Goal: Task Accomplishment & Management: Manage account settings

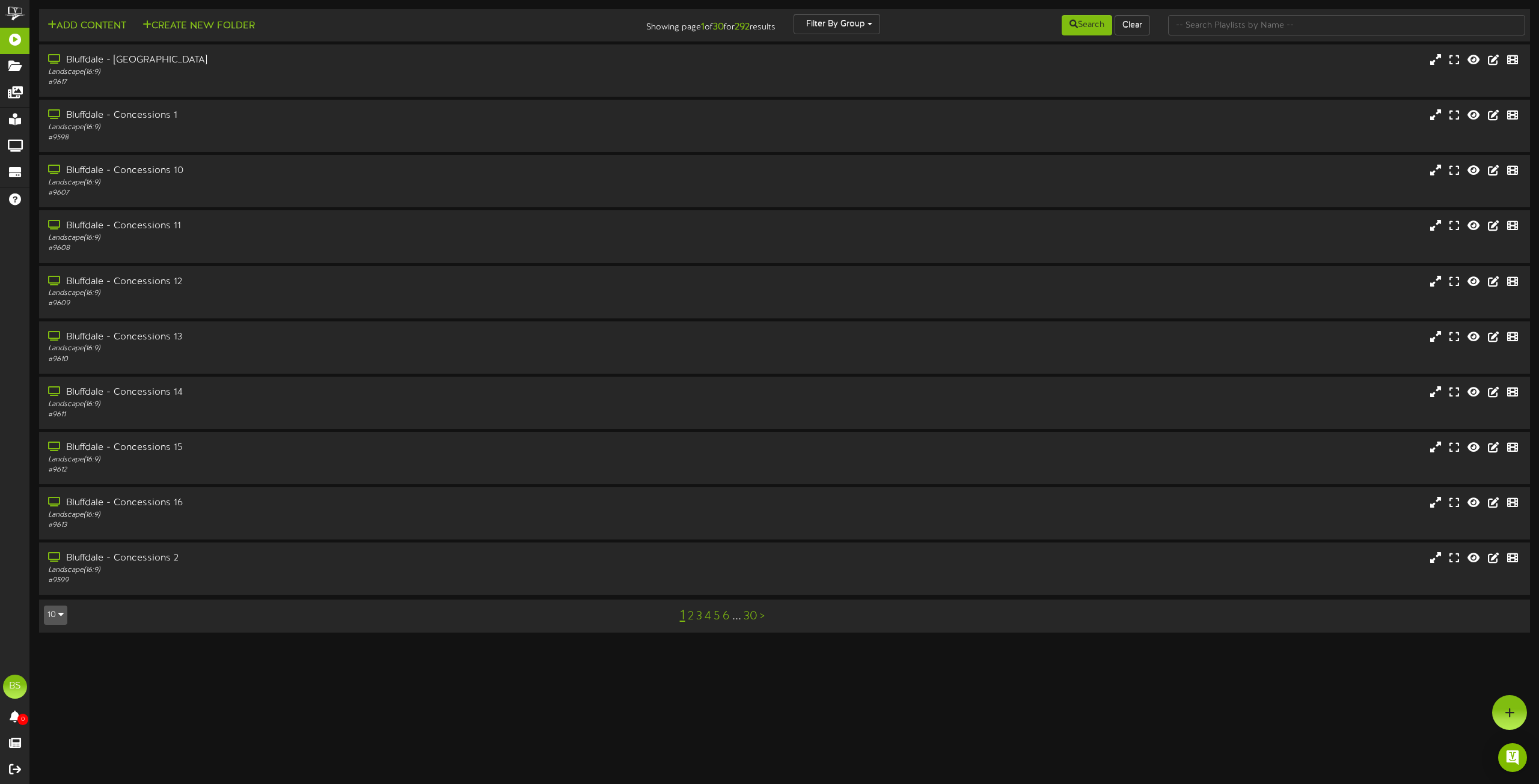
click at [62, 616] on icon "button" at bounding box center [61, 614] width 6 height 9
click at [57, 592] on div "100" at bounding box center [55, 592] width 23 height 18
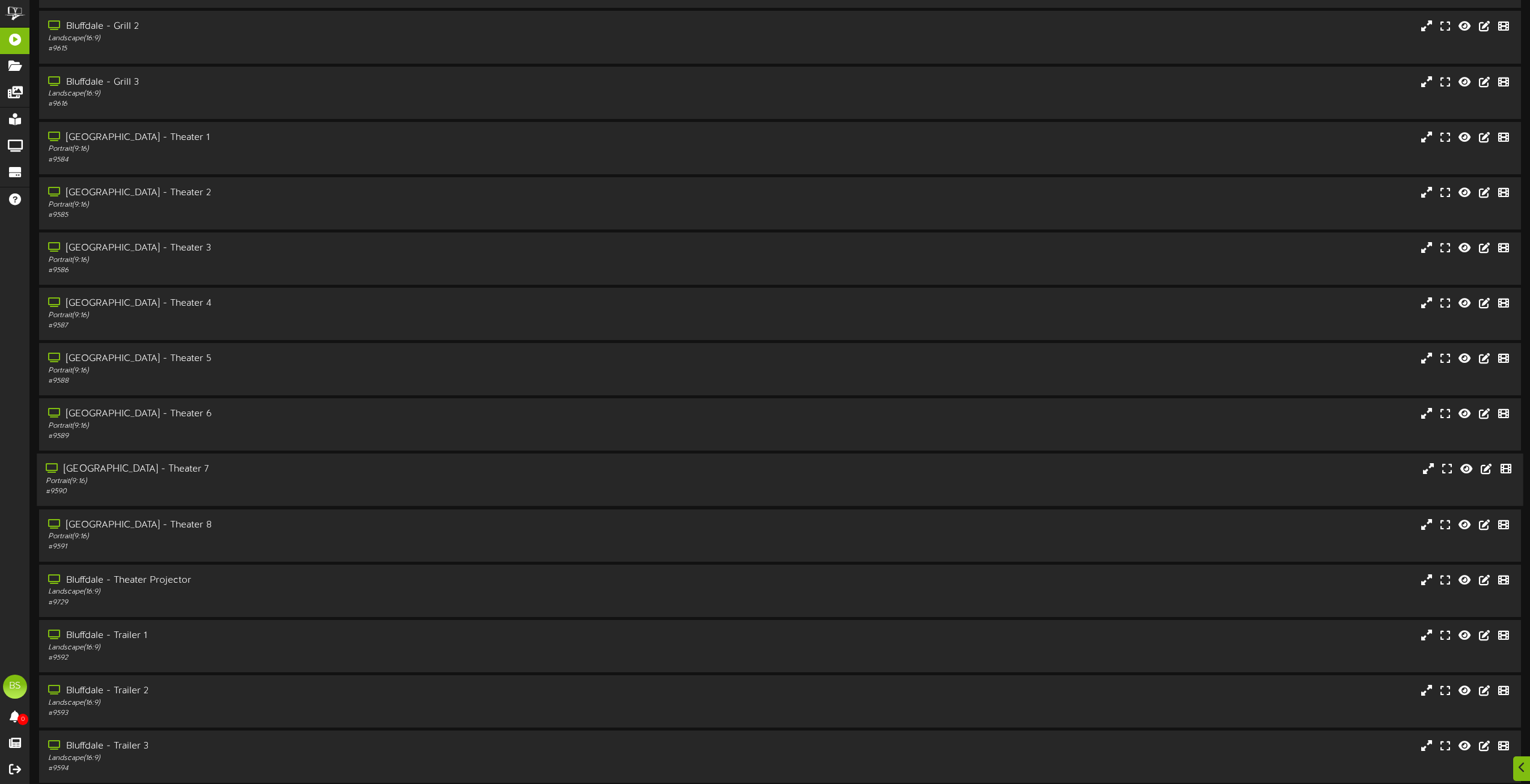
scroll to position [1262, 0]
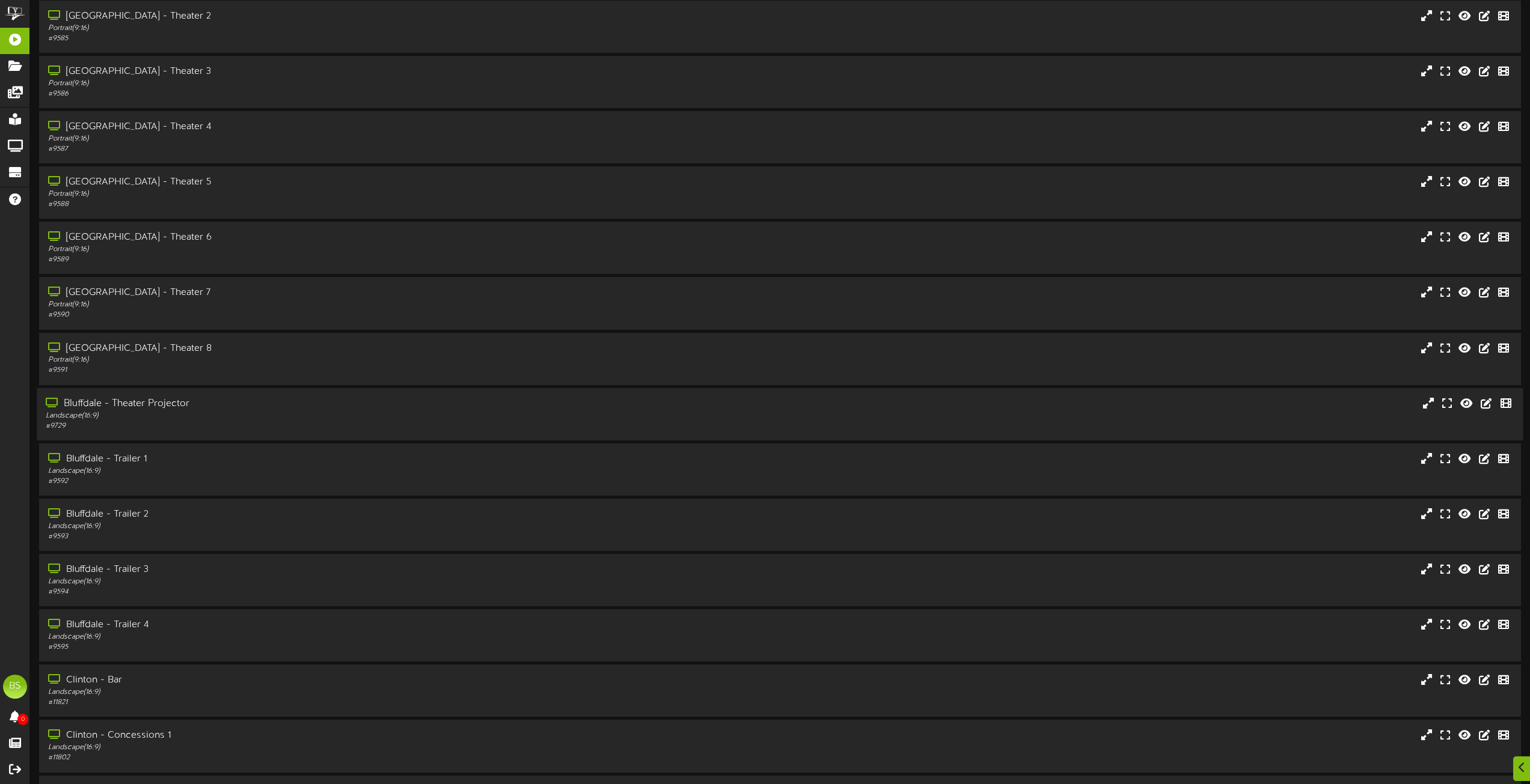
click at [172, 402] on div "Bluffdale - Theater Projector" at bounding box center [346, 404] width 601 height 14
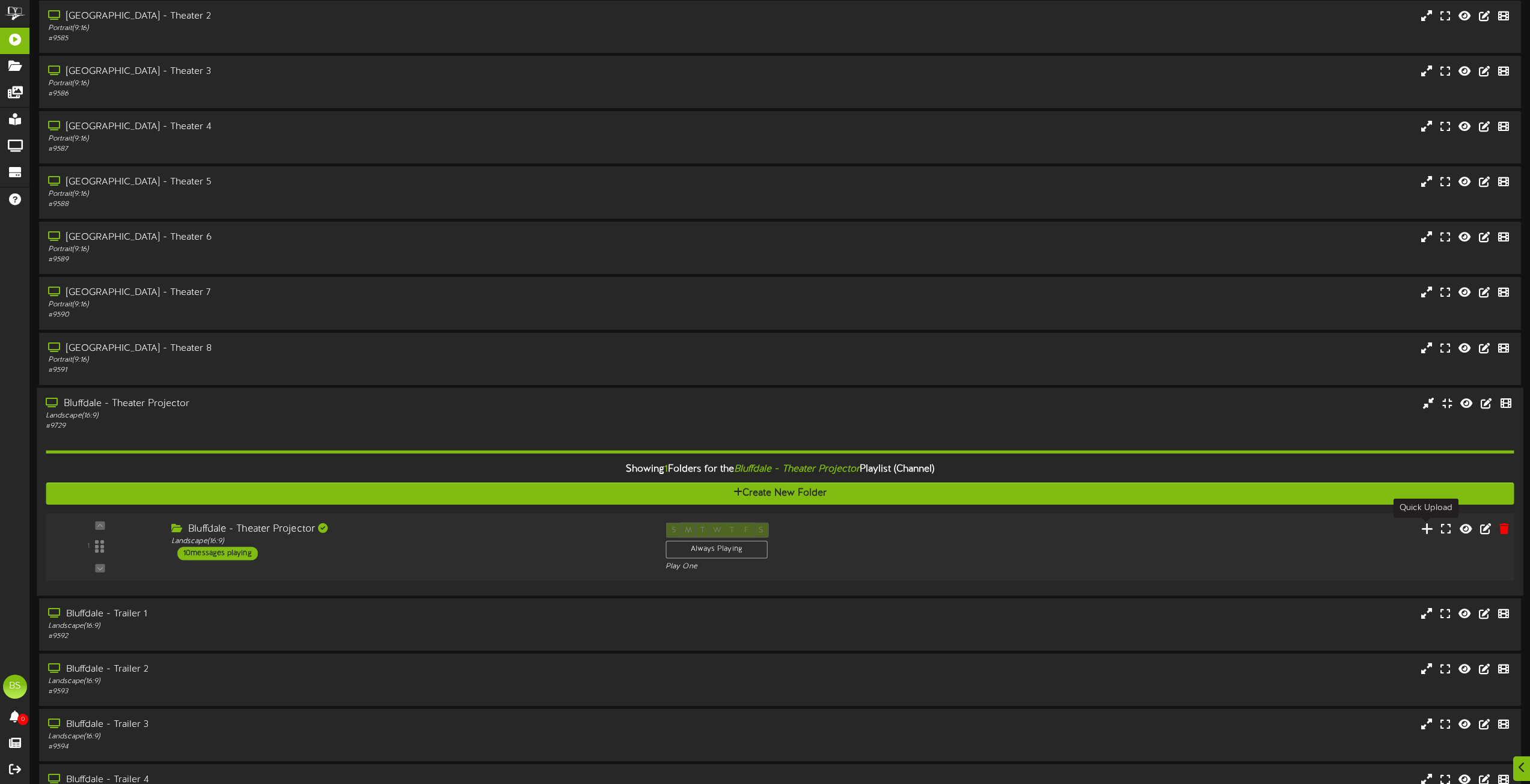
click at [1426, 532] on icon at bounding box center [1427, 528] width 13 height 13
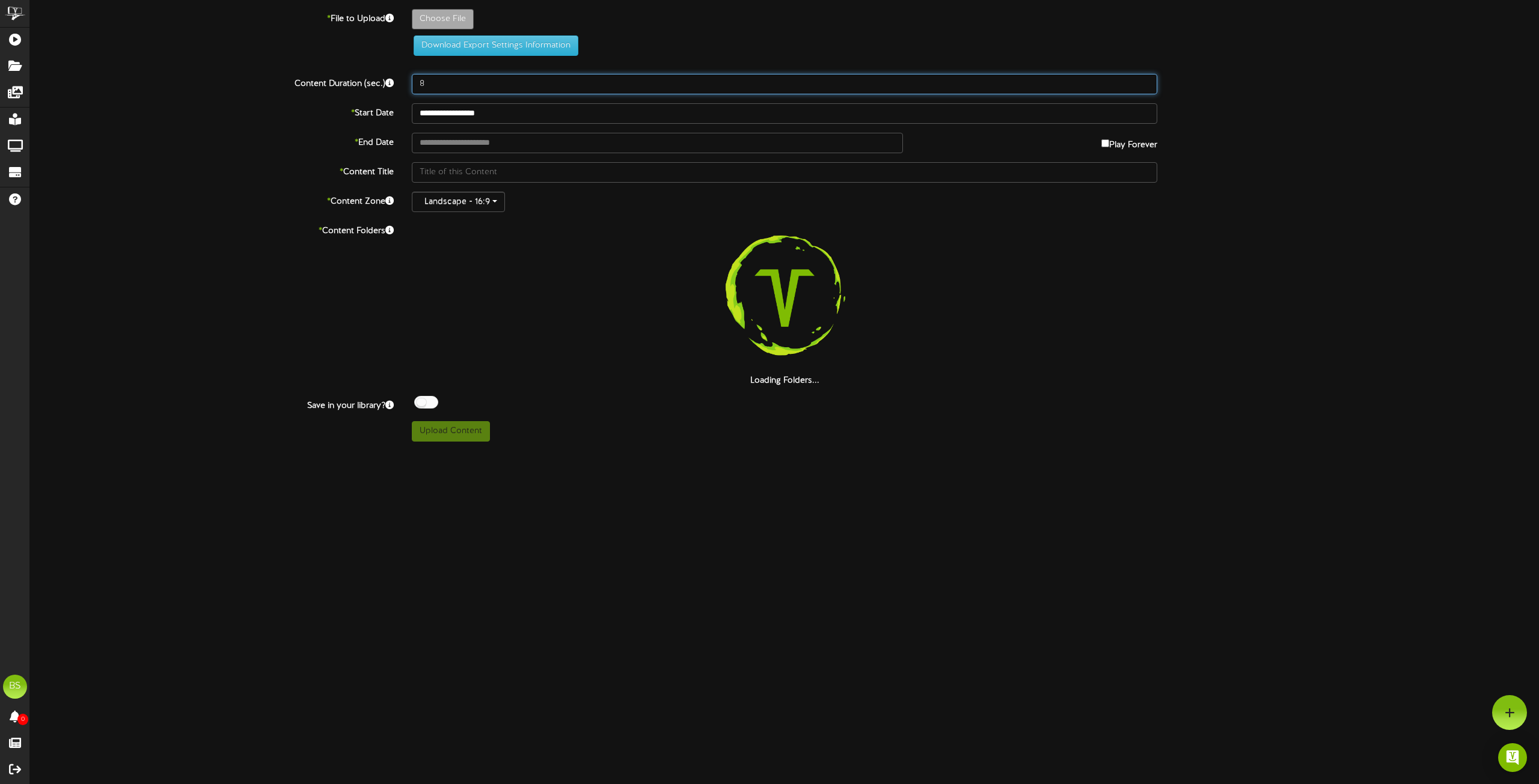
click at [438, 88] on input "8" at bounding box center [783, 83] width 745 height 21
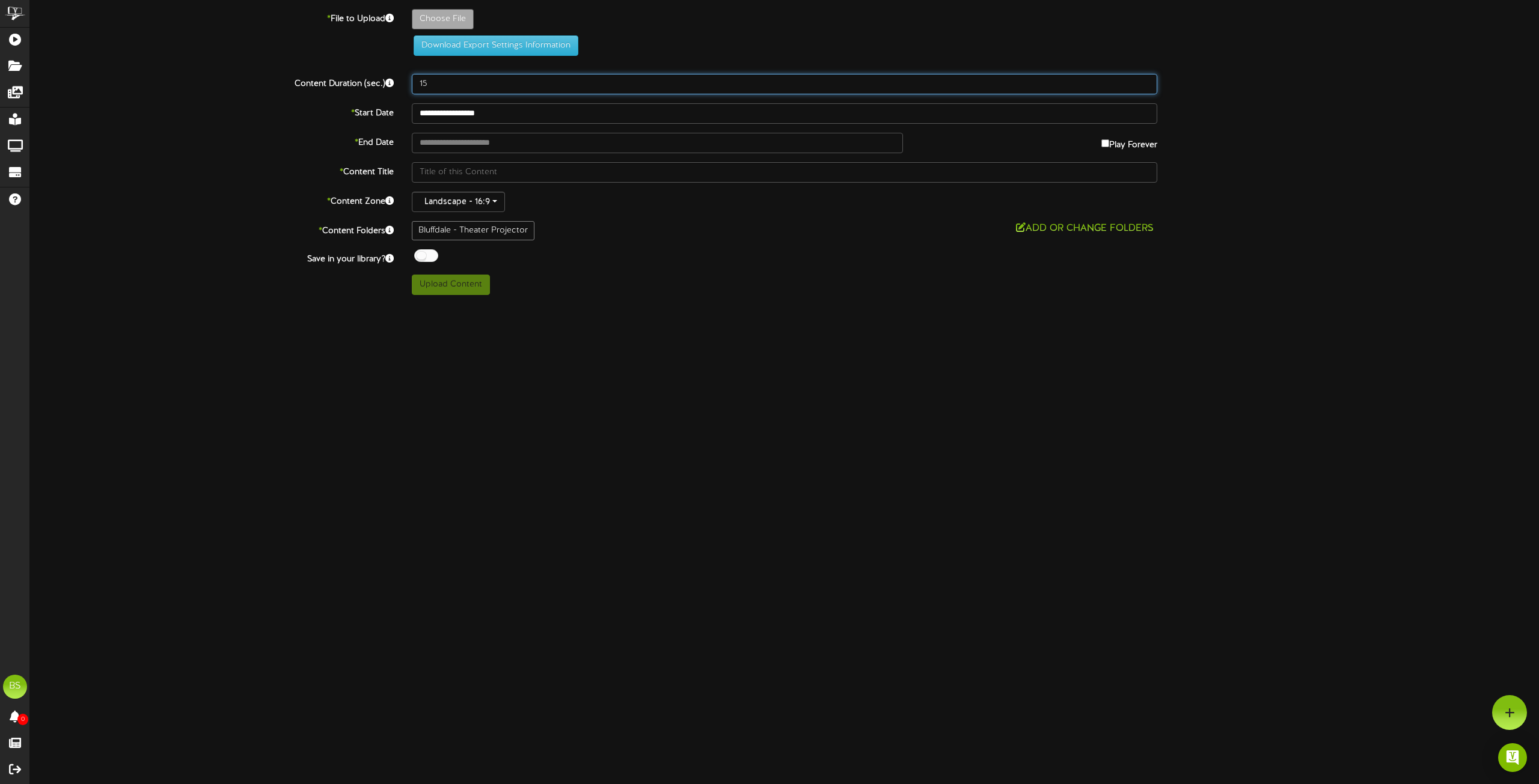
type input "15"
type input "**********"
type input "Oct25FlashbackPromo1920x10802"
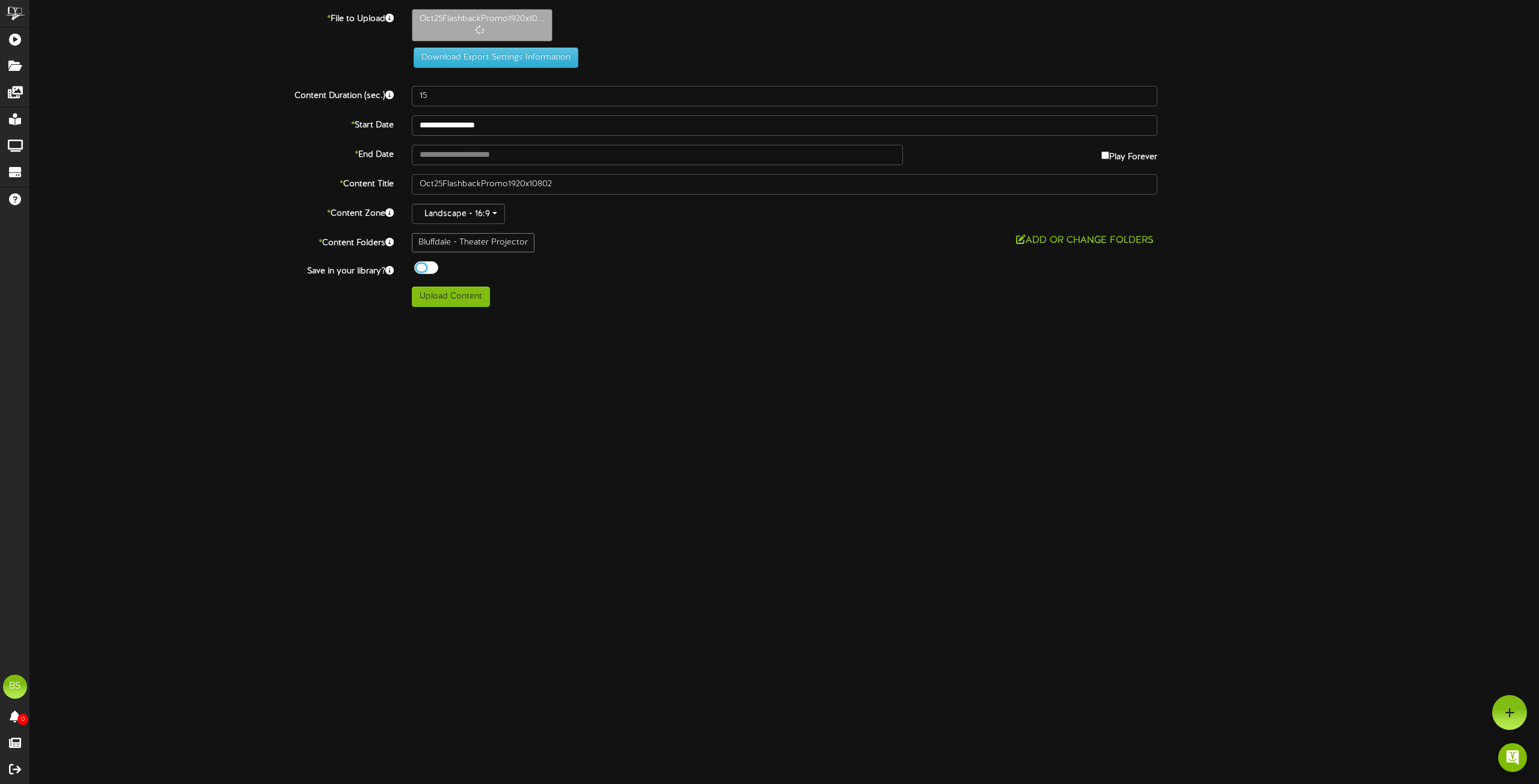
click at [415, 266] on div at bounding box center [426, 267] width 24 height 13
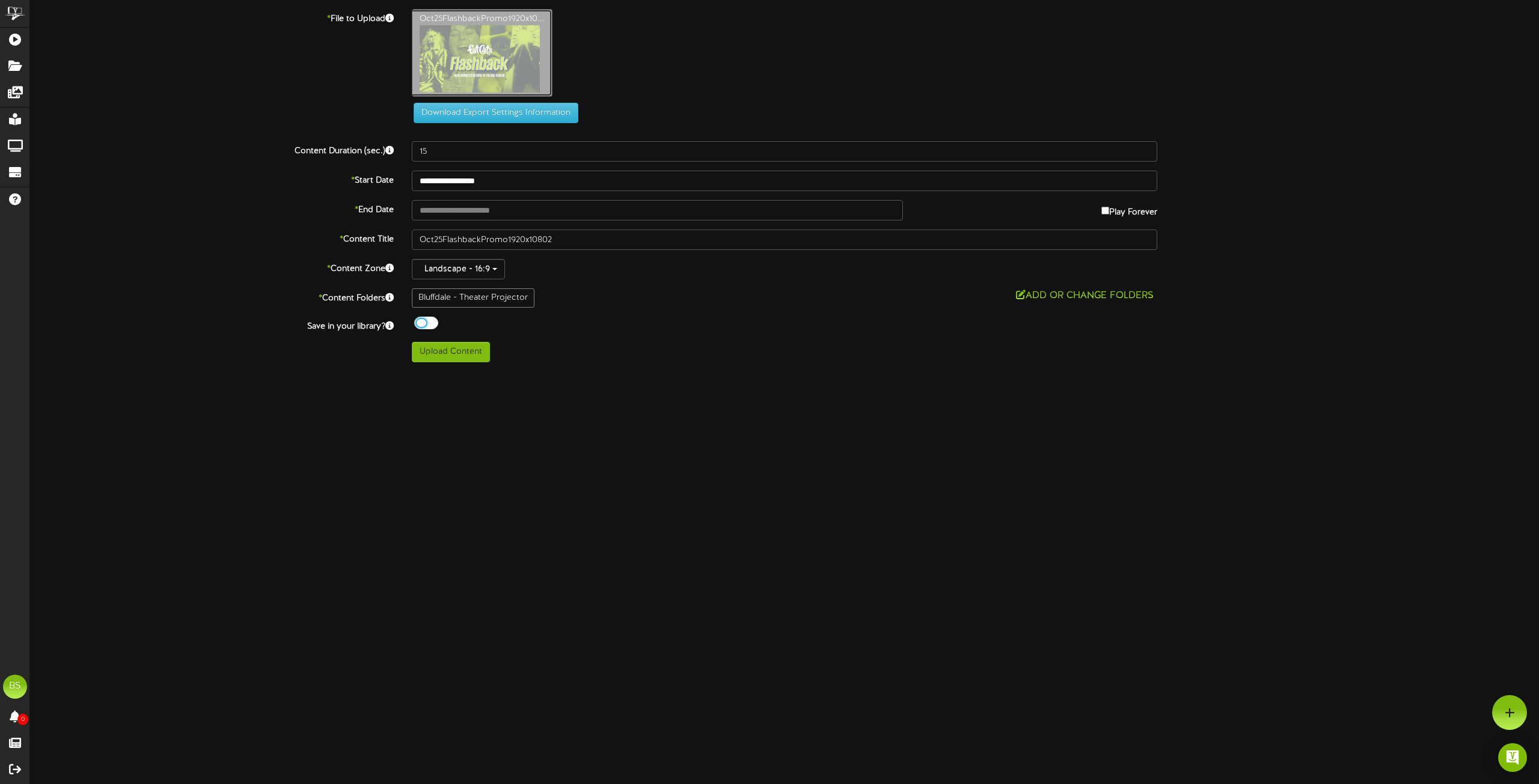
type input "**********"
type input "Oct25FlashbackPromo1920x10801"
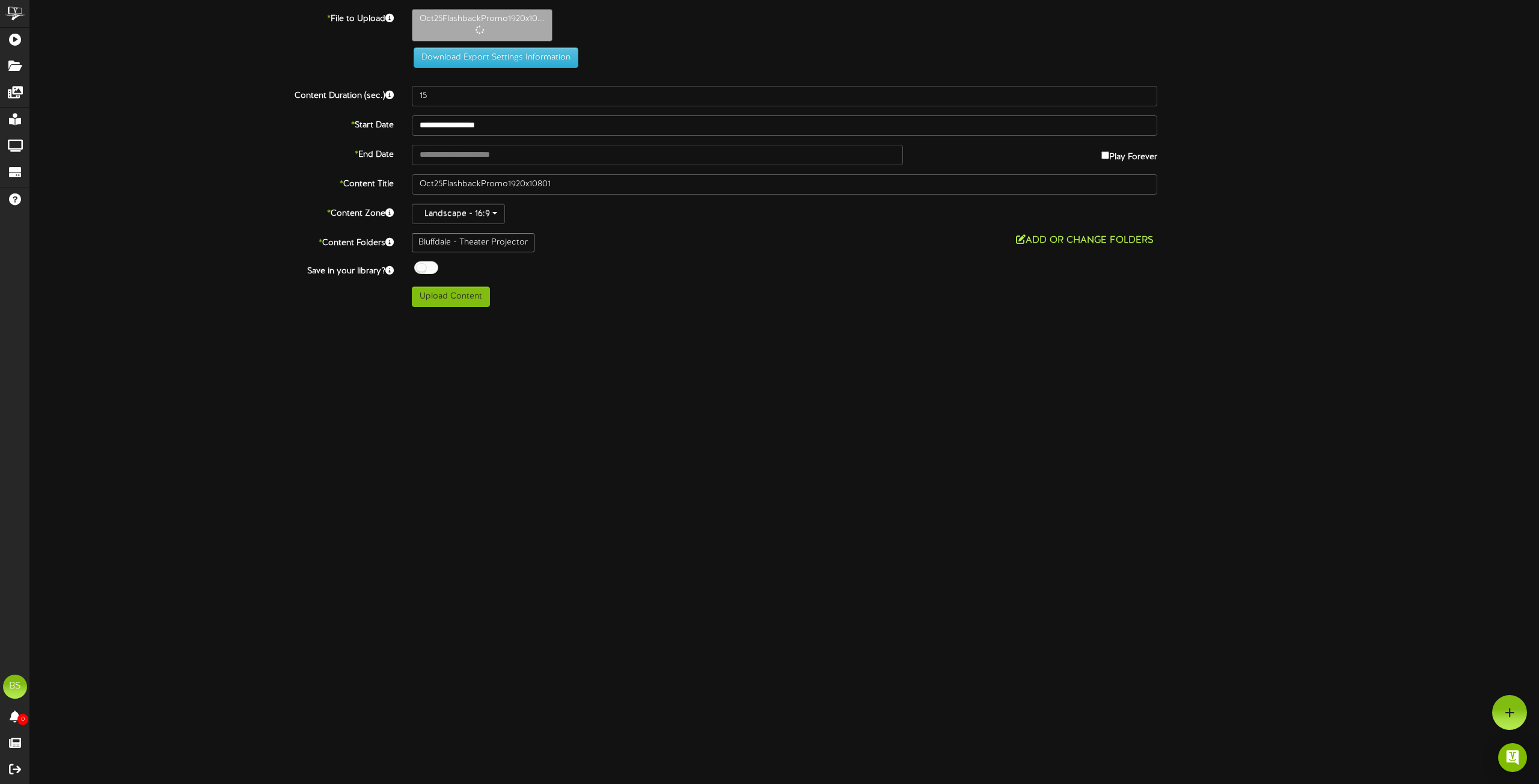
click at [1069, 236] on button "Add or Change Folders" at bounding box center [1085, 240] width 145 height 15
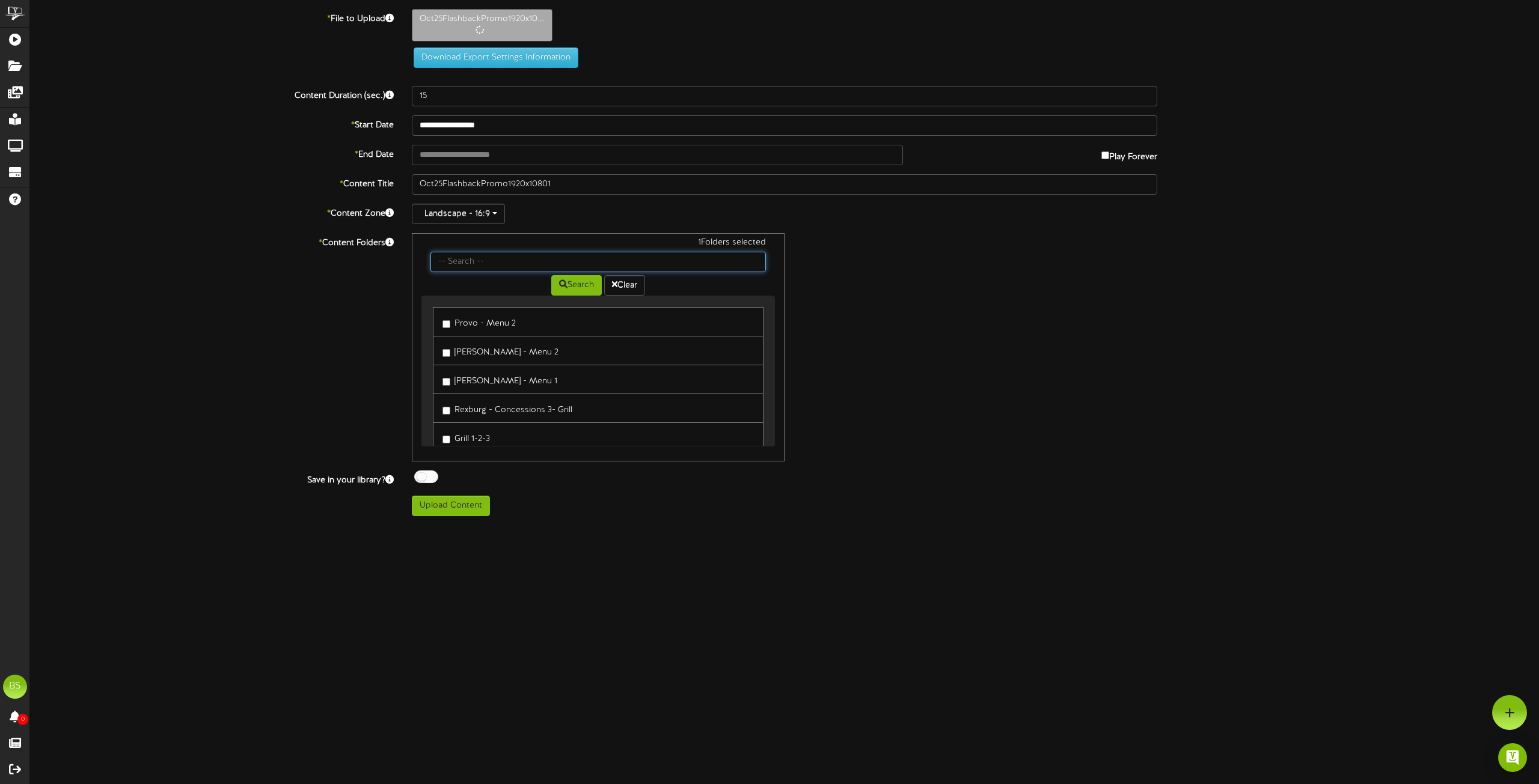
click at [472, 264] on input "text" at bounding box center [598, 262] width 336 height 21
type input "projector"
click at [576, 283] on button "Search" at bounding box center [576, 285] width 50 height 21
click at [446, 346] on label "Saratoga Theater Projector" at bounding box center [501, 350] width 117 height 17
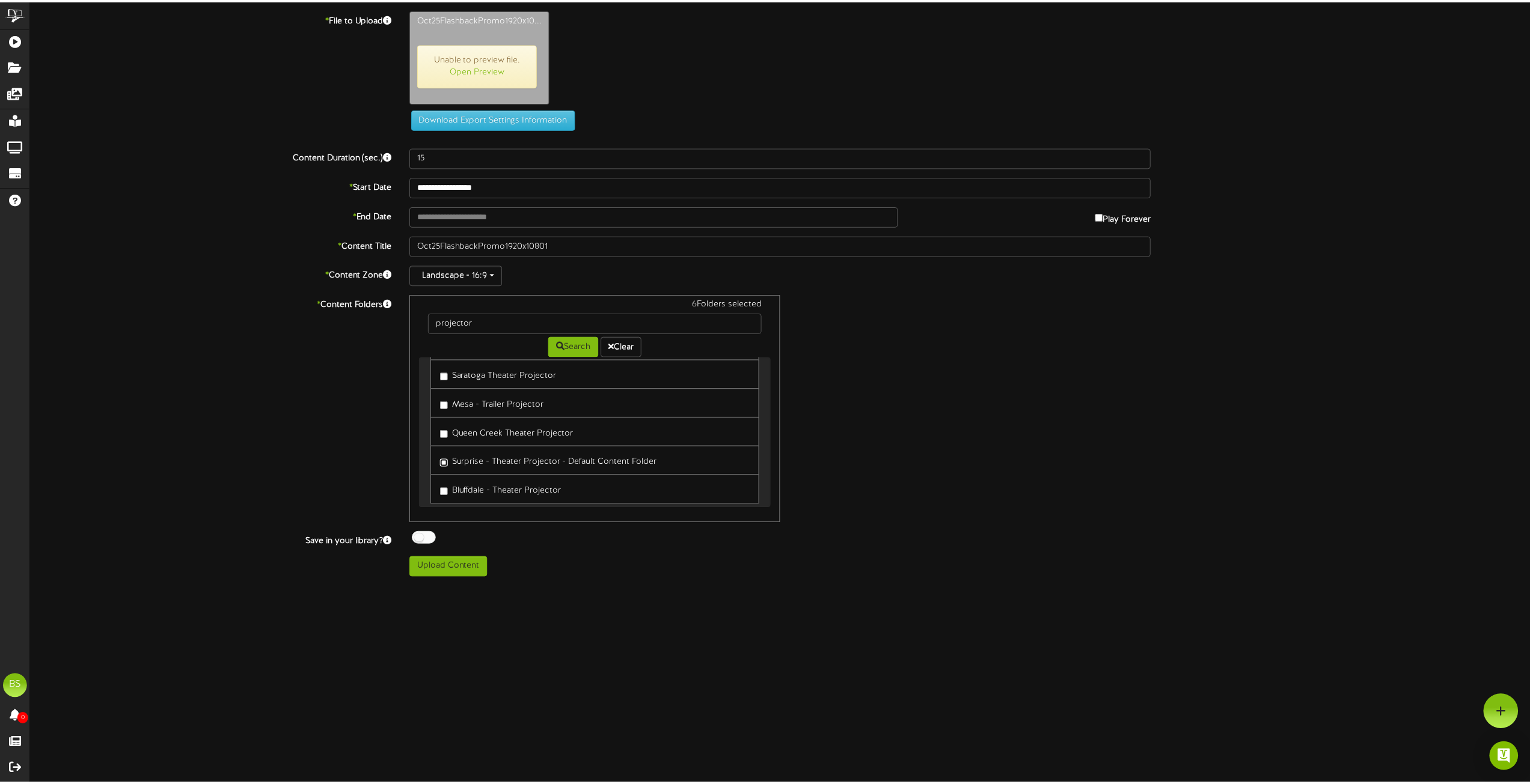
scroll to position [58, 0]
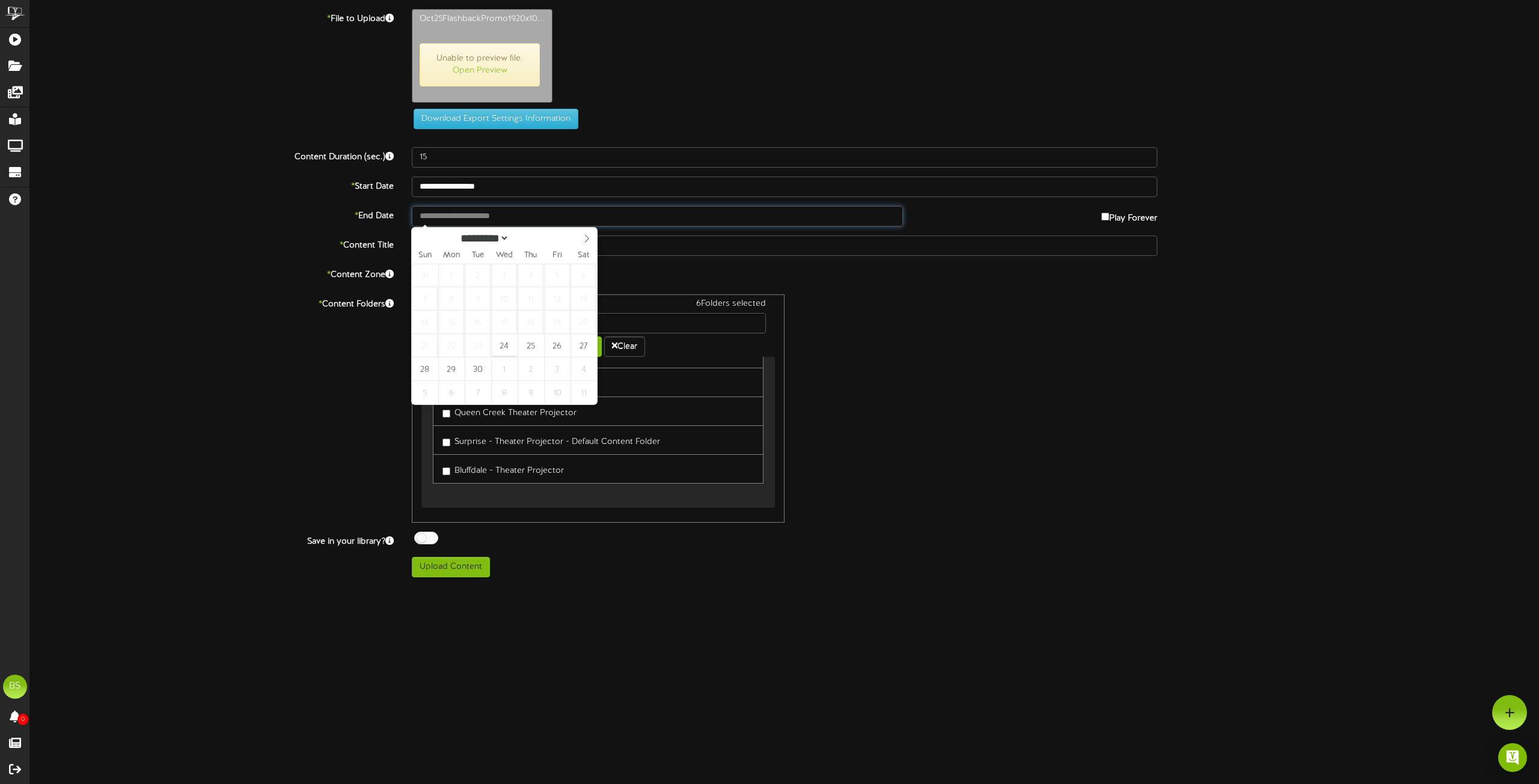
click at [491, 218] on input "text" at bounding box center [657, 216] width 491 height 21
type input "**********"
select select "*"
click at [583, 238] on icon at bounding box center [586, 238] width 9 height 9
type input "**********"
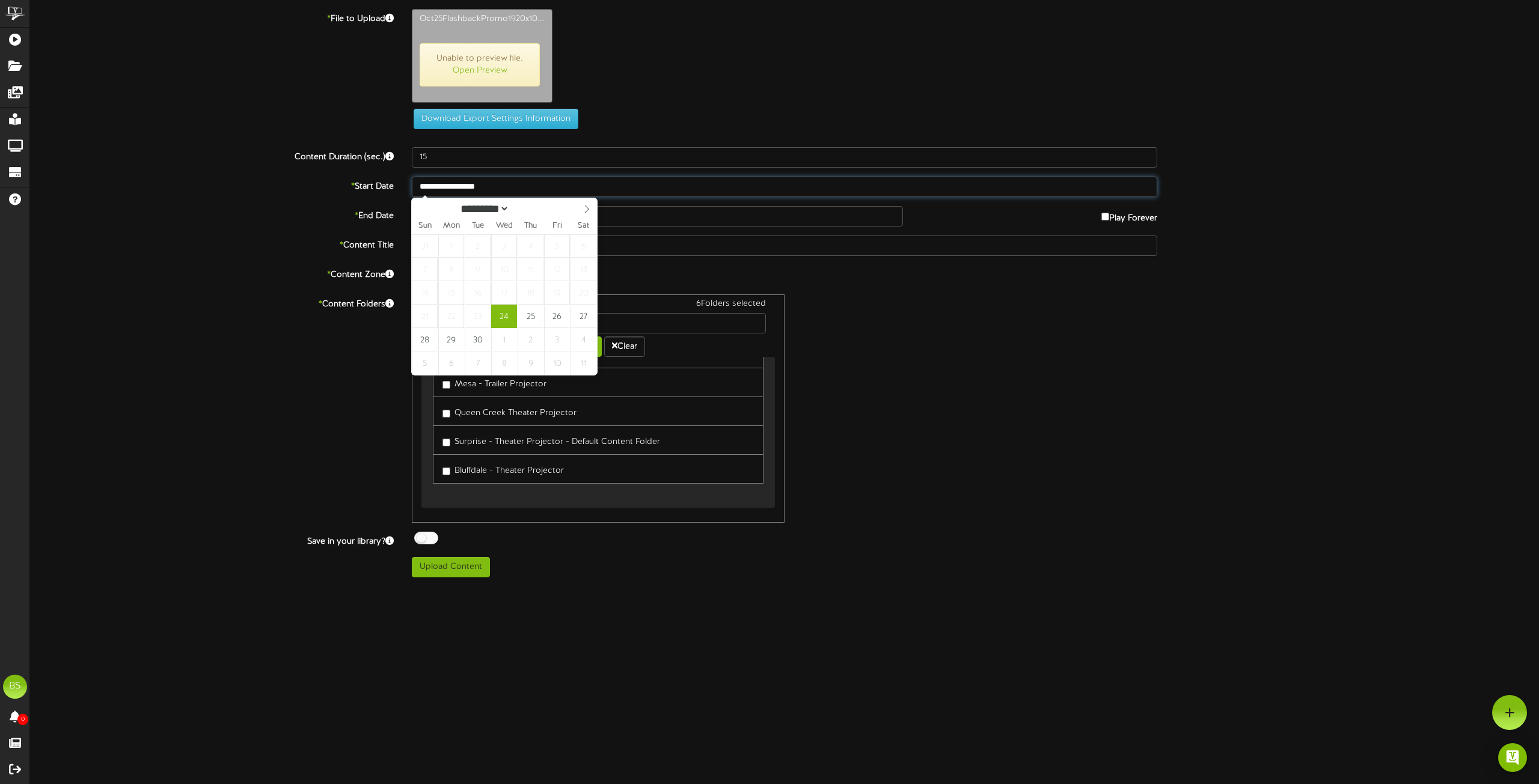
click at [473, 186] on input "**********" at bounding box center [783, 186] width 745 height 21
type input "**********"
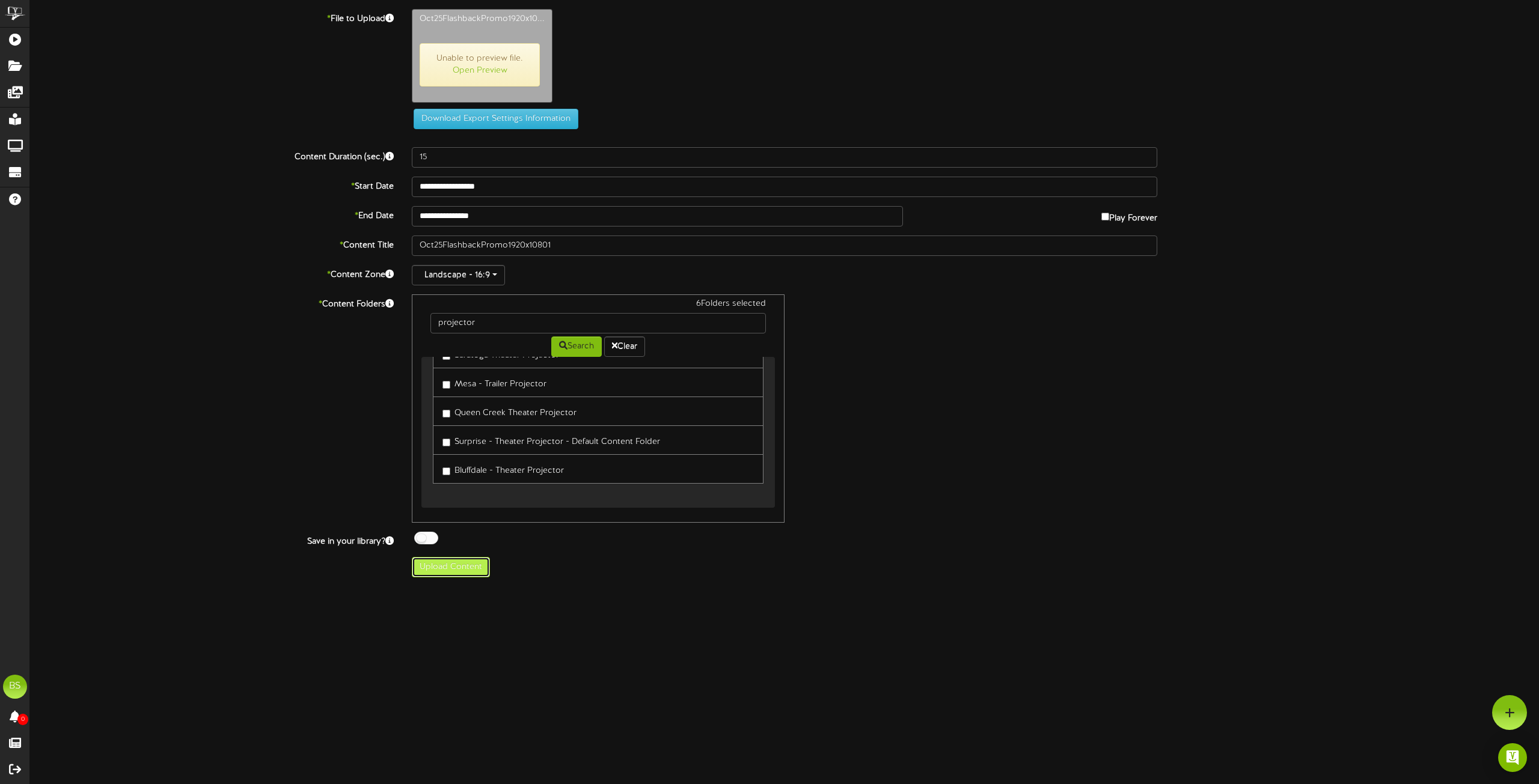
click at [459, 567] on button "Upload Content" at bounding box center [451, 567] width 79 height 21
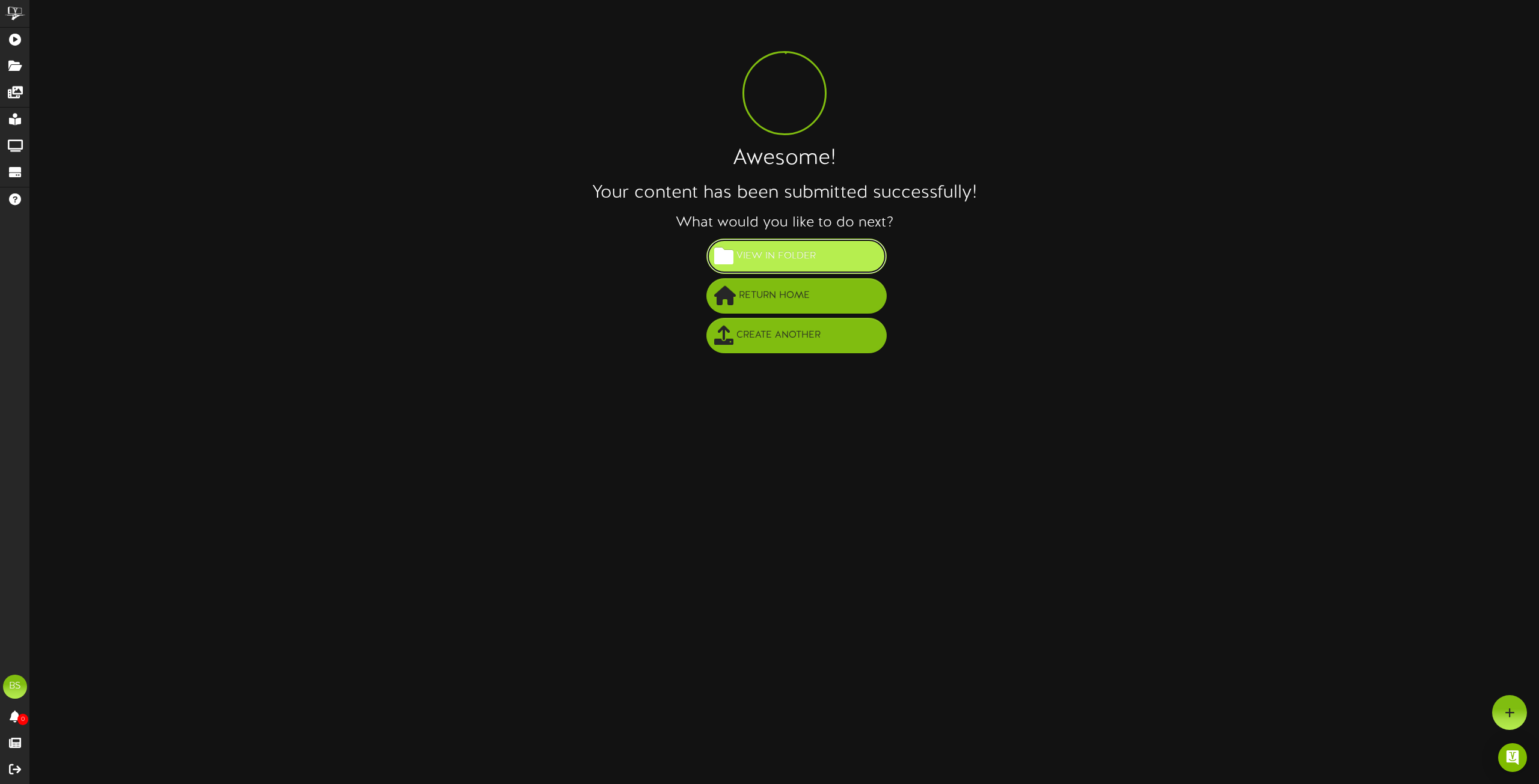
click at [770, 249] on span "View in Folder" at bounding box center [775, 256] width 85 height 20
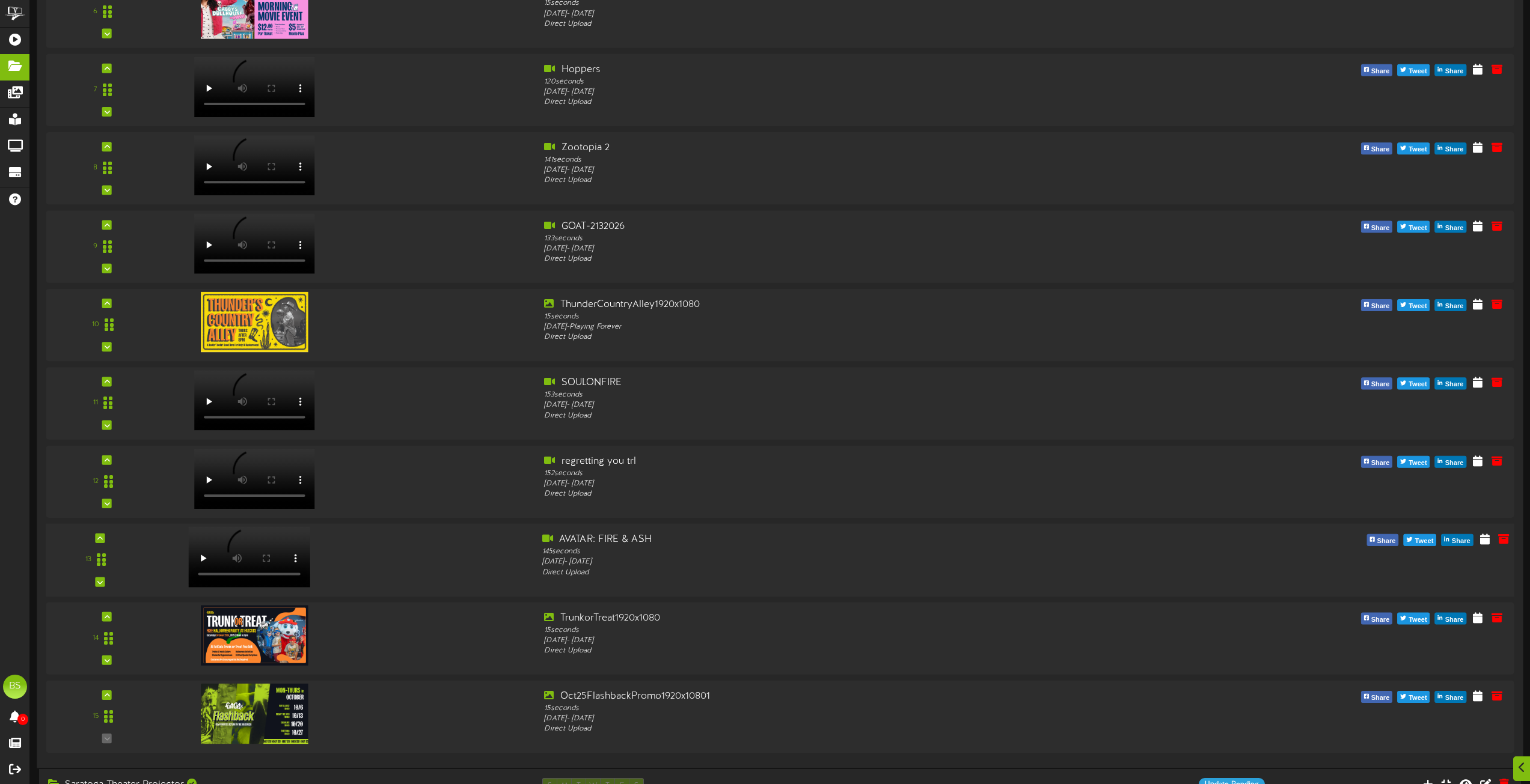
scroll to position [841, 0]
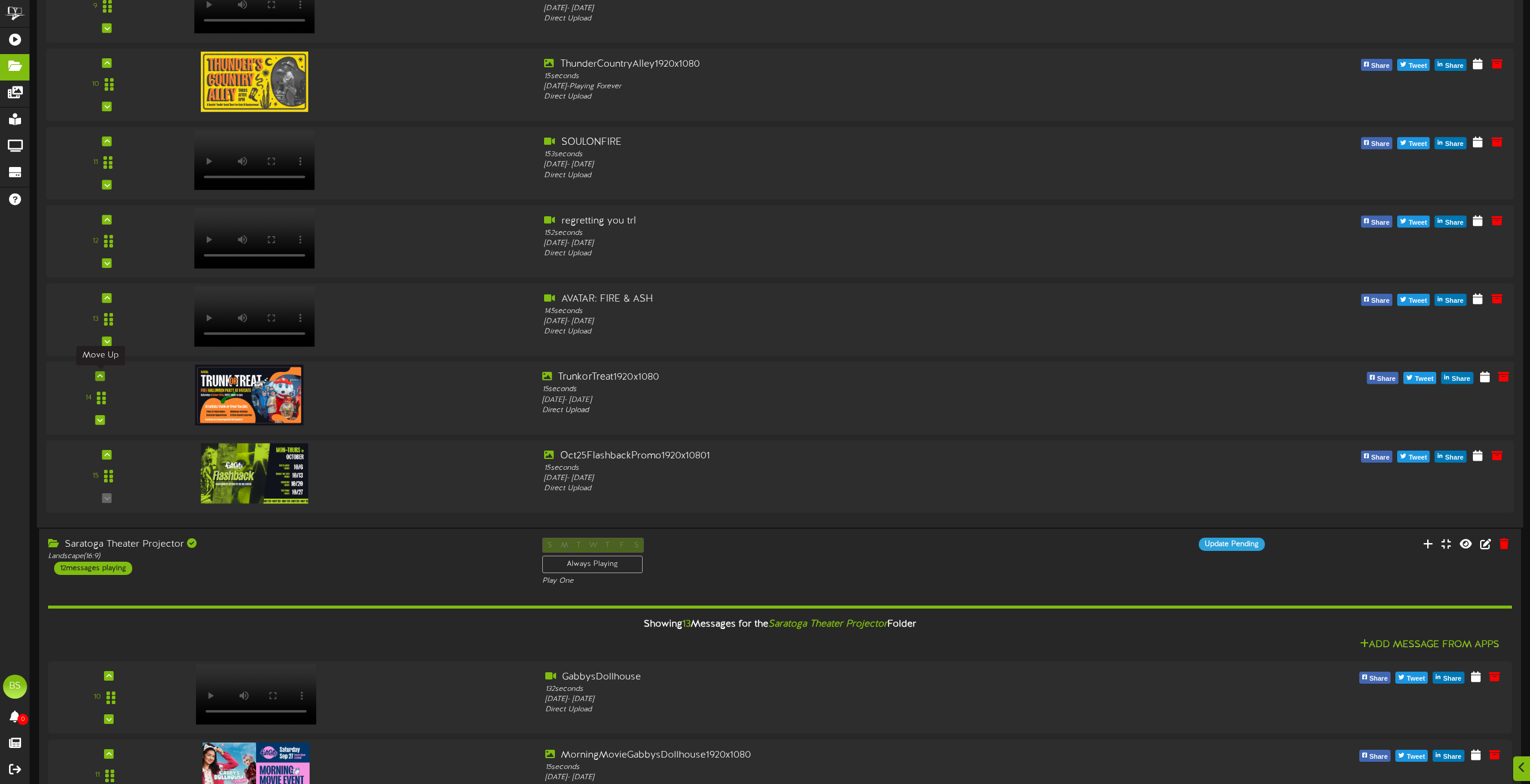
click at [100, 374] on icon at bounding box center [100, 376] width 6 height 6
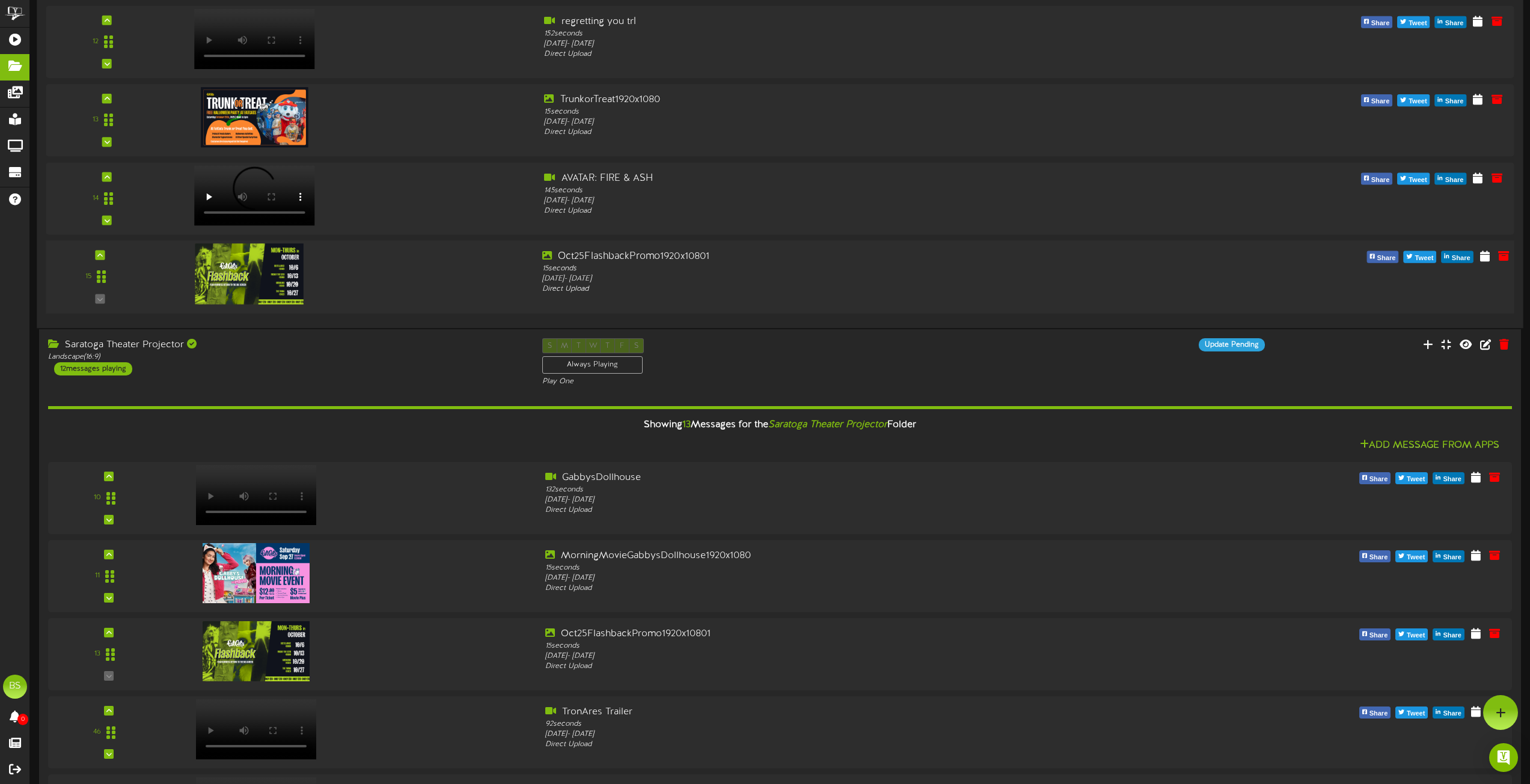
scroll to position [1021, 0]
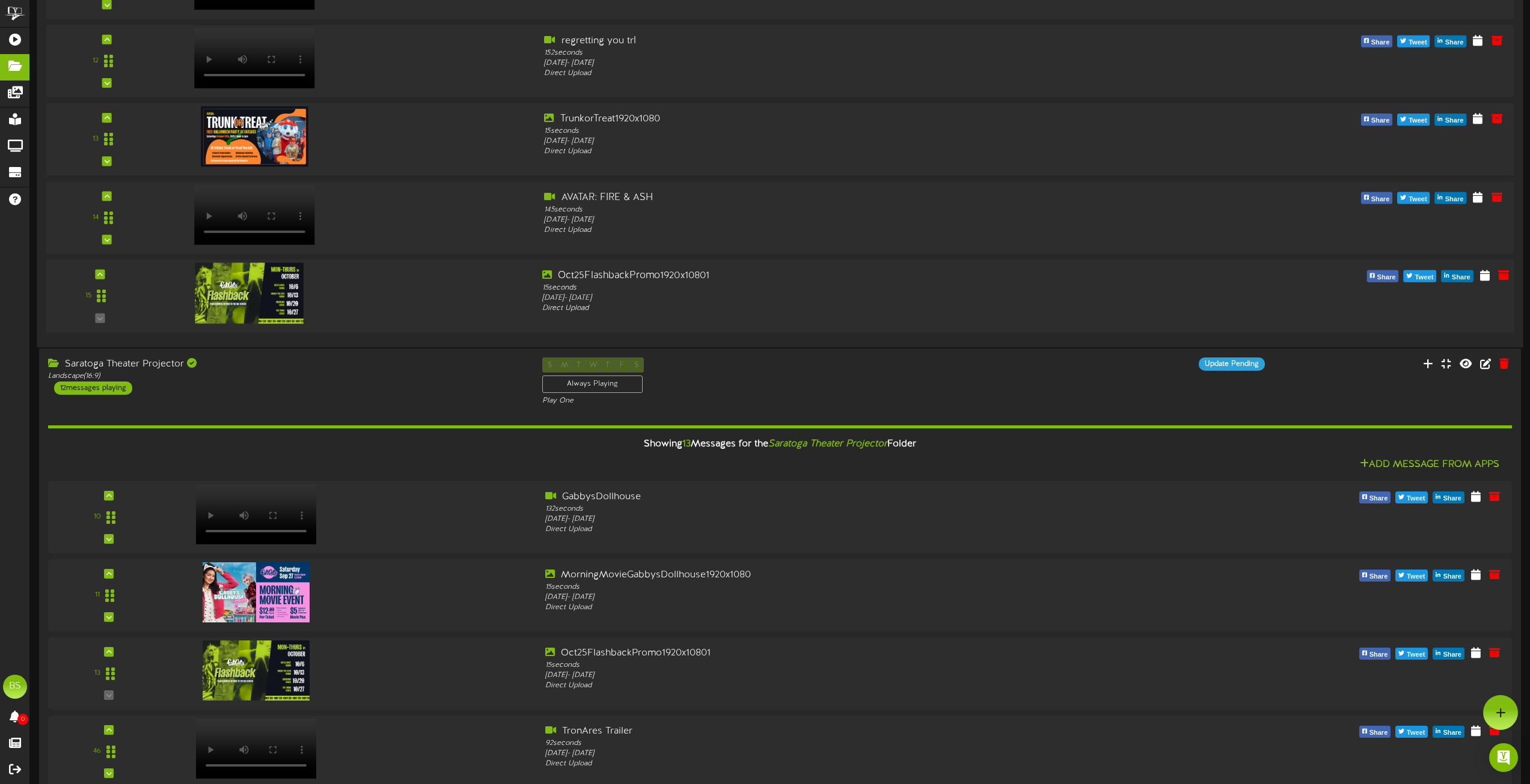
click at [459, 282] on div at bounding box center [347, 289] width 371 height 42
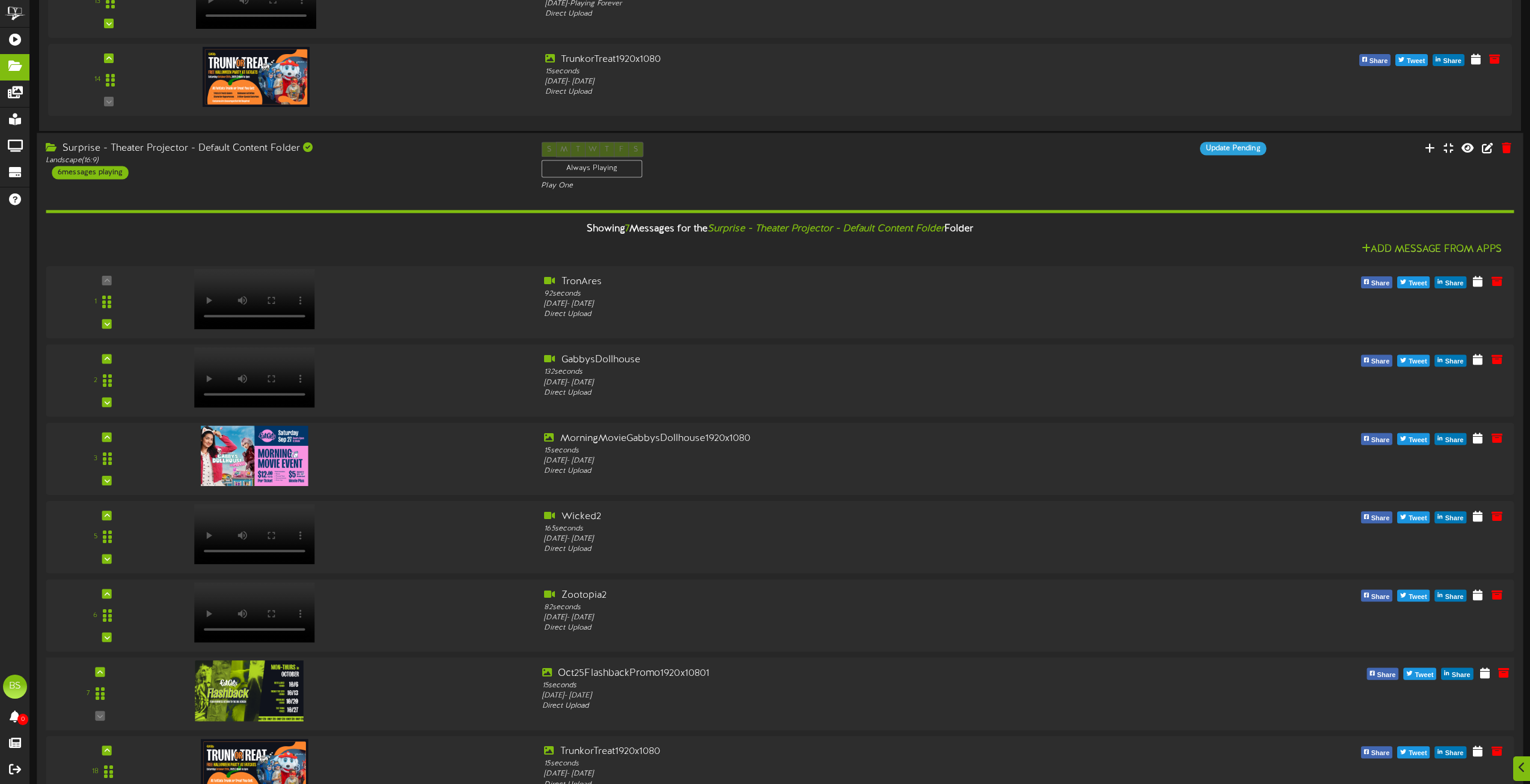
scroll to position [4626, 0]
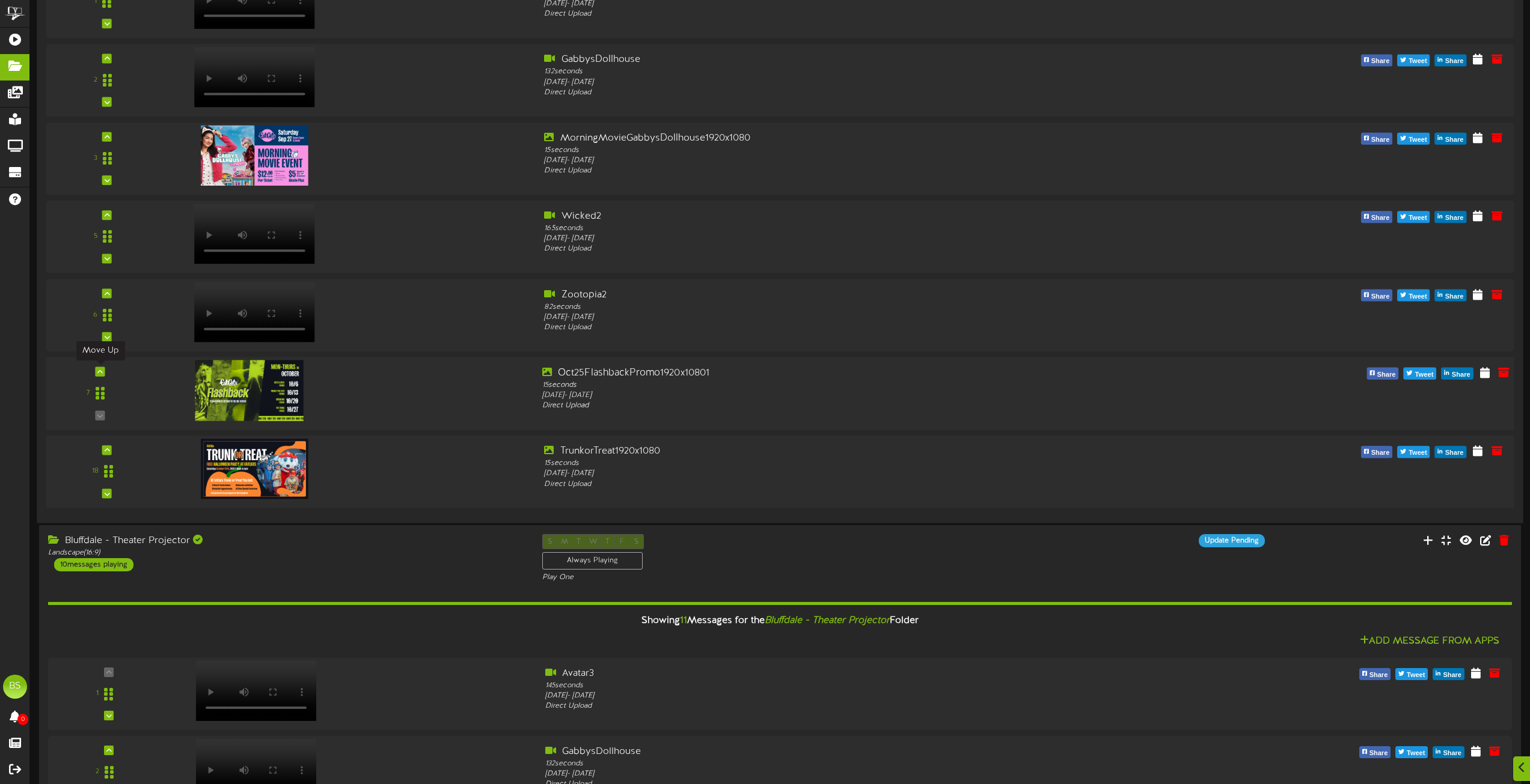
click at [100, 374] on icon at bounding box center [100, 371] width 6 height 6
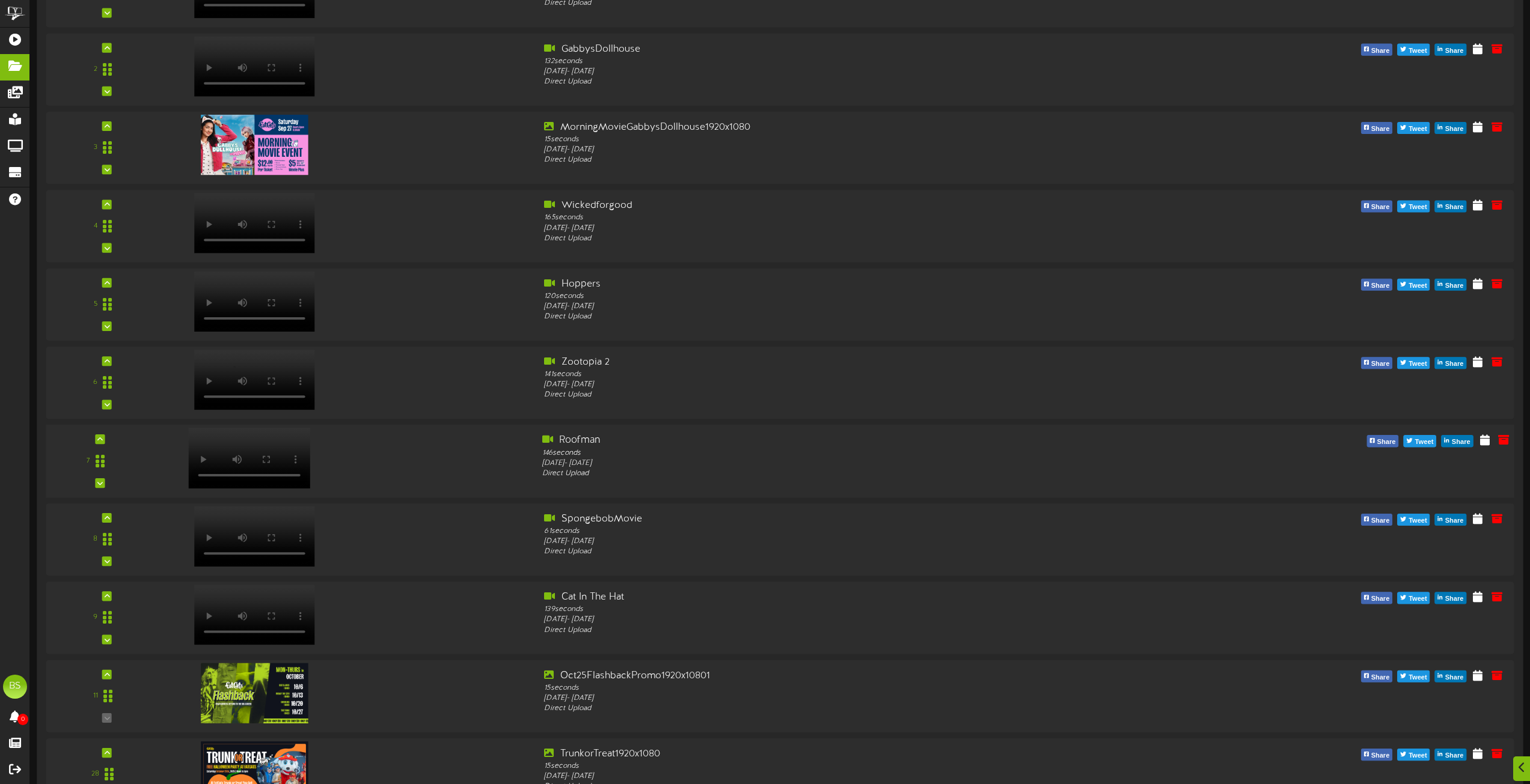
scroll to position [5417, 0]
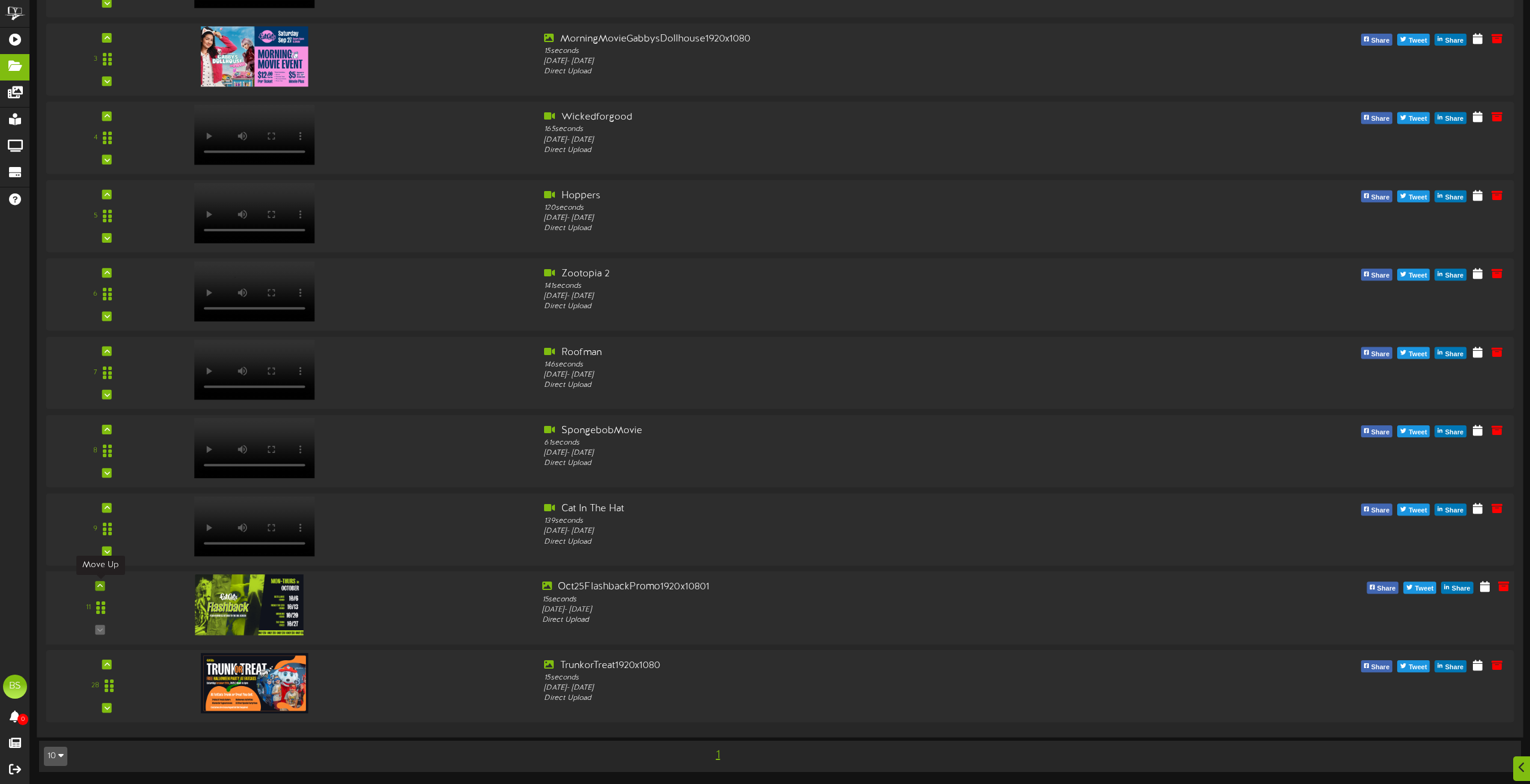
click at [100, 589] on icon at bounding box center [100, 586] width 6 height 6
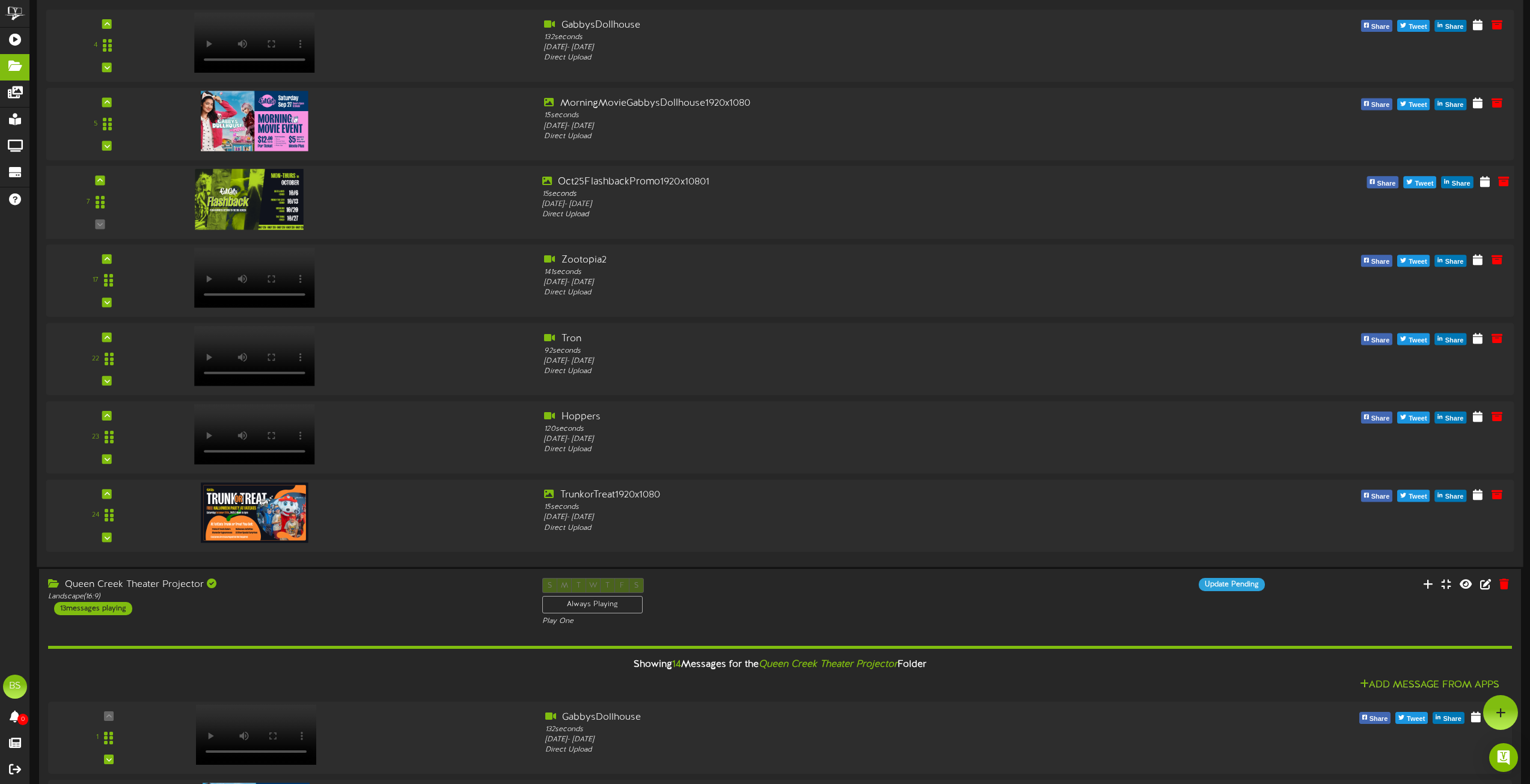
scroll to position [2533, 0]
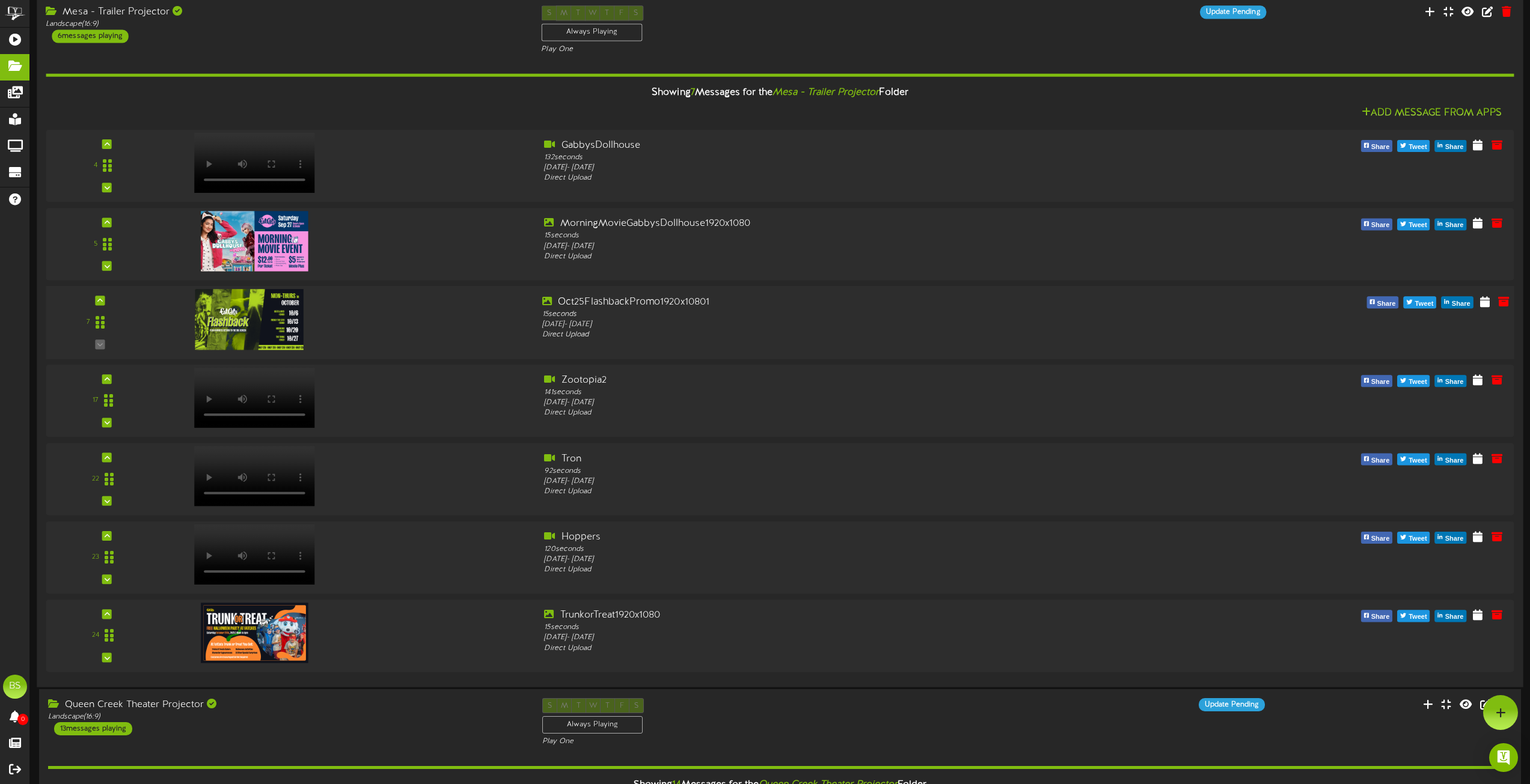
click at [98, 345] on div "7" at bounding box center [99, 323] width 105 height 55
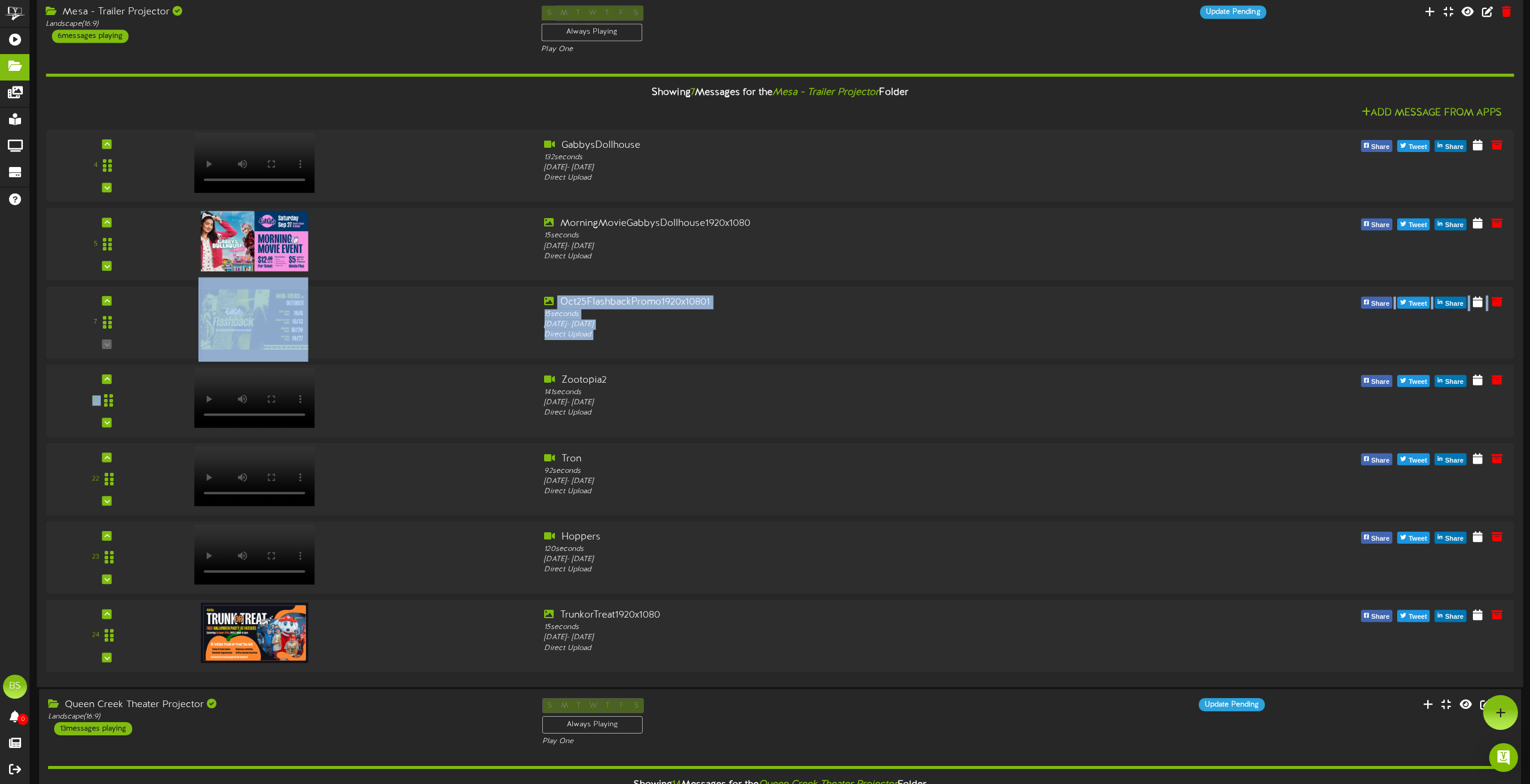
drag, startPoint x: 158, startPoint y: 301, endPoint x: 132, endPoint y: 362, distance: 66.3
click at [138, 401] on div "4 [GEOGRAPHIC_DATA]" at bounding box center [779, 400] width 1467 height 543
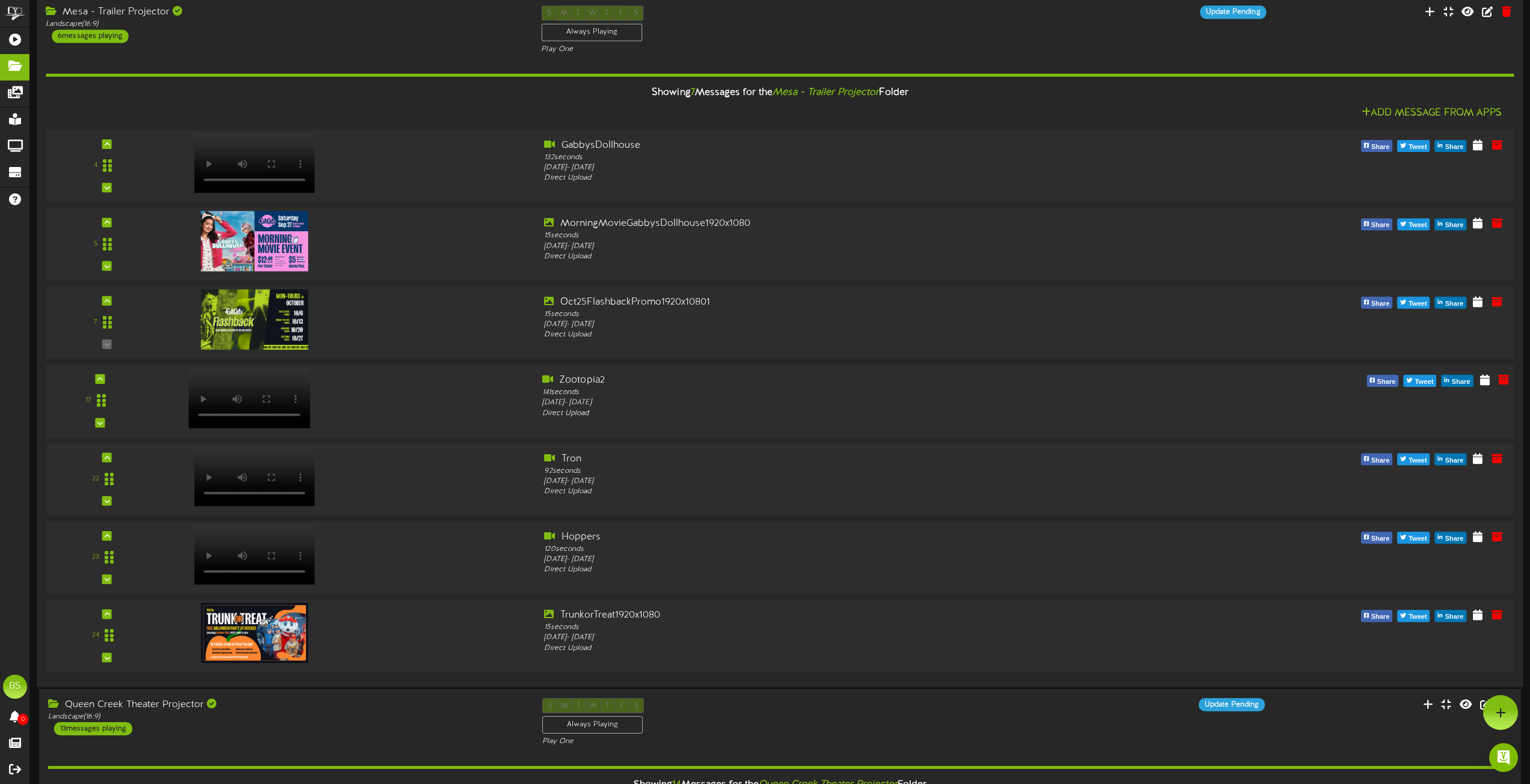
click at [418, 394] on div at bounding box center [347, 394] width 371 height 42
click at [101, 379] on icon at bounding box center [100, 379] width 6 height 6
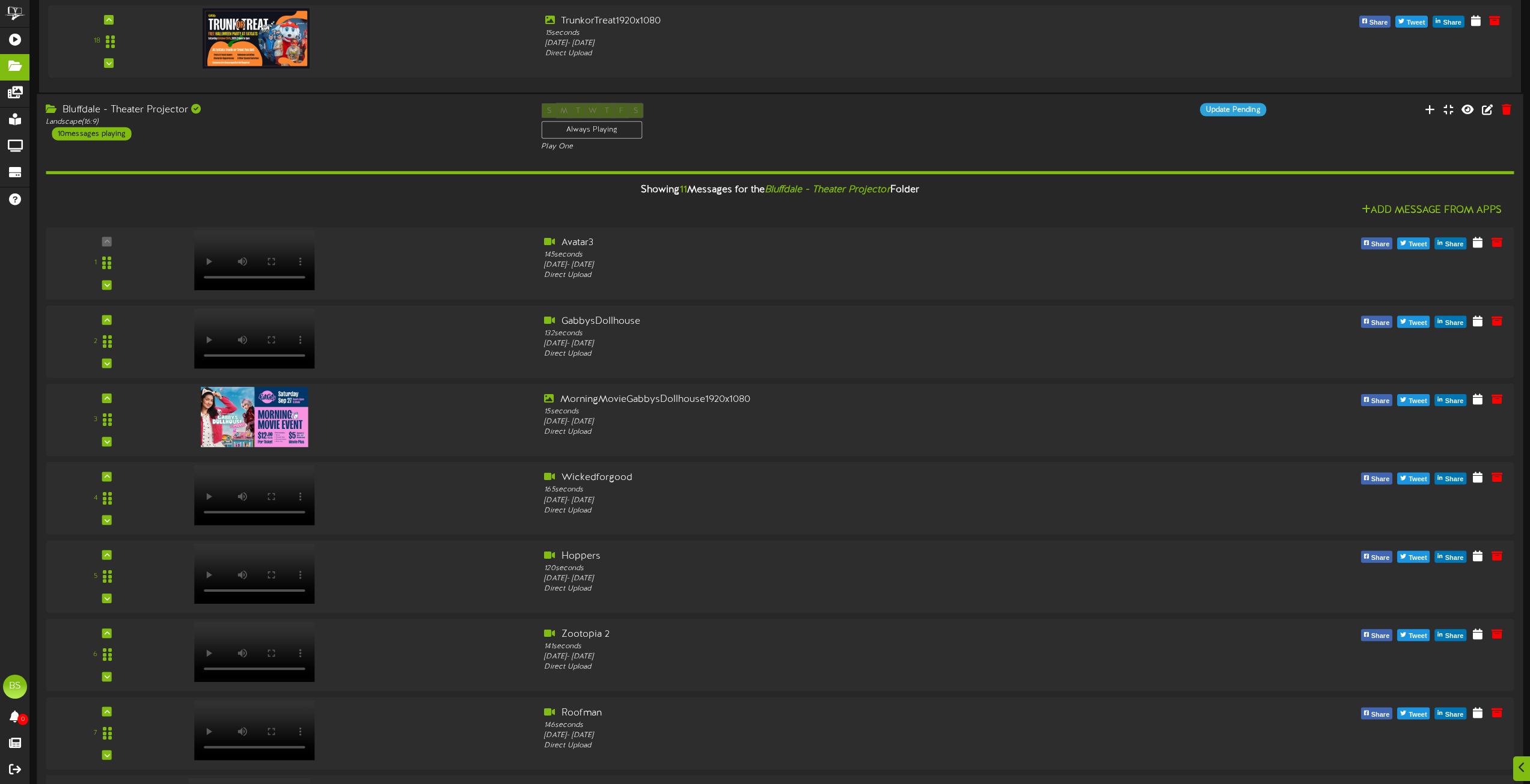
scroll to position [5417, 0]
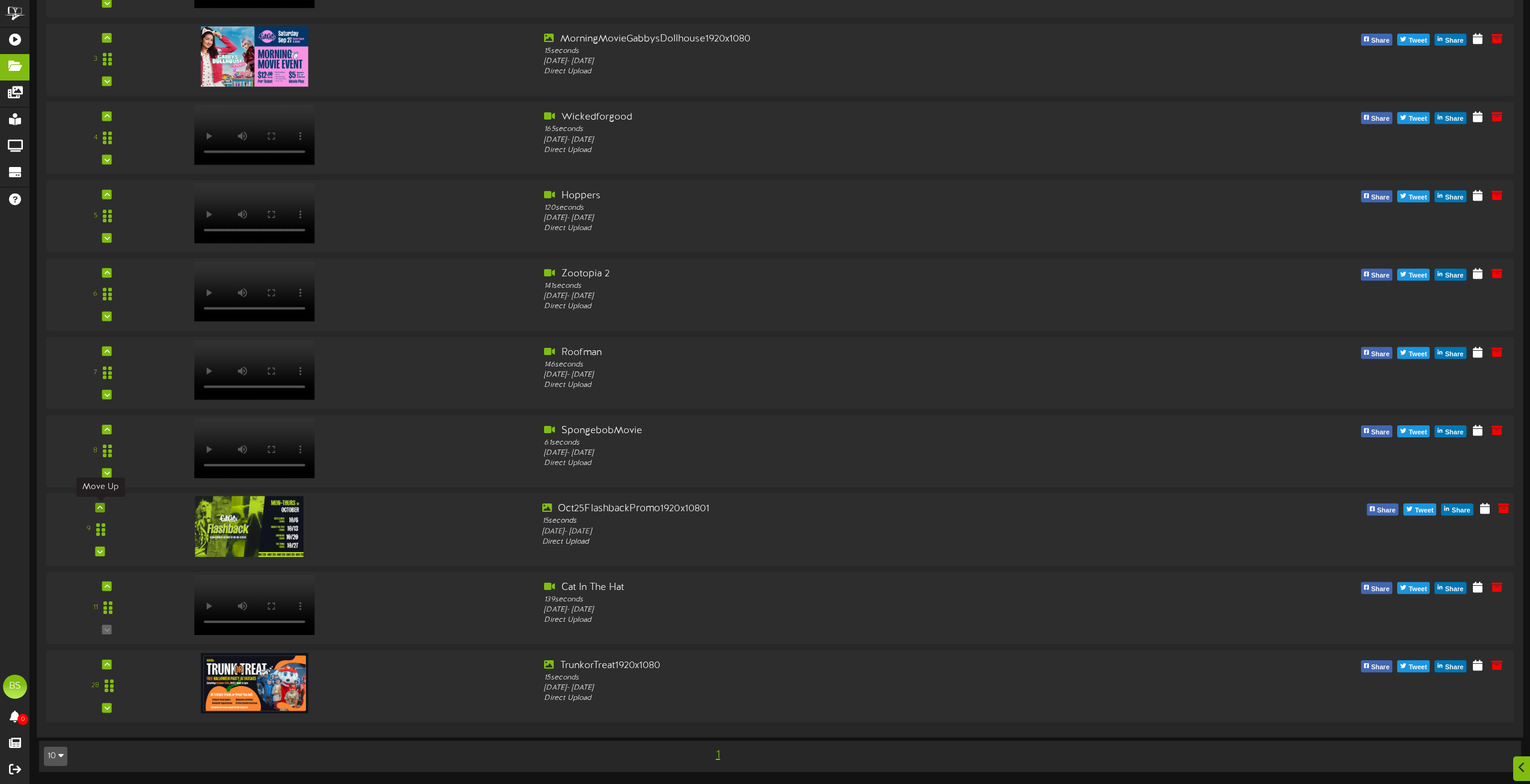
click at [101, 507] on icon at bounding box center [100, 507] width 6 height 6
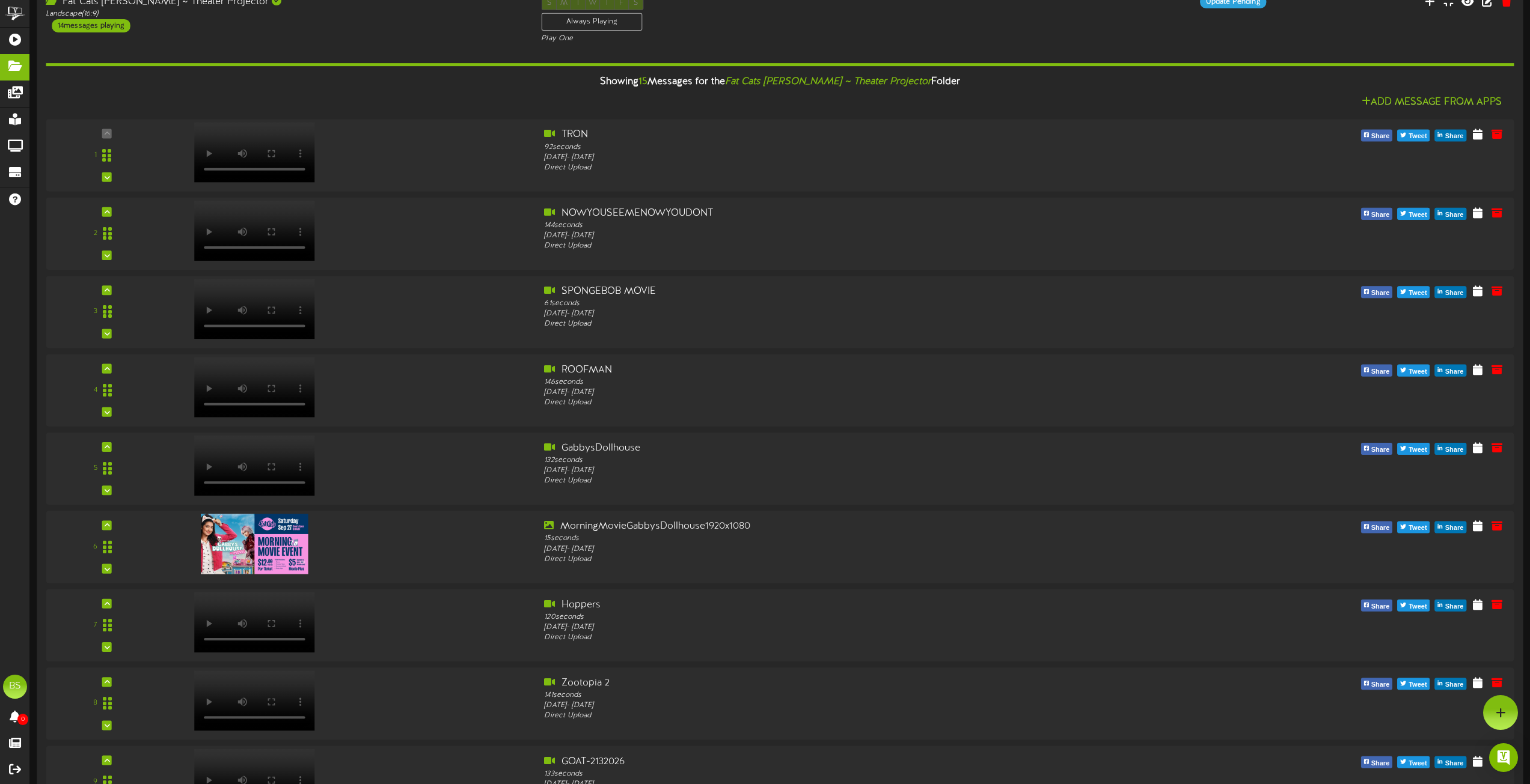
scroll to position [0, 0]
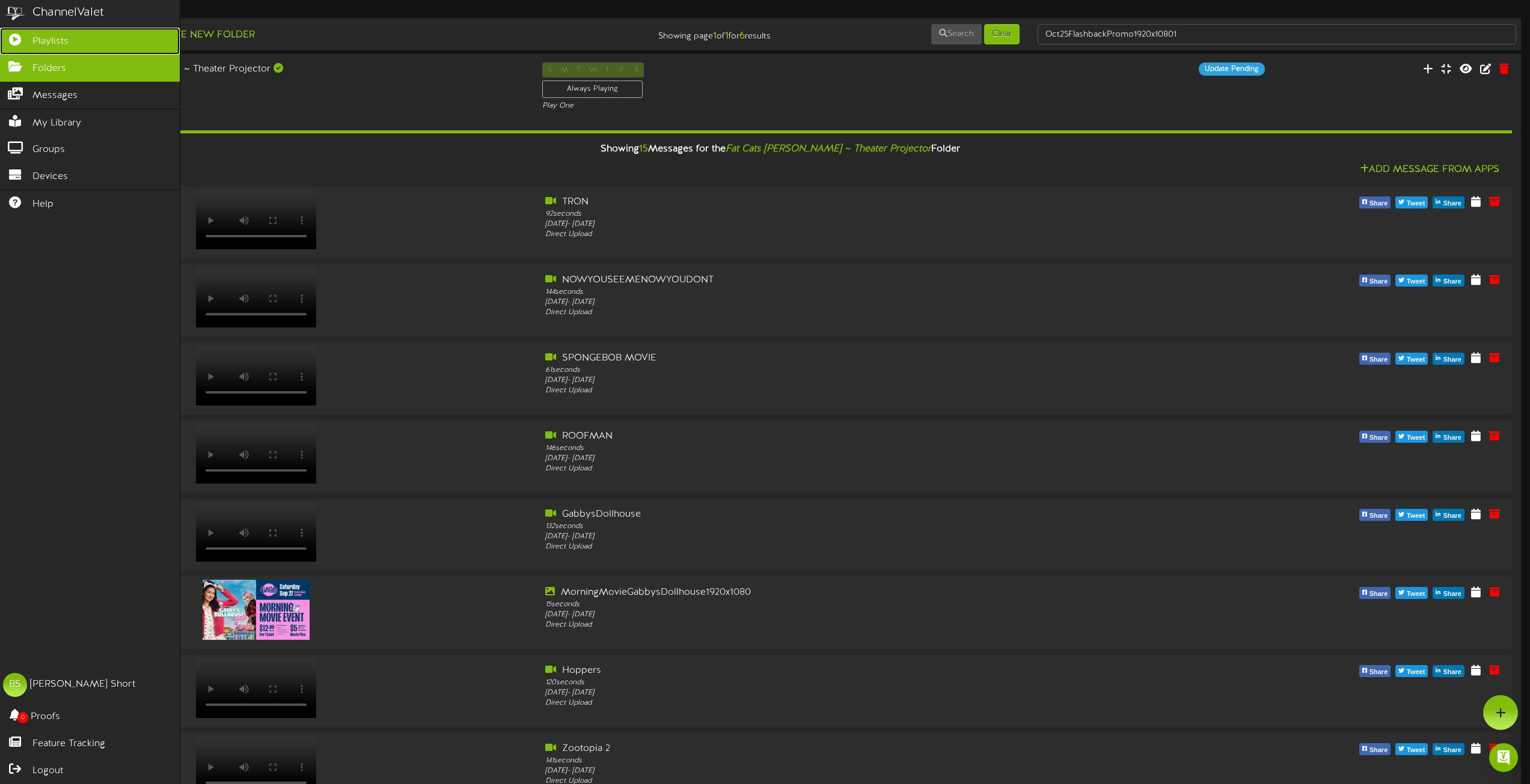
click at [47, 35] on span "Playlists" at bounding box center [50, 42] width 36 height 14
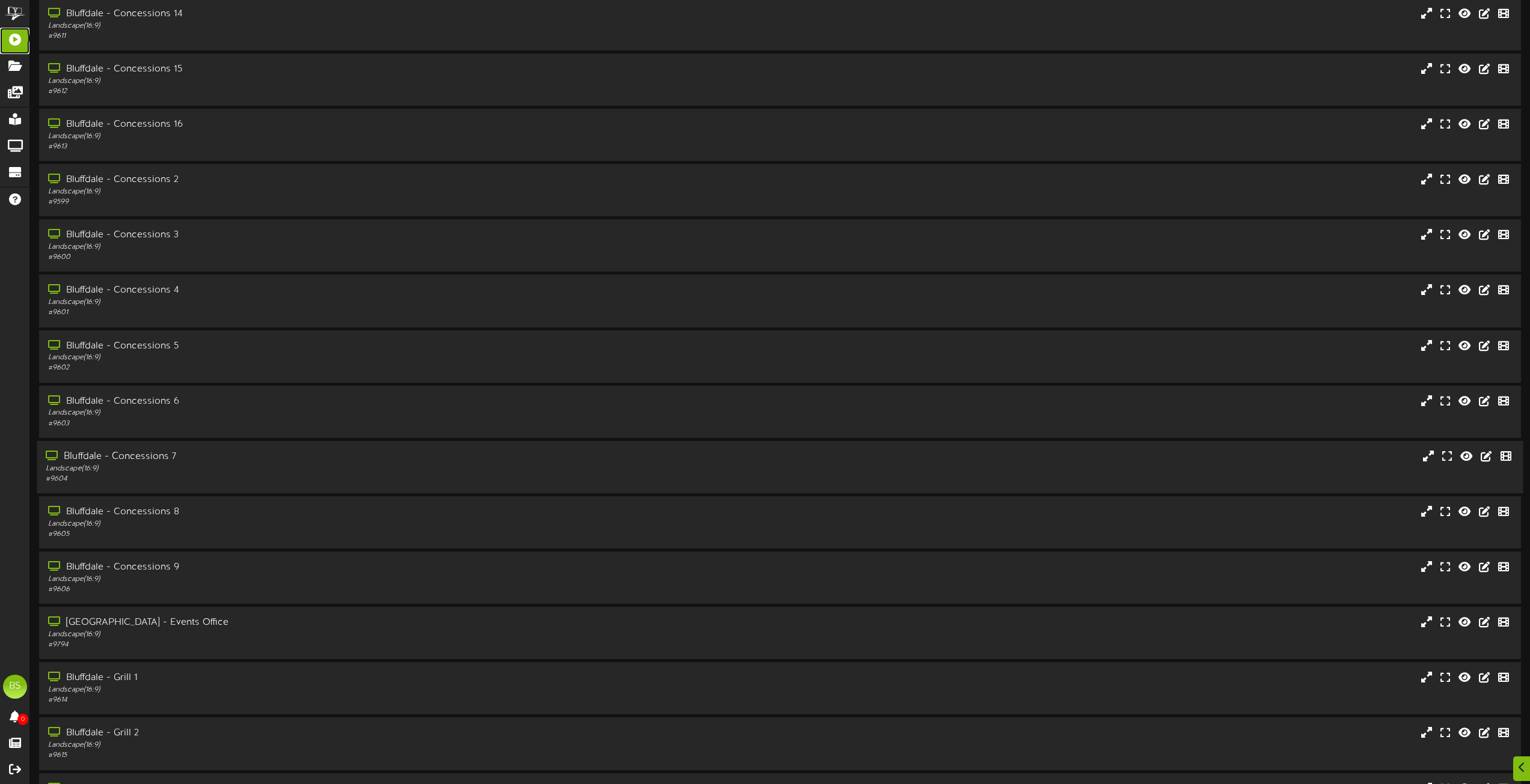
scroll to position [421, 0]
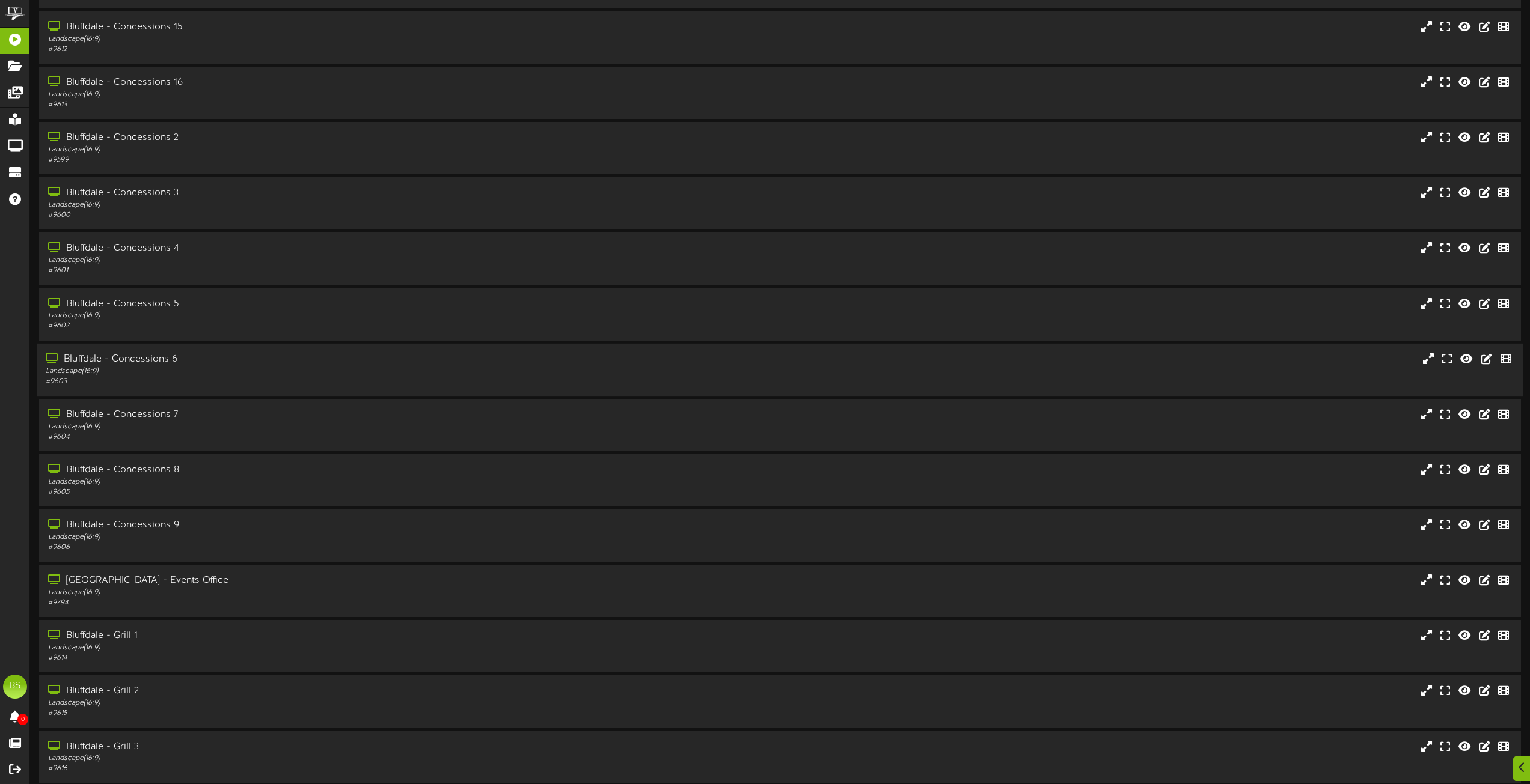
click at [156, 358] on div "Bluffdale - Concessions 6" at bounding box center [346, 359] width 601 height 14
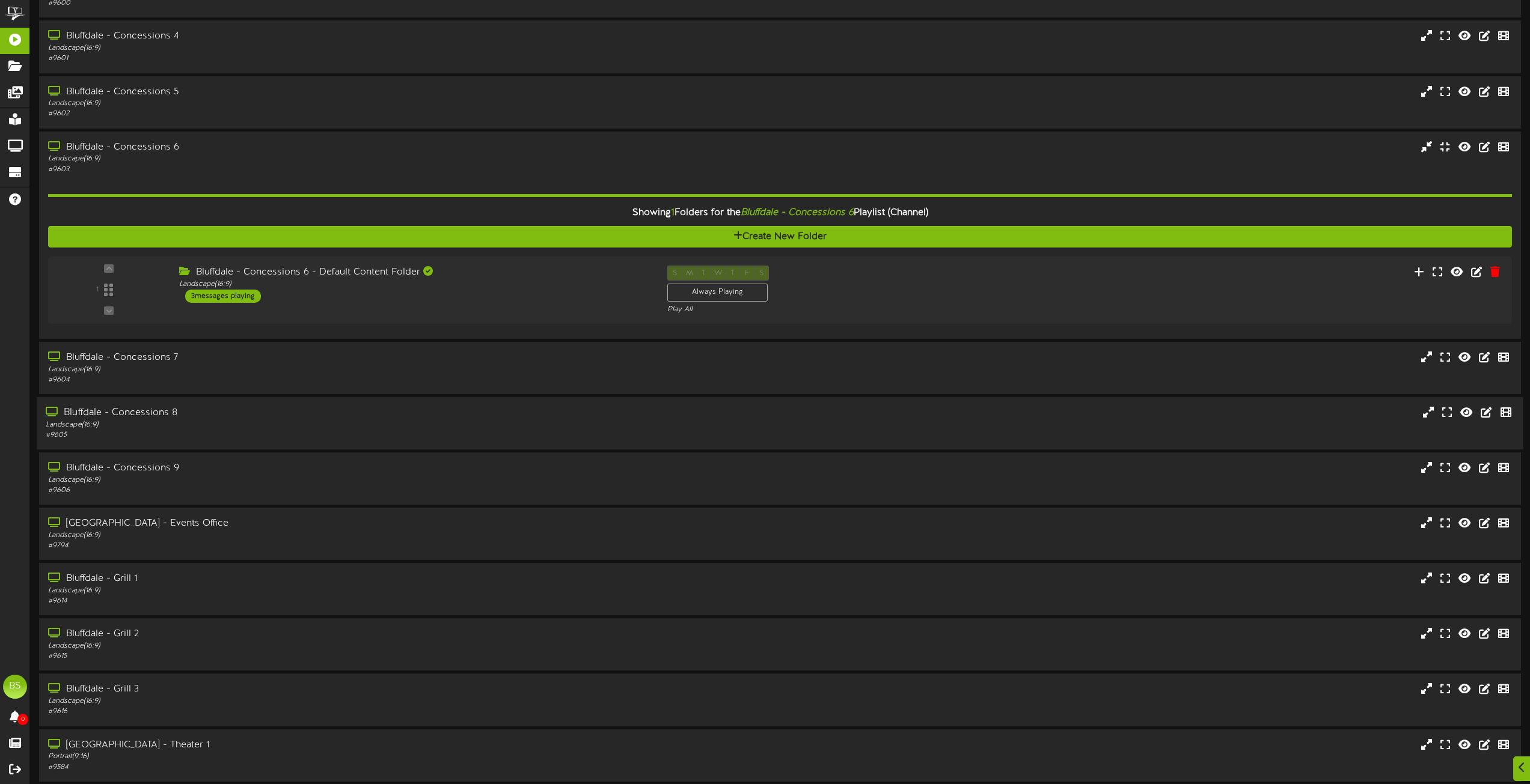
scroll to position [721, 0]
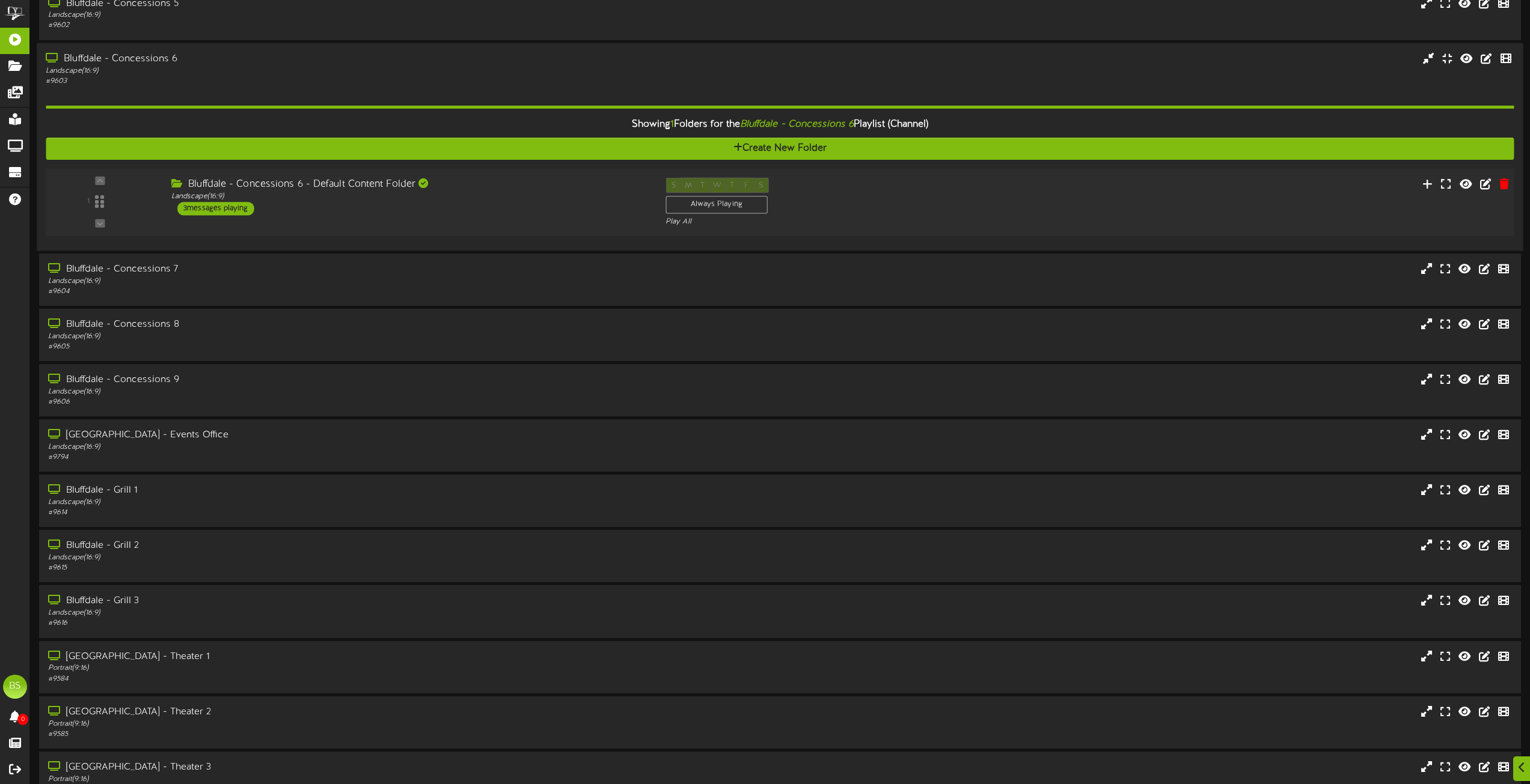
click at [241, 211] on div "3 messages playing" at bounding box center [216, 208] width 77 height 13
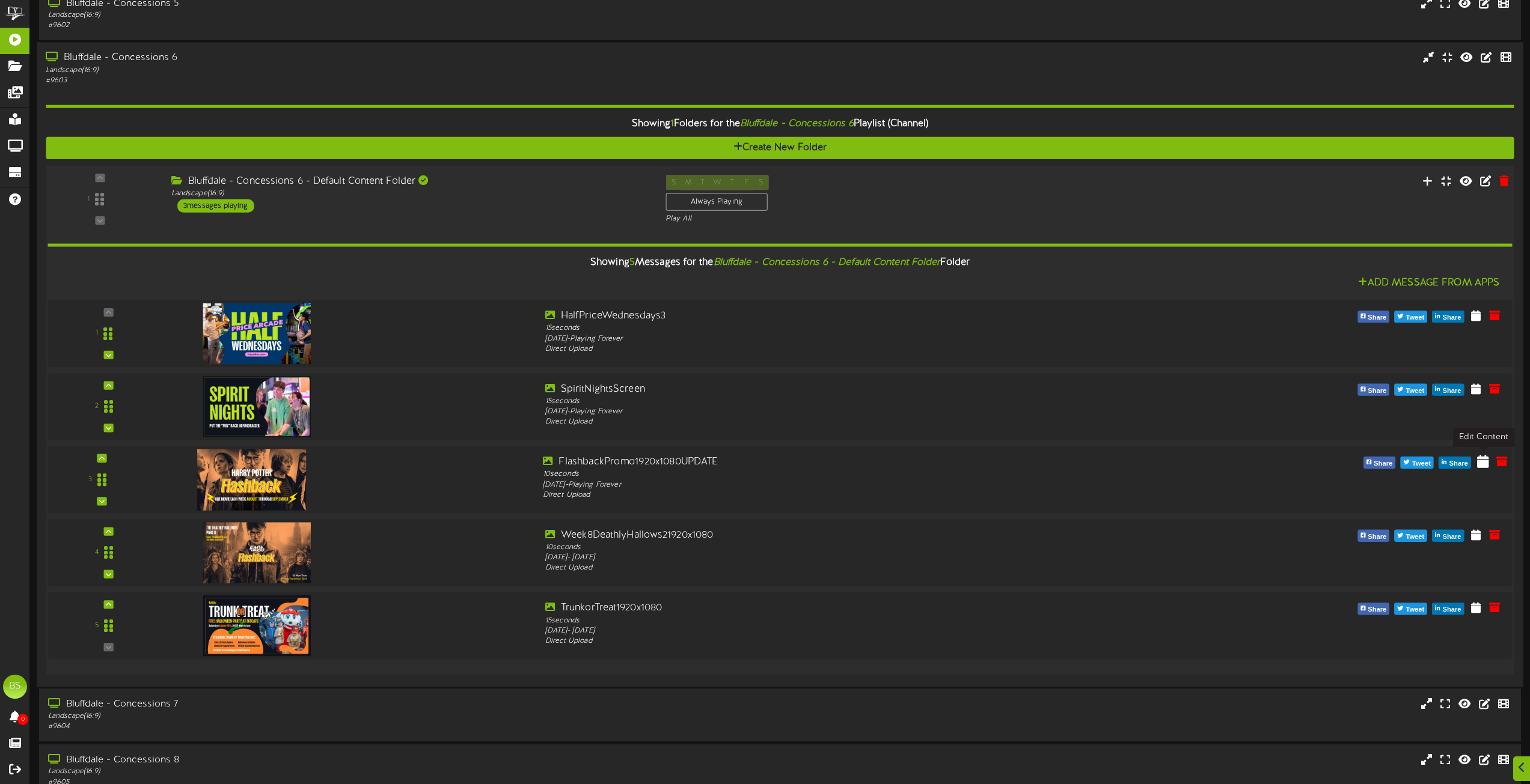
click at [1482, 463] on icon at bounding box center [1483, 460] width 12 height 13
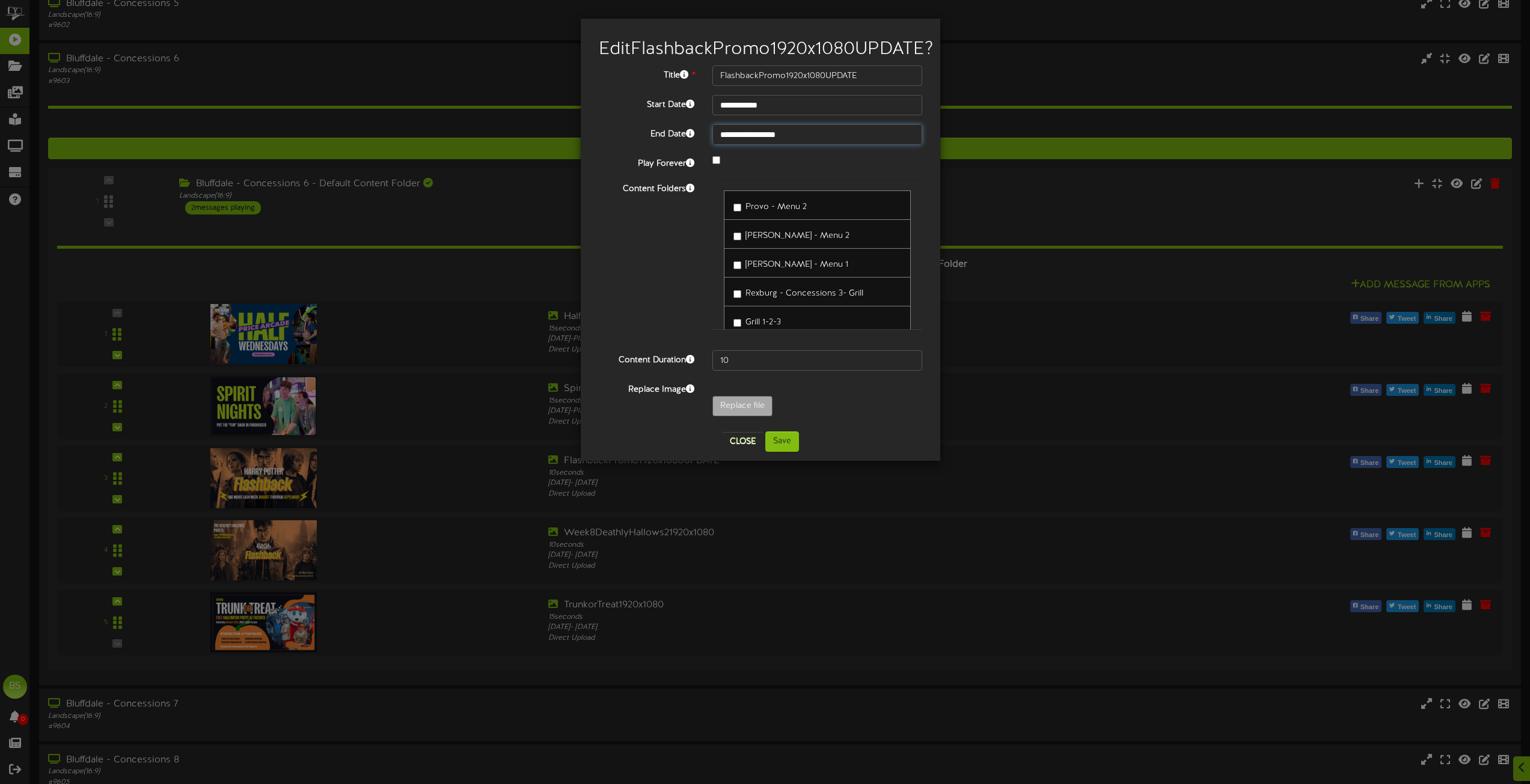
click at [754, 145] on input "**********" at bounding box center [818, 134] width 210 height 21
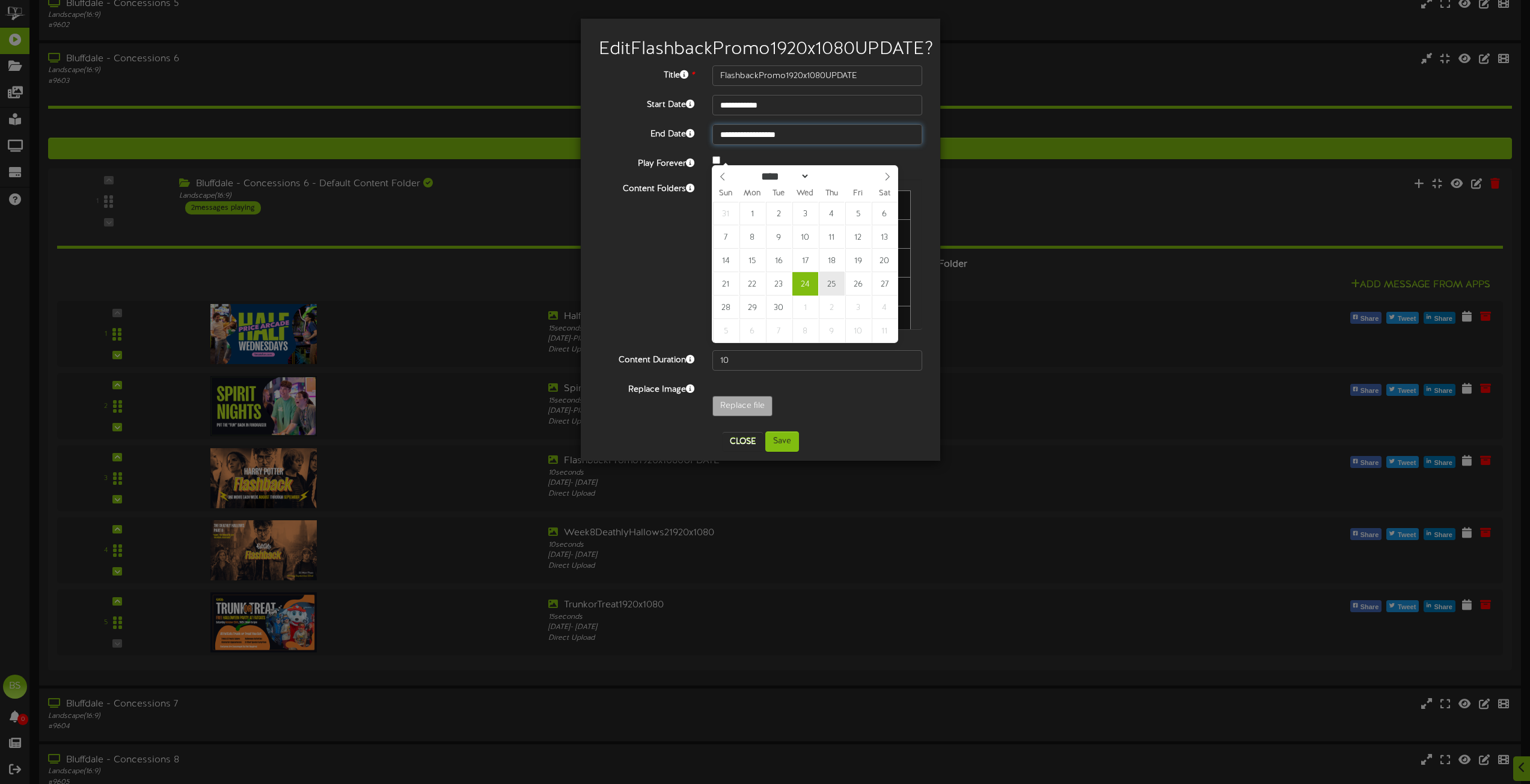
type input "**********"
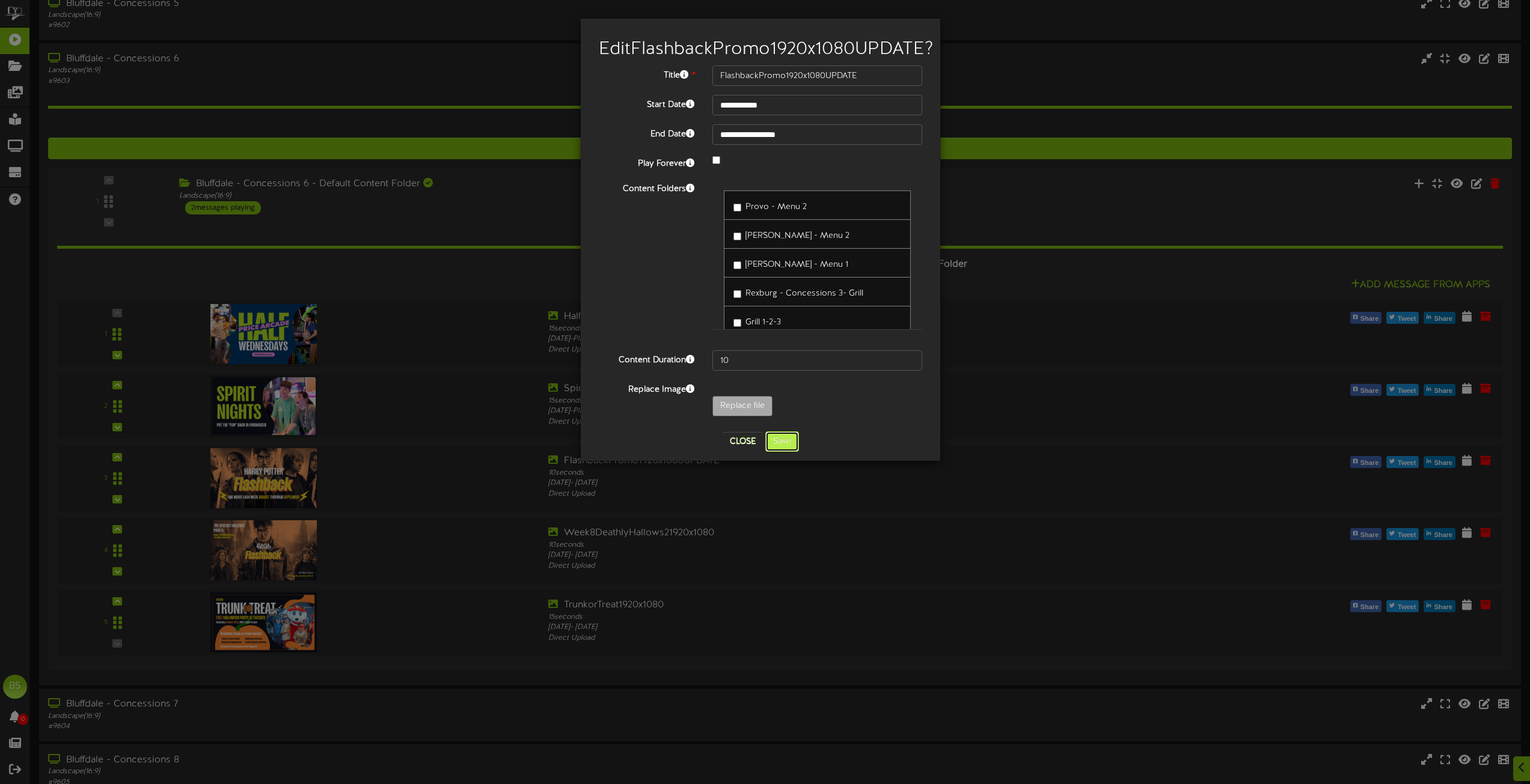
click at [788, 452] on button "Save" at bounding box center [782, 442] width 33 height 21
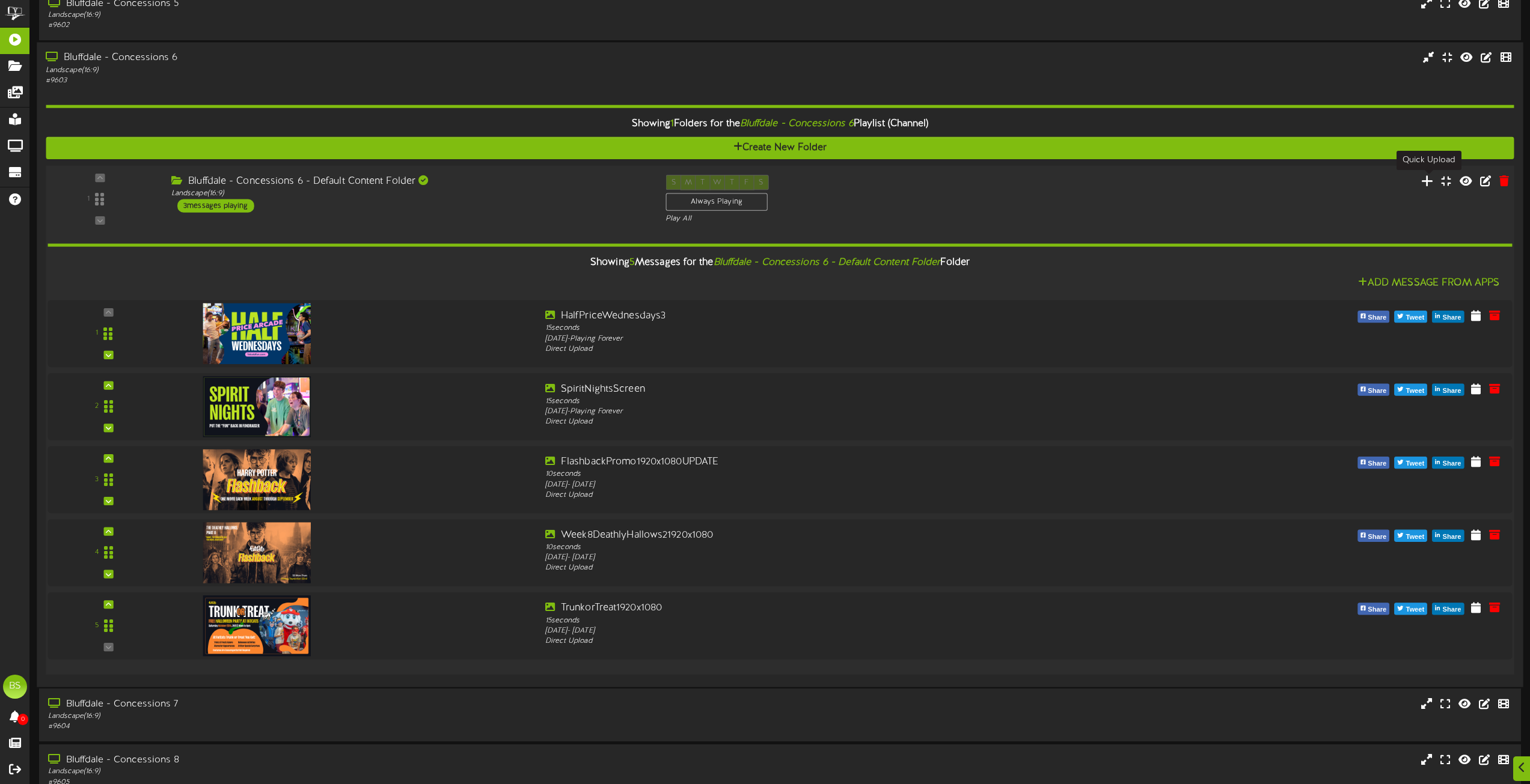
click at [1427, 183] on icon at bounding box center [1427, 180] width 13 height 13
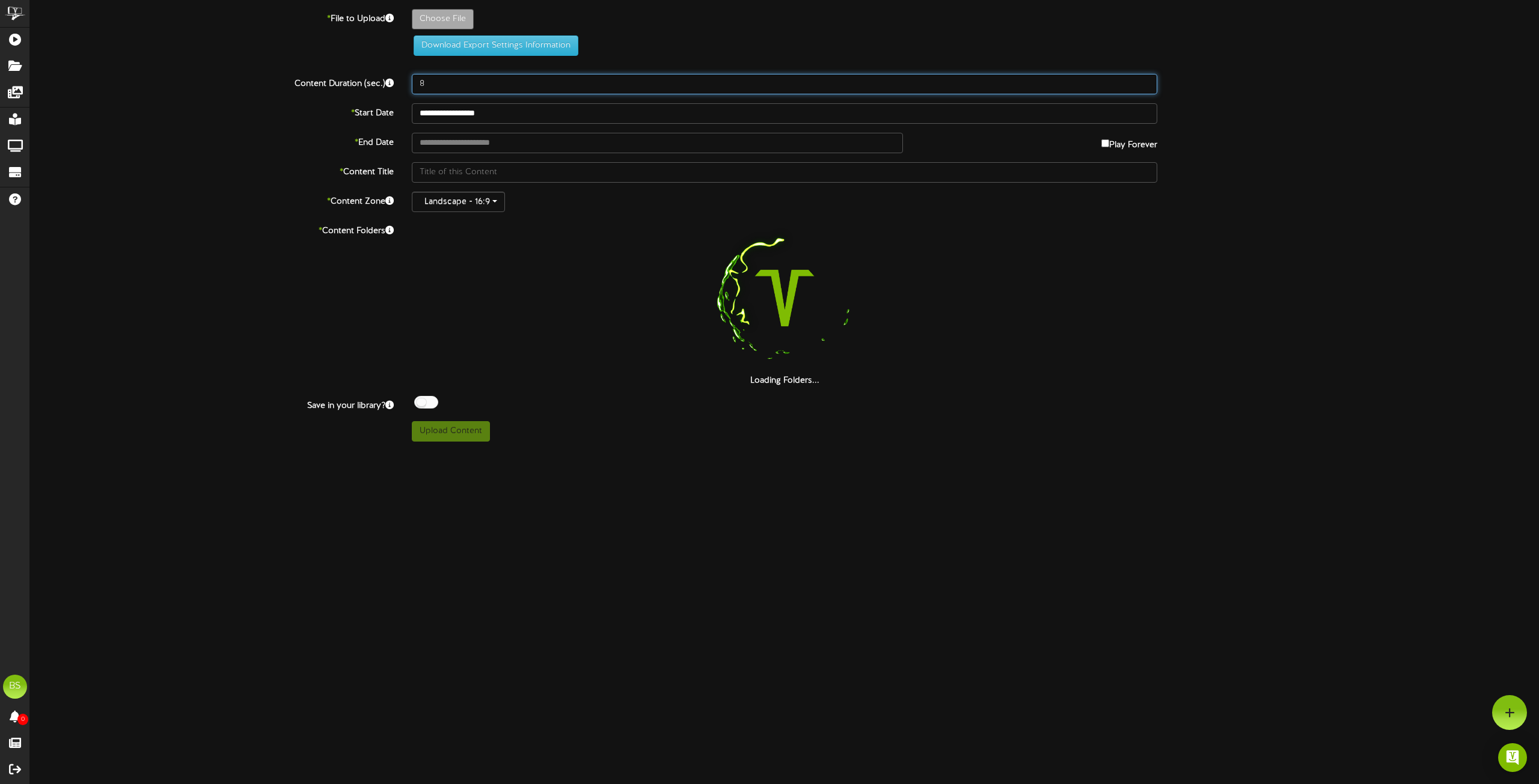
drag, startPoint x: 438, startPoint y: 82, endPoint x: 474, endPoint y: 69, distance: 38.3
click at [440, 82] on input "8" at bounding box center [783, 83] width 745 height 21
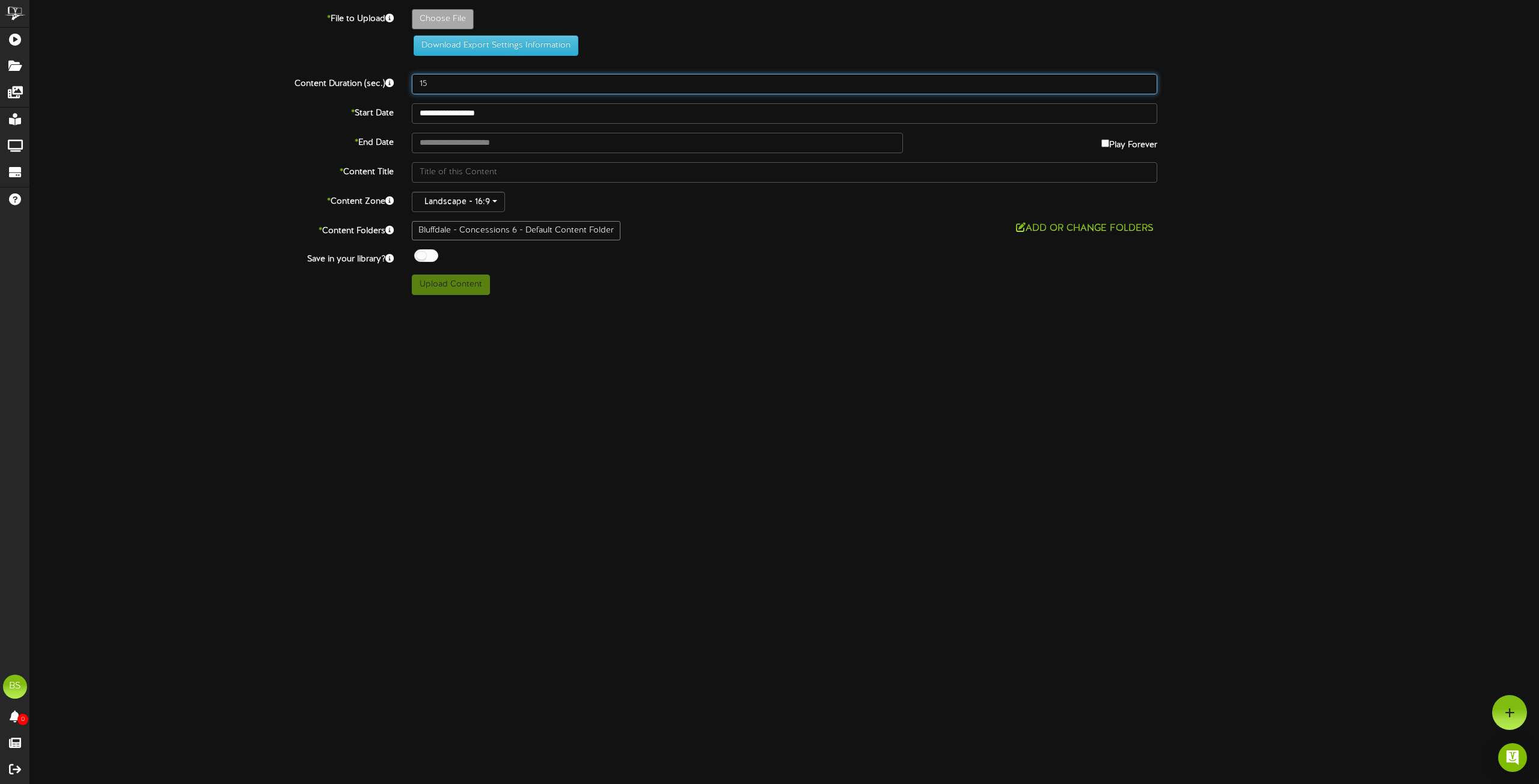
type input "15"
click at [483, 109] on input "**********" at bounding box center [783, 113] width 745 height 21
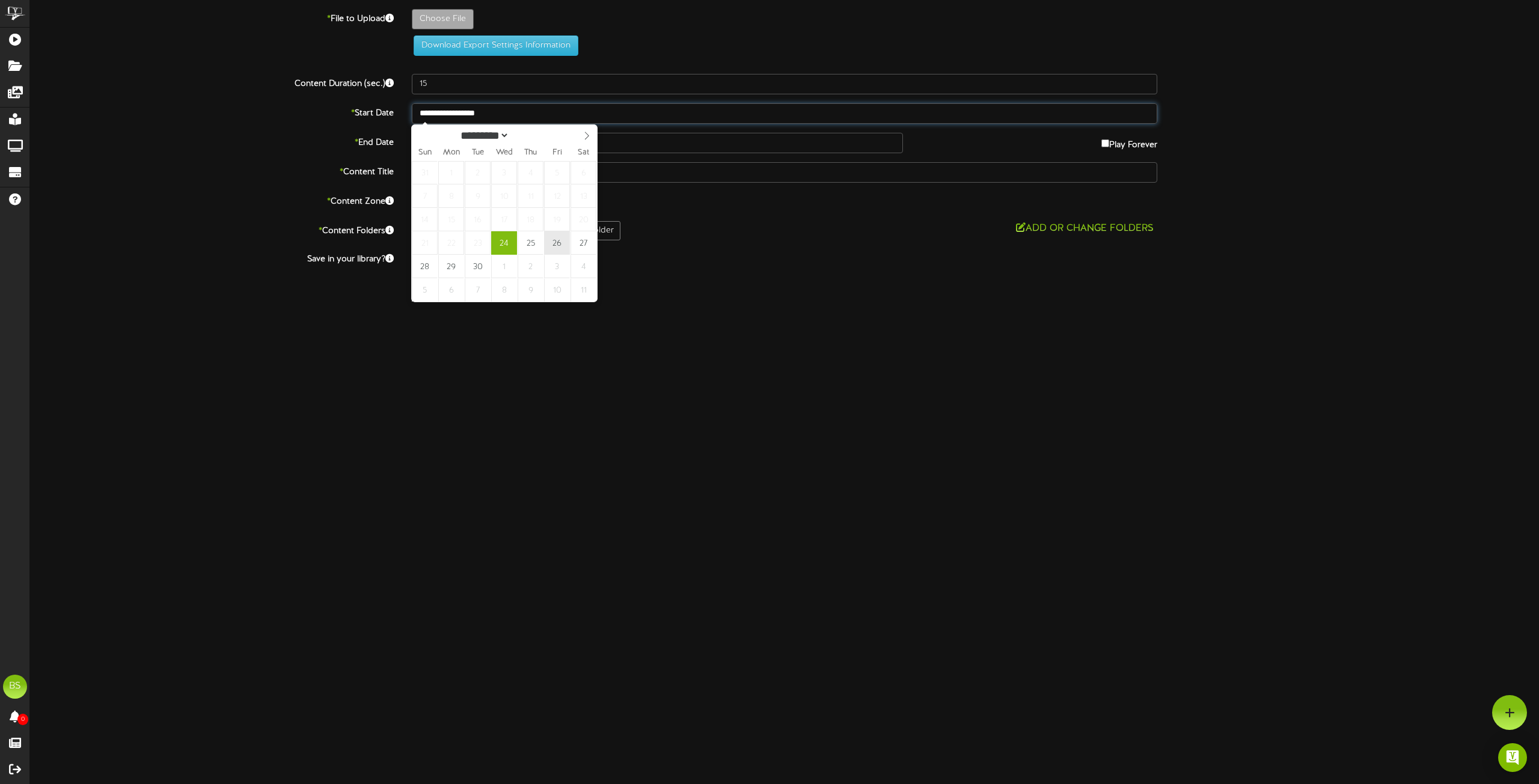
type input "**********"
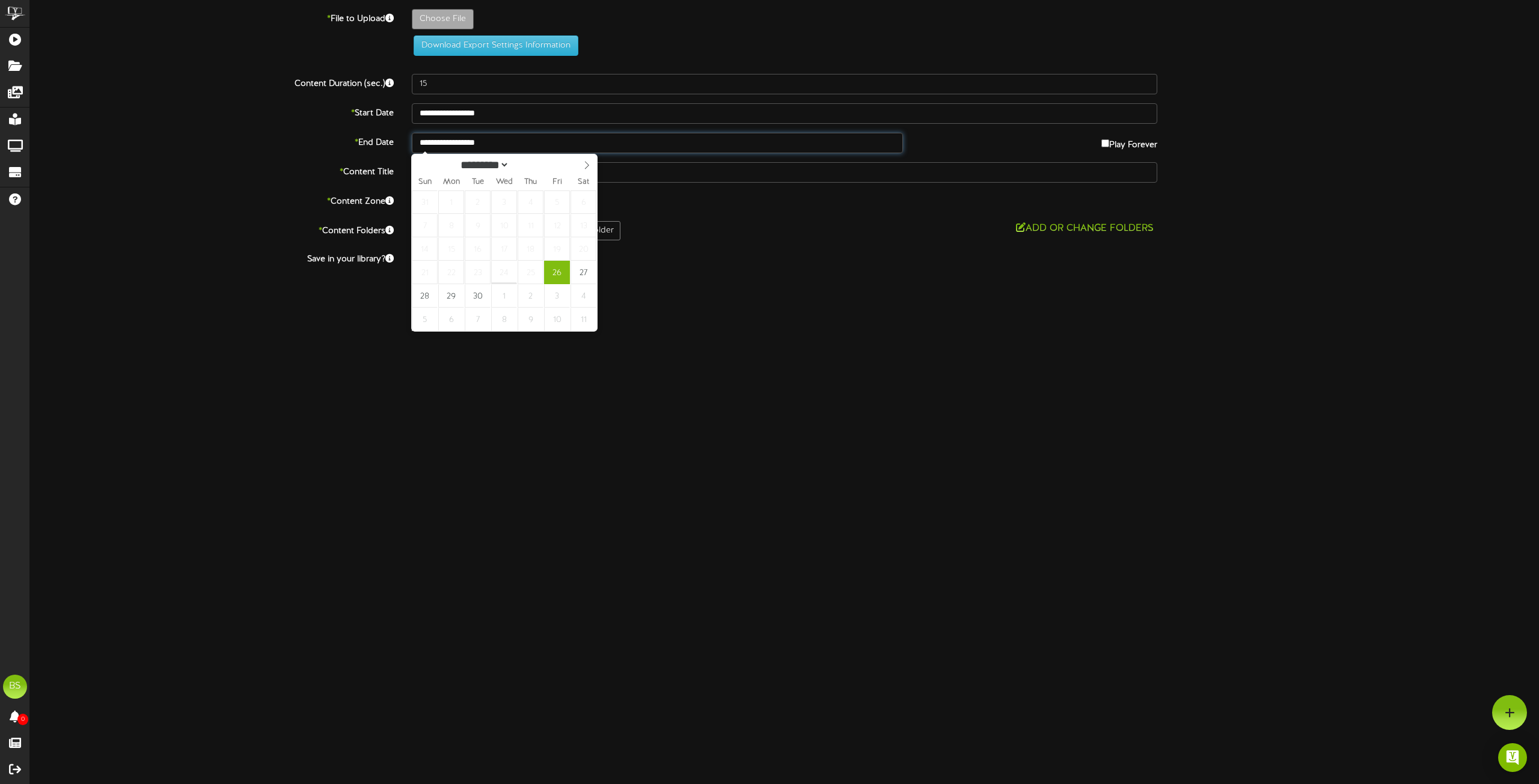
click at [466, 139] on input "**********" at bounding box center [657, 142] width 491 height 21
select select "*"
click at [589, 168] on icon at bounding box center [586, 165] width 9 height 9
click at [501, 142] on input "**********" at bounding box center [657, 142] width 491 height 21
type input "**********"
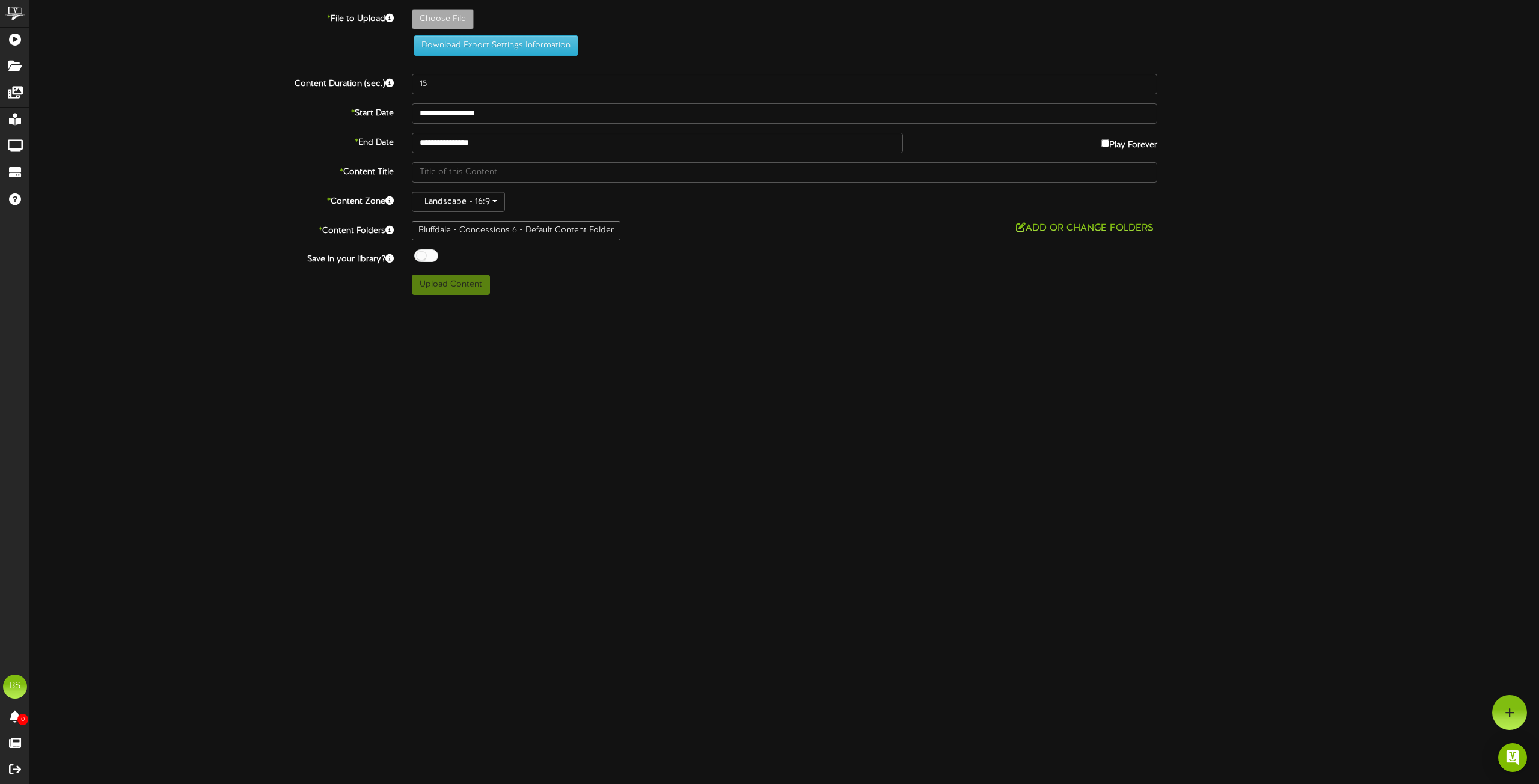
click at [419, 255] on div at bounding box center [426, 255] width 24 height 13
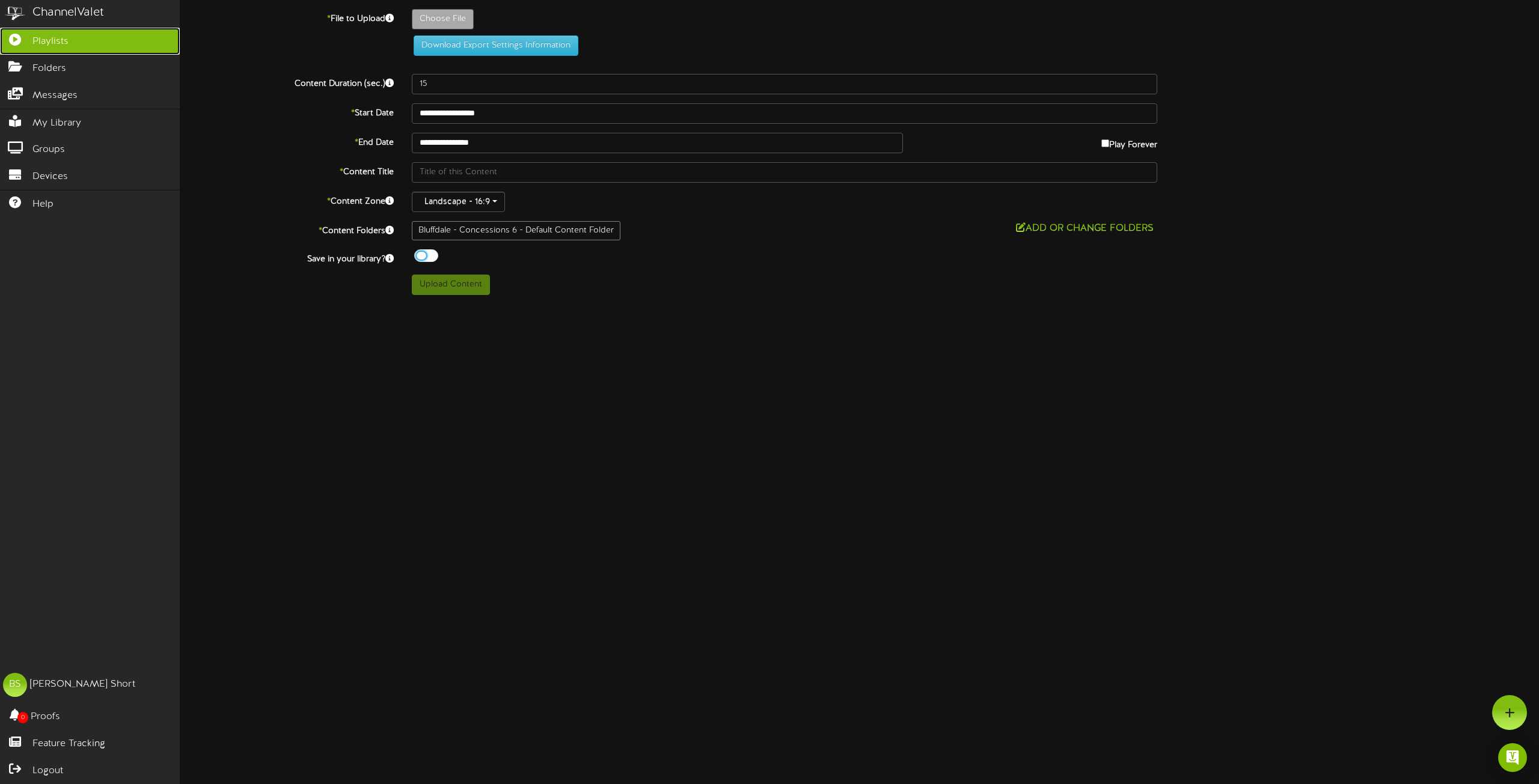
click at [38, 33] on link "Playlists" at bounding box center [89, 41] width 180 height 27
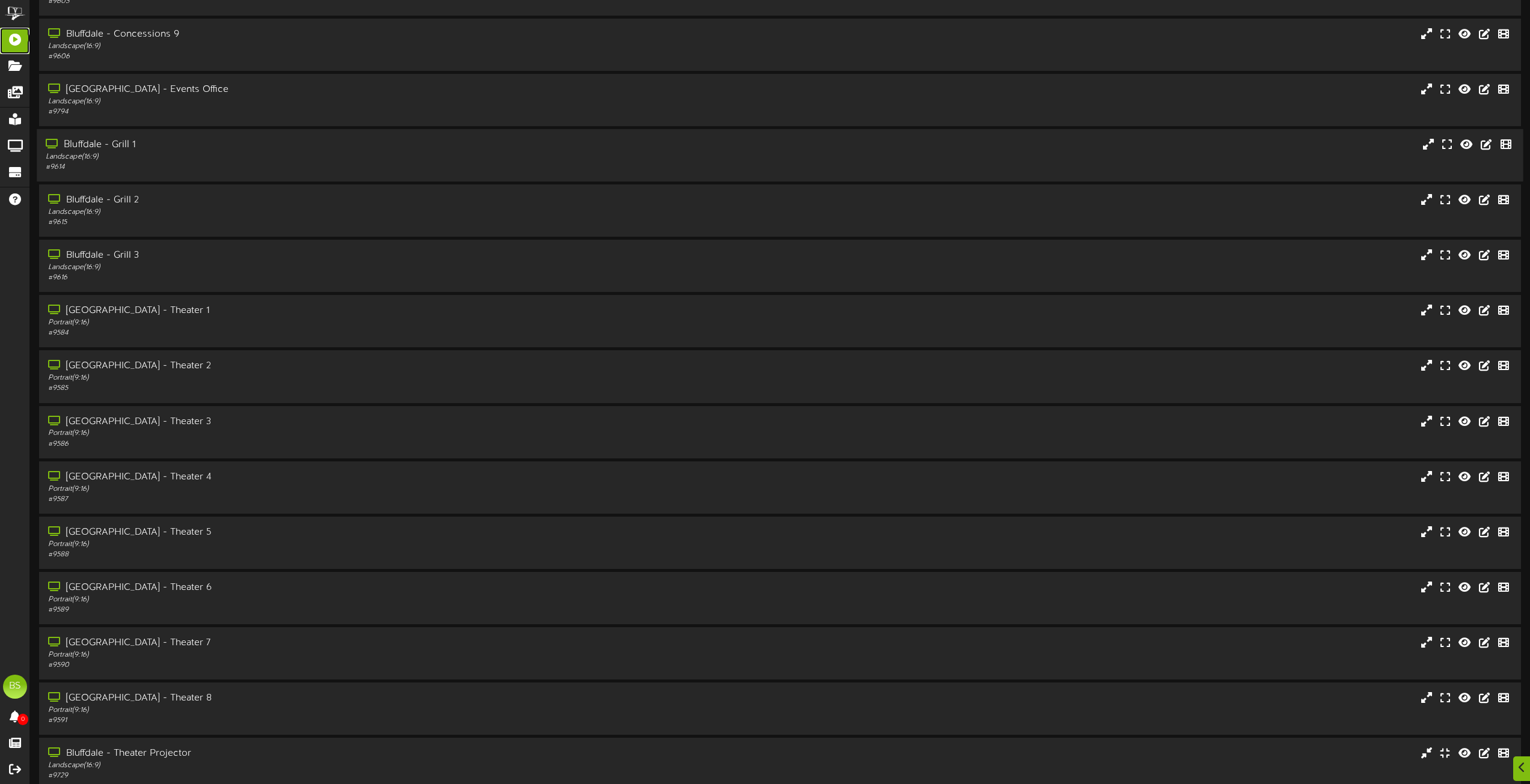
scroll to position [1862, 0]
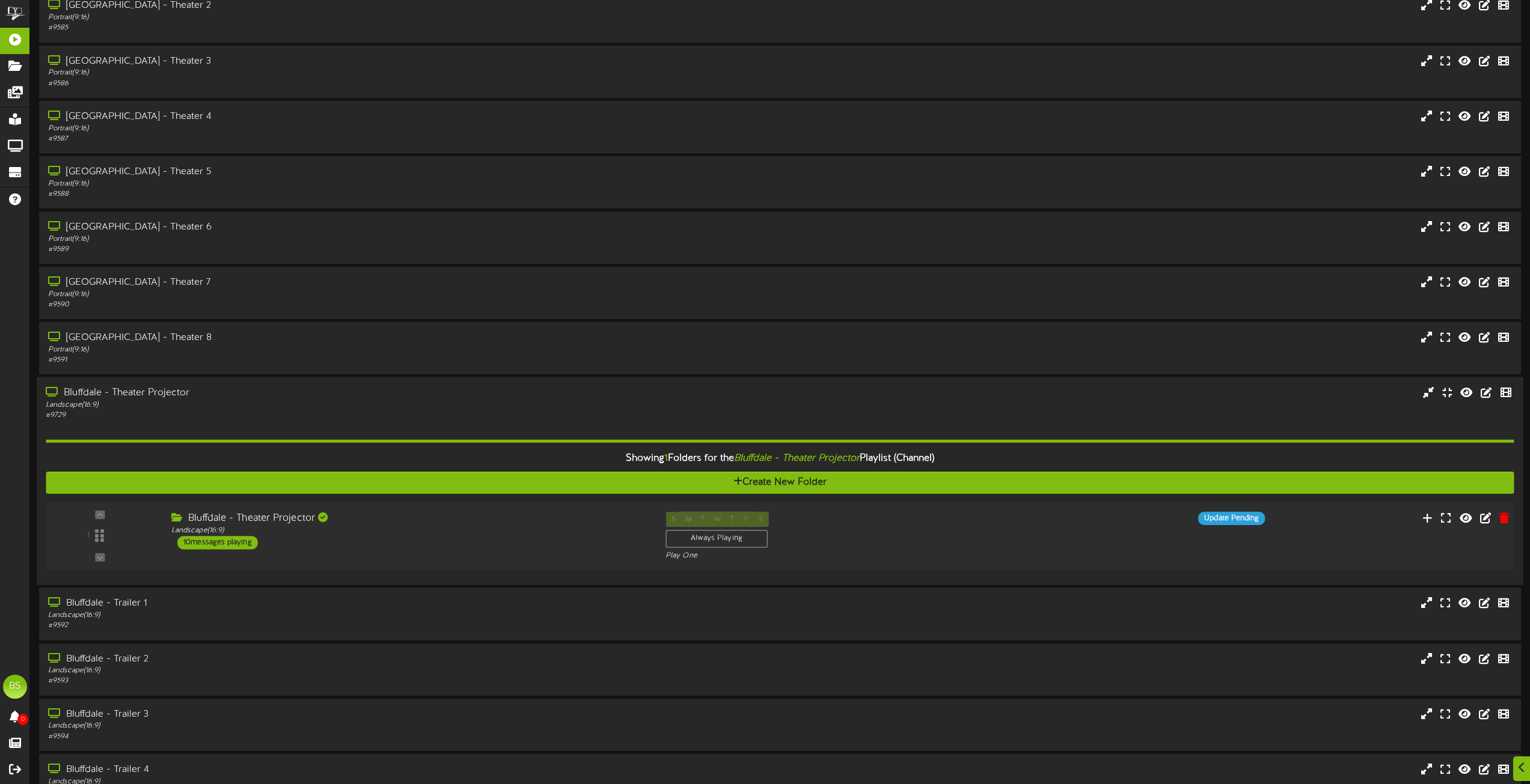
click at [222, 544] on div "10 messages playing" at bounding box center [218, 542] width 80 height 13
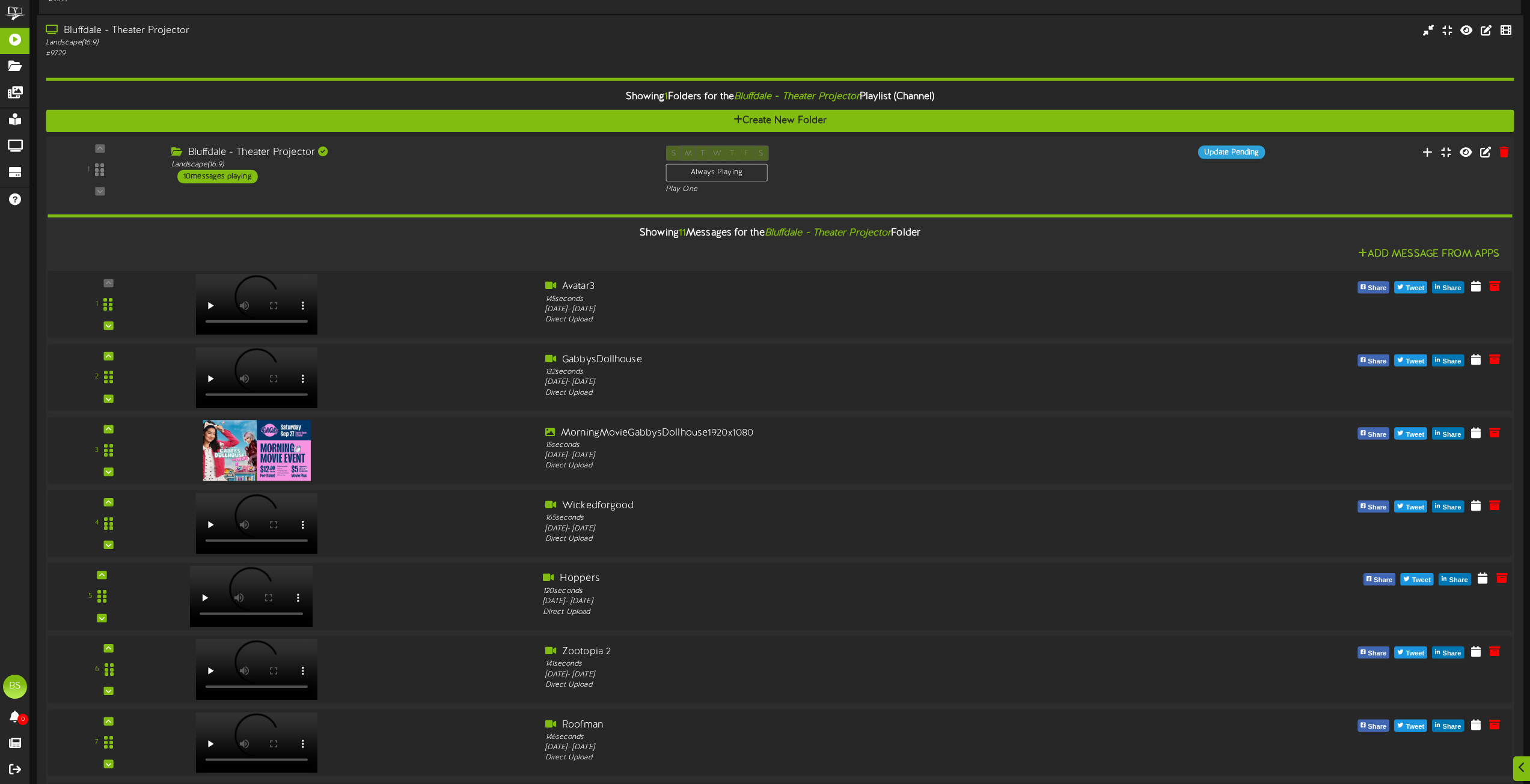
scroll to position [2584, 0]
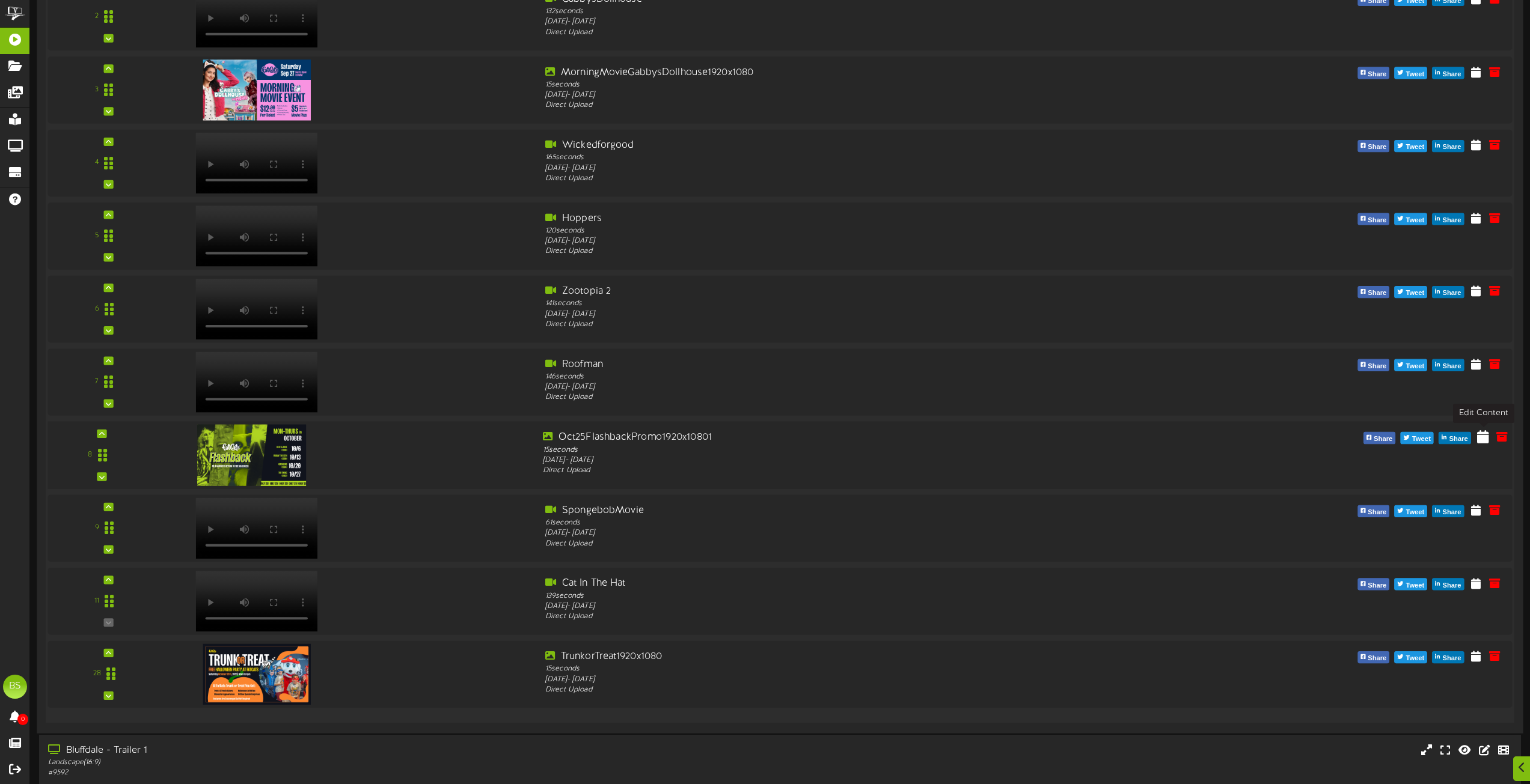
click at [1482, 438] on icon at bounding box center [1483, 436] width 12 height 13
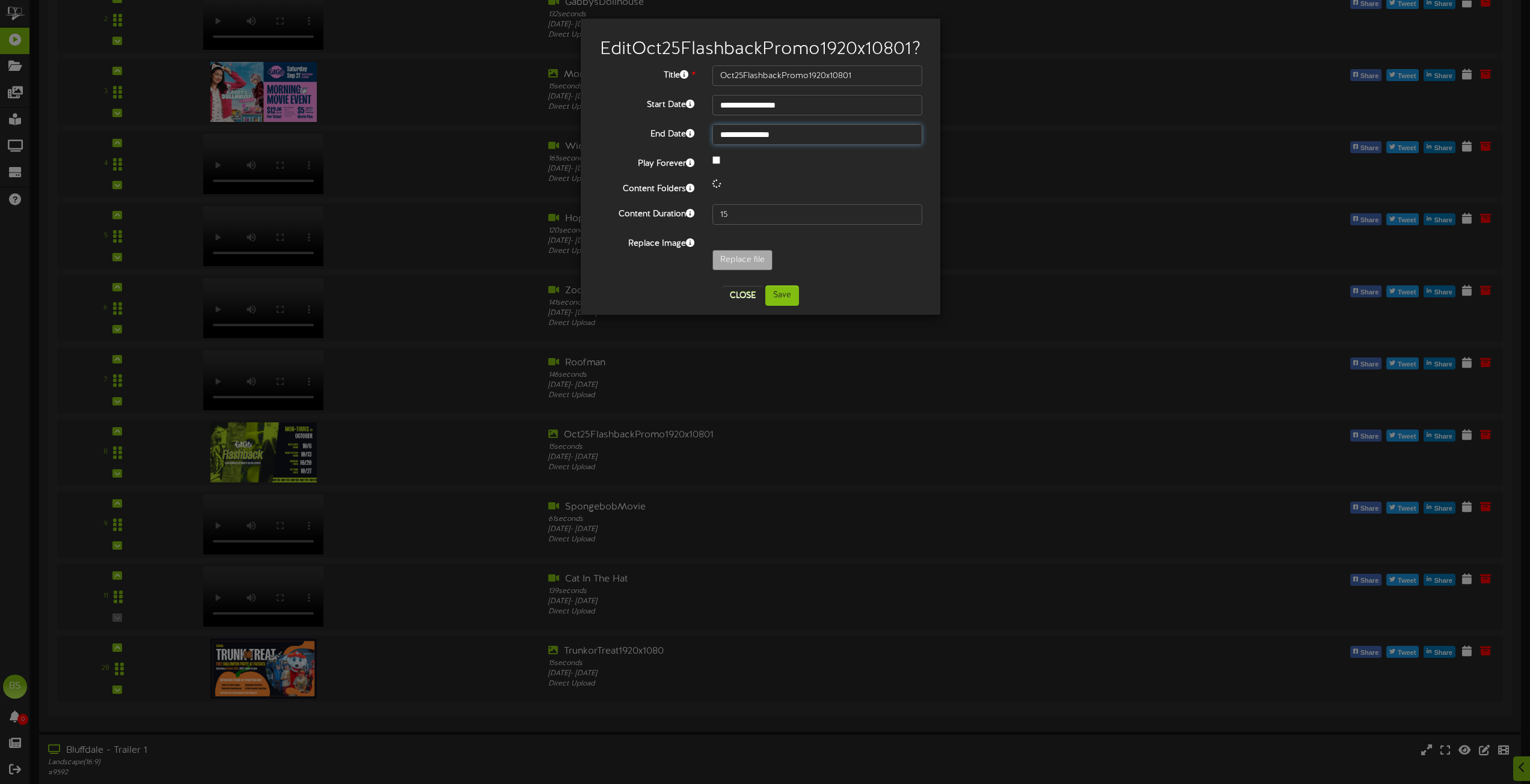
click at [766, 145] on input "**********" at bounding box center [818, 134] width 210 height 21
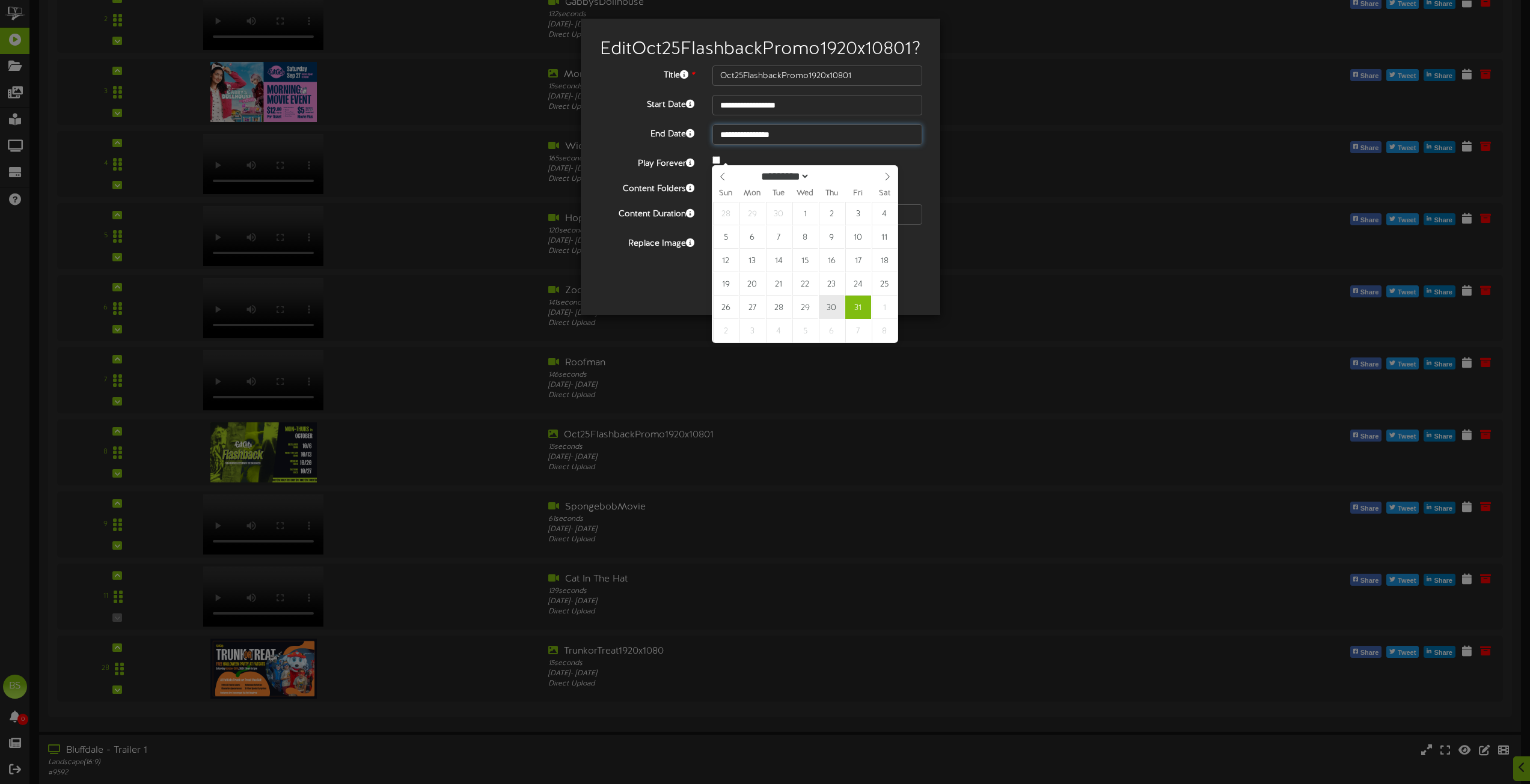
type input "**********"
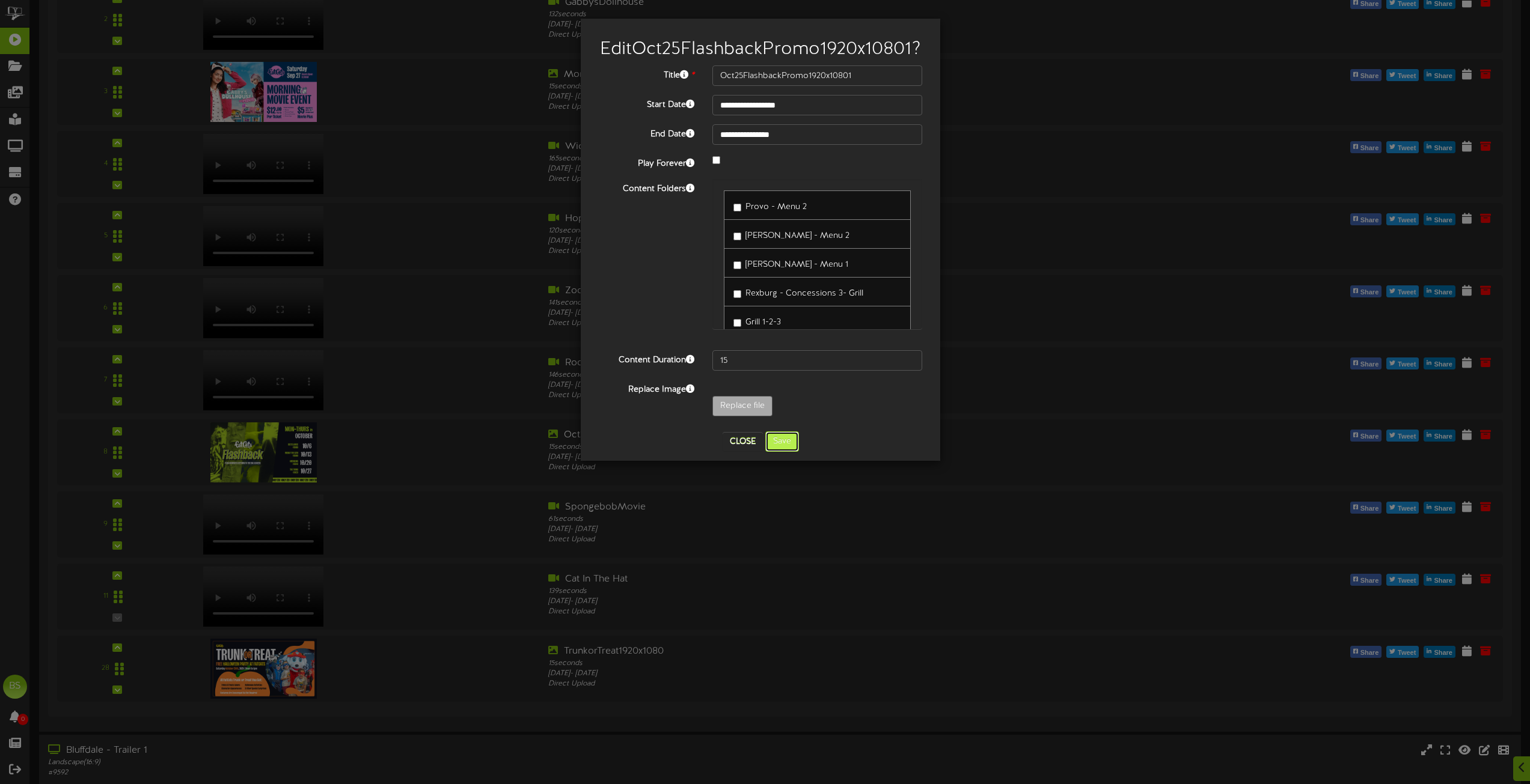
click at [788, 452] on button "Save" at bounding box center [782, 442] width 33 height 21
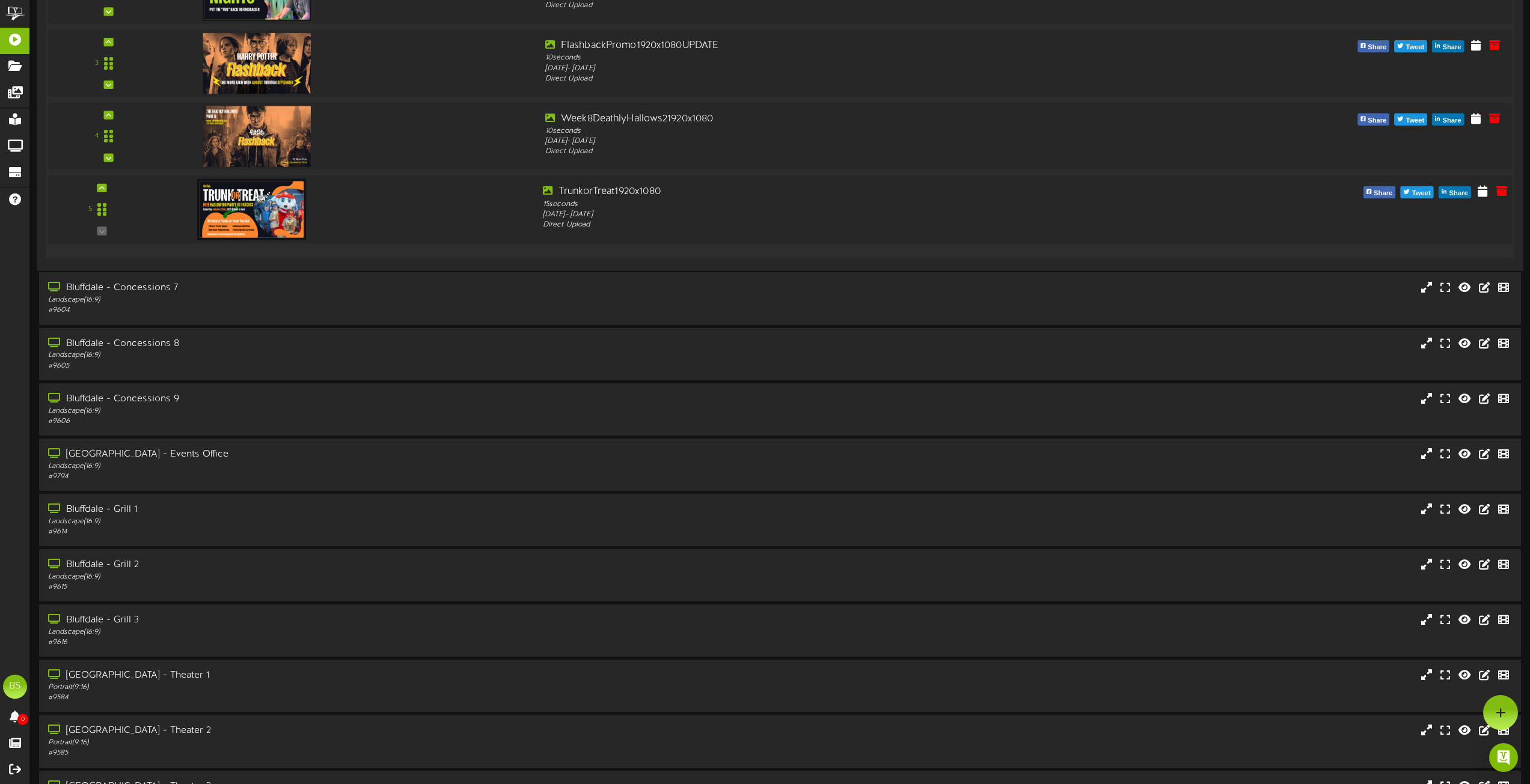
scroll to position [781, 0]
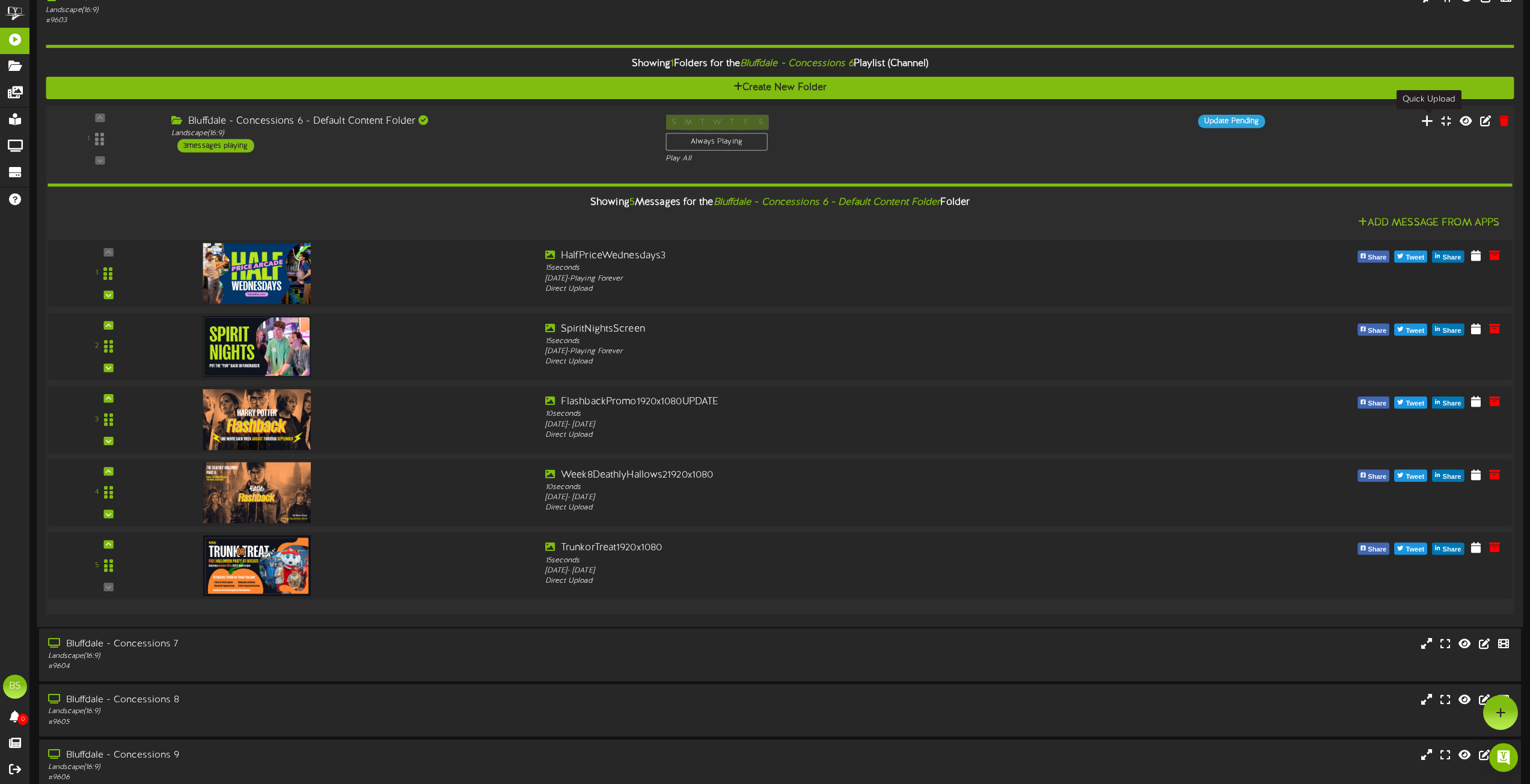
click at [1429, 120] on icon at bounding box center [1427, 120] width 13 height 13
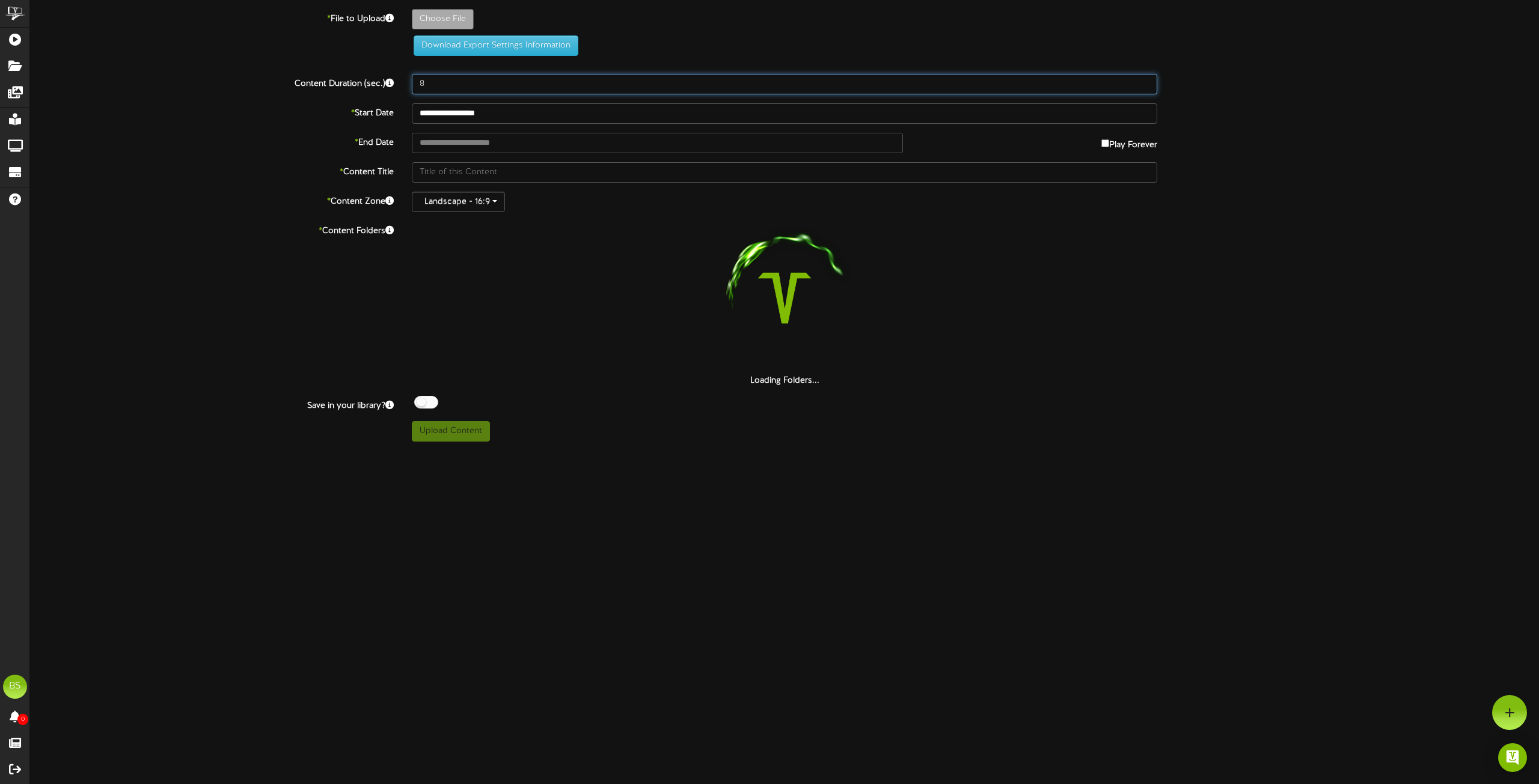
click at [441, 83] on input "8" at bounding box center [783, 83] width 745 height 21
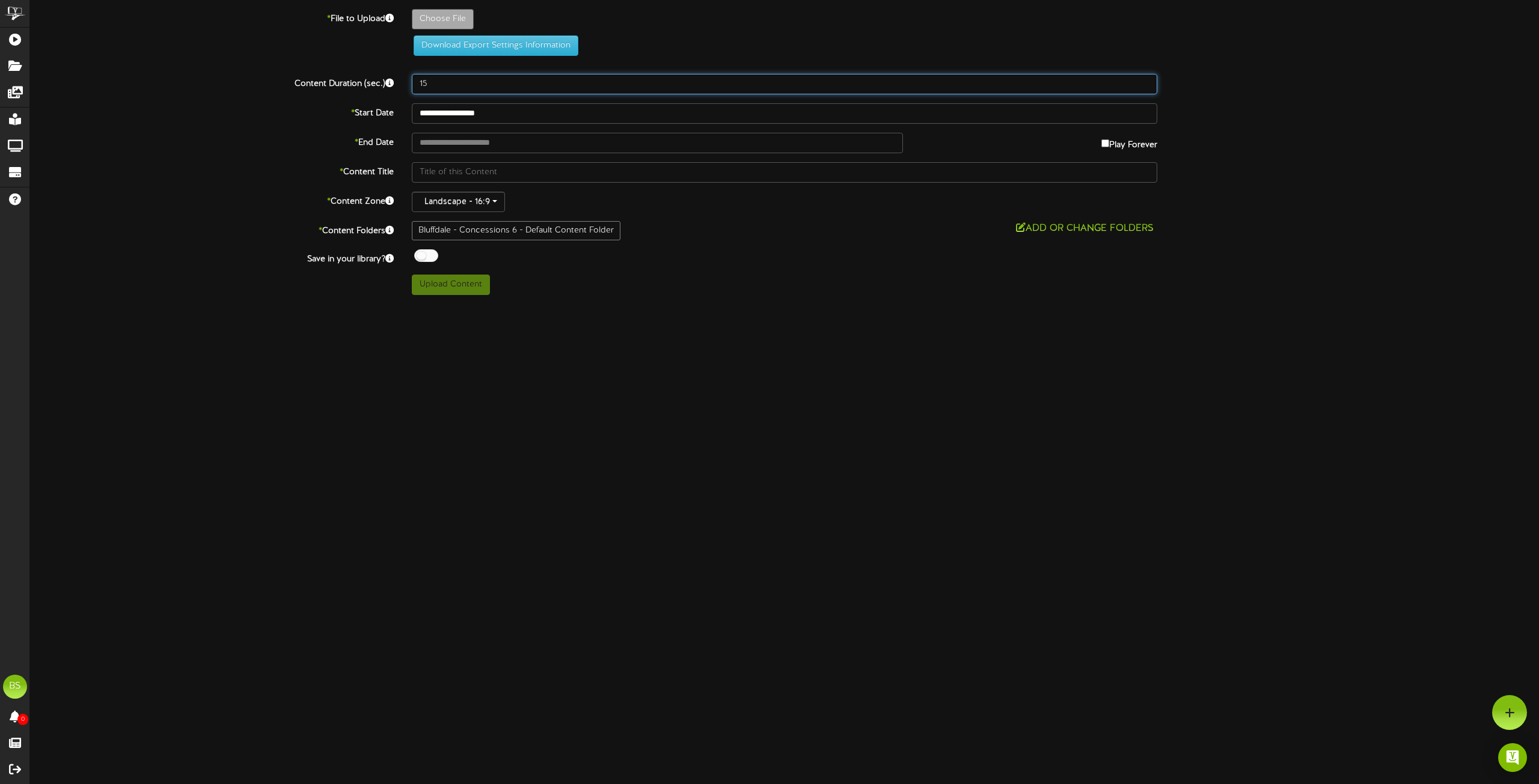
type input "15"
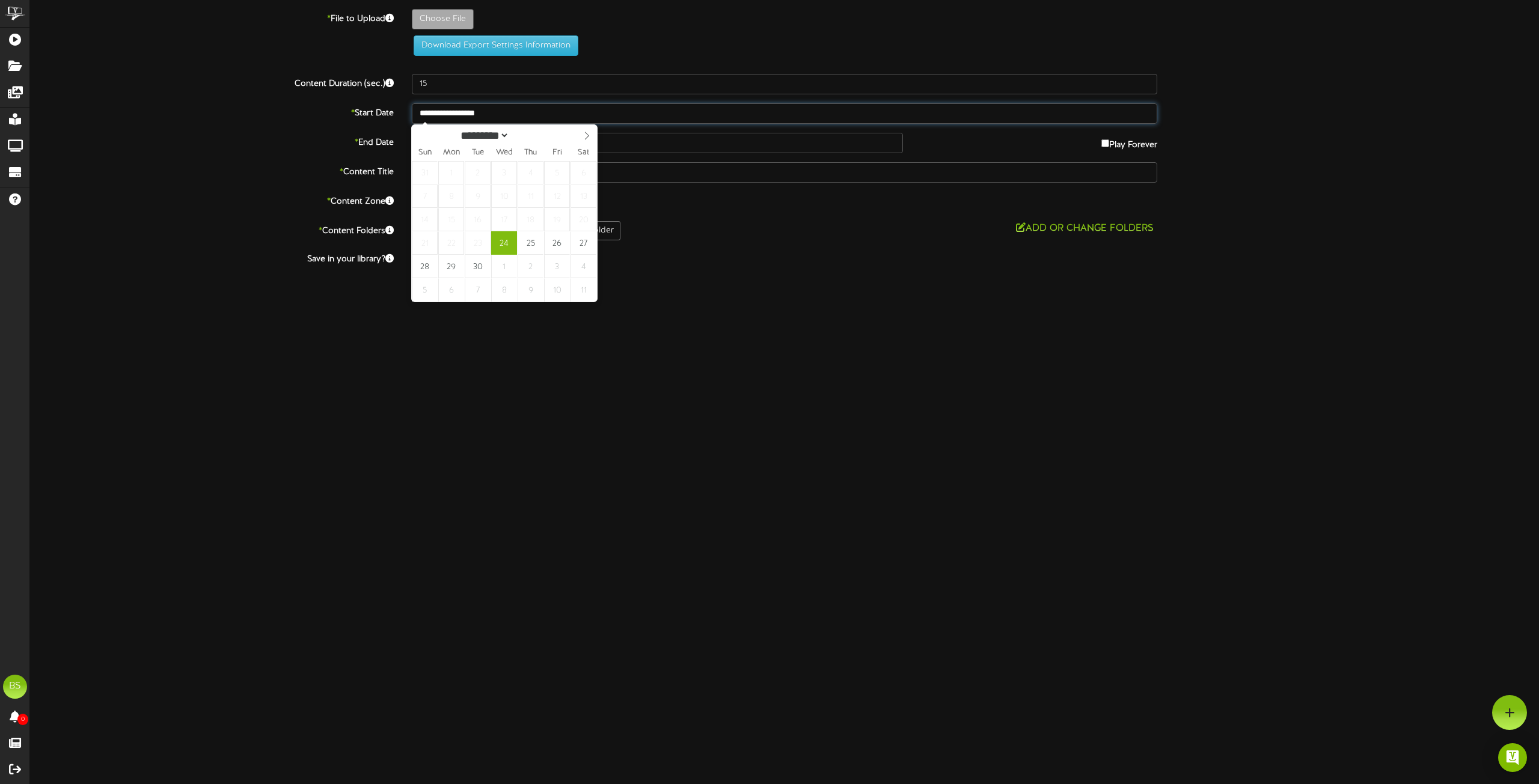
click at [480, 109] on input "**********" at bounding box center [783, 113] width 745 height 21
type input "**********"
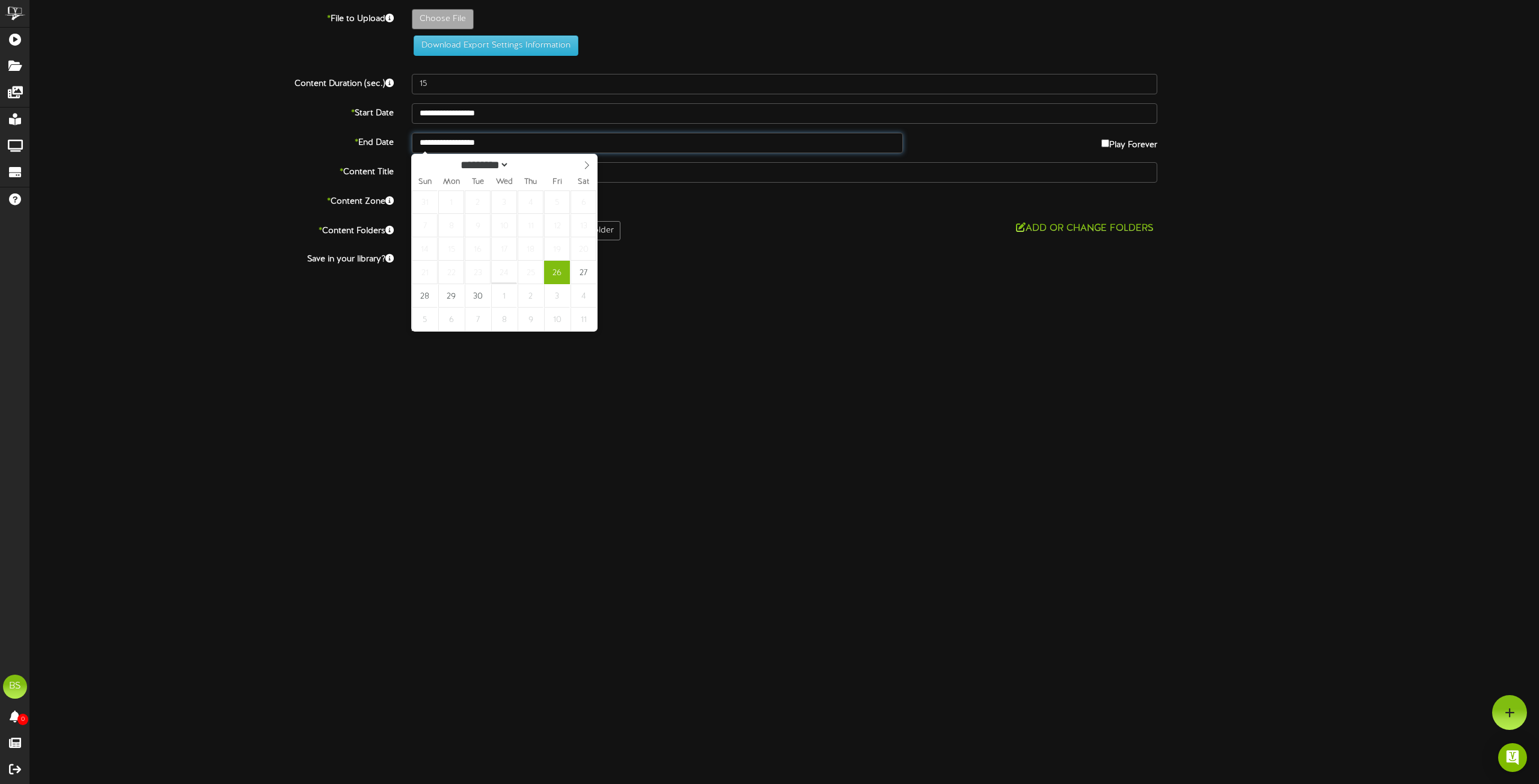
click at [488, 138] on input "**********" at bounding box center [657, 142] width 491 height 21
select select "*"
click at [585, 165] on icon at bounding box center [586, 165] width 9 height 9
type input "**********"
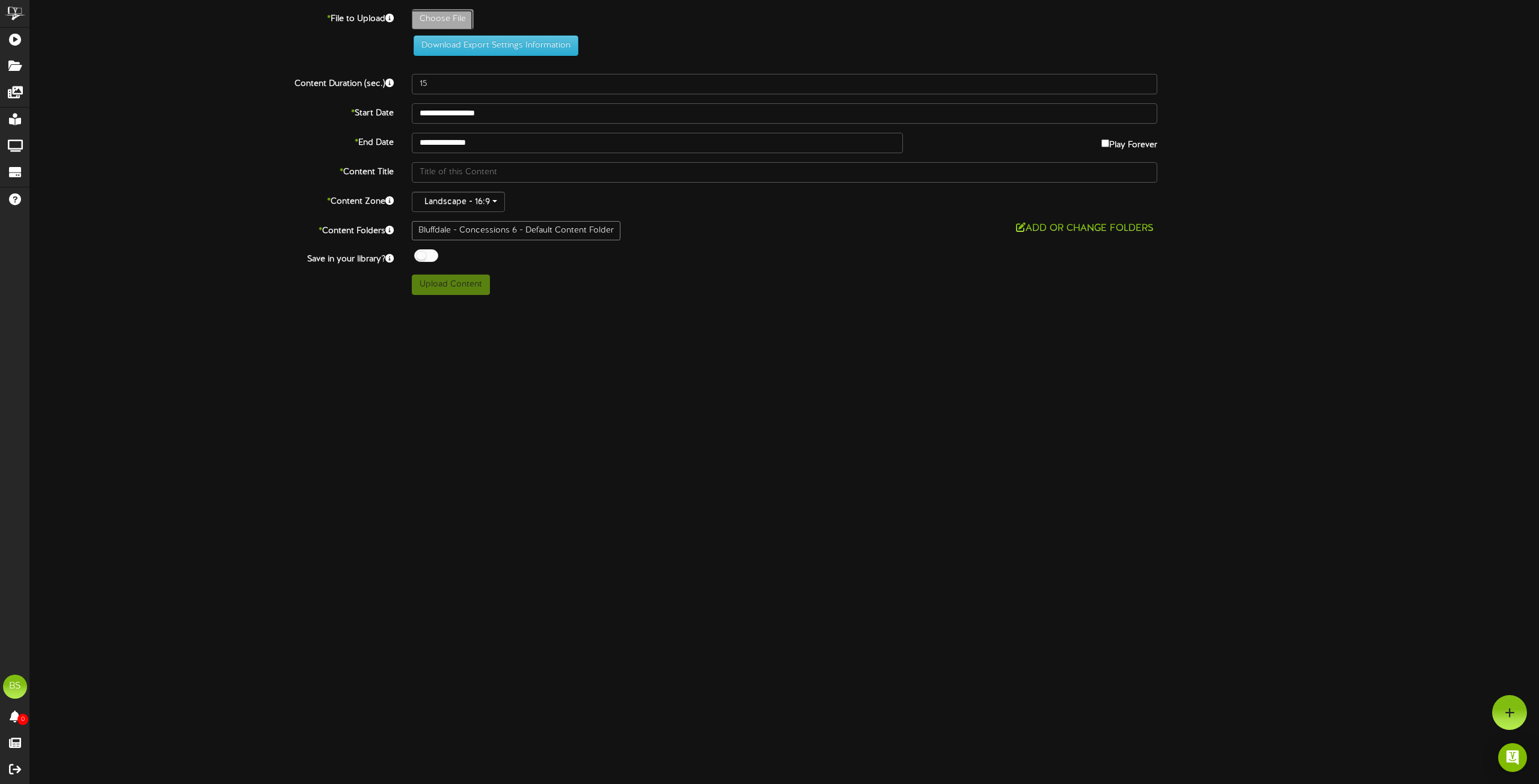
type input "**********"
type input "Oct25FlashbackPromo1920x10802"
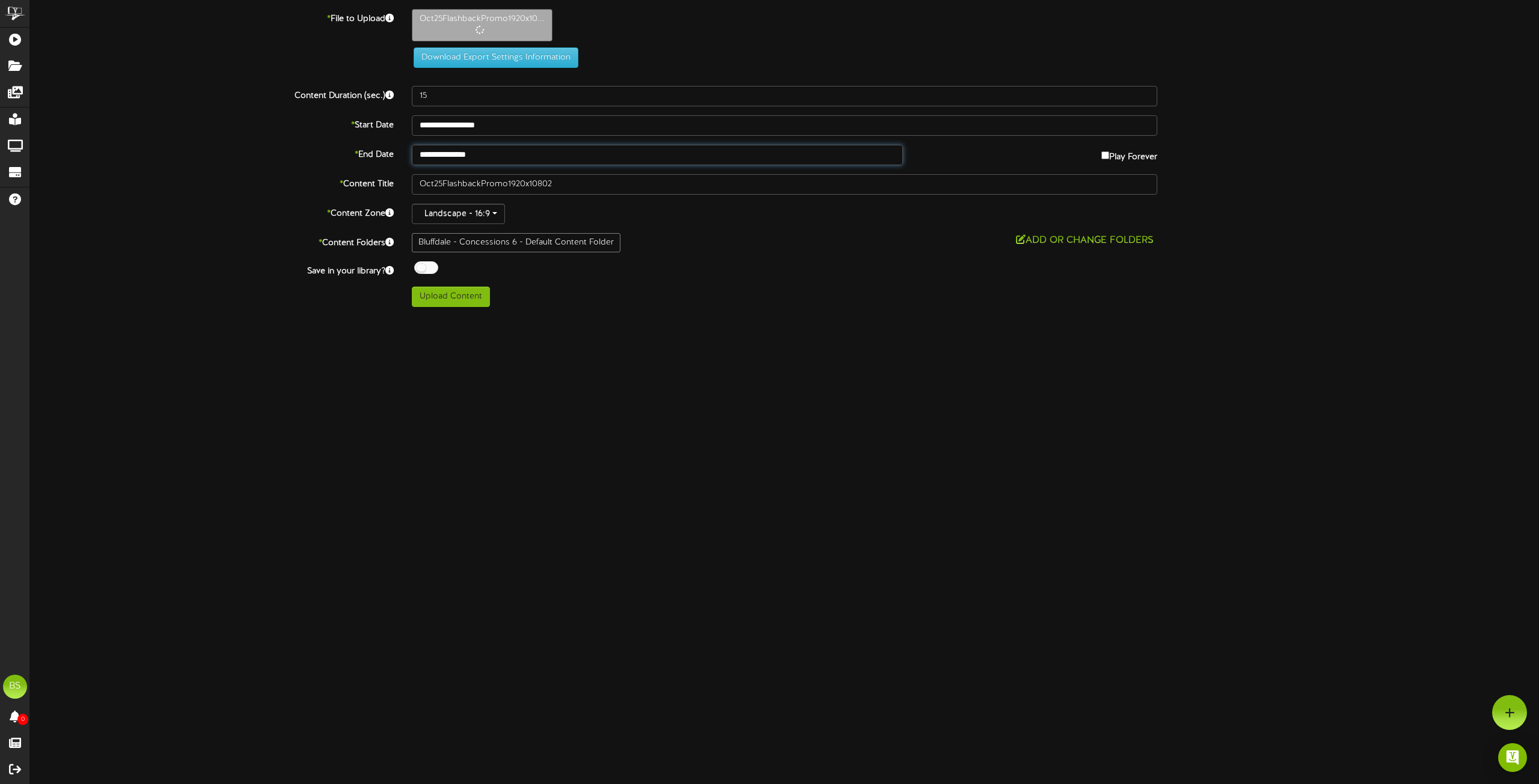
click at [467, 149] on input "**********" at bounding box center [657, 155] width 491 height 21
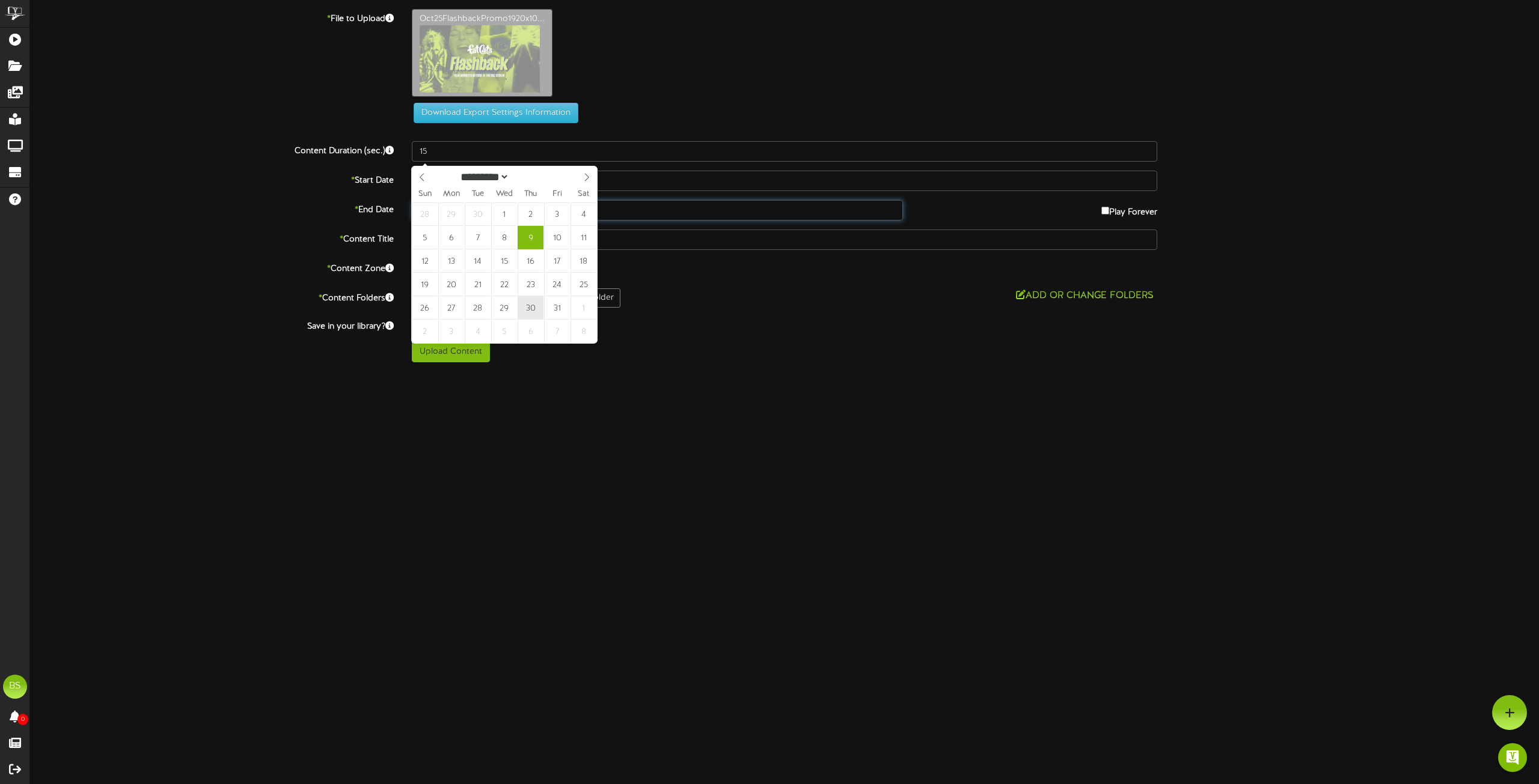
type input "**********"
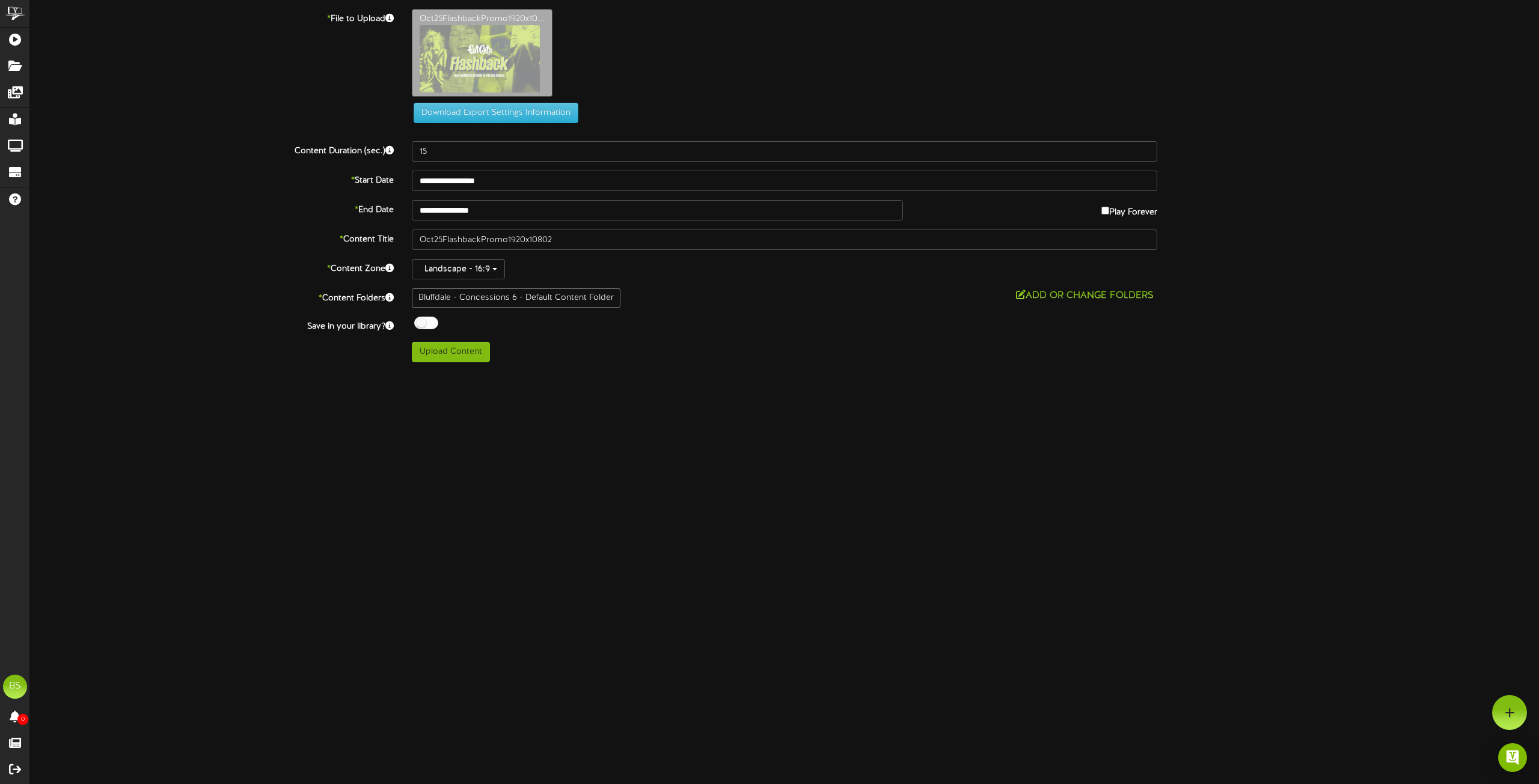
click at [424, 320] on div at bounding box center [426, 323] width 24 height 13
click at [1069, 294] on button "Add or Change Folders" at bounding box center [1085, 295] width 145 height 15
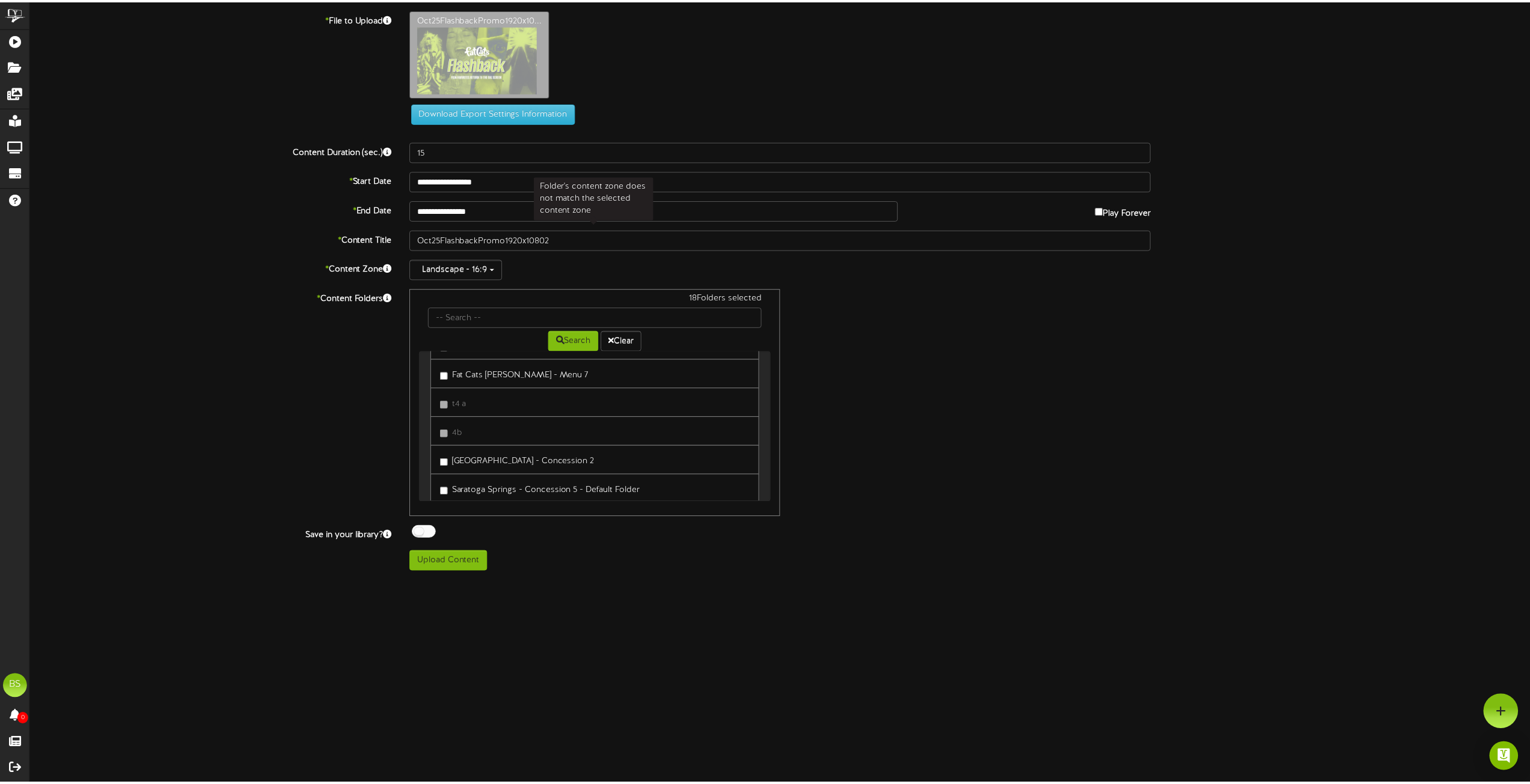
scroll to position [8473, 0]
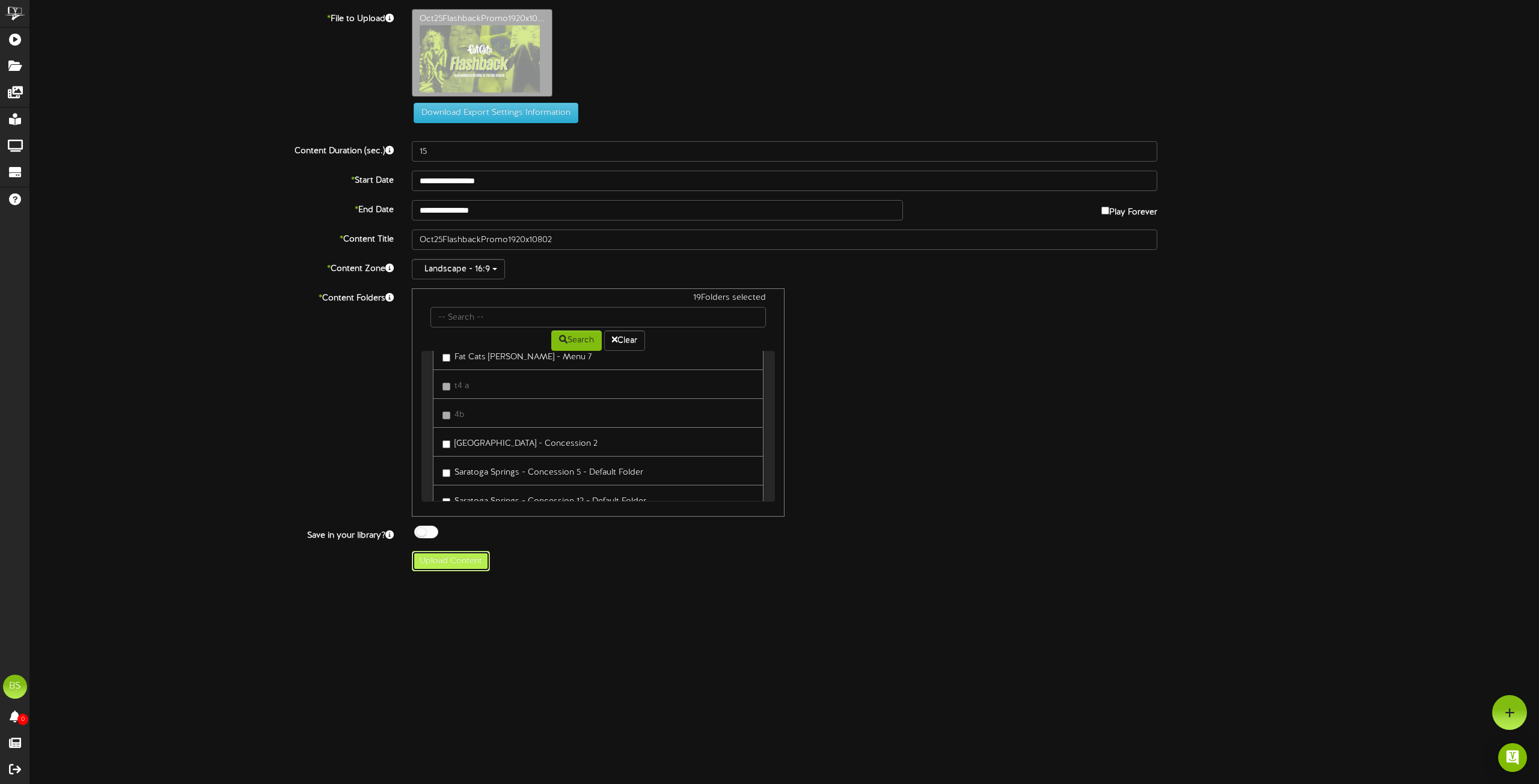
click at [453, 563] on button "Upload Content" at bounding box center [451, 561] width 79 height 21
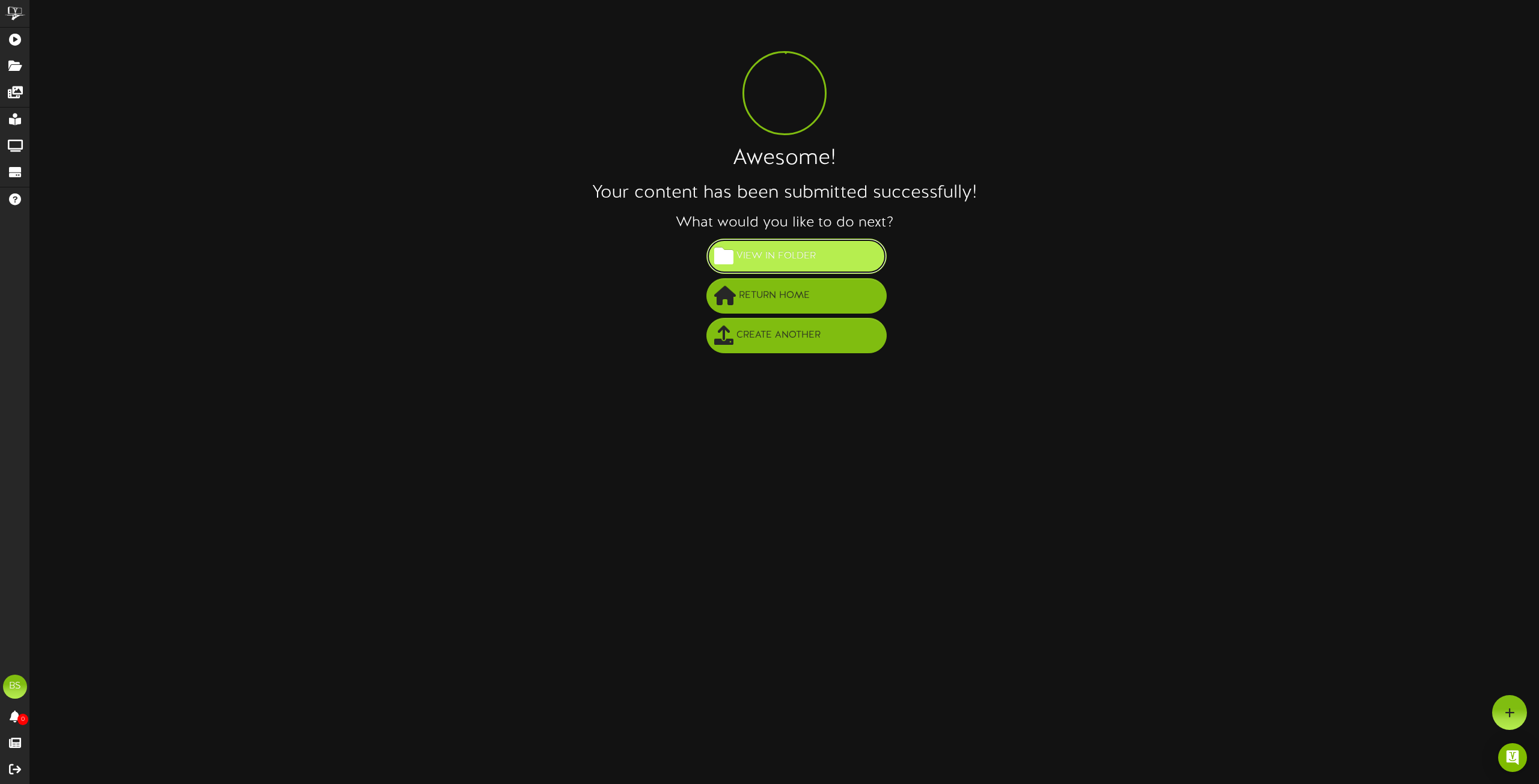
click at [767, 256] on span "View in Folder" at bounding box center [775, 256] width 85 height 20
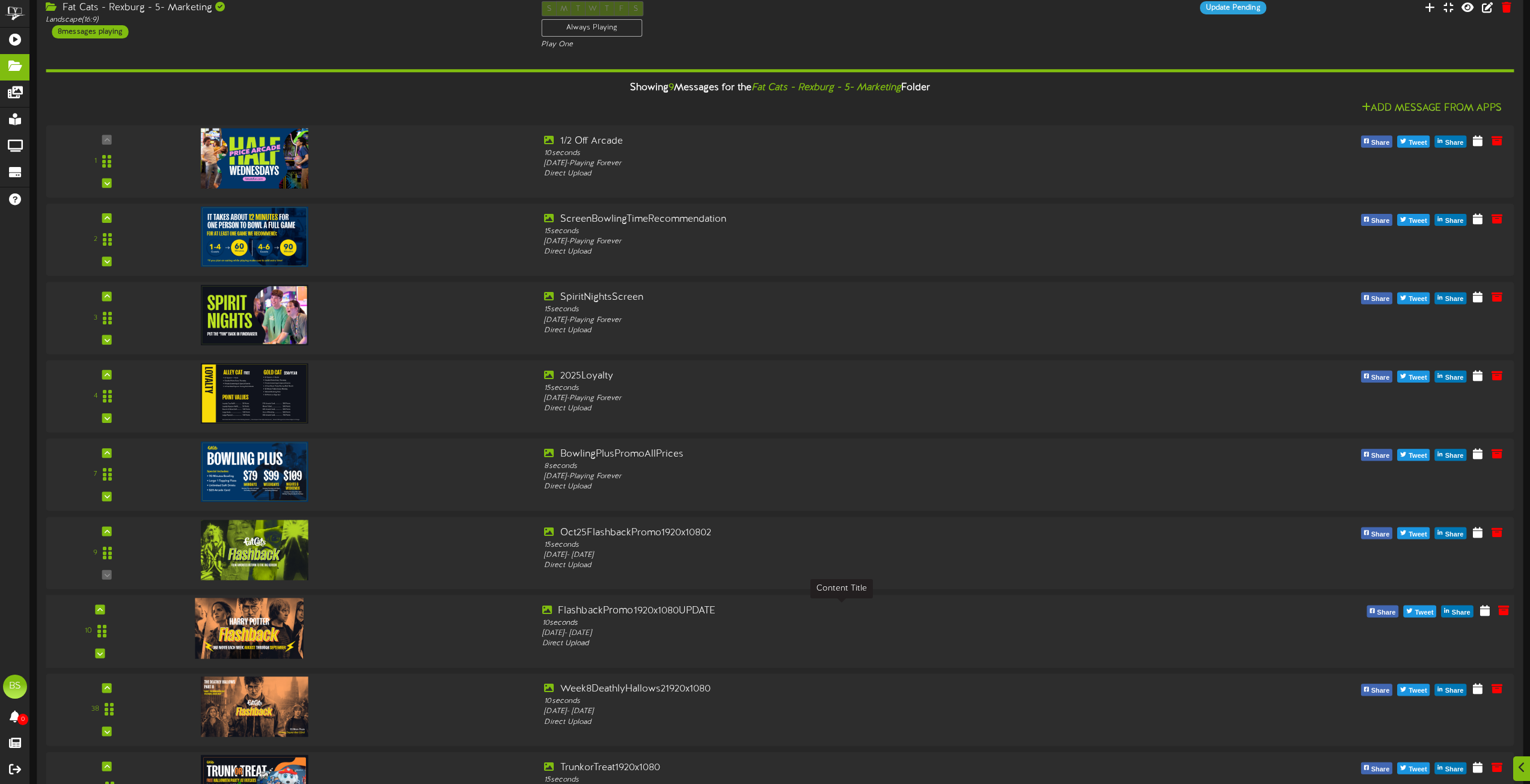
scroll to position [300, 0]
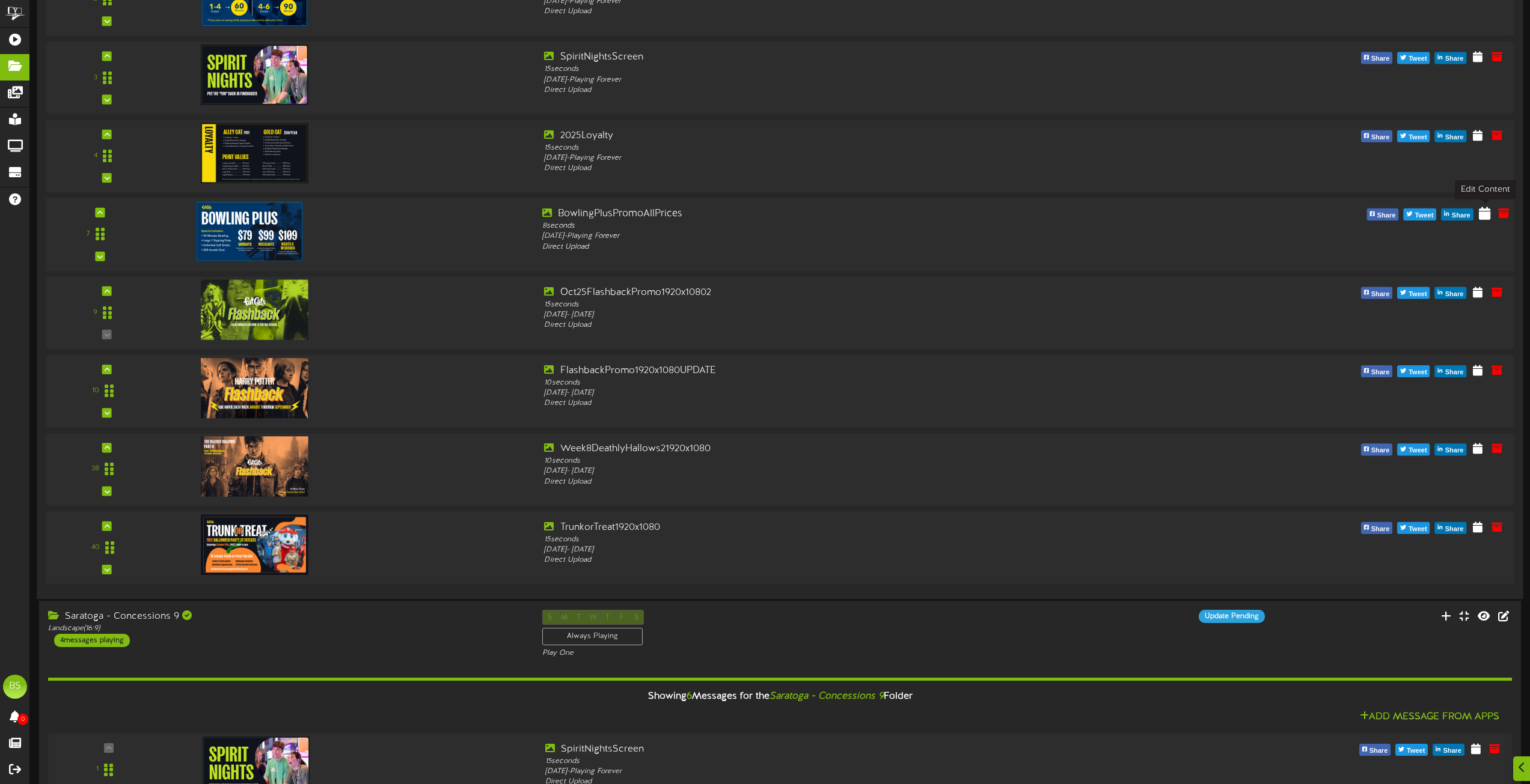
click at [1486, 215] on icon at bounding box center [1484, 212] width 12 height 13
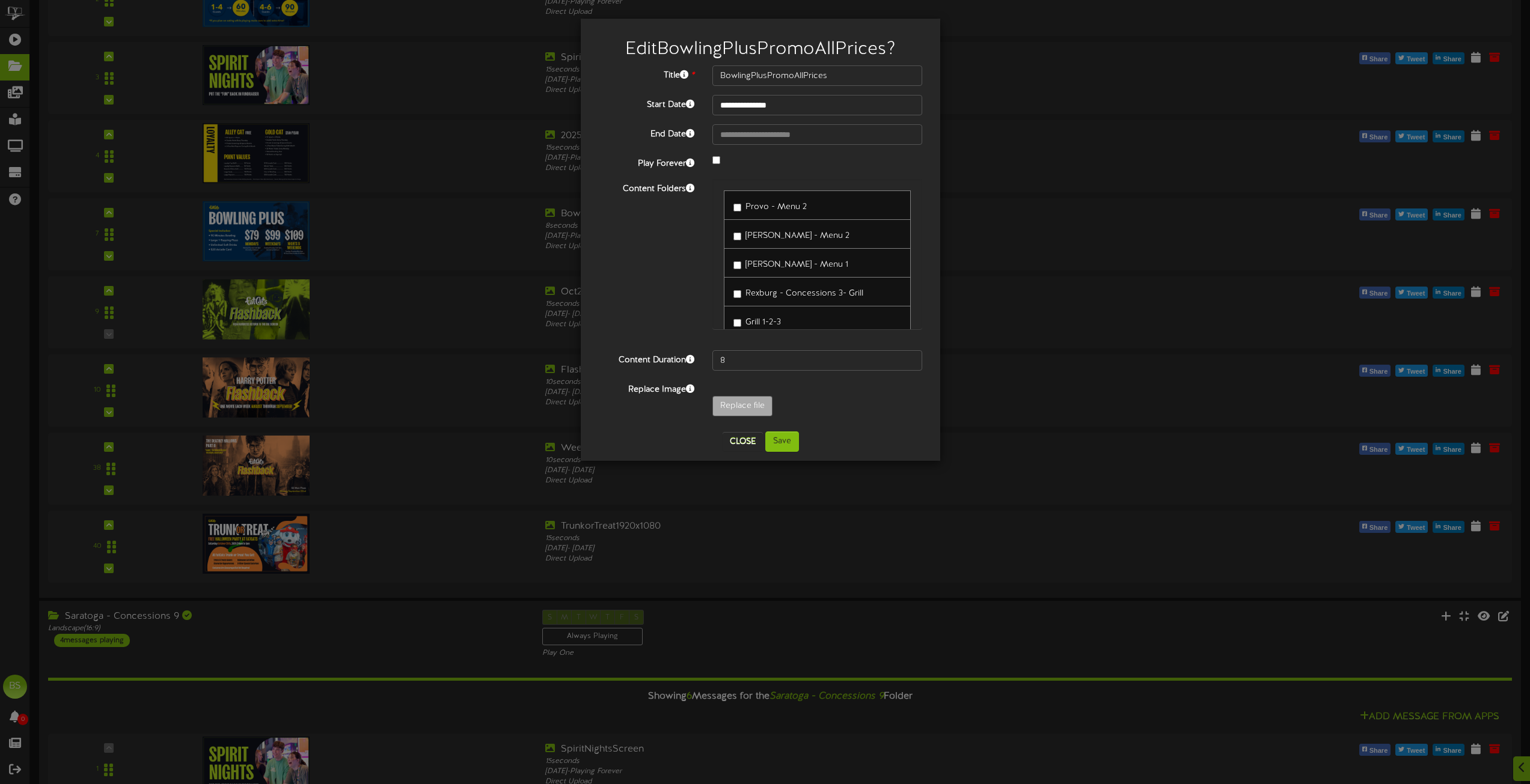
click at [780, 165] on div at bounding box center [817, 161] width 228 height 15
click at [739, 442] on button "Close" at bounding box center [742, 442] width 40 height 20
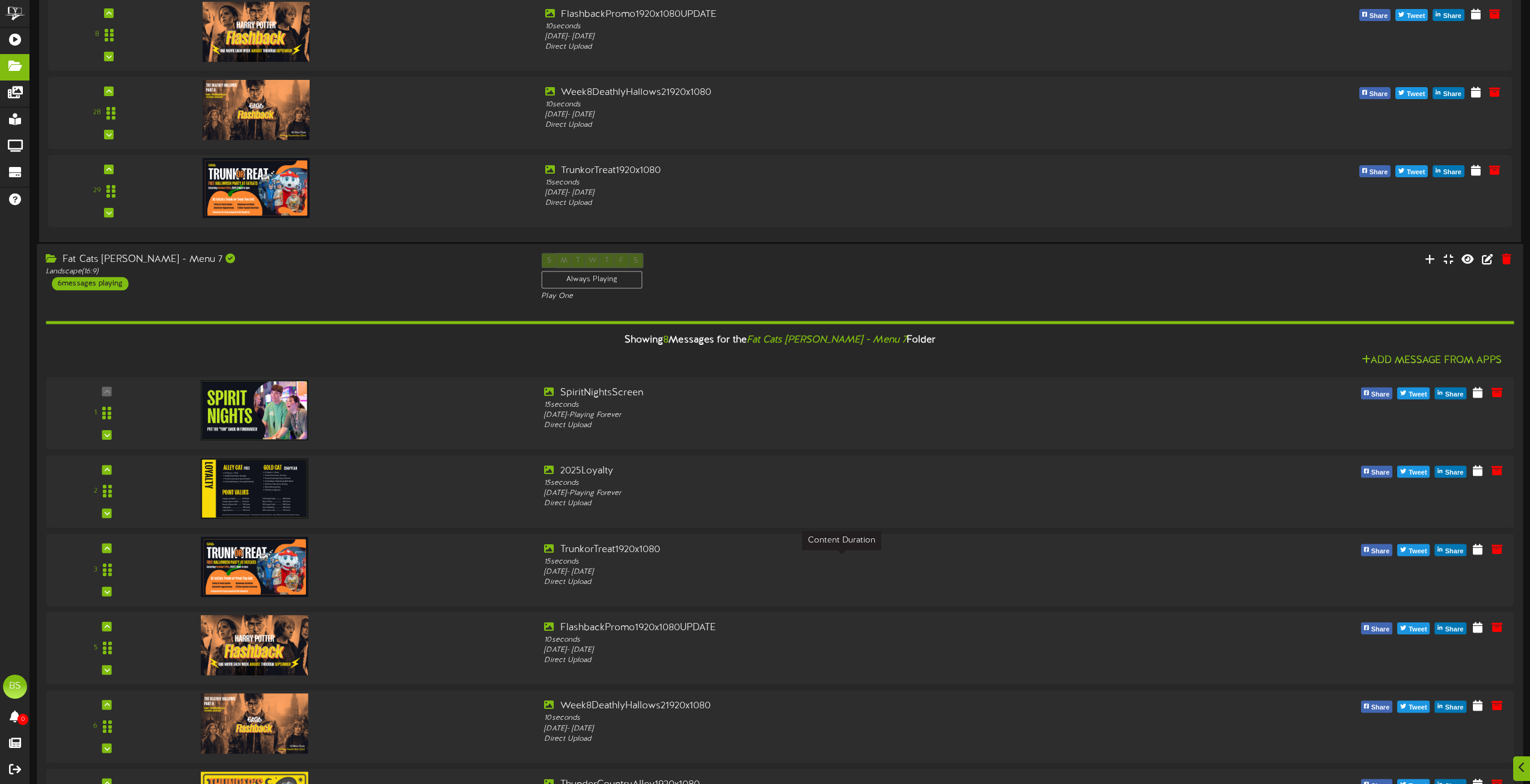
scroll to position [5685, 0]
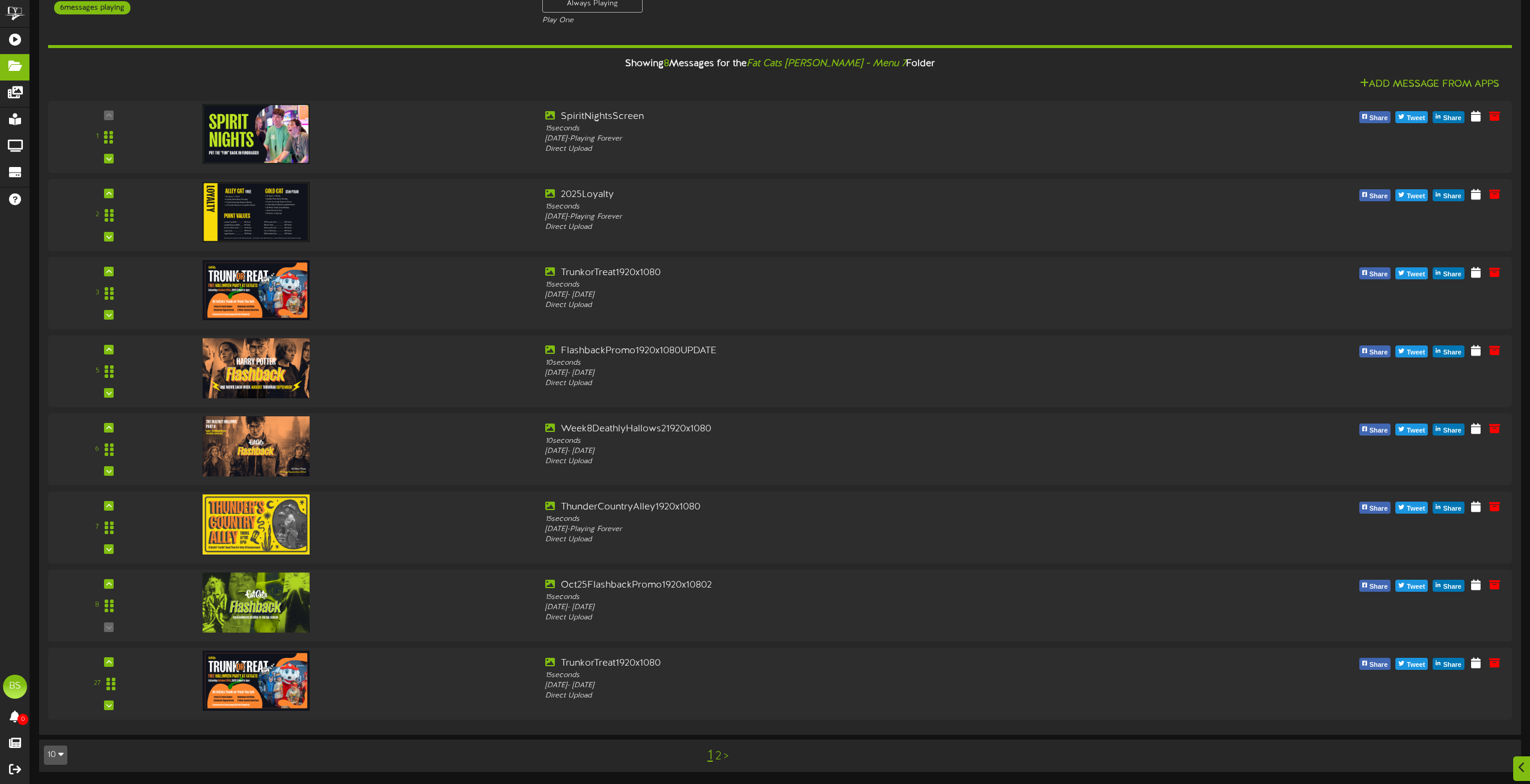
click at [716, 758] on link "2" at bounding box center [718, 756] width 6 height 13
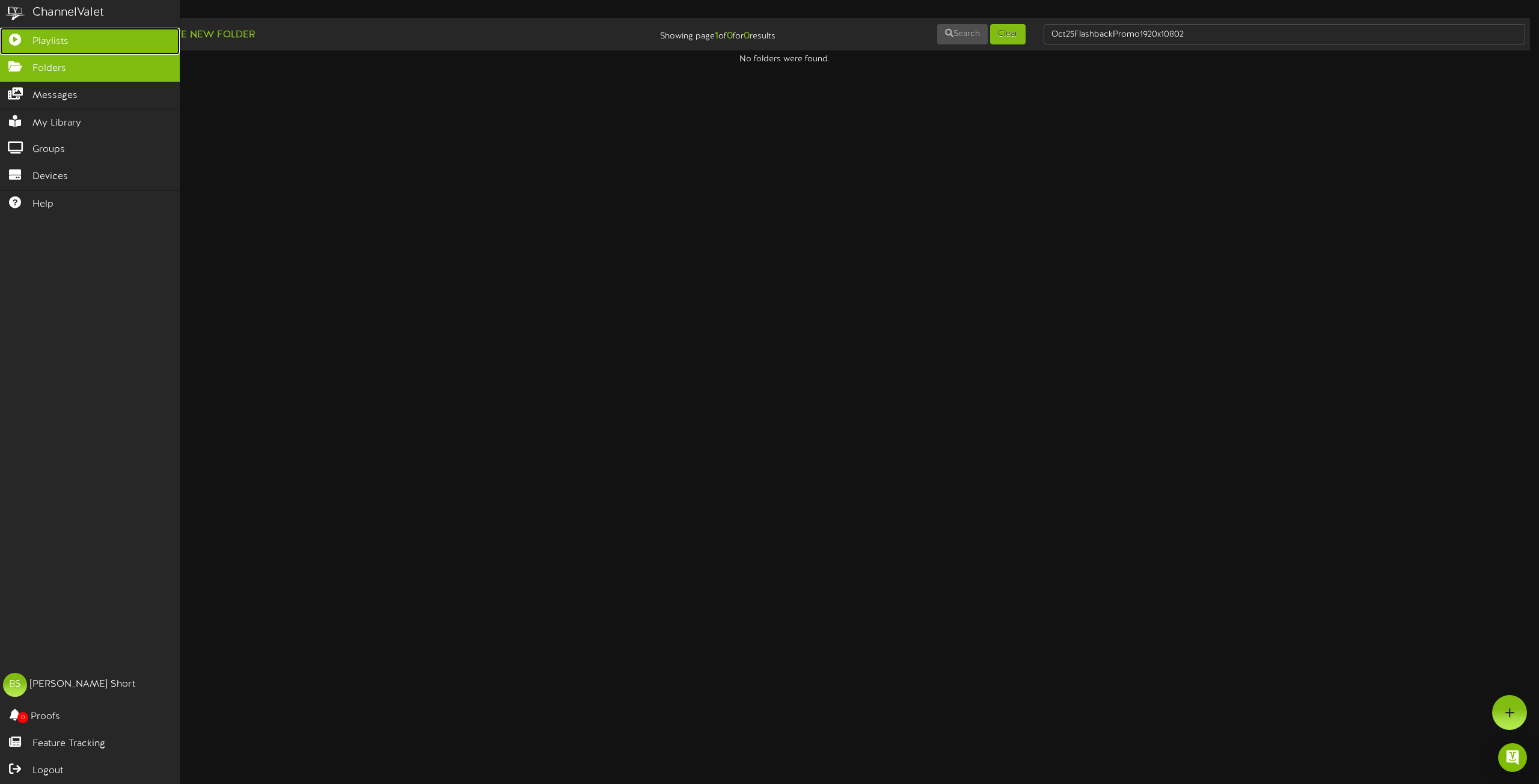
click at [41, 38] on span "Playlists" at bounding box center [50, 42] width 36 height 14
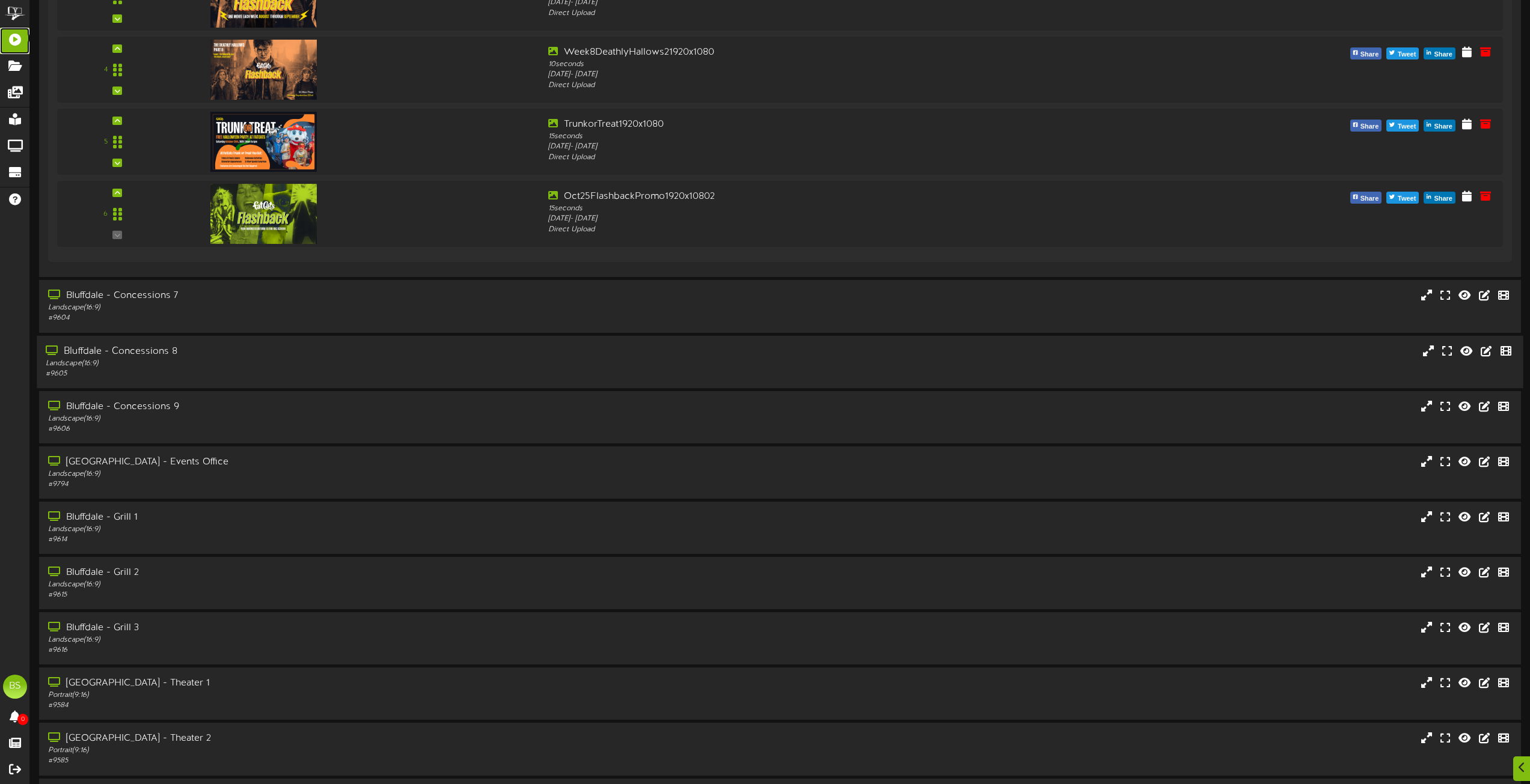
scroll to position [1262, 0]
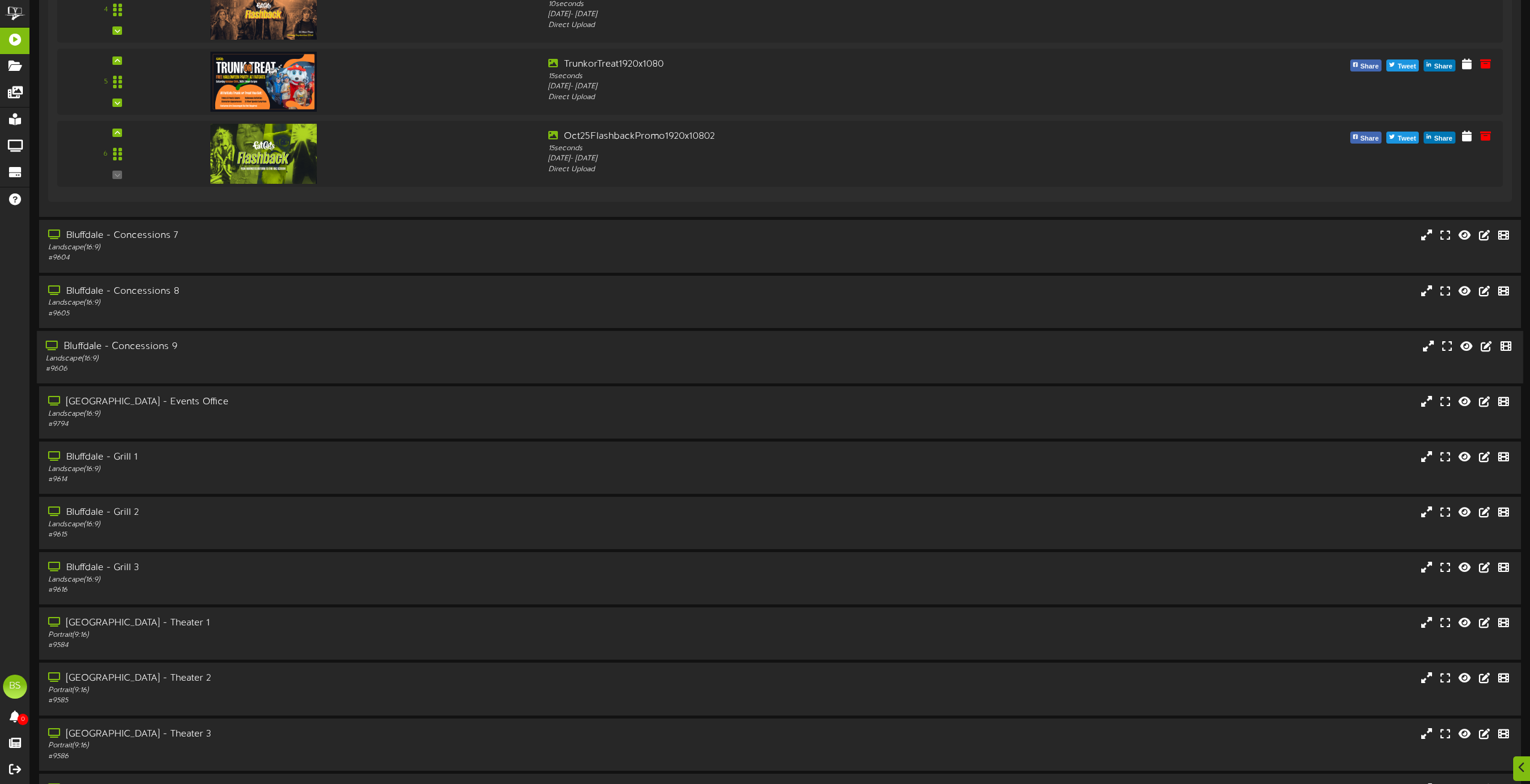
click at [154, 345] on div "Bluffdale - Concessions 9" at bounding box center [346, 347] width 601 height 14
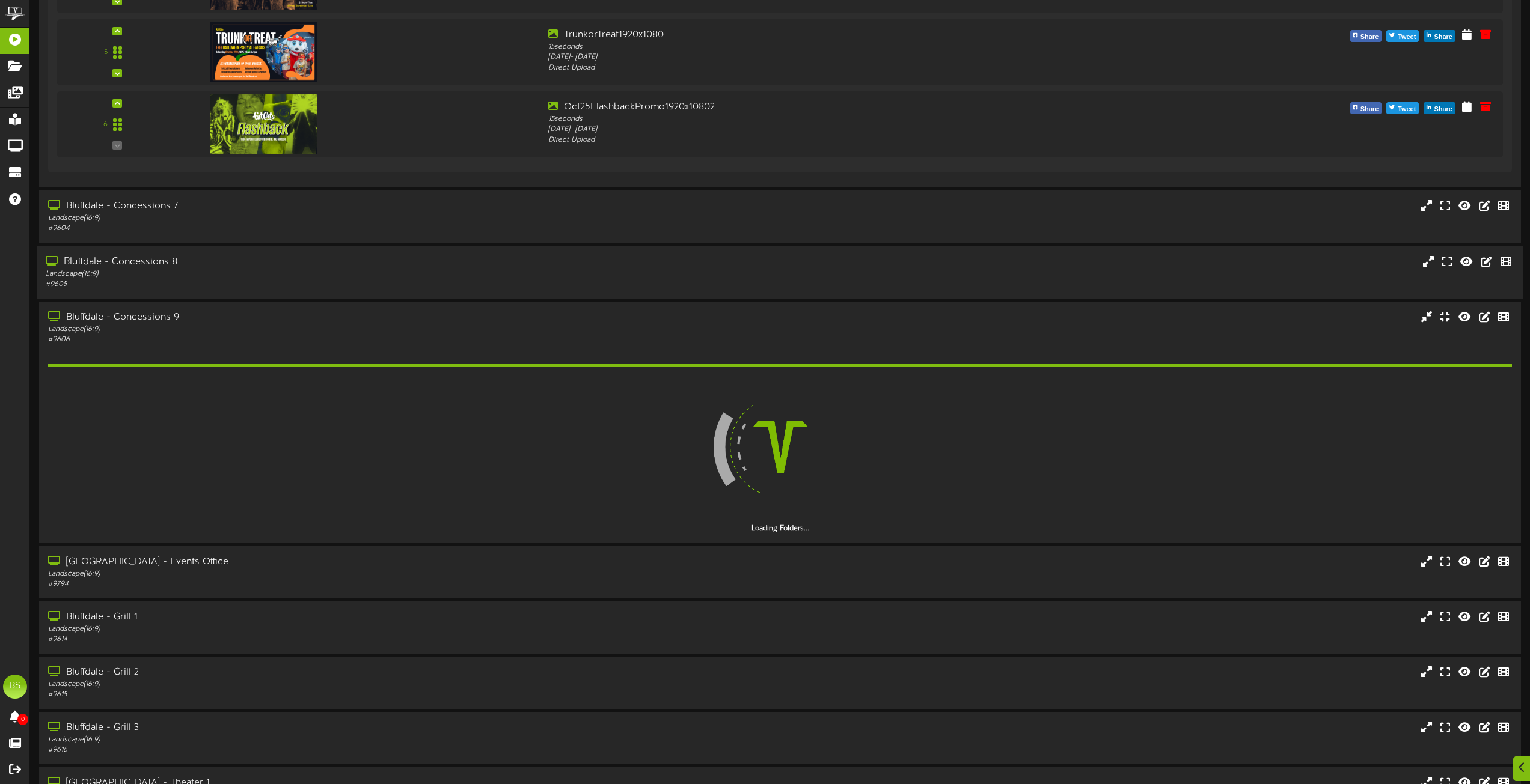
scroll to position [1502, 0]
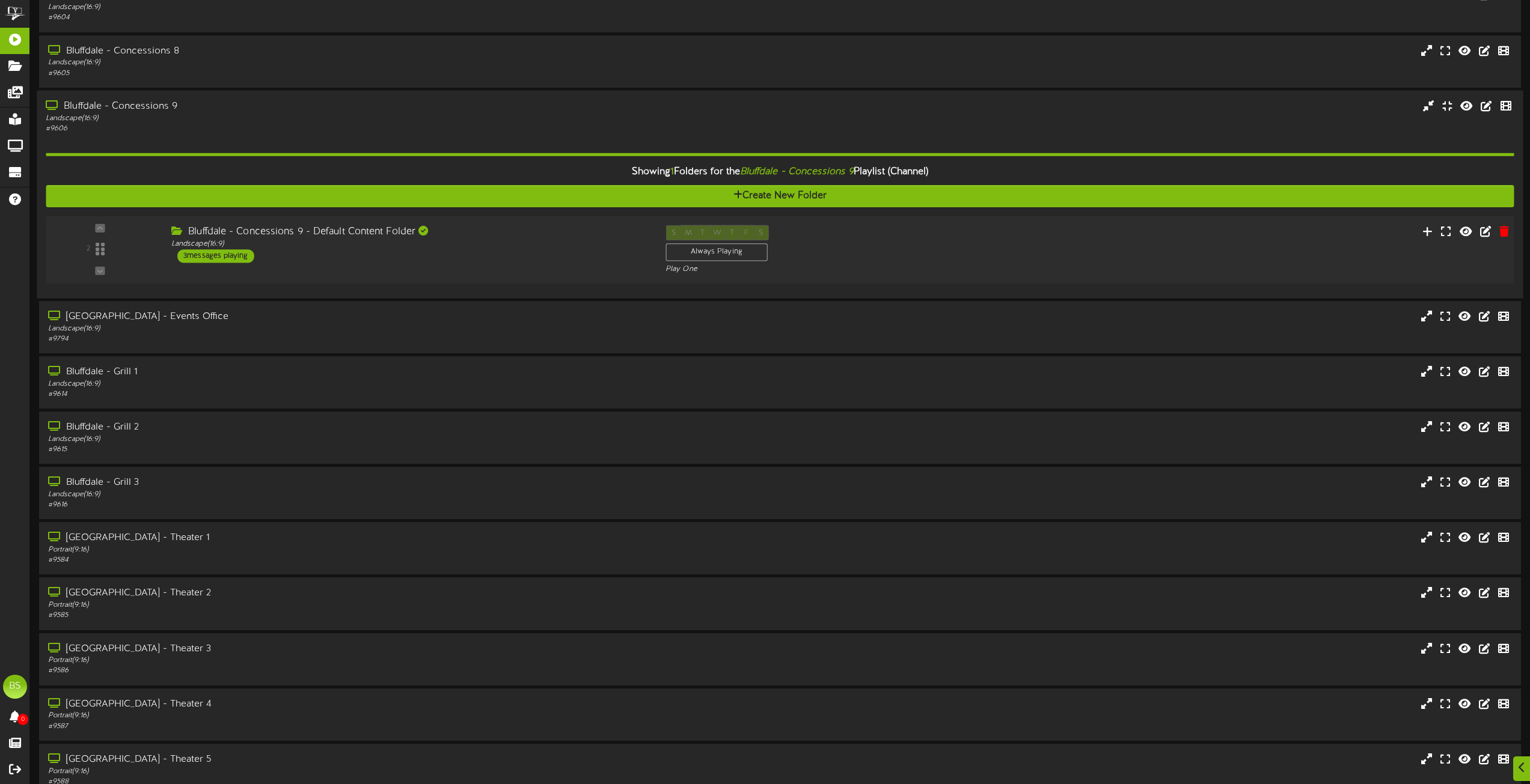
drag, startPoint x: 221, startPoint y: 253, endPoint x: 234, endPoint y: 250, distance: 13.3
click at [224, 253] on div "3 messages playing" at bounding box center [216, 255] width 77 height 13
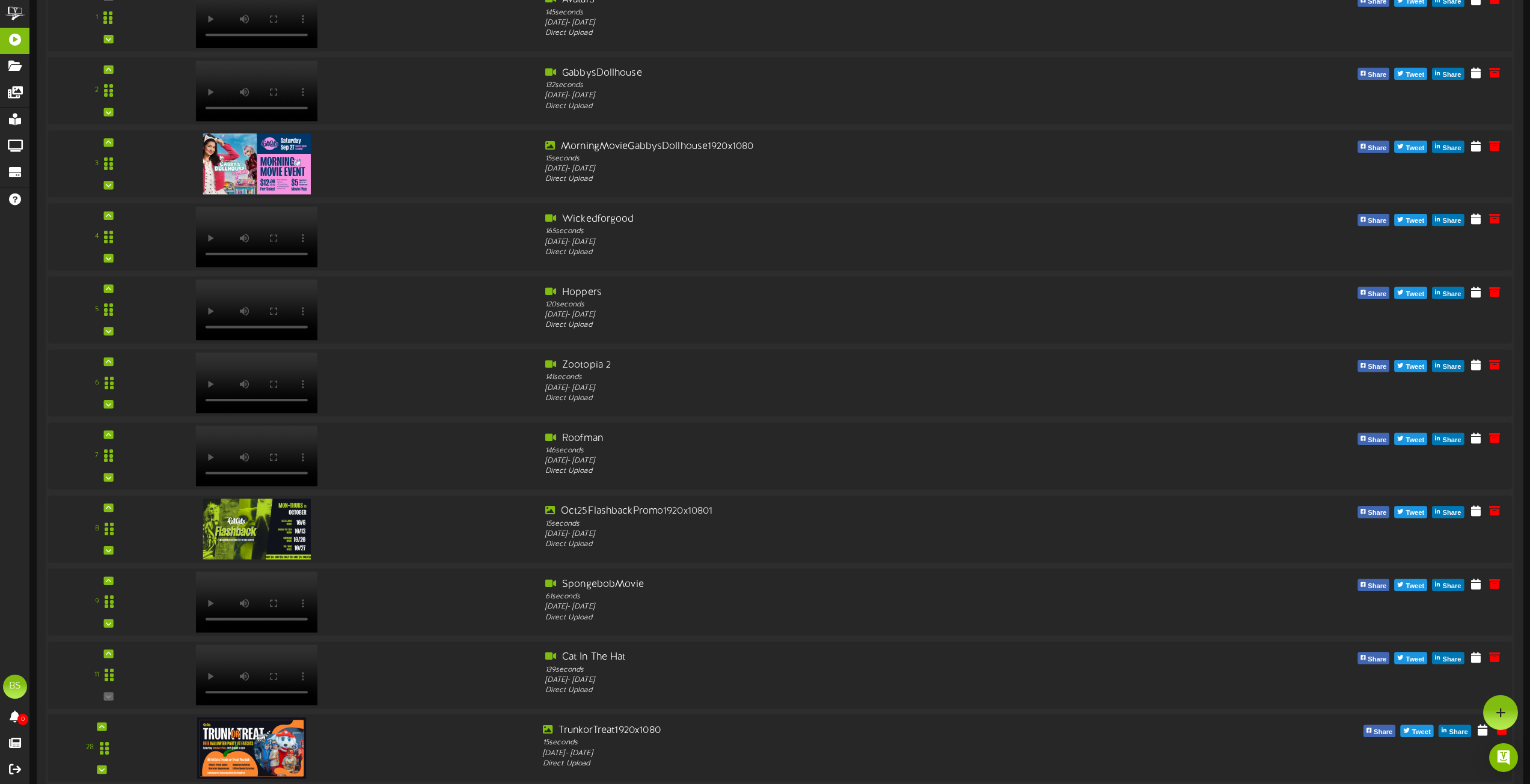
scroll to position [2764, 0]
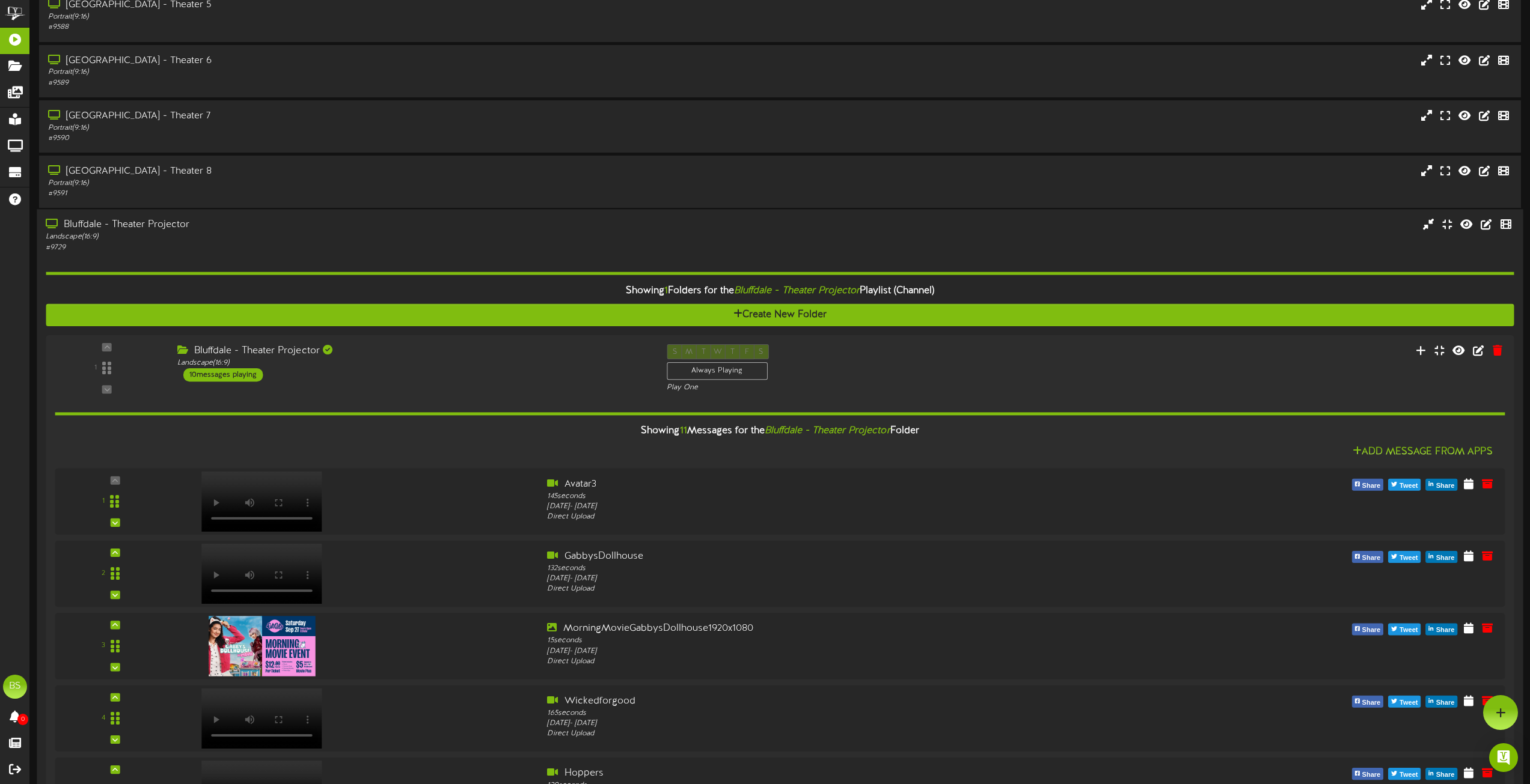
click at [172, 220] on div "Bluffdale - Theater Projector" at bounding box center [346, 225] width 601 height 14
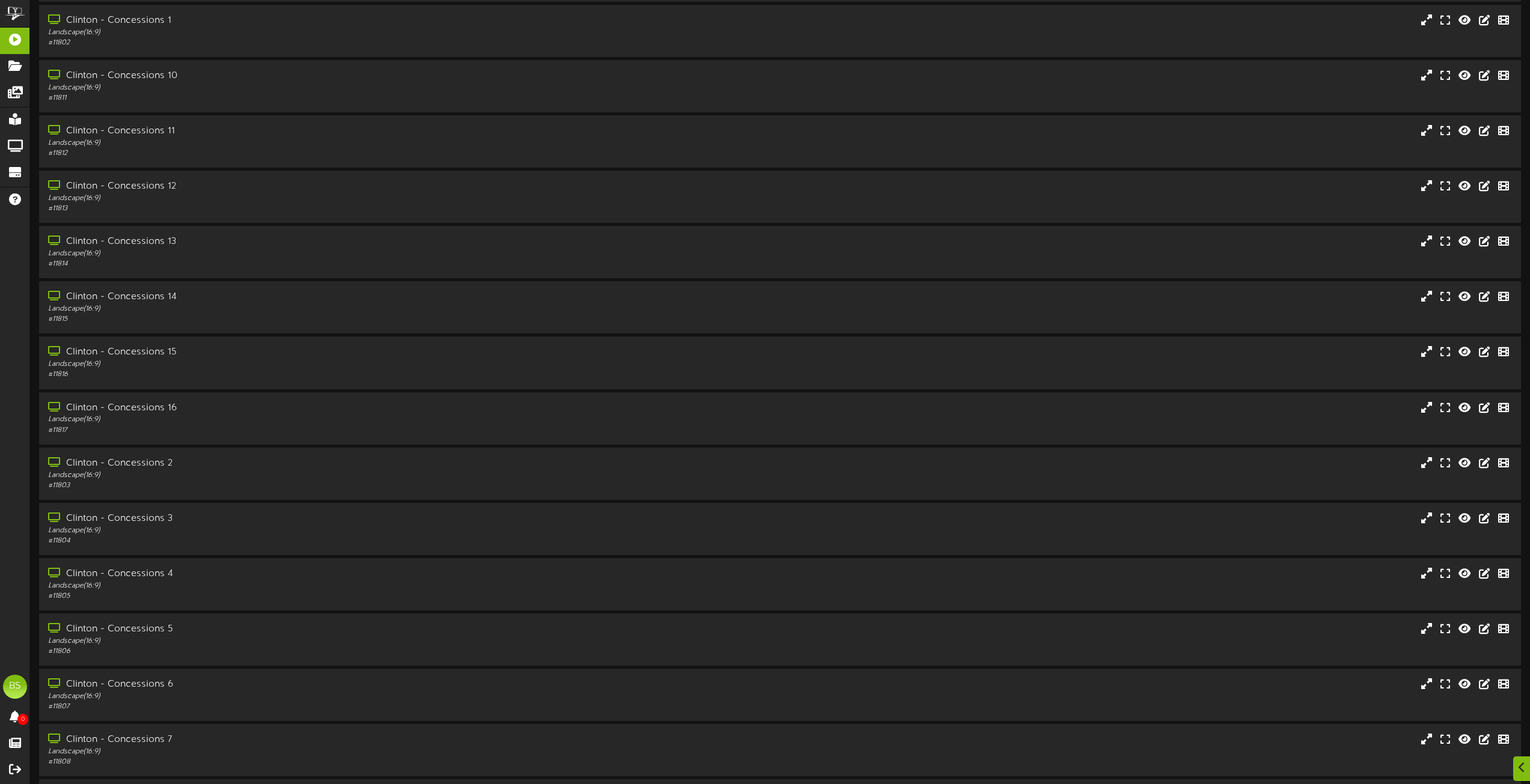
scroll to position [3305, 0]
click at [154, 348] on div "Clinton - Concessions 15" at bounding box center [346, 350] width 601 height 14
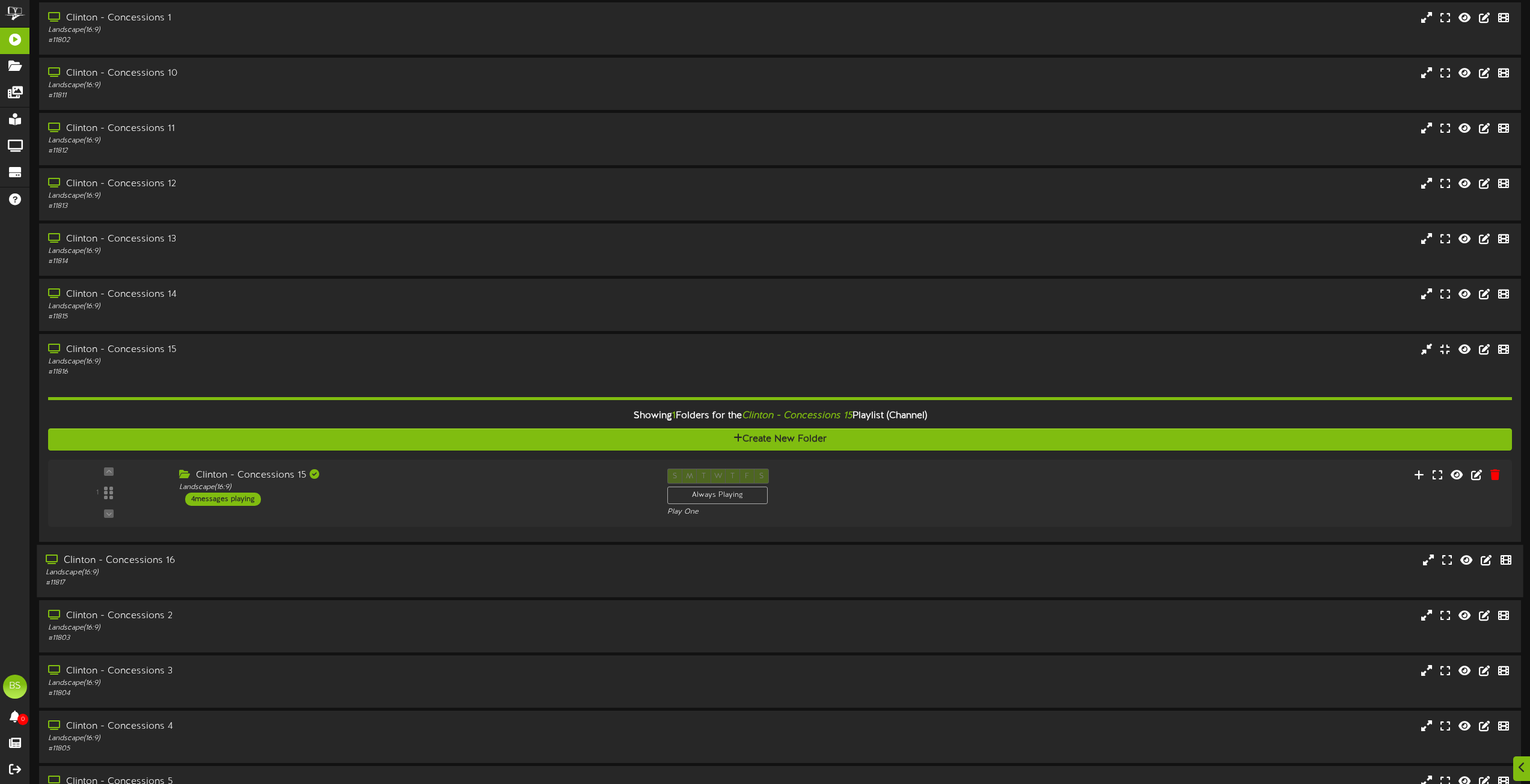
scroll to position [3666, 0]
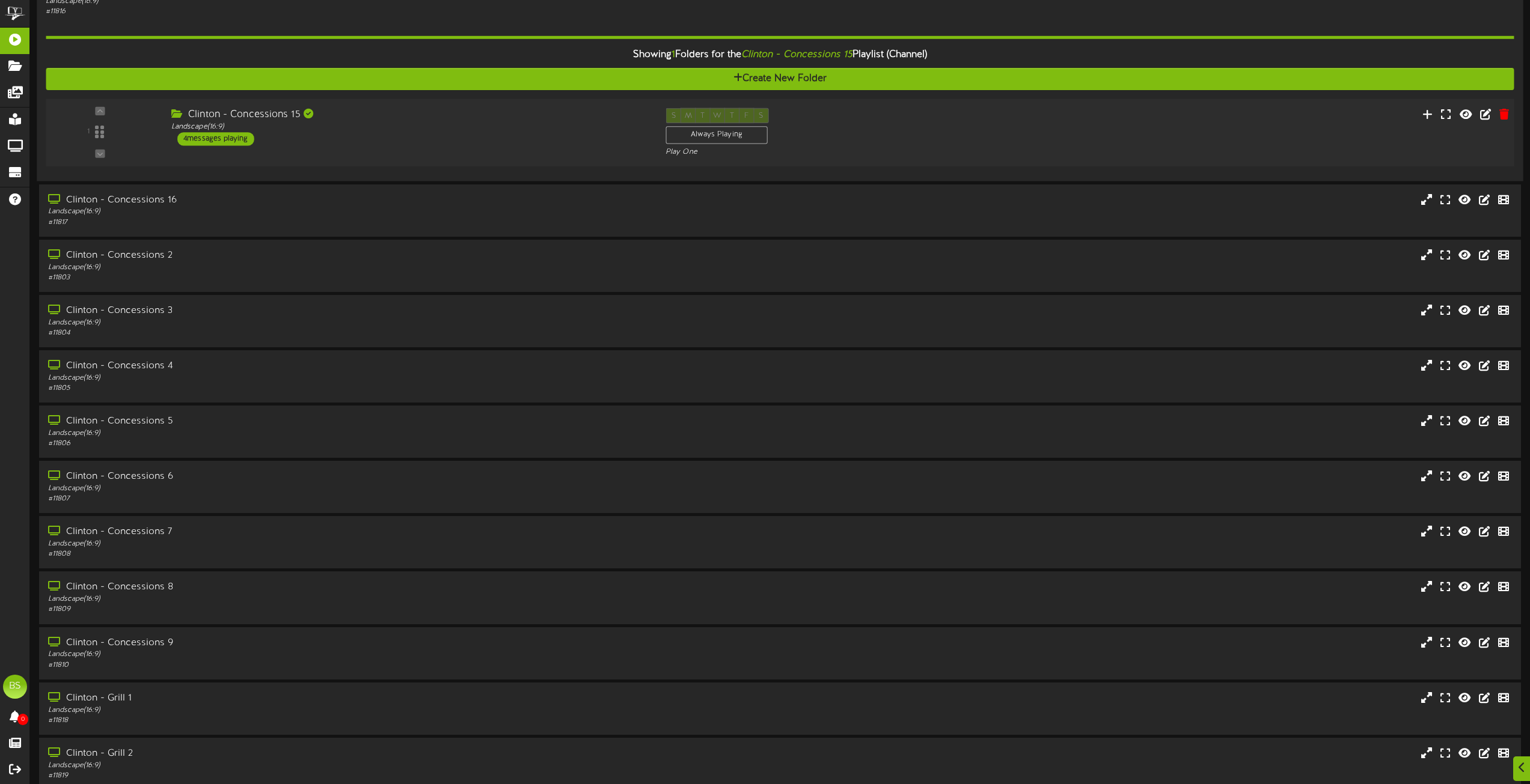
click at [241, 141] on div "4 messages playing" at bounding box center [216, 138] width 77 height 13
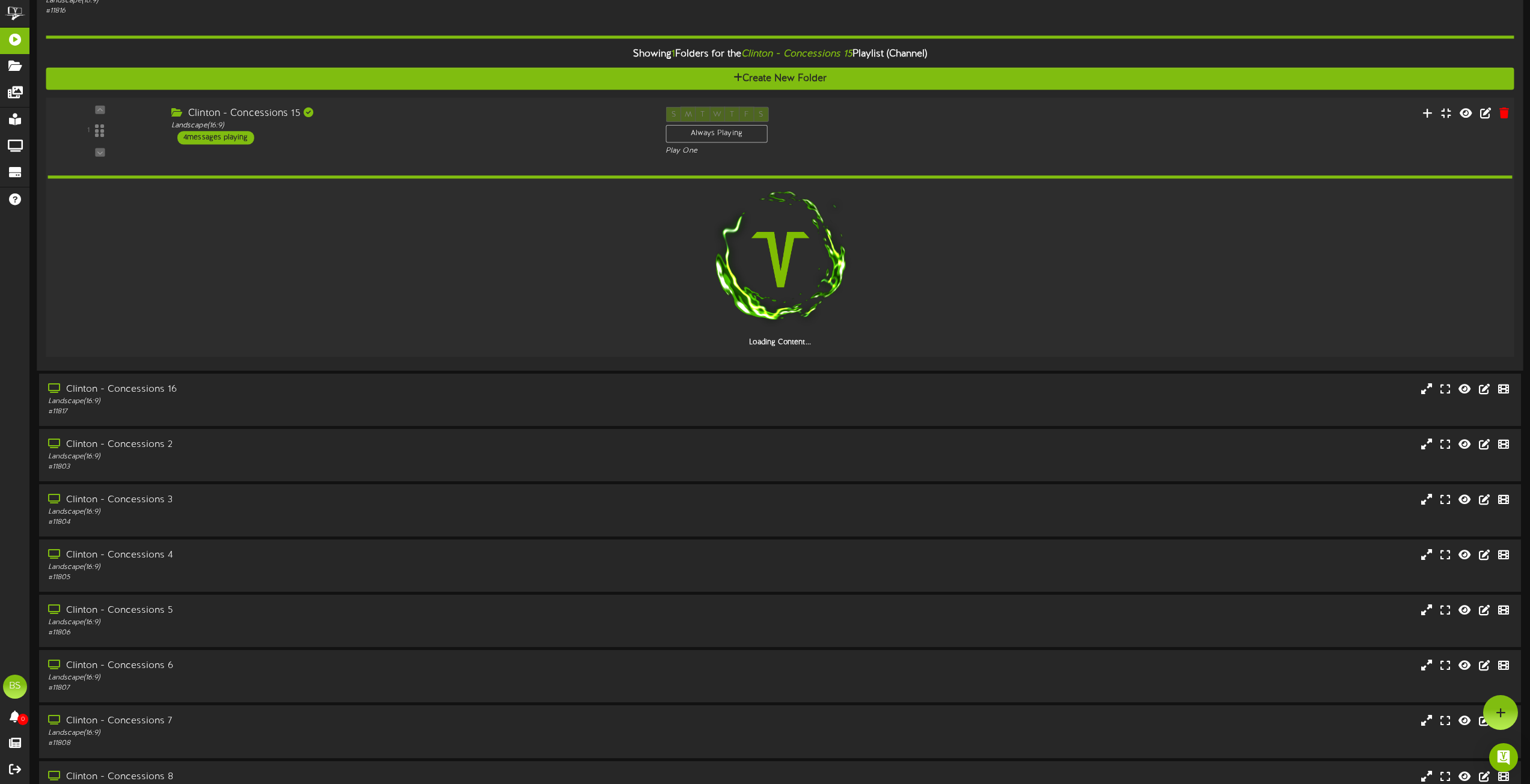
scroll to position [3665, 0]
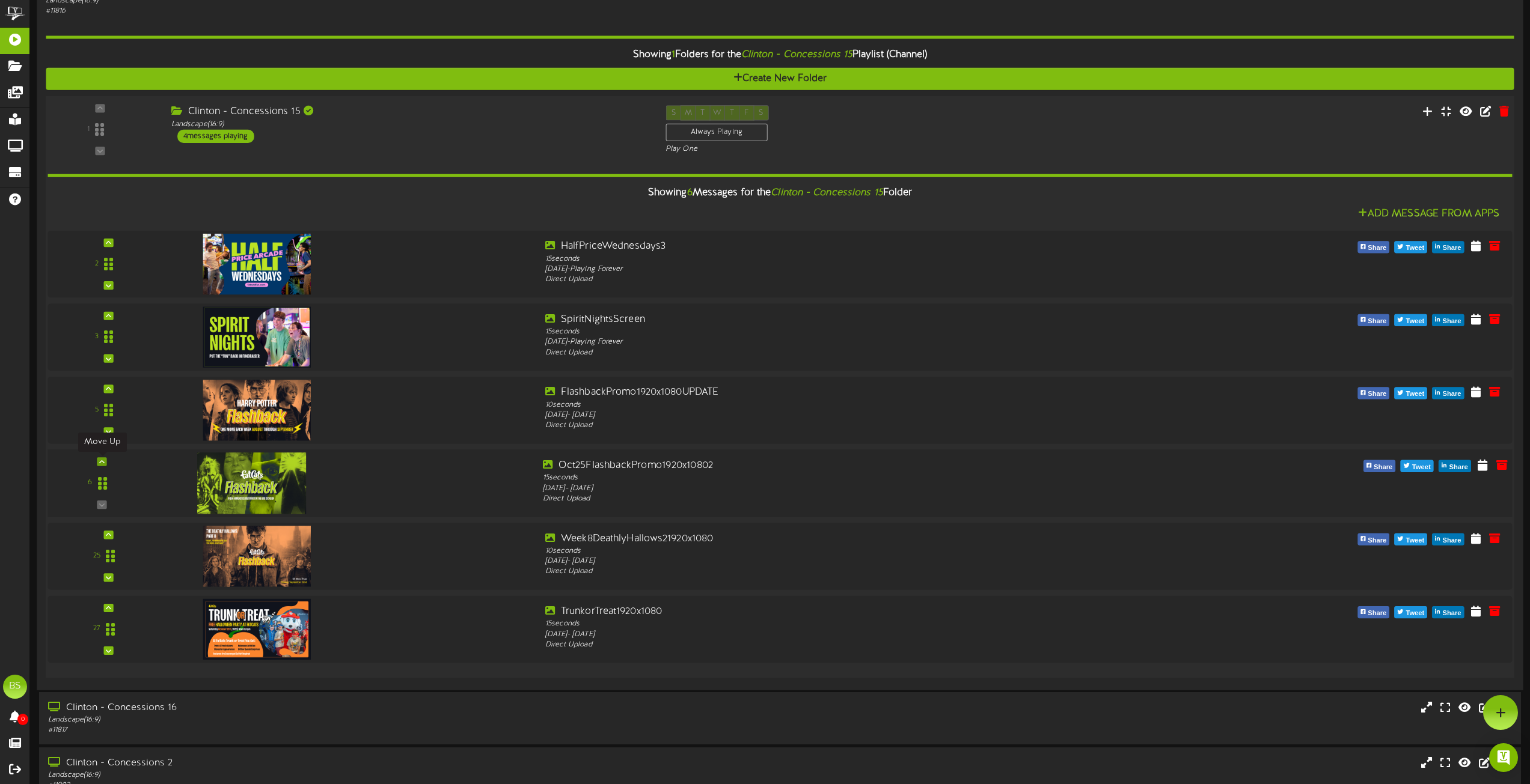
click at [102, 463] on icon at bounding box center [102, 462] width 6 height 6
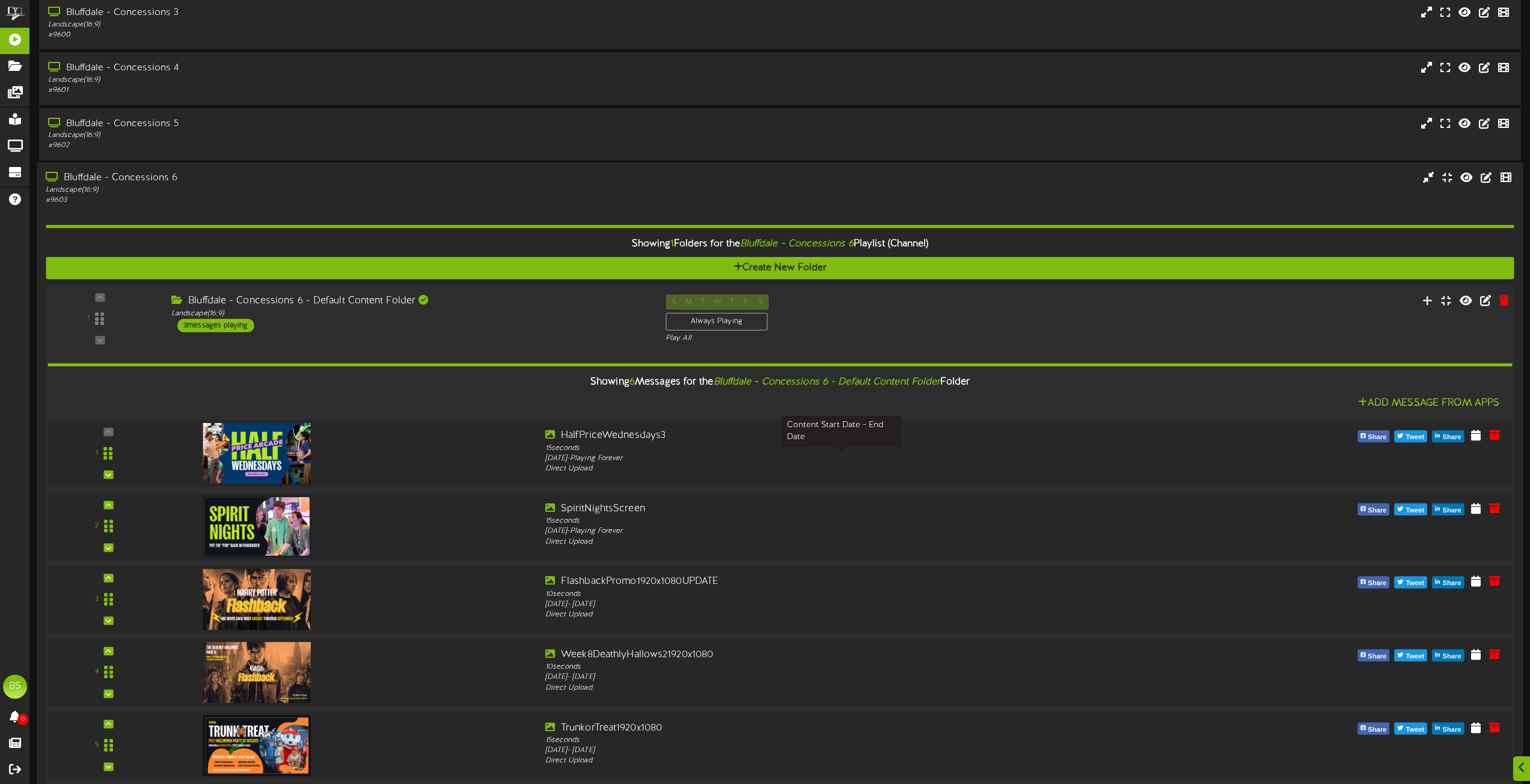
scroll to position [781, 0]
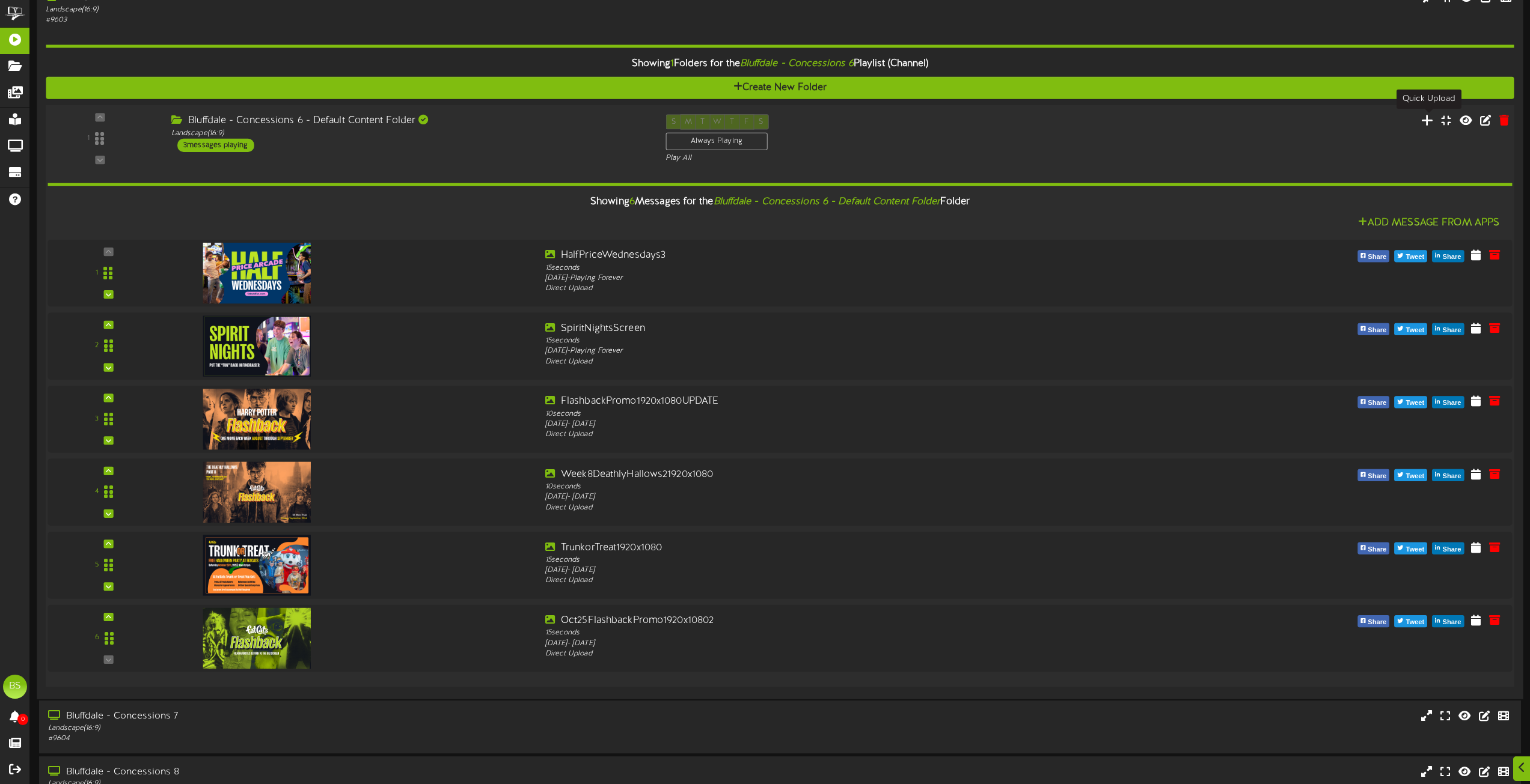
click at [1429, 123] on icon at bounding box center [1427, 119] width 13 height 13
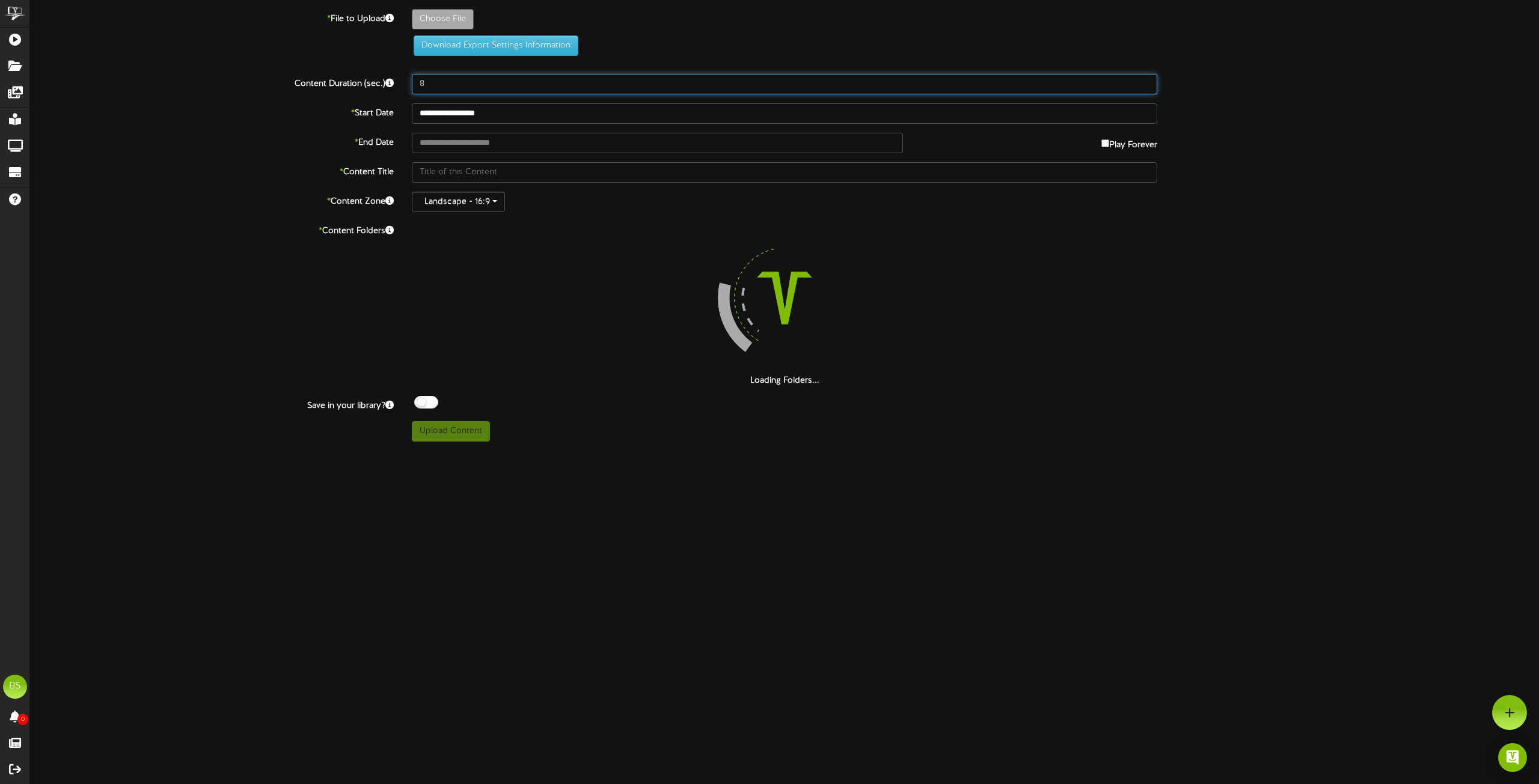
click at [446, 87] on input "8" at bounding box center [783, 83] width 745 height 21
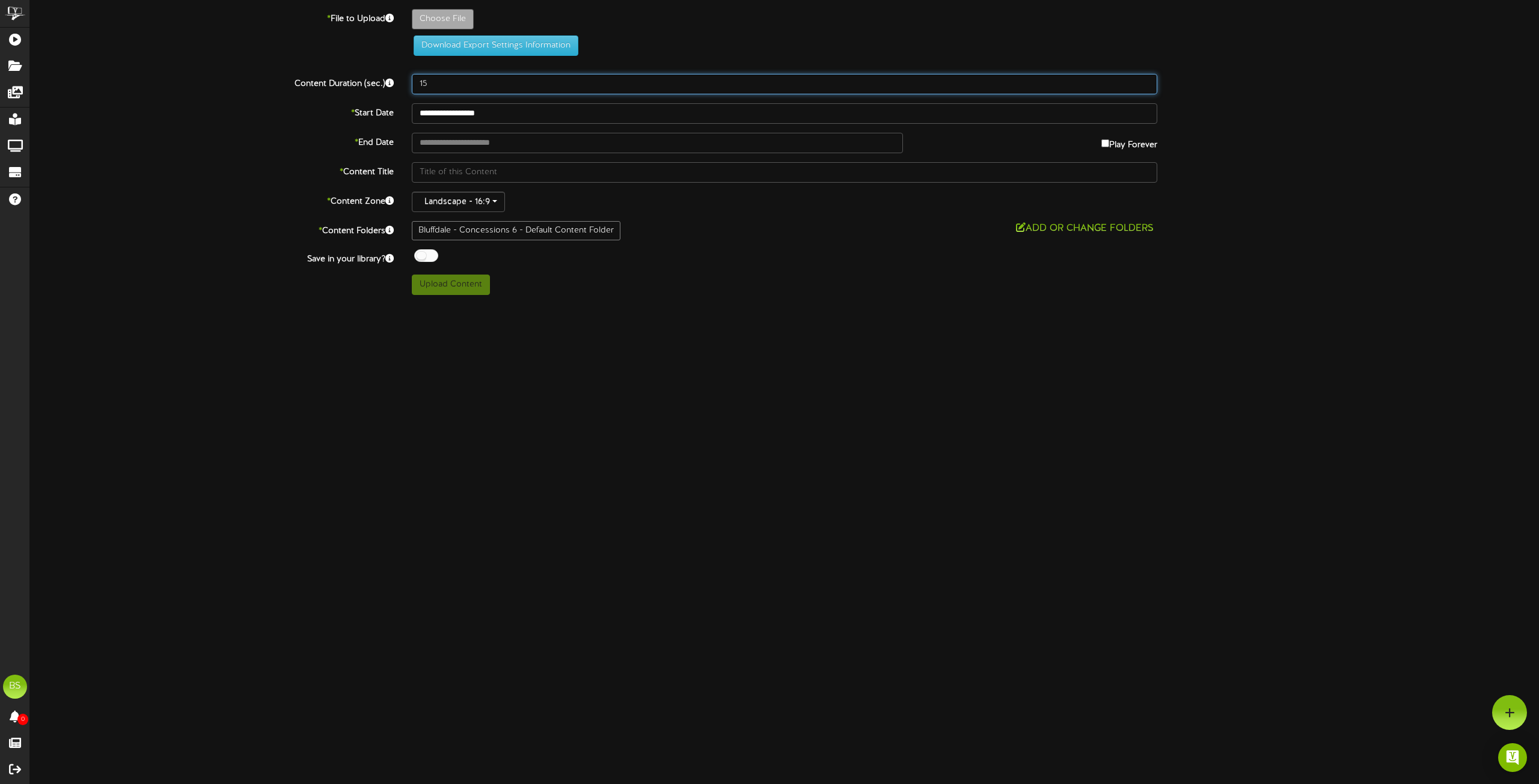
type input "15"
click at [418, 253] on div at bounding box center [426, 255] width 24 height 13
click at [473, 111] on input "**********" at bounding box center [783, 113] width 745 height 21
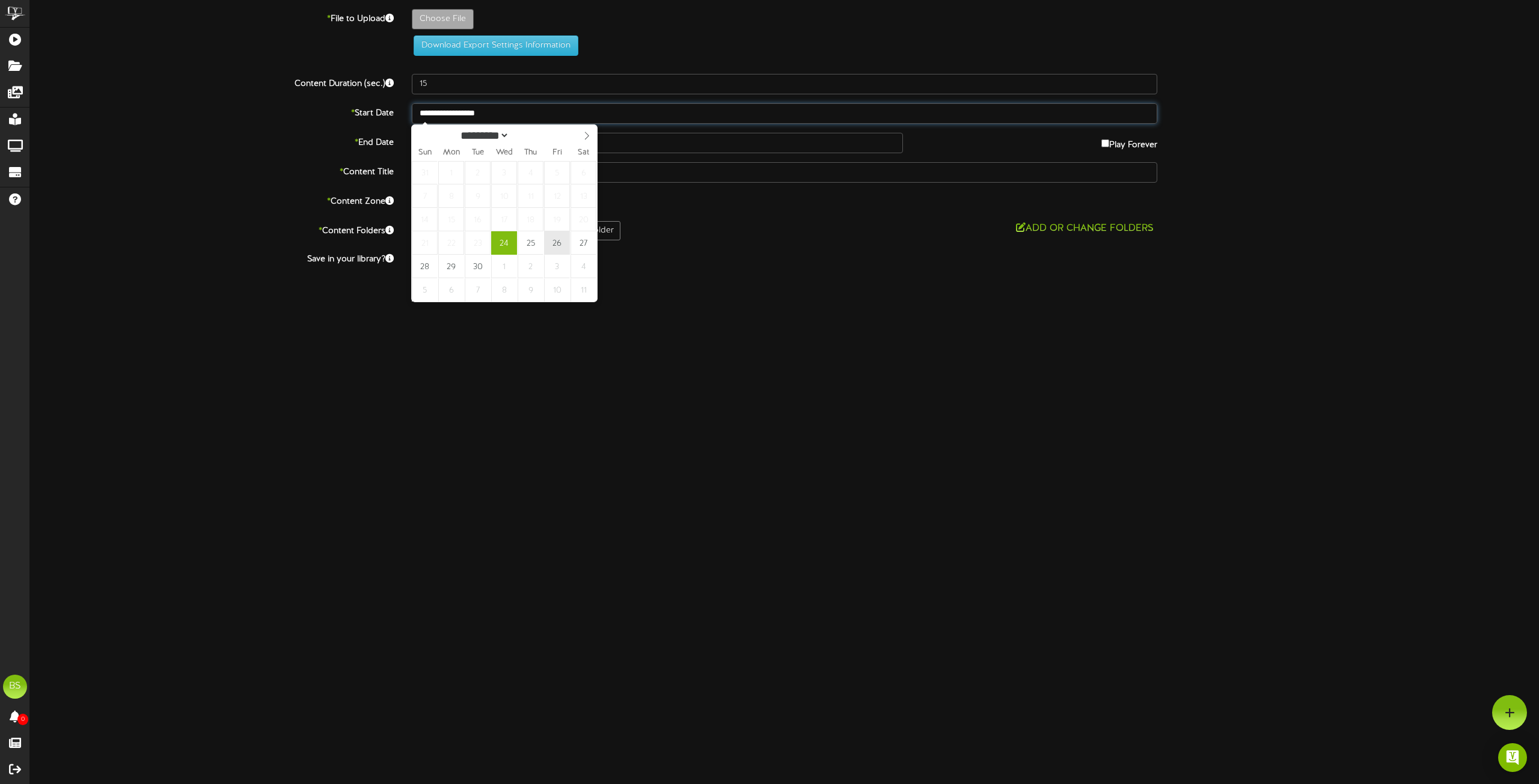
type input "**********"
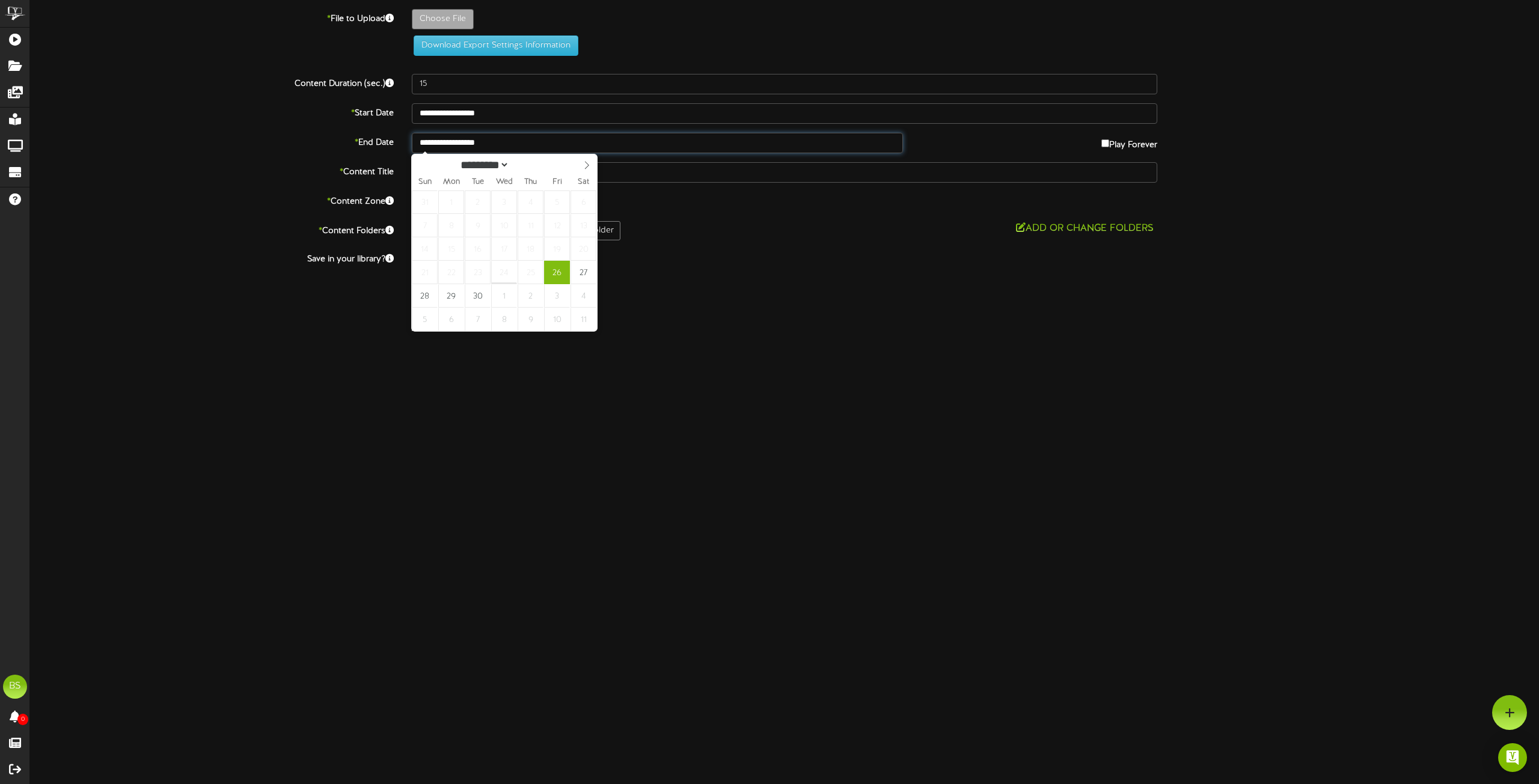
click at [500, 145] on input "**********" at bounding box center [657, 142] width 491 height 21
select select "*"
click at [587, 168] on icon at bounding box center [587, 165] width 4 height 8
type input "**********"
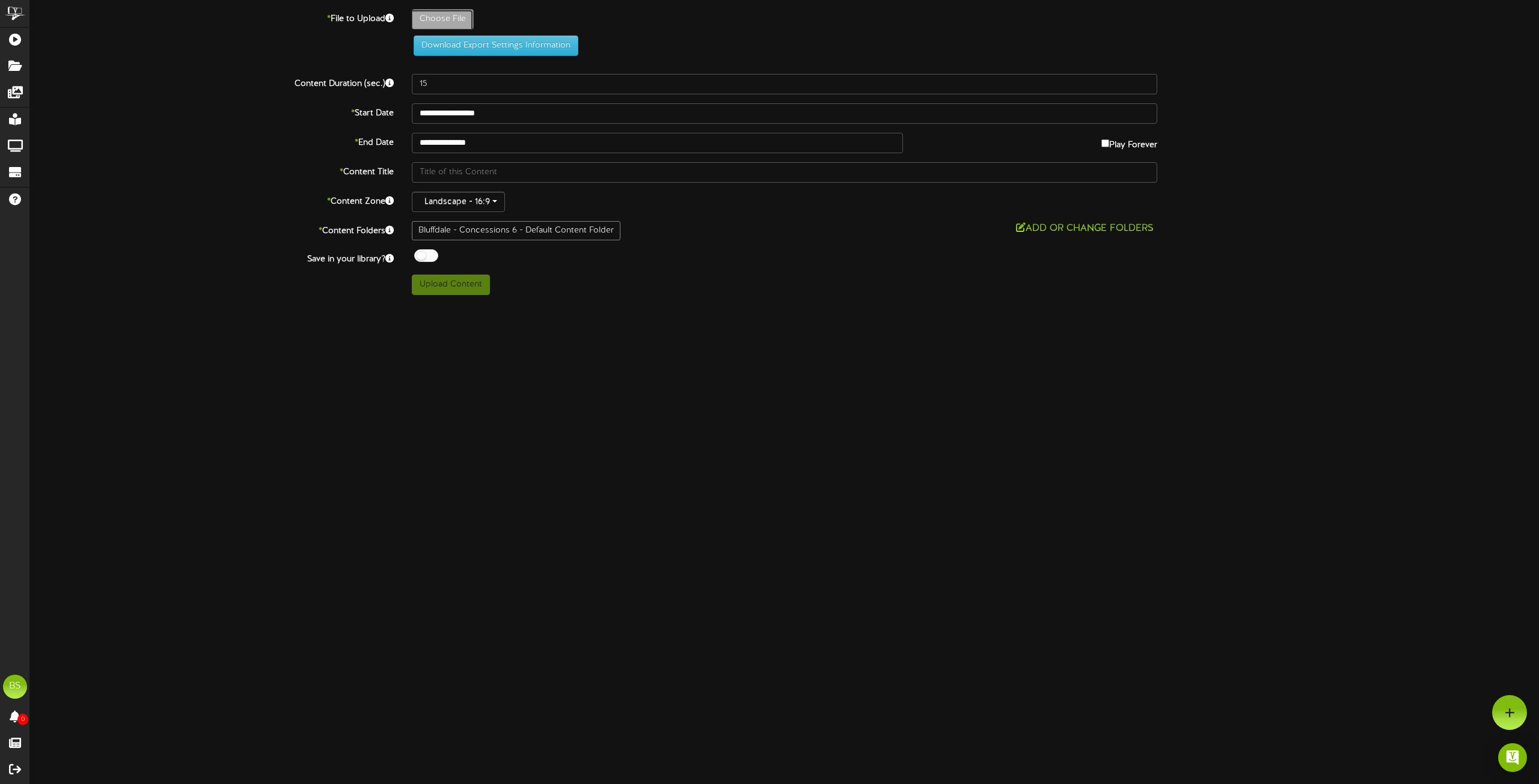
type input "**********"
type input "Week1Beetlejuice1920x1080"
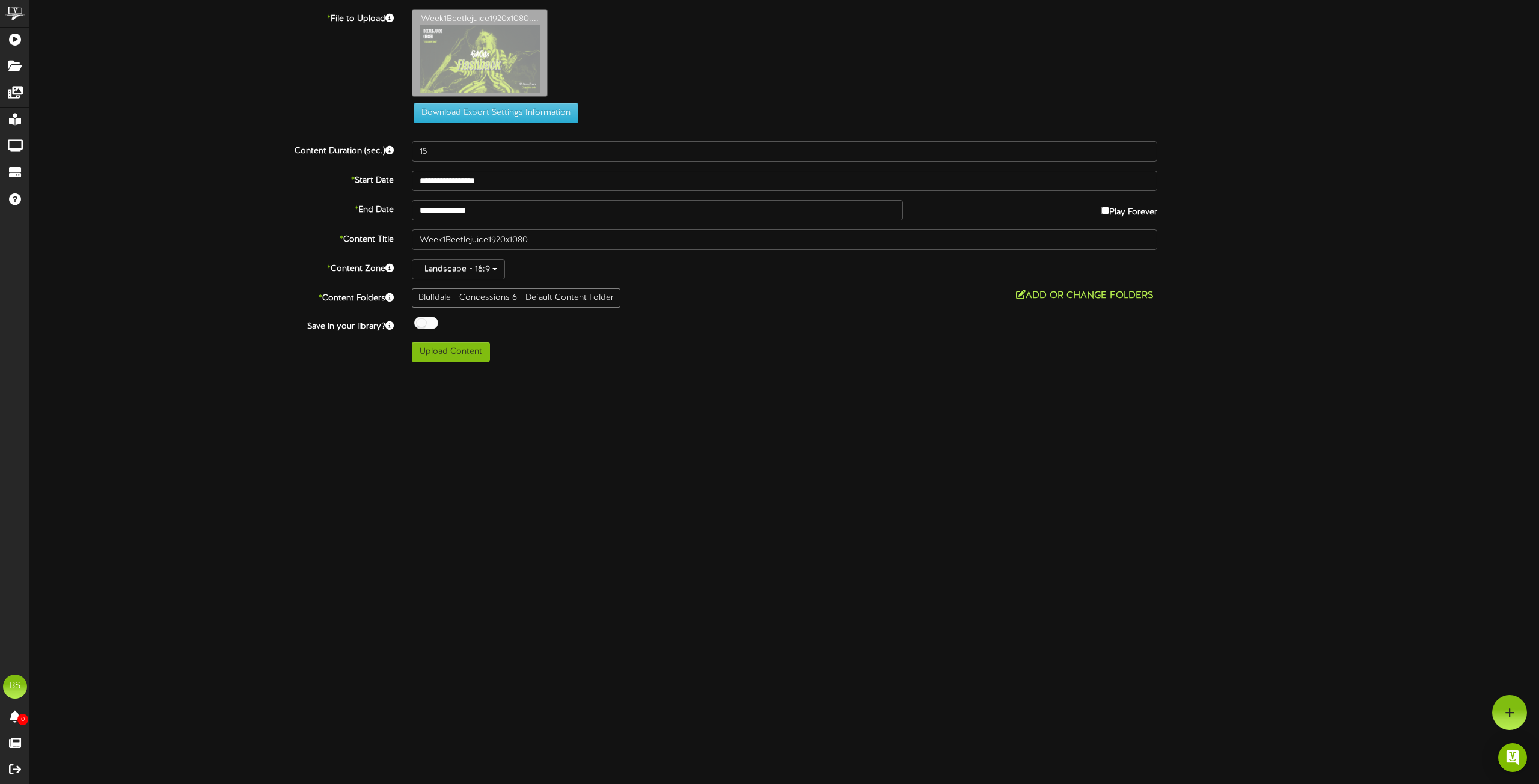
click at [1065, 295] on button "Add or Change Folders" at bounding box center [1085, 295] width 145 height 15
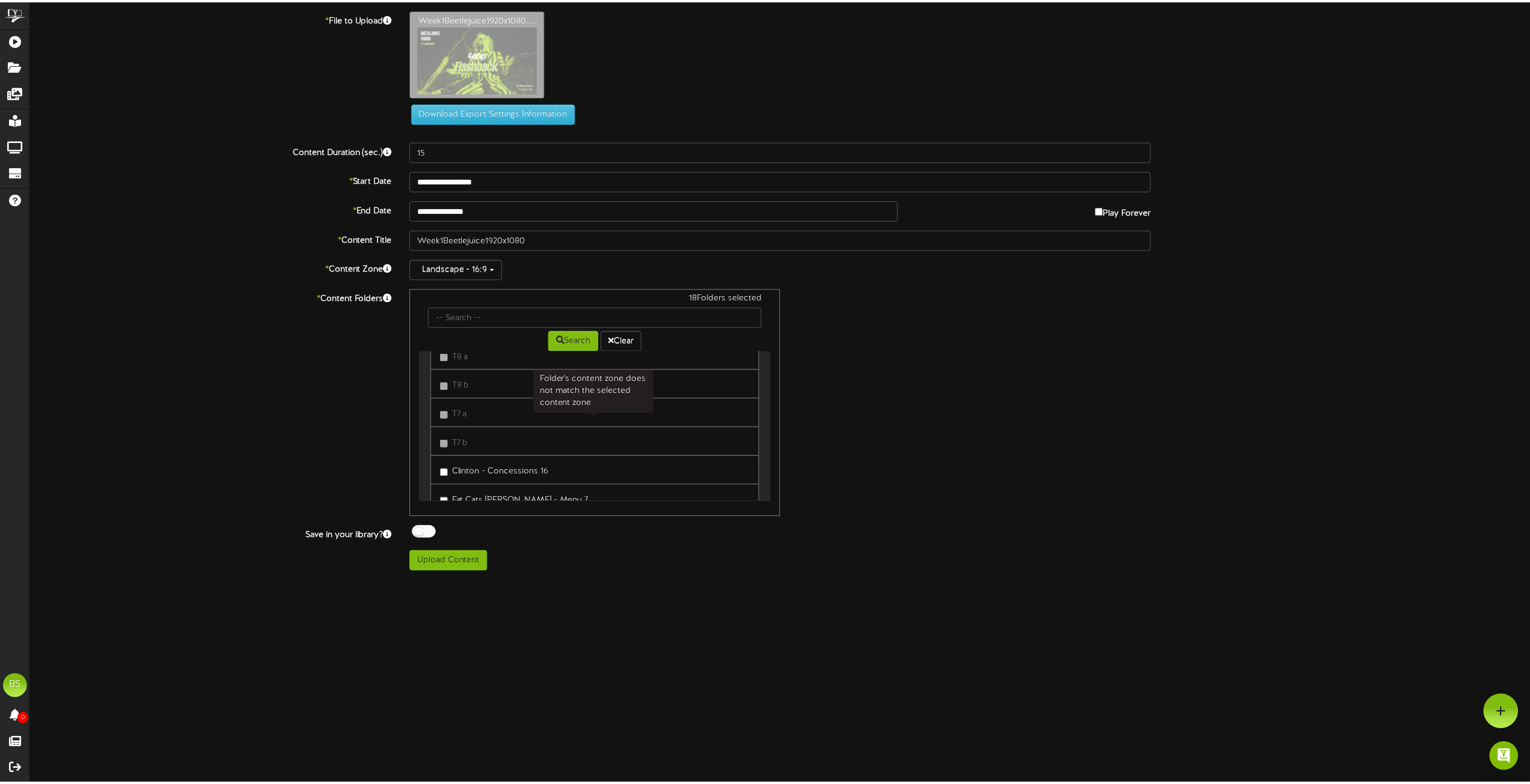
scroll to position [8389, 0]
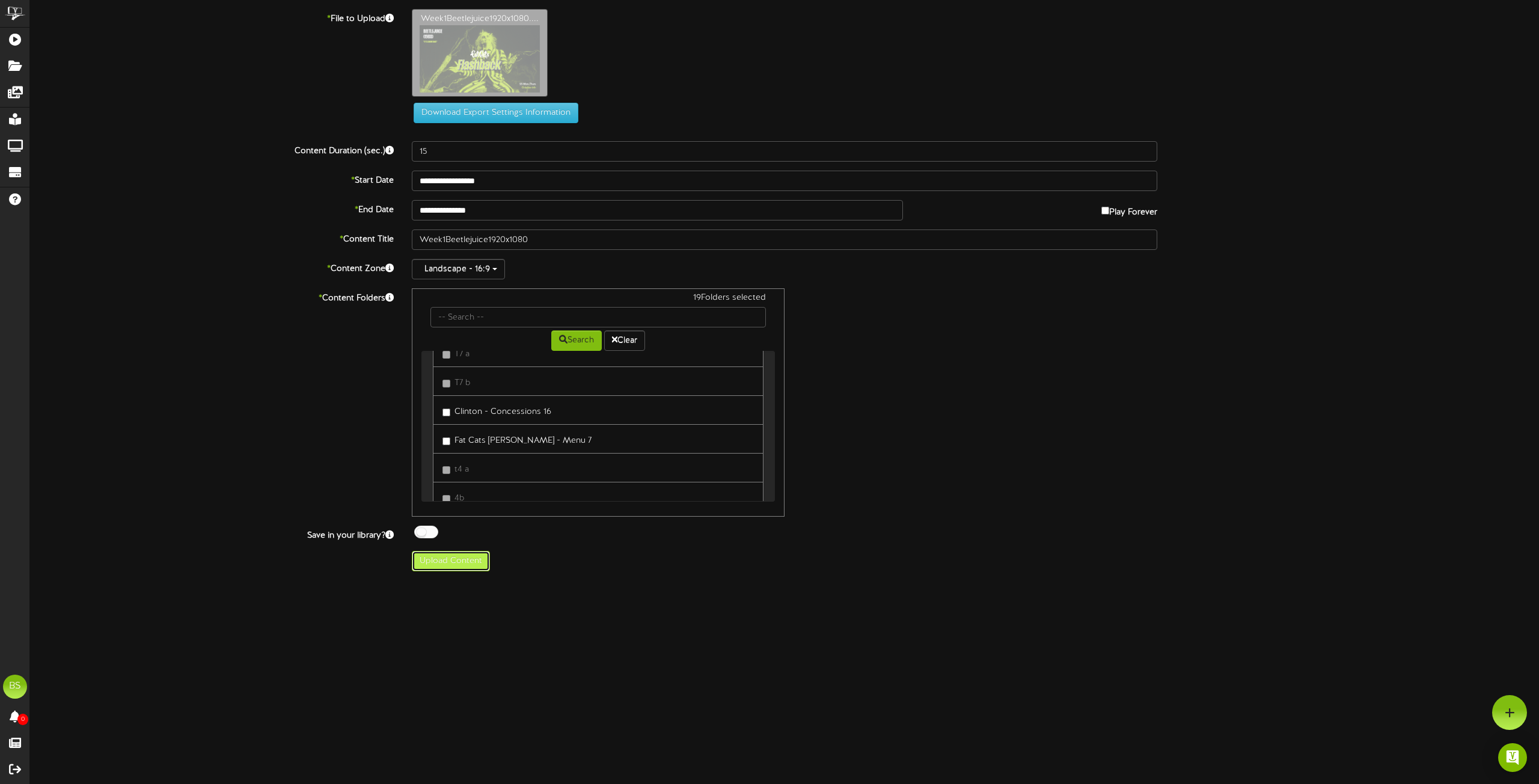
click at [469, 562] on button "Upload Content" at bounding box center [451, 561] width 79 height 21
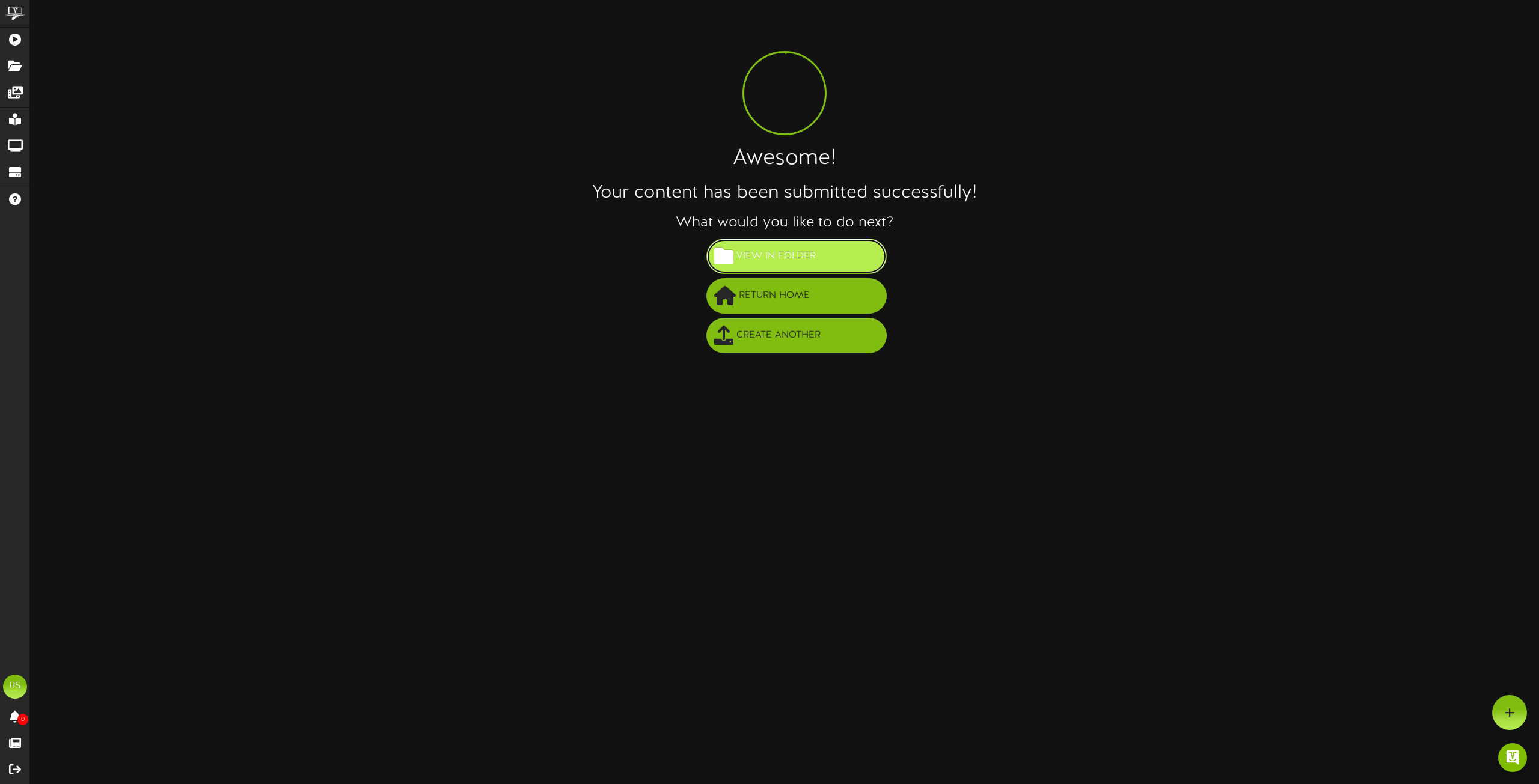
click at [785, 259] on span "View in Folder" at bounding box center [775, 256] width 85 height 20
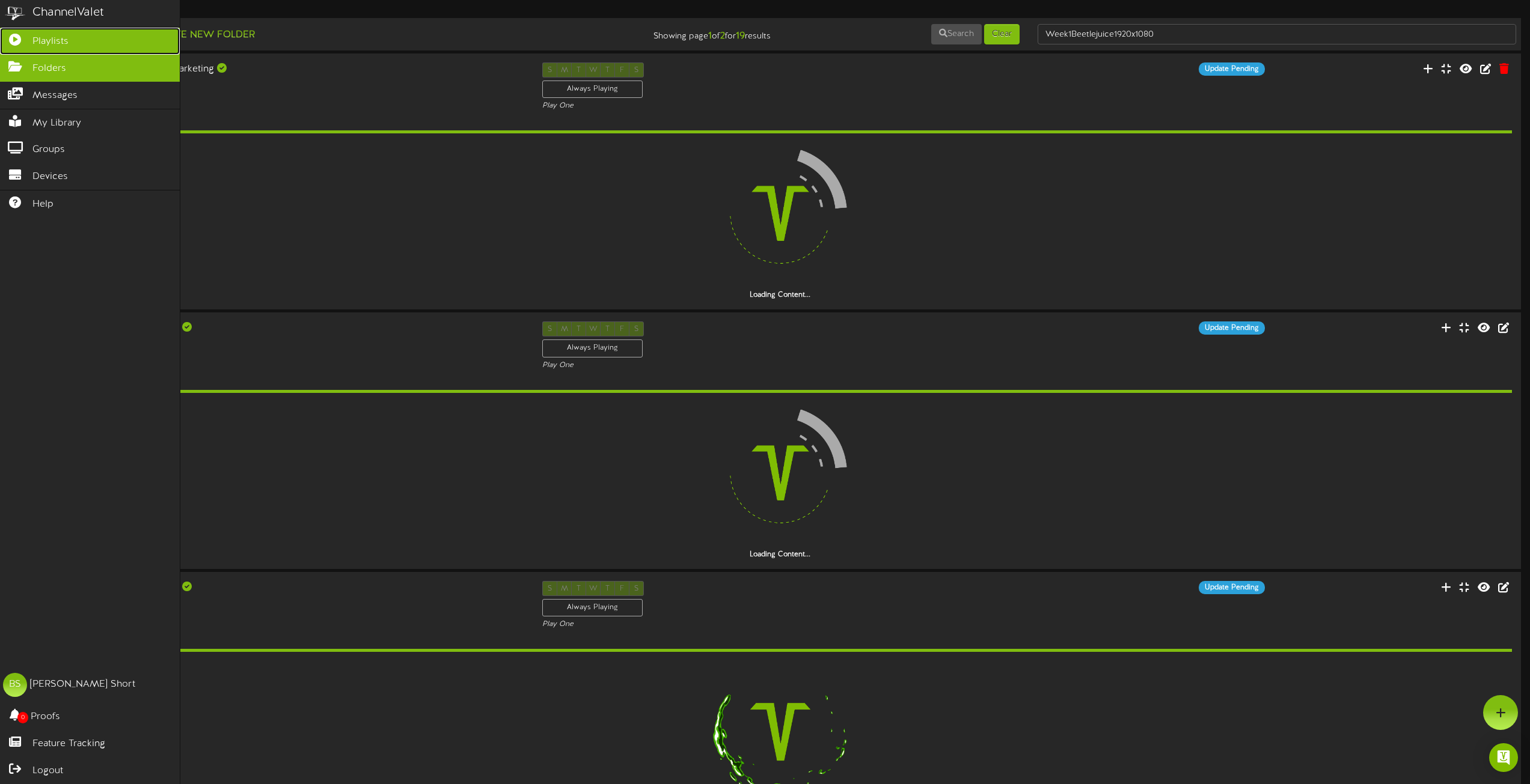
click at [48, 38] on span "Playlists" at bounding box center [50, 42] width 36 height 14
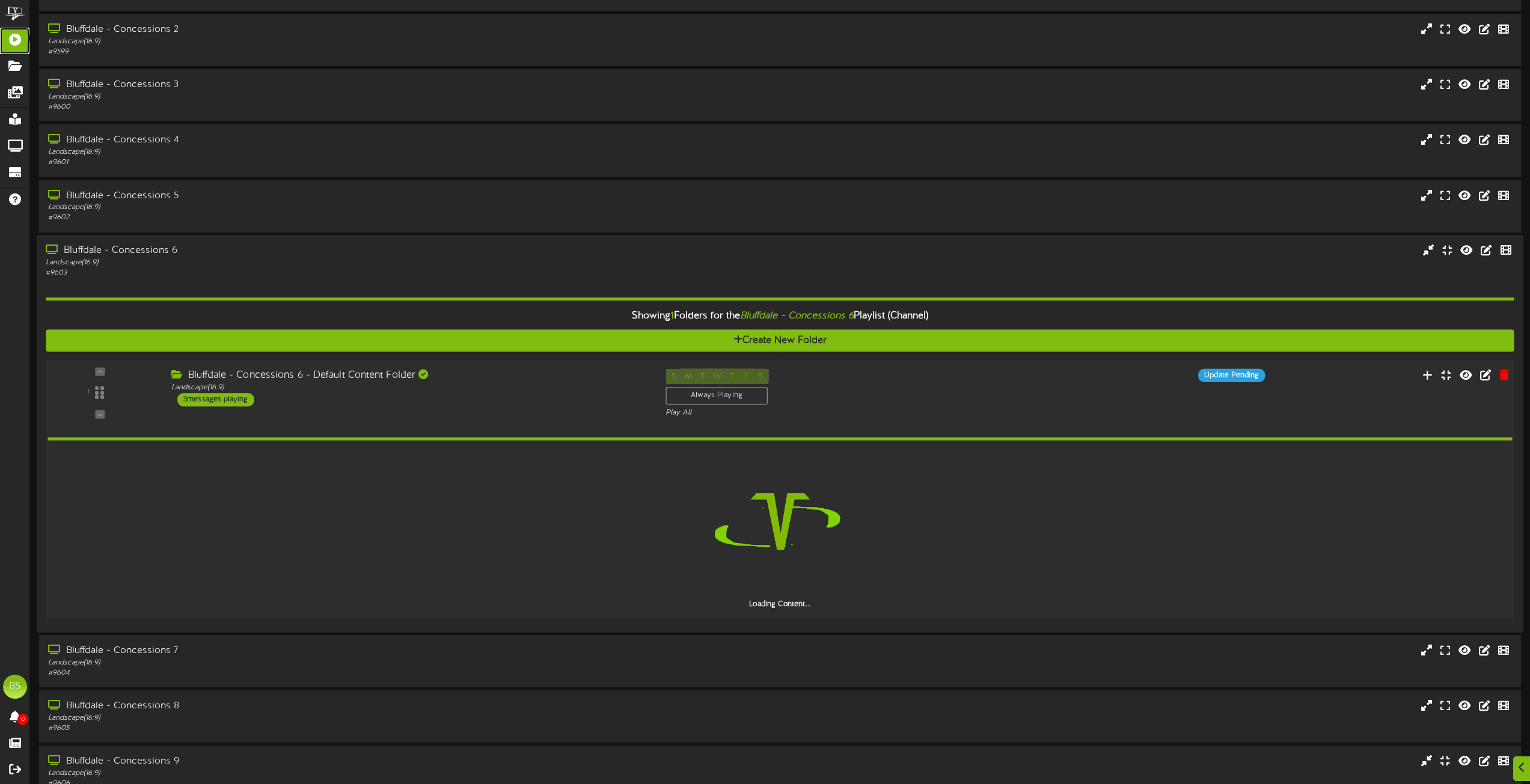
scroll to position [601, 0]
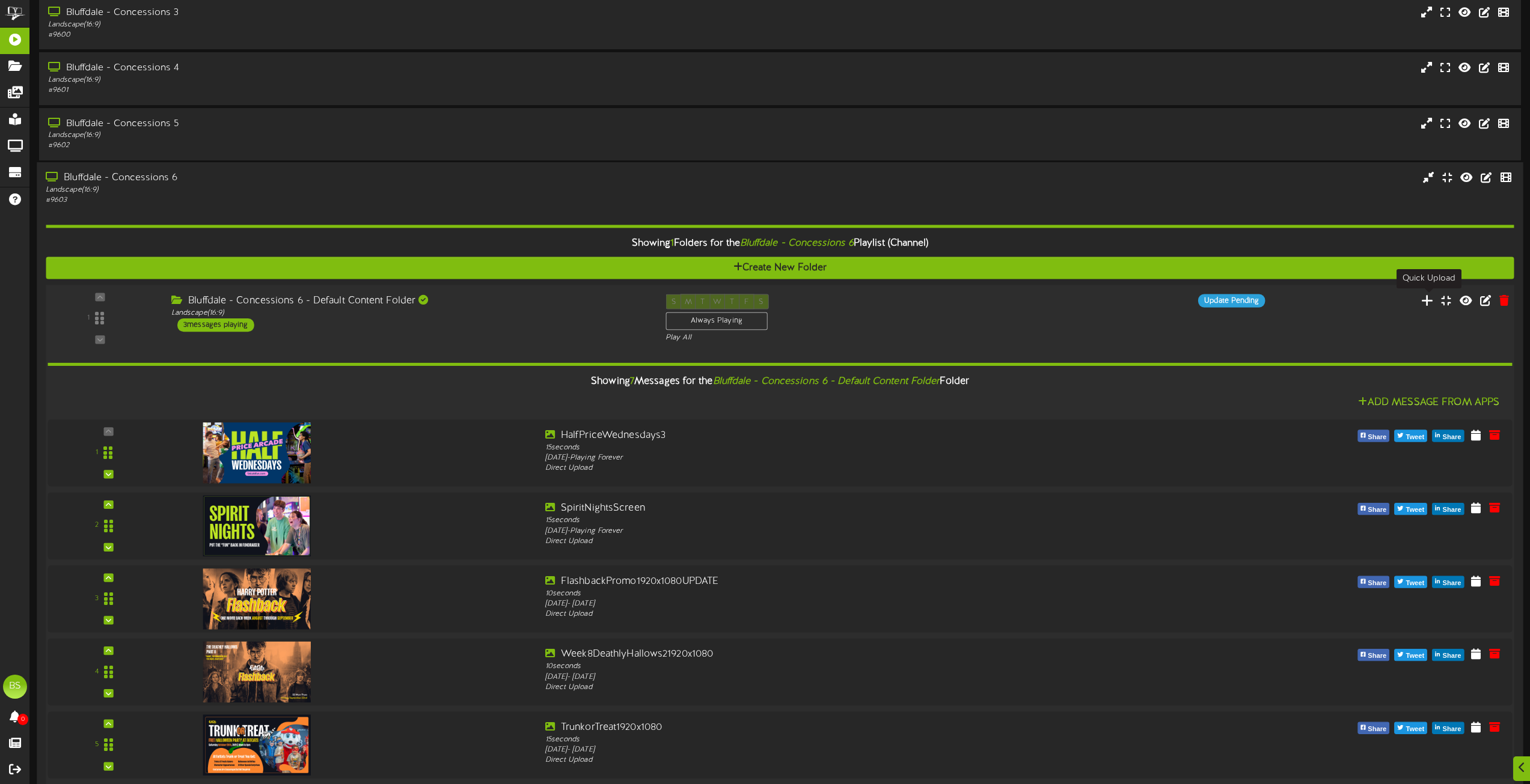
click at [1425, 302] on icon at bounding box center [1427, 299] width 13 height 13
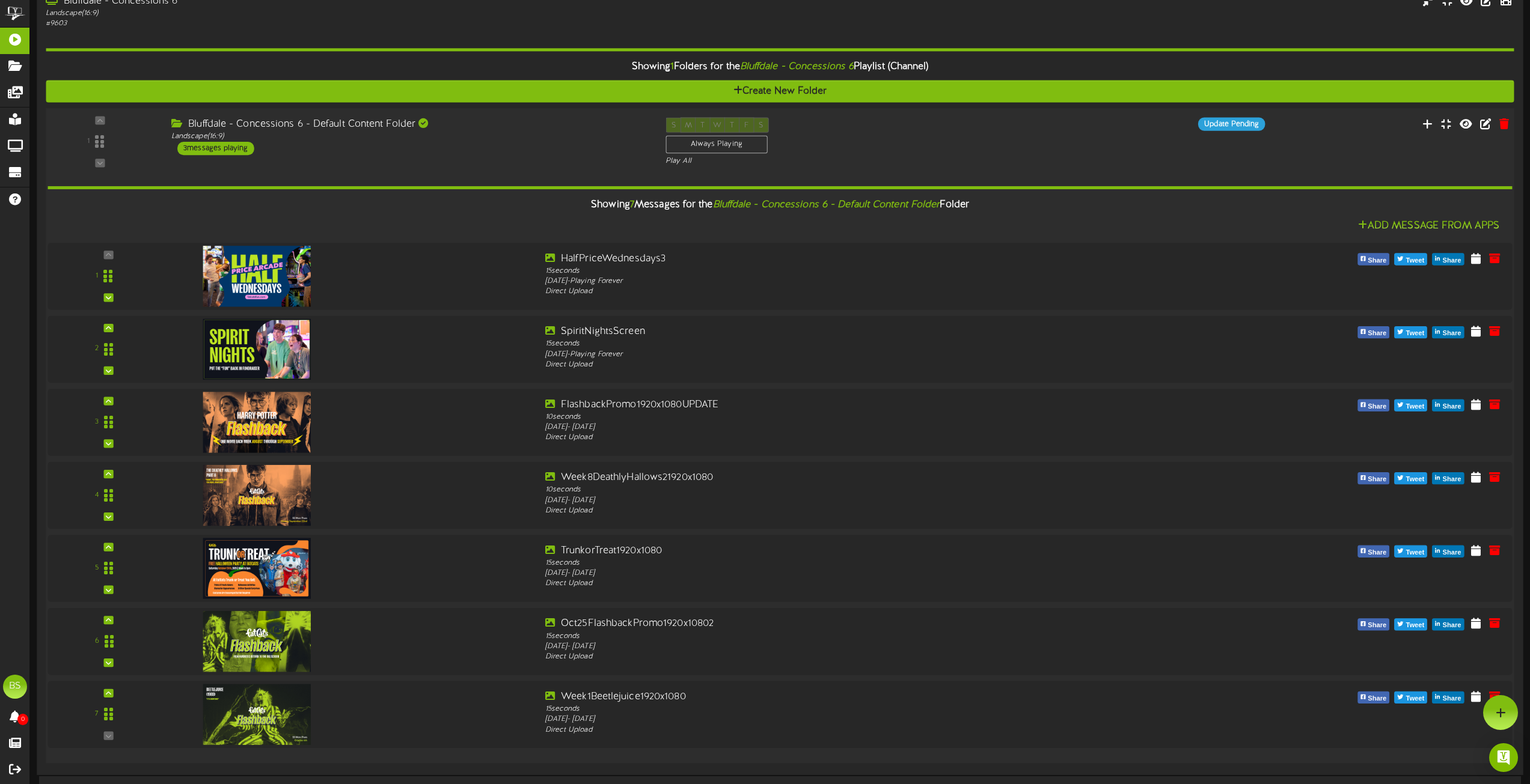
scroll to position [601, 0]
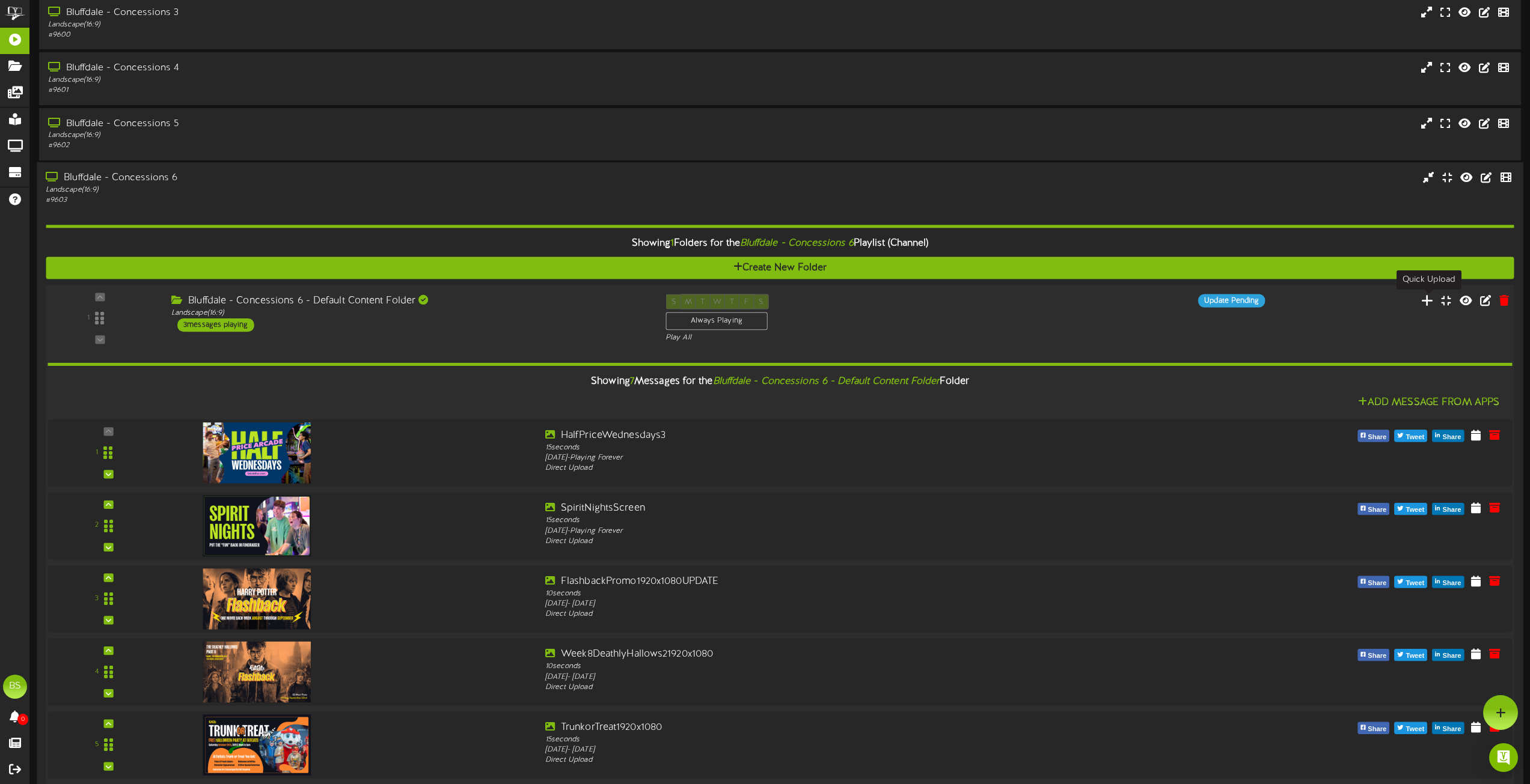
click at [1427, 301] on icon at bounding box center [1427, 299] width 13 height 13
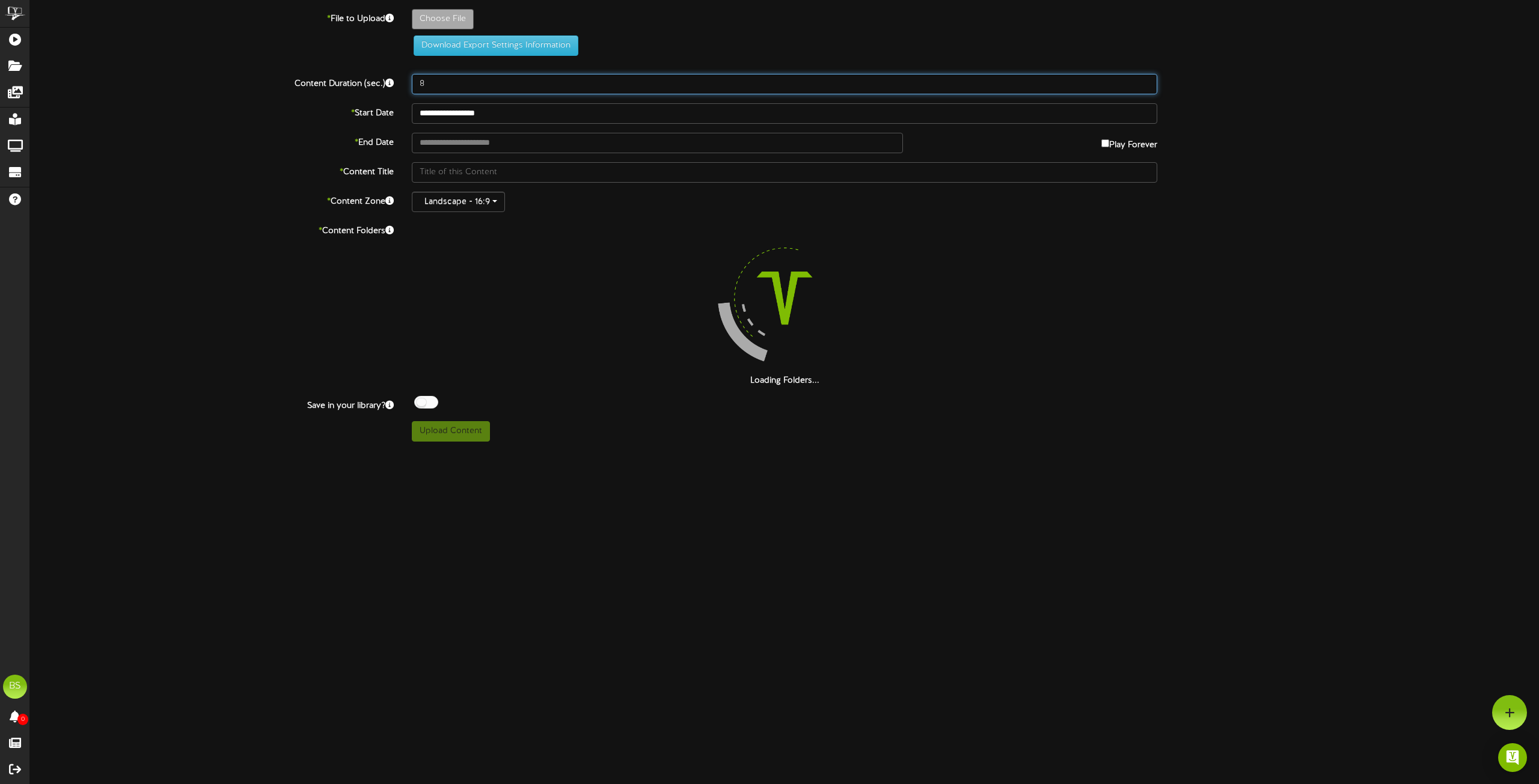
click at [432, 83] on input "8" at bounding box center [783, 83] width 745 height 21
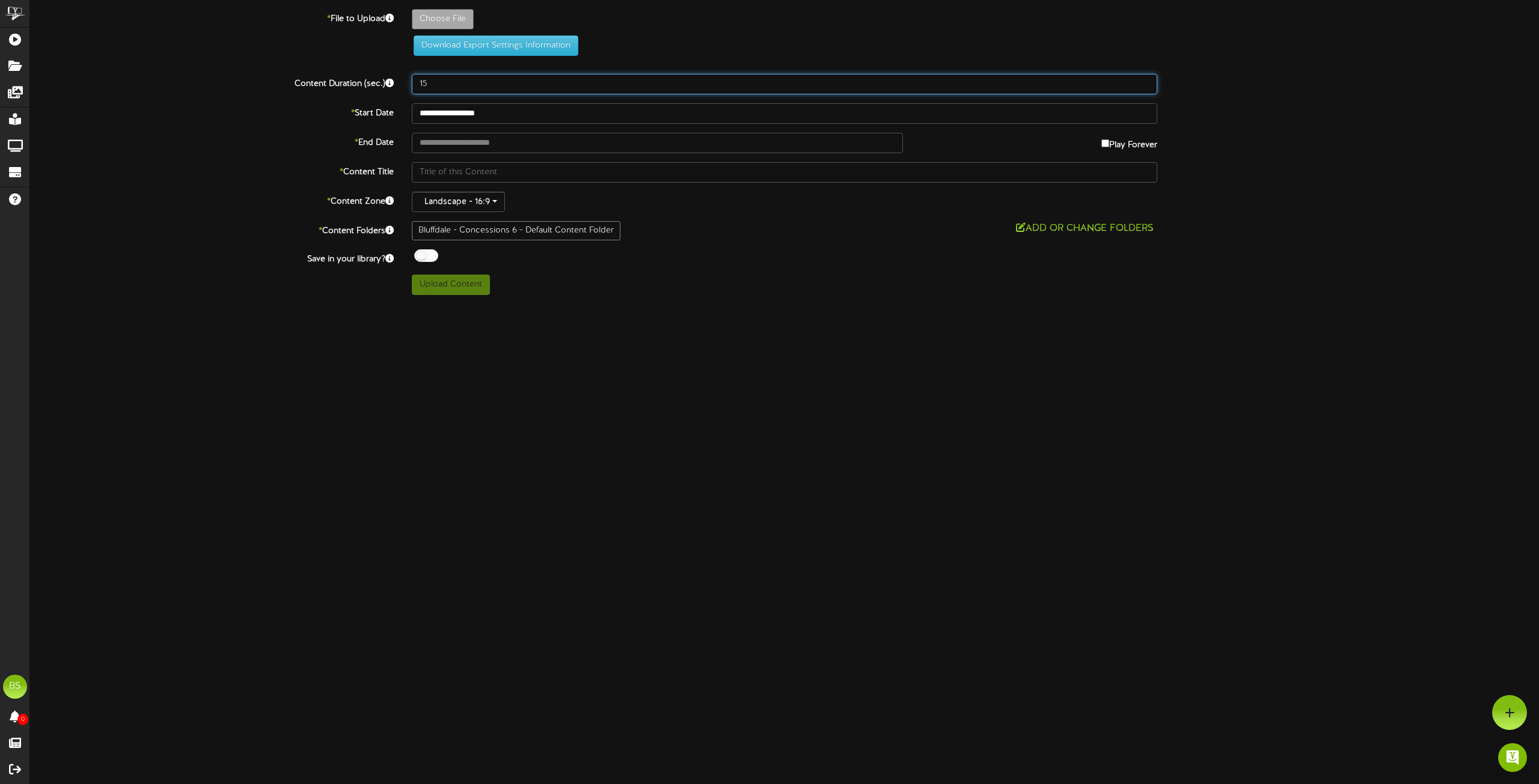
type input "15"
click at [469, 115] on input "**********" at bounding box center [783, 113] width 745 height 21
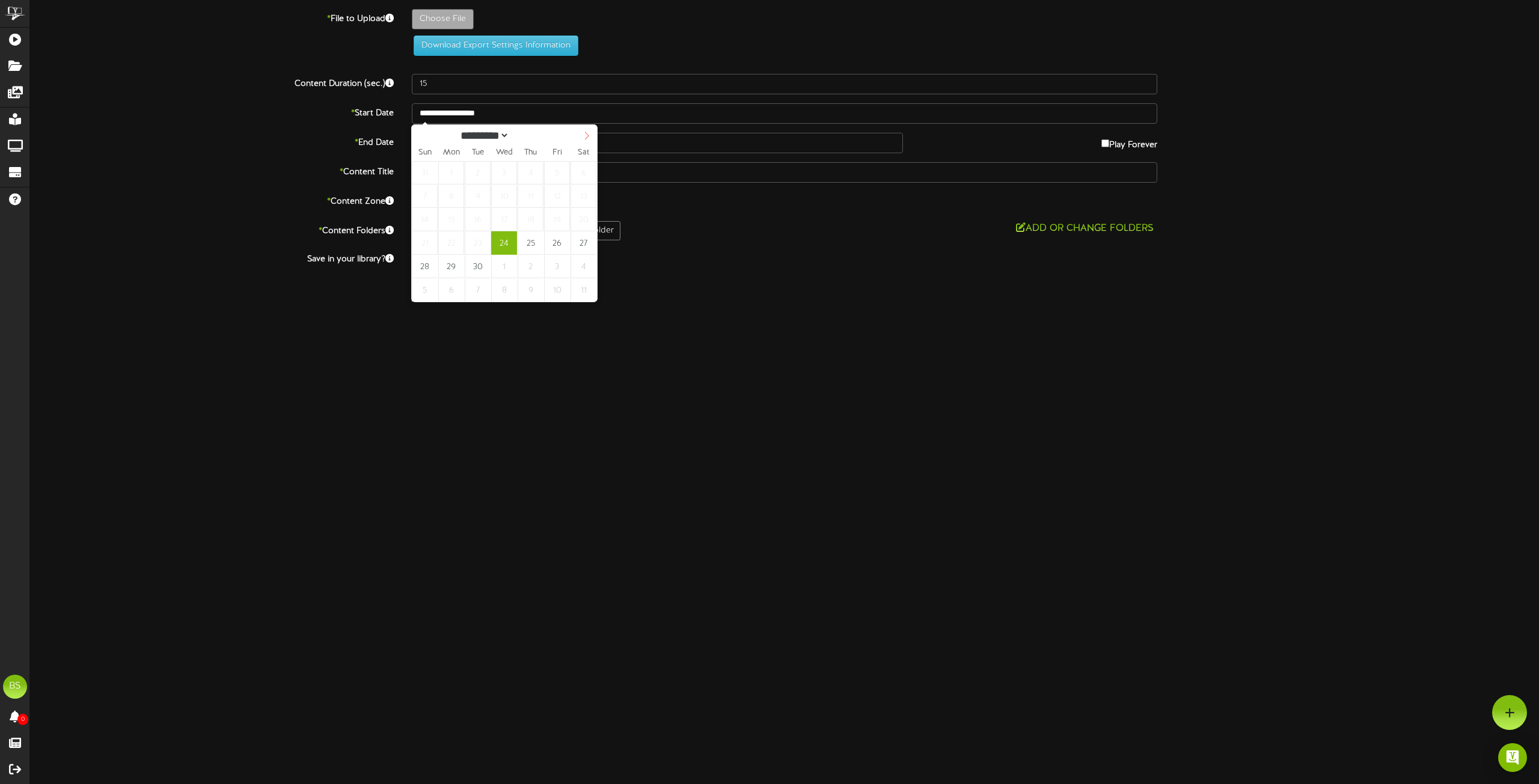
select select "*"
click at [587, 135] on icon at bounding box center [586, 135] width 9 height 9
select select "*"
type input "**********"
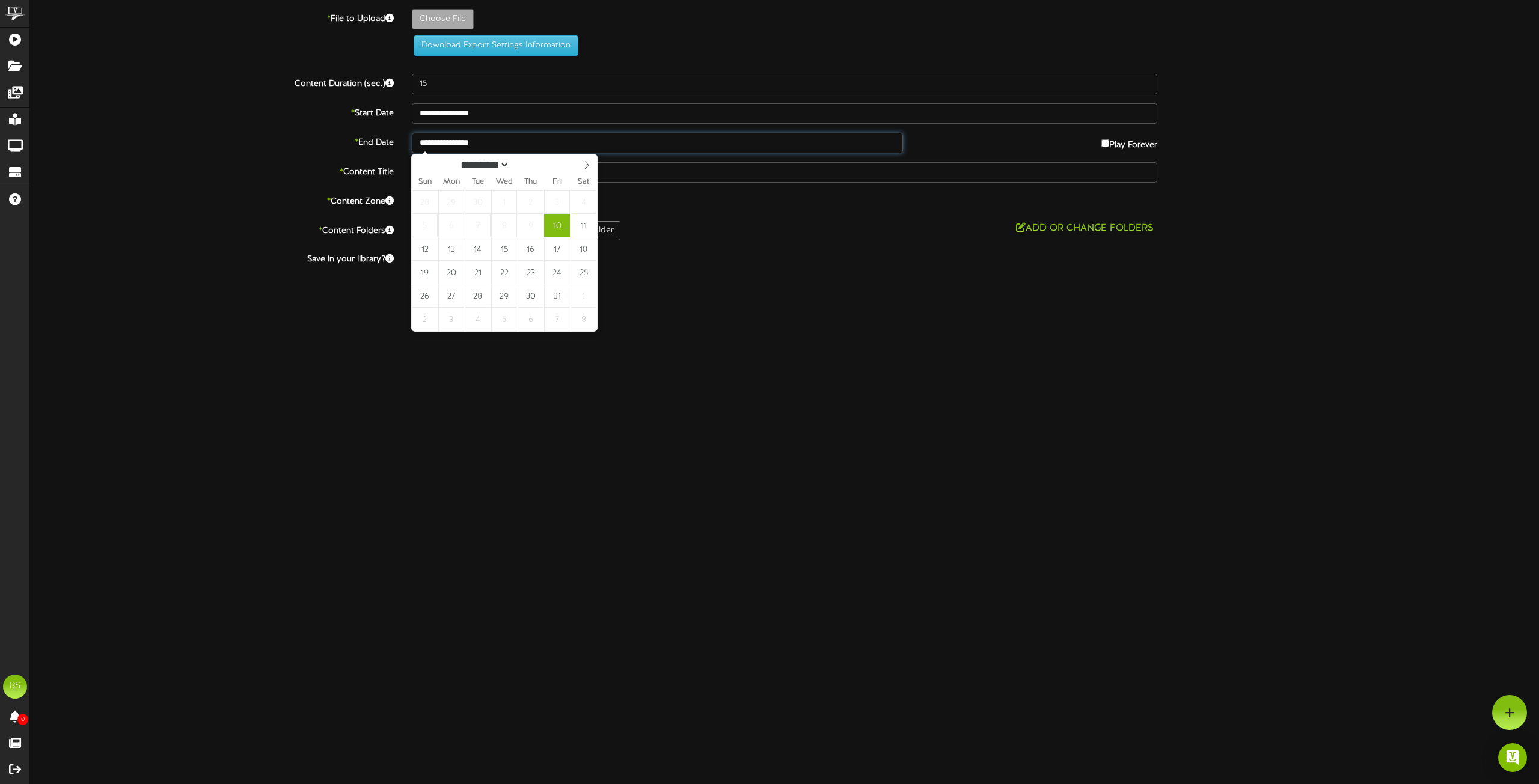
click at [504, 146] on input "**********" at bounding box center [657, 142] width 491 height 21
select select "*"
click at [585, 167] on icon at bounding box center [586, 165] width 9 height 9
type input "**********"
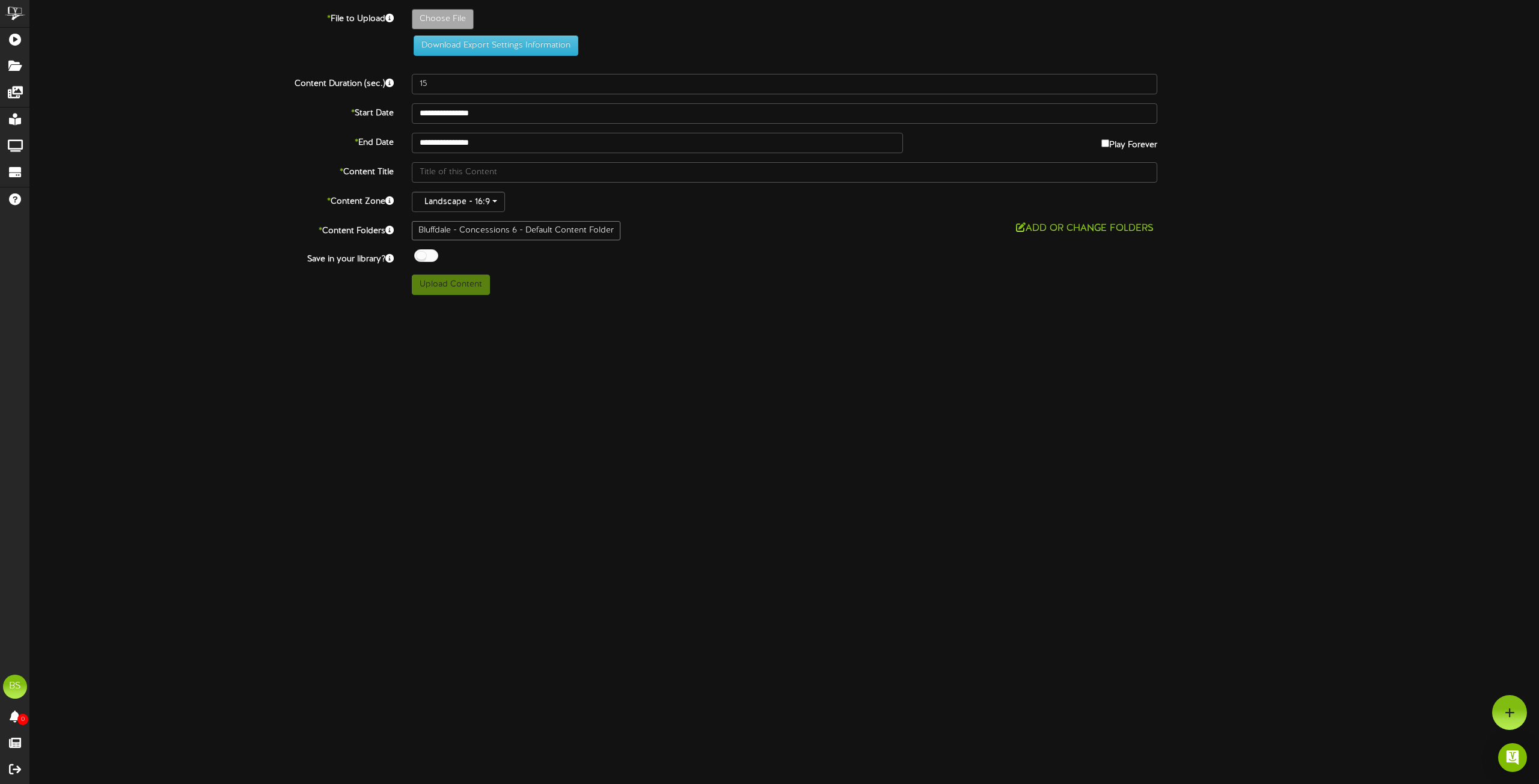
click at [423, 253] on div at bounding box center [426, 255] width 24 height 13
type input "**********"
type input "Week2[DATE]13th1920x1080"
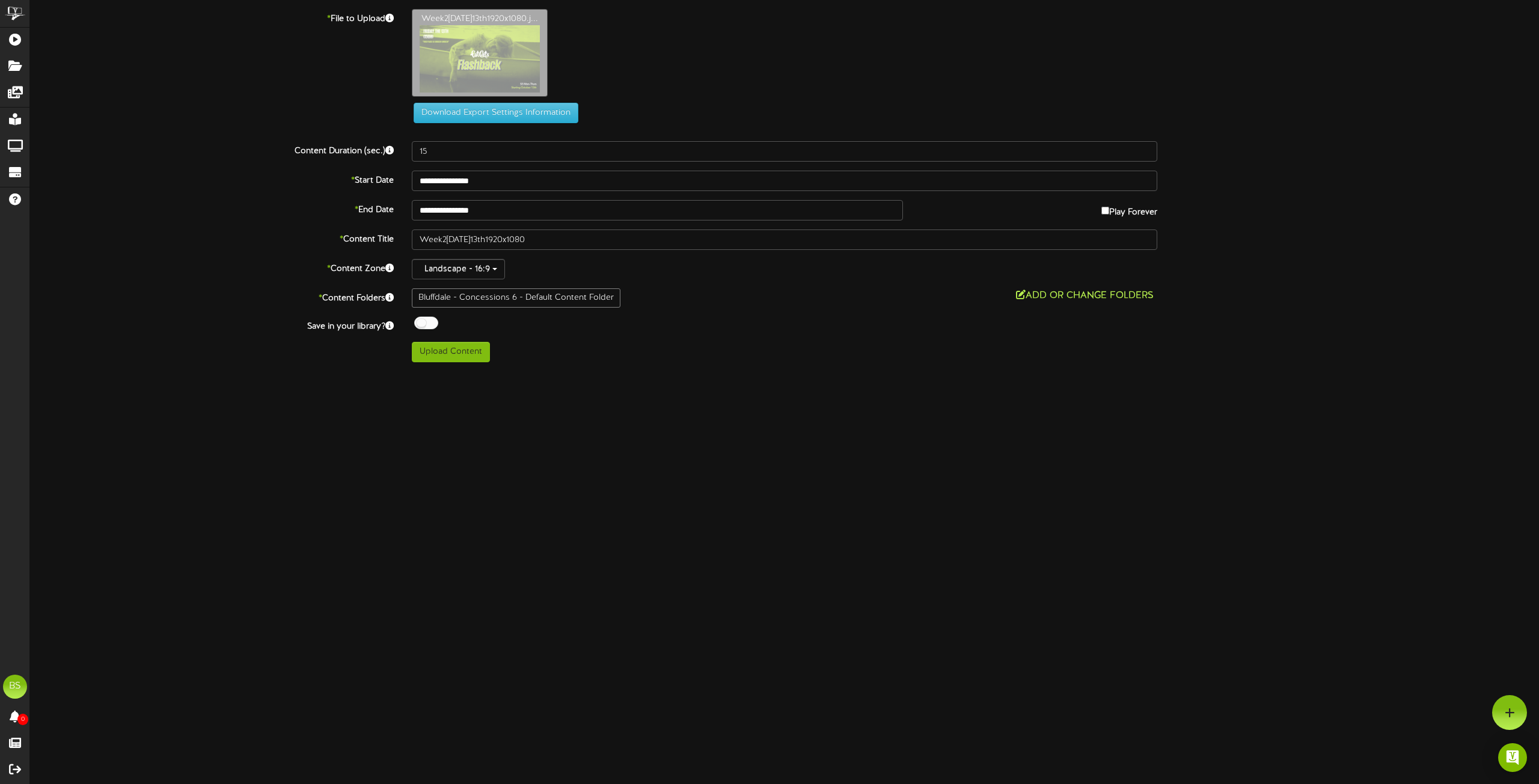
click at [1060, 292] on button "Add or Change Folders" at bounding box center [1085, 295] width 145 height 15
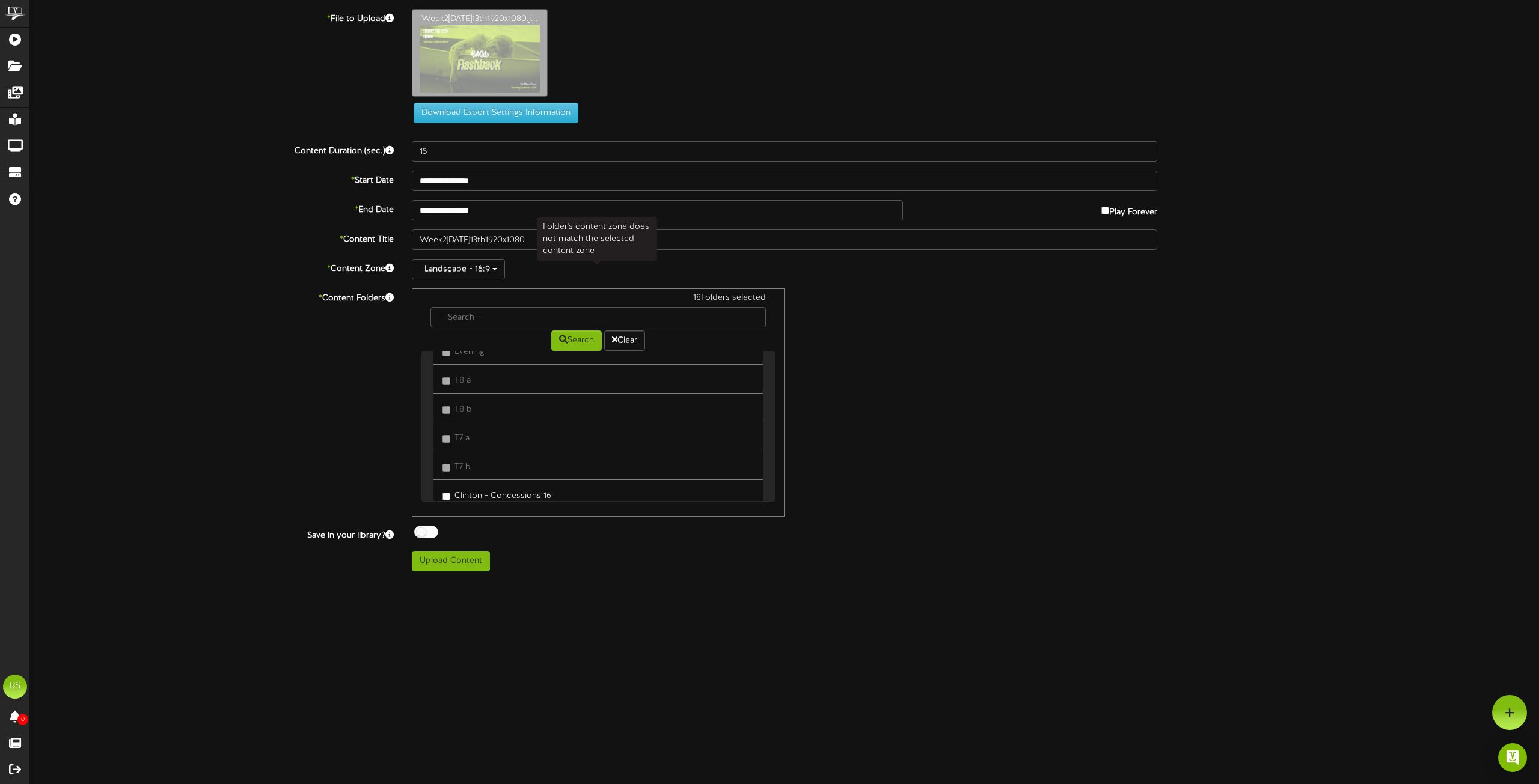
scroll to position [8352, 0]
click at [459, 563] on button "Upload Content" at bounding box center [451, 561] width 79 height 21
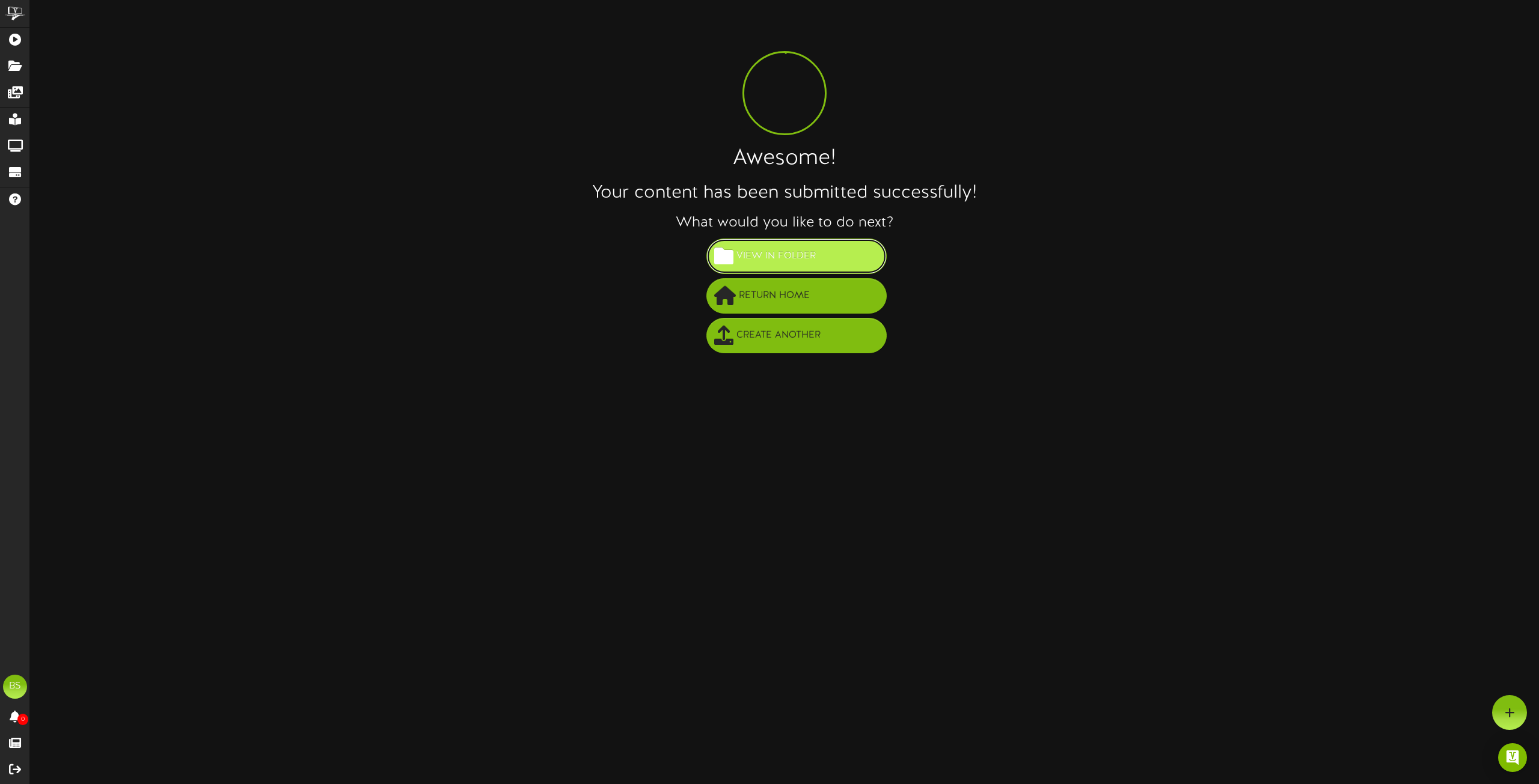
click at [817, 258] on span "View in Folder" at bounding box center [775, 256] width 85 height 20
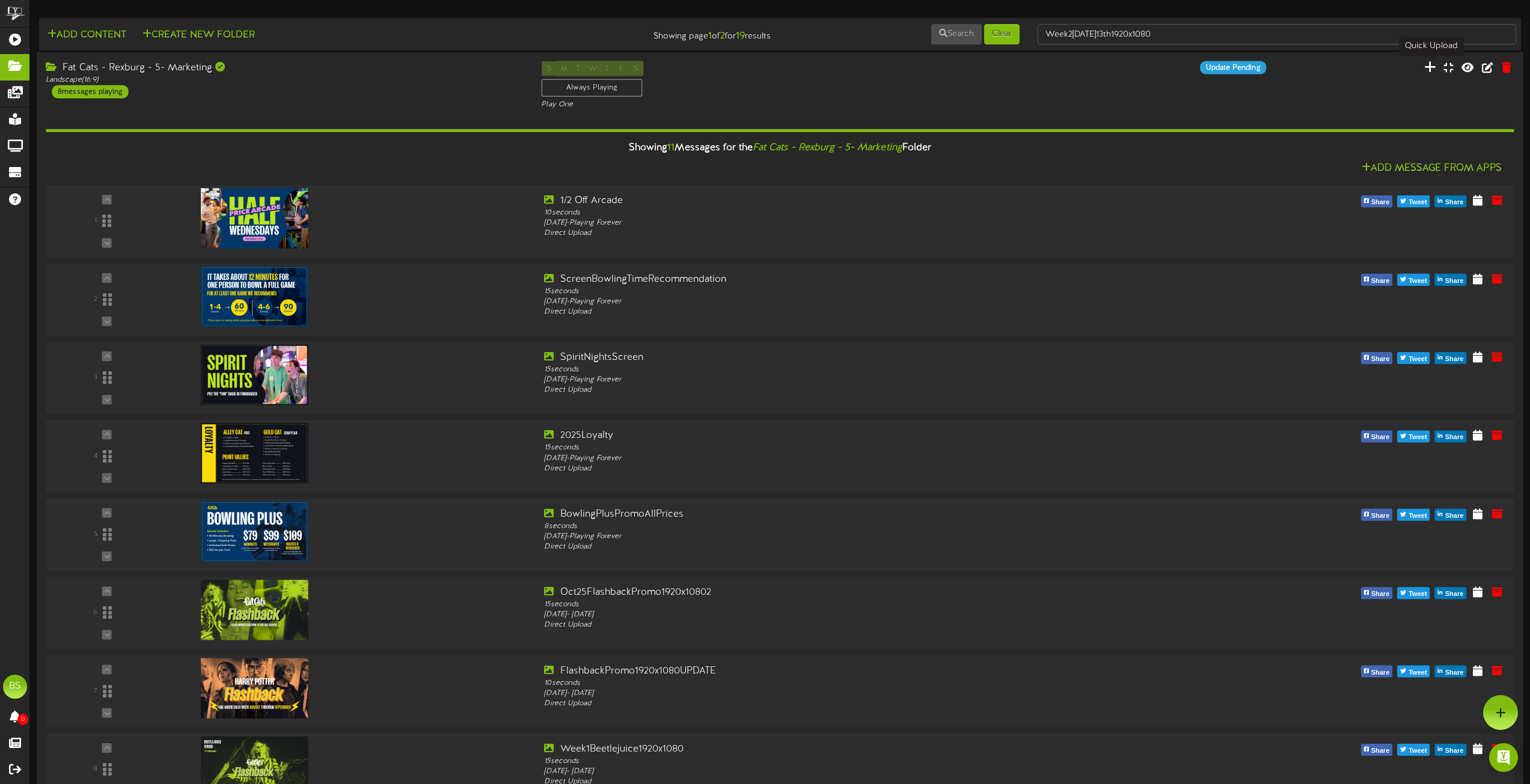
click at [1430, 69] on icon at bounding box center [1429, 66] width 12 height 13
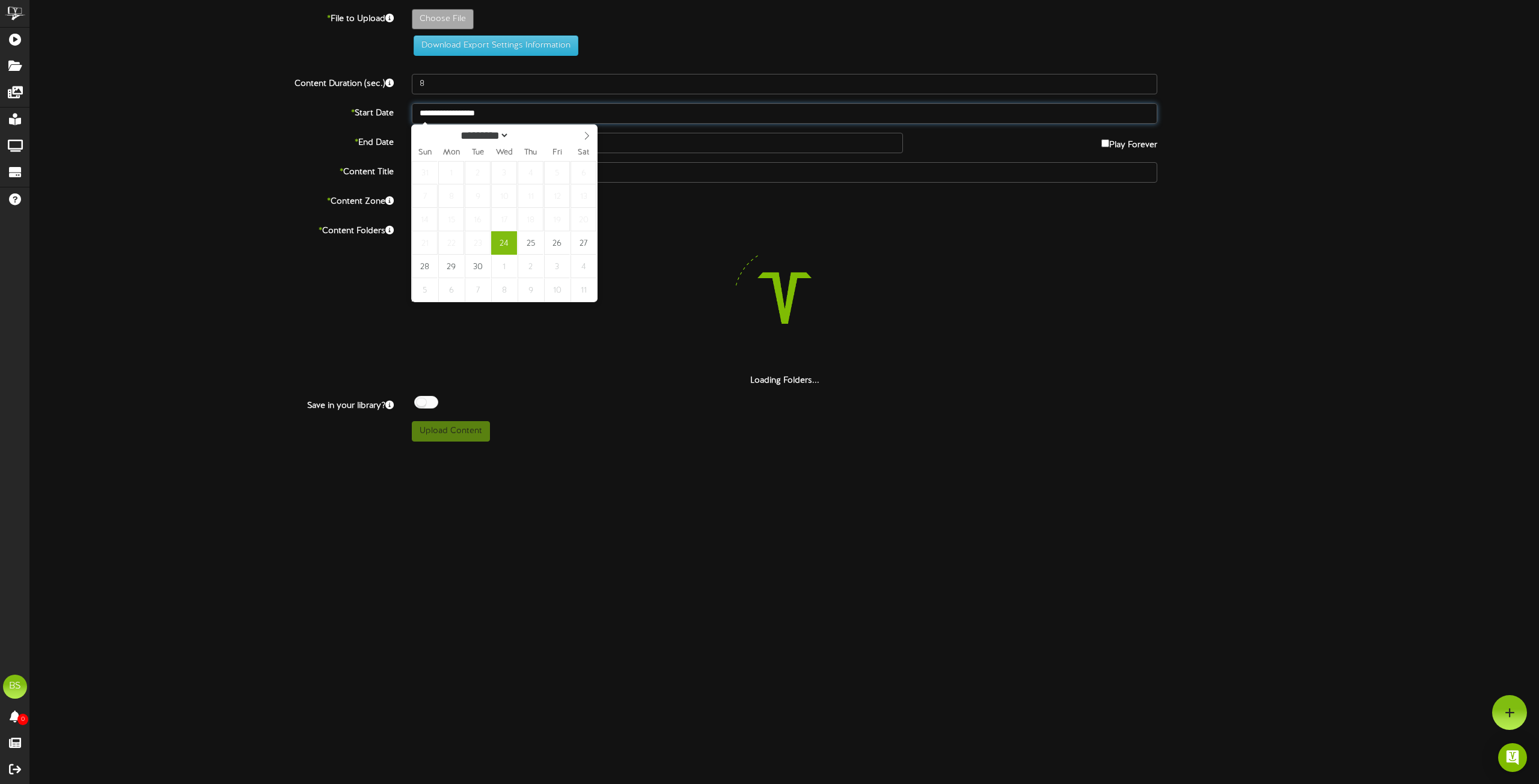
click at [487, 109] on input "**********" at bounding box center [783, 113] width 745 height 21
select select "*"
click at [585, 138] on icon at bounding box center [586, 135] width 9 height 9
select select "*"
type input "**********"
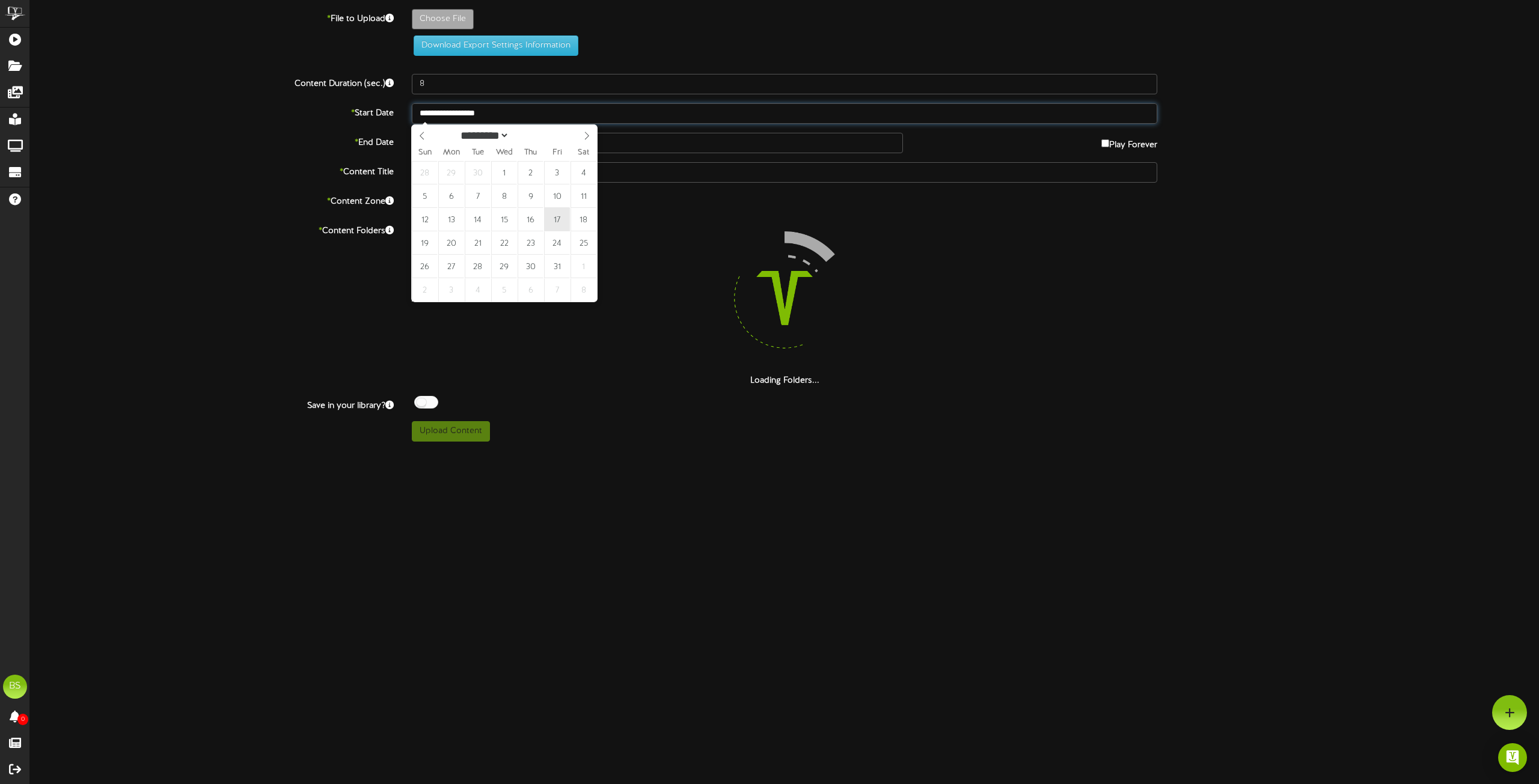
type input "**********"
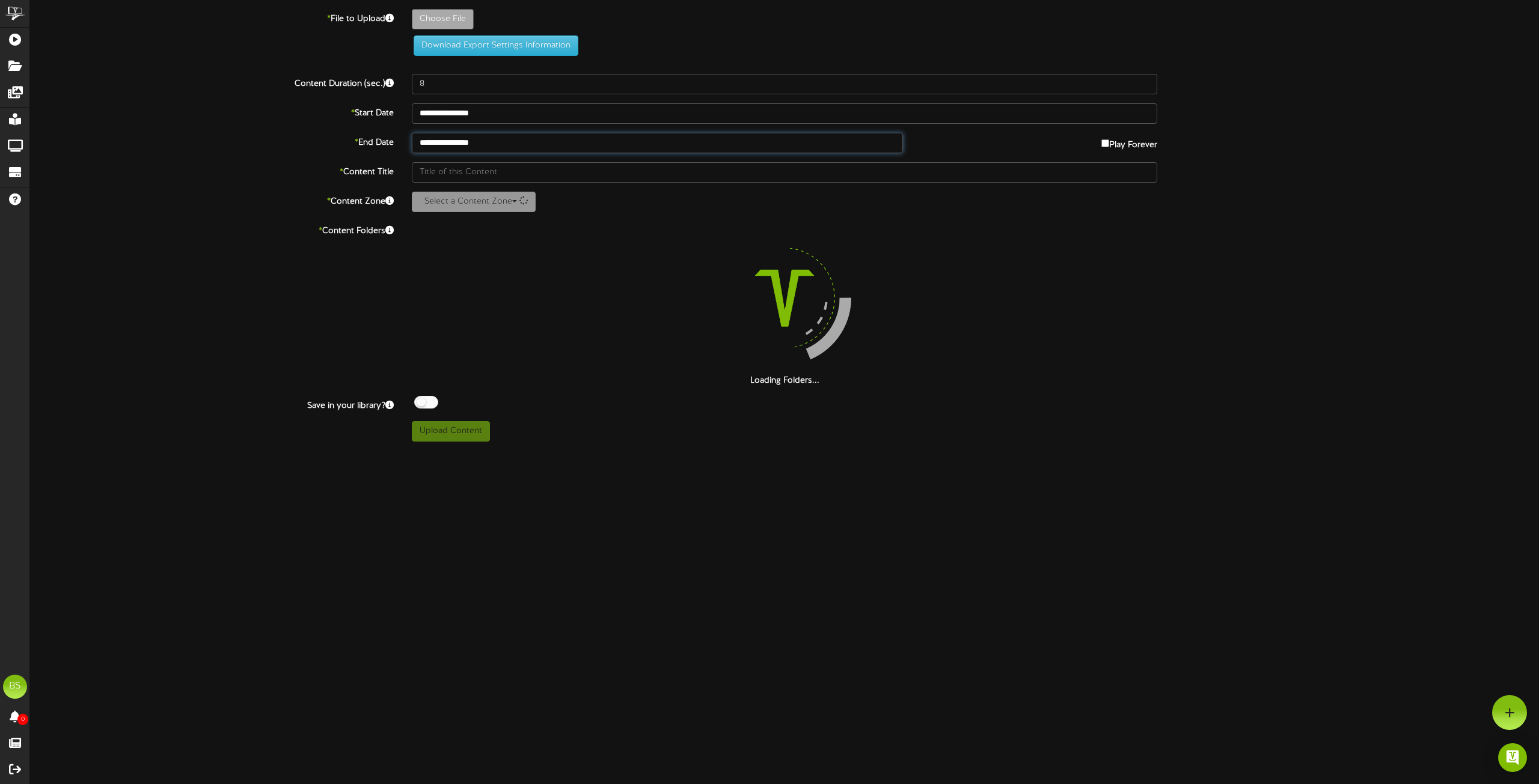
click at [482, 148] on input "**********" at bounding box center [657, 142] width 491 height 21
select select "*"
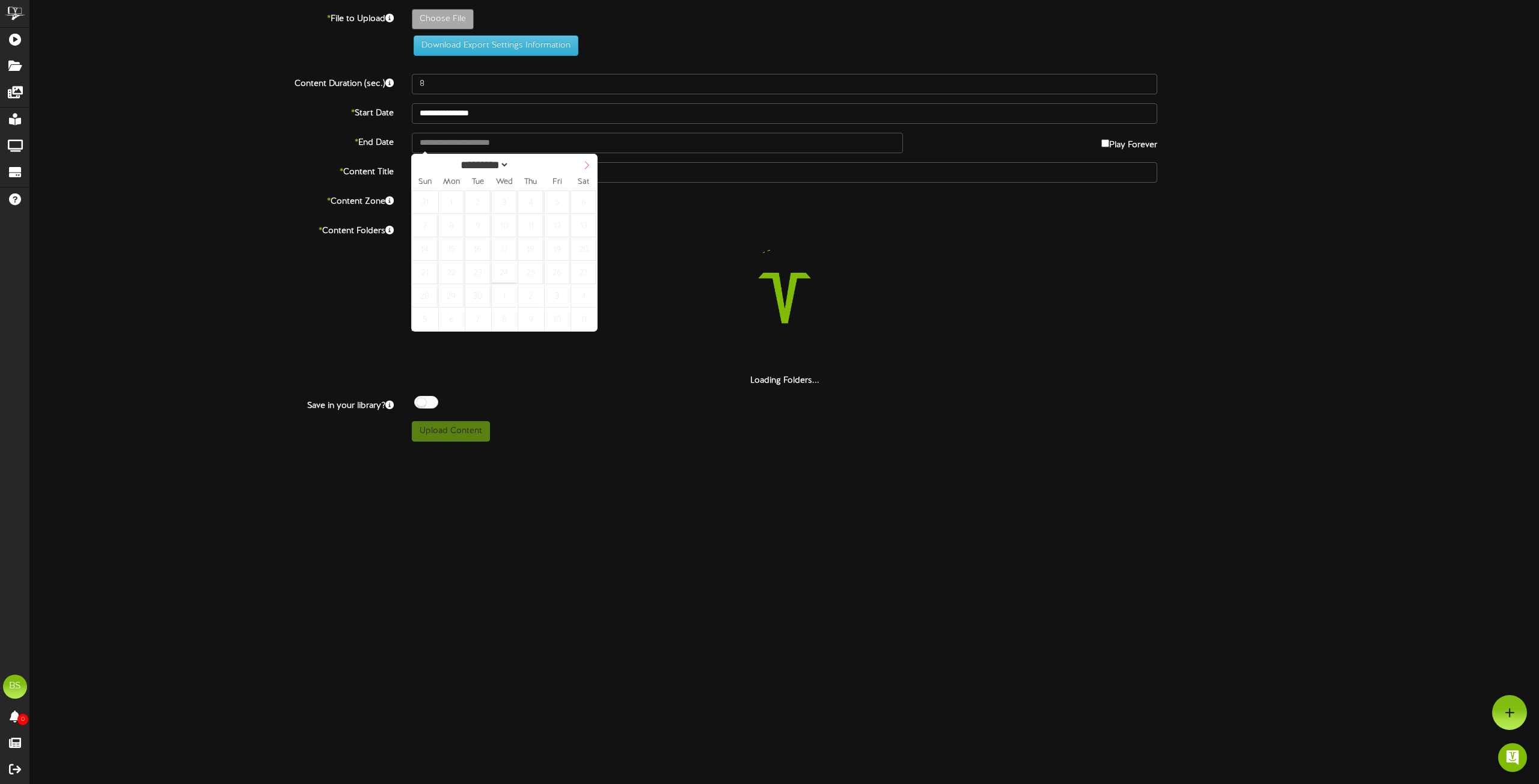
select select "*"
click at [587, 170] on icon at bounding box center [586, 165] width 9 height 9
type input "**********"
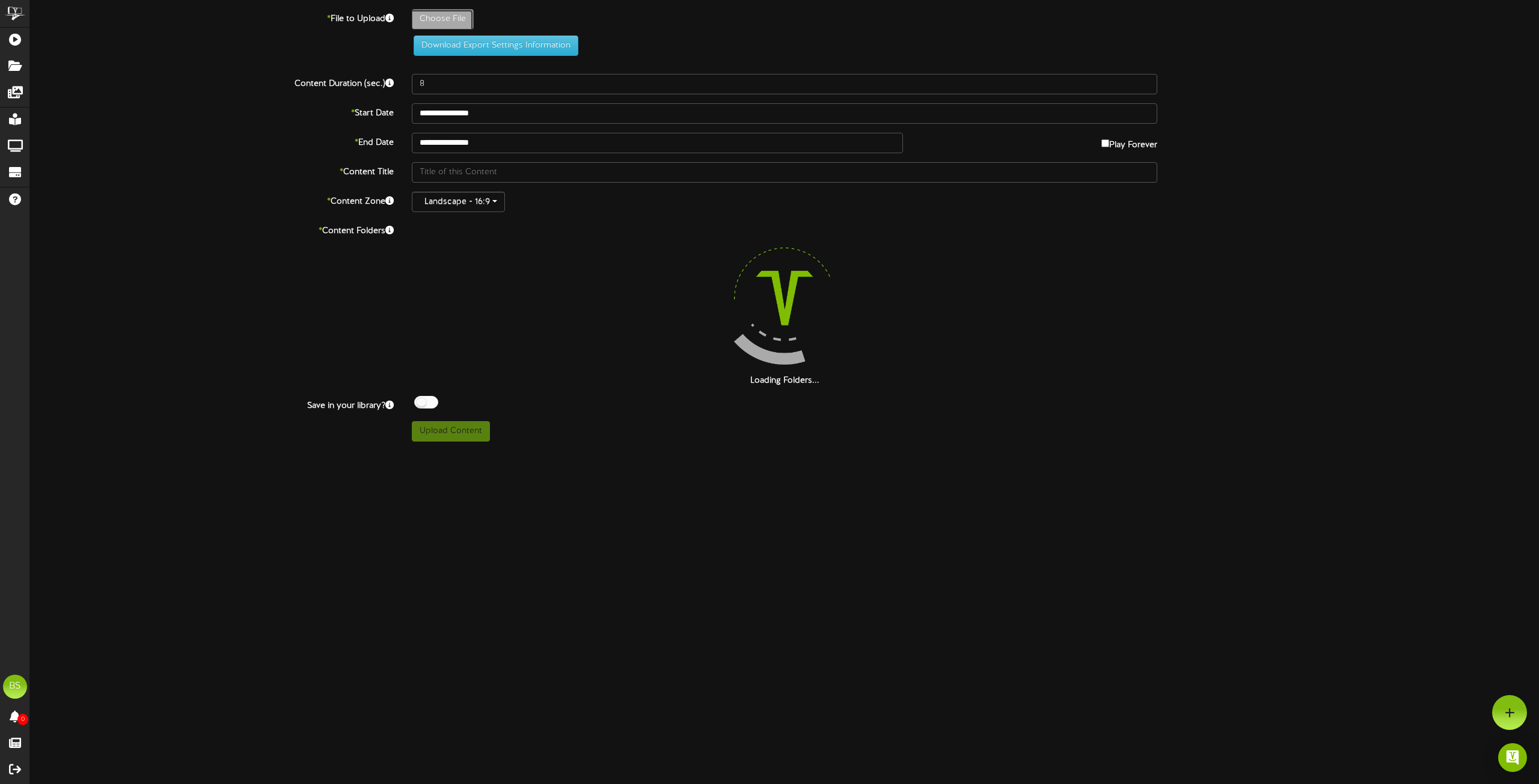
type input "**********"
type input "Week3Gremlins1920x1080"
drag, startPoint x: 419, startPoint y: 400, endPoint x: 428, endPoint y: 399, distance: 9.1
click at [421, 399] on div at bounding box center [426, 402] width 24 height 13
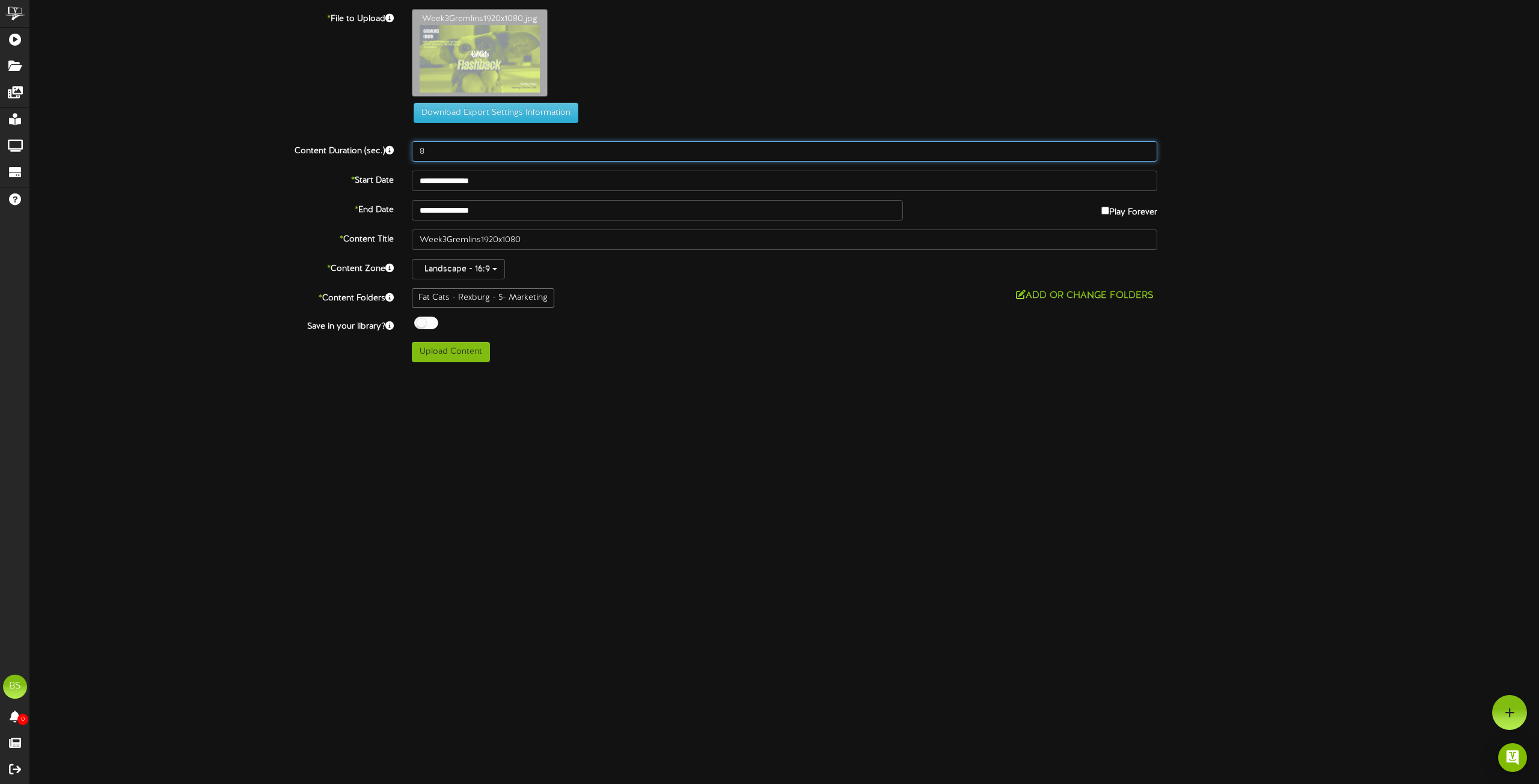
click at [430, 153] on input "8" at bounding box center [783, 151] width 745 height 21
type input "15"
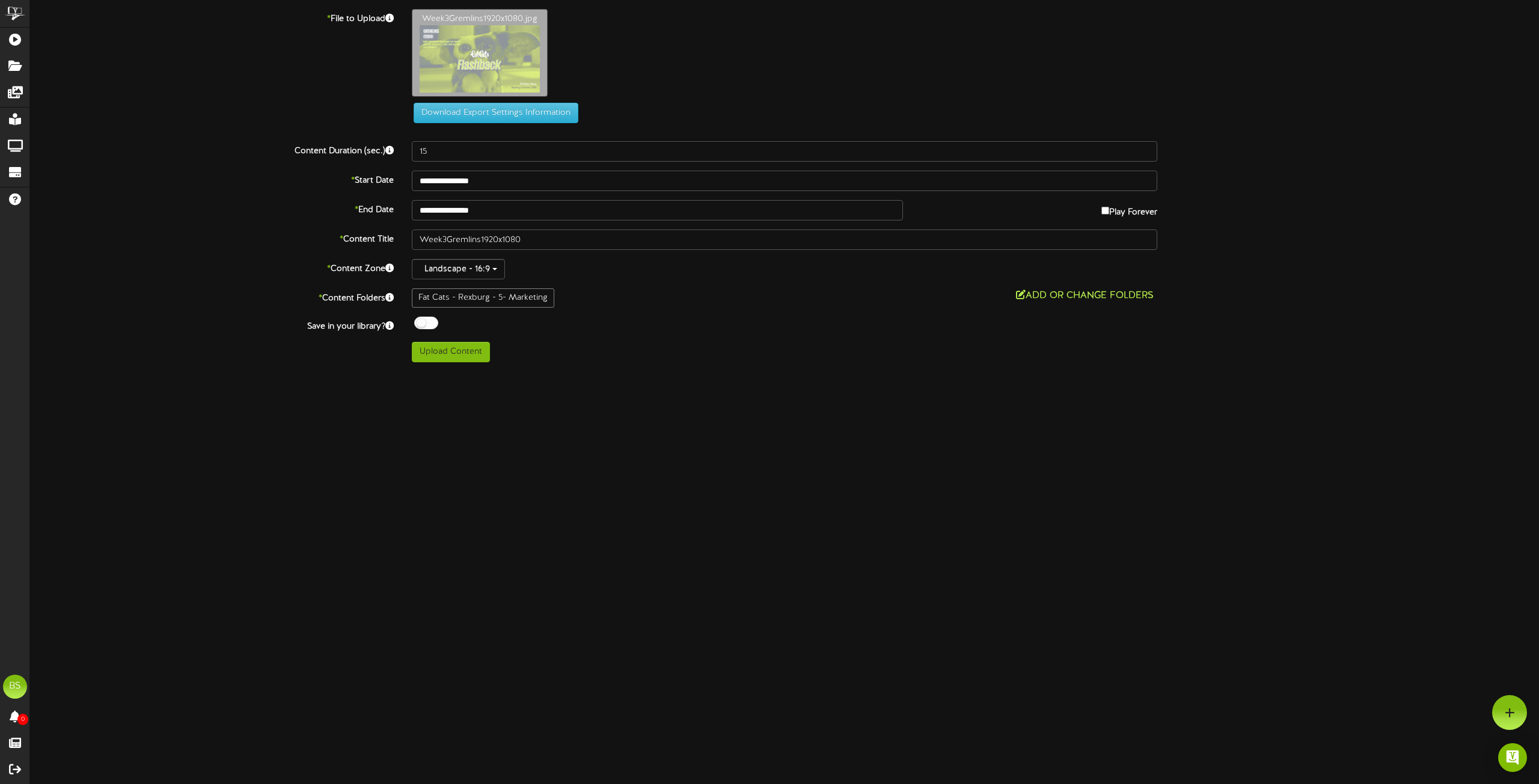
click at [1045, 295] on button "Add or Change Folders" at bounding box center [1085, 295] width 145 height 15
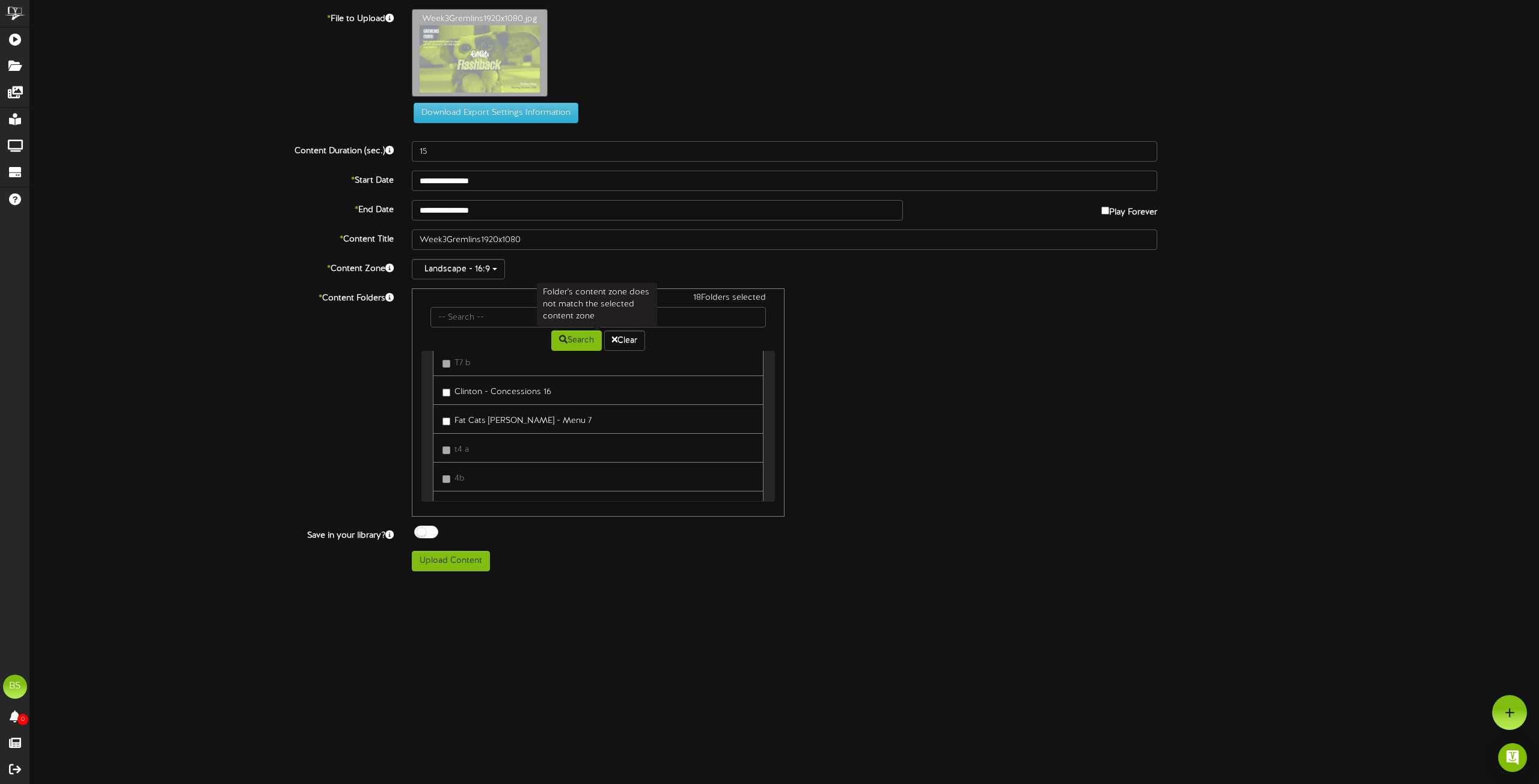
scroll to position [8352, 0]
click at [459, 559] on button "Upload Content" at bounding box center [451, 561] width 79 height 21
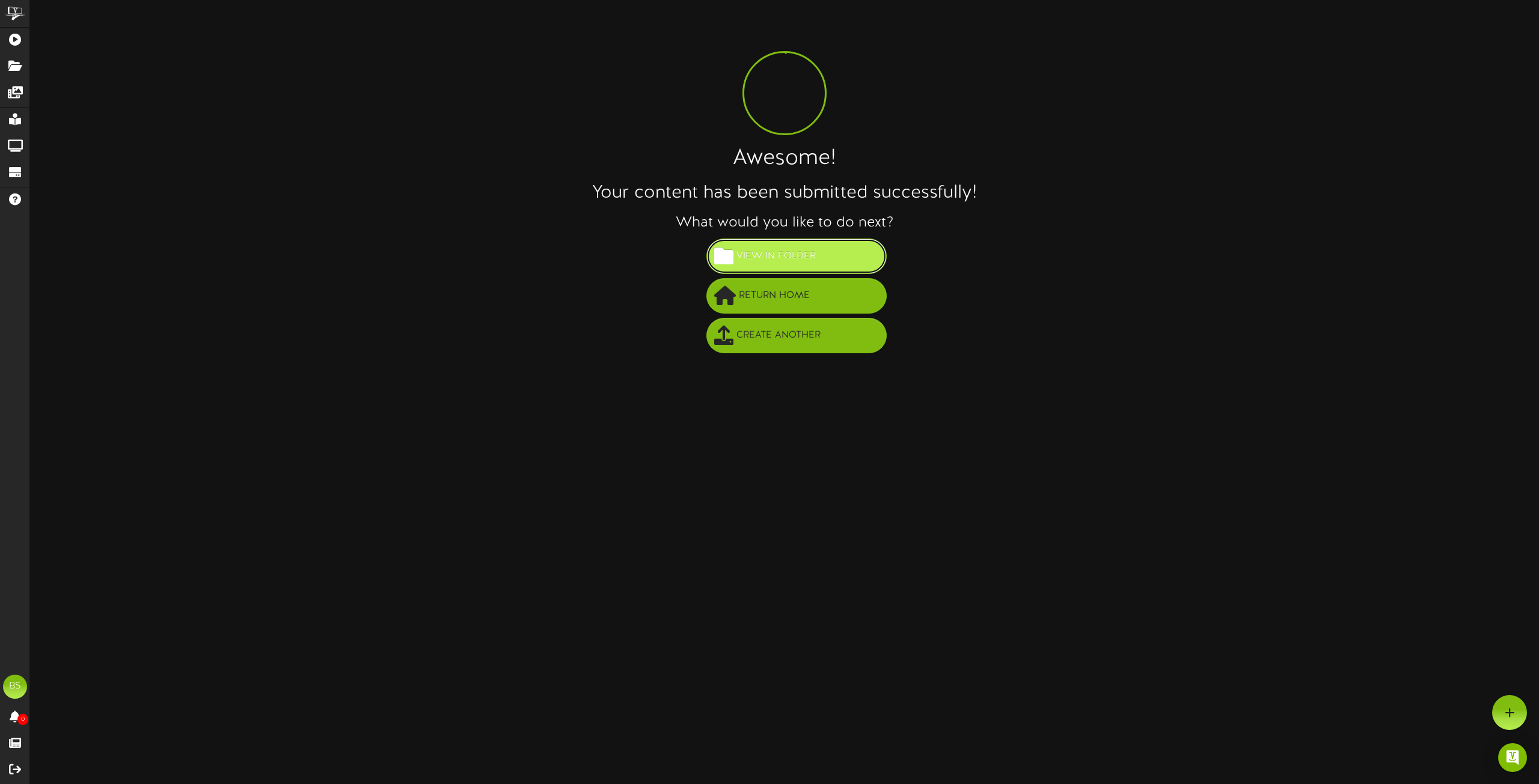
click at [806, 256] on span "View in Folder" at bounding box center [775, 256] width 85 height 20
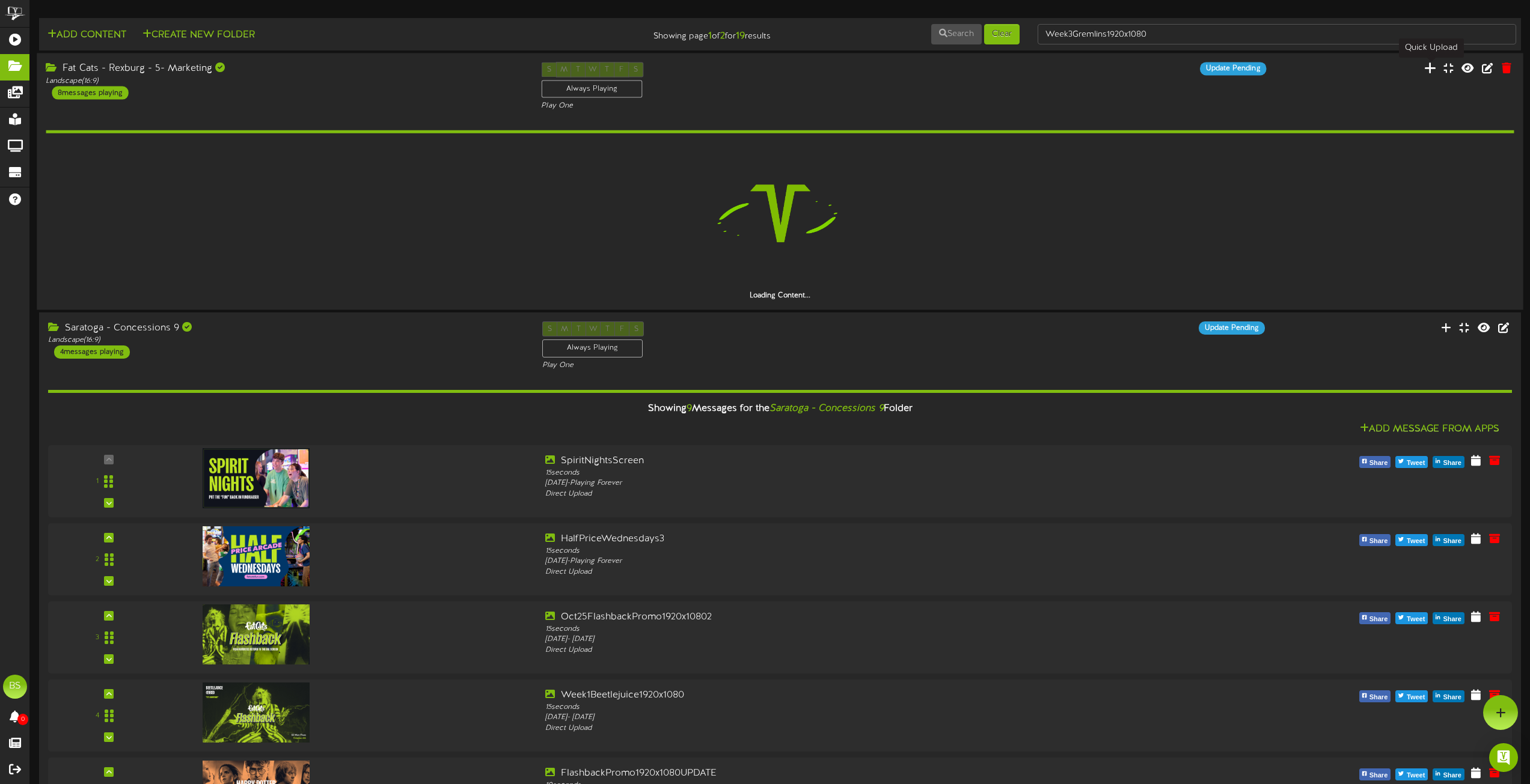
click at [1431, 70] on icon at bounding box center [1429, 67] width 12 height 13
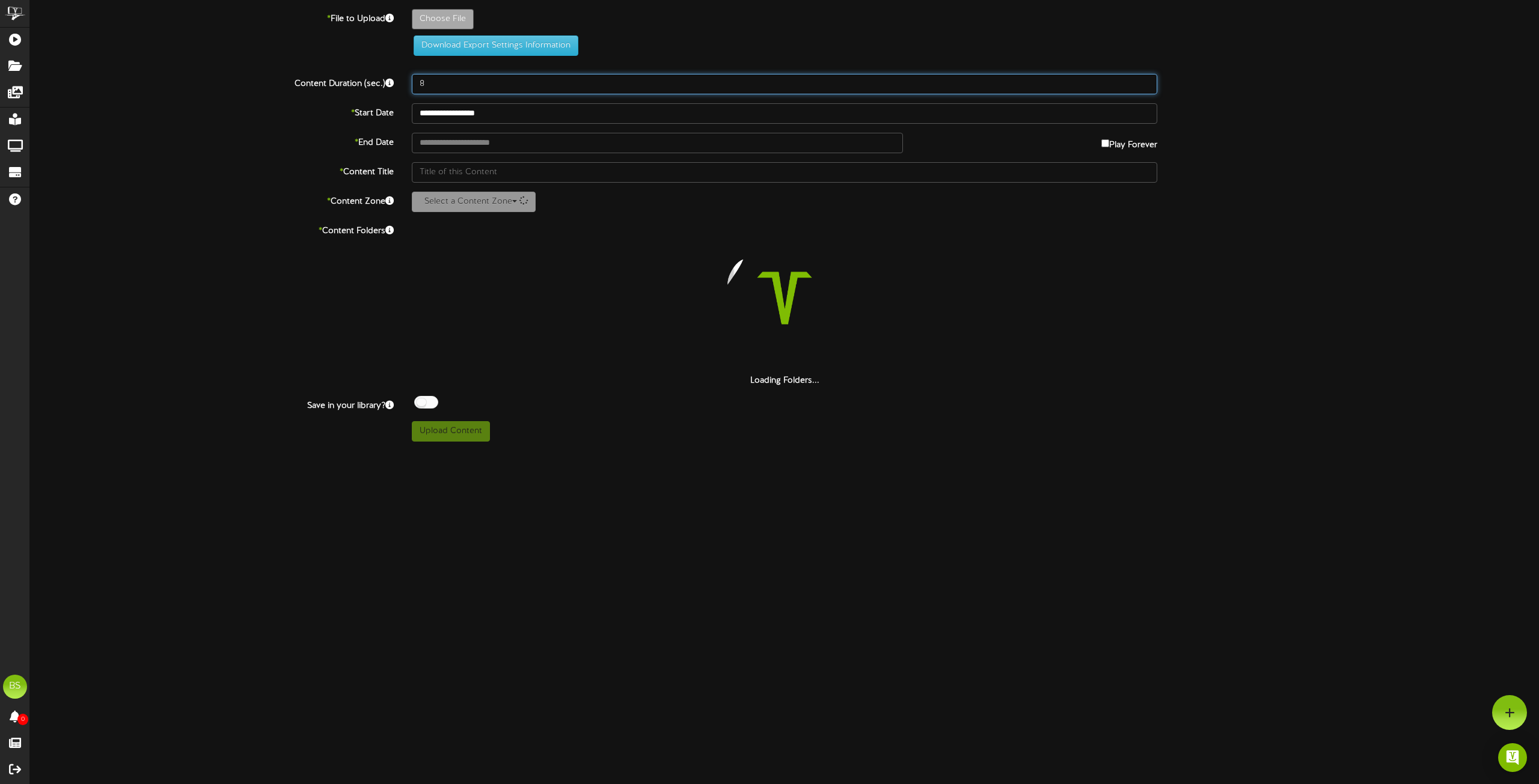
click at [429, 82] on input "8" at bounding box center [783, 83] width 745 height 21
type input "15"
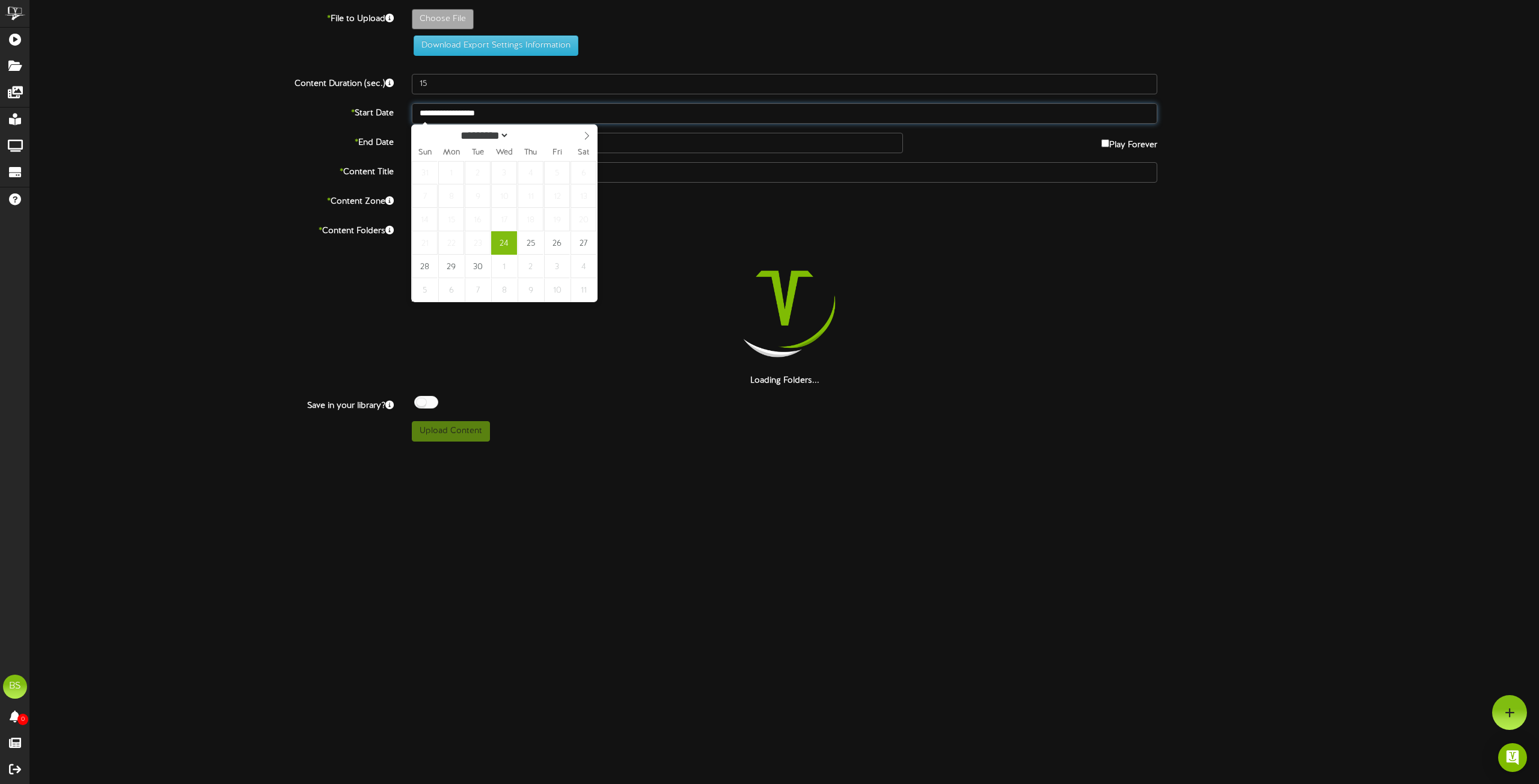
click at [486, 113] on input "**********" at bounding box center [783, 113] width 745 height 21
select select "*"
click at [584, 139] on icon at bounding box center [586, 135] width 9 height 9
select select "*"
type input "**********"
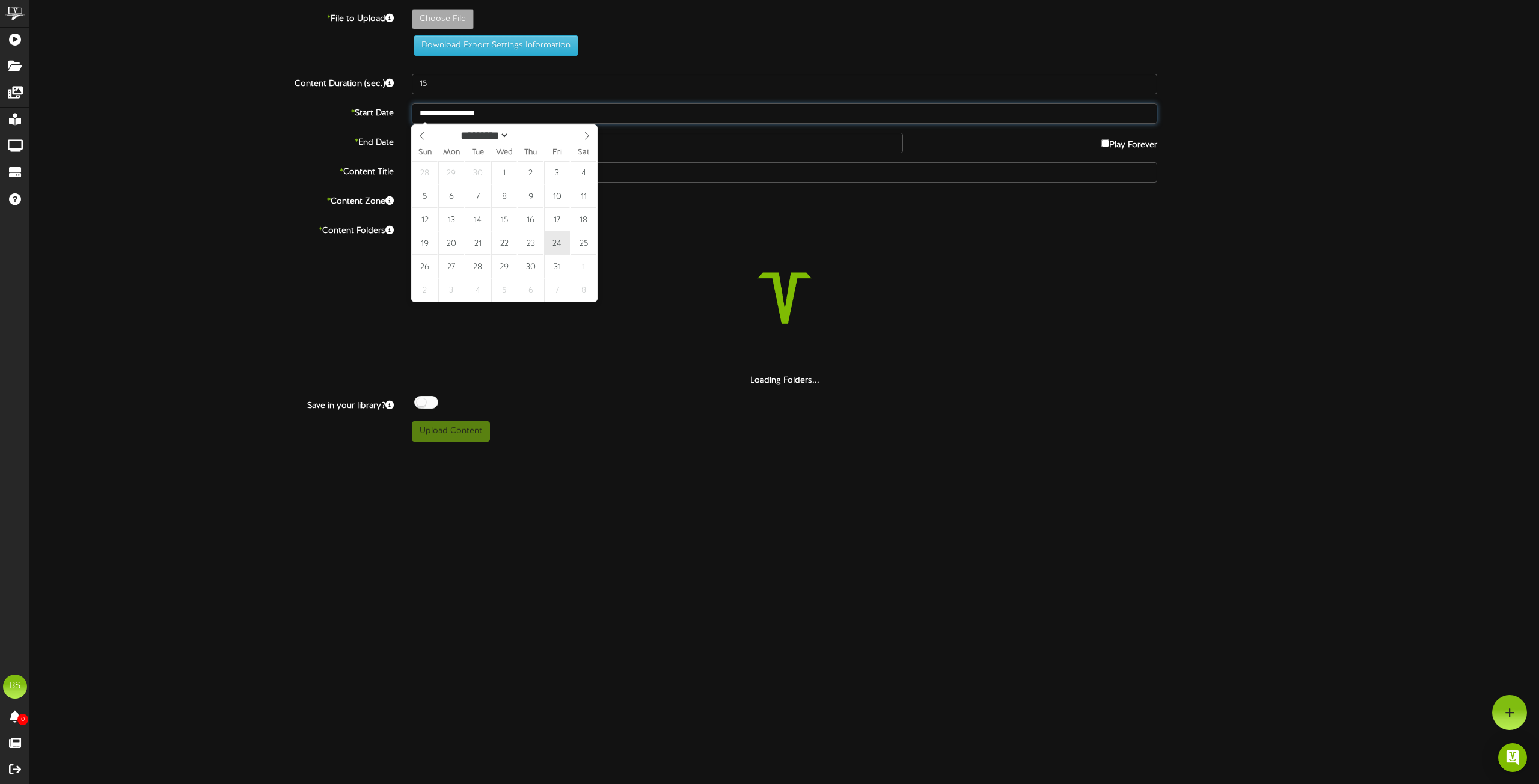
type input "**********"
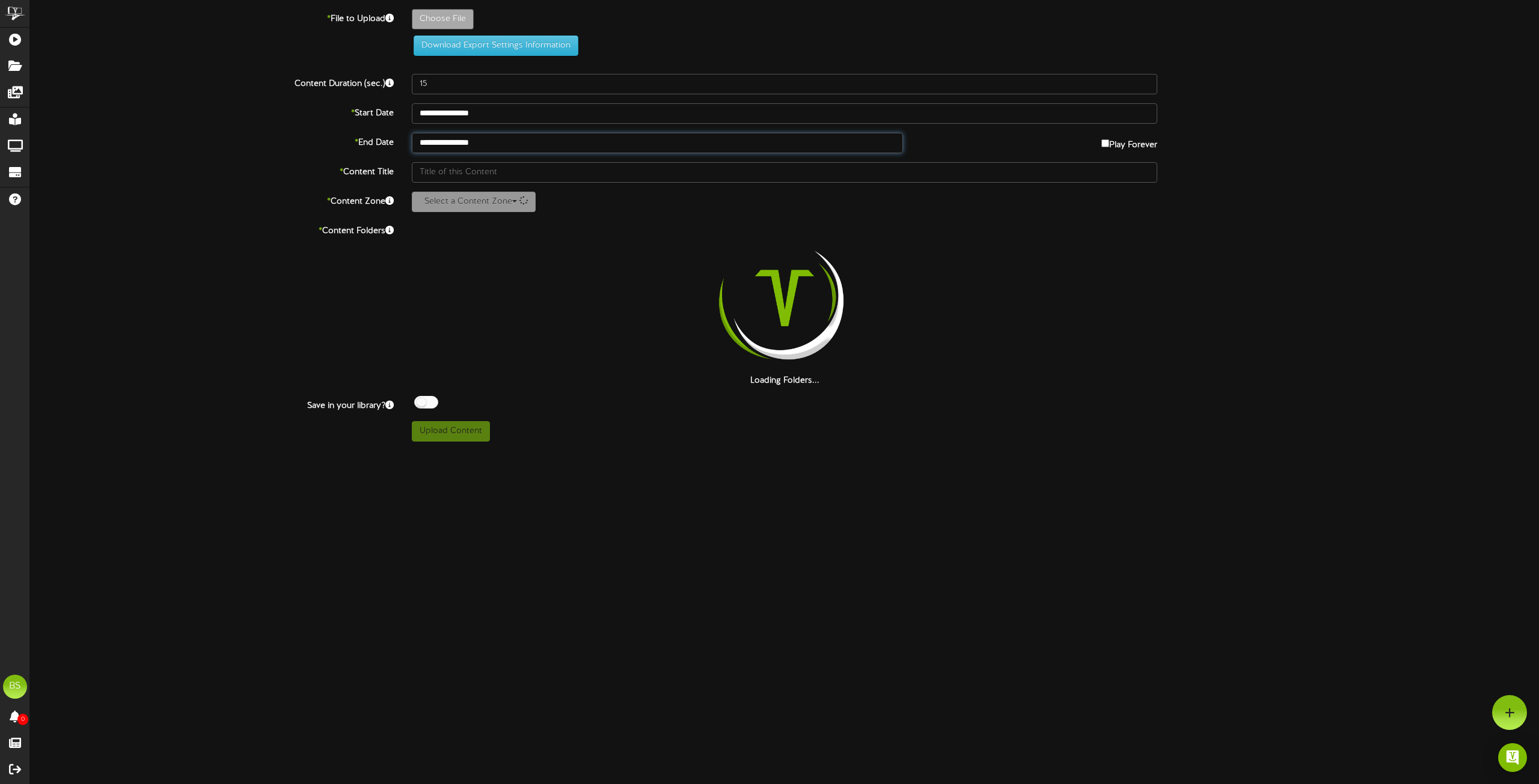
click at [488, 141] on input "**********" at bounding box center [657, 142] width 491 height 21
select select "*"
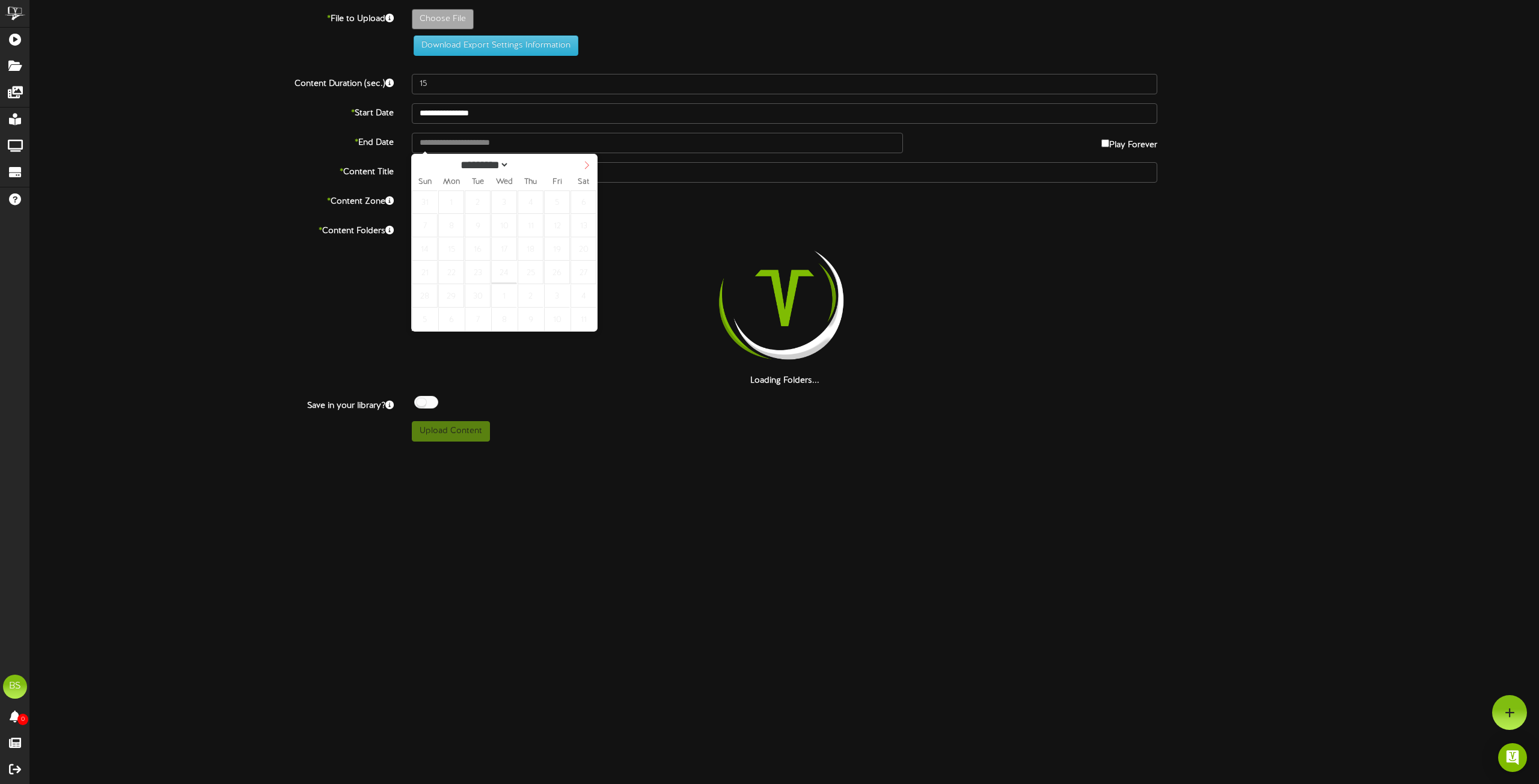
select select "*"
click at [582, 168] on icon at bounding box center [586, 165] width 9 height 9
type input "**********"
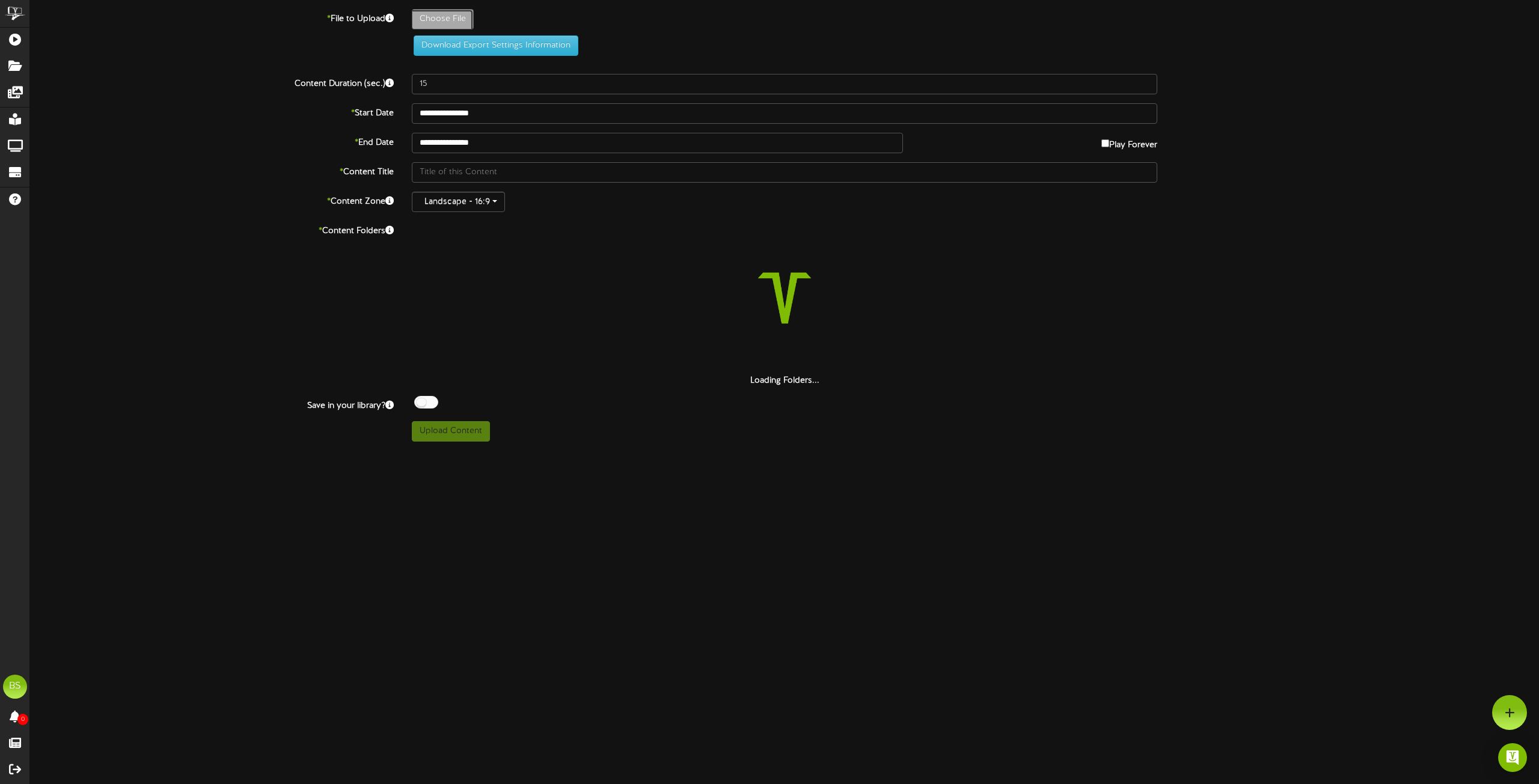
type input "**********"
type input "Week4TheThing1920x1080"
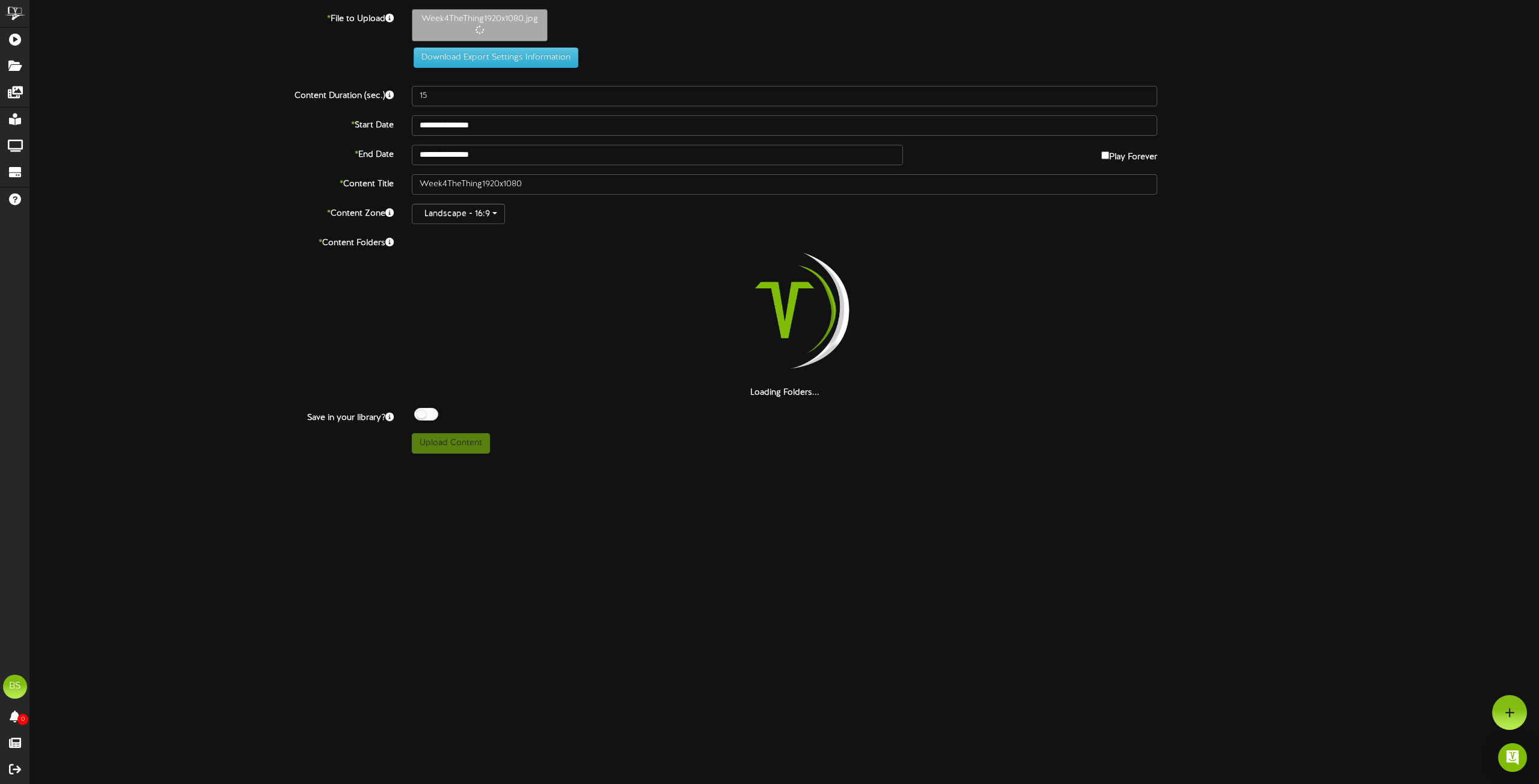
click at [421, 415] on div at bounding box center [426, 414] width 24 height 13
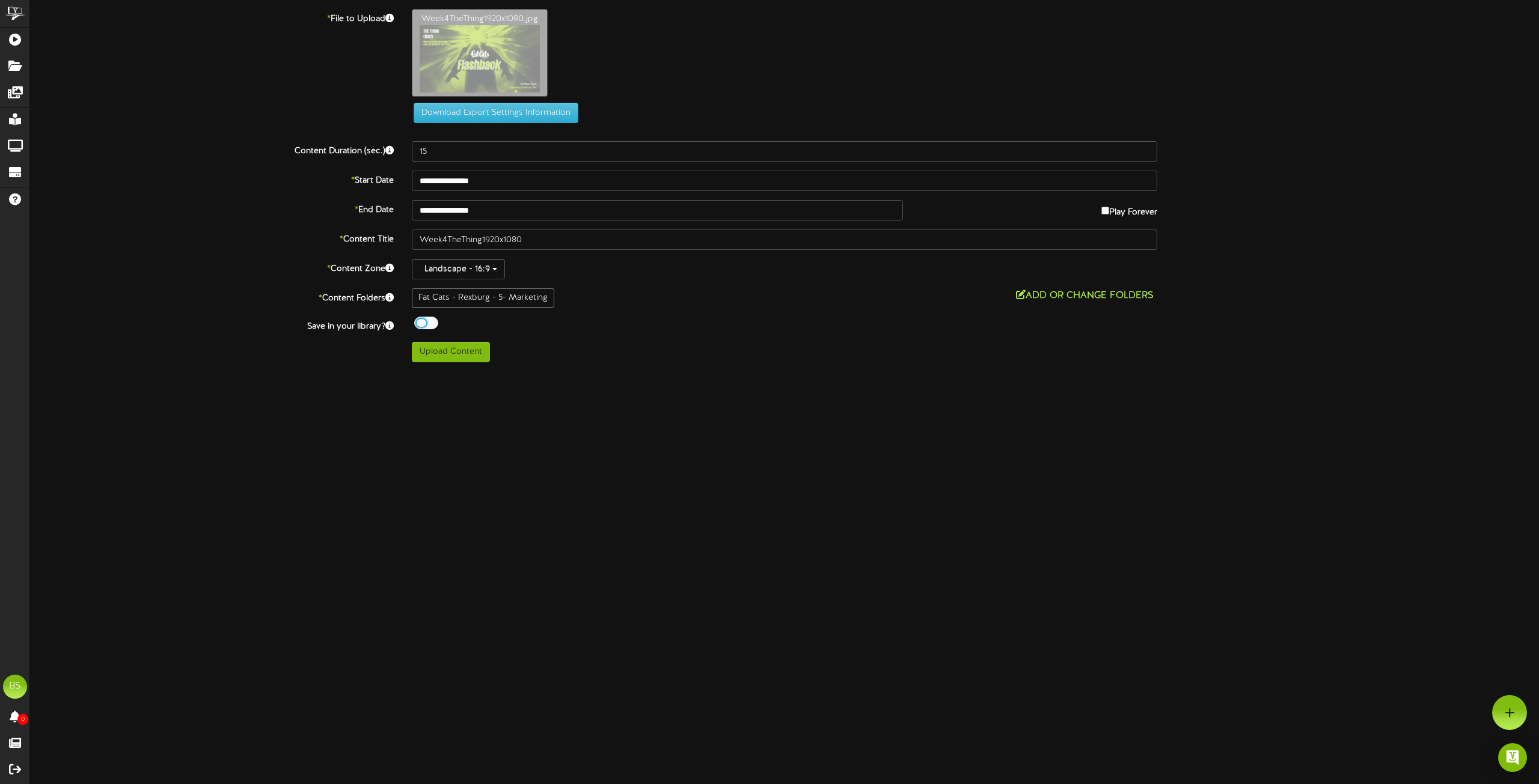
click at [1076, 298] on button "Add or Change Folders" at bounding box center [1085, 295] width 145 height 15
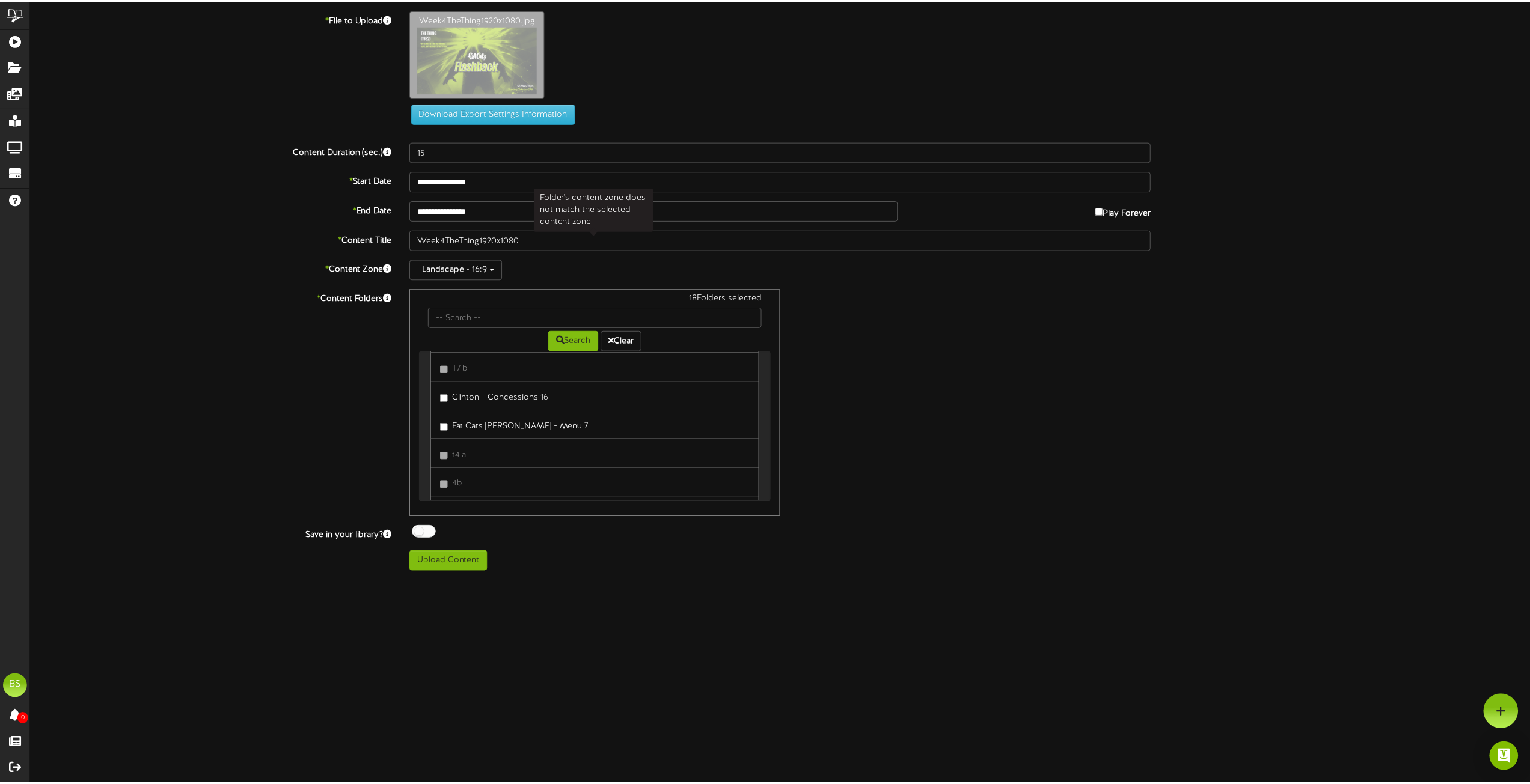
scroll to position [8412, 0]
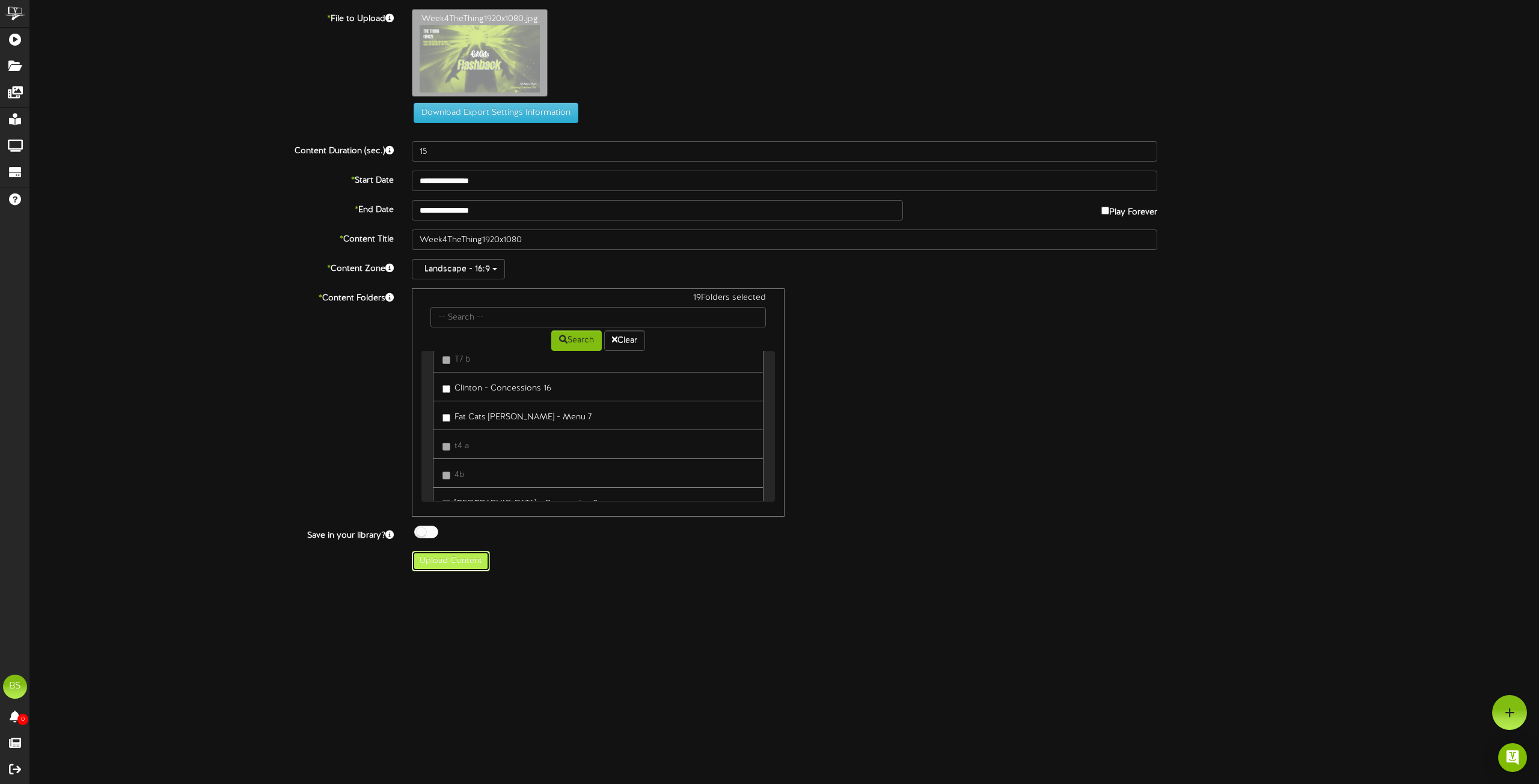
click at [463, 558] on button "Upload Content" at bounding box center [451, 561] width 79 height 21
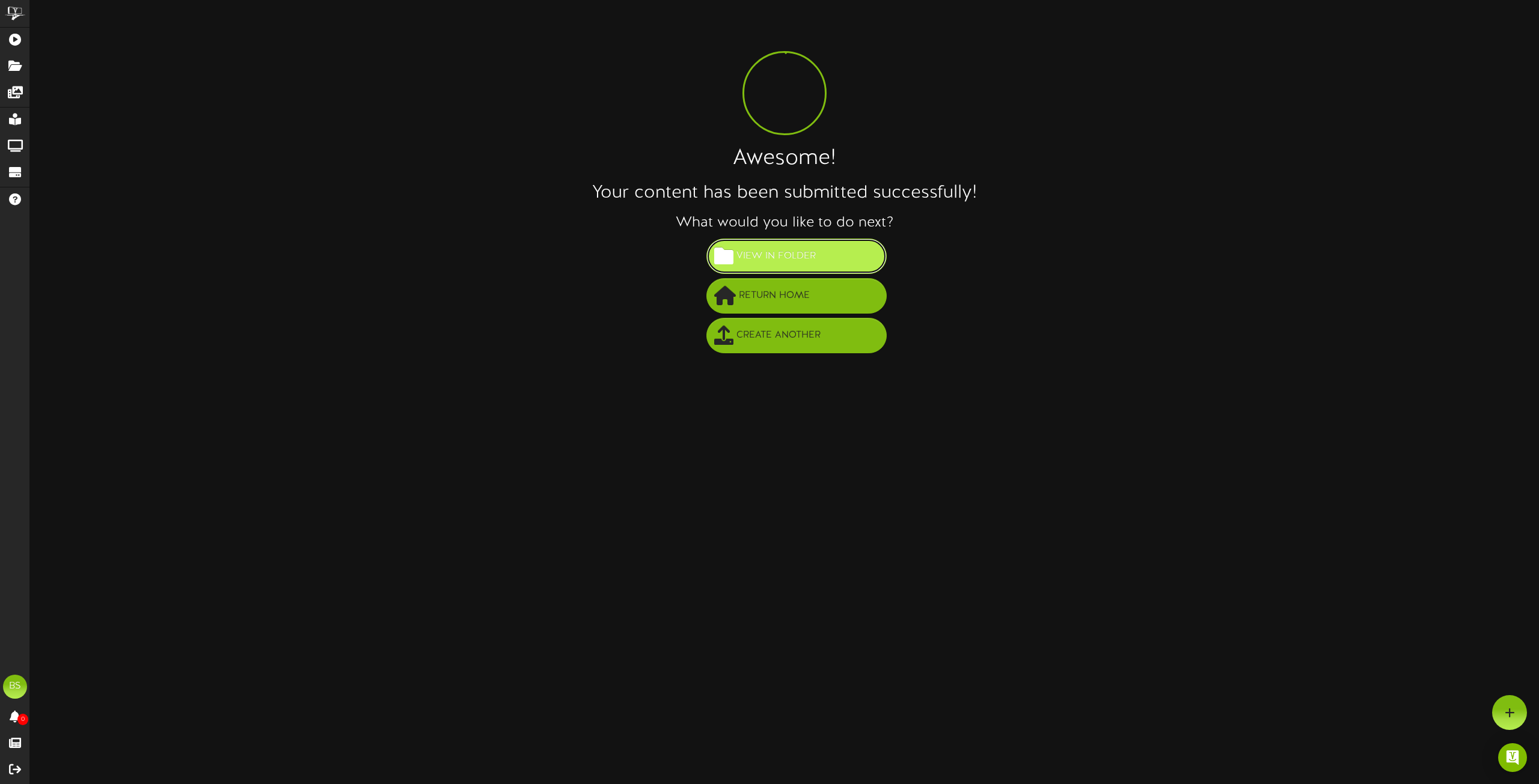
click at [812, 258] on span "View in Folder" at bounding box center [775, 256] width 85 height 20
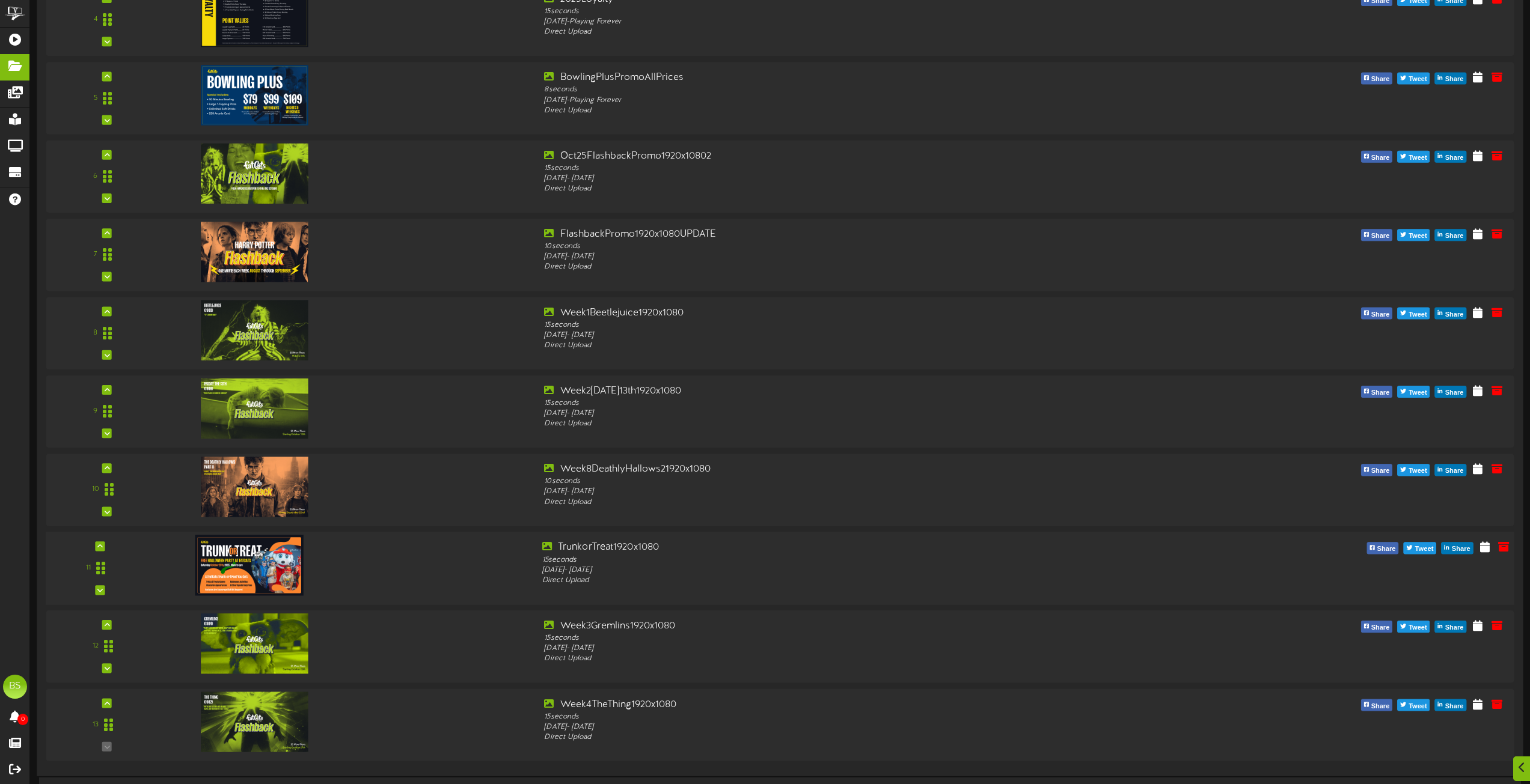
scroll to position [541, 0]
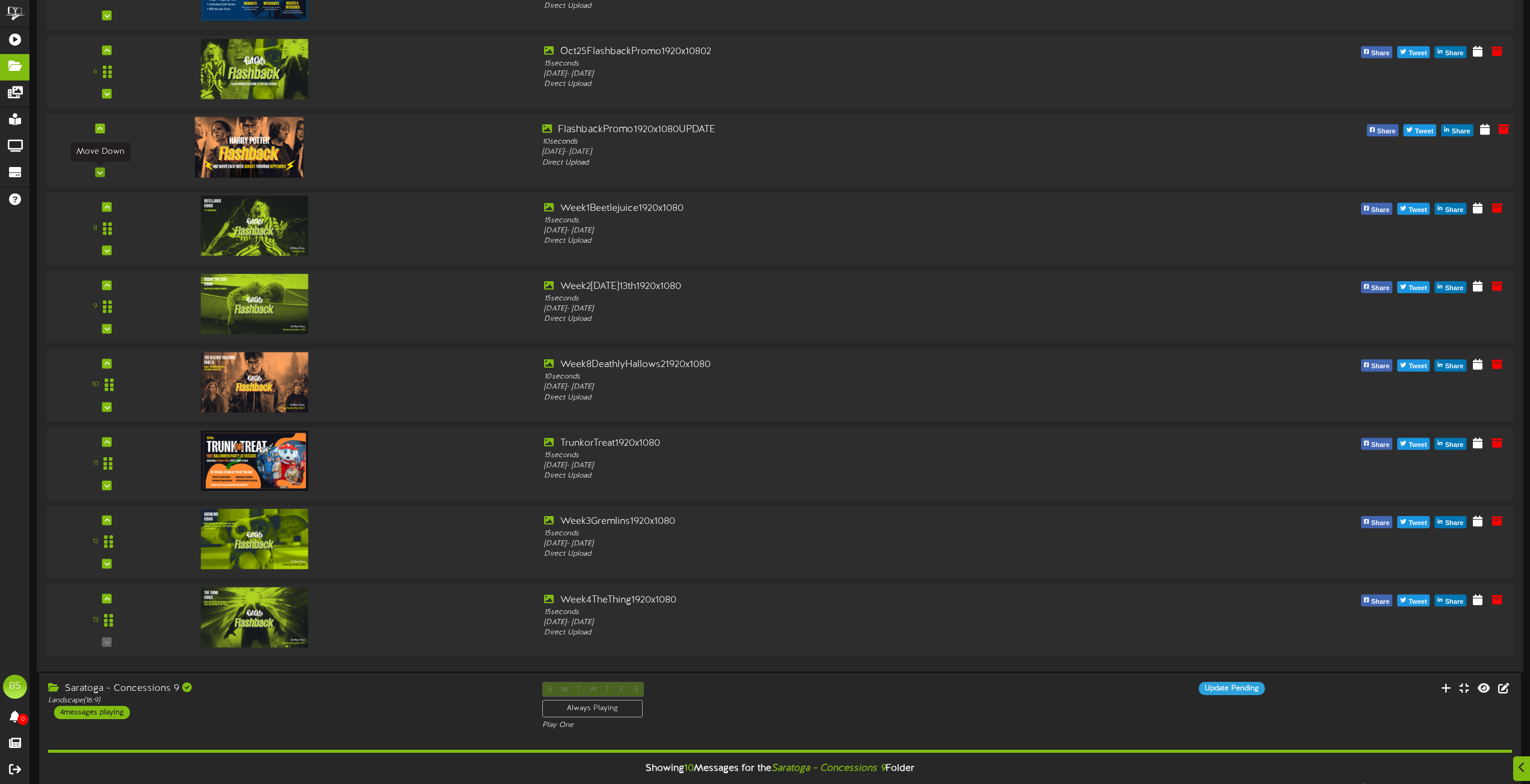
click at [98, 175] on icon at bounding box center [100, 173] width 6 height 6
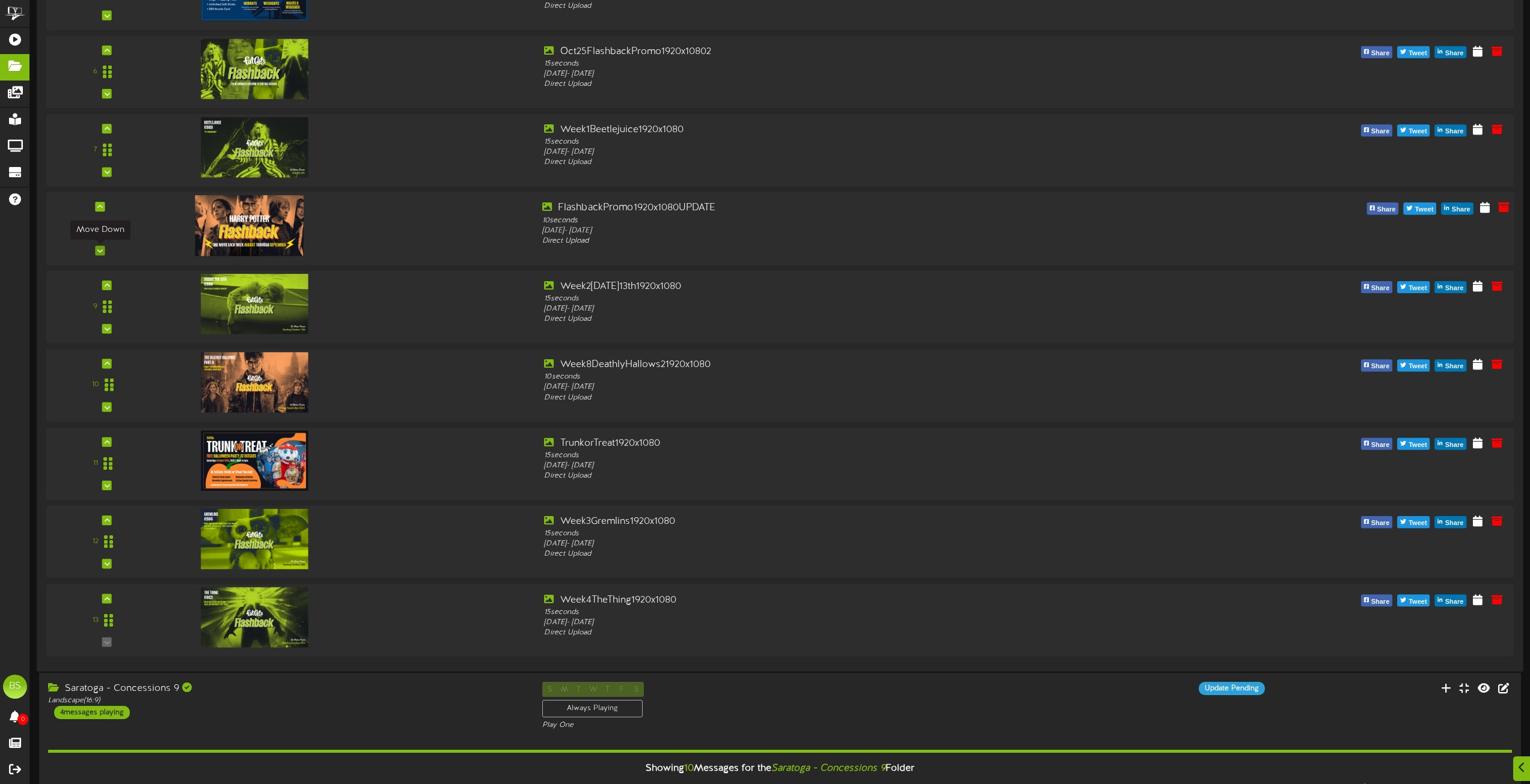
click at [103, 250] on icon at bounding box center [100, 250] width 6 height 6
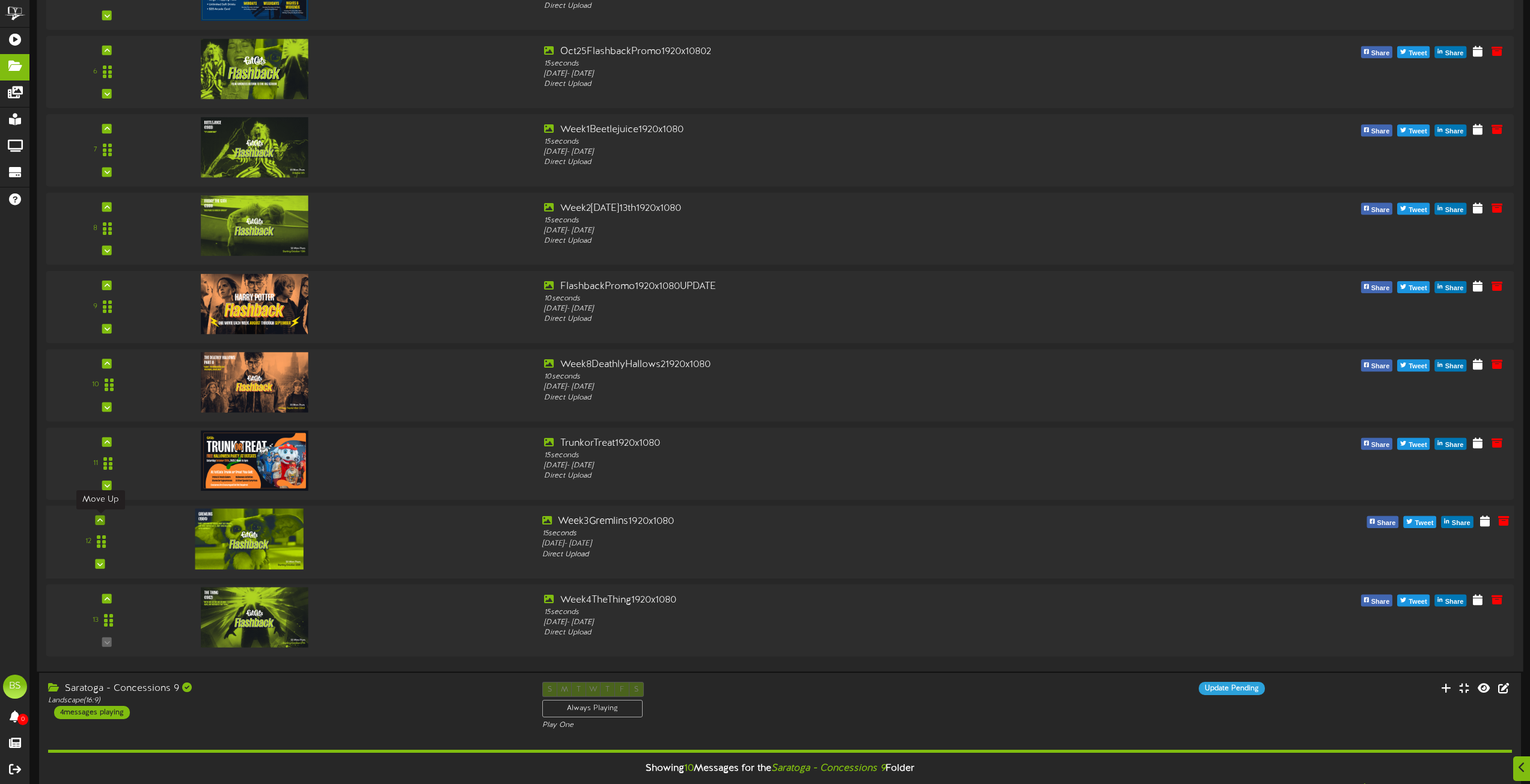
click at [100, 522] on icon at bounding box center [100, 520] width 6 height 6
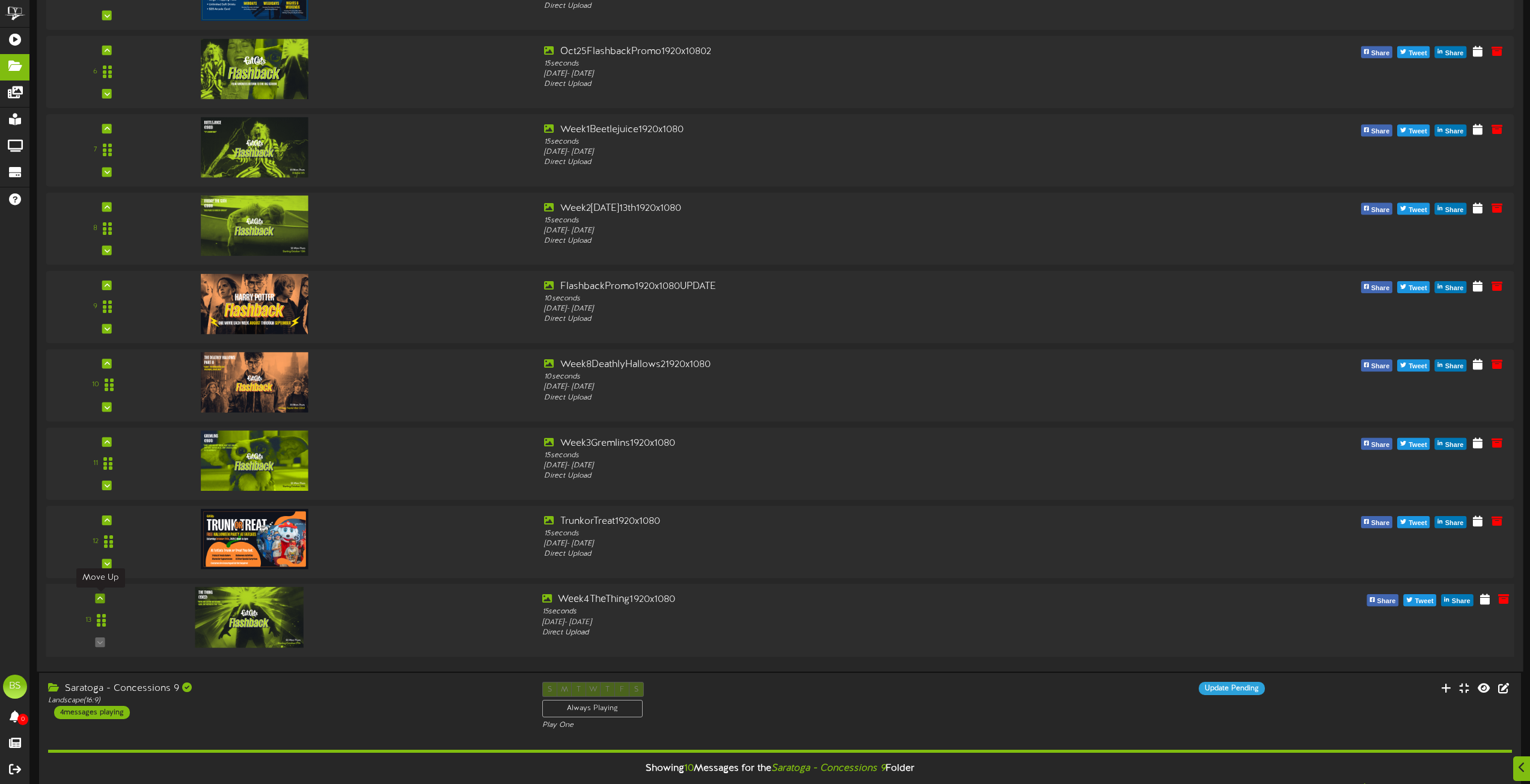
click at [100, 600] on icon at bounding box center [100, 599] width 6 height 6
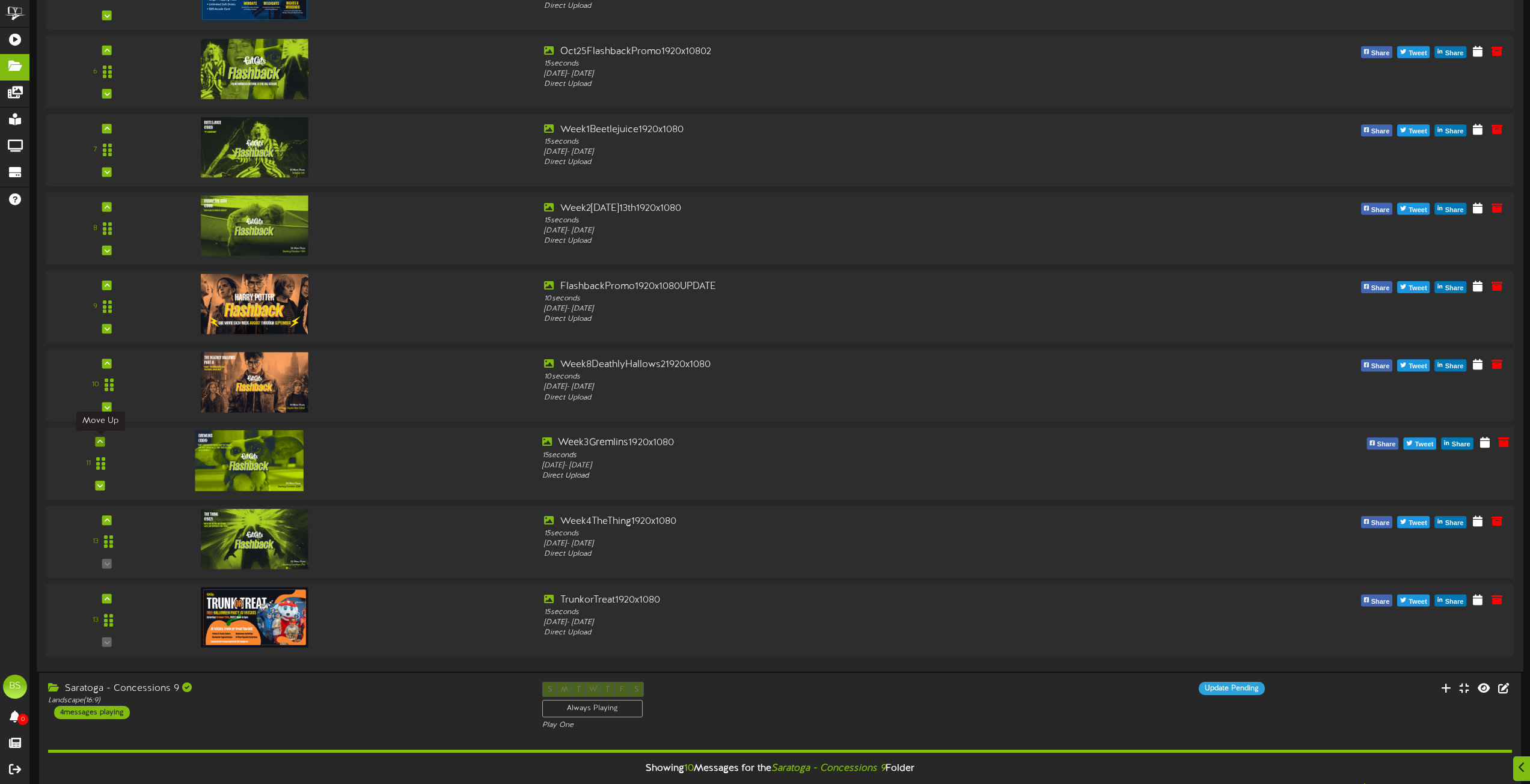
click at [101, 444] on icon at bounding box center [100, 442] width 6 height 6
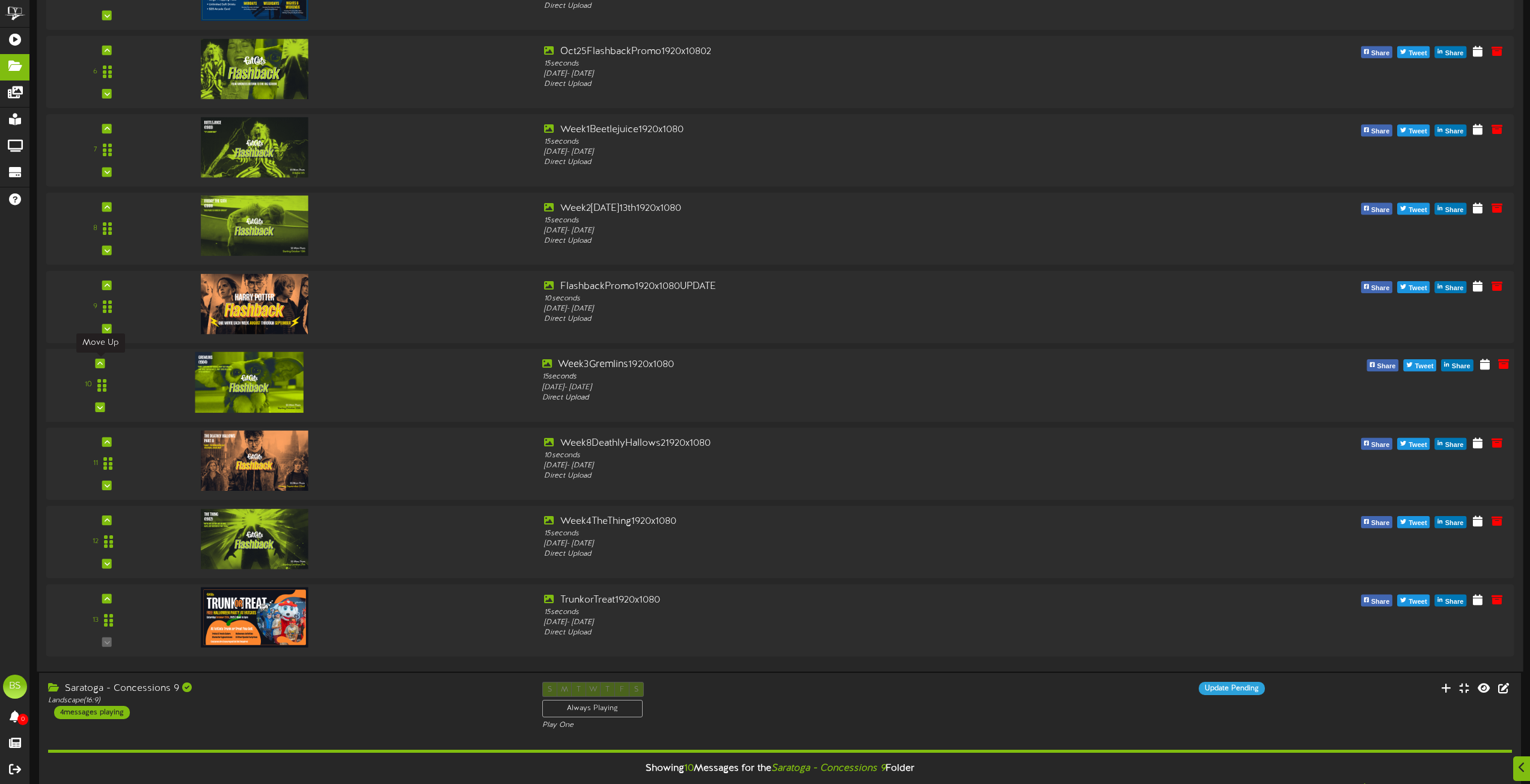
click at [99, 364] on icon at bounding box center [100, 363] width 6 height 6
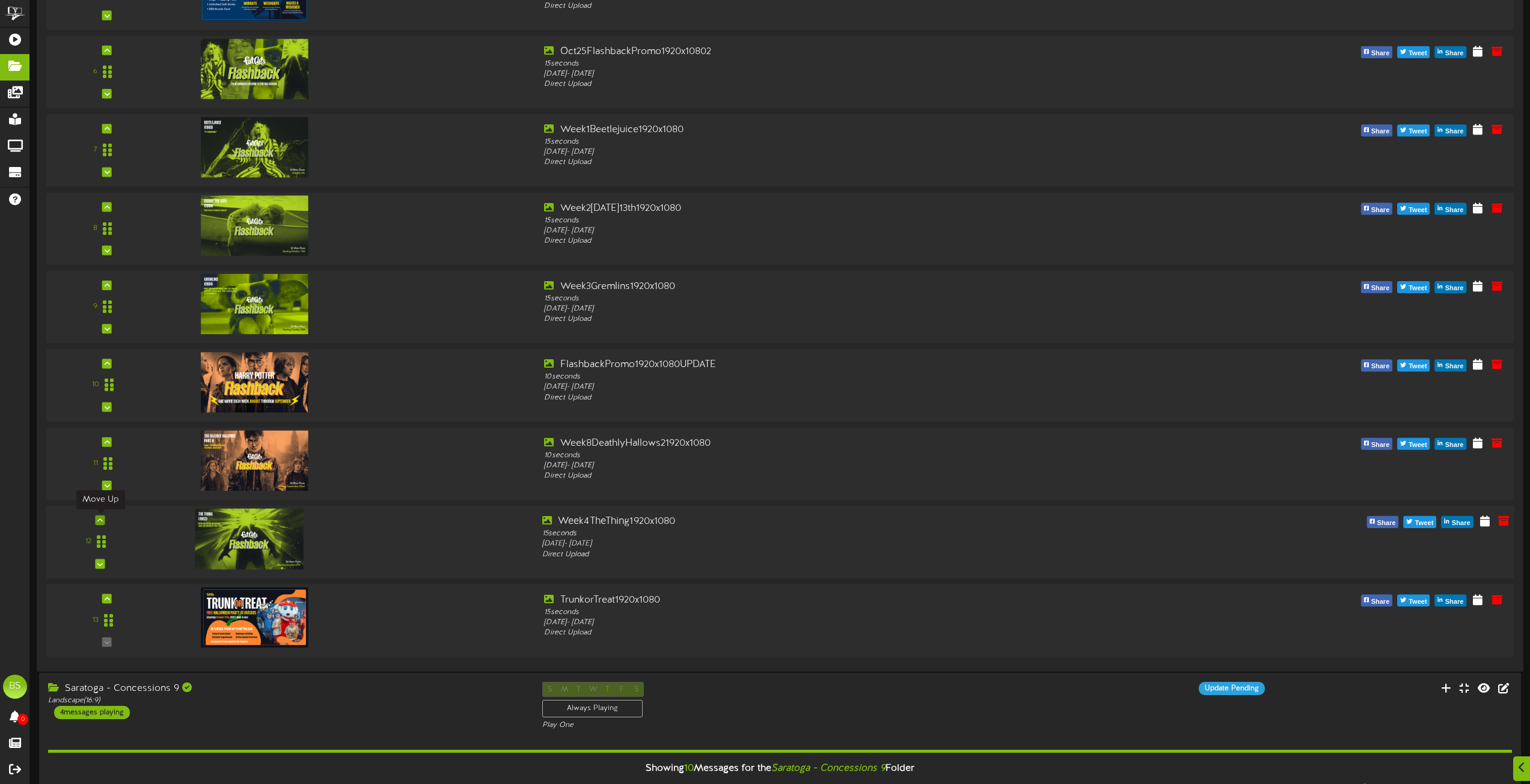
click at [98, 522] on icon at bounding box center [100, 520] width 6 height 6
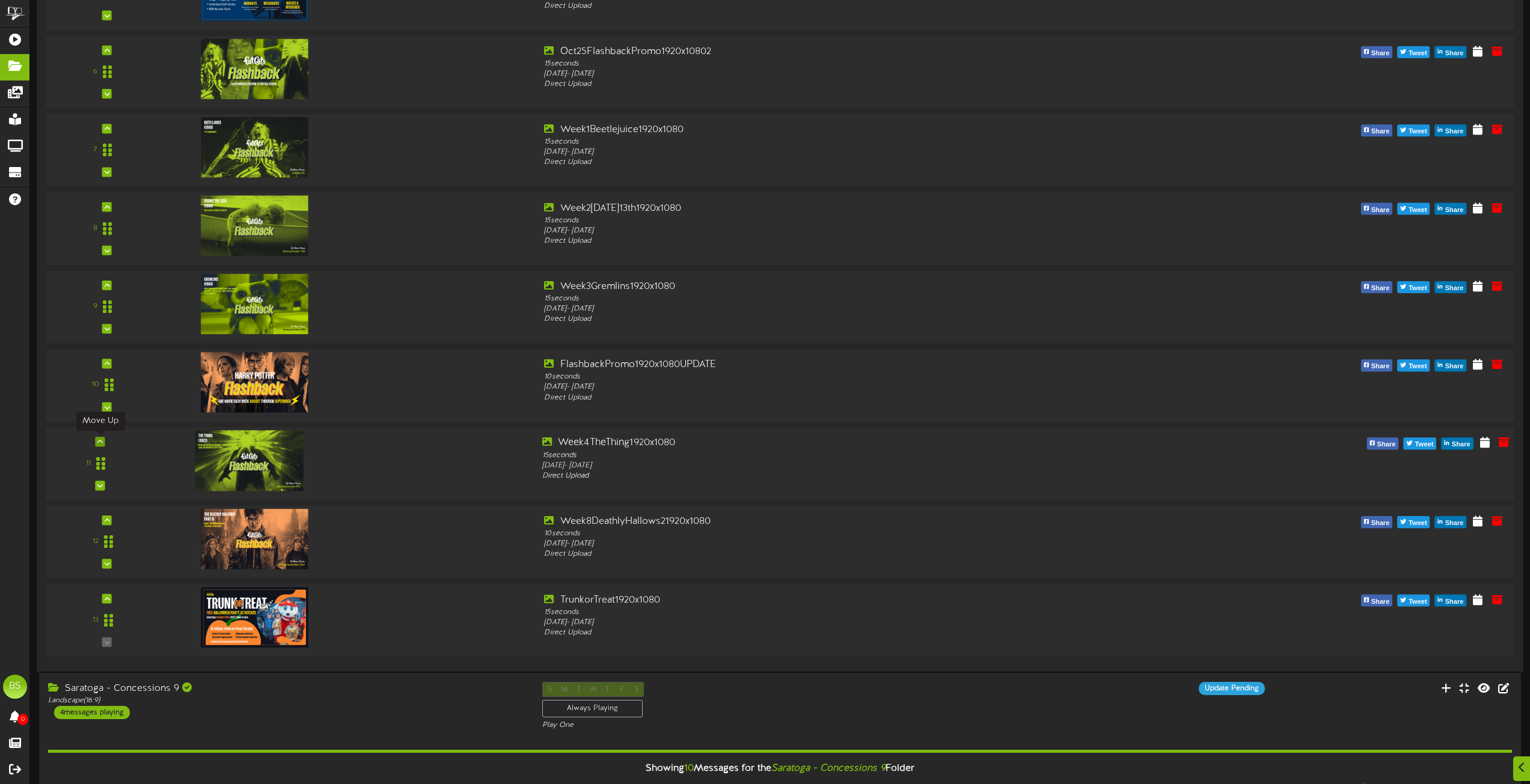
click at [98, 443] on icon at bounding box center [100, 442] width 6 height 6
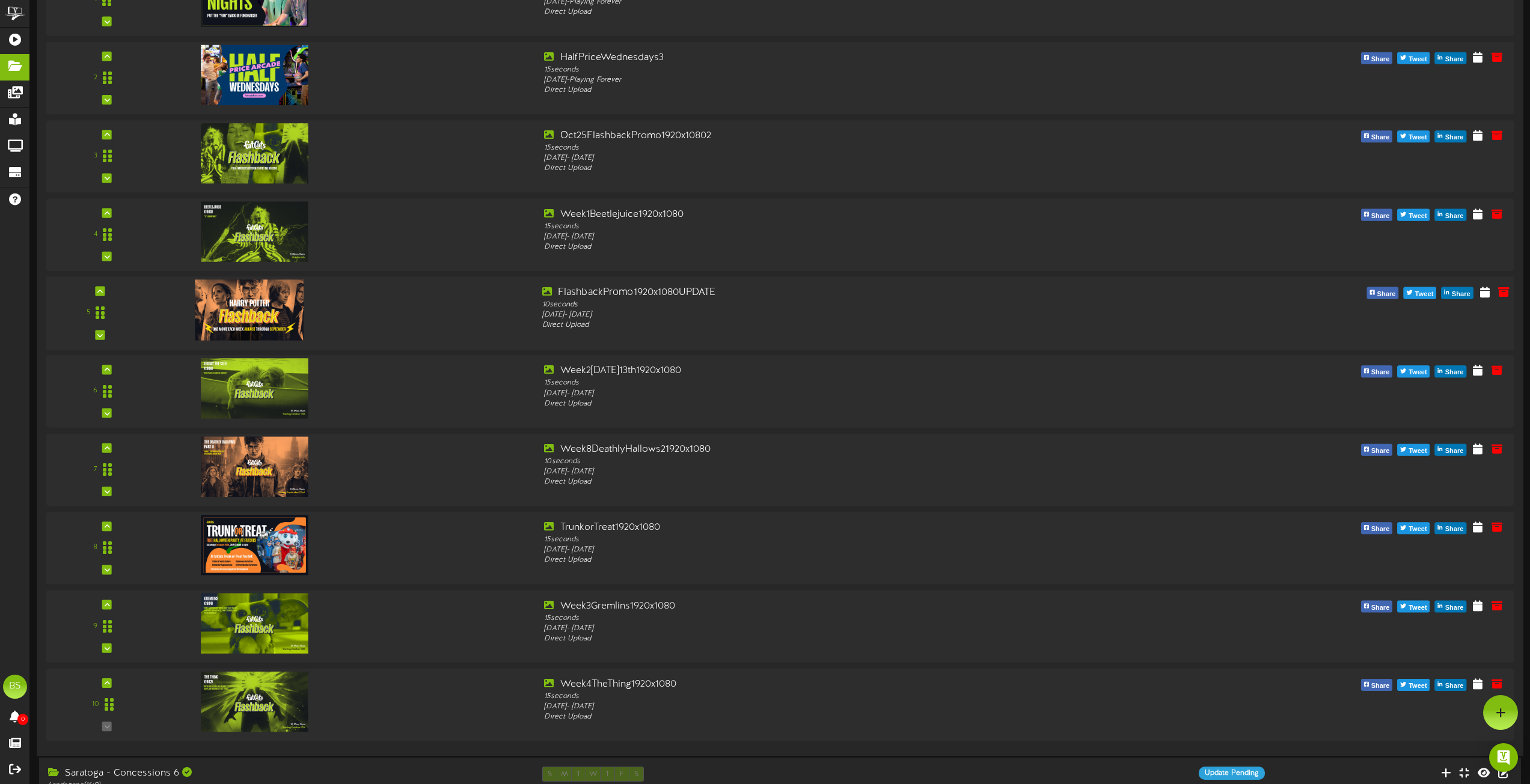
scroll to position [1322, 0]
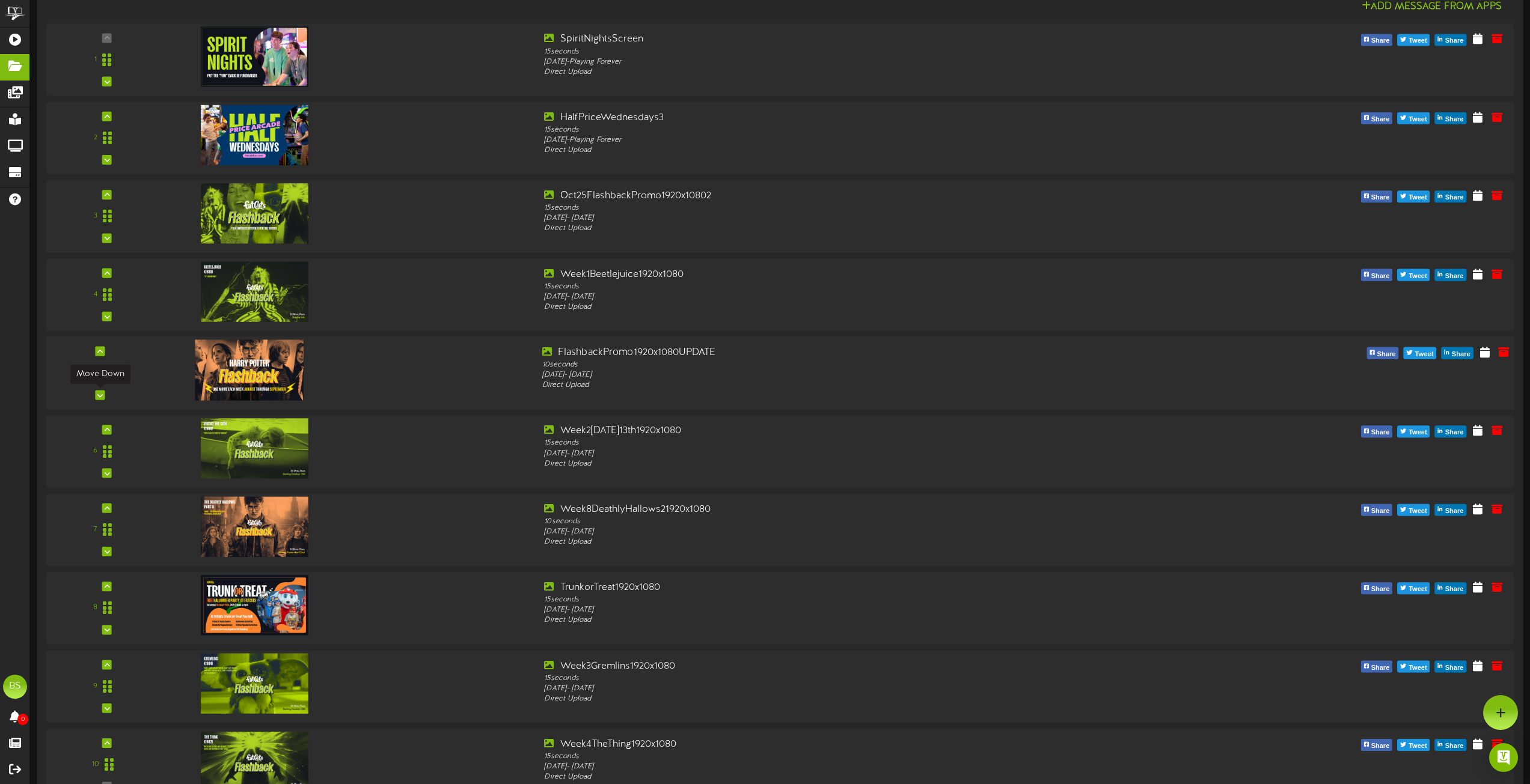
click at [99, 392] on icon at bounding box center [100, 394] width 6 height 6
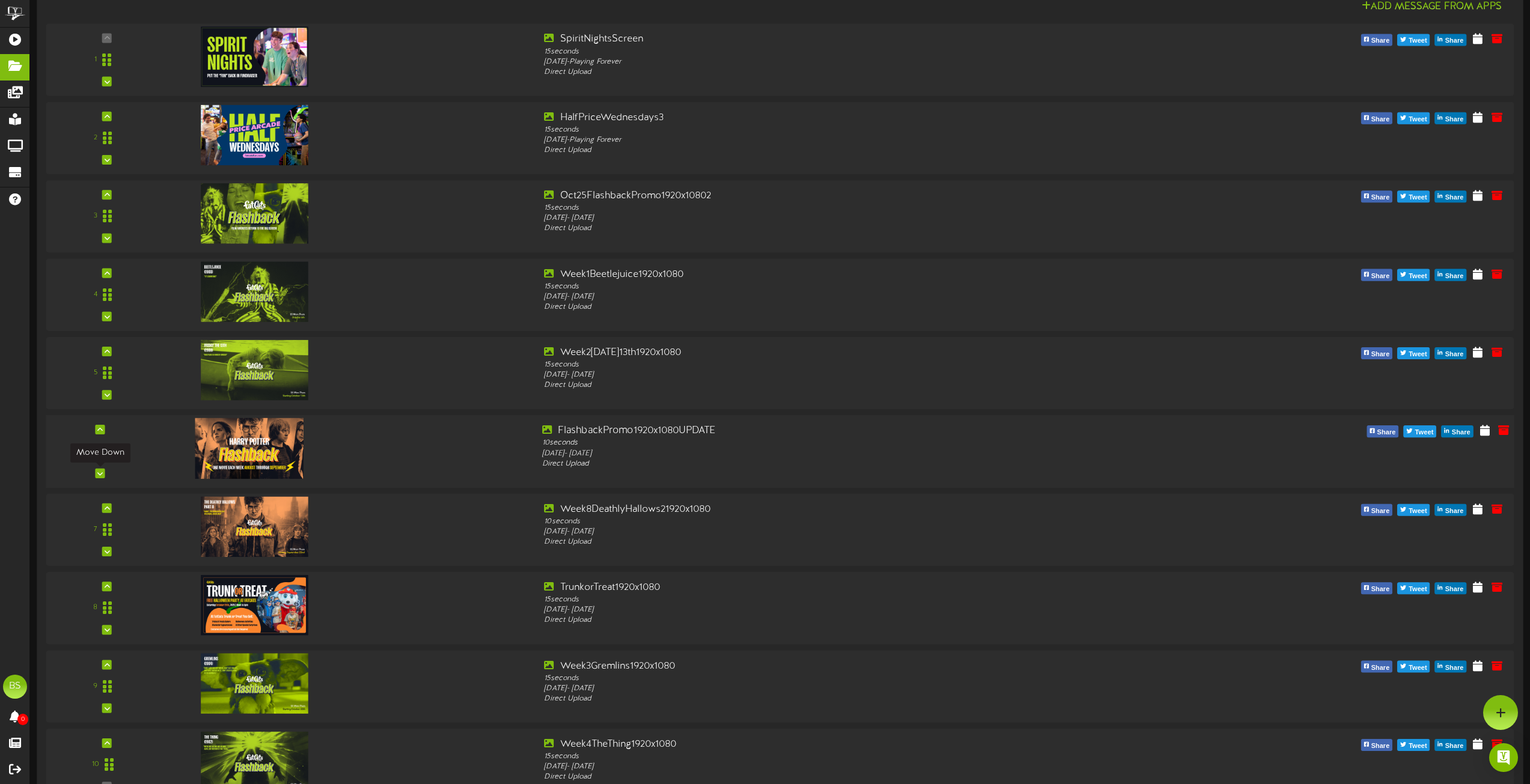
click at [102, 474] on icon at bounding box center [100, 473] width 6 height 6
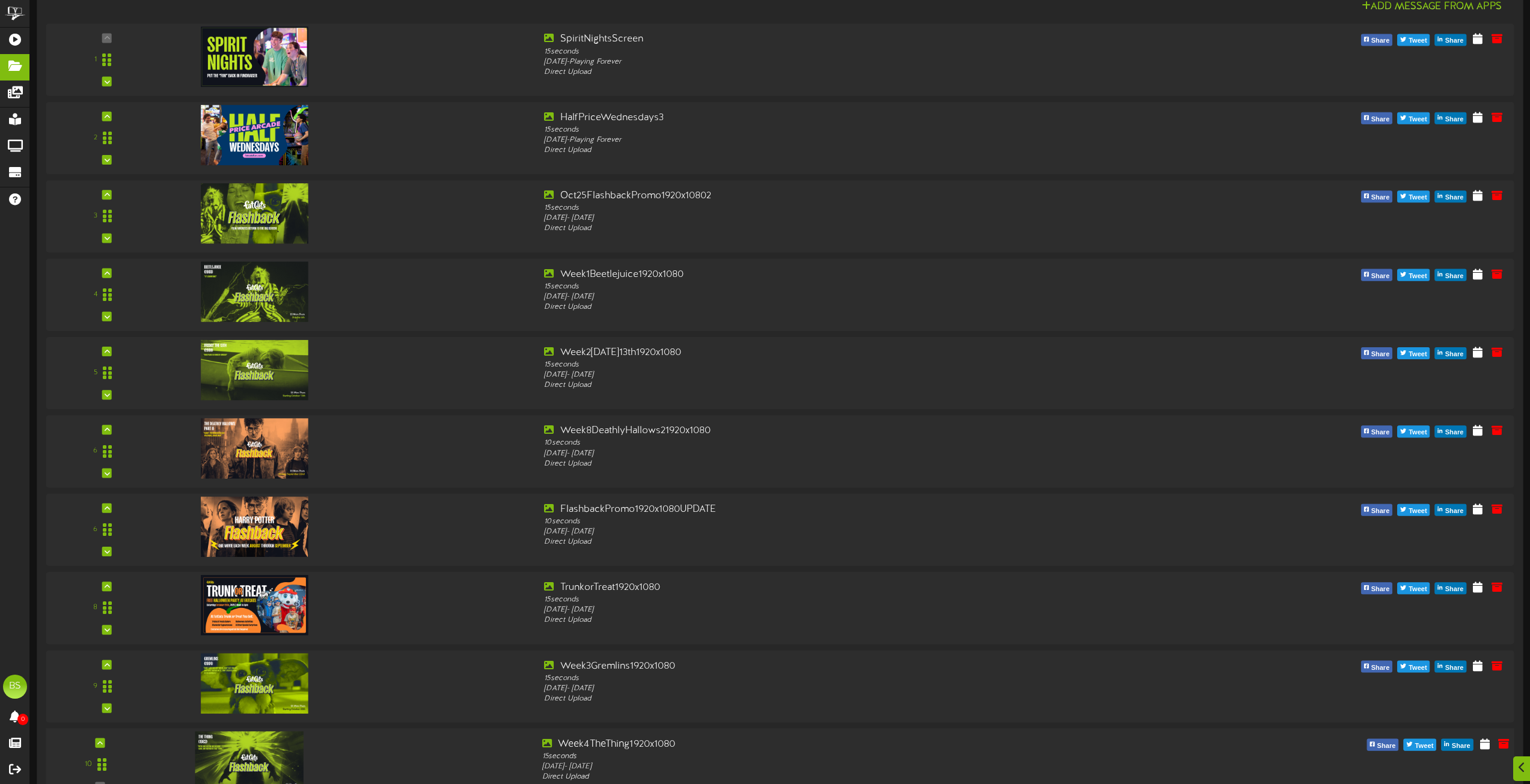
scroll to position [1562, 0]
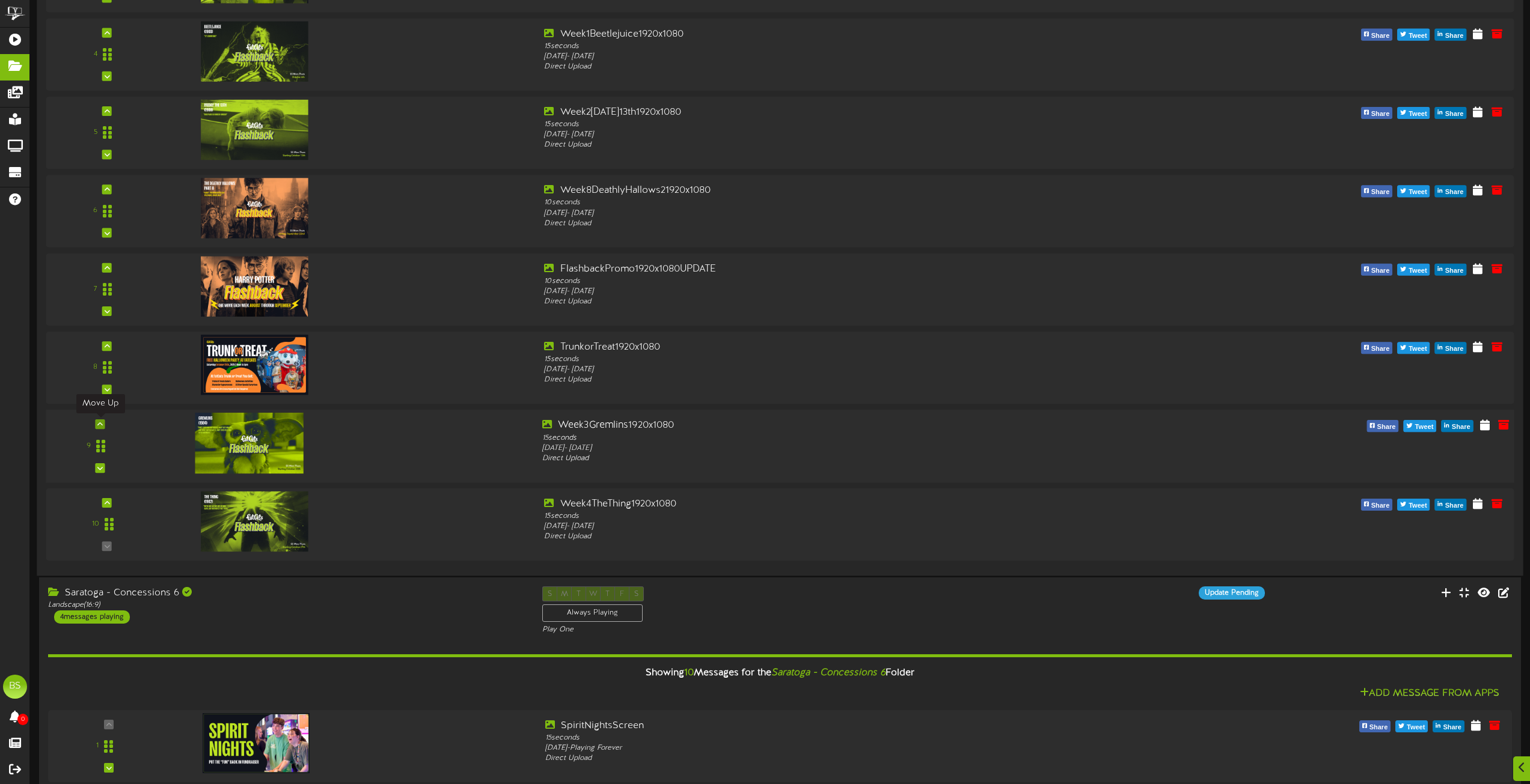
click at [99, 426] on icon at bounding box center [100, 424] width 6 height 6
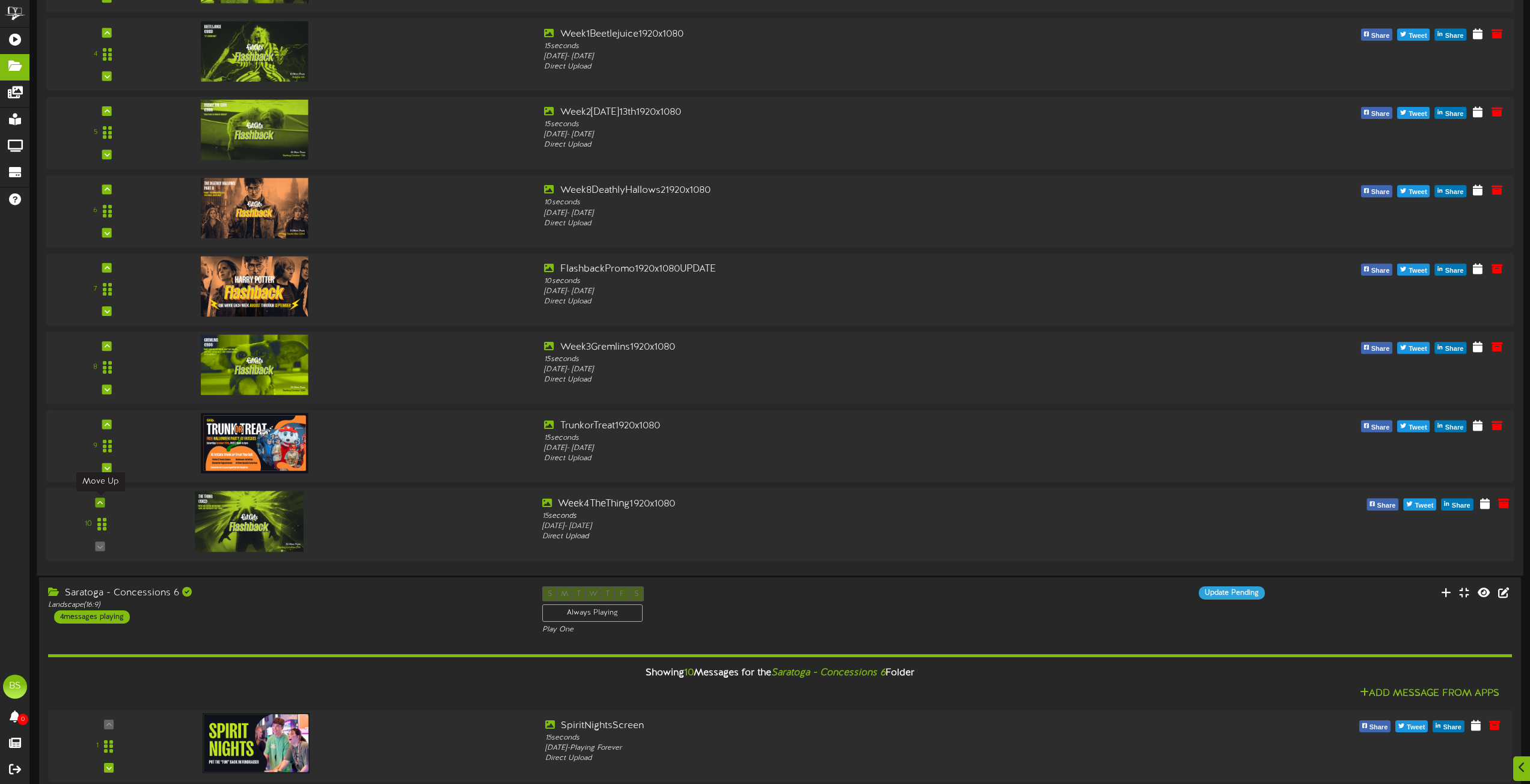
click at [99, 503] on icon at bounding box center [100, 502] width 6 height 6
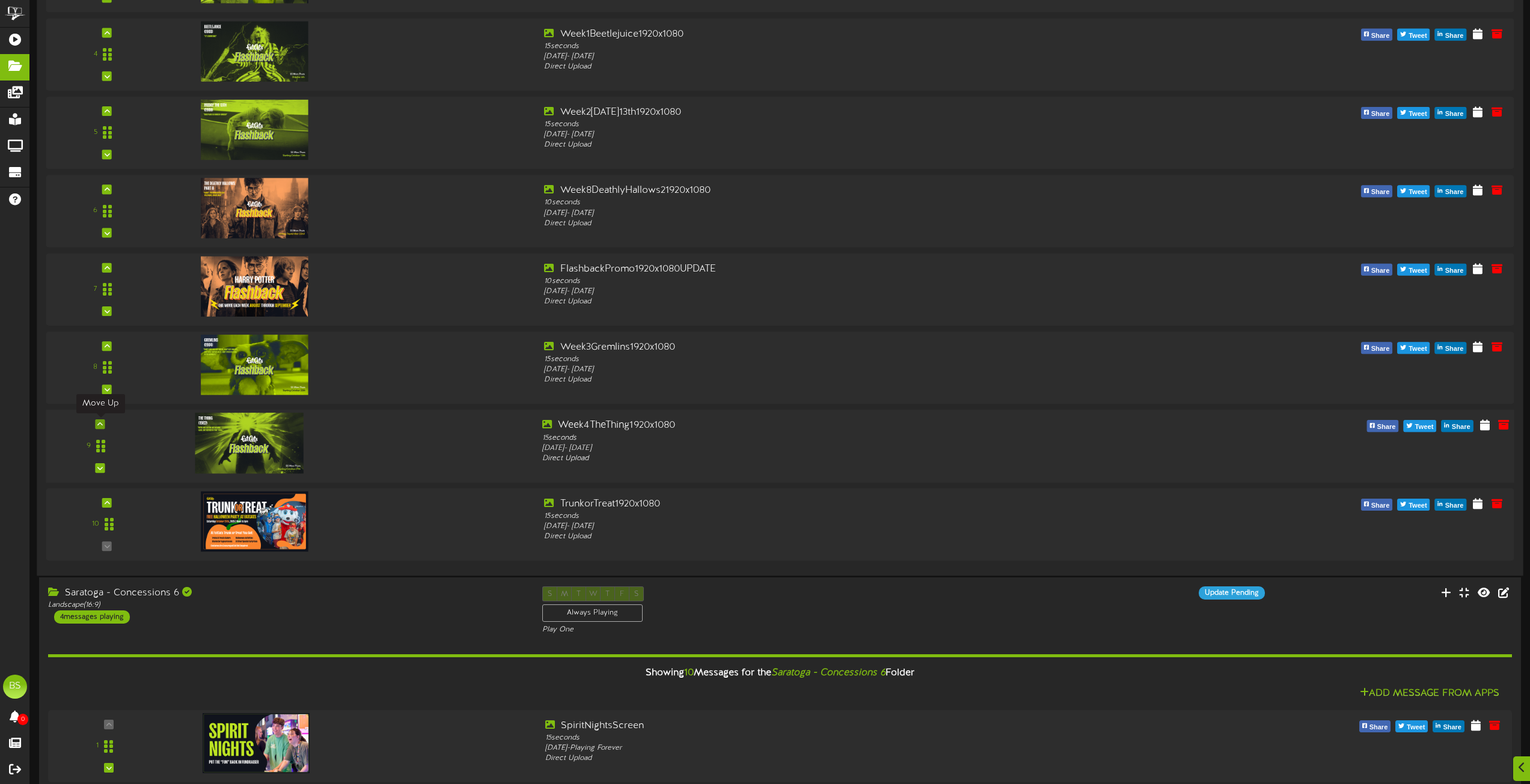
click at [101, 423] on icon at bounding box center [100, 424] width 6 height 6
click at [100, 424] on icon at bounding box center [100, 424] width 6 height 6
click at [100, 344] on icon at bounding box center [100, 346] width 6 height 6
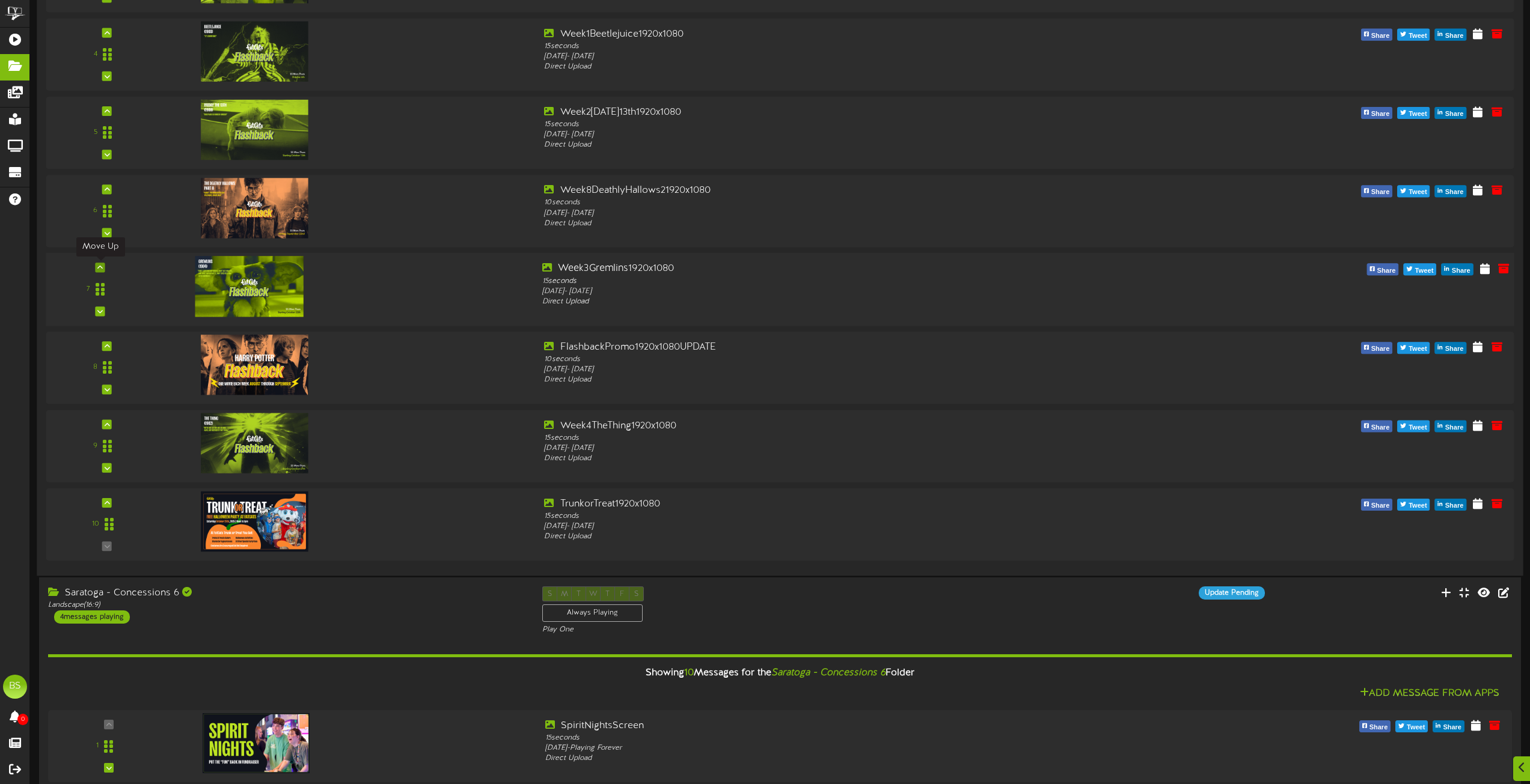
click at [100, 266] on icon at bounding box center [100, 267] width 6 height 6
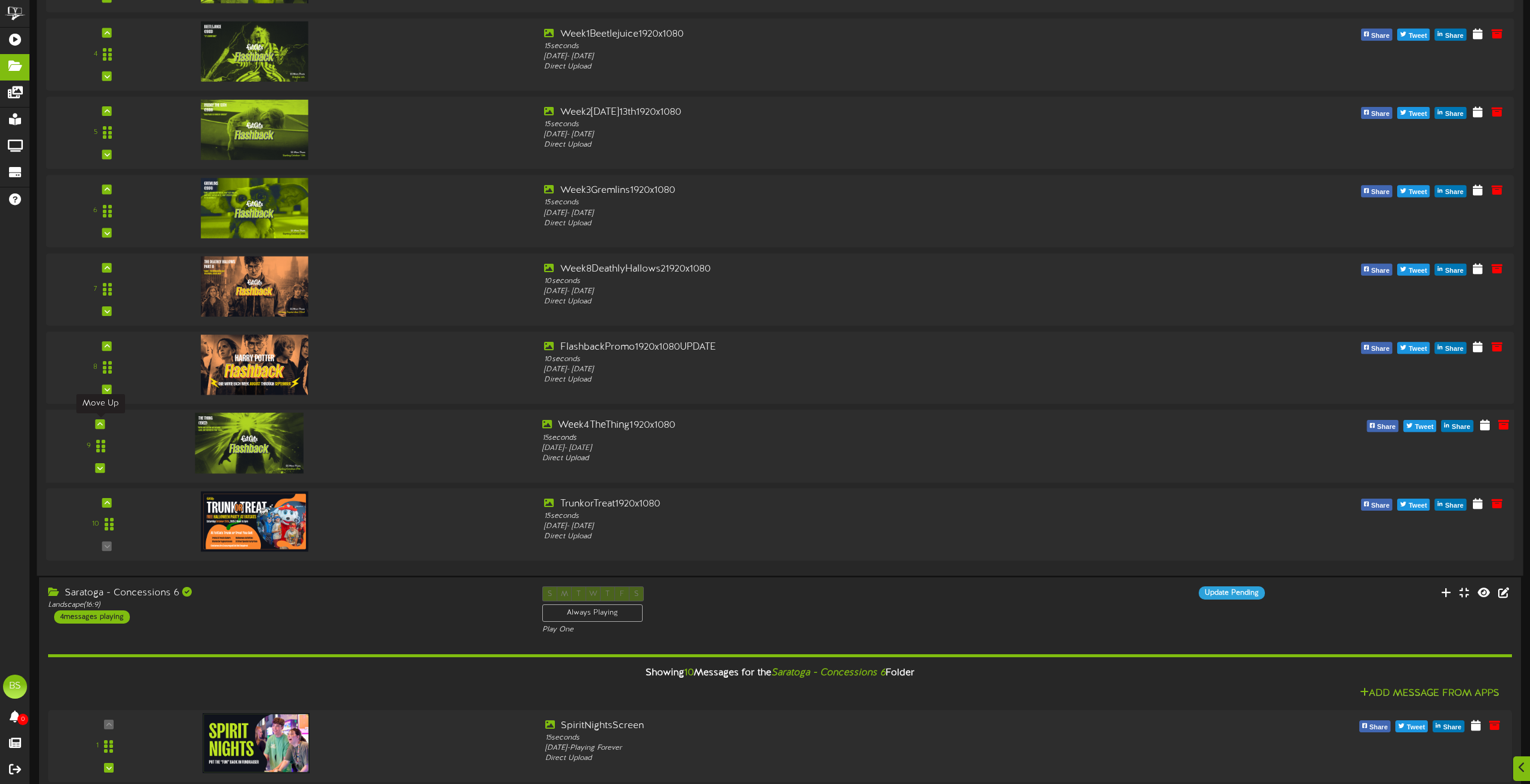
drag, startPoint x: 100, startPoint y: 426, endPoint x: 138, endPoint y: 418, distance: 38.8
click at [100, 425] on icon at bounding box center [100, 424] width 6 height 6
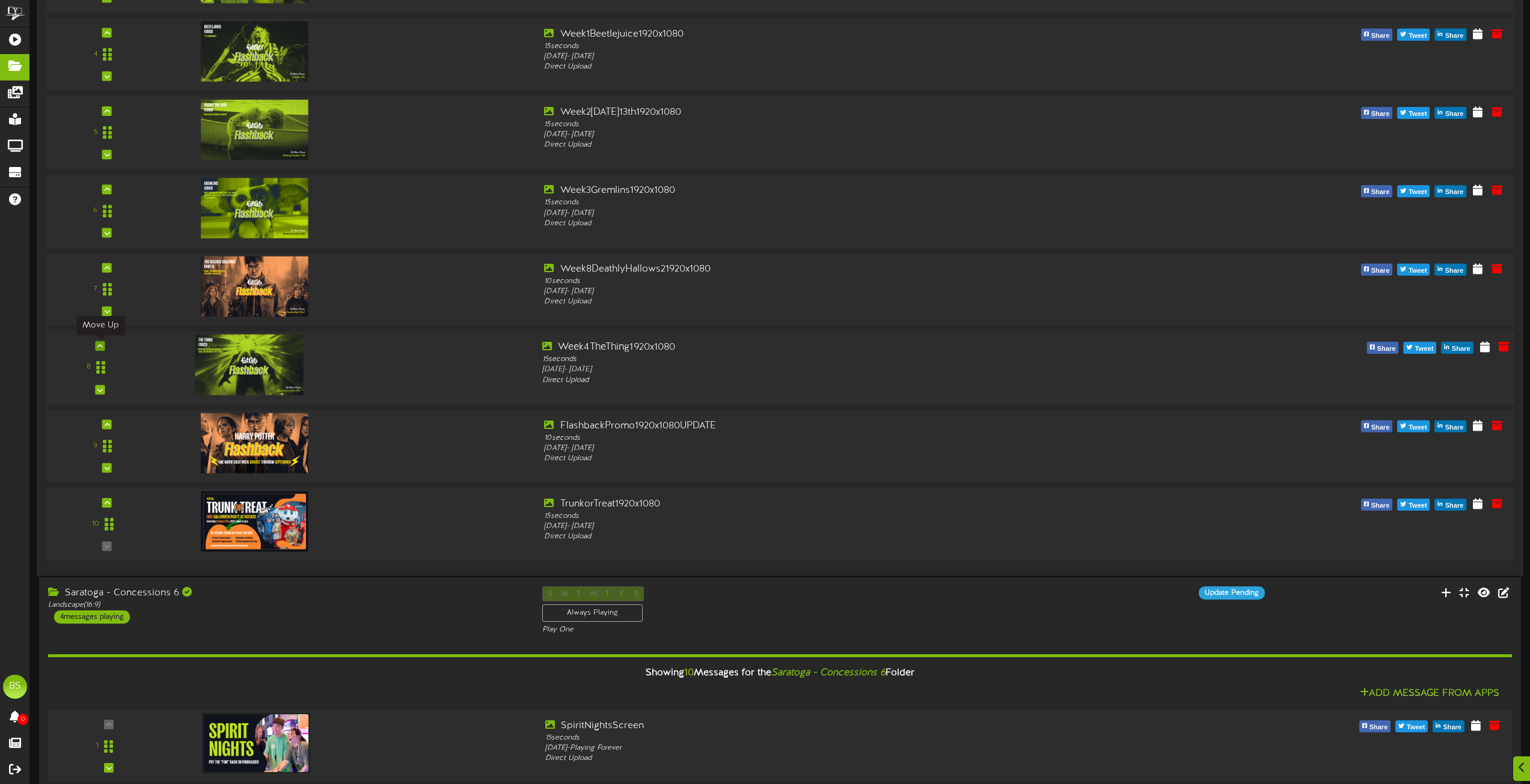
click at [100, 344] on icon at bounding box center [100, 346] width 6 height 6
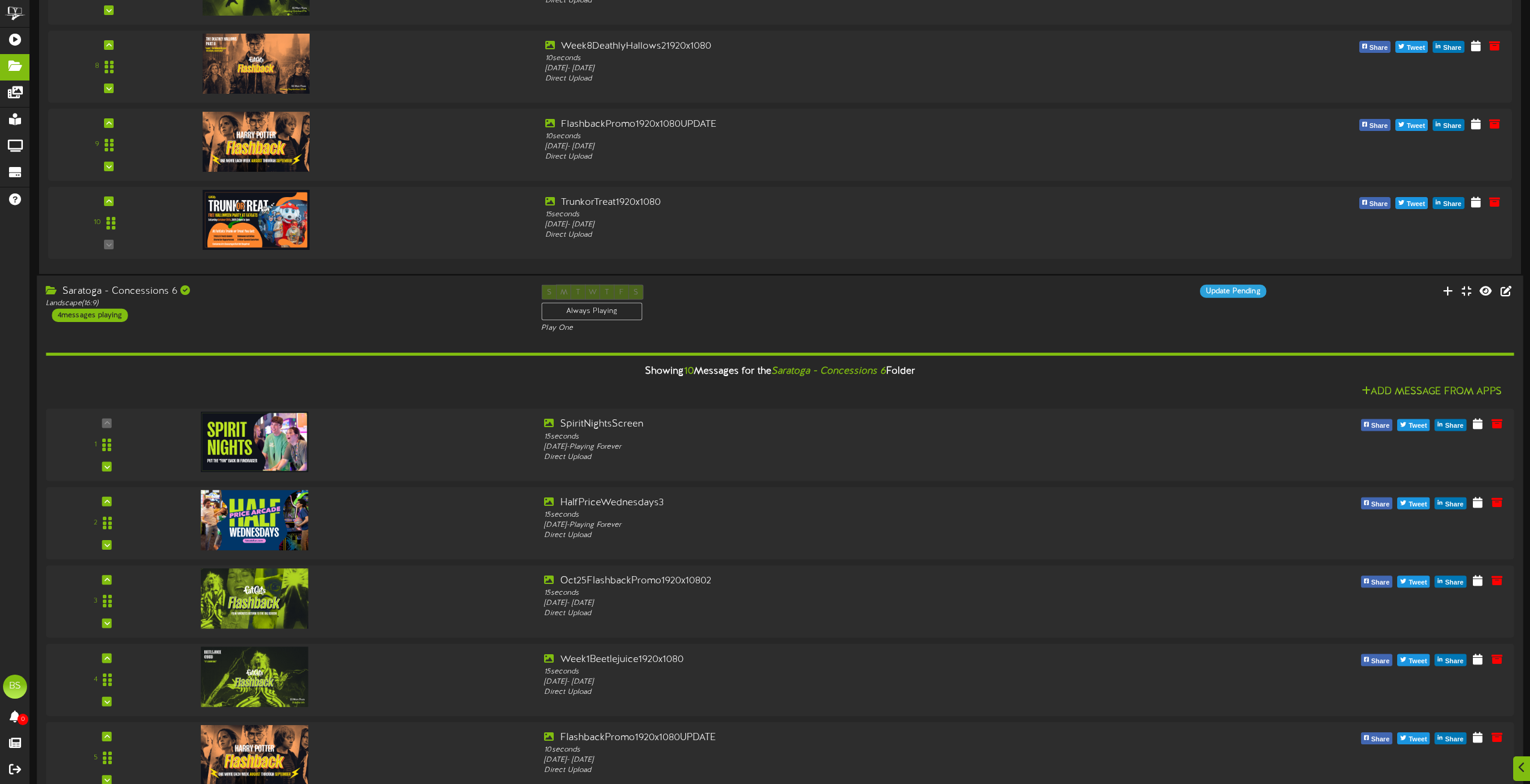
scroll to position [2164, 0]
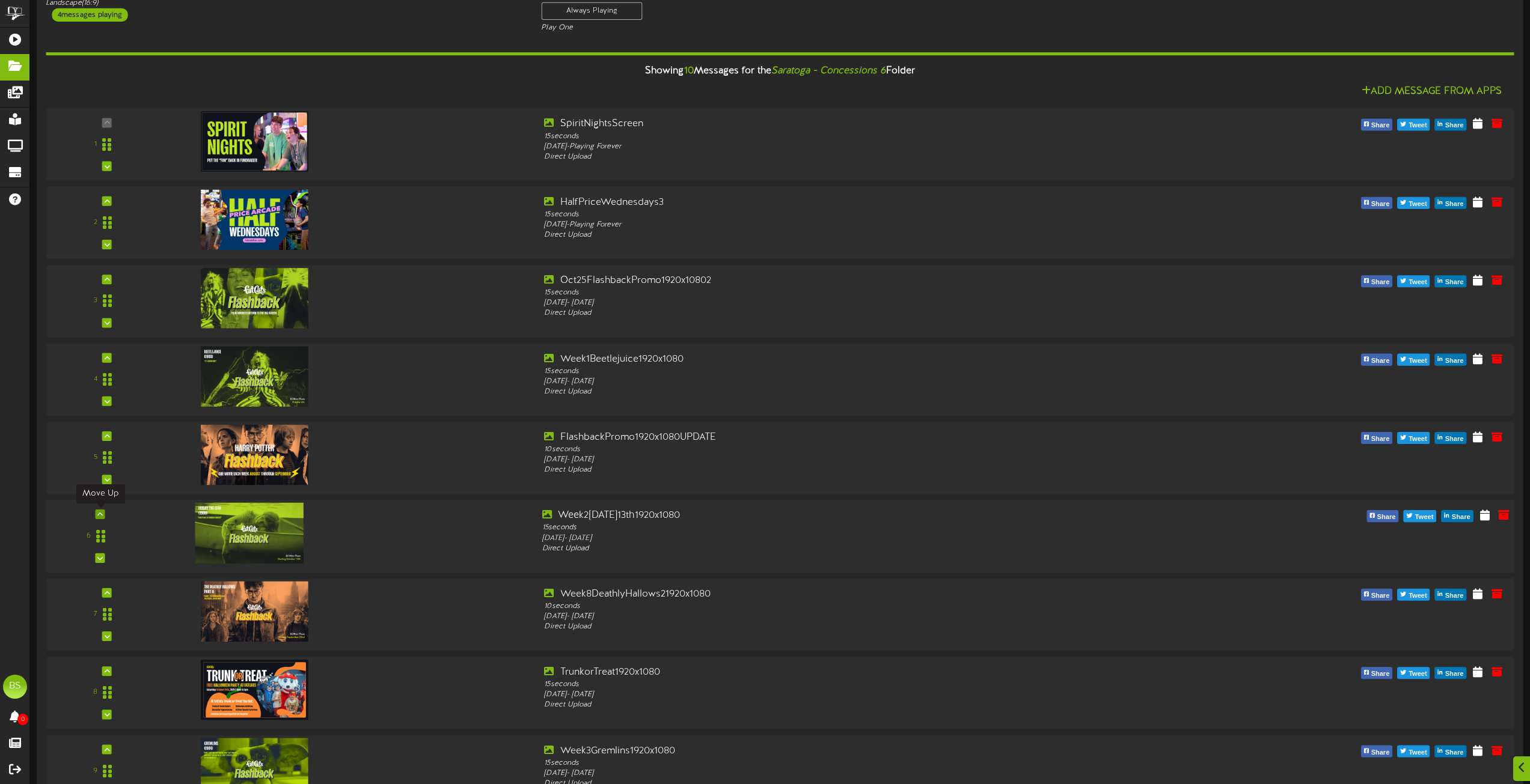
click at [99, 515] on icon at bounding box center [100, 514] width 6 height 6
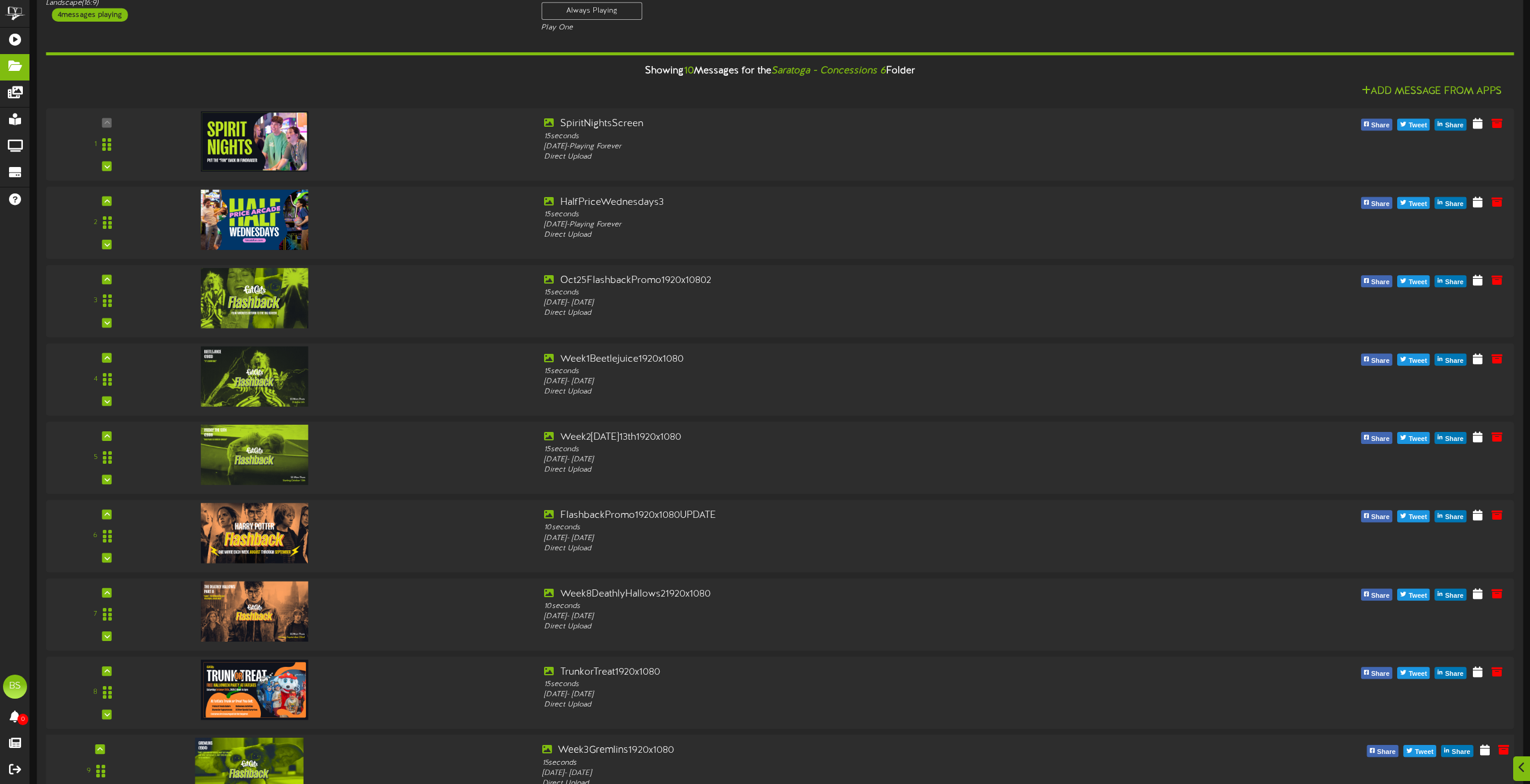
scroll to position [2404, 0]
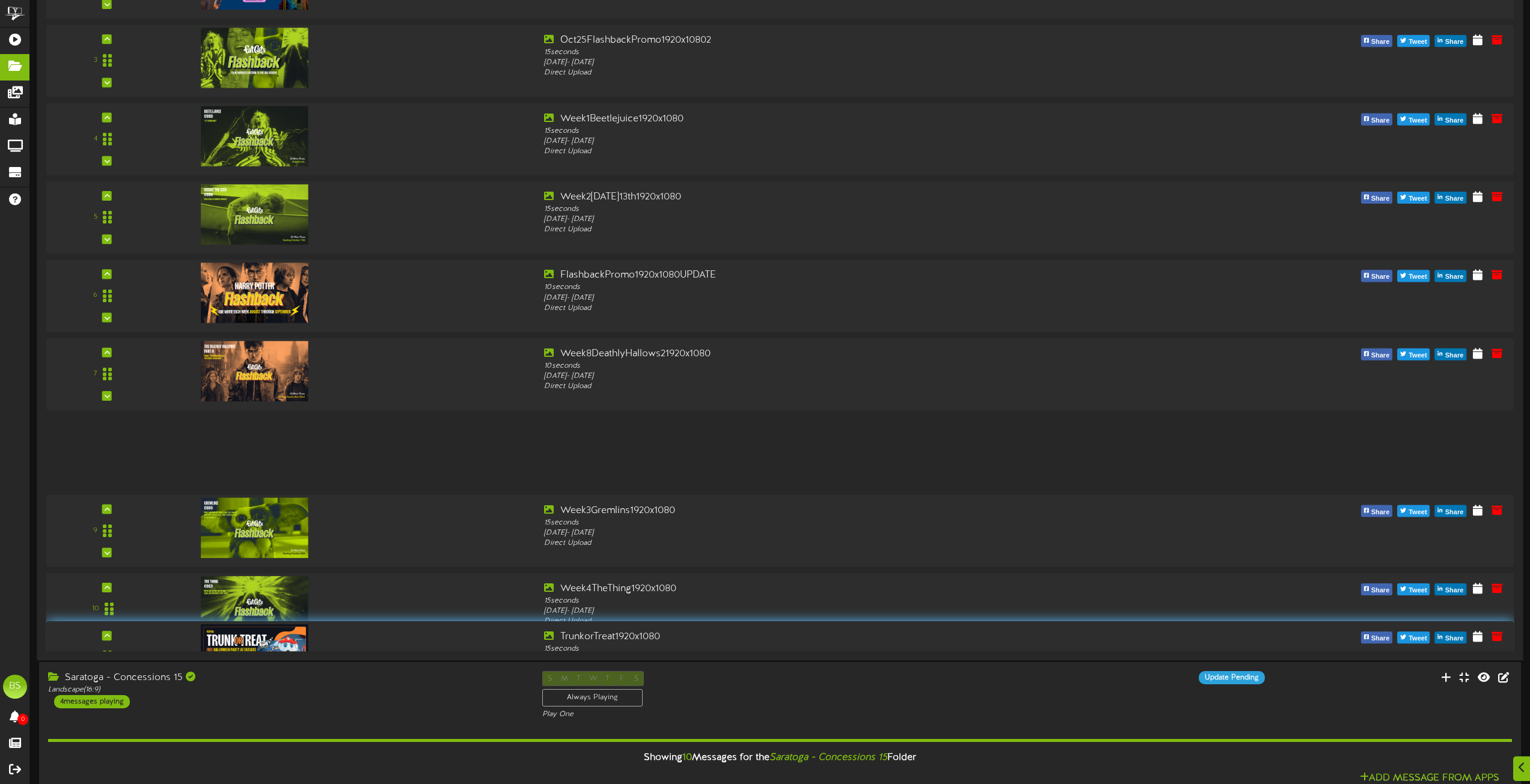
drag, startPoint x: 101, startPoint y: 453, endPoint x: 123, endPoint y: 655, distance: 203.2
click at [123, 655] on div "Saratoga - Concessions 6 Landscape ( 16:9 ) 4 messages playing S M T W T F S Al…" at bounding box center [779, 198] width 1486 height 926
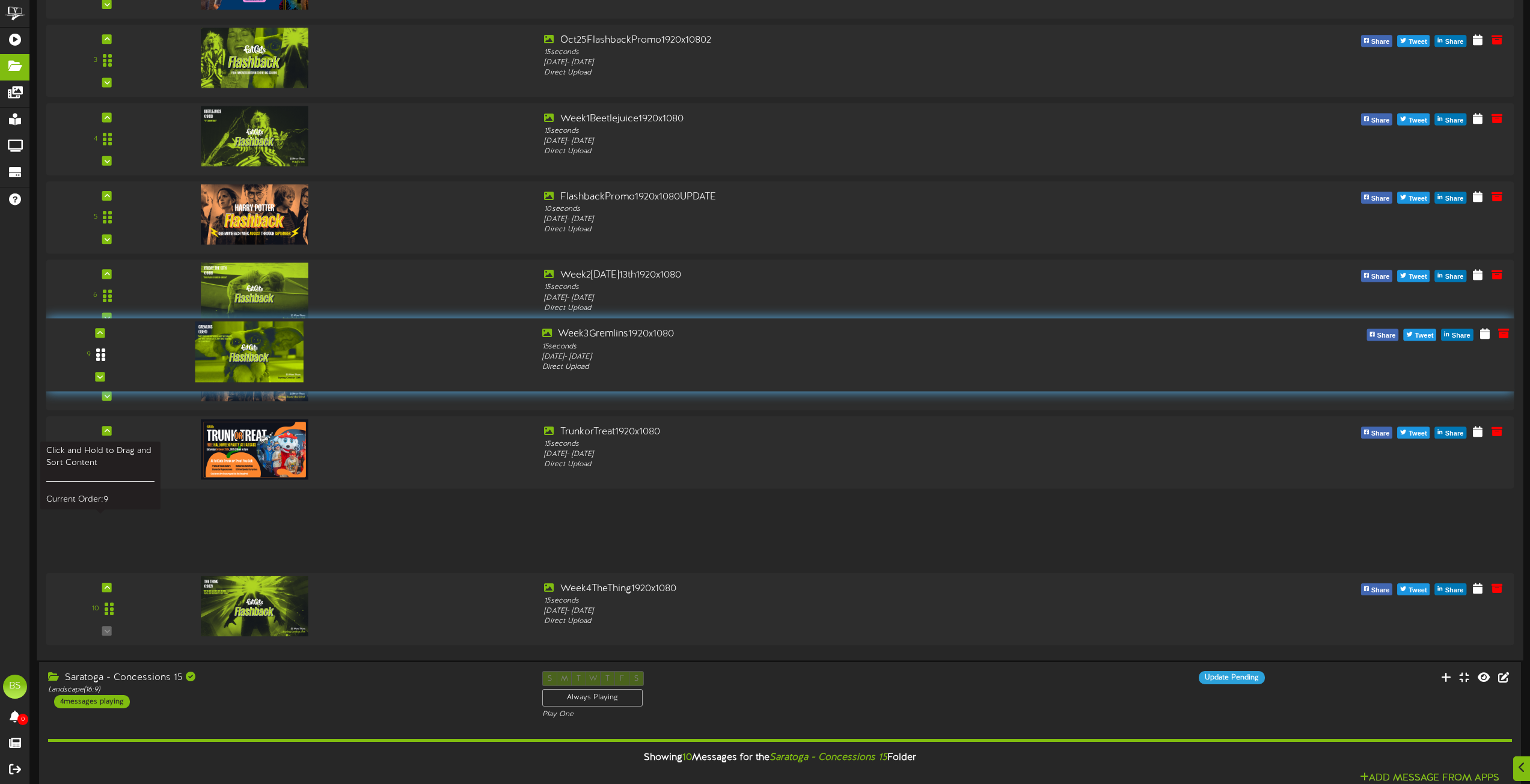
drag, startPoint x: 95, startPoint y: 531, endPoint x: 113, endPoint y: 356, distance: 175.9
click at [113, 356] on div at bounding box center [101, 354] width 27 height 30
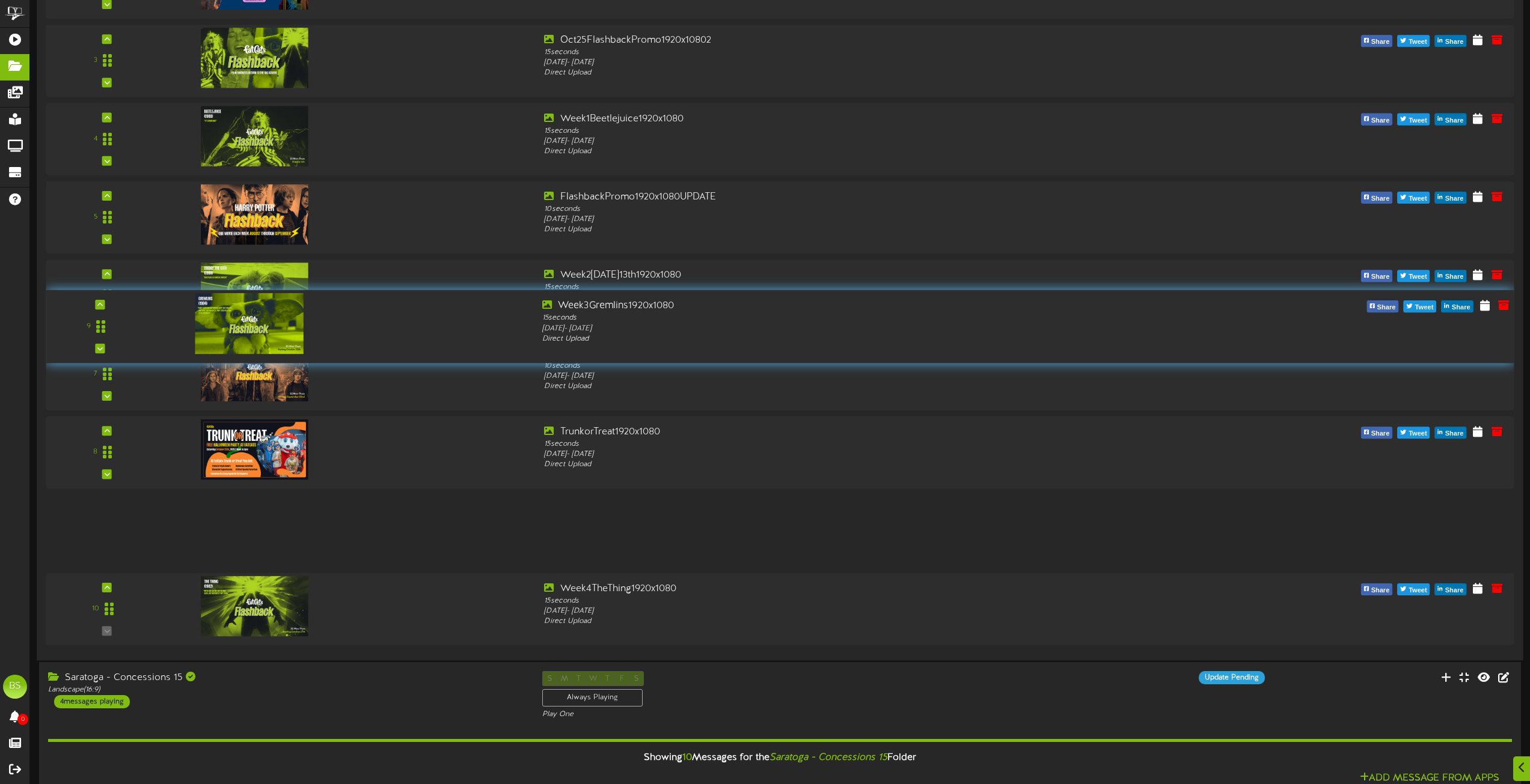
drag, startPoint x: 103, startPoint y: 528, endPoint x: 290, endPoint y: 324, distance: 276.7
click at [290, 324] on div "9 15" at bounding box center [779, 327] width 1483 height 55
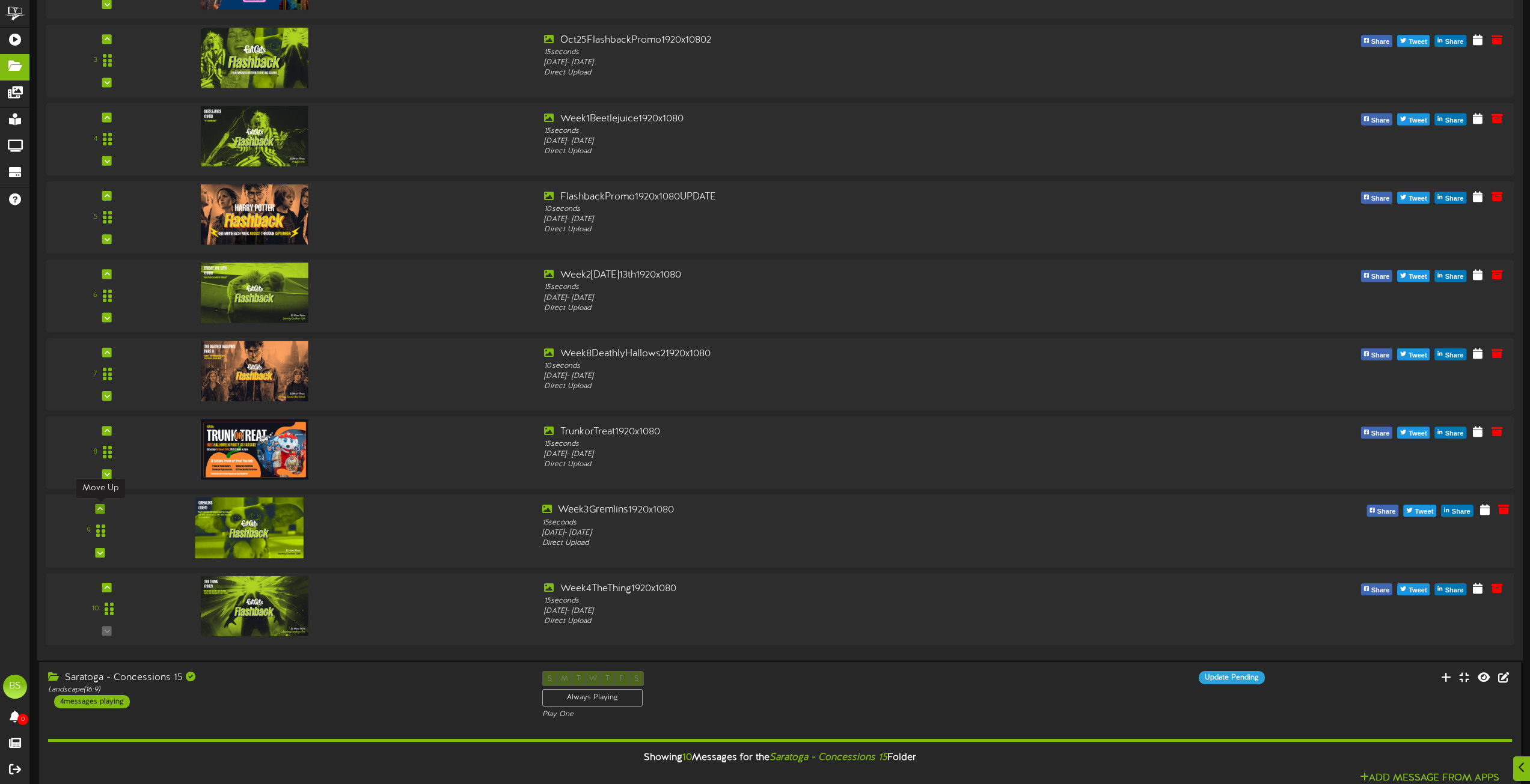
click at [101, 508] on icon at bounding box center [100, 509] width 6 height 6
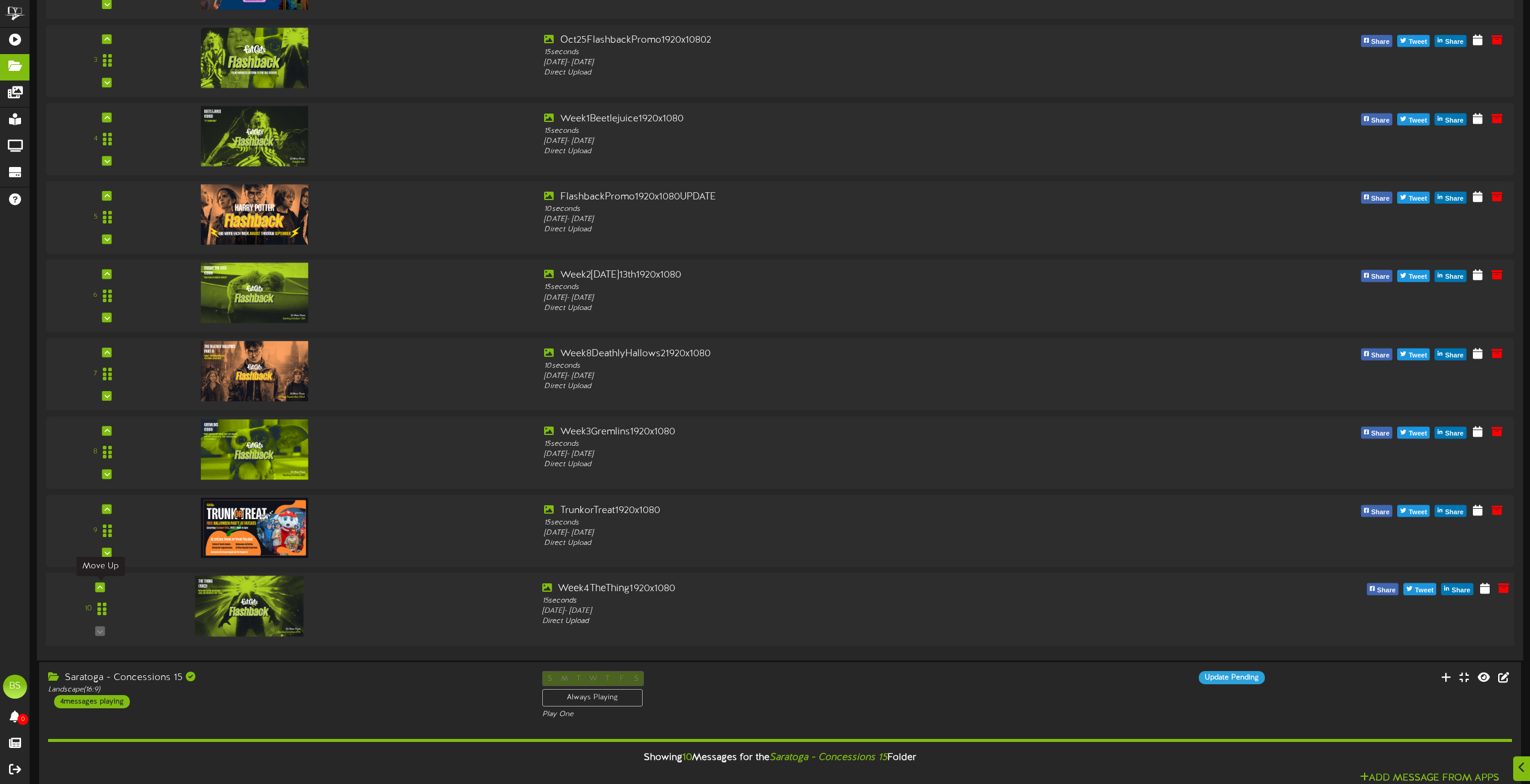
click at [99, 582] on div "10" at bounding box center [99, 609] width 105 height 55
click at [99, 585] on icon at bounding box center [100, 587] width 6 height 6
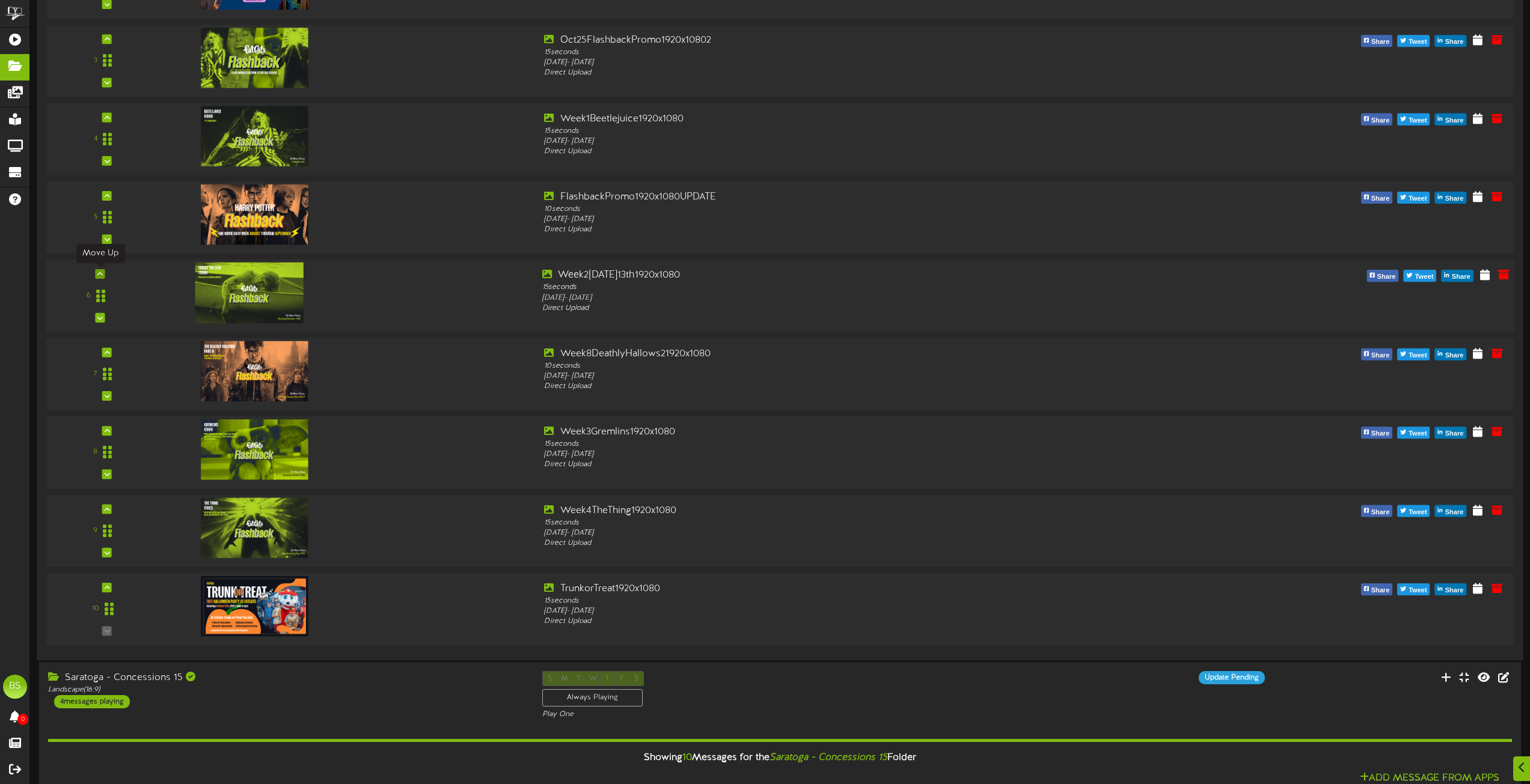
click at [99, 275] on icon at bounding box center [100, 274] width 6 height 6
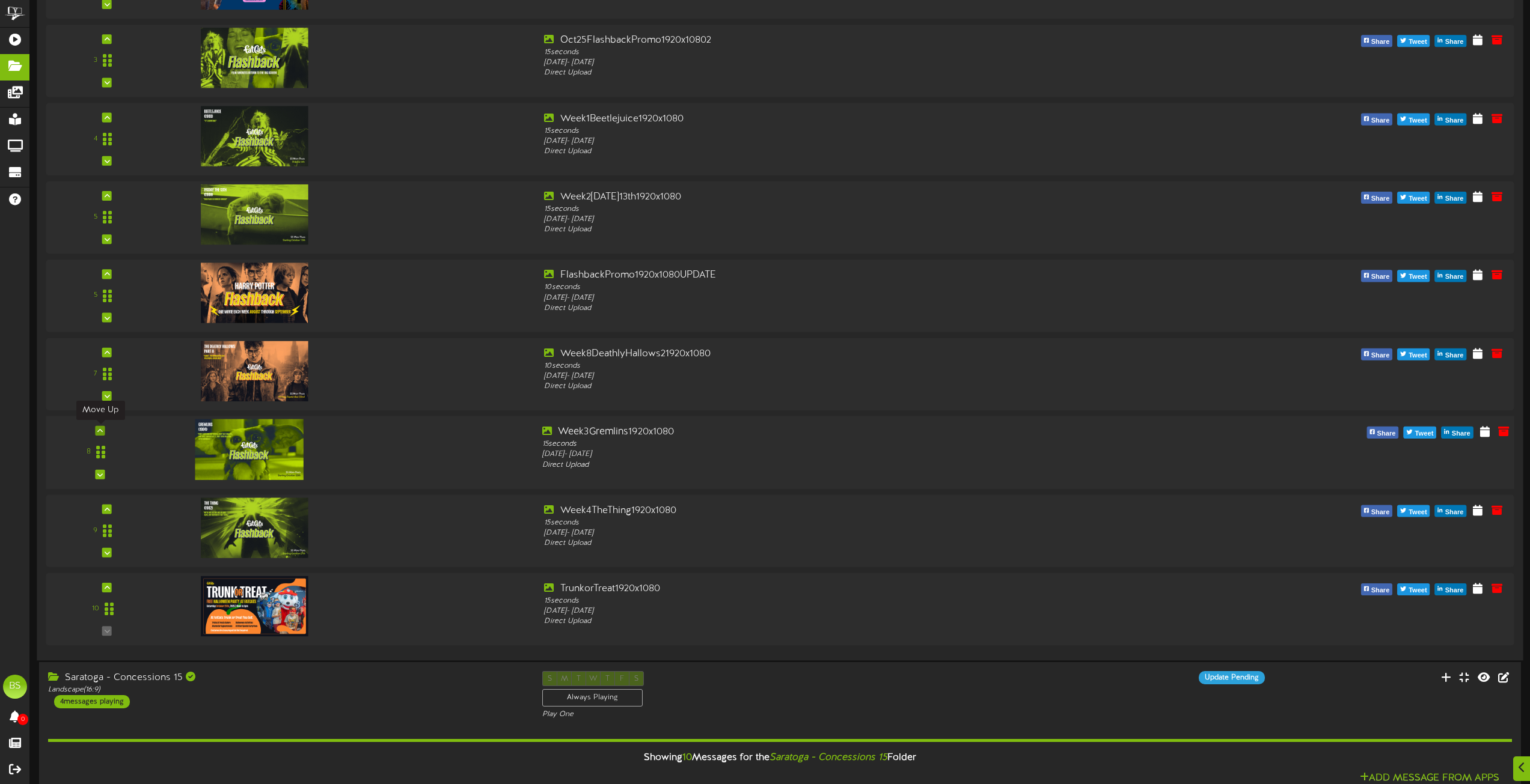
click at [101, 431] on icon at bounding box center [100, 431] width 6 height 6
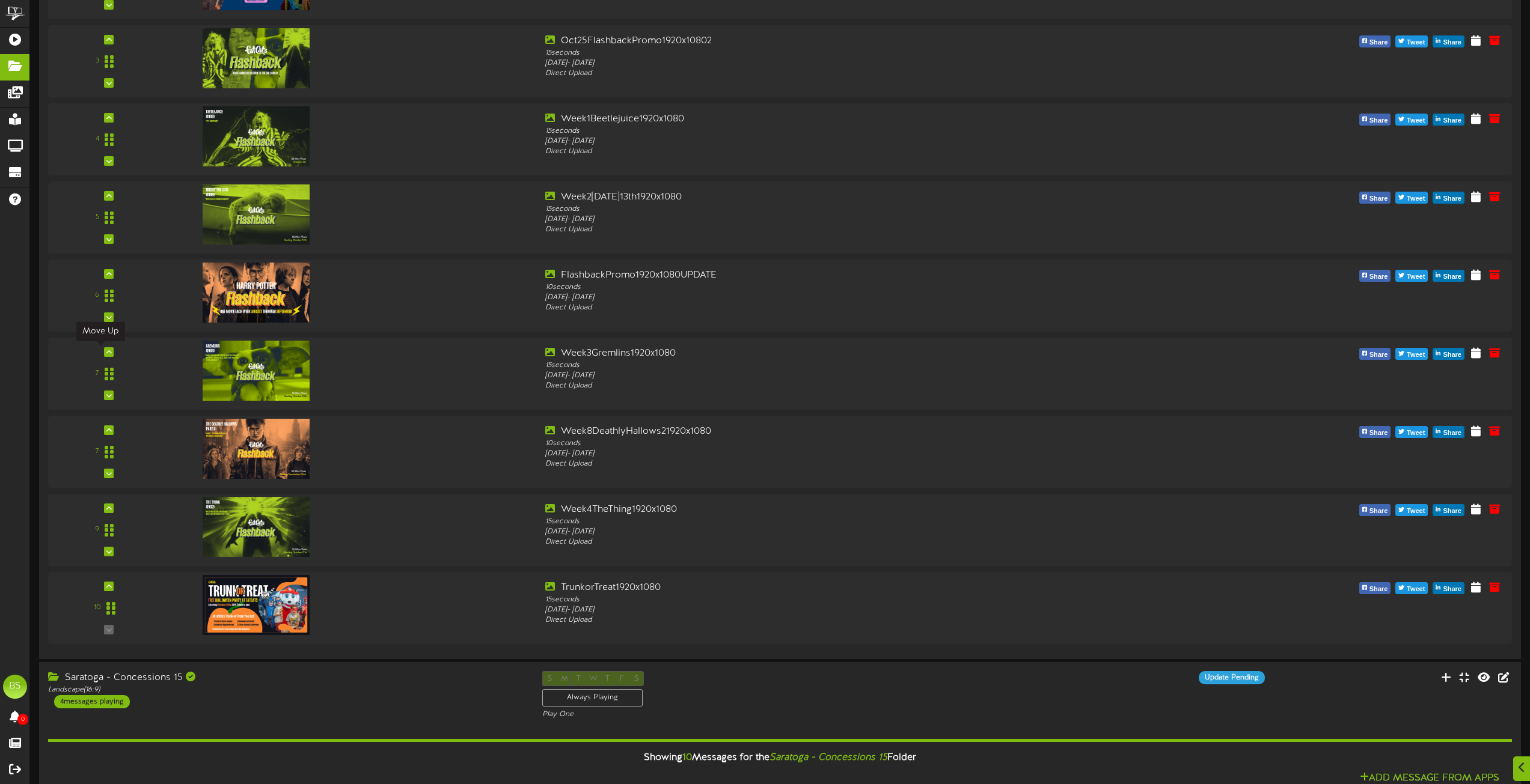
click at [106, 351] on icon at bounding box center [109, 352] width 6 height 6
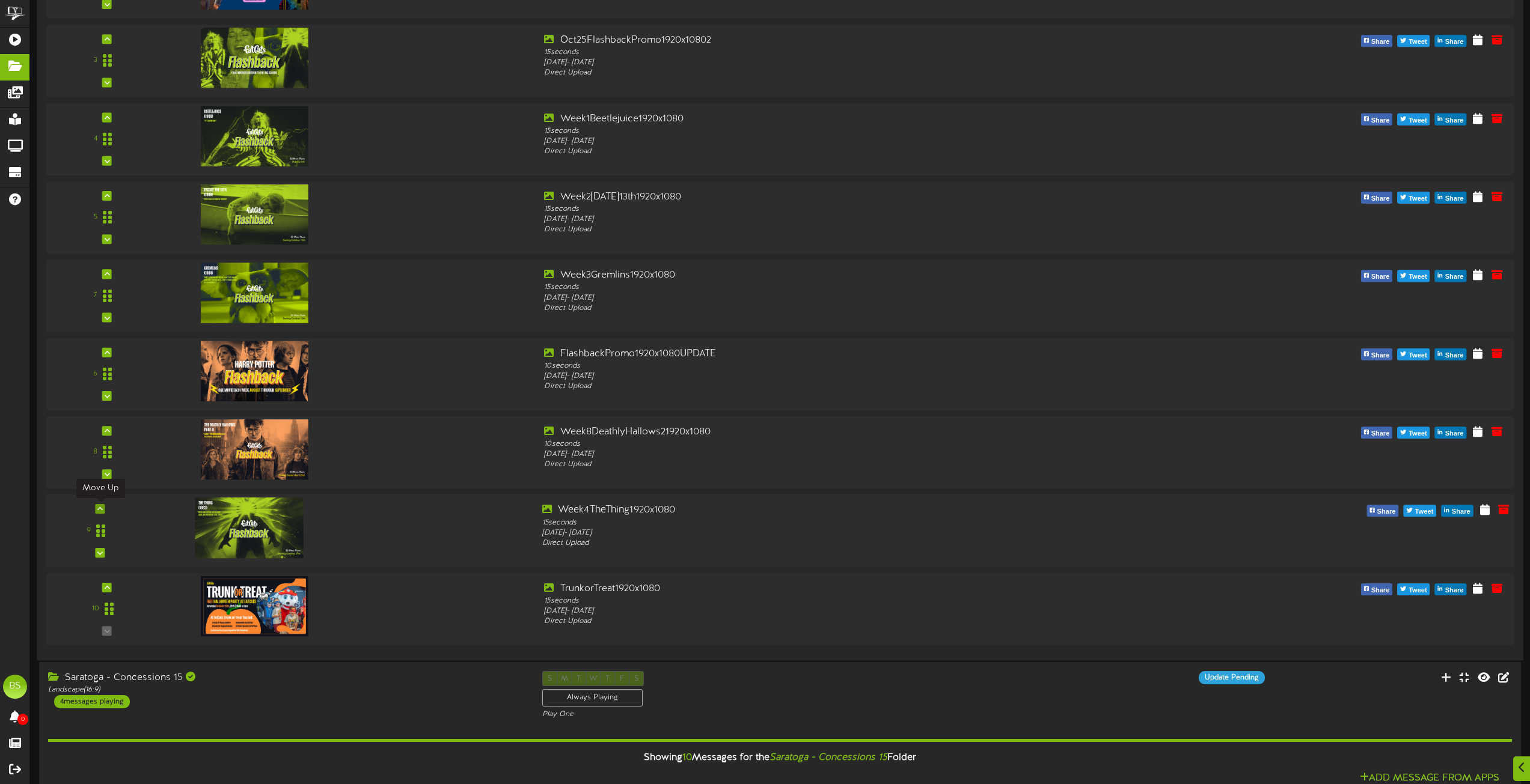
click at [100, 507] on icon at bounding box center [100, 509] width 6 height 6
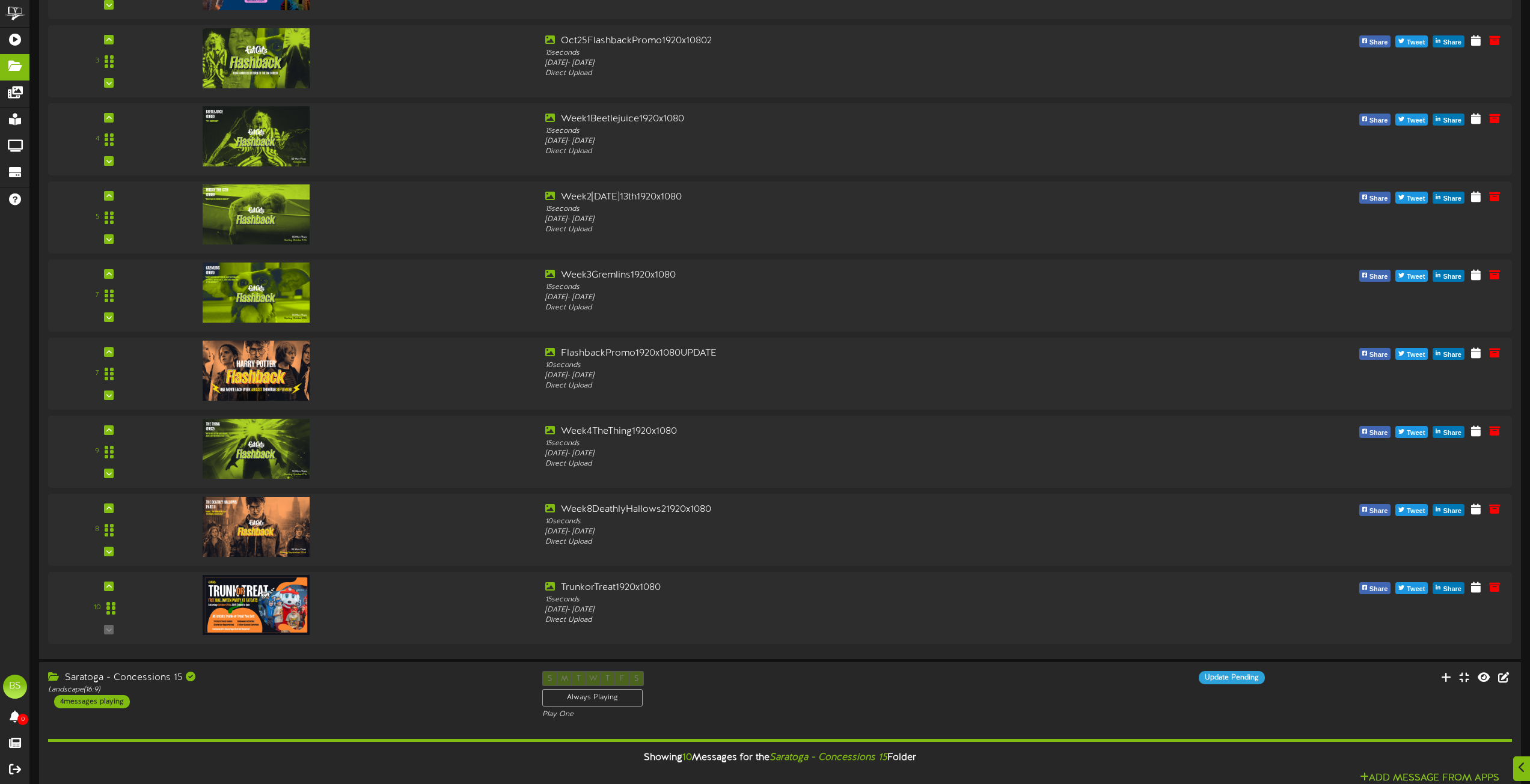
click at [106, 431] on icon at bounding box center [109, 430] width 6 height 6
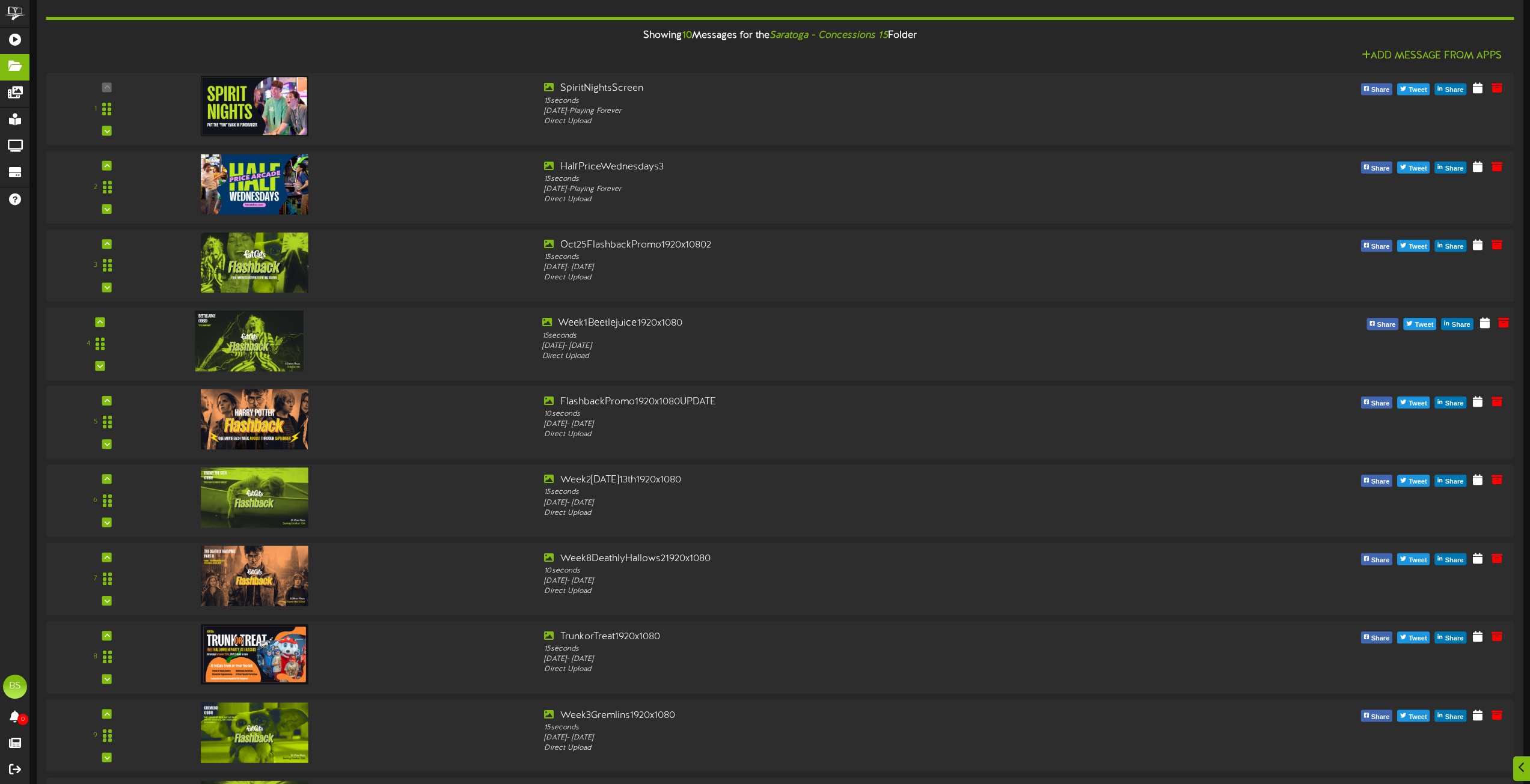
scroll to position [3245, 0]
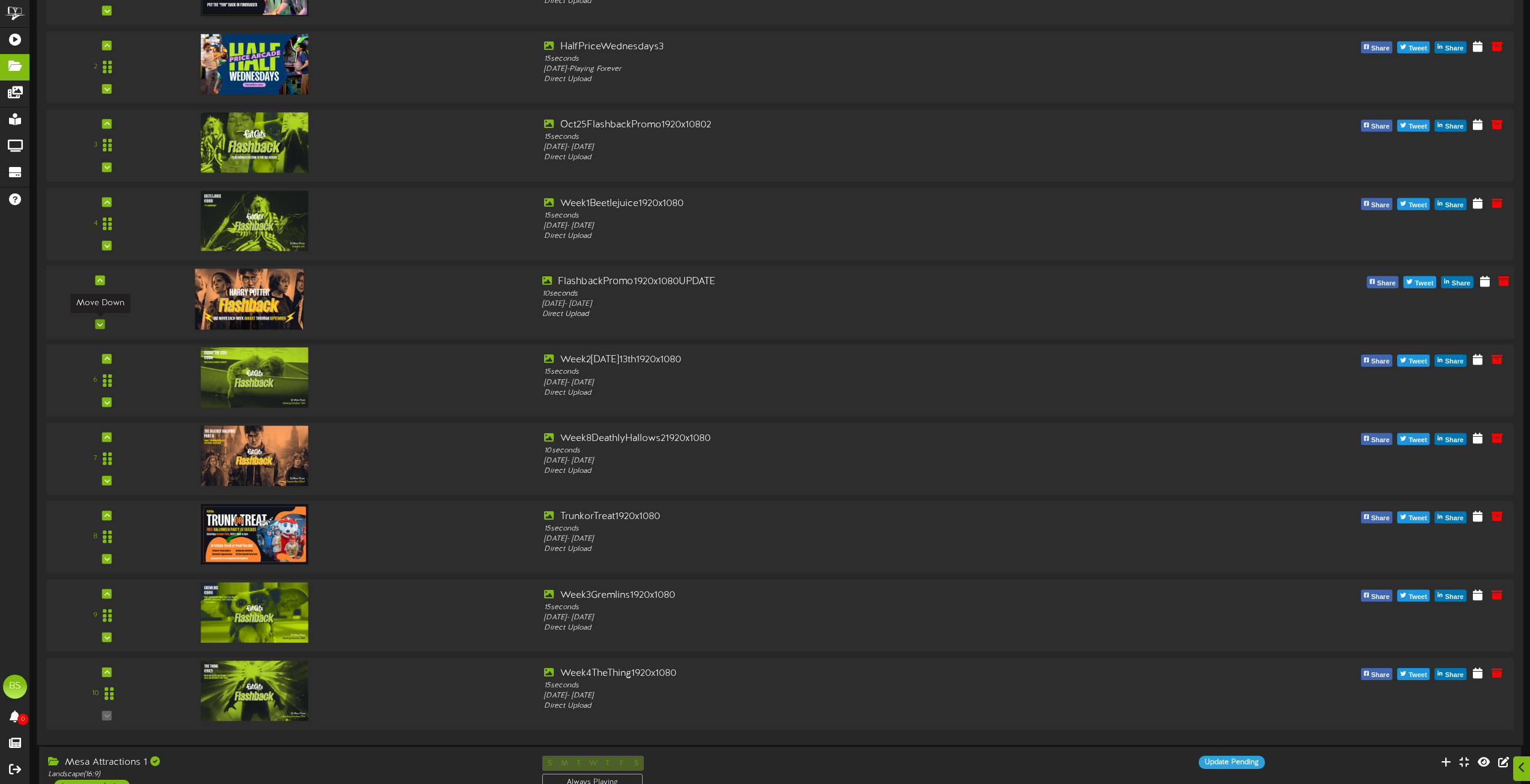
click at [100, 323] on icon at bounding box center [100, 324] width 6 height 6
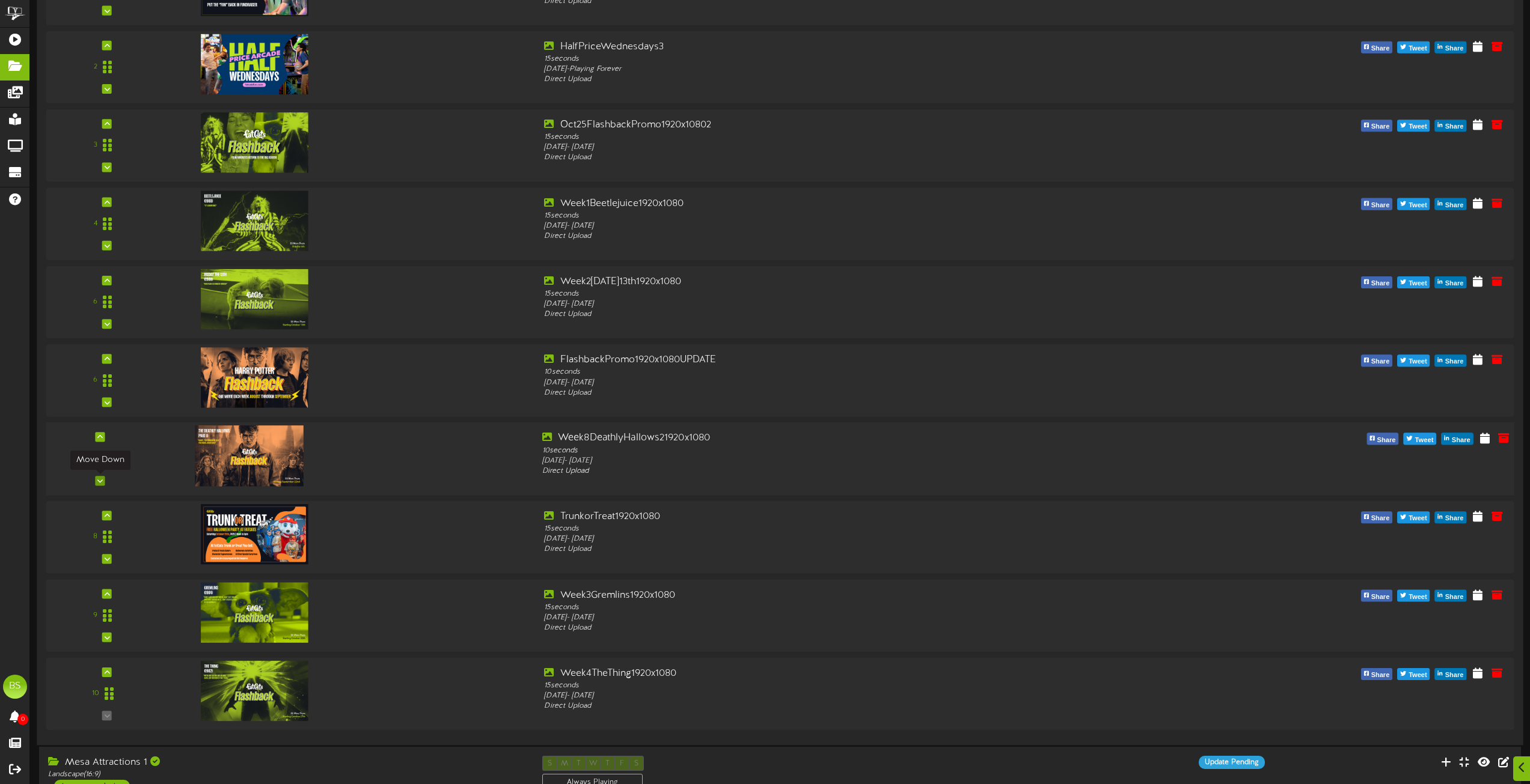
click at [98, 481] on icon at bounding box center [100, 481] width 6 height 6
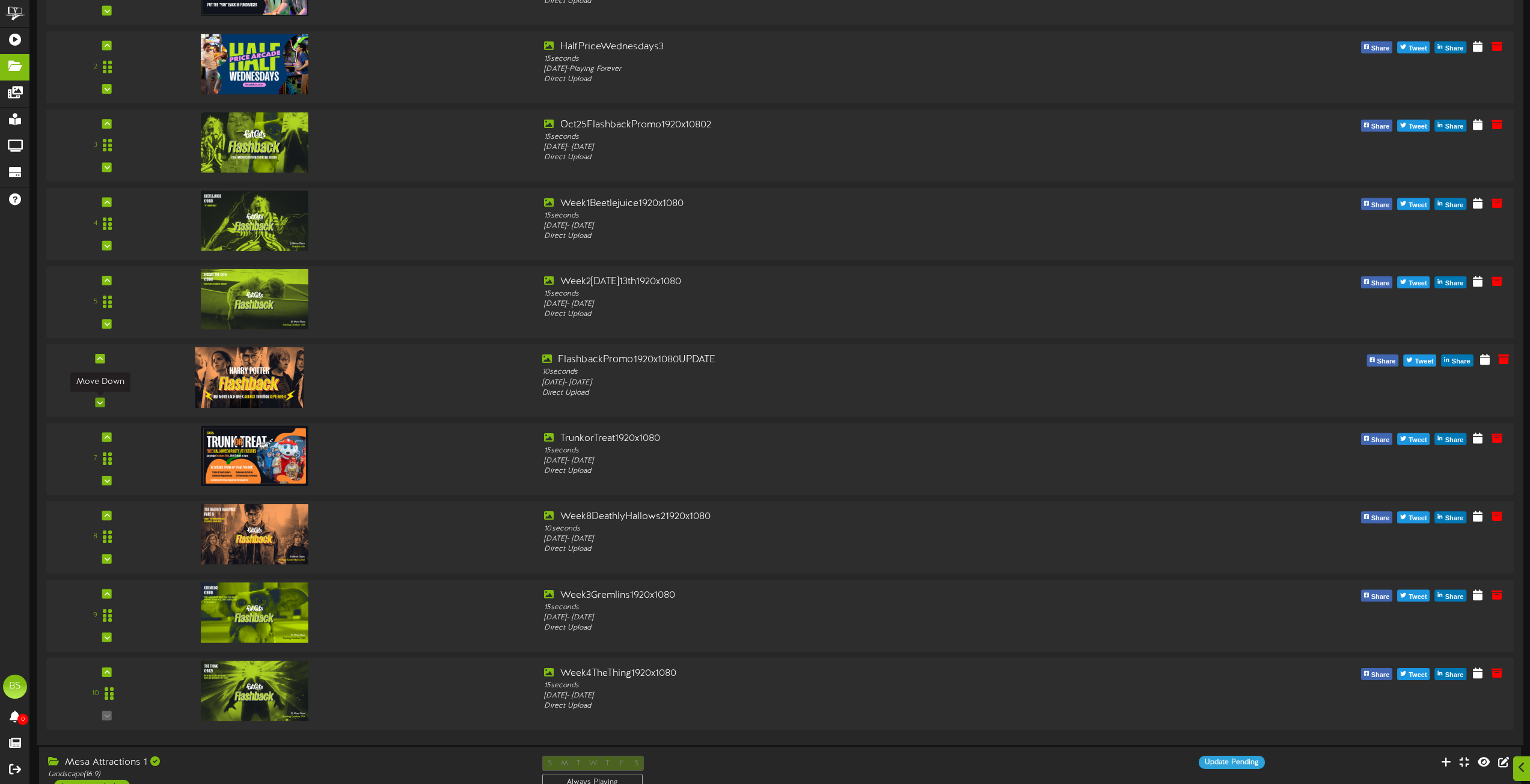
click at [101, 403] on icon at bounding box center [100, 402] width 6 height 6
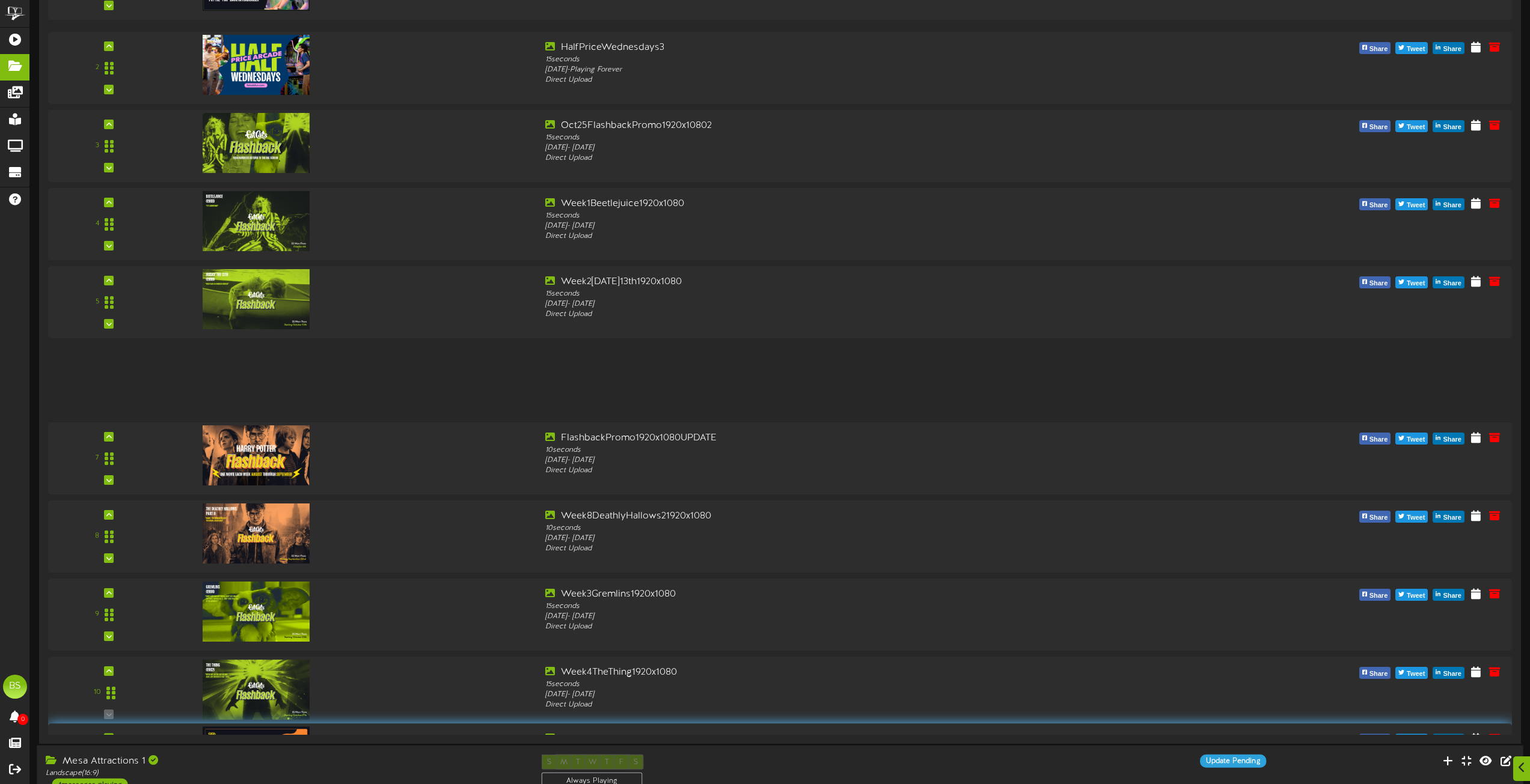
drag, startPoint x: 95, startPoint y: 379, endPoint x: 142, endPoint y: 757, distance: 380.9
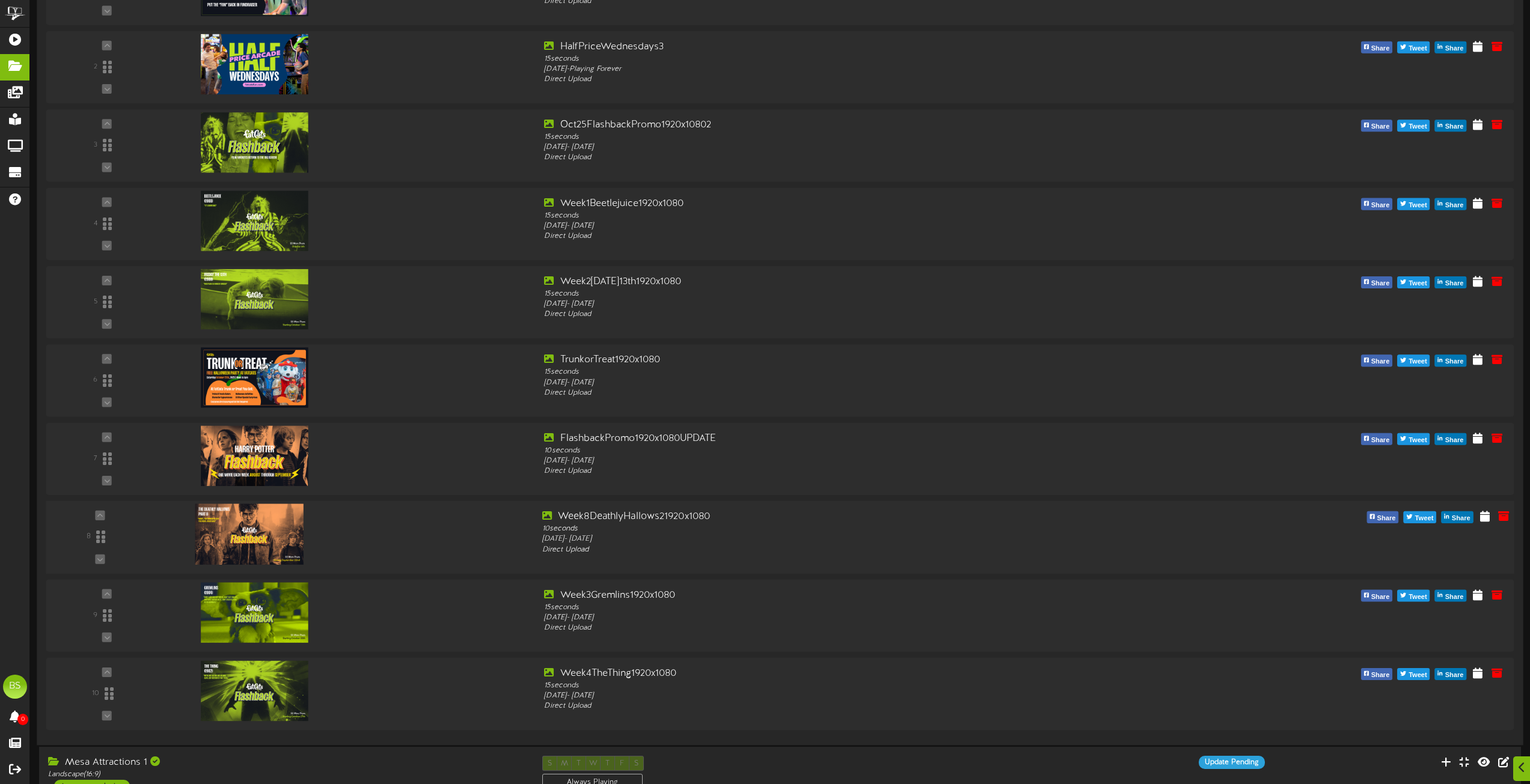
scroll to position [3365, 0]
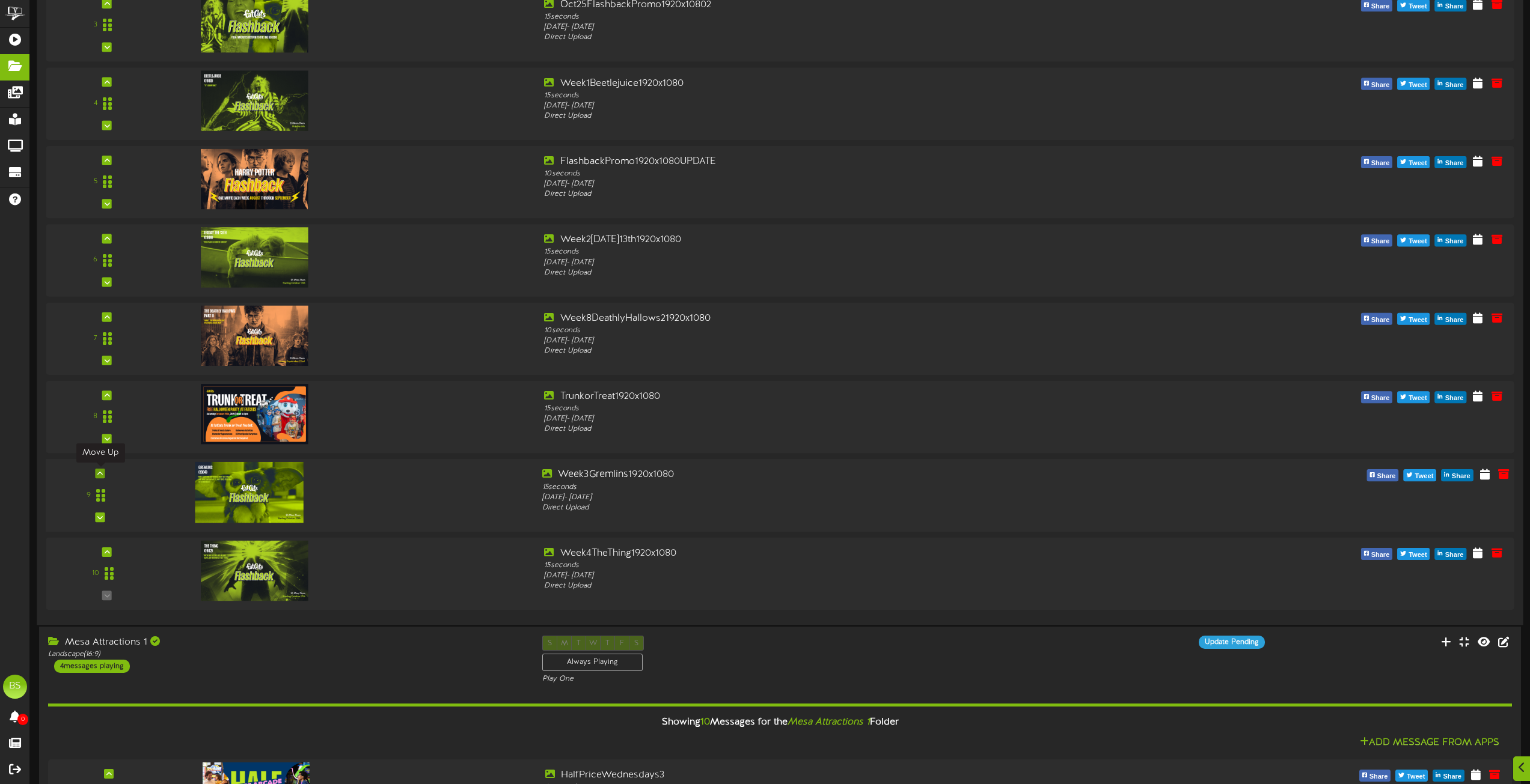
click at [98, 475] on icon at bounding box center [100, 473] width 6 height 6
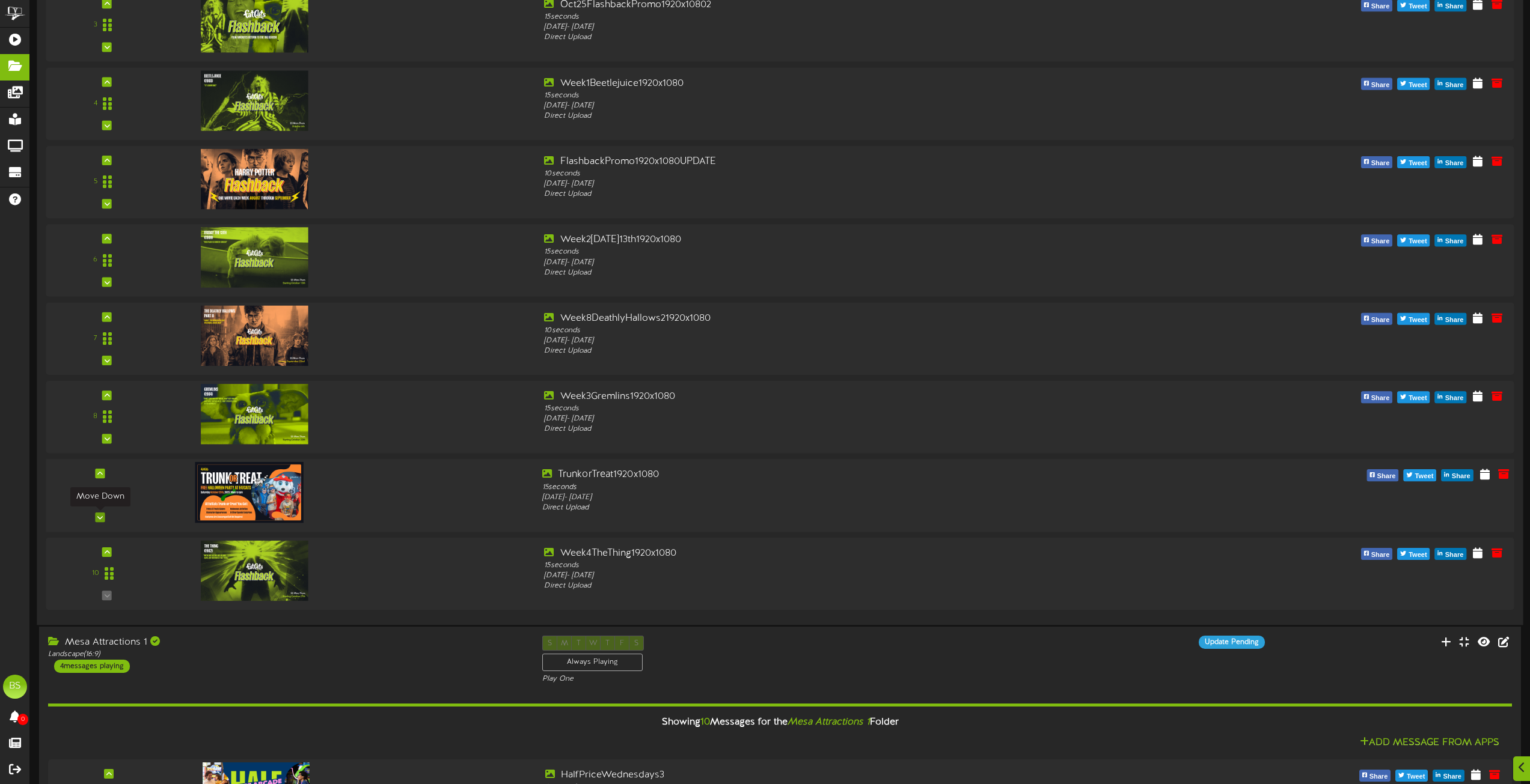
click at [103, 515] on icon at bounding box center [100, 517] width 6 height 6
click at [99, 204] on icon at bounding box center [100, 204] width 6 height 6
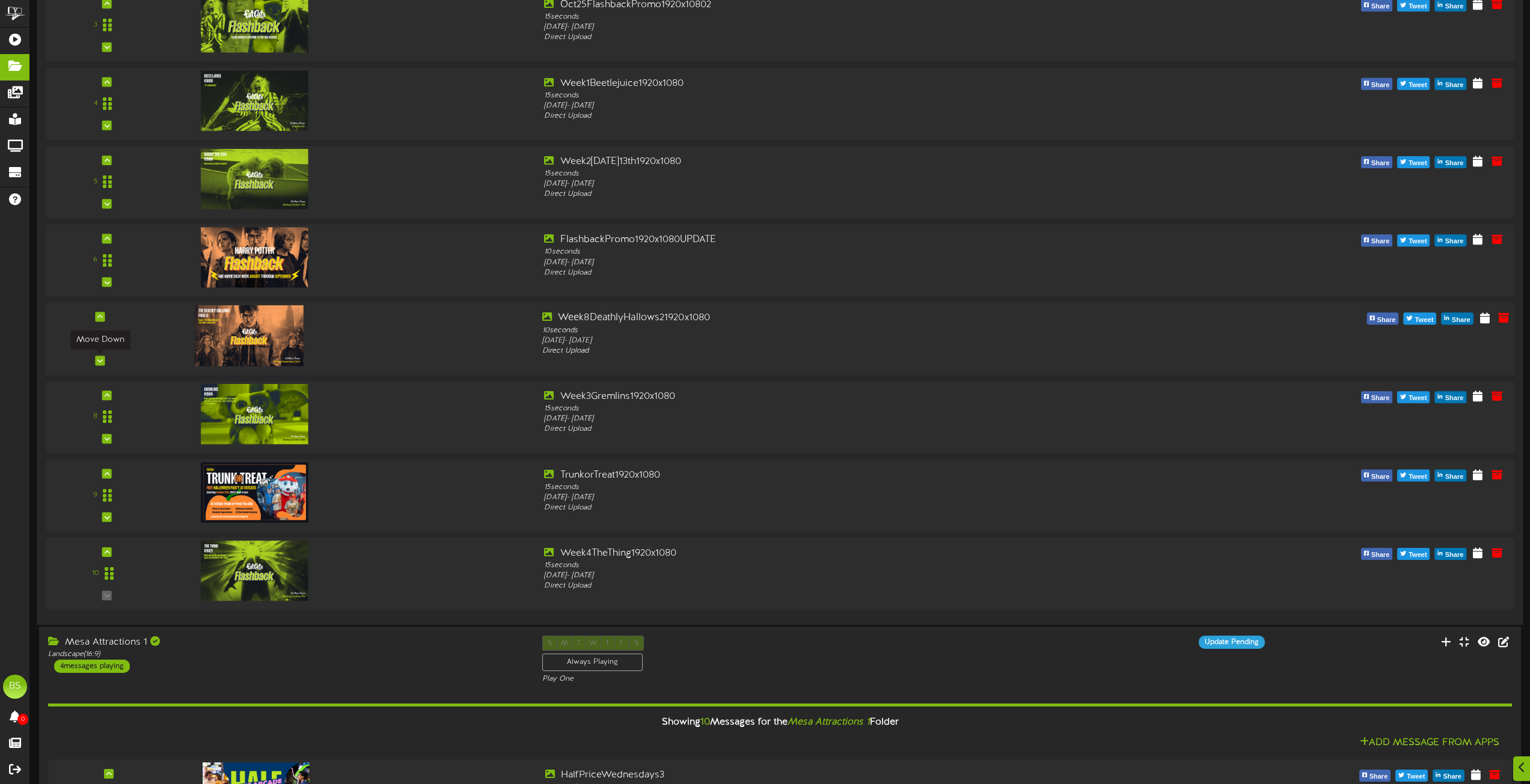
click at [99, 357] on div at bounding box center [100, 361] width 10 height 10
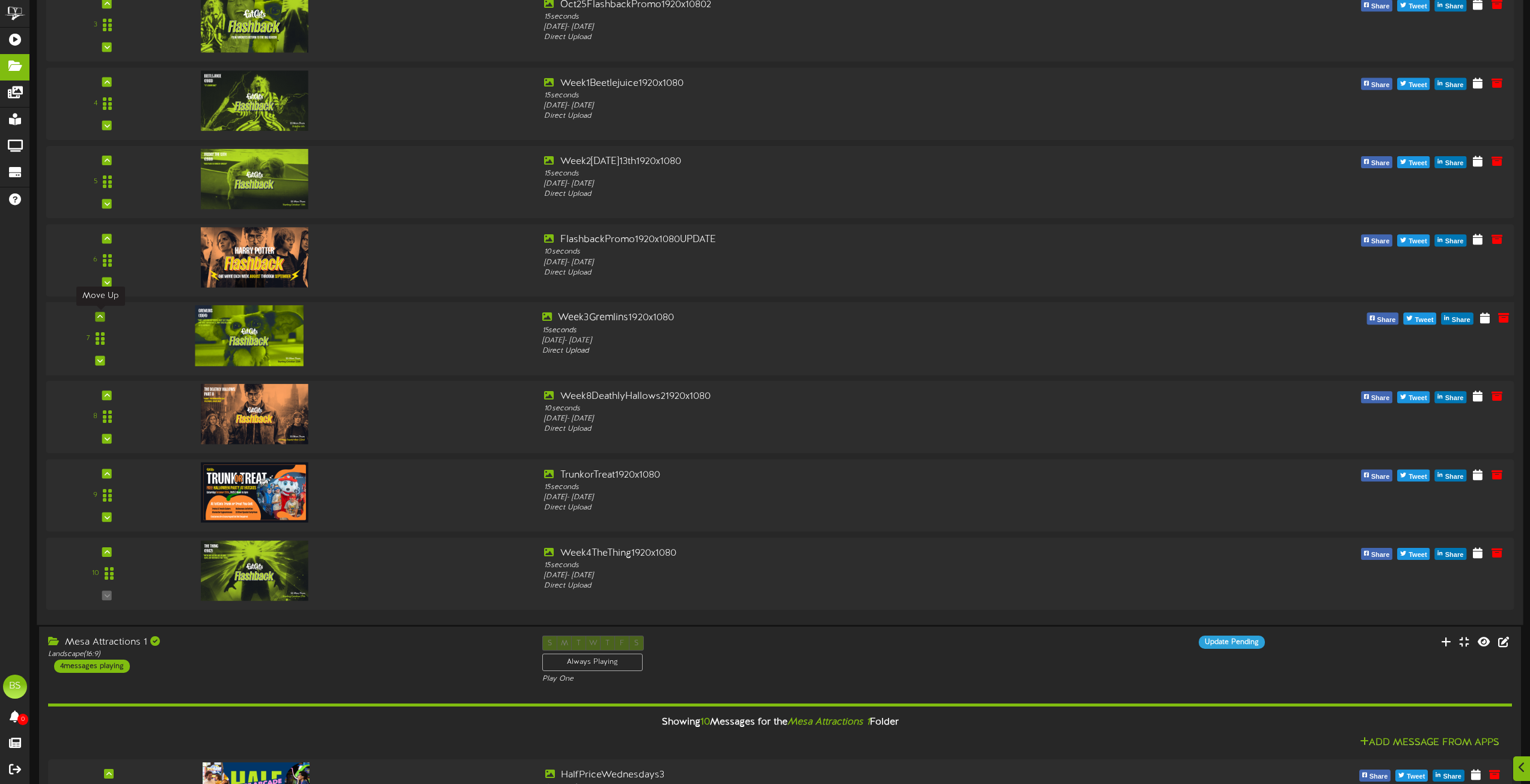
click at [101, 317] on icon at bounding box center [100, 317] width 6 height 6
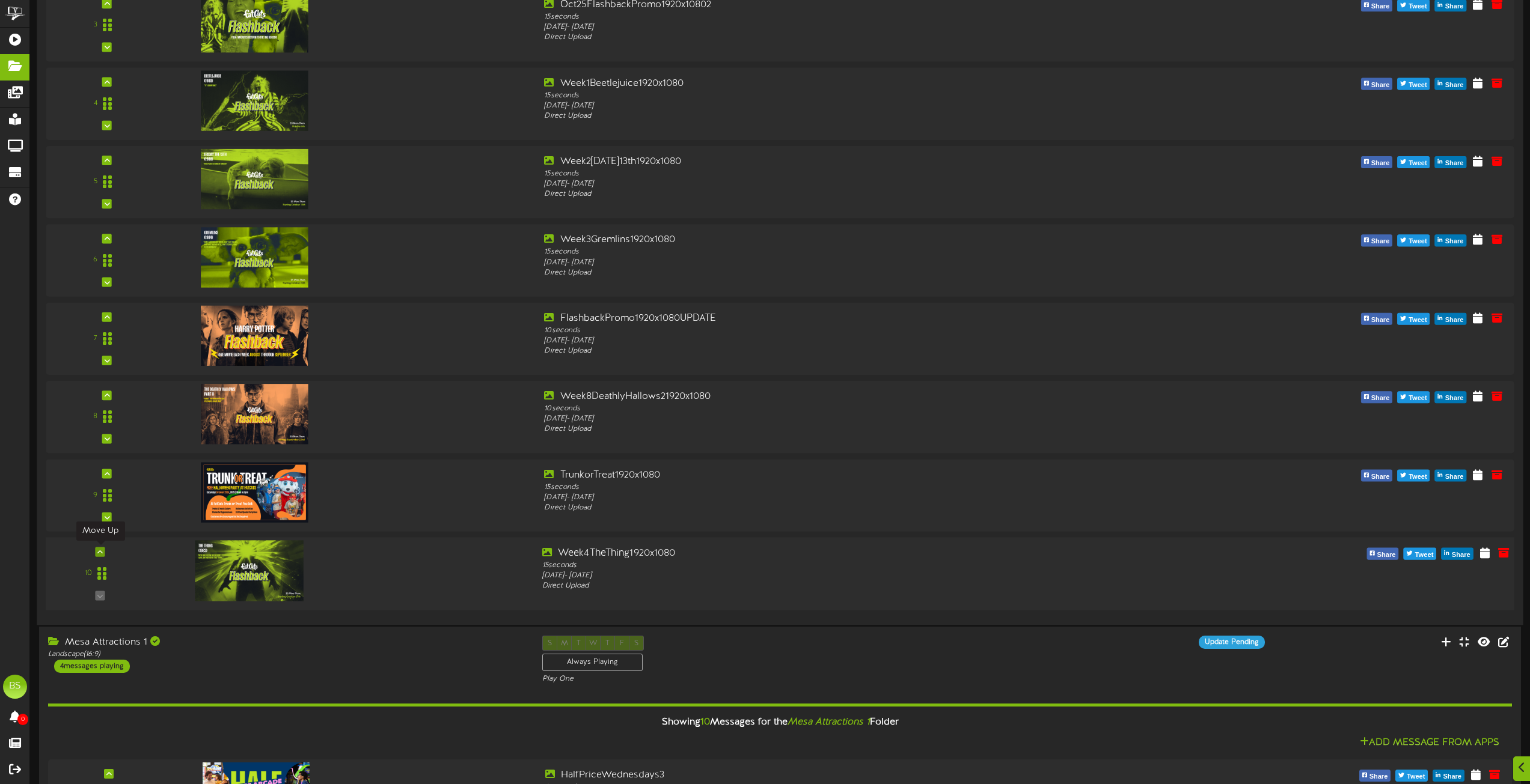
click at [101, 549] on icon at bounding box center [100, 551] width 6 height 6
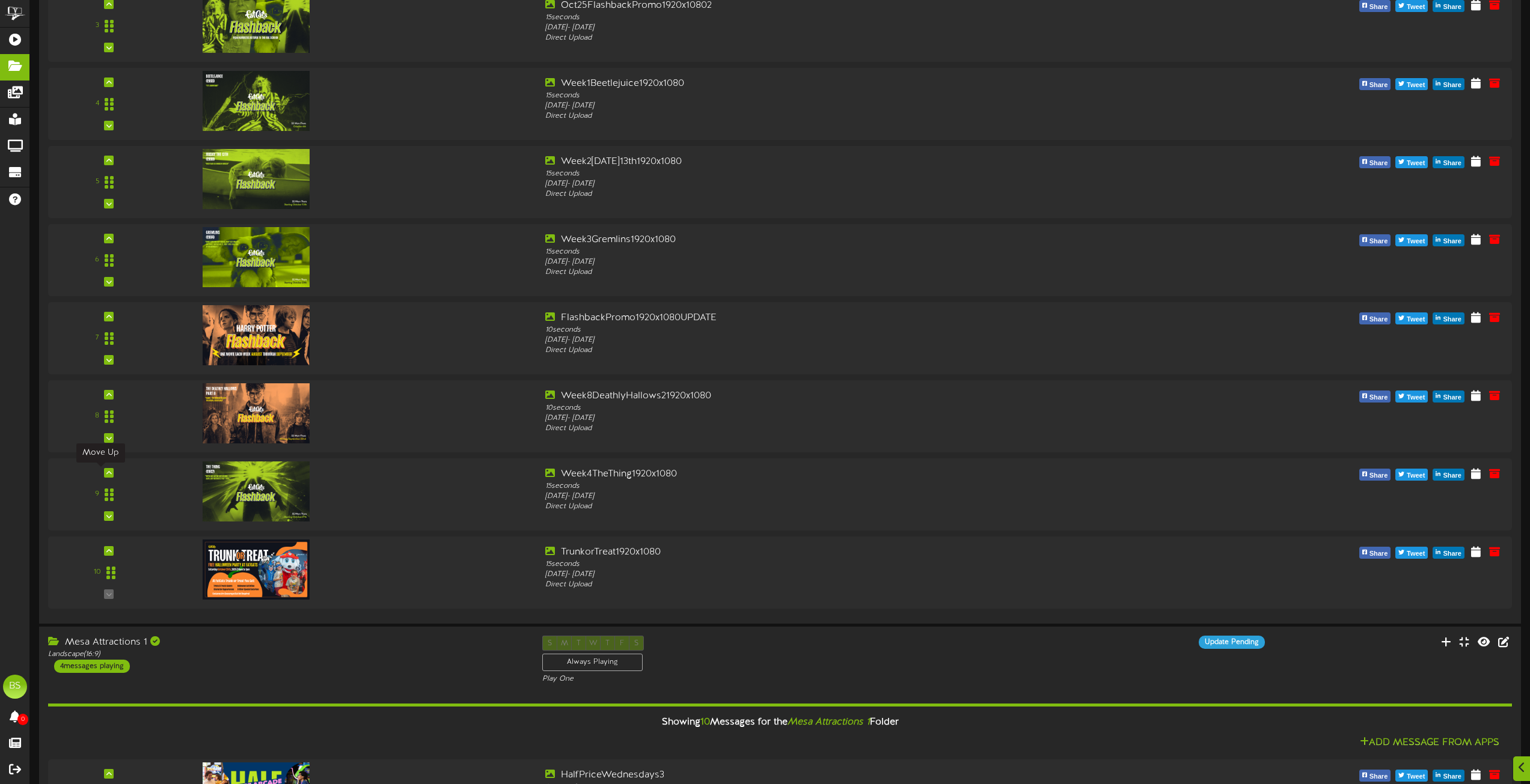
click at [106, 474] on icon at bounding box center [109, 473] width 6 height 6
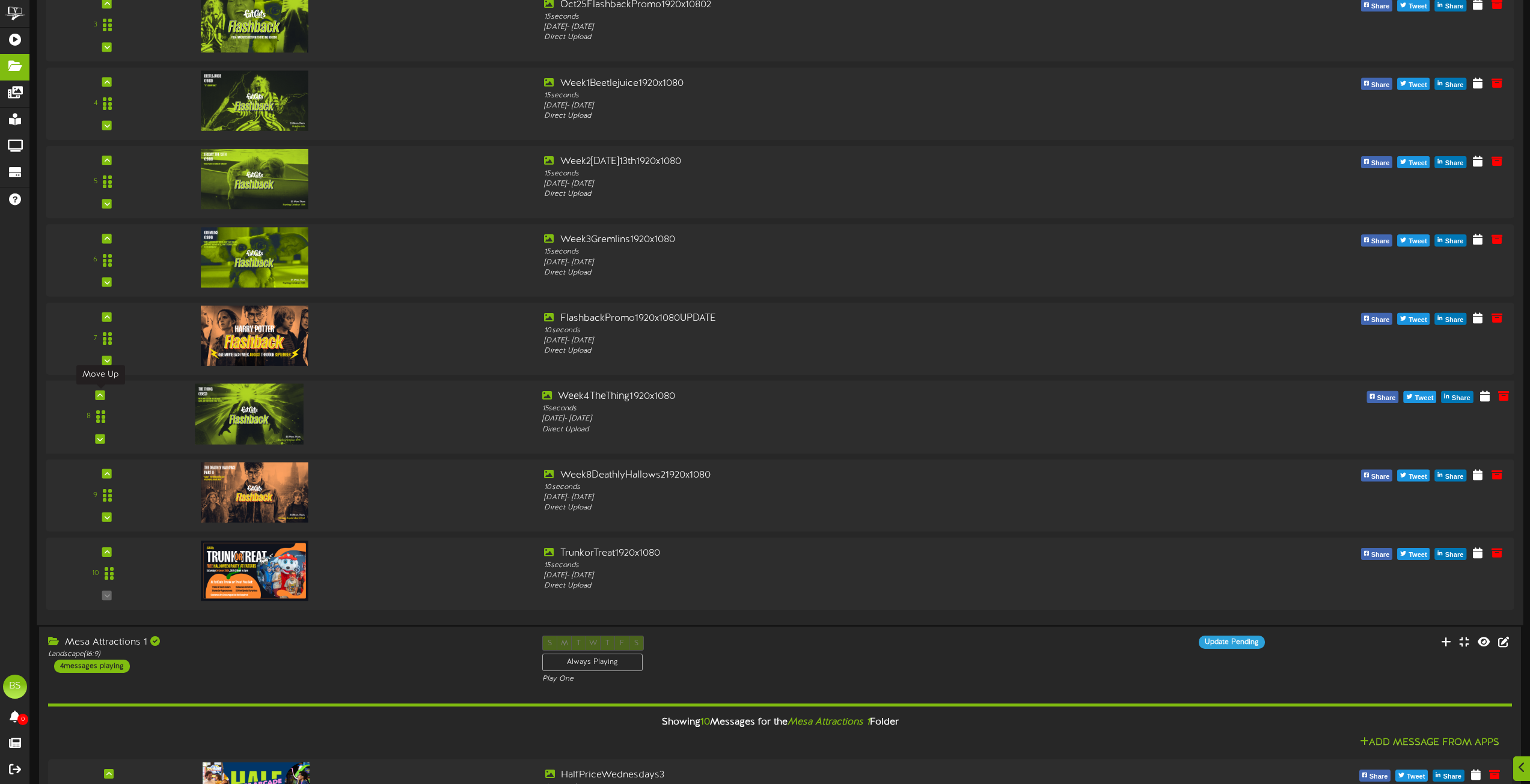
click at [99, 395] on icon at bounding box center [100, 395] width 6 height 6
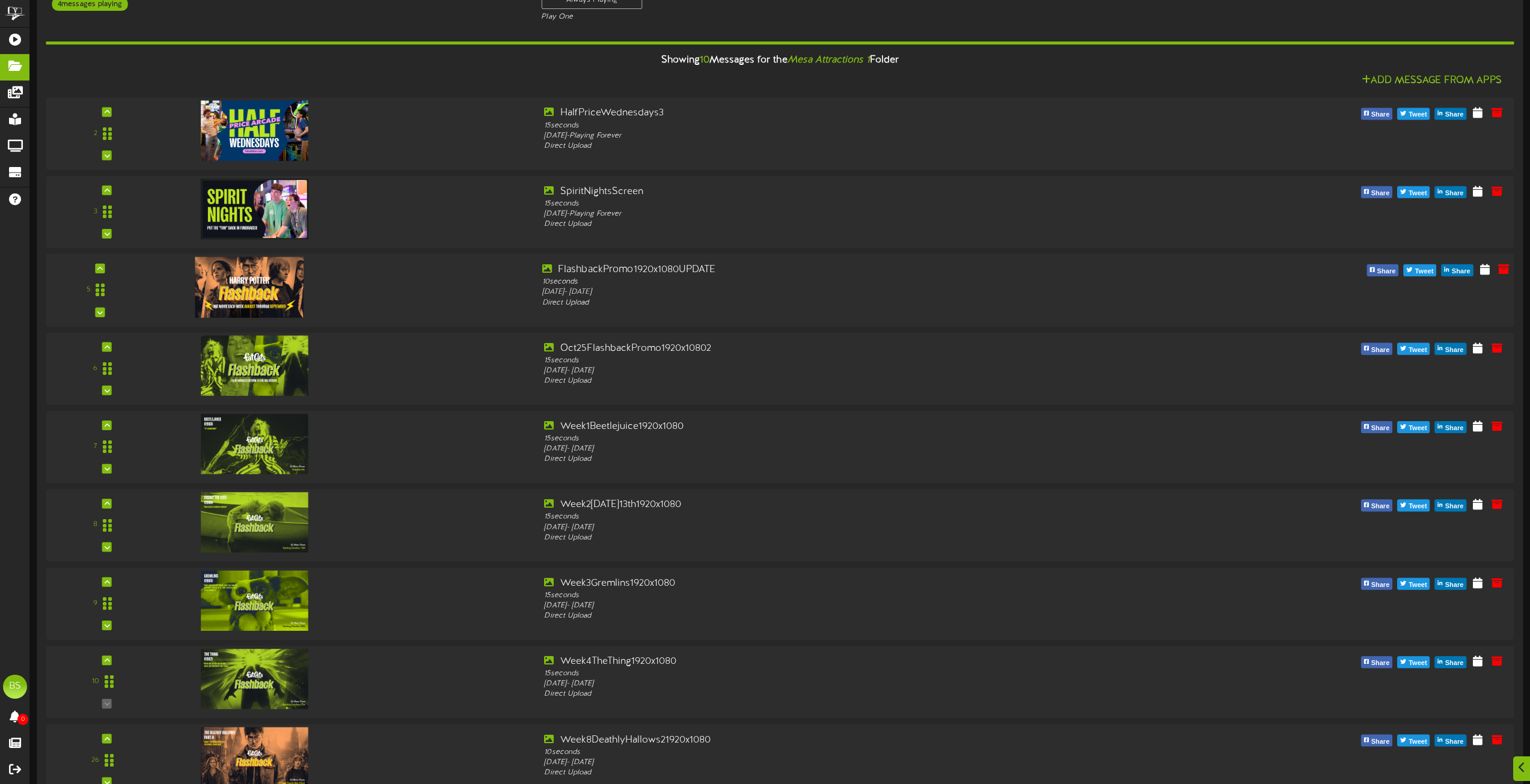
scroll to position [4146, 0]
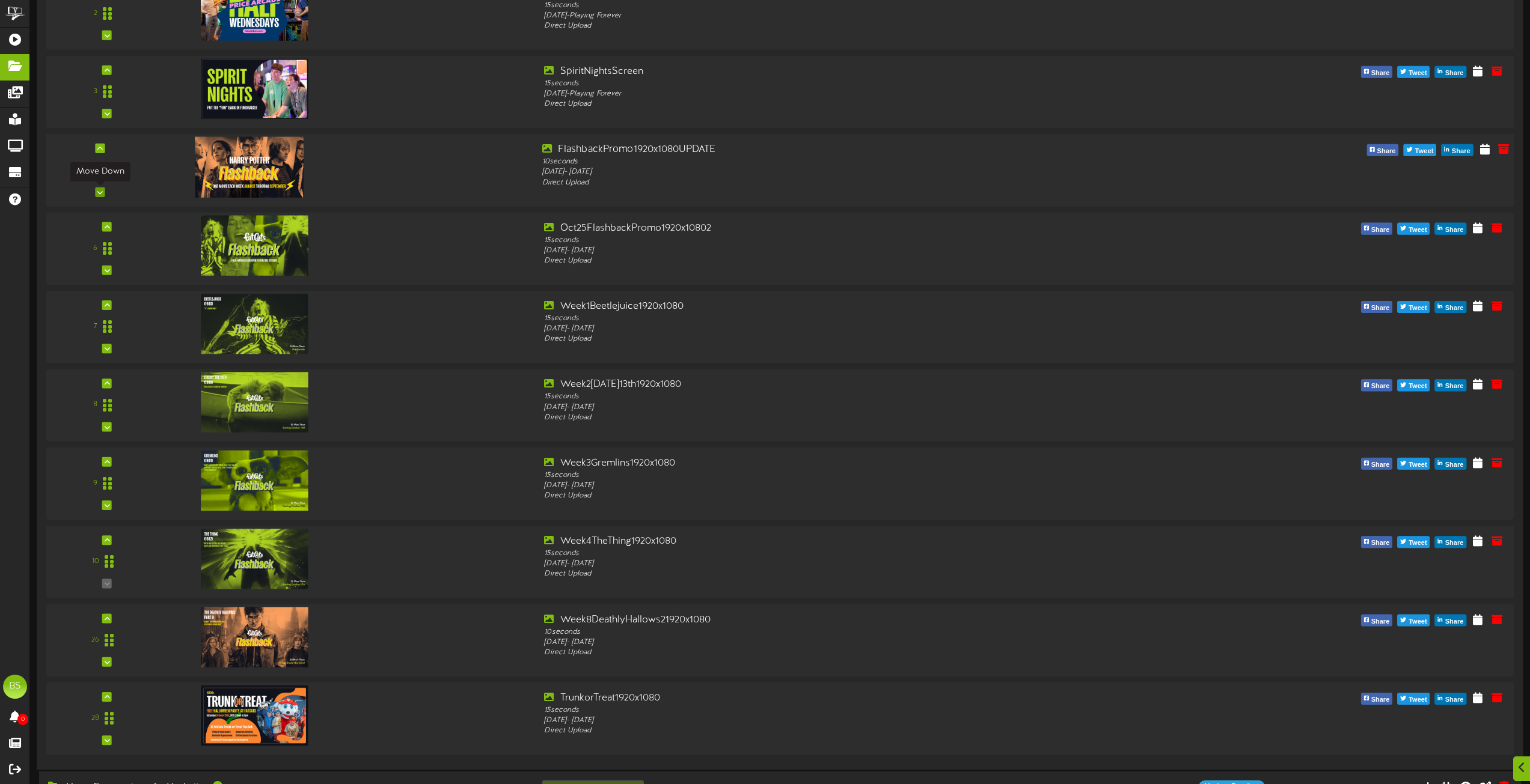
click at [101, 194] on icon at bounding box center [100, 192] width 6 height 6
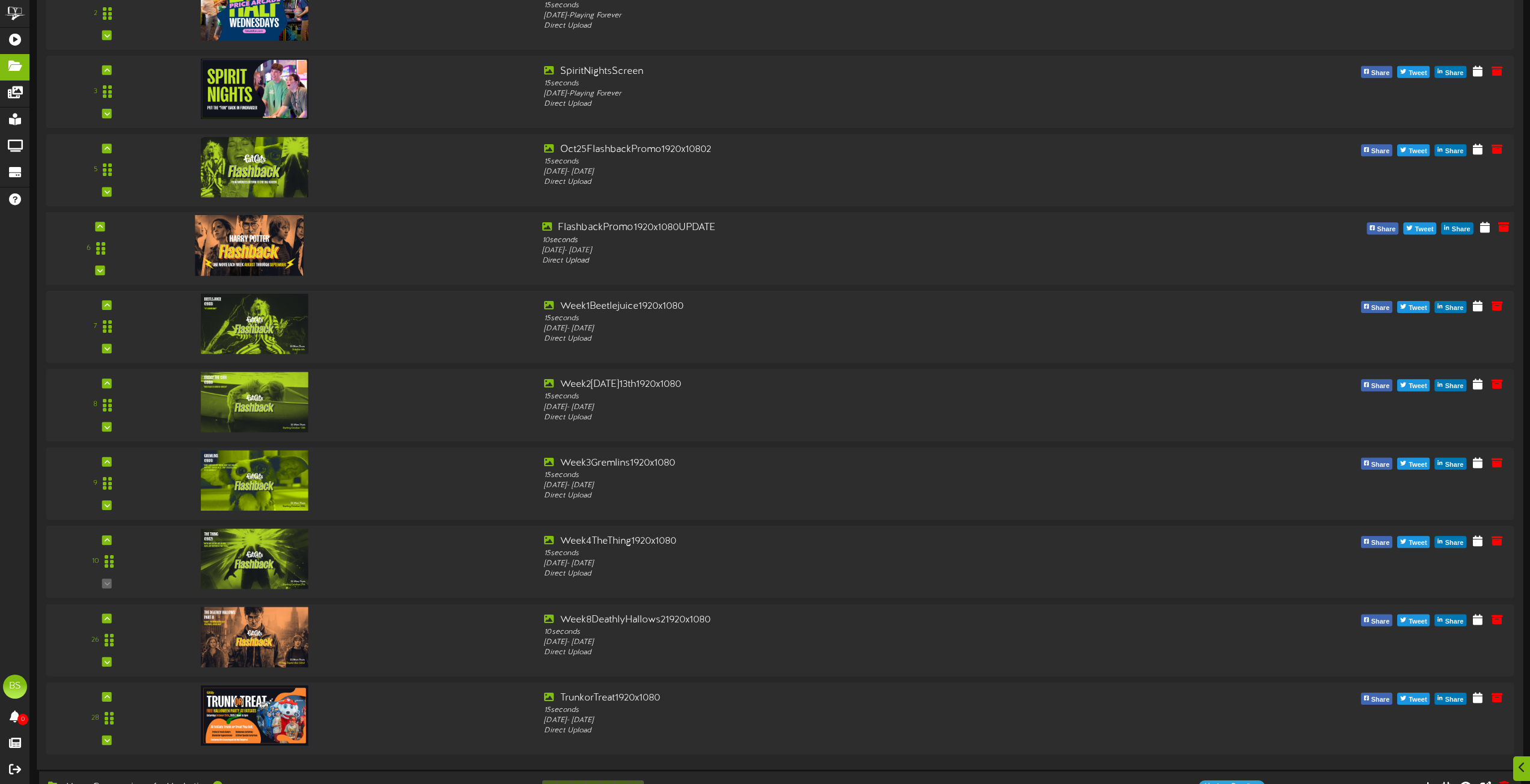
click at [106, 268] on div "6" at bounding box center [99, 248] width 105 height 55
click at [106, 271] on div "6" at bounding box center [99, 248] width 105 height 55
click at [98, 271] on icon at bounding box center [100, 271] width 6 height 6
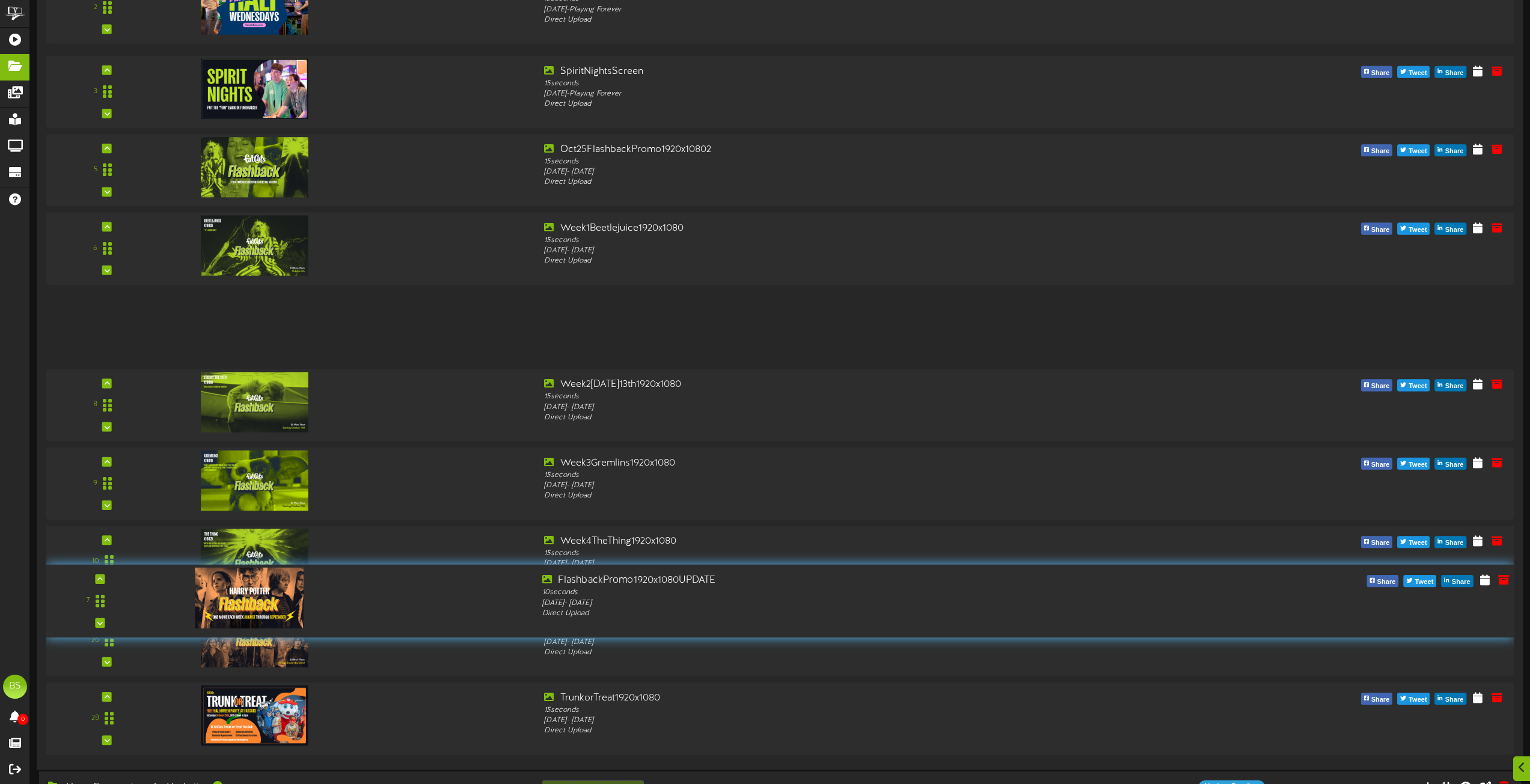
drag, startPoint x: 99, startPoint y: 324, endPoint x: 117, endPoint y: 598, distance: 274.6
click at [117, 598] on div "7" at bounding box center [99, 601] width 105 height 55
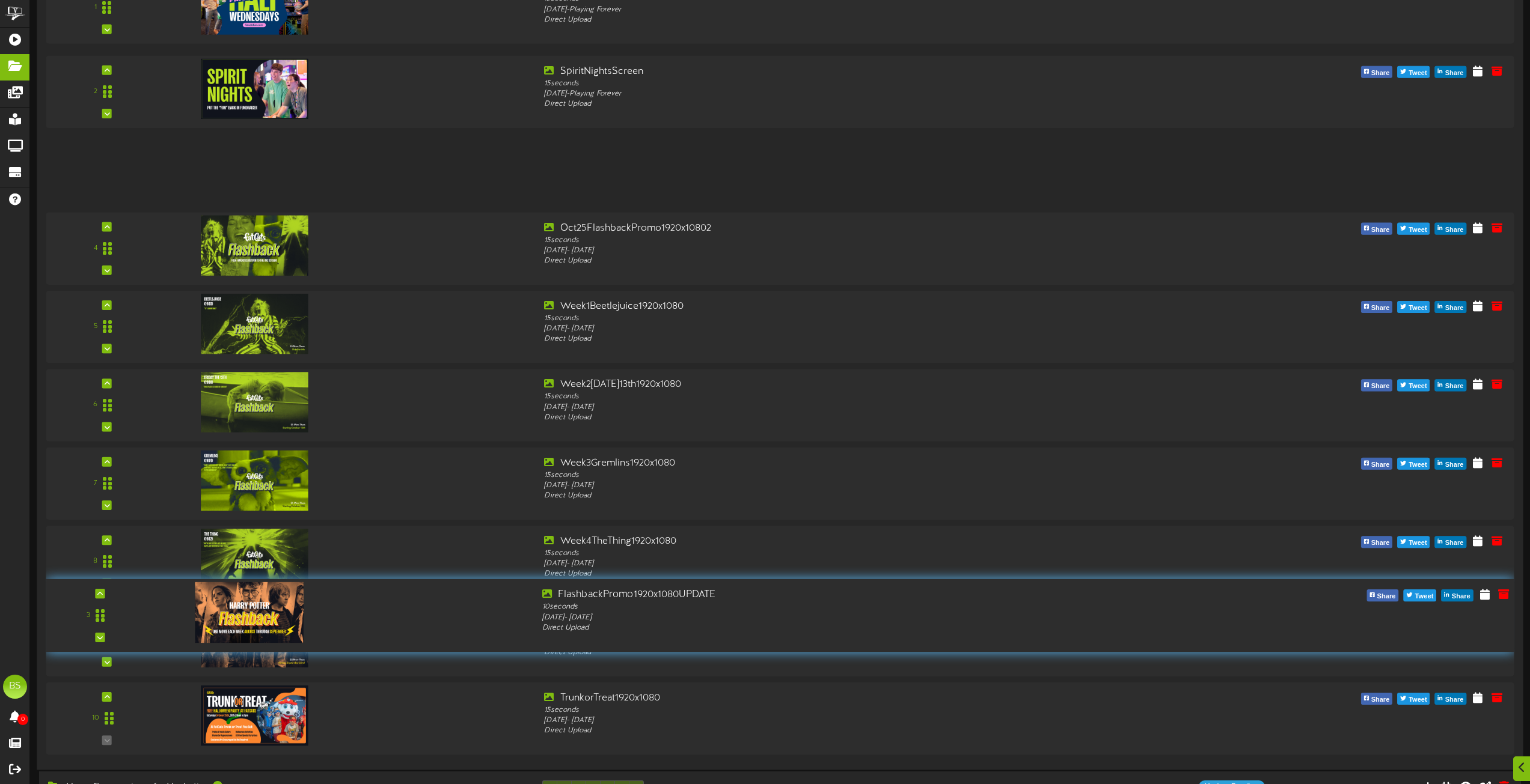
drag, startPoint x: 101, startPoint y: 167, endPoint x: 245, endPoint y: 610, distance: 465.8
click at [245, 610] on div "3" at bounding box center [779, 616] width 1483 height 55
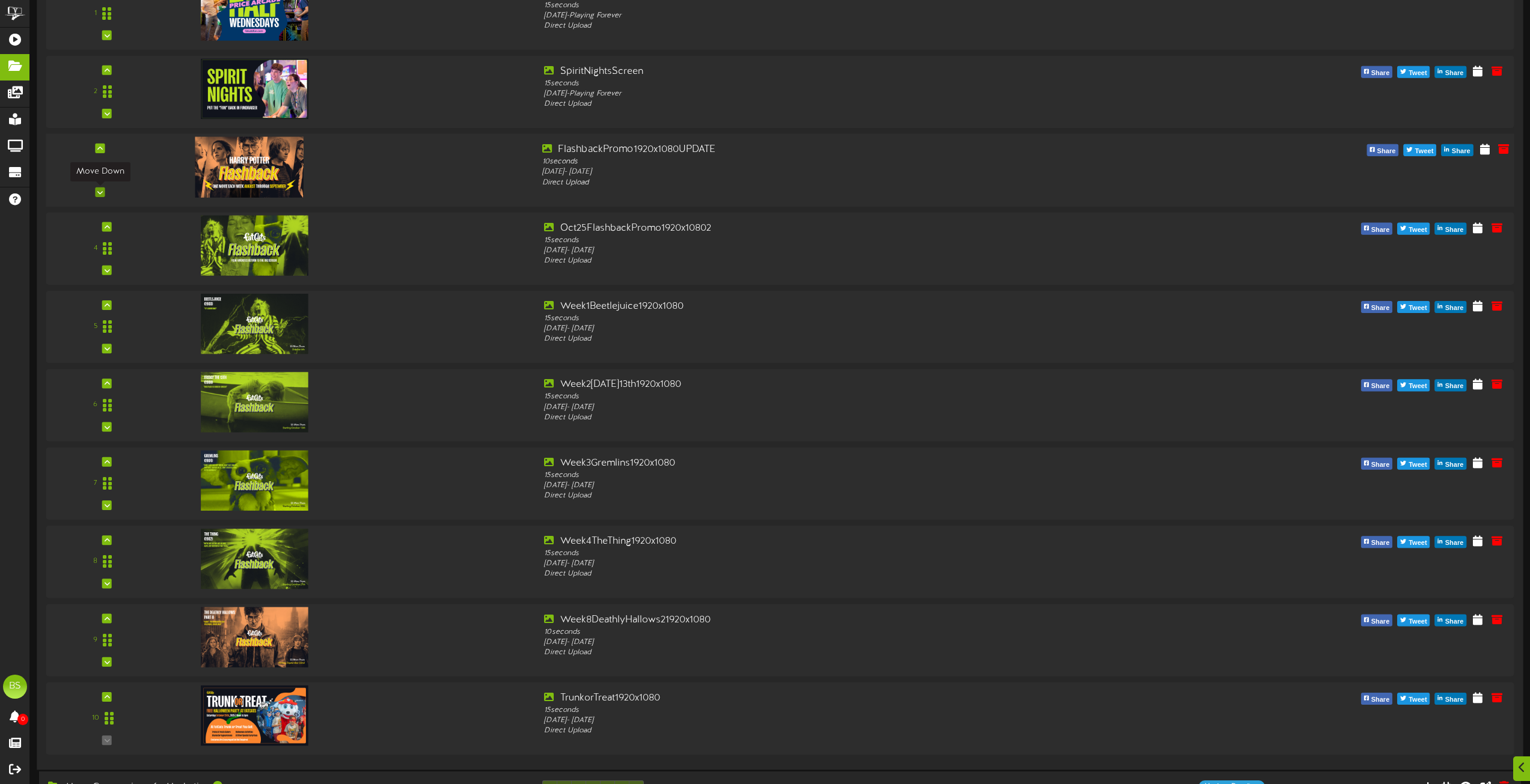
click at [102, 191] on icon at bounding box center [100, 192] width 6 height 6
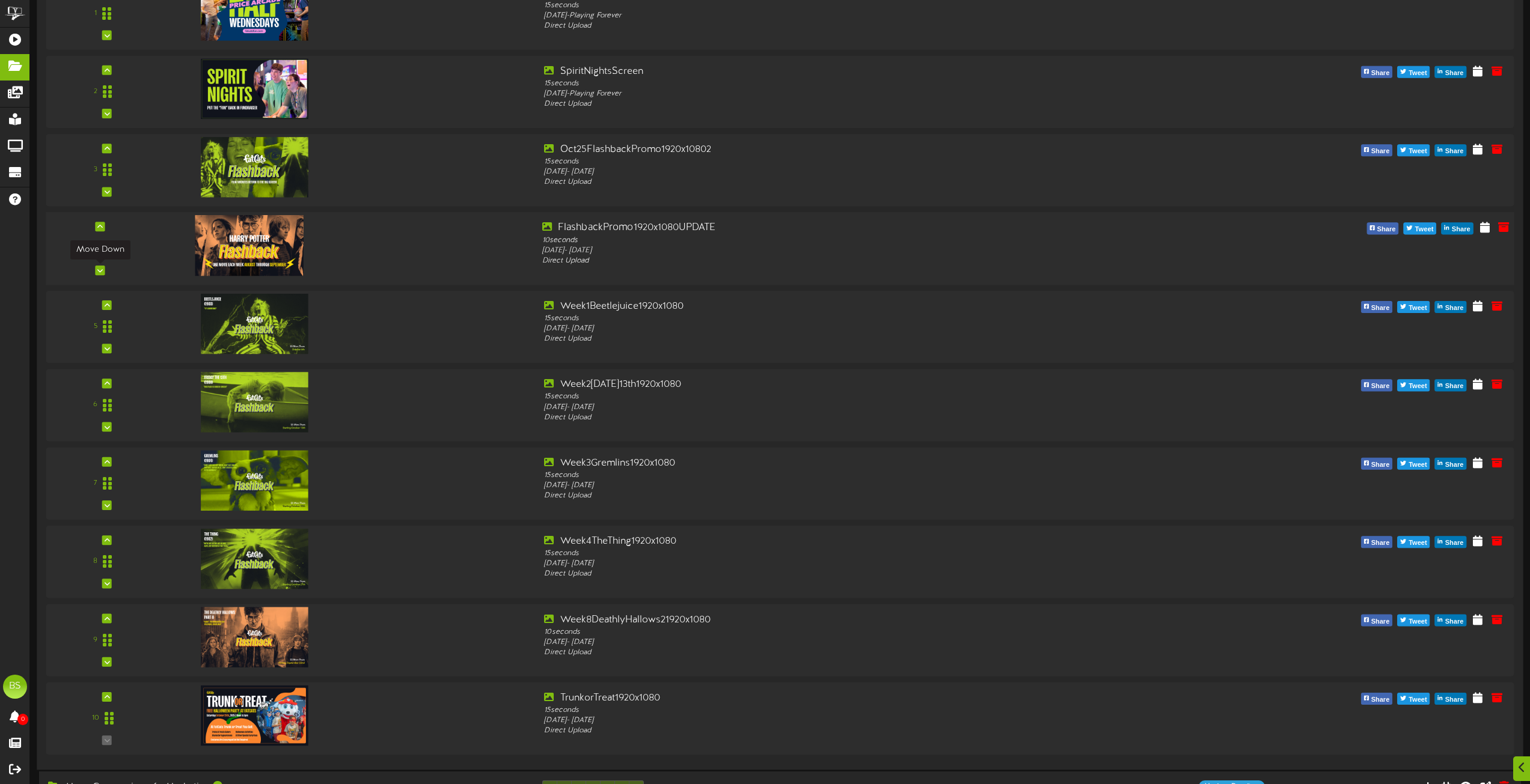
click at [99, 268] on icon at bounding box center [100, 271] width 6 height 6
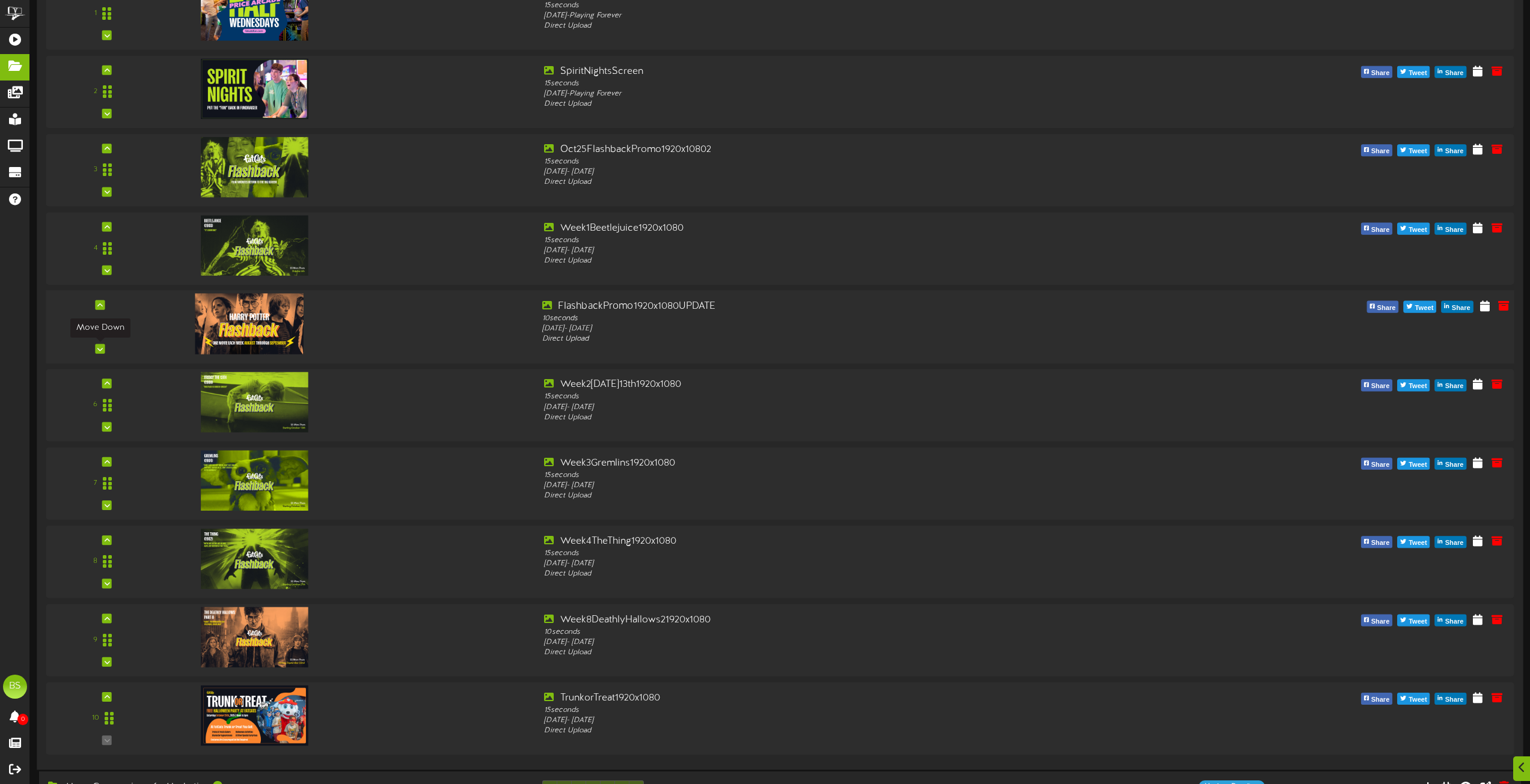
click at [104, 346] on div at bounding box center [100, 348] width 10 height 10
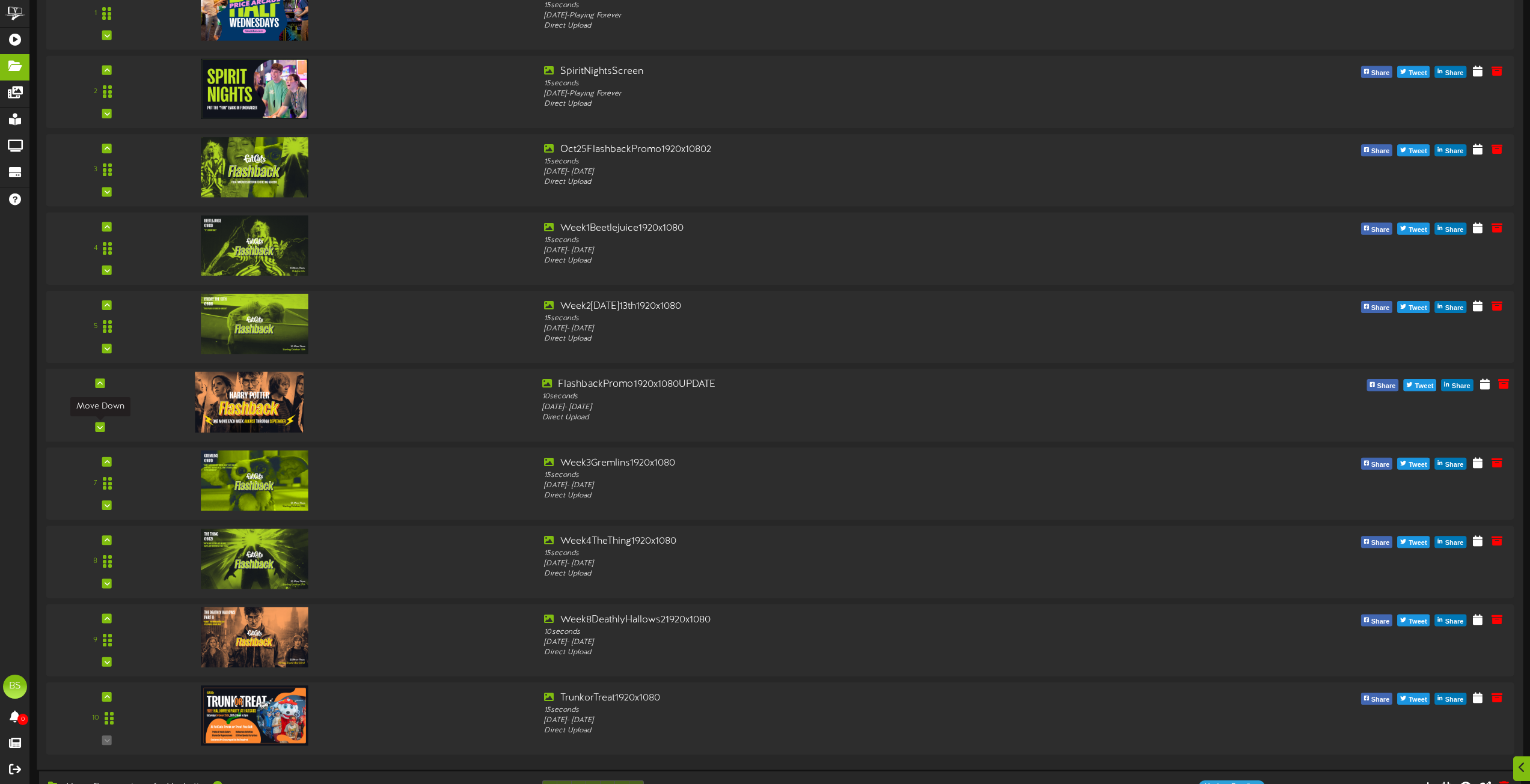
drag, startPoint x: 98, startPoint y: 428, endPoint x: 106, endPoint y: 421, distance: 10.6
click at [98, 427] on icon at bounding box center [100, 427] width 6 height 6
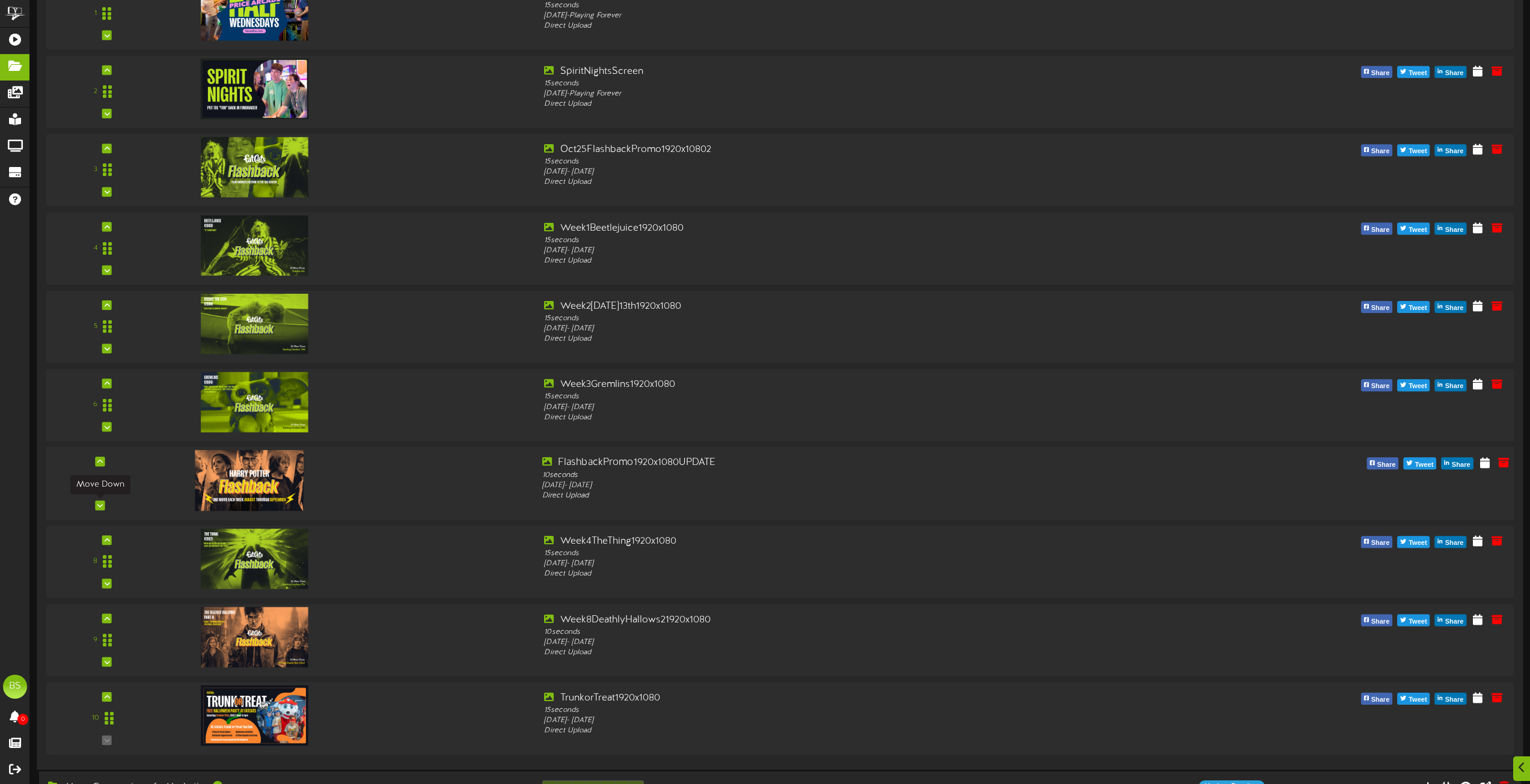
click at [99, 509] on div at bounding box center [100, 505] width 10 height 10
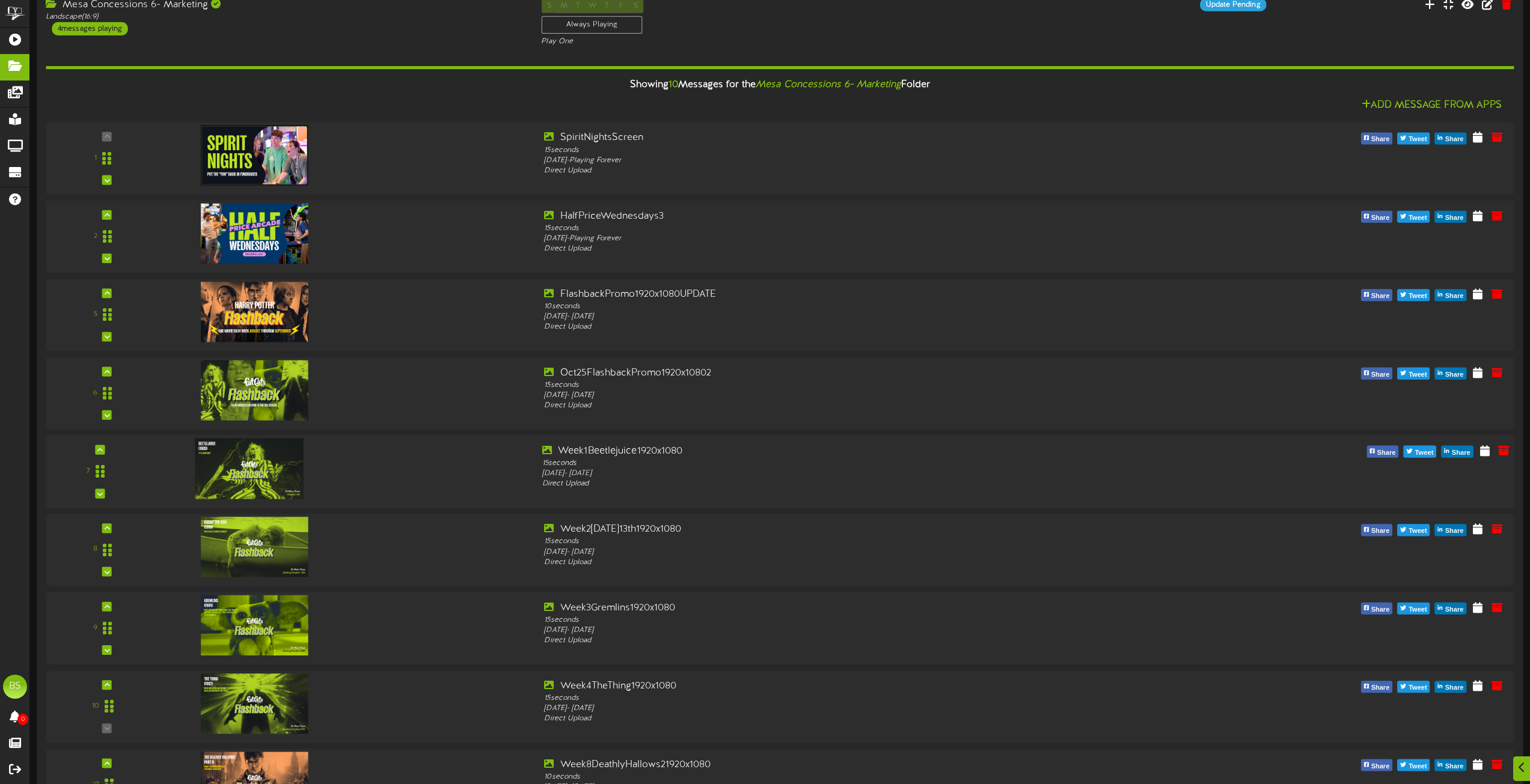
scroll to position [5107, 0]
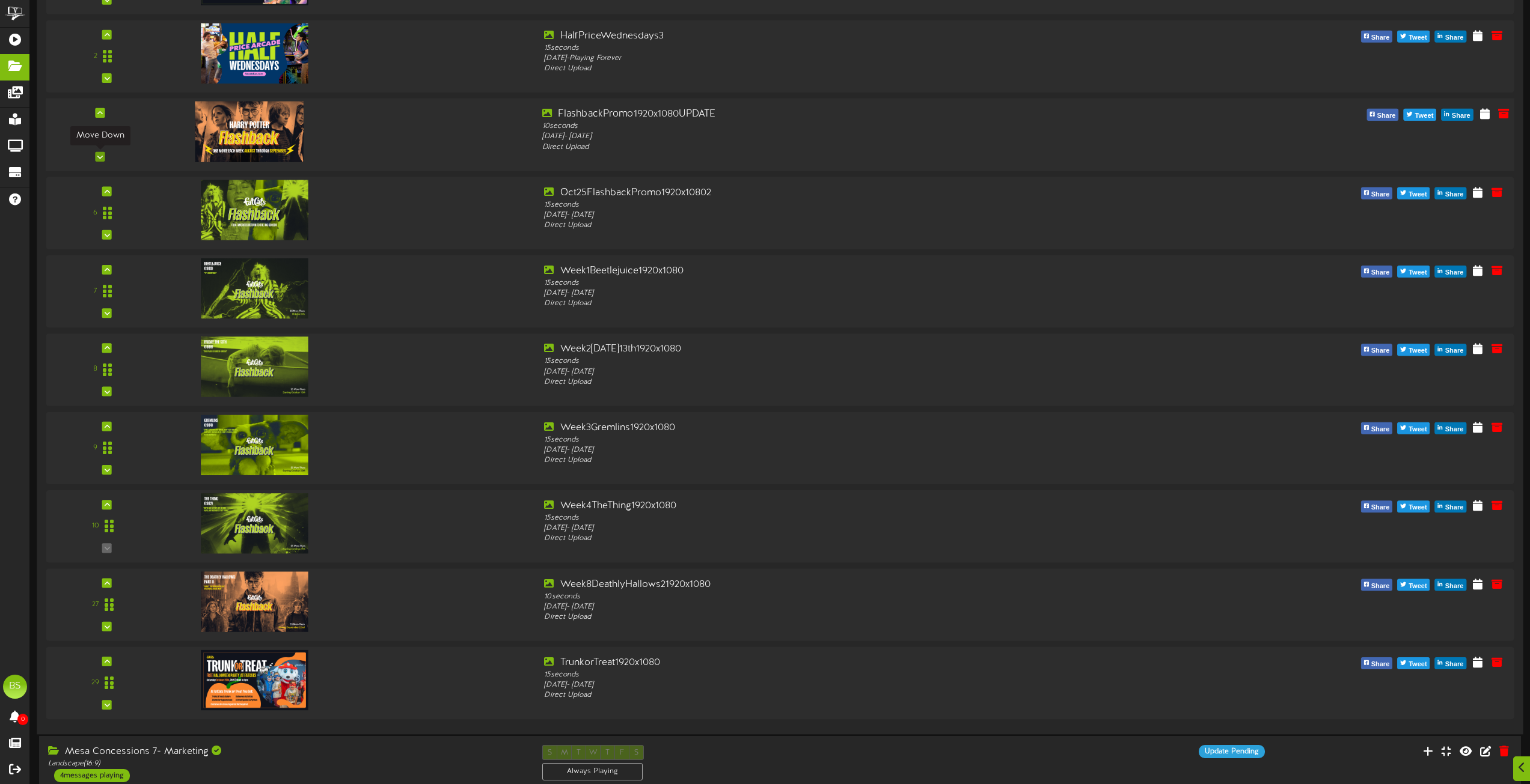
click at [101, 155] on icon at bounding box center [100, 157] width 6 height 6
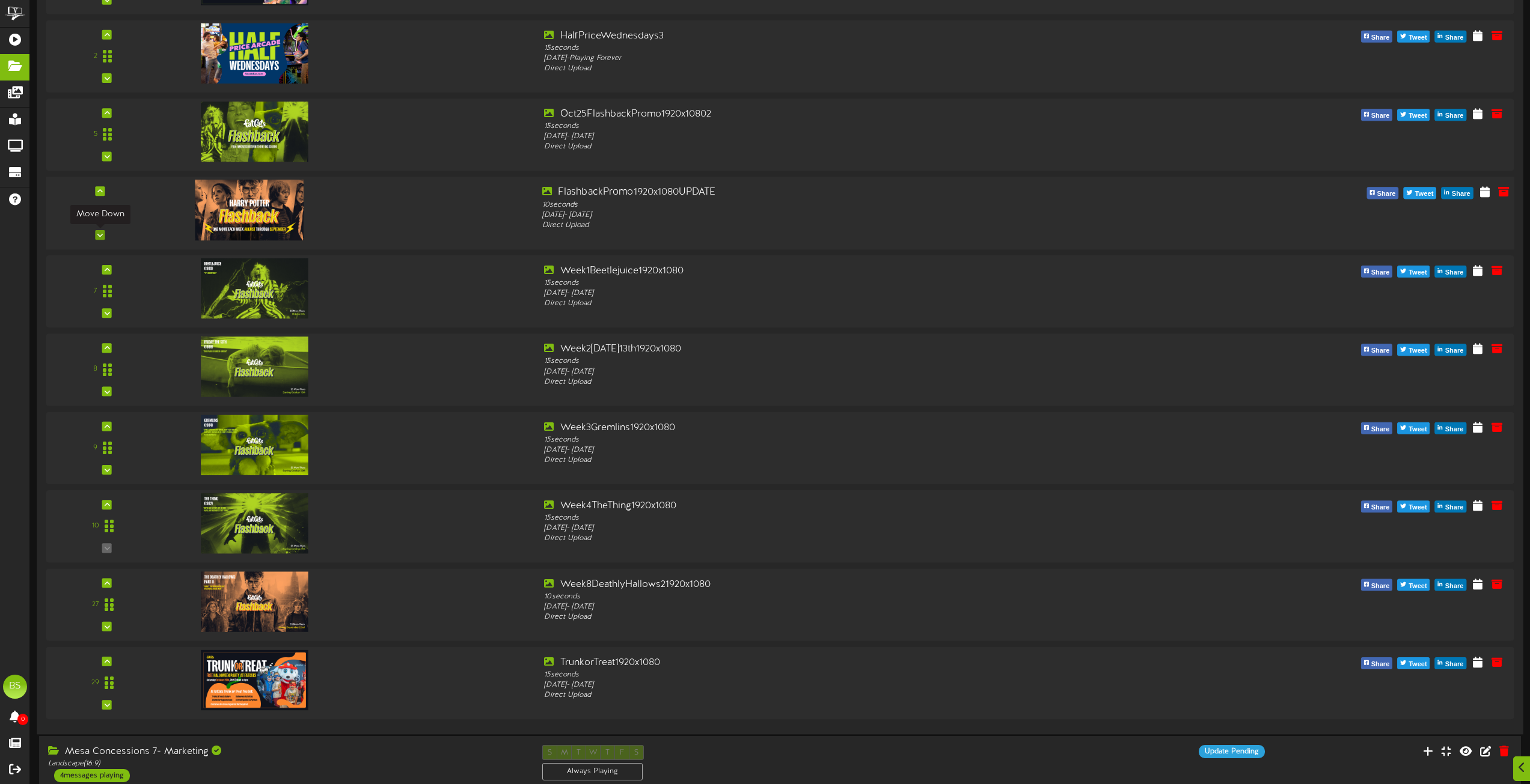
click at [99, 234] on icon at bounding box center [100, 235] width 6 height 6
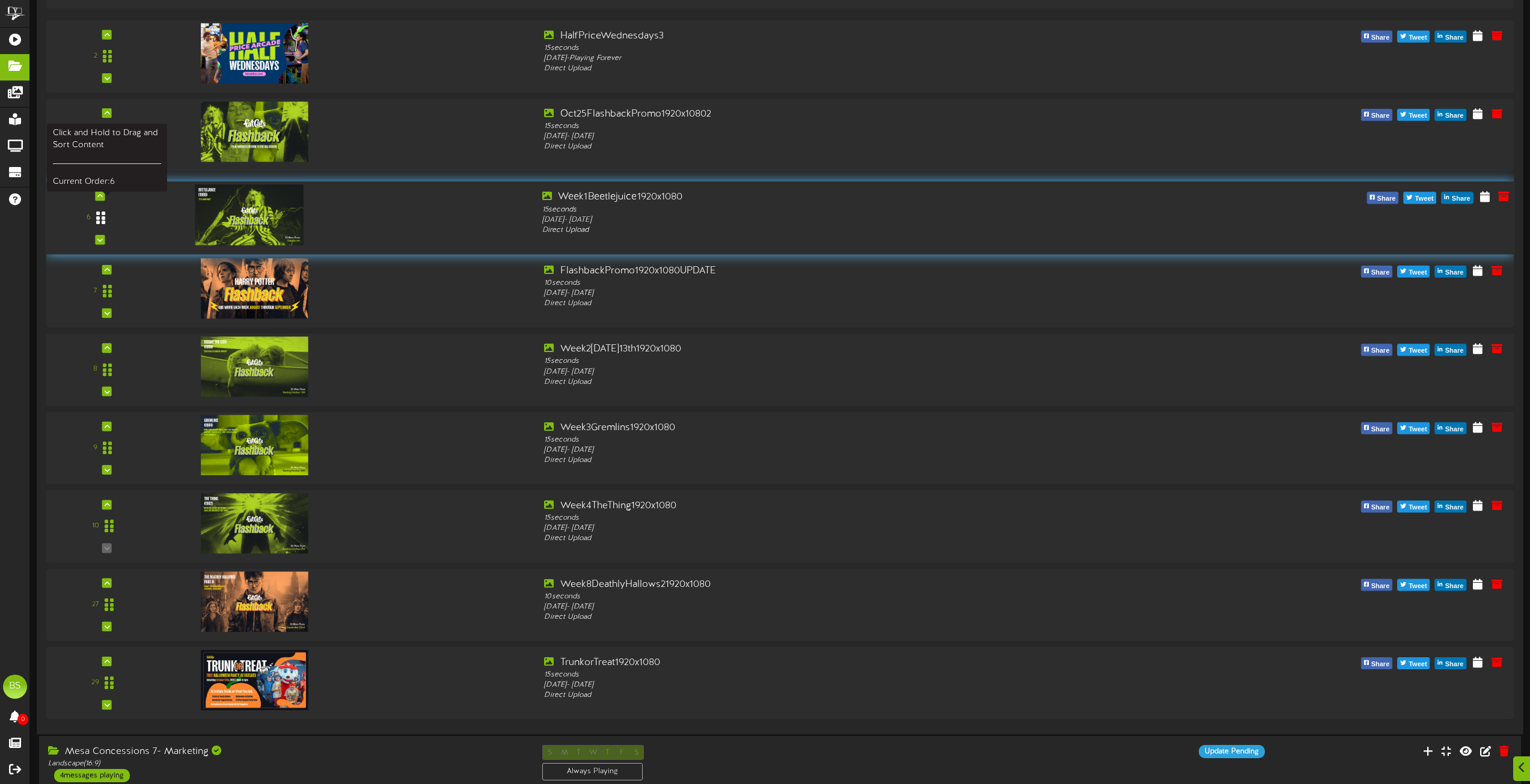
drag, startPoint x: 100, startPoint y: 212, endPoint x: 105, endPoint y: 216, distance: 6.4
click at [105, 216] on div at bounding box center [101, 217] width 27 height 30
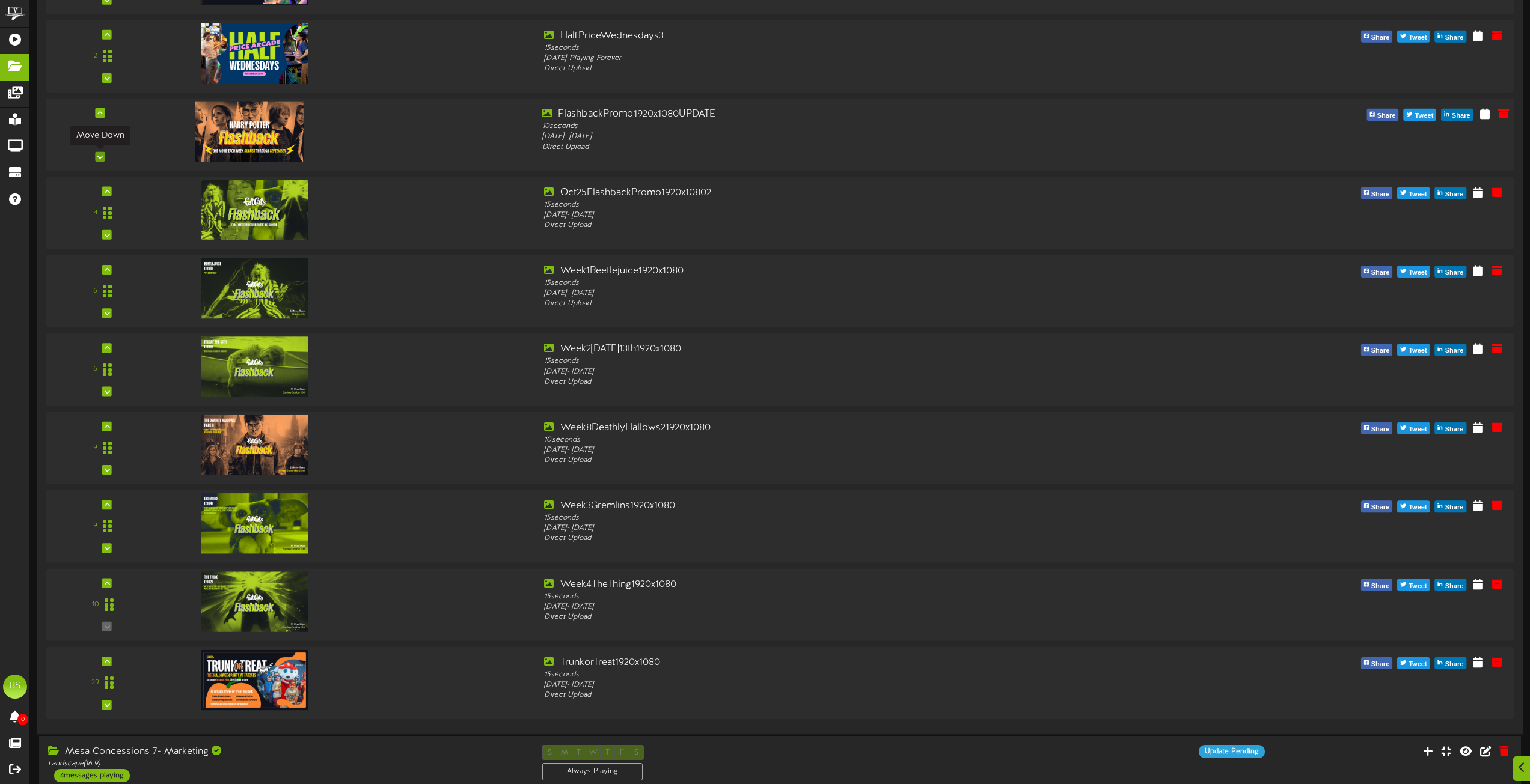
click at [101, 156] on icon at bounding box center [100, 157] width 6 height 6
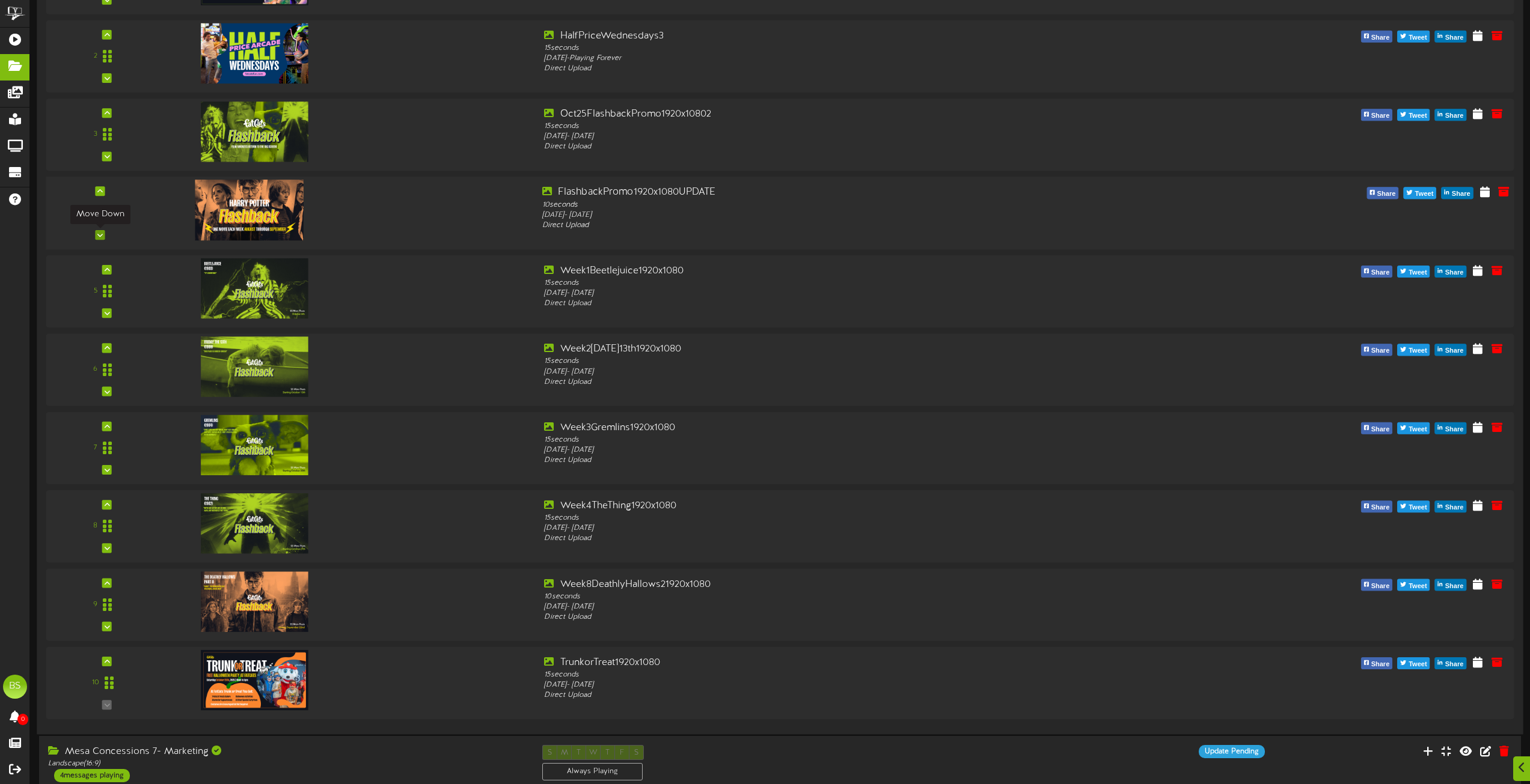
click at [100, 234] on icon at bounding box center [100, 235] width 6 height 6
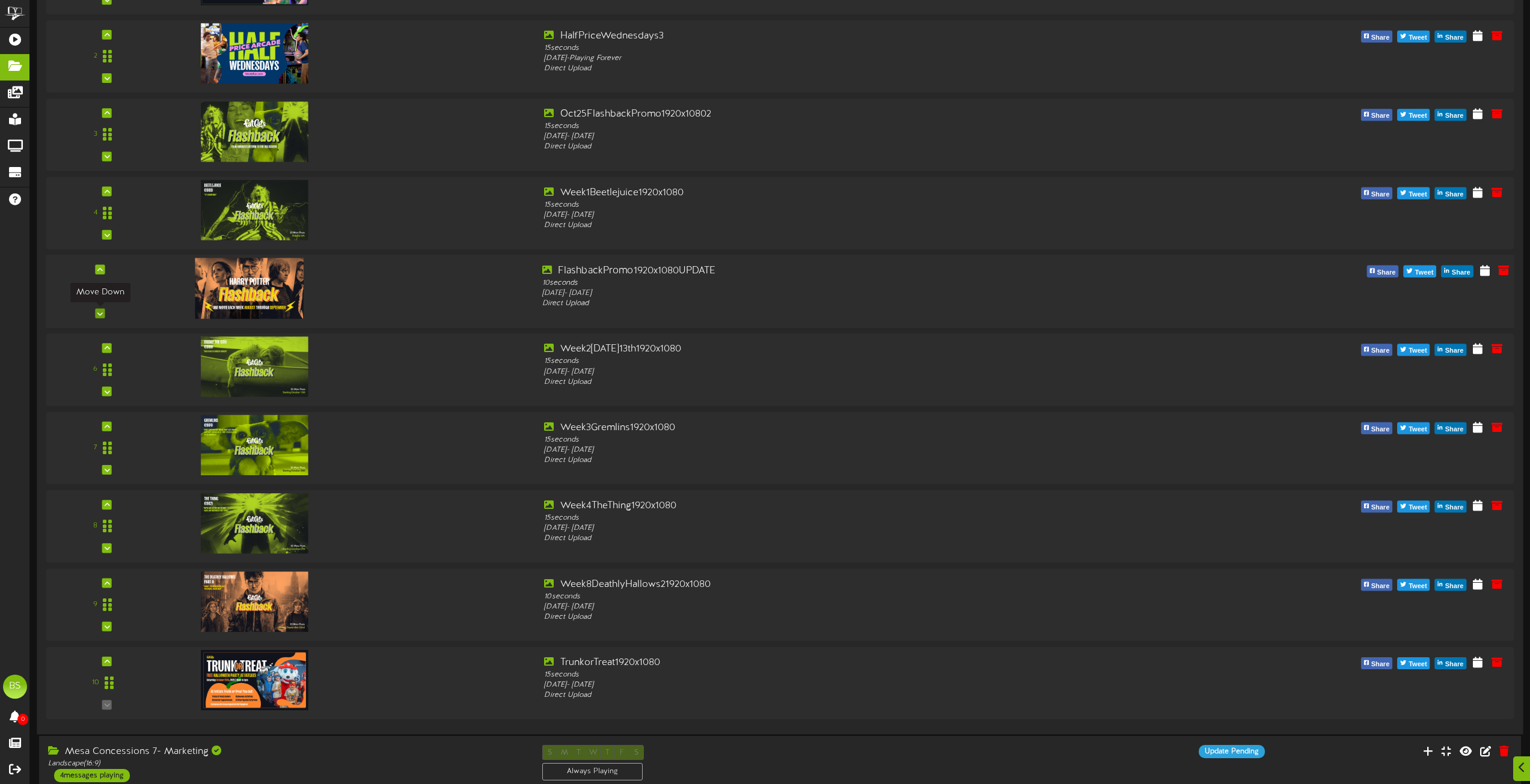
click at [98, 313] on icon at bounding box center [100, 313] width 6 height 6
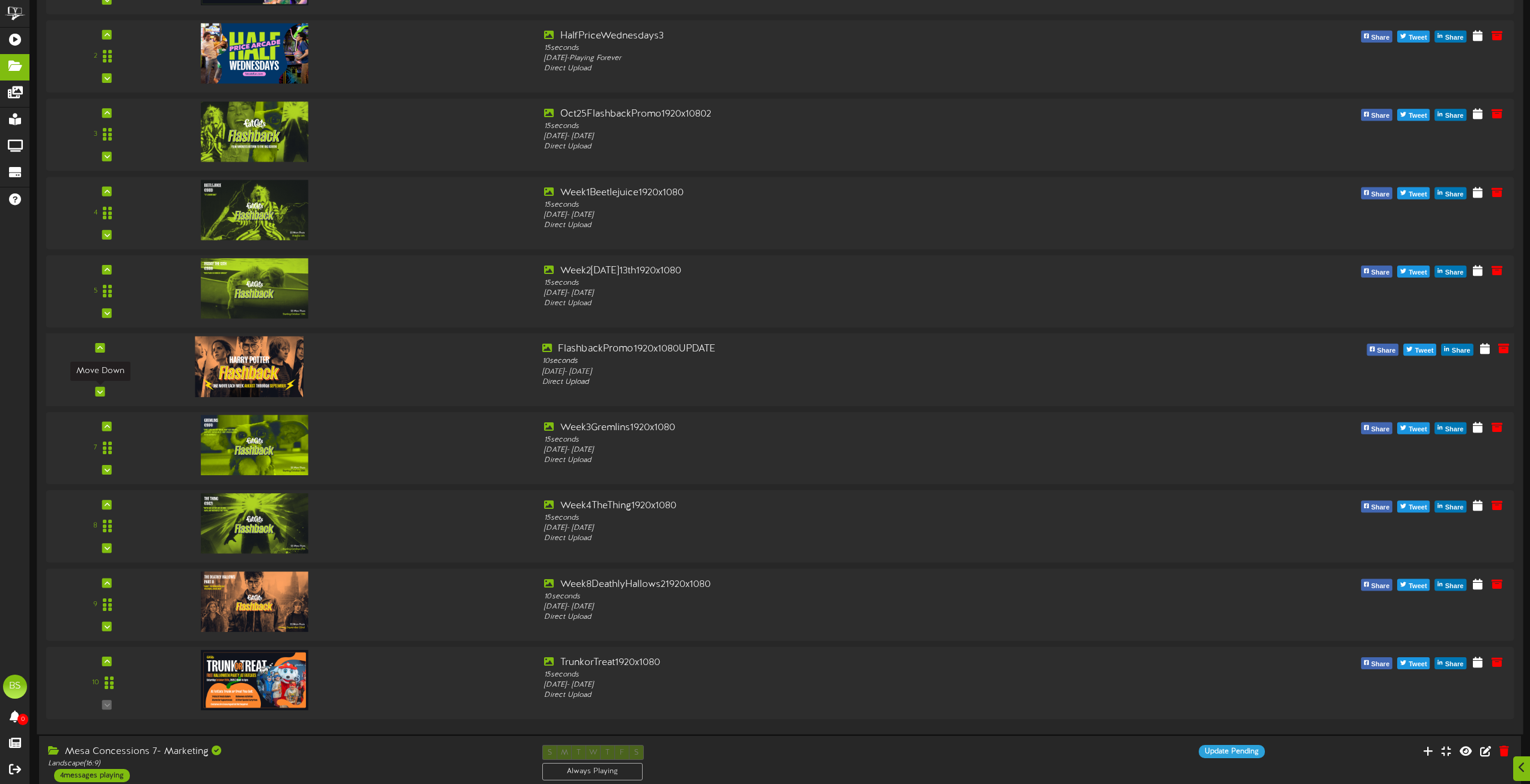
click at [100, 392] on icon at bounding box center [100, 392] width 6 height 6
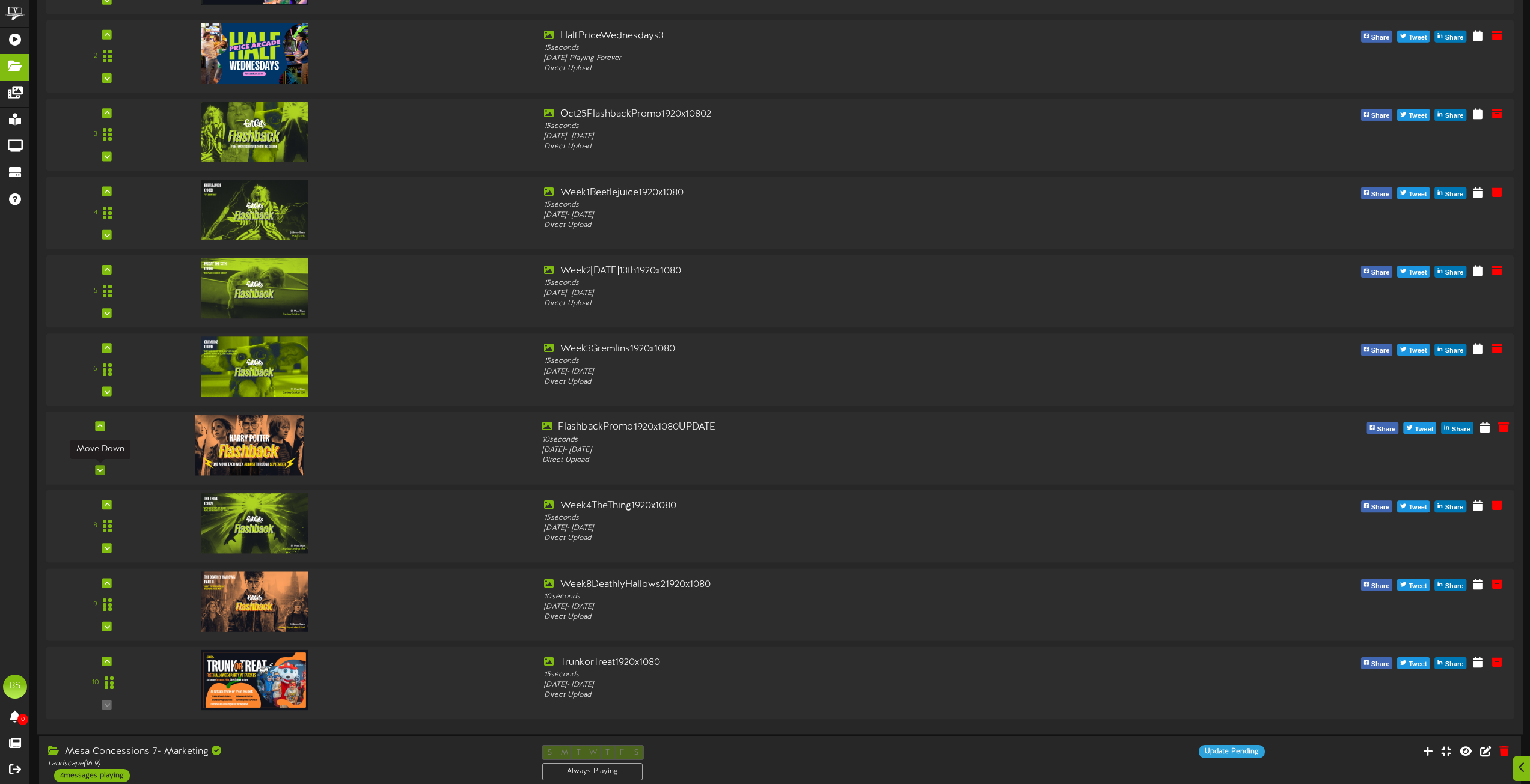
click at [103, 470] on icon at bounding box center [100, 470] width 6 height 6
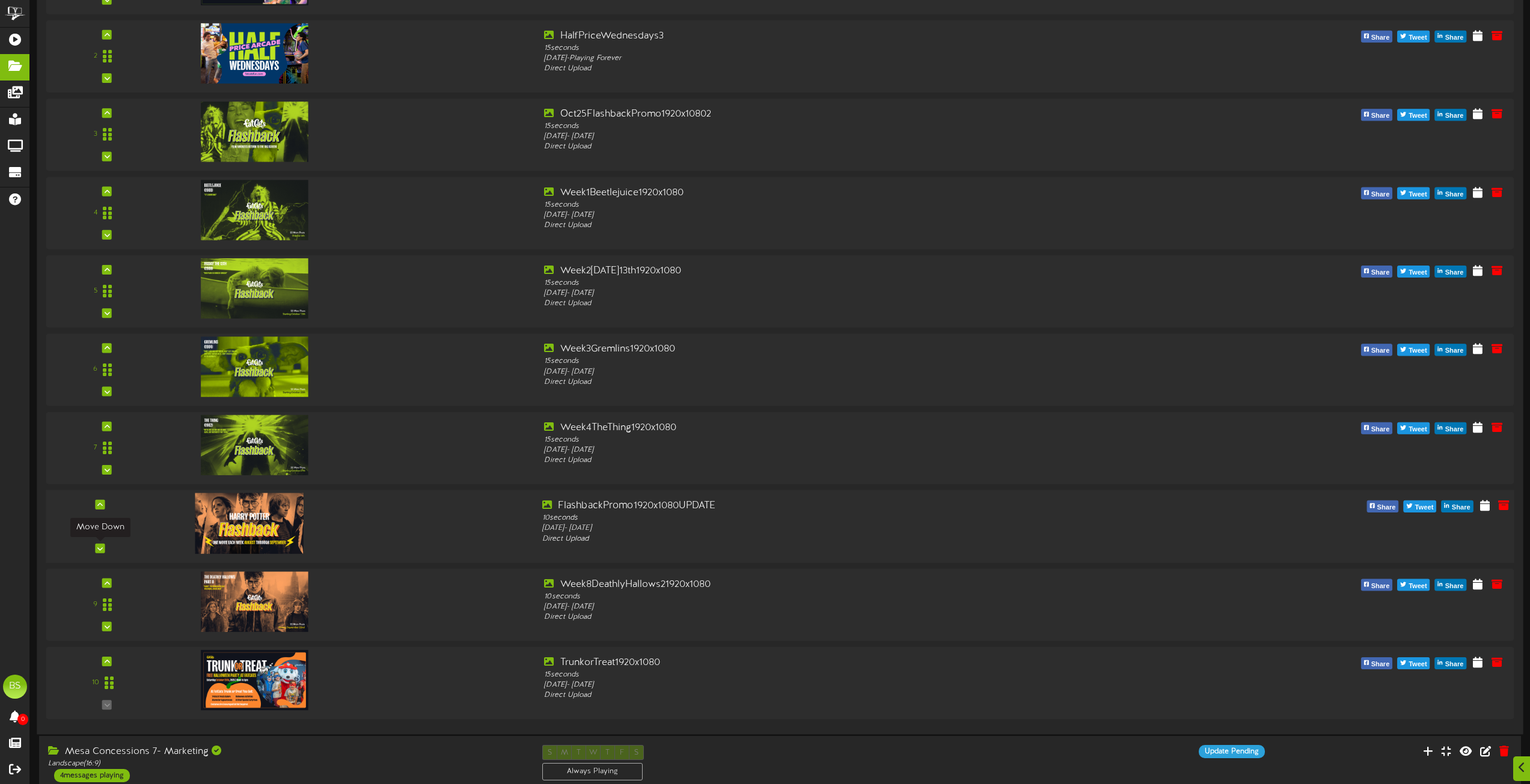
click at [100, 547] on icon at bounding box center [100, 548] width 6 height 6
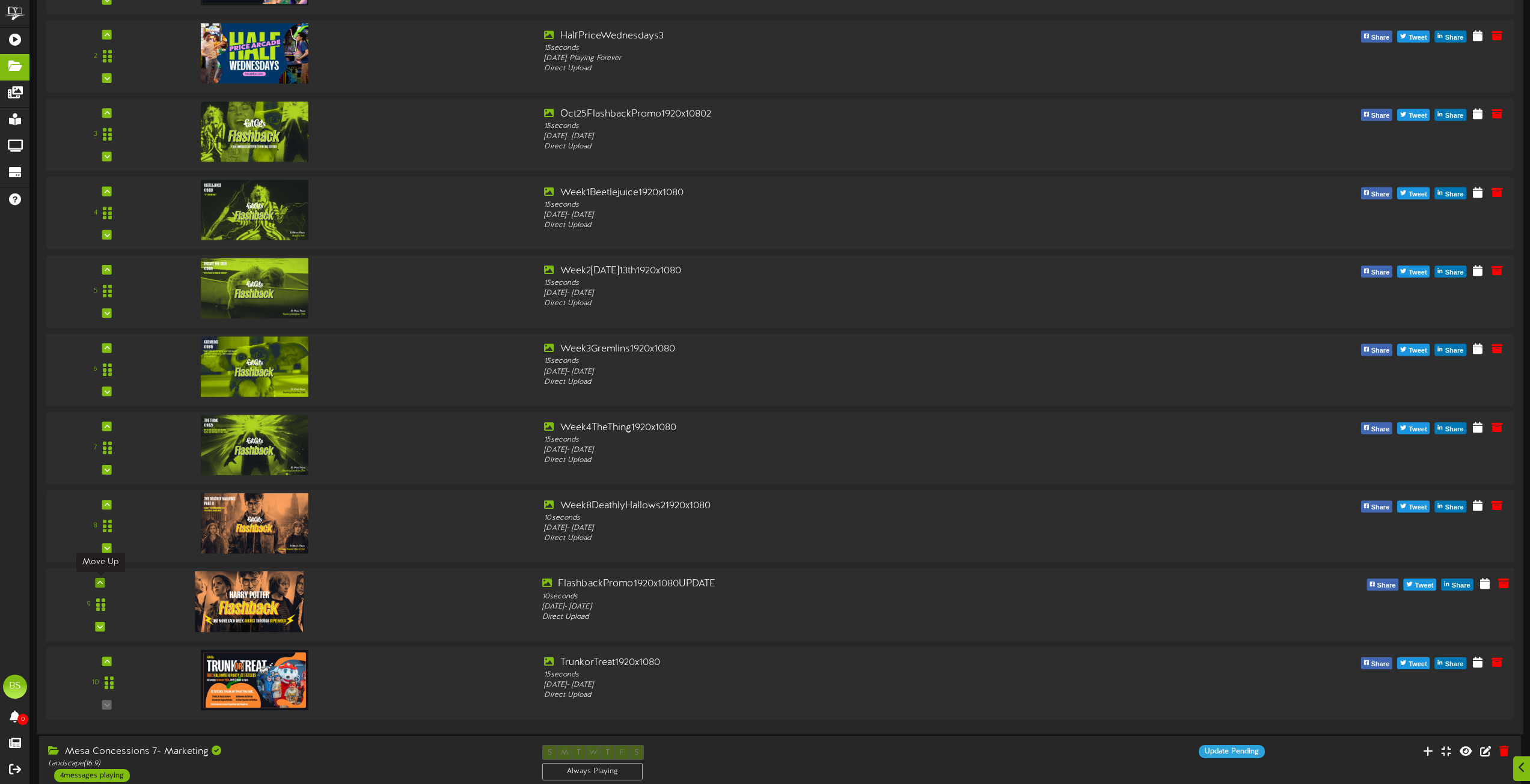
click at [102, 583] on icon at bounding box center [100, 583] width 6 height 6
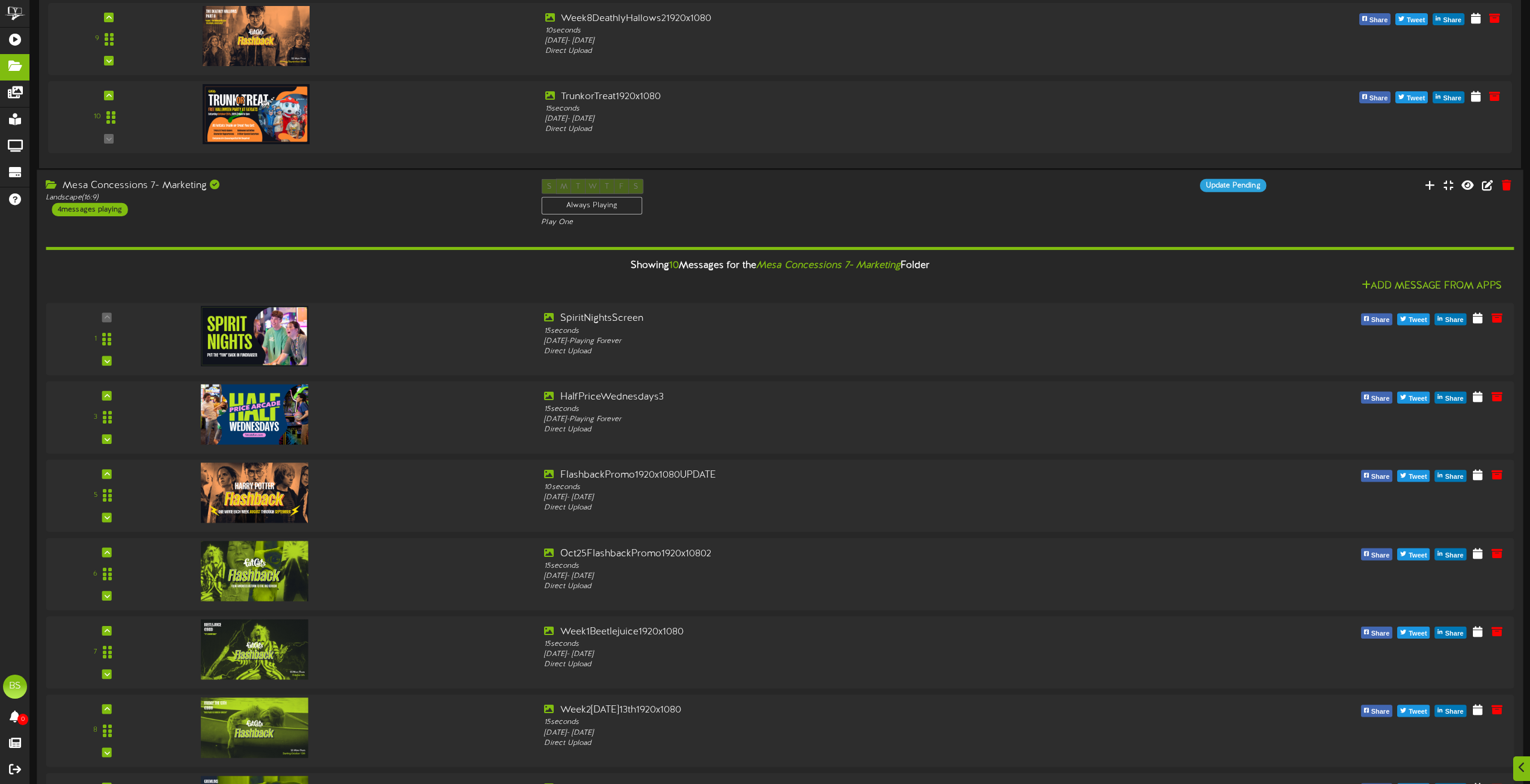
scroll to position [5888, 0]
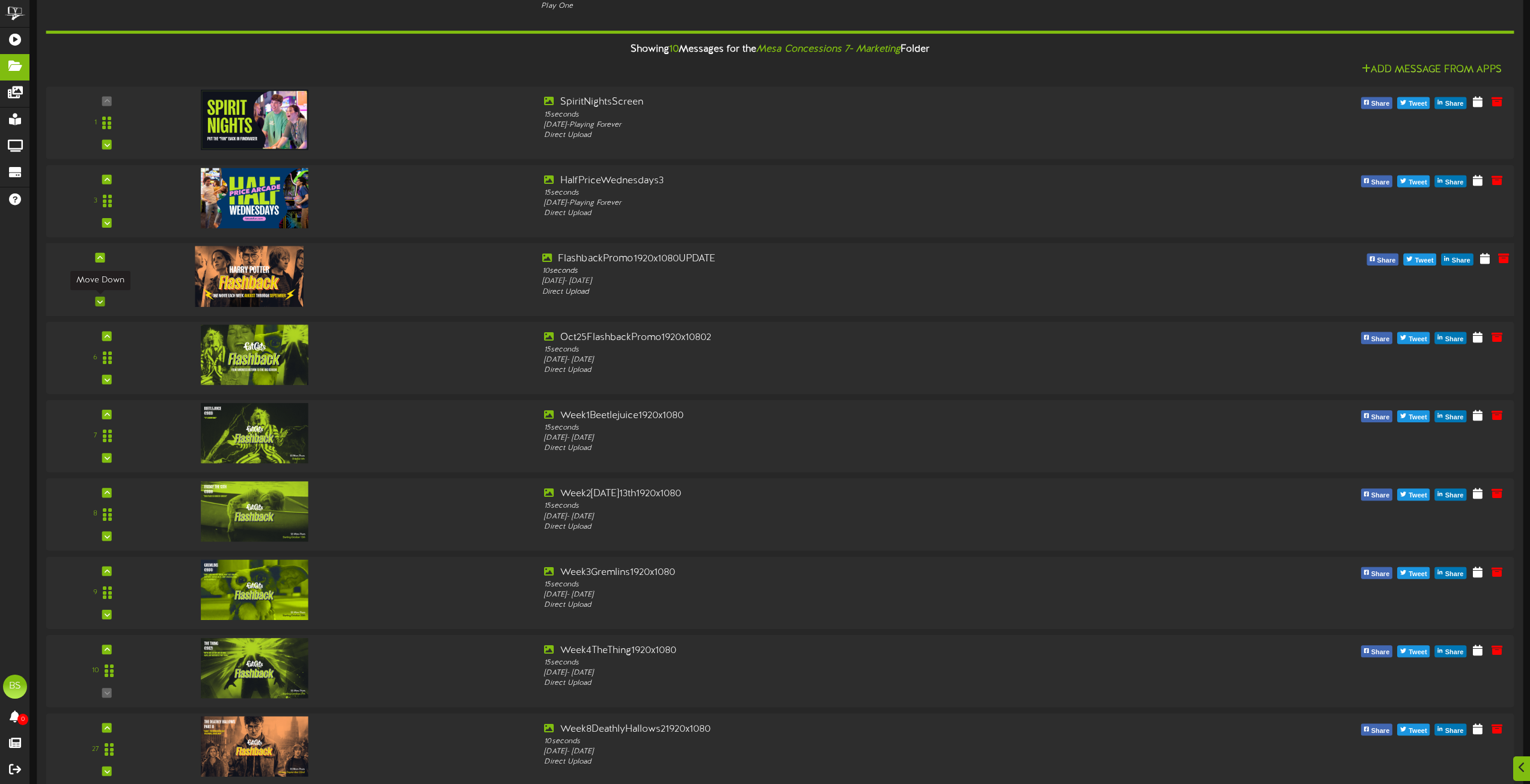
click at [99, 304] on icon at bounding box center [100, 301] width 6 height 6
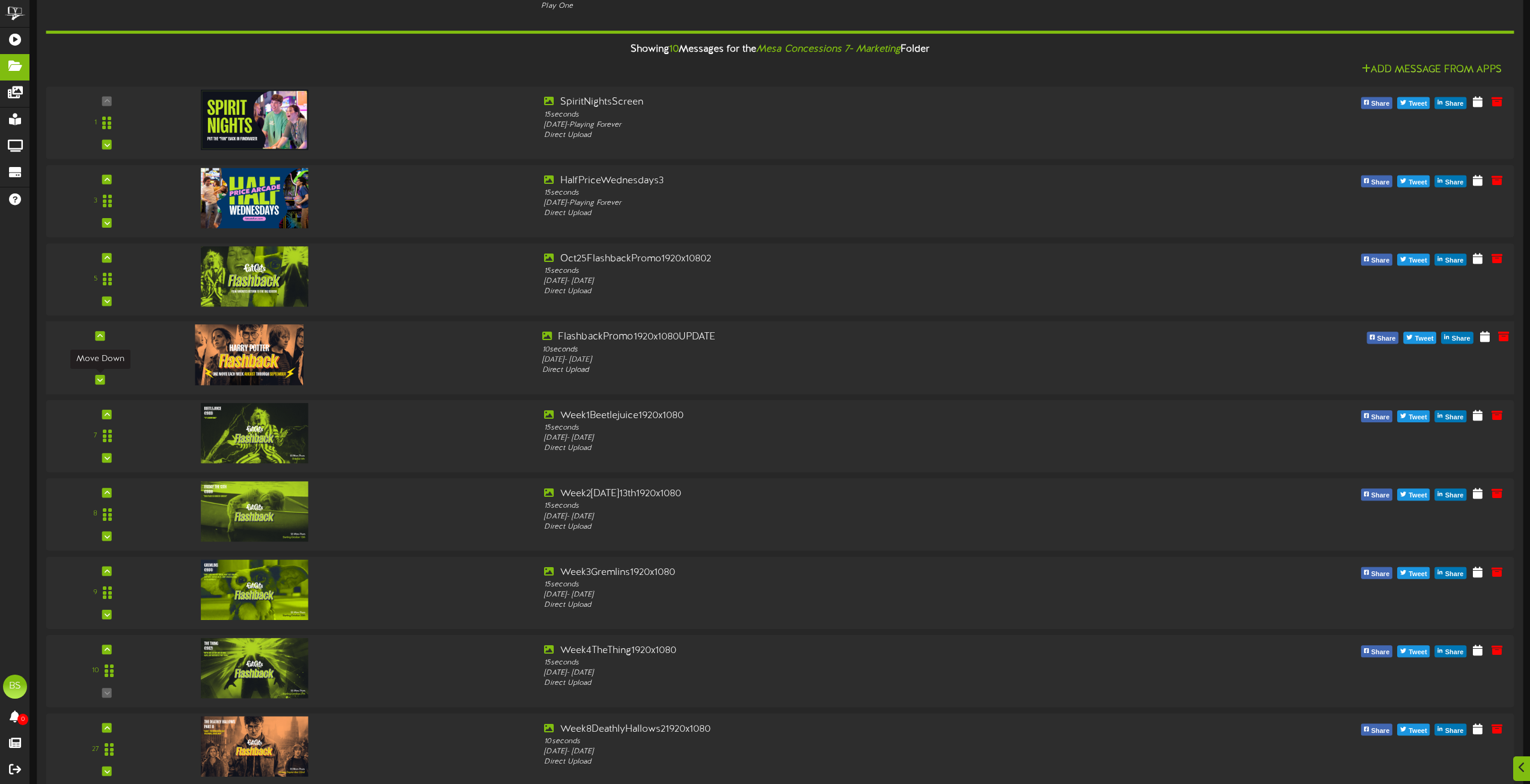
click at [100, 379] on icon at bounding box center [100, 380] width 6 height 6
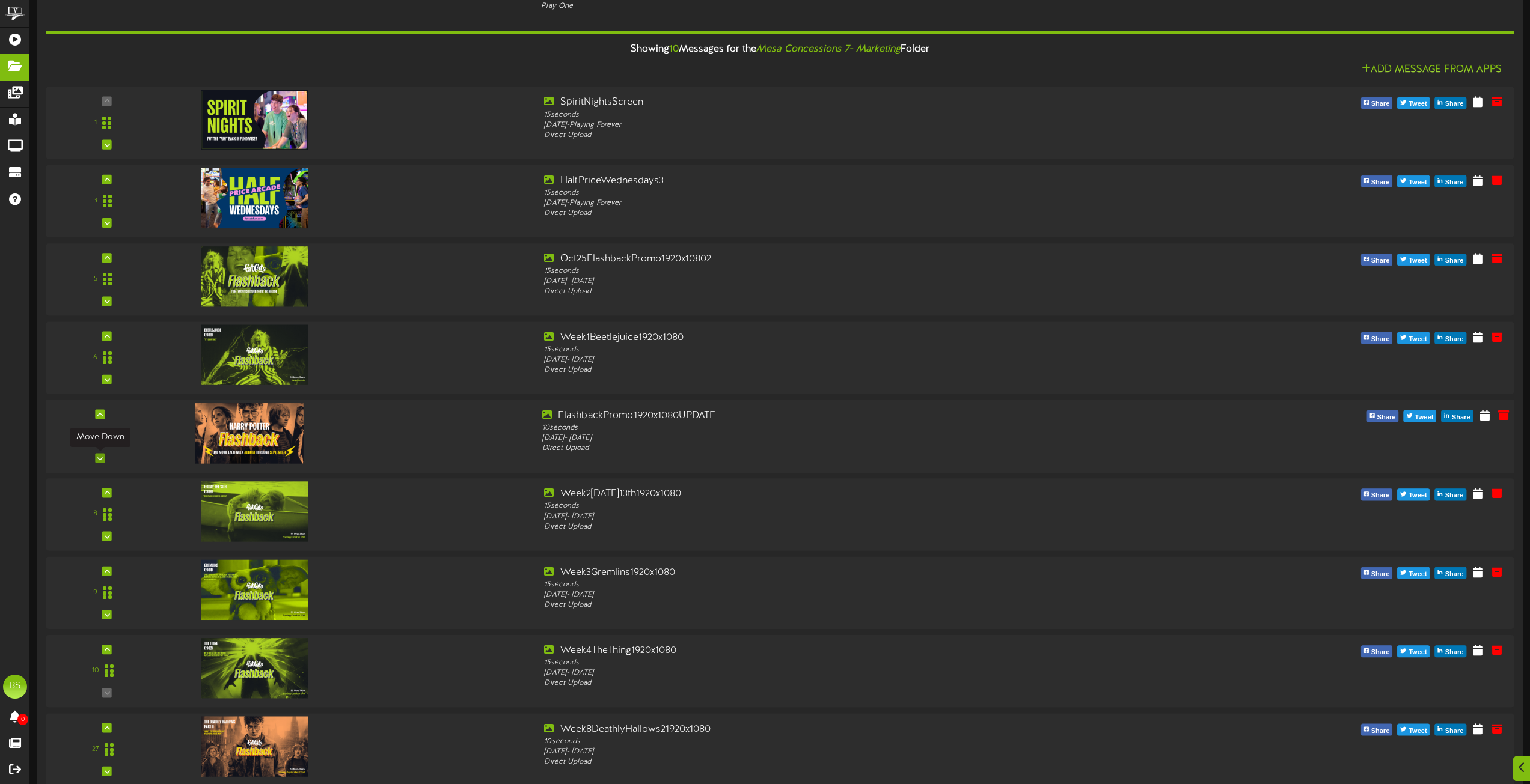
click at [99, 458] on icon at bounding box center [100, 458] width 6 height 6
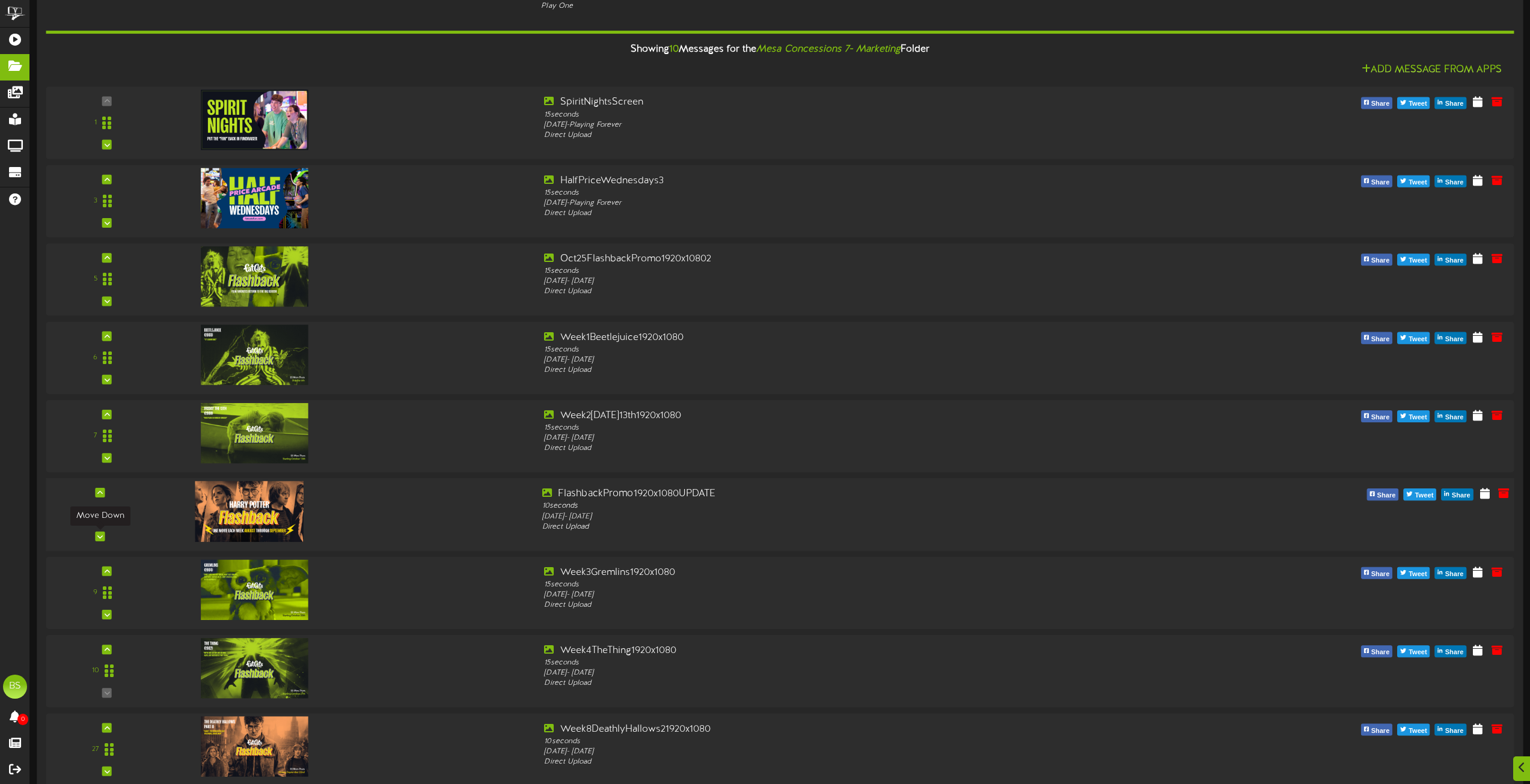
click at [100, 536] on icon at bounding box center [100, 537] width 6 height 6
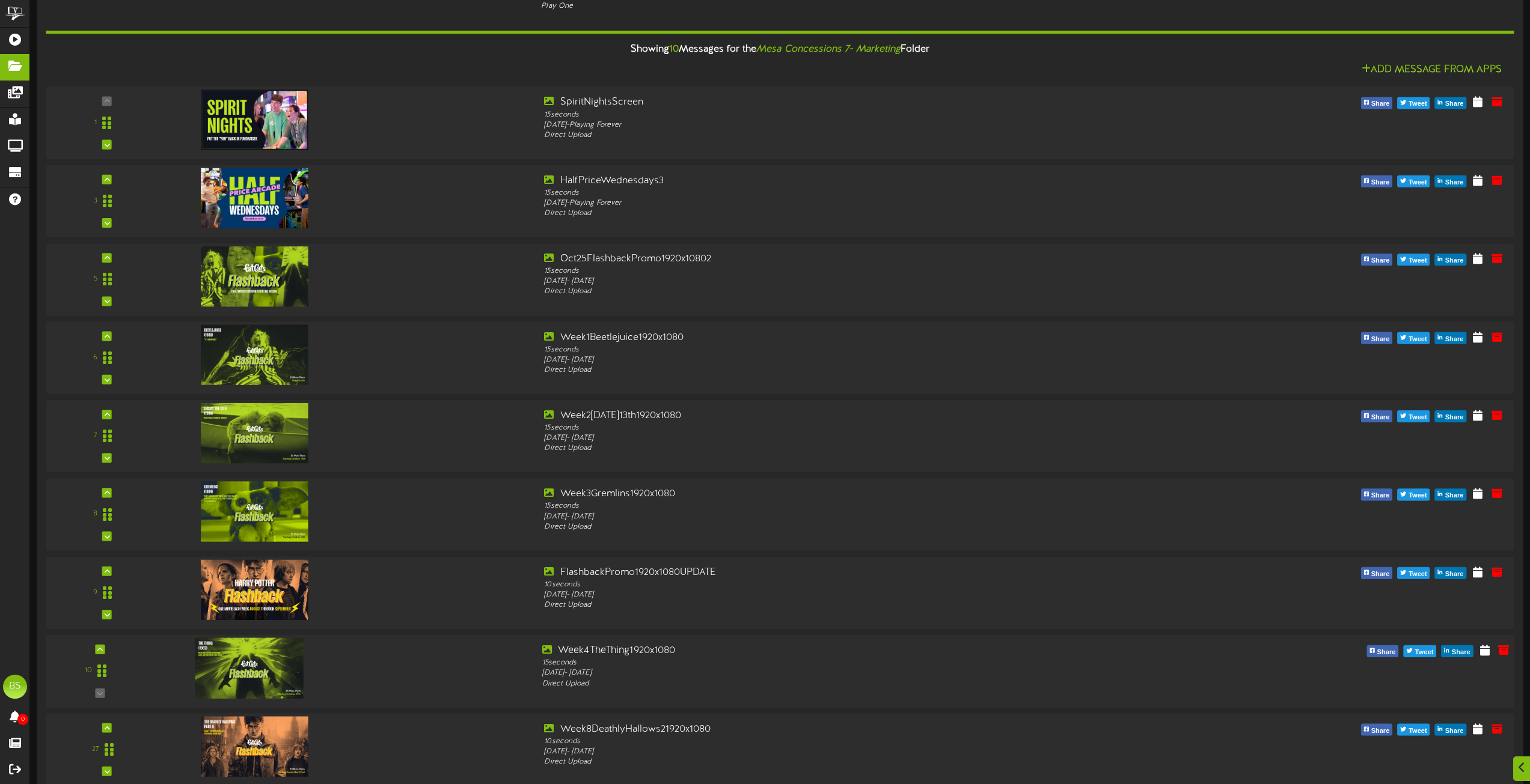
scroll to position [6129, 0]
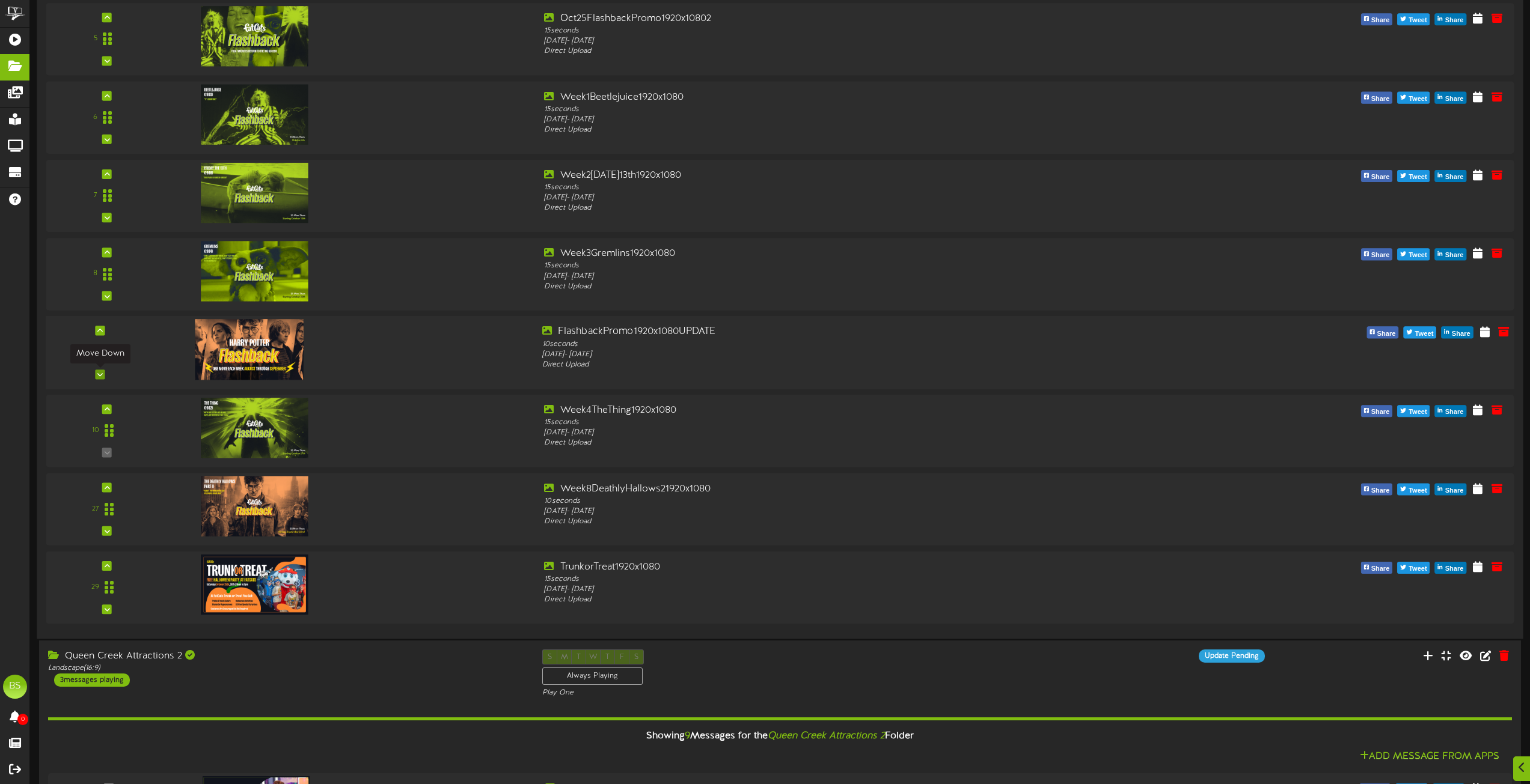
click at [100, 373] on icon at bounding box center [100, 374] width 6 height 6
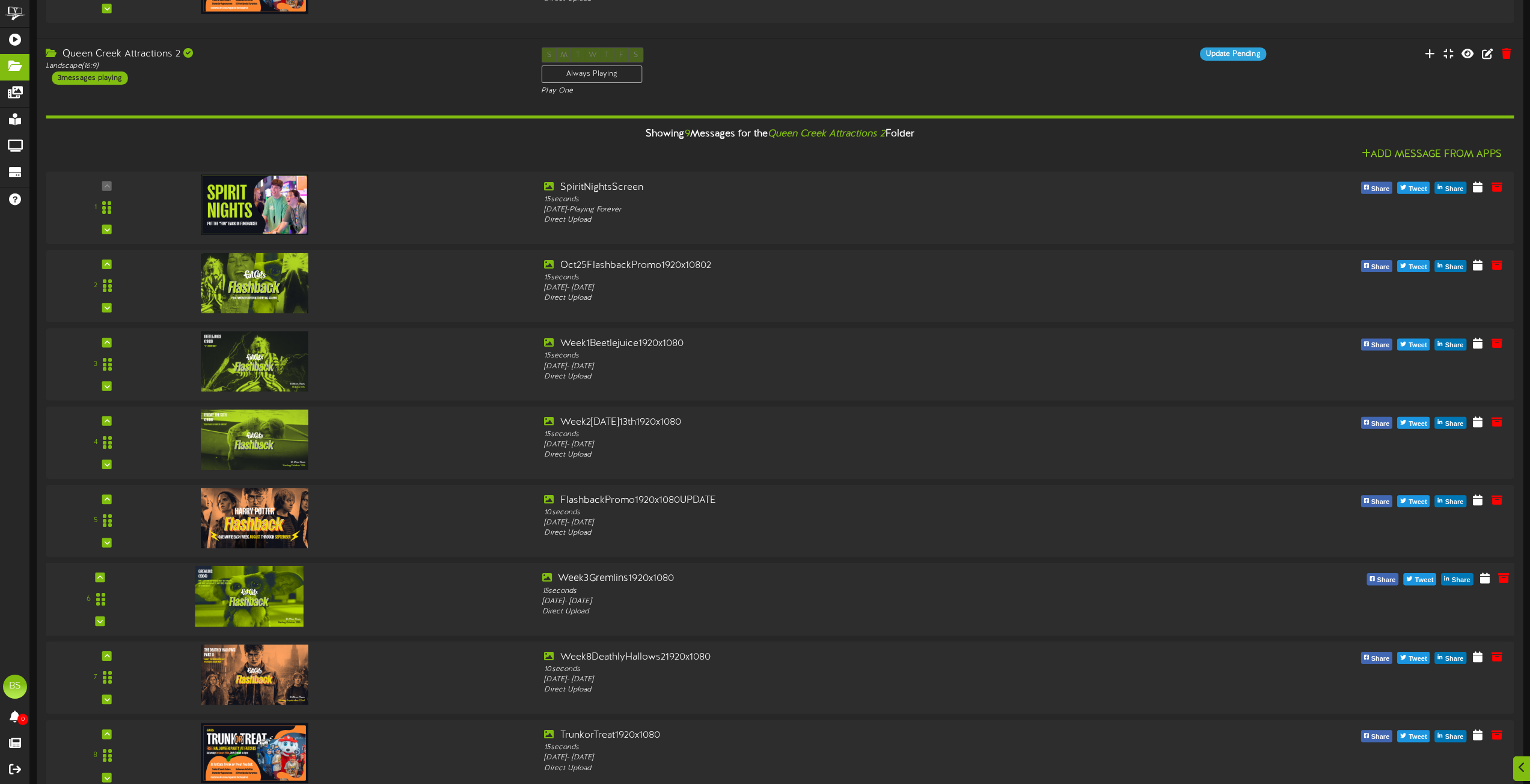
scroll to position [6971, 0]
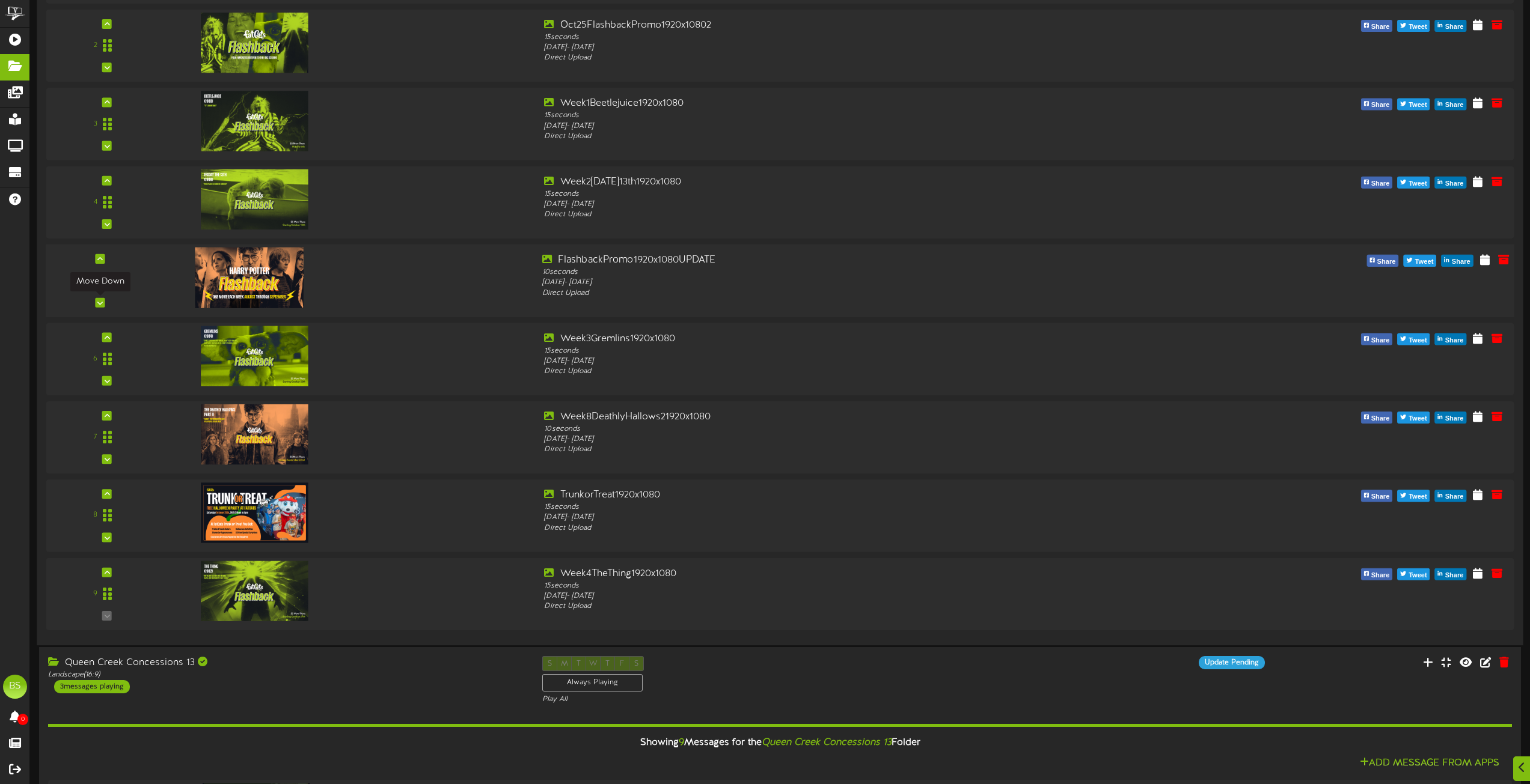
click at [100, 304] on icon at bounding box center [100, 302] width 6 height 6
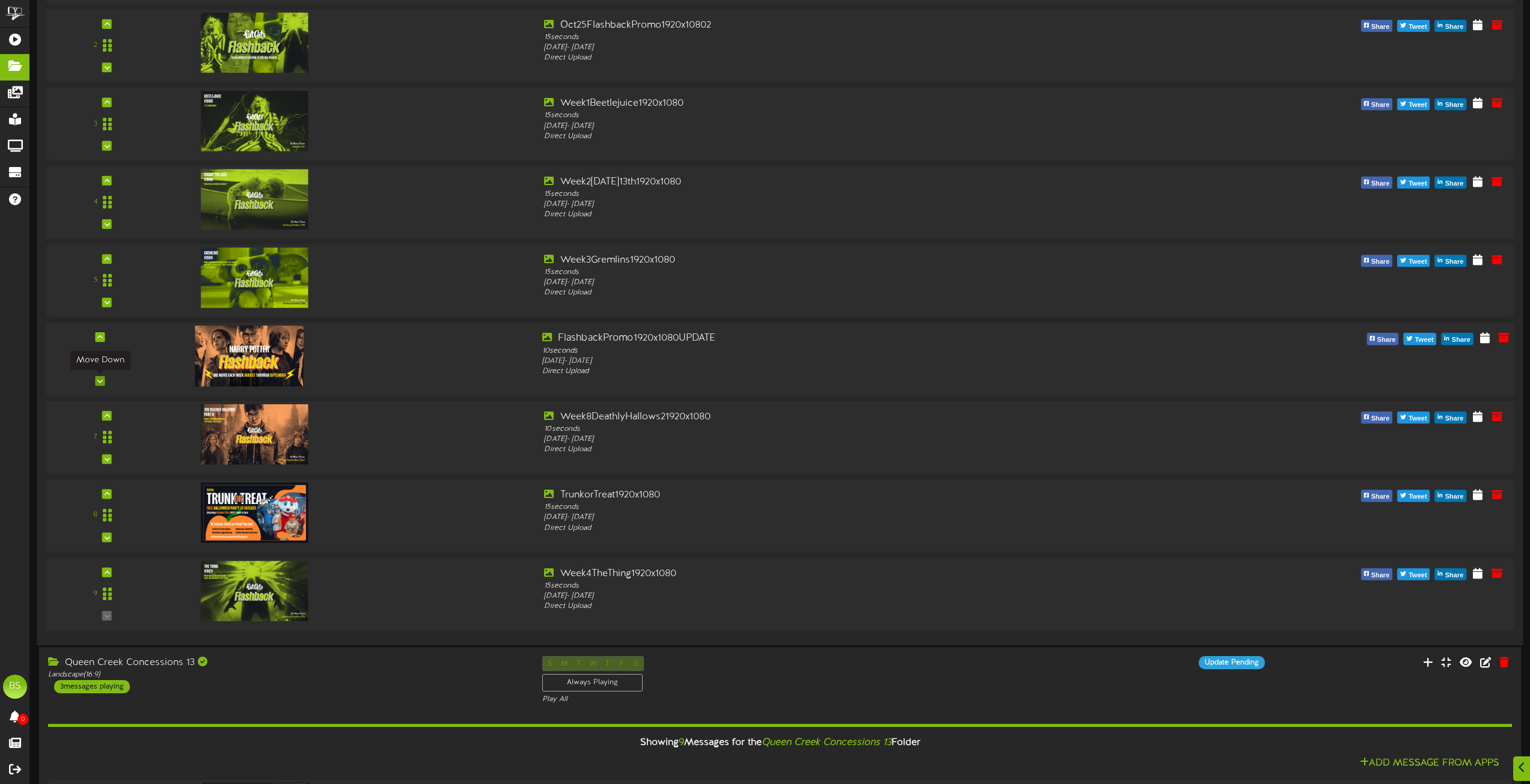
click at [102, 380] on icon at bounding box center [100, 381] width 6 height 6
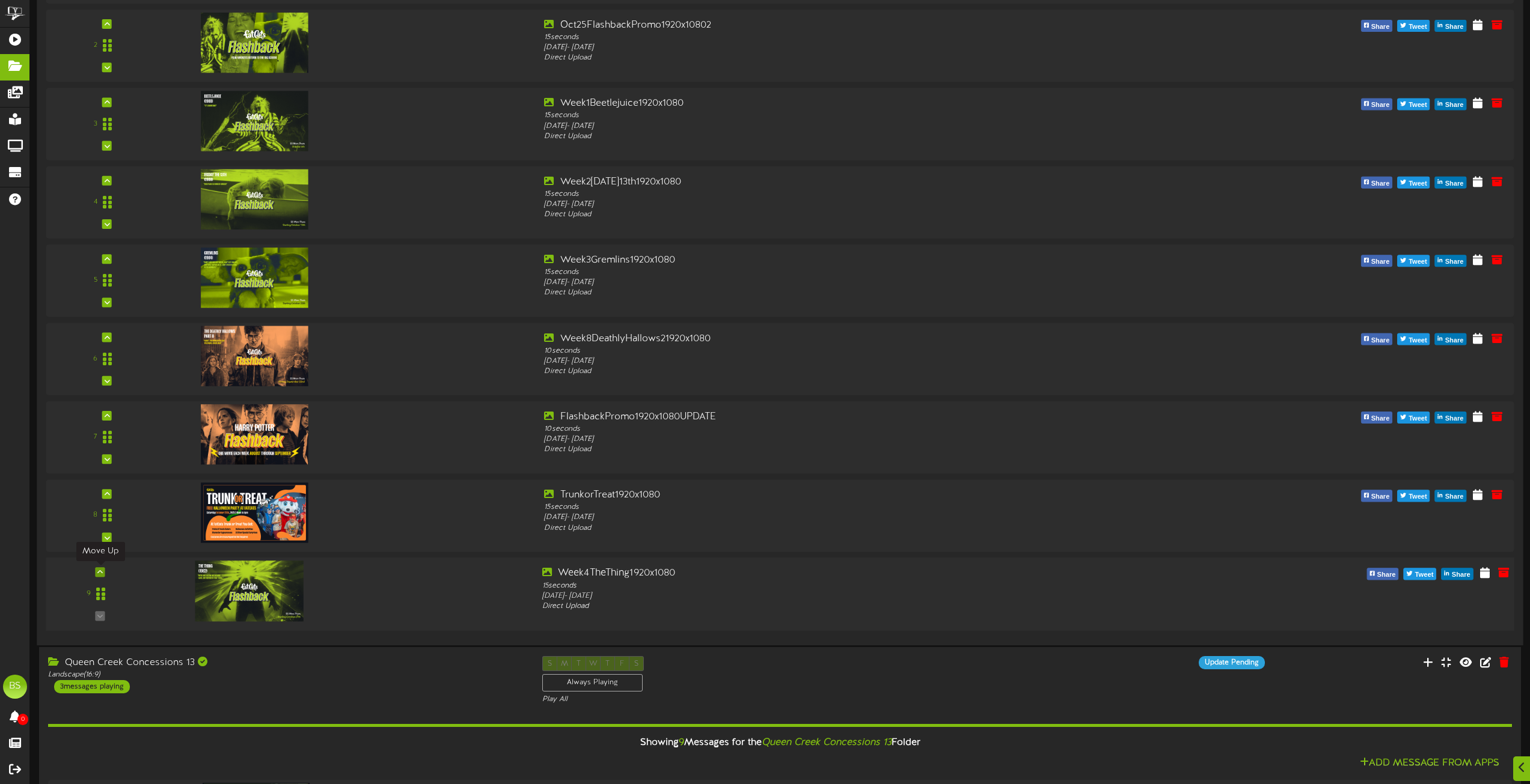
click at [101, 573] on icon at bounding box center [100, 572] width 6 height 6
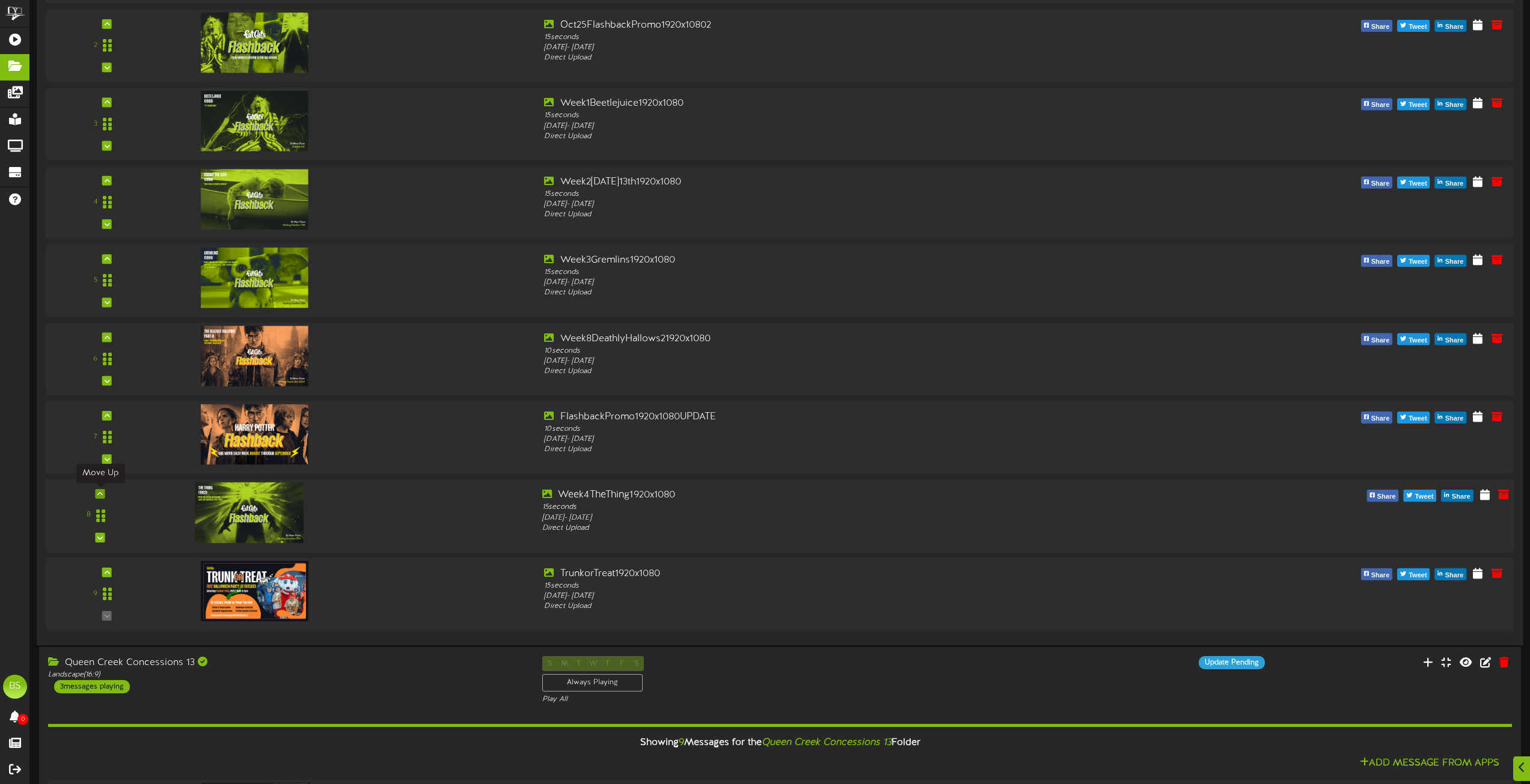
click at [99, 491] on icon at bounding box center [100, 494] width 6 height 6
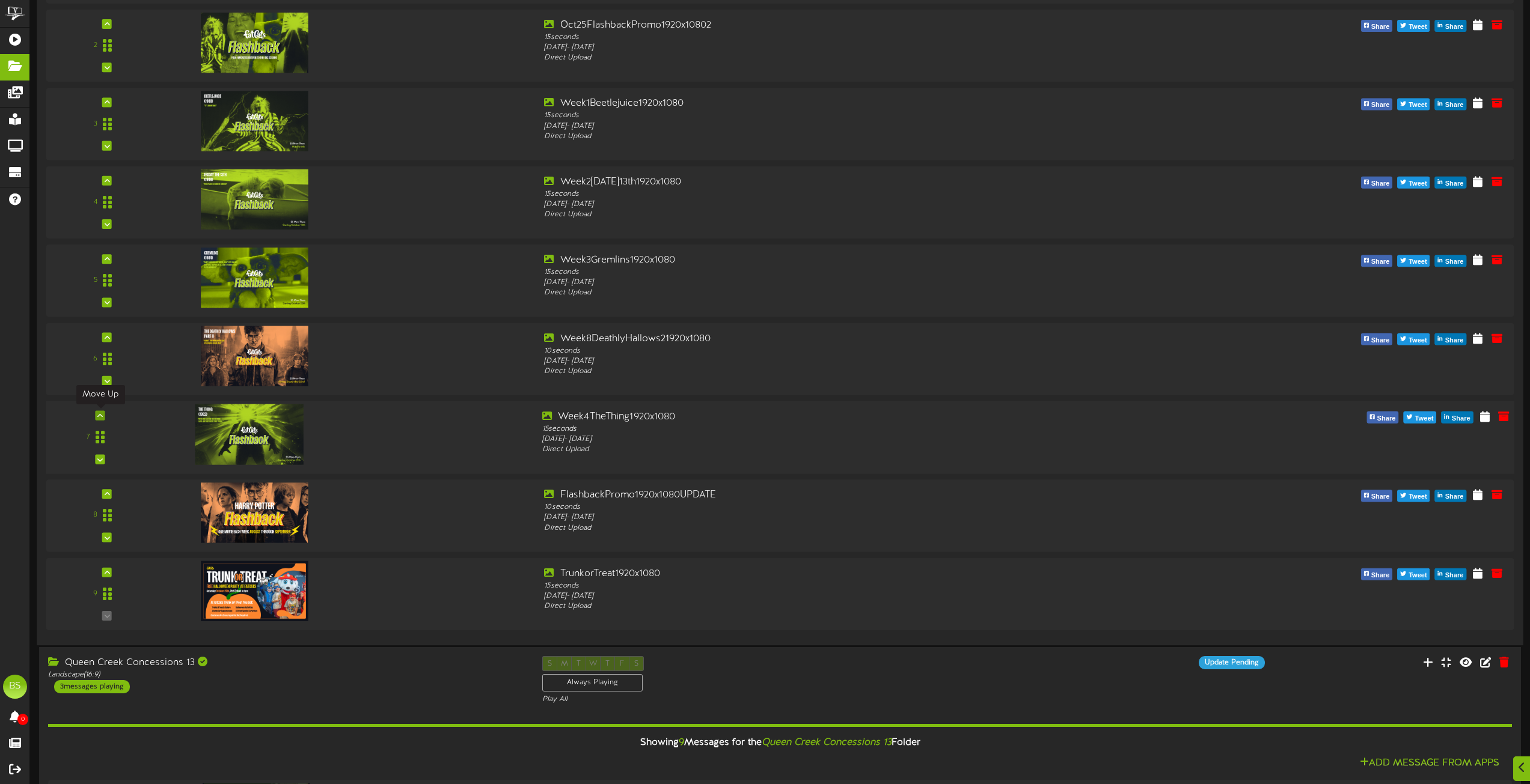
click at [101, 413] on icon at bounding box center [100, 415] width 6 height 6
click at [98, 458] on icon at bounding box center [100, 459] width 6 height 6
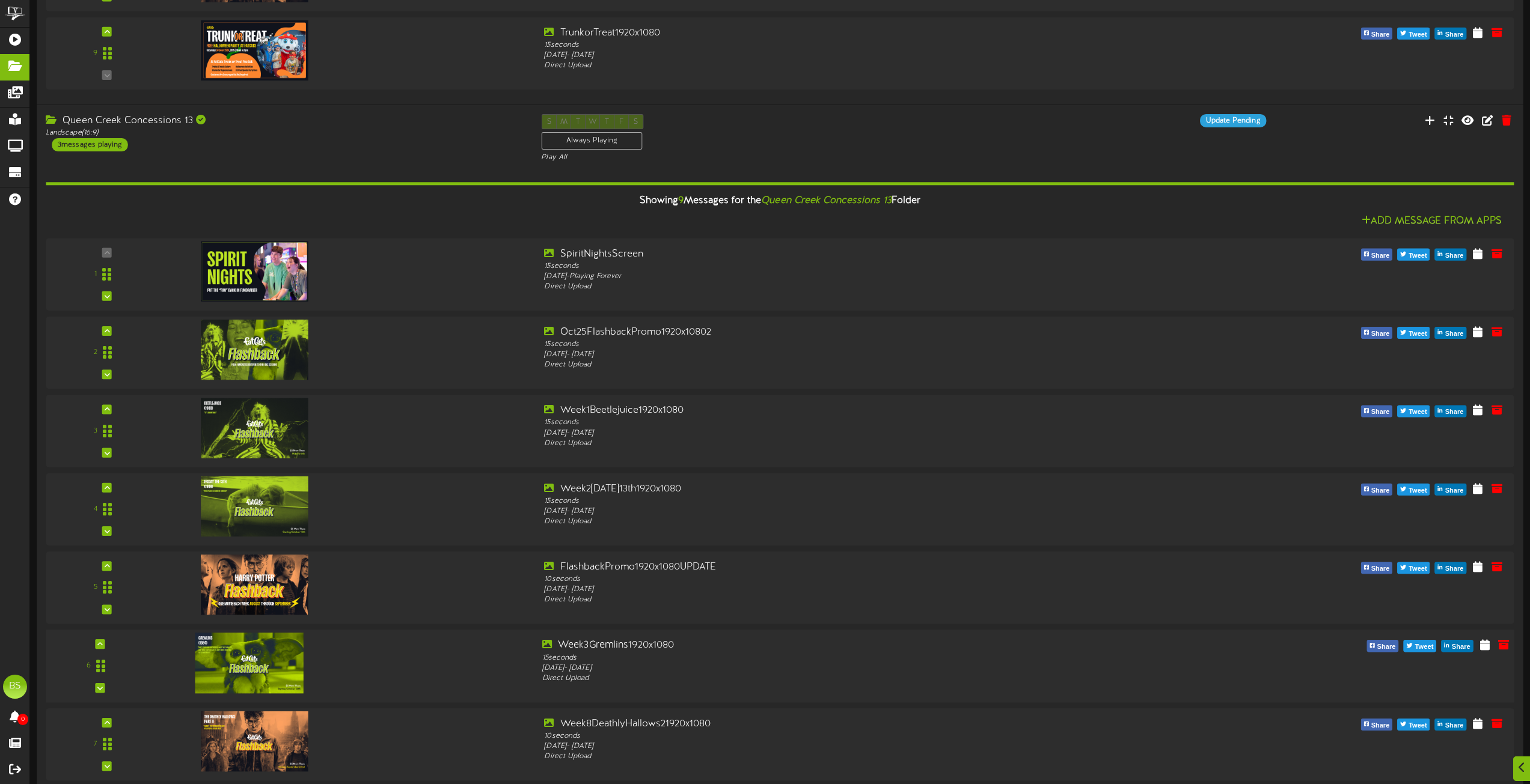
scroll to position [7752, 0]
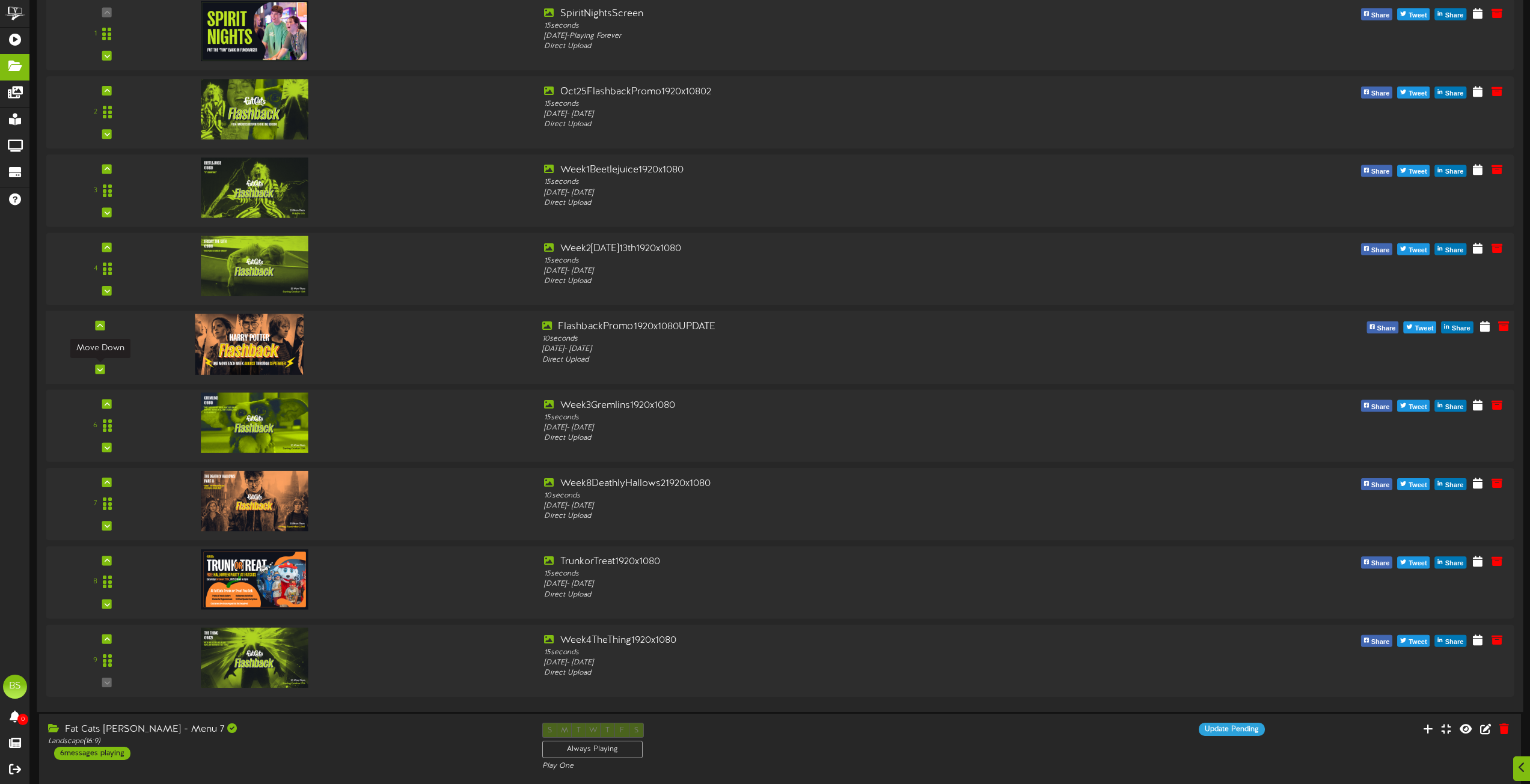
click at [101, 366] on icon at bounding box center [100, 369] width 6 height 6
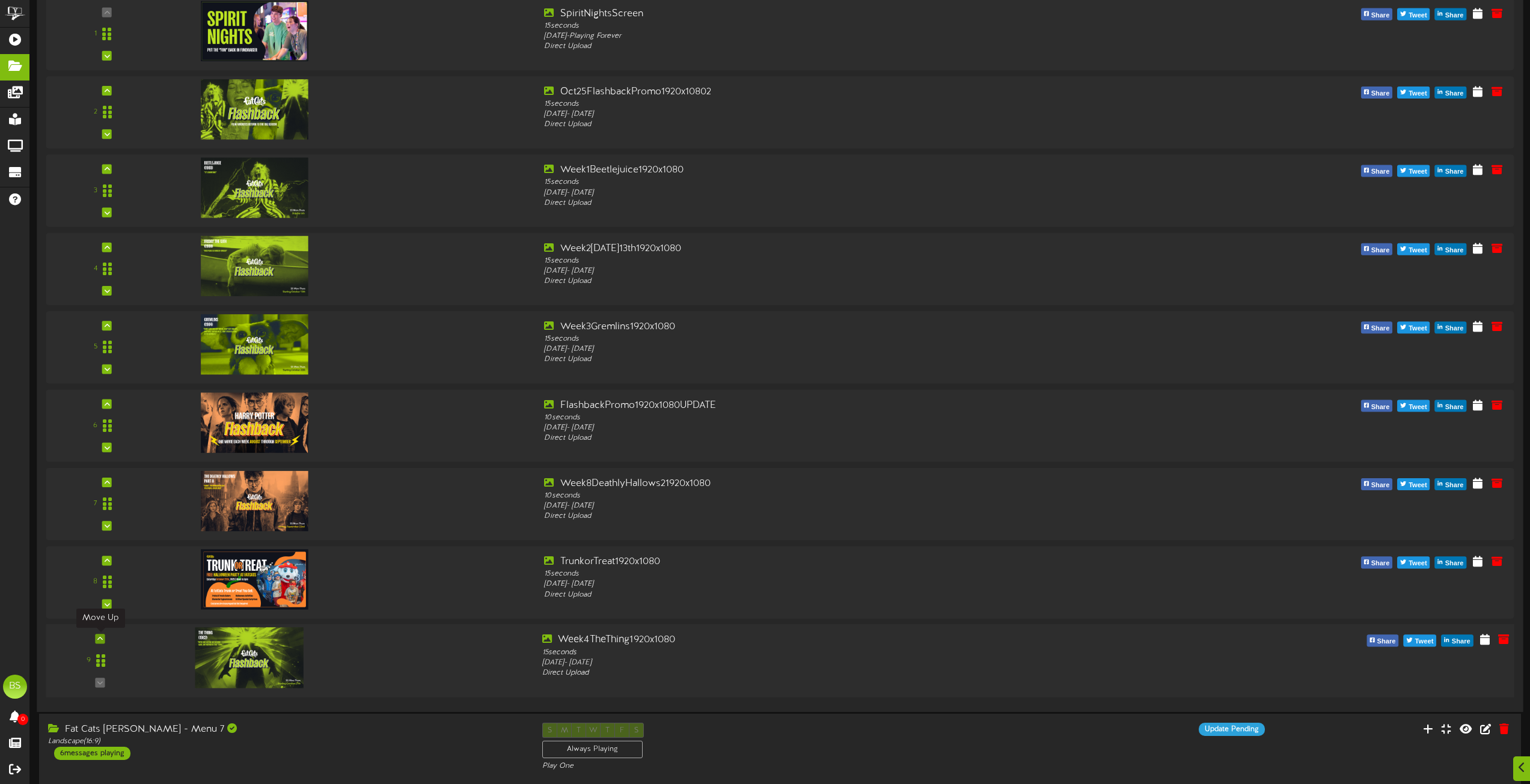
click at [101, 641] on icon at bounding box center [100, 639] width 6 height 6
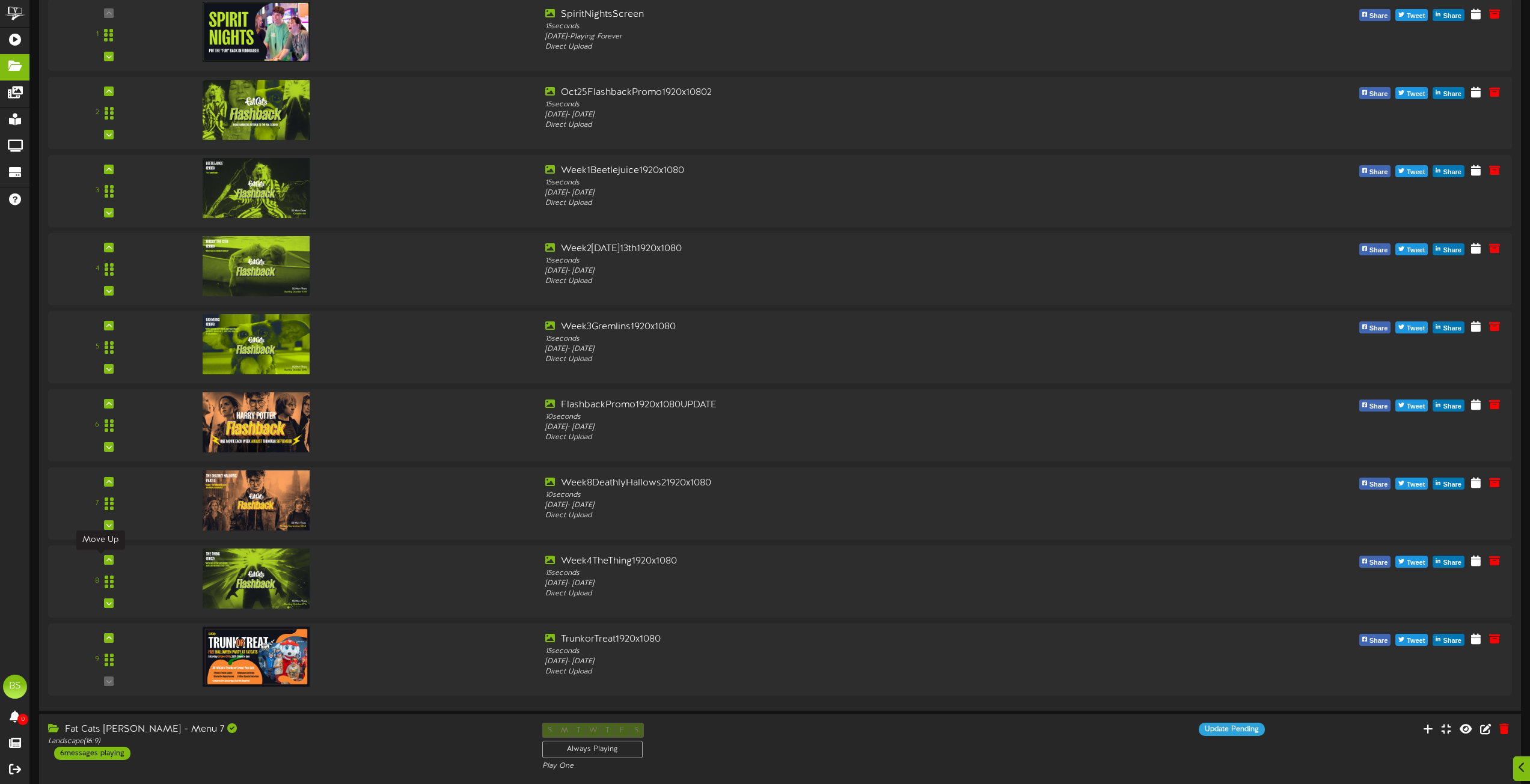
click at [106, 560] on icon at bounding box center [109, 560] width 6 height 6
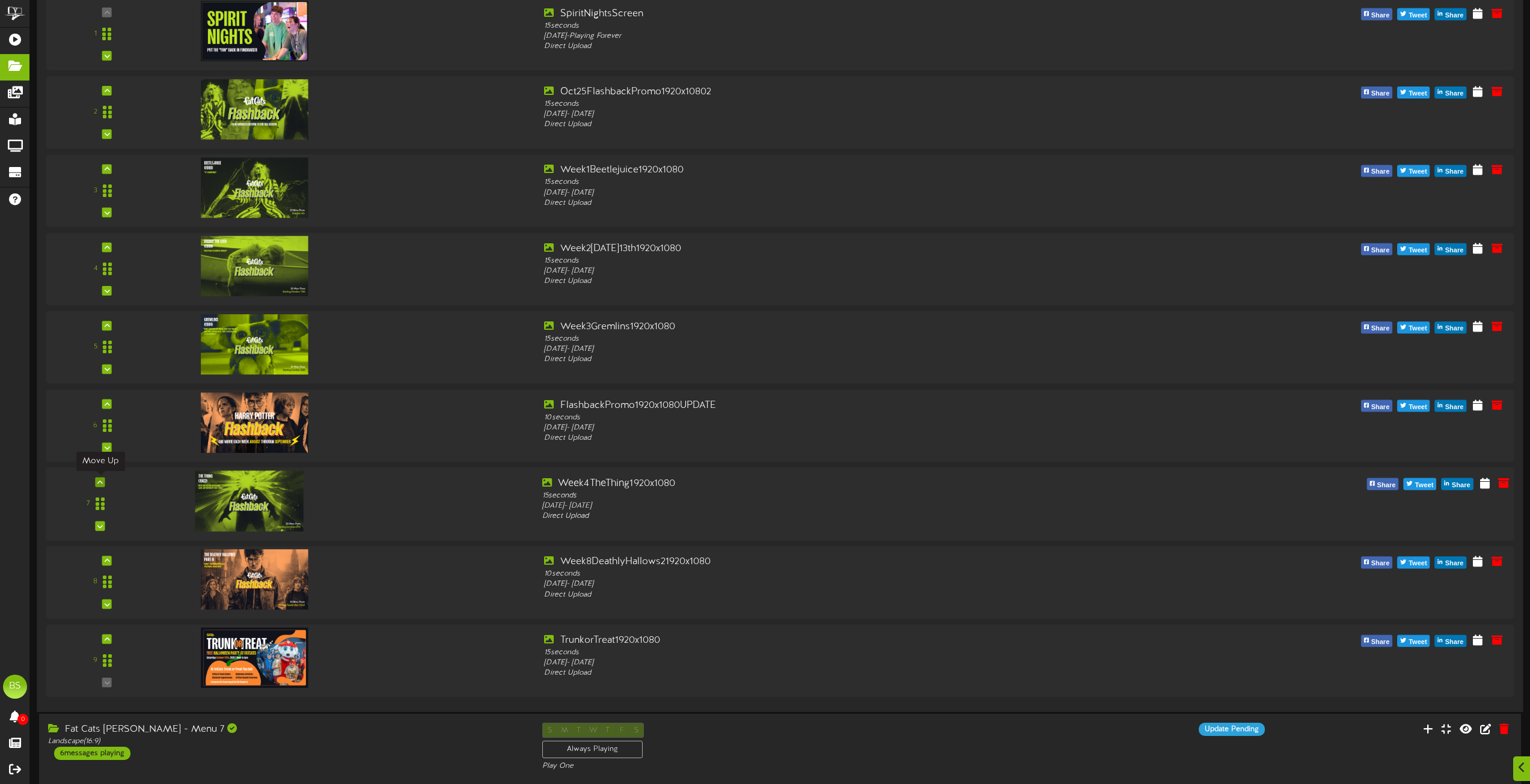
click at [99, 483] on icon at bounding box center [100, 482] width 6 height 6
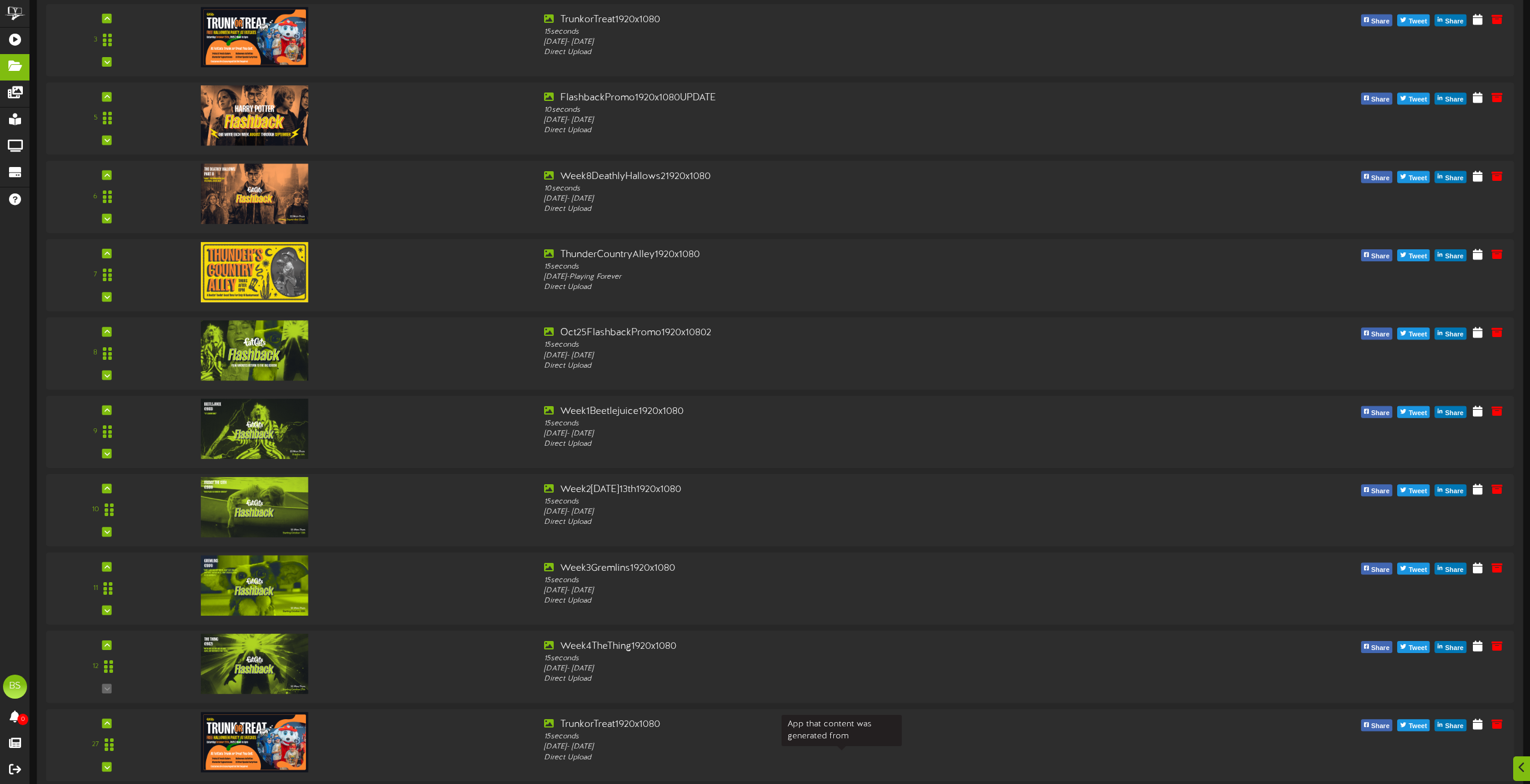
scroll to position [8809, 0]
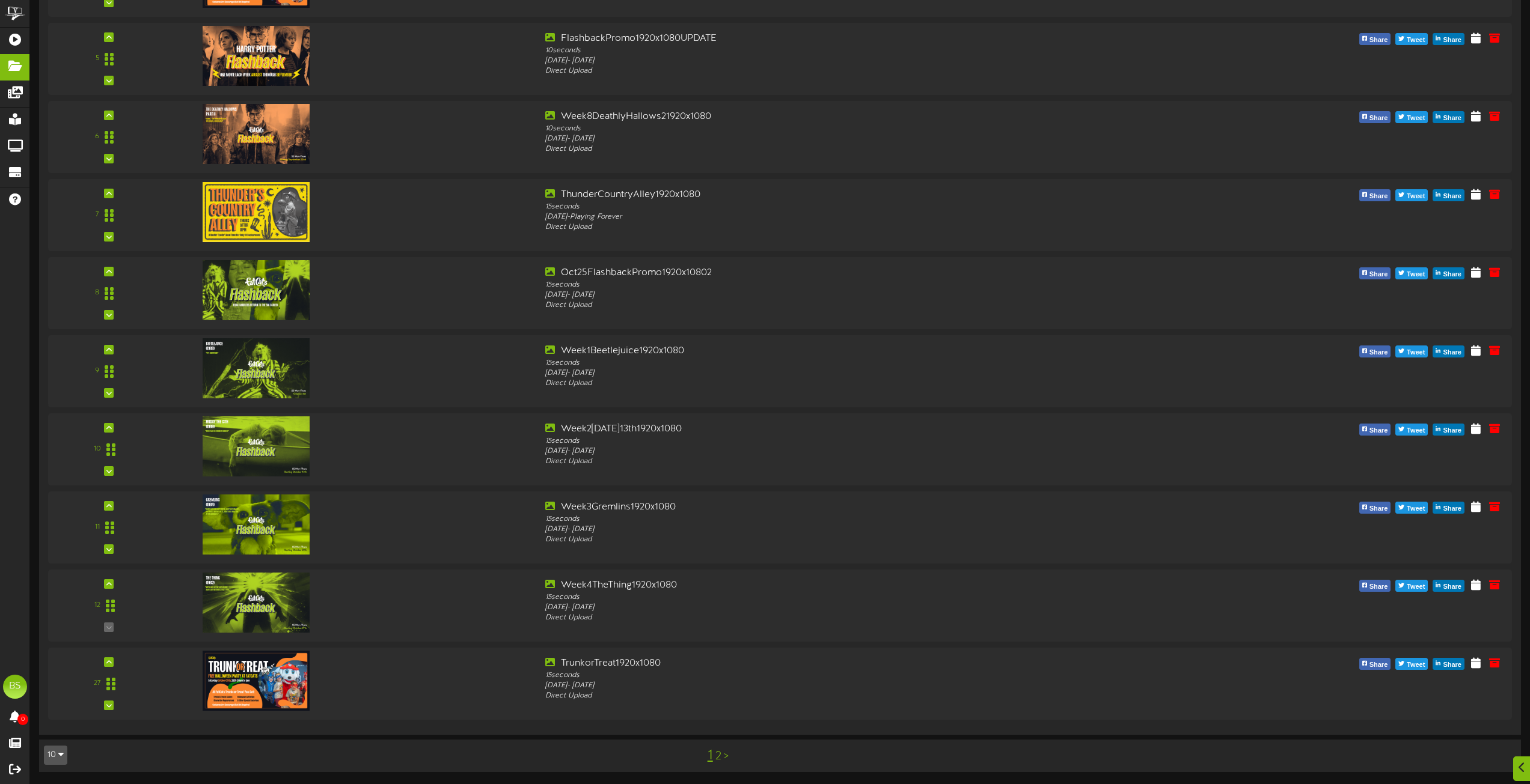
click at [717, 756] on link "2" at bounding box center [718, 756] width 6 height 13
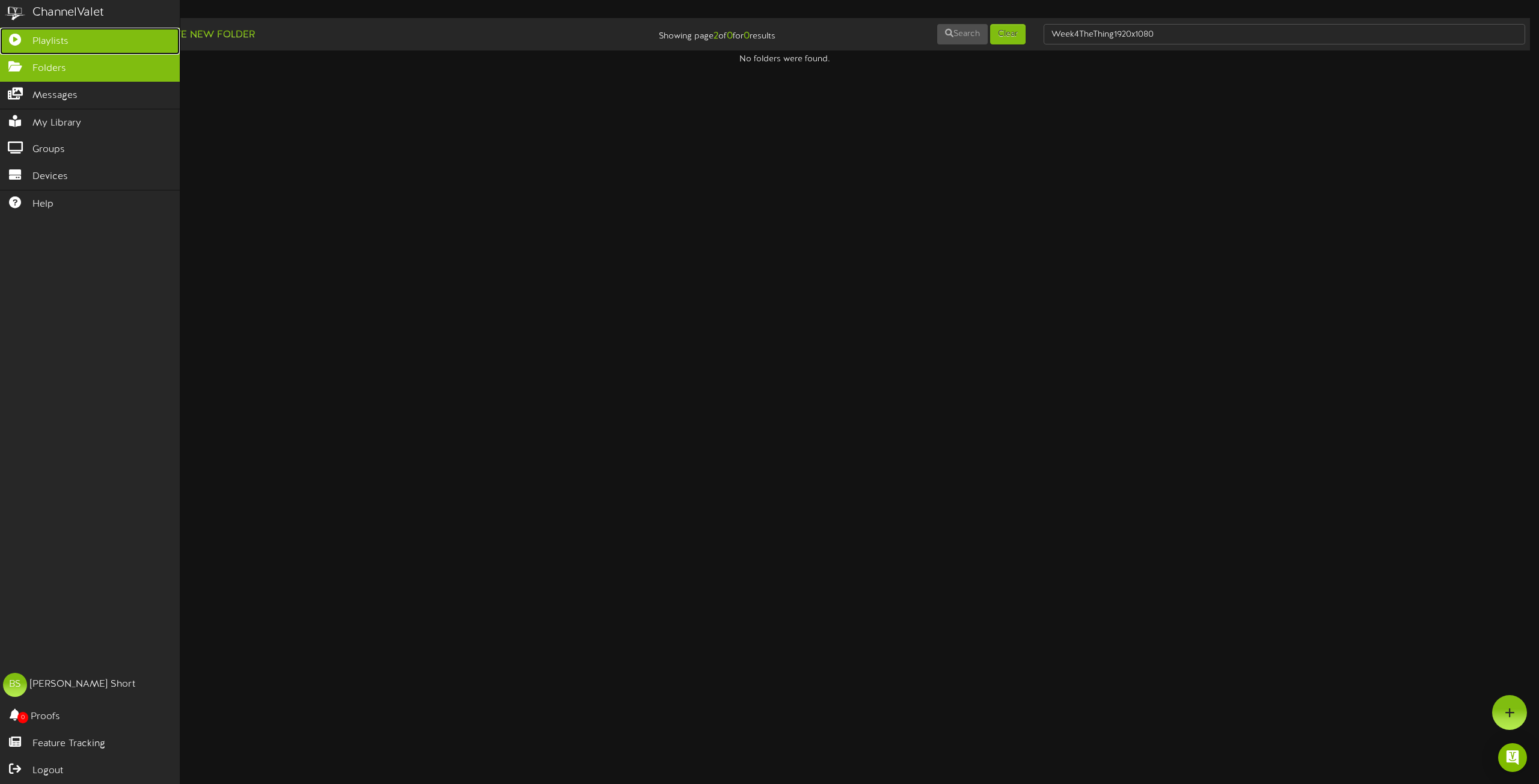
click at [47, 42] on span "Playlists" at bounding box center [50, 42] width 36 height 14
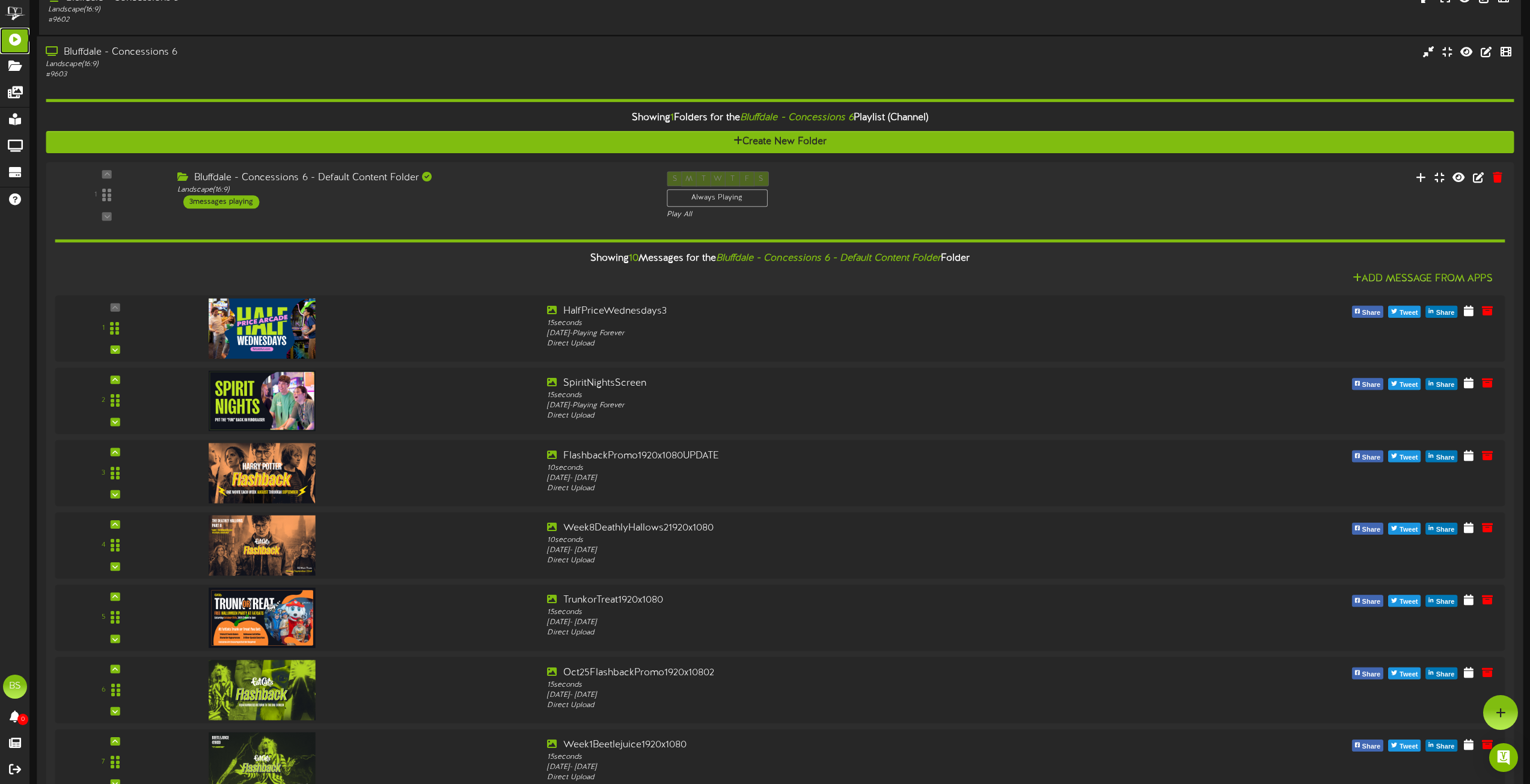
scroll to position [721, 0]
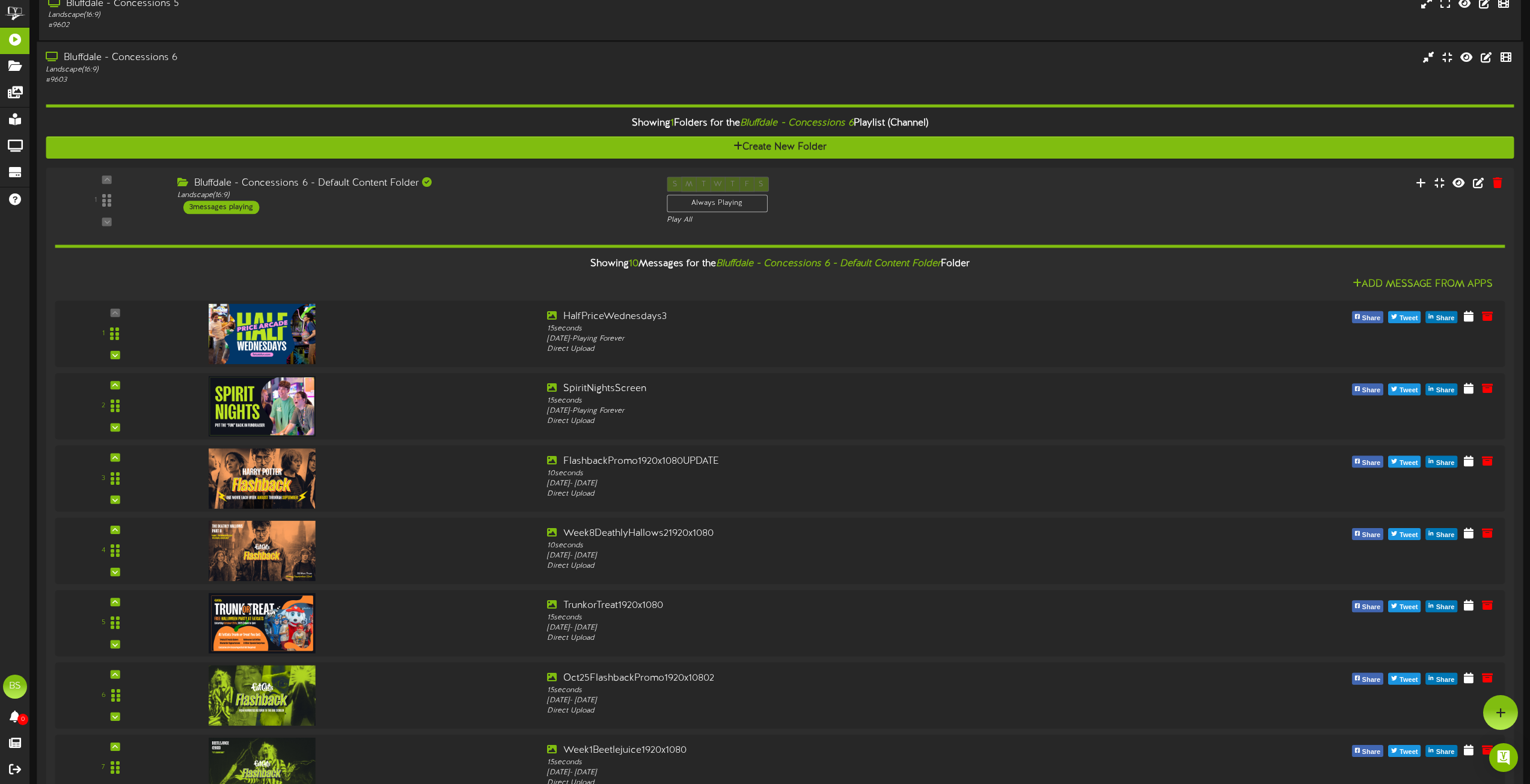
click at [151, 56] on div "Bluffdale - Concessions 6" at bounding box center [346, 57] width 601 height 14
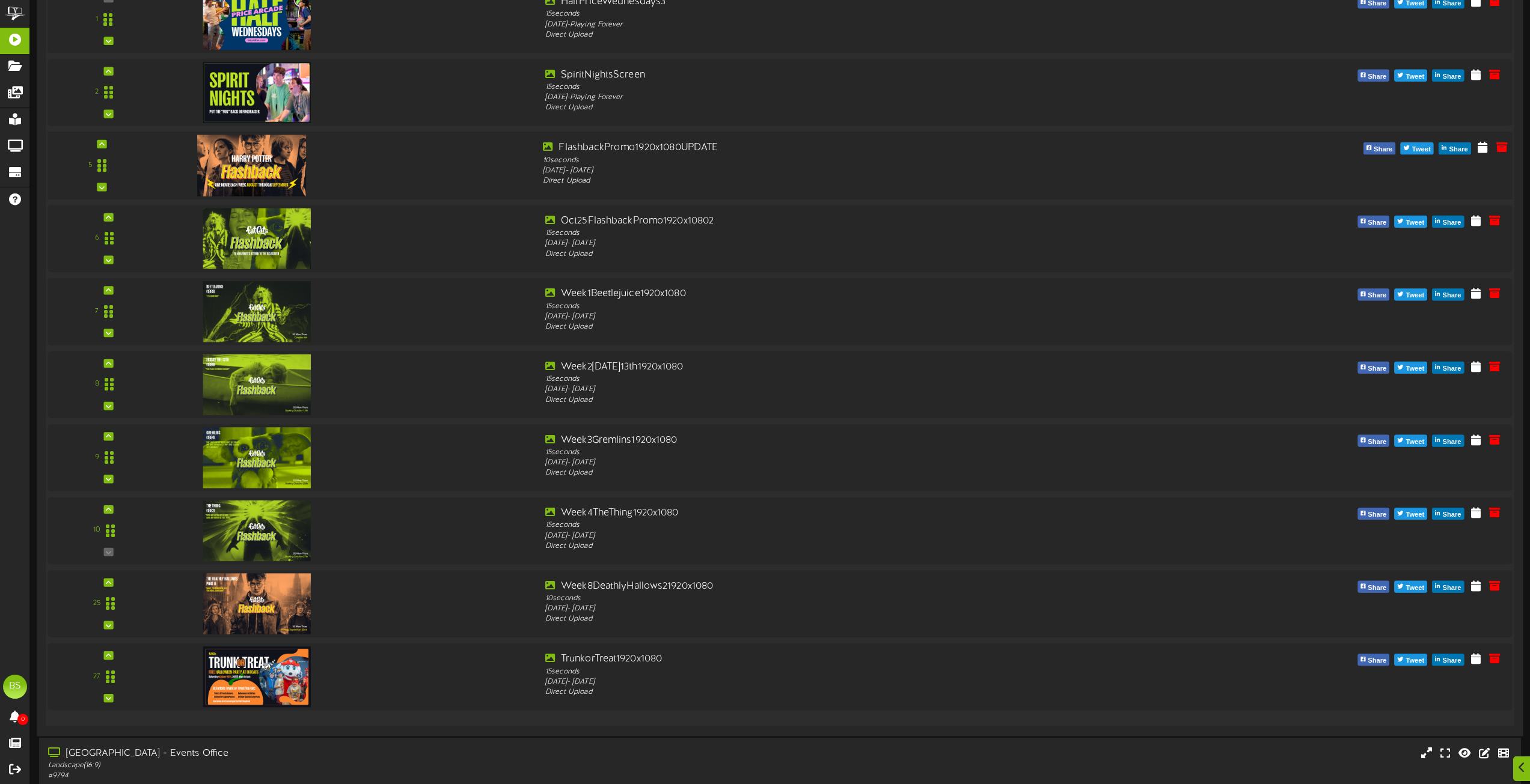
scroll to position [1202, 0]
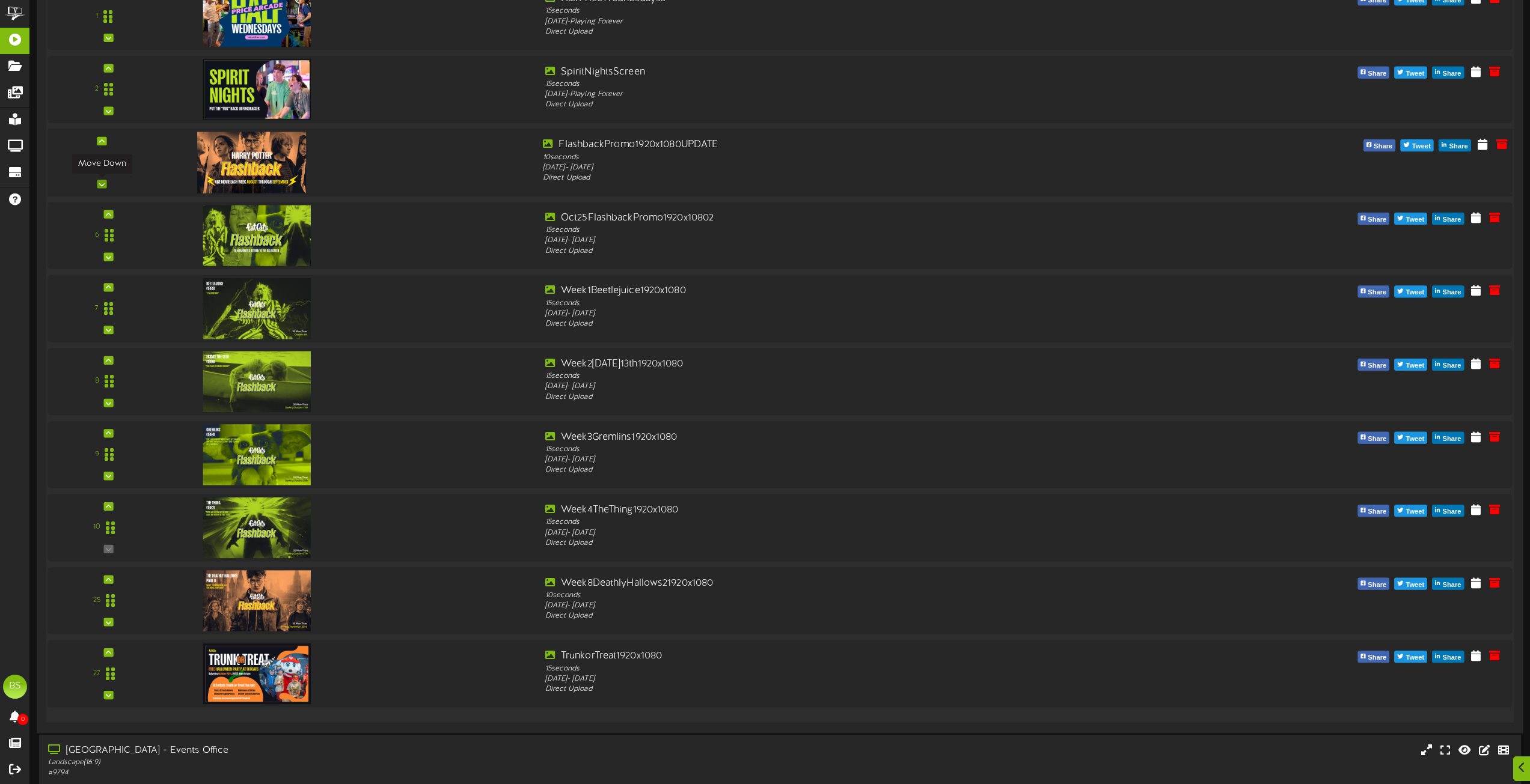
click at [101, 183] on icon at bounding box center [102, 183] width 6 height 6
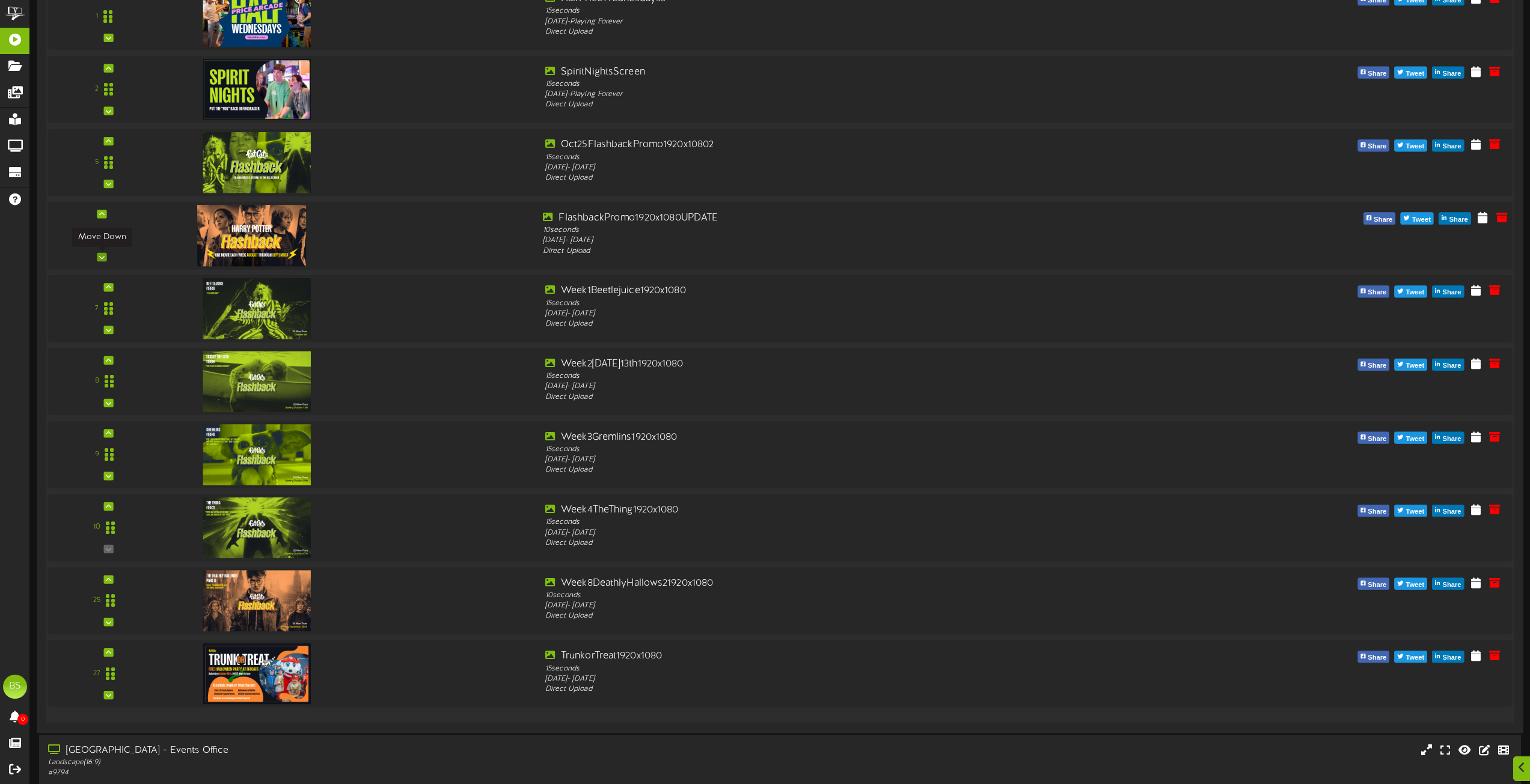
click at [101, 254] on icon at bounding box center [102, 257] width 6 height 6
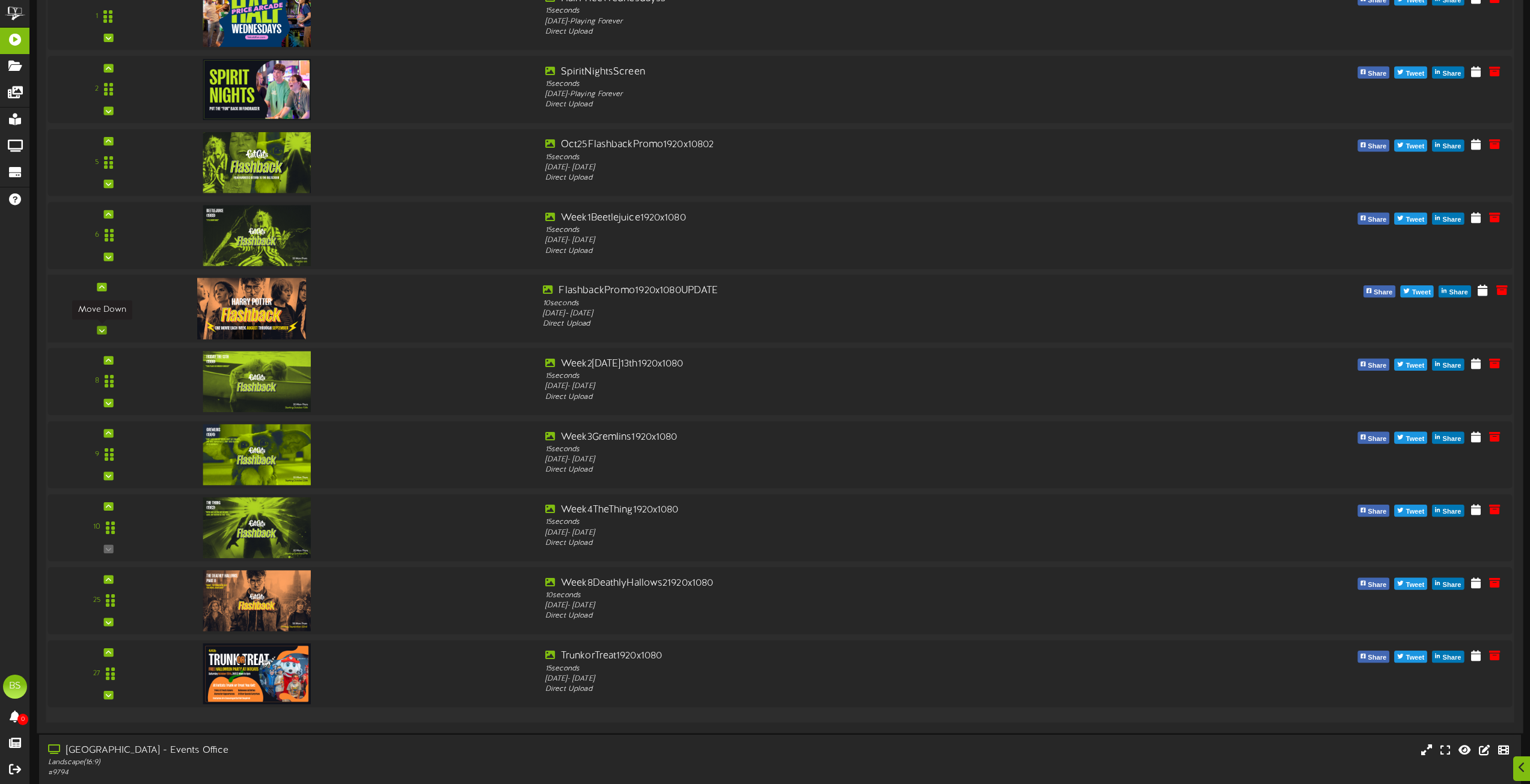
click at [105, 331] on icon at bounding box center [102, 330] width 6 height 6
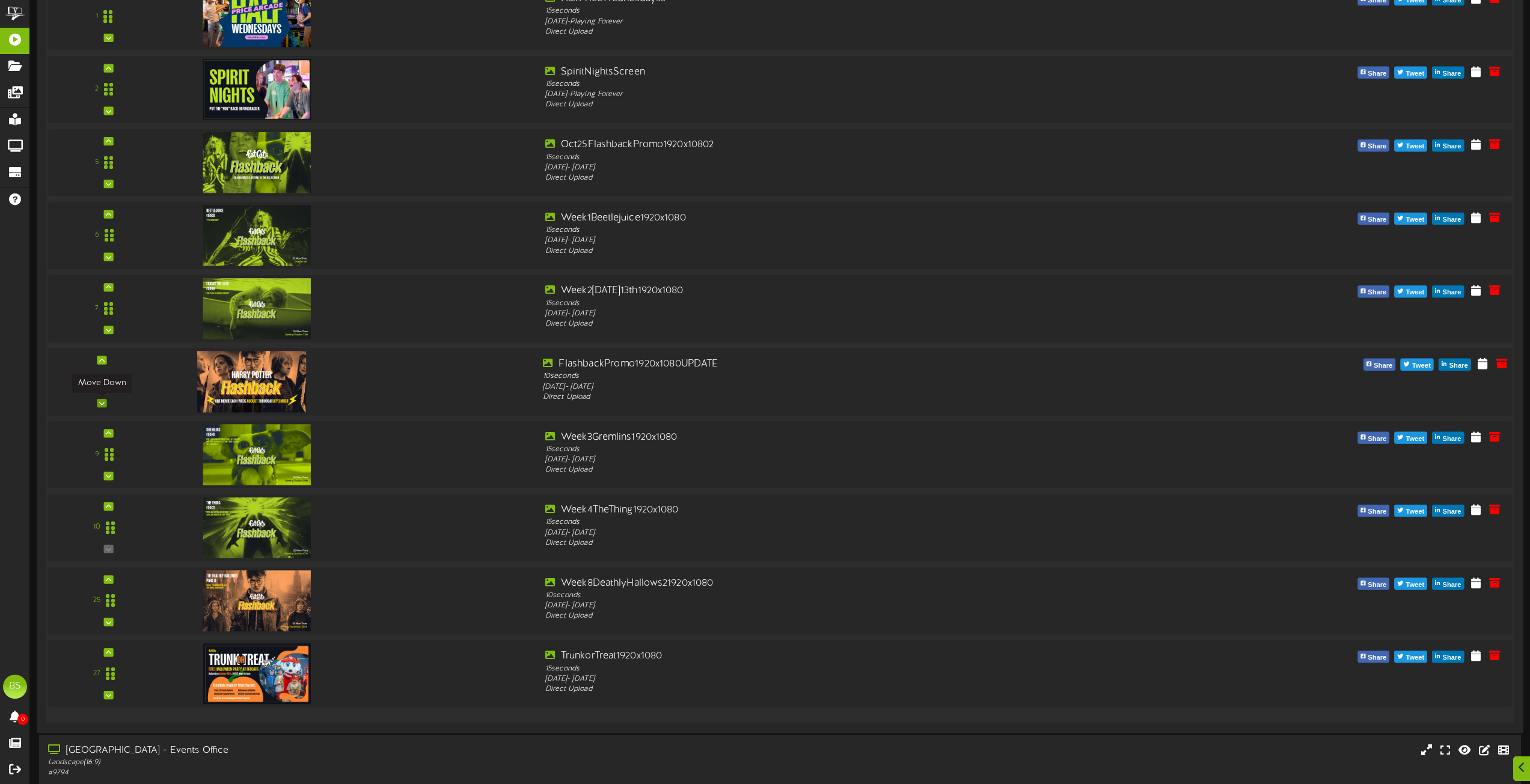
click at [106, 403] on div at bounding box center [102, 403] width 10 height 9
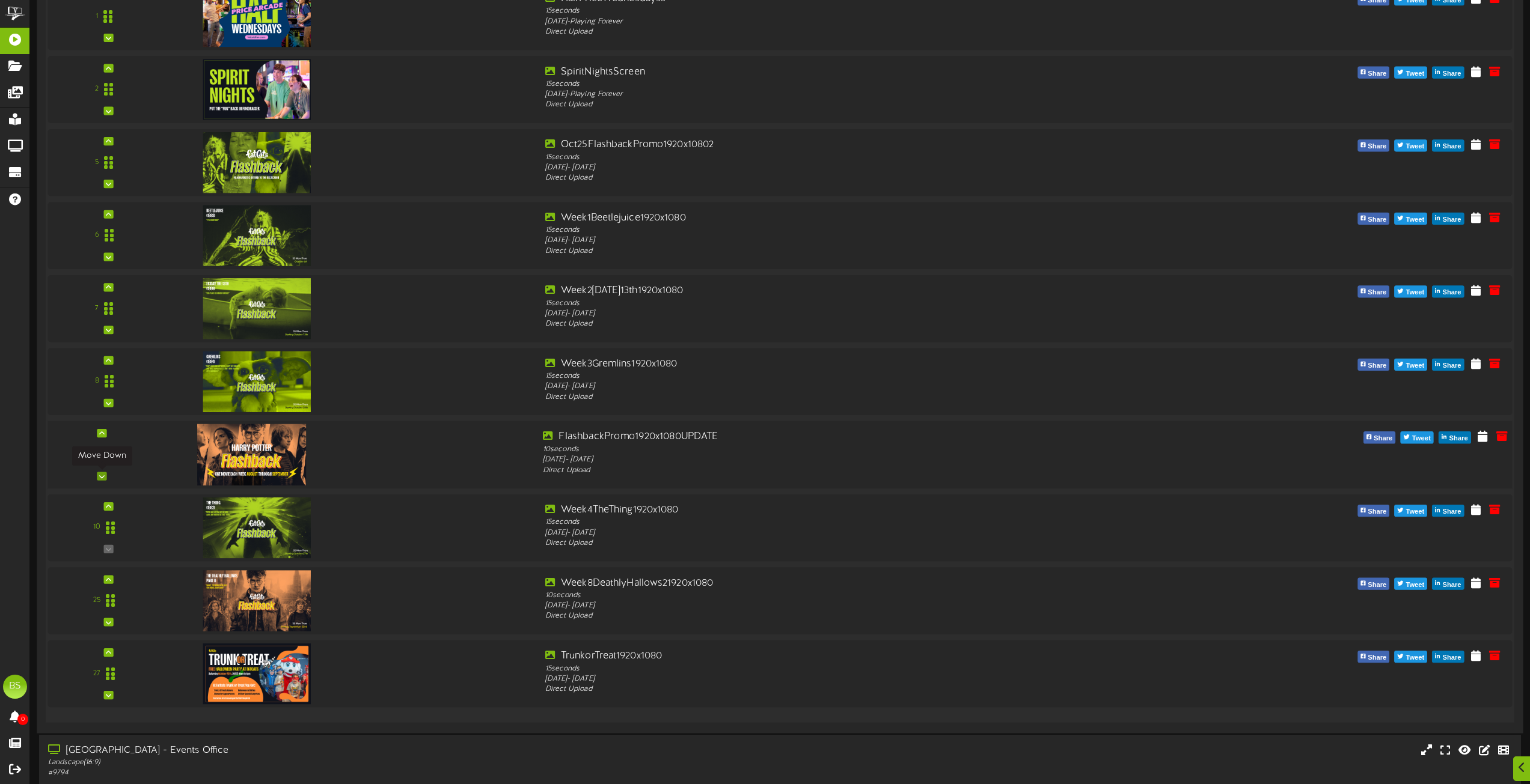
click at [101, 478] on icon at bounding box center [102, 476] width 6 height 6
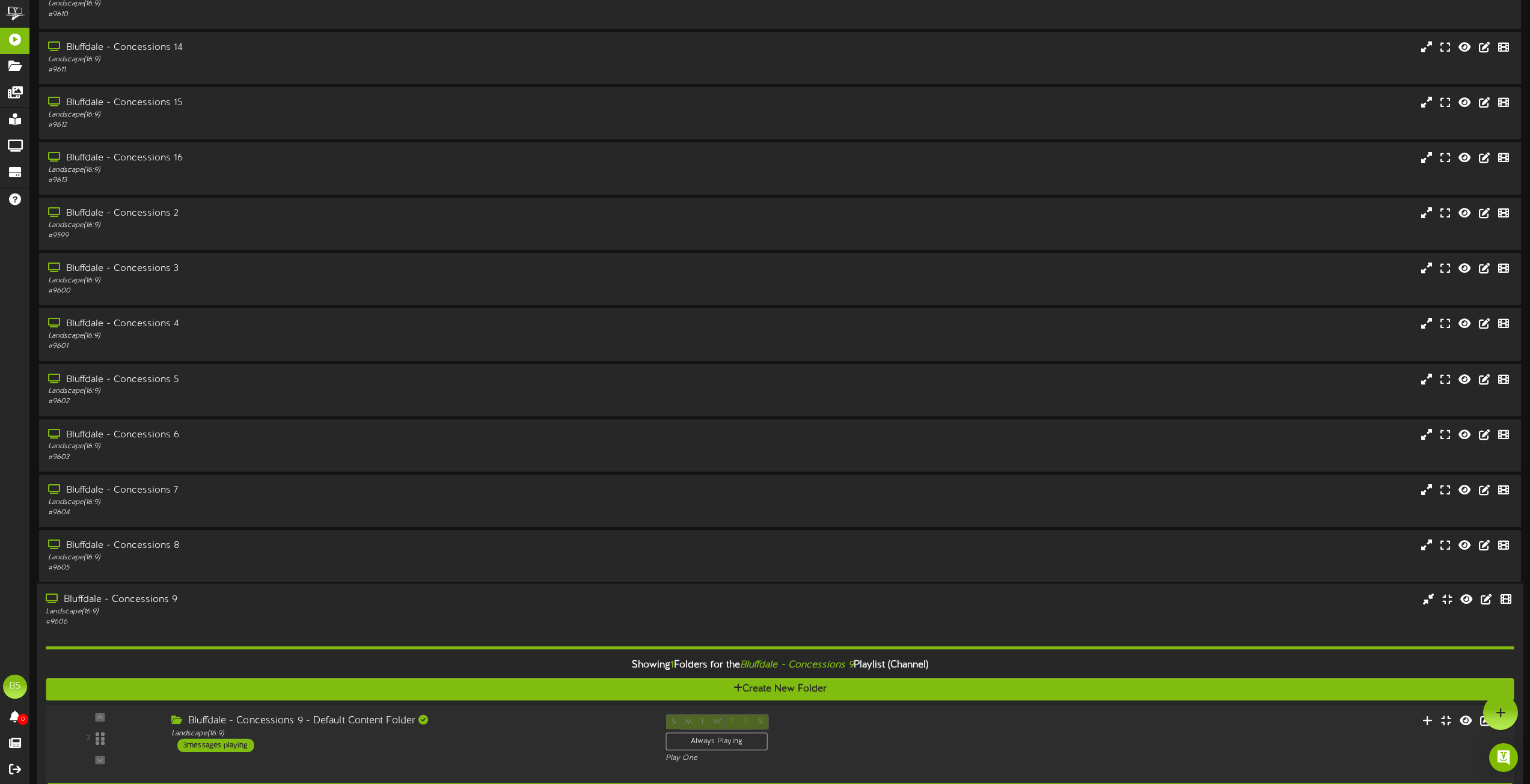
scroll to position [300, 0]
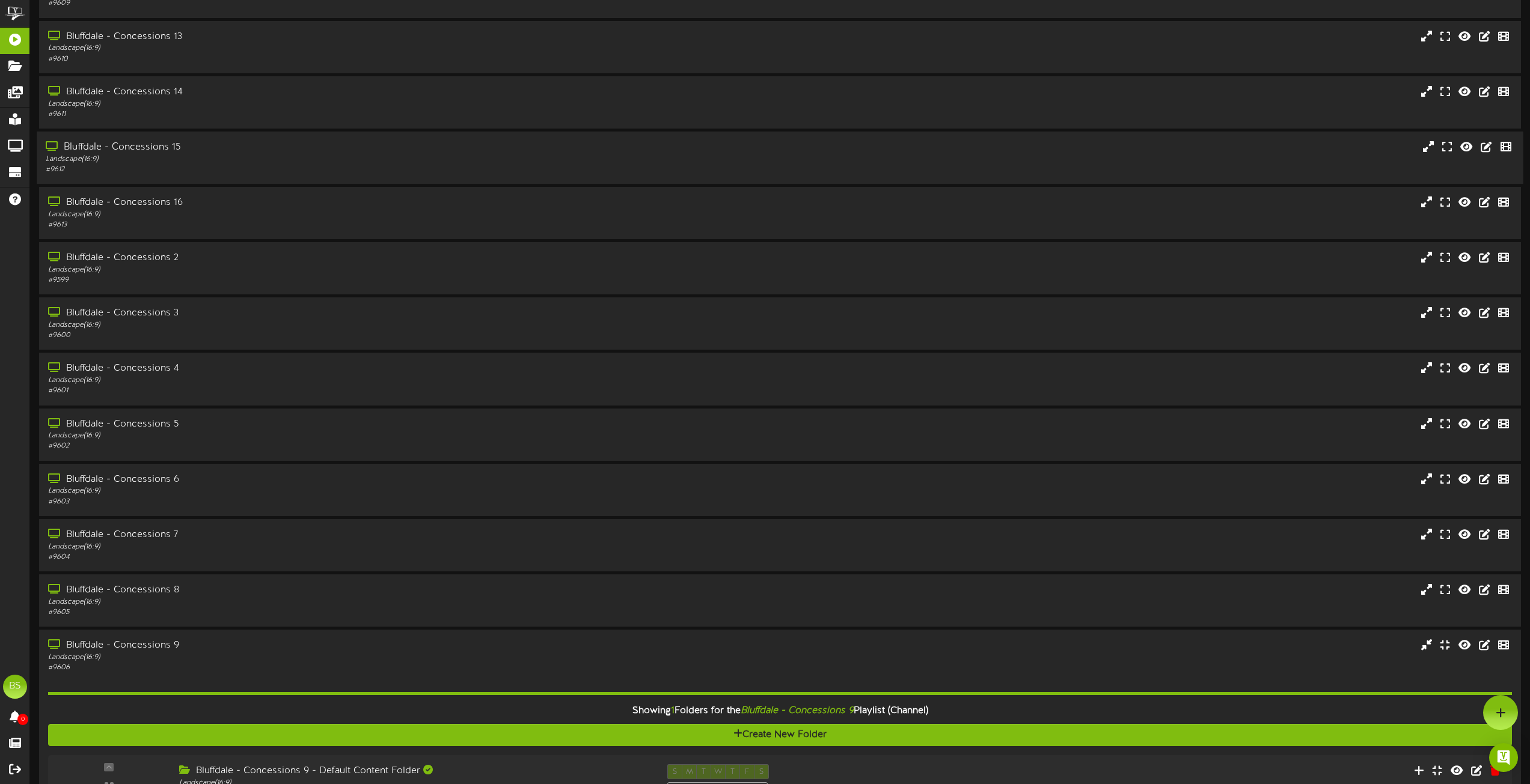
click at [173, 147] on div "Bluffdale - Concessions 15" at bounding box center [346, 147] width 601 height 14
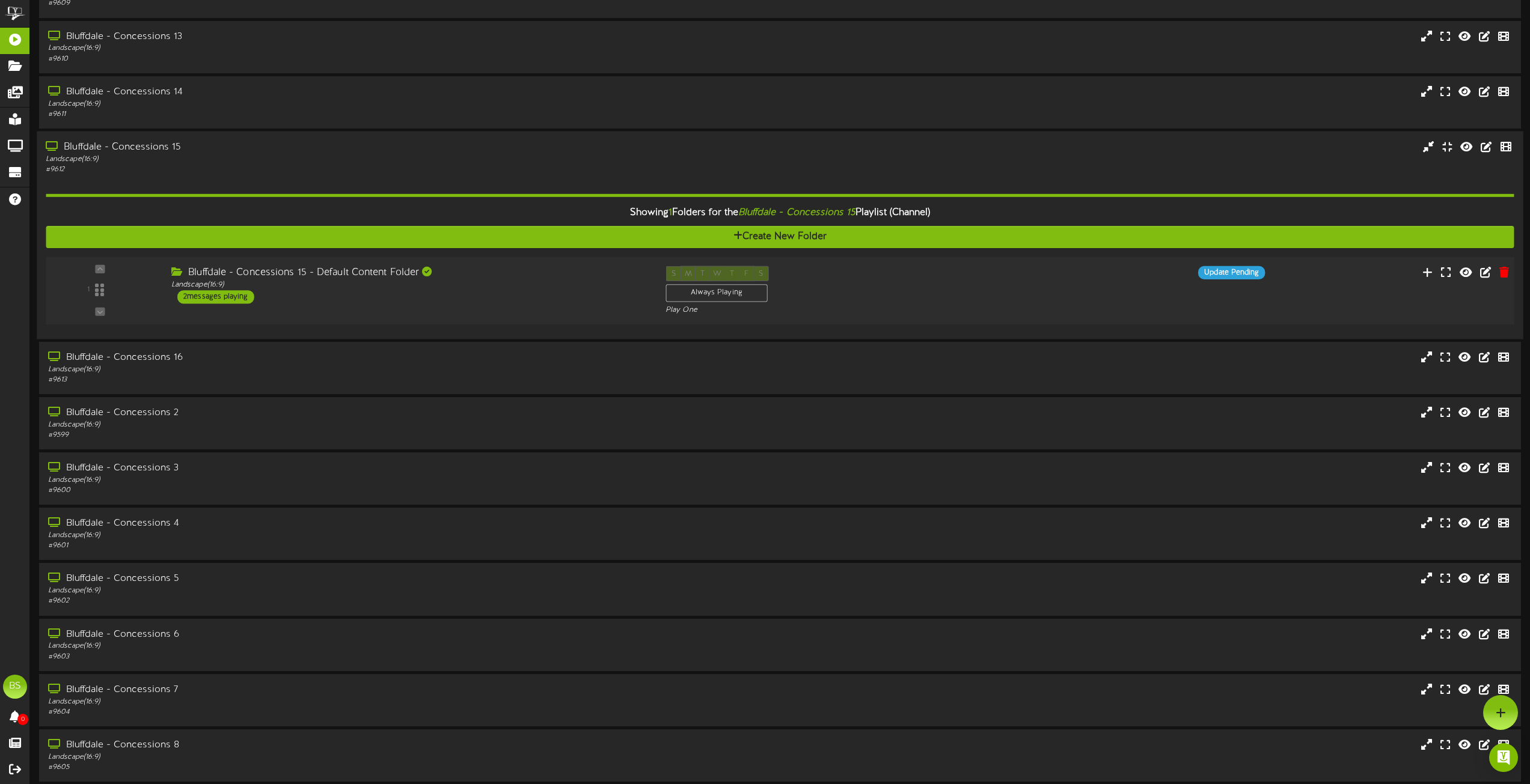
drag, startPoint x: 240, startPoint y: 297, endPoint x: 296, endPoint y: 293, distance: 56.1
click at [240, 296] on div "2 messages playing" at bounding box center [216, 296] width 77 height 13
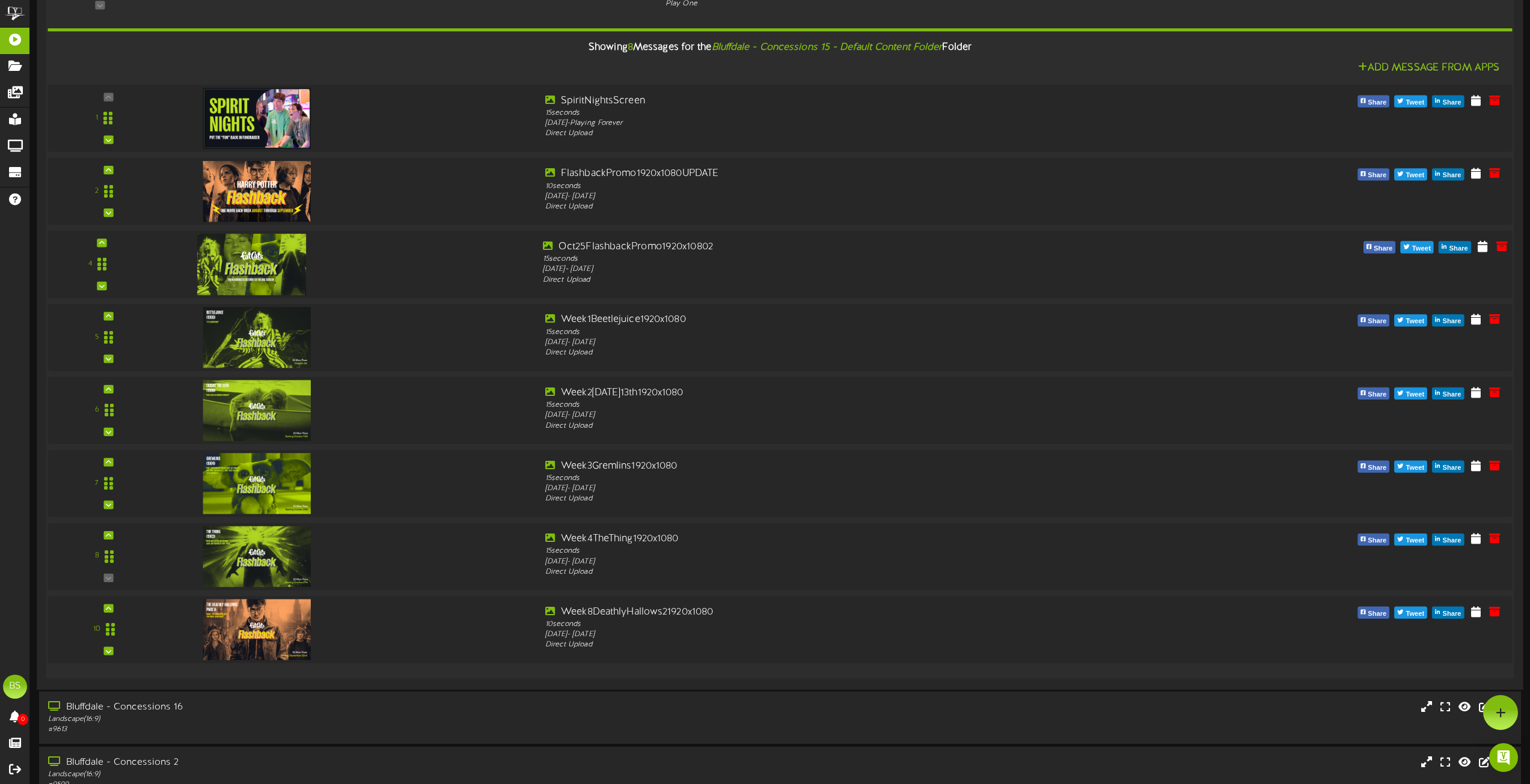
scroll to position [541, 0]
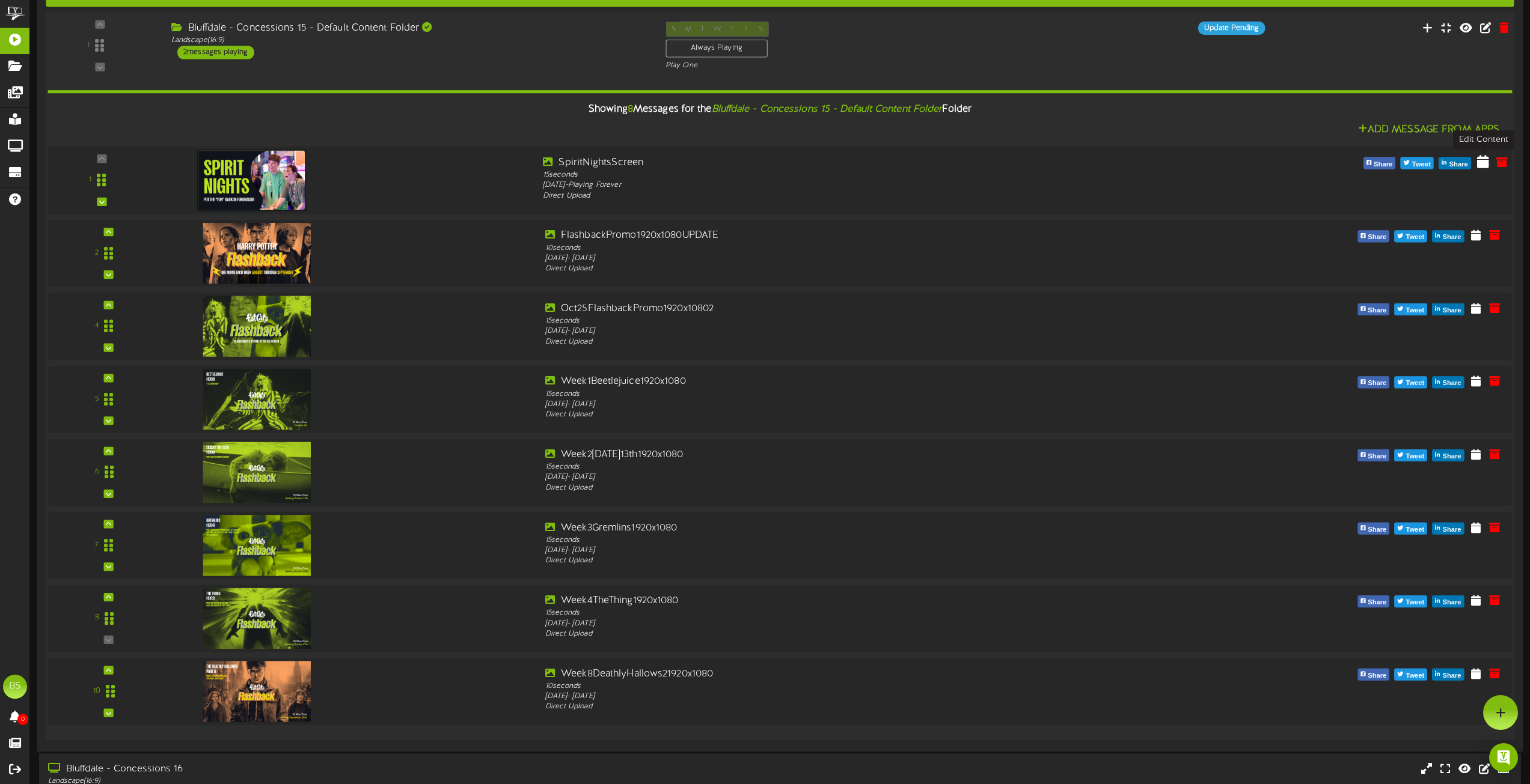
click at [1478, 165] on icon at bounding box center [1483, 160] width 12 height 13
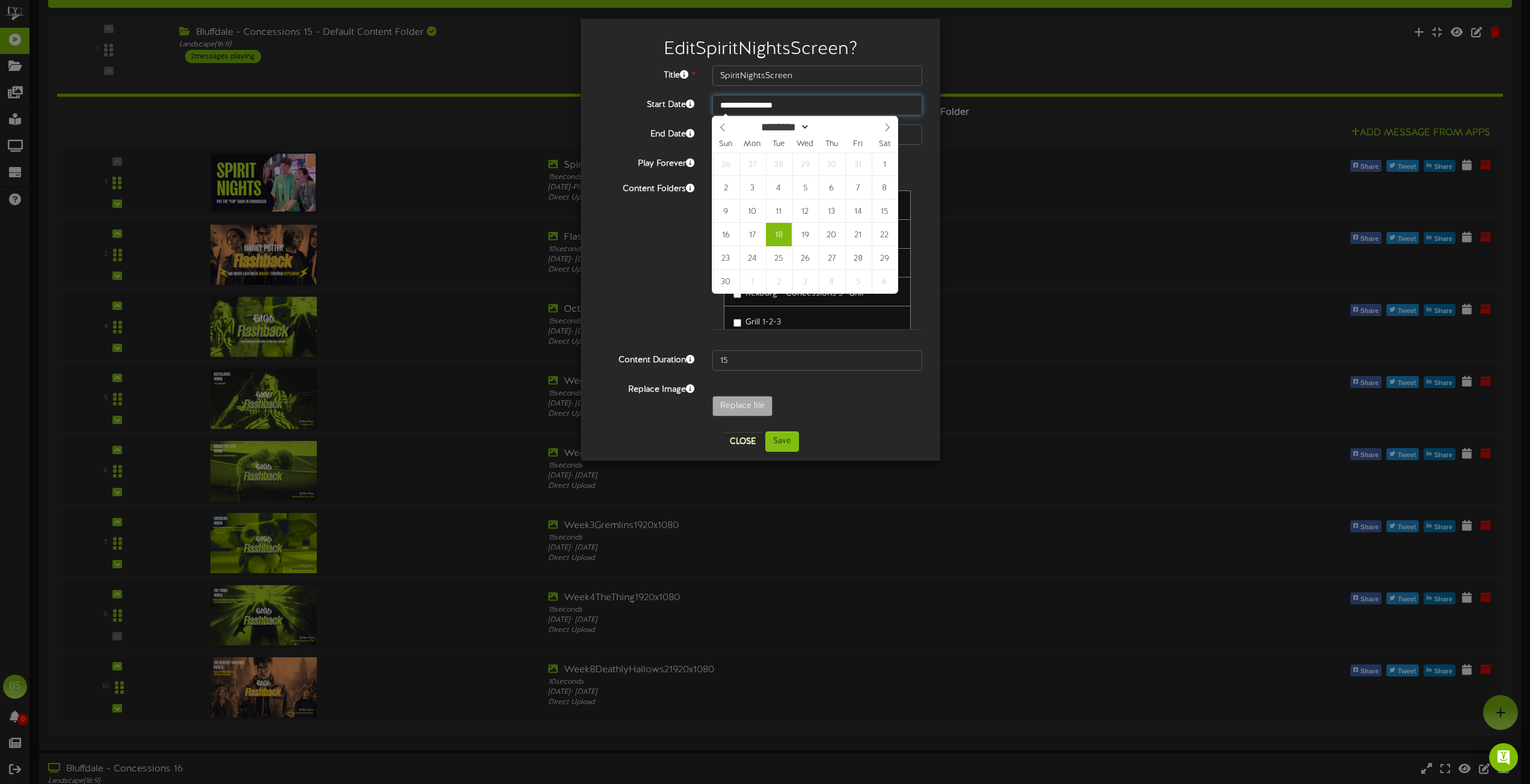
click at [768, 106] on input "**********" at bounding box center [818, 105] width 210 height 21
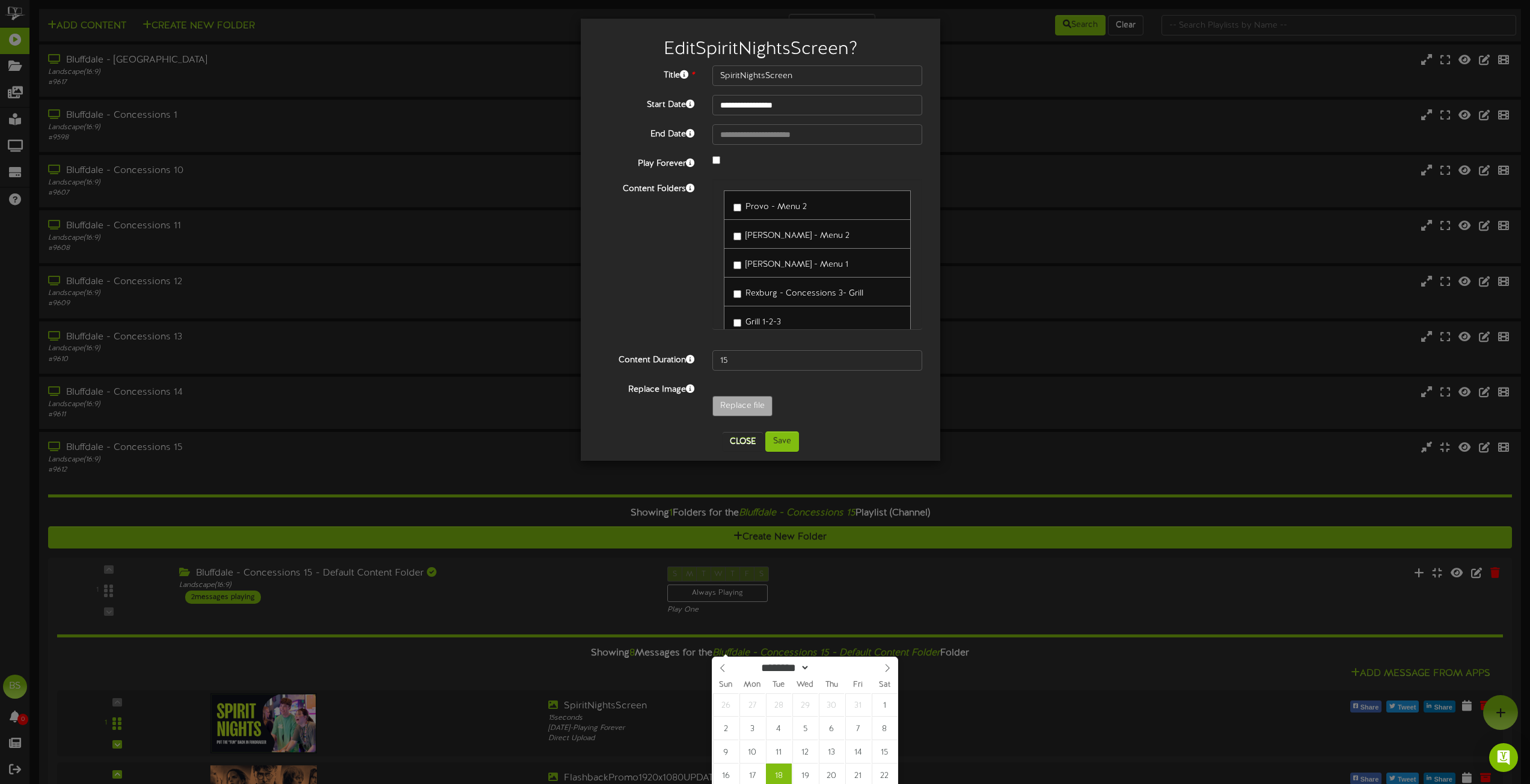
select select "**"
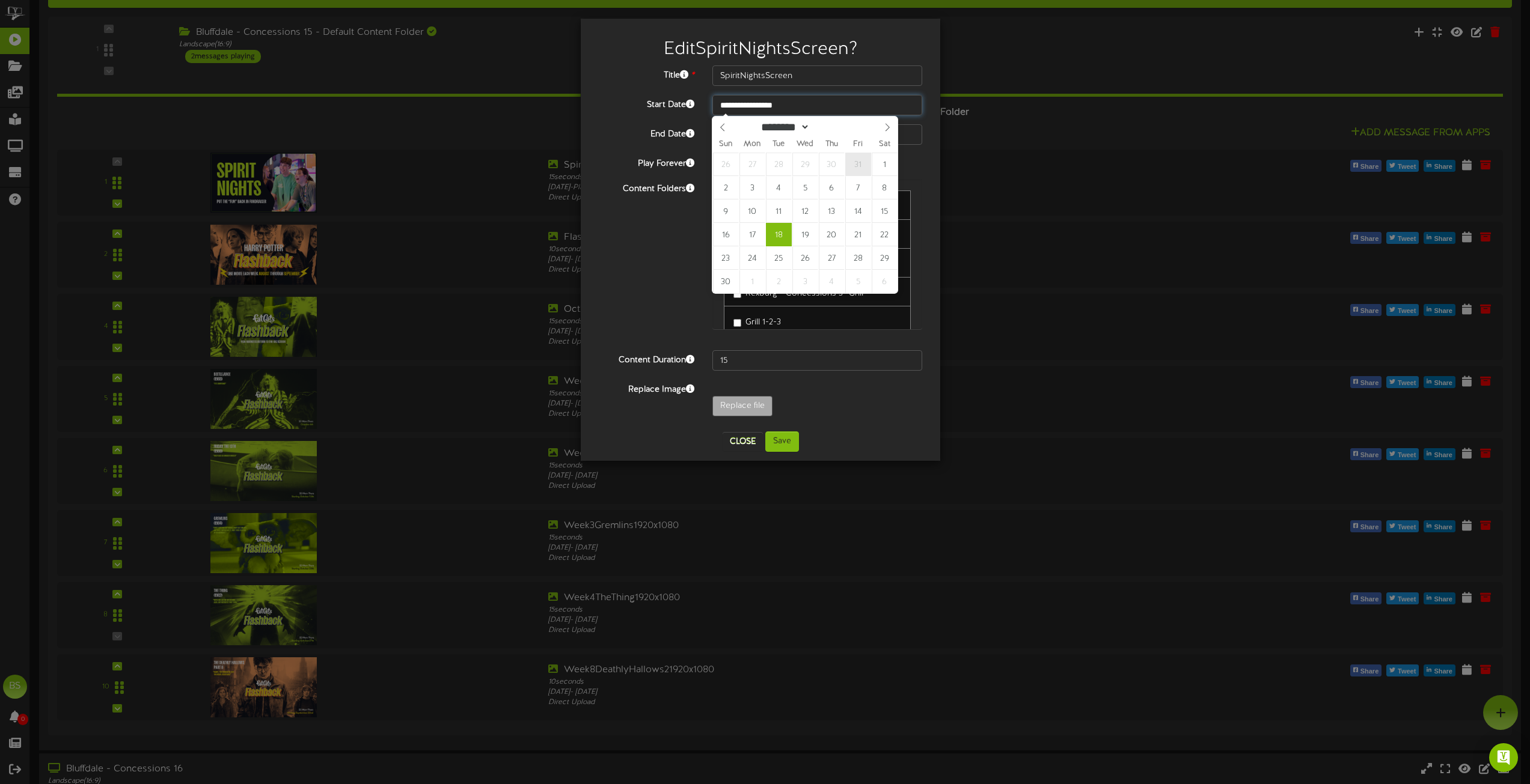
type input "**********"
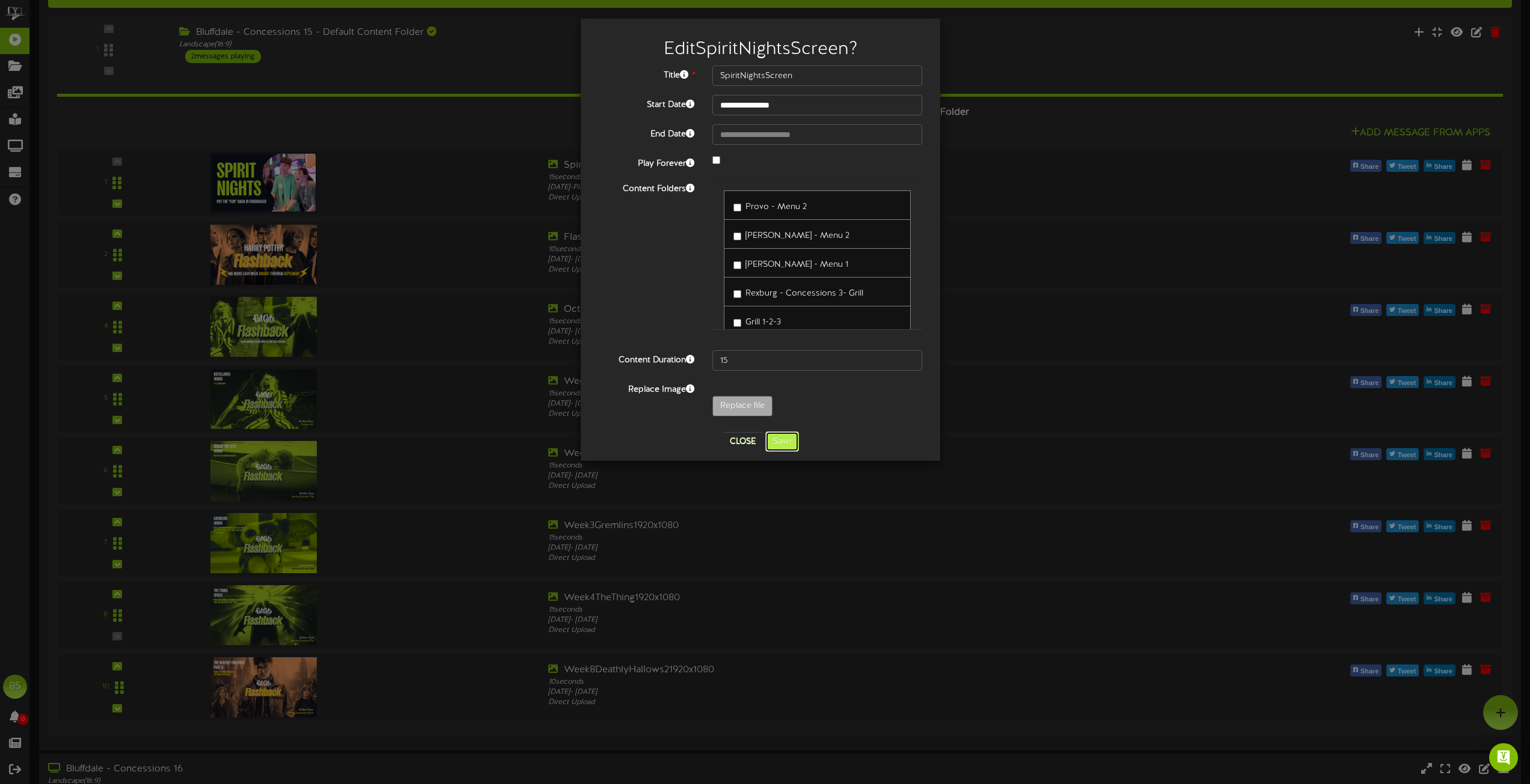
click at [789, 445] on button "Save" at bounding box center [782, 442] width 33 height 21
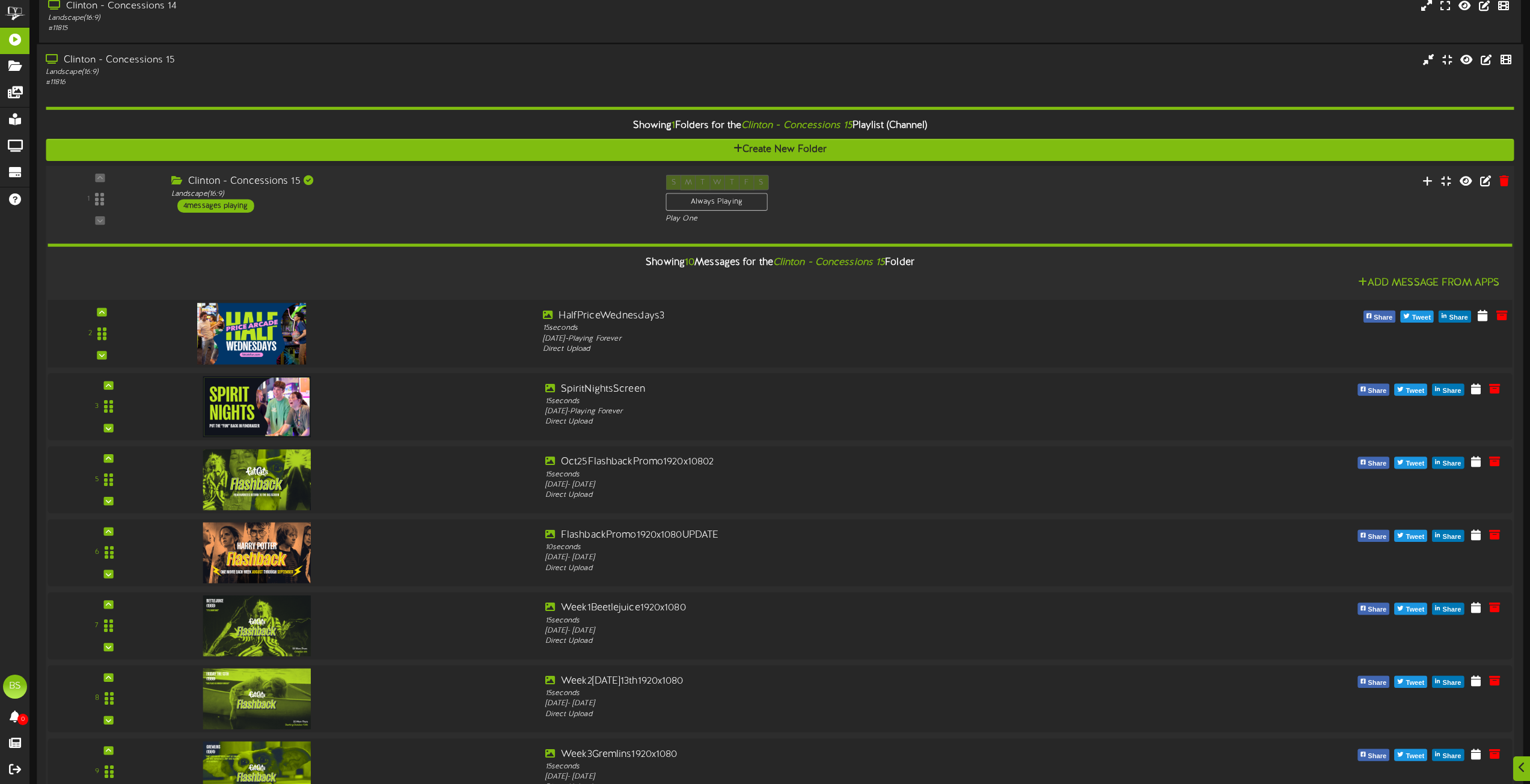
scroll to position [4266, 0]
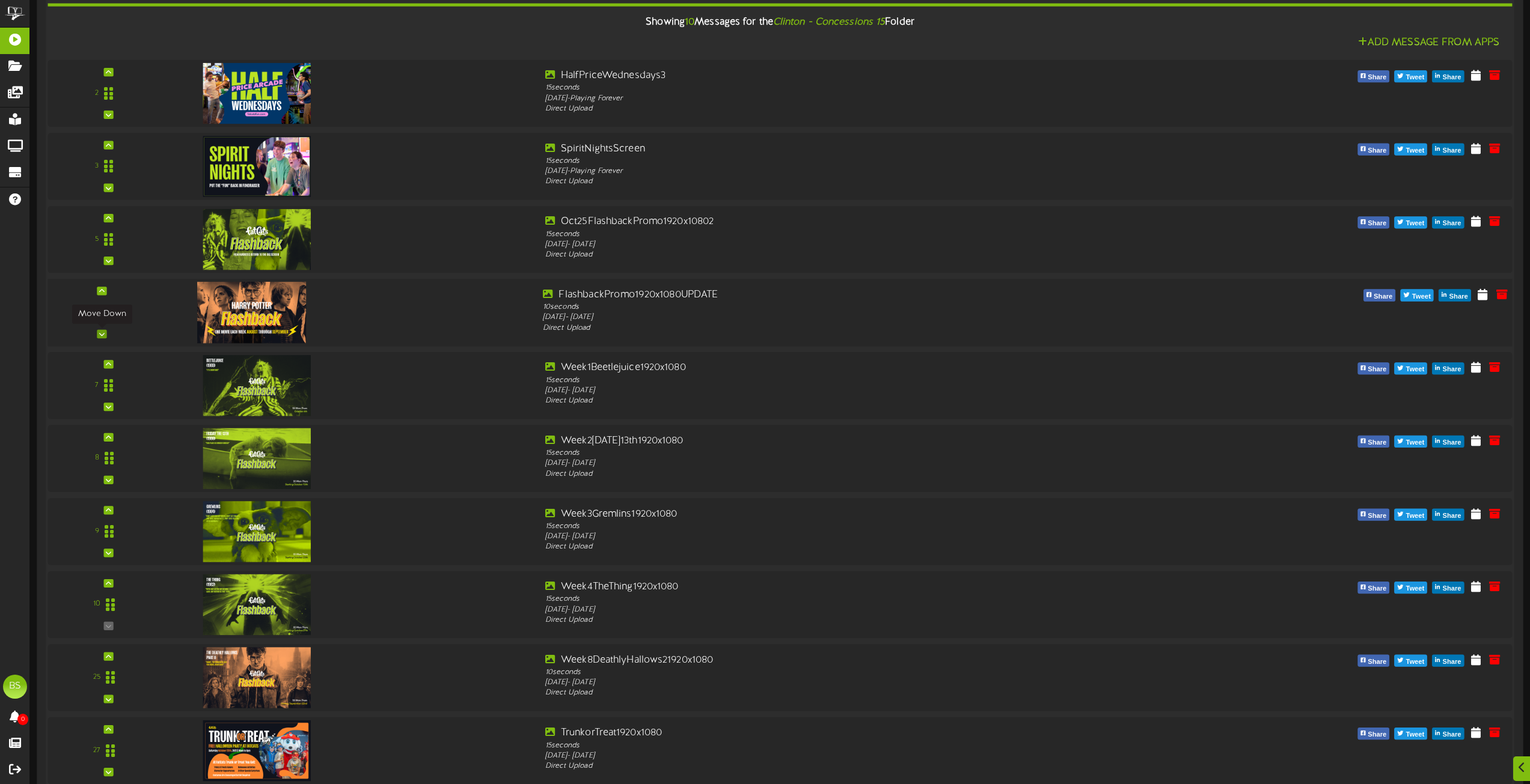
click at [102, 335] on icon at bounding box center [102, 334] width 6 height 6
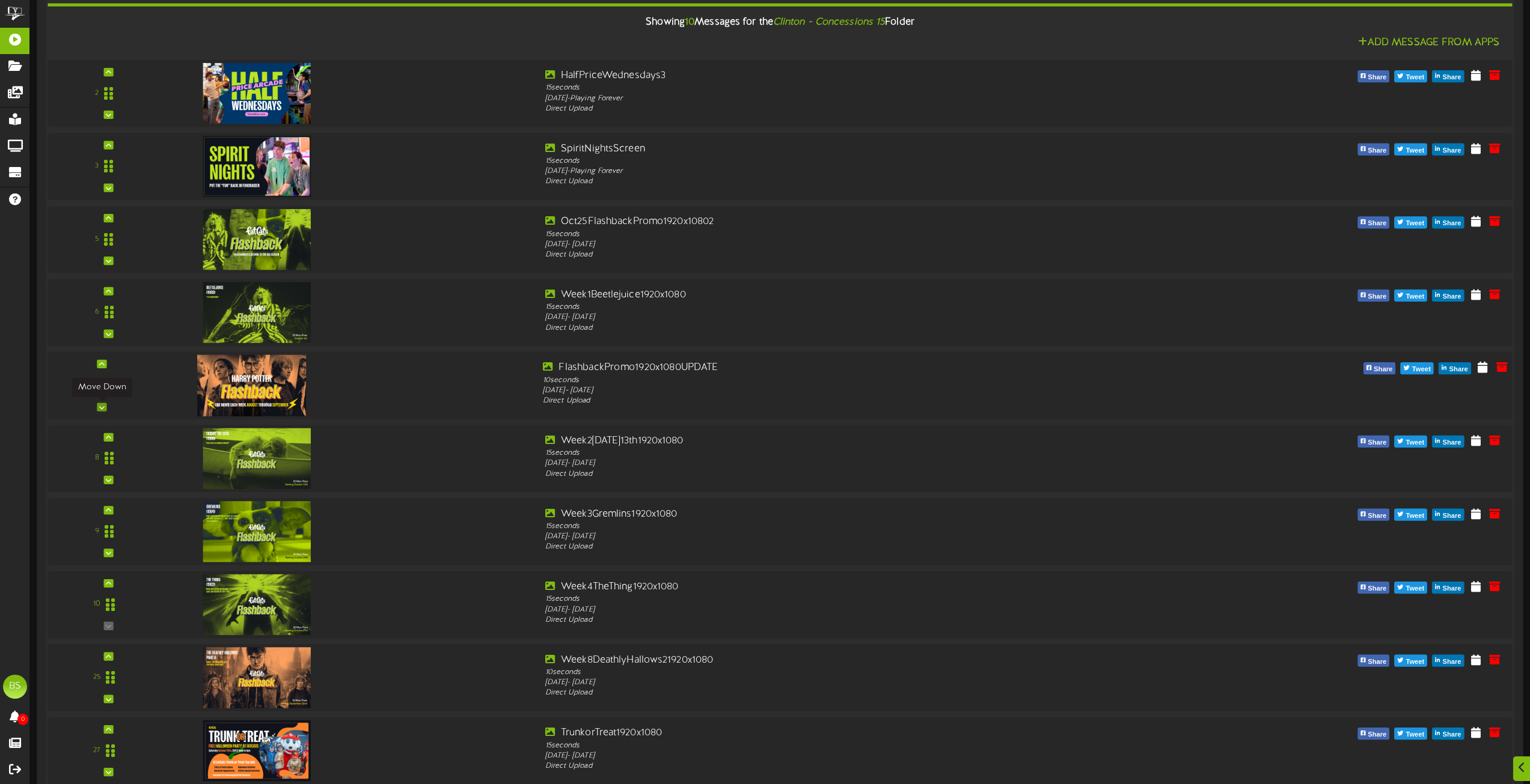
click at [103, 407] on icon at bounding box center [102, 407] width 6 height 6
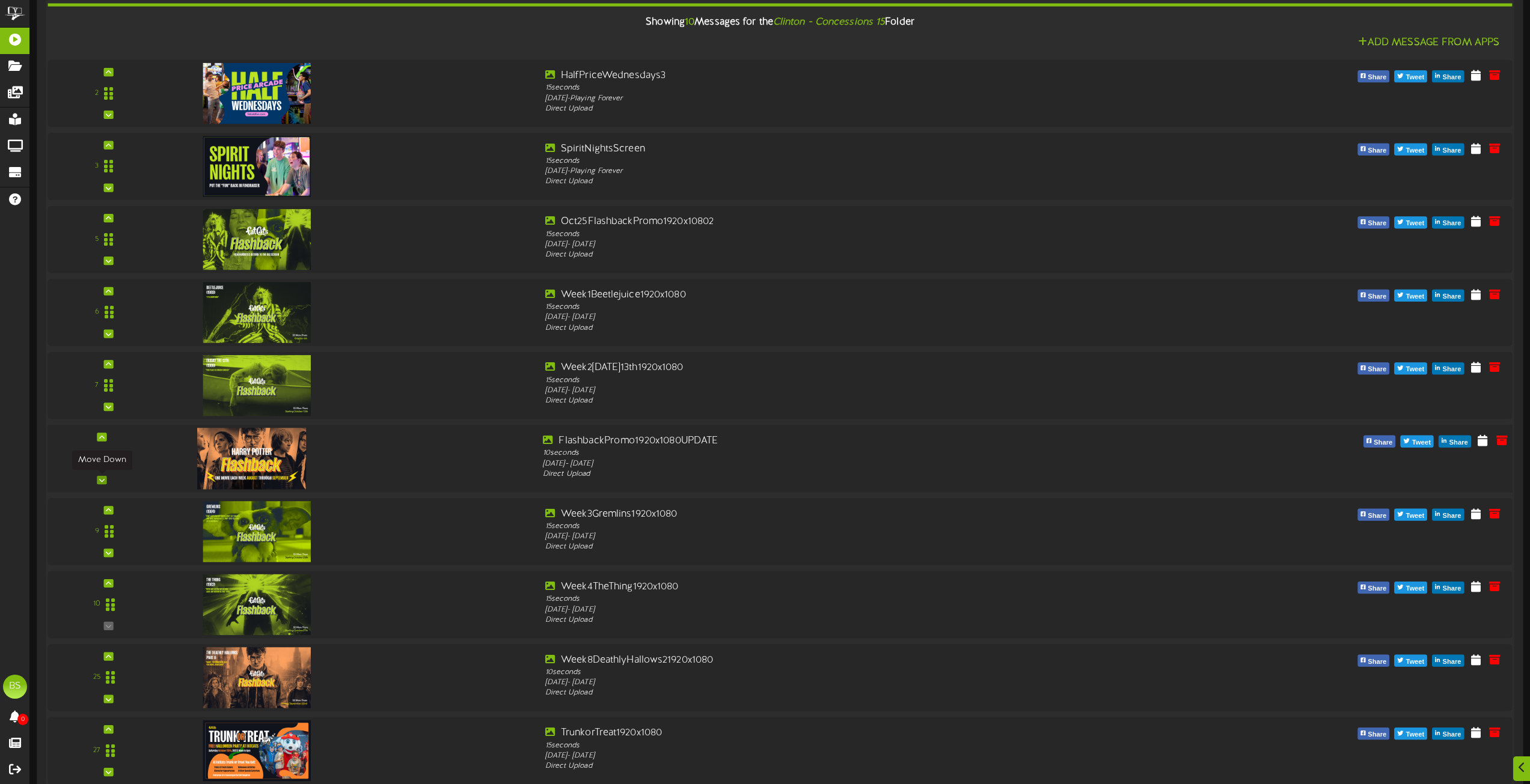
click at [102, 478] on icon at bounding box center [102, 480] width 6 height 6
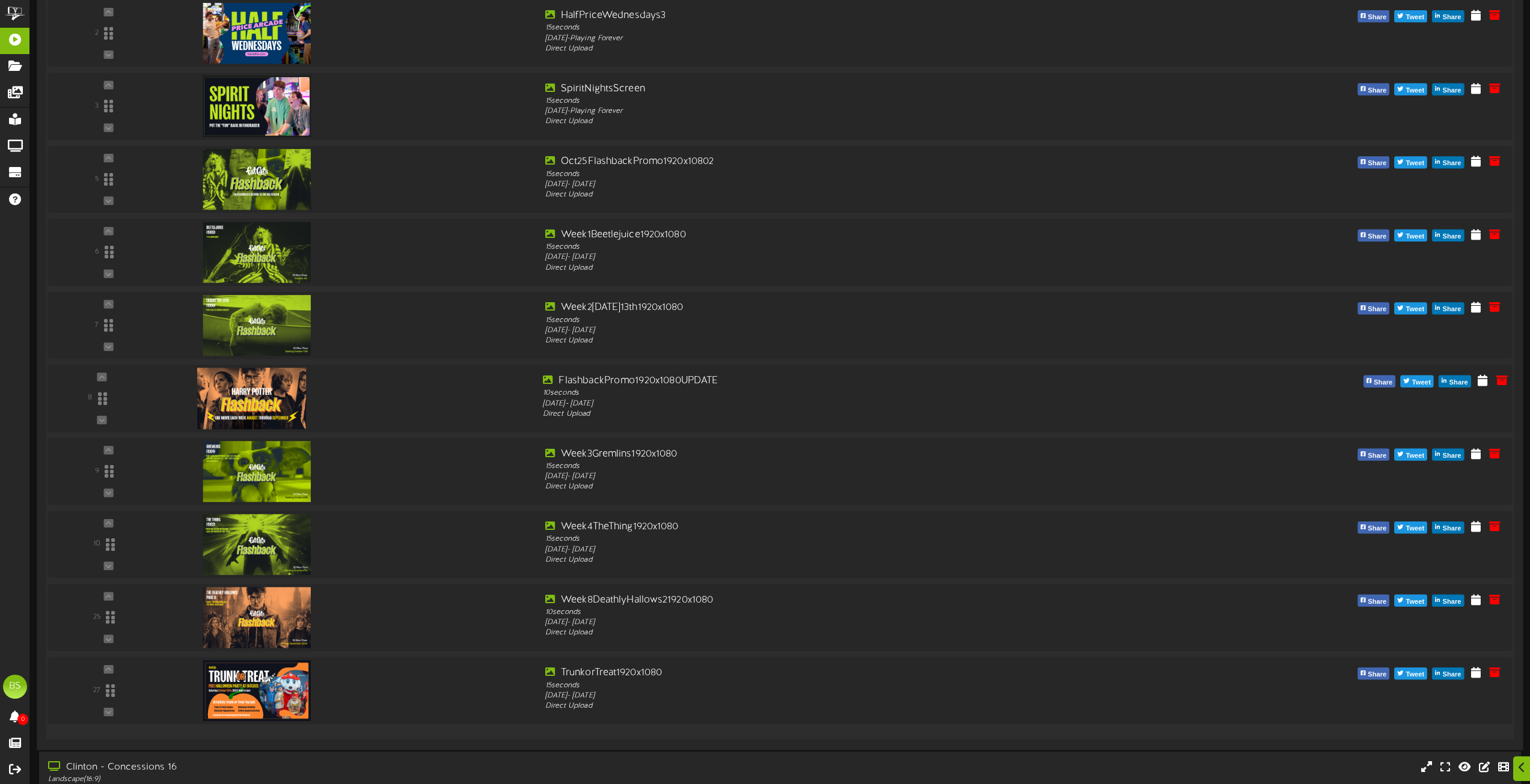
scroll to position [4447, 0]
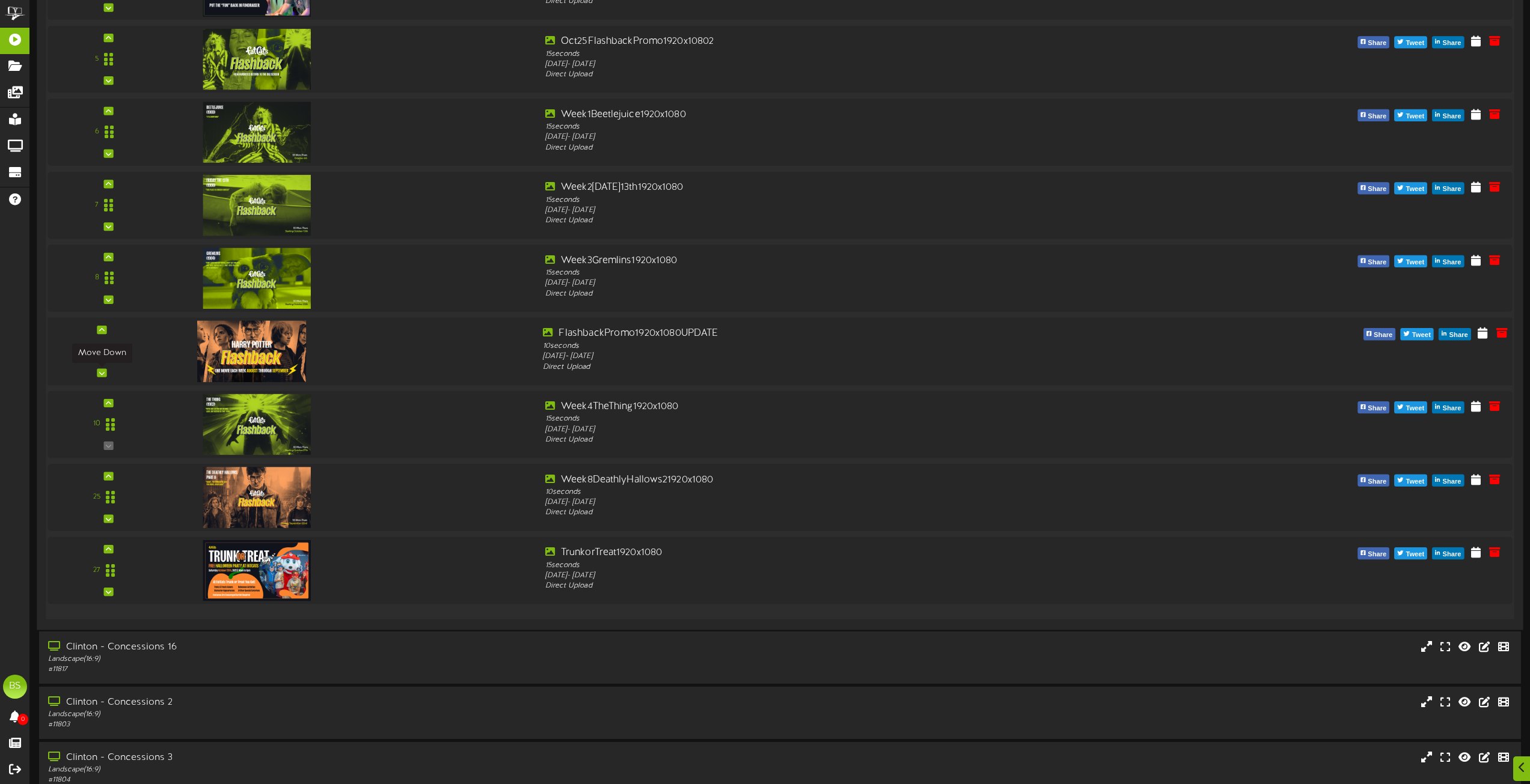
click at [102, 373] on icon at bounding box center [102, 373] width 6 height 6
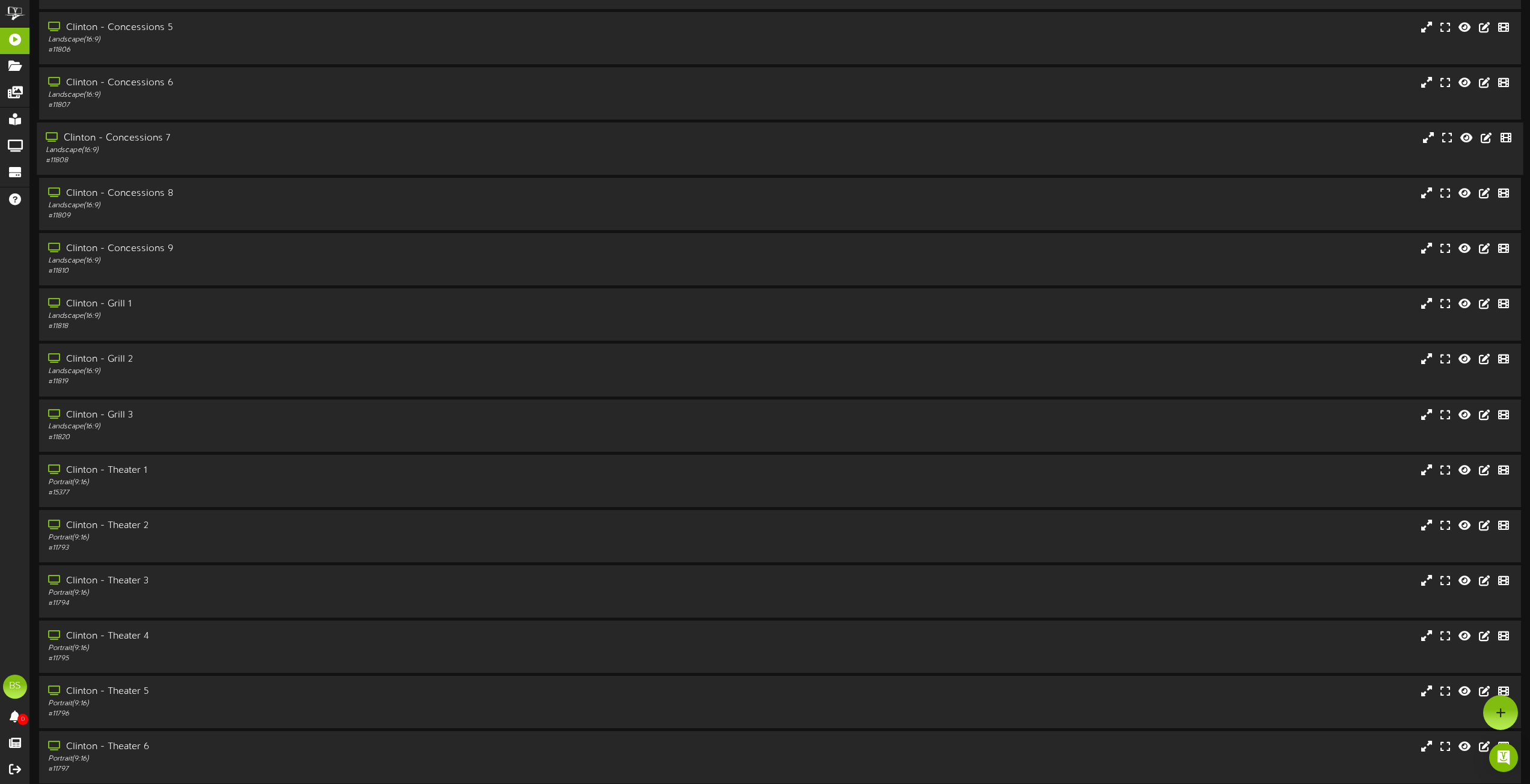
scroll to position [5228, 0]
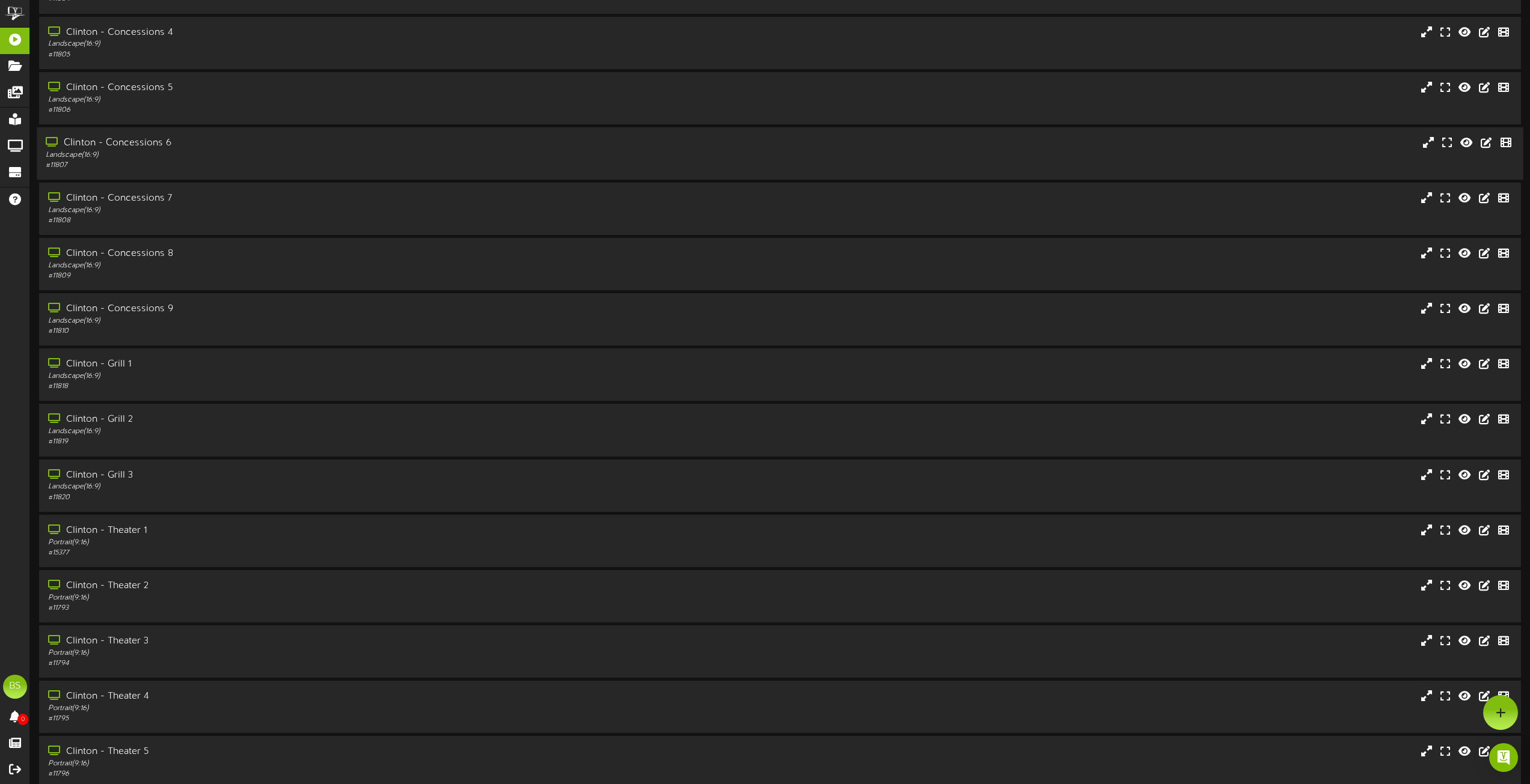
click at [151, 142] on div "Clinton - Concessions 6" at bounding box center [346, 143] width 601 height 14
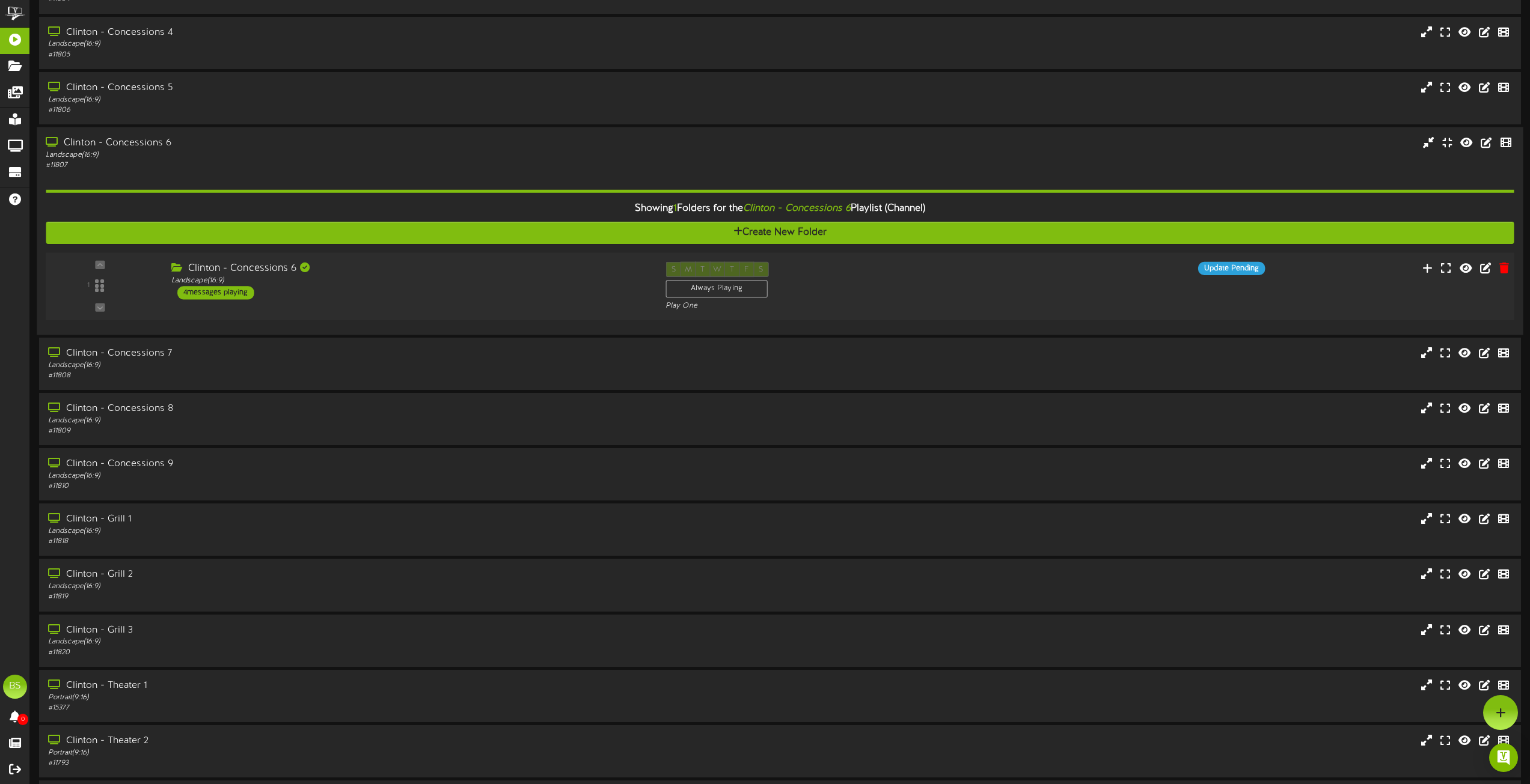
drag, startPoint x: 237, startPoint y: 295, endPoint x: 253, endPoint y: 298, distance: 16.3
click at [238, 294] on div "4 messages playing" at bounding box center [216, 291] width 77 height 13
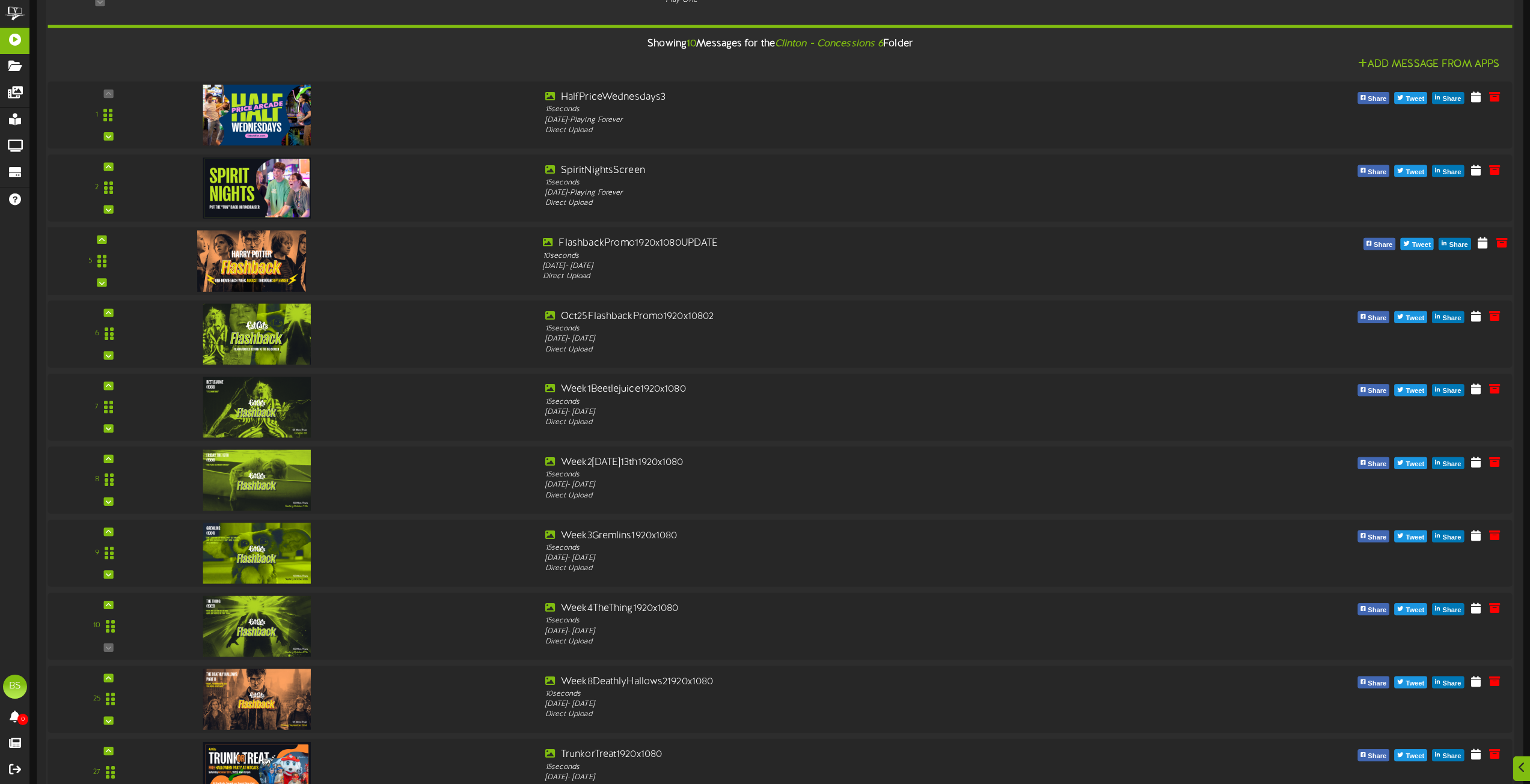
scroll to position [5588, 0]
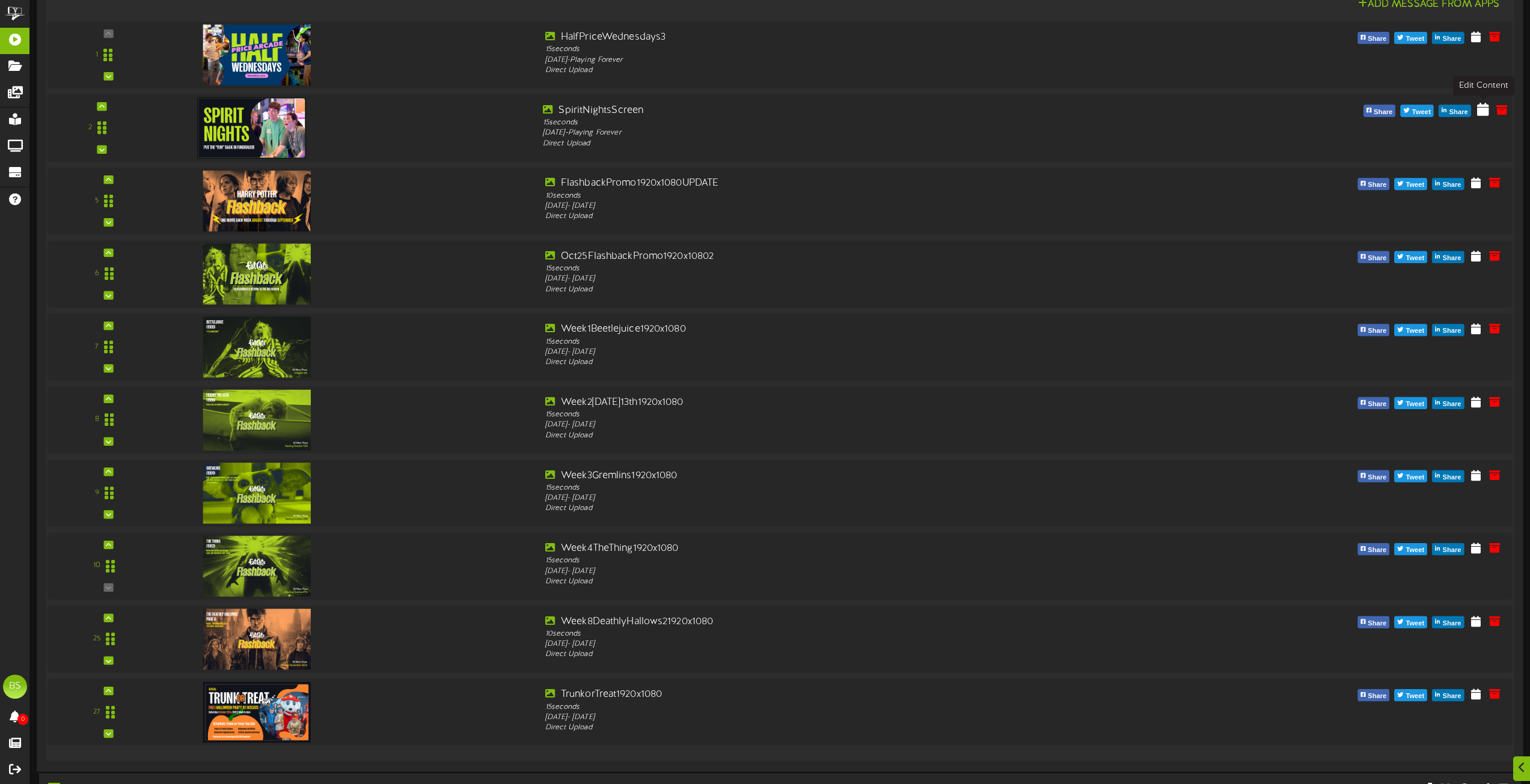
click at [1480, 112] on icon at bounding box center [1483, 108] width 12 height 13
select select "**"
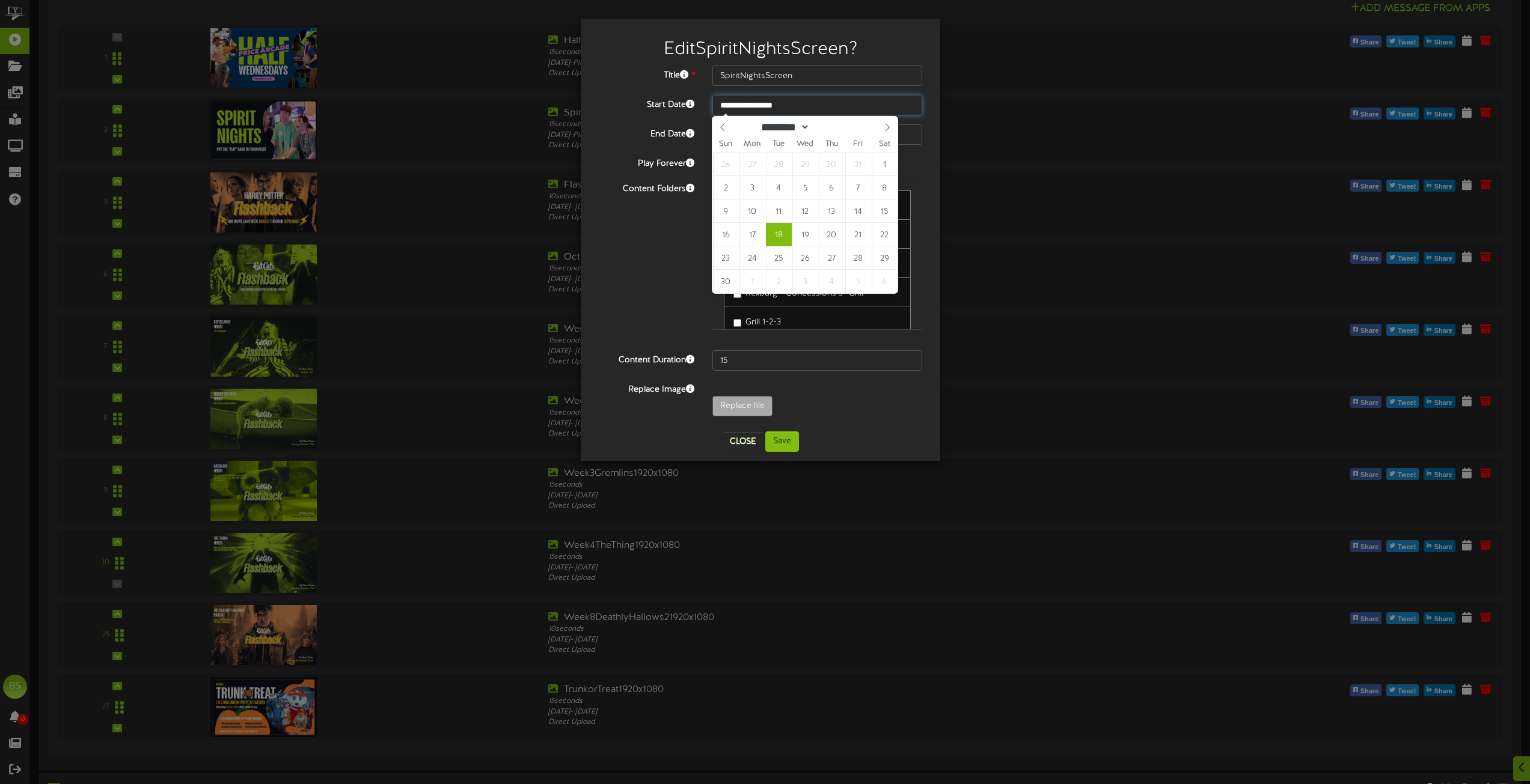
type input "**********"
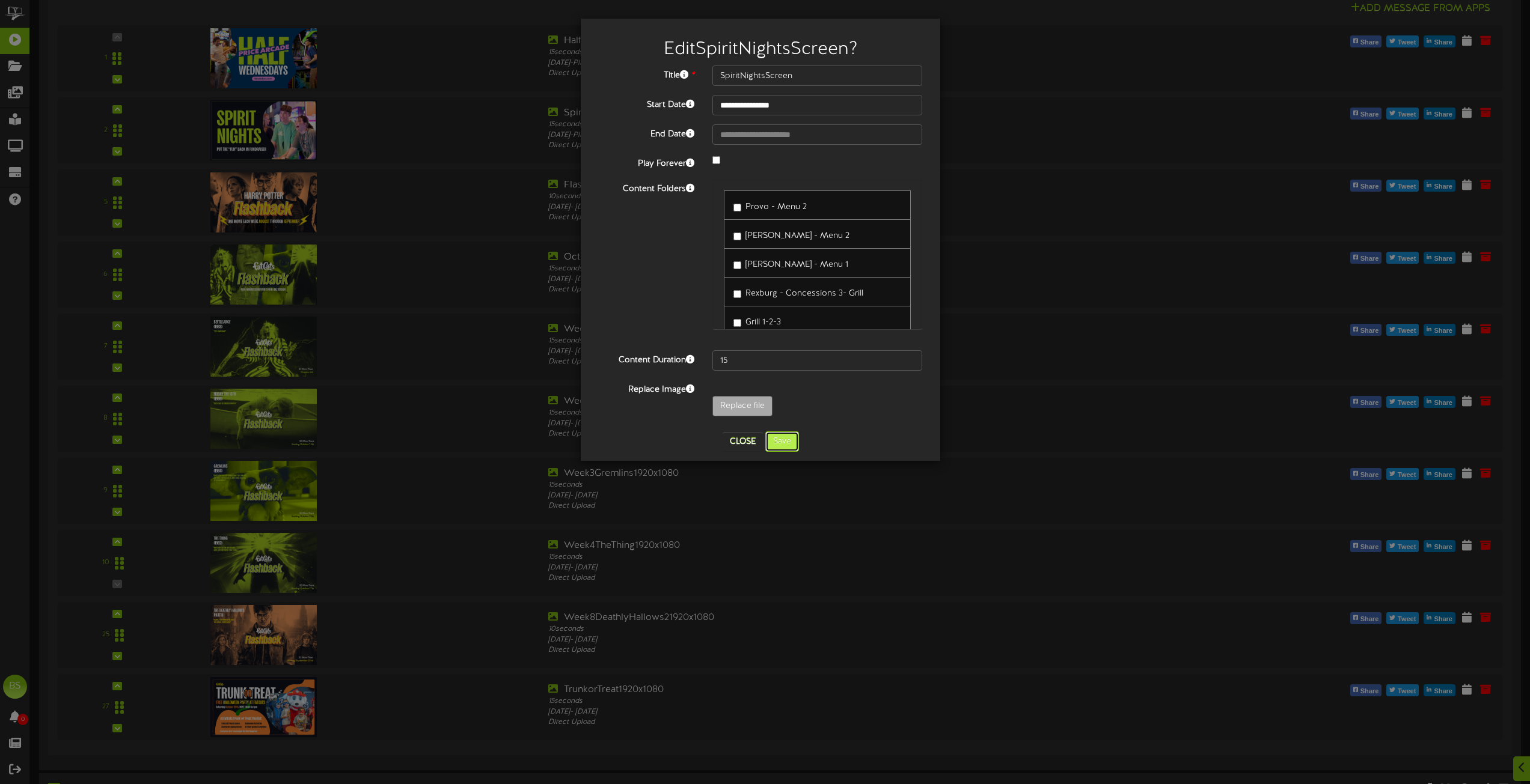
click at [784, 442] on button "Save" at bounding box center [782, 442] width 33 height 21
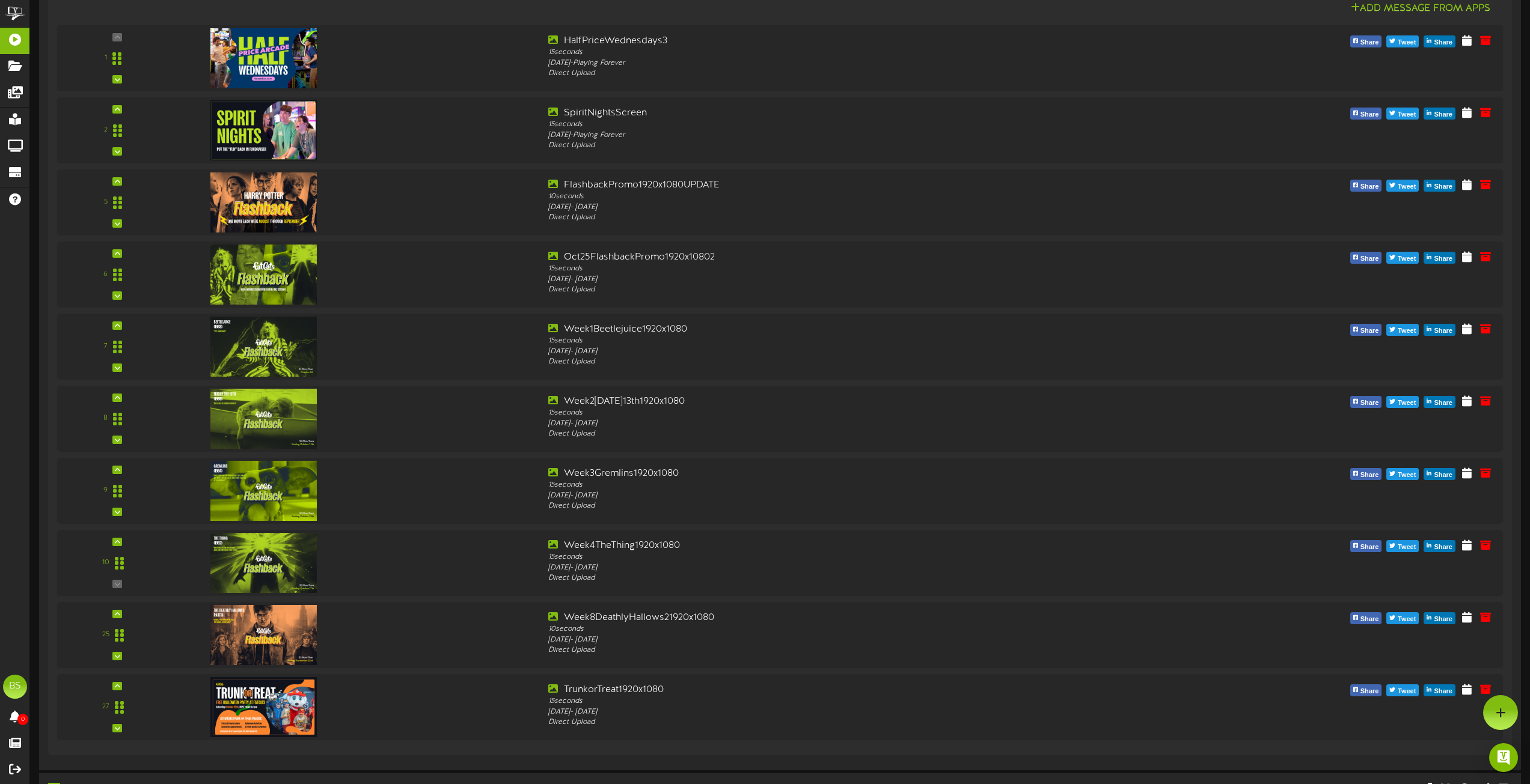
scroll to position [5528, 0]
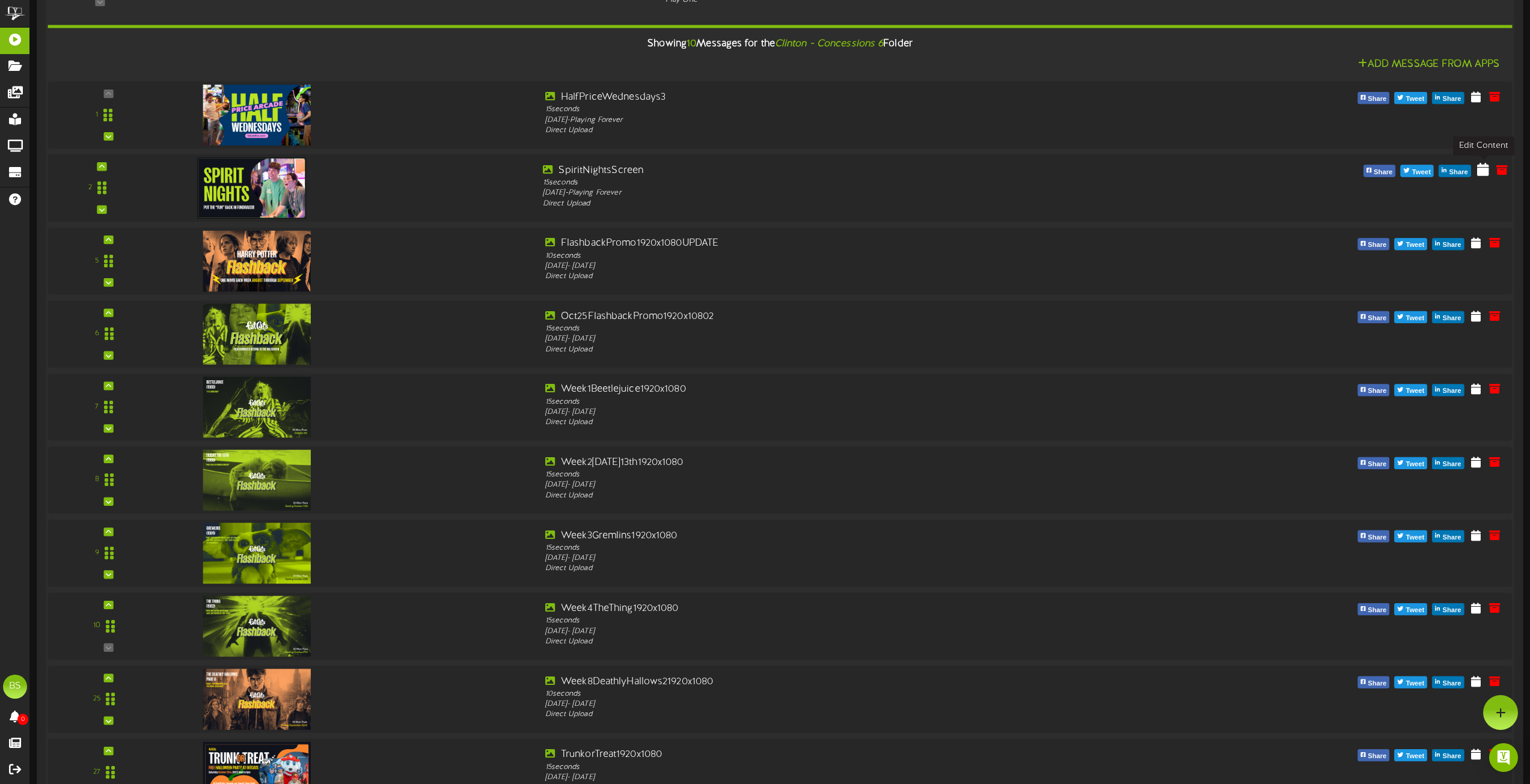
click at [1479, 171] on icon at bounding box center [1483, 168] width 12 height 13
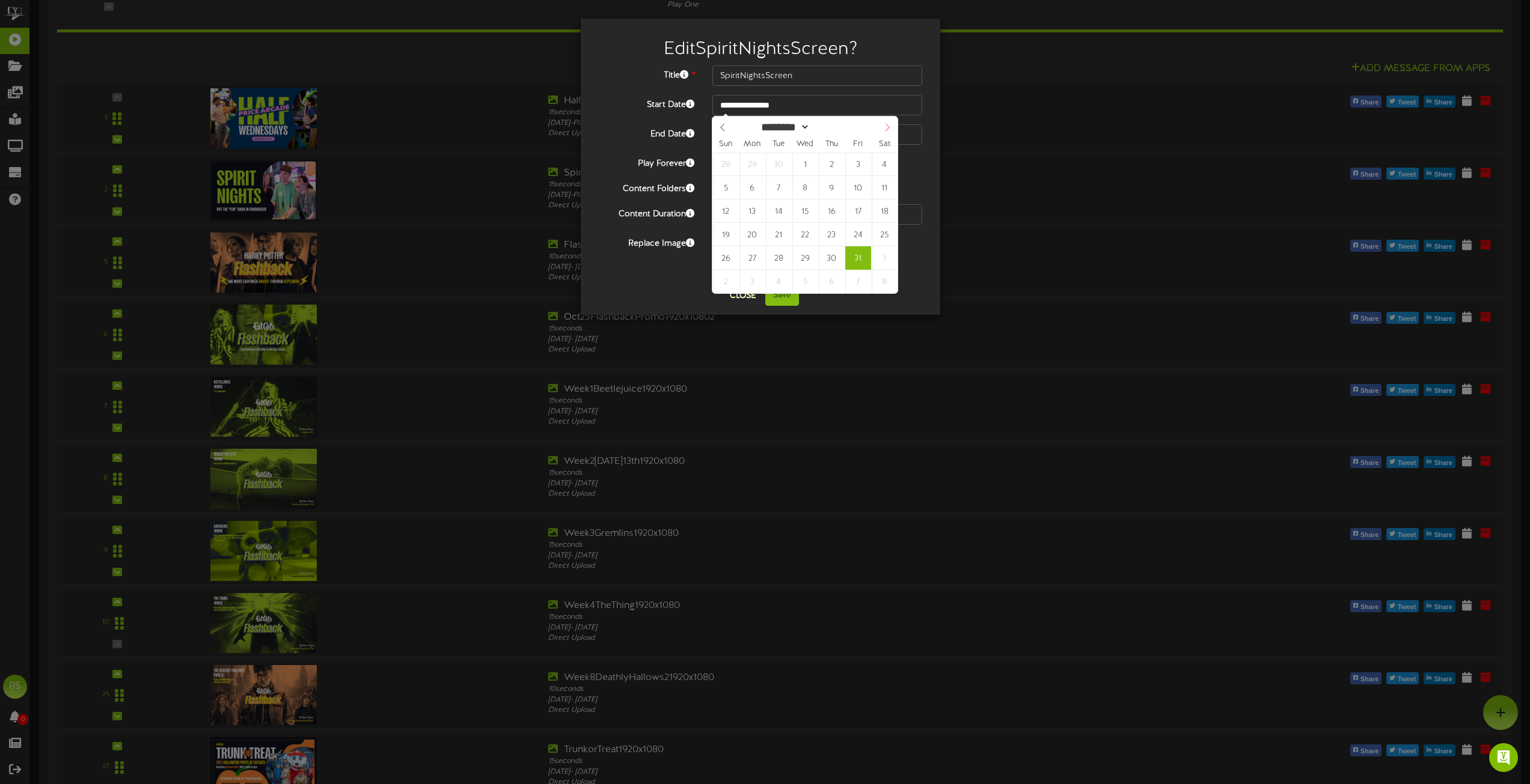
click at [886, 126] on icon at bounding box center [887, 128] width 4 height 8
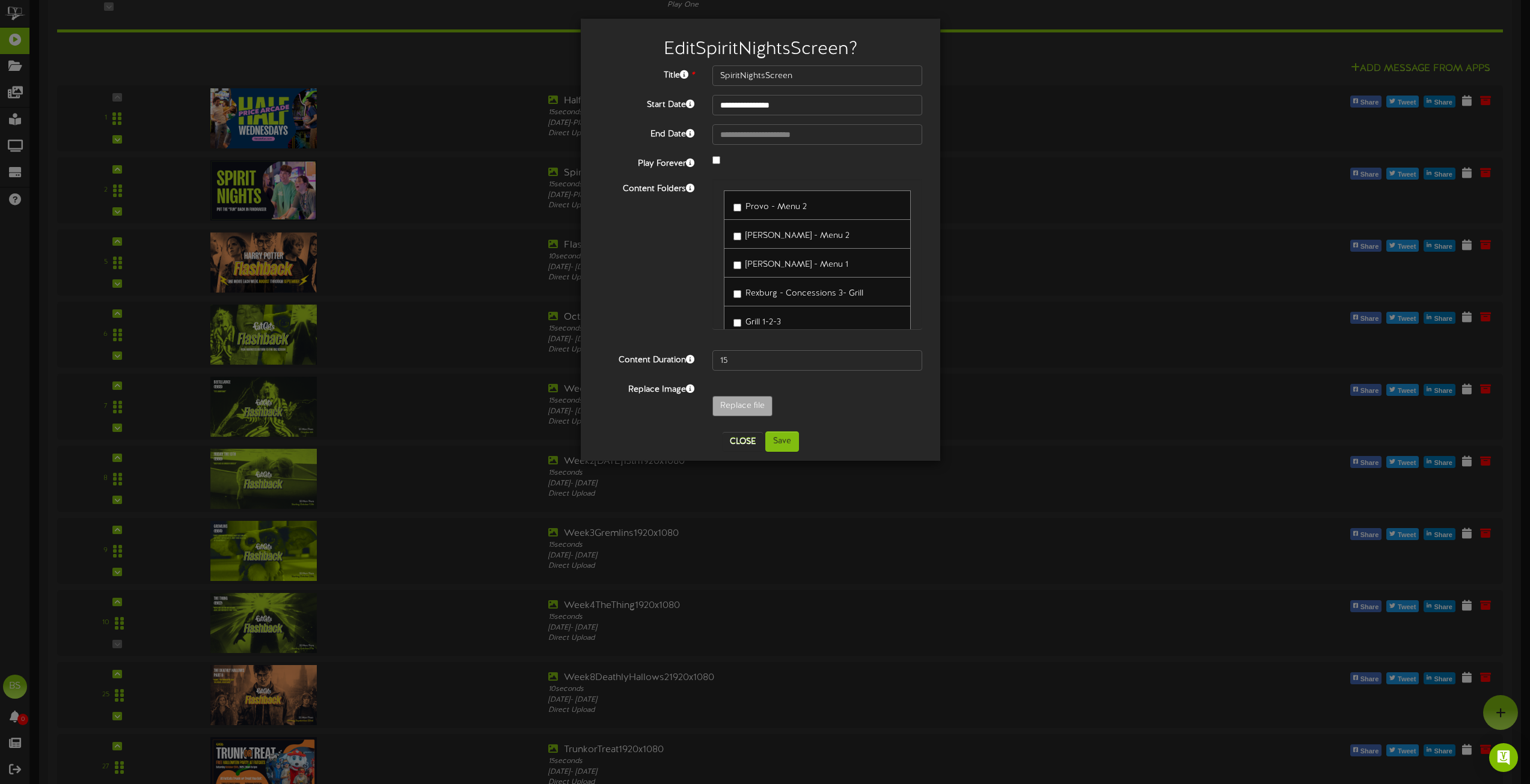
click at [657, 279] on div "Content Folders Provo - Menu 2 Gilbert - Menu 2 Gilbert - Menu 1" at bounding box center [761, 259] width 342 height 162
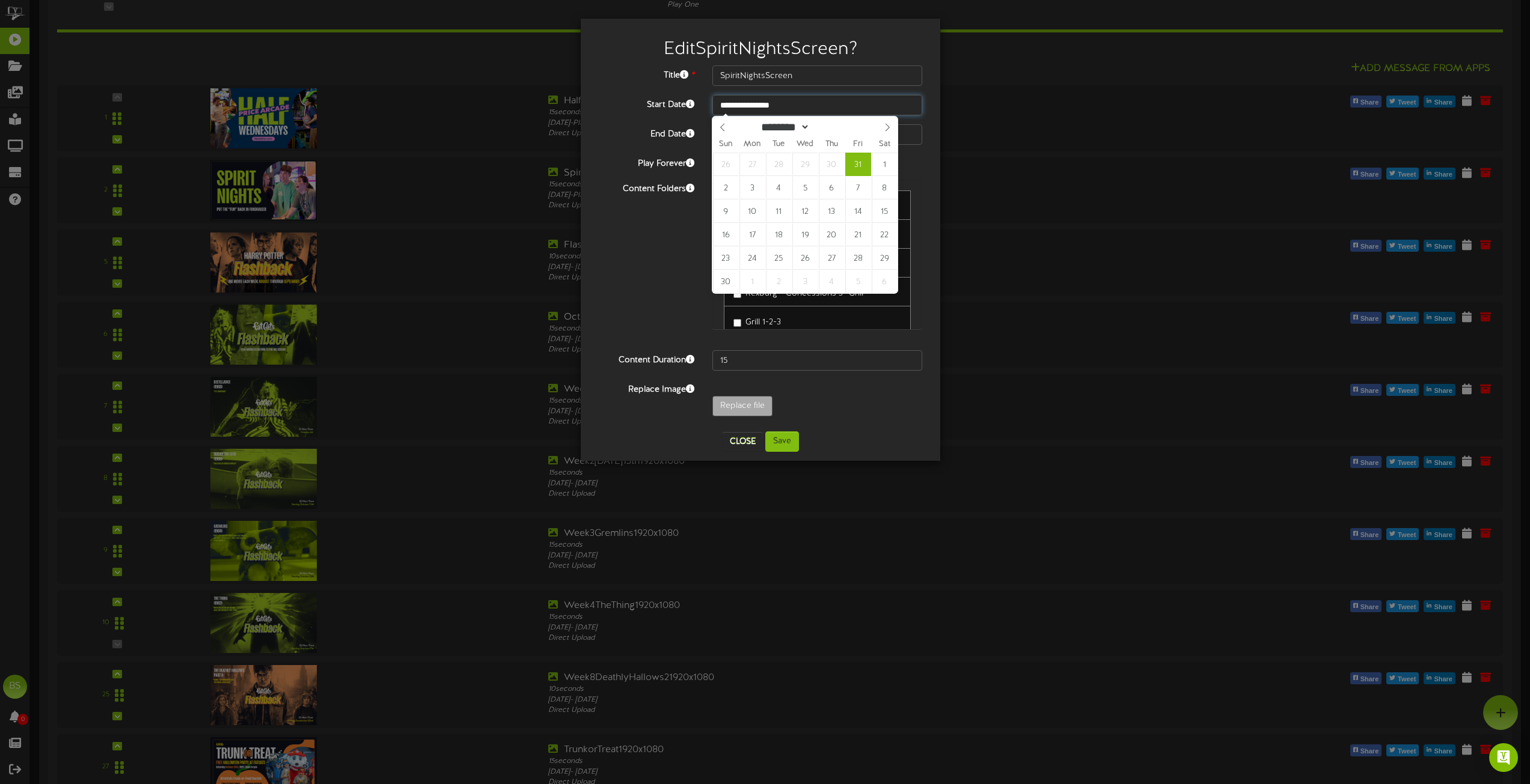
click at [814, 108] on input "**********" at bounding box center [818, 105] width 210 height 21
click at [722, 130] on icon at bounding box center [722, 128] width 9 height 9
select select "*"
click at [722, 127] on icon at bounding box center [722, 128] width 9 height 9
type input "**********"
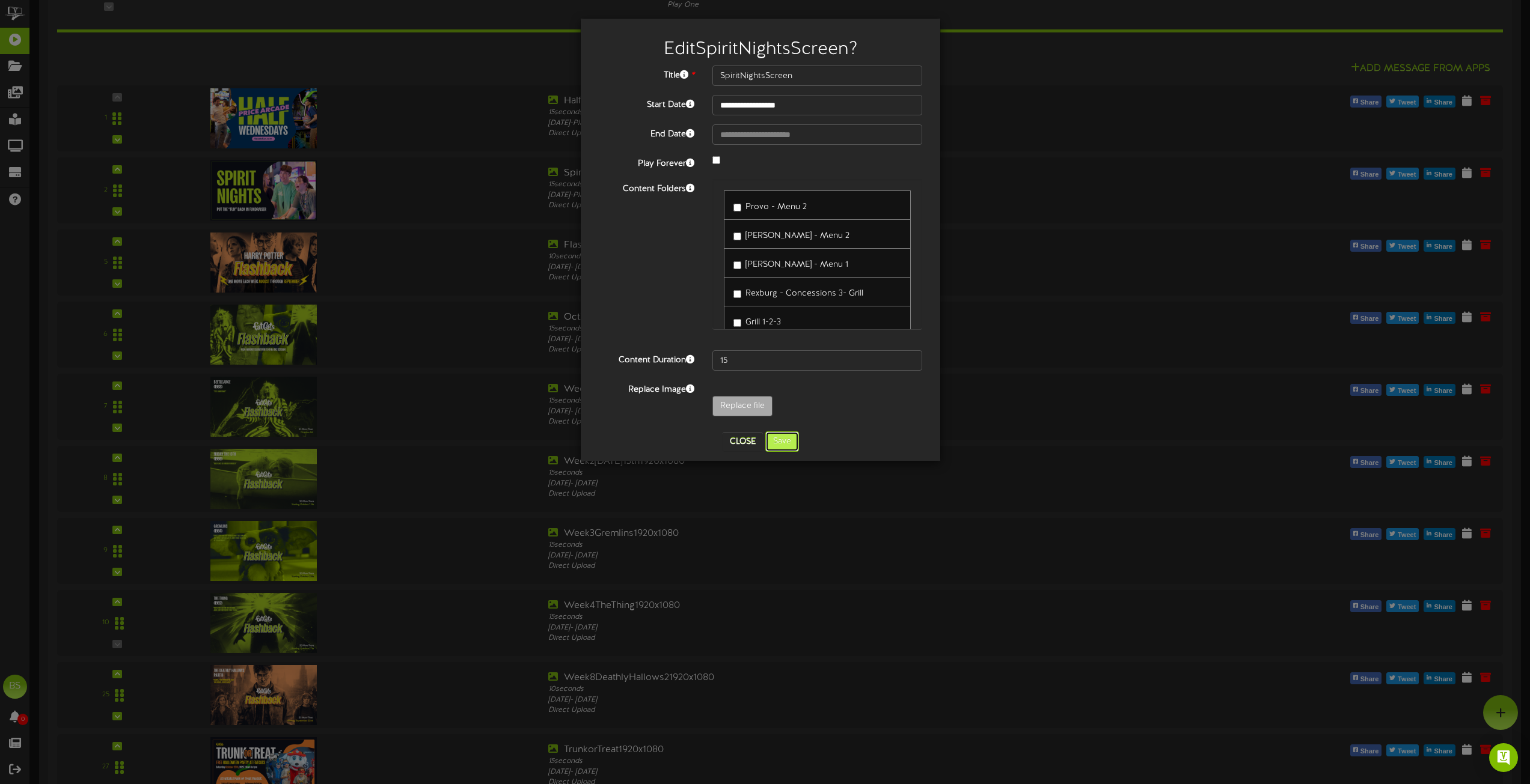
click at [787, 438] on button "Save" at bounding box center [782, 442] width 33 height 21
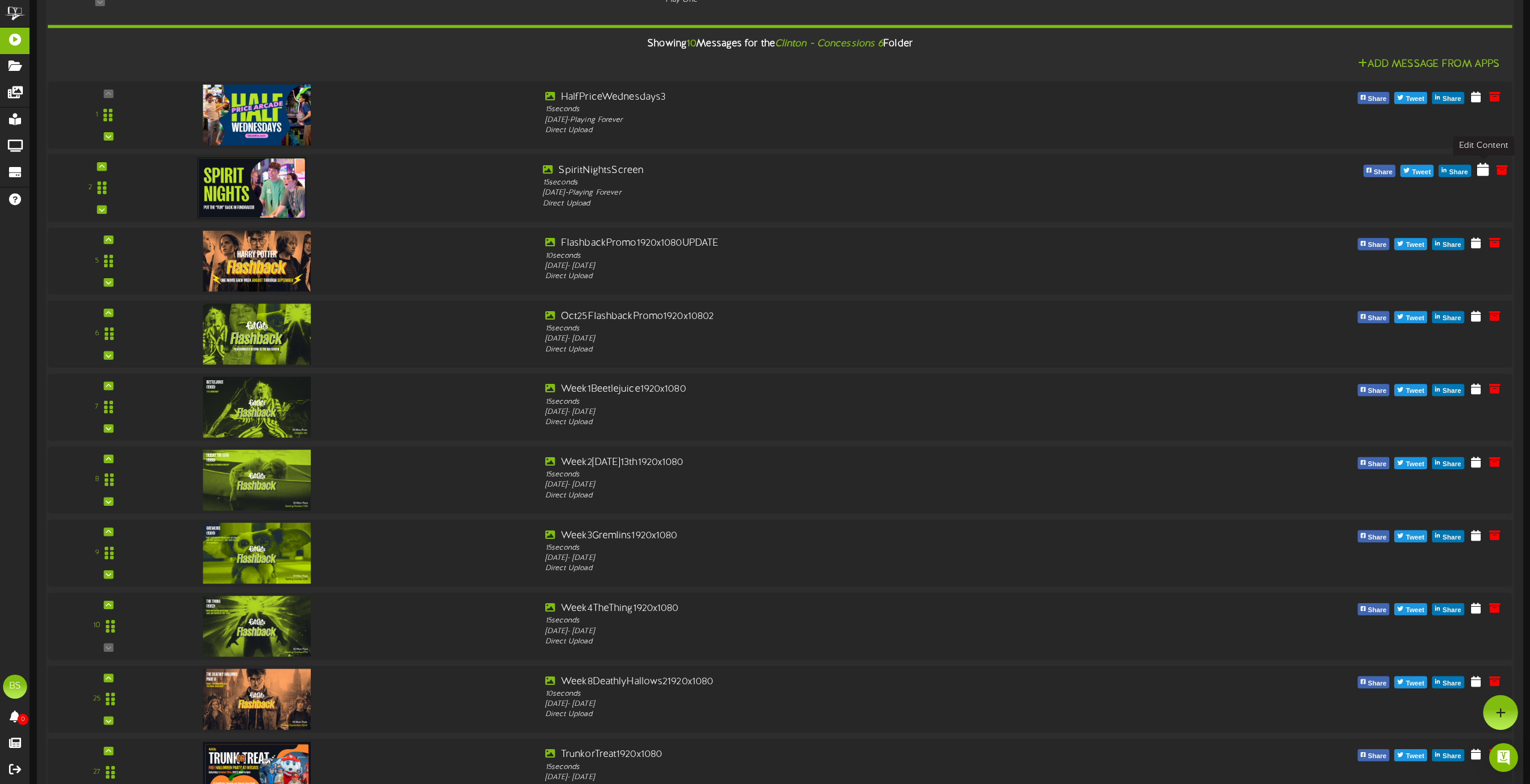
click at [1481, 170] on icon at bounding box center [1483, 168] width 12 height 13
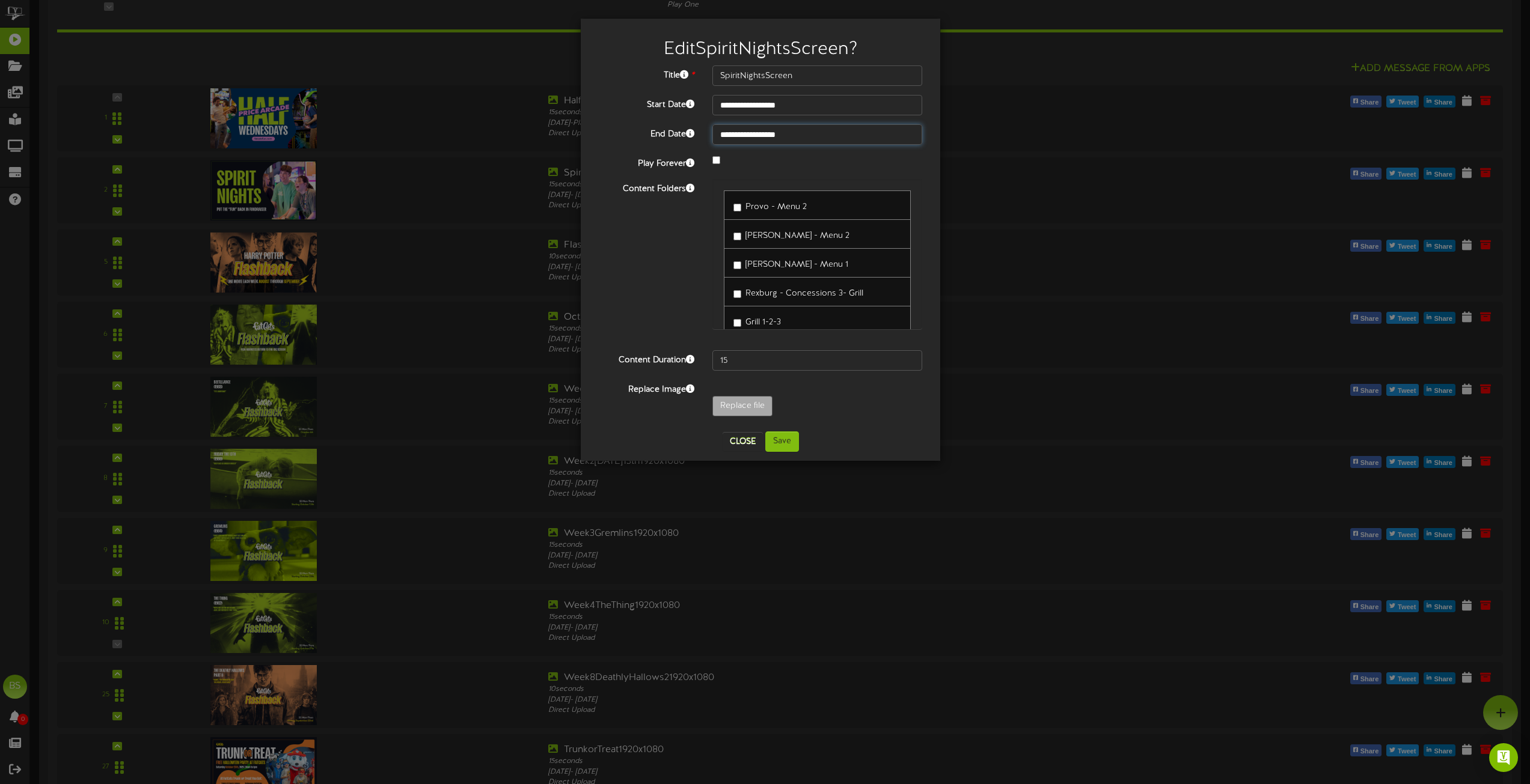
click at [764, 131] on input "**********" at bounding box center [818, 134] width 210 height 21
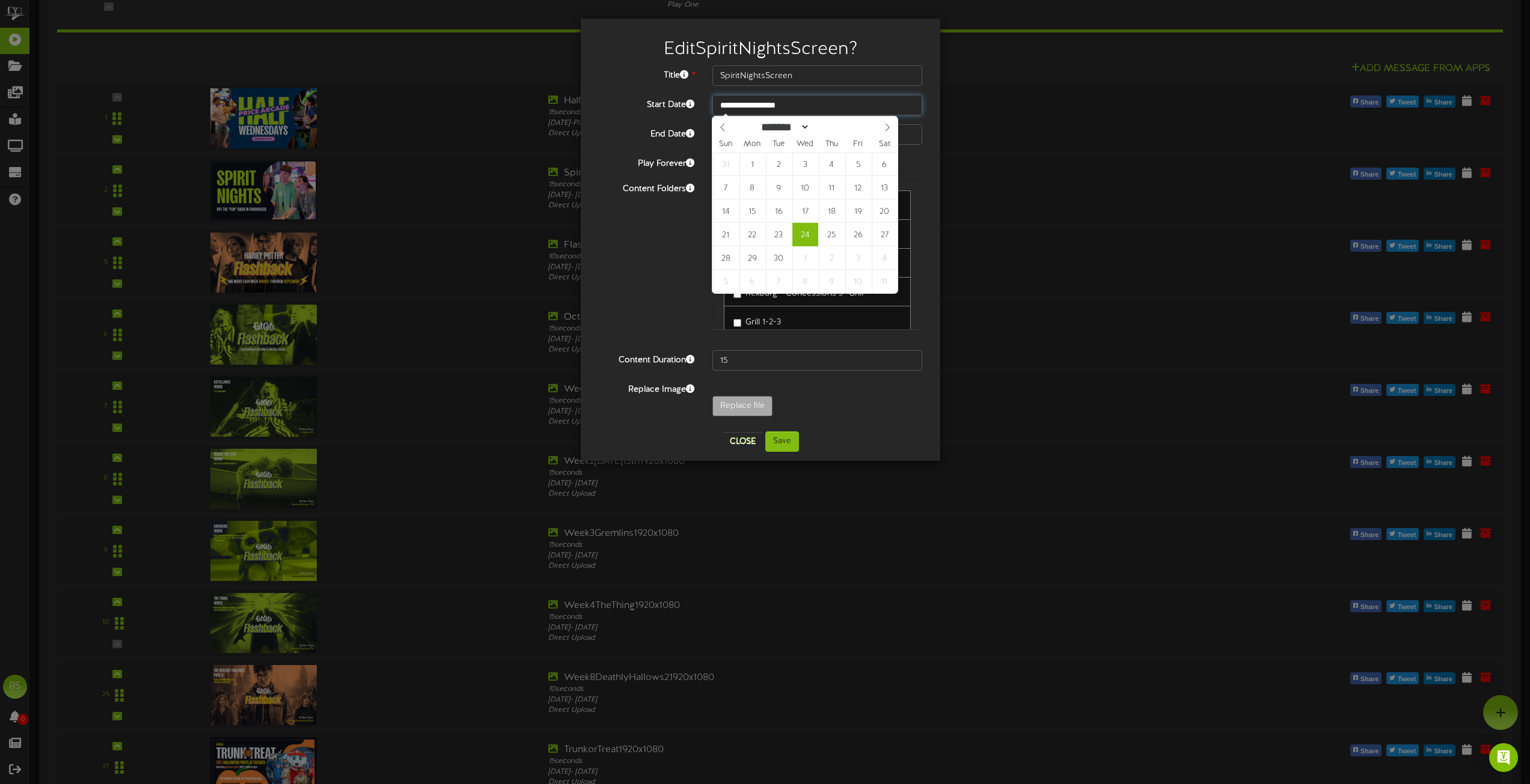
click at [759, 104] on input "**********" at bounding box center [818, 105] width 210 height 21
type input "**********"
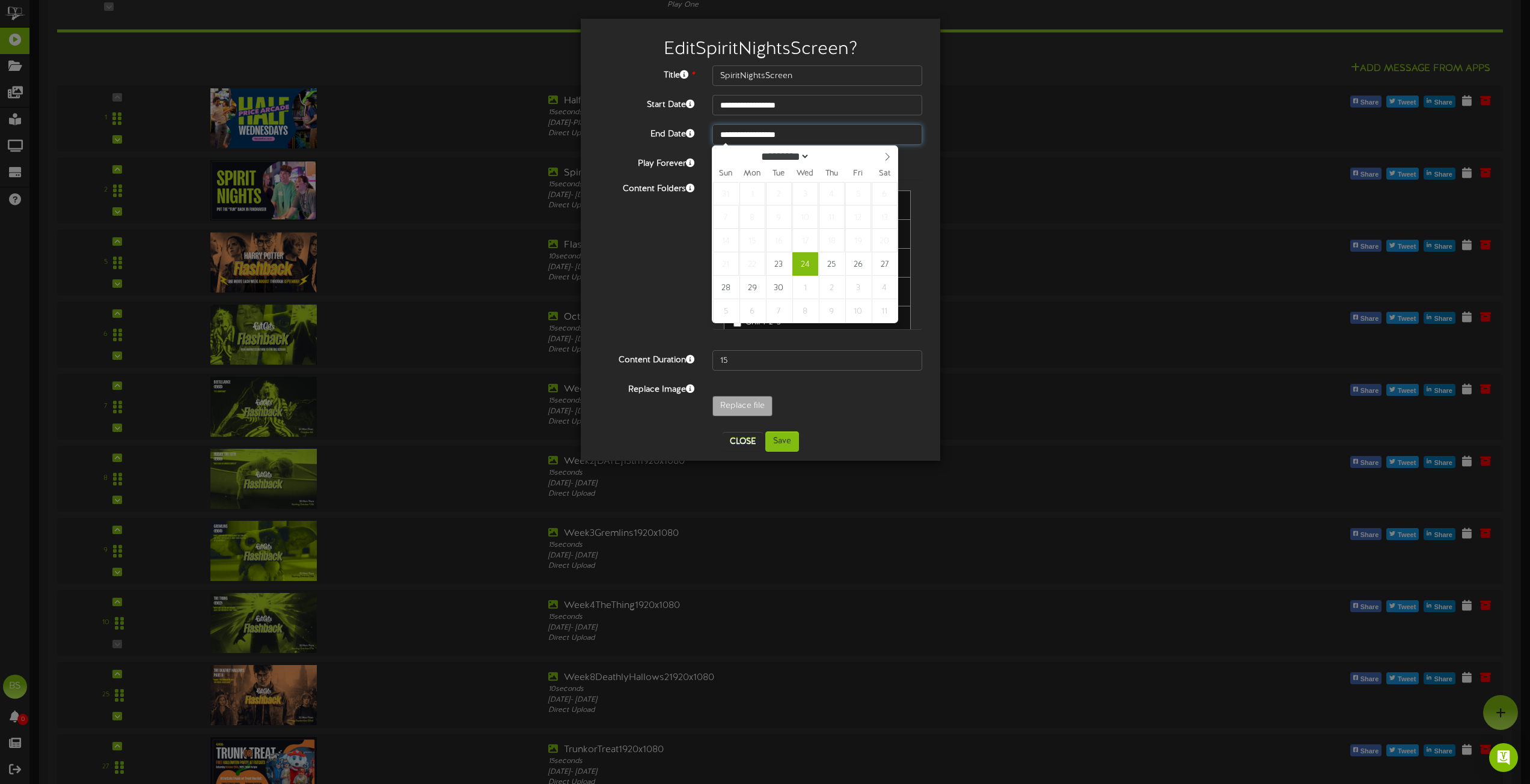
click at [769, 133] on input "**********" at bounding box center [818, 134] width 210 height 21
type input "**********"
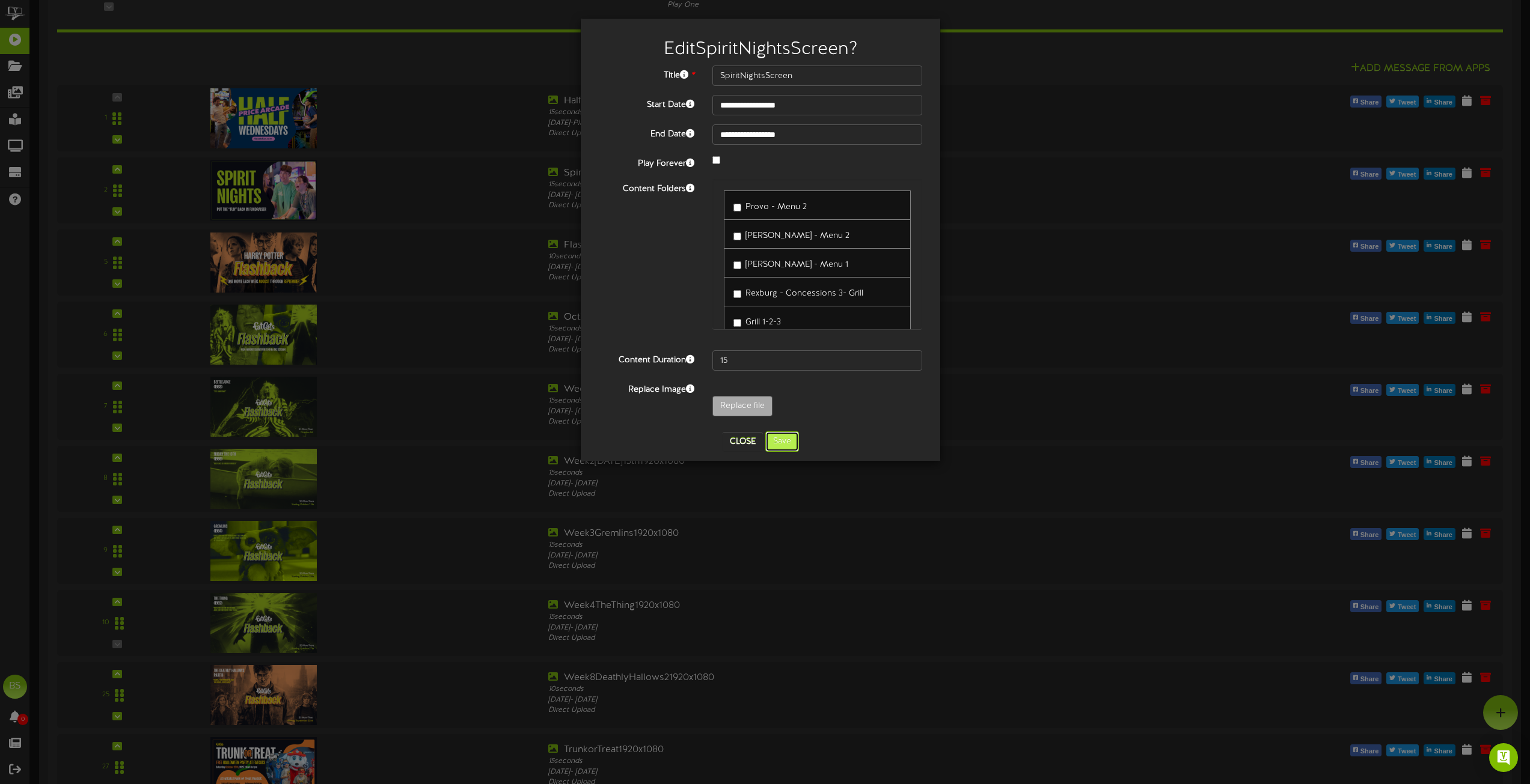
click at [776, 441] on button "Save" at bounding box center [782, 442] width 33 height 21
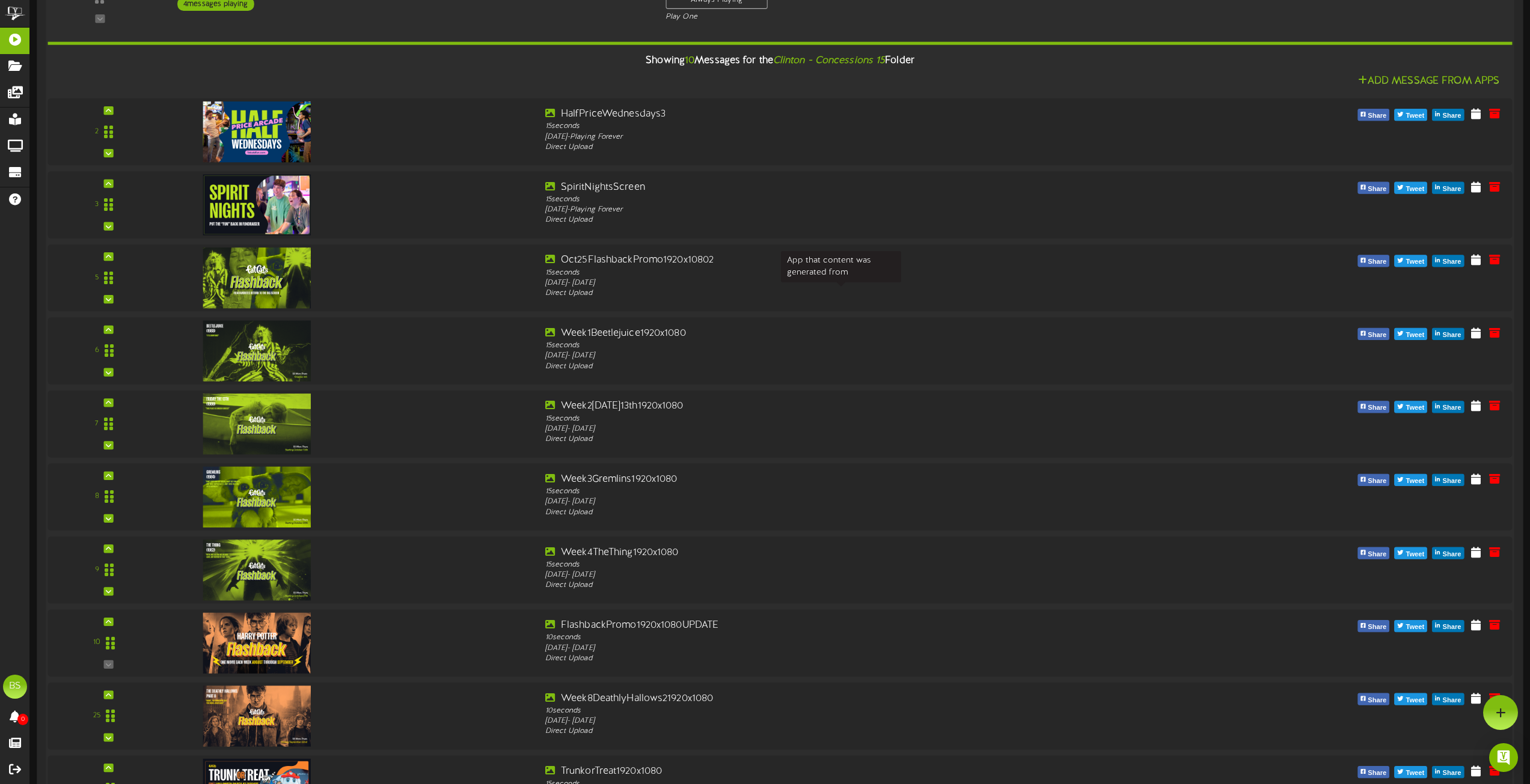
scroll to position [4086, 0]
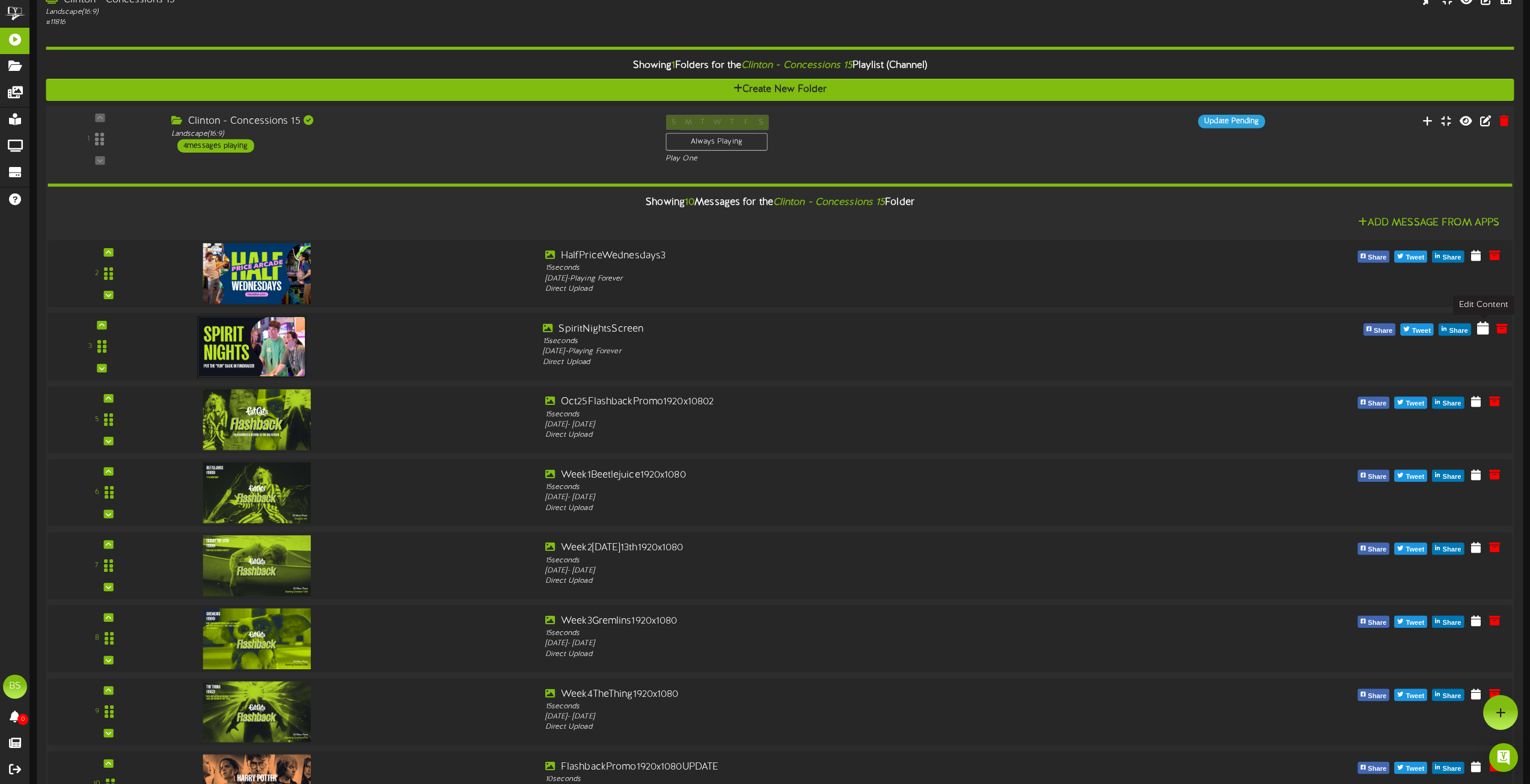
click at [1482, 329] on icon at bounding box center [1483, 328] width 12 height 13
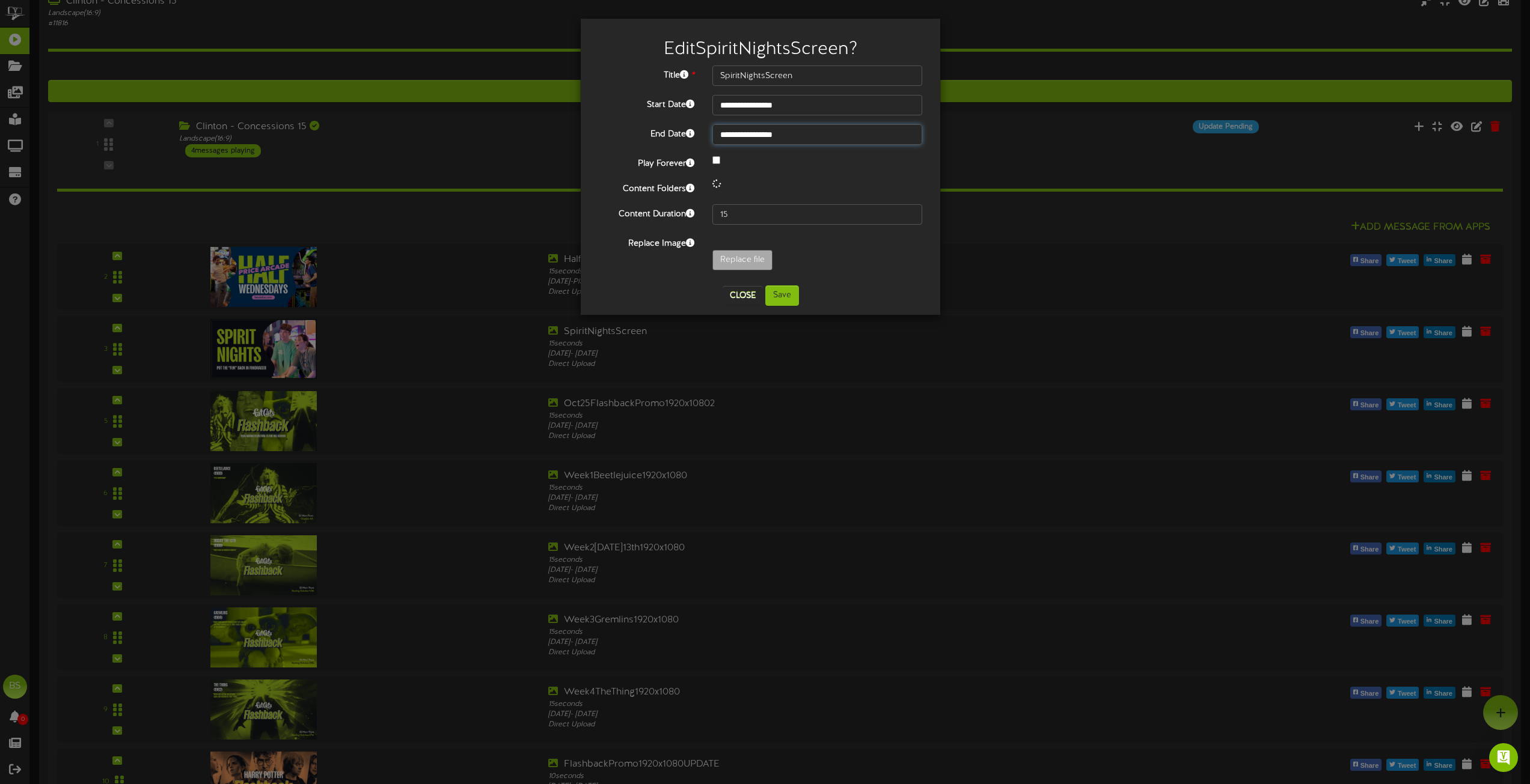
click at [745, 135] on input "**********" at bounding box center [818, 134] width 210 height 21
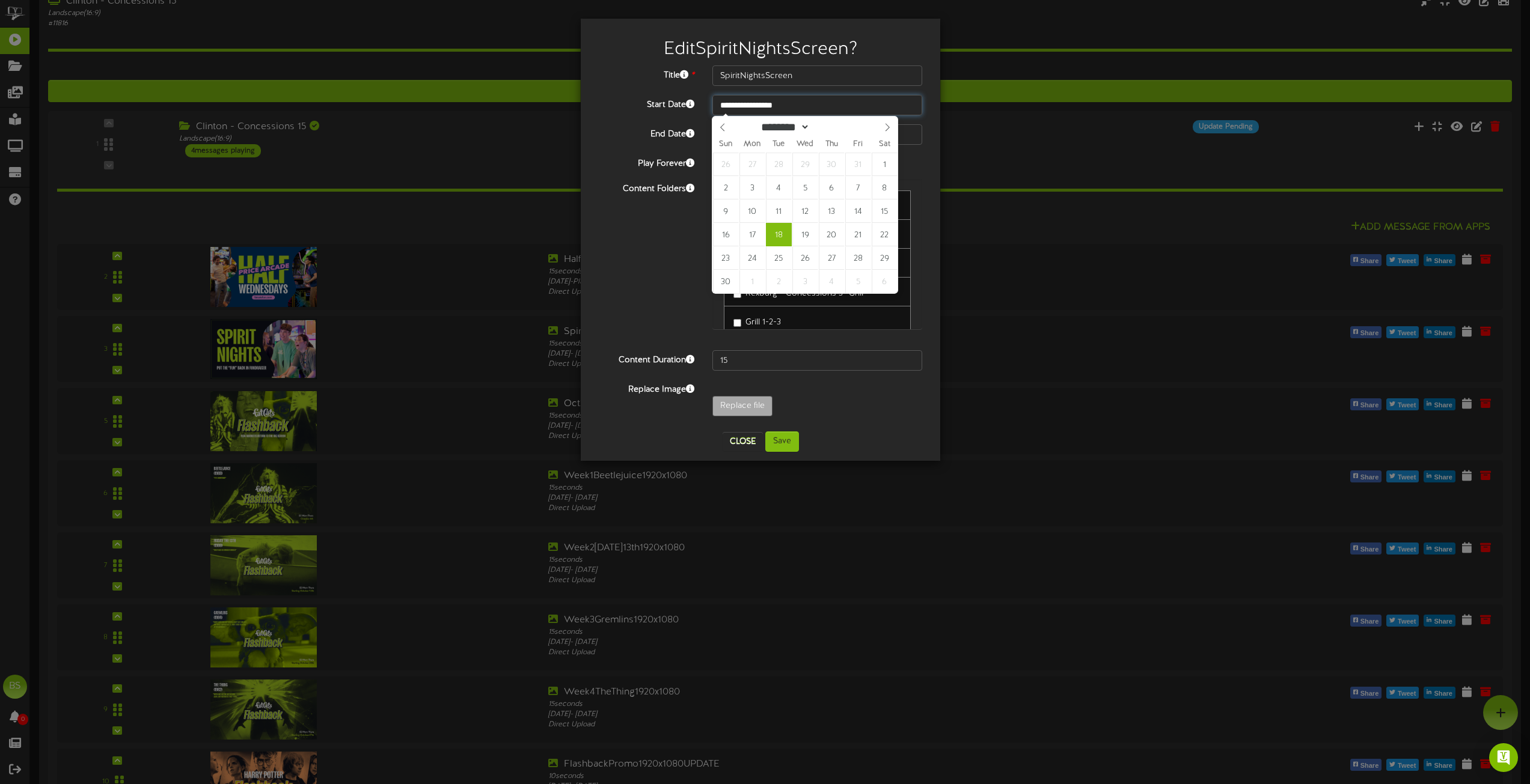
click at [796, 104] on input "**********" at bounding box center [818, 105] width 210 height 21
click at [723, 128] on icon at bounding box center [722, 128] width 9 height 9
select select "*"
type input "**********"
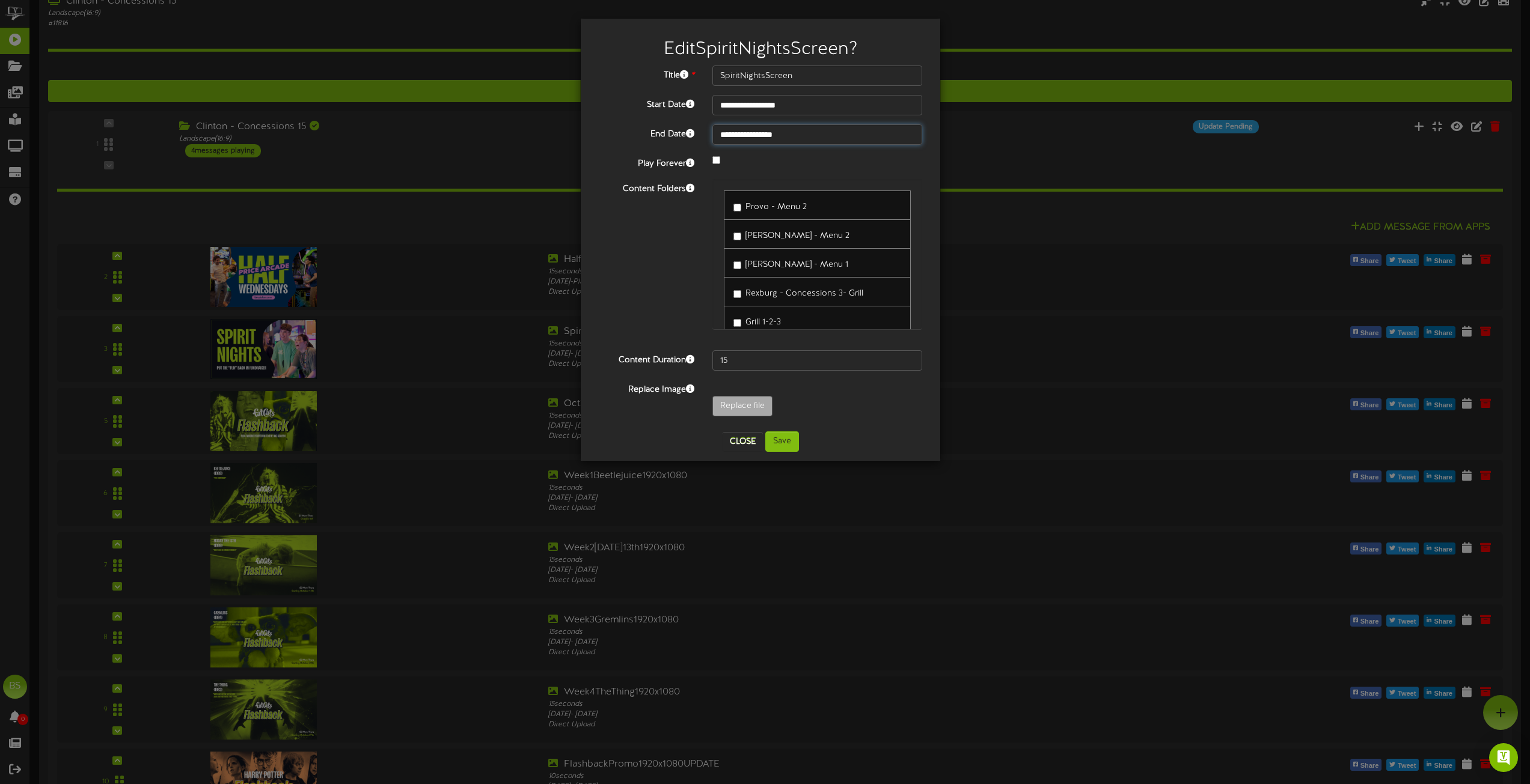
click at [792, 133] on input "**********" at bounding box center [818, 134] width 210 height 21
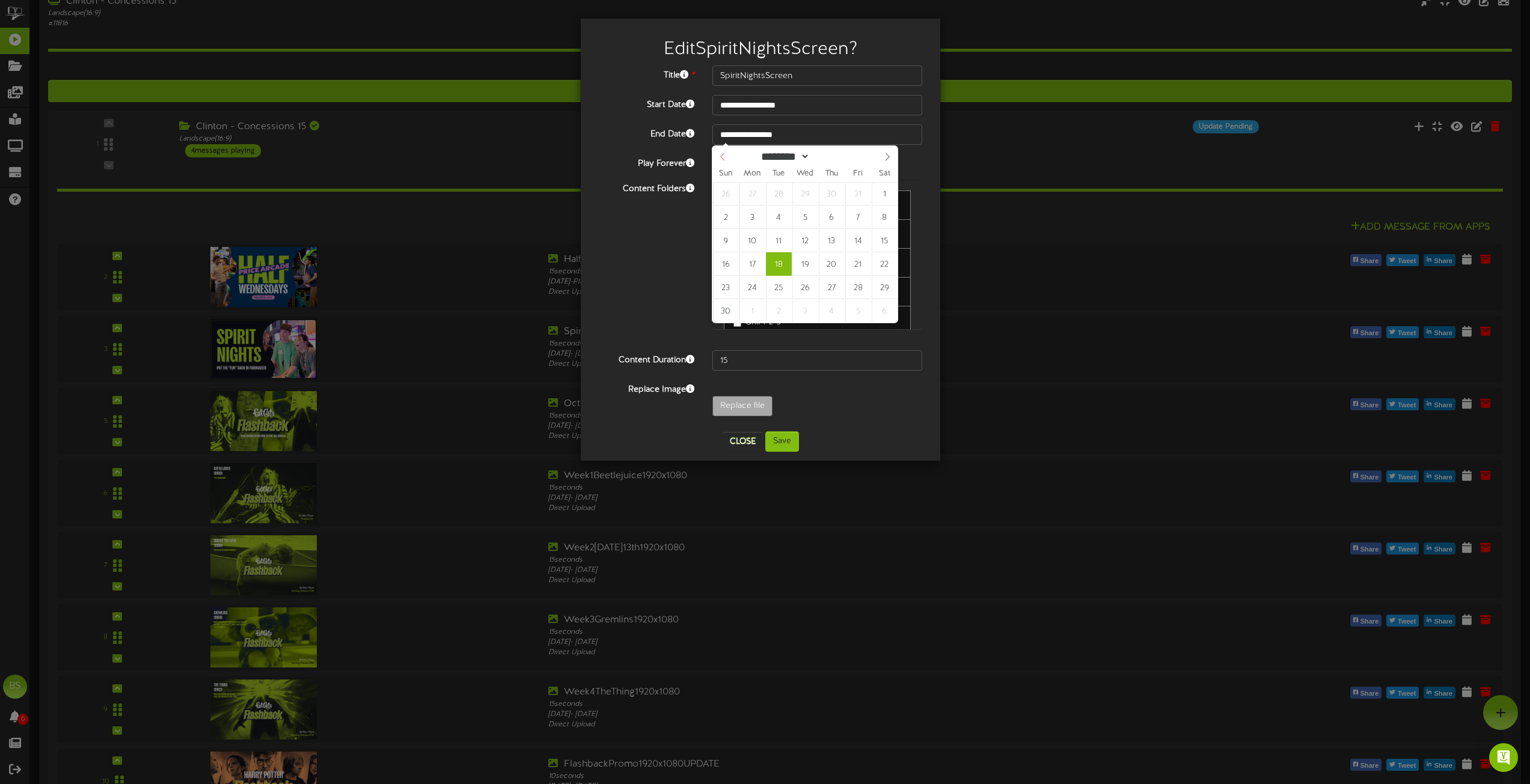
click at [720, 157] on icon at bounding box center [722, 157] width 9 height 9
click at [720, 157] on div "********* ******* ******** ******** ****" at bounding box center [805, 156] width 185 height 20
select select "*"
type input "**********"
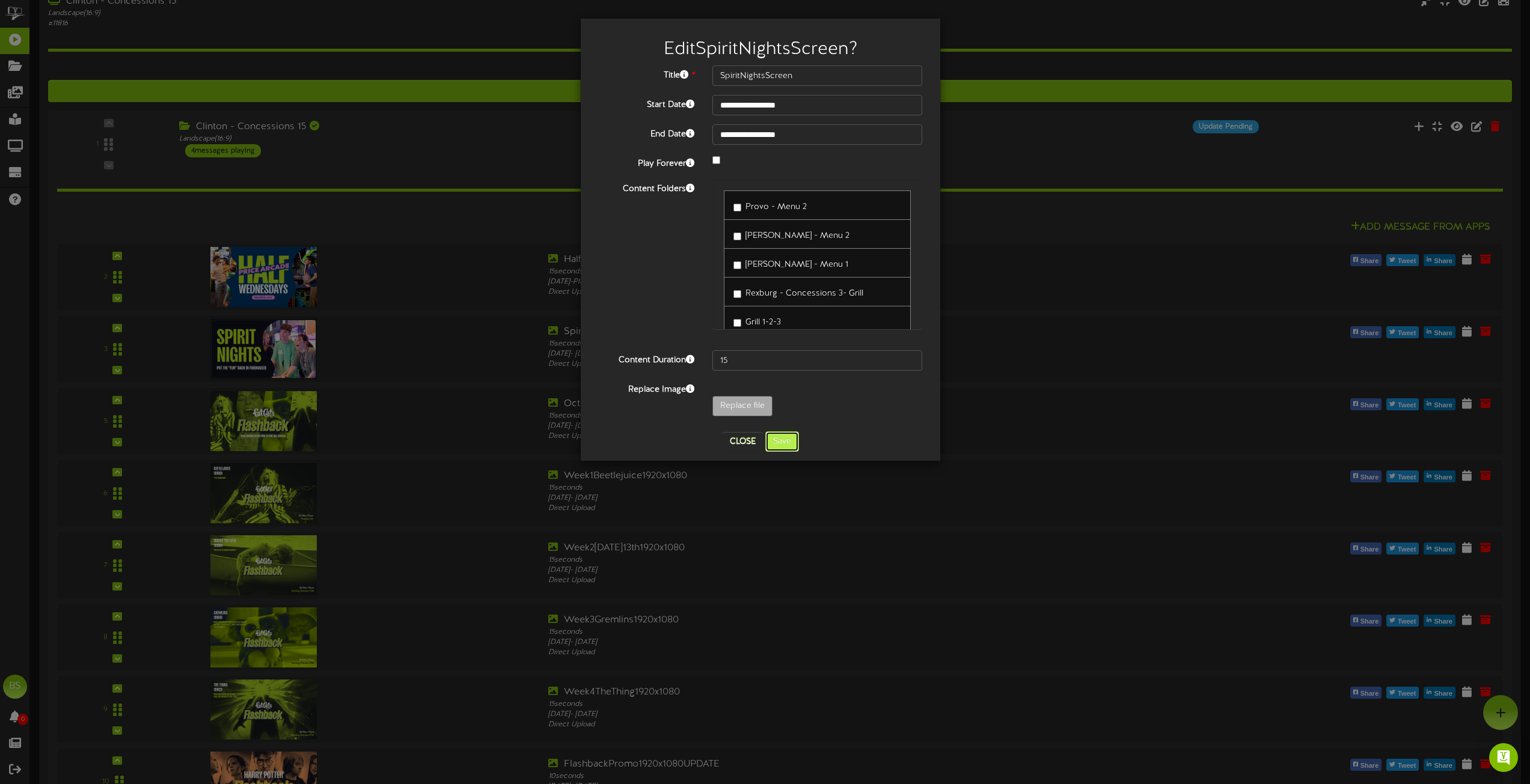
click at [776, 440] on button "Save" at bounding box center [782, 442] width 33 height 21
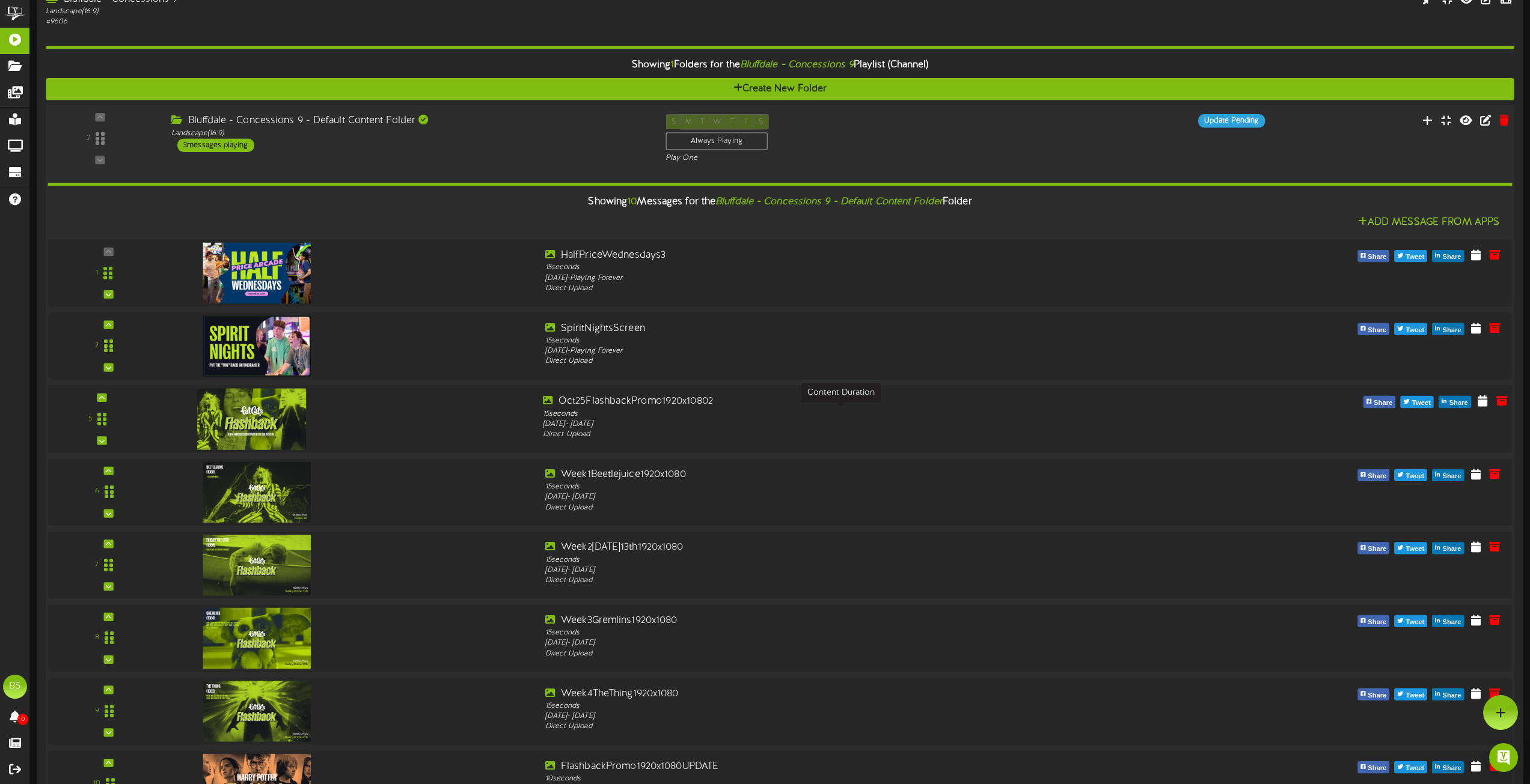
scroll to position [1743, 0]
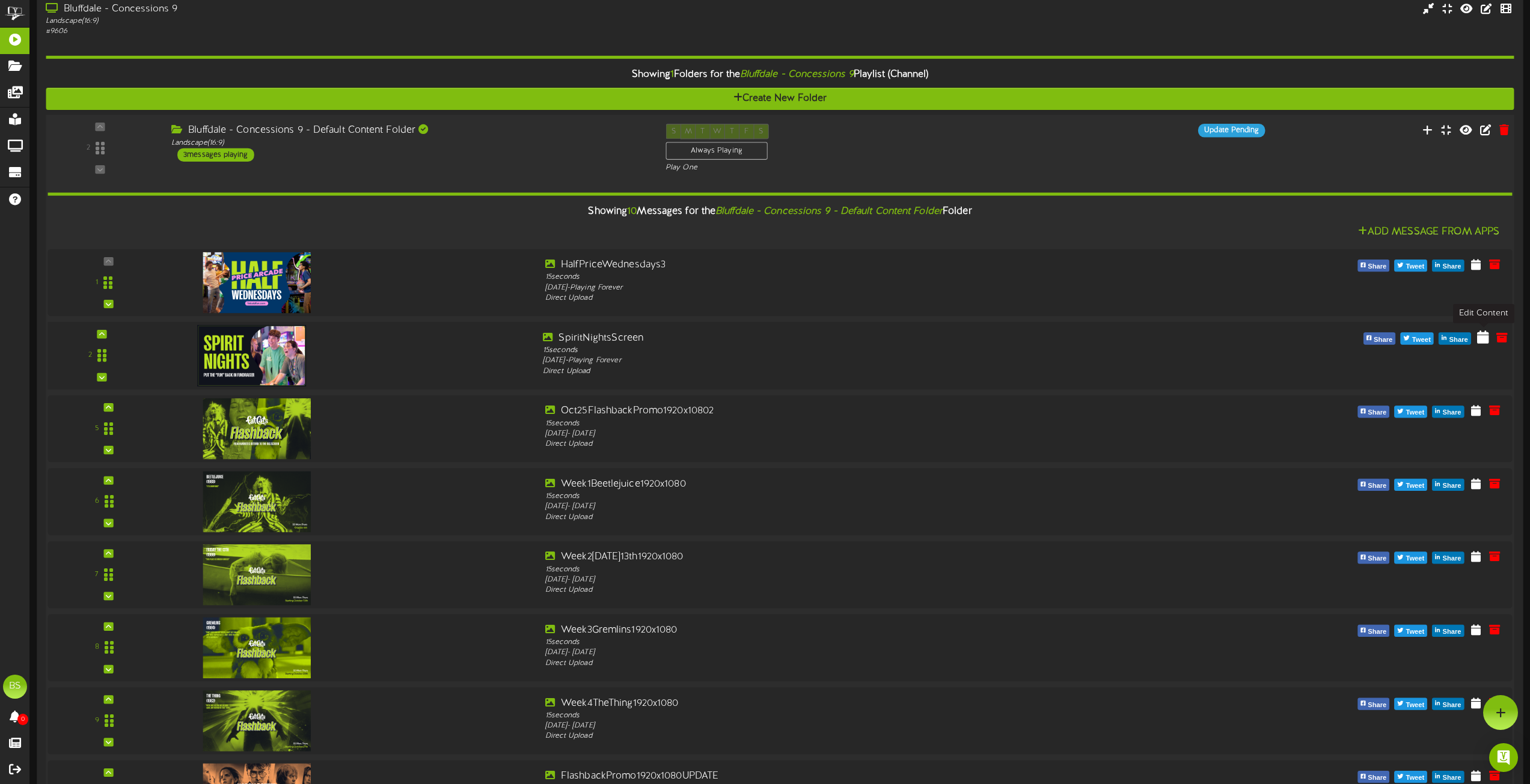
click at [1484, 336] on icon at bounding box center [1483, 336] width 12 height 13
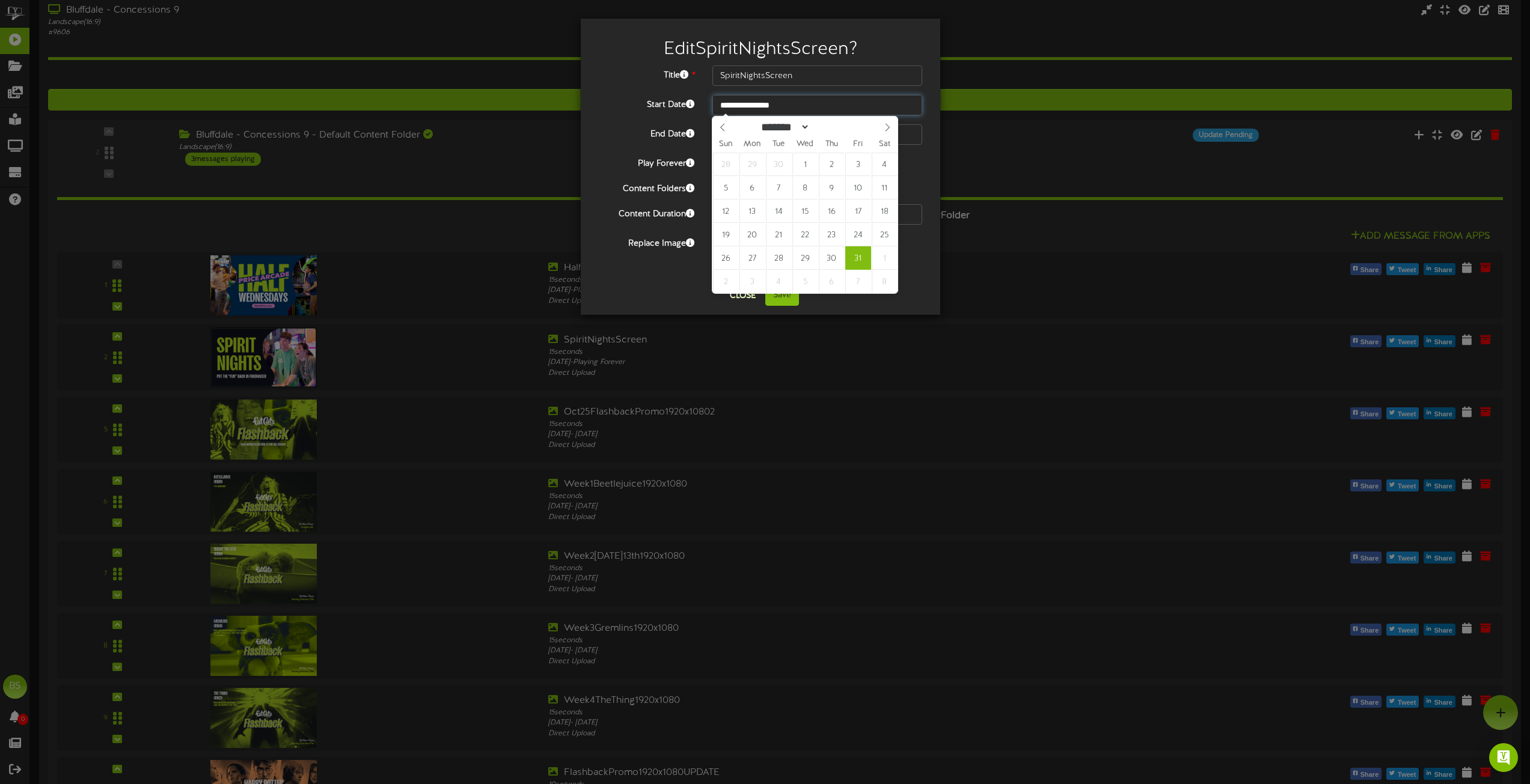
click at [771, 109] on input "**********" at bounding box center [818, 105] width 210 height 21
select select "*"
click at [724, 128] on icon at bounding box center [722, 128] width 9 height 9
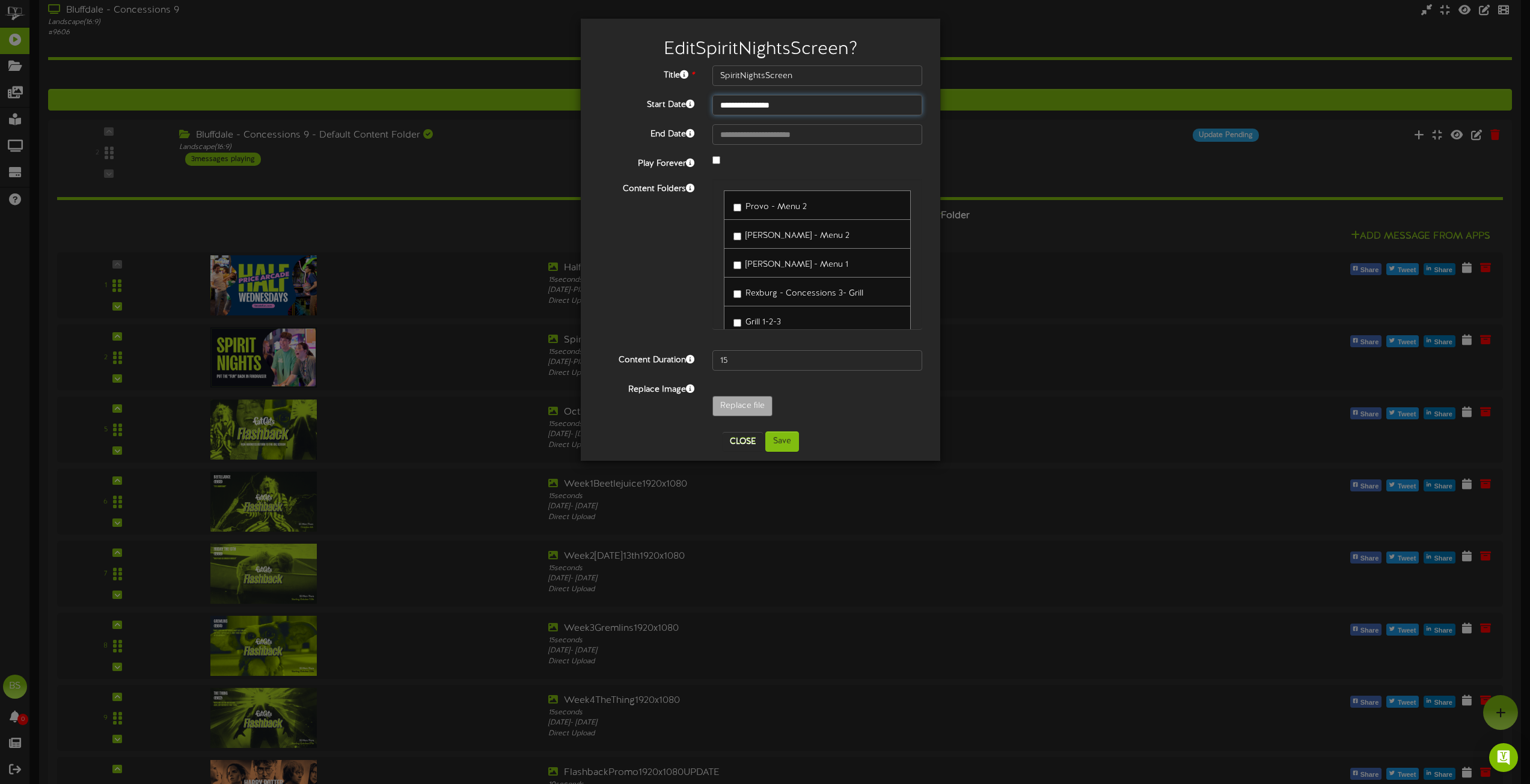
type input "**********"
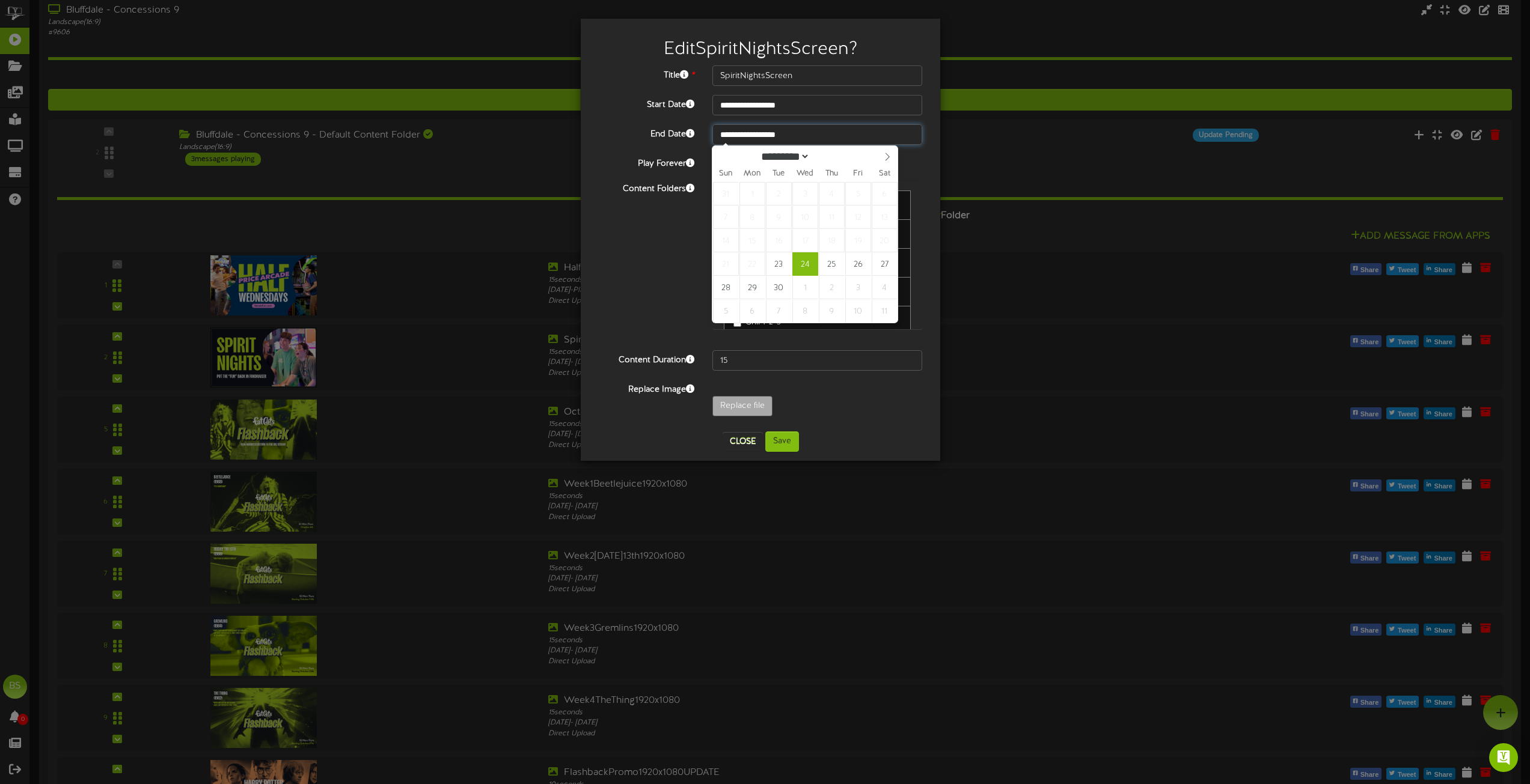
type input "**********"
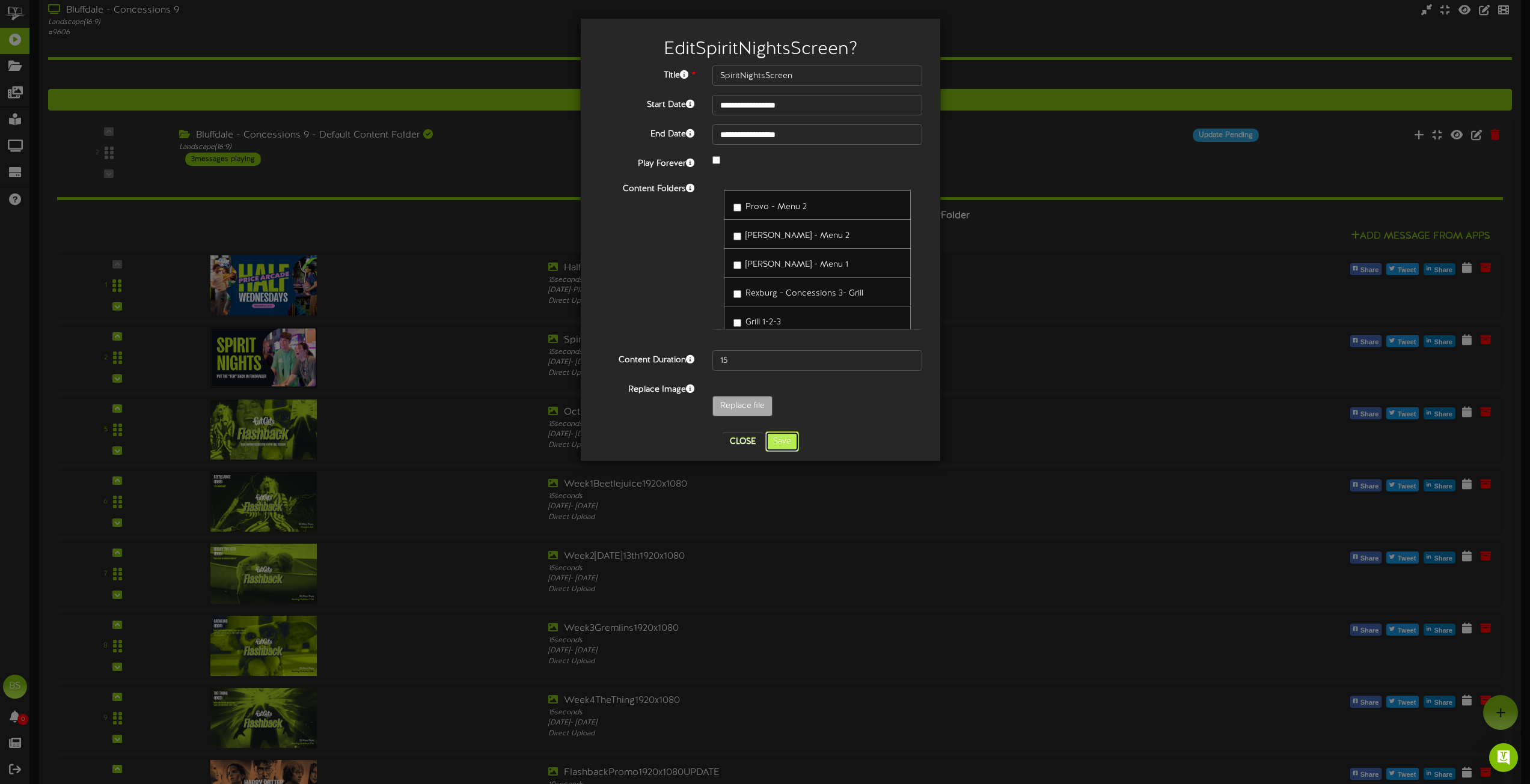
click at [777, 444] on button "Save" at bounding box center [782, 442] width 33 height 21
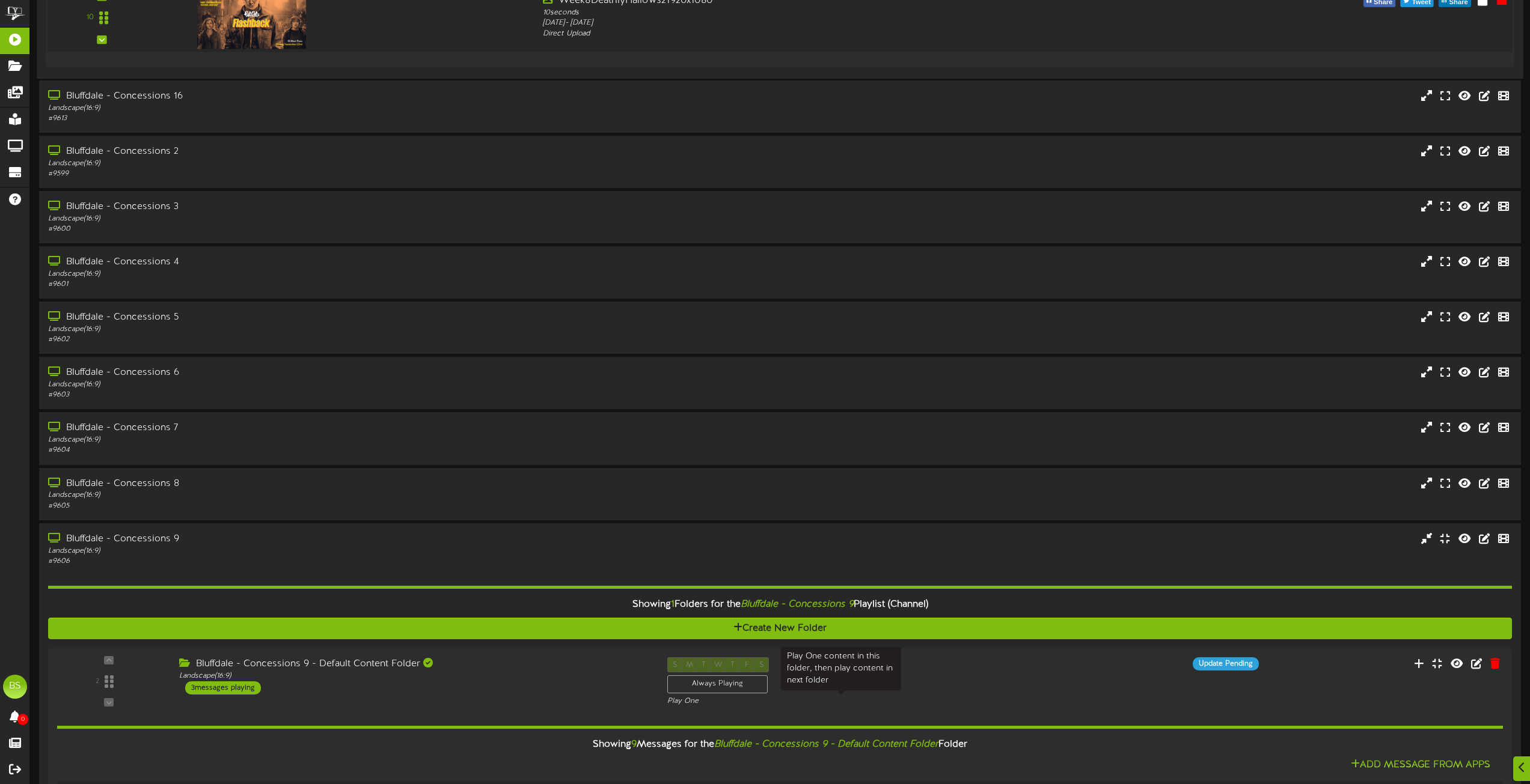
scroll to position [1502, 0]
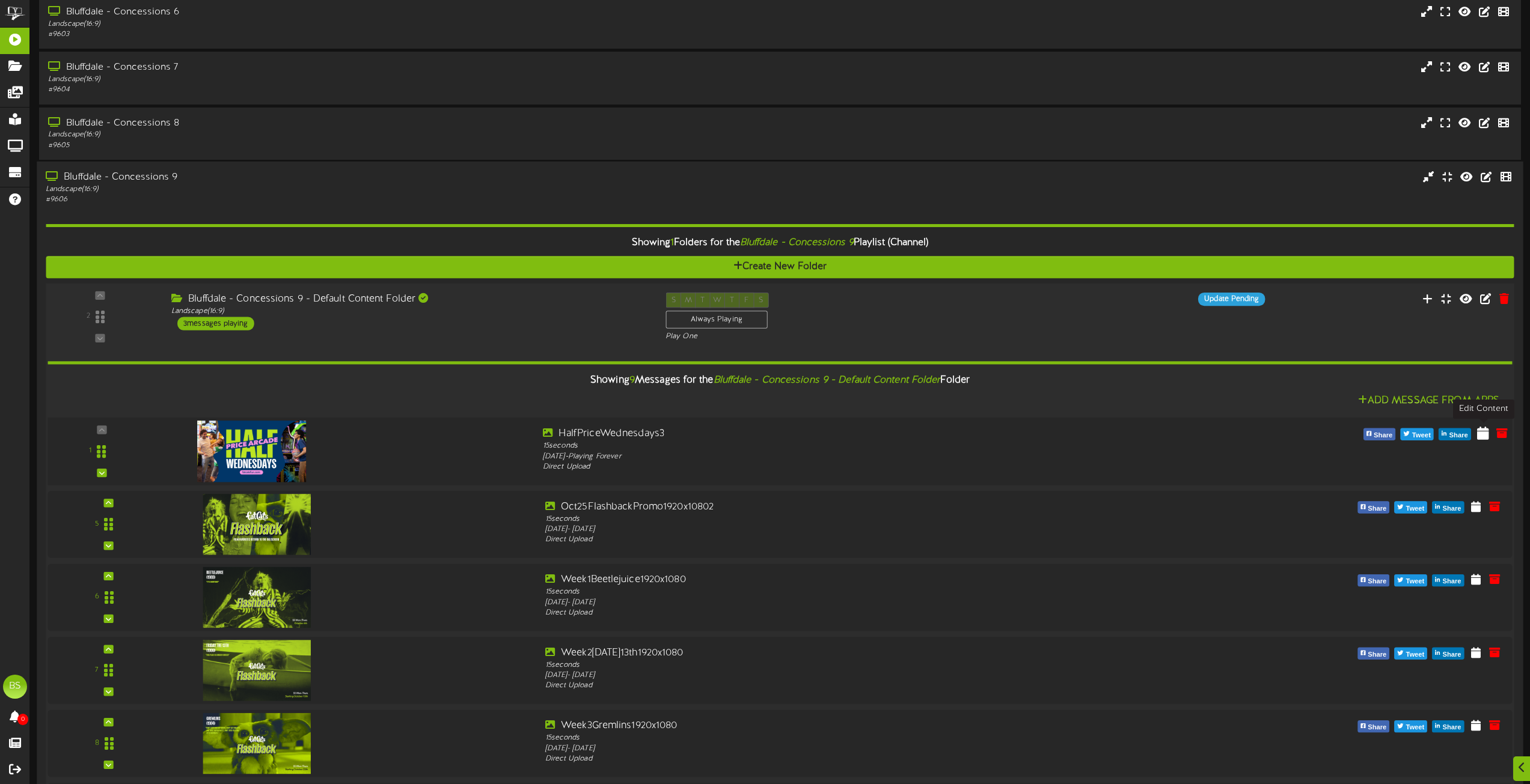
click at [1482, 435] on icon at bounding box center [1483, 432] width 12 height 13
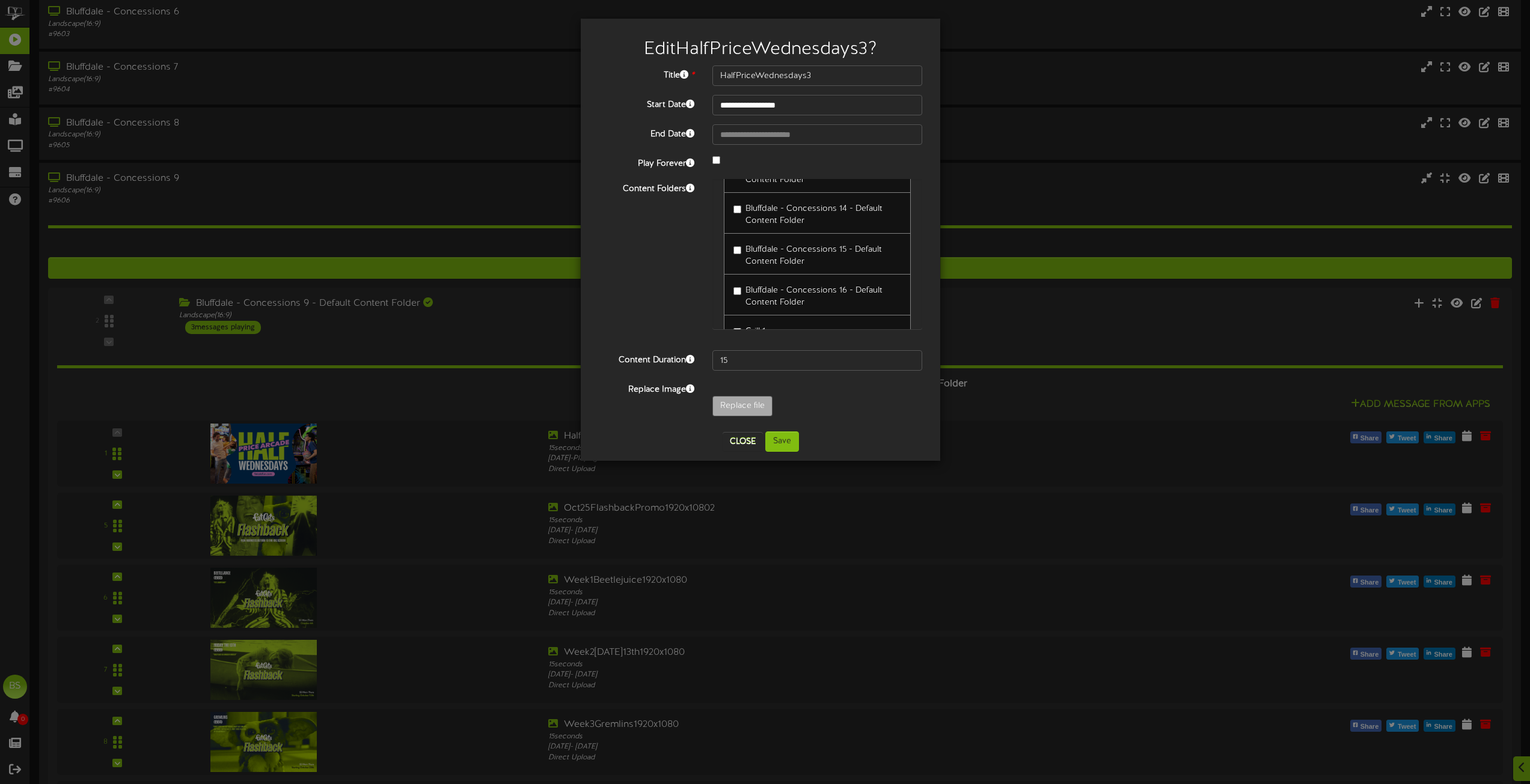
scroll to position [4867, 0]
click at [781, 443] on button "Save" at bounding box center [782, 442] width 33 height 21
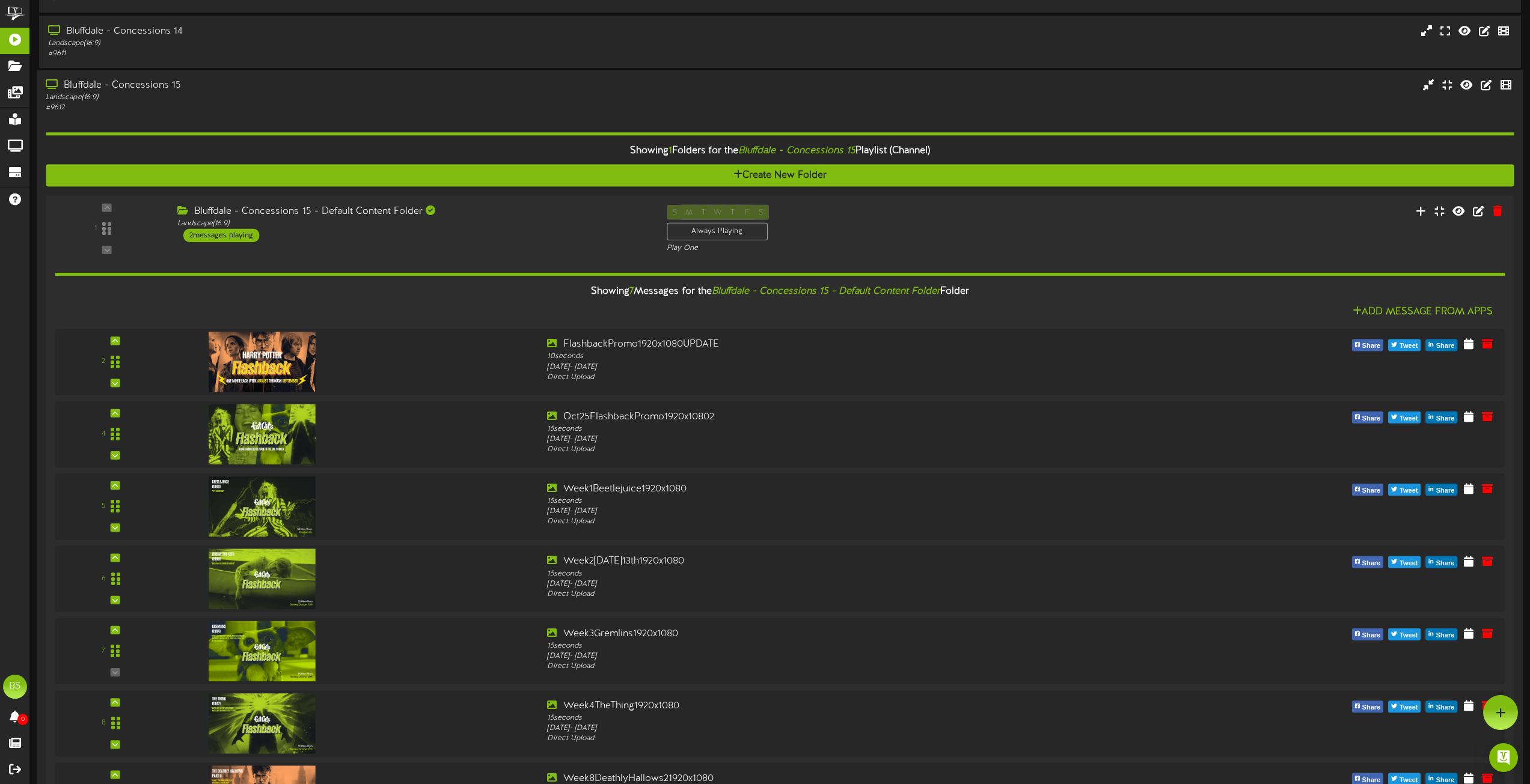
scroll to position [360, 0]
click at [177, 86] on div "Bluffdale - Concessions 15" at bounding box center [346, 86] width 601 height 14
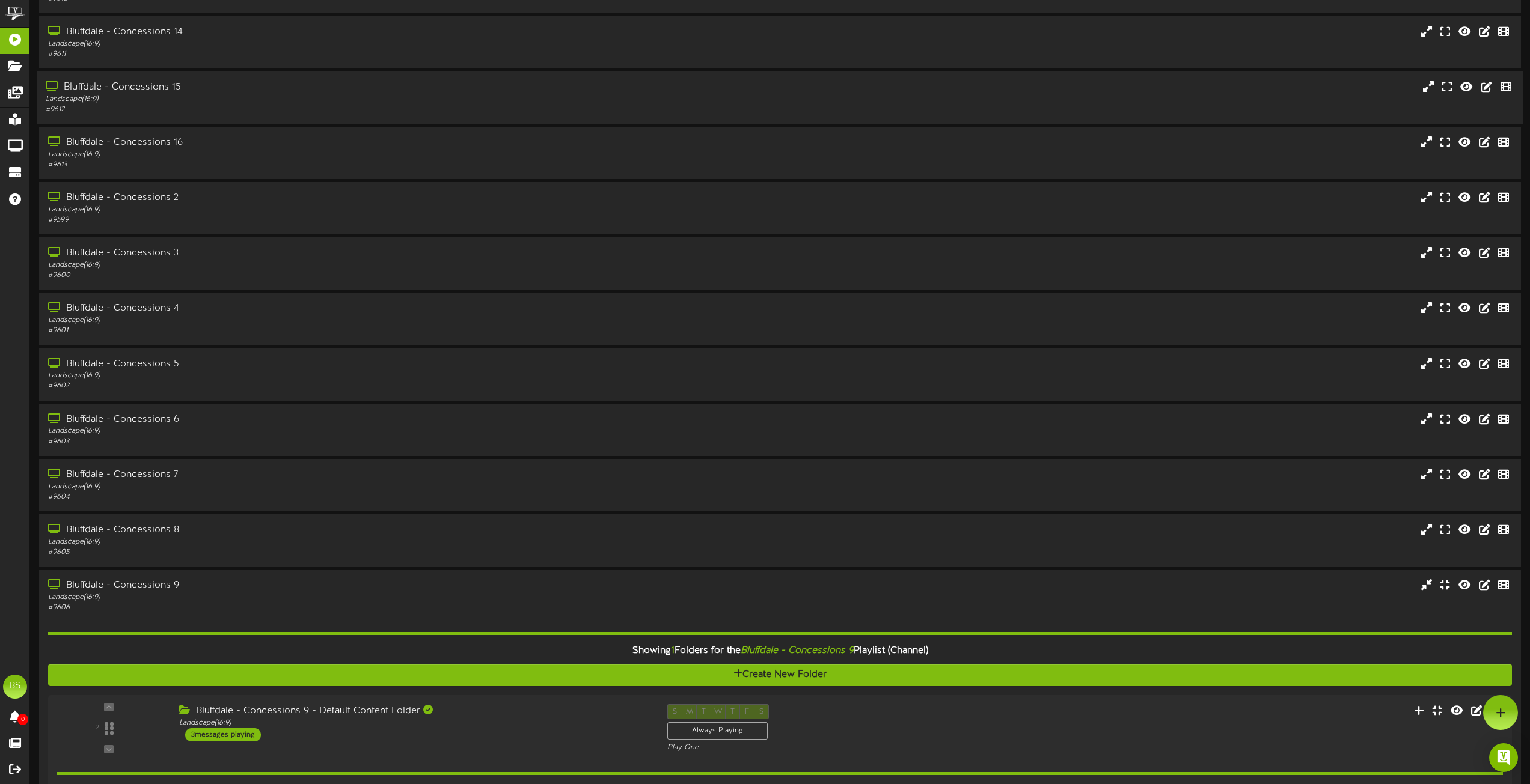
click at [168, 89] on div "Bluffdale - Concessions 15" at bounding box center [346, 87] width 601 height 14
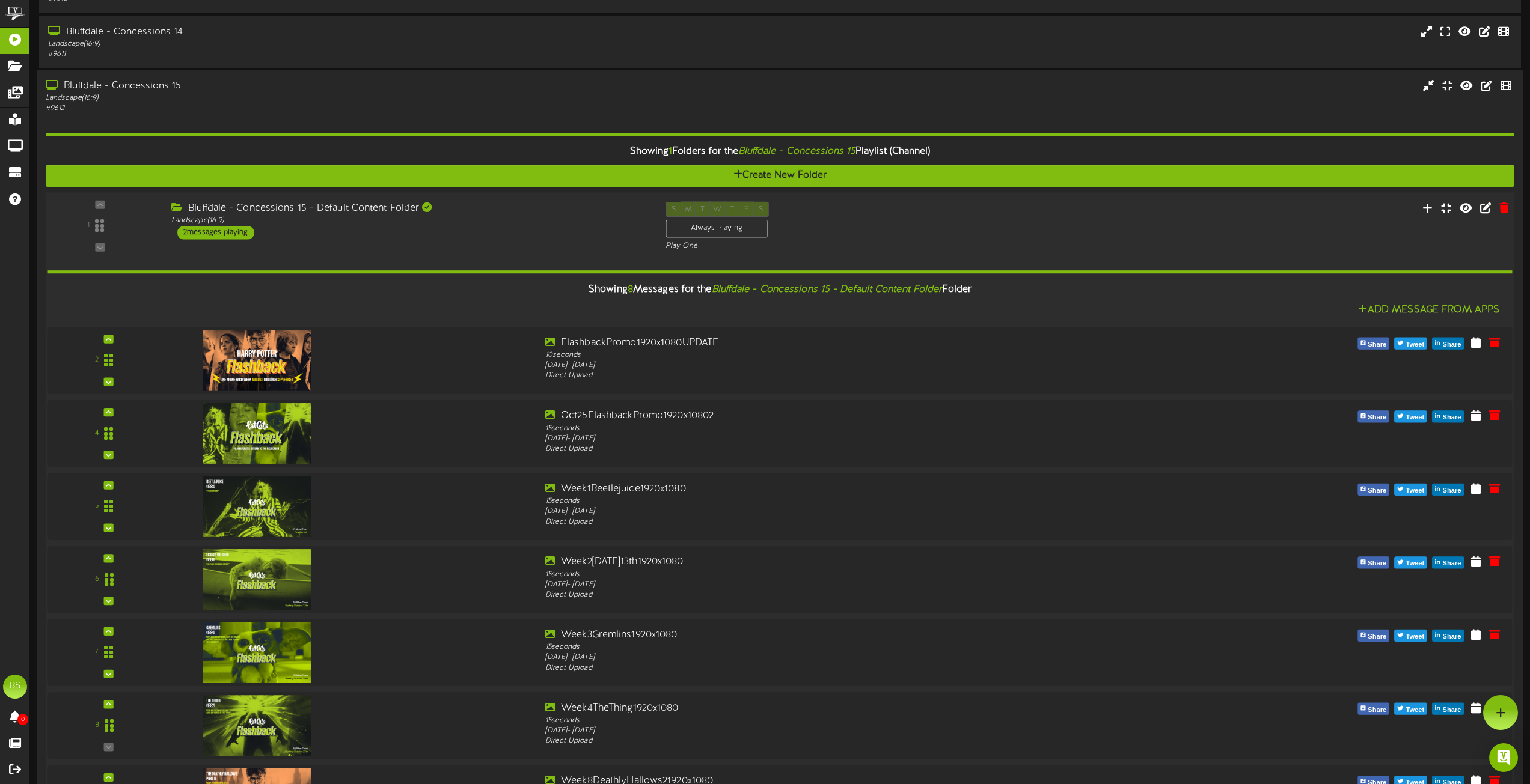
click at [227, 233] on div "2 messages playing" at bounding box center [216, 232] width 77 height 13
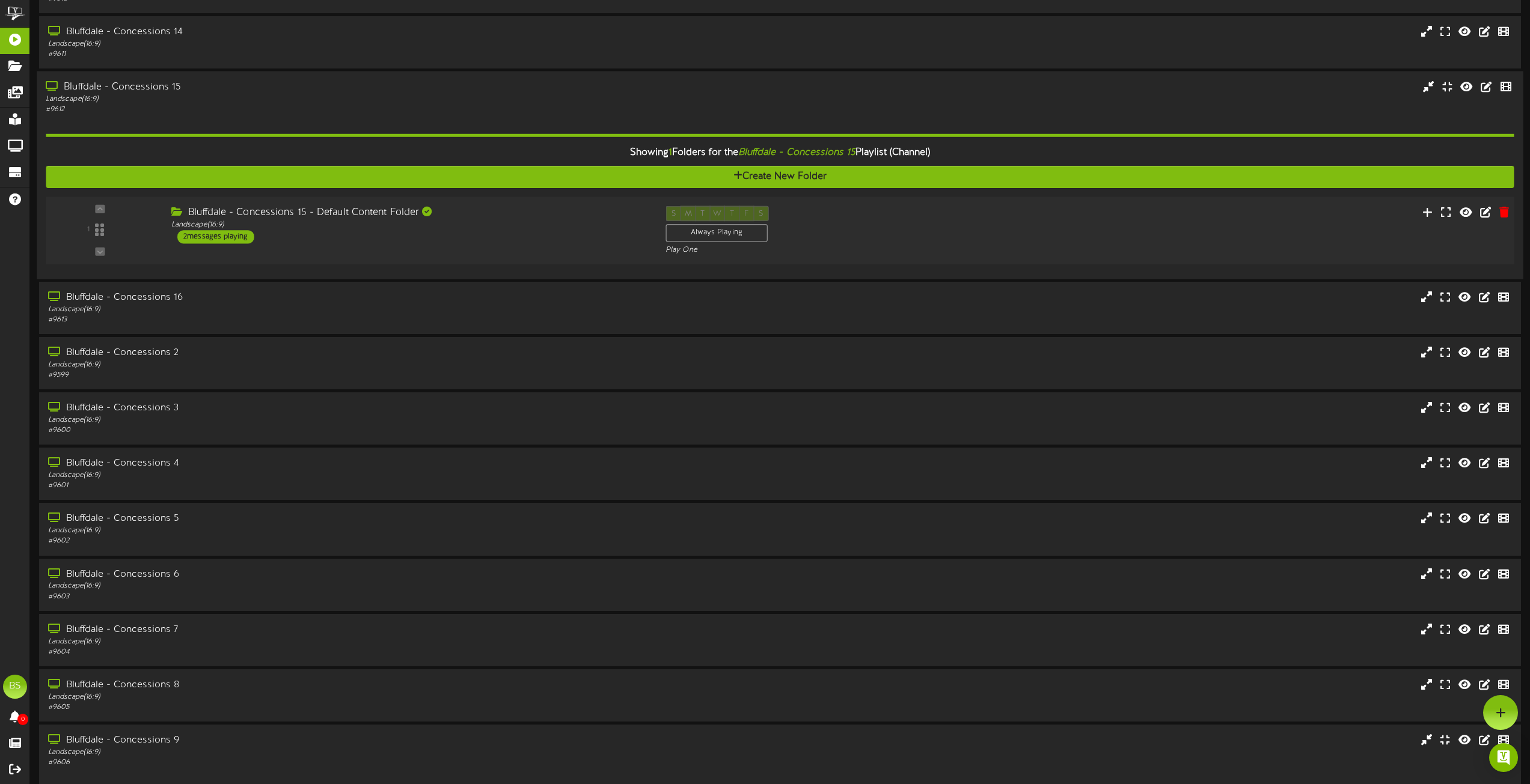
click at [229, 235] on div "2 messages playing" at bounding box center [216, 236] width 77 height 13
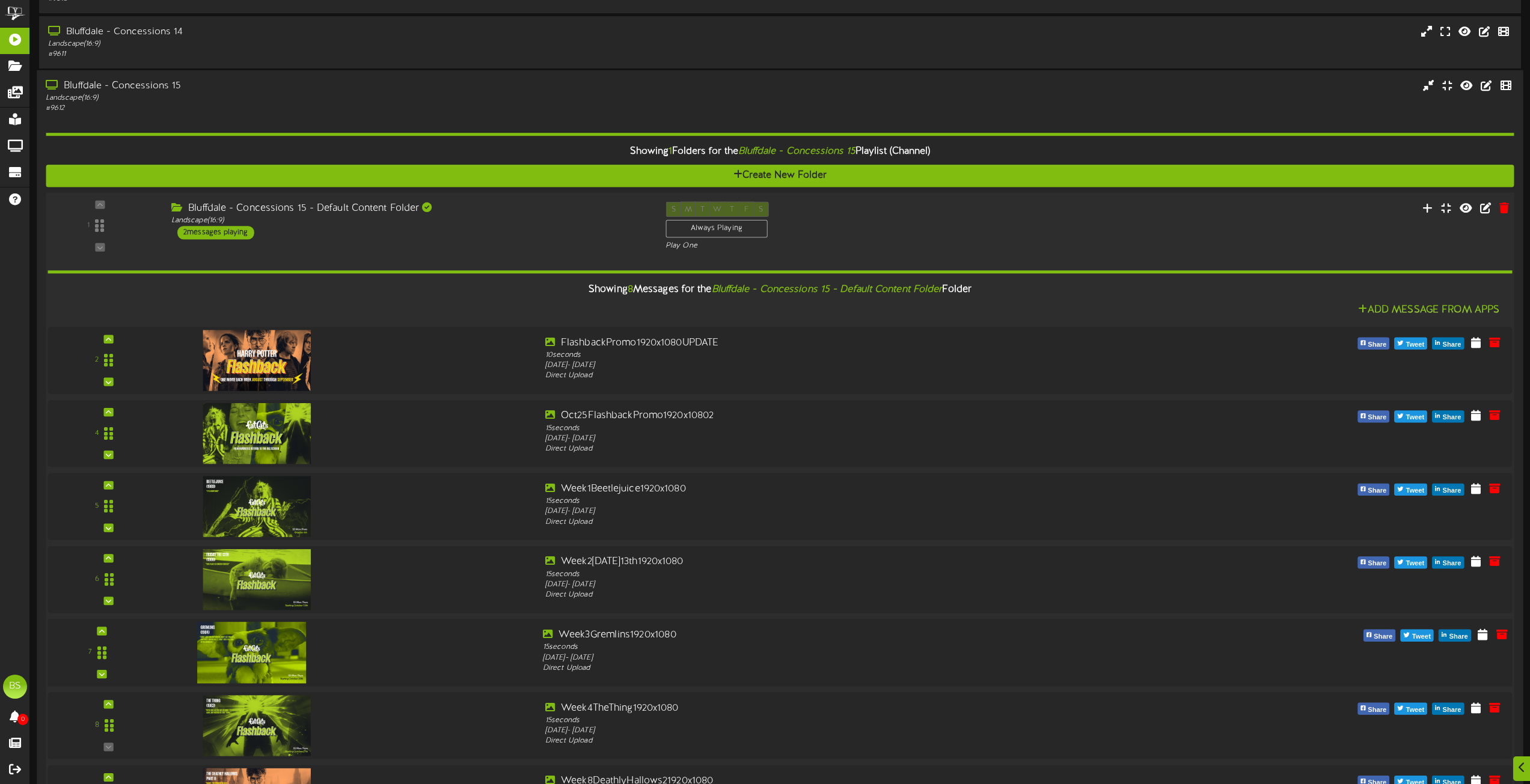
scroll to position [721, 0]
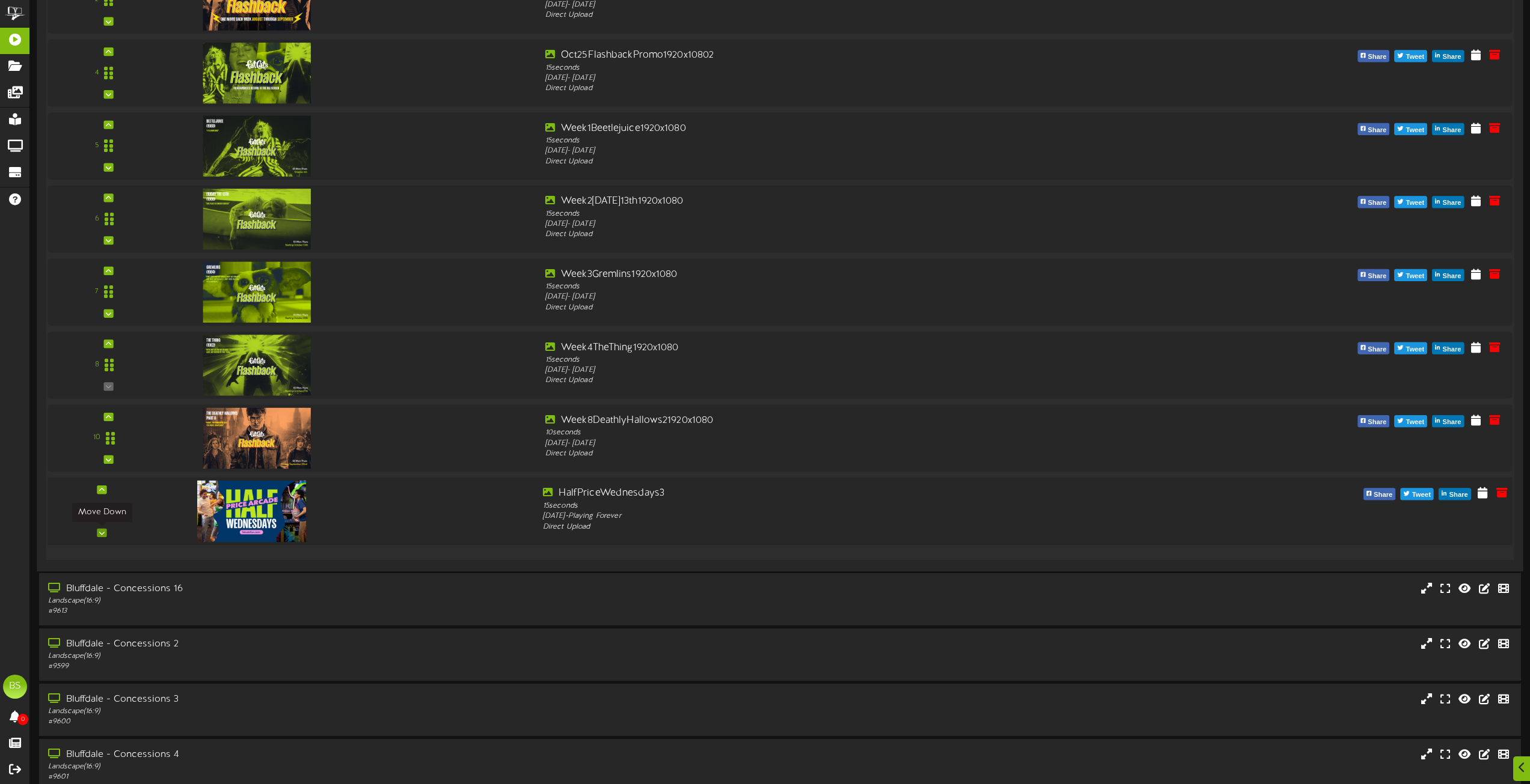
click at [101, 533] on icon at bounding box center [102, 533] width 6 height 6
click at [102, 489] on icon at bounding box center [102, 490] width 6 height 6
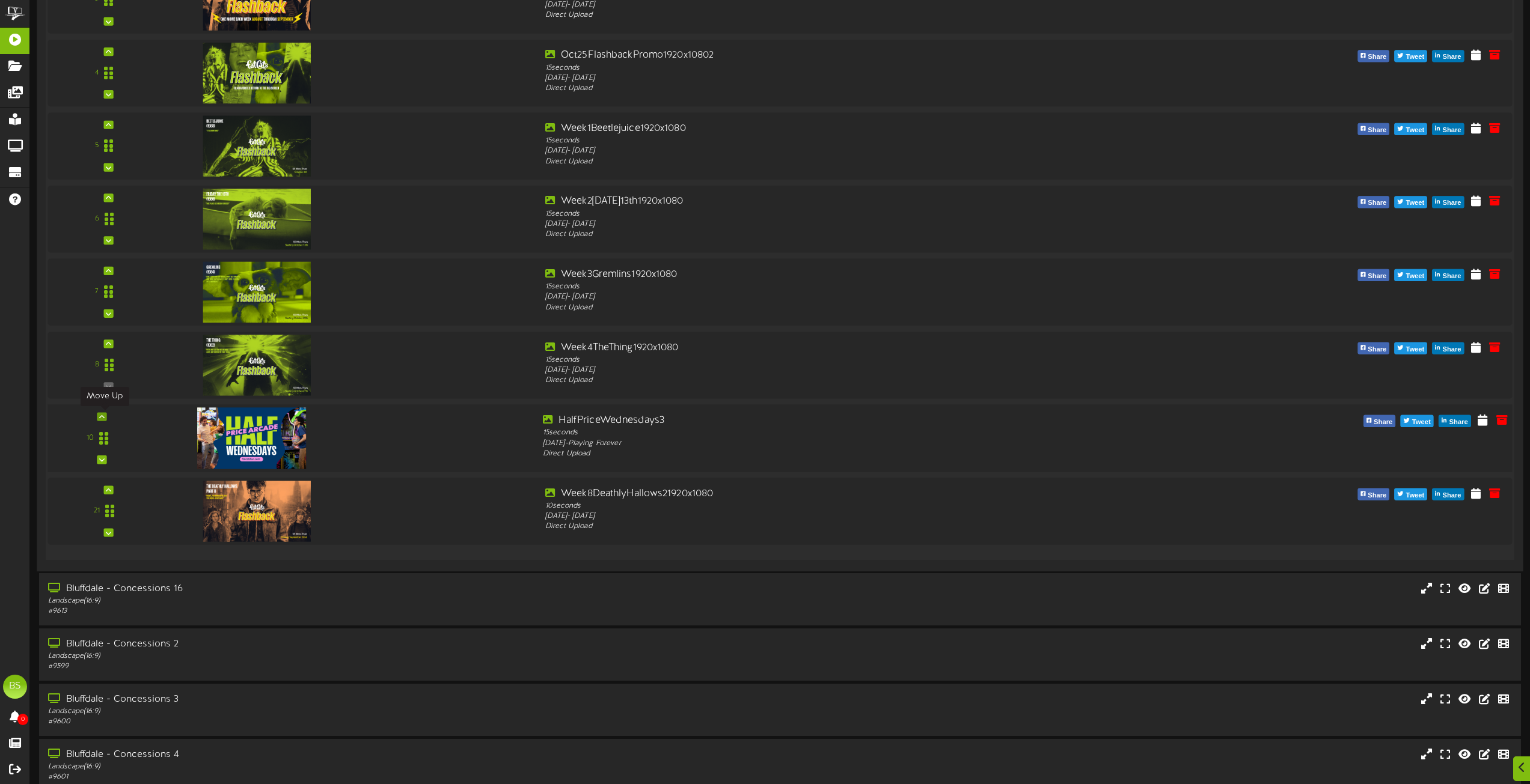
click at [100, 416] on icon at bounding box center [102, 416] width 6 height 6
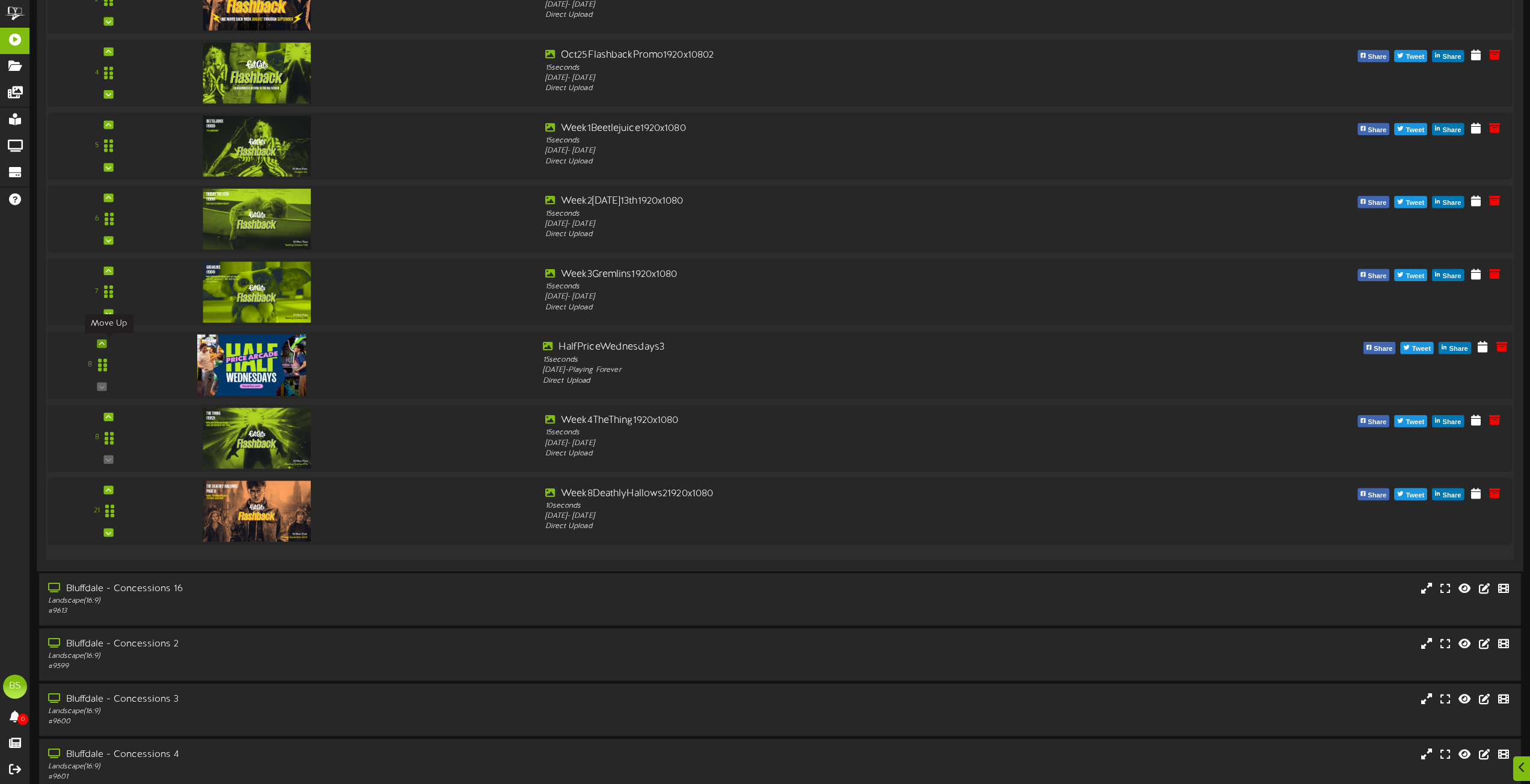
click at [101, 341] on icon at bounding box center [102, 343] width 6 height 6
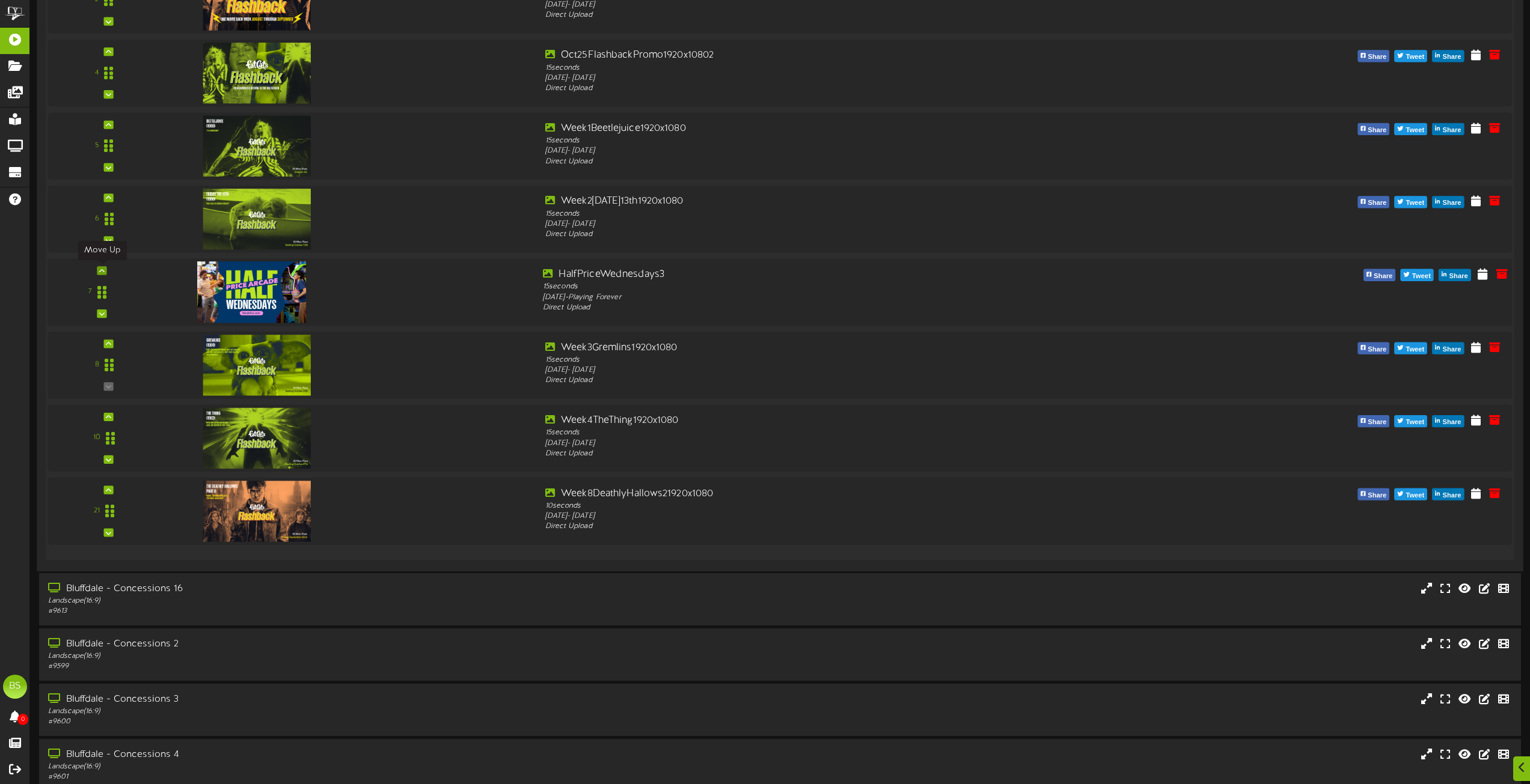
click at [101, 271] on icon at bounding box center [102, 271] width 6 height 6
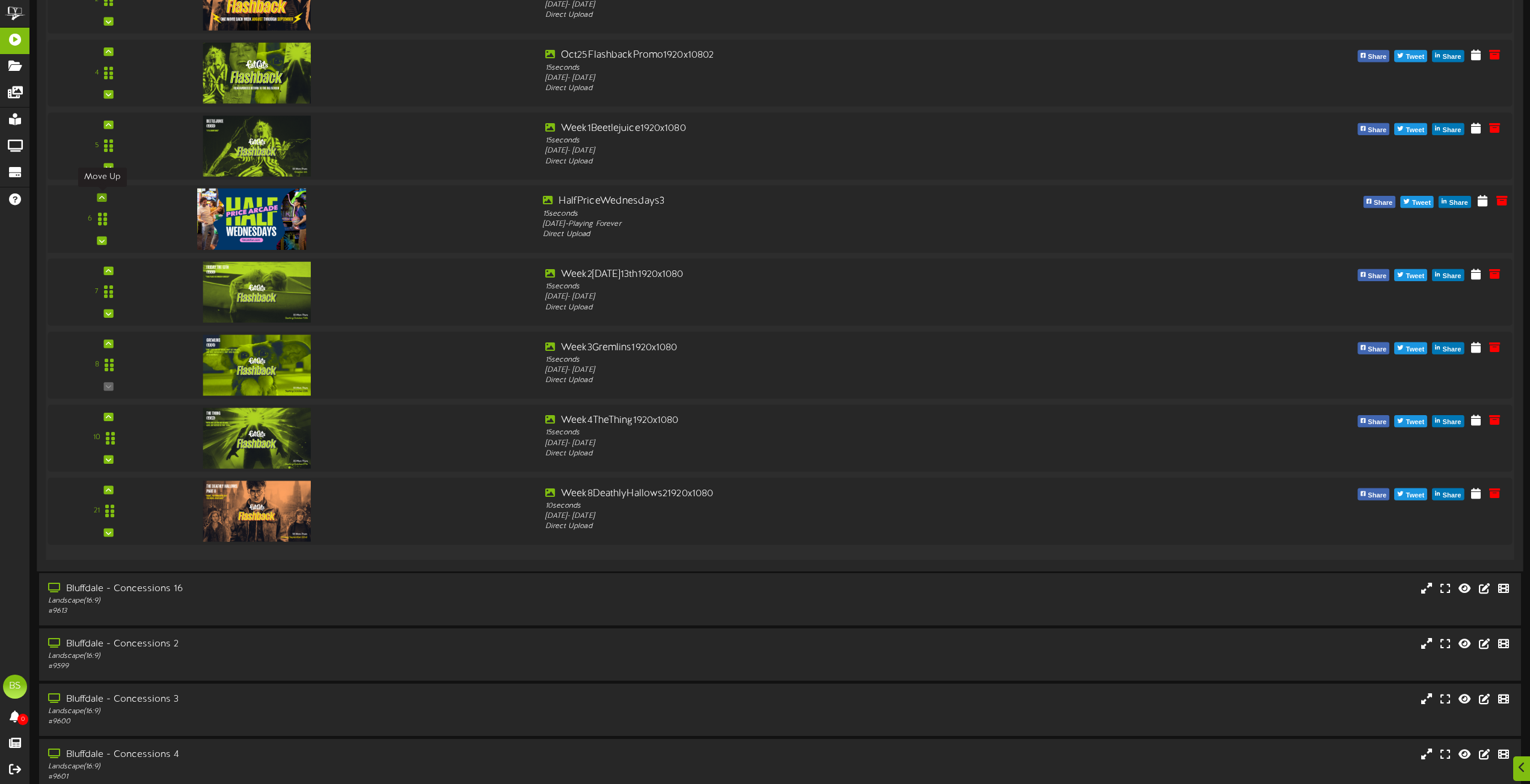
click at [103, 197] on icon at bounding box center [102, 197] width 6 height 6
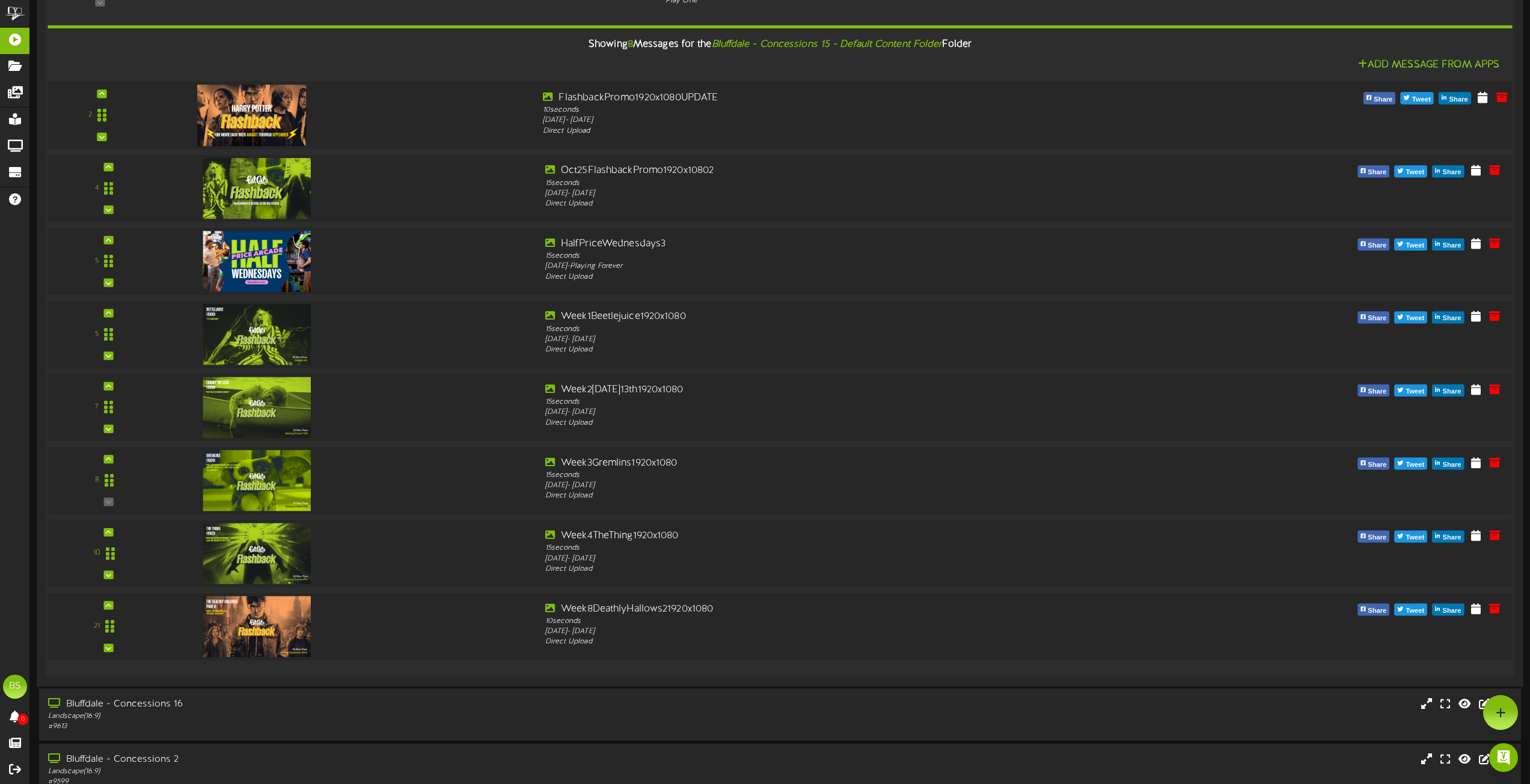
scroll to position [541, 0]
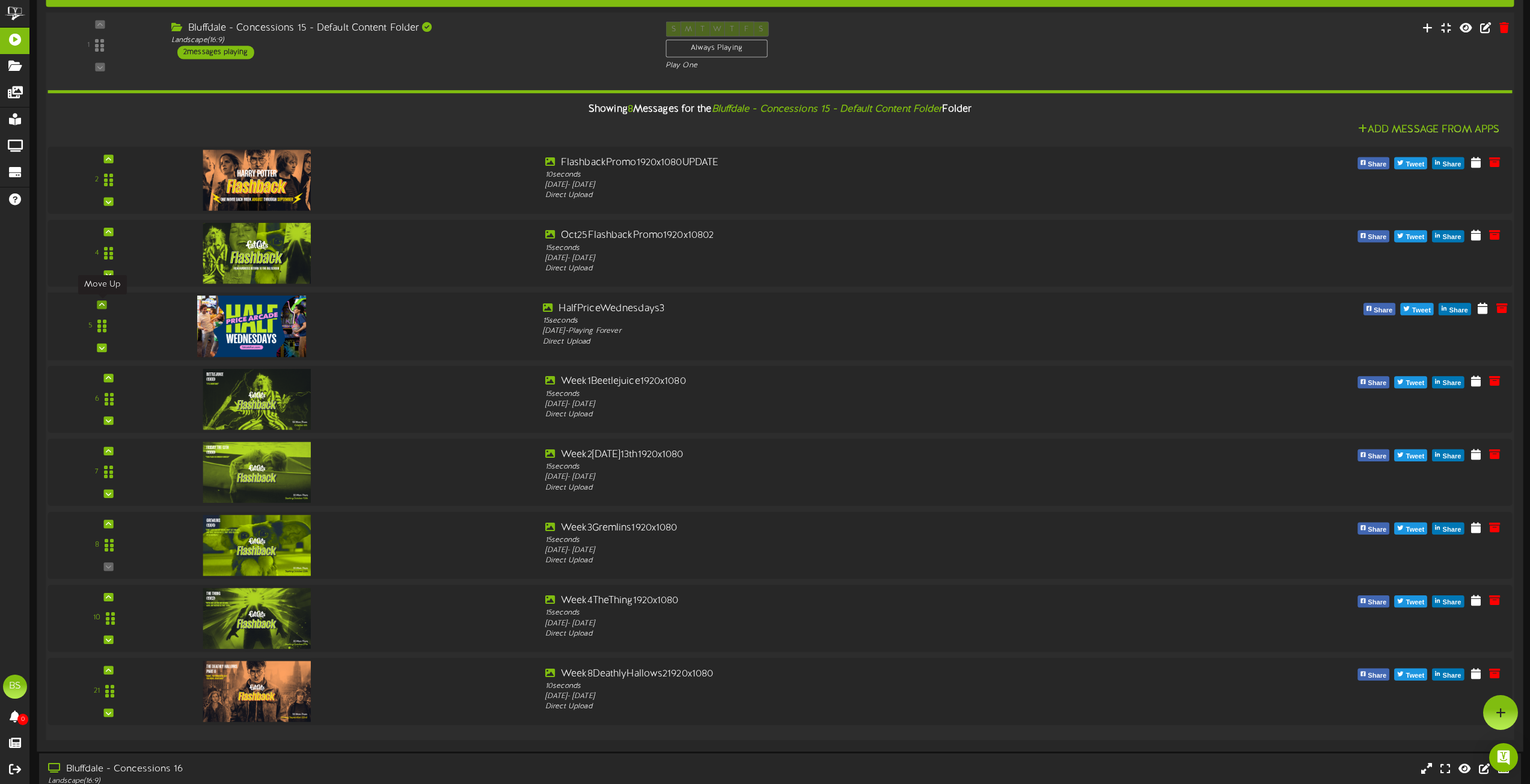
click at [102, 304] on icon at bounding box center [102, 304] width 6 height 6
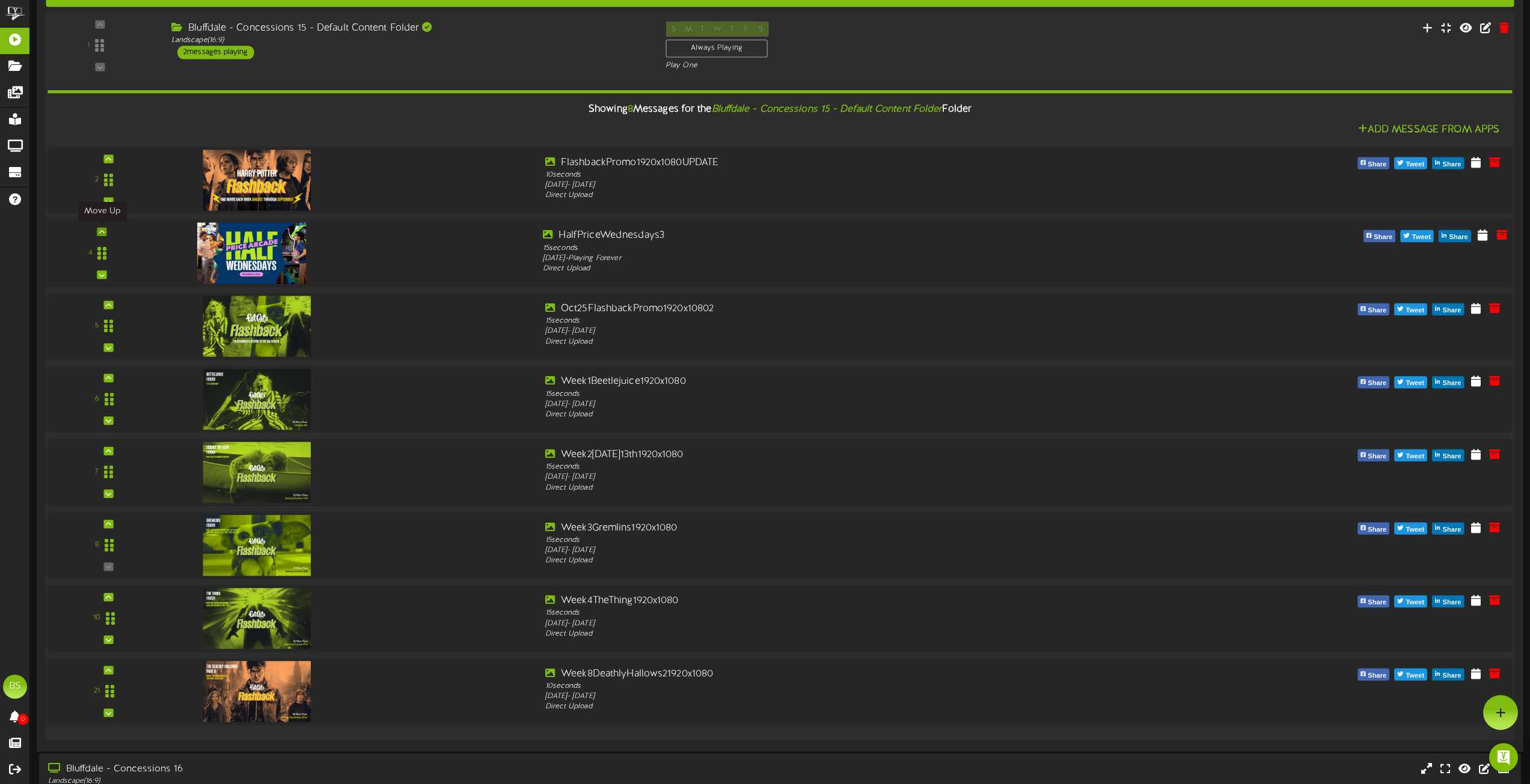
click at [105, 231] on icon at bounding box center [102, 232] width 6 height 6
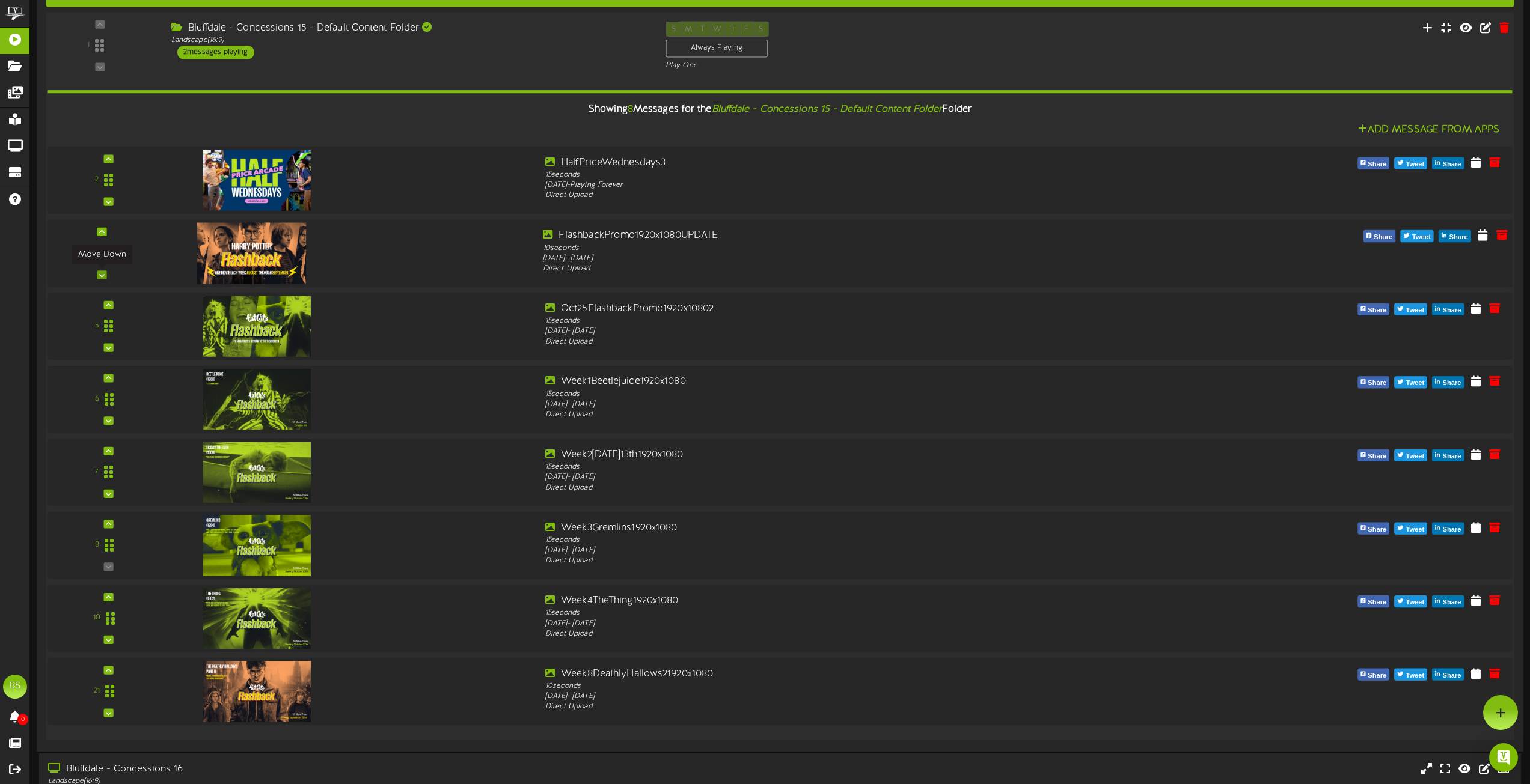
click at [101, 272] on icon at bounding box center [102, 275] width 6 height 6
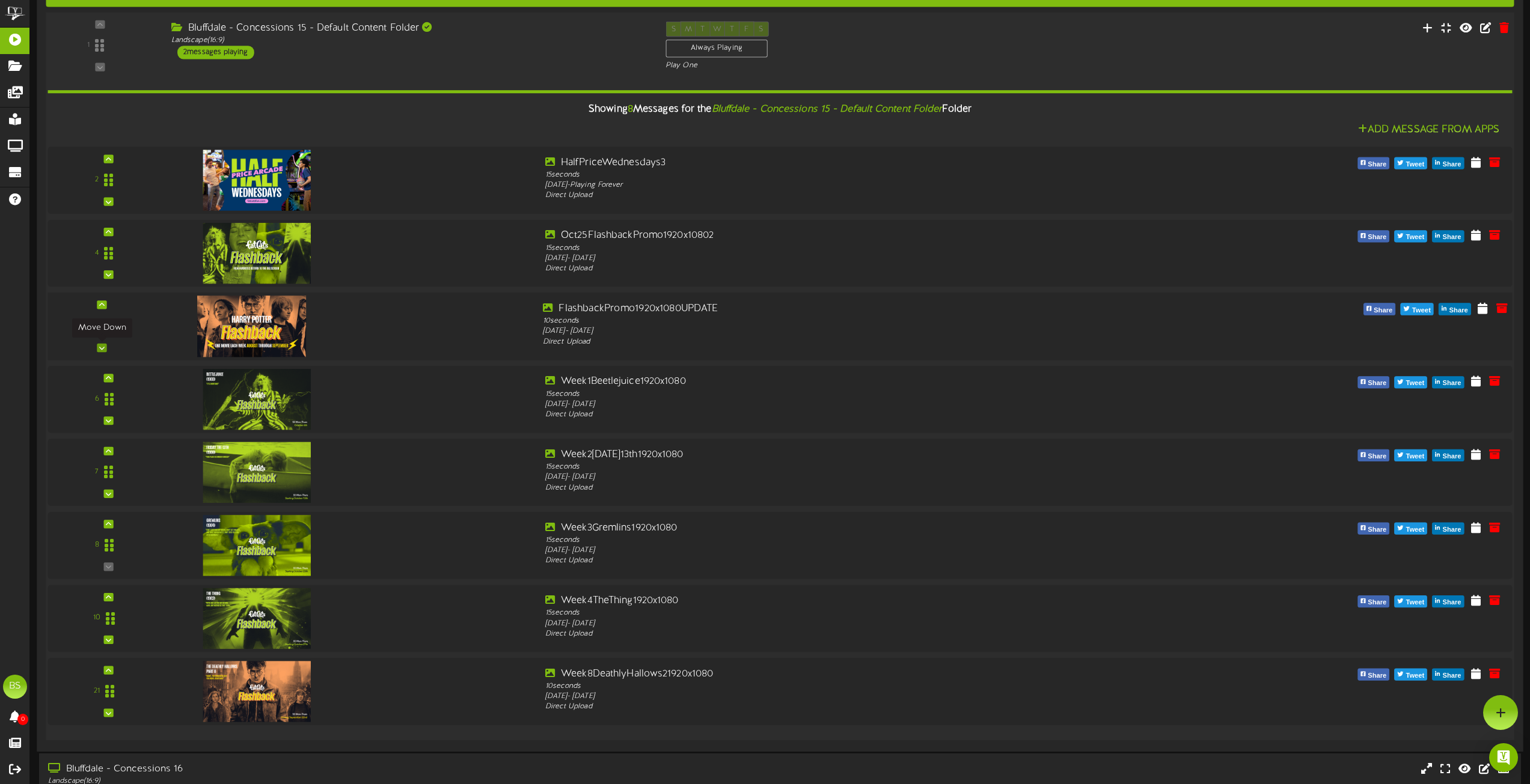
click at [101, 349] on icon at bounding box center [102, 348] width 6 height 6
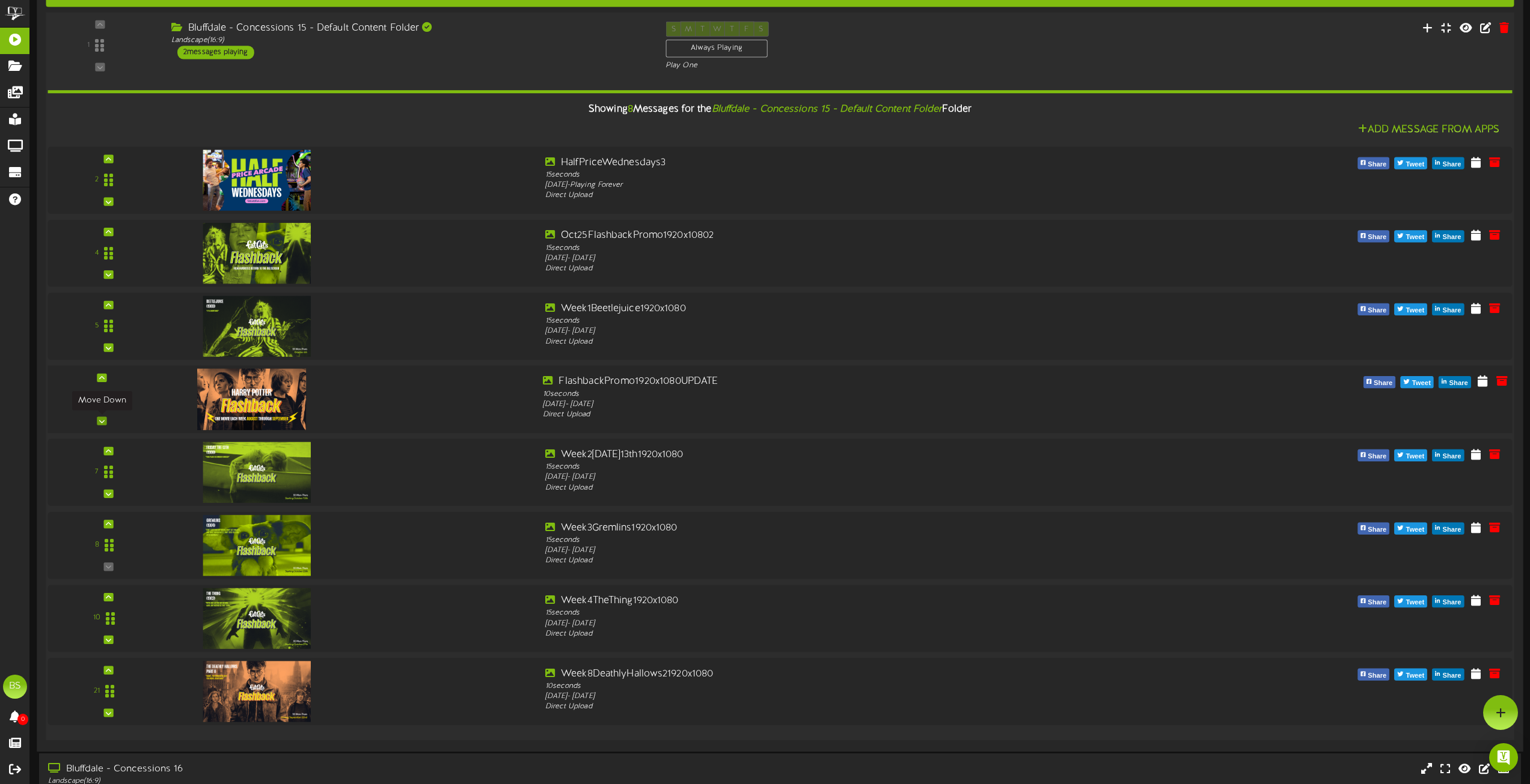
click at [100, 421] on icon at bounding box center [102, 421] width 6 height 6
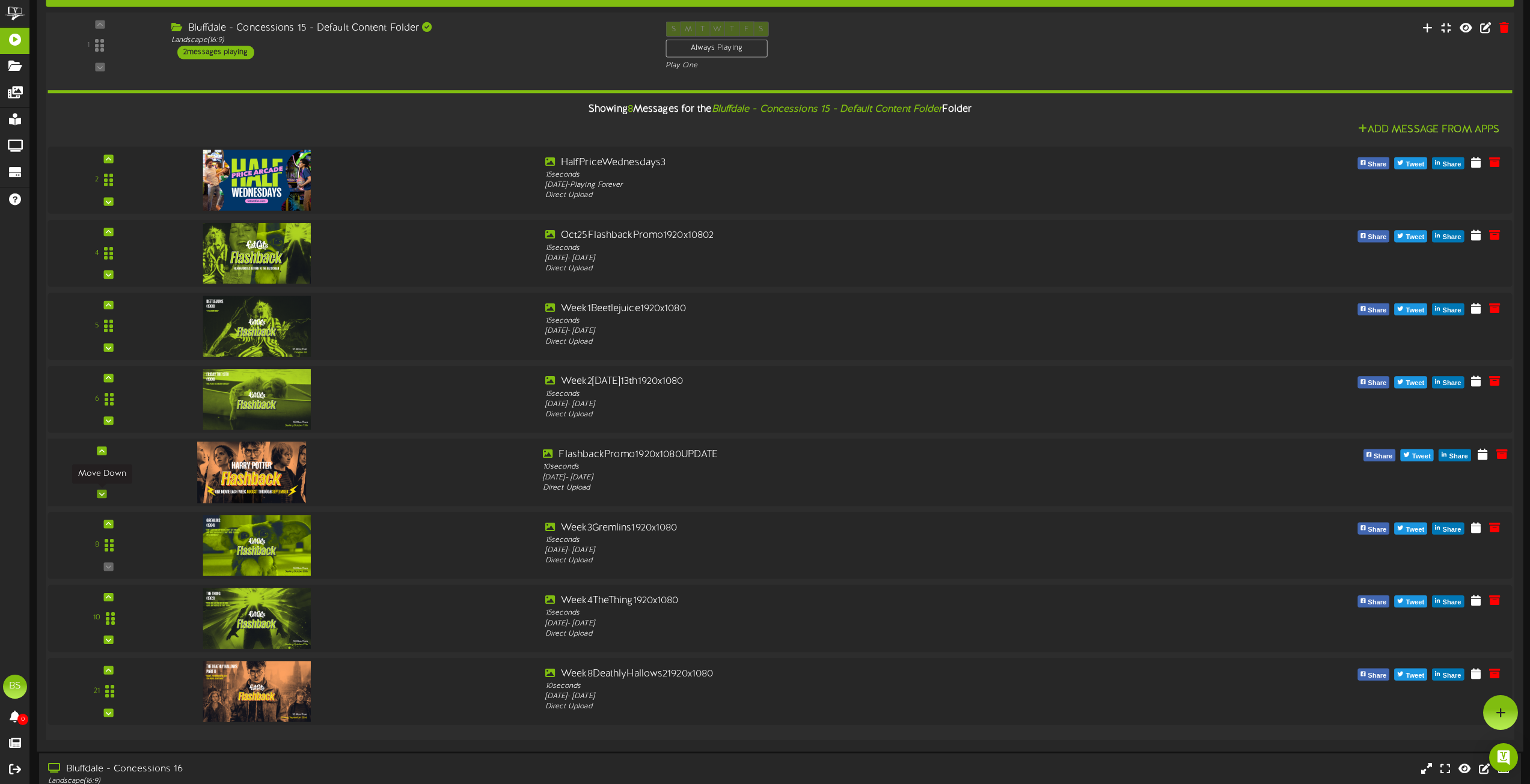
click at [103, 493] on icon at bounding box center [102, 494] width 6 height 6
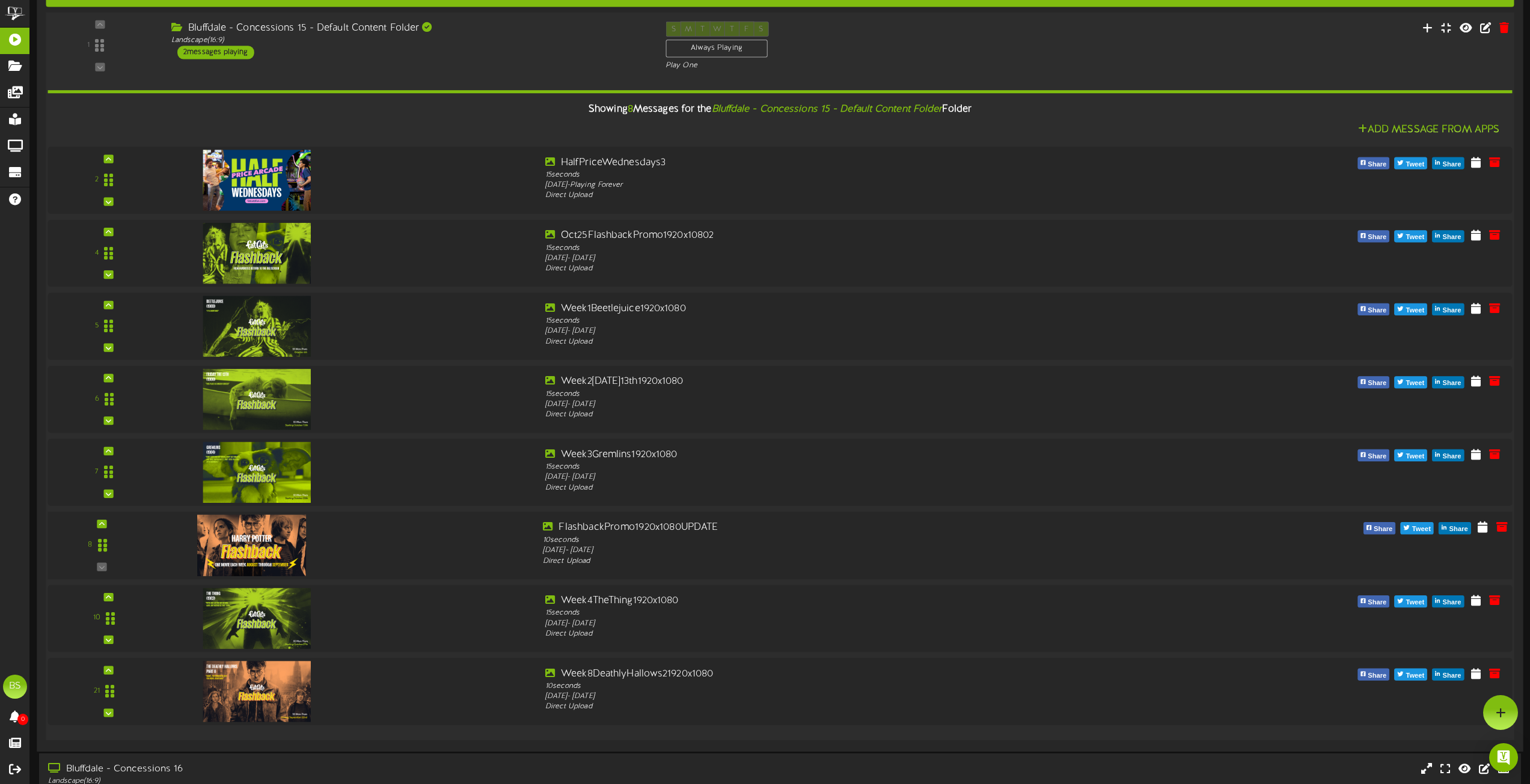
click at [101, 567] on div "8" at bounding box center [101, 546] width 105 height 49
click at [103, 598] on icon at bounding box center [102, 597] width 6 height 6
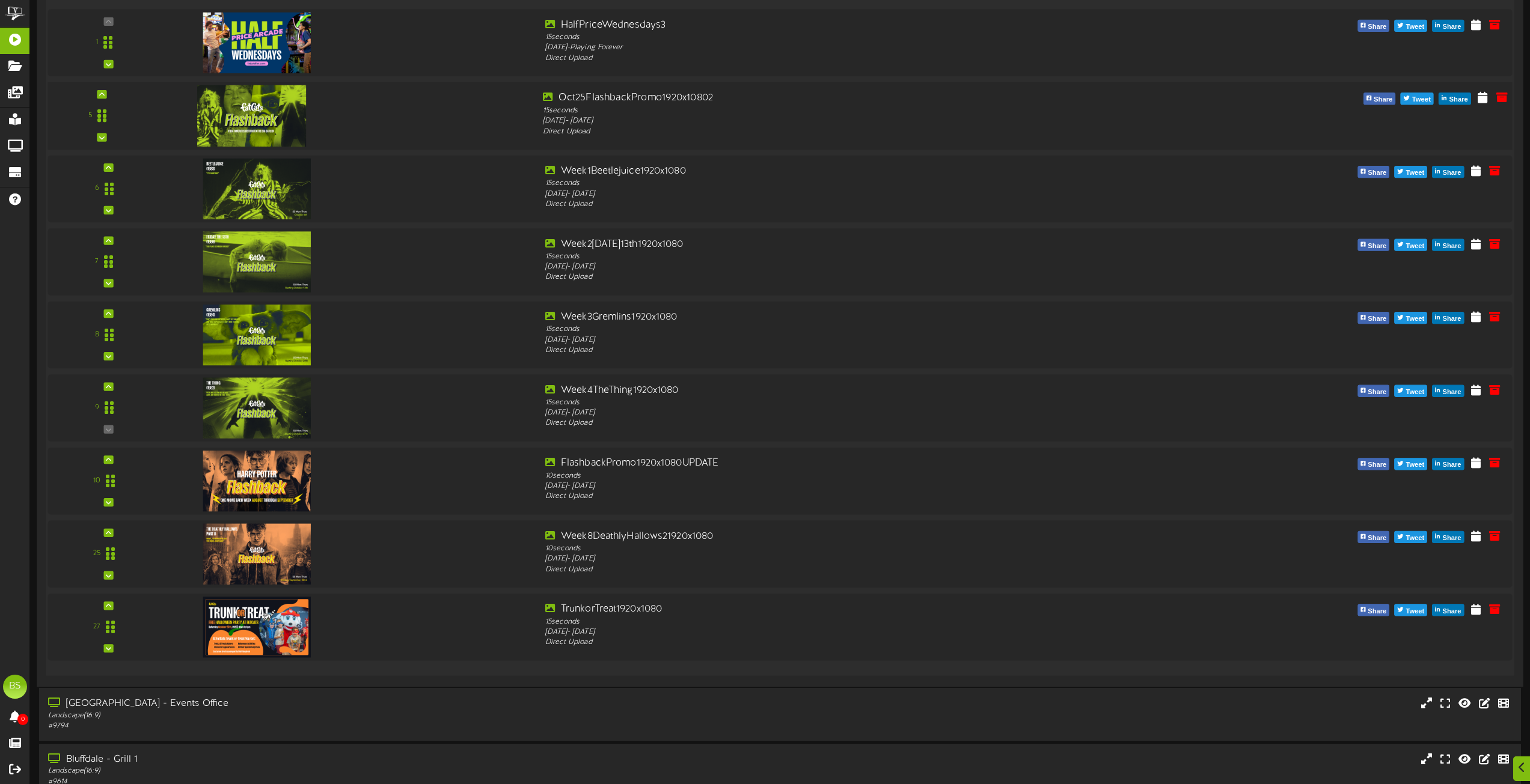
scroll to position [2043, 0]
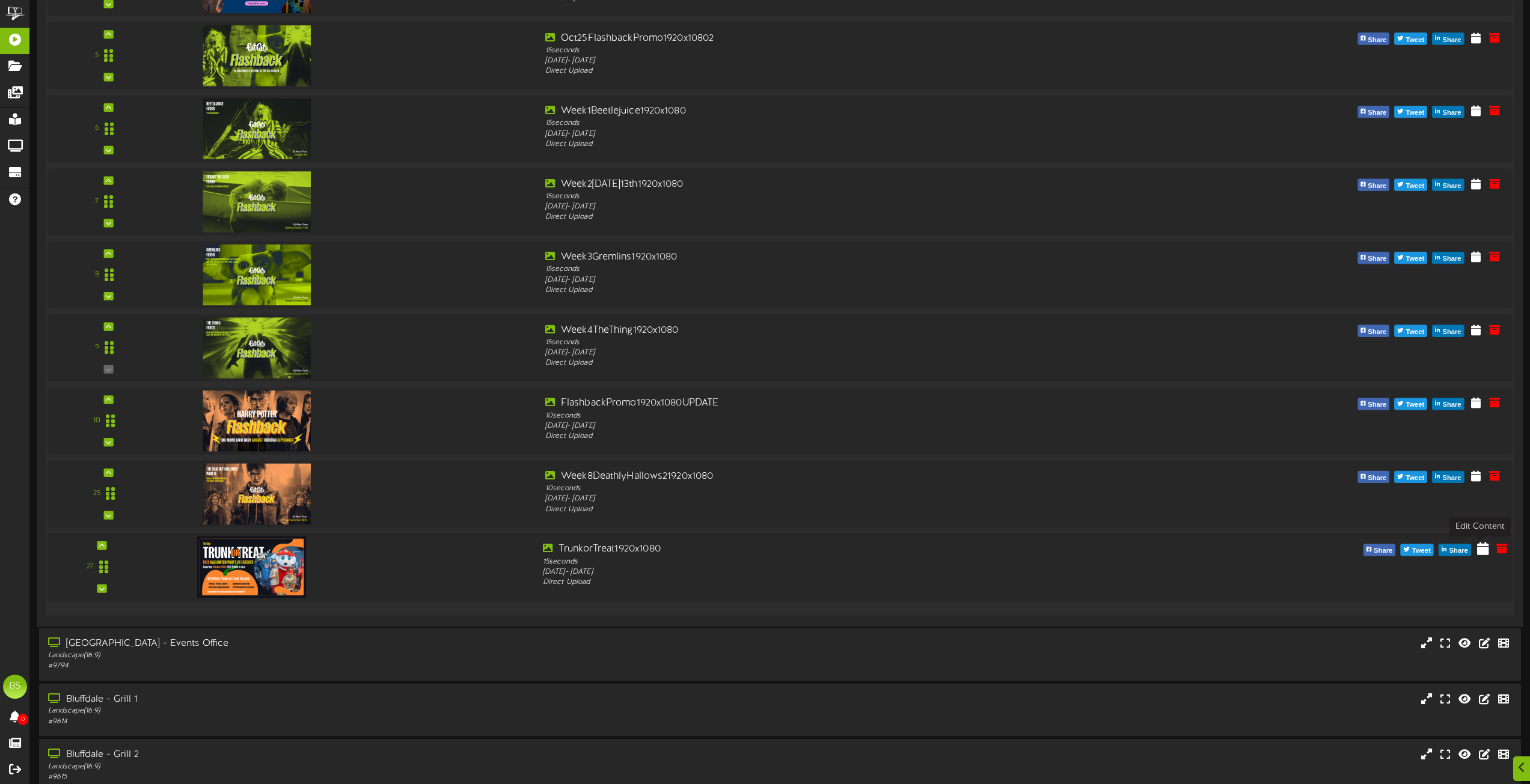
click at [1479, 550] on icon at bounding box center [1483, 548] width 12 height 13
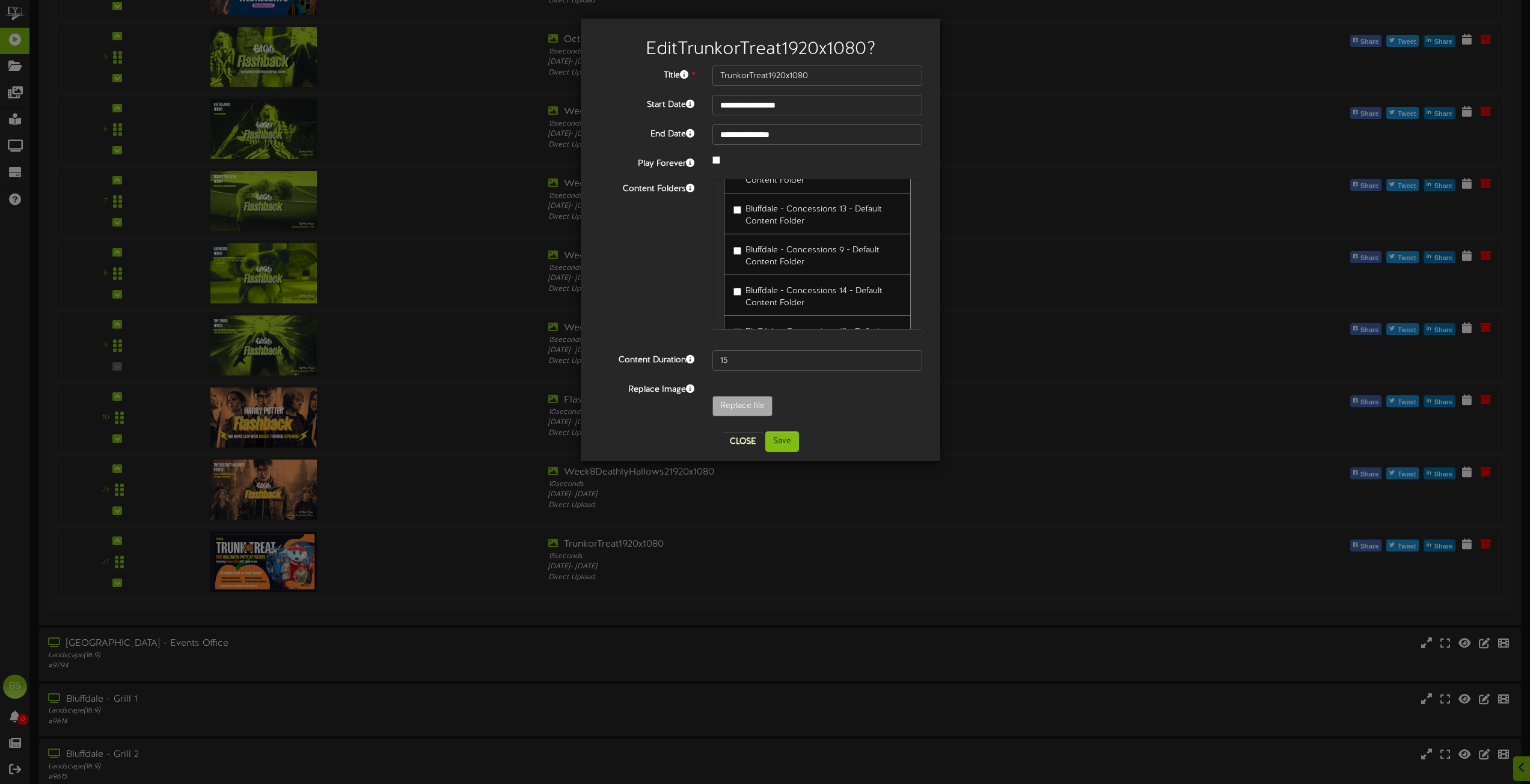
scroll to position [4867, 0]
click at [780, 445] on button "Save" at bounding box center [782, 442] width 33 height 21
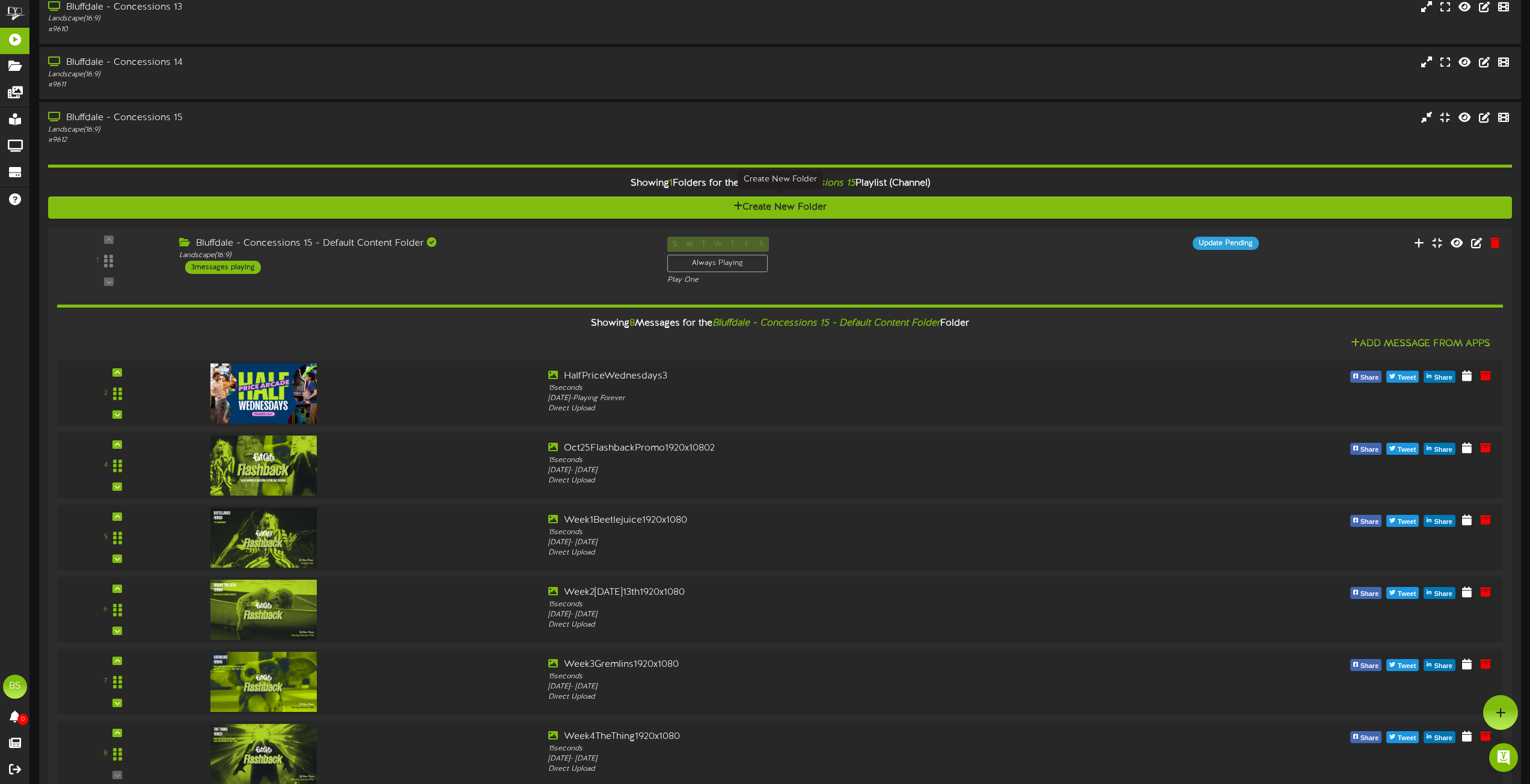
scroll to position [300, 0]
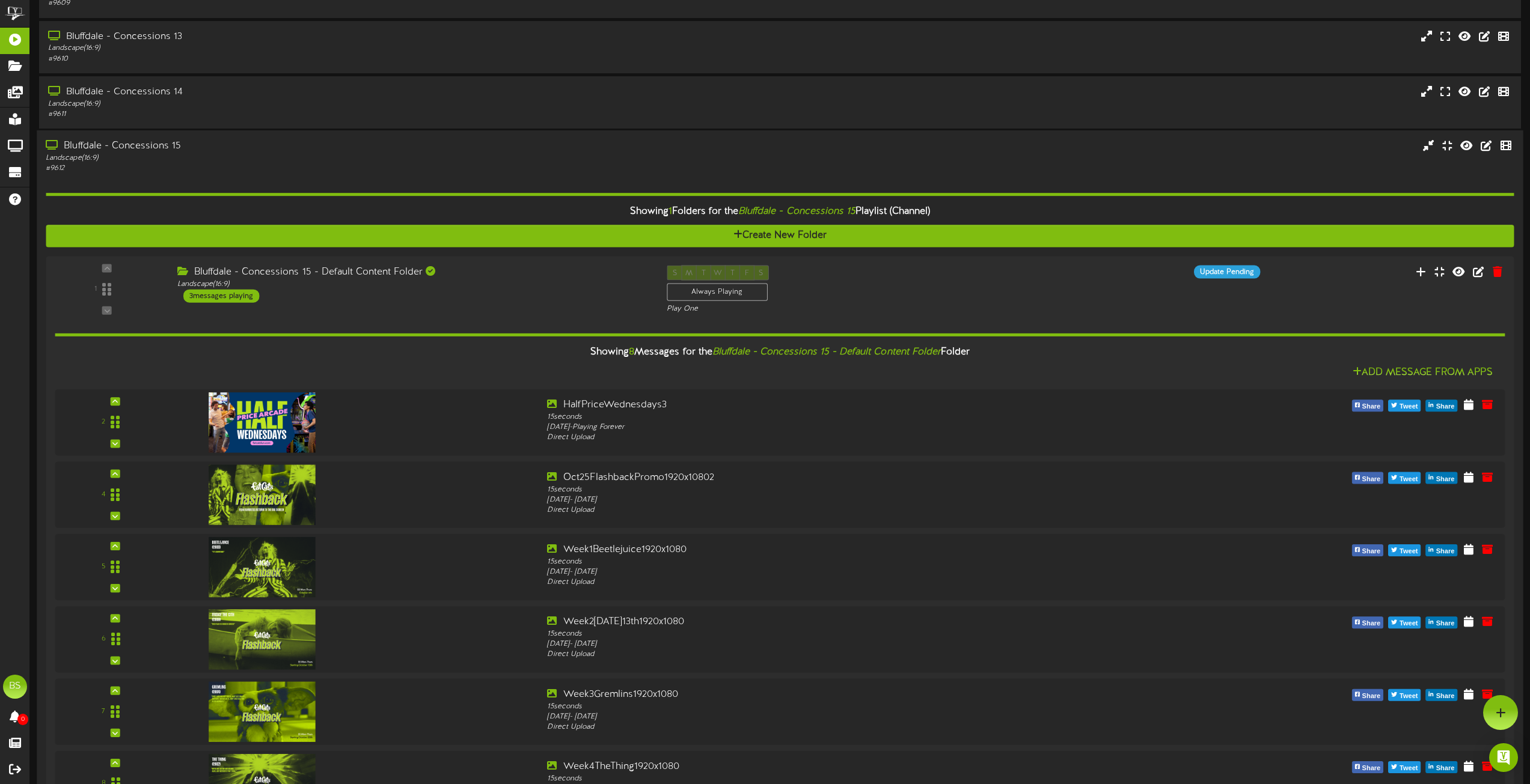
click at [165, 140] on div "Bluffdale - Concessions 15" at bounding box center [346, 146] width 601 height 14
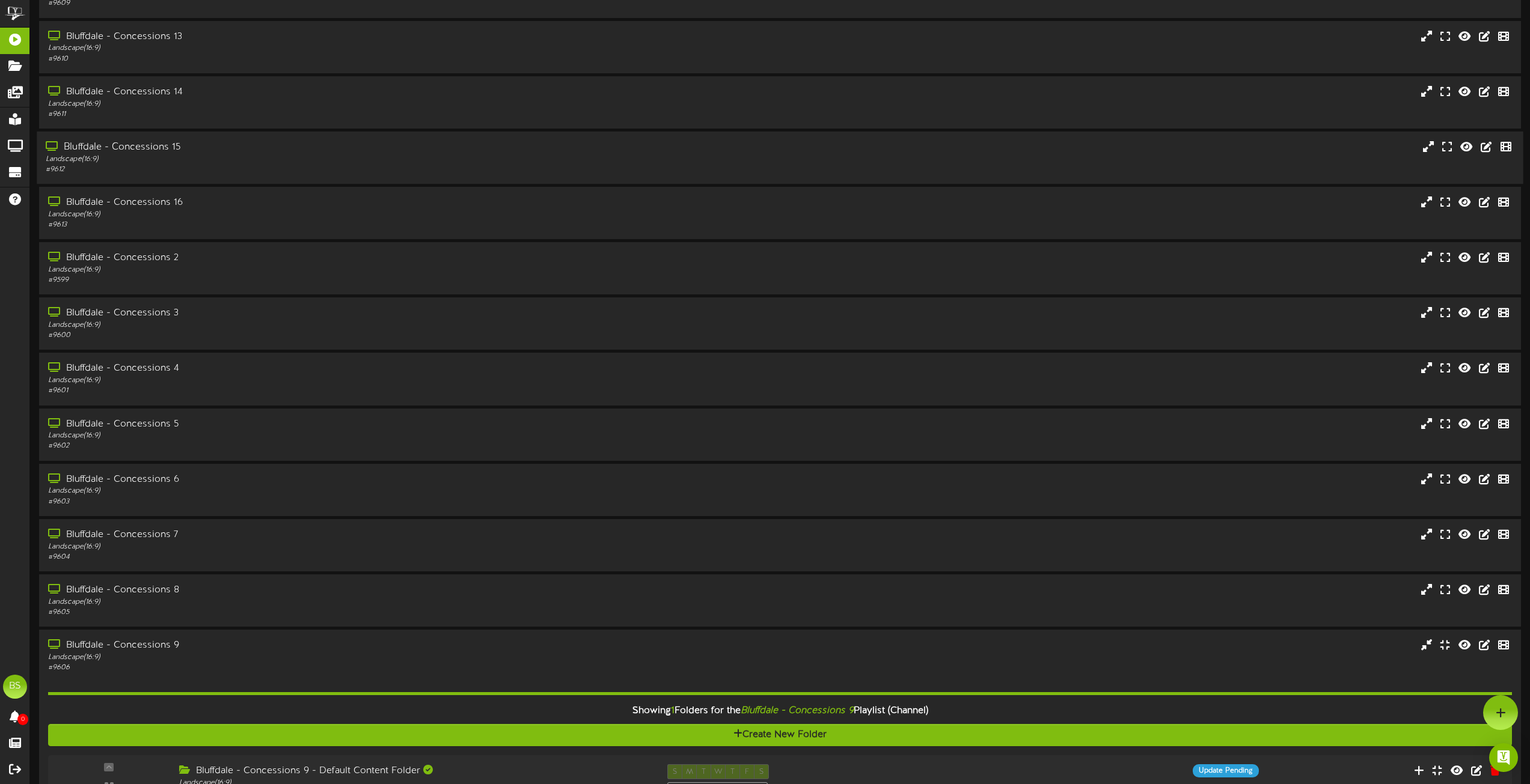
click at [154, 141] on div "Bluffdale - Concessions 15" at bounding box center [346, 147] width 601 height 14
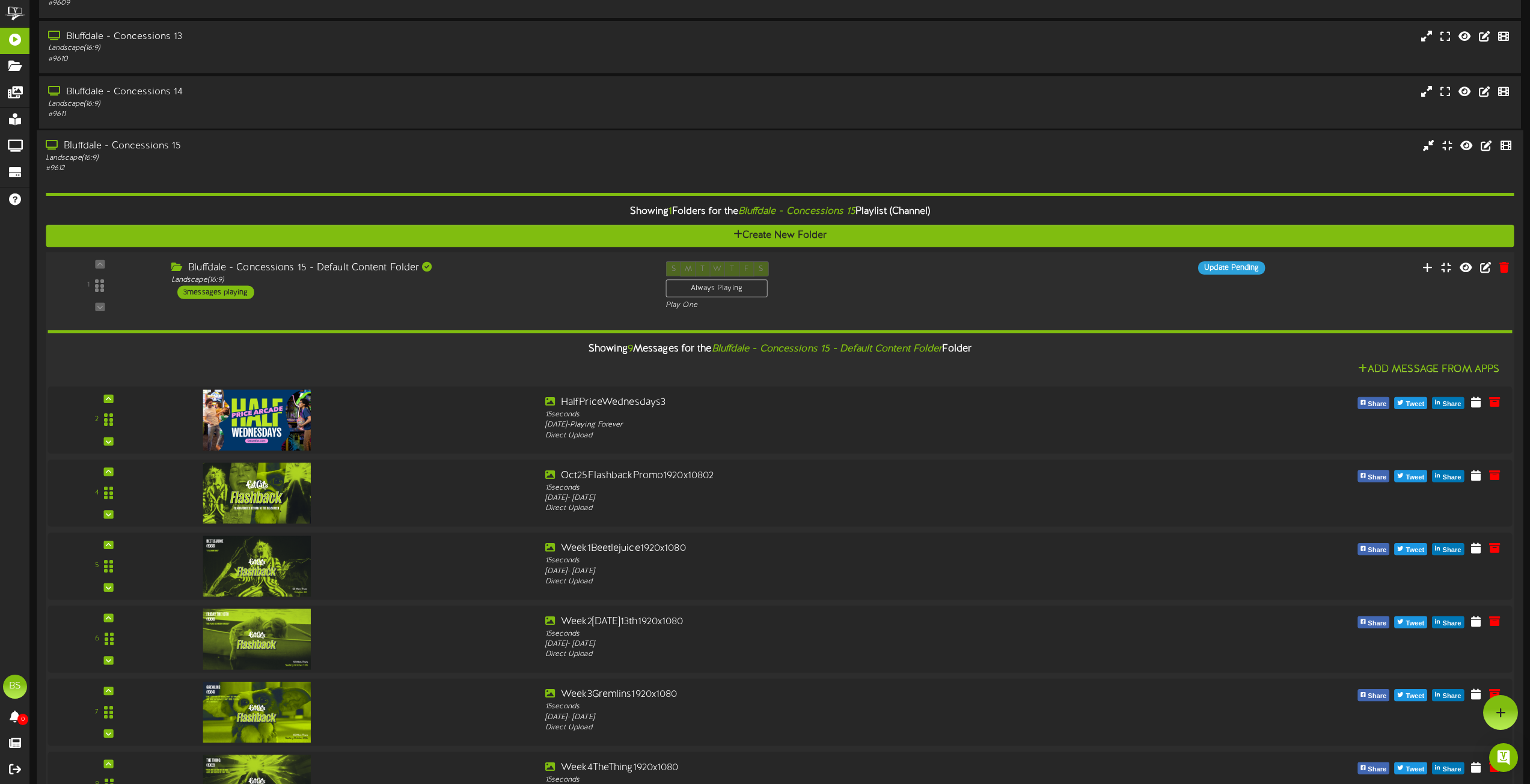
click at [224, 290] on div "3 messages playing" at bounding box center [216, 291] width 77 height 13
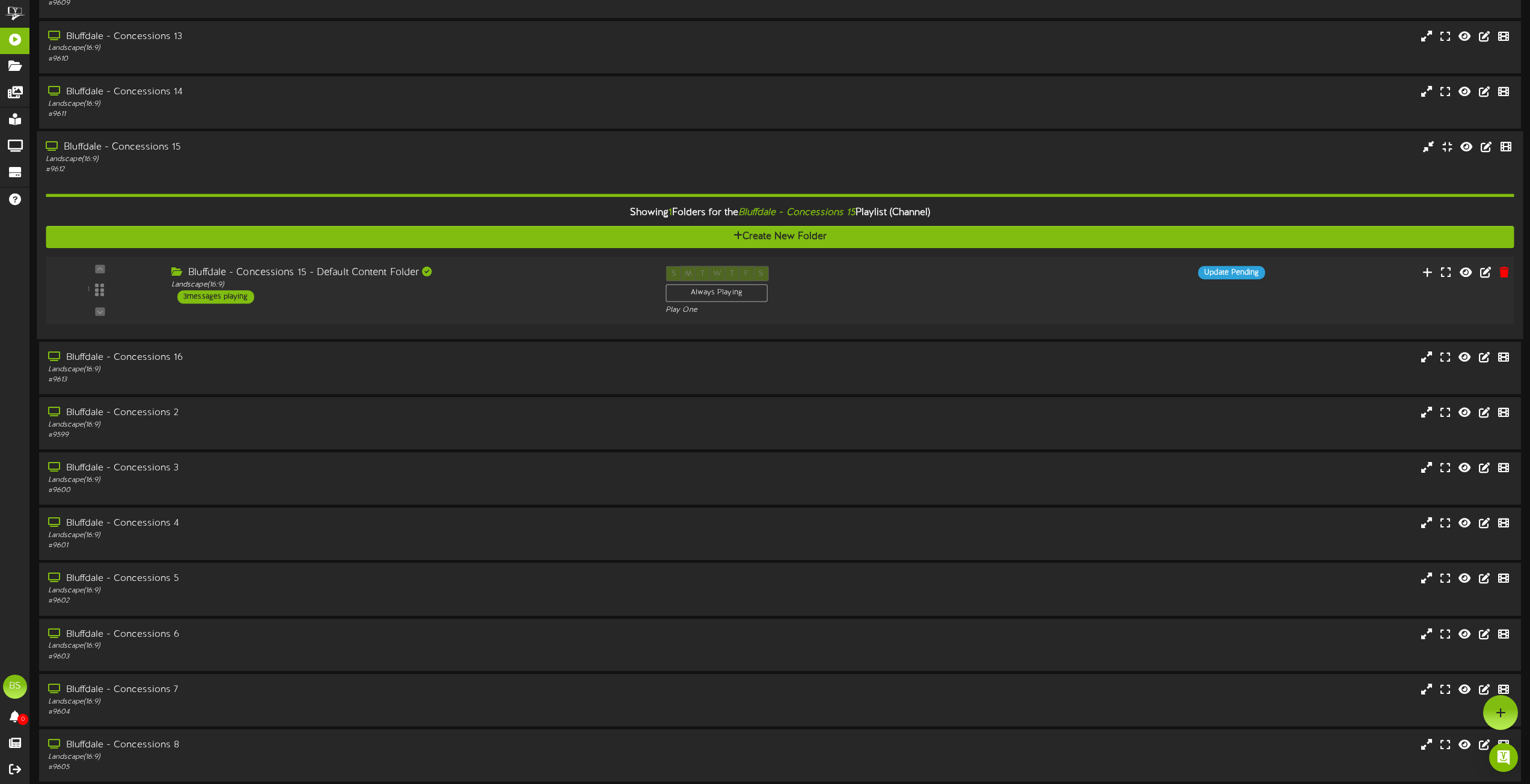
click at [224, 291] on div "3 messages playing" at bounding box center [216, 296] width 77 height 13
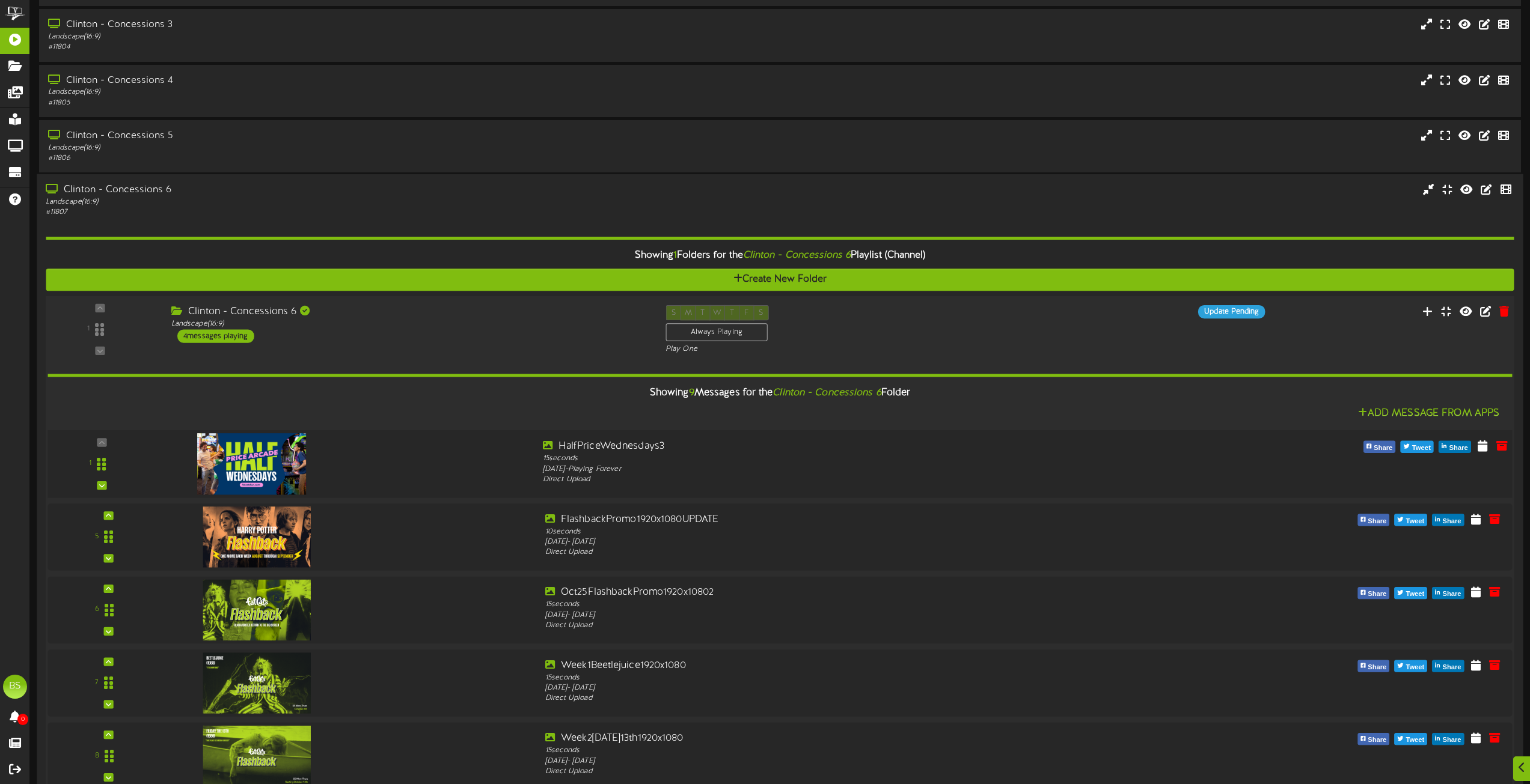
scroll to position [5408, 0]
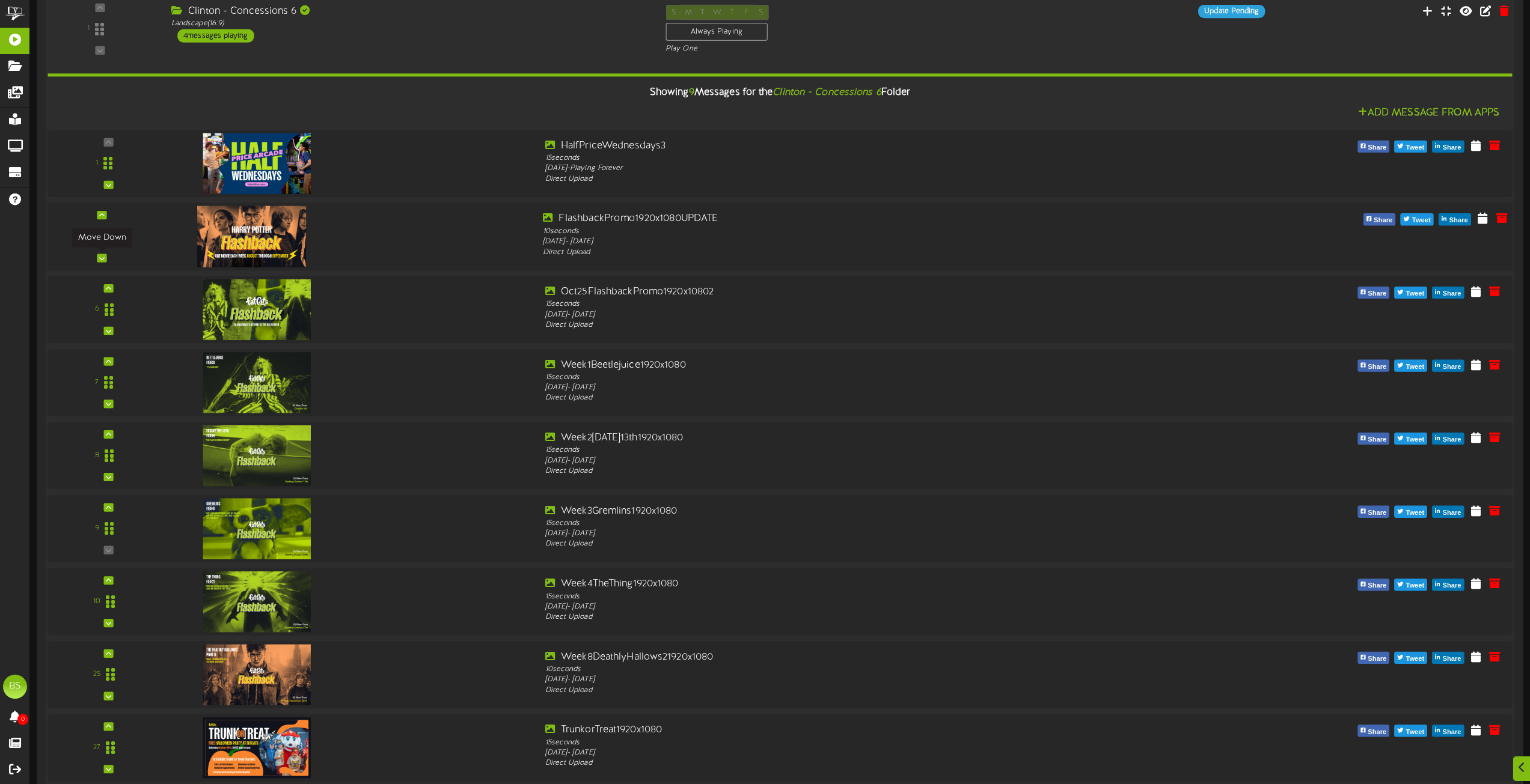
click at [101, 257] on icon at bounding box center [102, 258] width 6 height 6
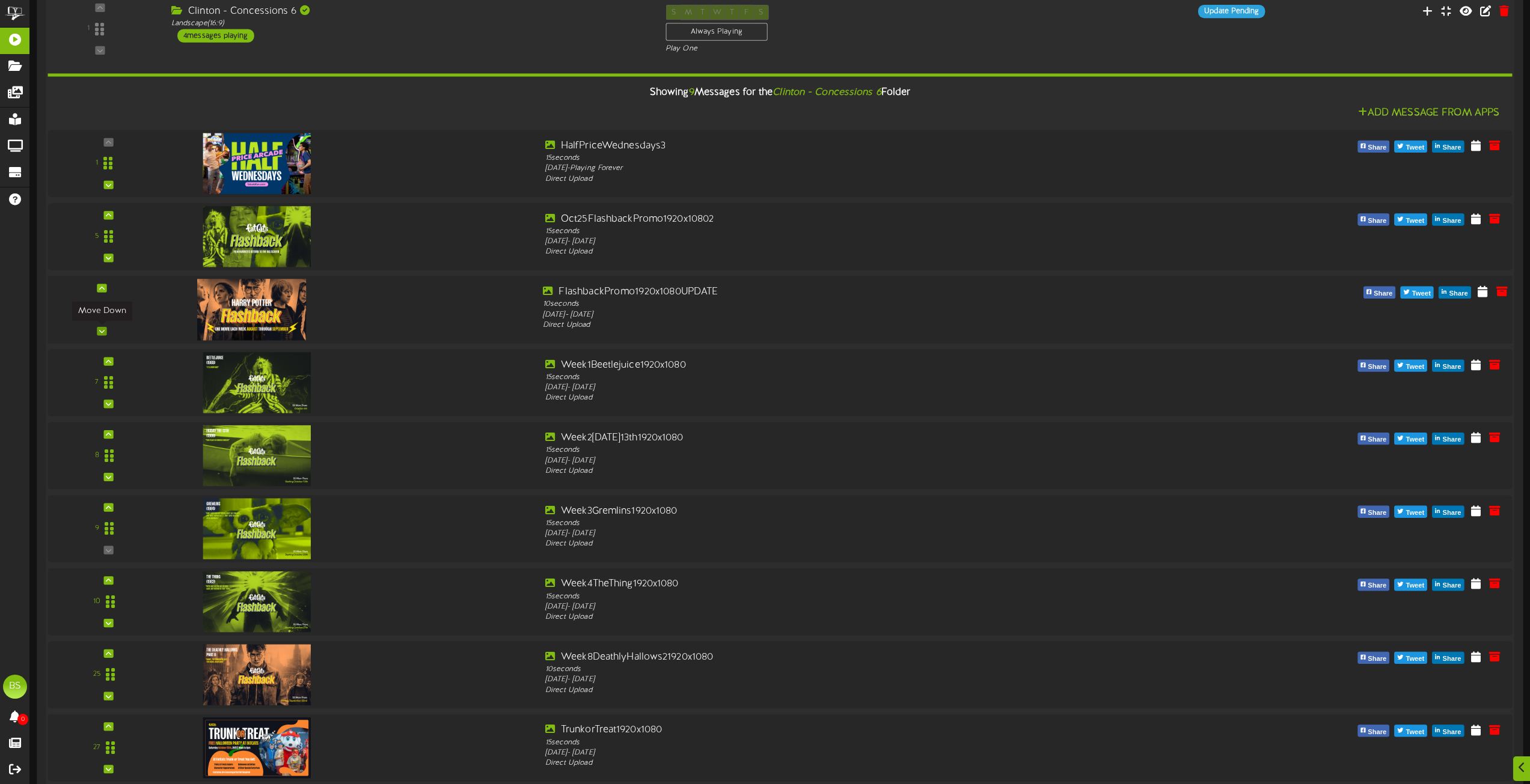
click at [100, 332] on icon at bounding box center [102, 331] width 6 height 6
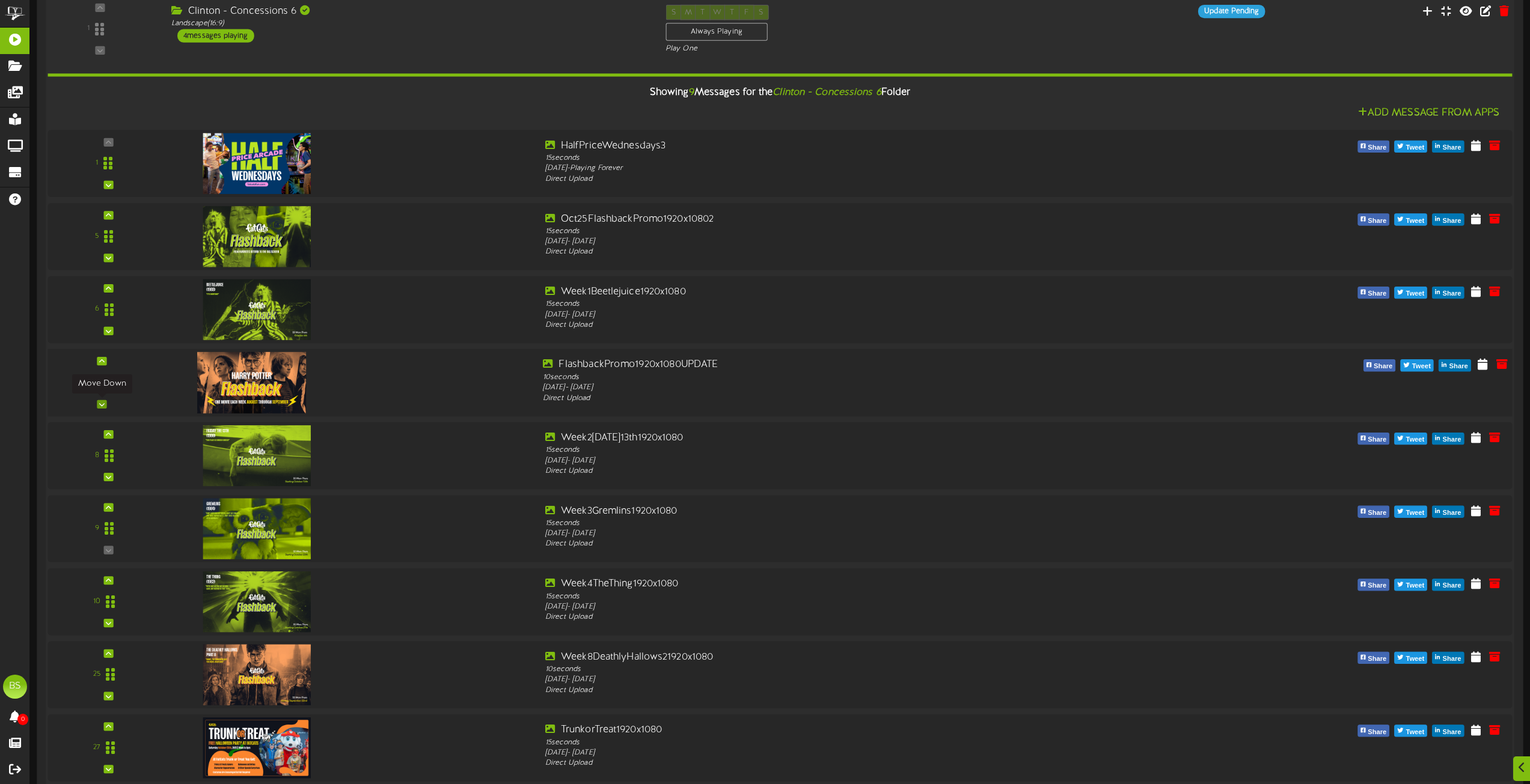
click at [104, 406] on icon at bounding box center [102, 403] width 6 height 6
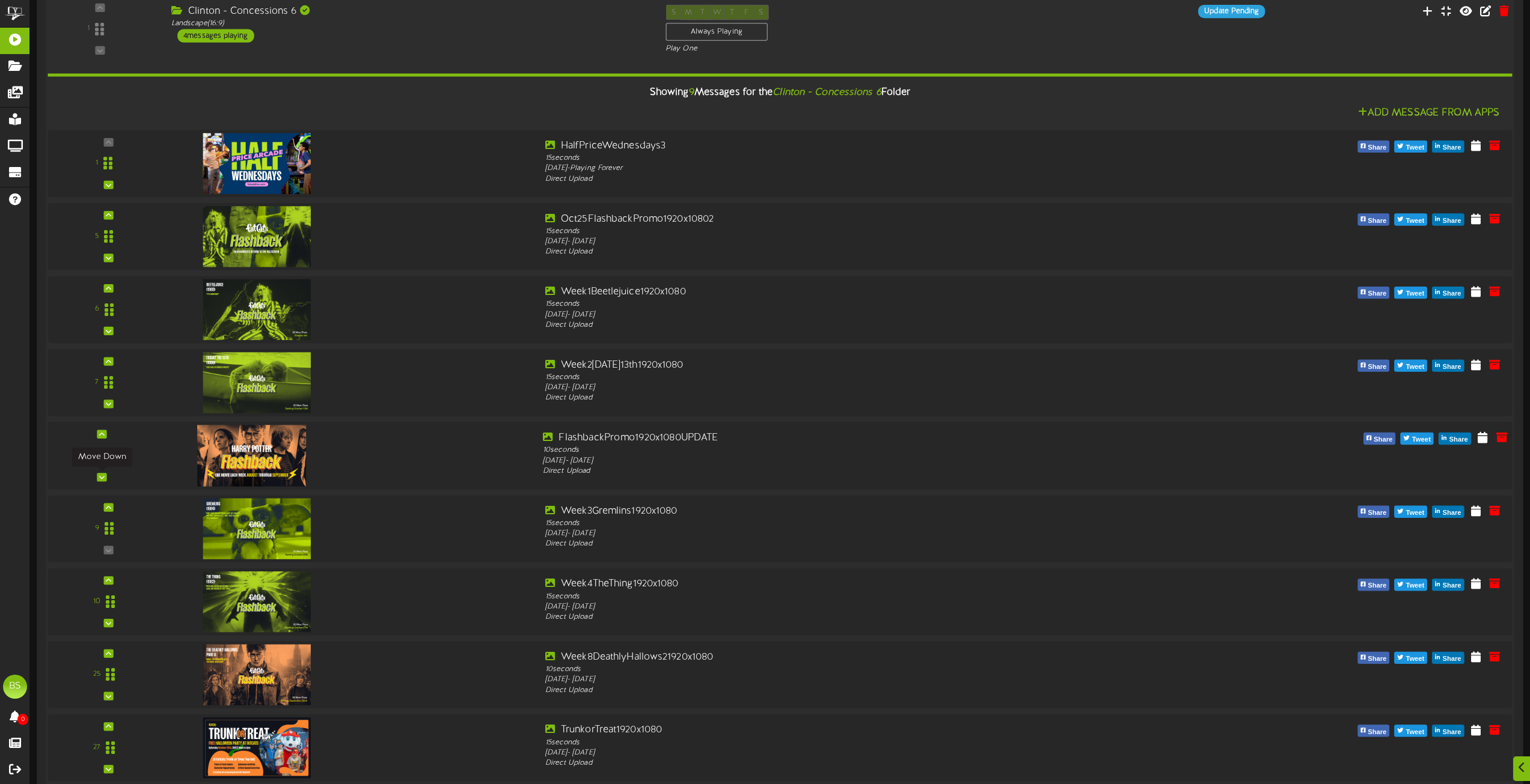
click at [104, 477] on icon at bounding box center [102, 477] width 6 height 6
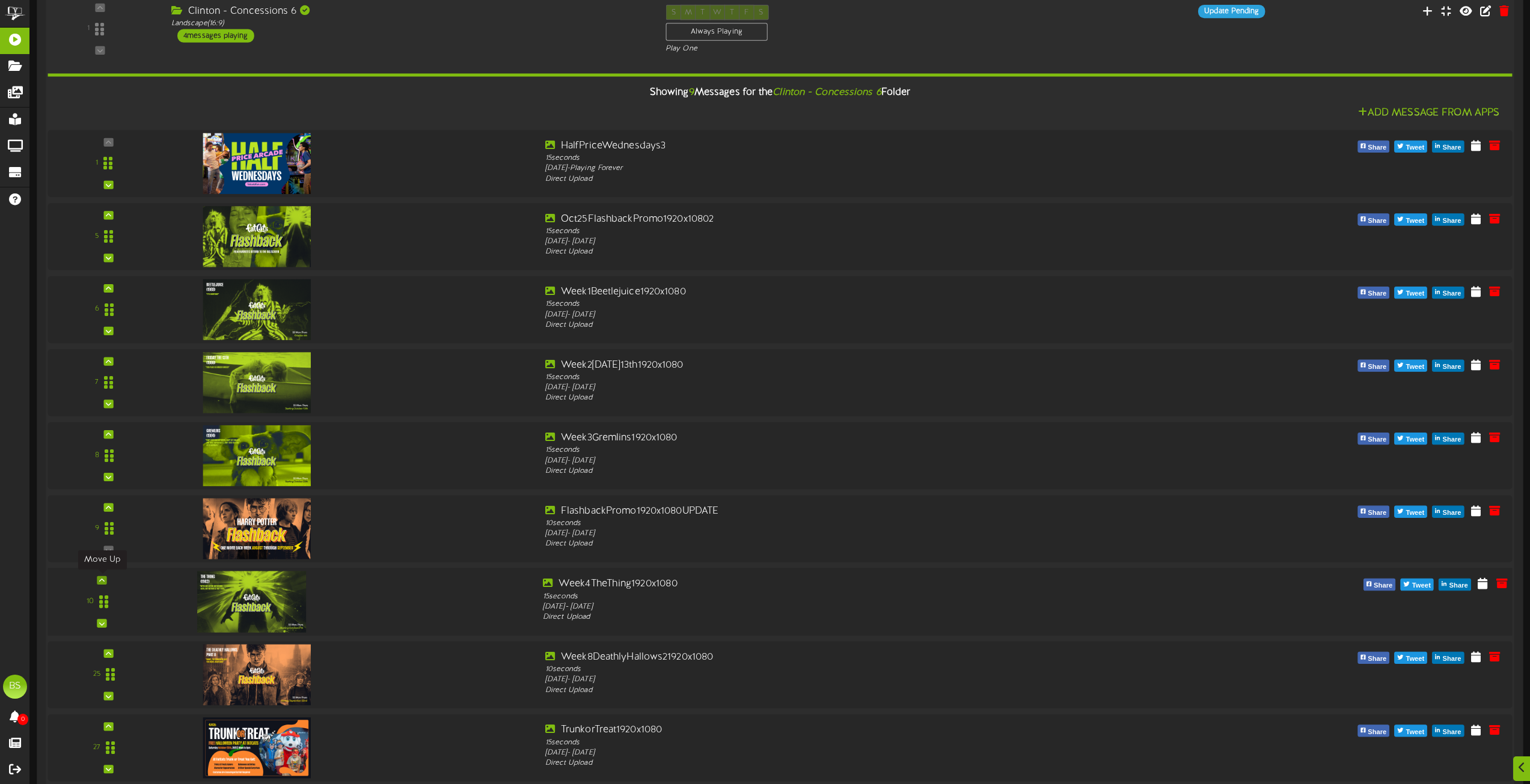
click at [101, 582] on icon at bounding box center [102, 580] width 6 height 6
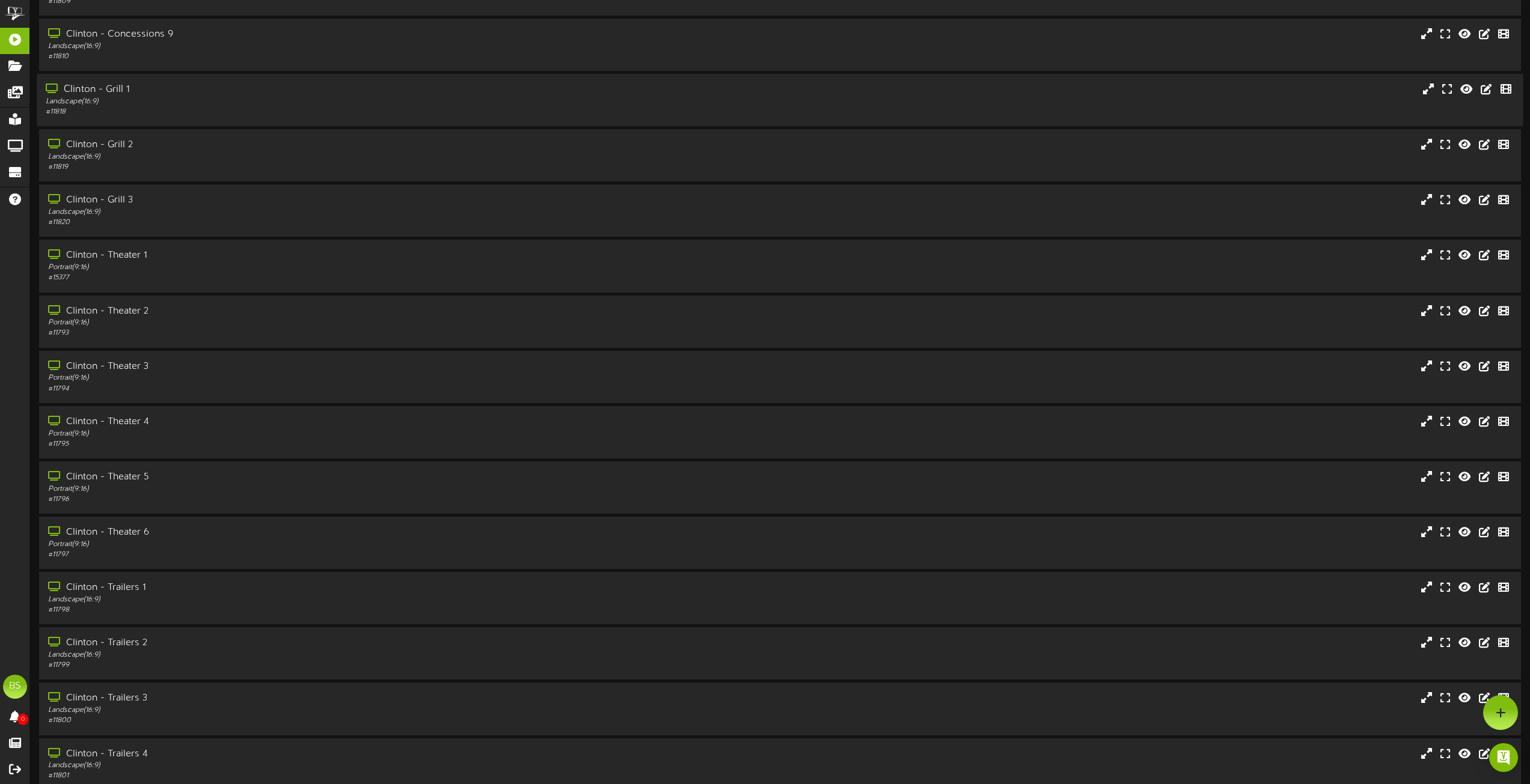
scroll to position [6129, 0]
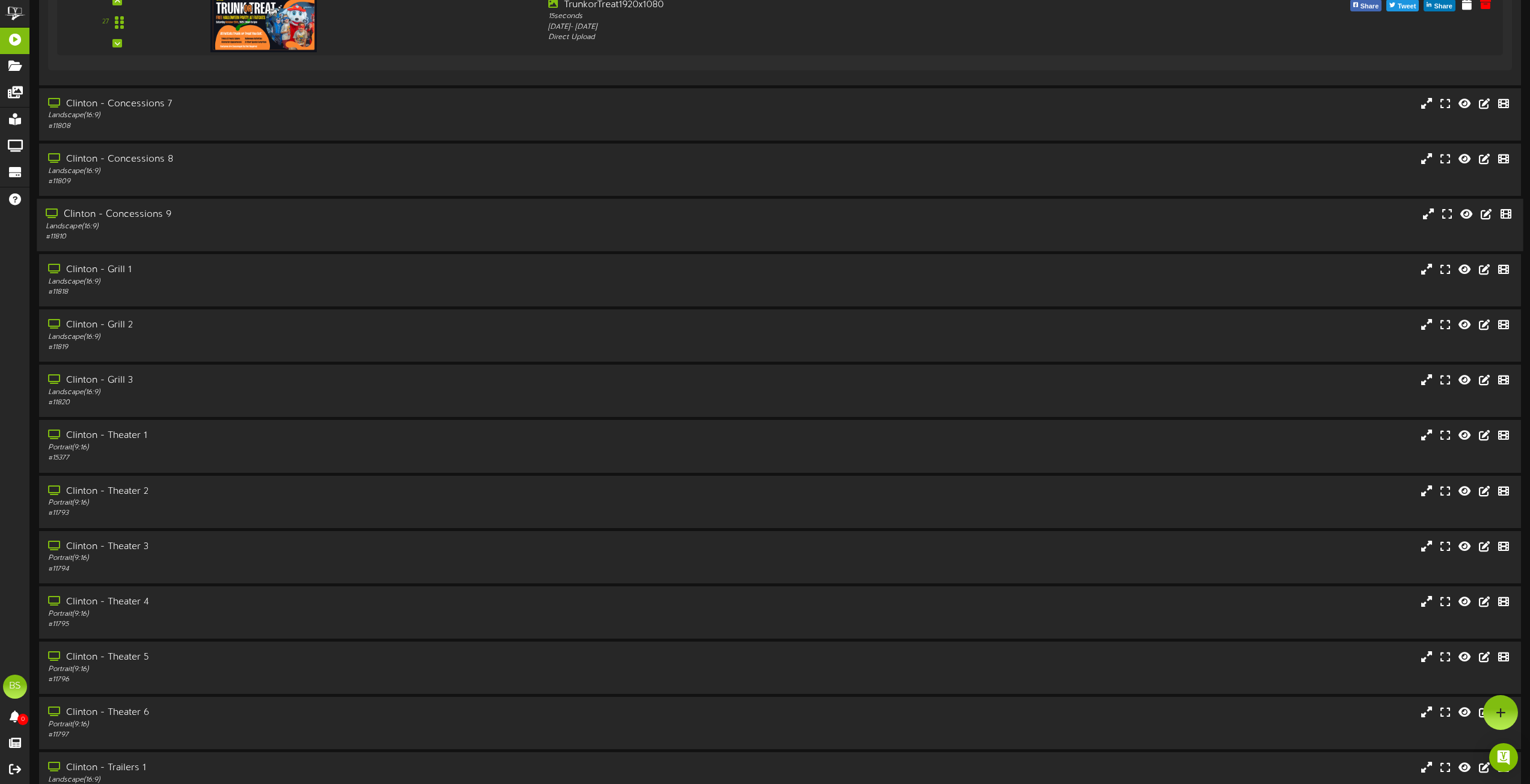
click at [158, 215] on div "Clinton - Concessions 9" at bounding box center [346, 215] width 601 height 14
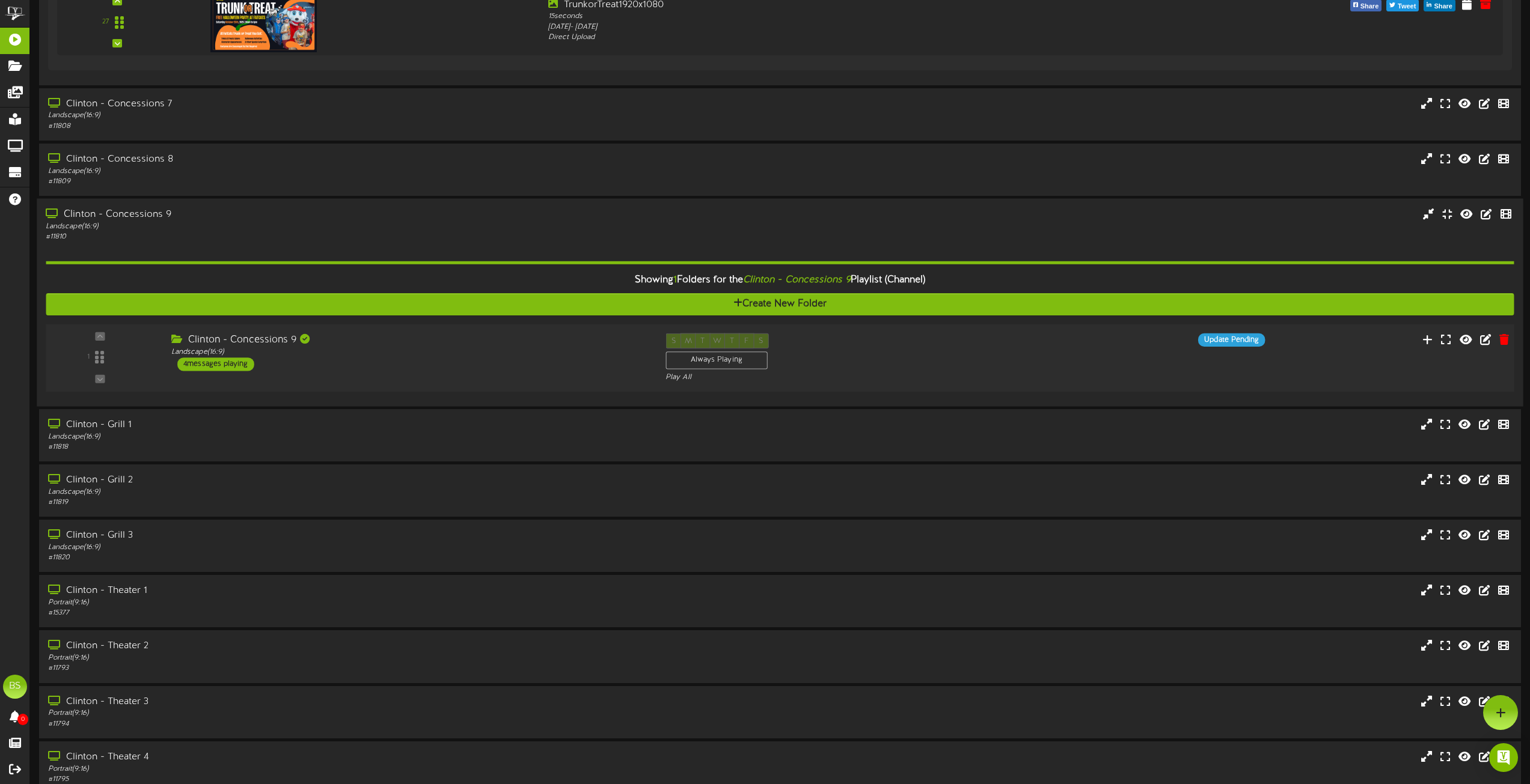
click at [232, 366] on div "4 messages playing" at bounding box center [216, 363] width 77 height 13
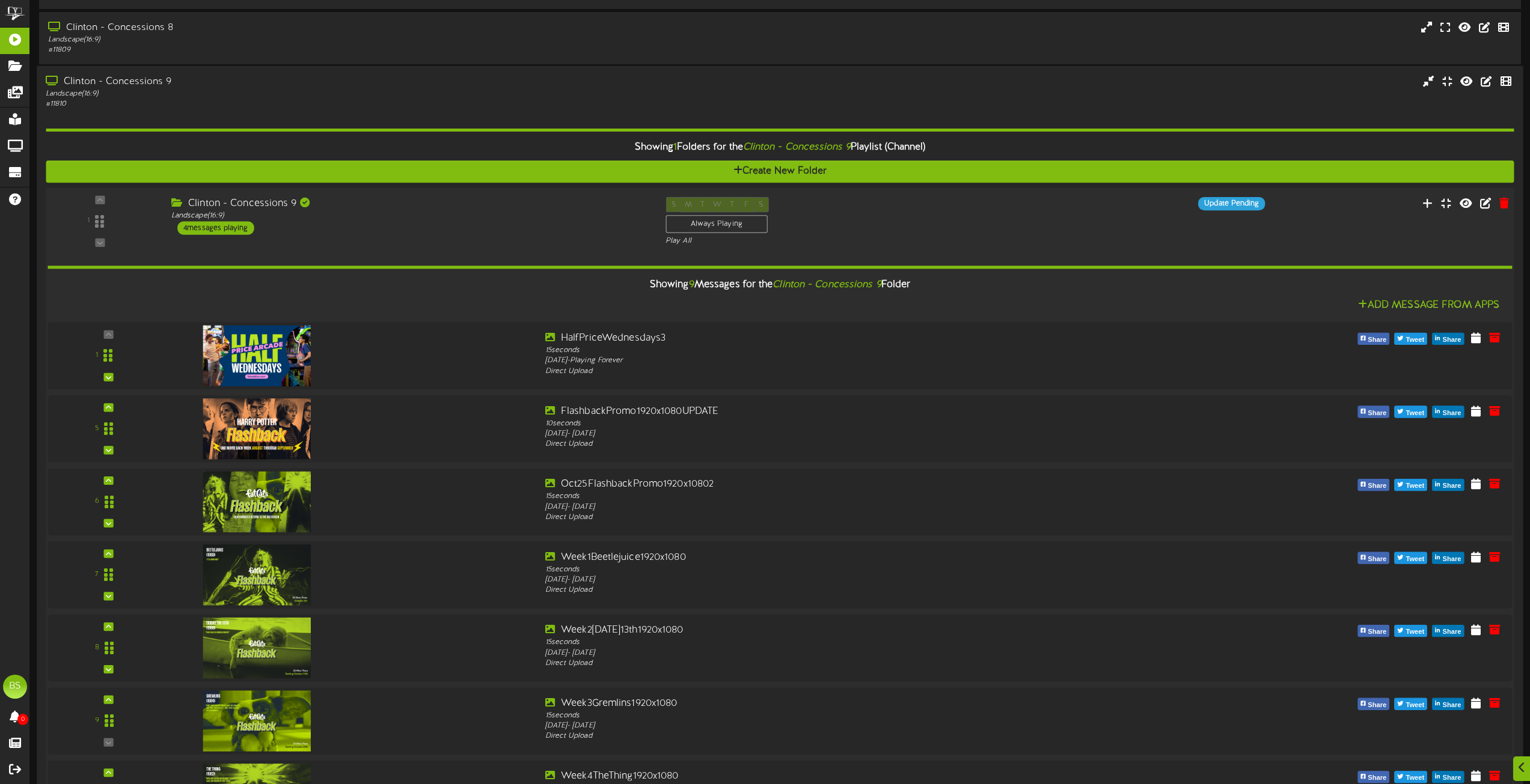
scroll to position [6309, 0]
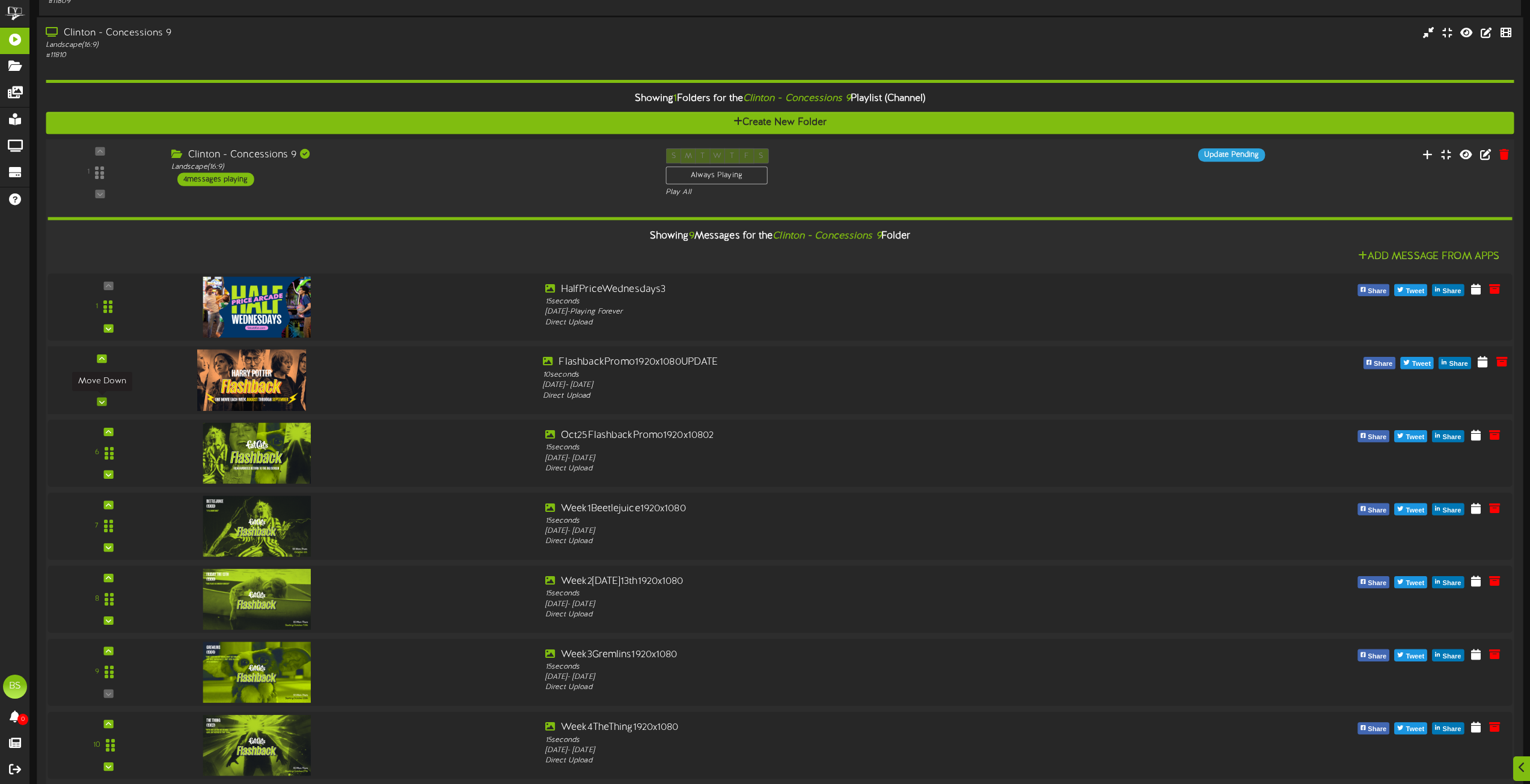
click at [103, 397] on div at bounding box center [102, 401] width 10 height 9
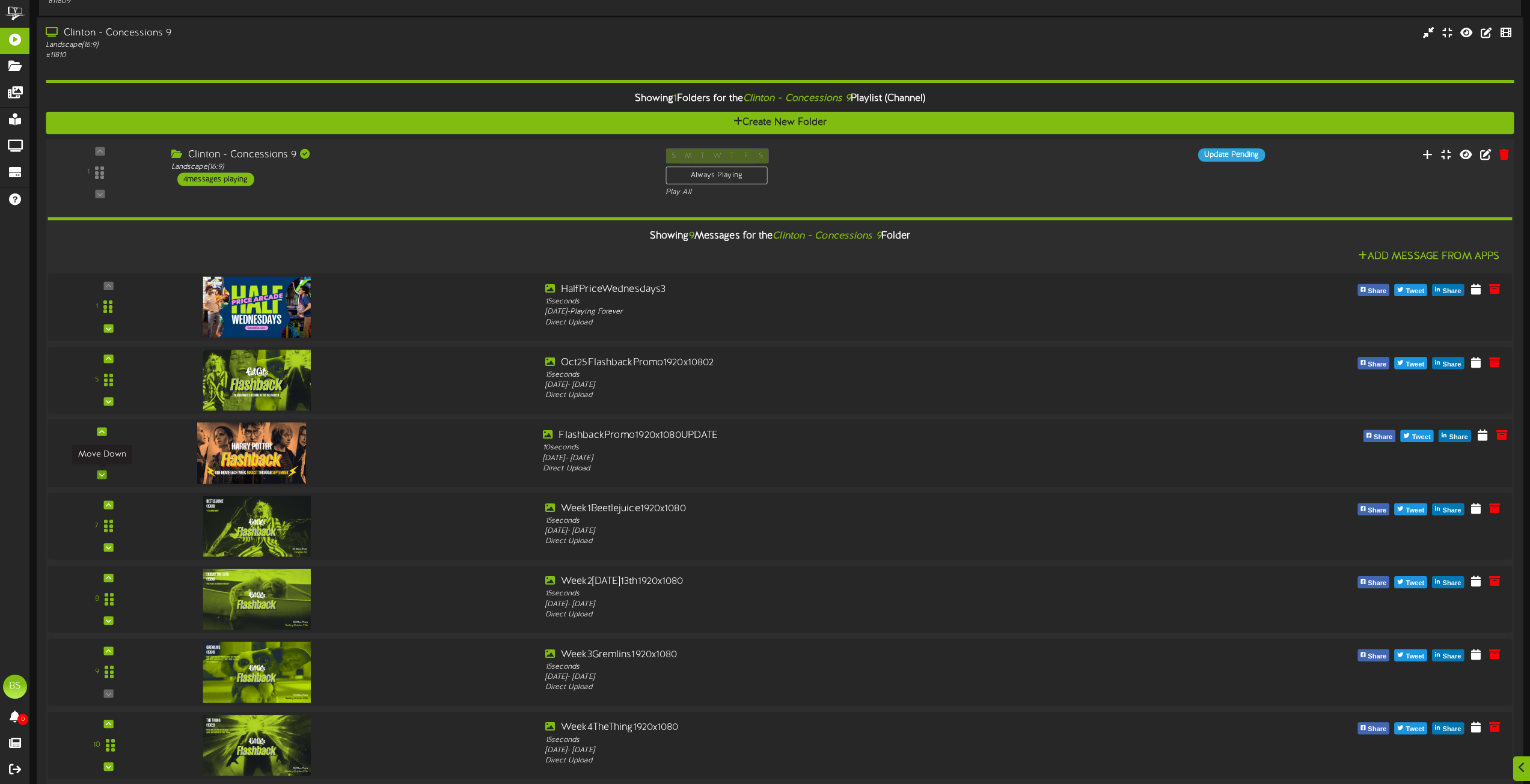
click at [103, 476] on icon at bounding box center [102, 475] width 6 height 6
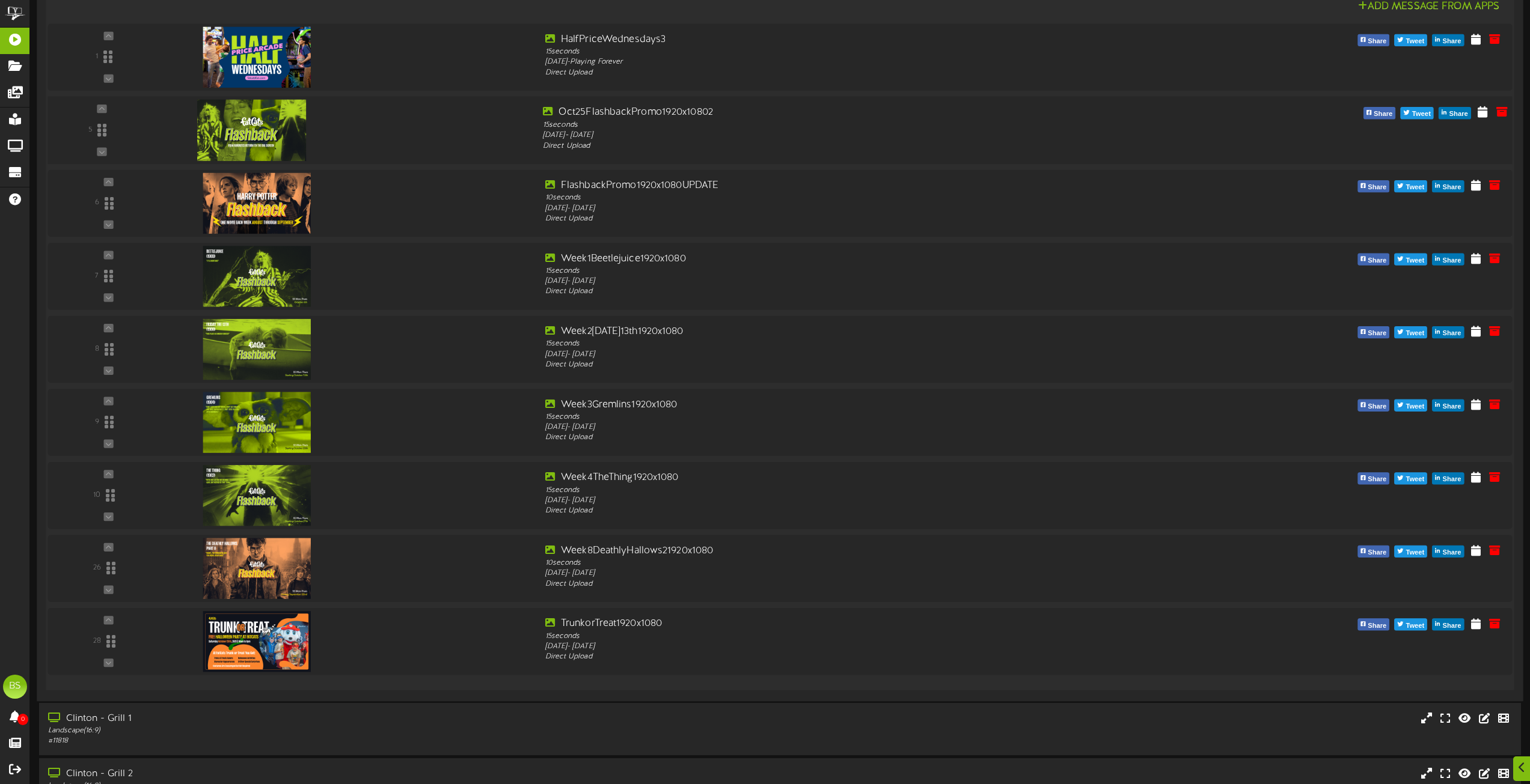
scroll to position [6610, 0]
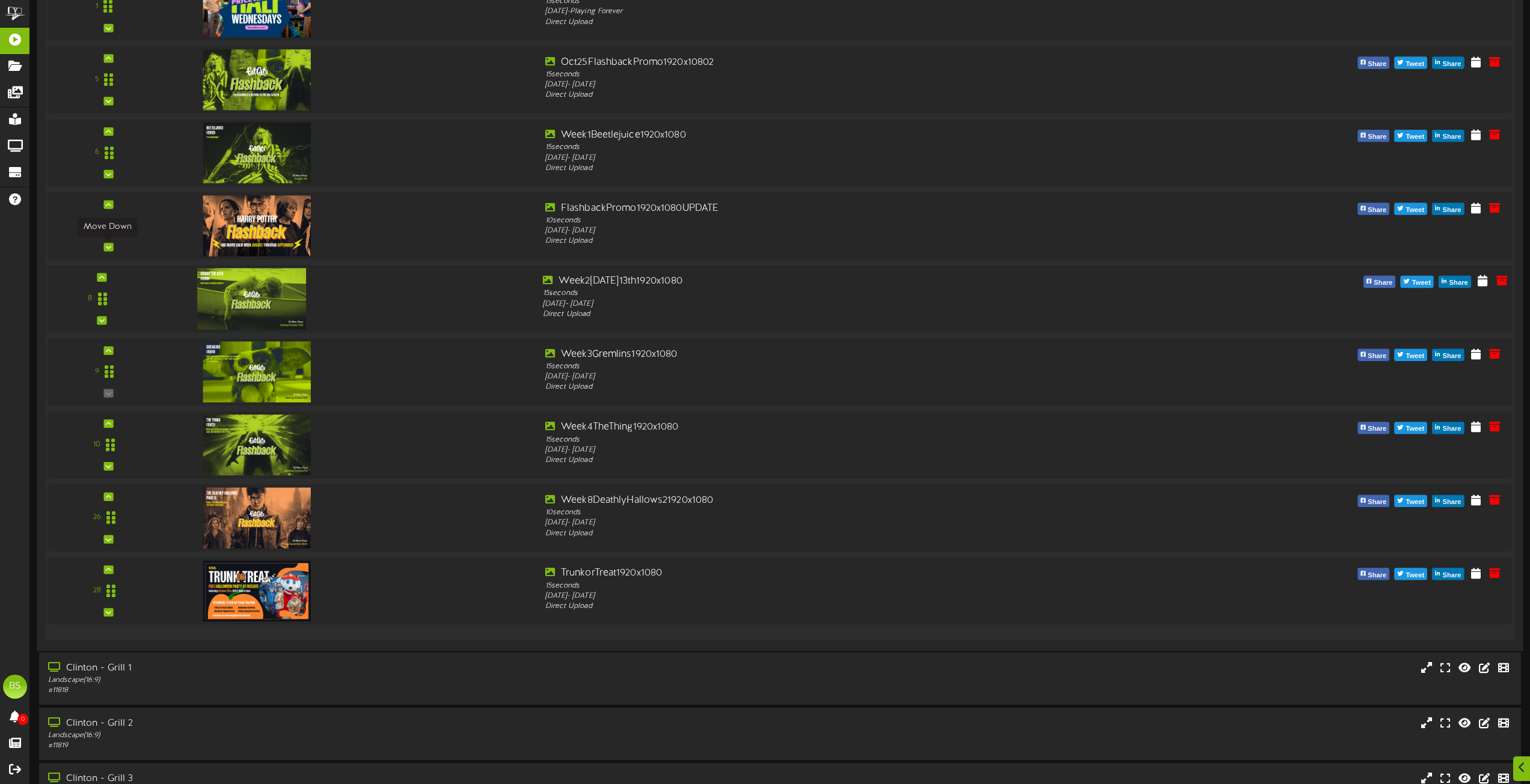
click at [106, 247] on icon at bounding box center [109, 247] width 6 height 6
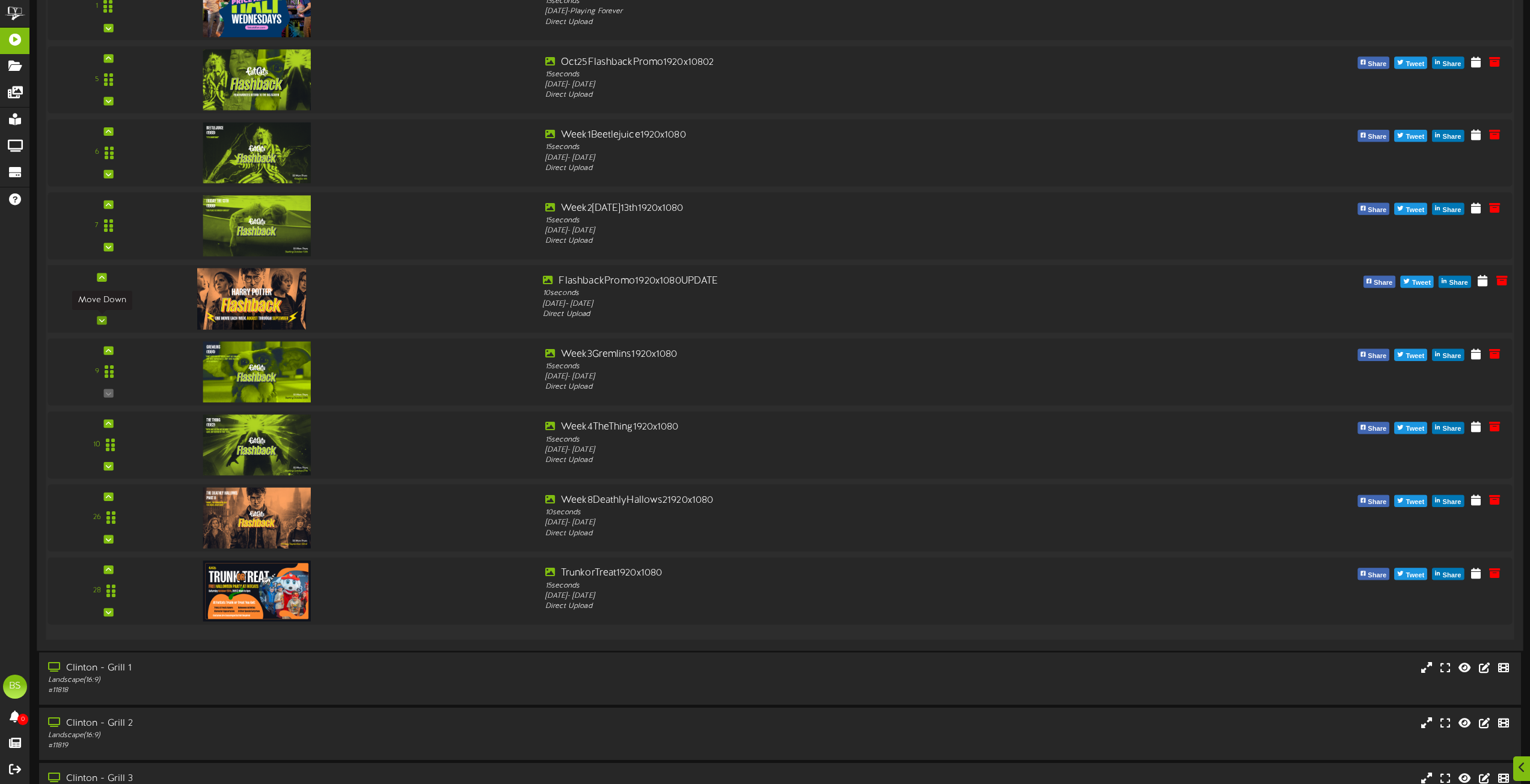
click at [99, 322] on icon at bounding box center [102, 320] width 6 height 6
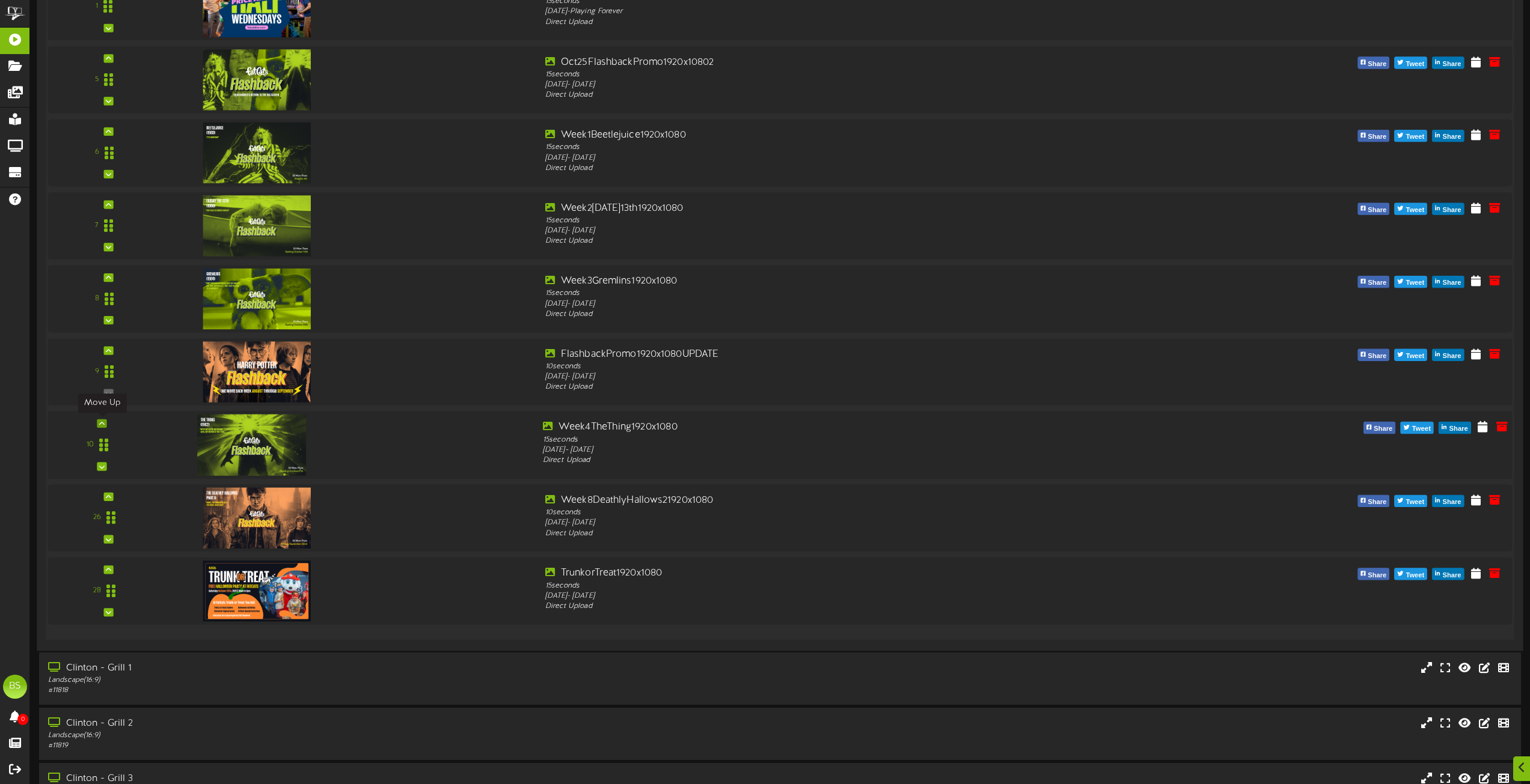
click at [103, 423] on icon at bounding box center [102, 423] width 6 height 6
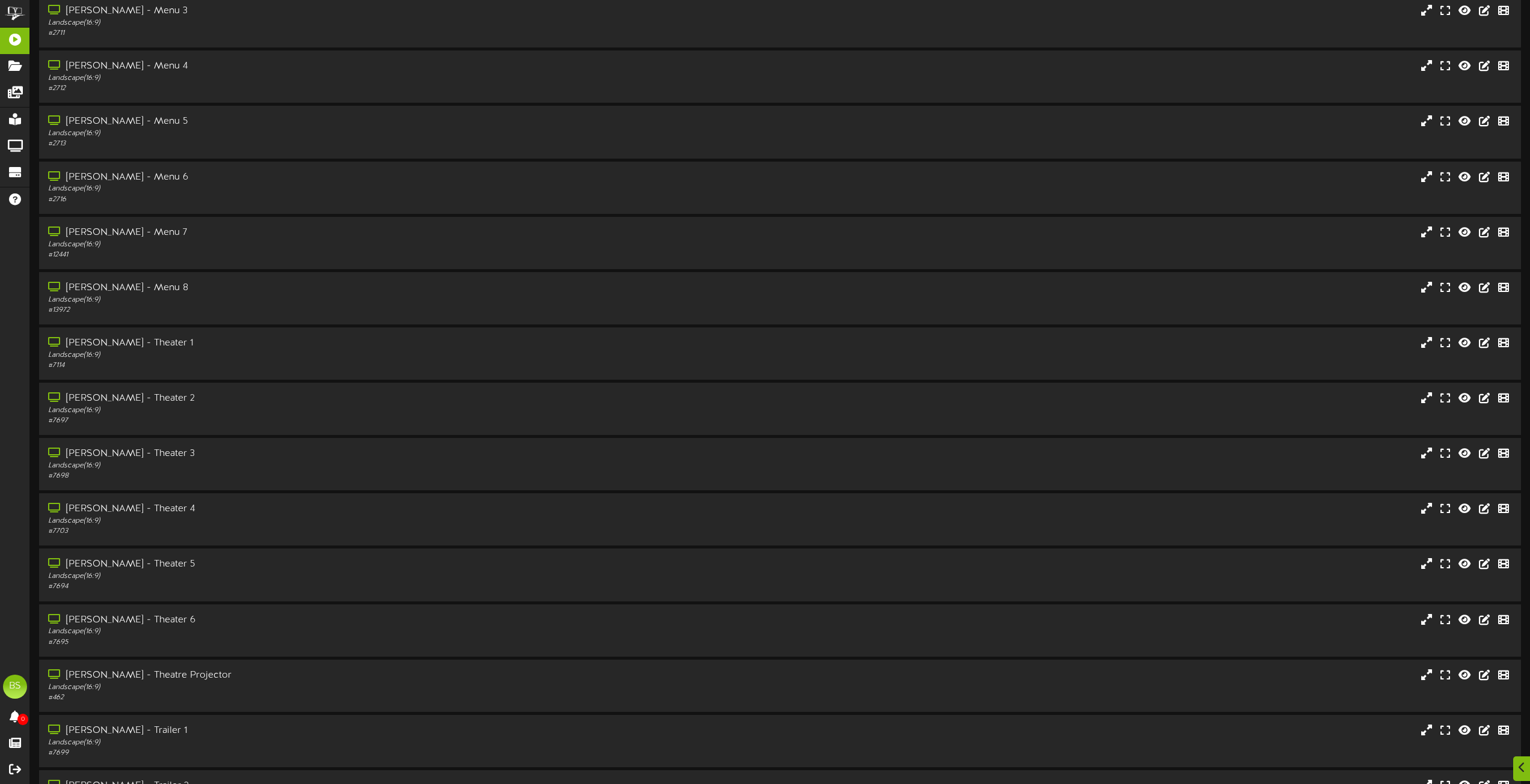
scroll to position [8412, 0]
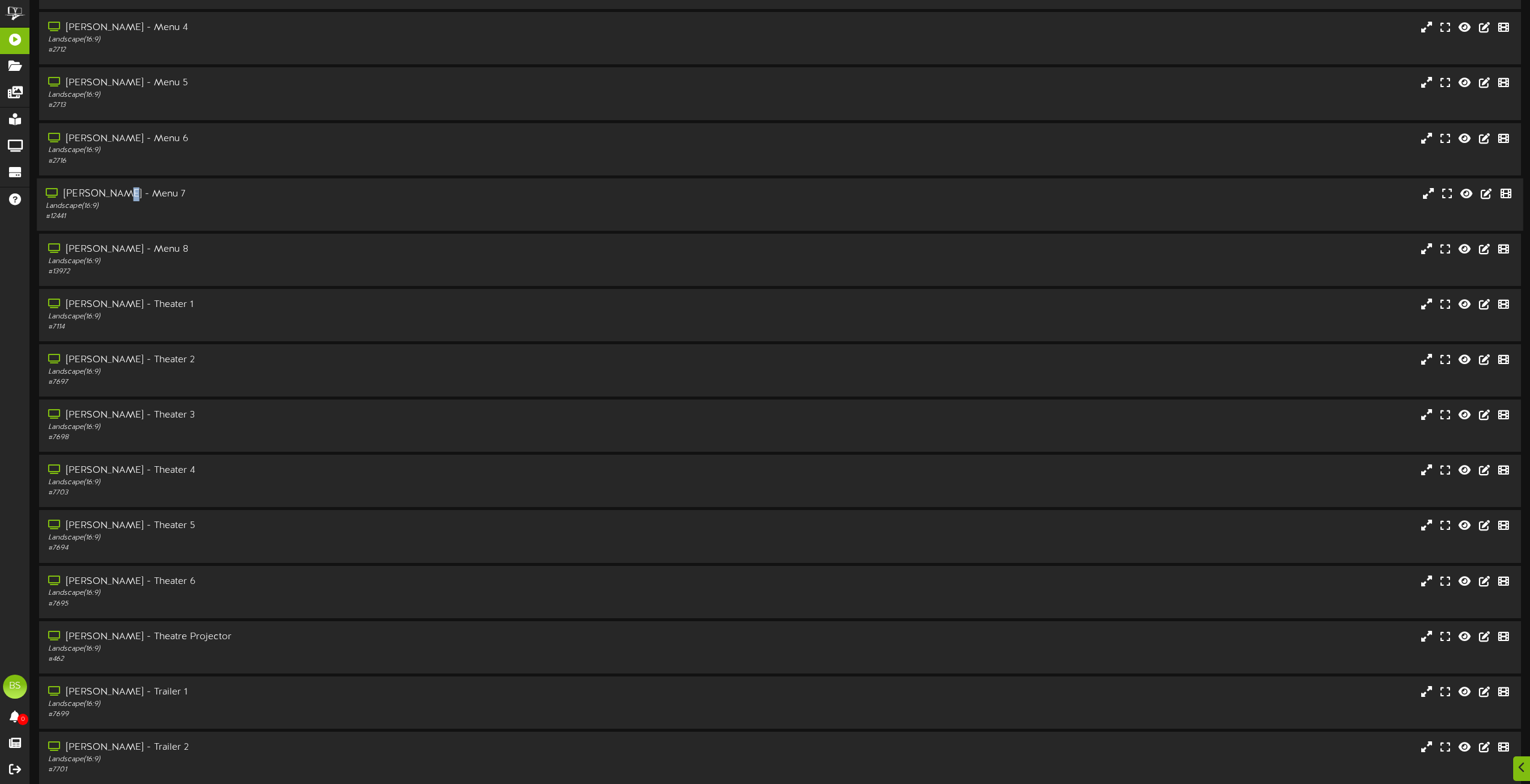
click at [117, 193] on div "[PERSON_NAME] - Menu 7" at bounding box center [346, 194] width 601 height 14
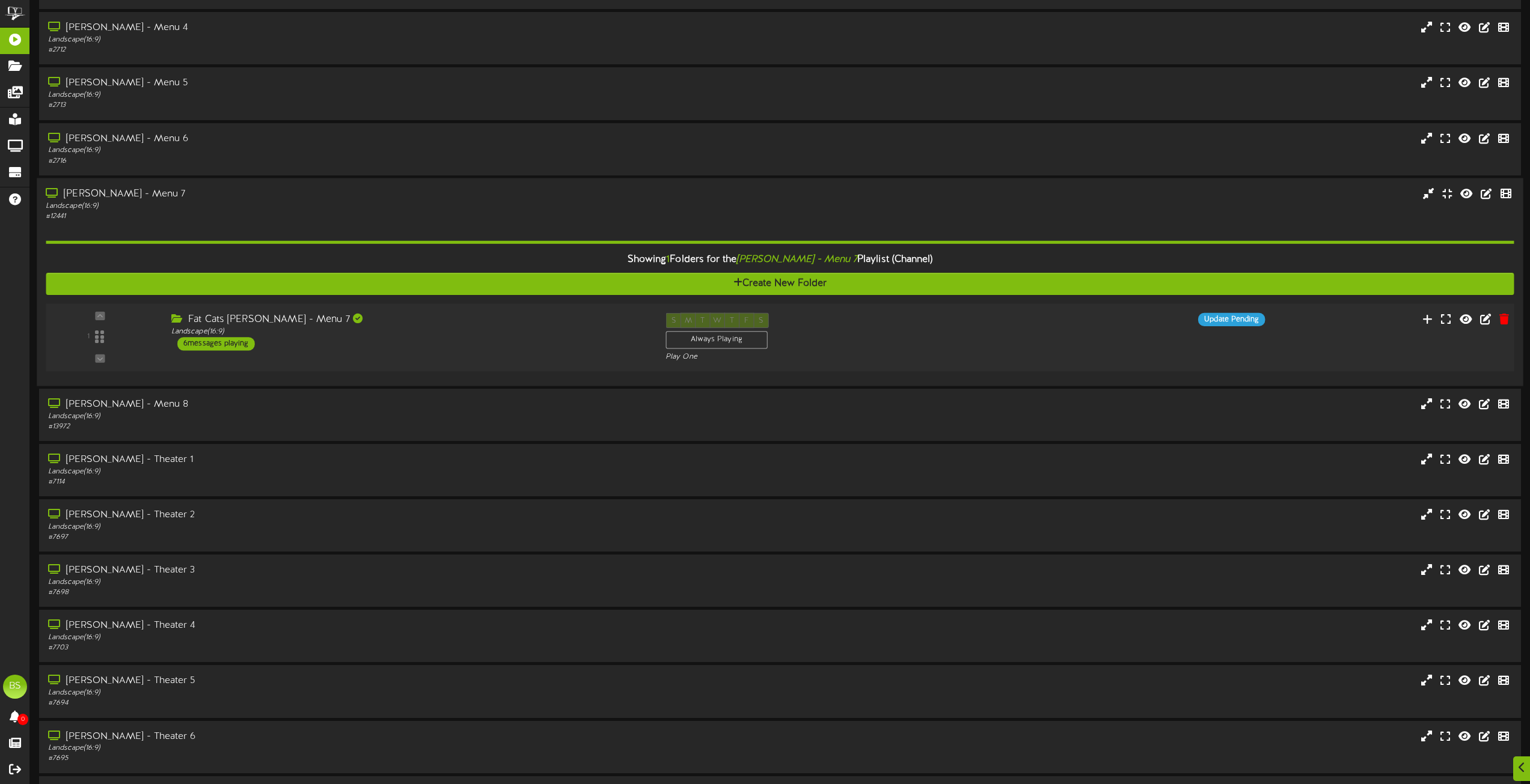
click at [239, 343] on div "6 messages playing" at bounding box center [216, 343] width 78 height 13
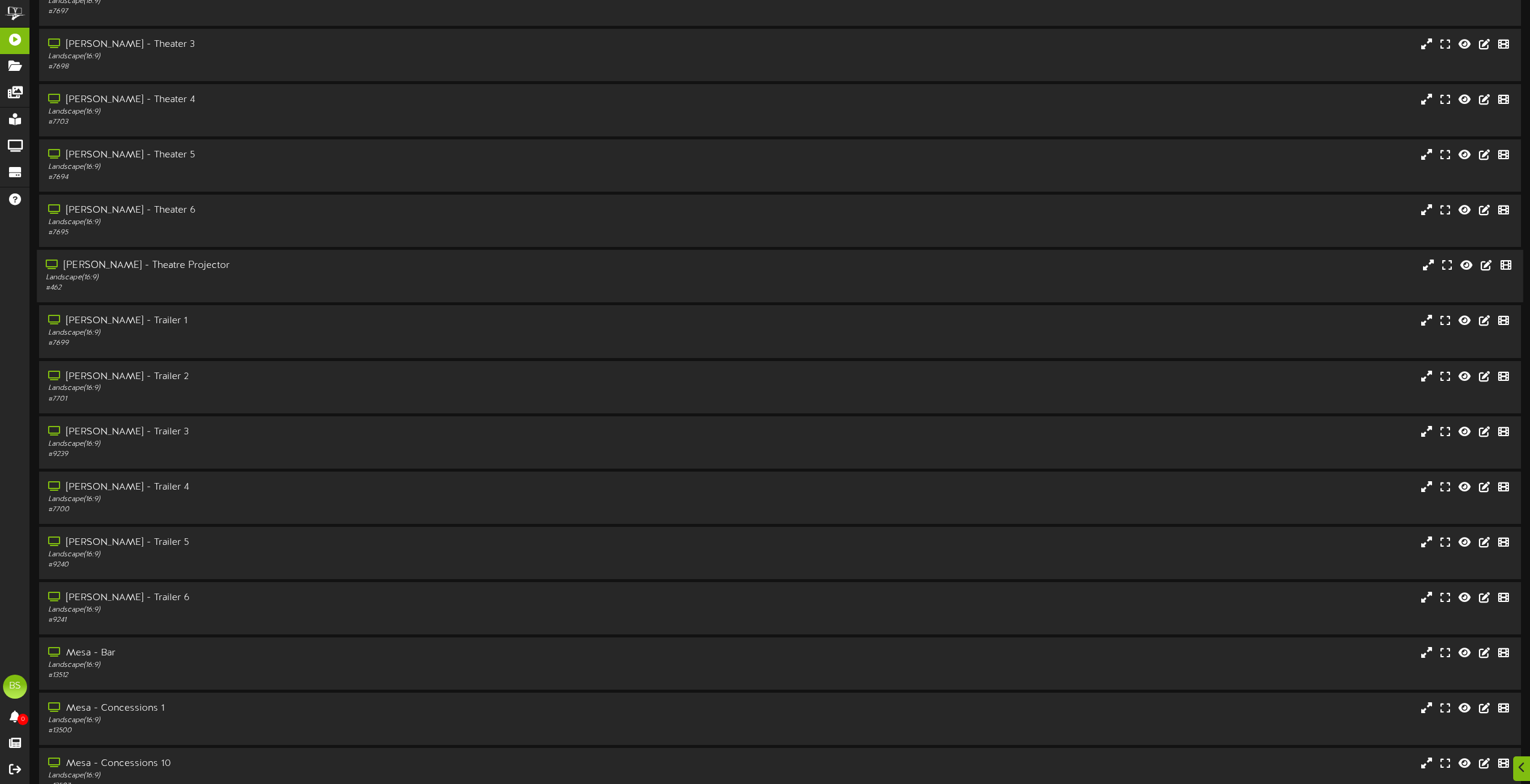
scroll to position [9914, 0]
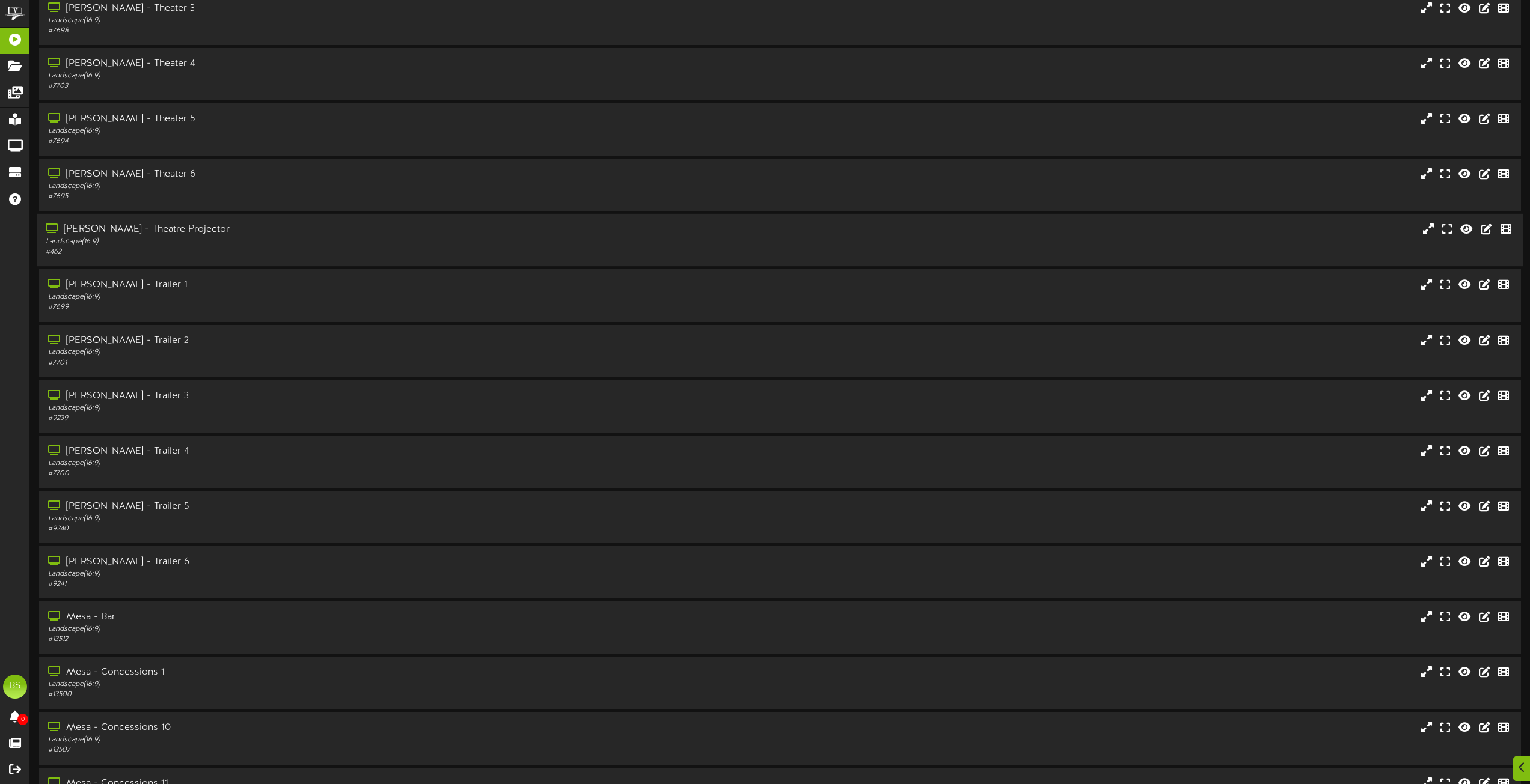
click at [156, 229] on div "[PERSON_NAME] - Theatre Projector" at bounding box center [346, 230] width 601 height 14
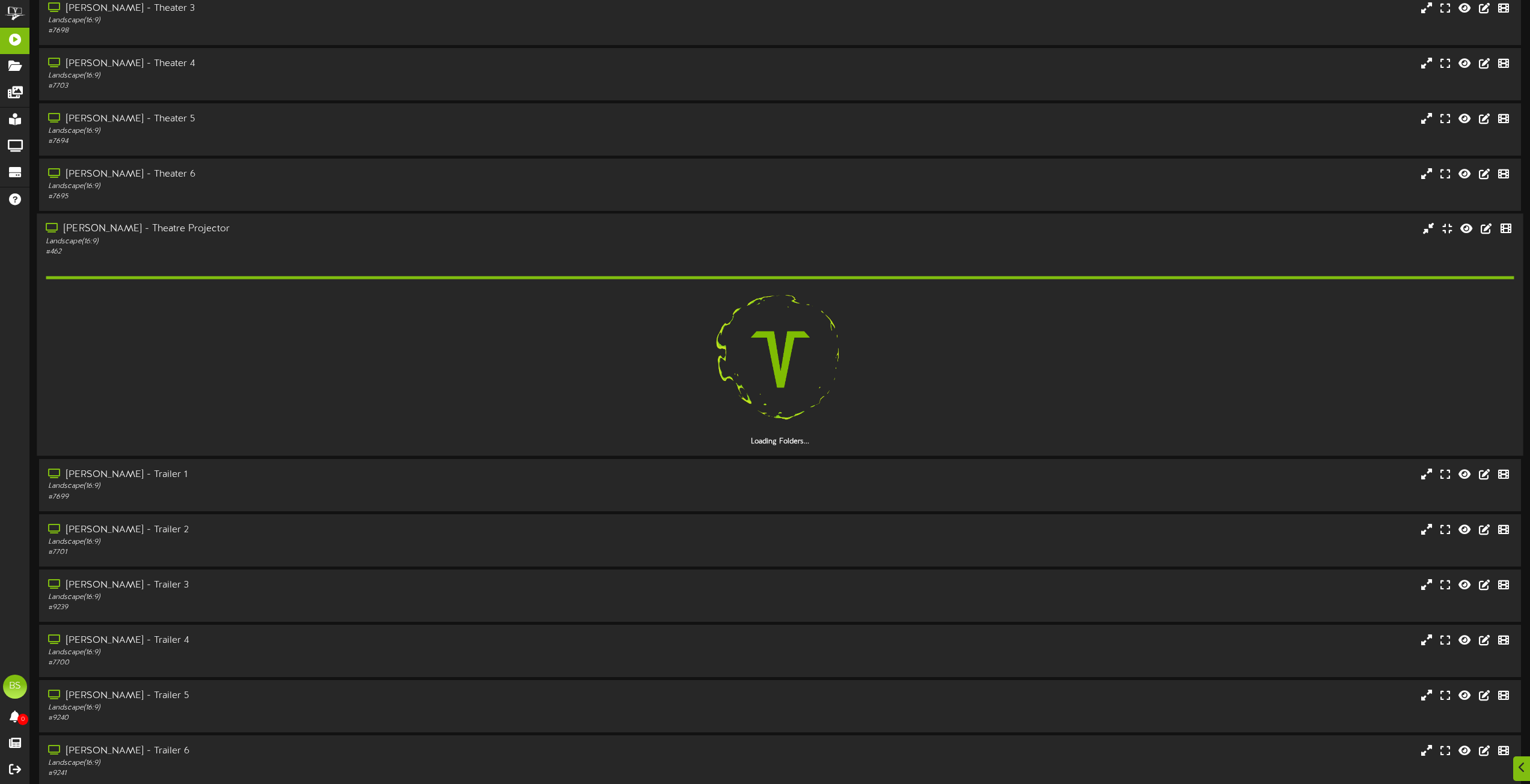
click at [146, 224] on div "[PERSON_NAME] - Theatre Projector" at bounding box center [346, 230] width 601 height 14
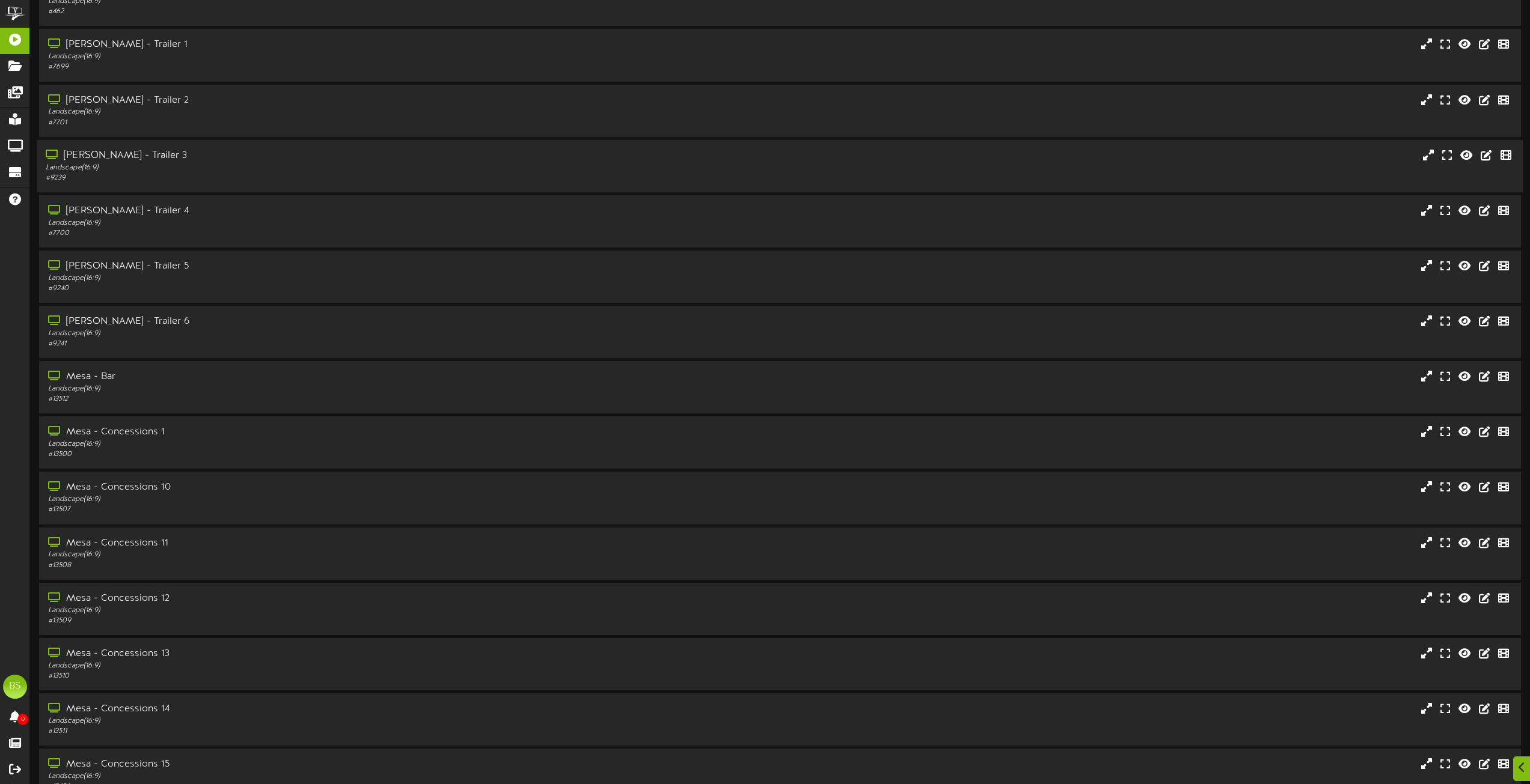
scroll to position [10332, 0]
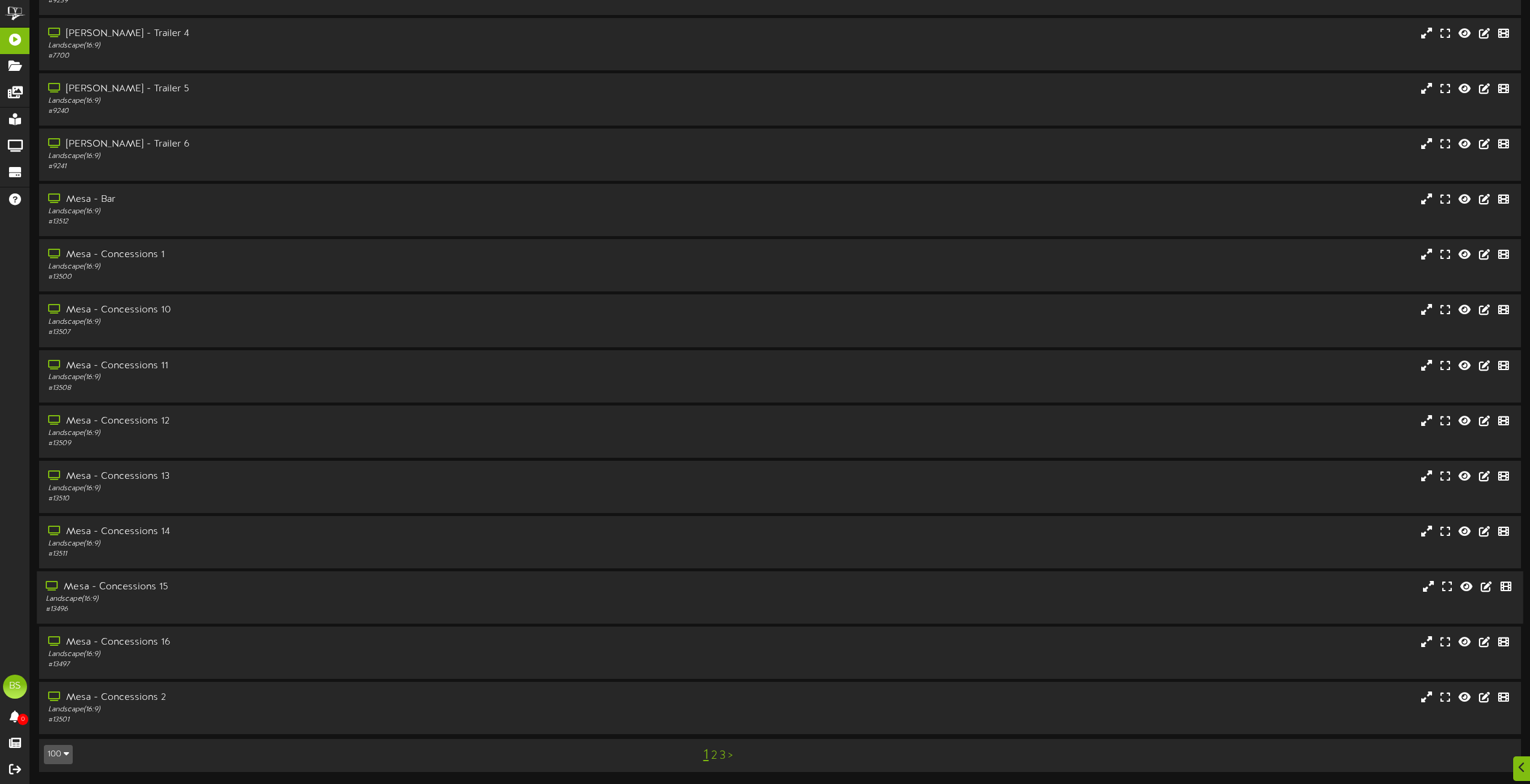
click at [148, 587] on div "Mesa - Concessions 15" at bounding box center [346, 588] width 601 height 14
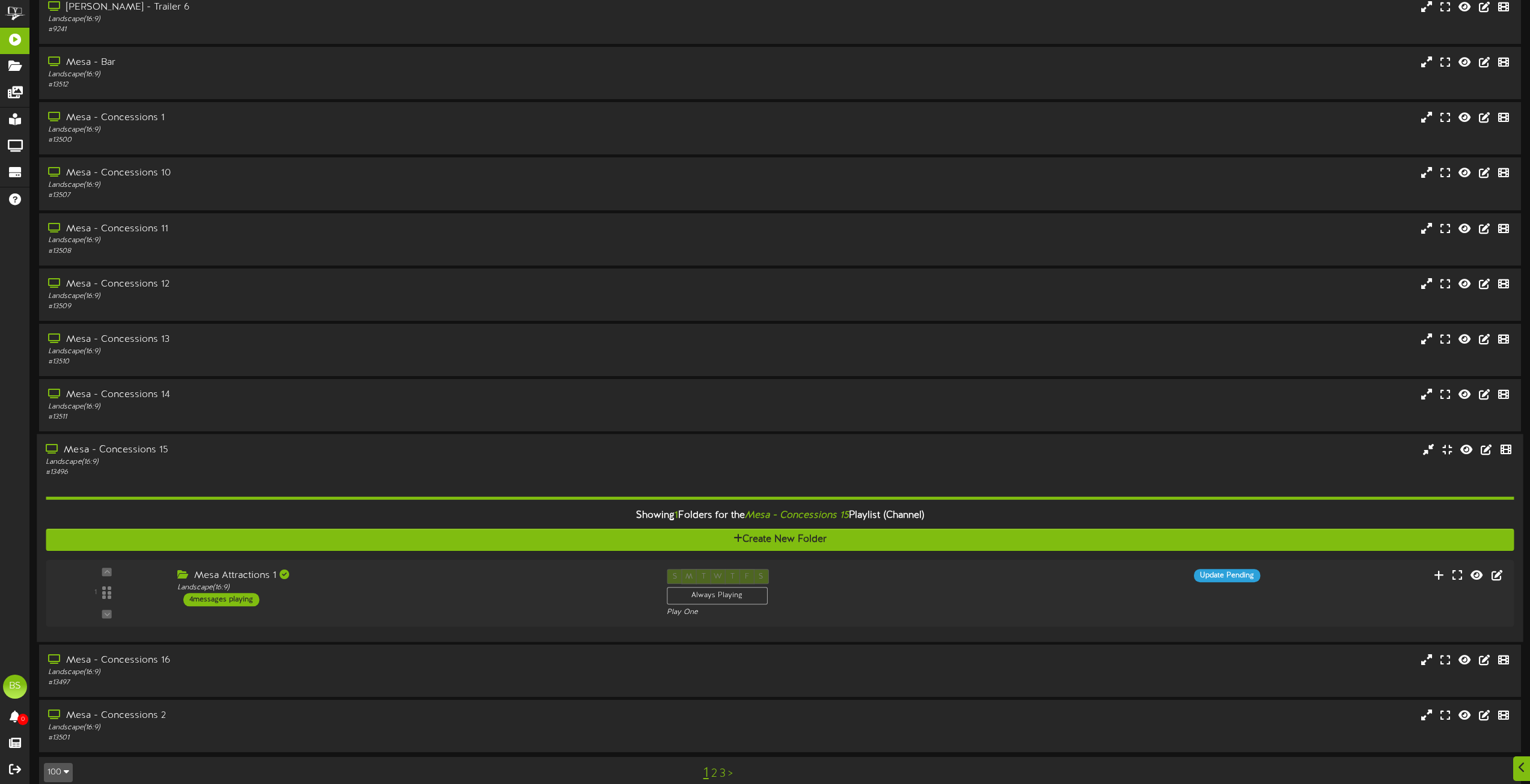
scroll to position [10487, 0]
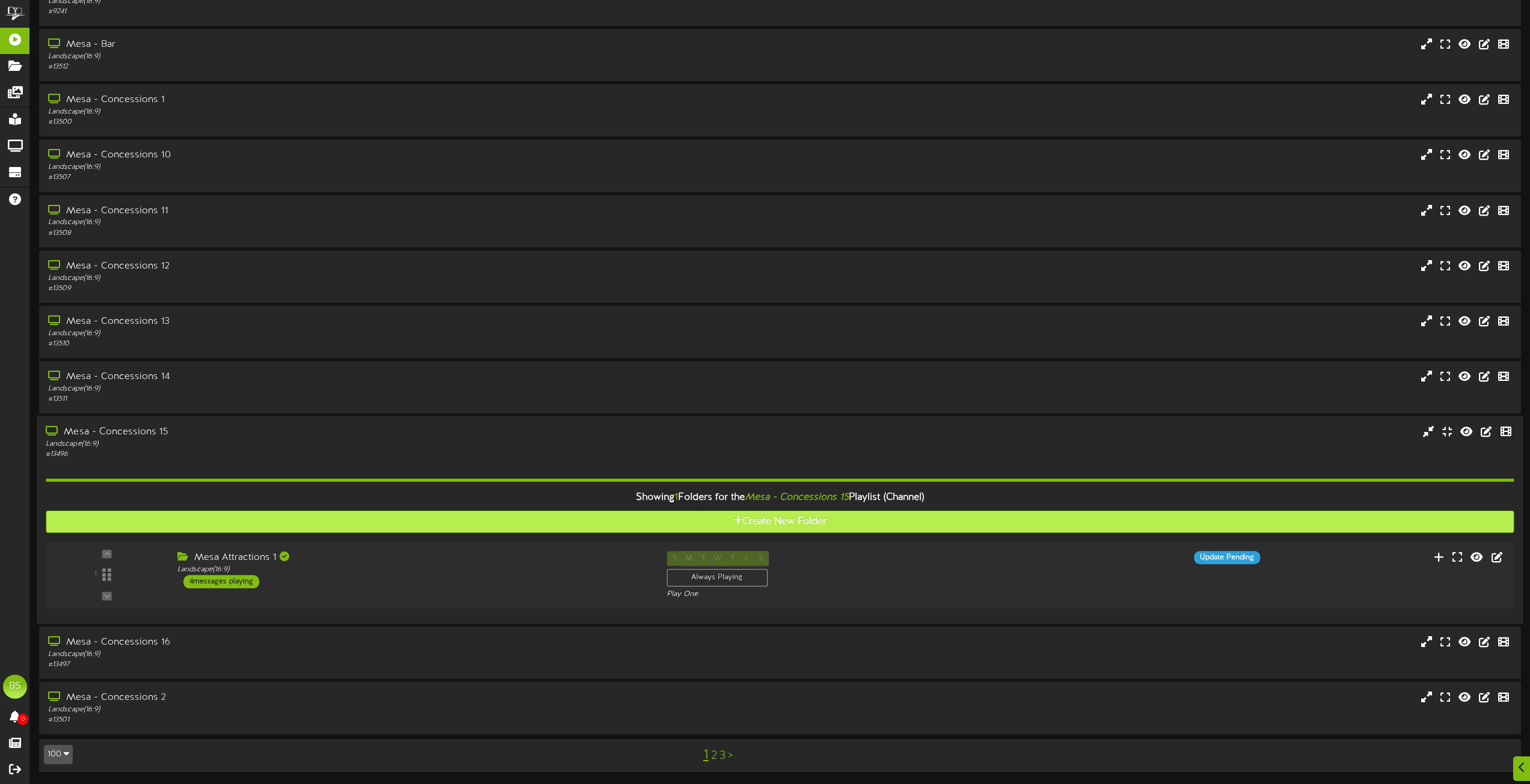
drag, startPoint x: 239, startPoint y: 582, endPoint x: 284, endPoint y: 523, distance: 74.2
click at [239, 581] on div "4 messages playing" at bounding box center [221, 581] width 76 height 13
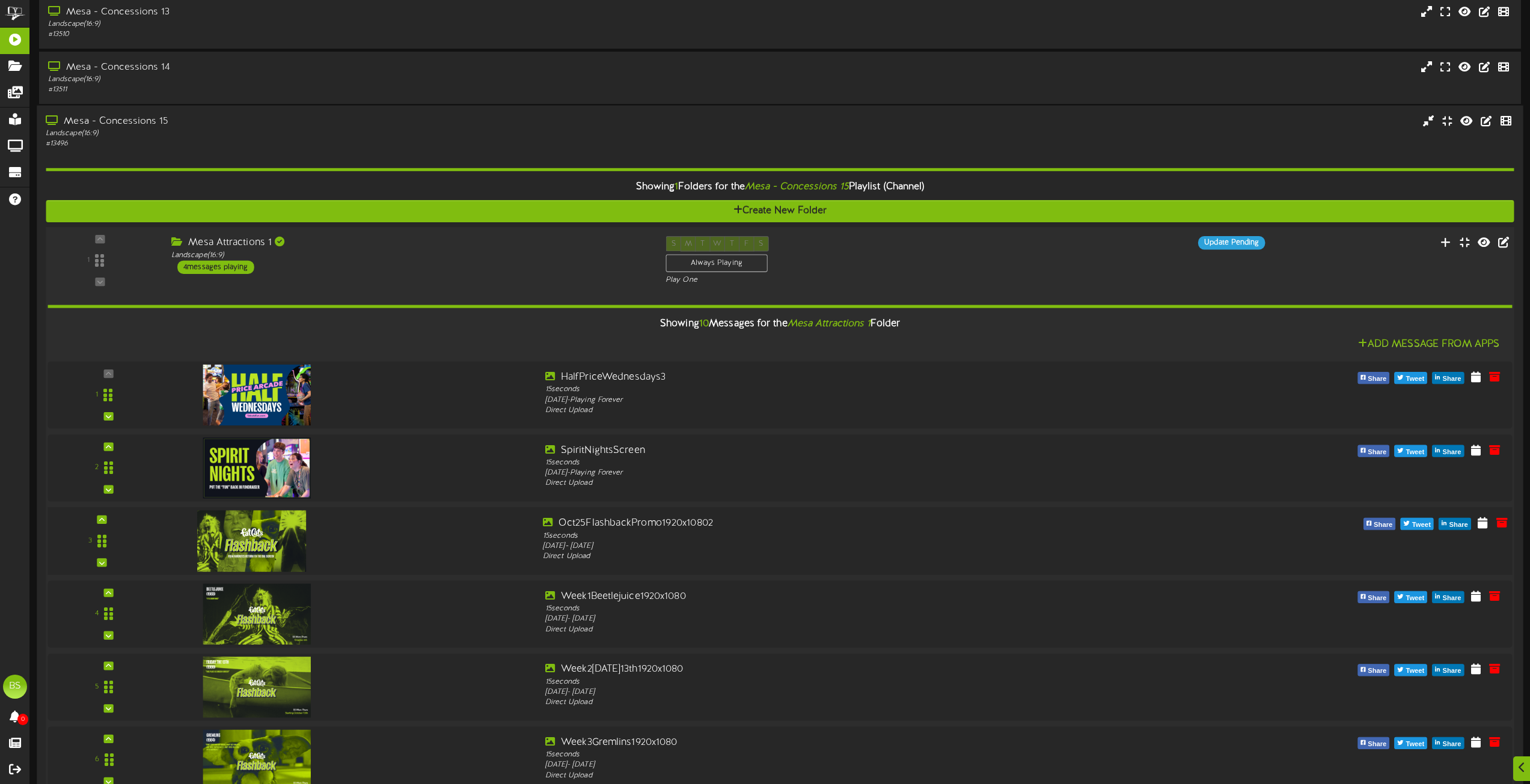
scroll to position [11037, 0]
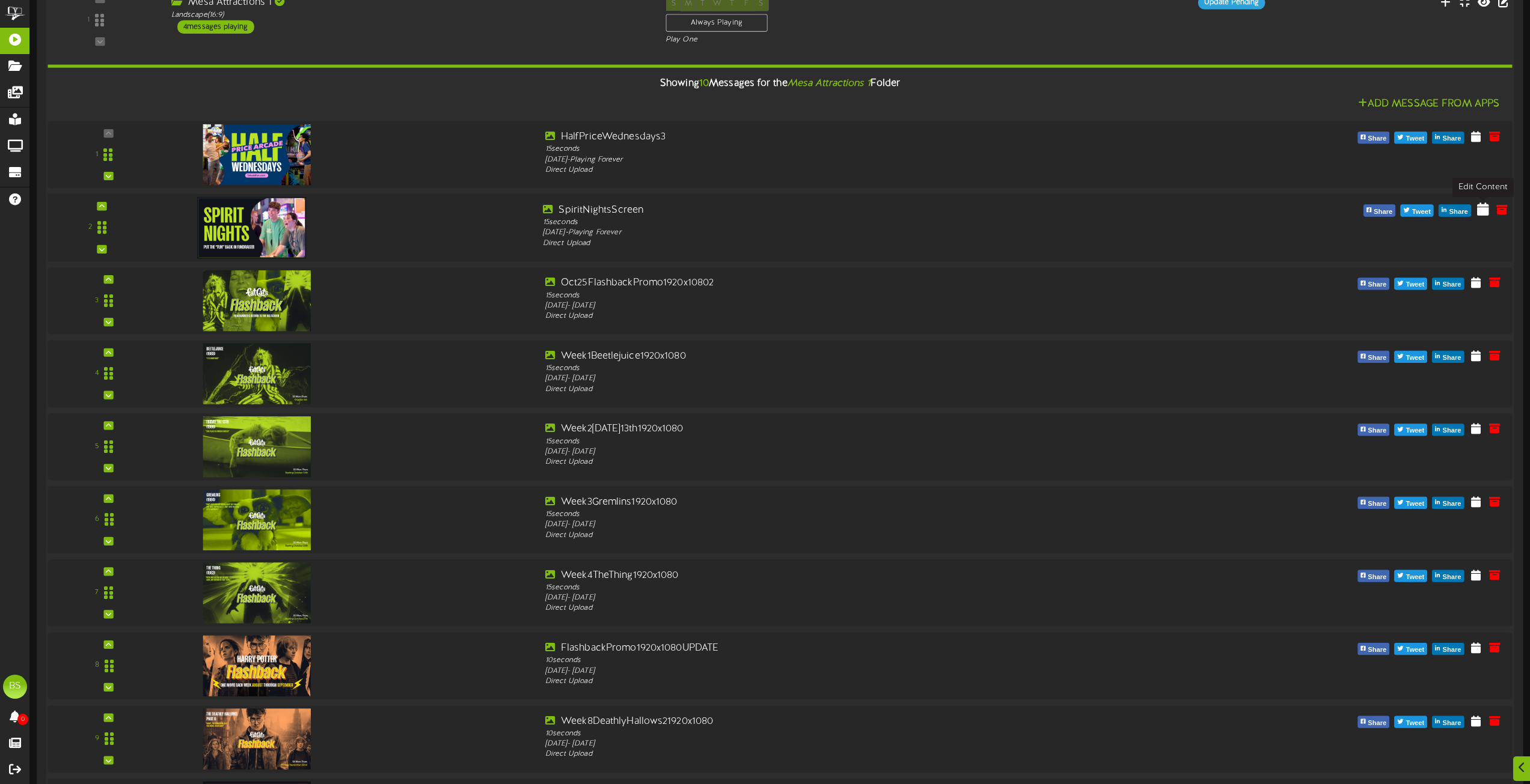
click at [1480, 209] on icon at bounding box center [1483, 208] width 12 height 13
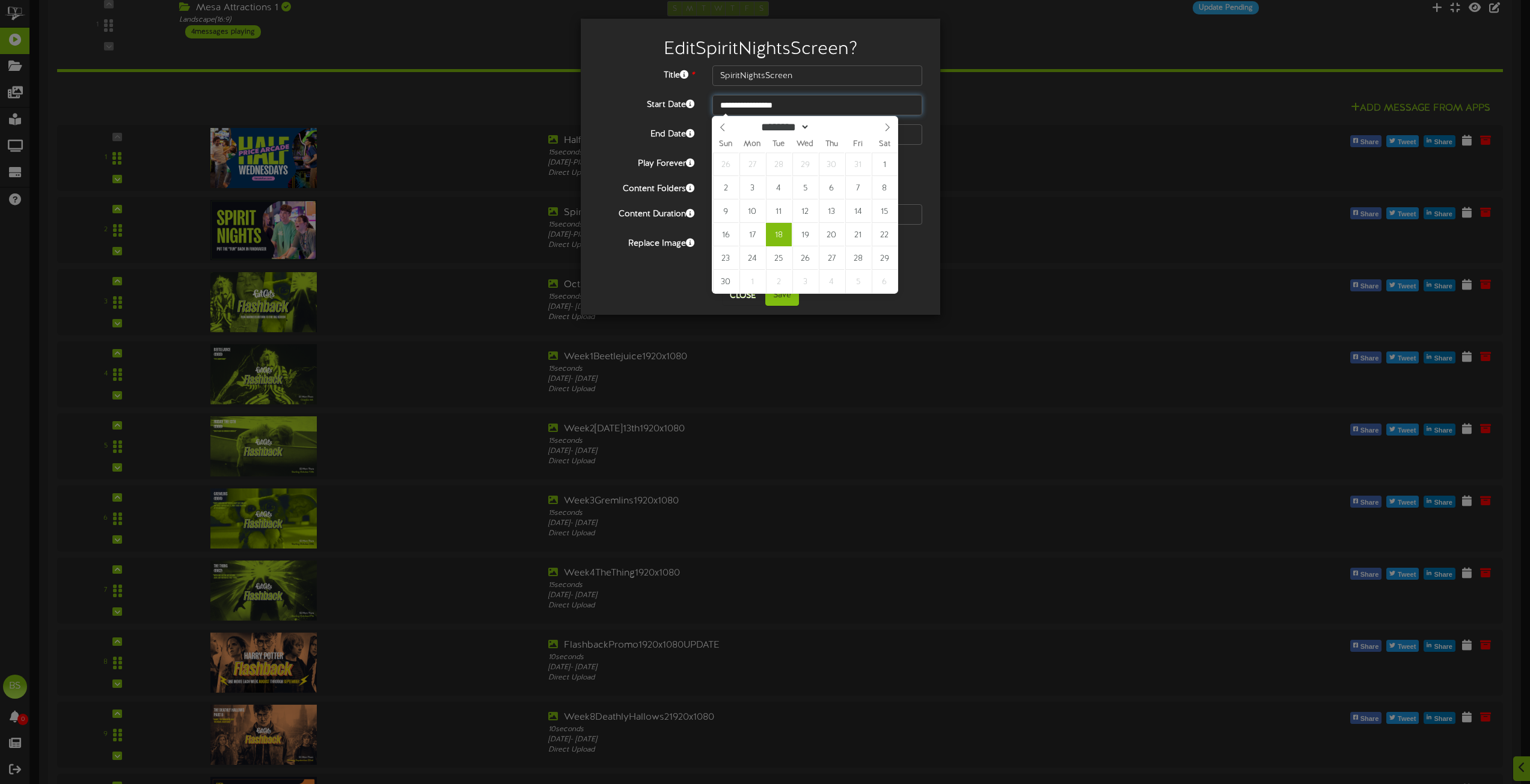
click at [771, 101] on input "**********" at bounding box center [818, 105] width 210 height 21
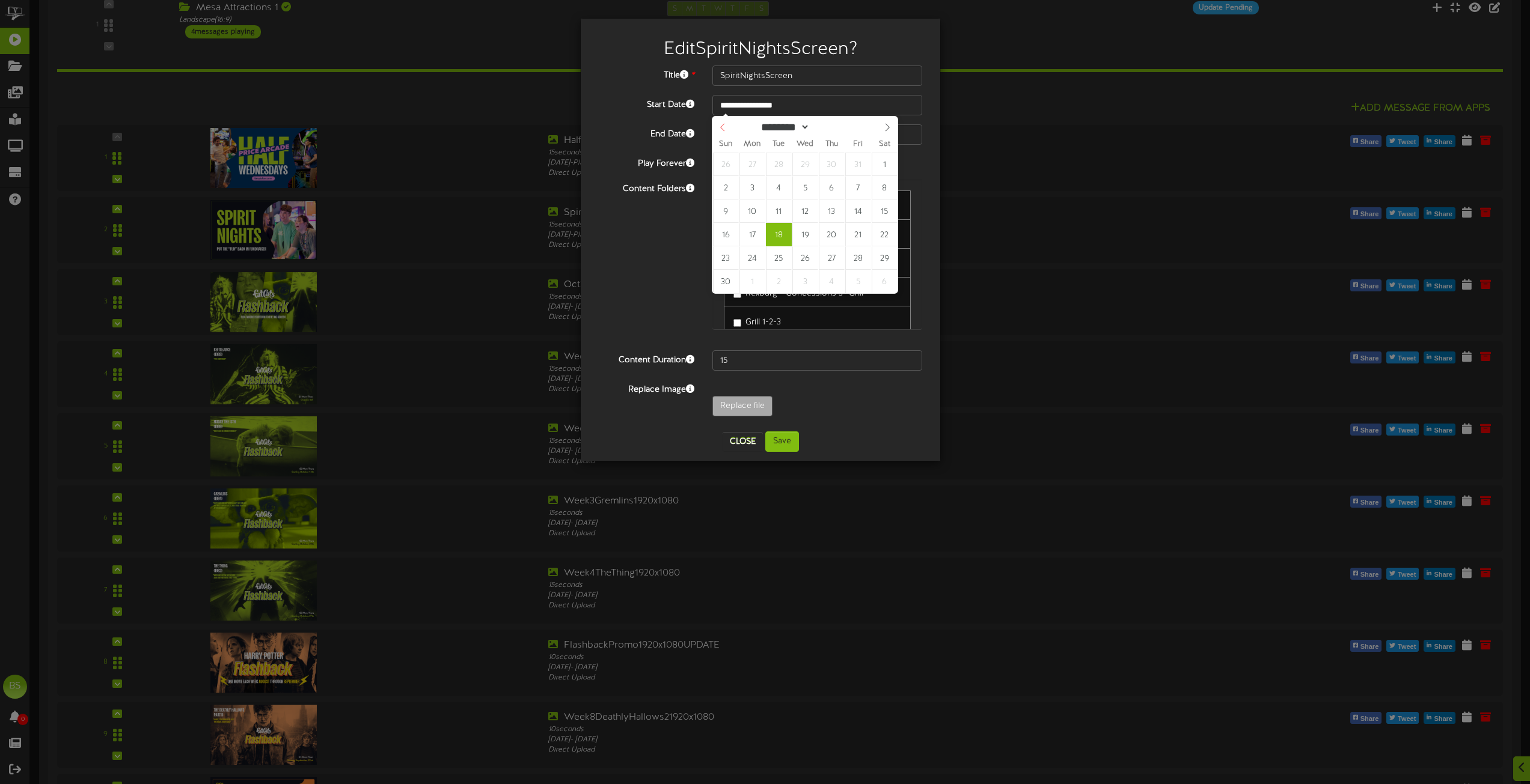
click at [723, 131] on icon at bounding box center [722, 128] width 9 height 9
select select "*"
click at [722, 130] on icon at bounding box center [722, 128] width 9 height 9
type input "**********"
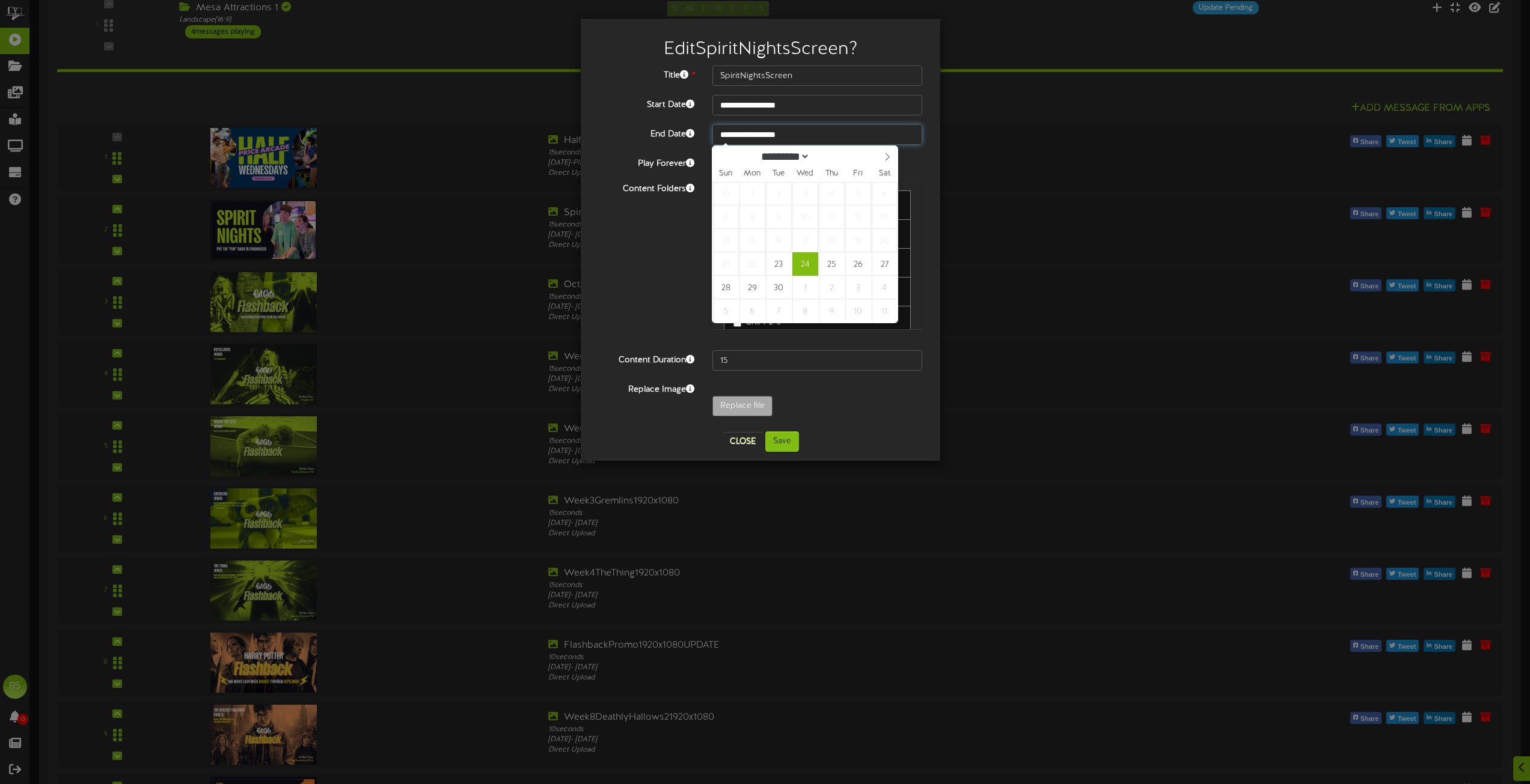
type input "**********"
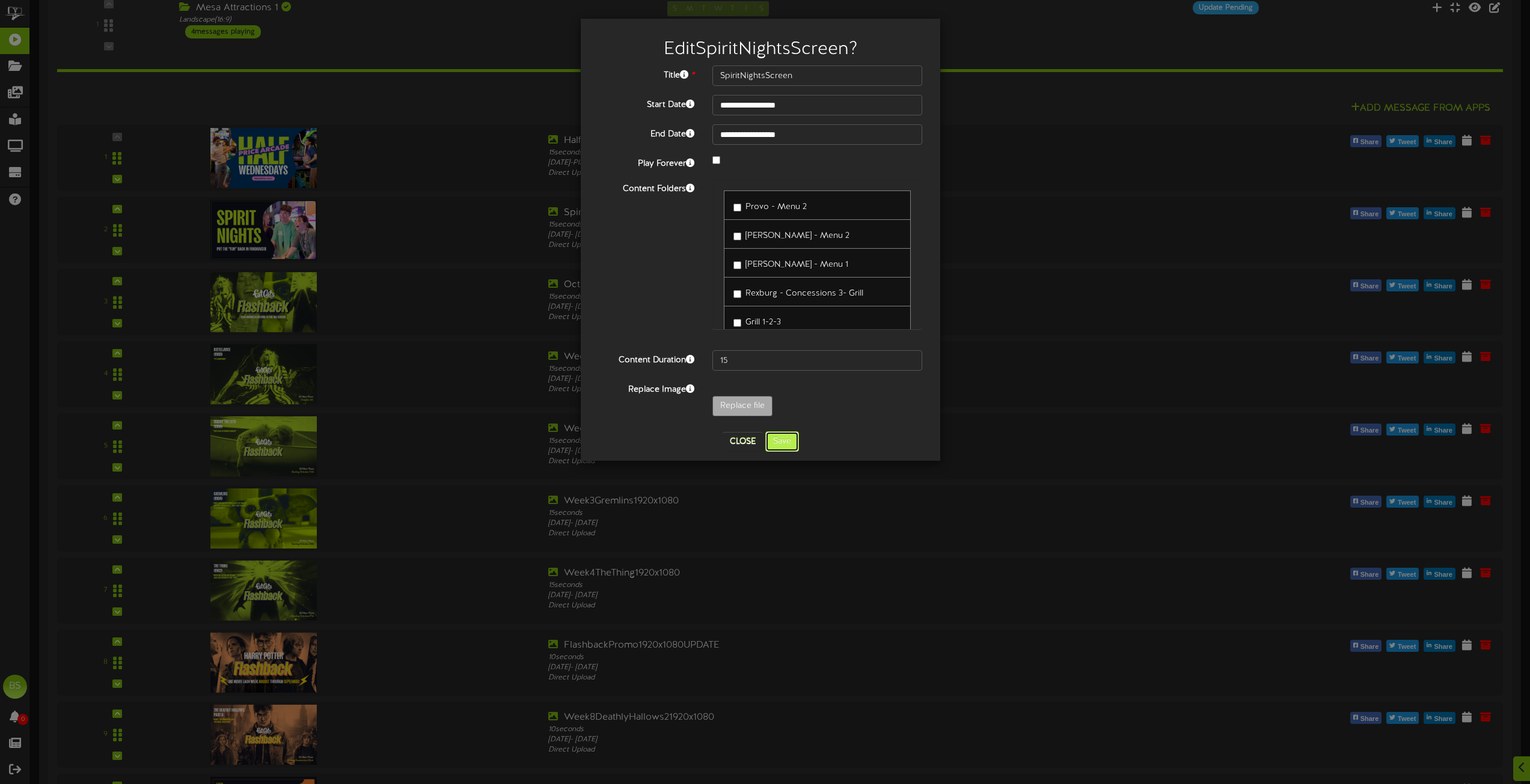
click at [787, 441] on button "Save" at bounding box center [782, 442] width 33 height 21
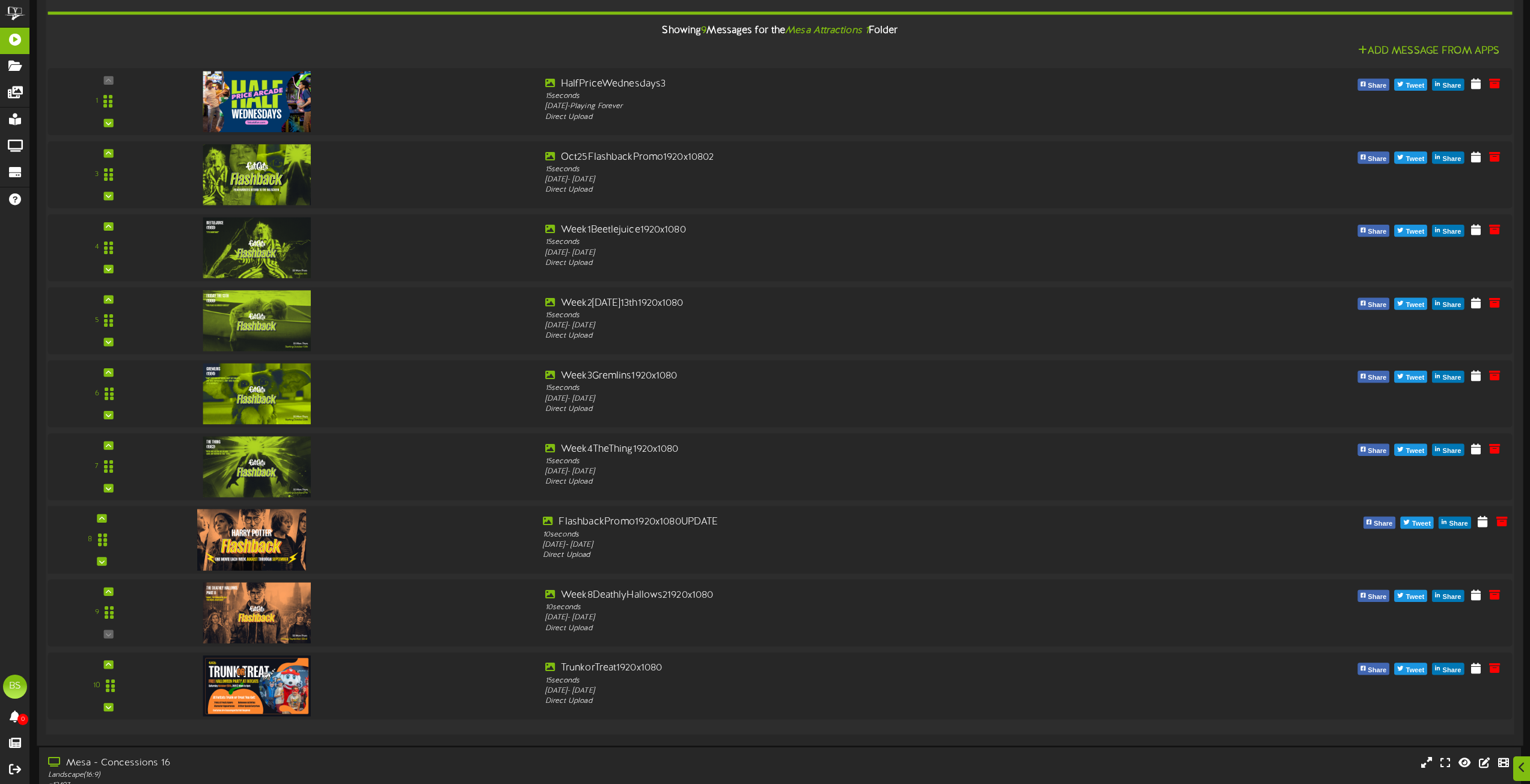
scroll to position [11211, 0]
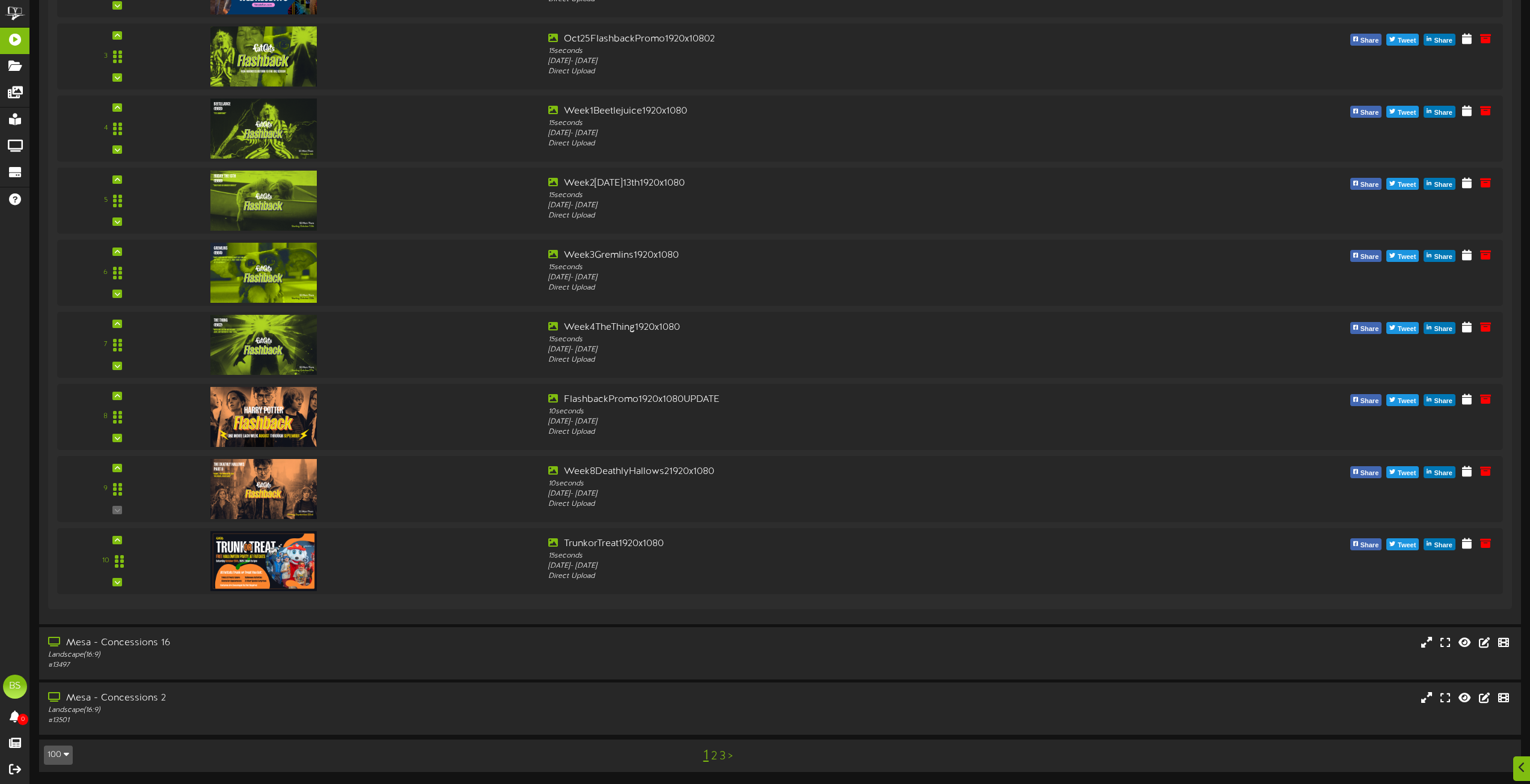
click at [713, 756] on link "2" at bounding box center [713, 756] width 6 height 13
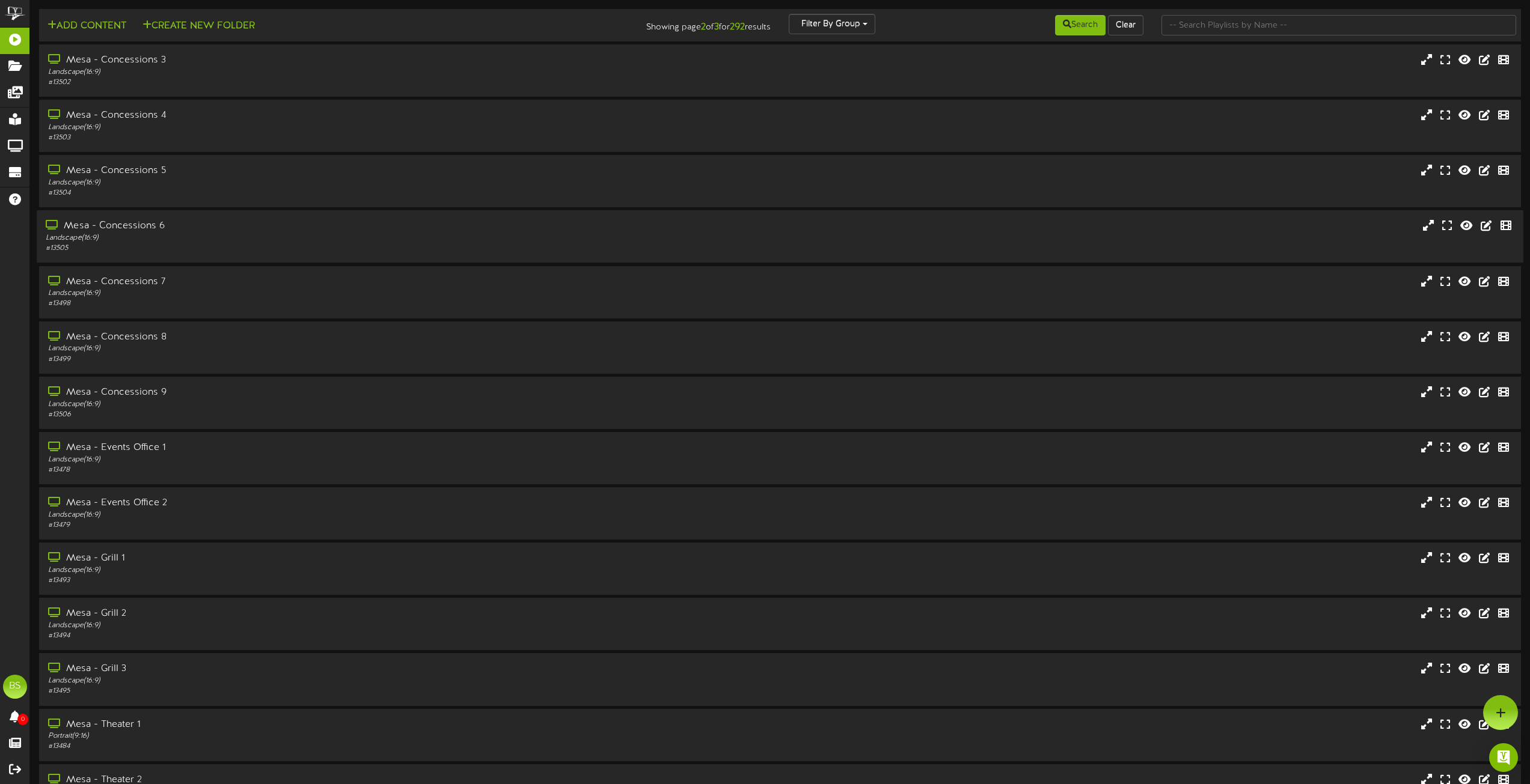
click at [149, 227] on div "Mesa - Concessions 6" at bounding box center [346, 227] width 601 height 14
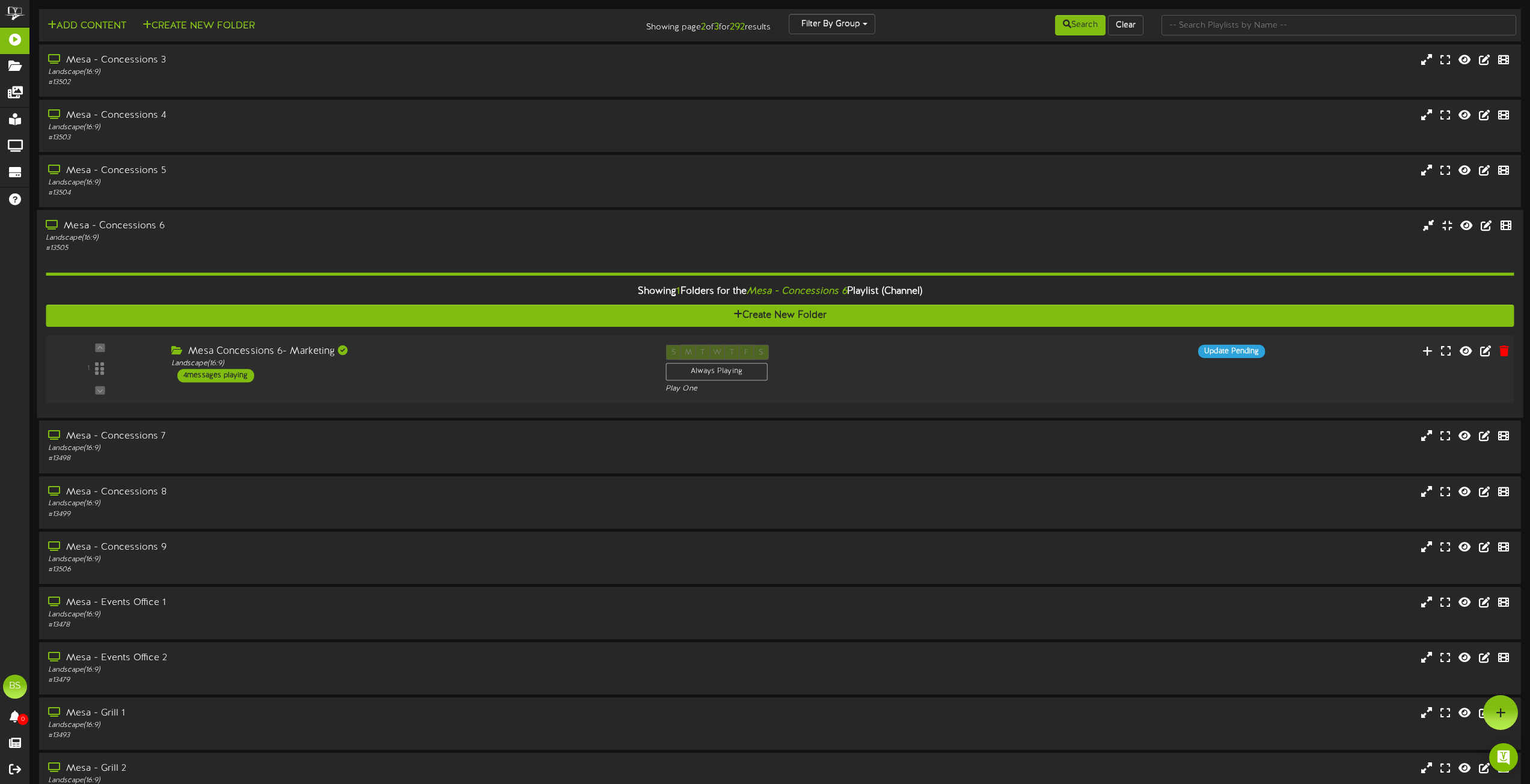
click at [229, 375] on div "4 messages playing" at bounding box center [216, 375] width 77 height 13
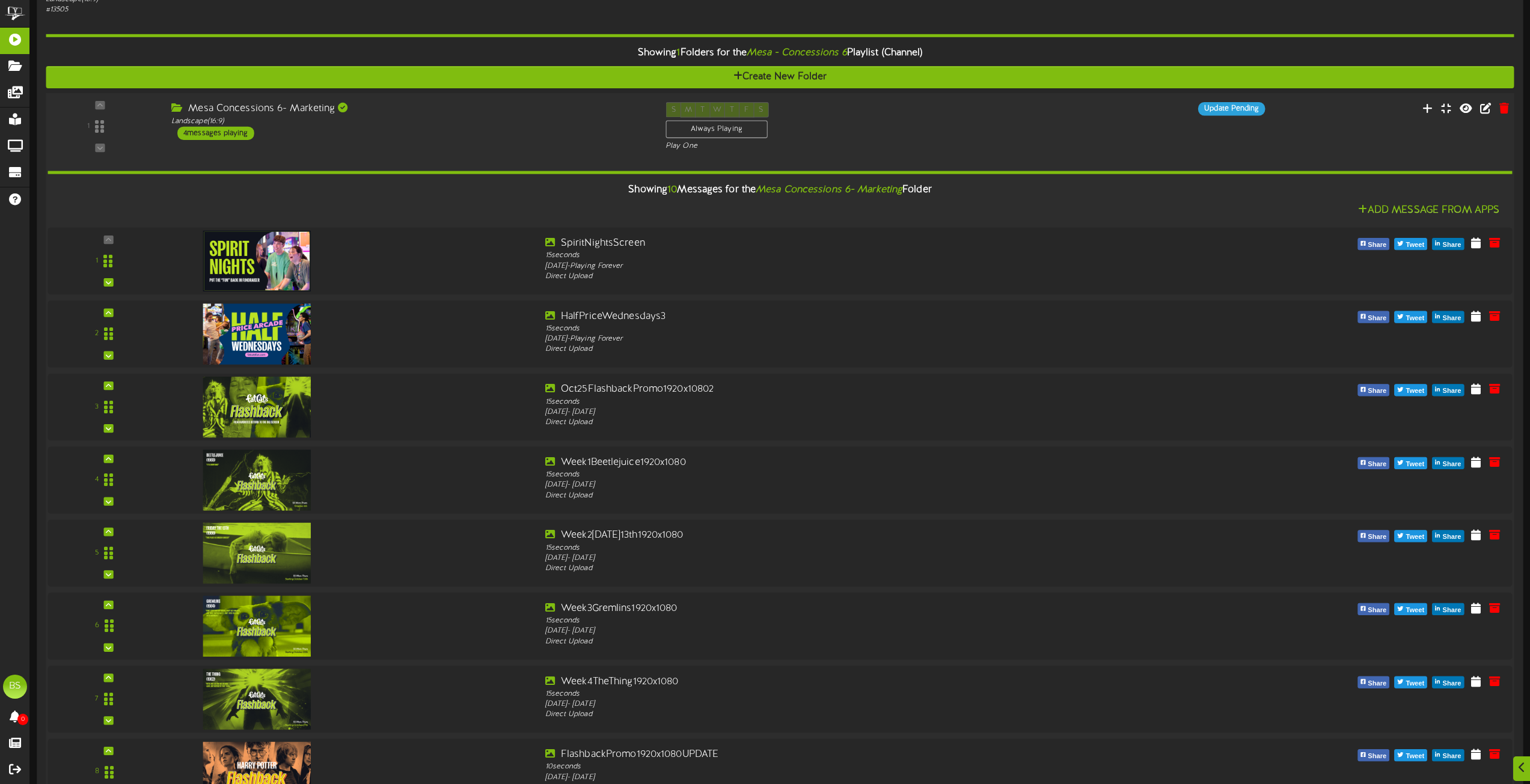
scroll to position [240, 0]
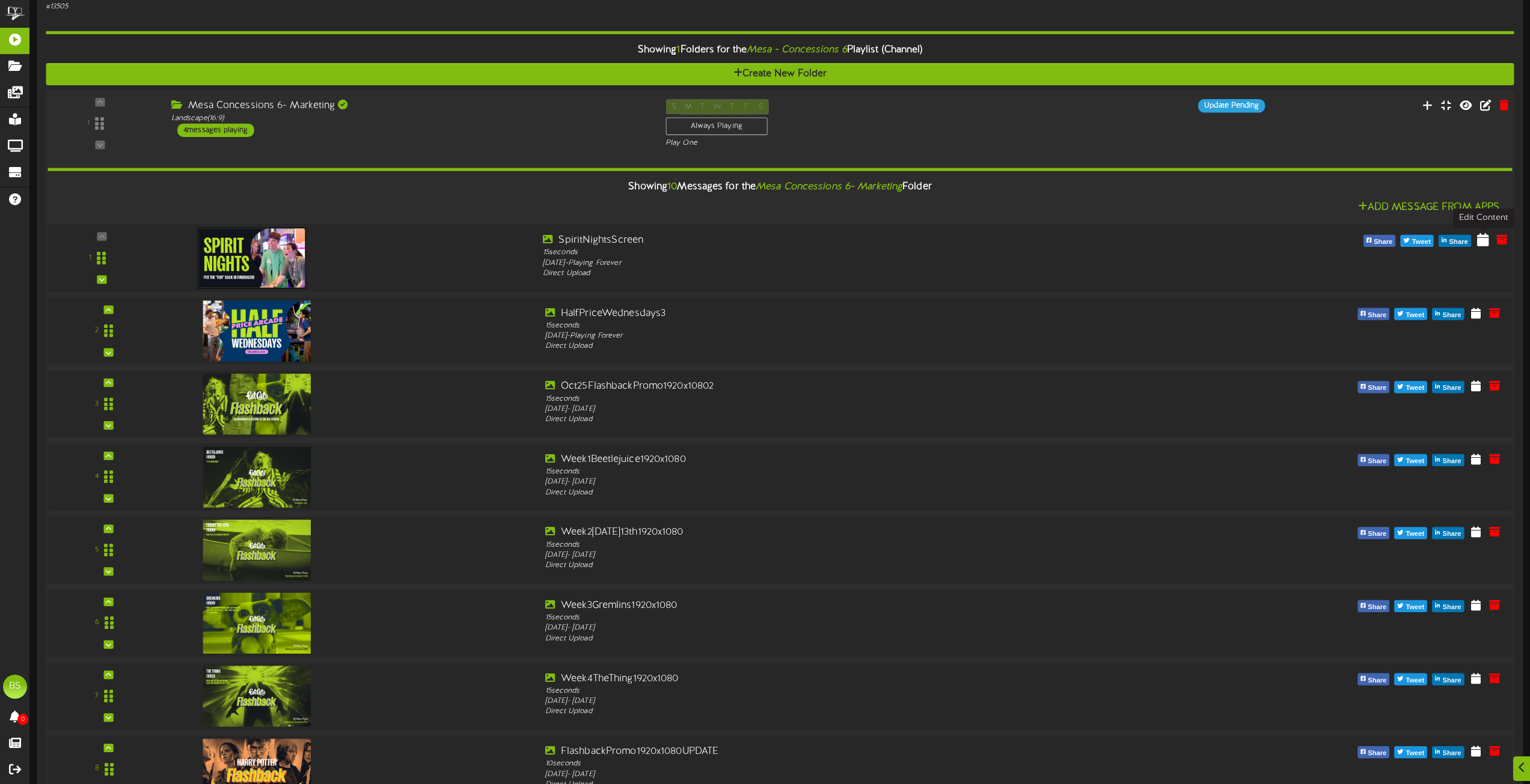
click at [1480, 240] on icon at bounding box center [1483, 238] width 12 height 13
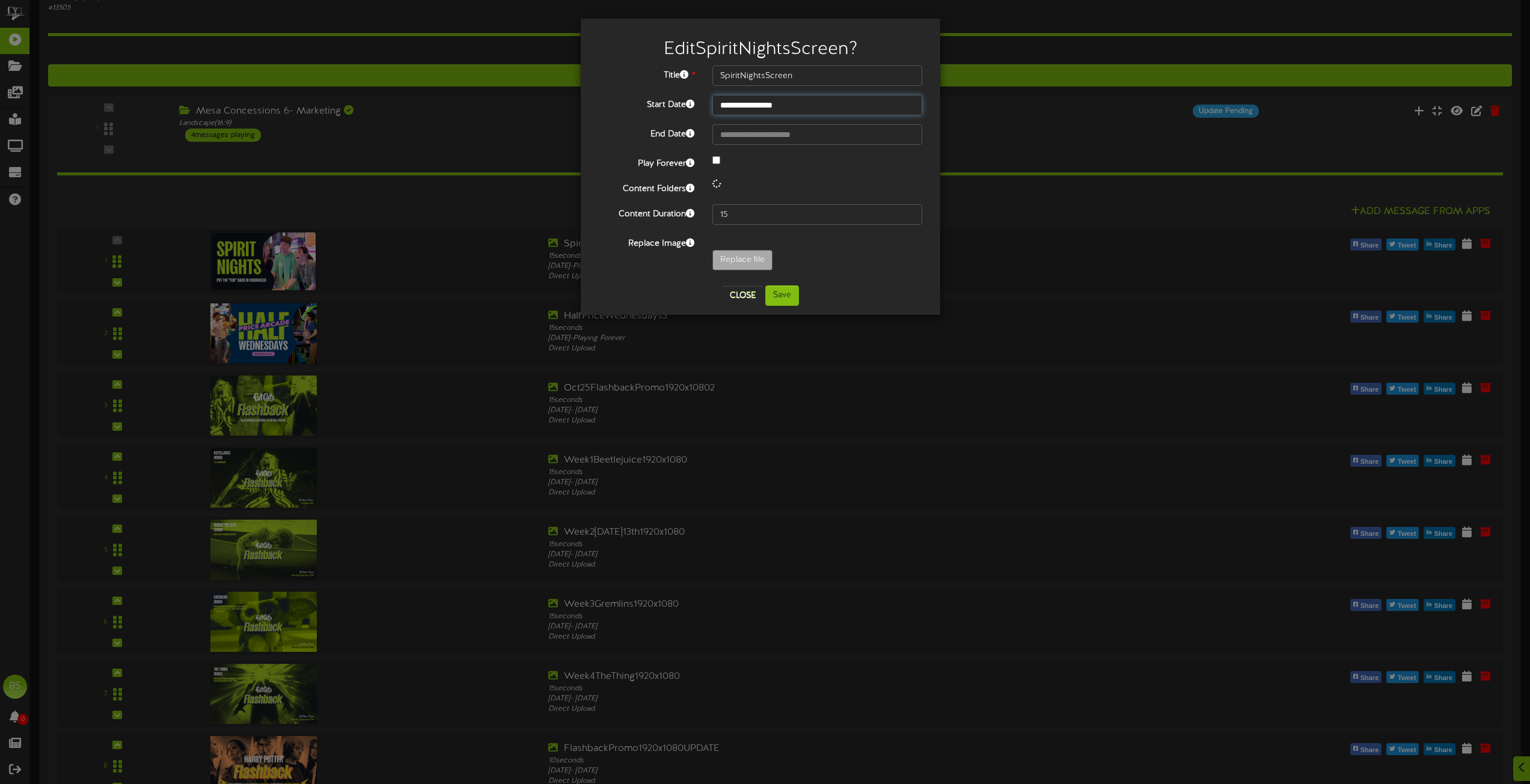
click at [762, 103] on input "**********" at bounding box center [818, 105] width 210 height 21
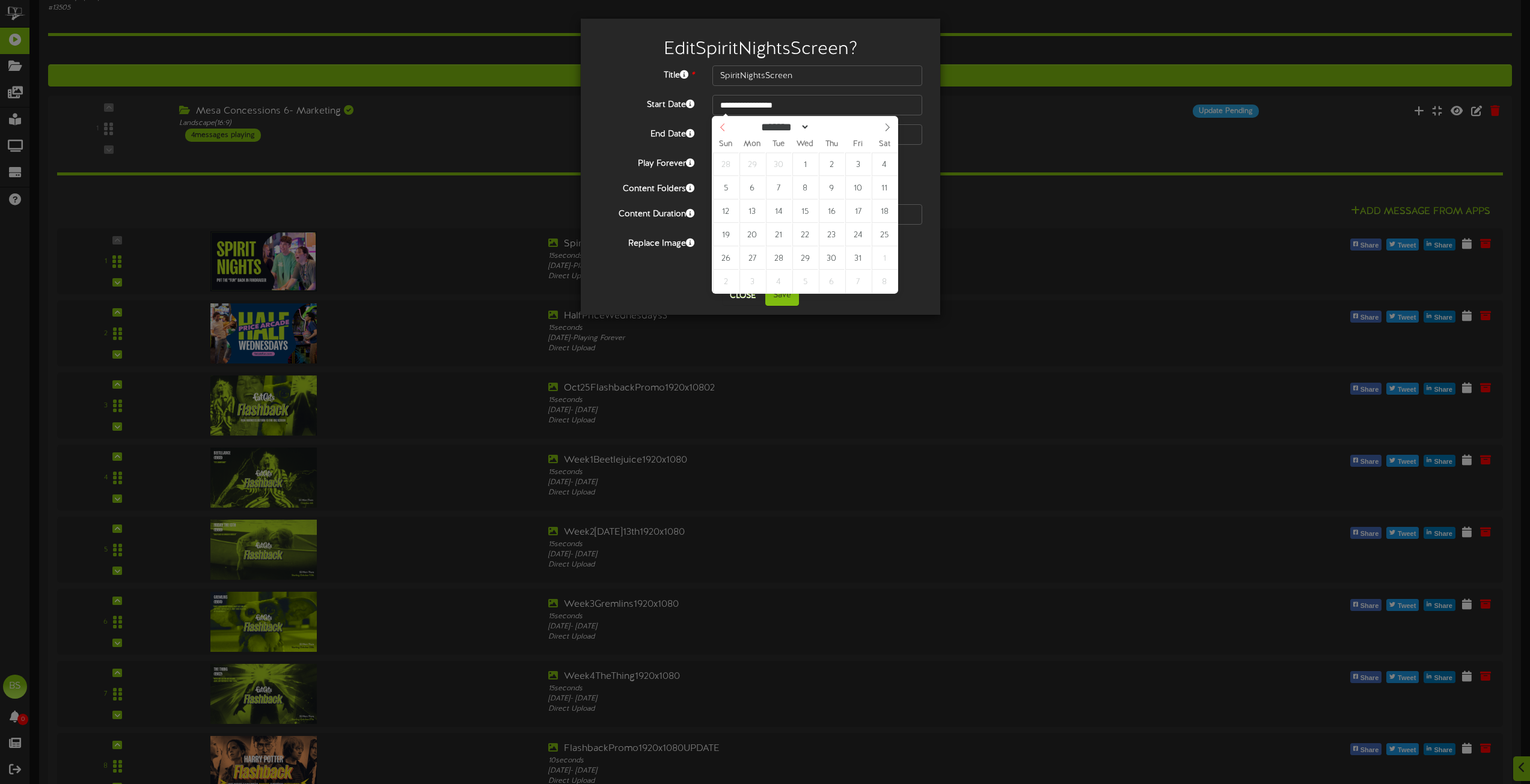
click at [721, 130] on icon at bounding box center [722, 128] width 9 height 9
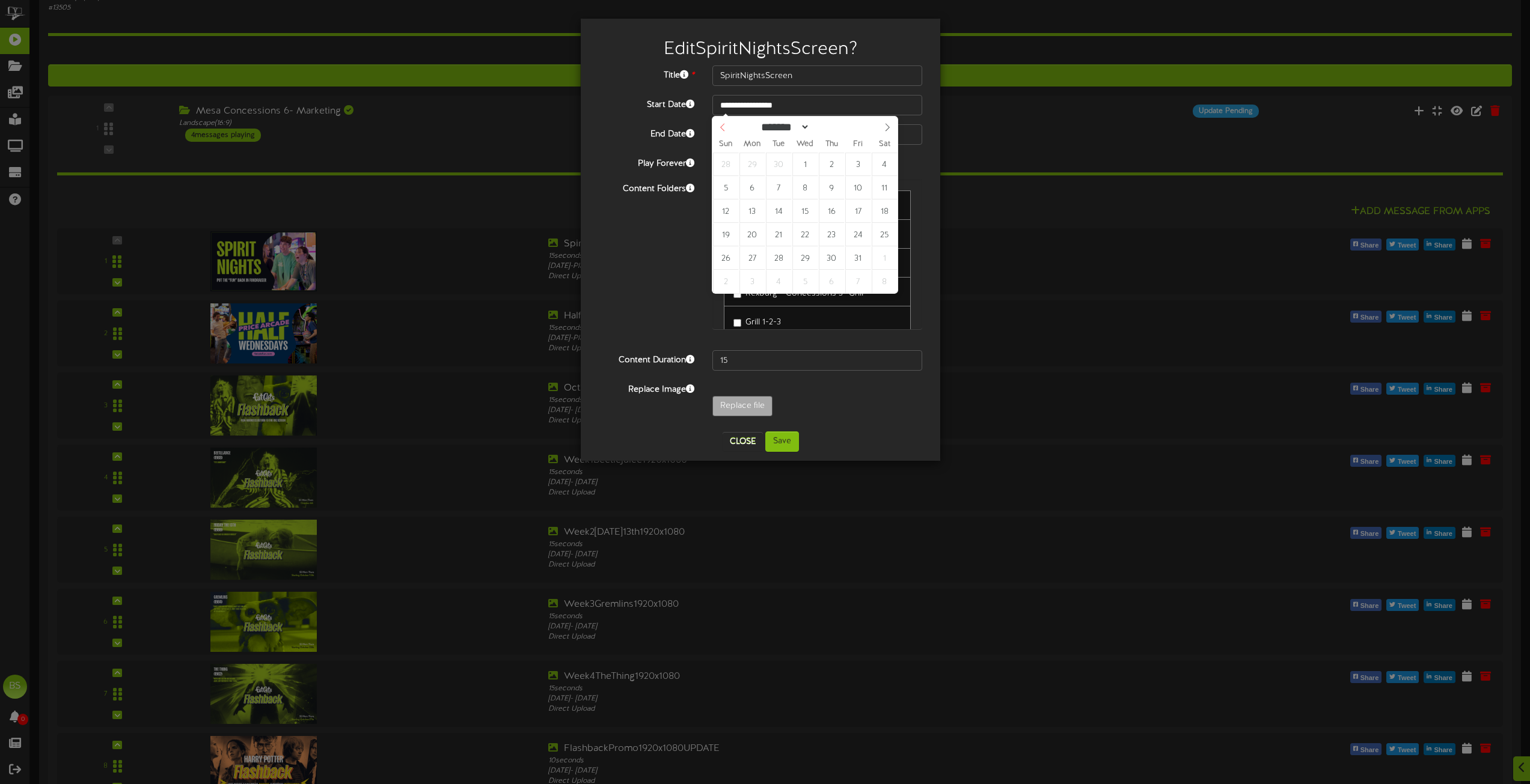
select select "*"
click at [721, 130] on icon at bounding box center [722, 128] width 9 height 9
type input "**********"
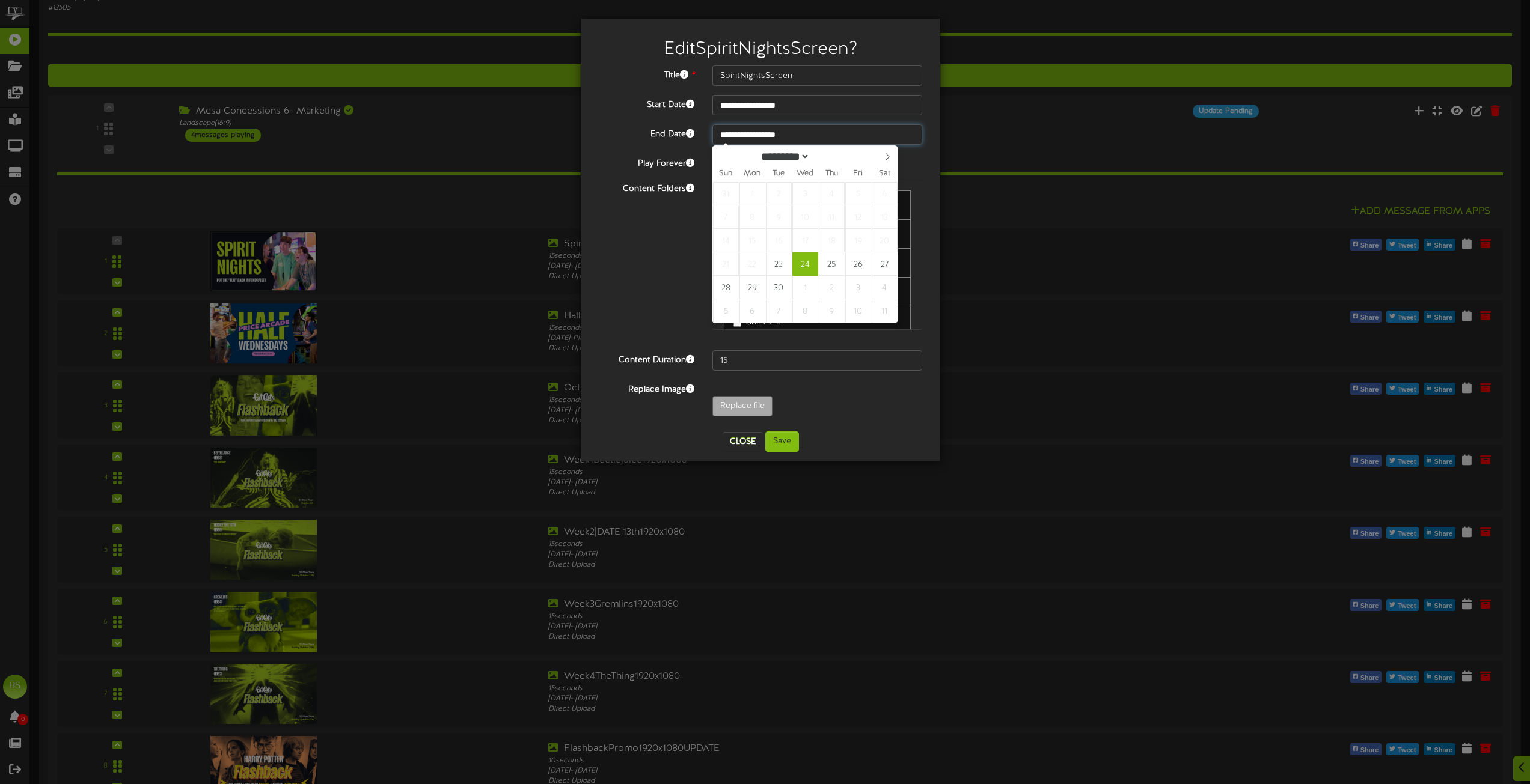
click at [769, 135] on input "**********" at bounding box center [818, 134] width 210 height 21
type input "**********"
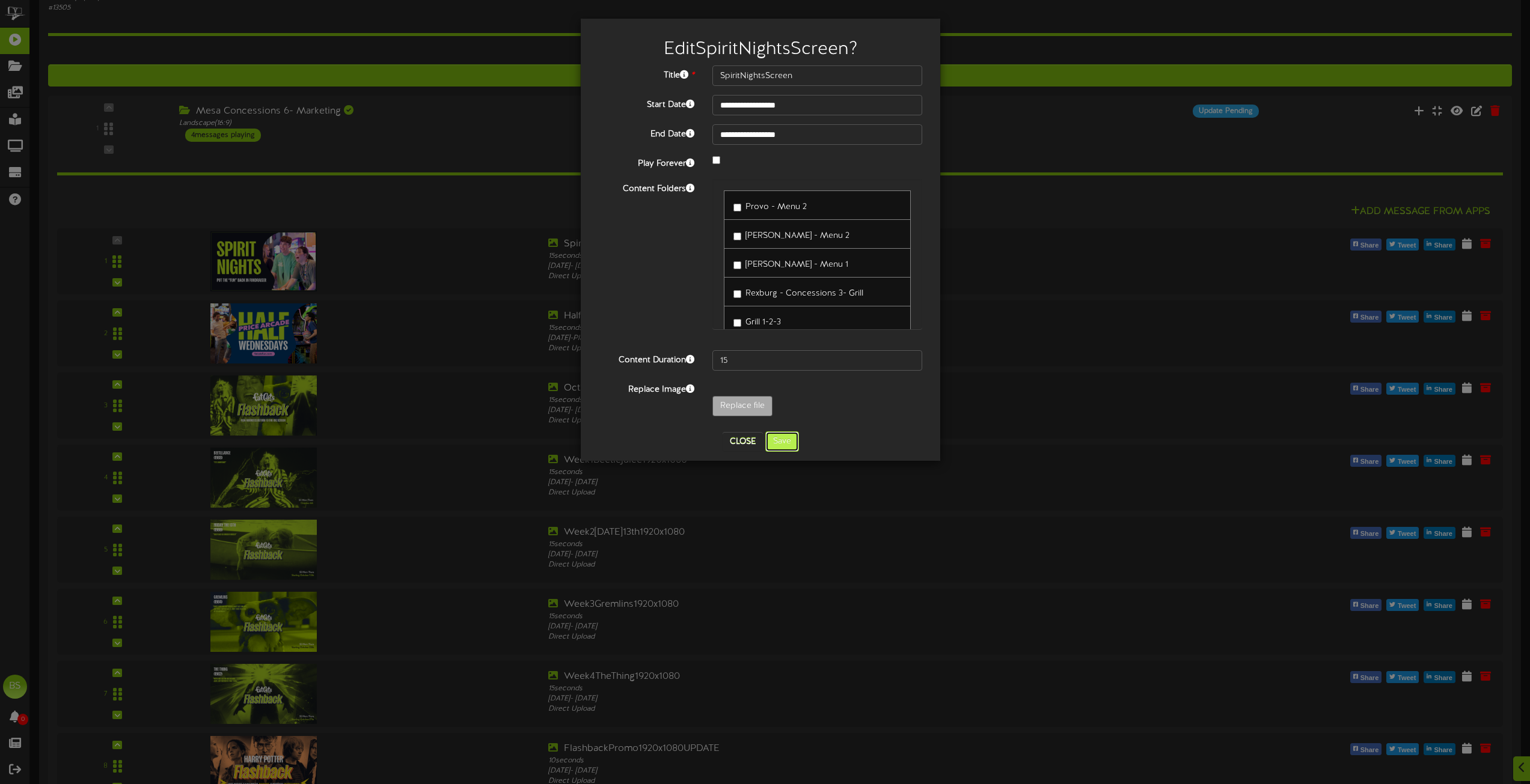
click at [782, 441] on button "Save" at bounding box center [782, 442] width 33 height 21
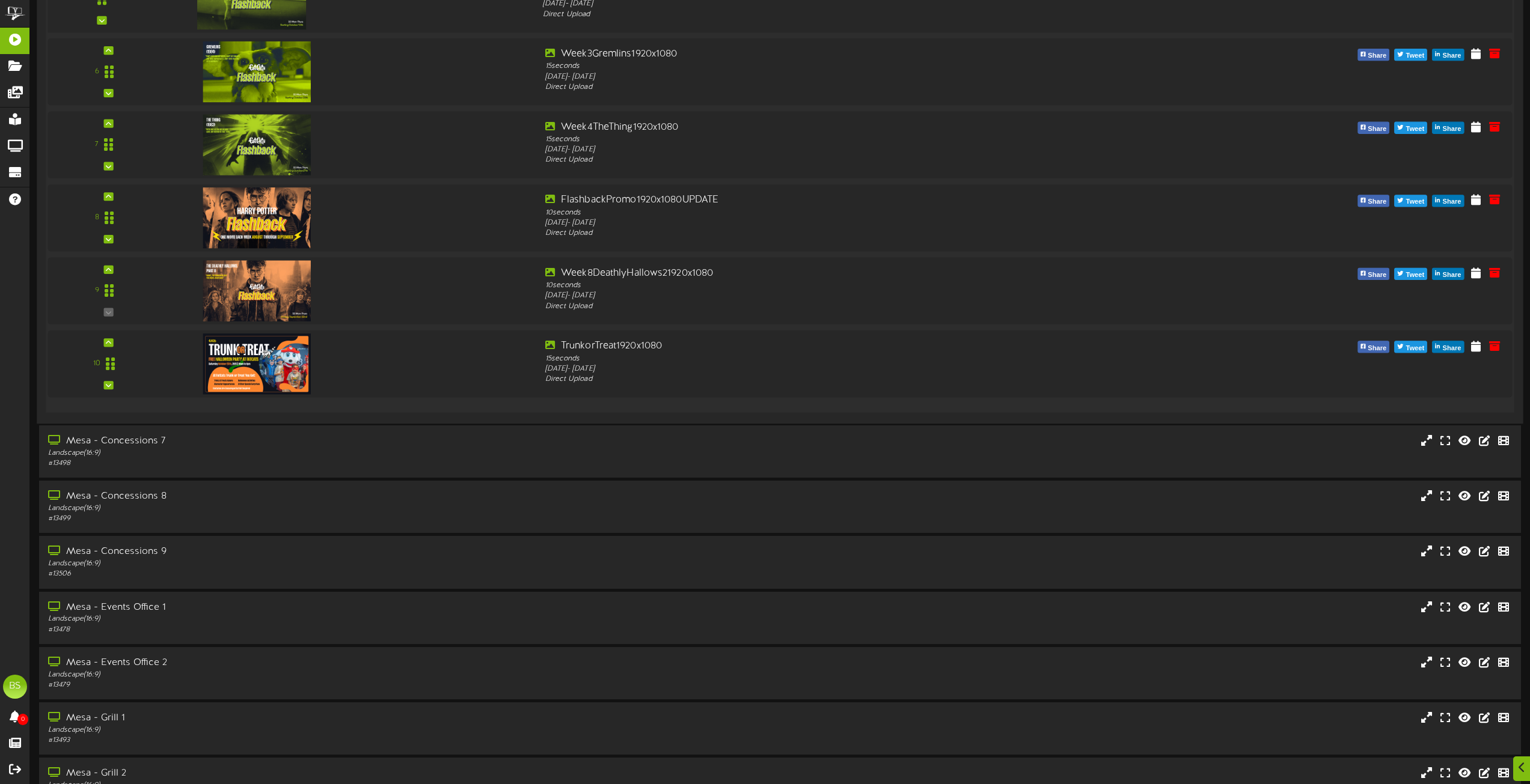
scroll to position [841, 0]
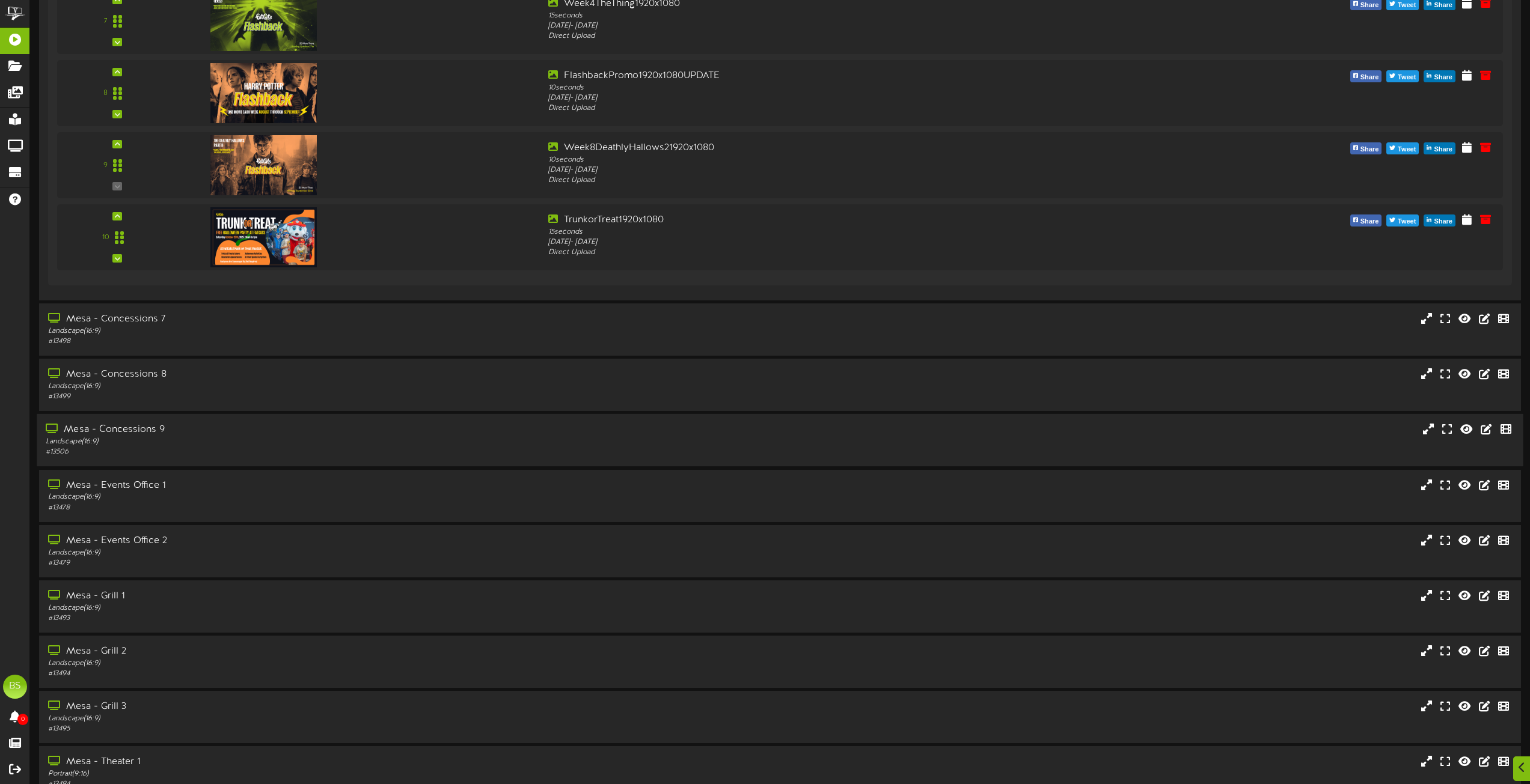
click at [149, 426] on div "Mesa - Concessions 9" at bounding box center [346, 430] width 601 height 14
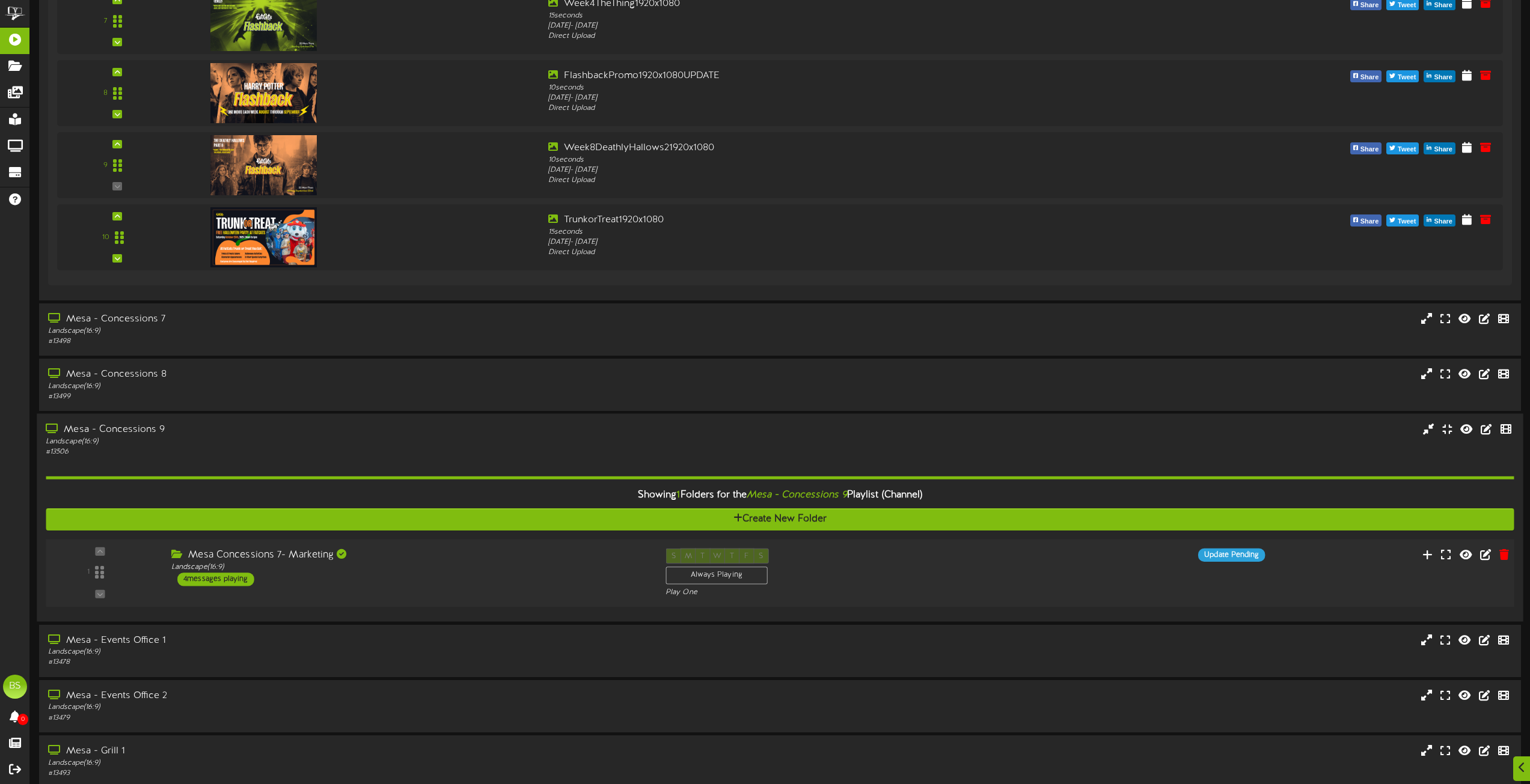
drag, startPoint x: 237, startPoint y: 579, endPoint x: 260, endPoint y: 557, distance: 31.8
click at [237, 576] on div "4 messages playing" at bounding box center [216, 579] width 77 height 13
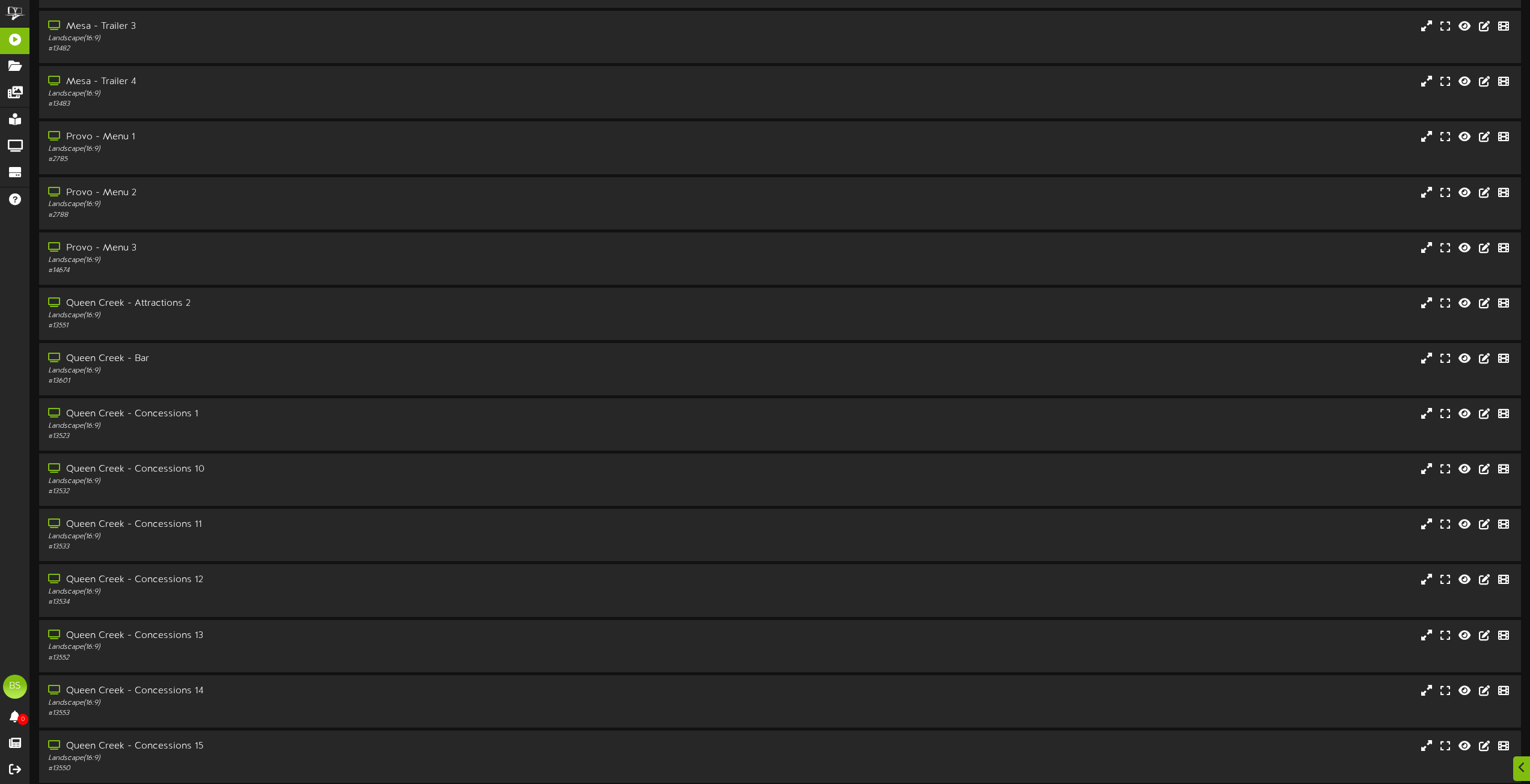
scroll to position [3124, 0]
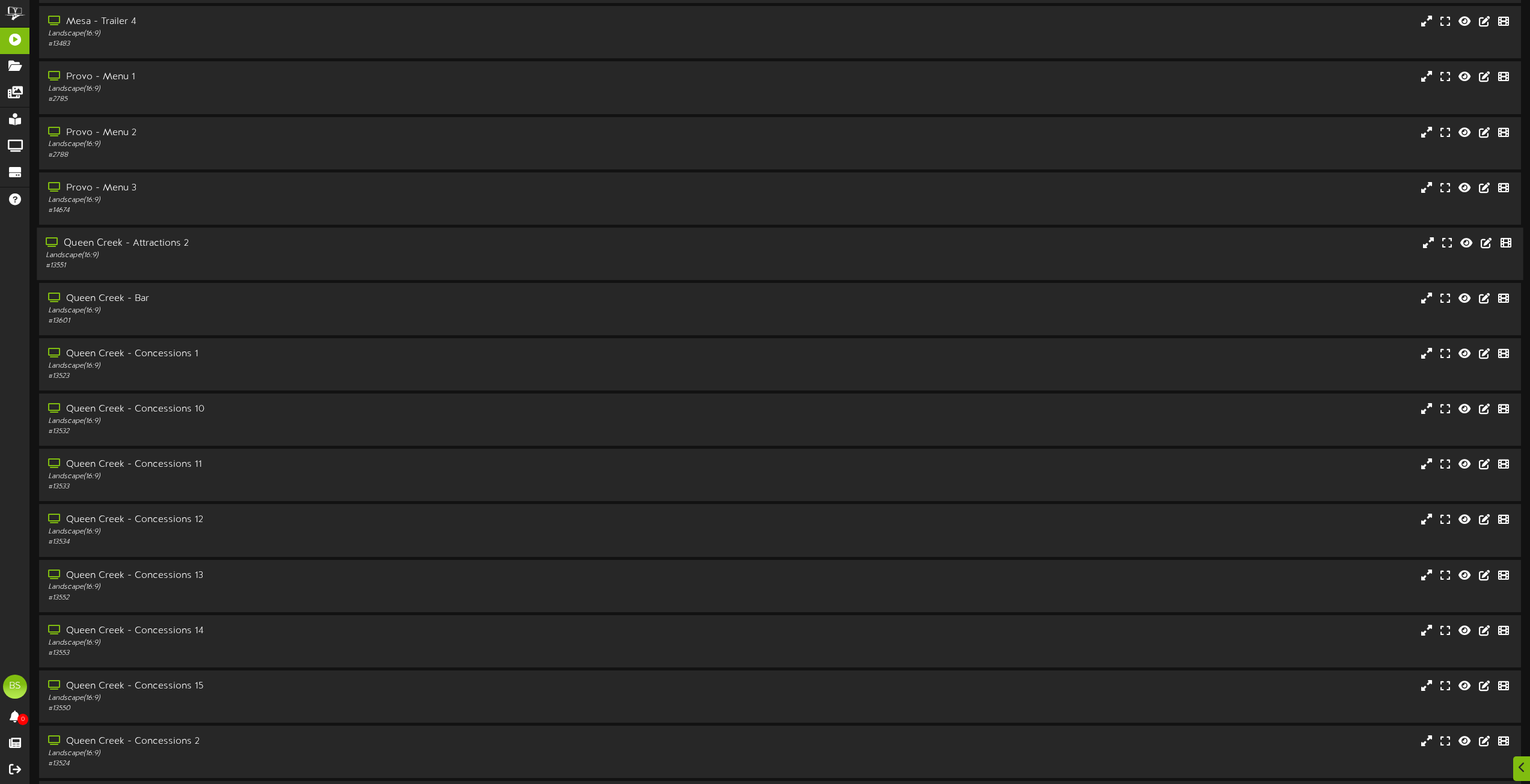
click at [175, 244] on div "Queen Creek - Attractions 2" at bounding box center [346, 243] width 601 height 14
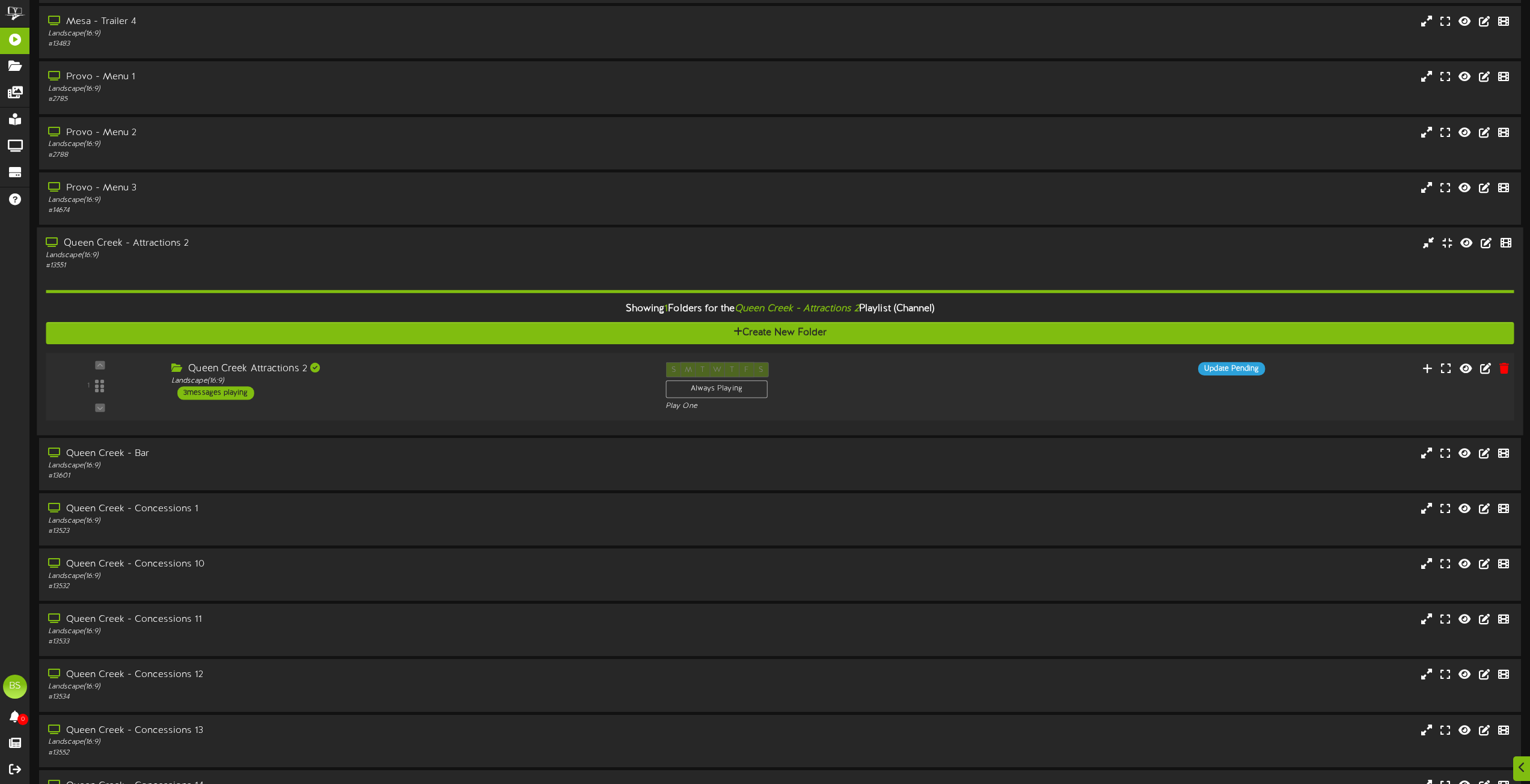
click at [229, 392] on div "3 messages playing" at bounding box center [216, 392] width 77 height 13
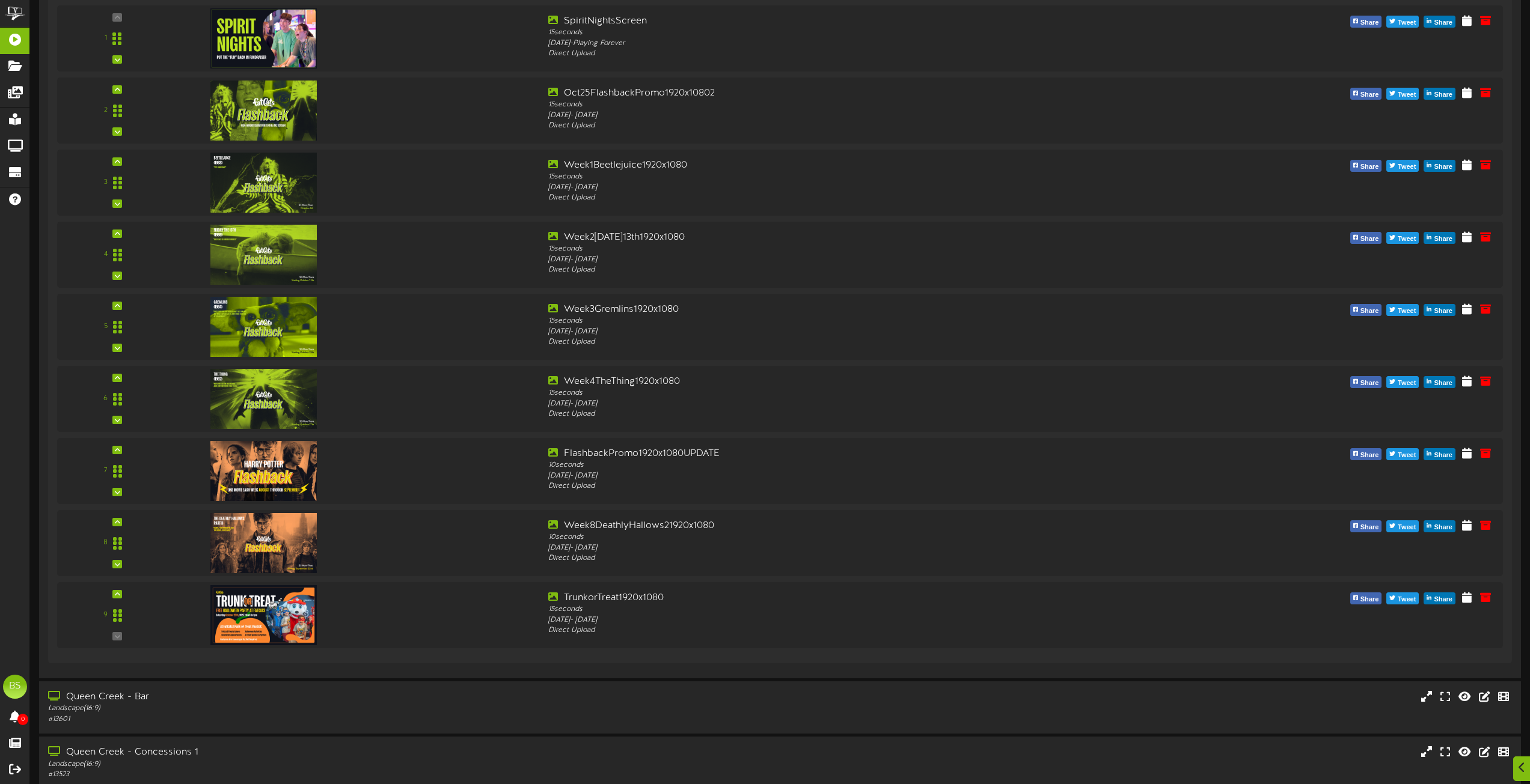
scroll to position [3966, 0]
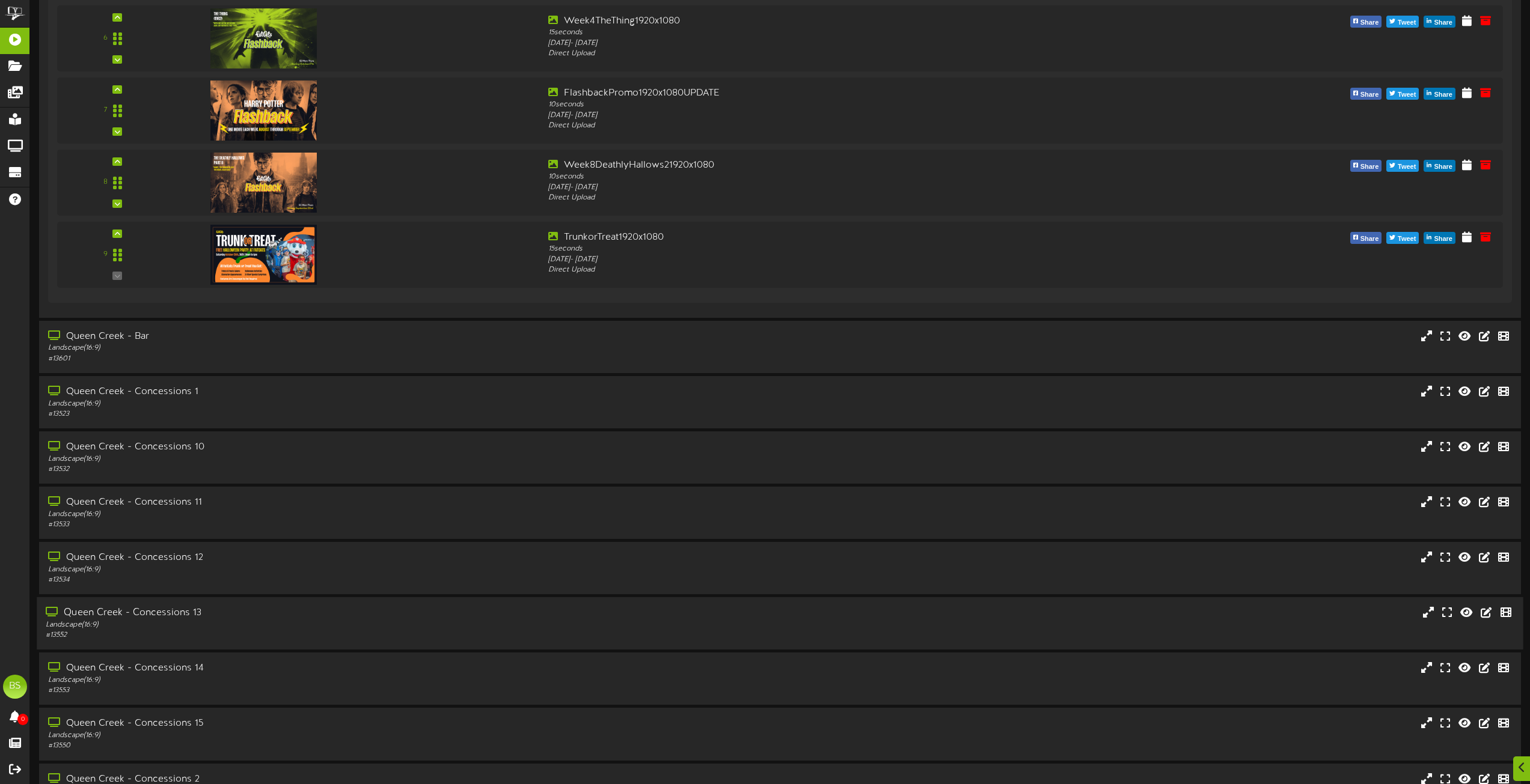
drag, startPoint x: 163, startPoint y: 611, endPoint x: 217, endPoint y: 601, distance: 54.9
click at [164, 611] on div "Queen Creek - Concessions 13" at bounding box center [346, 613] width 601 height 14
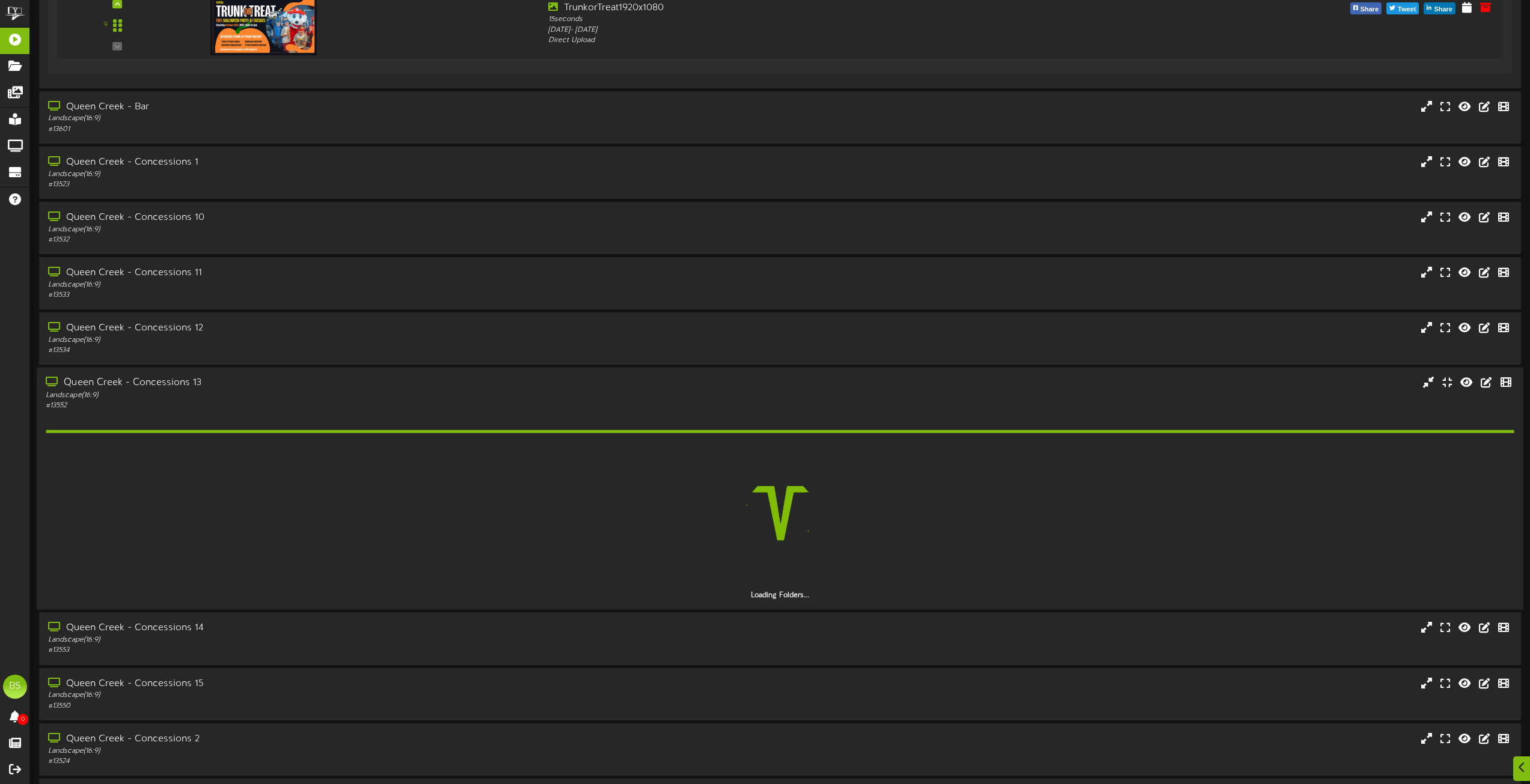
scroll to position [4266, 0]
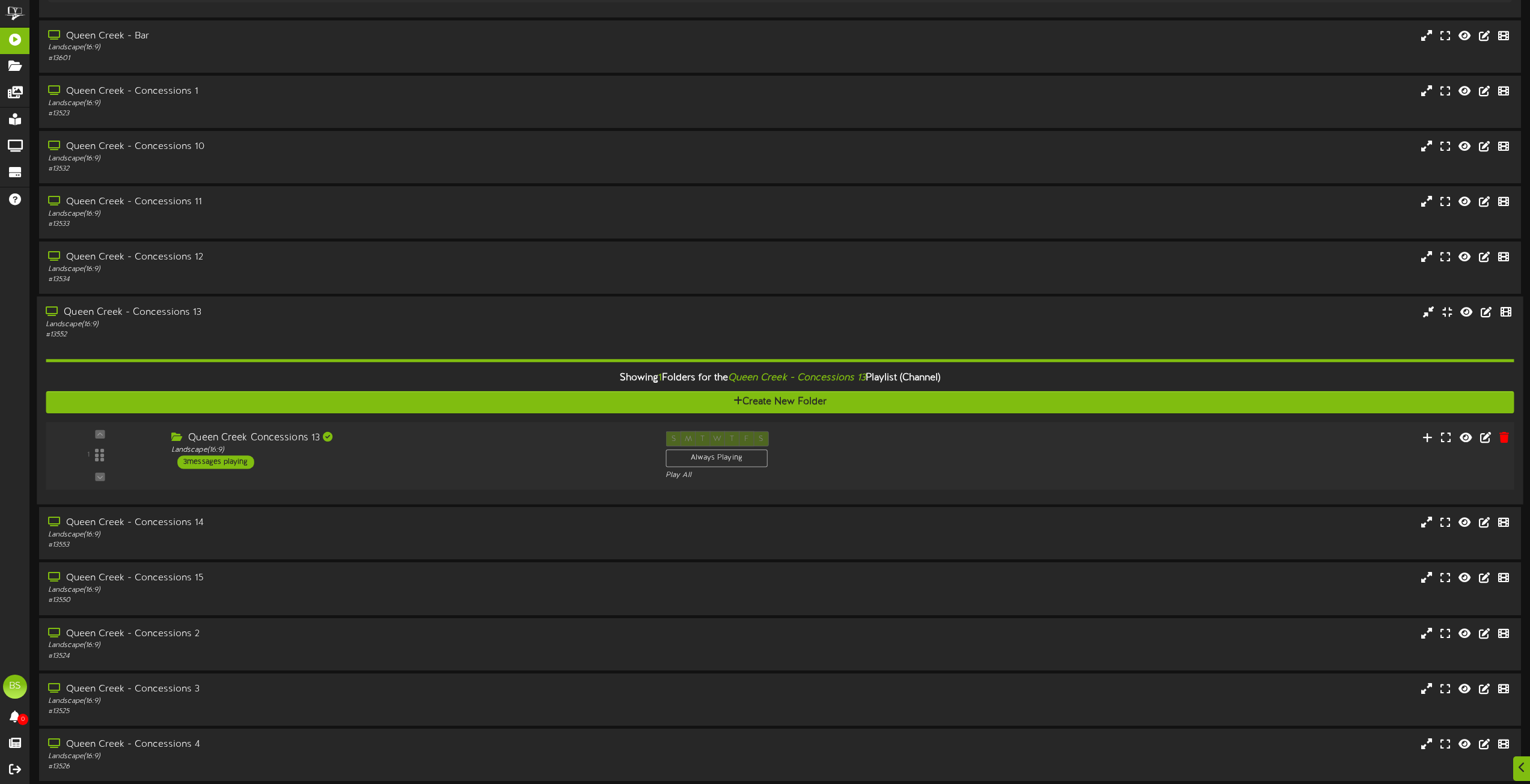
click at [237, 461] on div "3 messages playing" at bounding box center [216, 461] width 77 height 13
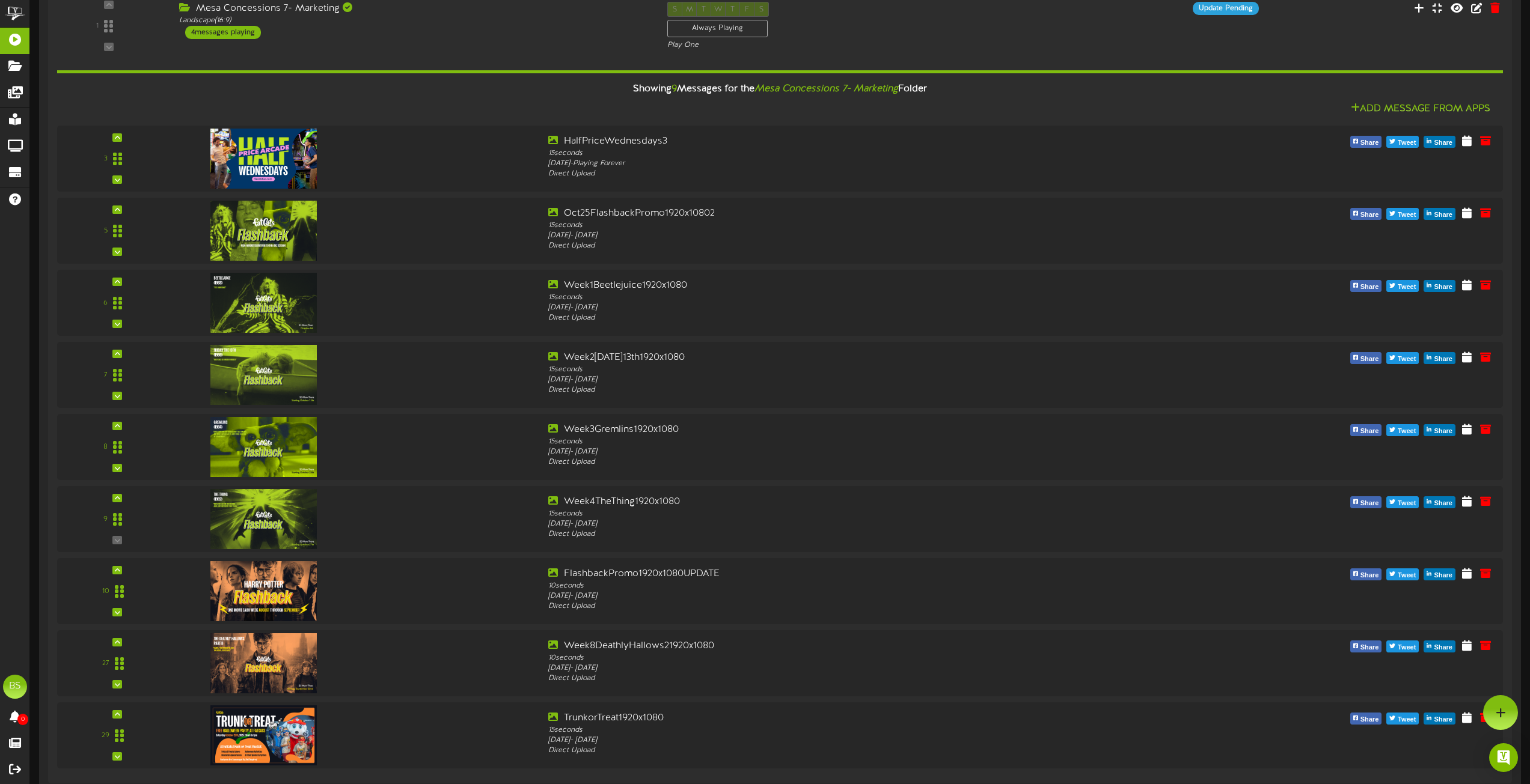
scroll to position [1382, 0]
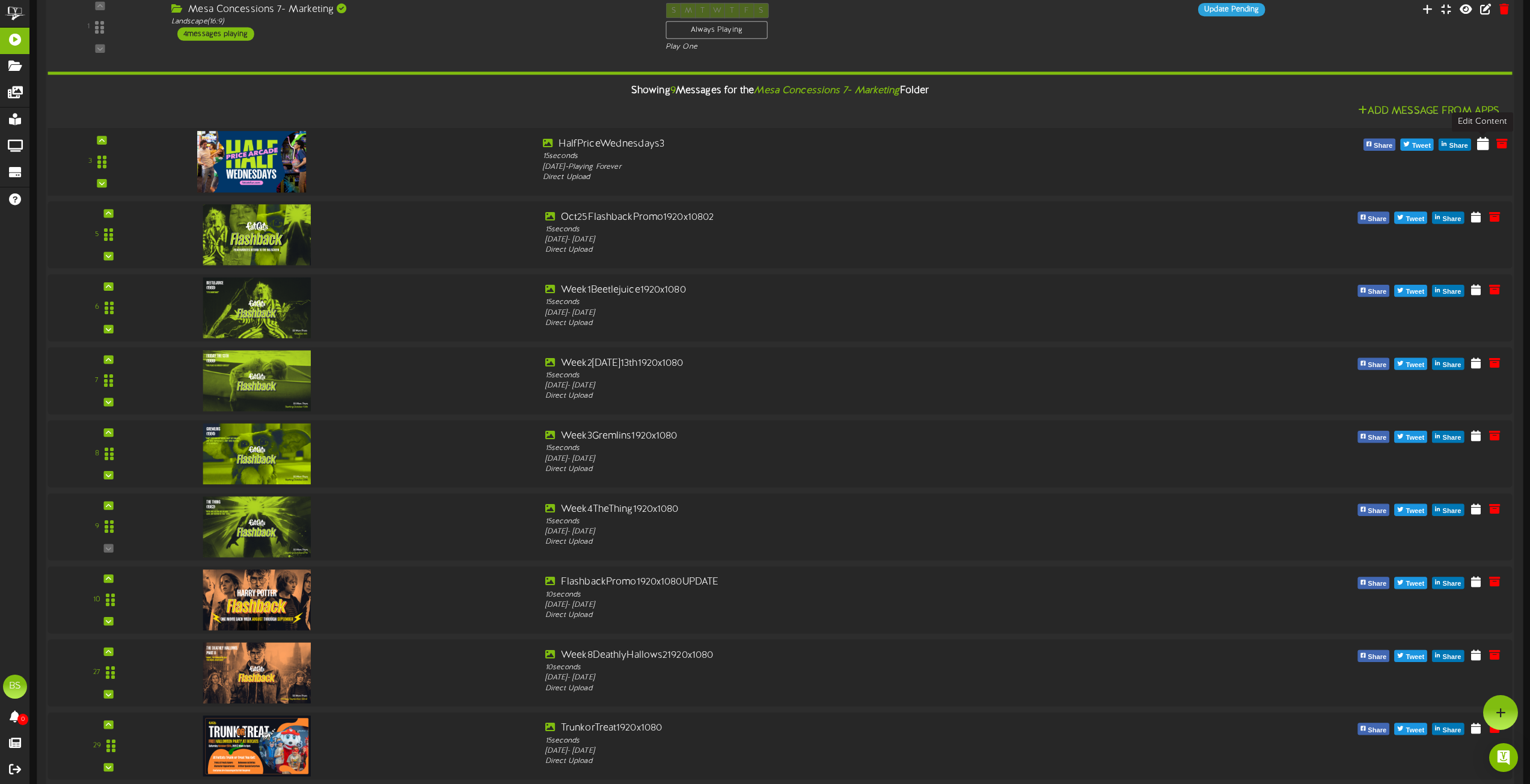
click at [1483, 143] on icon at bounding box center [1483, 142] width 12 height 13
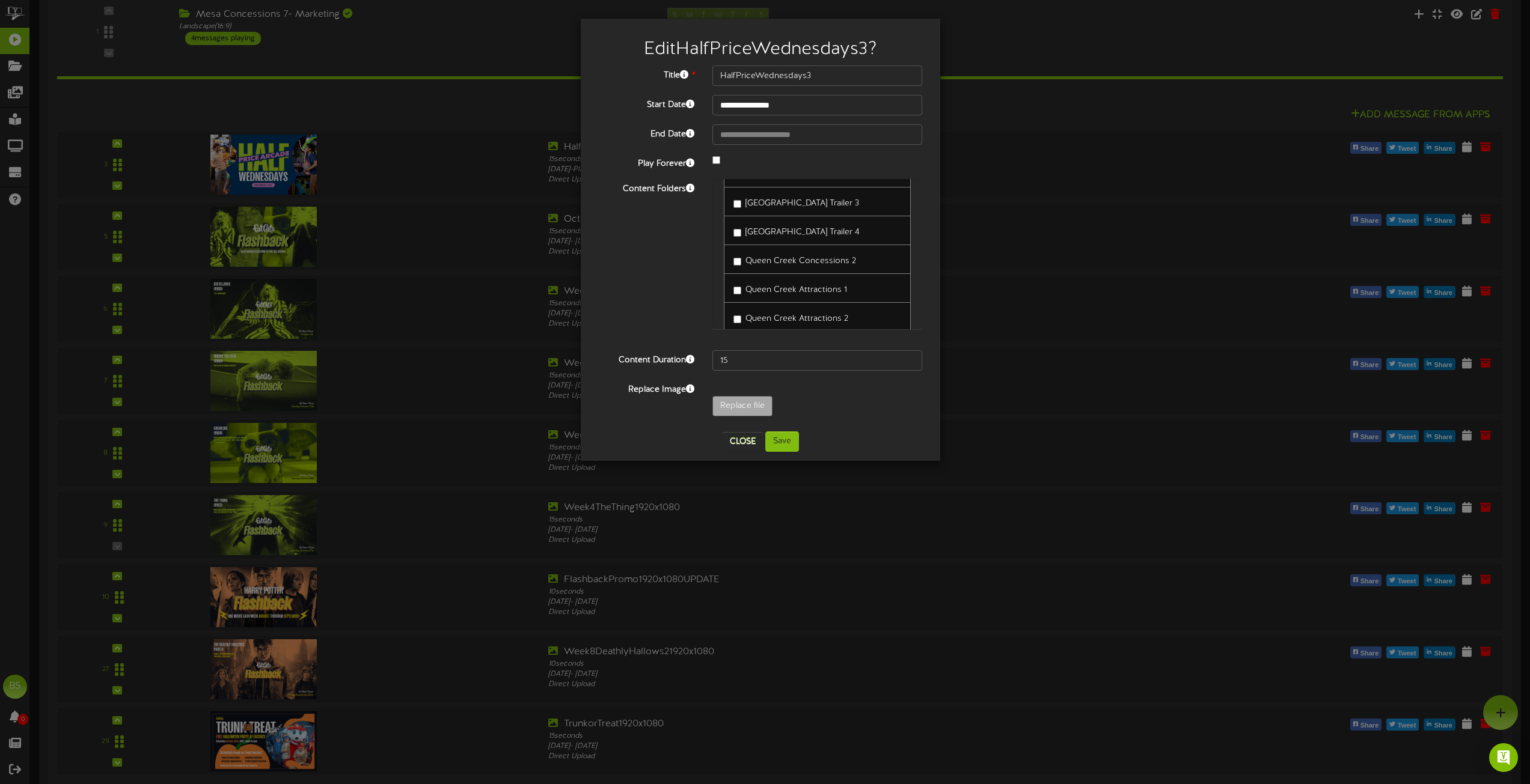
scroll to position [2643, 0]
click at [785, 440] on button "Save" at bounding box center [782, 442] width 33 height 21
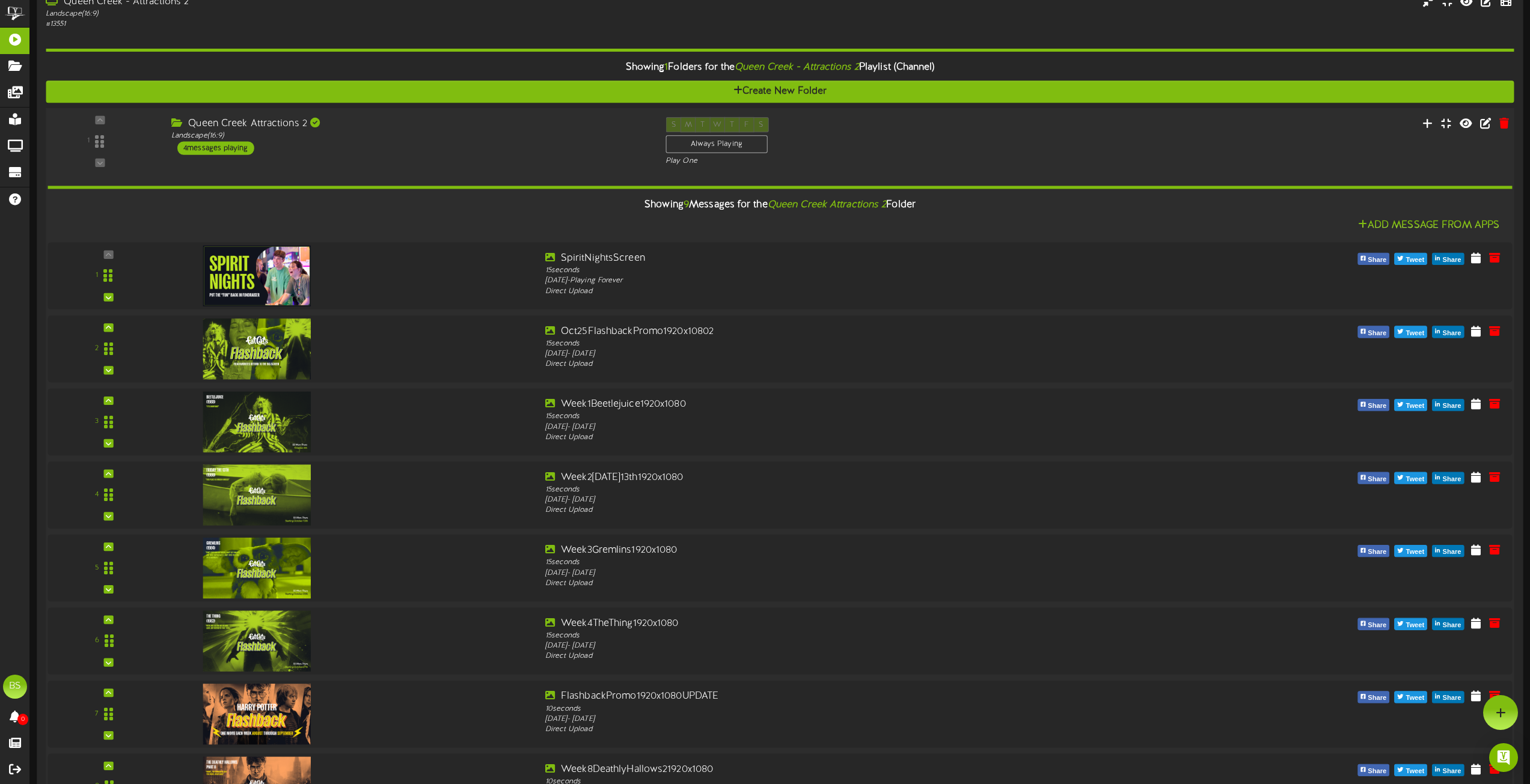
scroll to position [3305, 0]
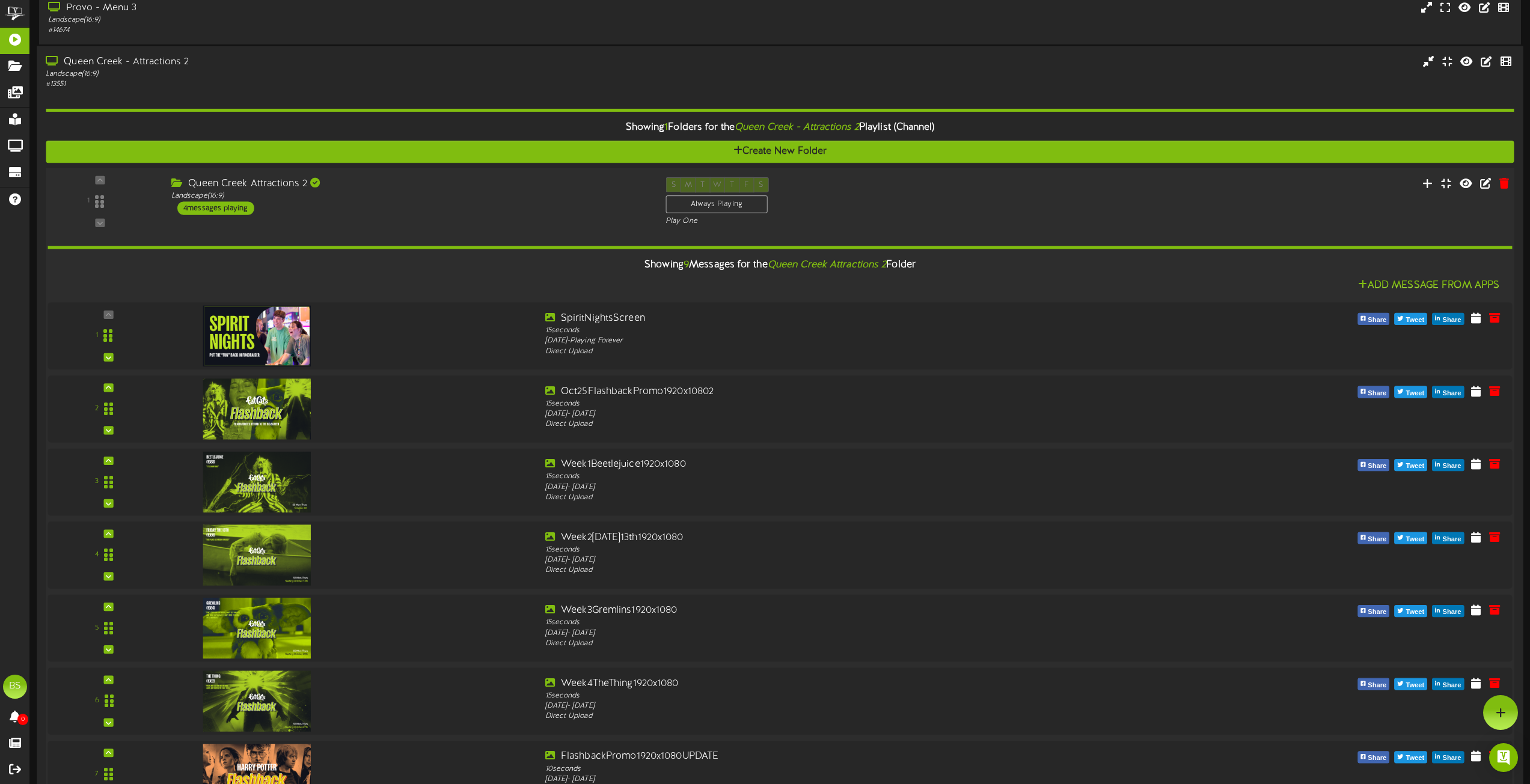
click at [220, 207] on div "4 messages playing" at bounding box center [216, 207] width 77 height 13
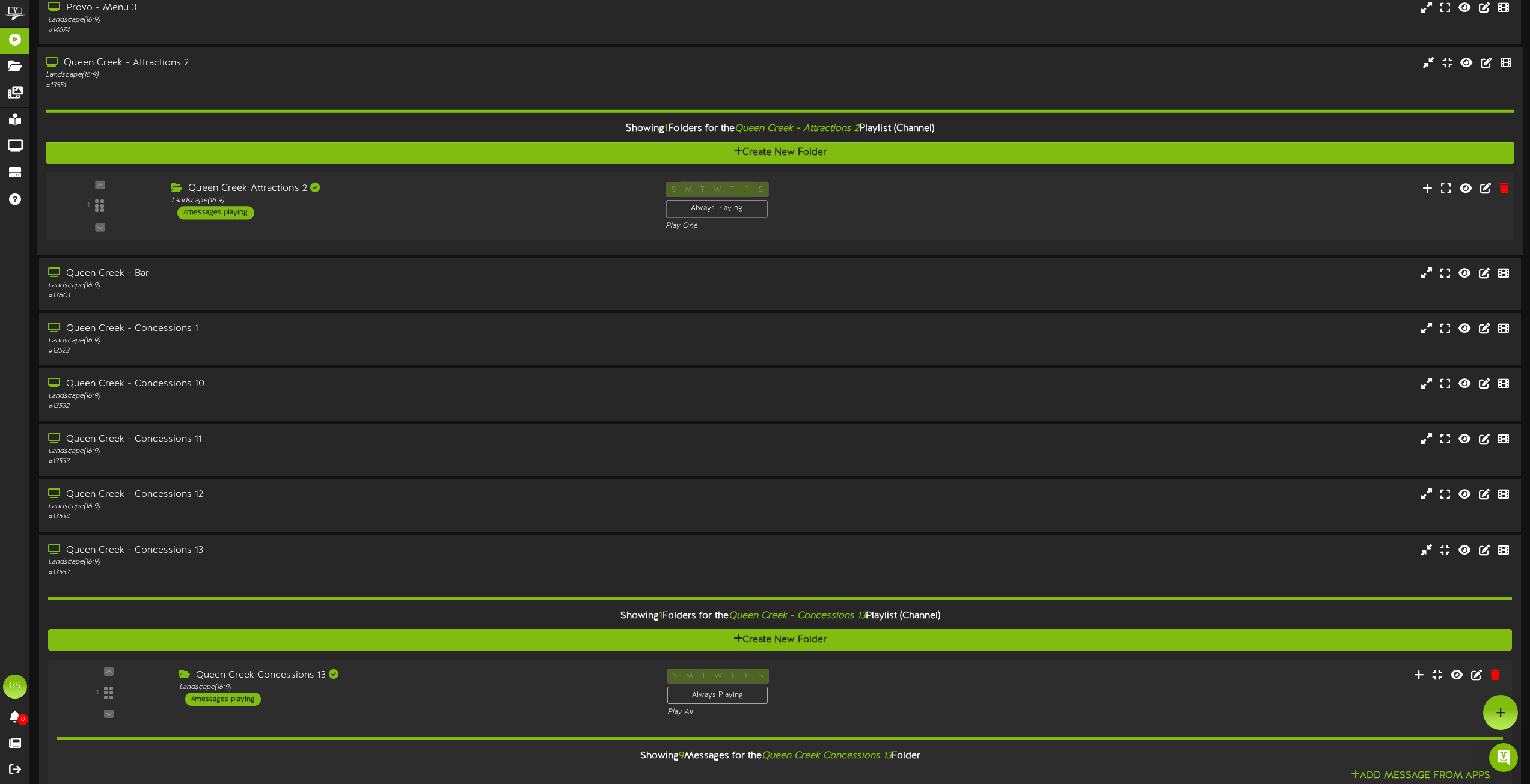
click at [218, 210] on div "4 messages playing" at bounding box center [216, 212] width 77 height 13
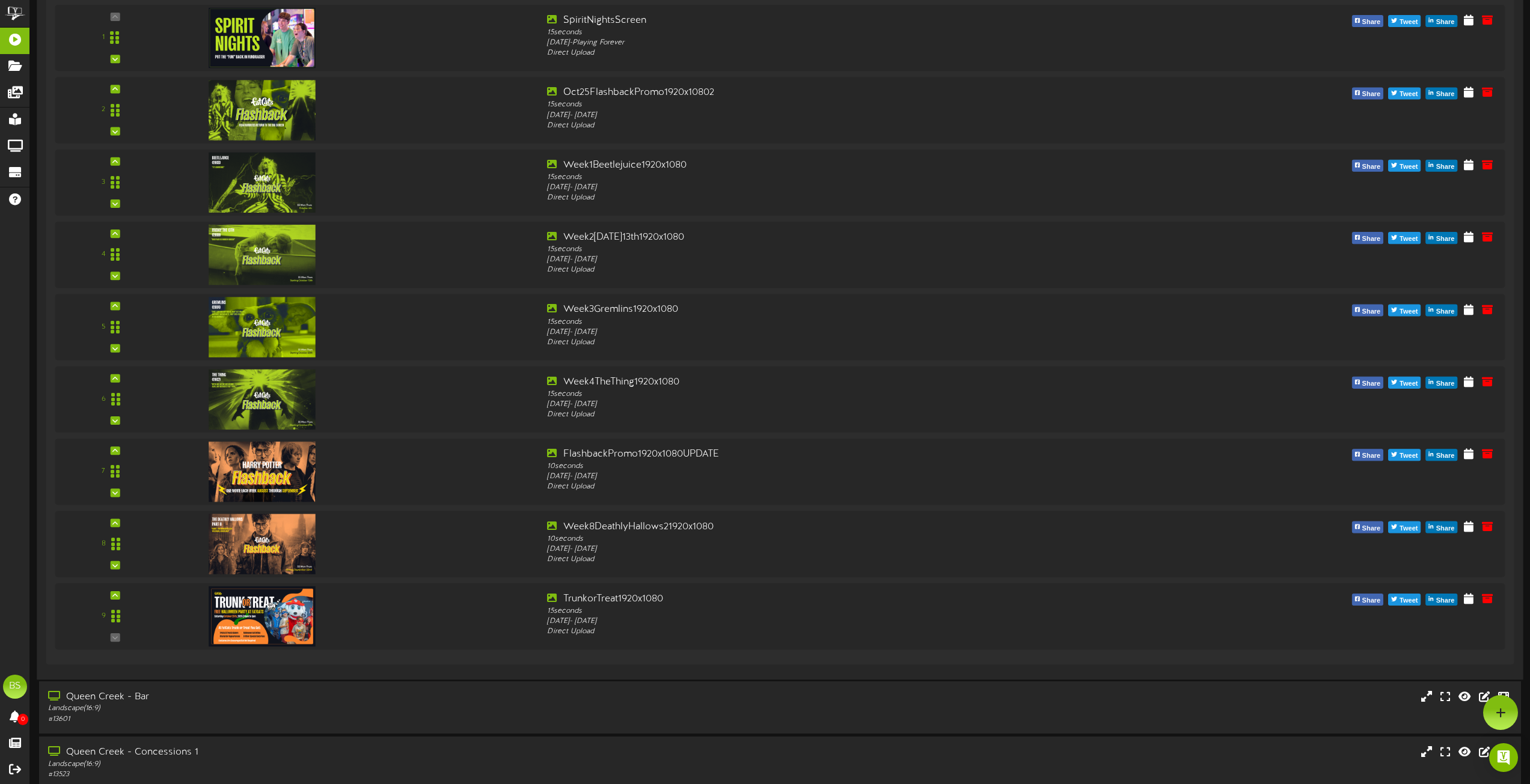
scroll to position [3245, 0]
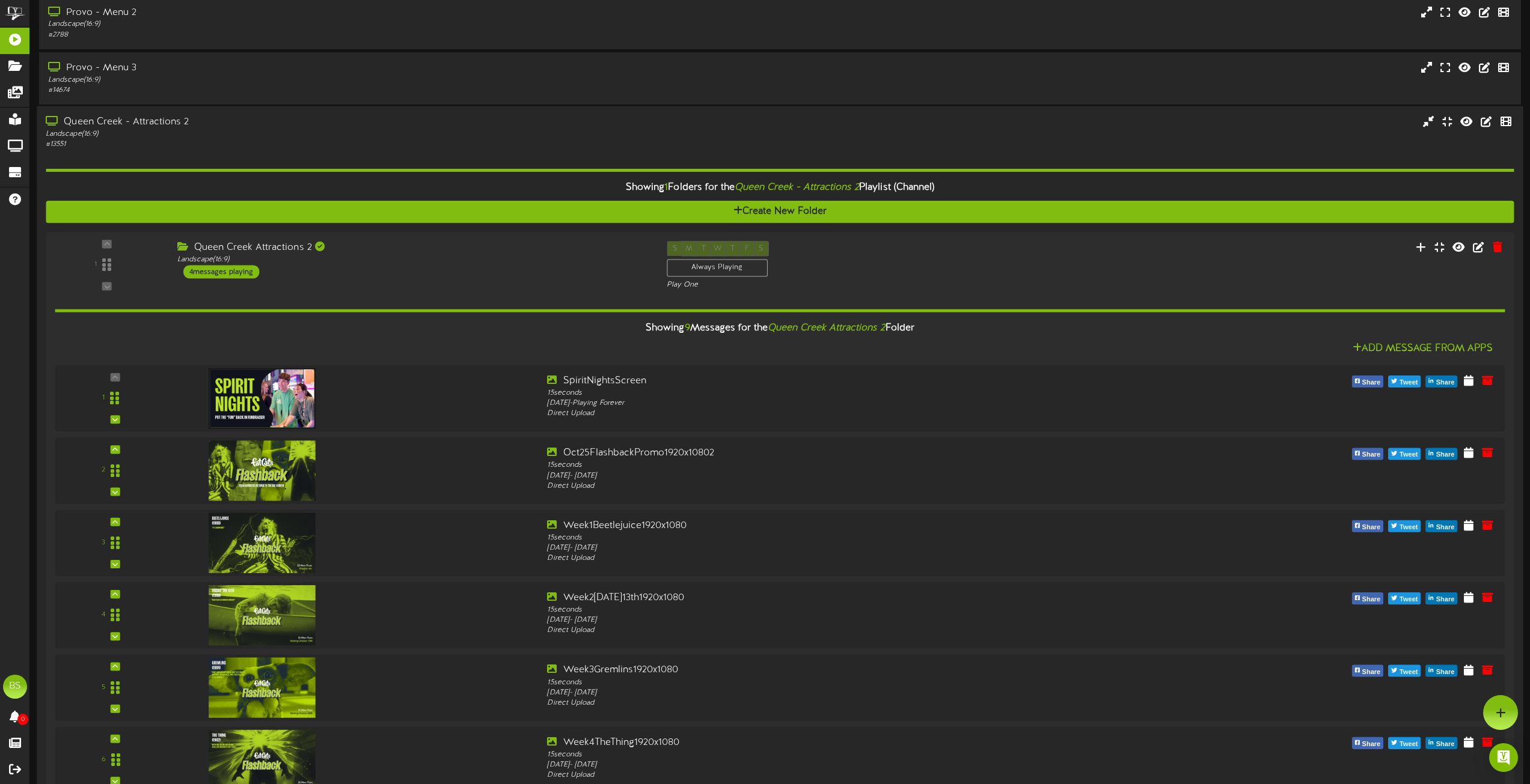
click at [168, 124] on div "Queen Creek - Attractions 2" at bounding box center [346, 123] width 601 height 14
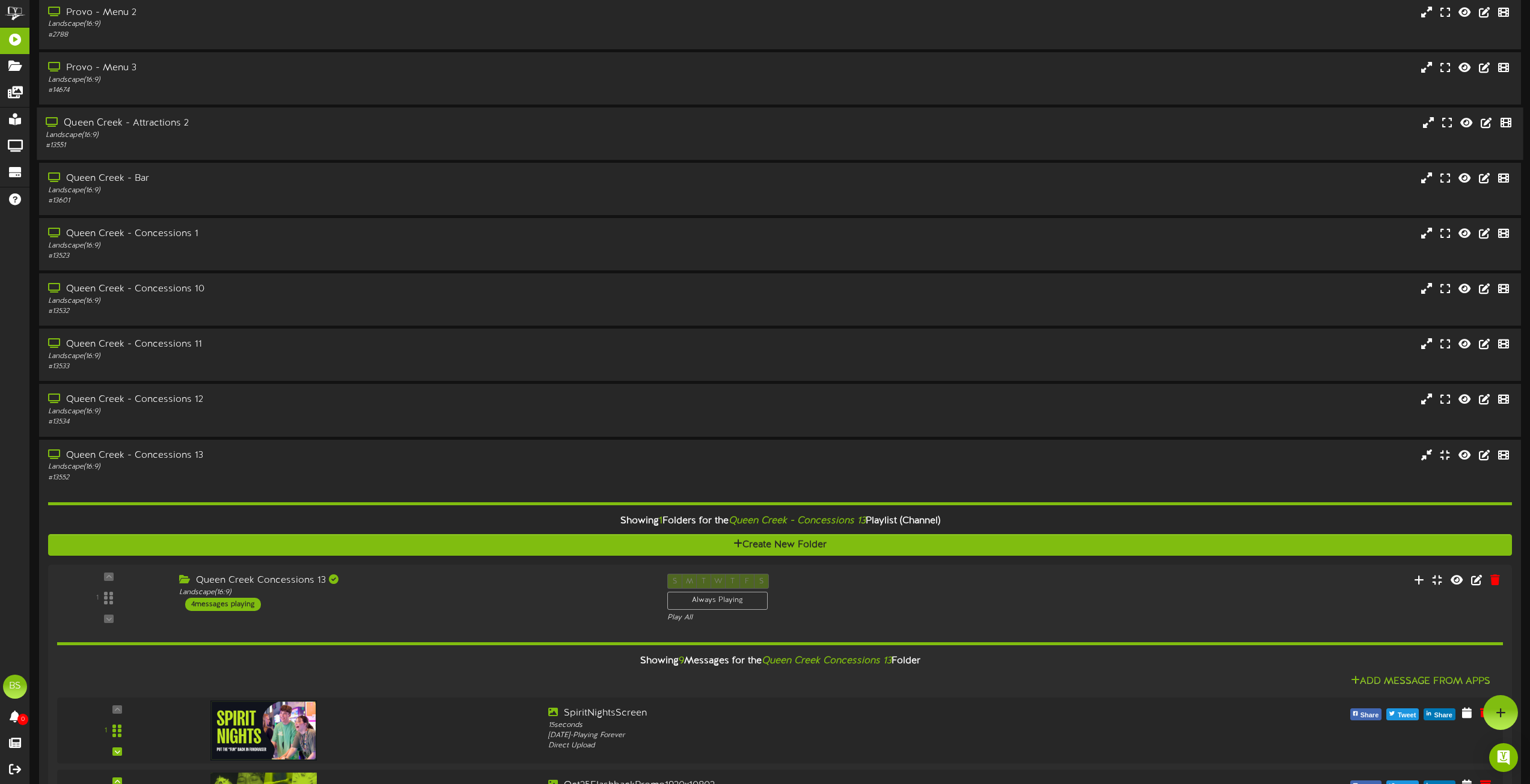
click at [168, 123] on div "Queen Creek - Attractions 2" at bounding box center [346, 124] width 601 height 14
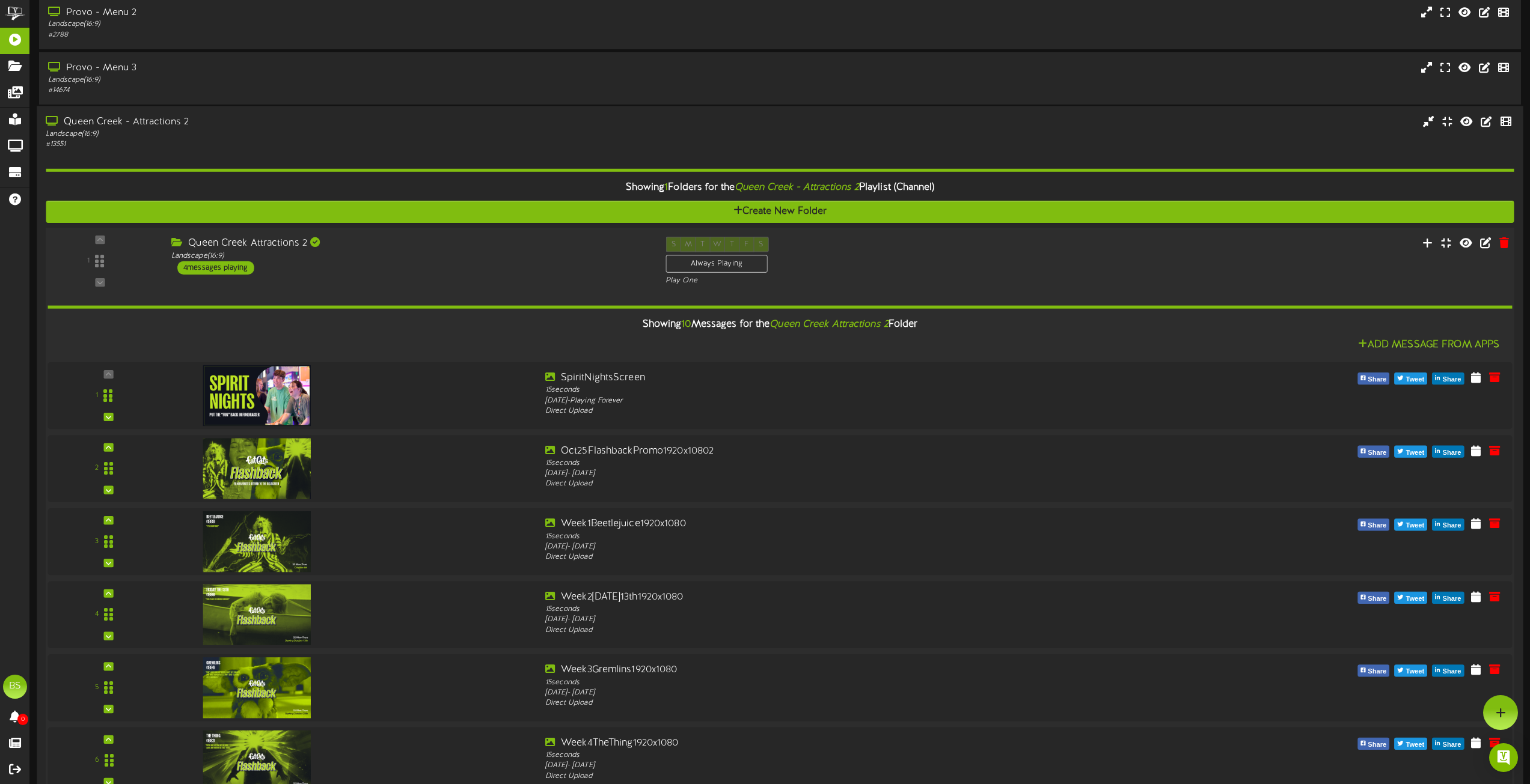
click at [235, 266] on div "4 messages playing" at bounding box center [216, 267] width 77 height 13
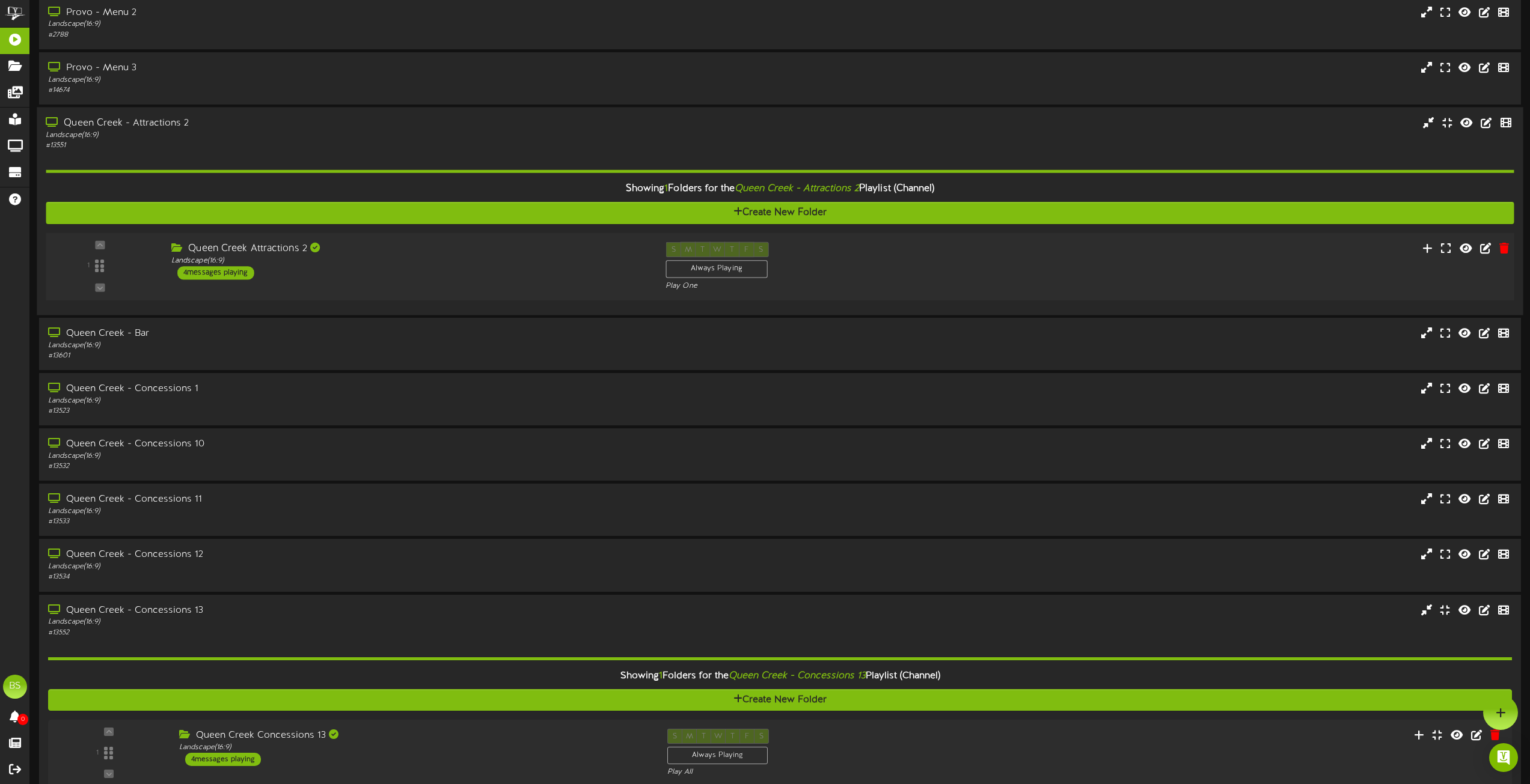
click at [244, 269] on div "4 messages playing" at bounding box center [216, 272] width 77 height 13
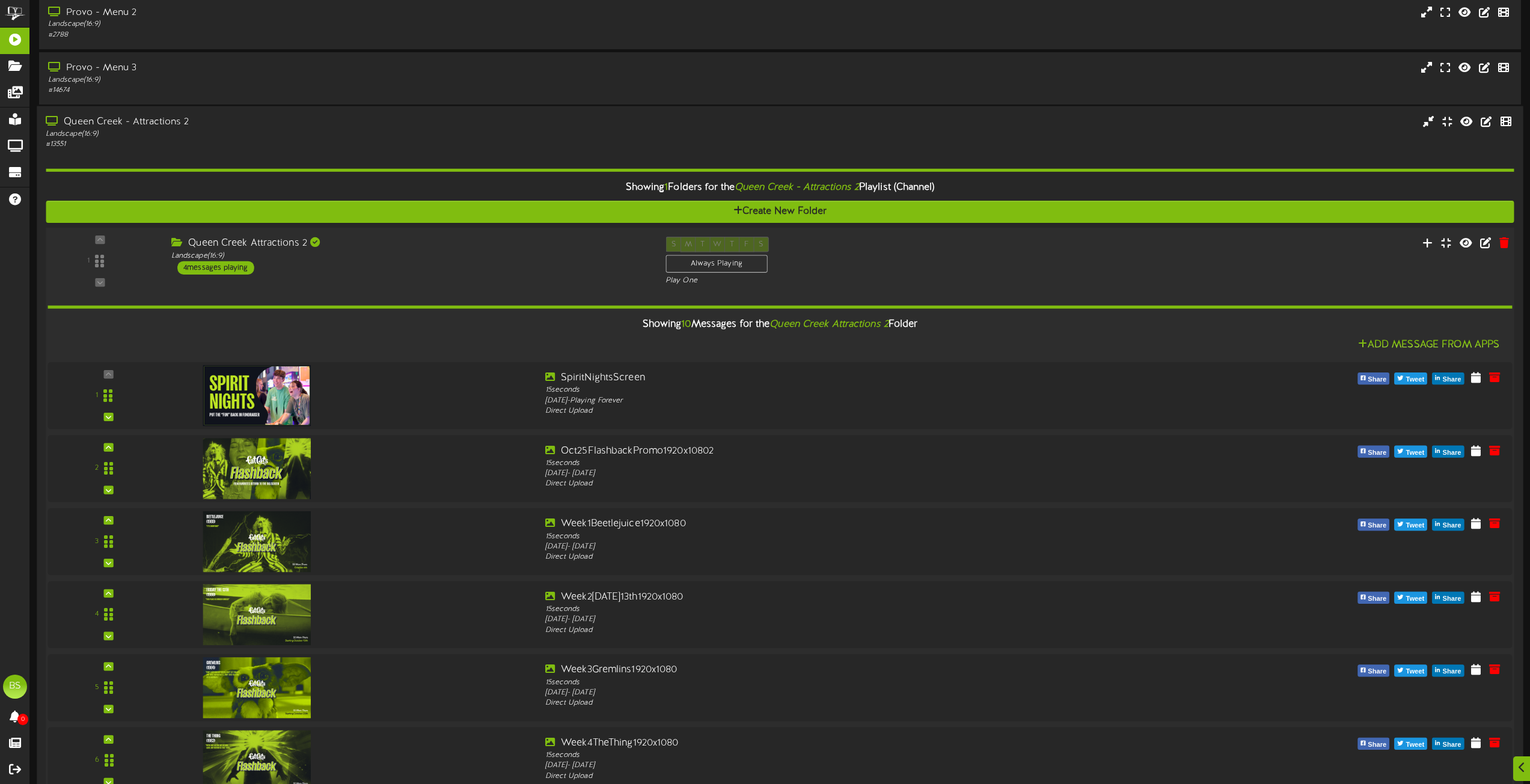
scroll to position [3605, 0]
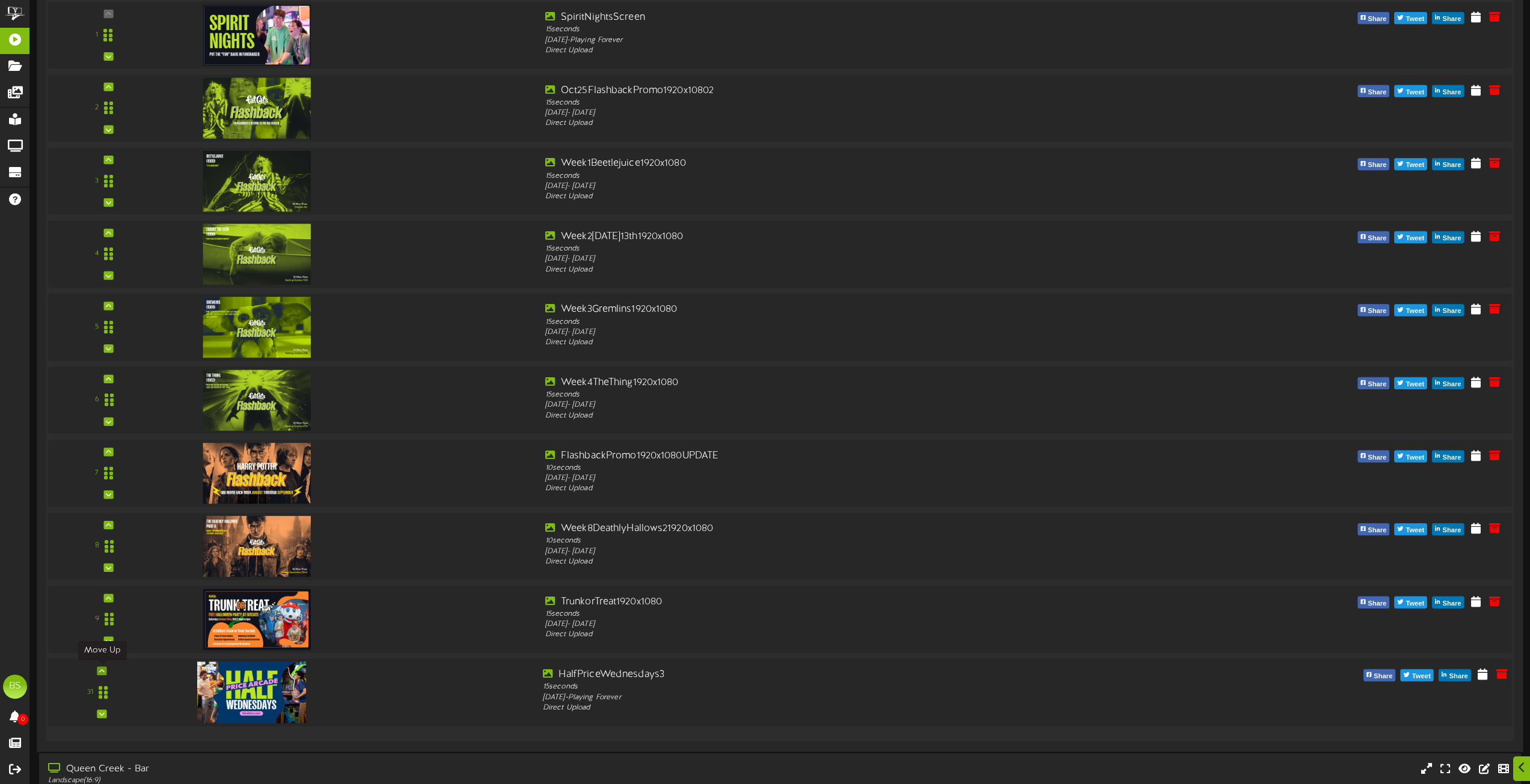
click at [103, 670] on icon at bounding box center [102, 670] width 6 height 6
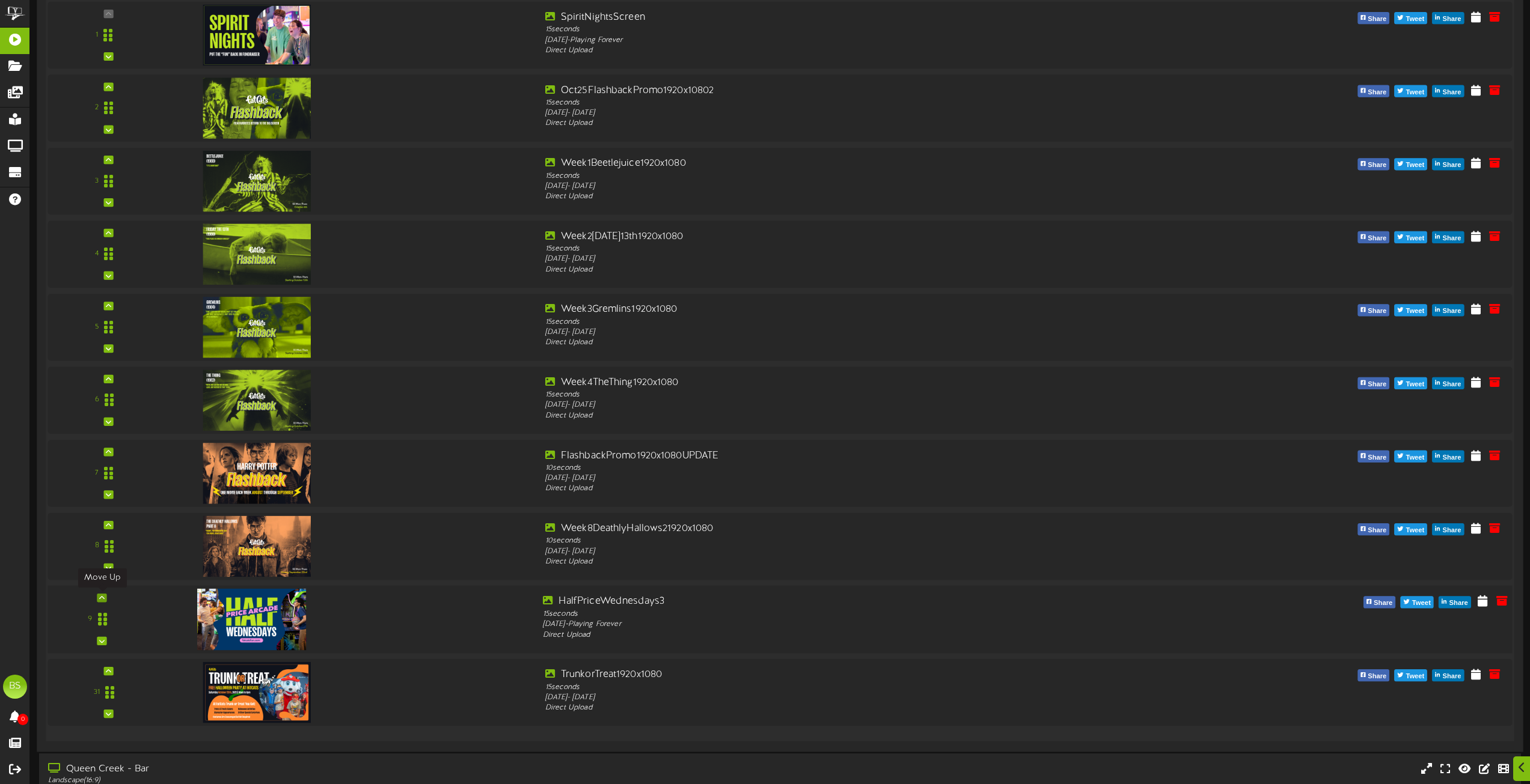
click at [98, 601] on div at bounding box center [102, 598] width 10 height 9
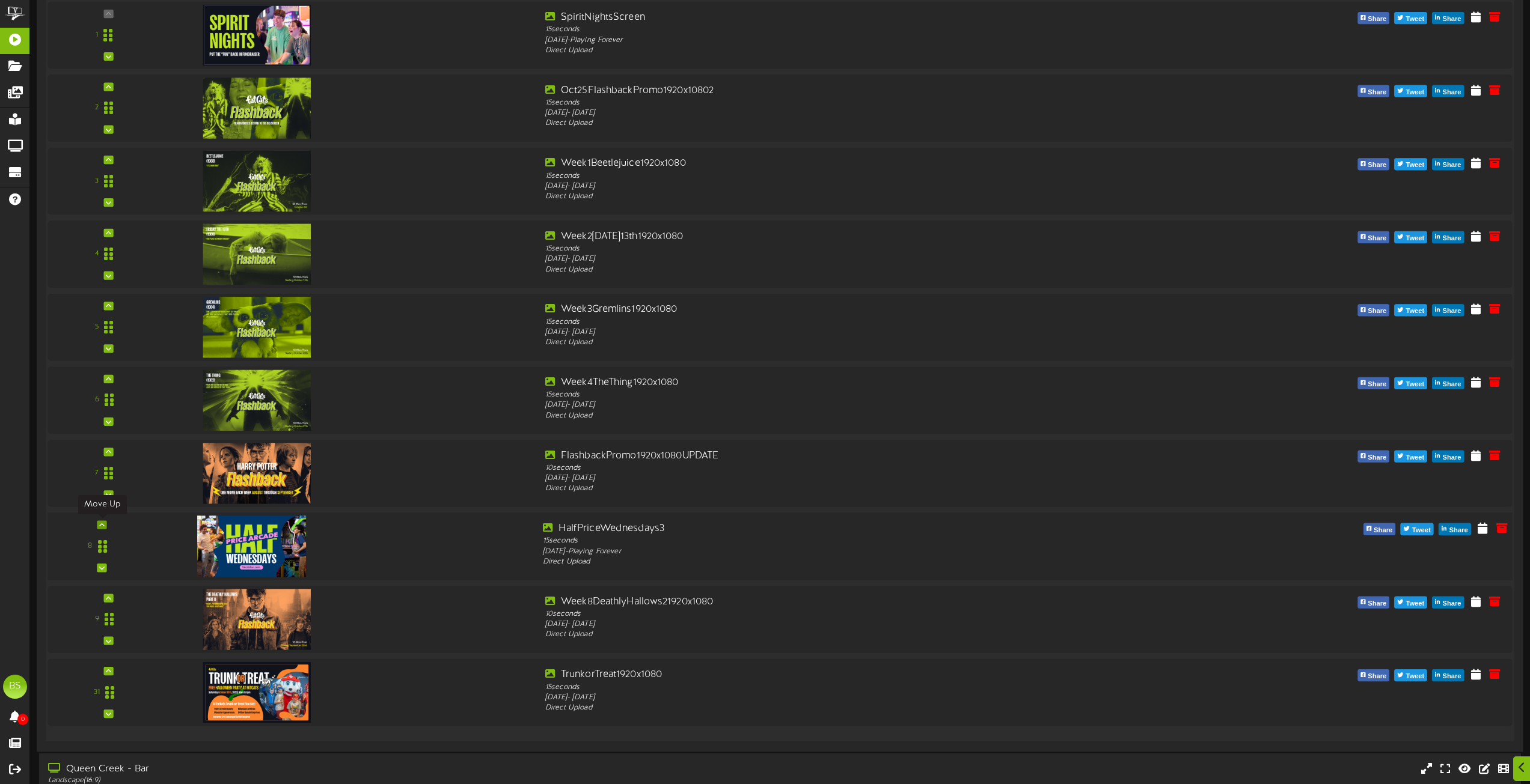
drag, startPoint x: 101, startPoint y: 525, endPoint x: 125, endPoint y: 520, distance: 24.5
click at [103, 524] on icon at bounding box center [102, 525] width 6 height 6
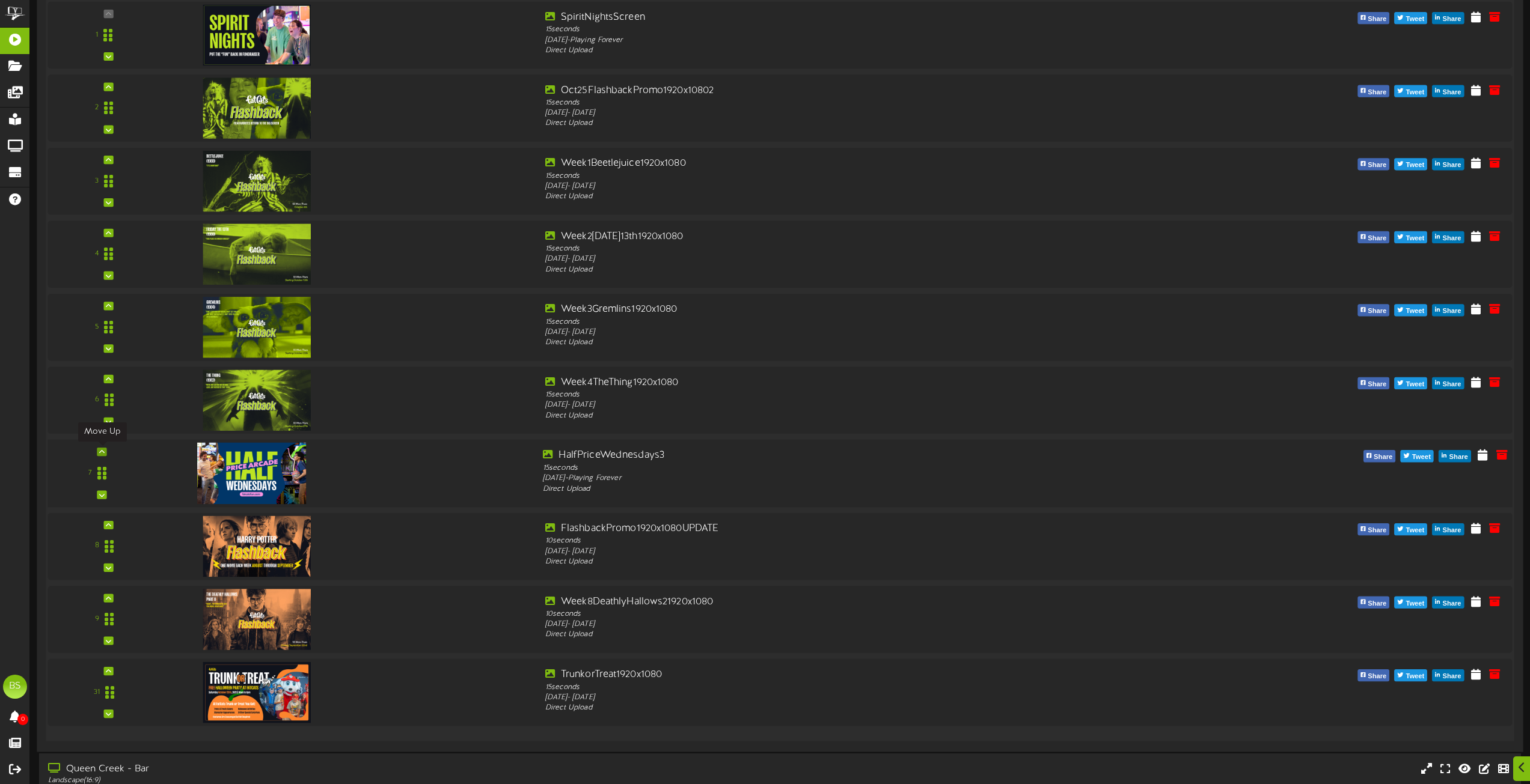
click at [104, 453] on icon at bounding box center [102, 451] width 6 height 6
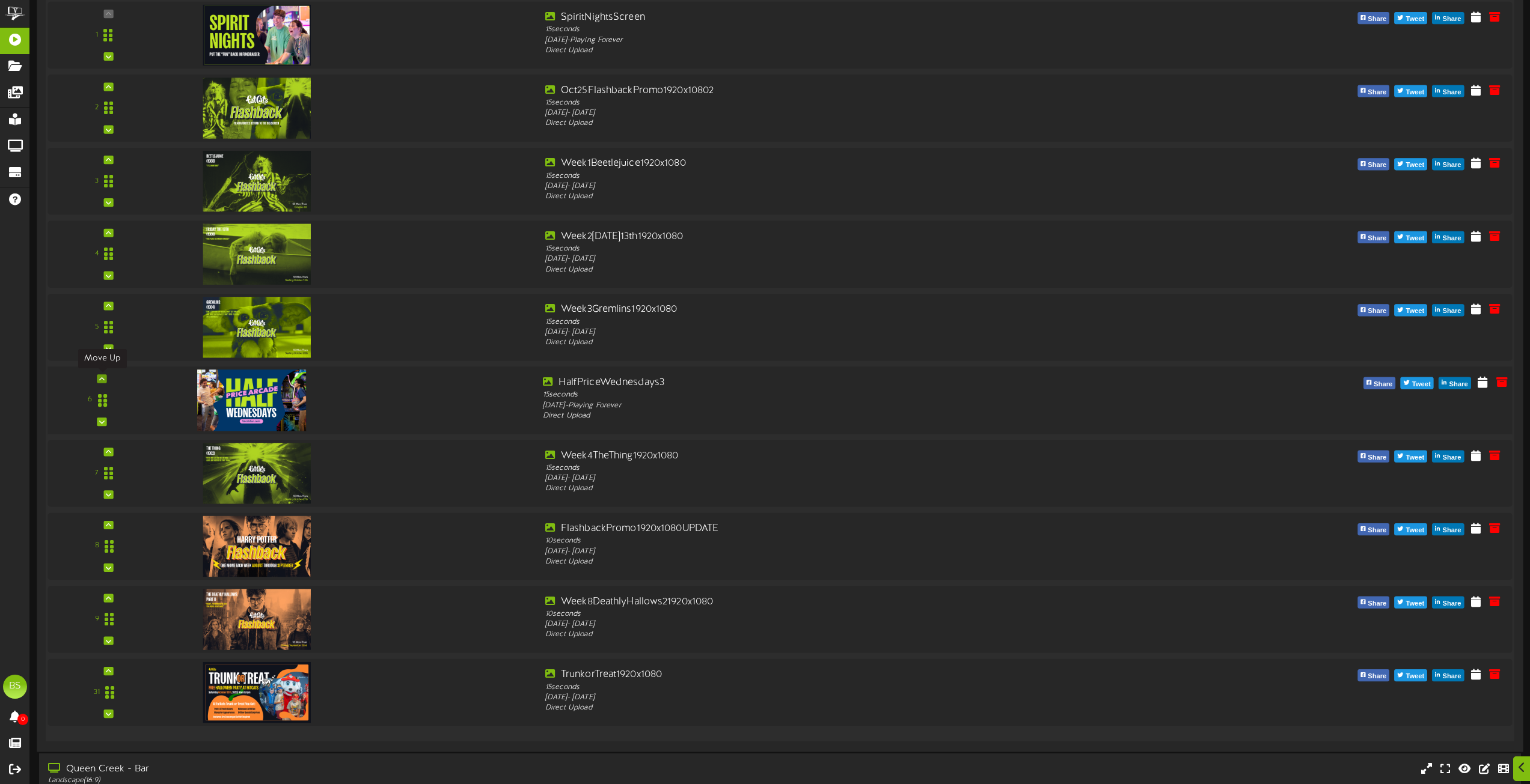
click at [101, 378] on icon at bounding box center [102, 379] width 6 height 6
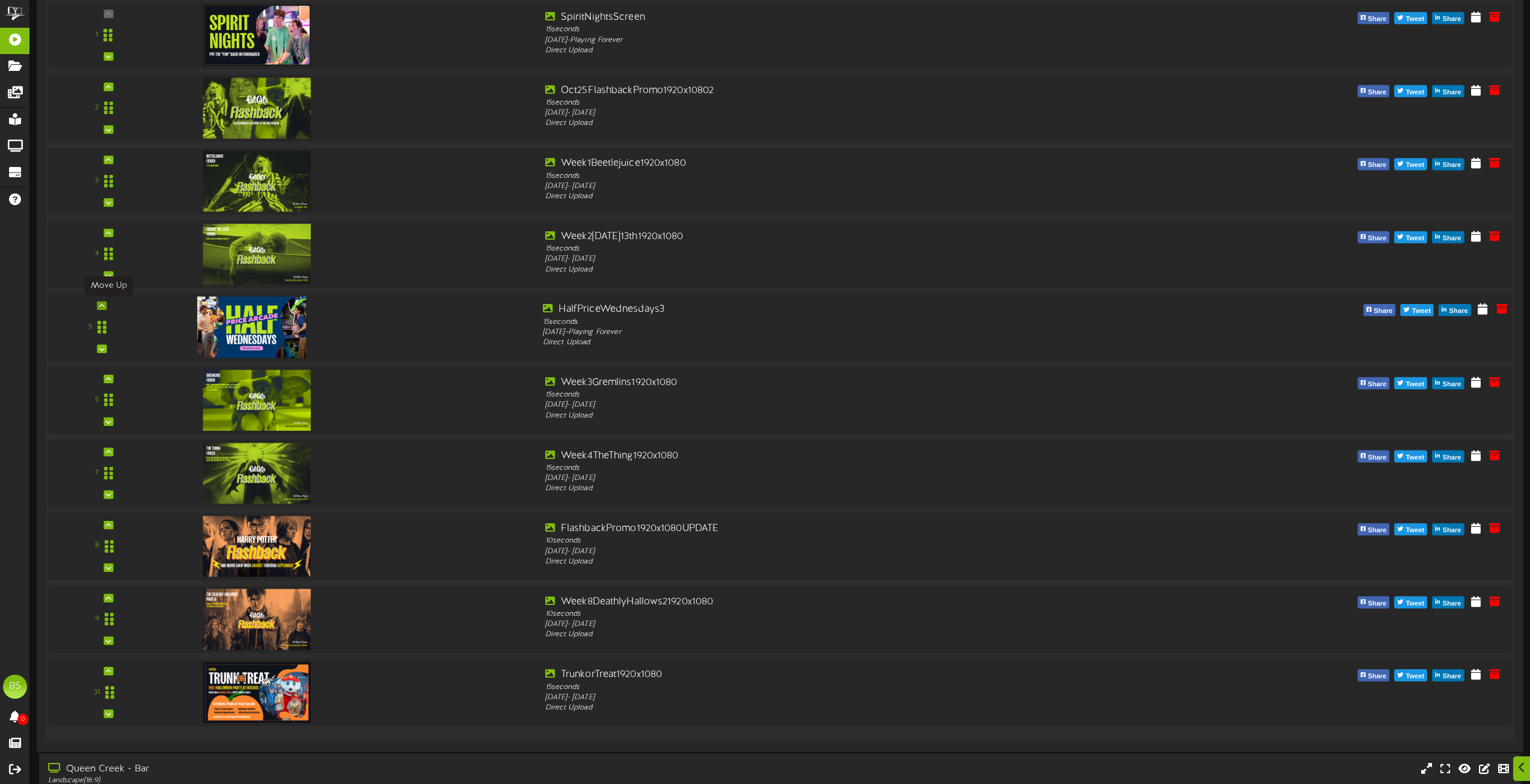
click at [104, 303] on icon at bounding box center [102, 305] width 6 height 6
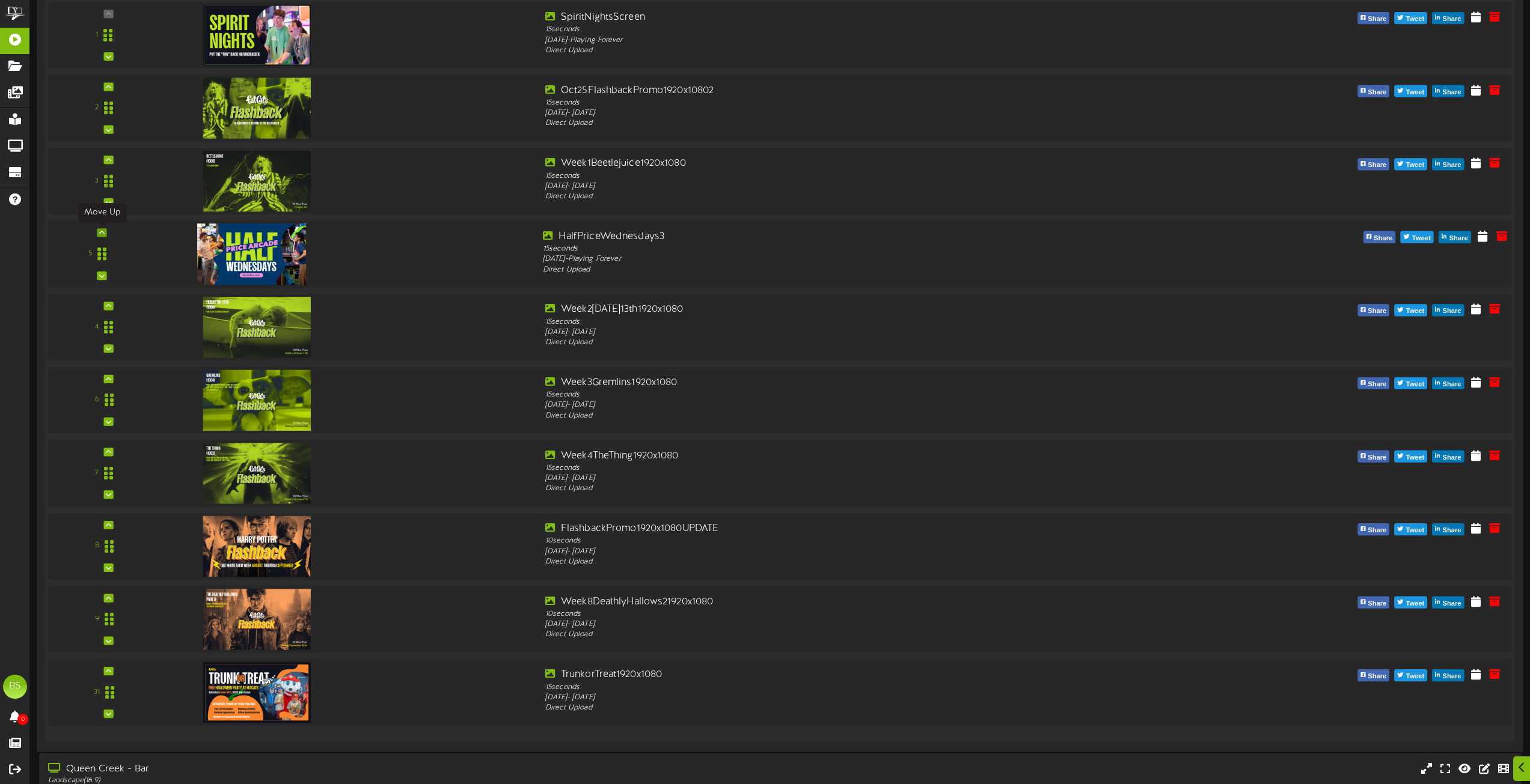
click at [101, 231] on icon at bounding box center [102, 233] width 6 height 6
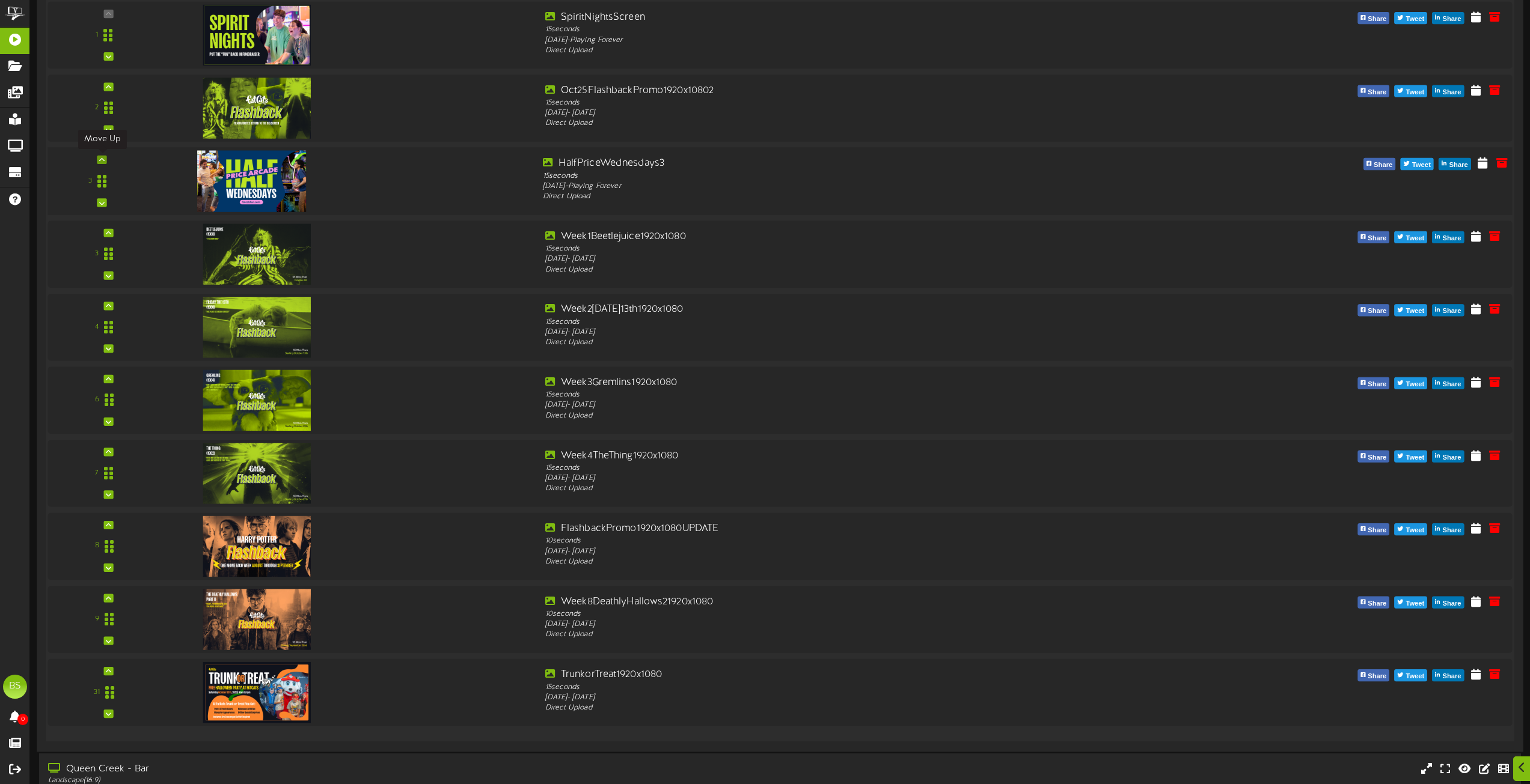
click at [102, 159] on icon at bounding box center [102, 159] width 6 height 6
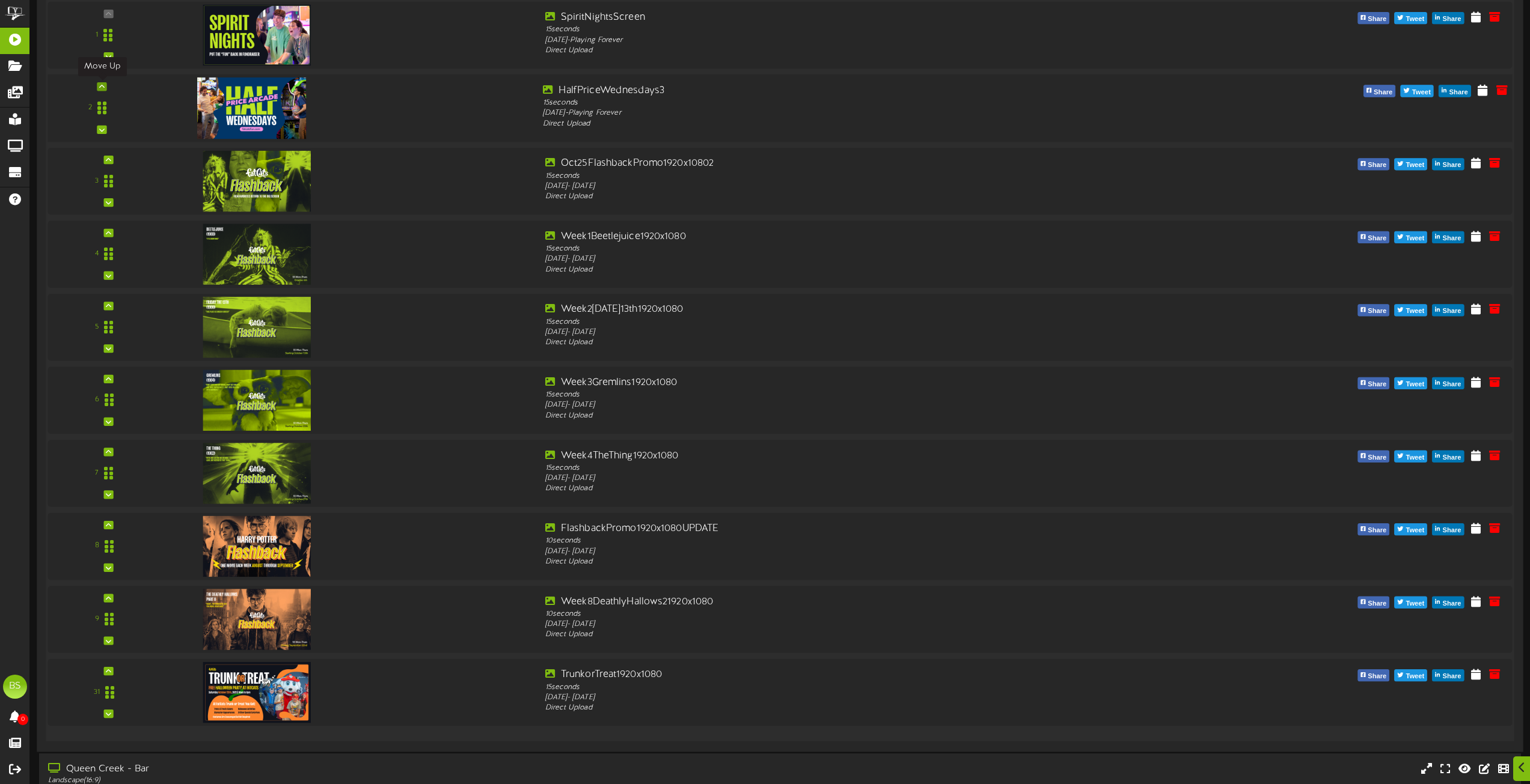
click at [103, 84] on icon at bounding box center [102, 86] width 6 height 6
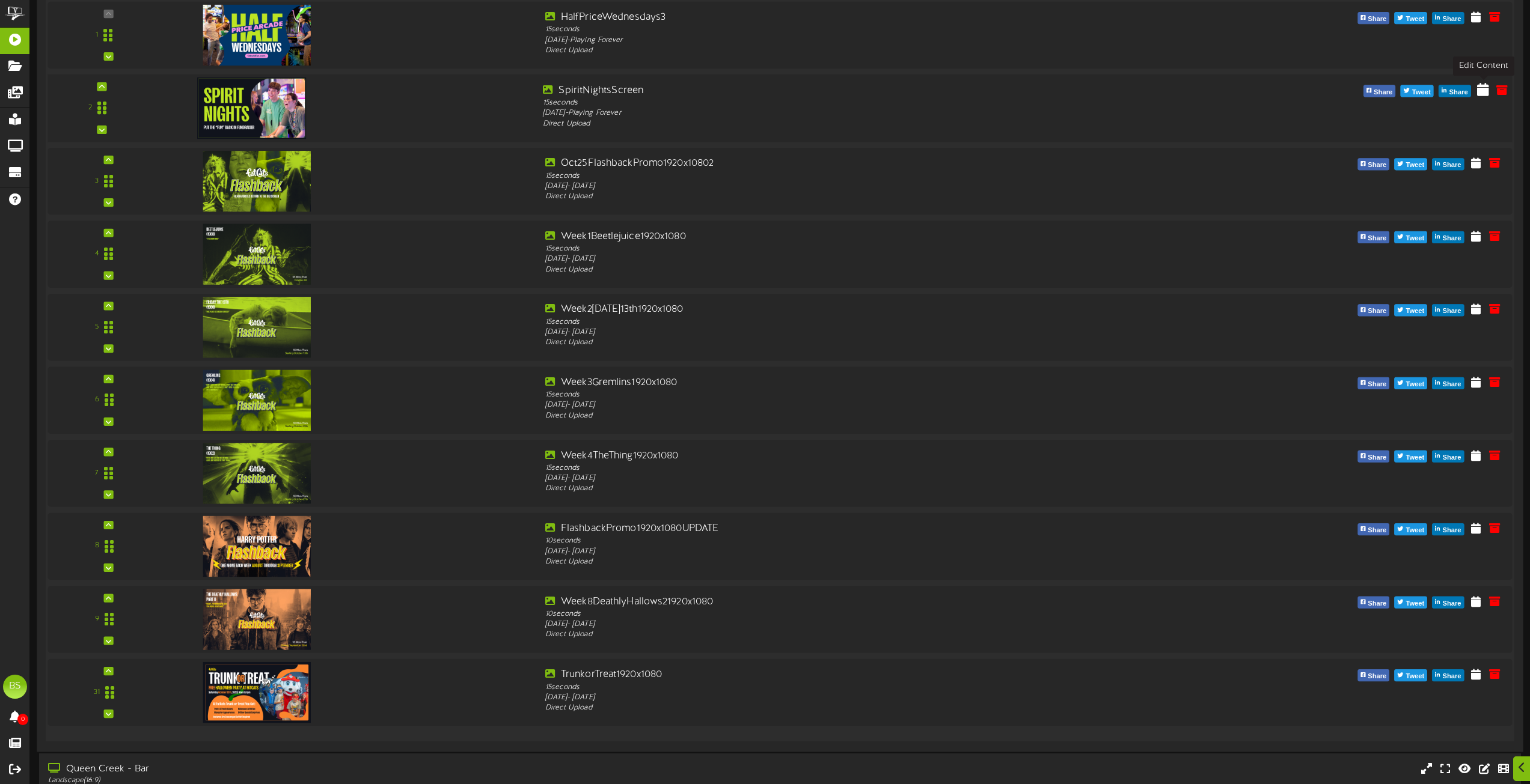
click at [1480, 90] on icon at bounding box center [1483, 88] width 12 height 13
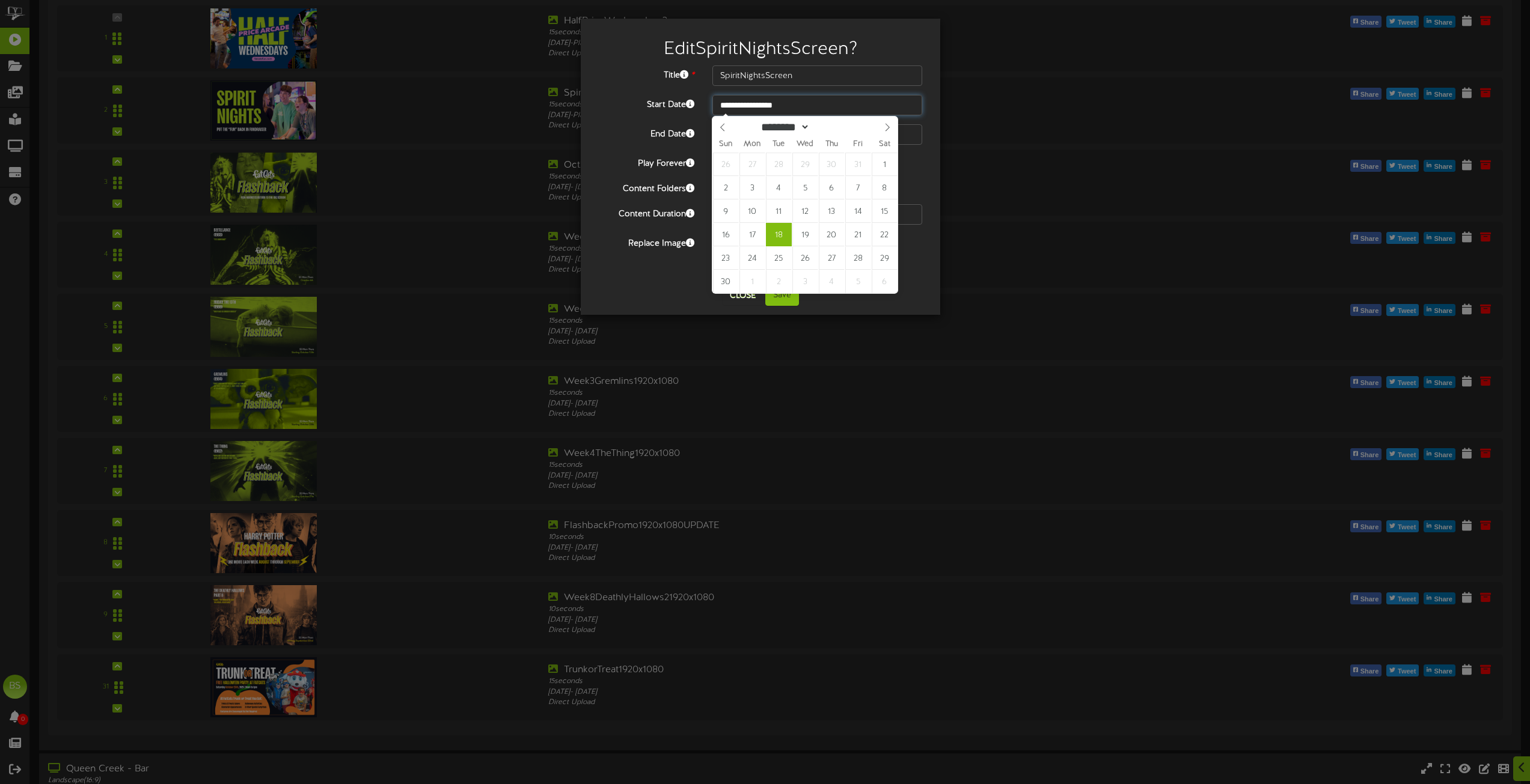
click at [768, 103] on input "**********" at bounding box center [818, 105] width 210 height 21
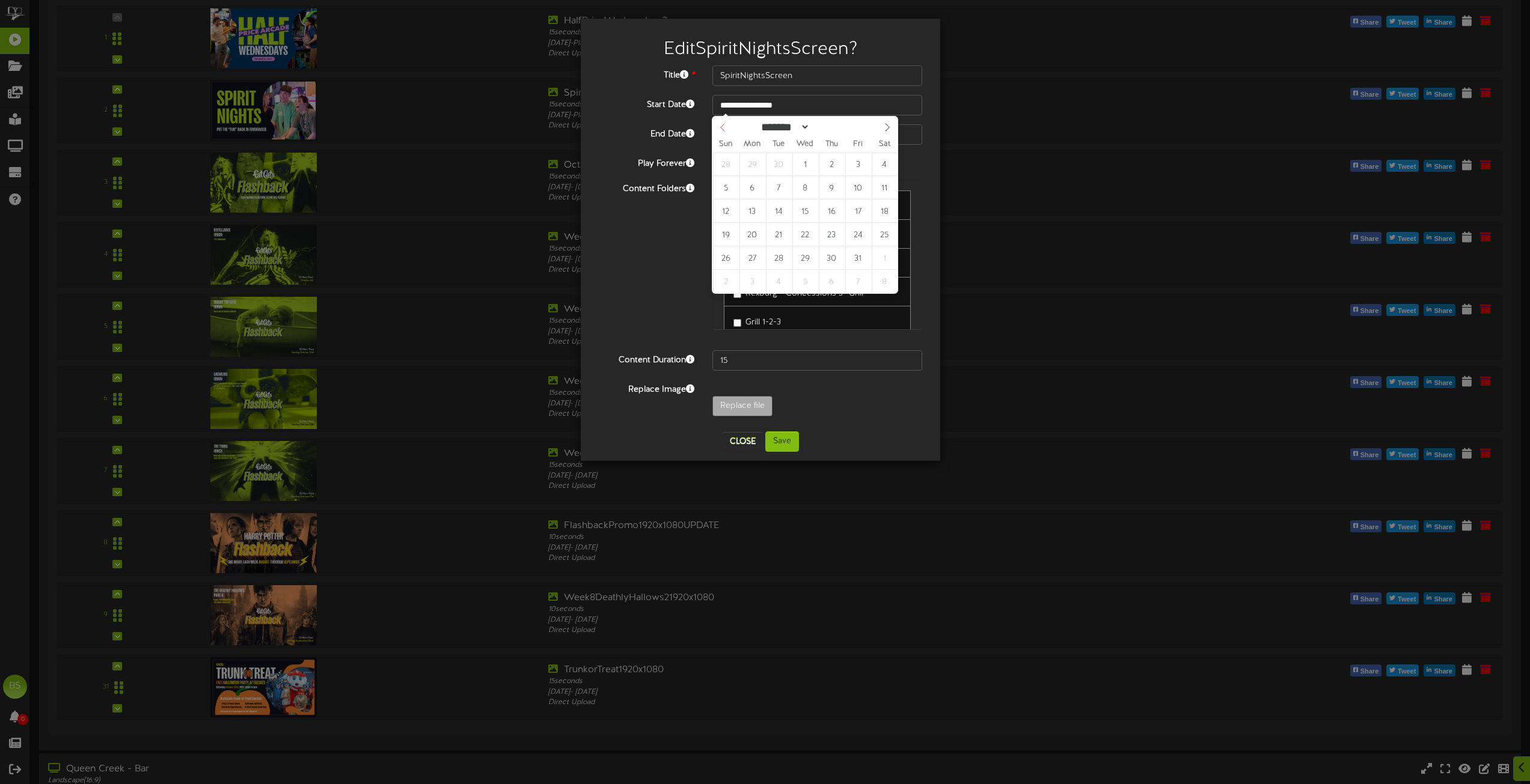
click at [721, 130] on icon at bounding box center [722, 128] width 4 height 8
select select "*"
click at [721, 130] on icon at bounding box center [722, 128] width 4 height 8
type input "**********"
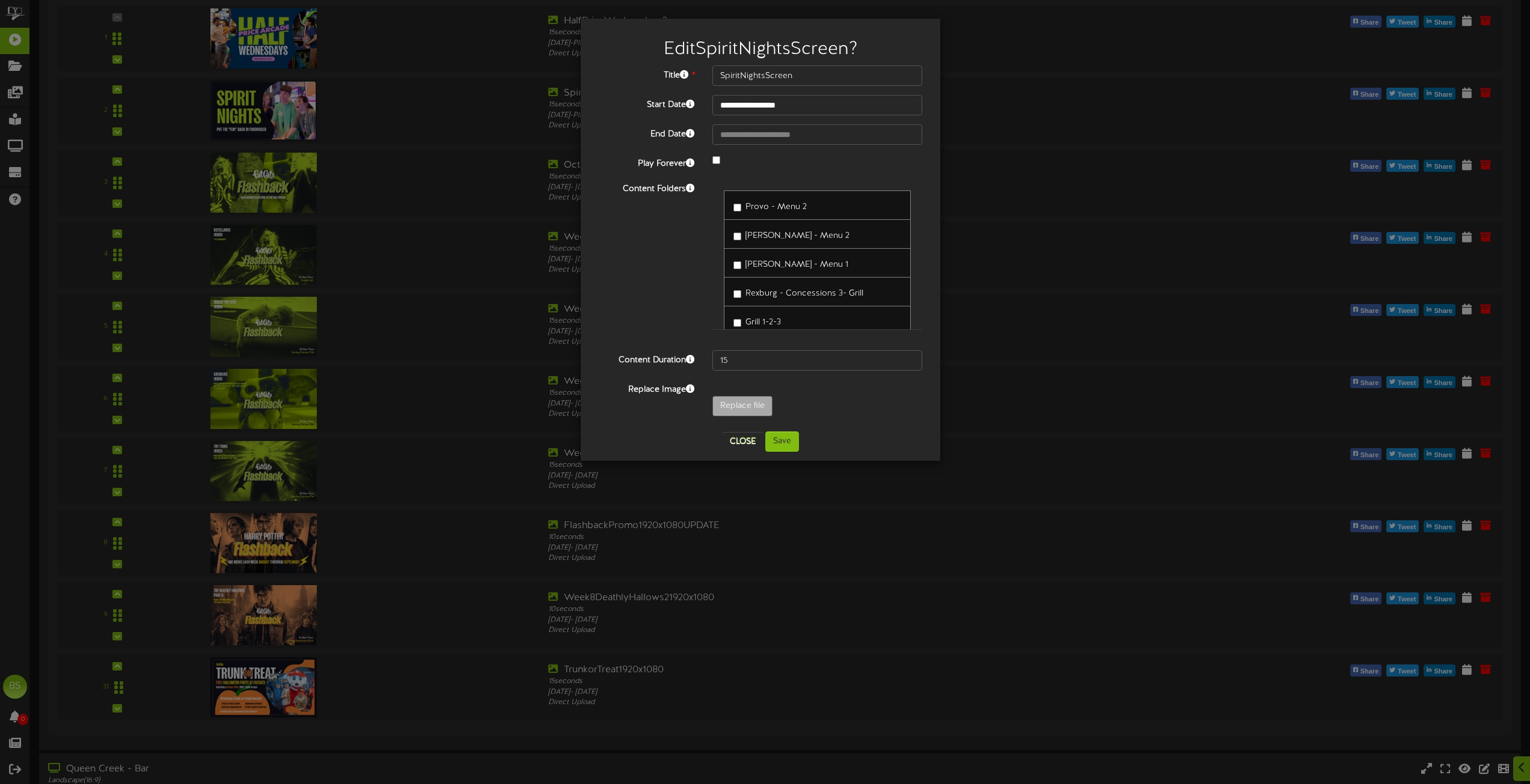
click at [713, 157] on div at bounding box center [817, 161] width 228 height 15
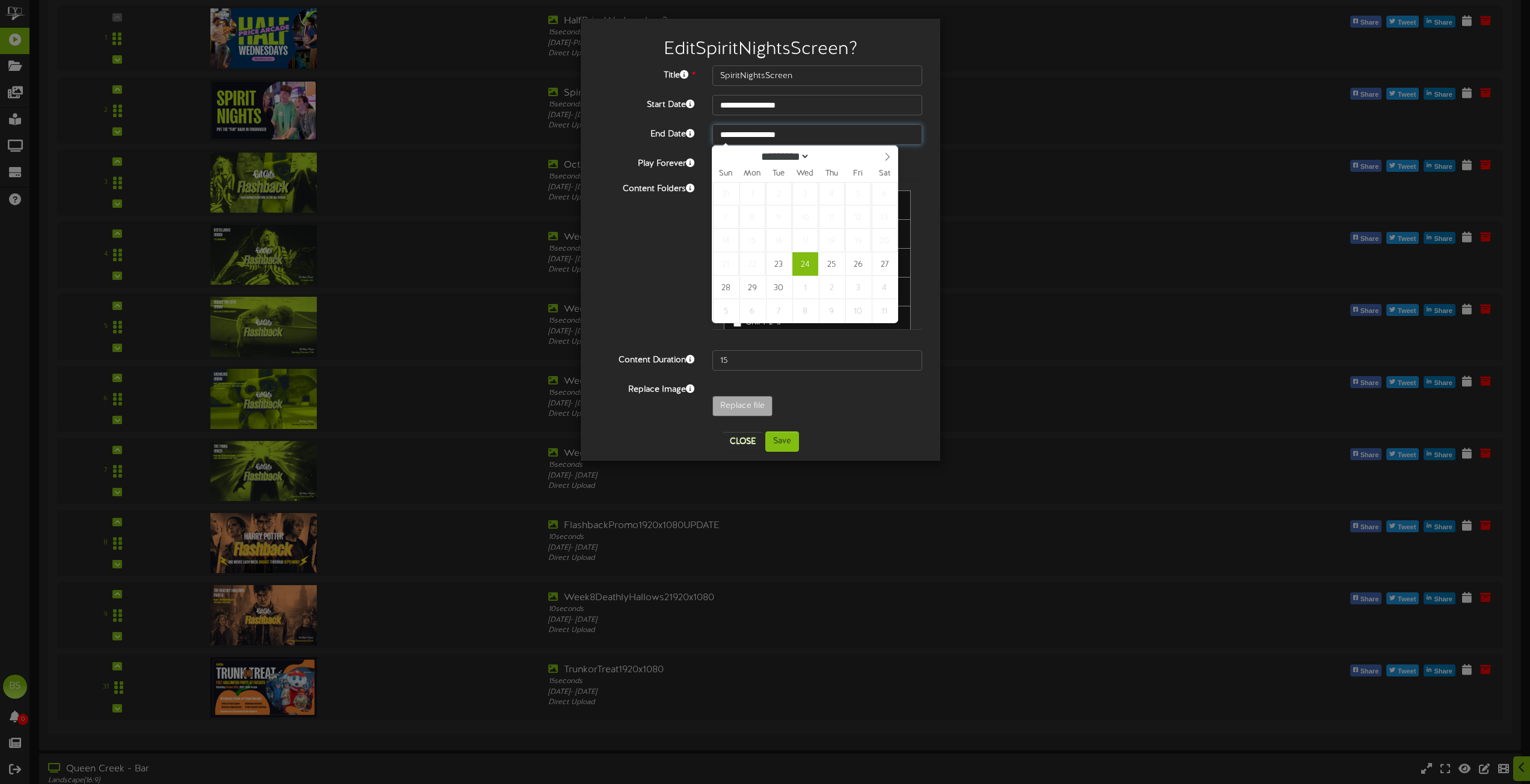
click at [759, 136] on input "**********" at bounding box center [818, 134] width 210 height 21
type input "**********"
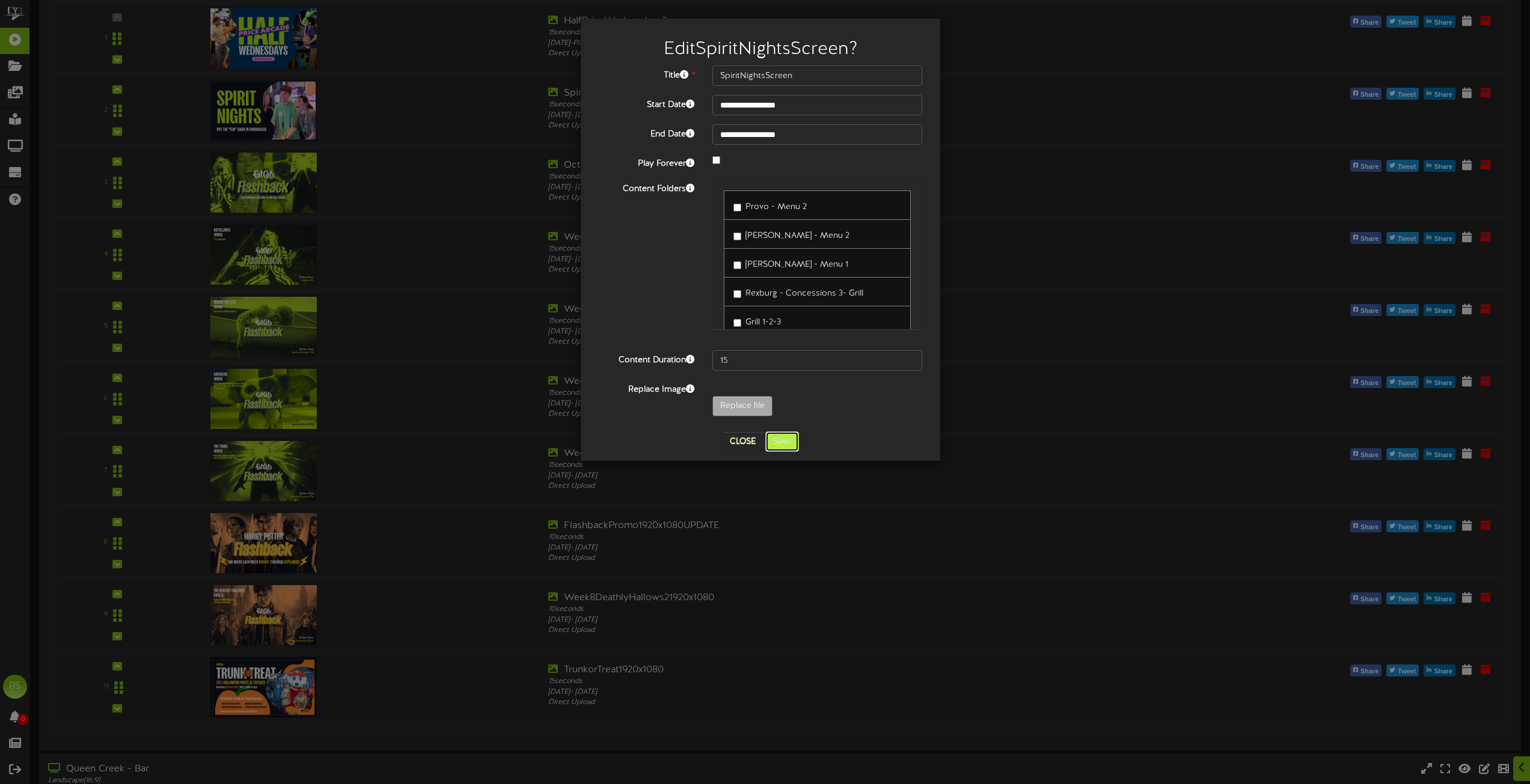
click at [786, 440] on button "Save" at bounding box center [782, 442] width 33 height 21
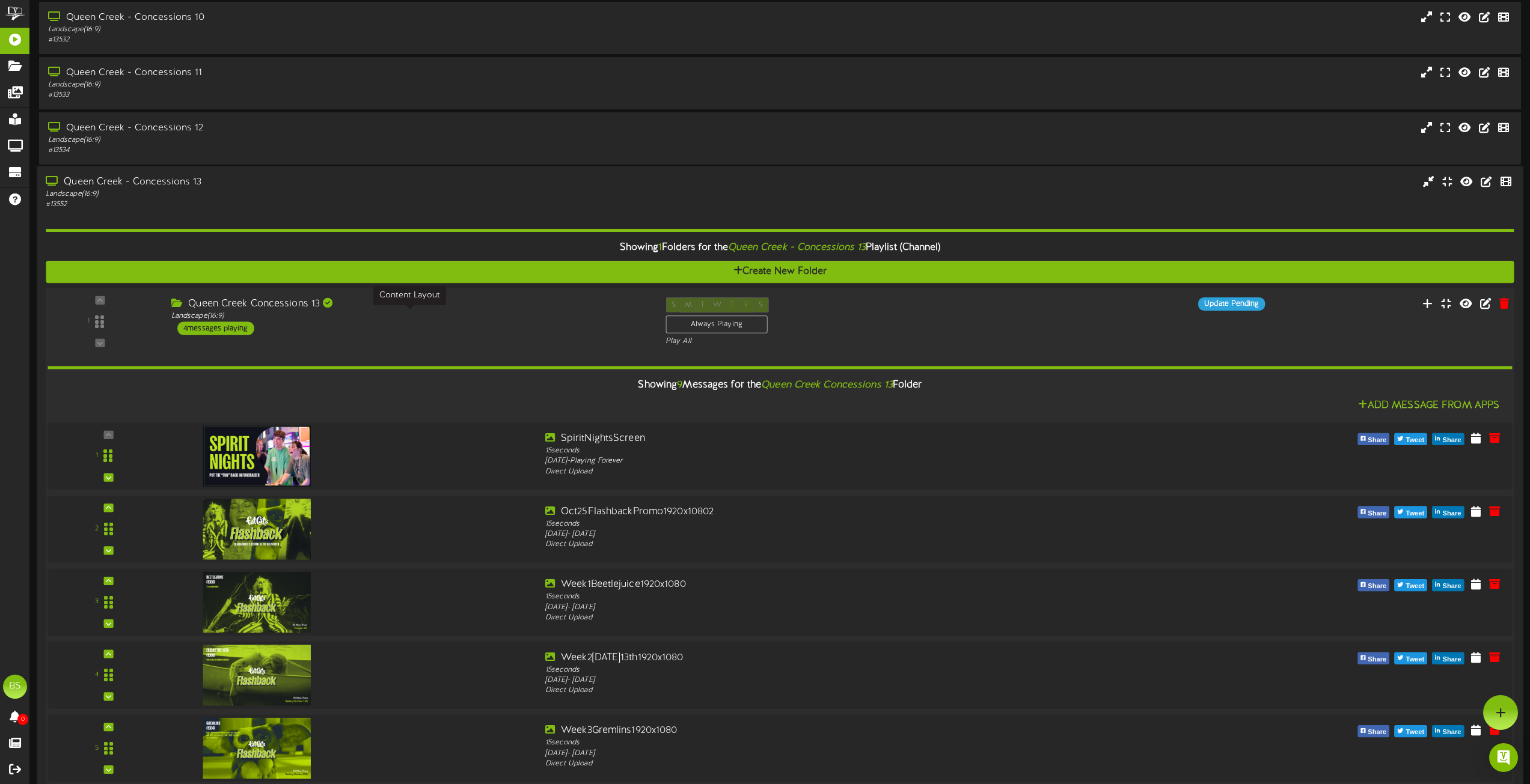
scroll to position [4386, 0]
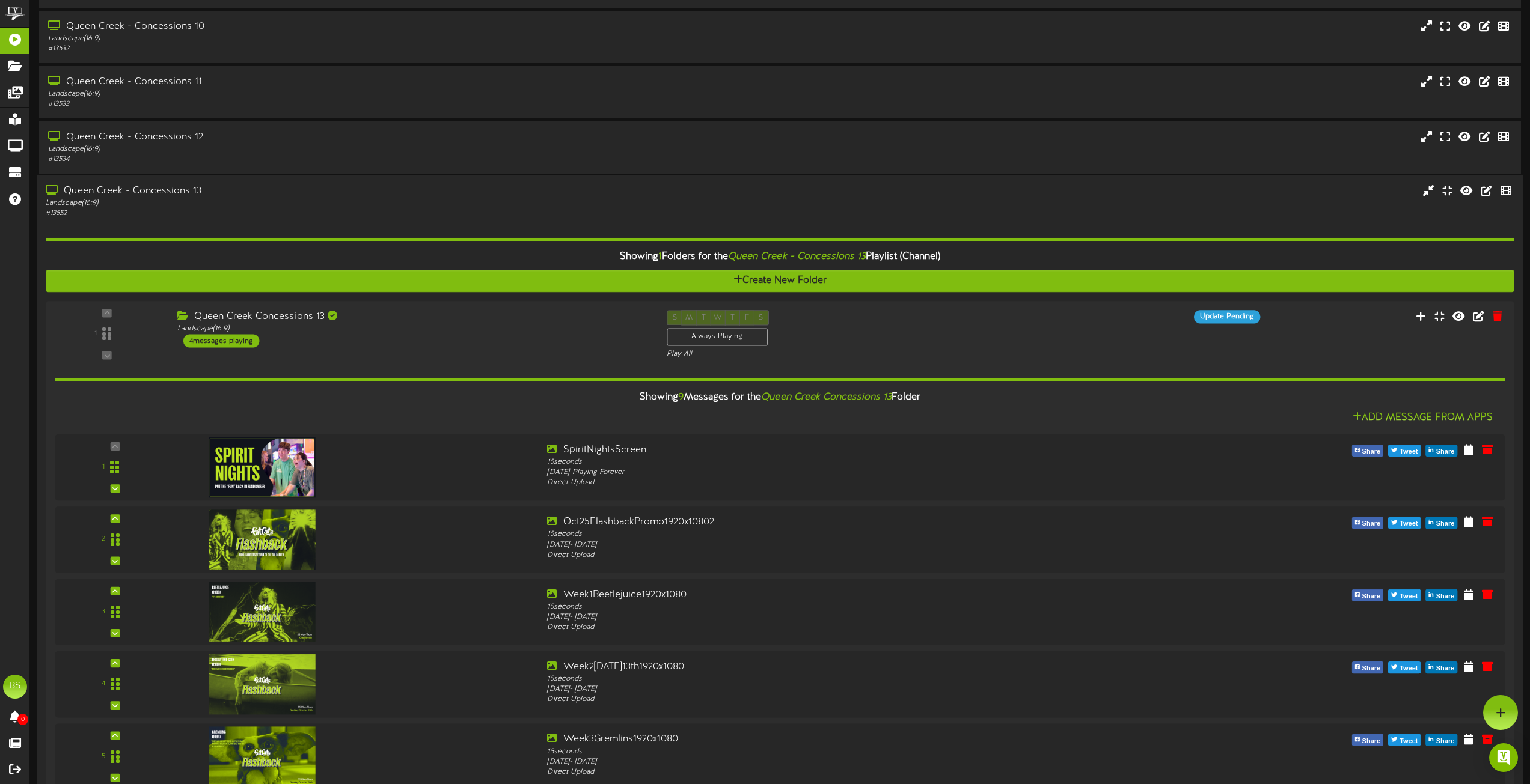
click at [148, 190] on div "Queen Creek - Concessions 13" at bounding box center [346, 191] width 601 height 14
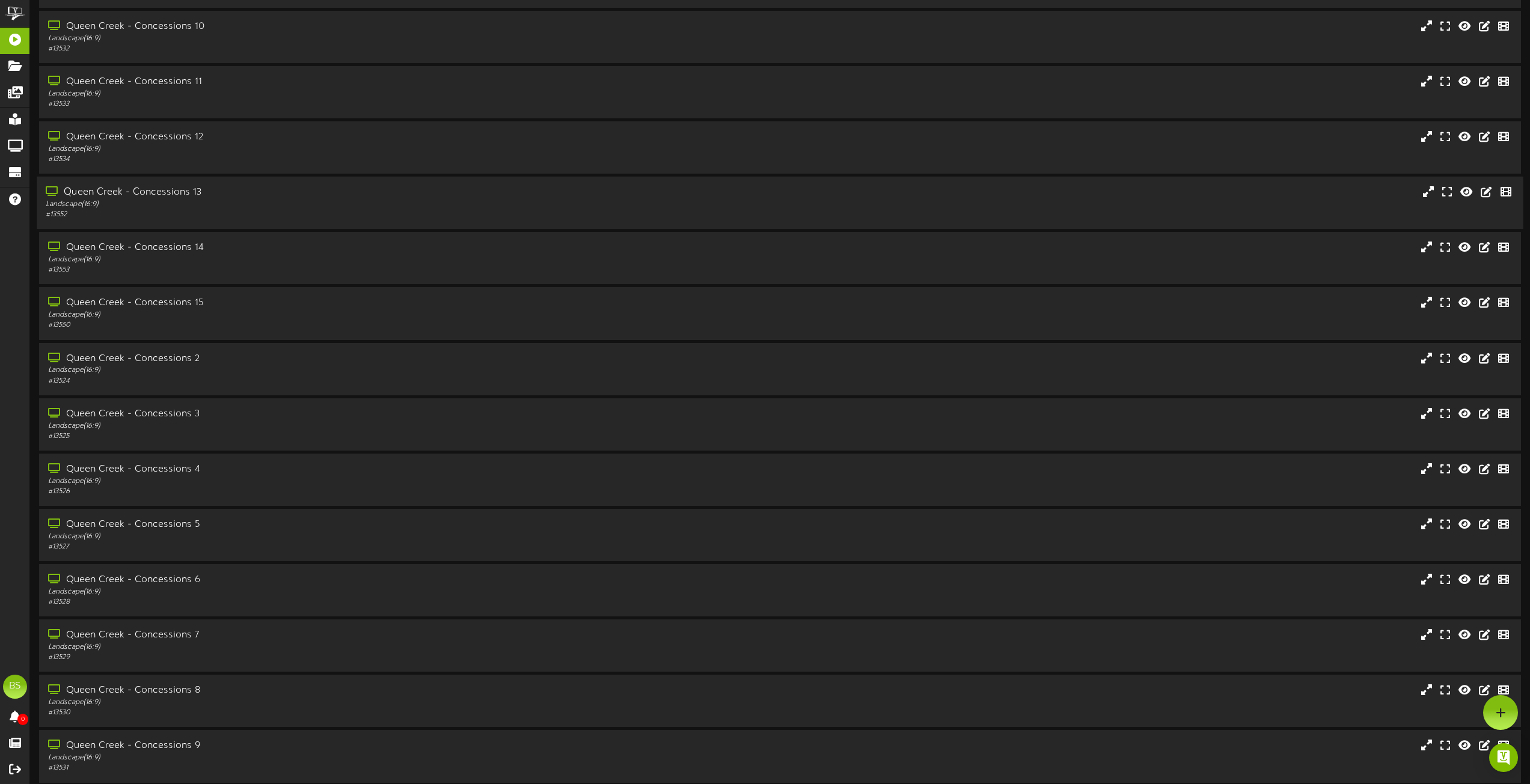
click at [146, 190] on div "Queen Creek - Concessions 13" at bounding box center [346, 192] width 601 height 14
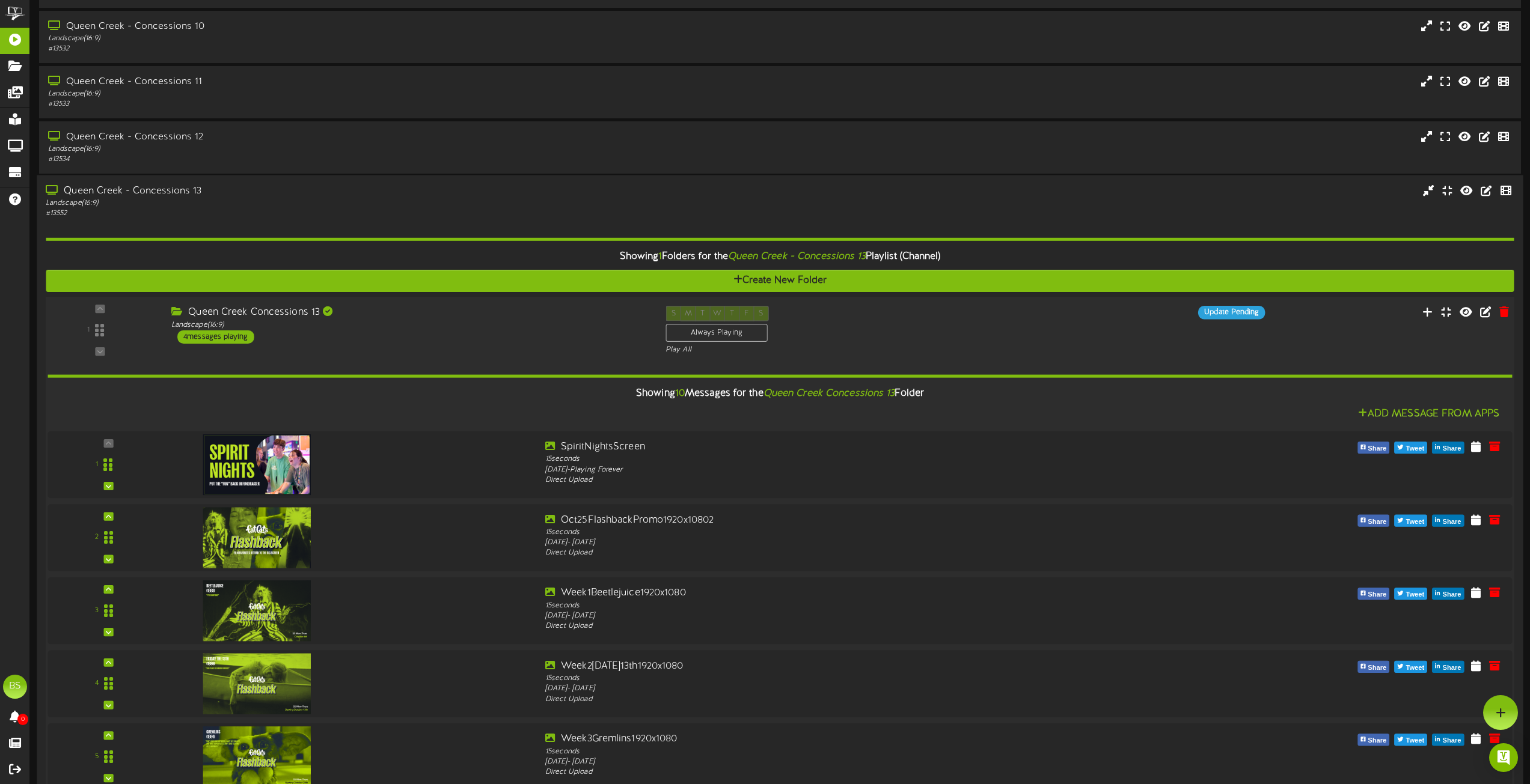
click at [231, 339] on div "4 messages playing" at bounding box center [216, 337] width 77 height 13
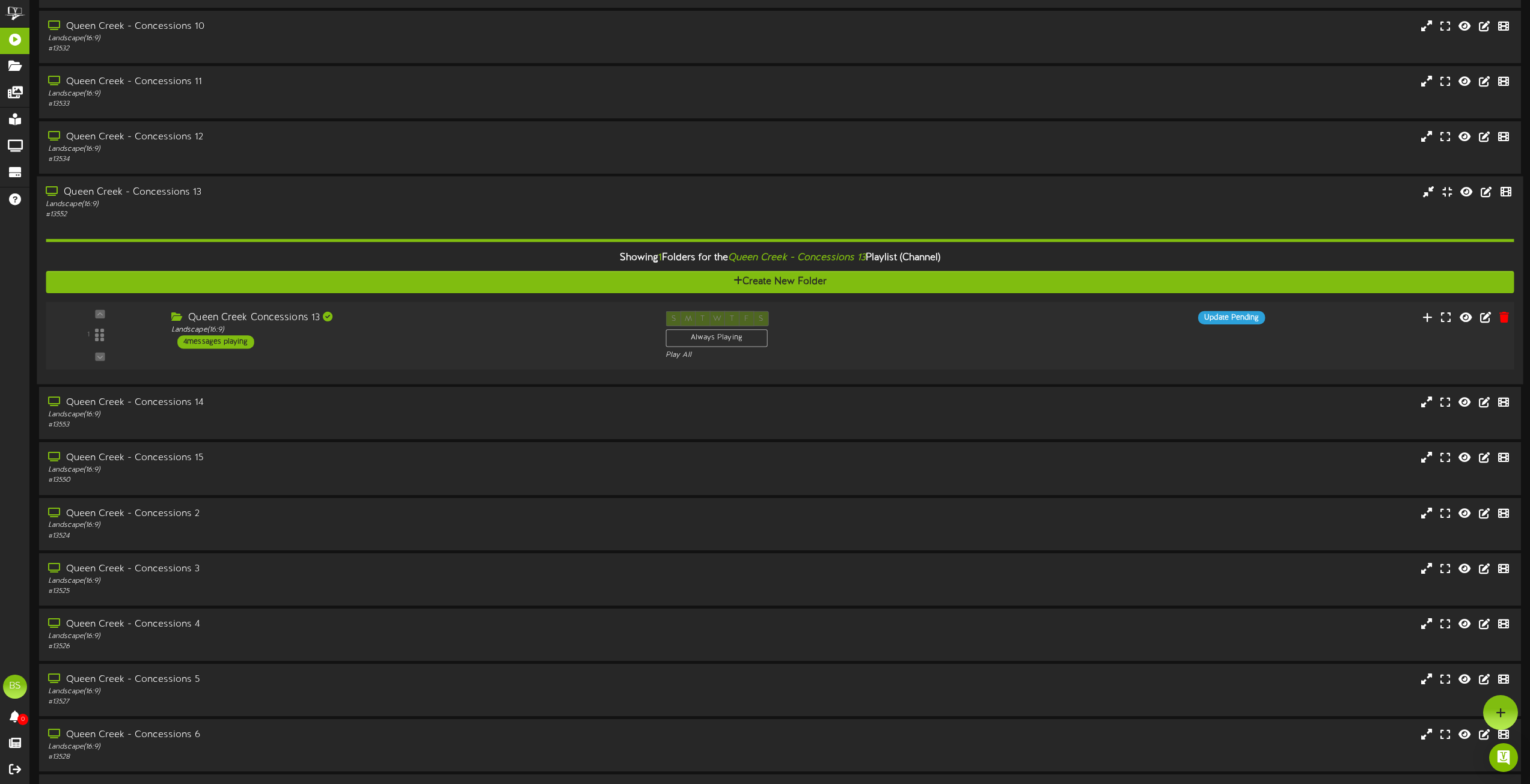
drag, startPoint x: 238, startPoint y: 340, endPoint x: 304, endPoint y: 353, distance: 67.3
click at [239, 340] on div "4 messages playing" at bounding box center [216, 341] width 77 height 13
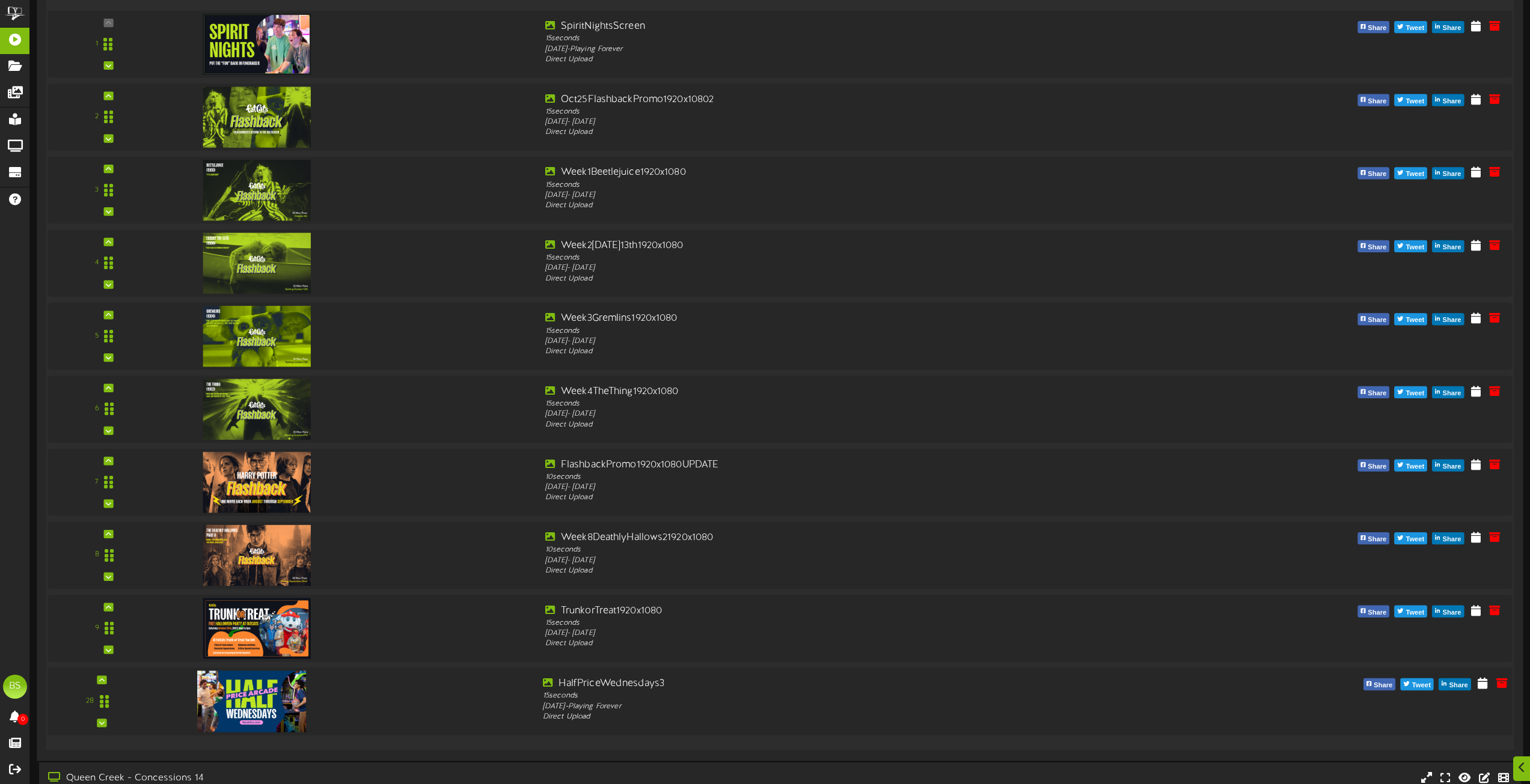
scroll to position [4928, 0]
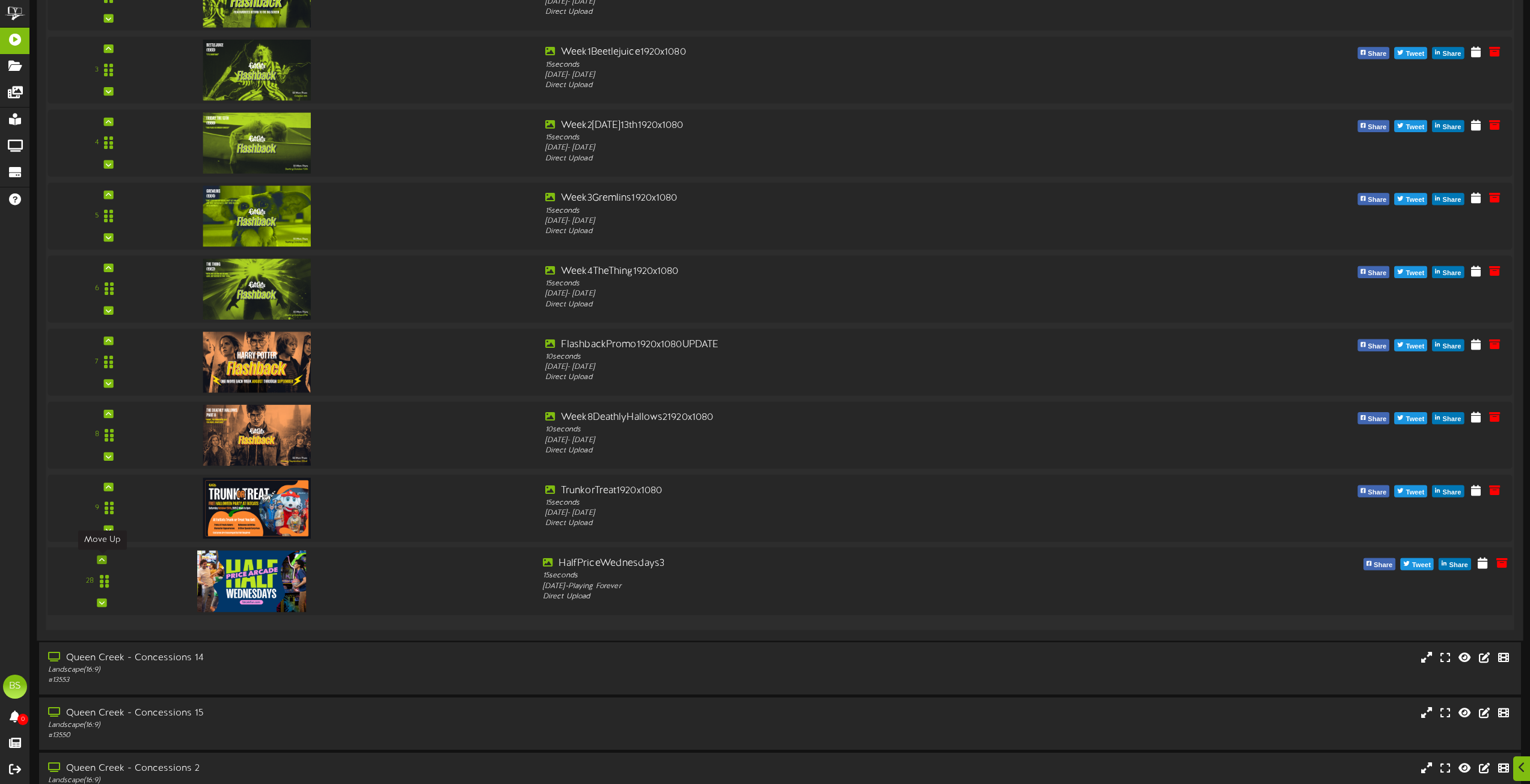
click at [104, 562] on icon at bounding box center [102, 560] width 6 height 6
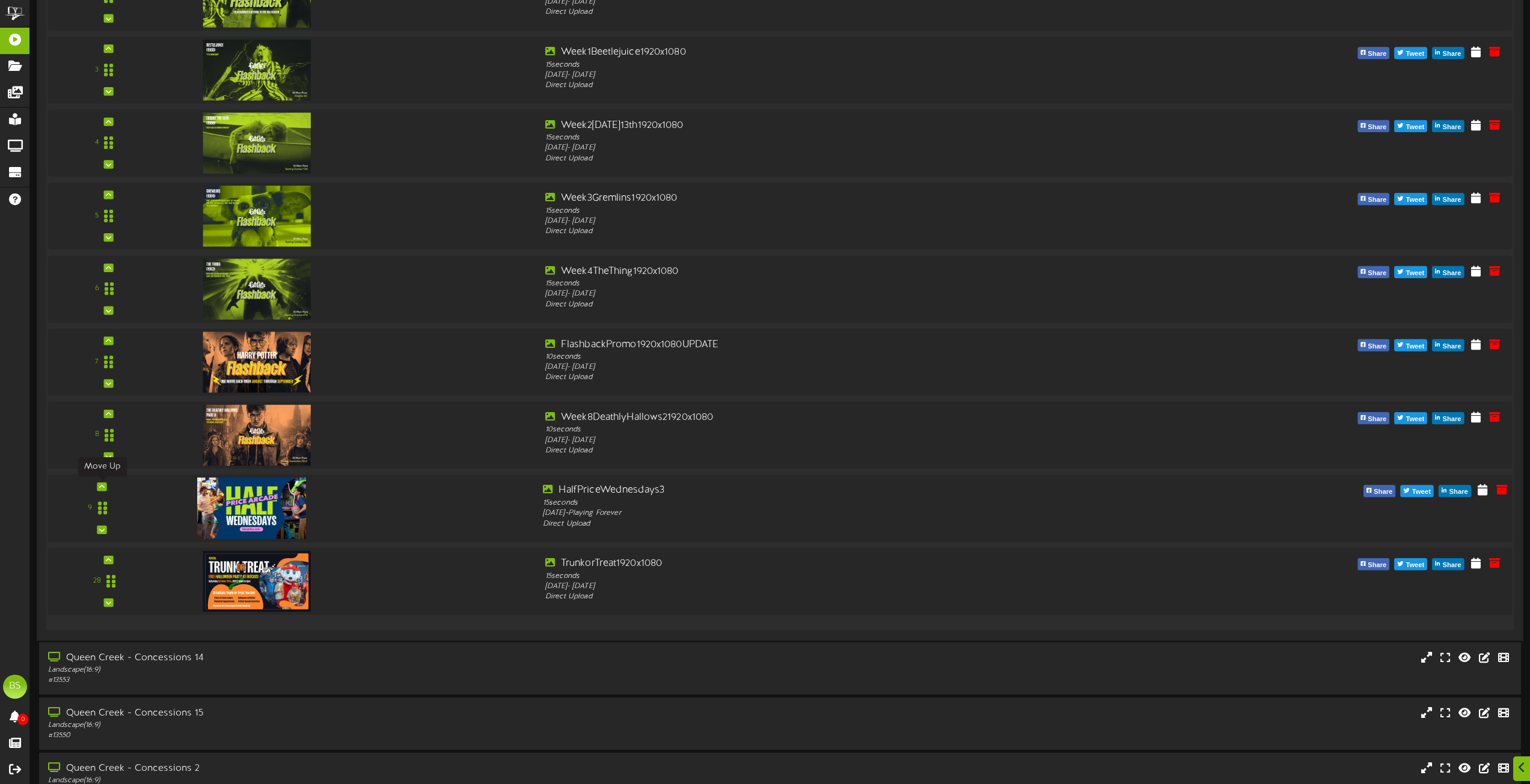
click at [100, 489] on div at bounding box center [102, 487] width 10 height 9
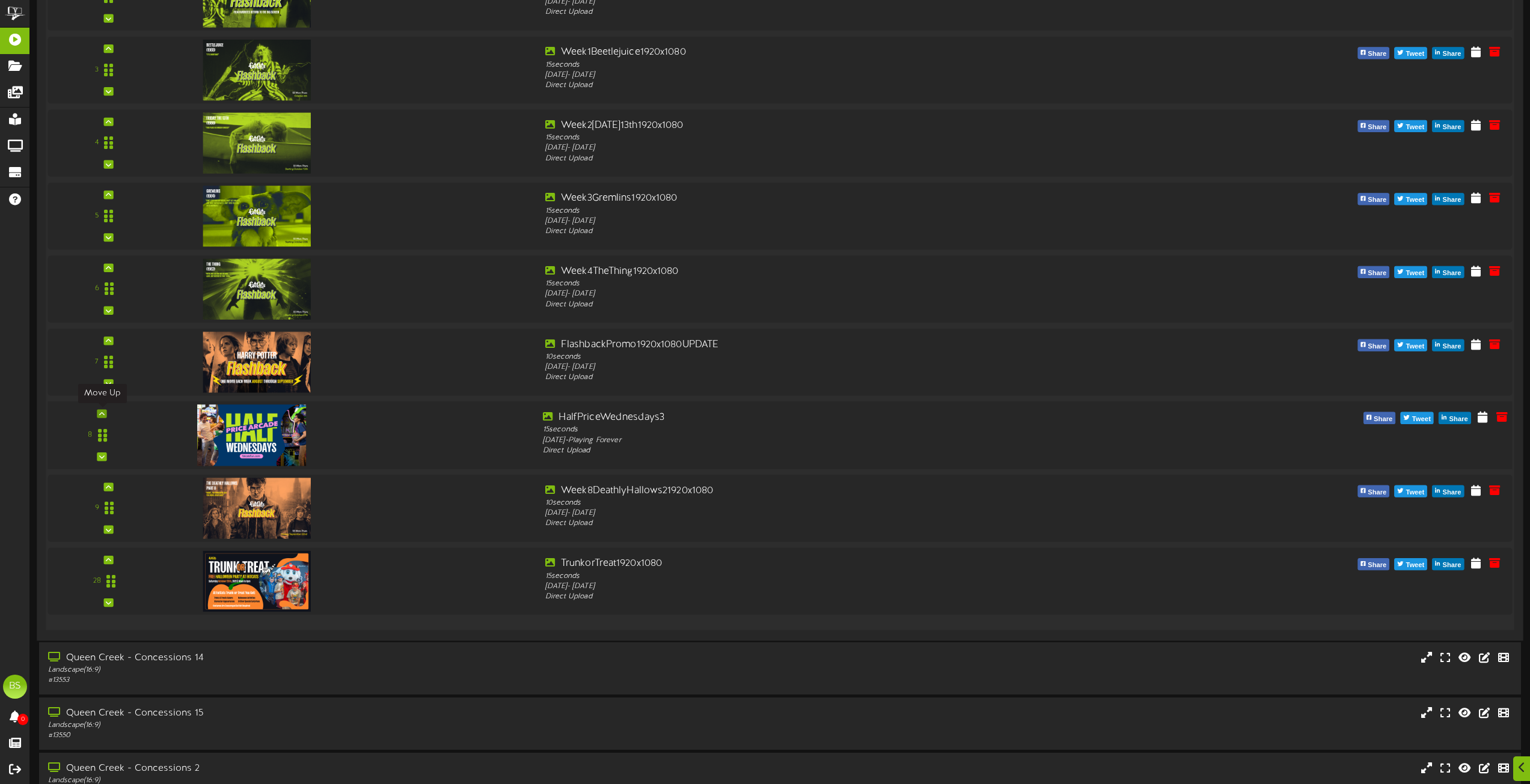
click at [103, 415] on icon at bounding box center [102, 414] width 6 height 6
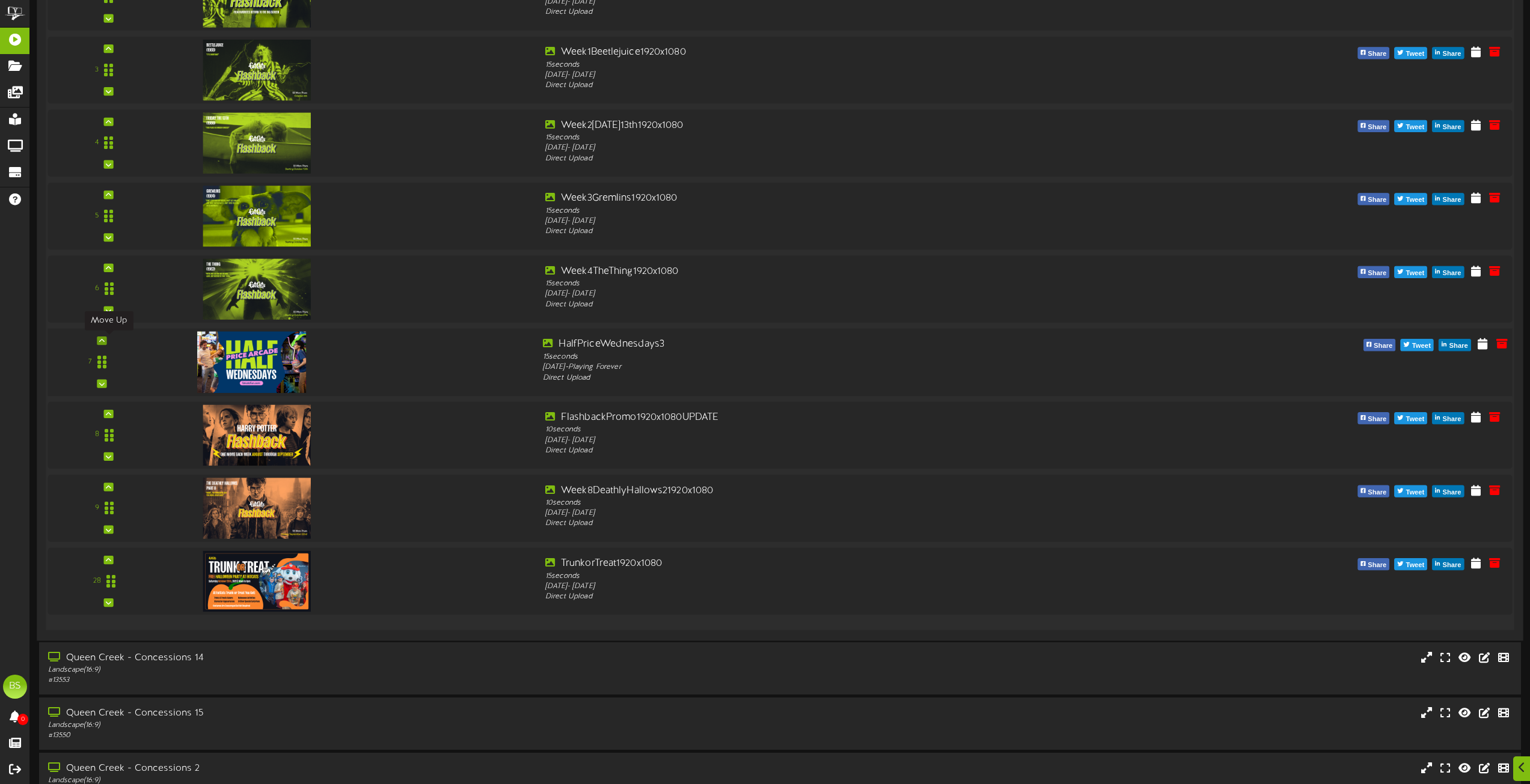
click at [104, 340] on icon at bounding box center [102, 340] width 6 height 6
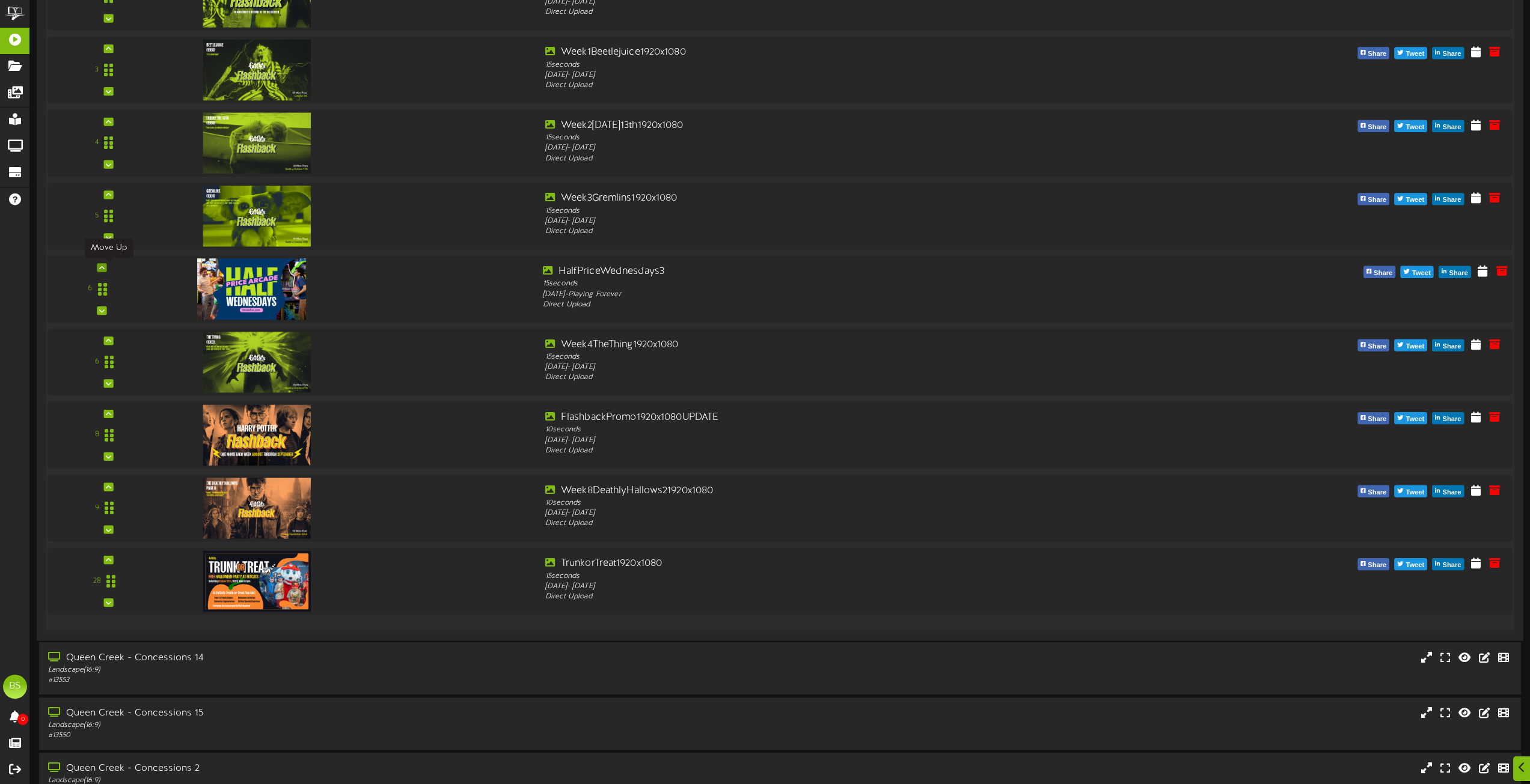
click at [103, 267] on icon at bounding box center [102, 267] width 6 height 6
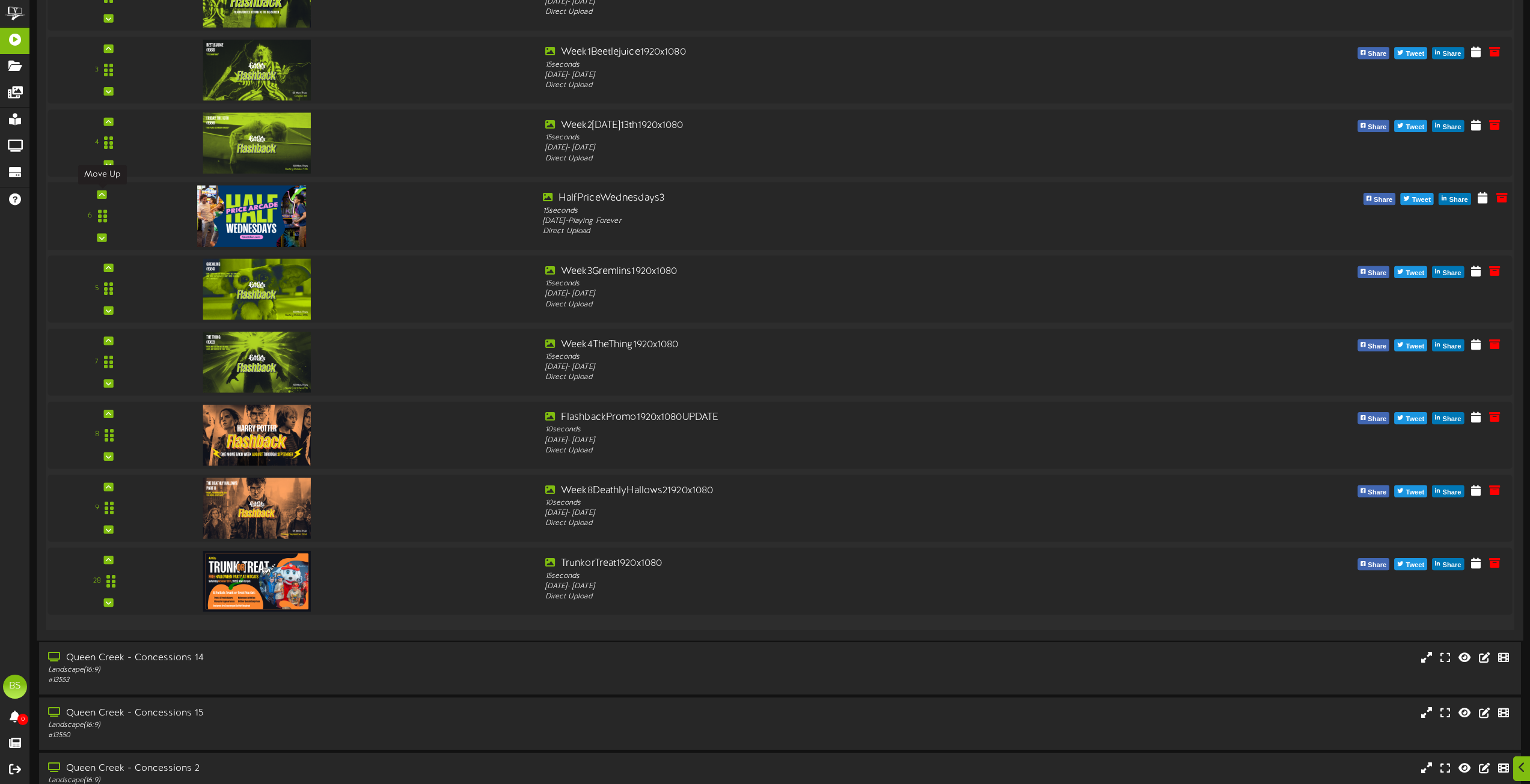
drag, startPoint x: 102, startPoint y: 191, endPoint x: 110, endPoint y: 190, distance: 8.1
click at [103, 191] on icon at bounding box center [102, 194] width 6 height 6
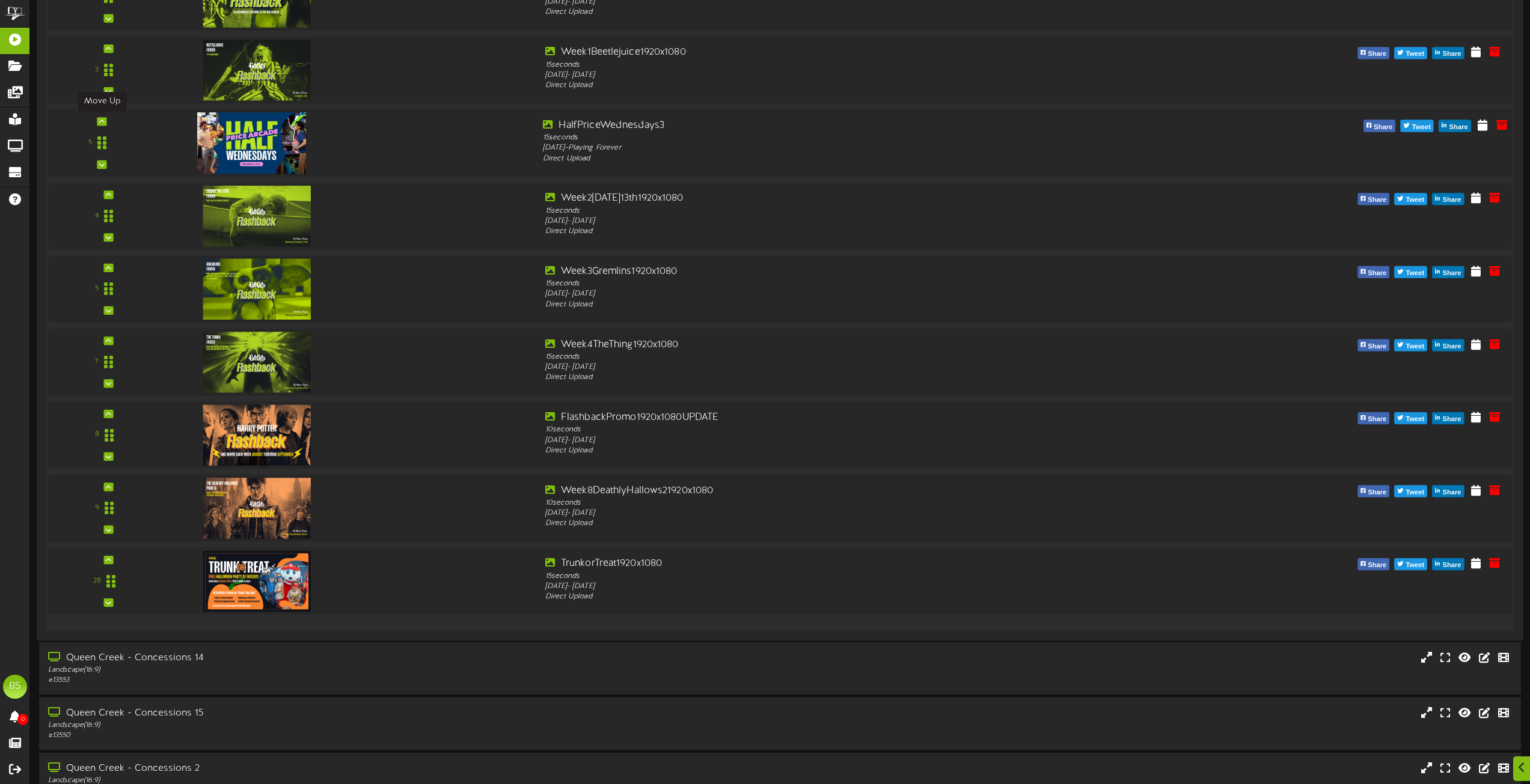
drag, startPoint x: 101, startPoint y: 120, endPoint x: 109, endPoint y: 119, distance: 8.1
click at [101, 120] on icon at bounding box center [102, 122] width 6 height 6
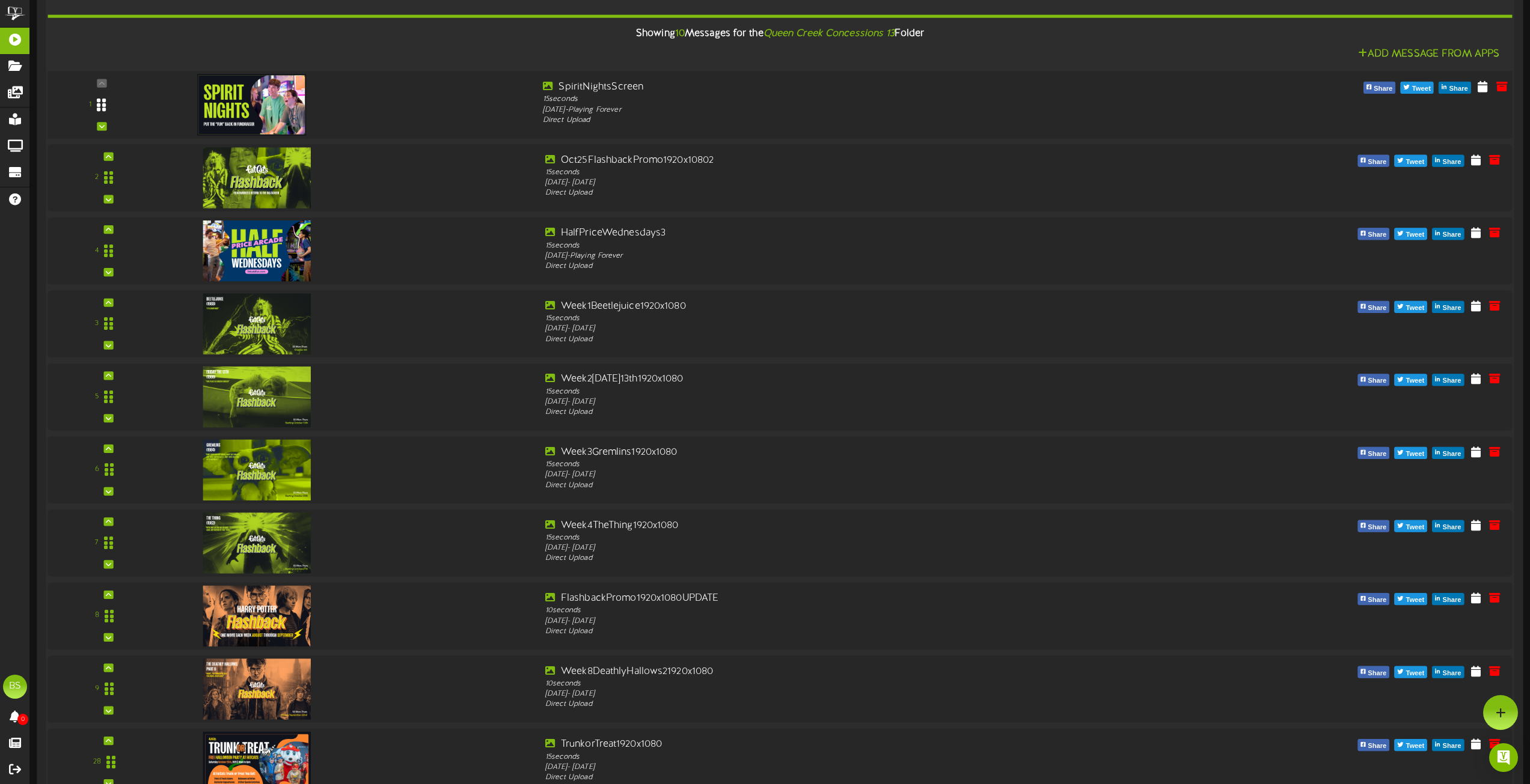
scroll to position [4687, 0]
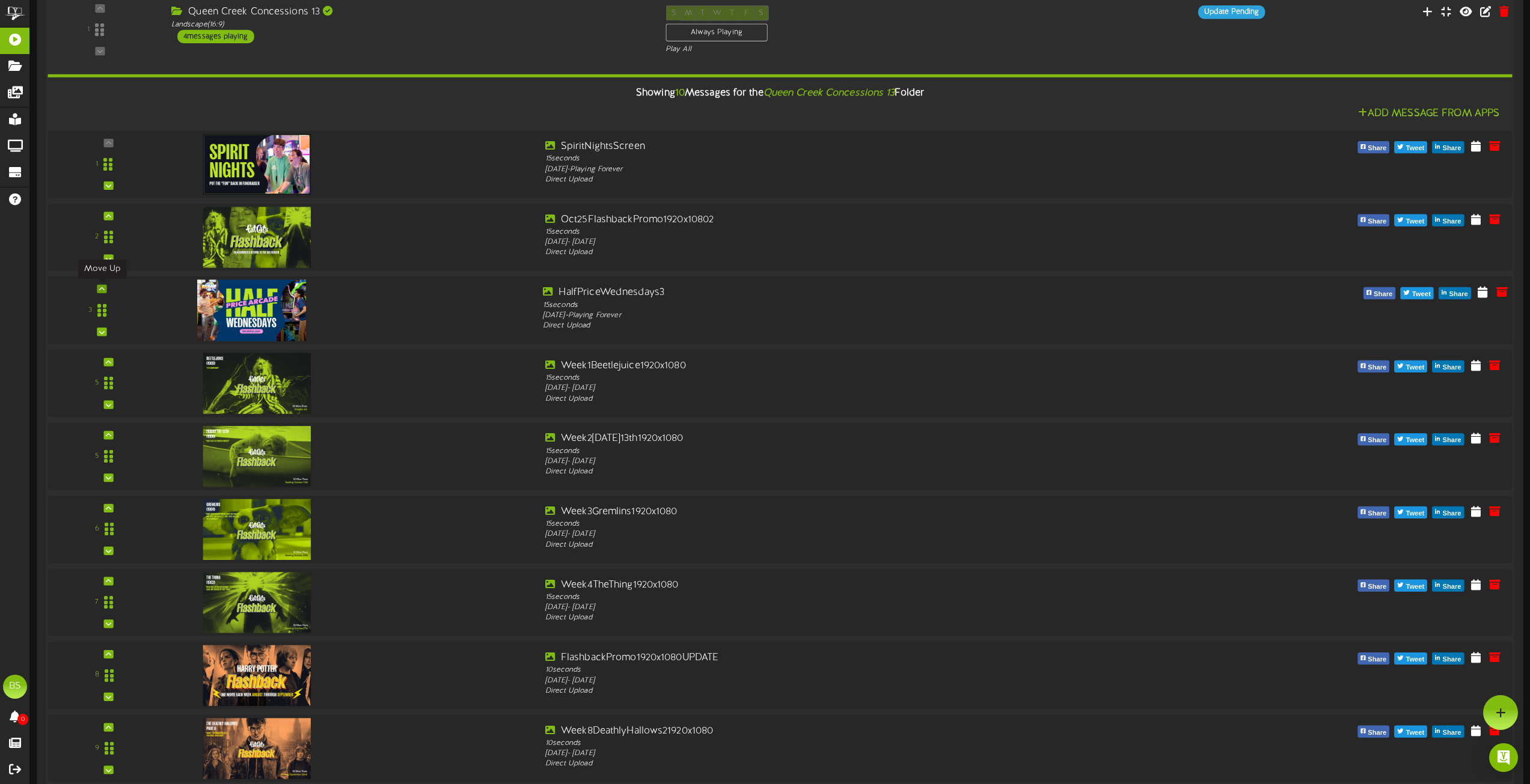
click at [103, 287] on icon at bounding box center [102, 288] width 6 height 6
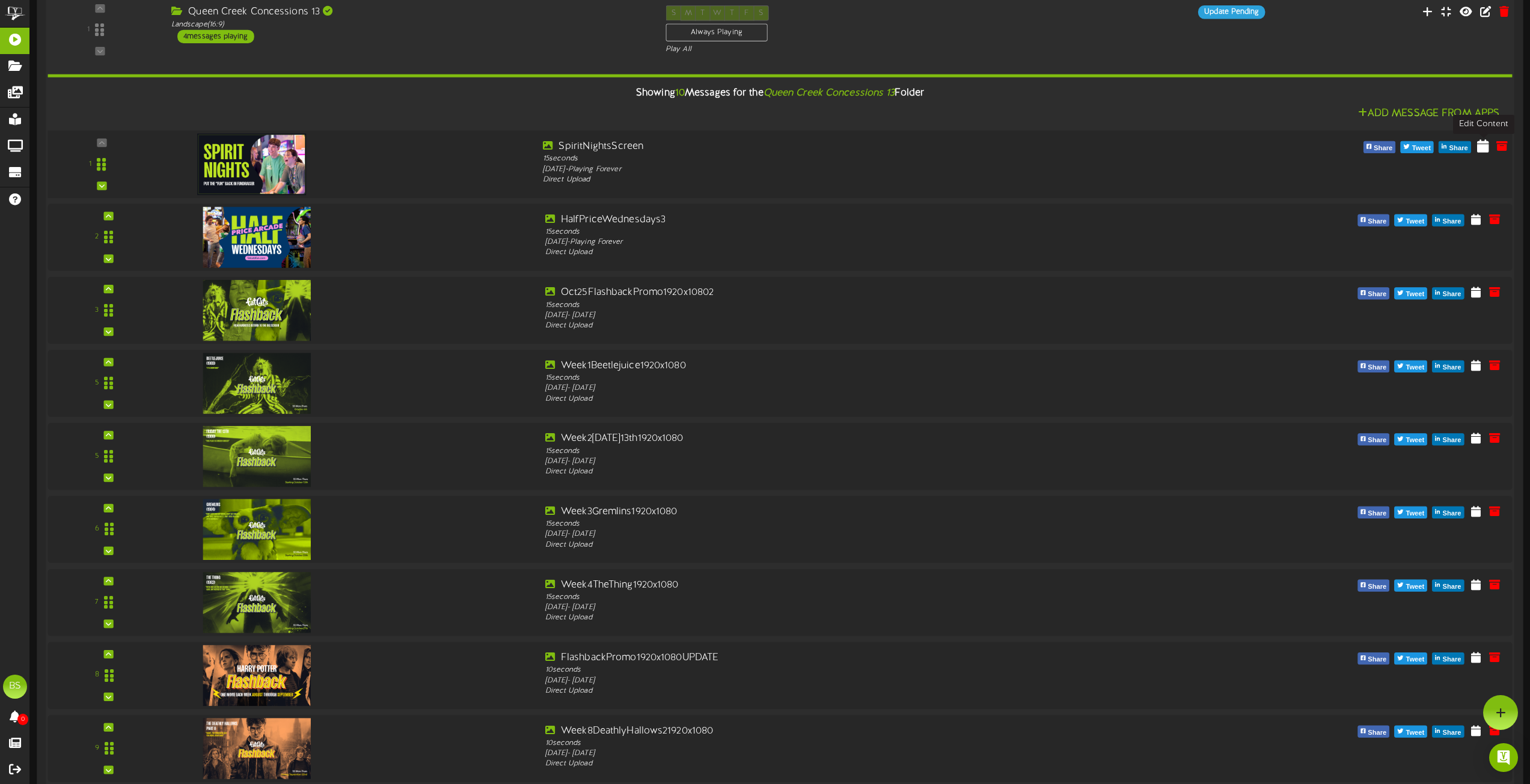
click at [1482, 149] on icon at bounding box center [1483, 144] width 12 height 13
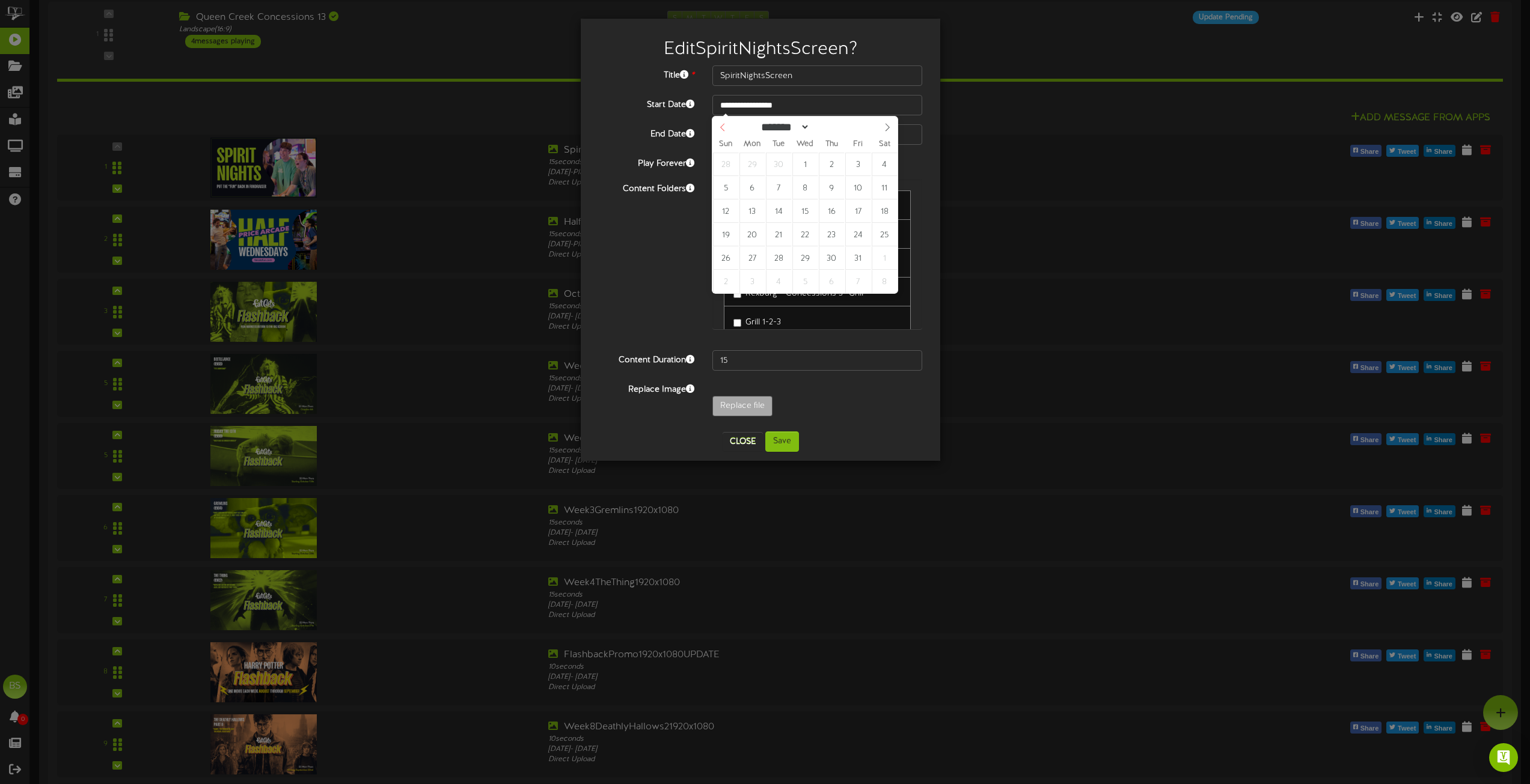
click at [721, 127] on icon at bounding box center [722, 128] width 9 height 9
select select "*"
click at [721, 128] on icon at bounding box center [722, 128] width 9 height 9
type input "**********"
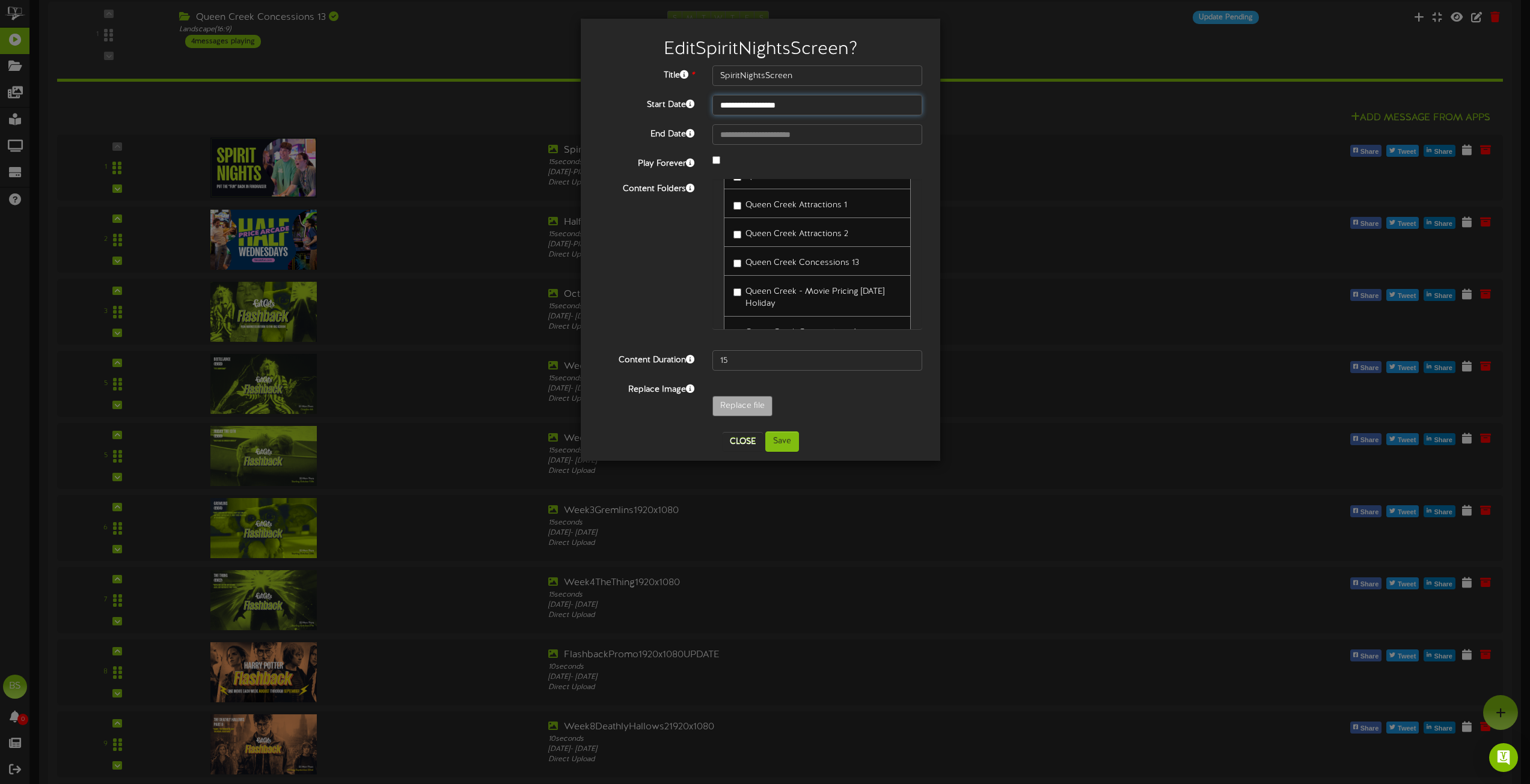
scroll to position [2673, 0]
click at [788, 441] on button "Save" at bounding box center [782, 442] width 33 height 21
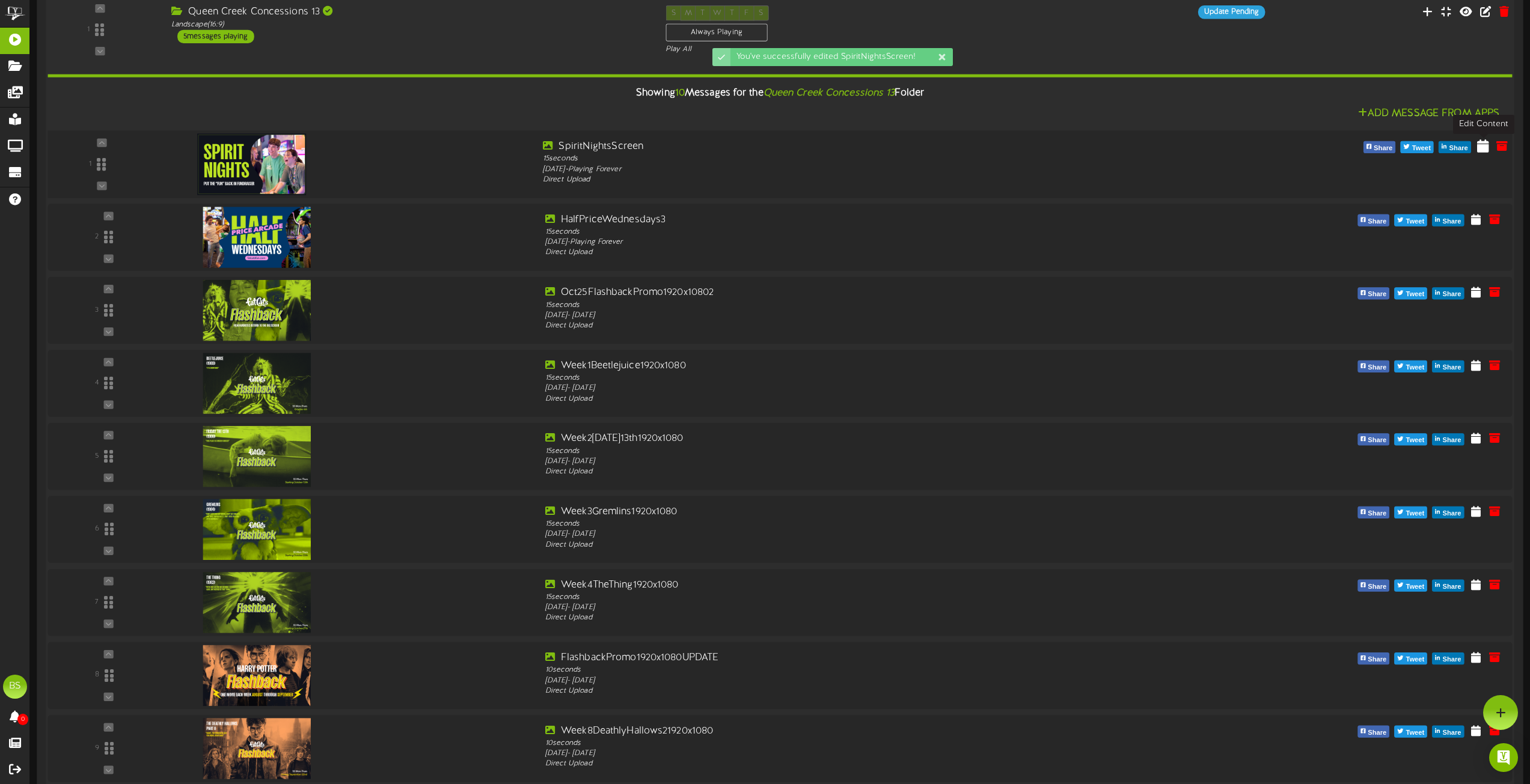
click at [1485, 145] on icon at bounding box center [1483, 144] width 12 height 13
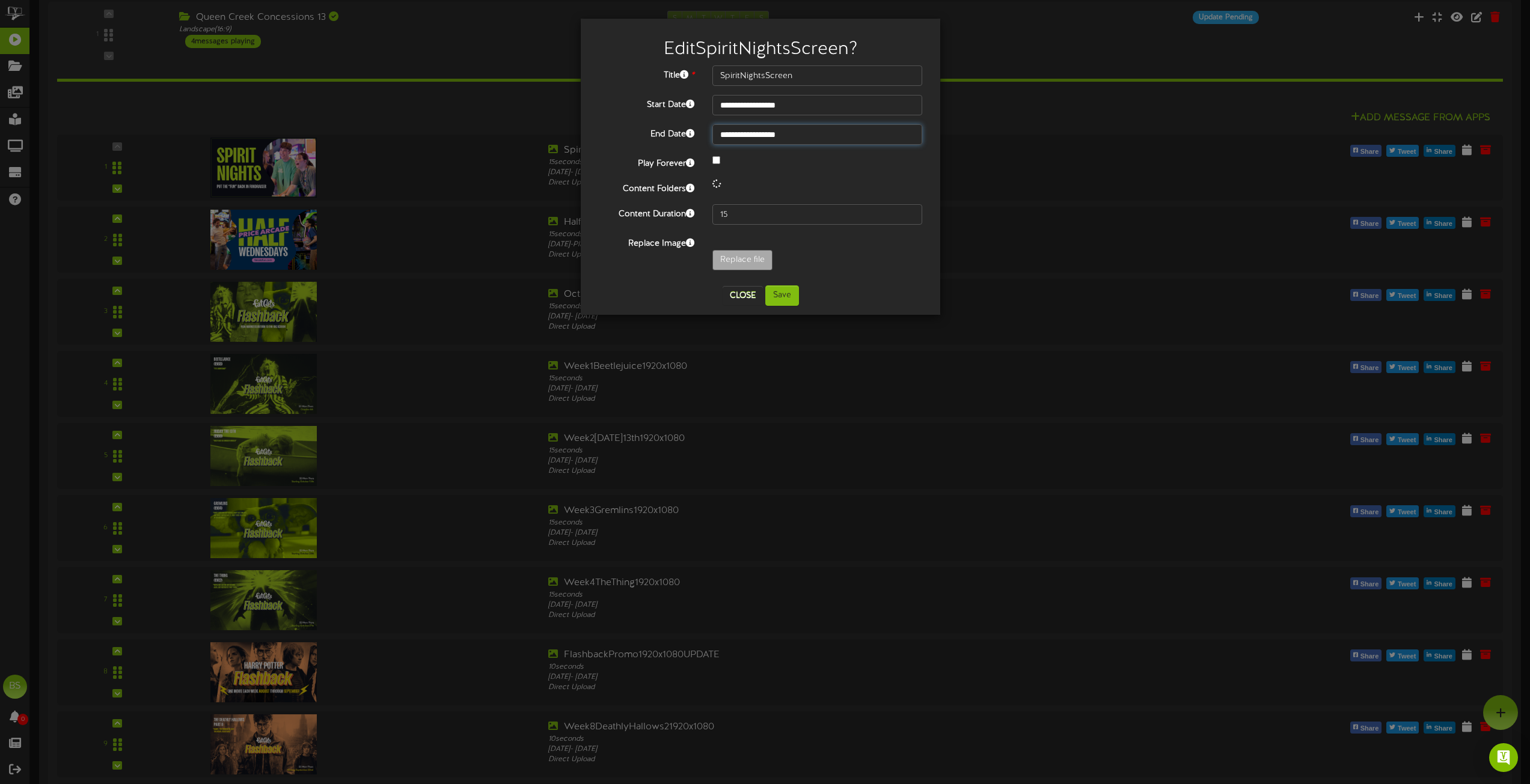
click at [764, 133] on input "**********" at bounding box center [818, 134] width 210 height 21
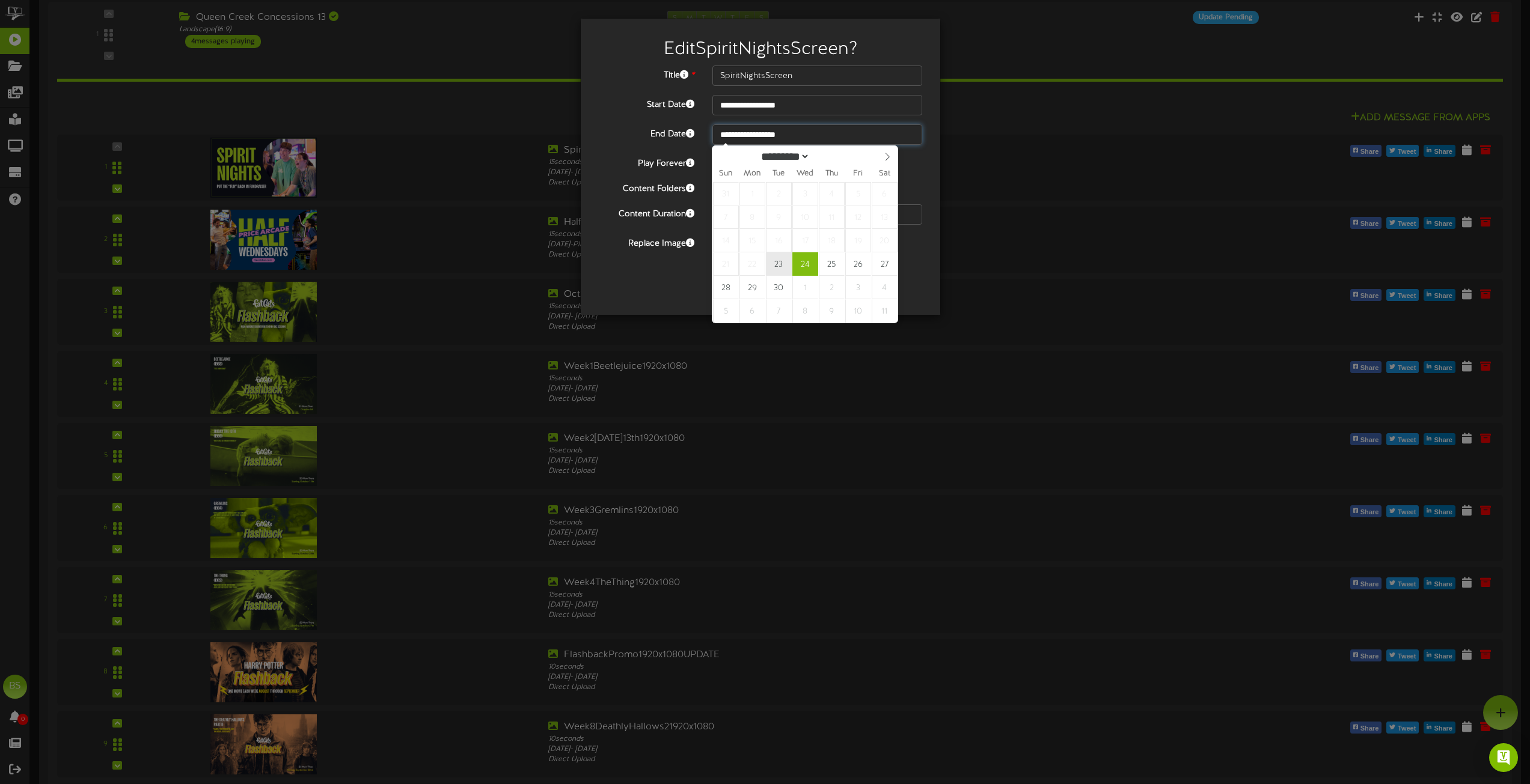
type input "**********"
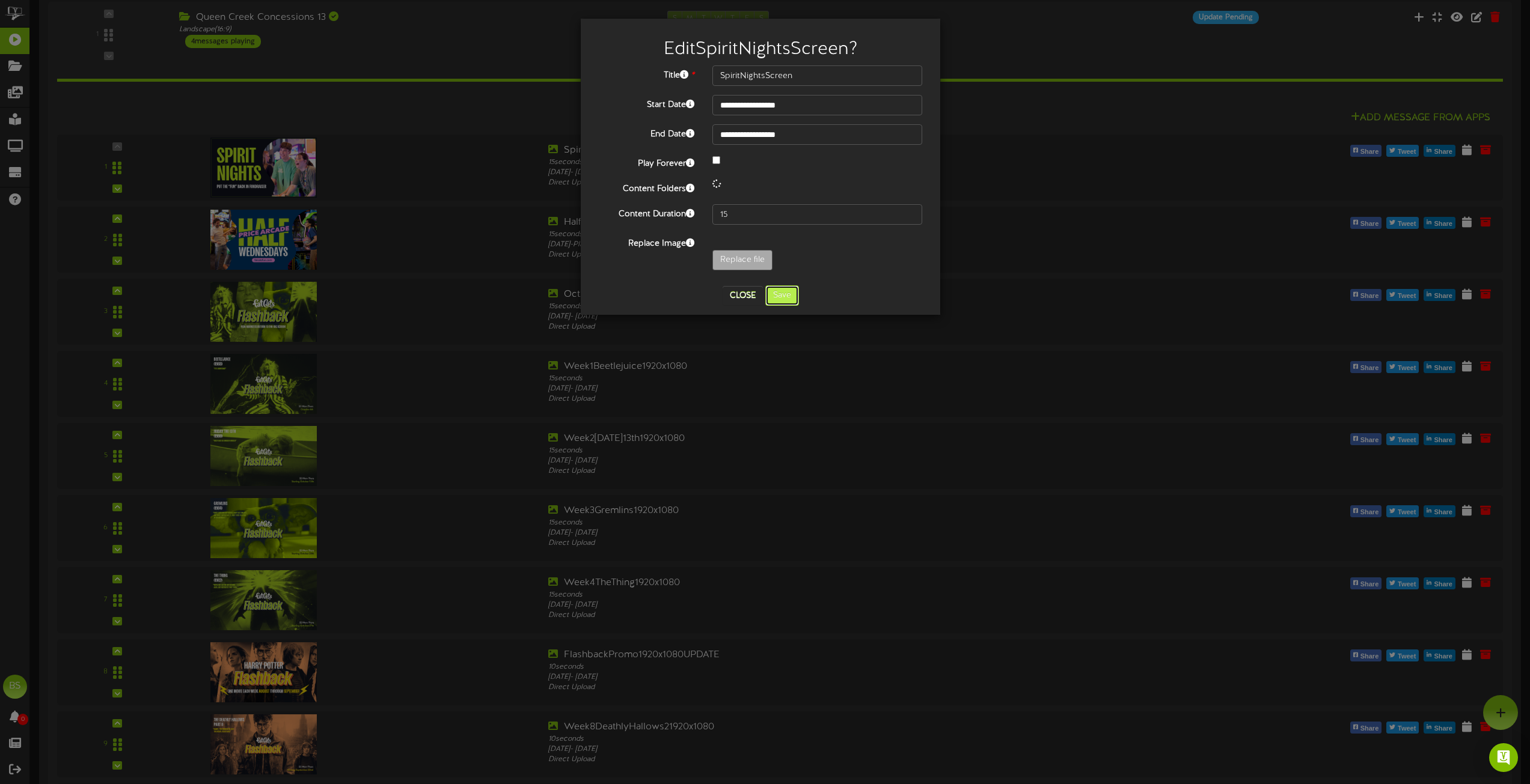
click at [782, 296] on button "Save" at bounding box center [782, 295] width 33 height 21
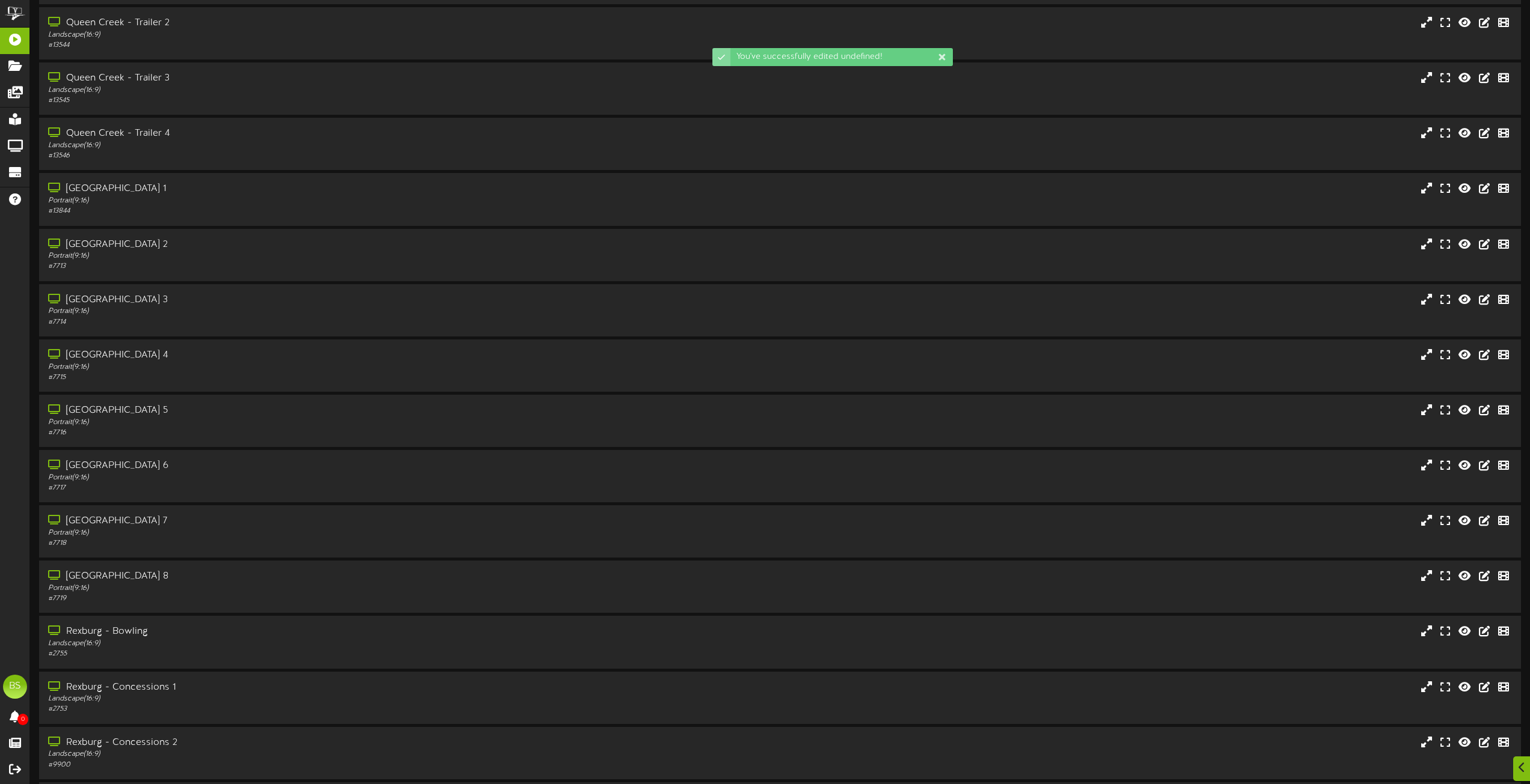
scroll to position [6911, 0]
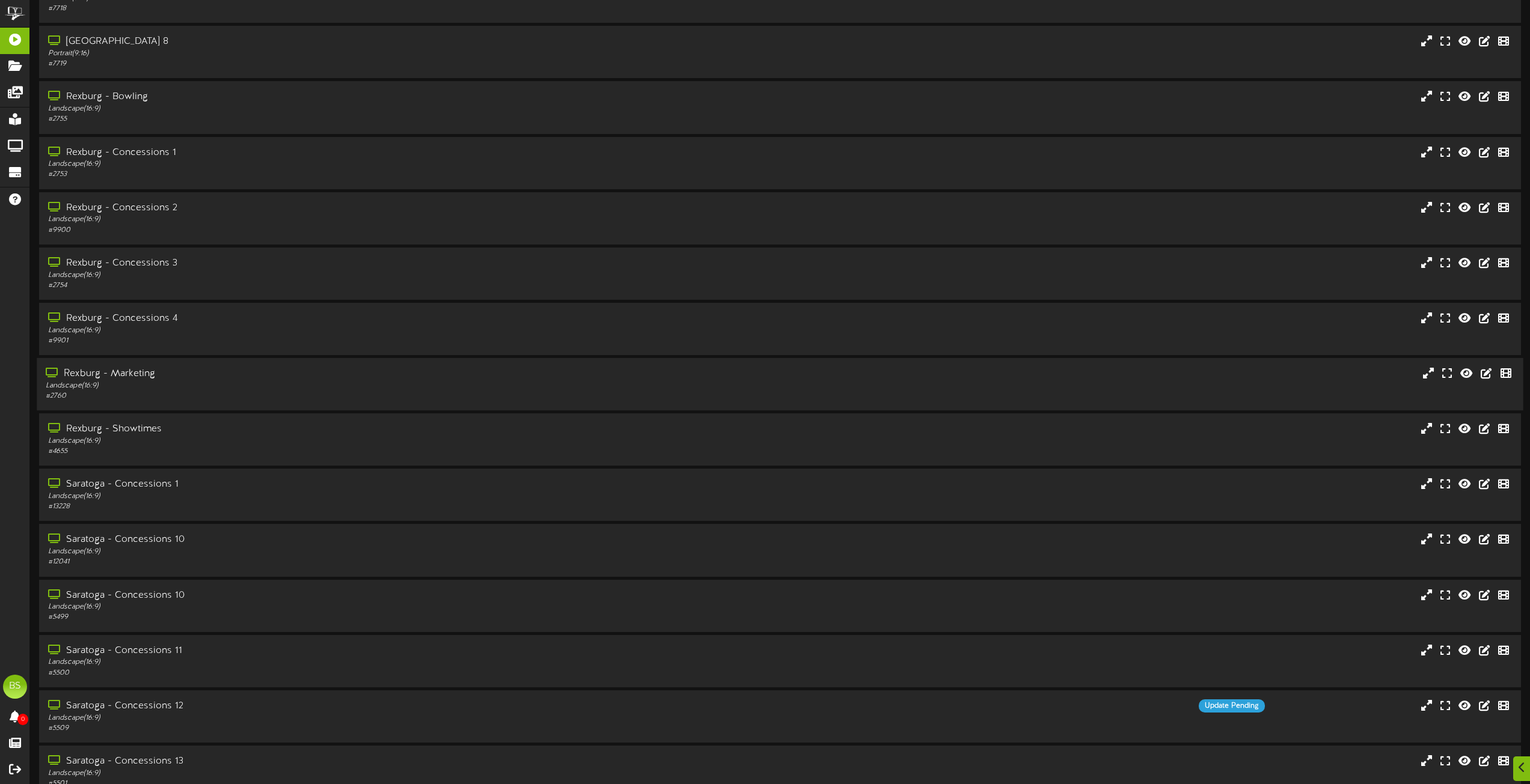
click at [134, 370] on div "Rexburg - Marketing" at bounding box center [346, 374] width 601 height 14
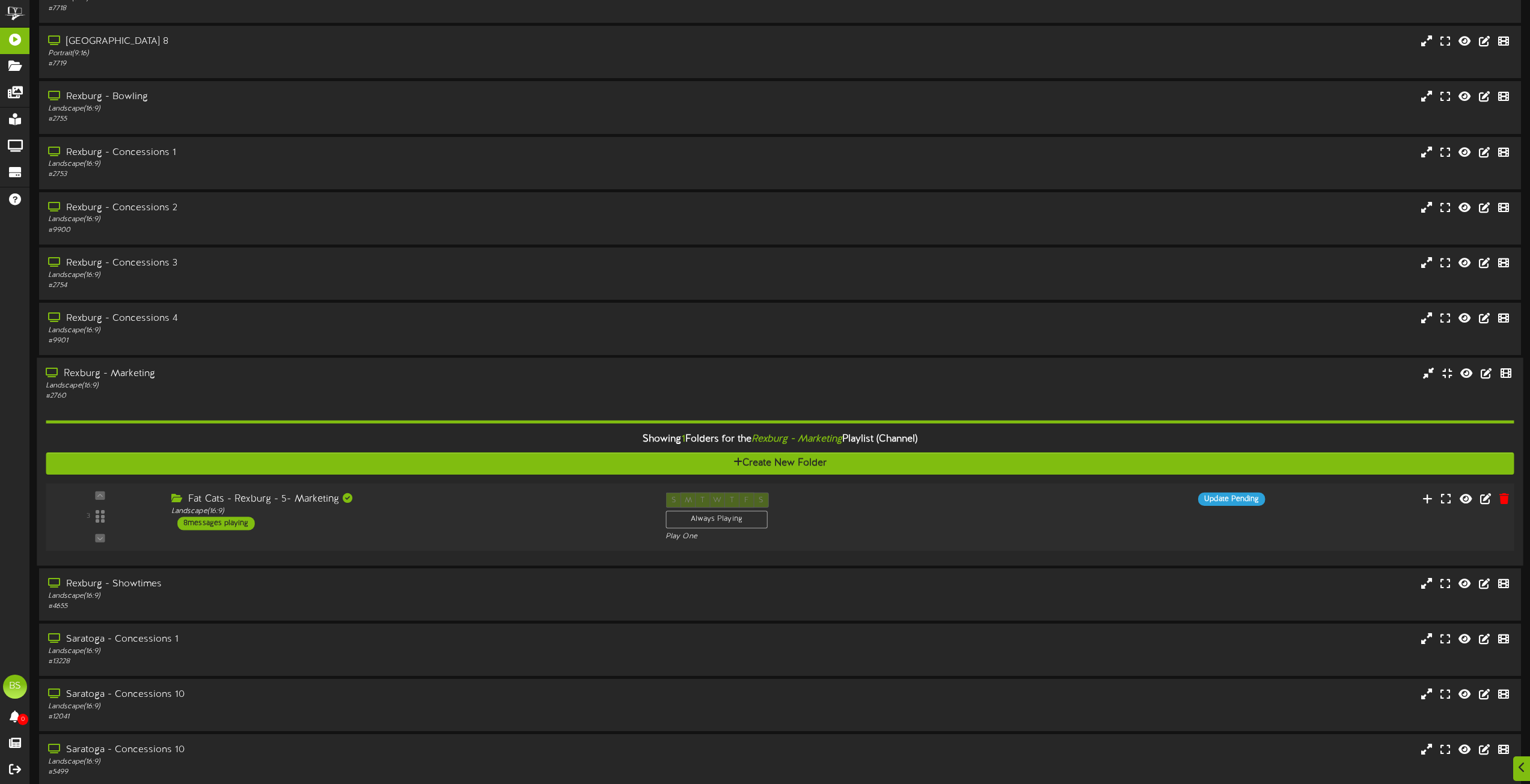
drag, startPoint x: 201, startPoint y: 522, endPoint x: 212, endPoint y: 515, distance: 13.0
click at [201, 522] on div "8 messages playing" at bounding box center [216, 523] width 78 height 13
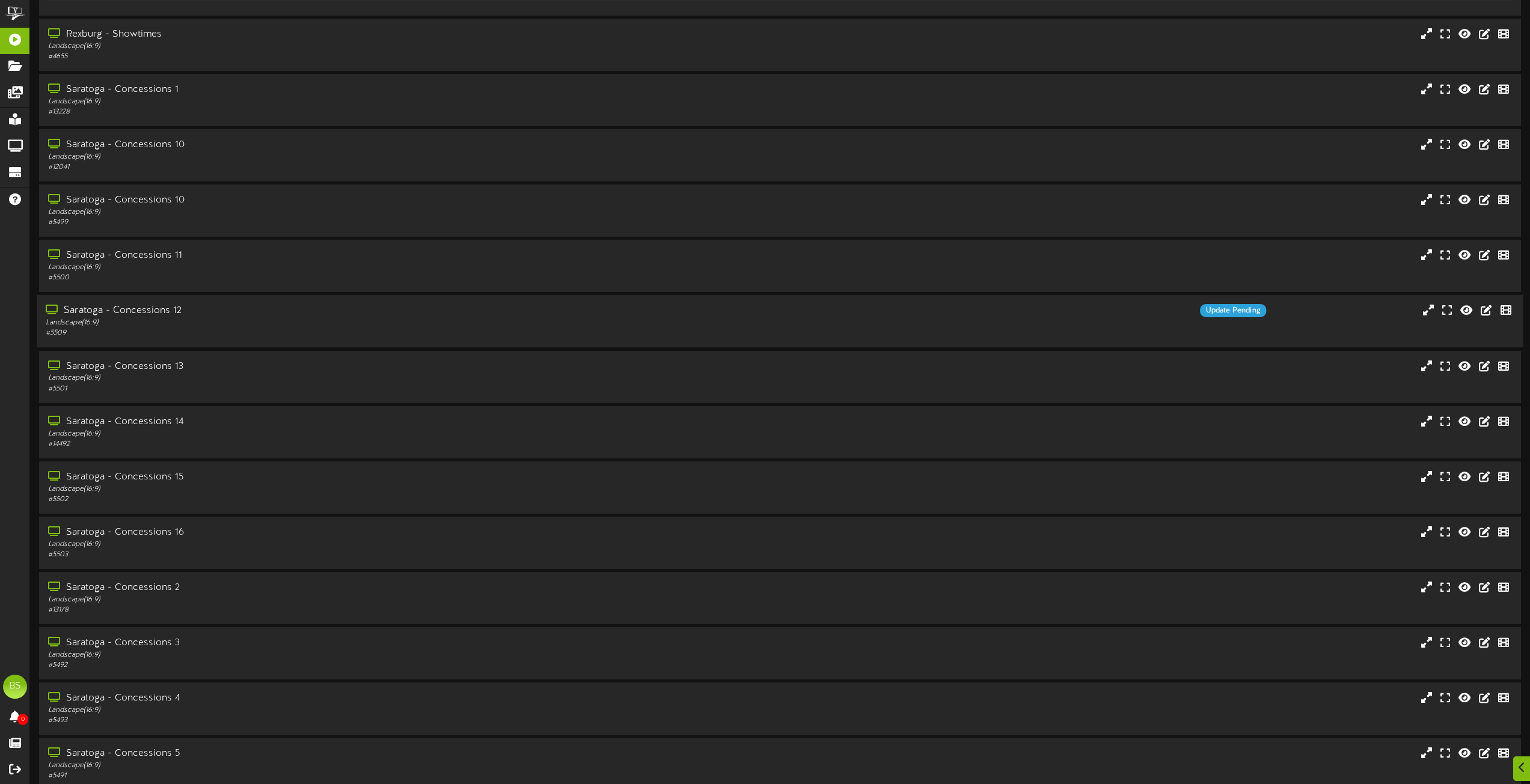
scroll to position [8713, 0]
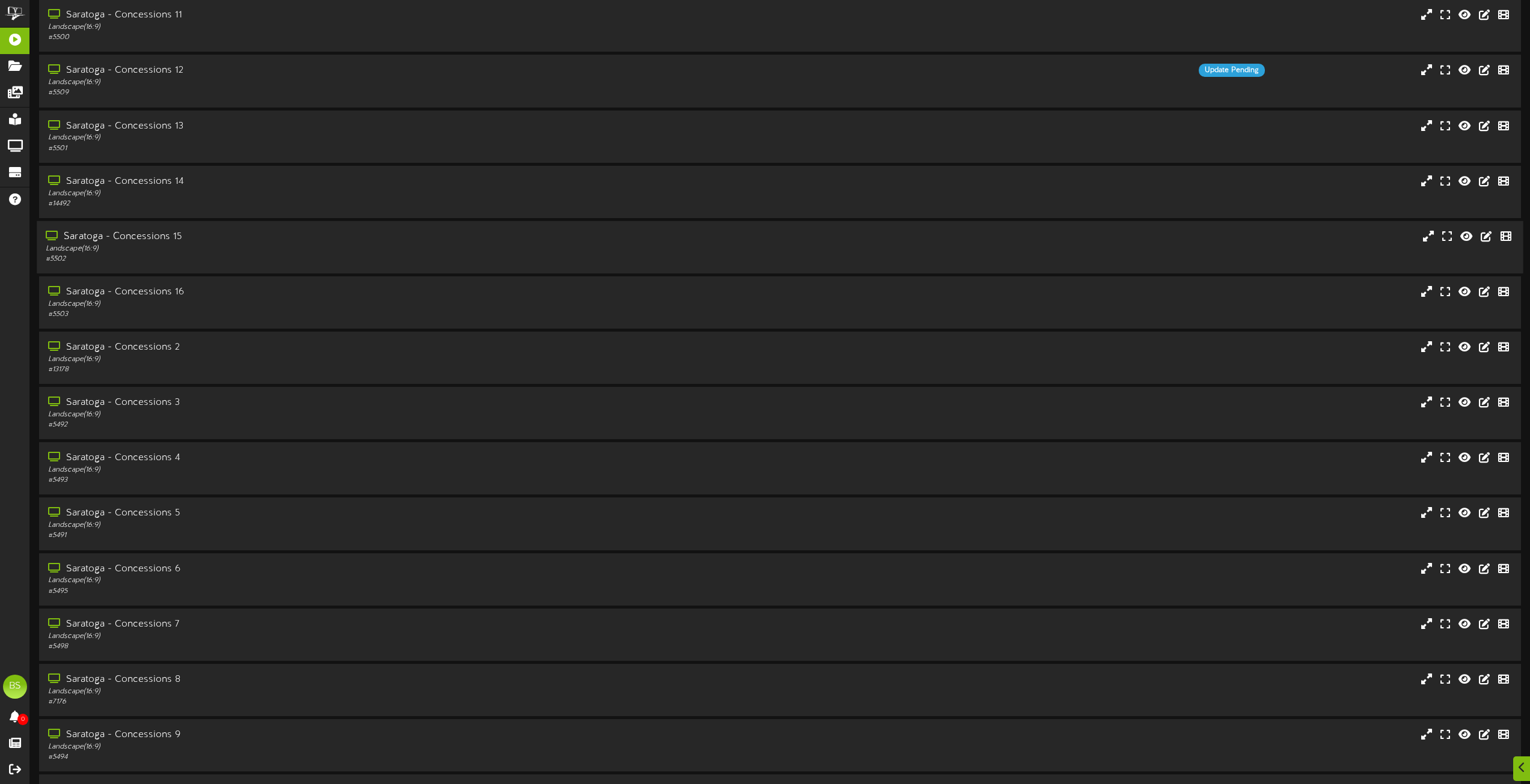
click at [165, 236] on div "Saratoga - Concessions 15" at bounding box center [346, 237] width 601 height 14
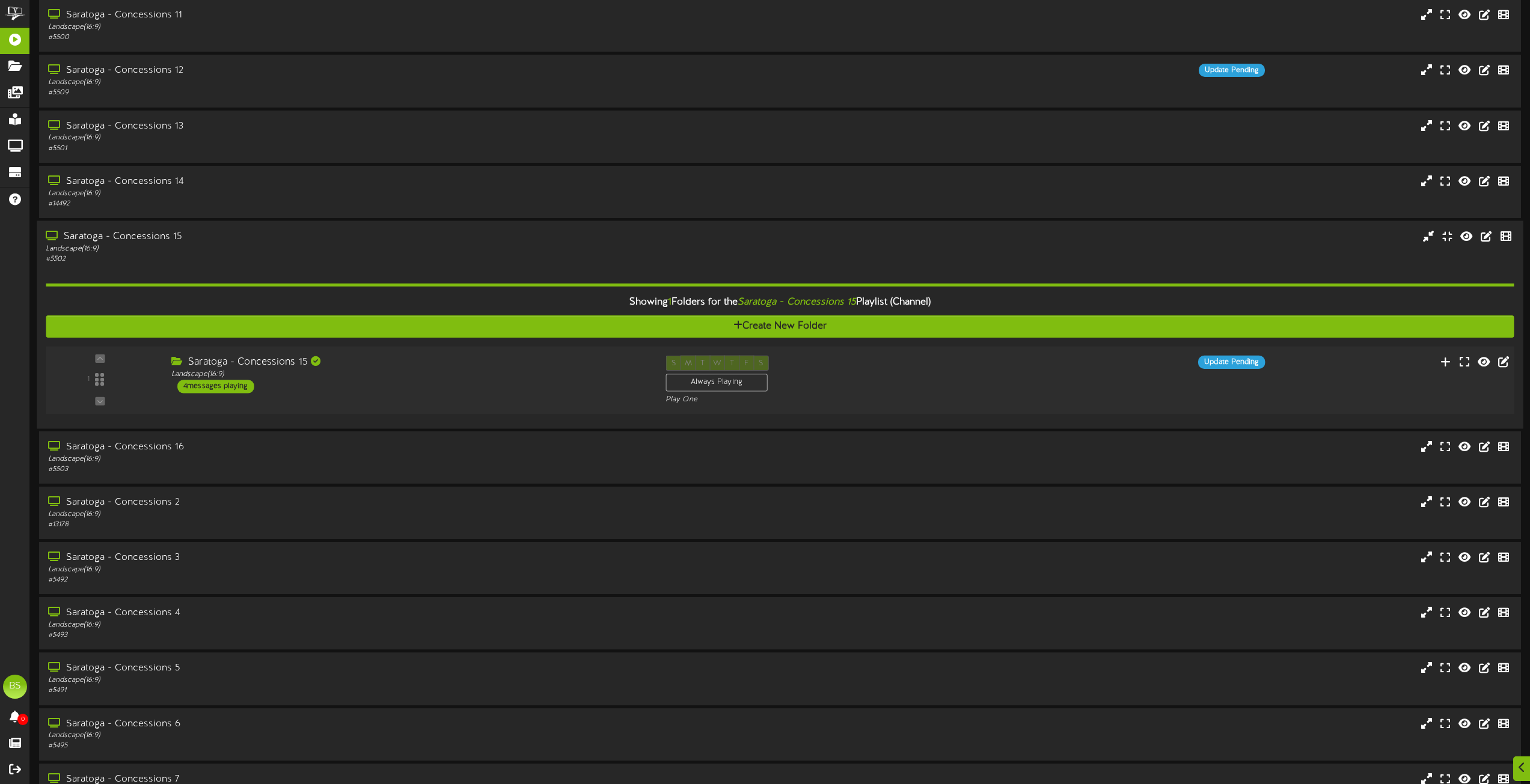
click at [240, 387] on div "4 messages playing" at bounding box center [216, 386] width 77 height 13
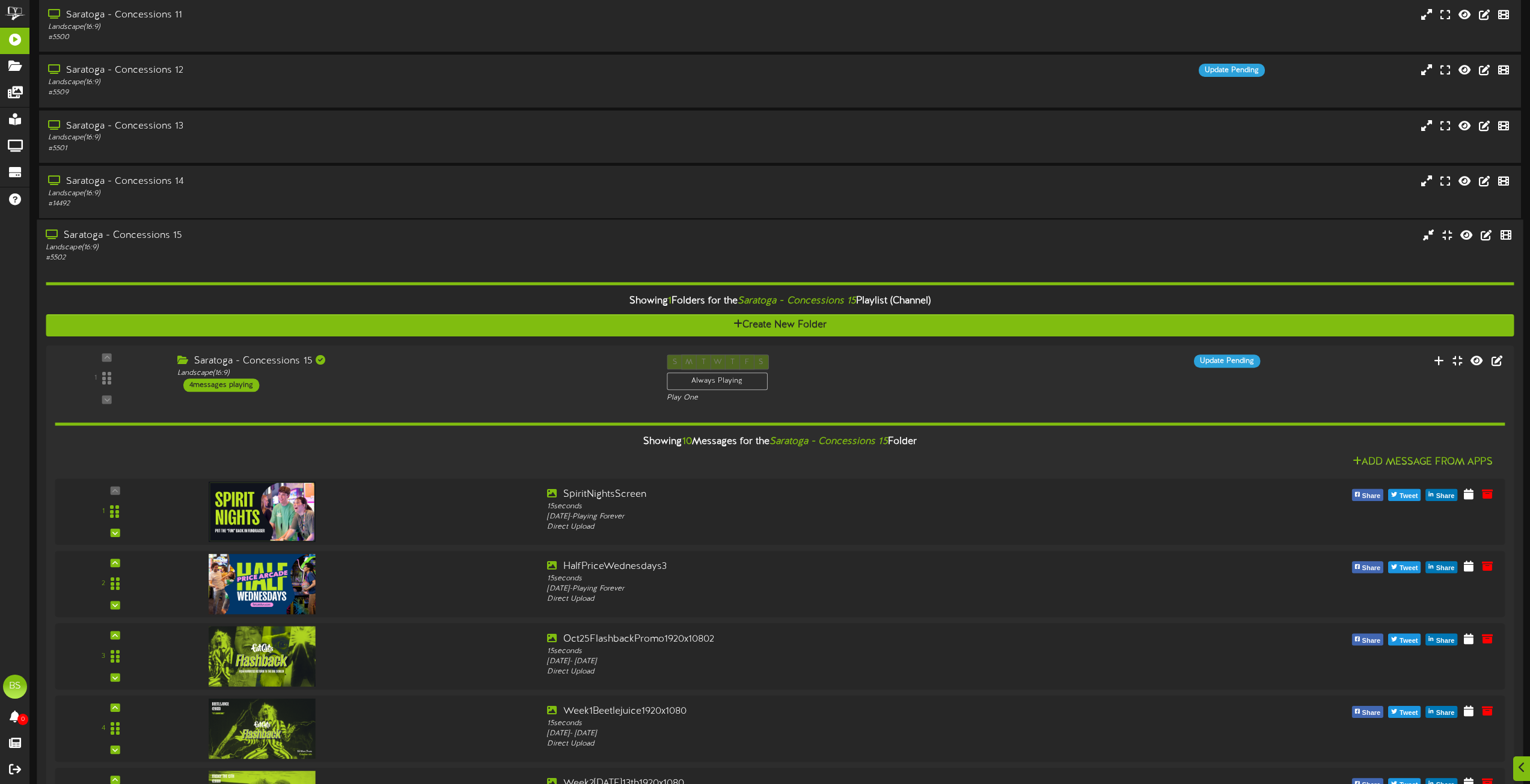
scroll to position [8894, 0]
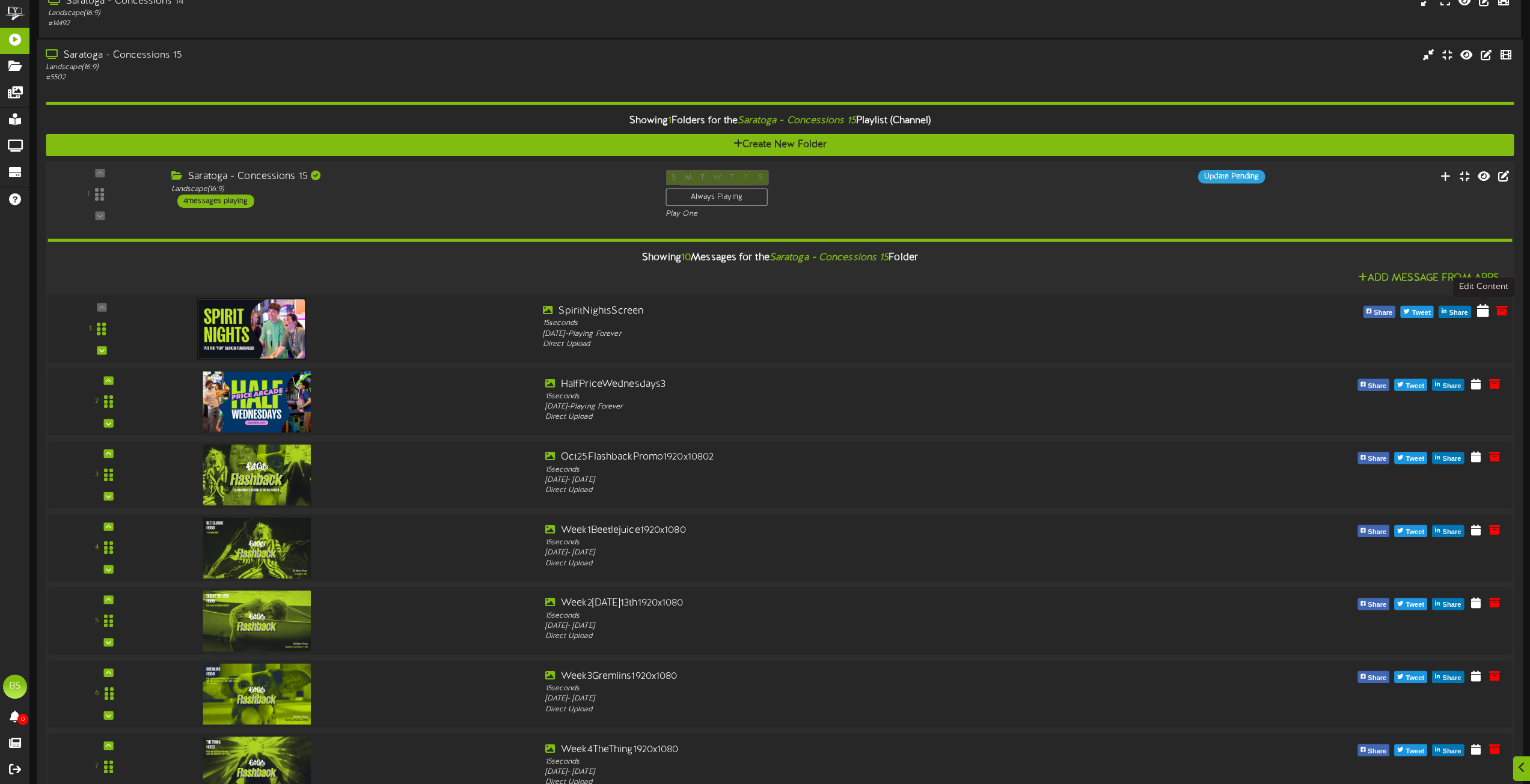
click at [1478, 310] on icon at bounding box center [1483, 309] width 12 height 13
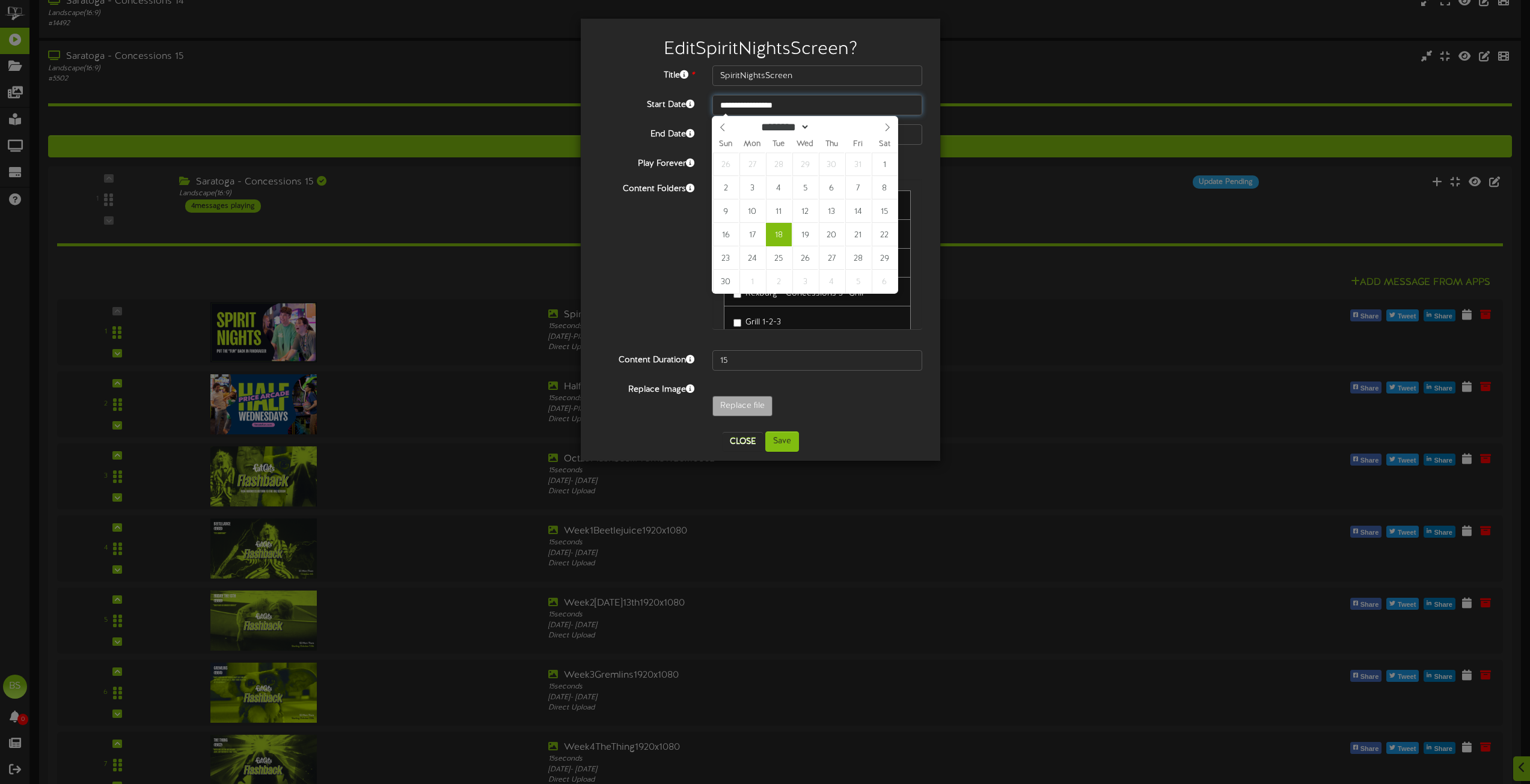
click at [766, 103] on input "**********" at bounding box center [818, 105] width 210 height 21
click at [723, 131] on icon at bounding box center [722, 128] width 9 height 9
click at [720, 128] on icon at bounding box center [722, 128] width 9 height 9
select select "*"
type input "**********"
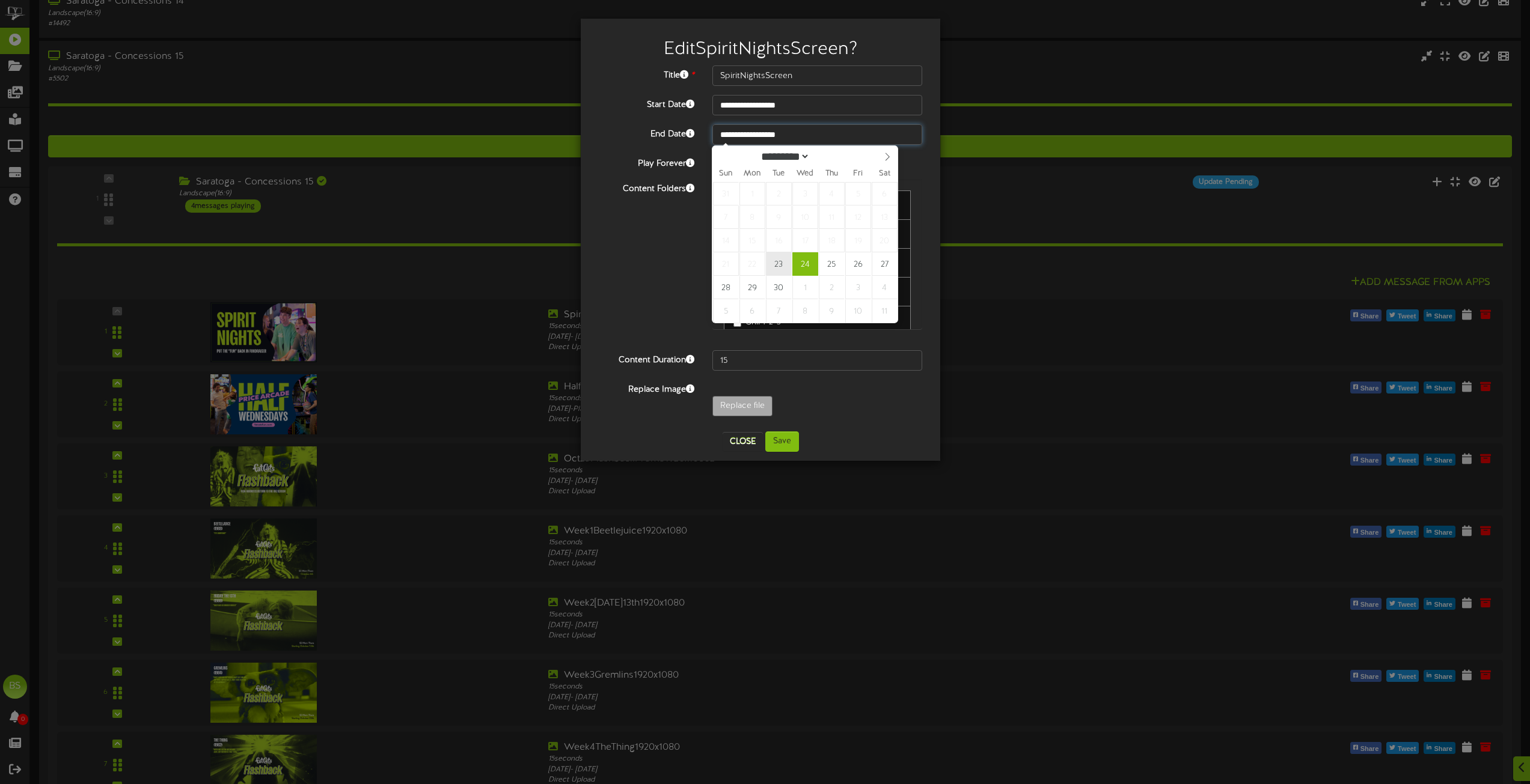
type input "**********"
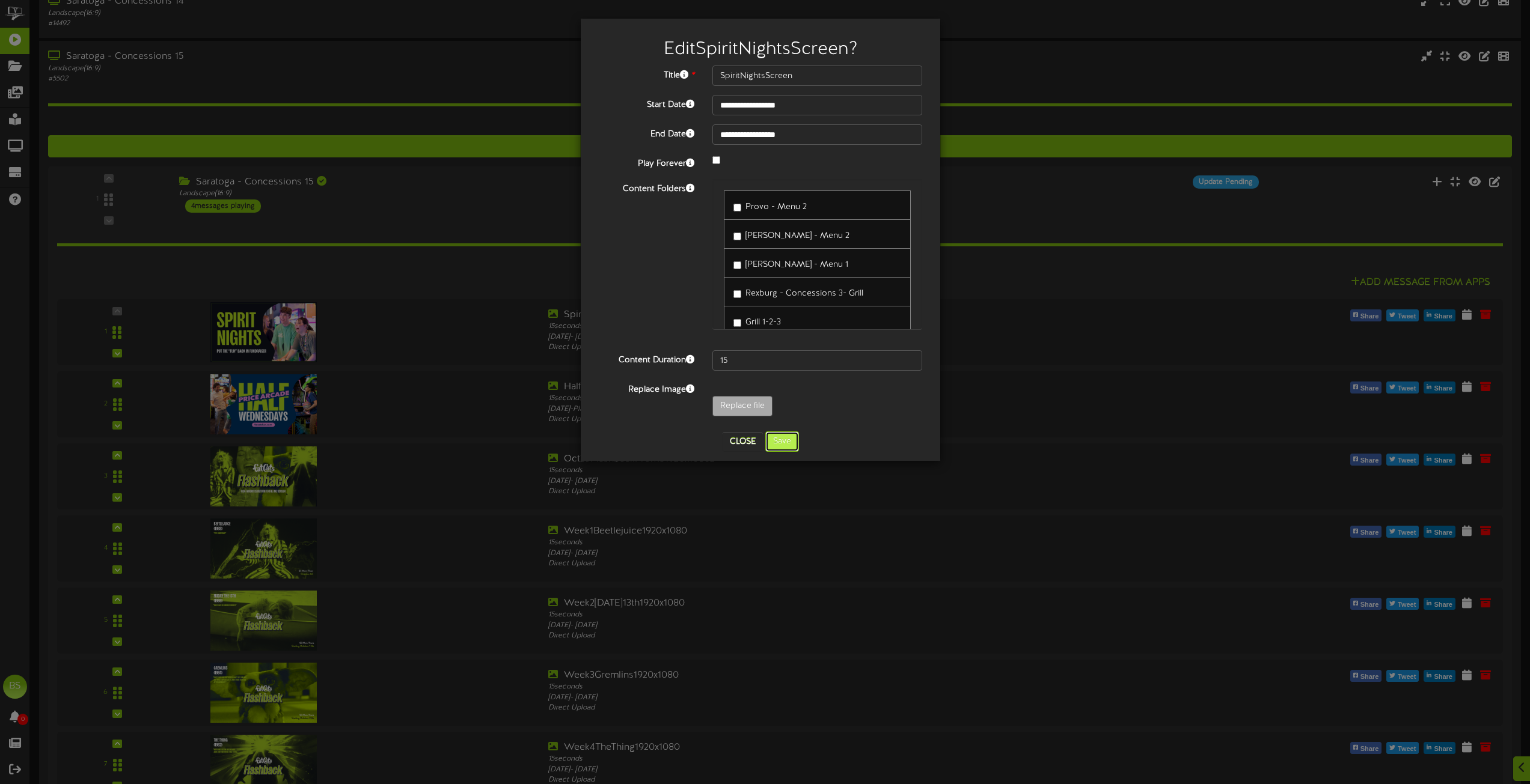
click at [779, 447] on button "Save" at bounding box center [782, 442] width 33 height 21
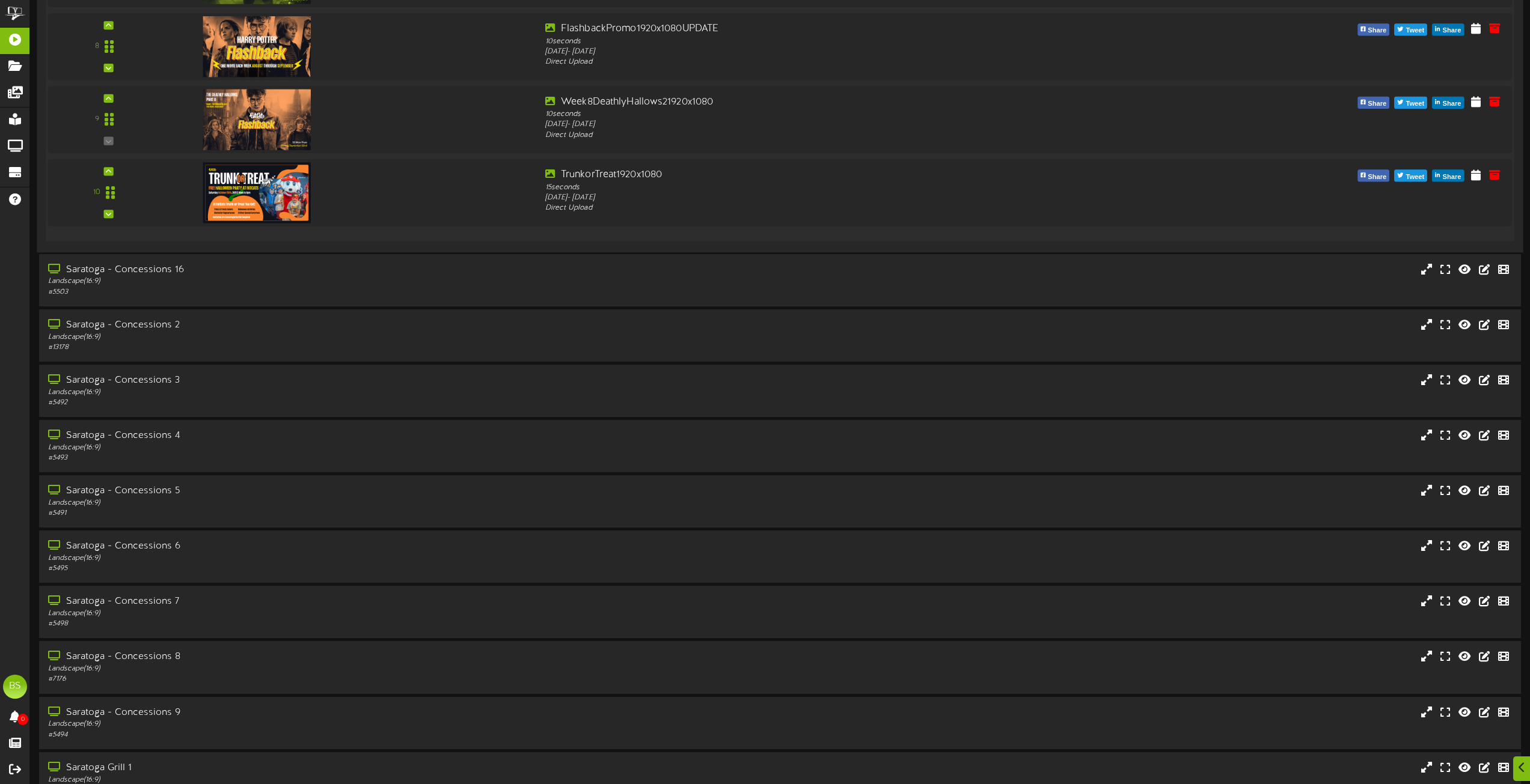
scroll to position [9795, 0]
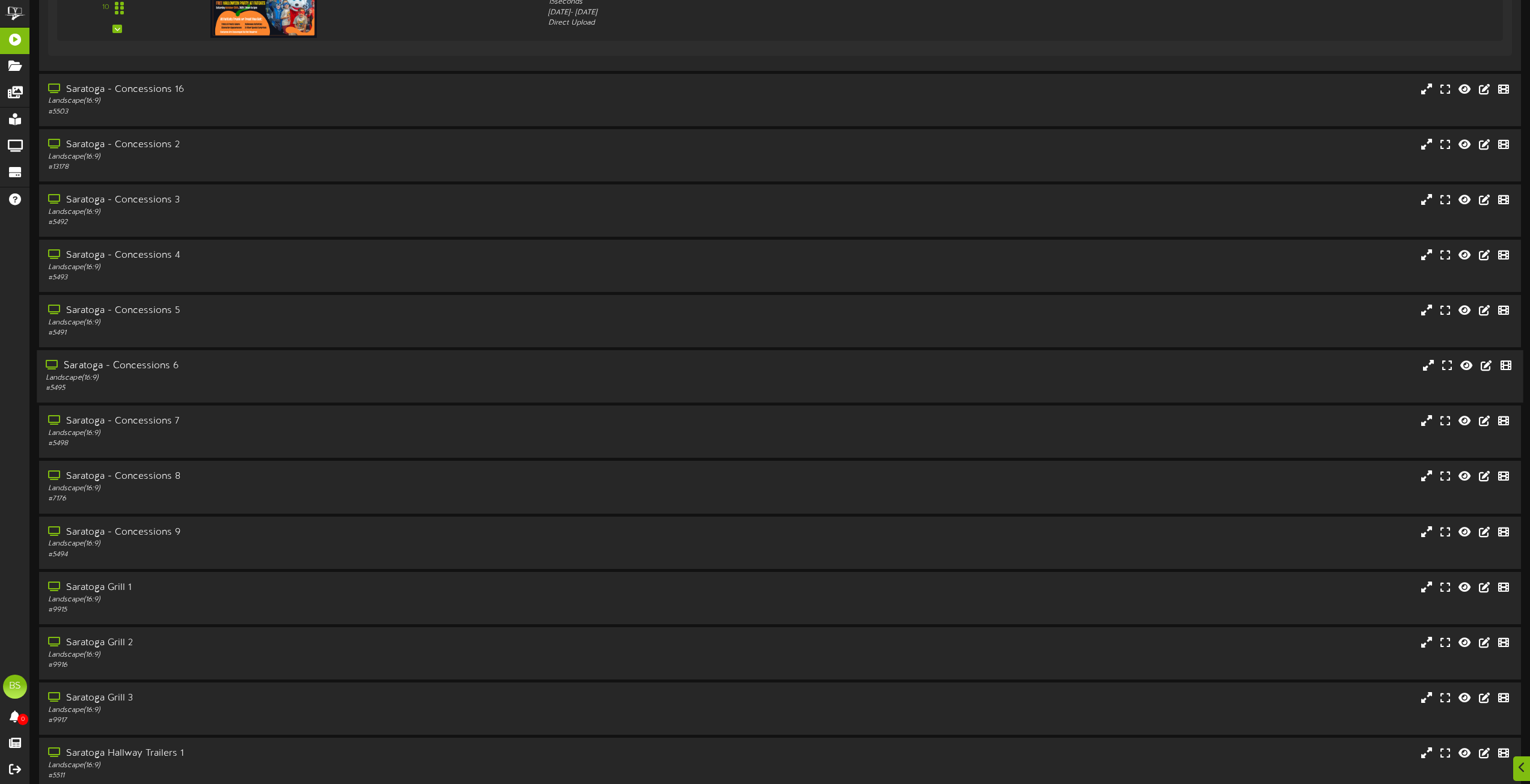
click at [154, 367] on div "Saratoga - Concessions 6" at bounding box center [346, 366] width 601 height 14
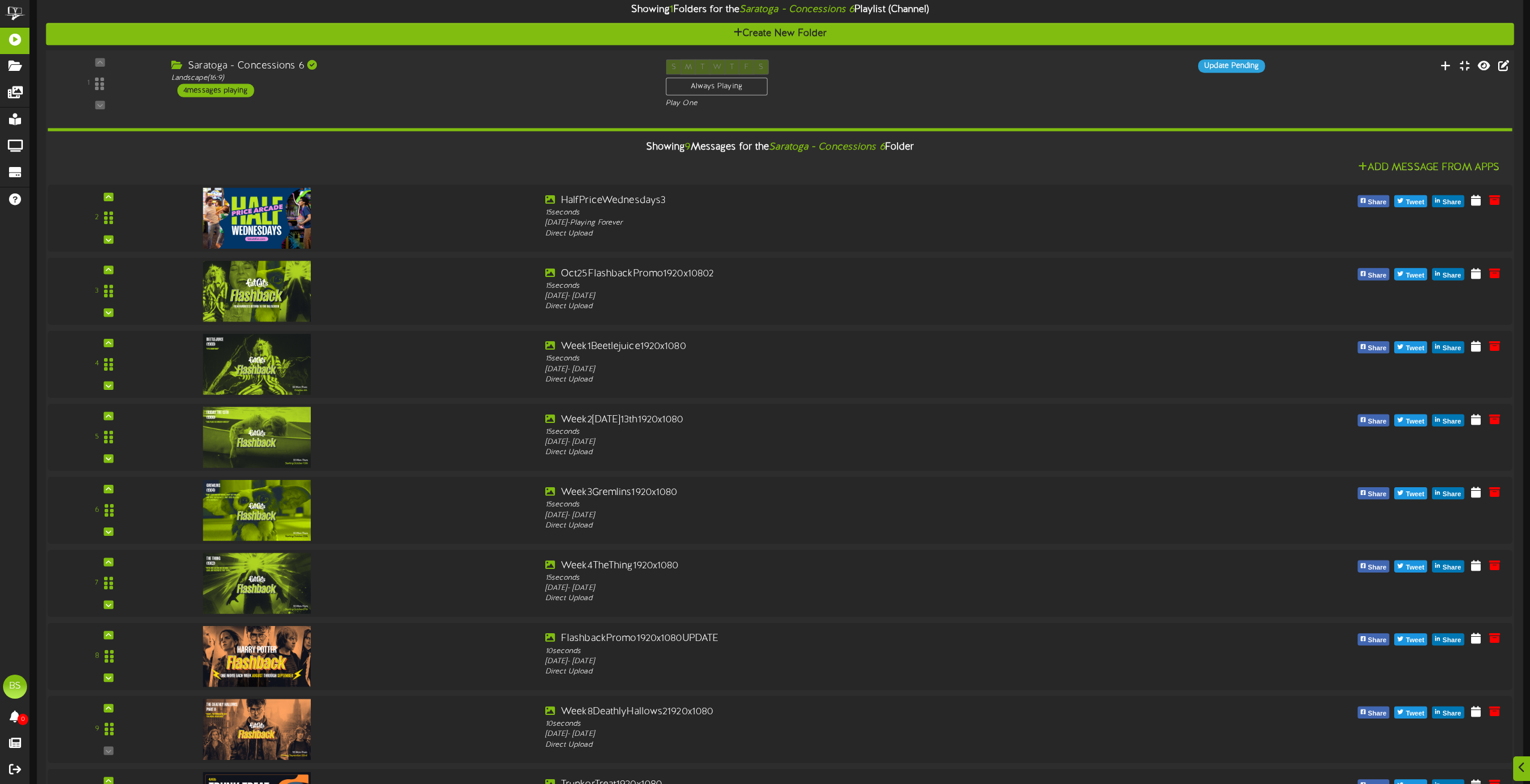
scroll to position [10516, 0]
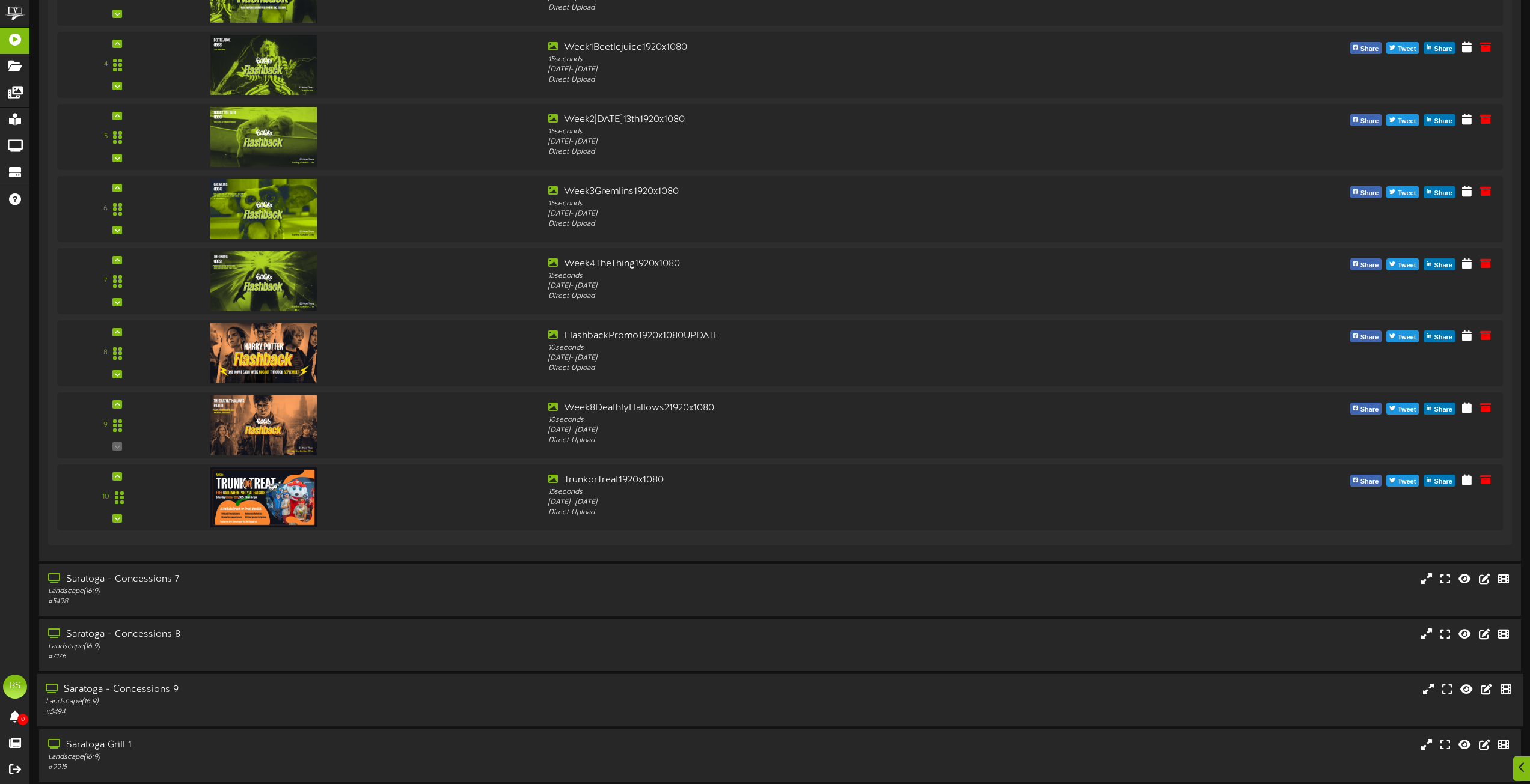
click at [170, 688] on div "Saratoga - Concessions 9" at bounding box center [346, 690] width 601 height 14
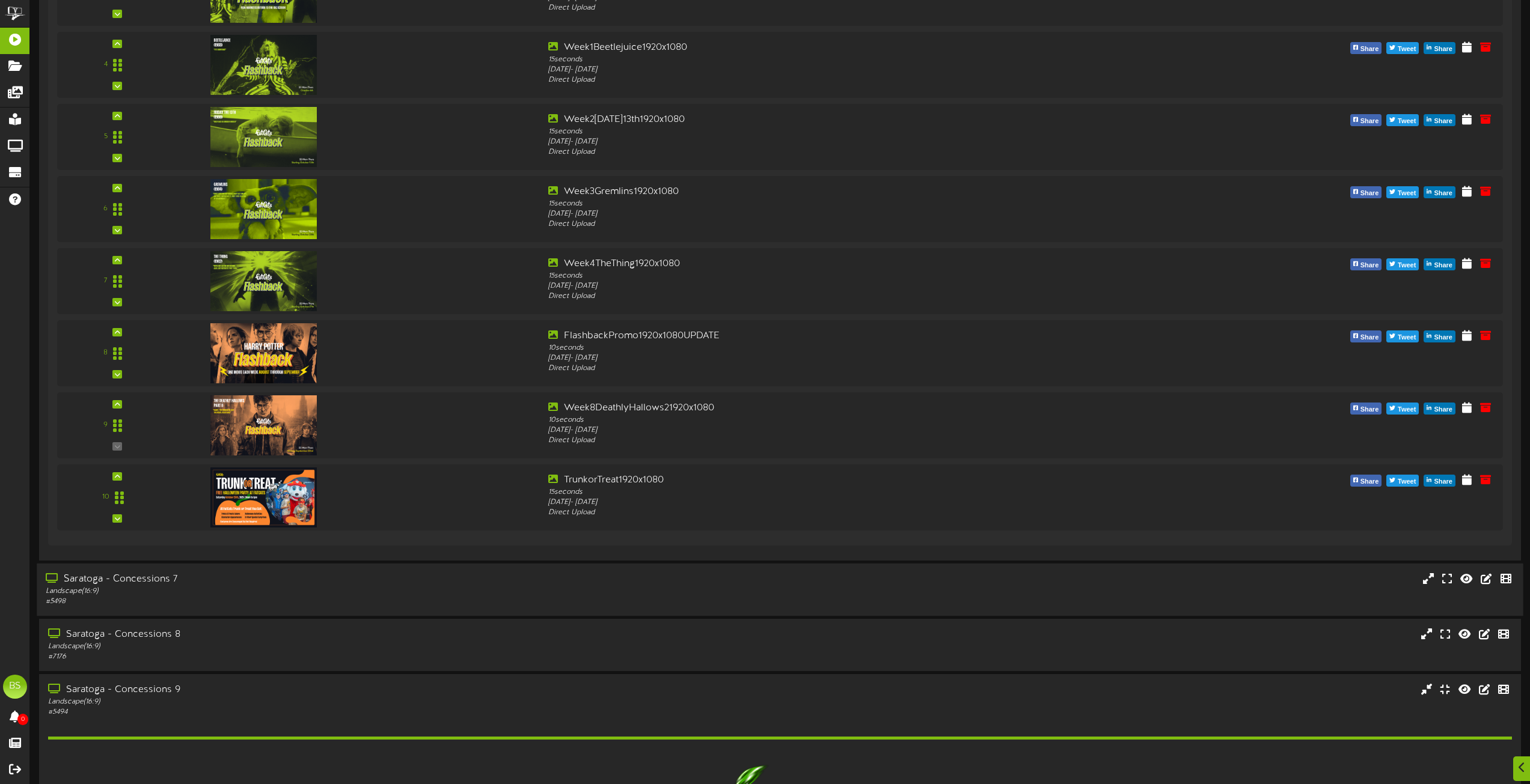
scroll to position [10877, 0]
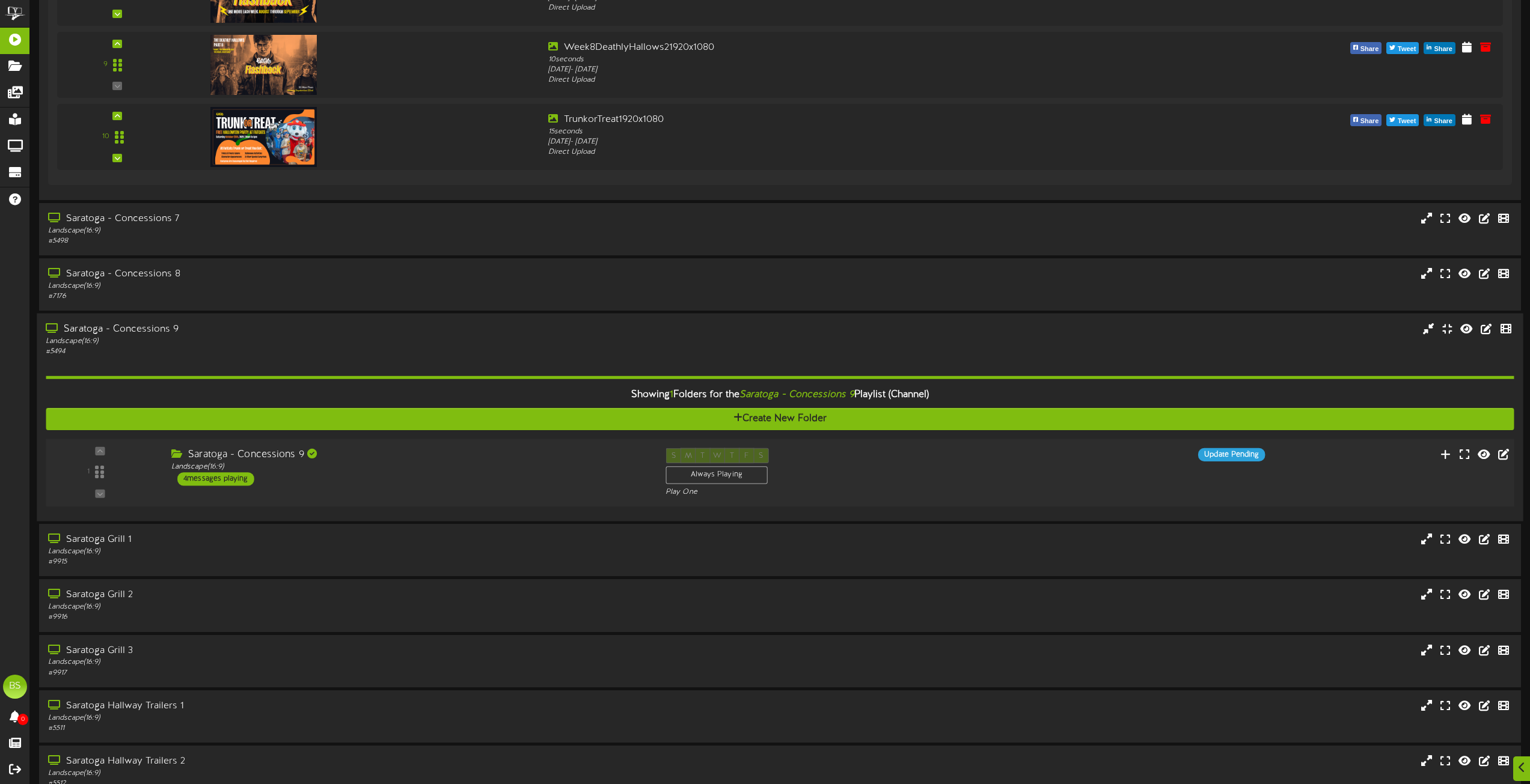
click at [232, 477] on div "4 messages playing" at bounding box center [216, 478] width 77 height 13
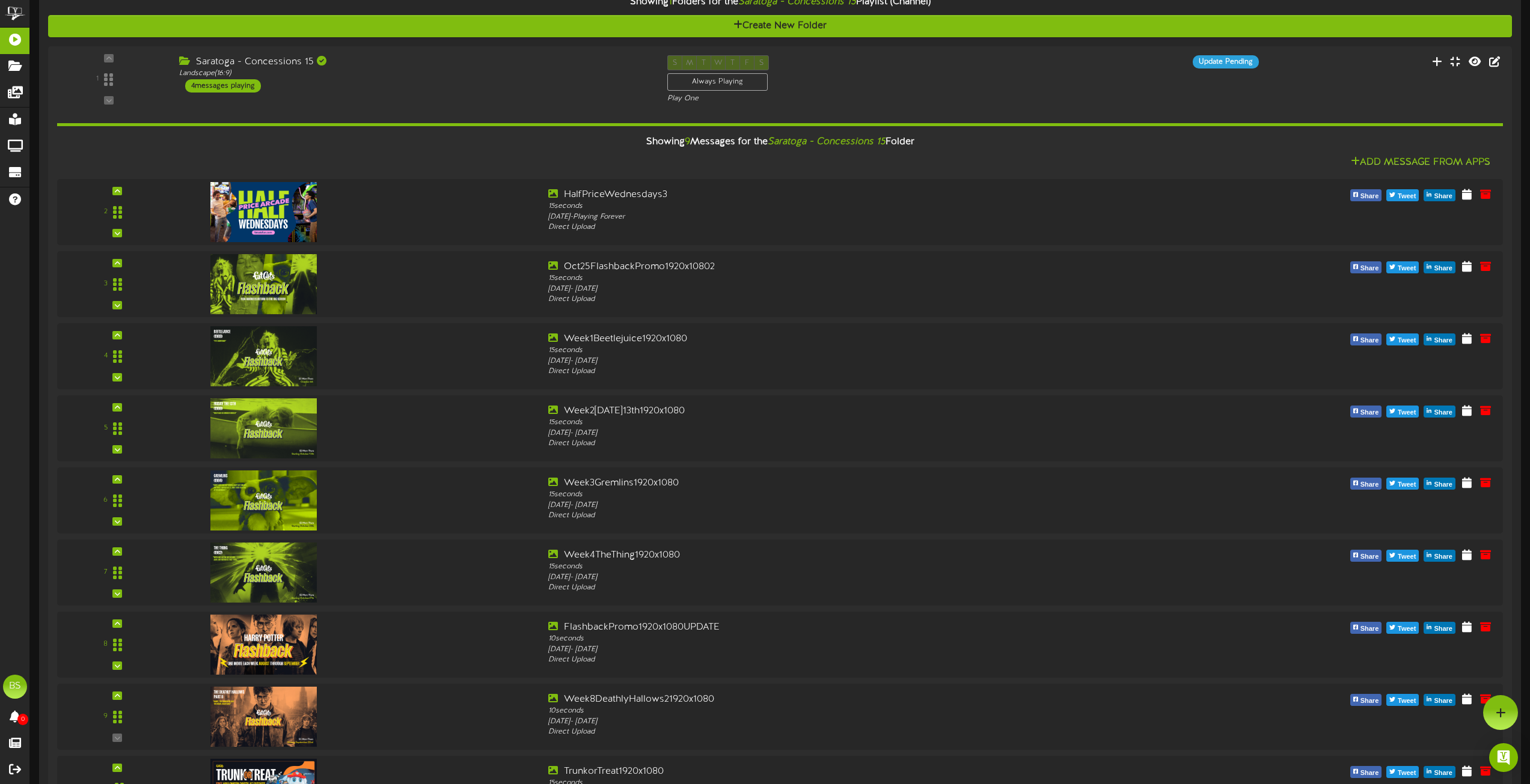
scroll to position [8594, 0]
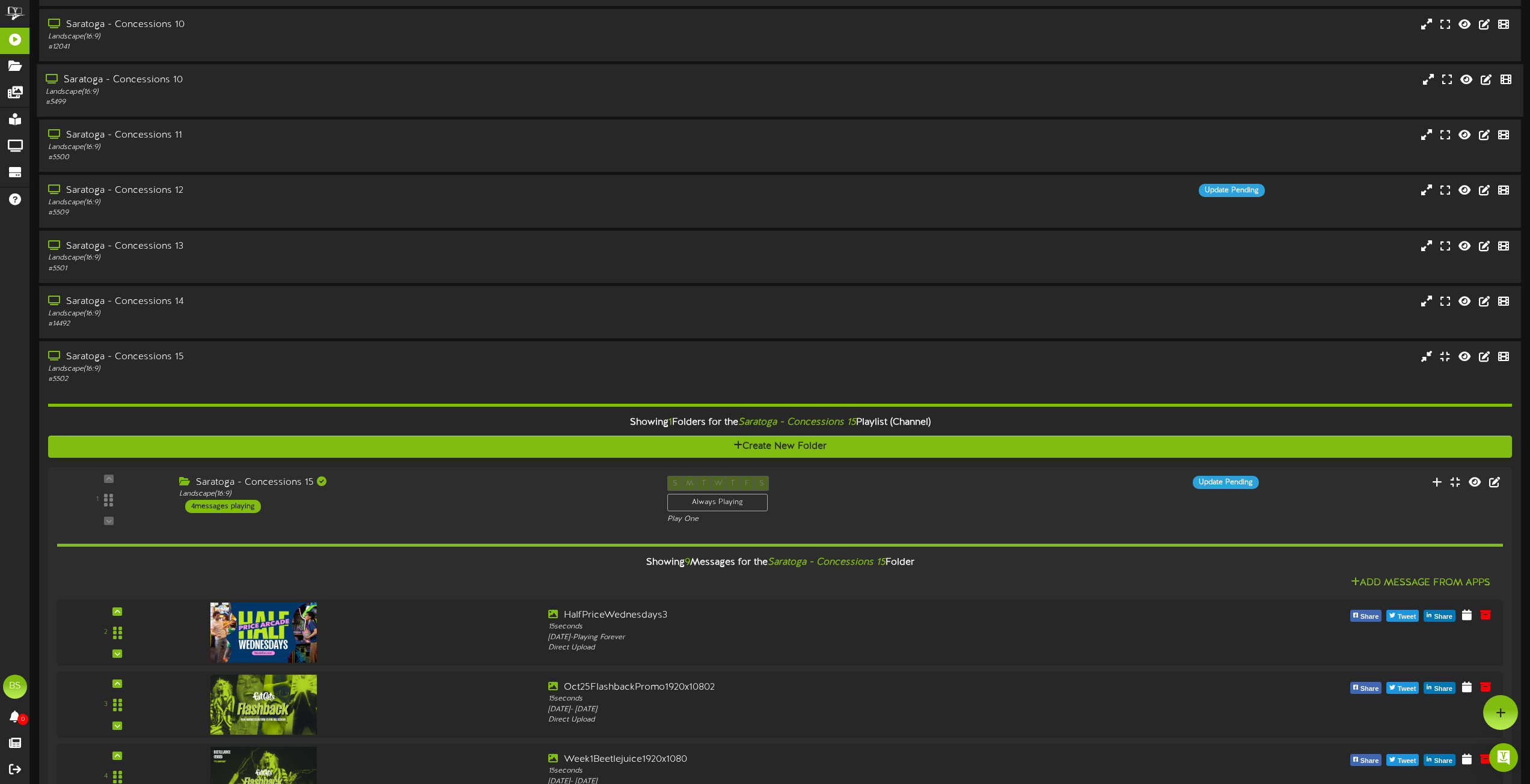
click at [157, 78] on div "Saratoga - Concessions 10" at bounding box center [346, 80] width 601 height 14
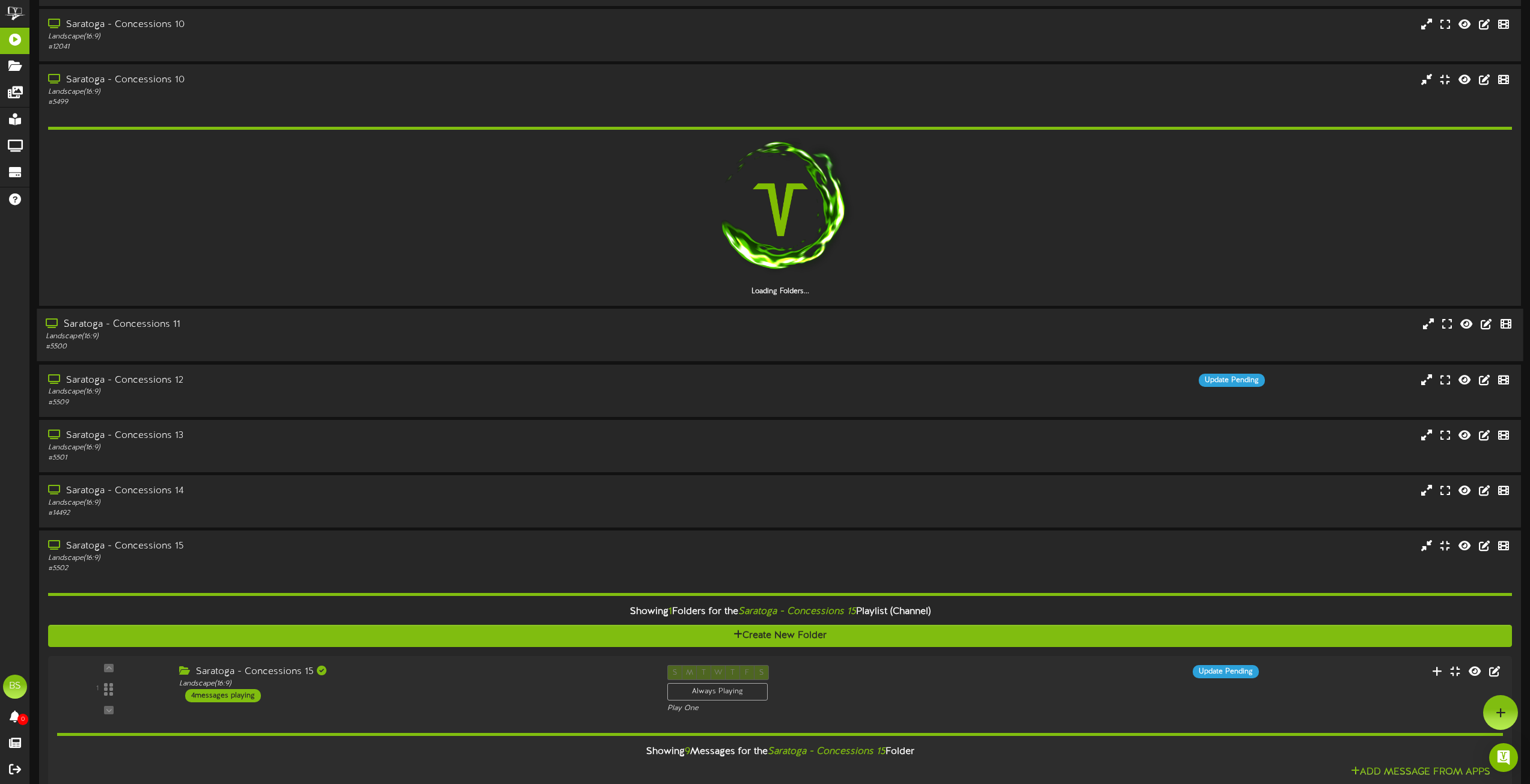
click at [164, 324] on div "Saratoga - Concessions 11" at bounding box center [346, 325] width 601 height 14
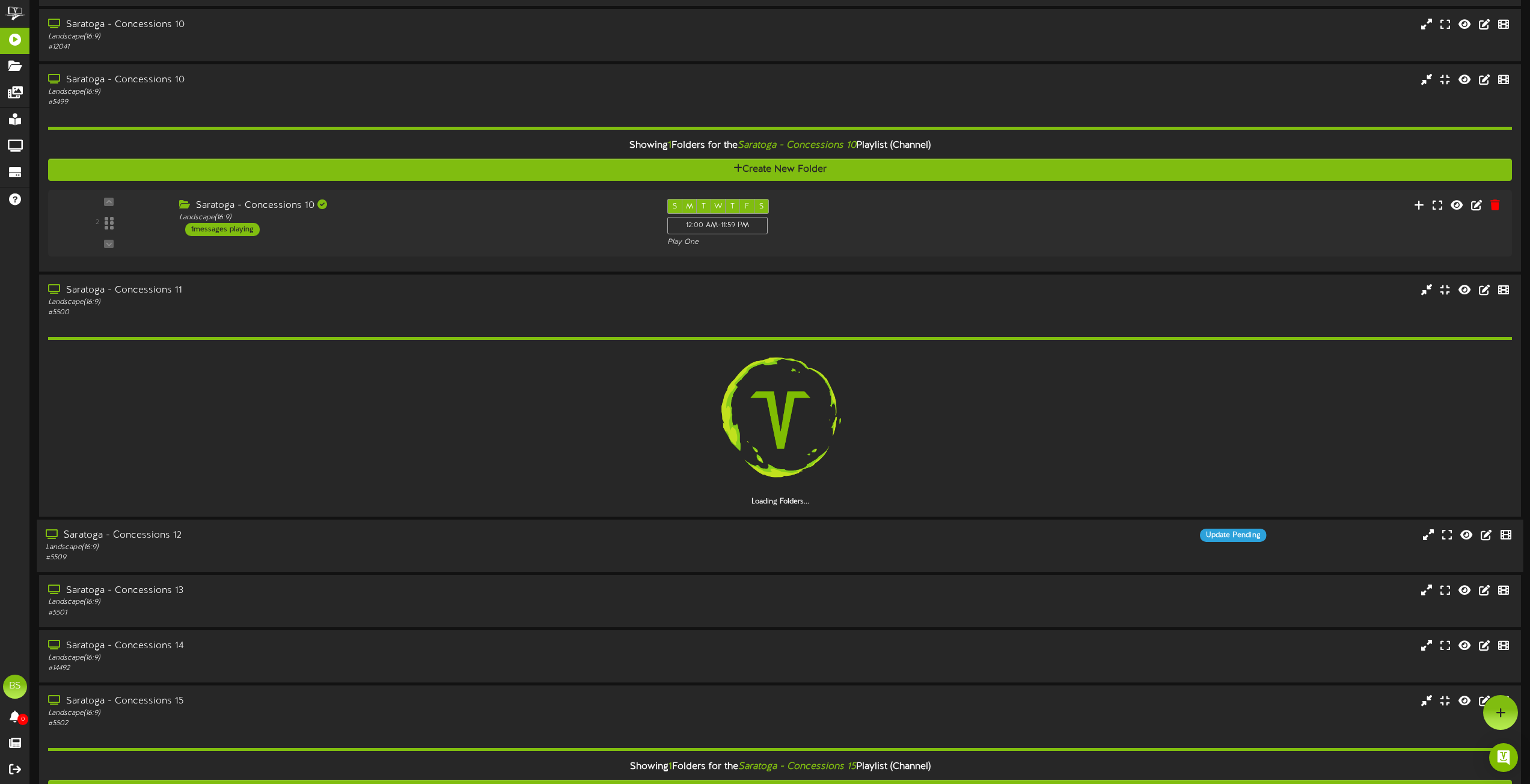
click at [165, 533] on div "Saratoga - Concessions 12" at bounding box center [346, 535] width 601 height 14
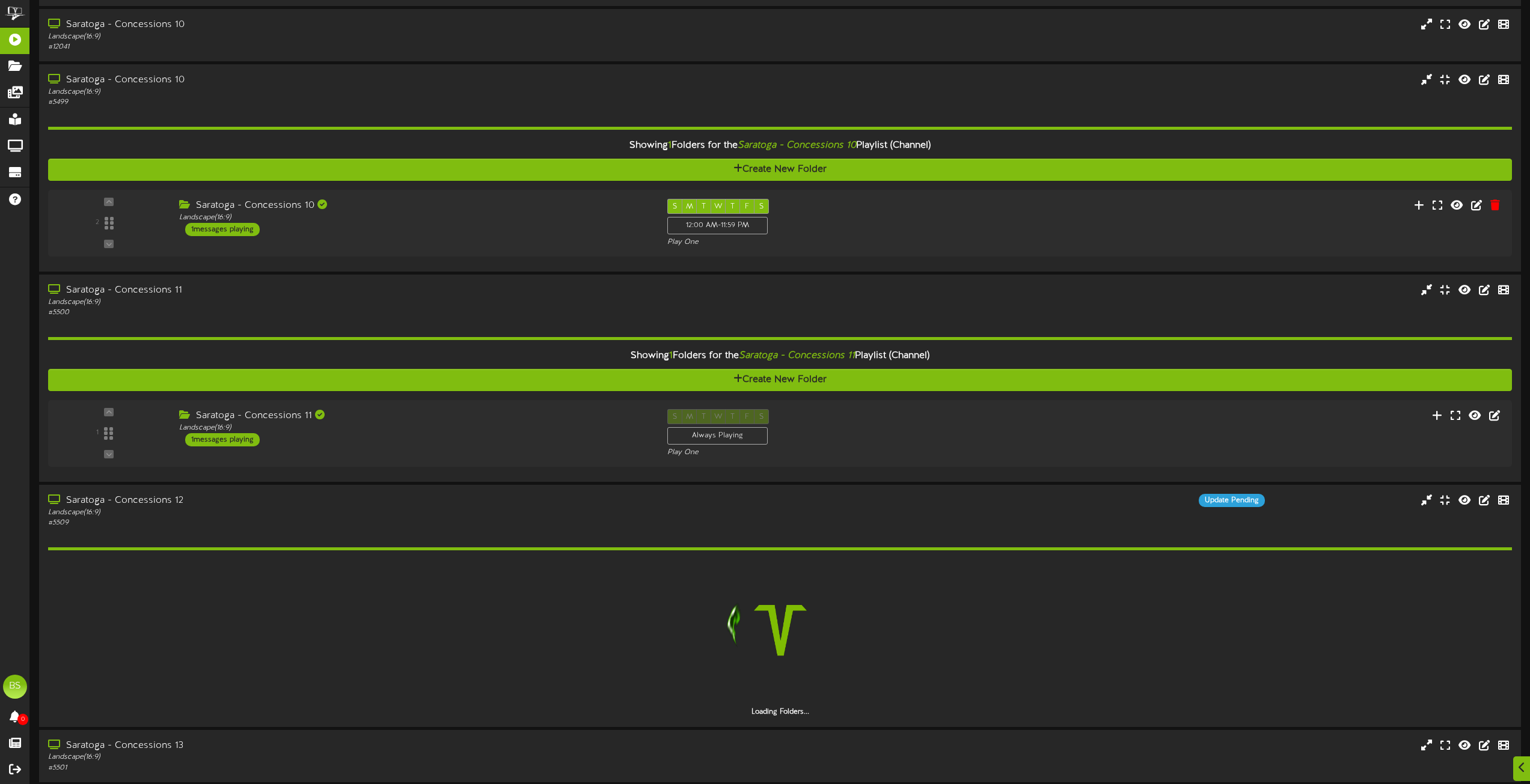
scroll to position [8894, 0]
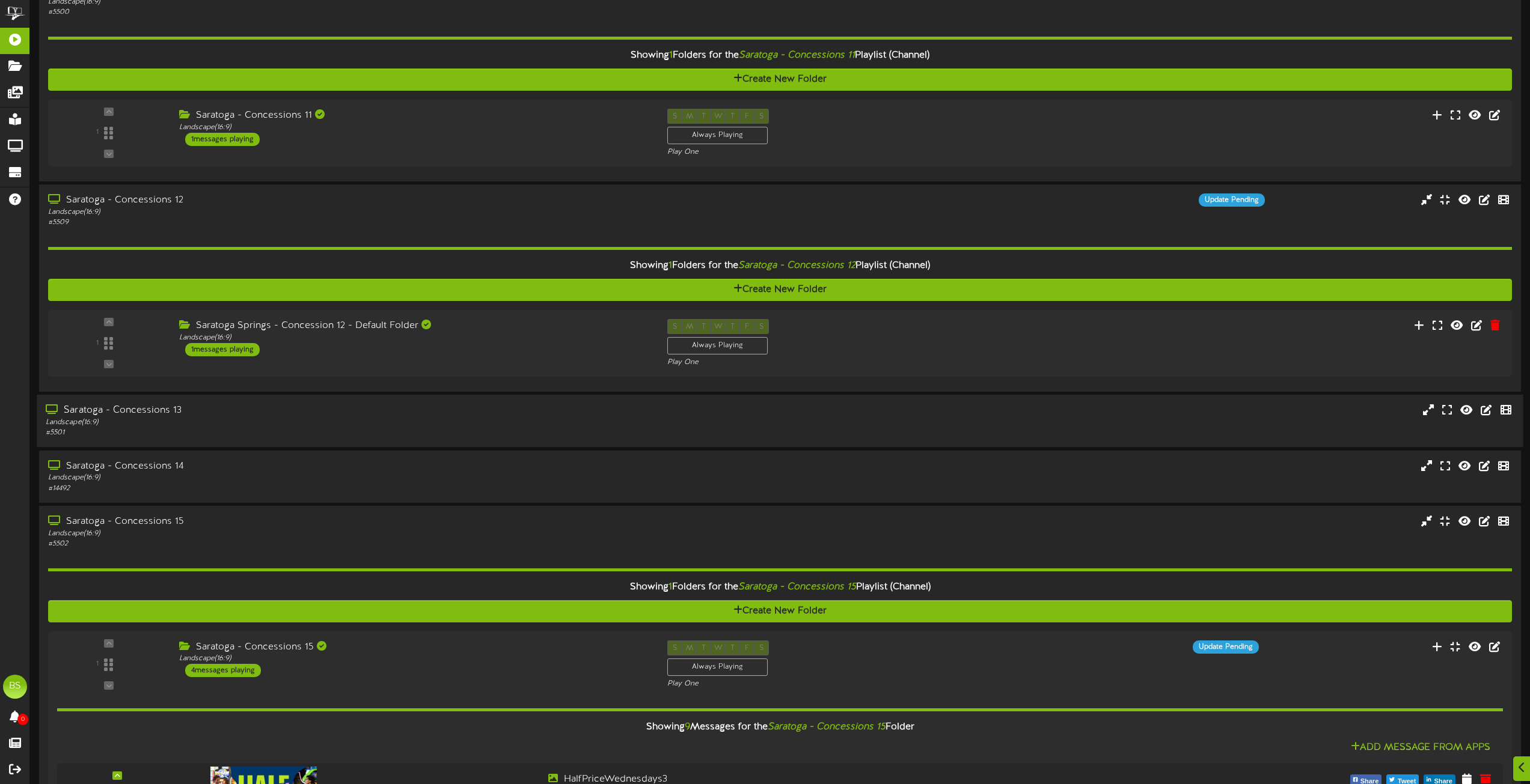
click at [171, 411] on div "Saratoga - Concessions 13" at bounding box center [346, 411] width 601 height 14
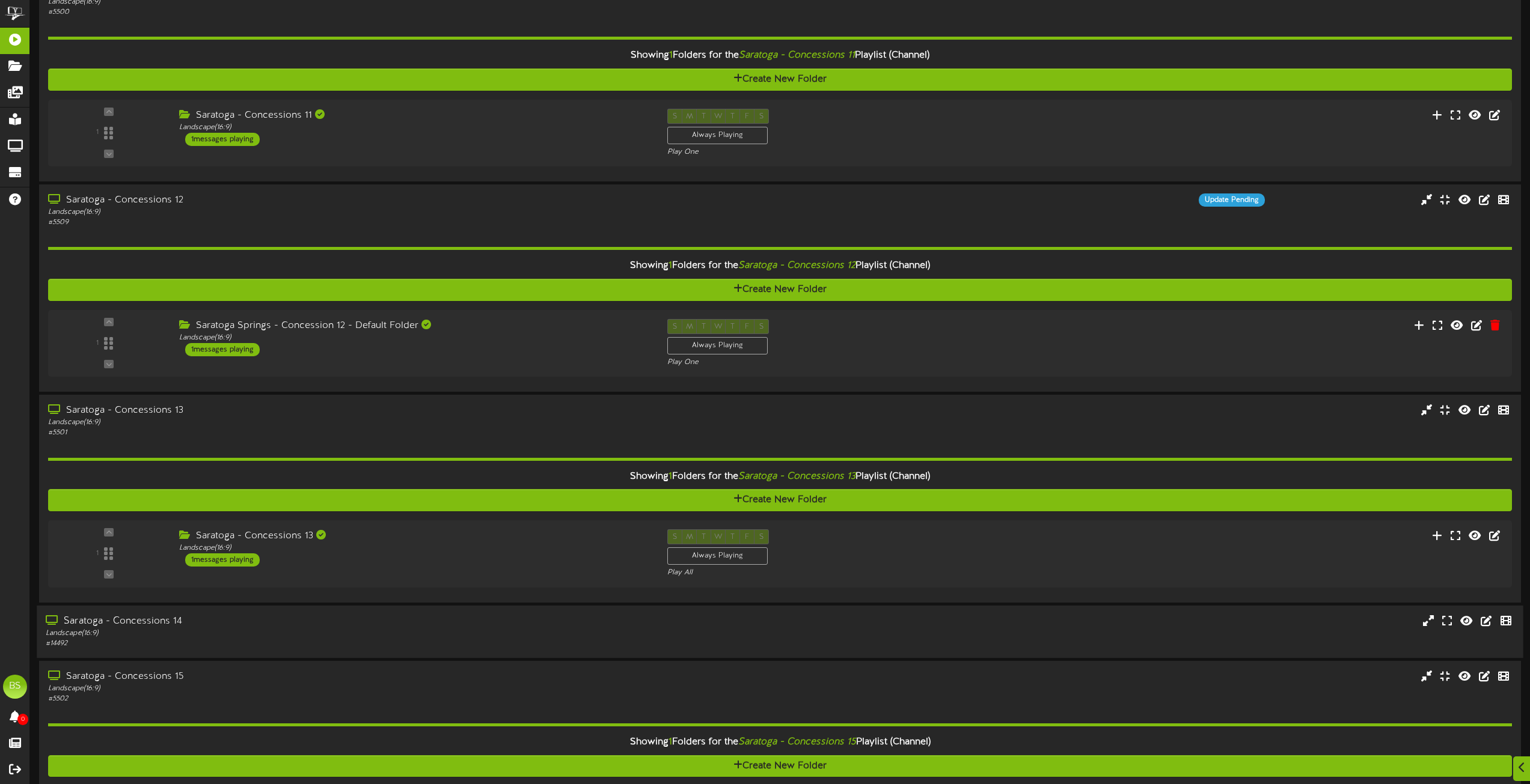
click at [165, 621] on div "Saratoga - Concessions 14" at bounding box center [346, 621] width 601 height 14
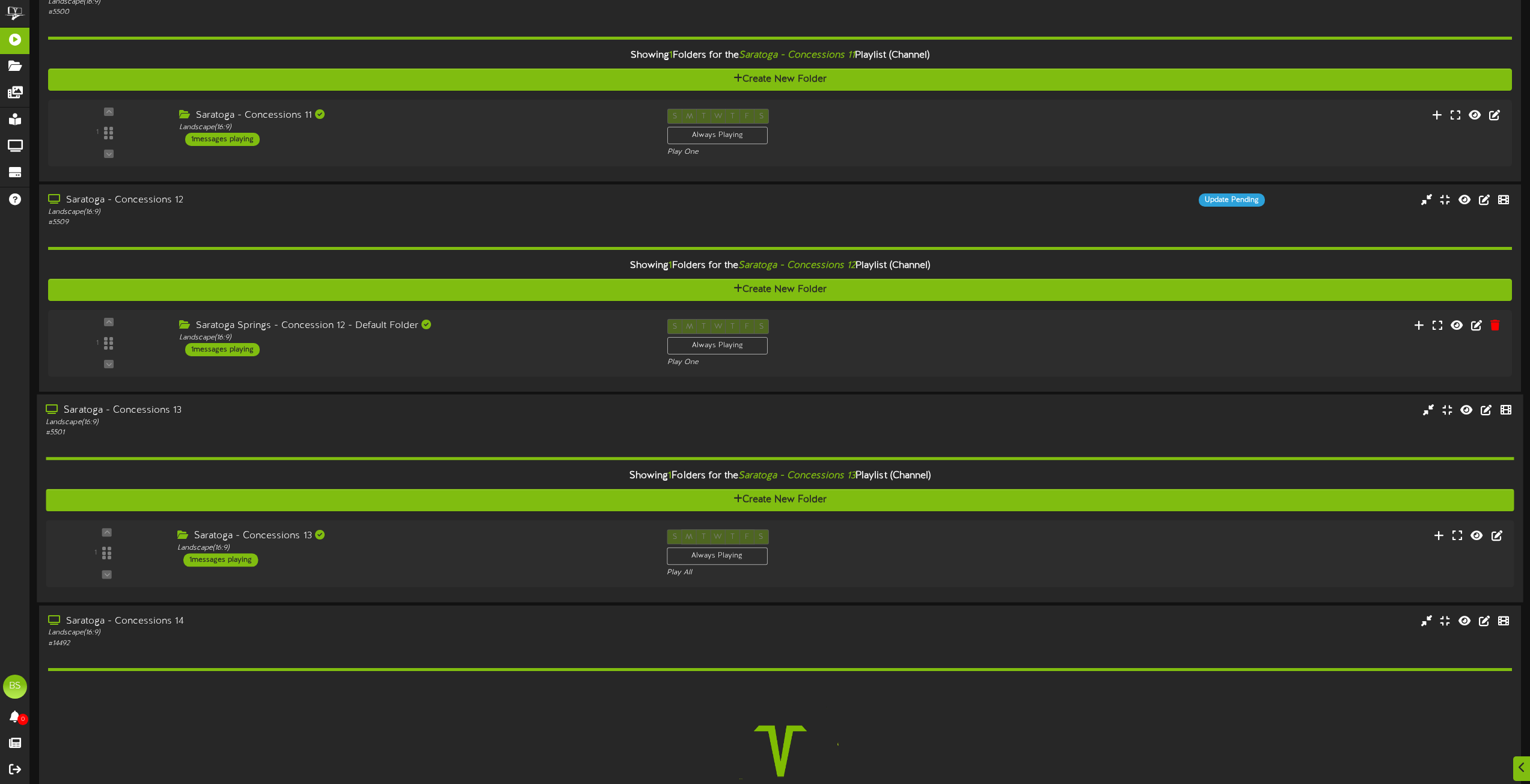
scroll to position [9194, 0]
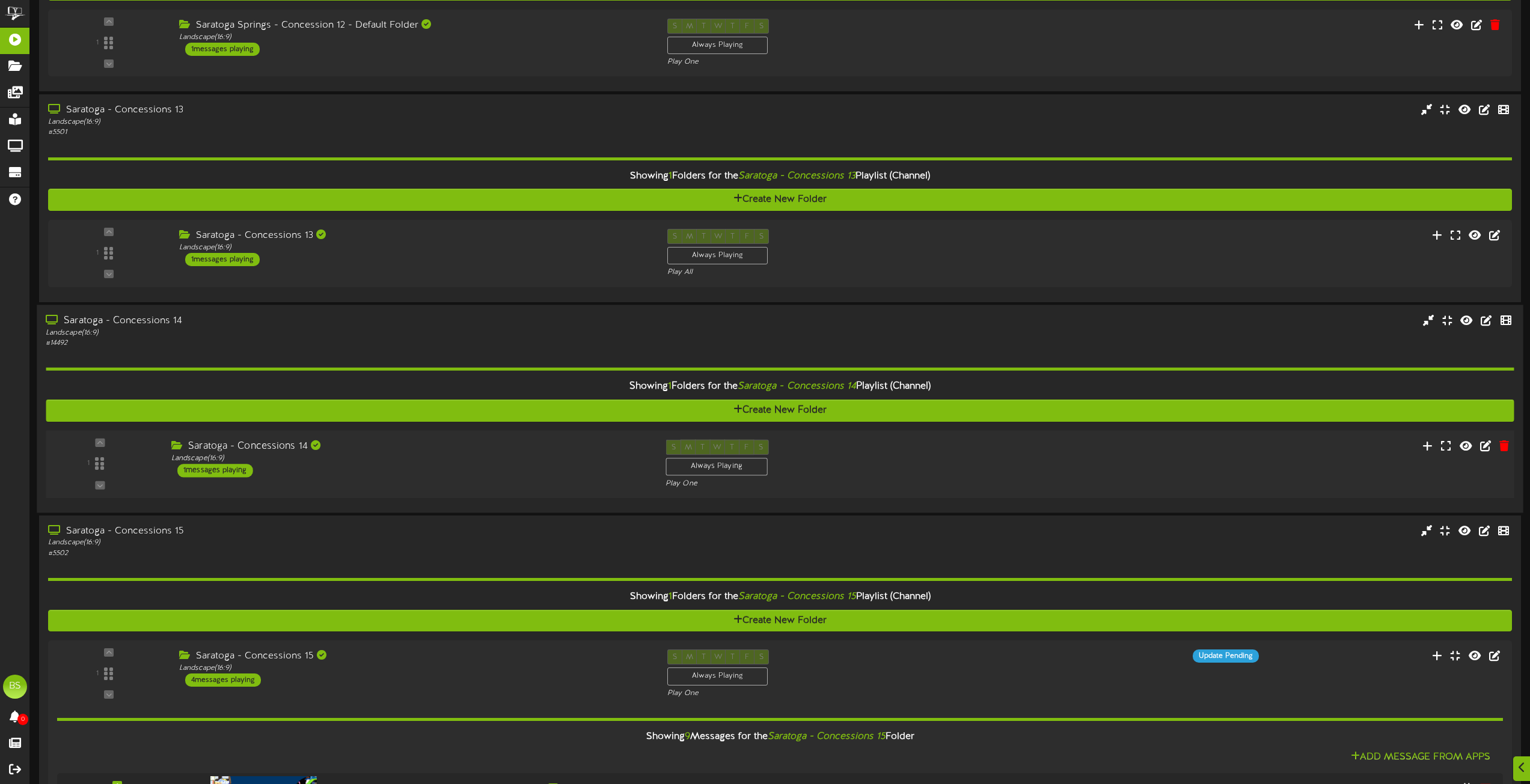
click at [241, 469] on div "1 messages playing" at bounding box center [215, 470] width 76 height 13
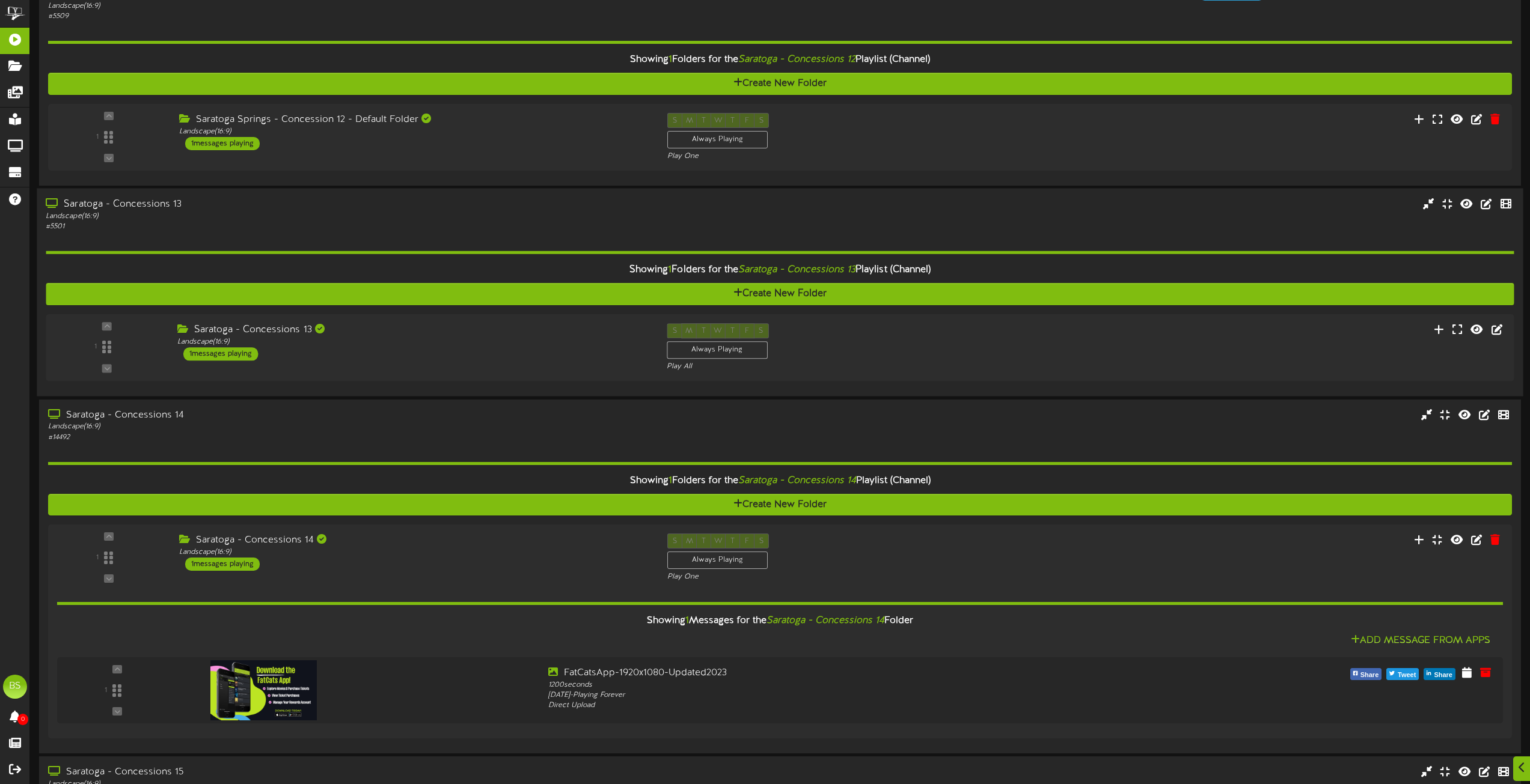
scroll to position [9134, 0]
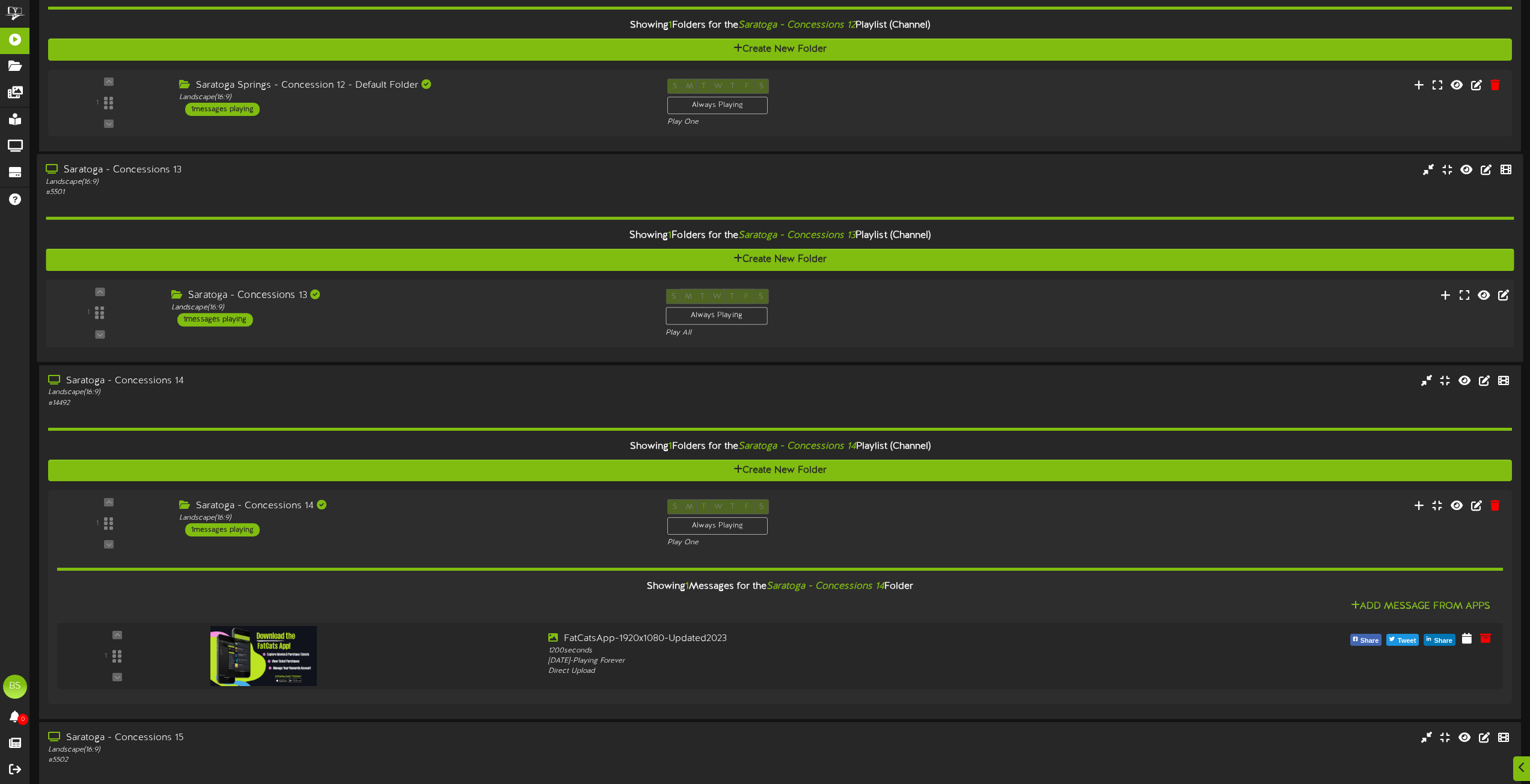
drag, startPoint x: 226, startPoint y: 319, endPoint x: 288, endPoint y: 285, distance: 70.7
click at [227, 319] on div "1 messages playing" at bounding box center [215, 320] width 76 height 13
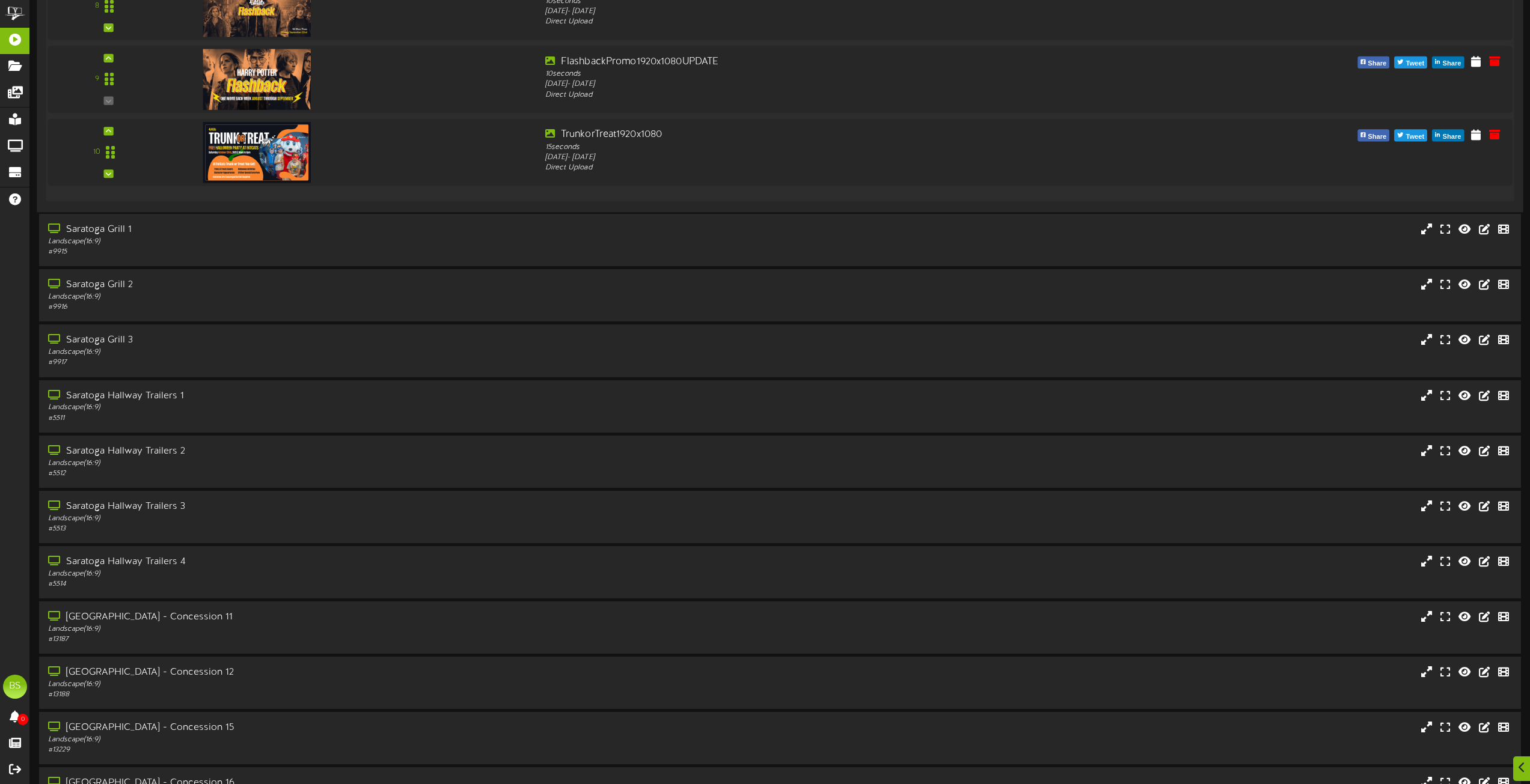
scroll to position [13231, 0]
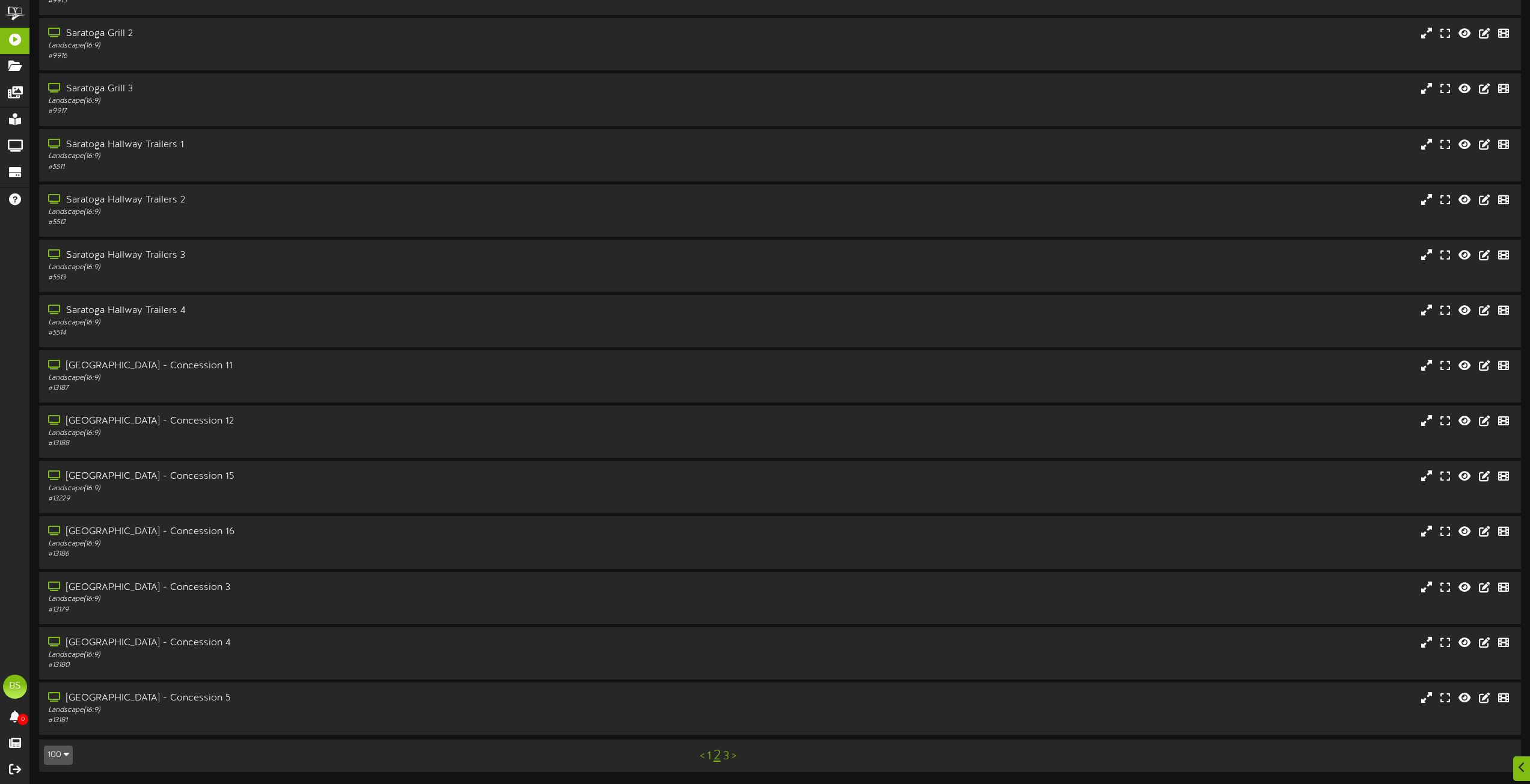
click at [726, 755] on link "3" at bounding box center [726, 756] width 6 height 13
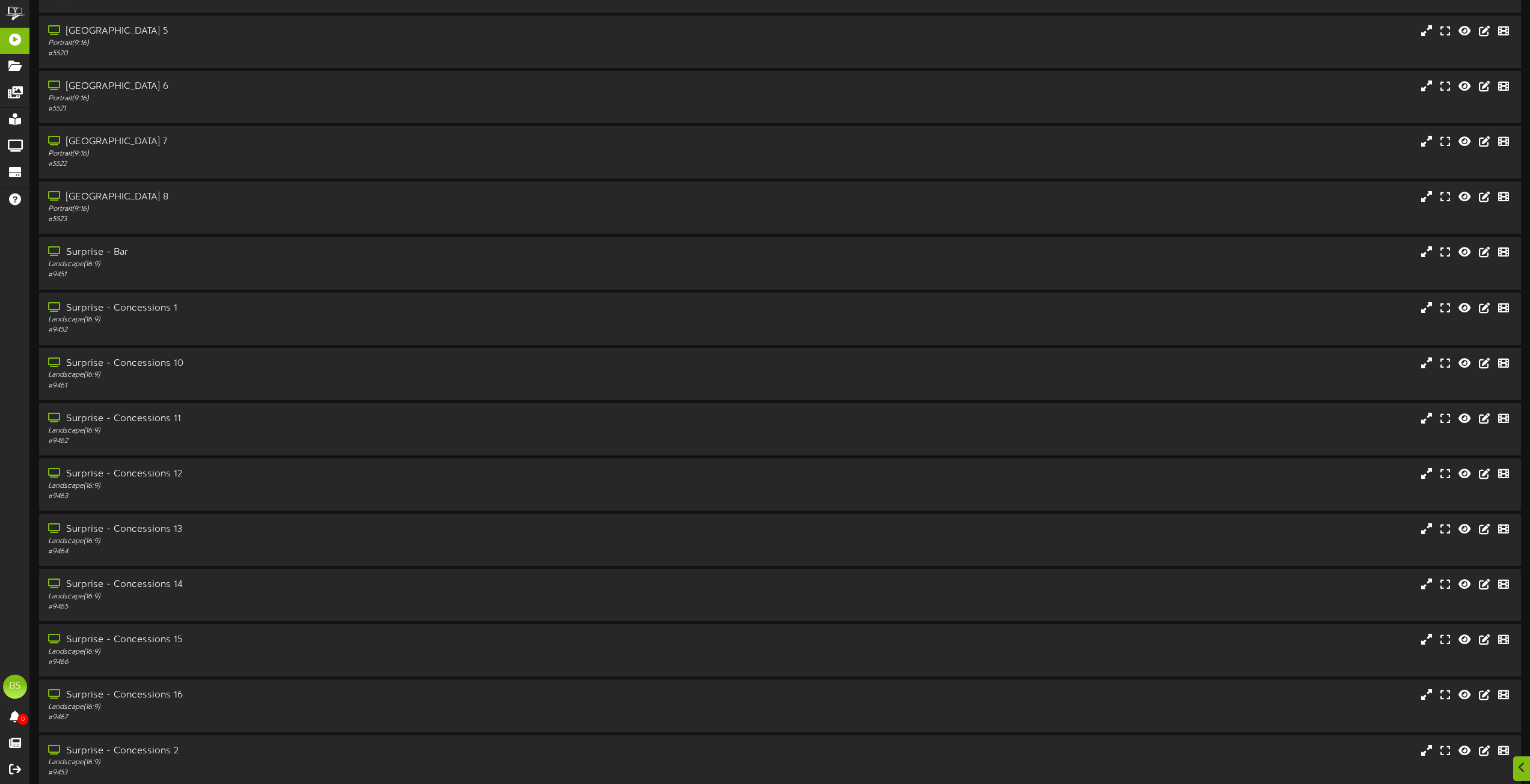
scroll to position [1562, 0]
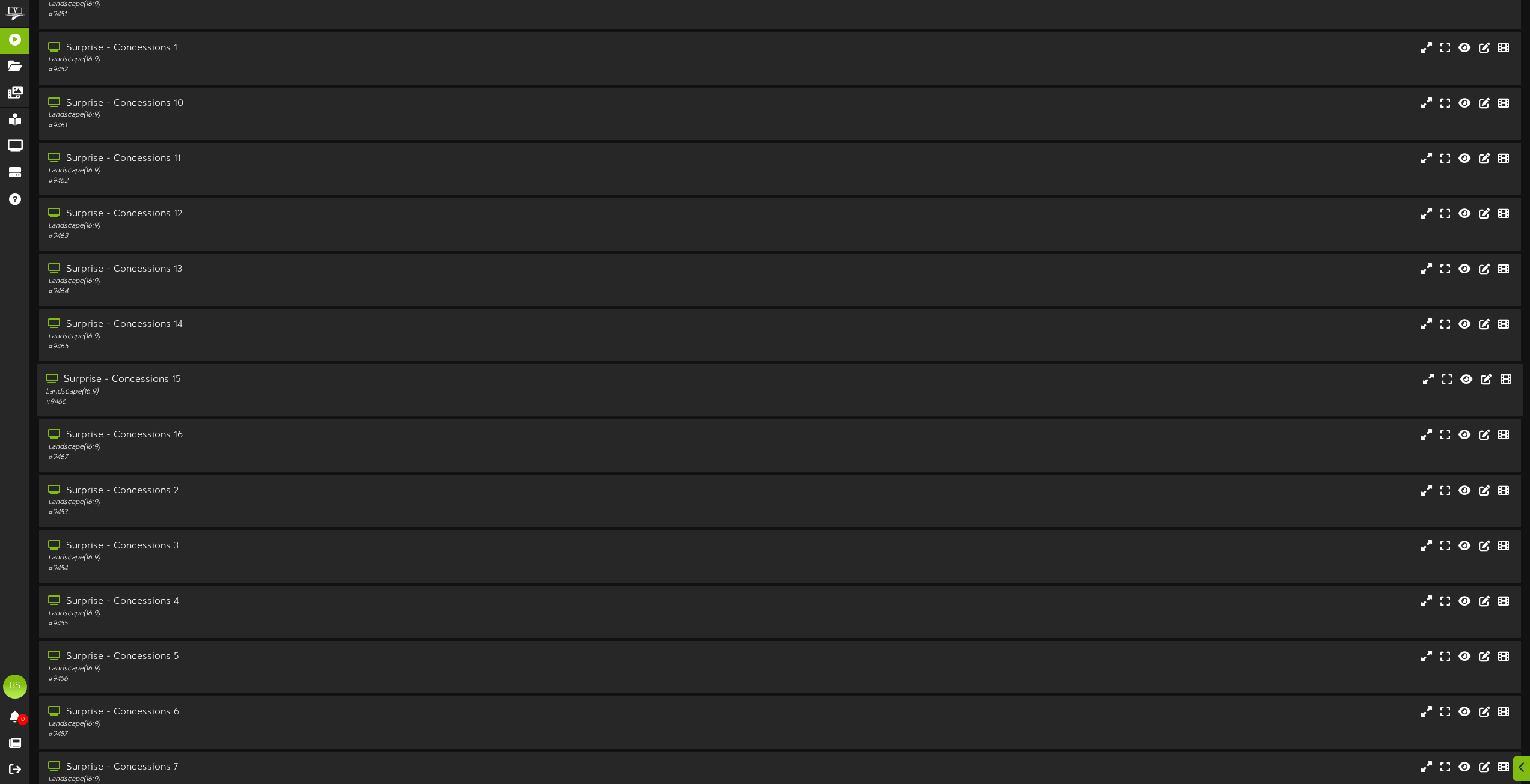
click at [164, 381] on div "Surprise - Concessions 15" at bounding box center [346, 380] width 601 height 14
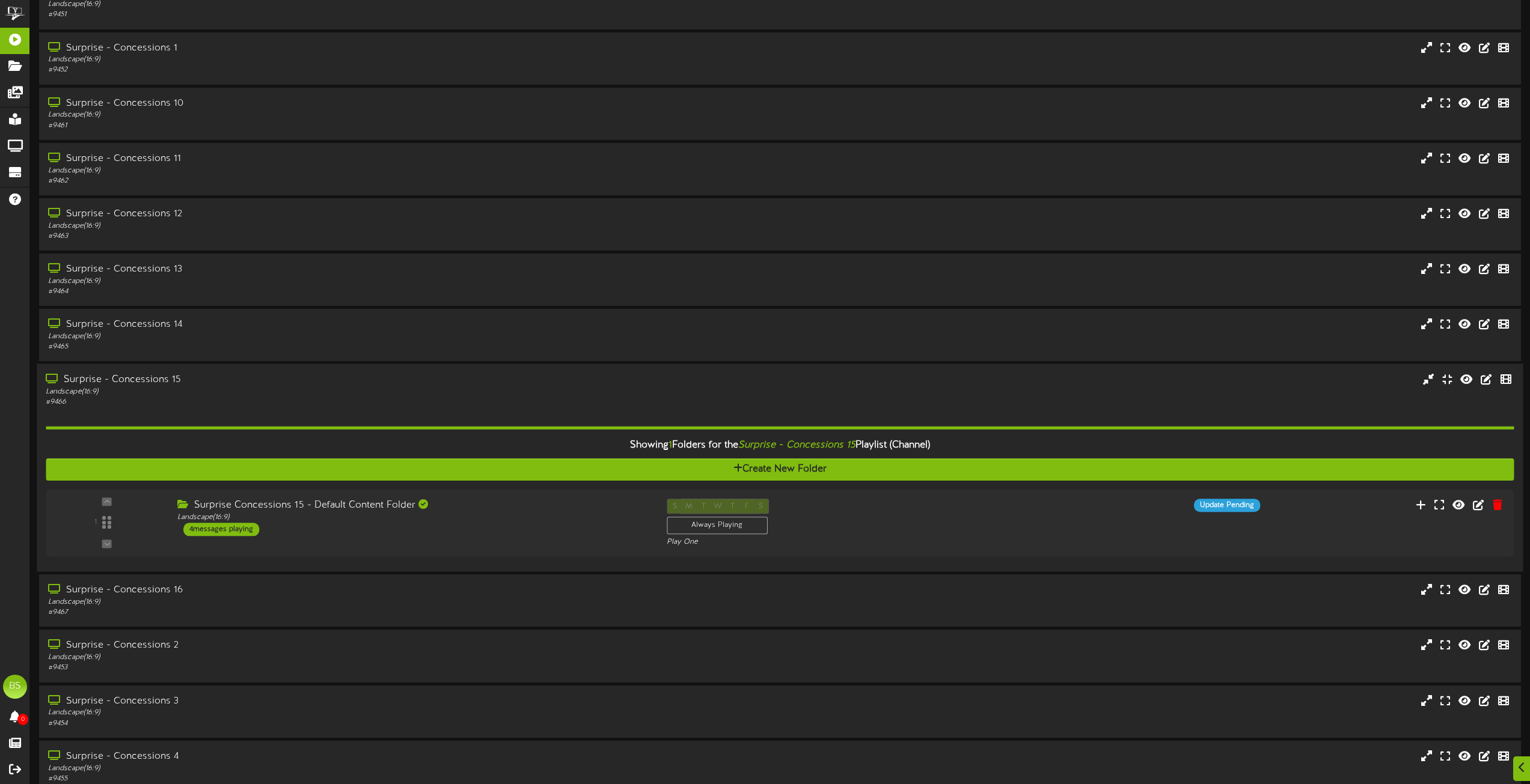
drag, startPoint x: 227, startPoint y: 528, endPoint x: 277, endPoint y: 451, distance: 91.8
click at [228, 526] on div "4 messages playing" at bounding box center [221, 529] width 76 height 13
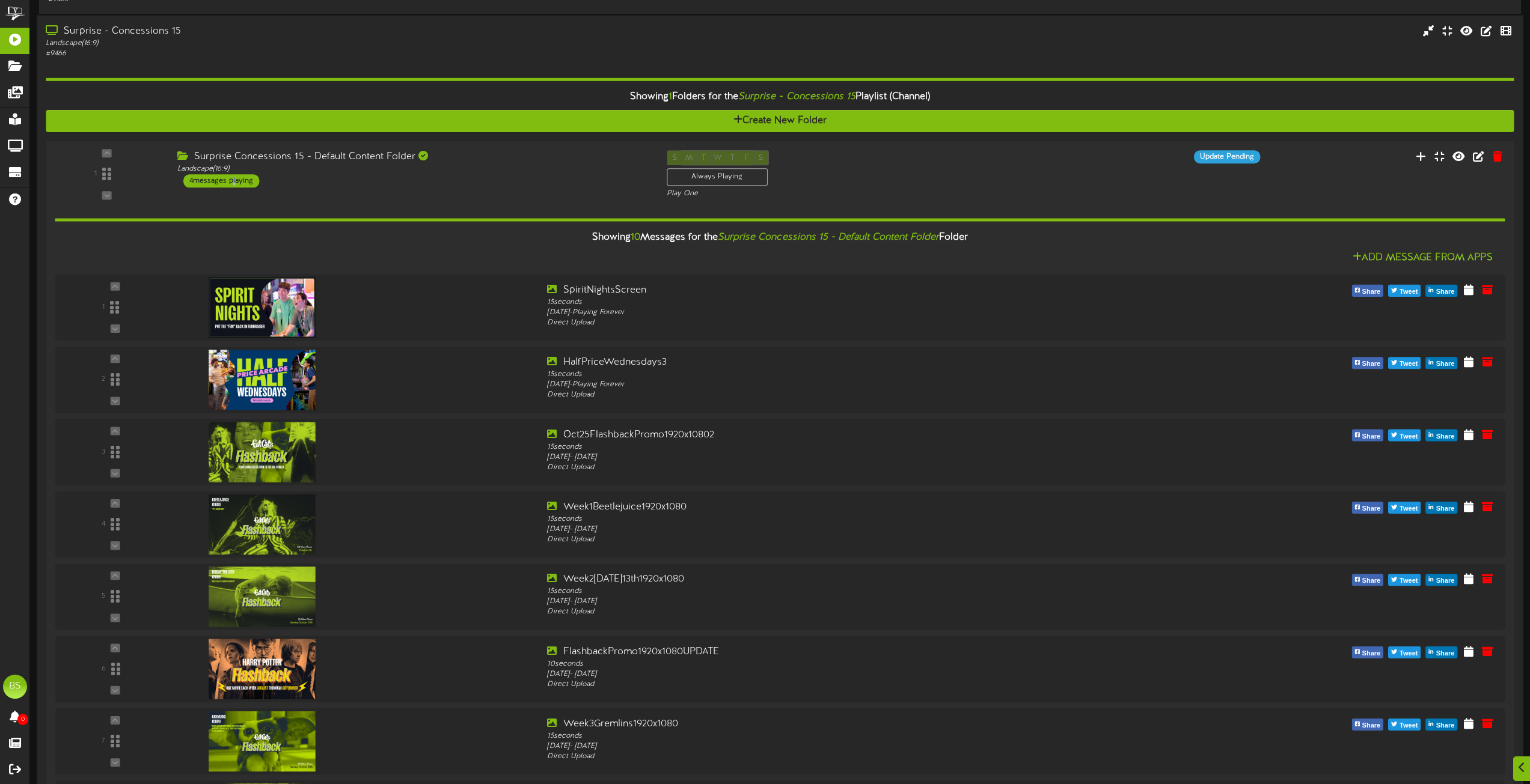
scroll to position [1923, 0]
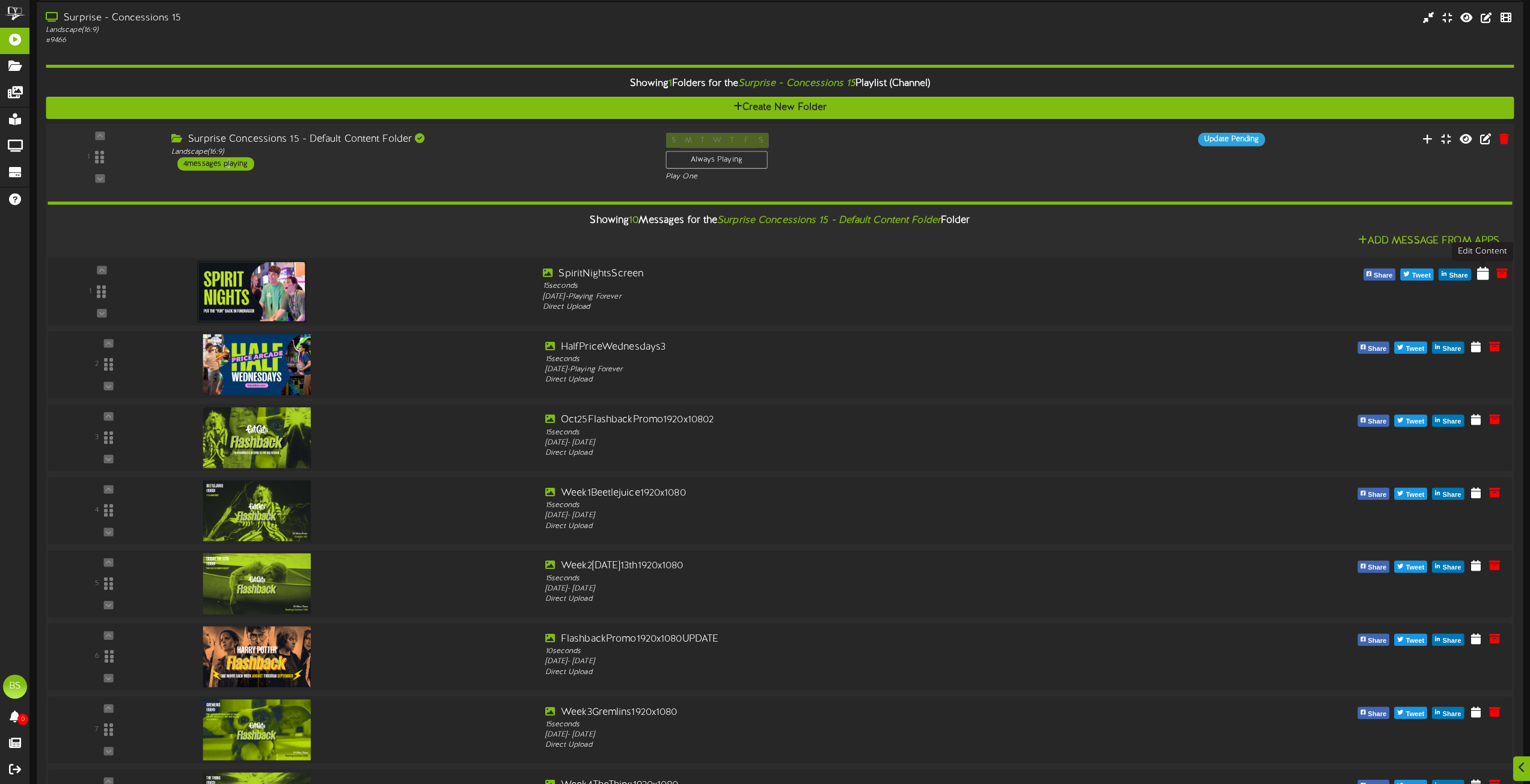
click at [1480, 273] on icon at bounding box center [1483, 272] width 12 height 13
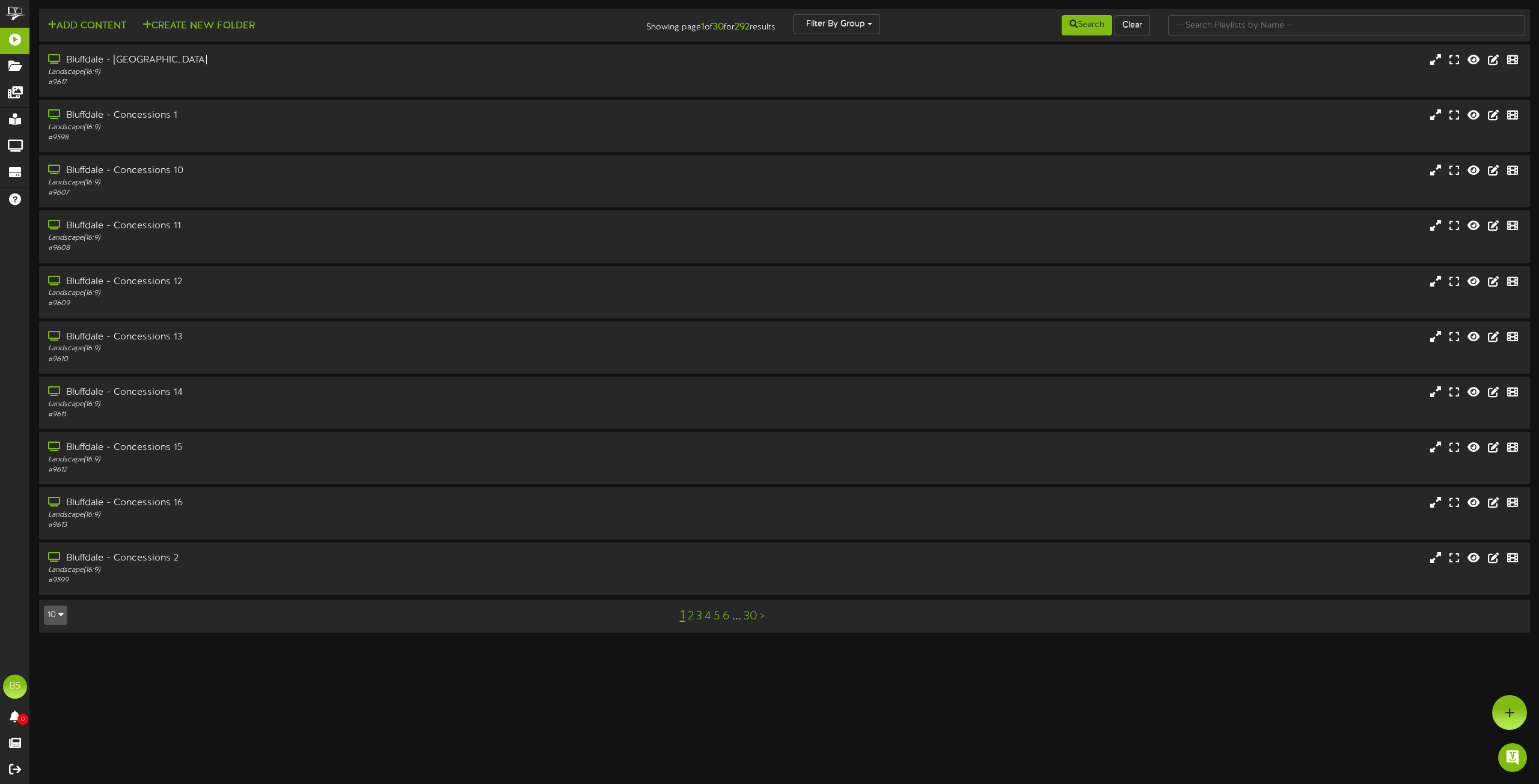
click at [61, 614] on icon "button" at bounding box center [61, 614] width 6 height 9
click at [58, 593] on div "100" at bounding box center [55, 592] width 23 height 18
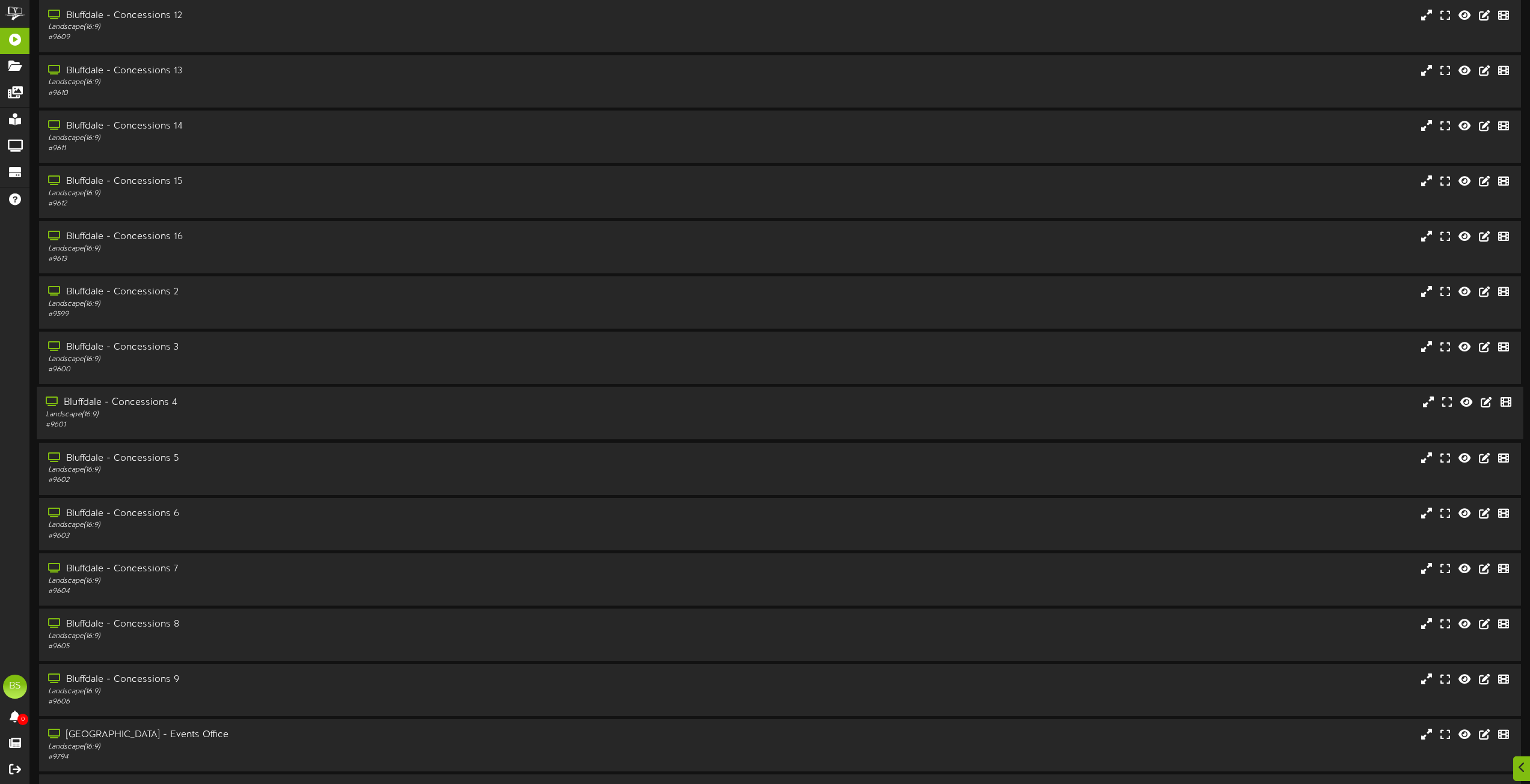
scroll to position [360, 0]
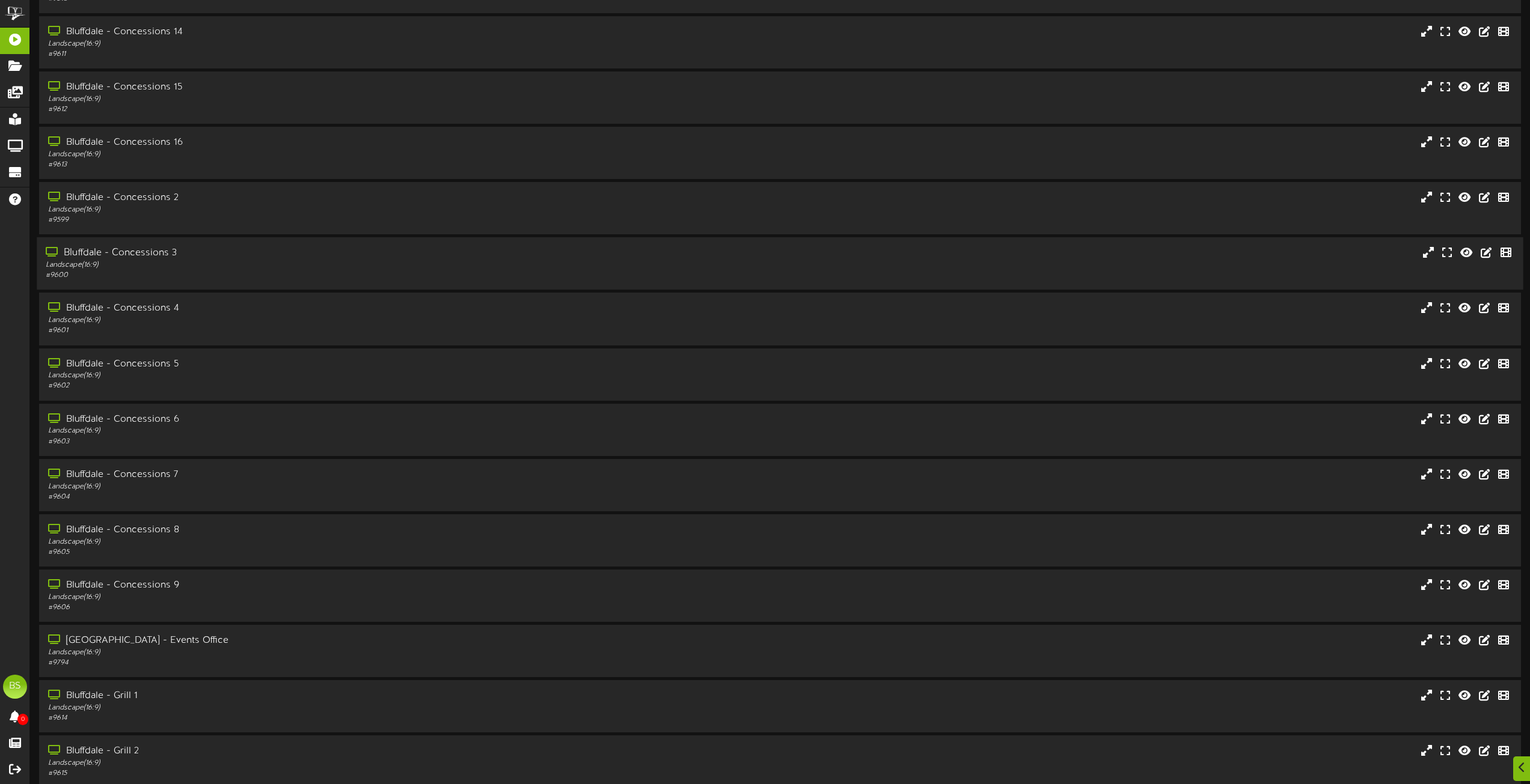
click at [166, 256] on div "Bluffdale - Concessions 3" at bounding box center [346, 253] width 601 height 14
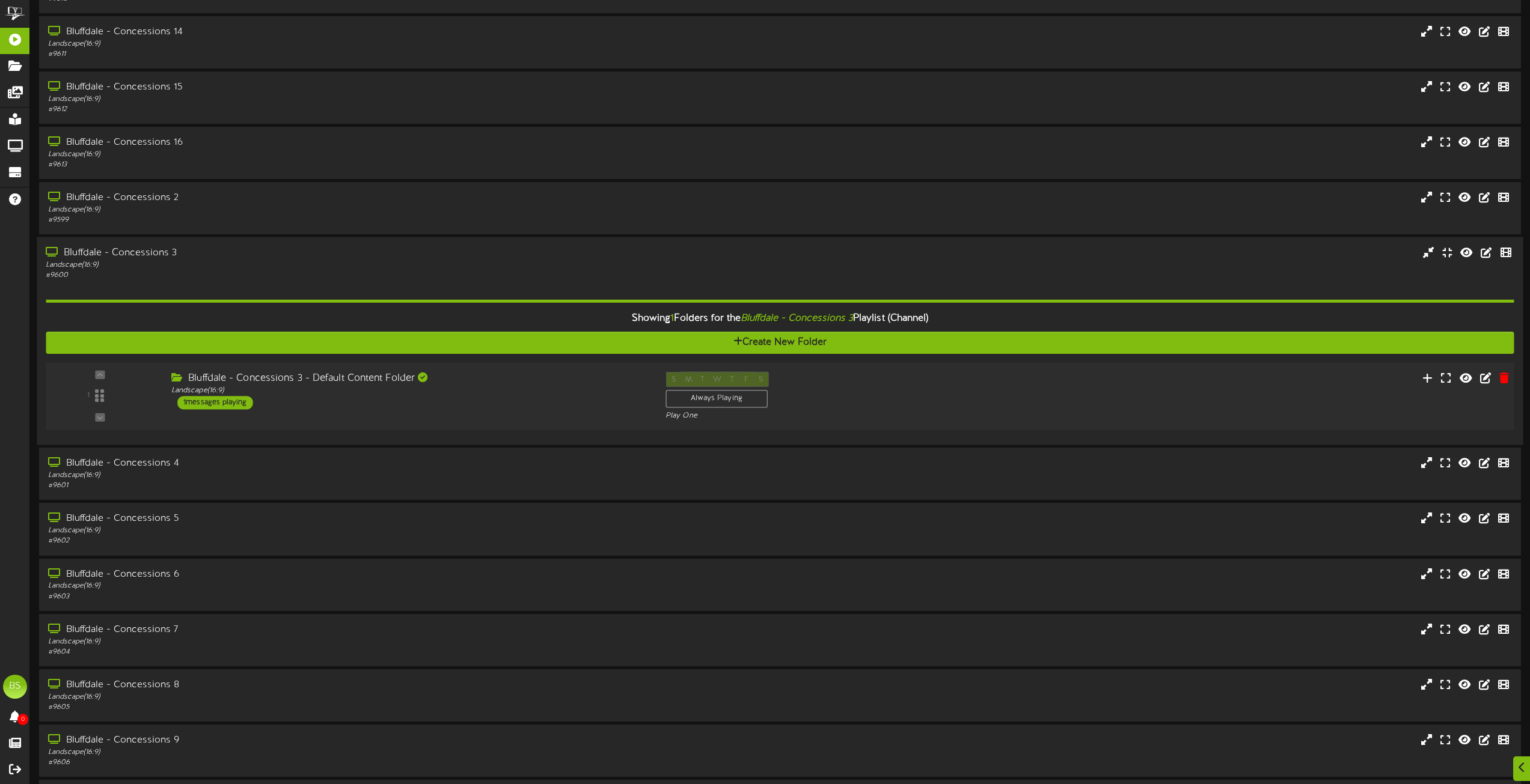
click at [218, 403] on div "1 messages playing" at bounding box center [215, 402] width 76 height 13
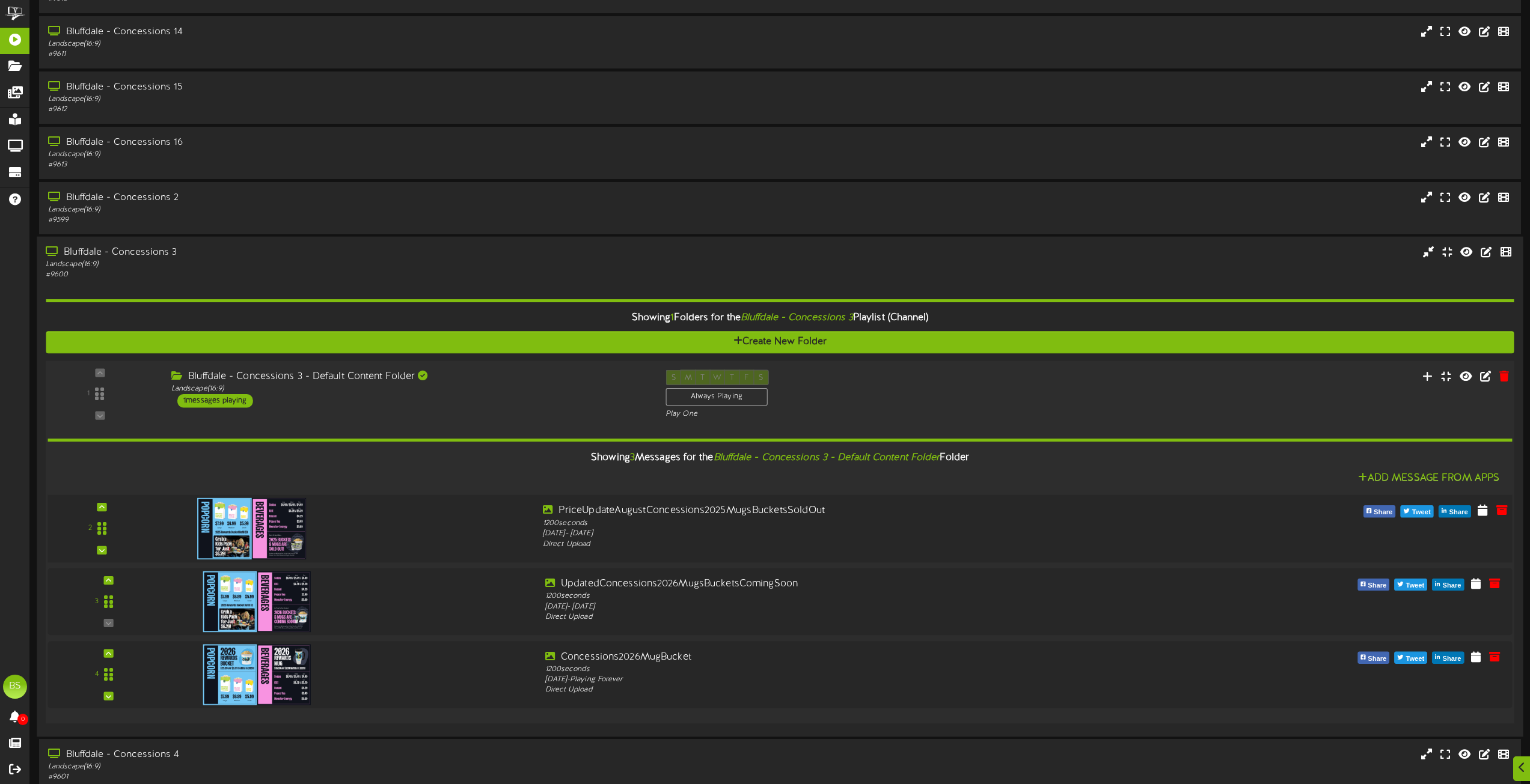
click at [285, 535] on img at bounding box center [251, 529] width 109 height 61
click at [283, 585] on img at bounding box center [251, 601] width 109 height 61
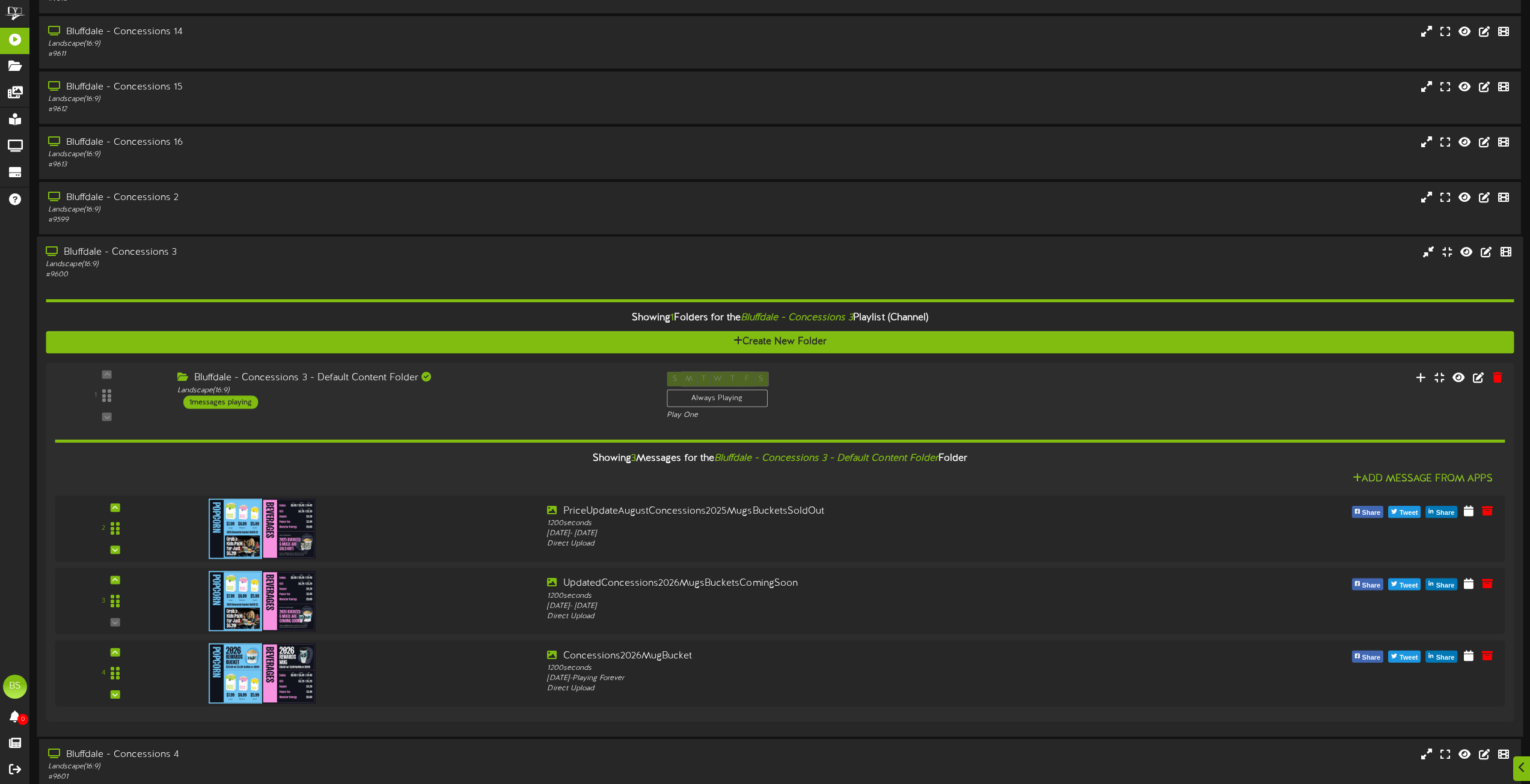
click at [165, 250] on div "Bluffdale - Concessions 3" at bounding box center [346, 252] width 601 height 14
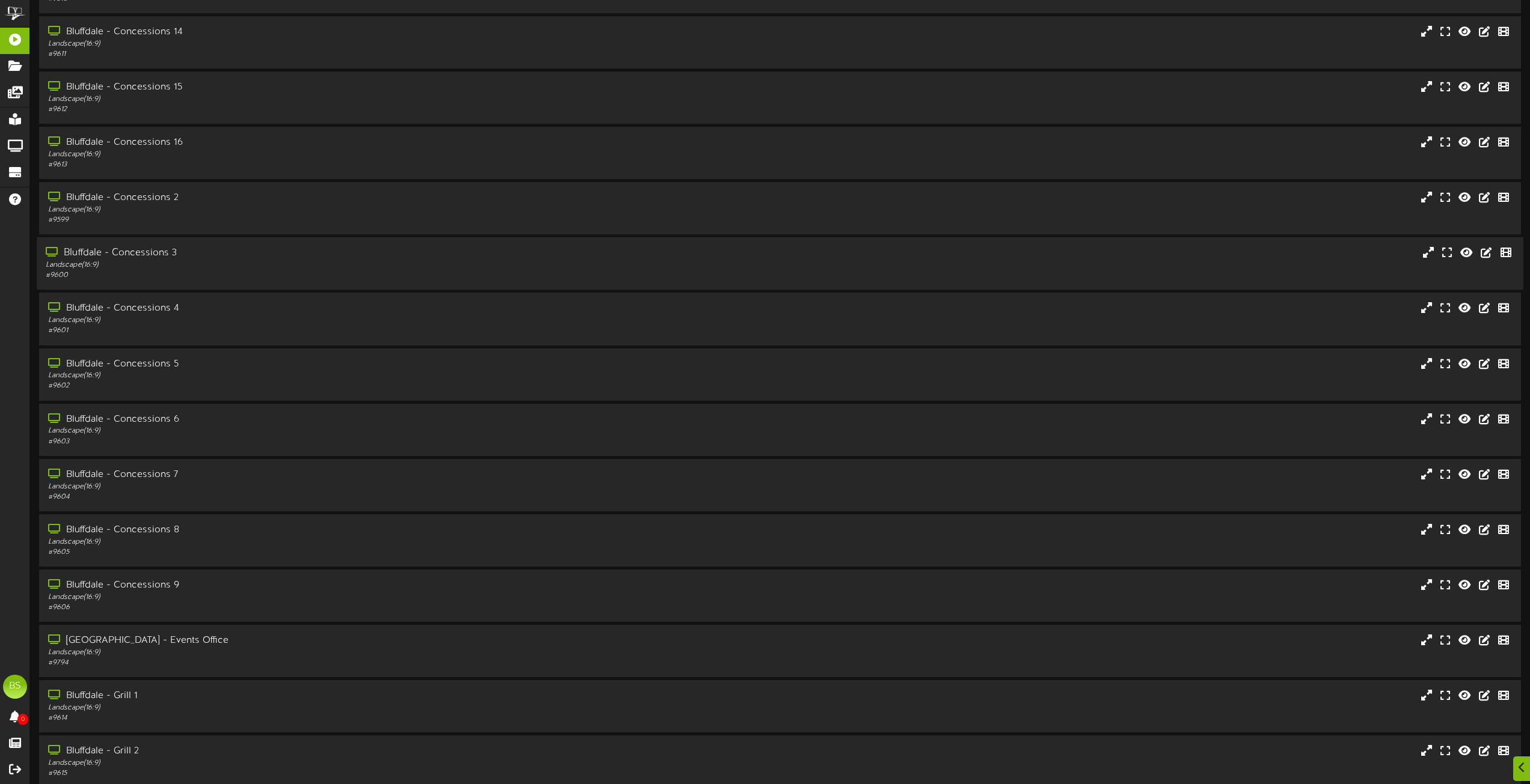
click at [153, 252] on div "Bluffdale - Concessions 3" at bounding box center [346, 253] width 601 height 14
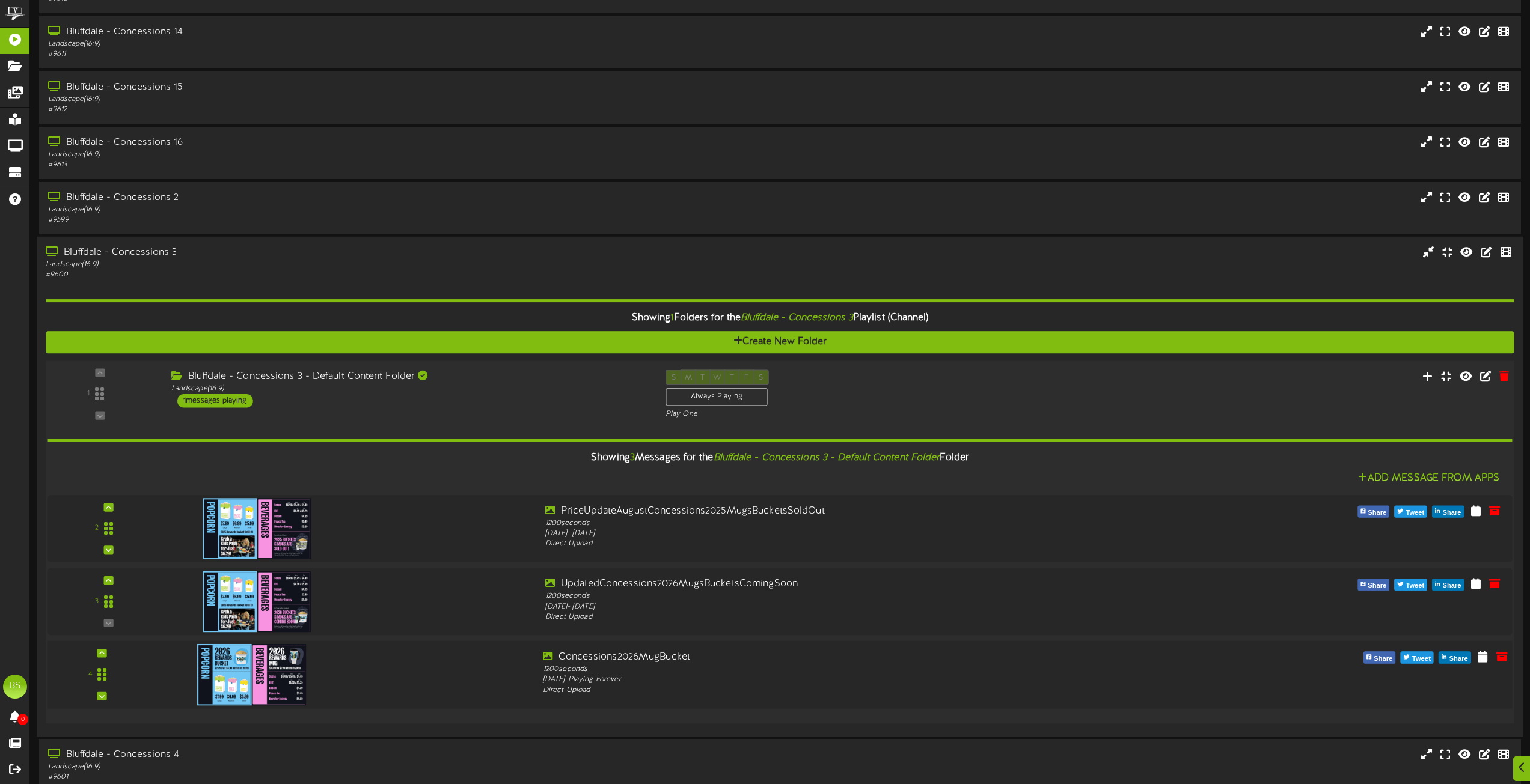
click at [271, 665] on img at bounding box center [251, 674] width 109 height 61
click at [1483, 511] on icon at bounding box center [1483, 509] width 12 height 13
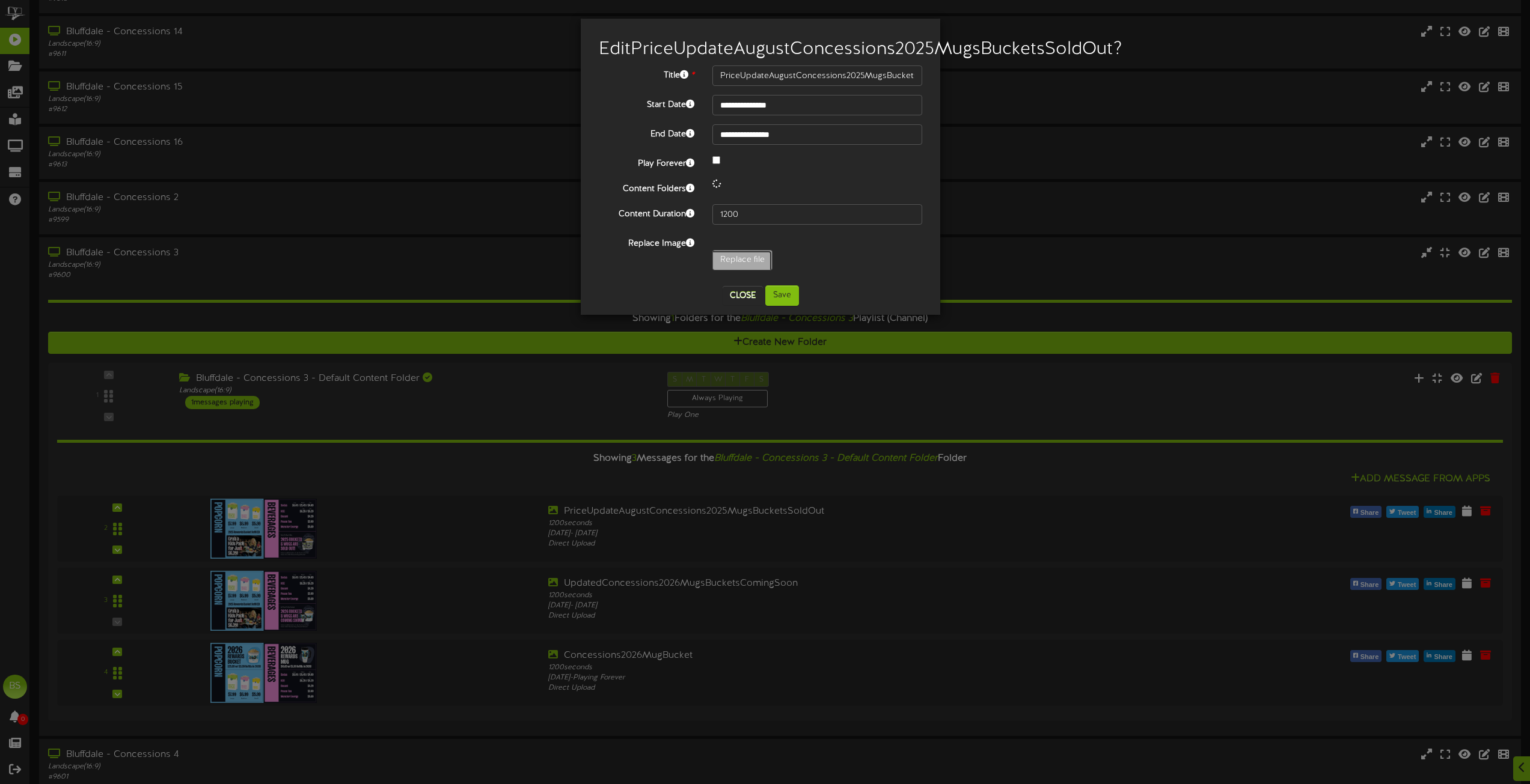
click at [740, 279] on input "Replace file" at bounding box center [118, 293] width 1308 height 86
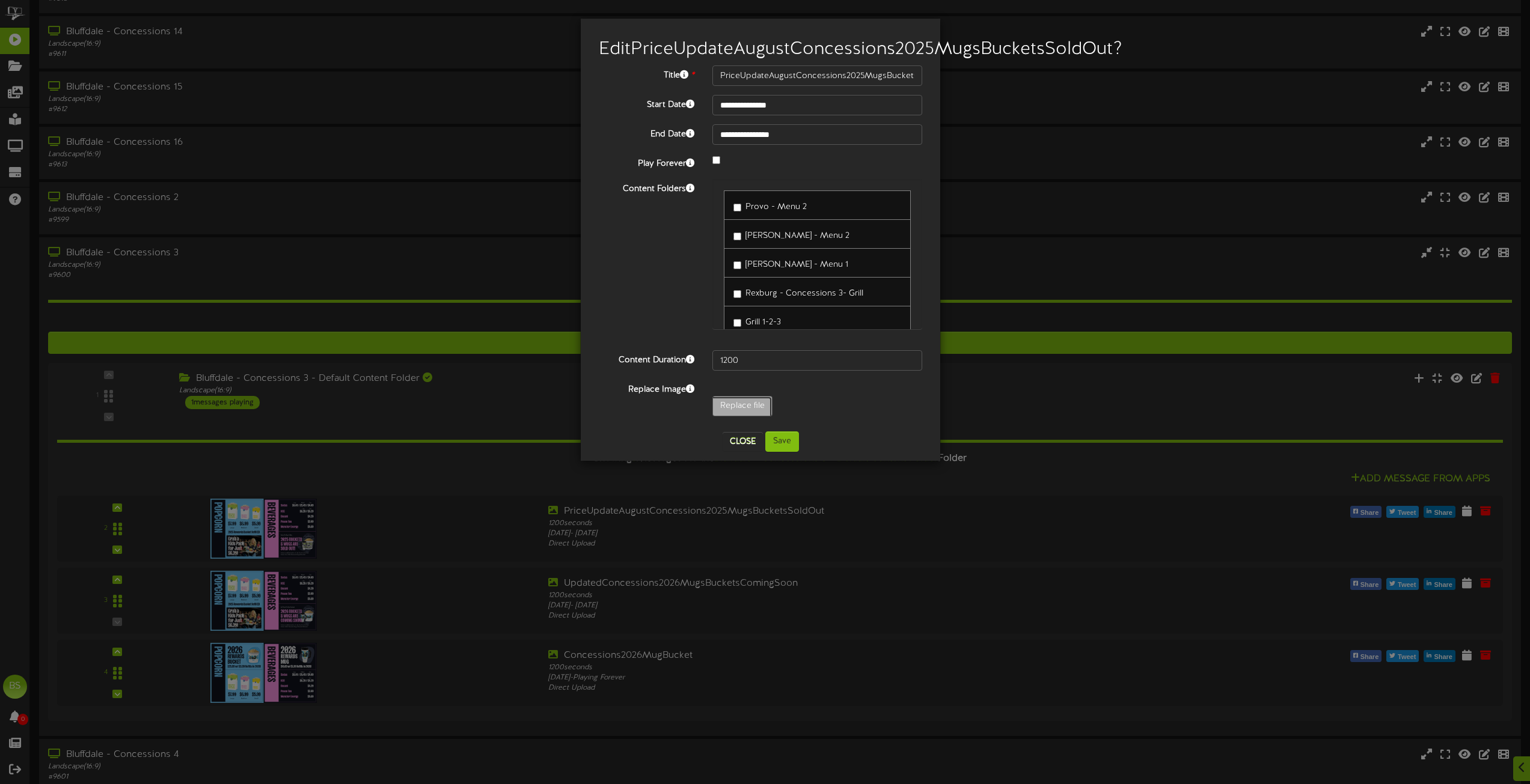
type input "**********"
type input "UpdatedConcessions2025RefillStickers"
click at [784, 452] on button "Save" at bounding box center [782, 442] width 33 height 21
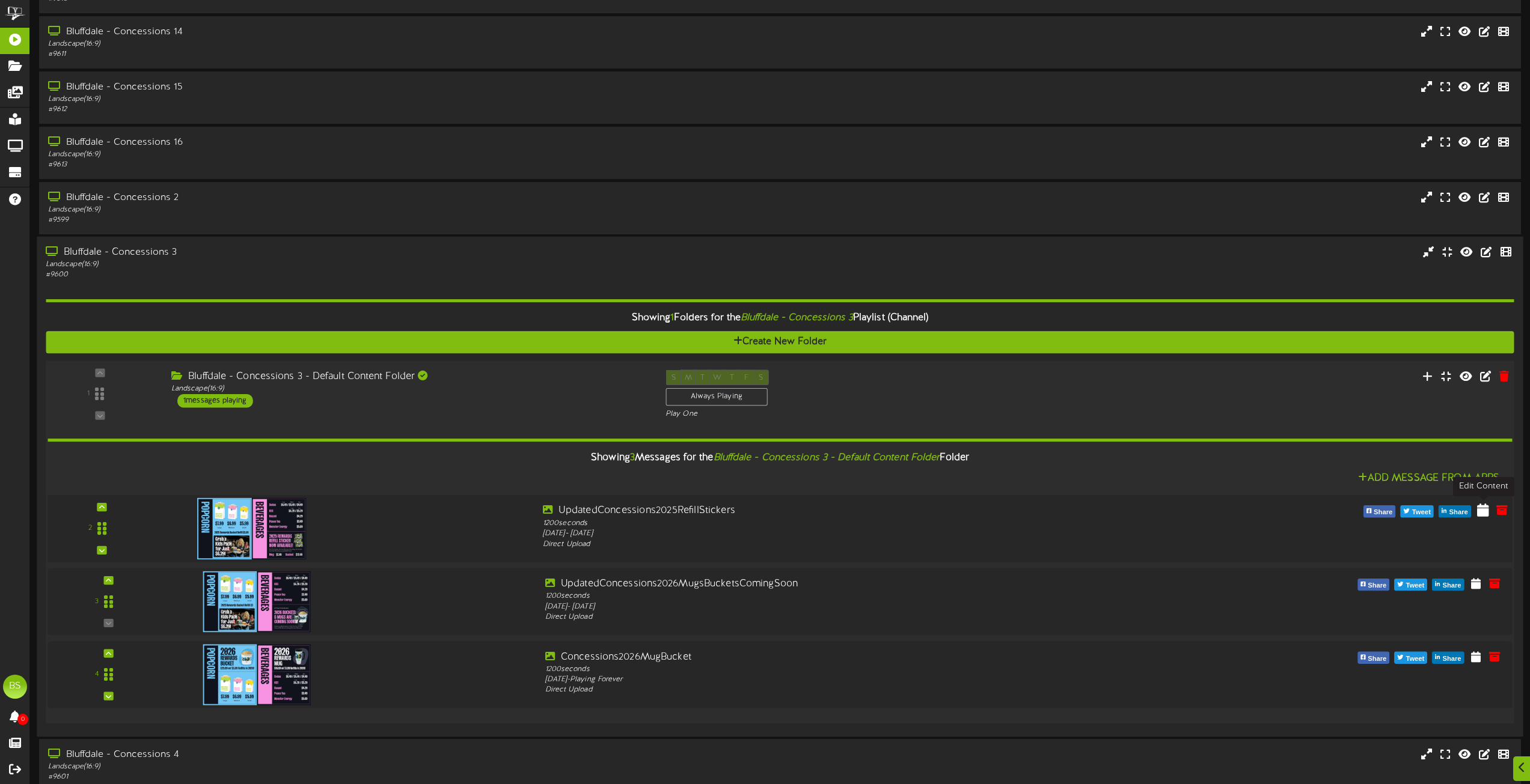
click at [1481, 512] on icon at bounding box center [1483, 509] width 12 height 13
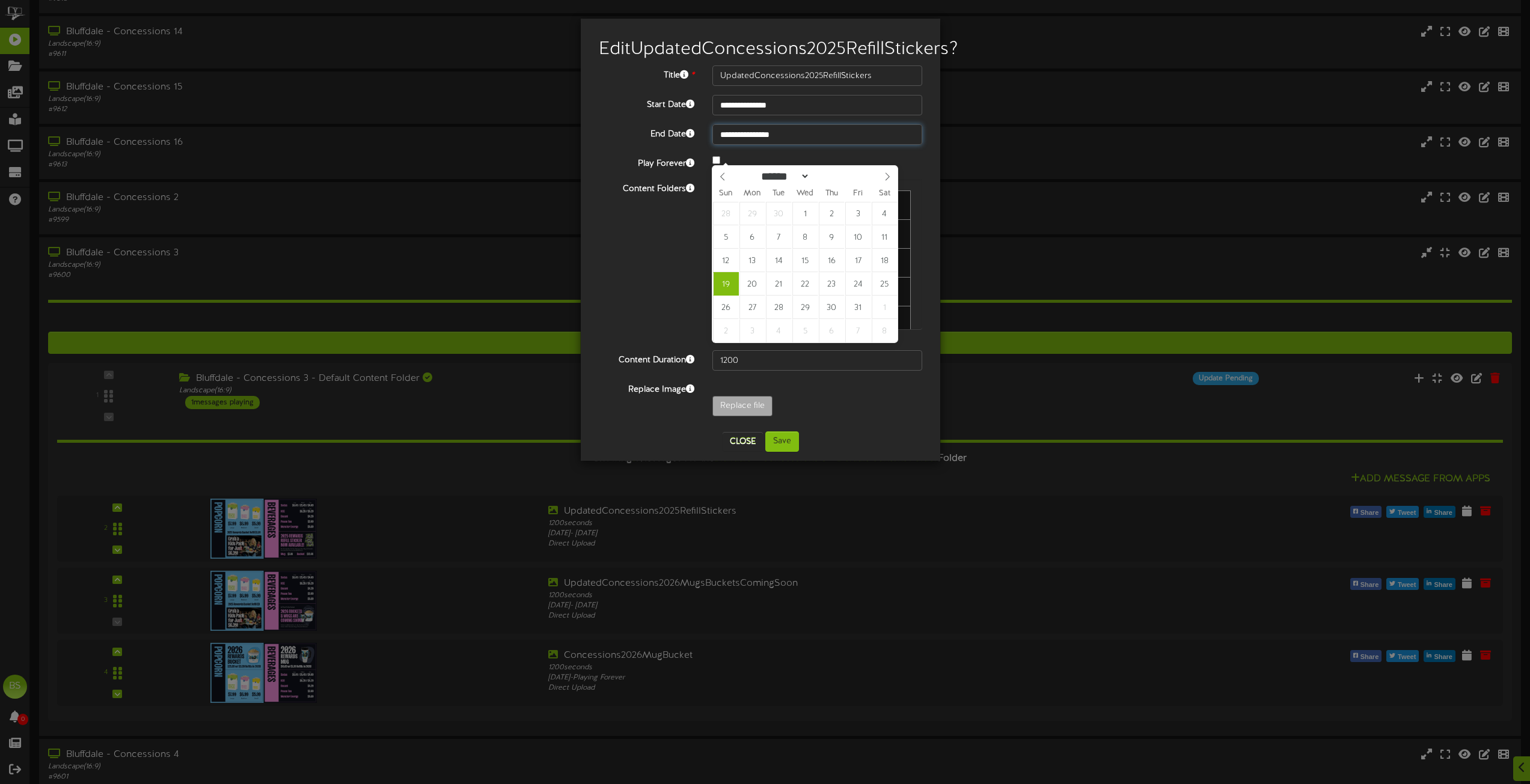
click at [757, 145] on input "**********" at bounding box center [818, 134] width 210 height 21
type input "**********"
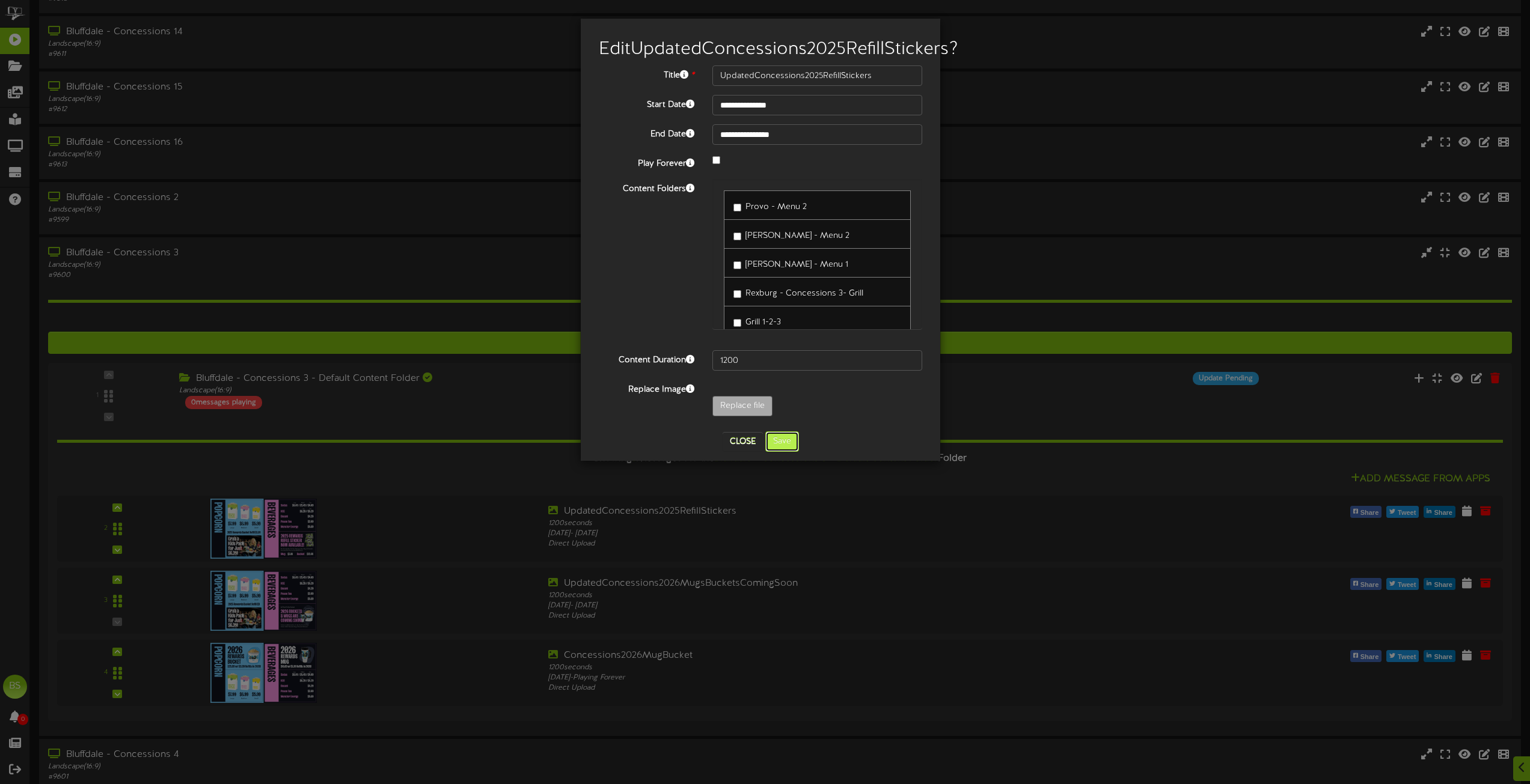
click at [782, 452] on button "Save" at bounding box center [782, 442] width 33 height 21
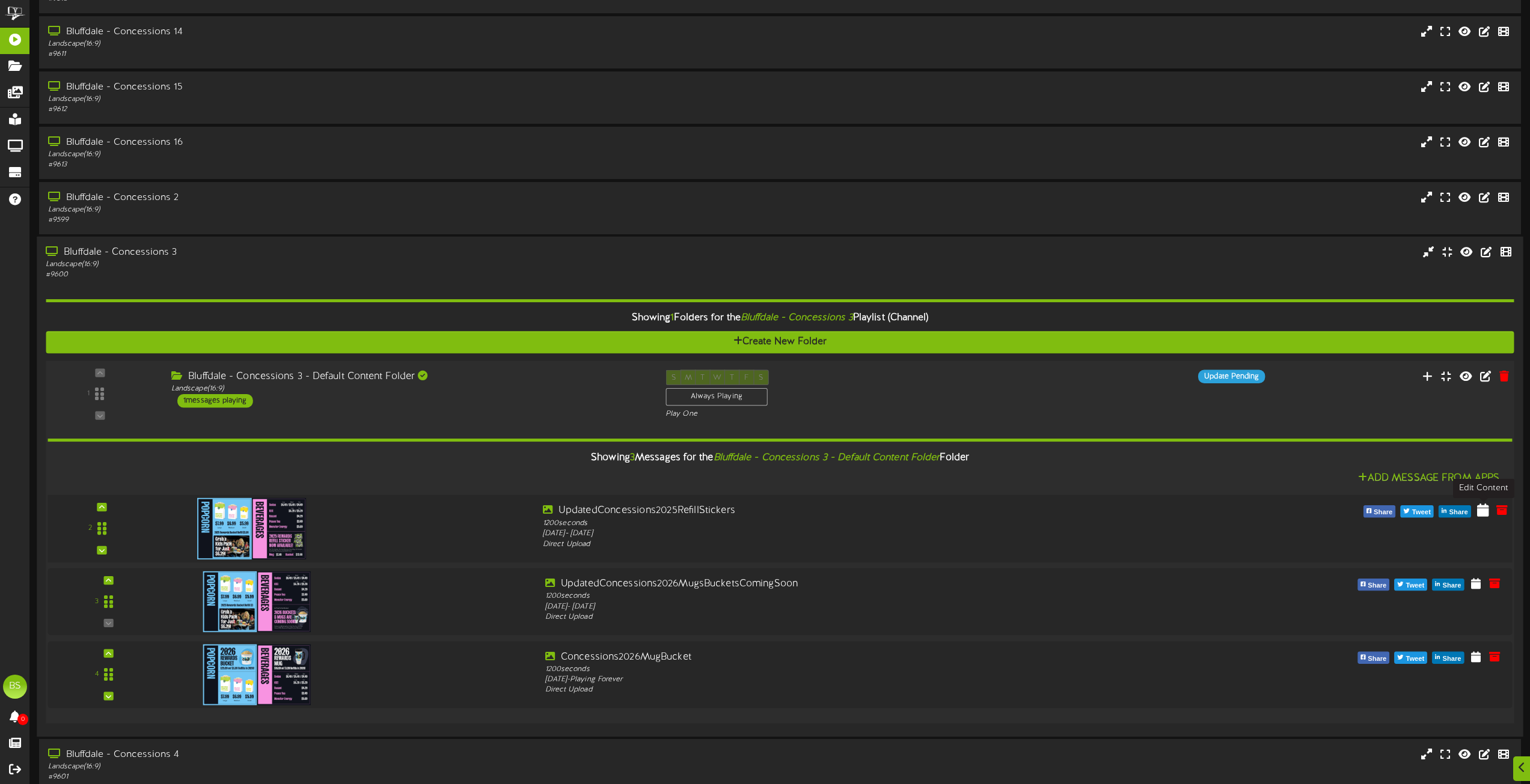
click at [1481, 511] on icon at bounding box center [1483, 509] width 12 height 13
select select "**"
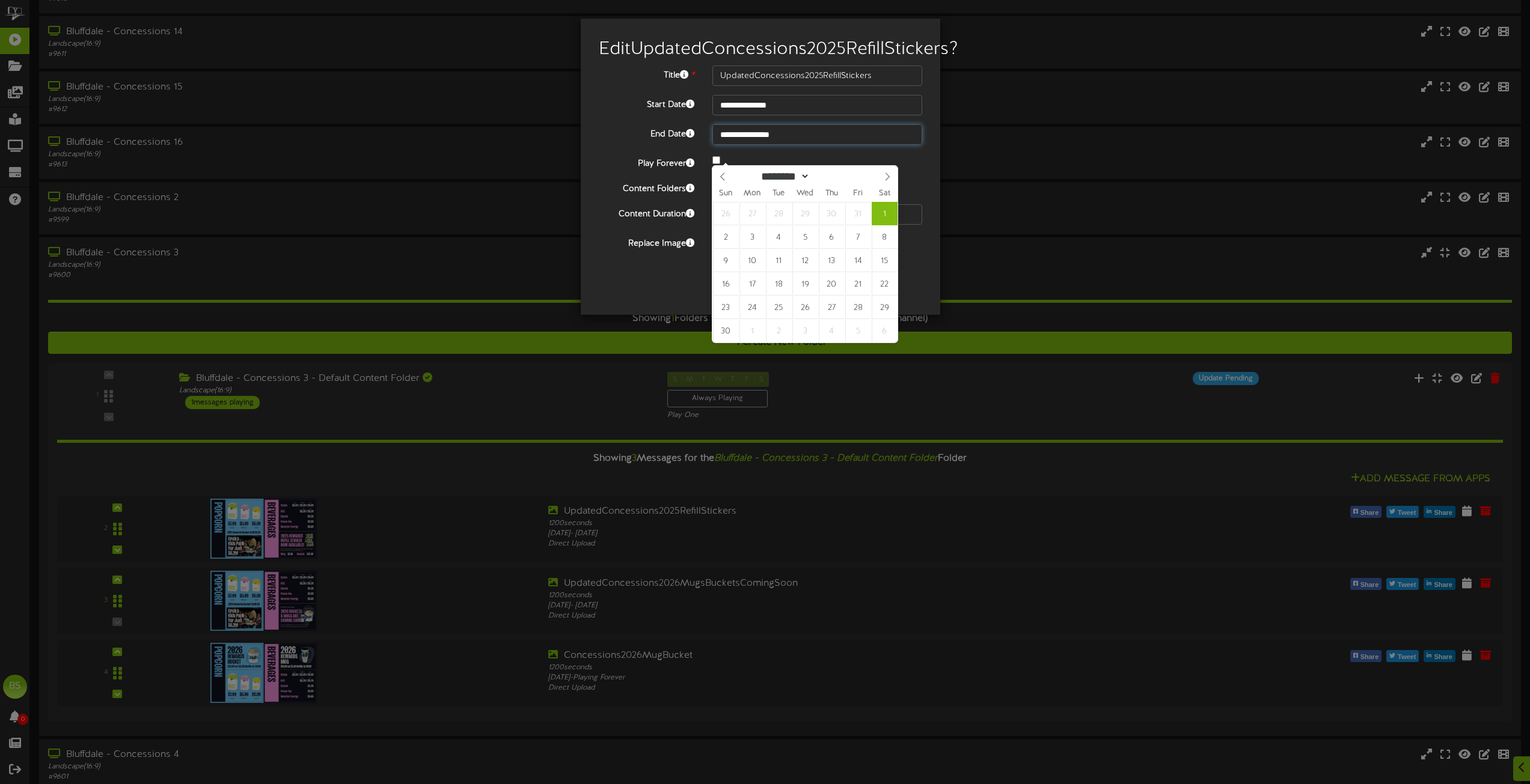
click at [758, 145] on input "**********" at bounding box center [818, 134] width 210 height 21
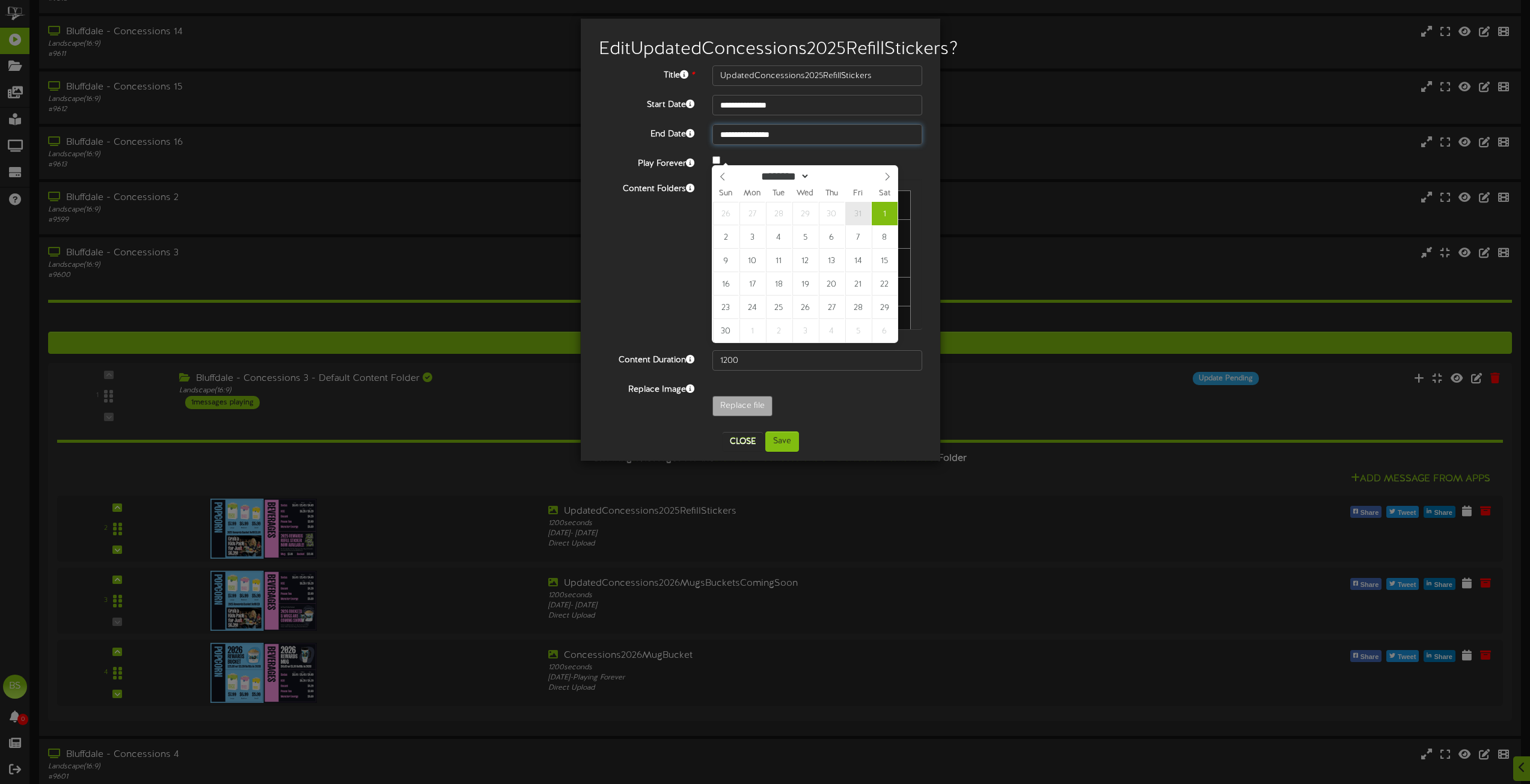
type input "**********"
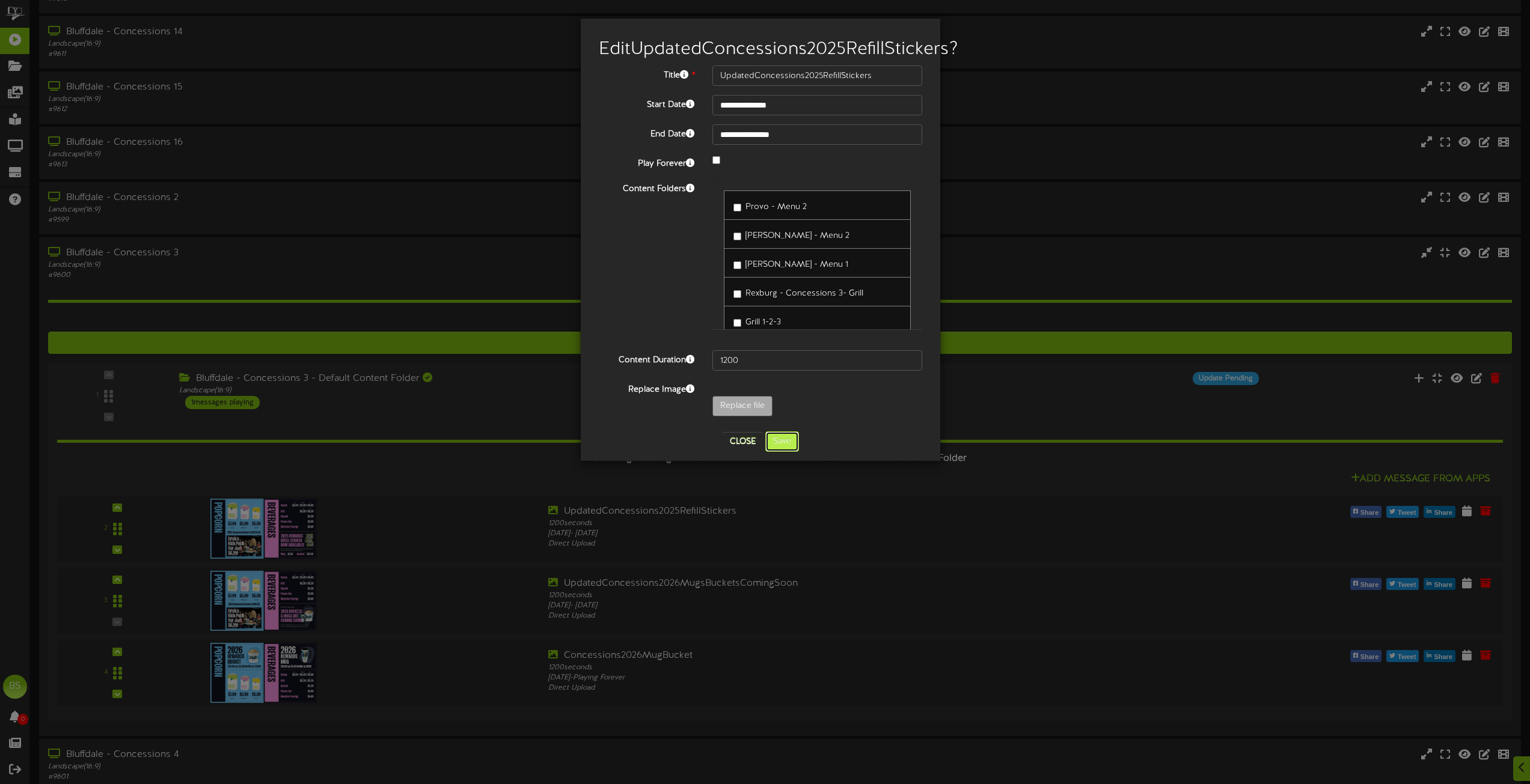
click at [780, 452] on button "Save" at bounding box center [782, 442] width 33 height 21
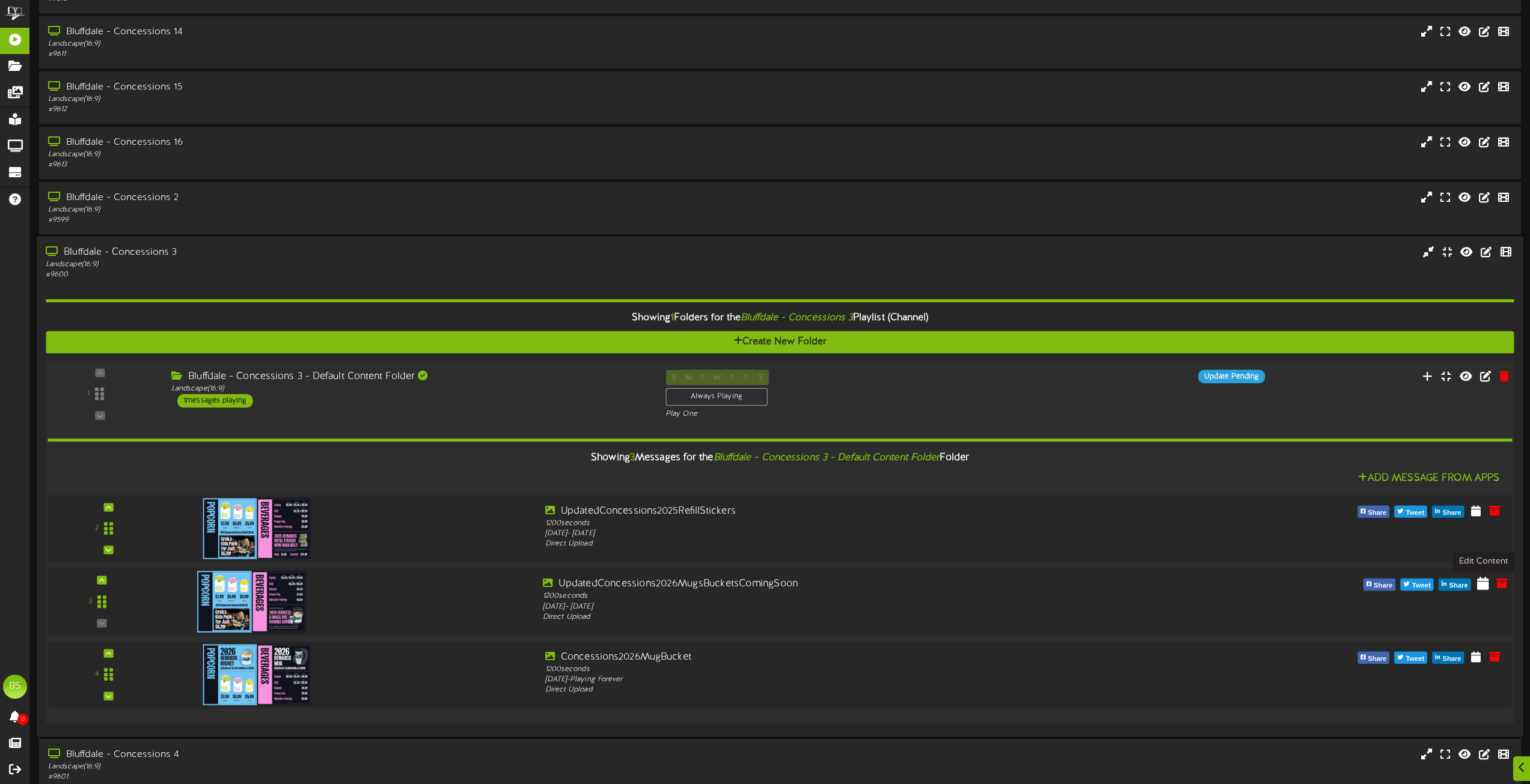
click at [1478, 585] on icon at bounding box center [1483, 582] width 12 height 13
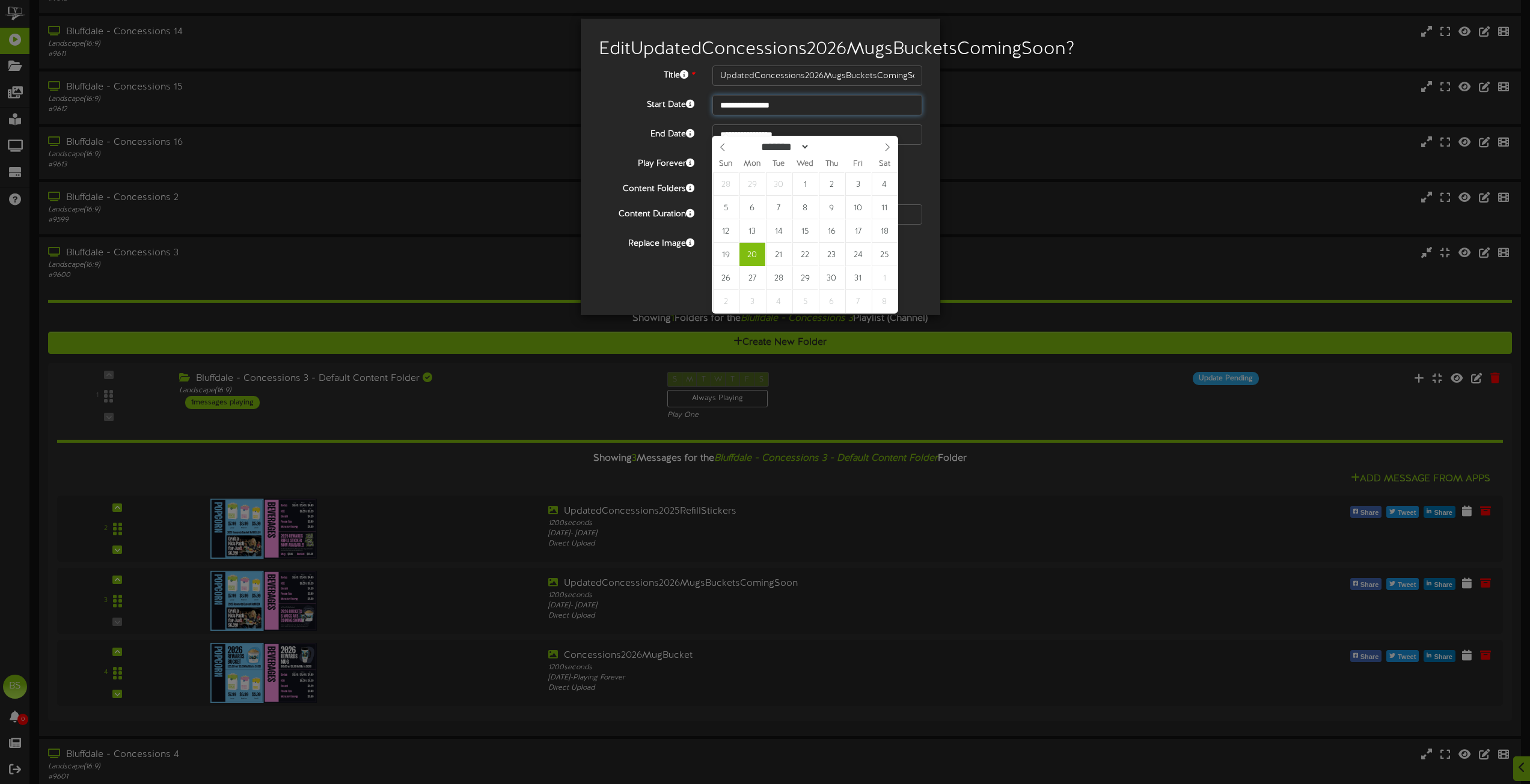
click at [753, 116] on input "**********" at bounding box center [818, 105] width 210 height 21
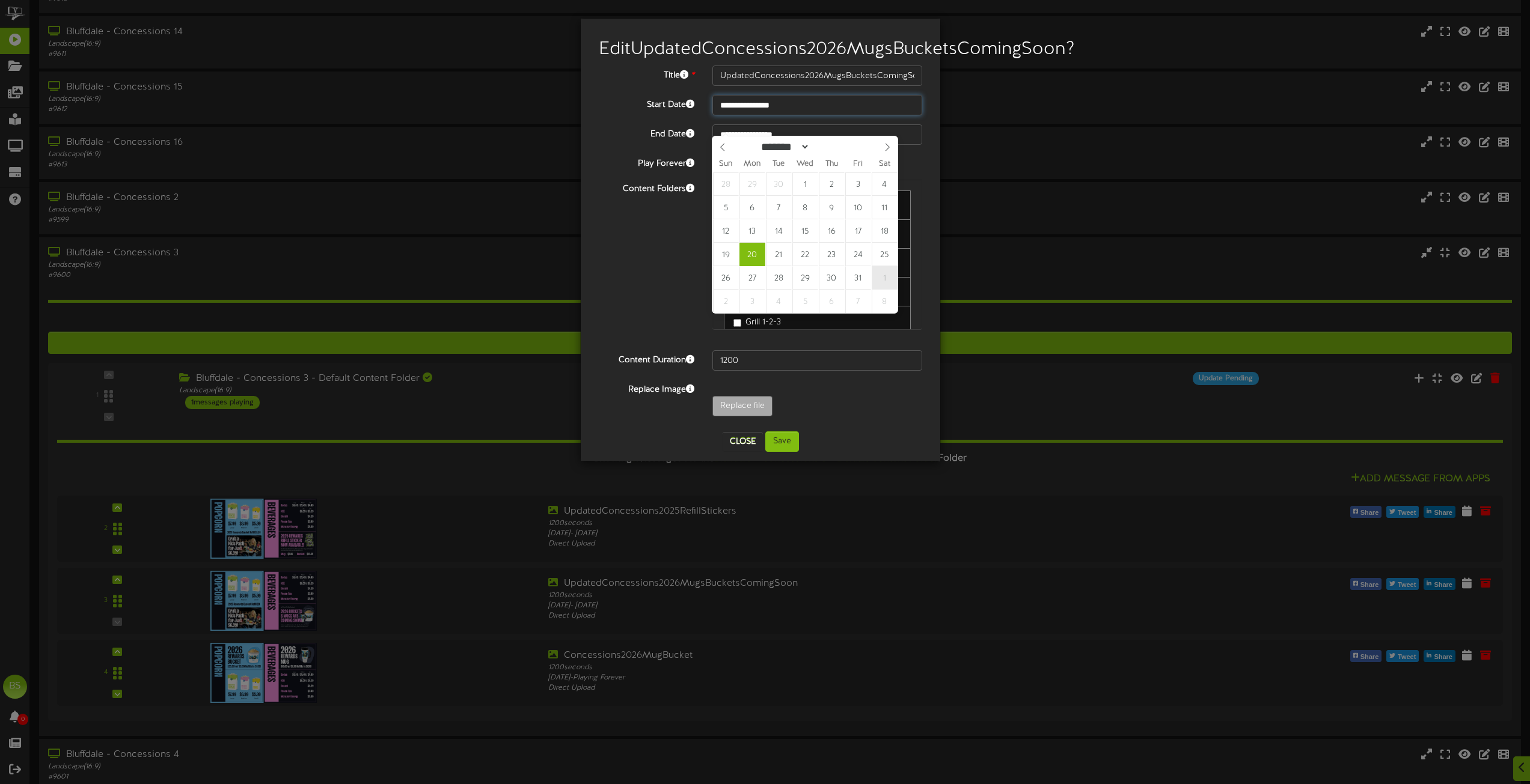
type input "**********"
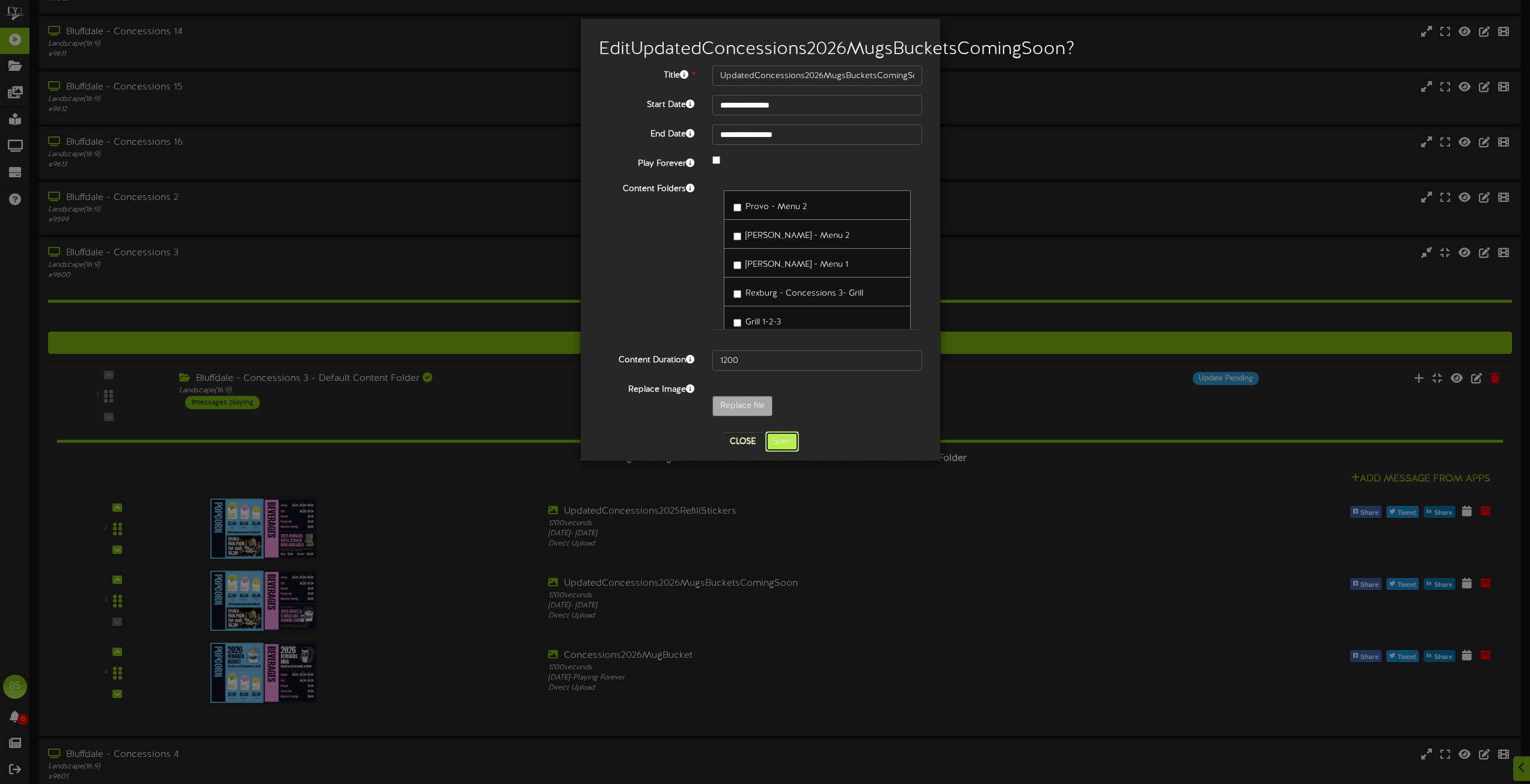
click at [785, 452] on button "Save" at bounding box center [782, 442] width 33 height 21
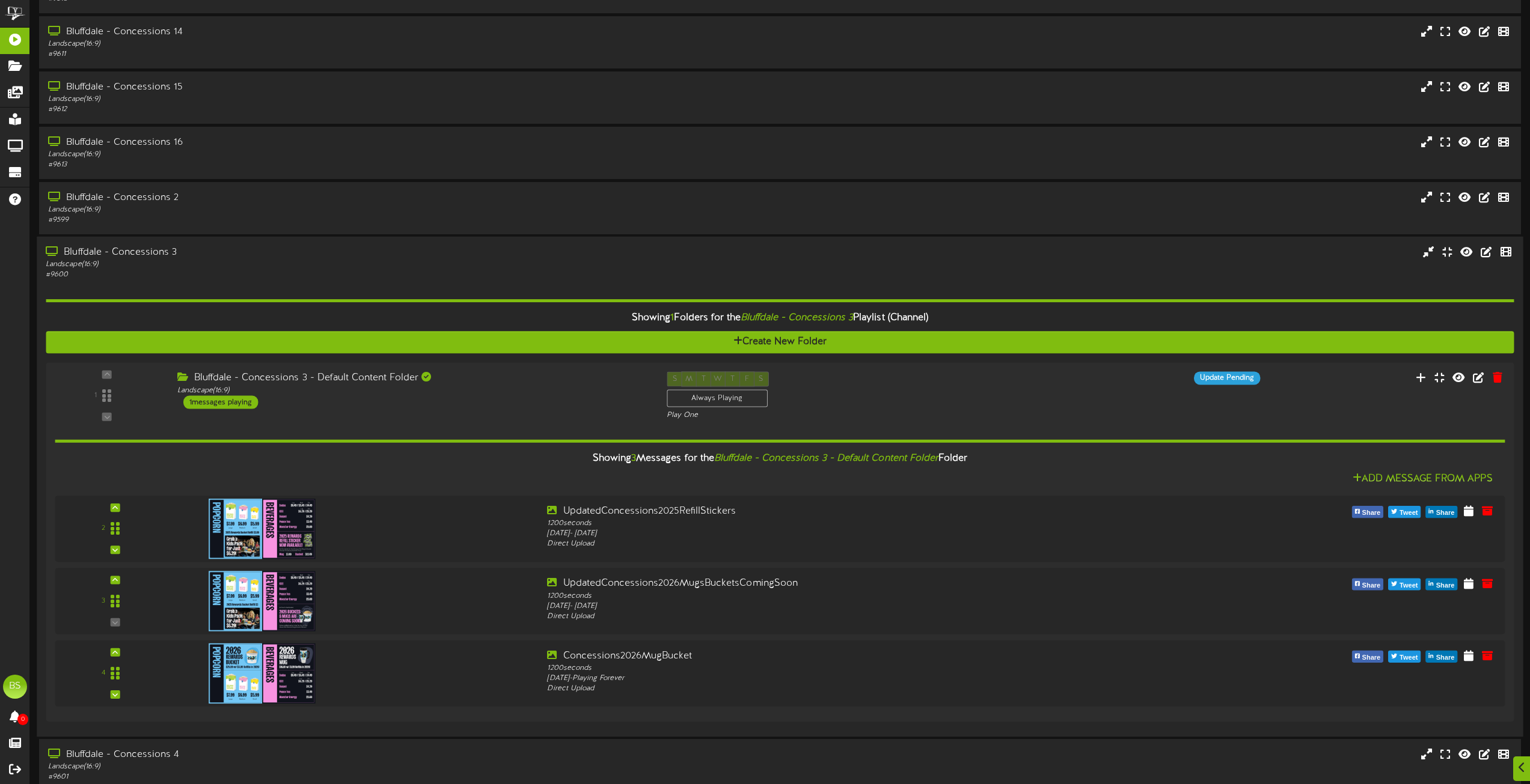
click at [157, 250] on div "Bluffdale - Concessions 3" at bounding box center [346, 252] width 601 height 14
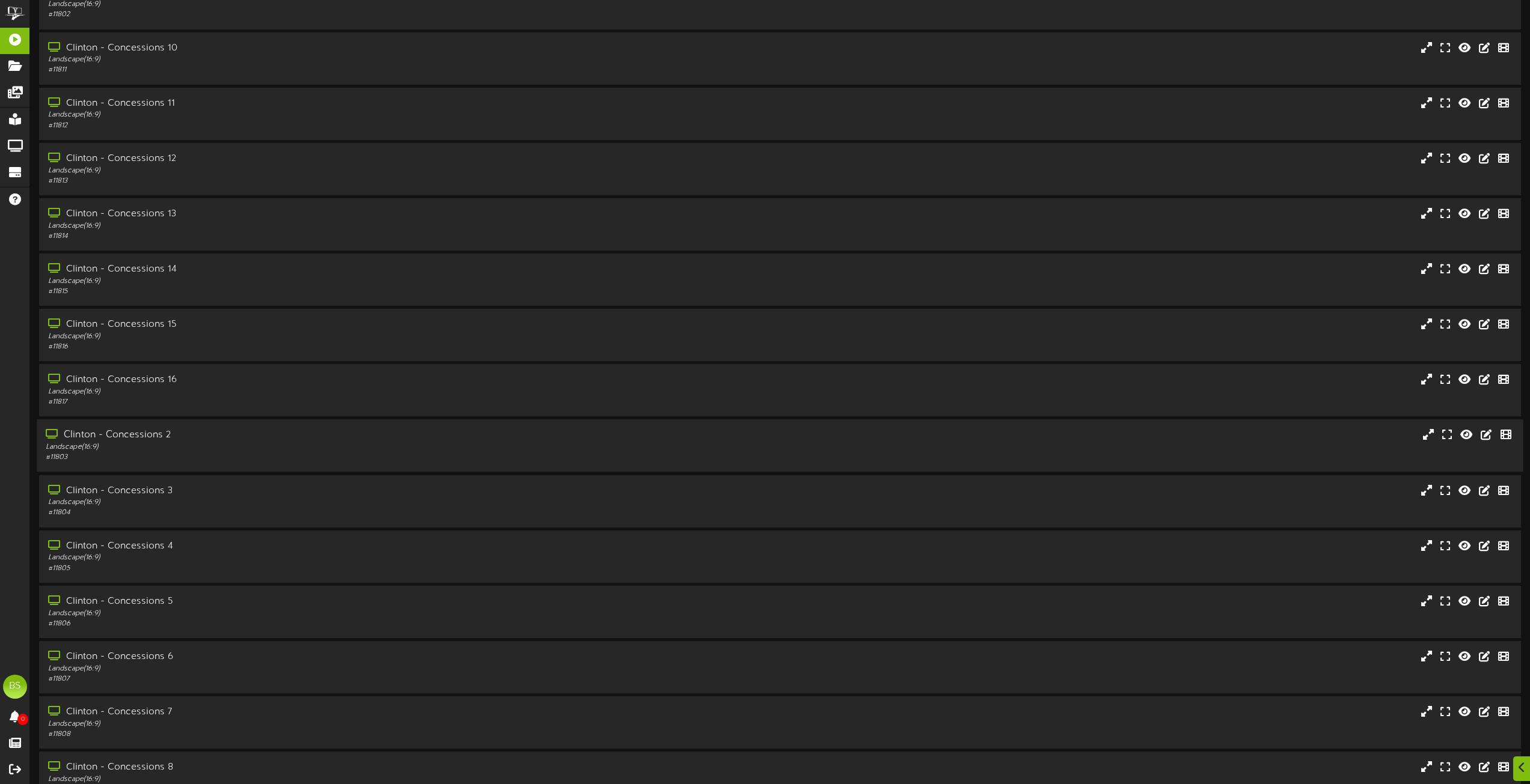
scroll to position [2103, 0]
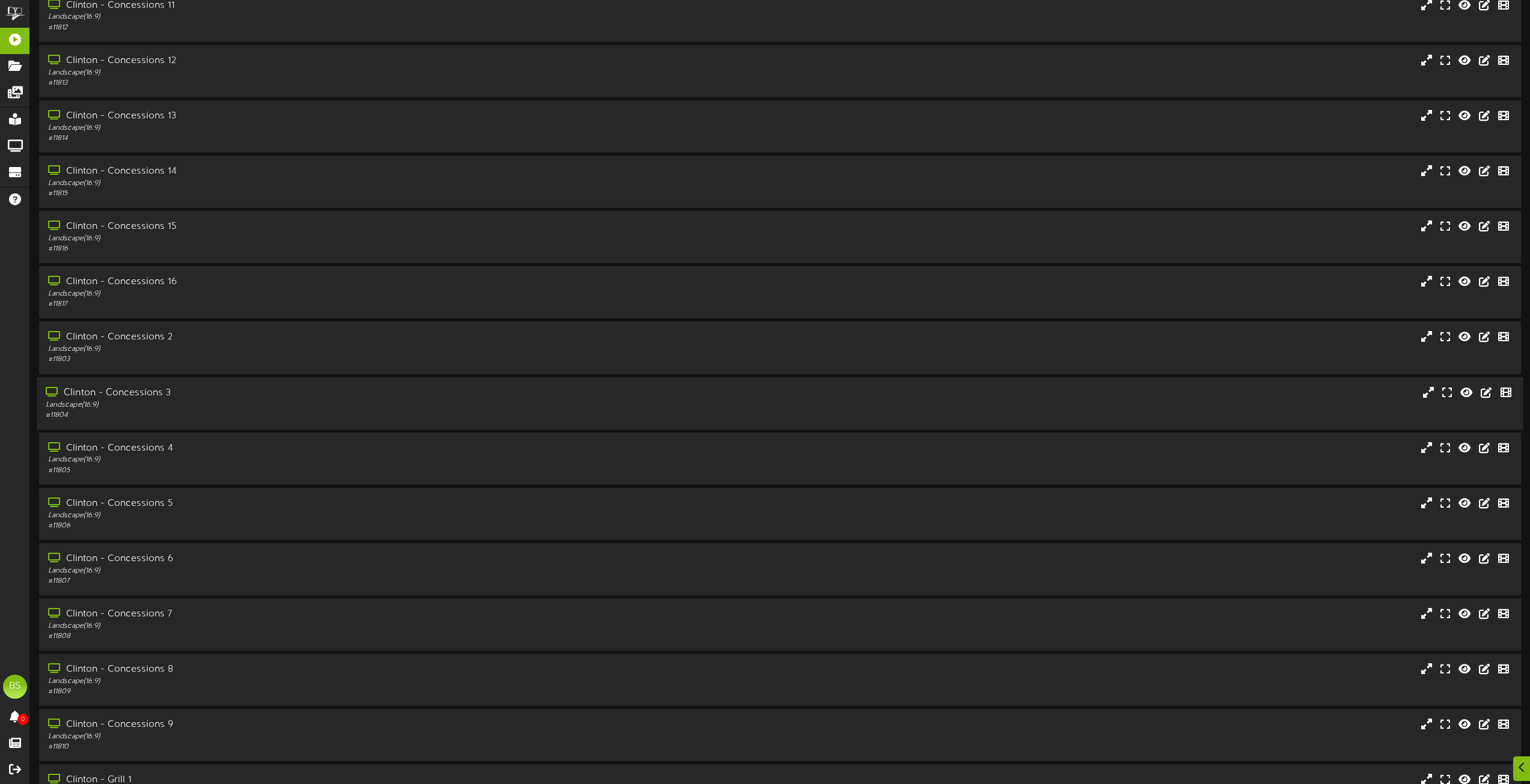
click at [158, 392] on div "Clinton - Concessions 3" at bounding box center [346, 392] width 601 height 14
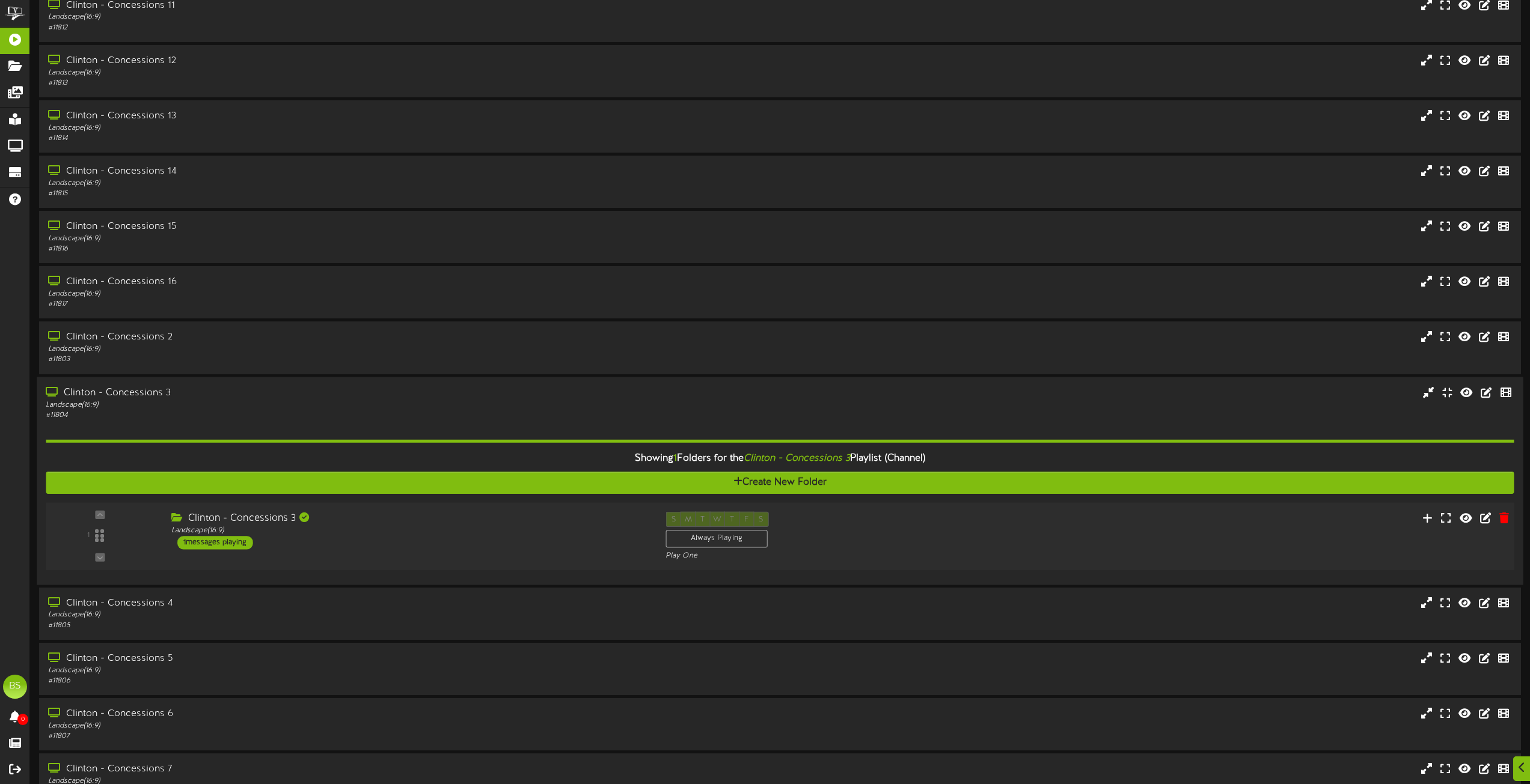
click at [235, 544] on div "1 messages playing" at bounding box center [215, 542] width 76 height 13
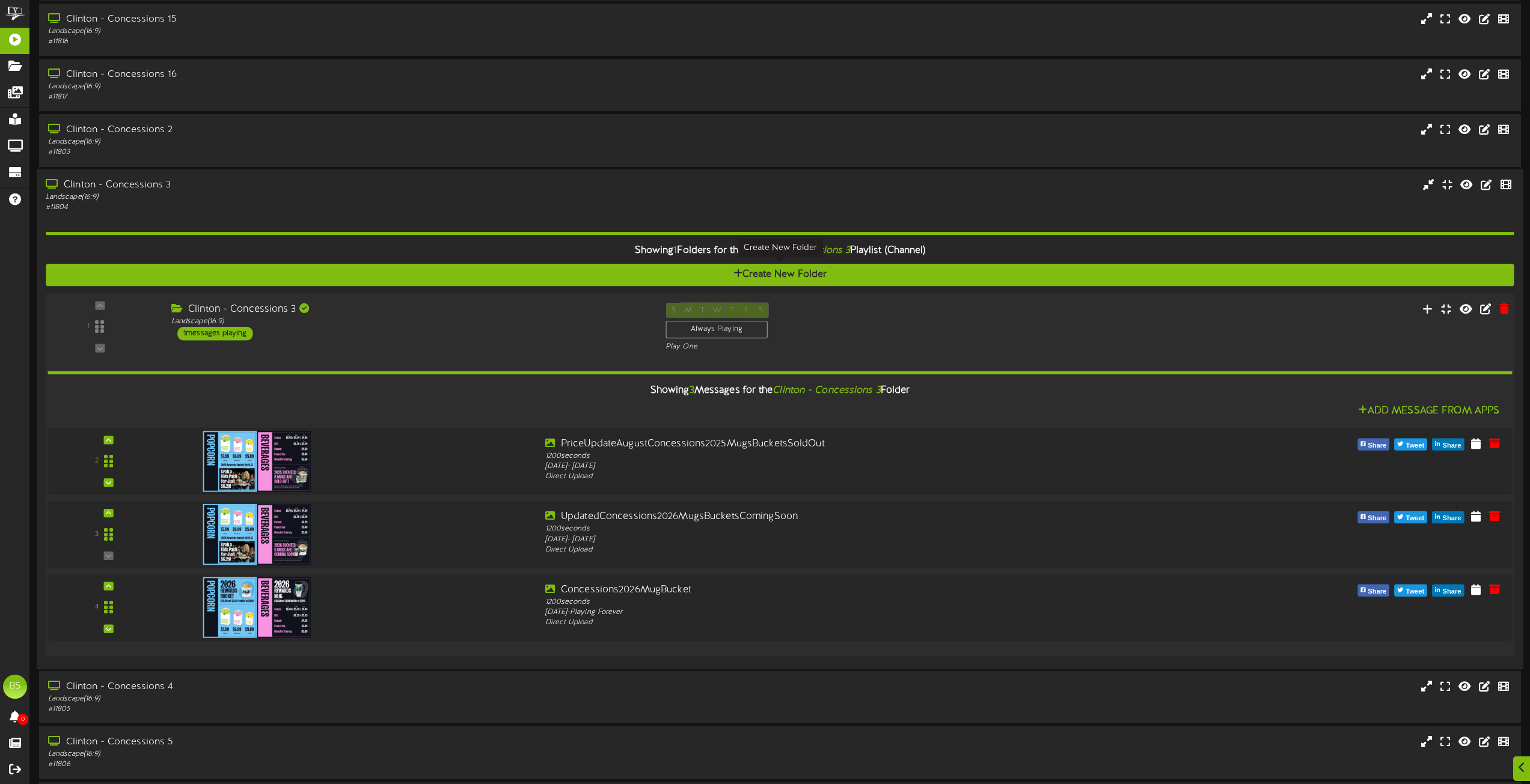
scroll to position [2404, 0]
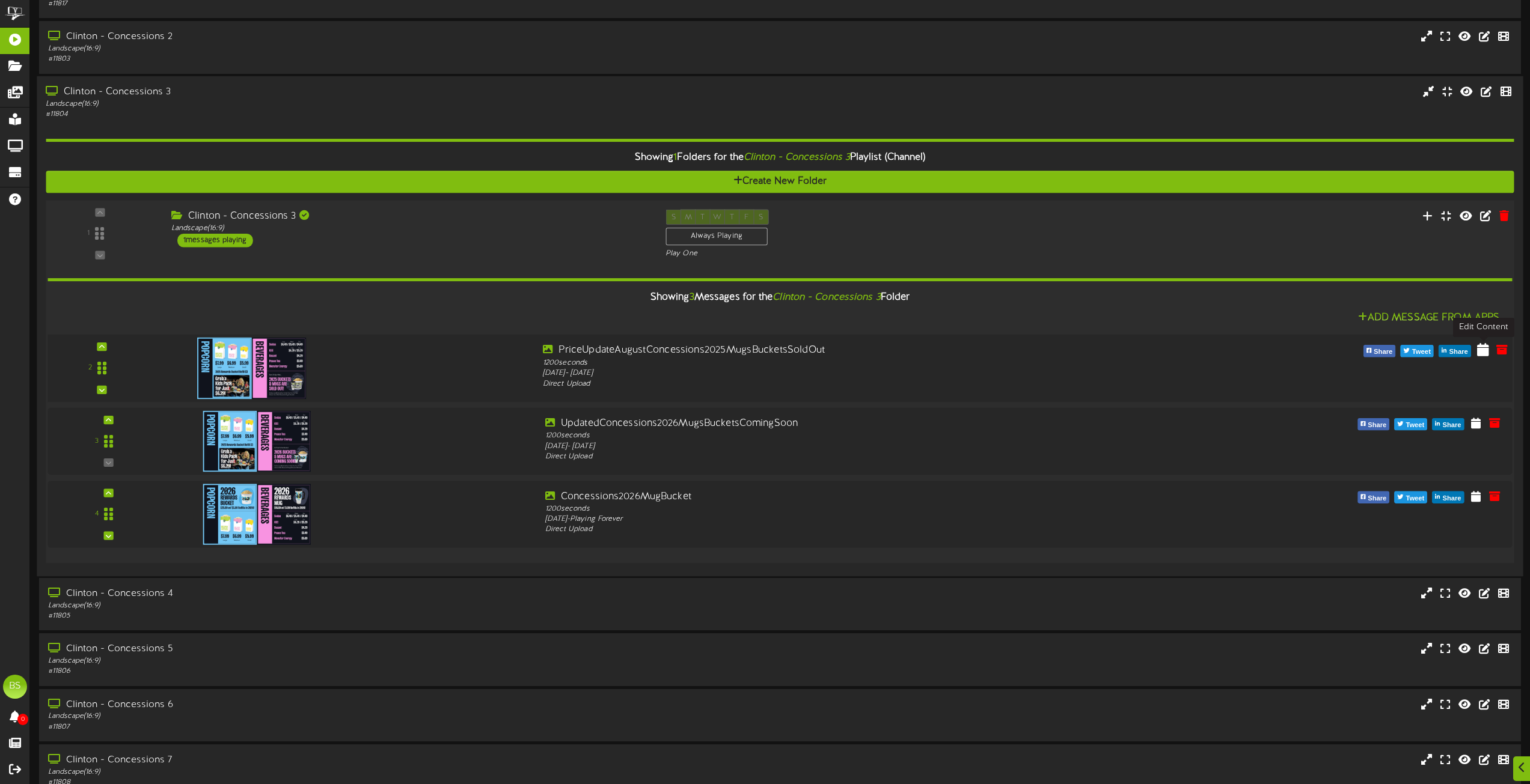
click at [1483, 350] on icon at bounding box center [1483, 348] width 12 height 13
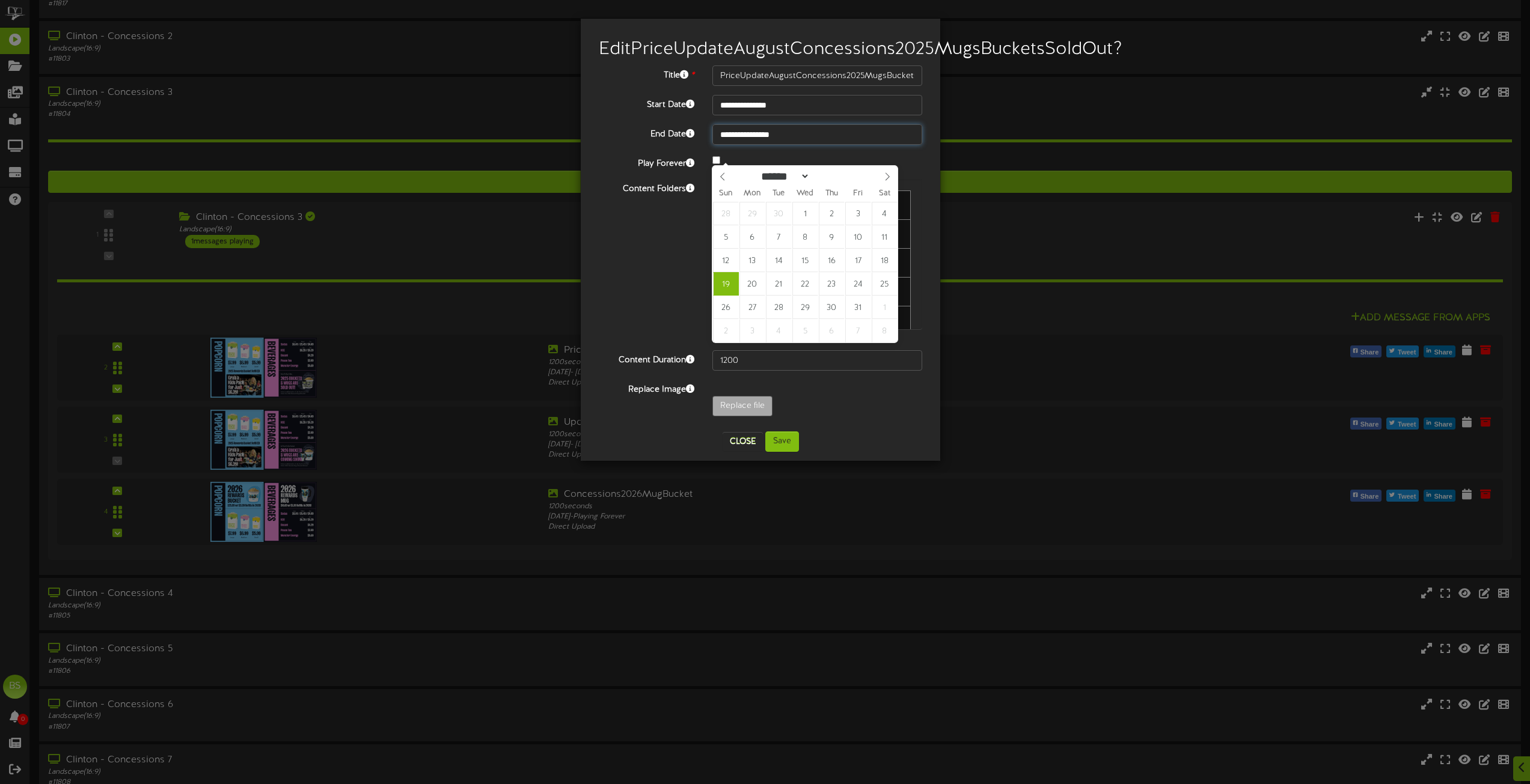
click at [760, 145] on input "**********" at bounding box center [818, 134] width 210 height 21
type input "**********"
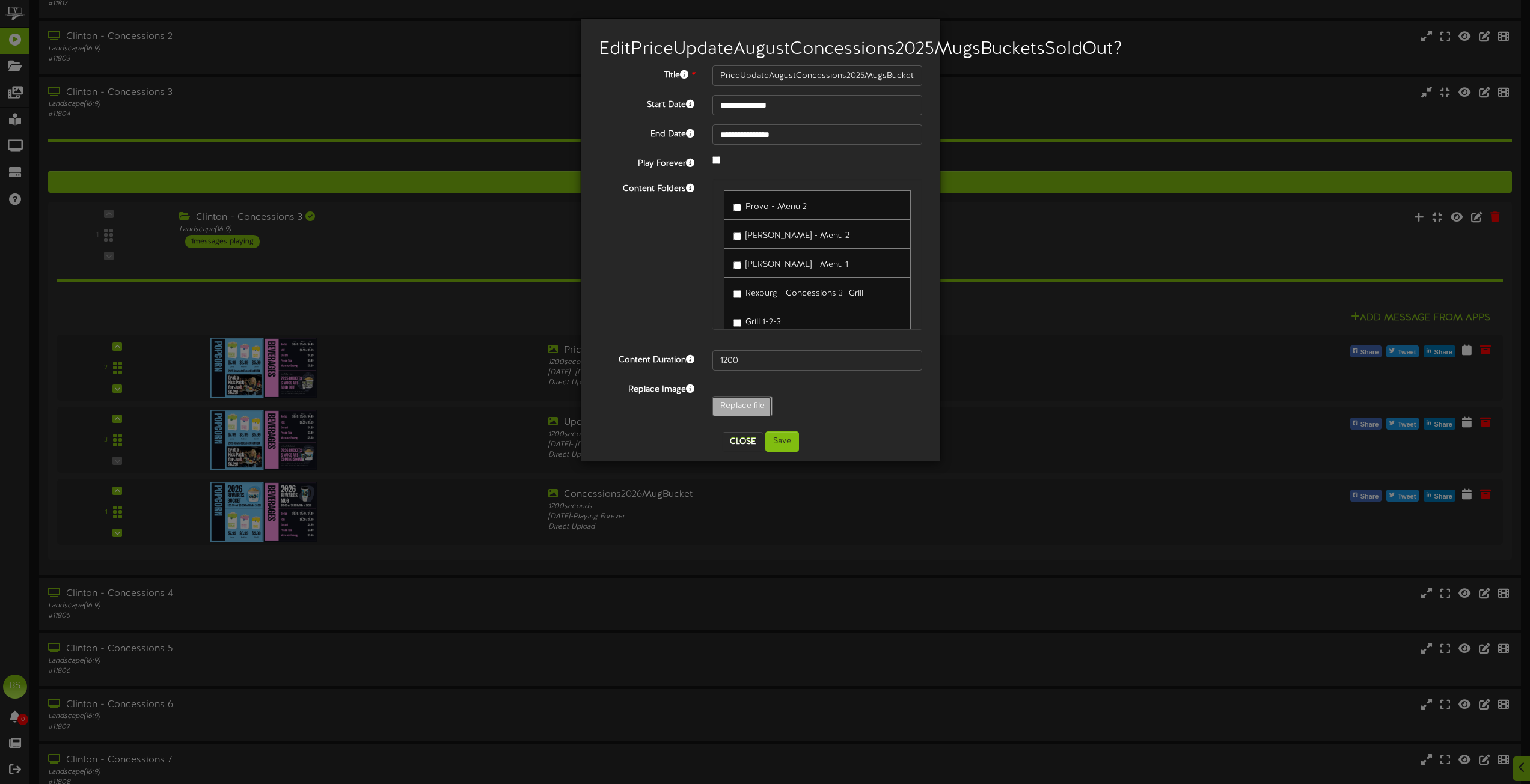
click at [730, 426] on input "Replace file" at bounding box center [118, 440] width 1308 height 86
type input "**********"
type input "UpdatedConcessions2025RefillStickers"
click at [784, 452] on button "Save" at bounding box center [782, 442] width 33 height 21
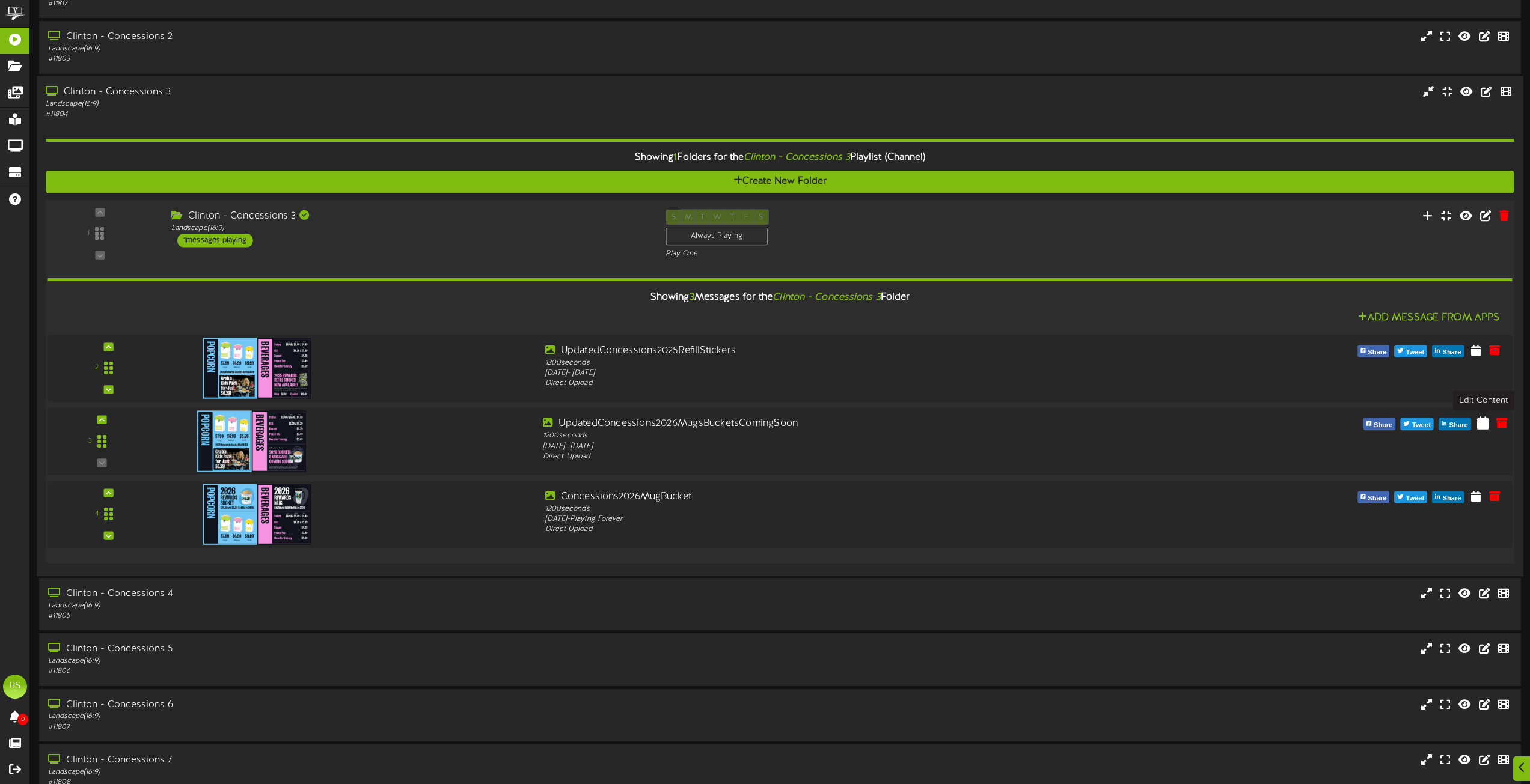
click at [1482, 423] on icon at bounding box center [1483, 422] width 12 height 13
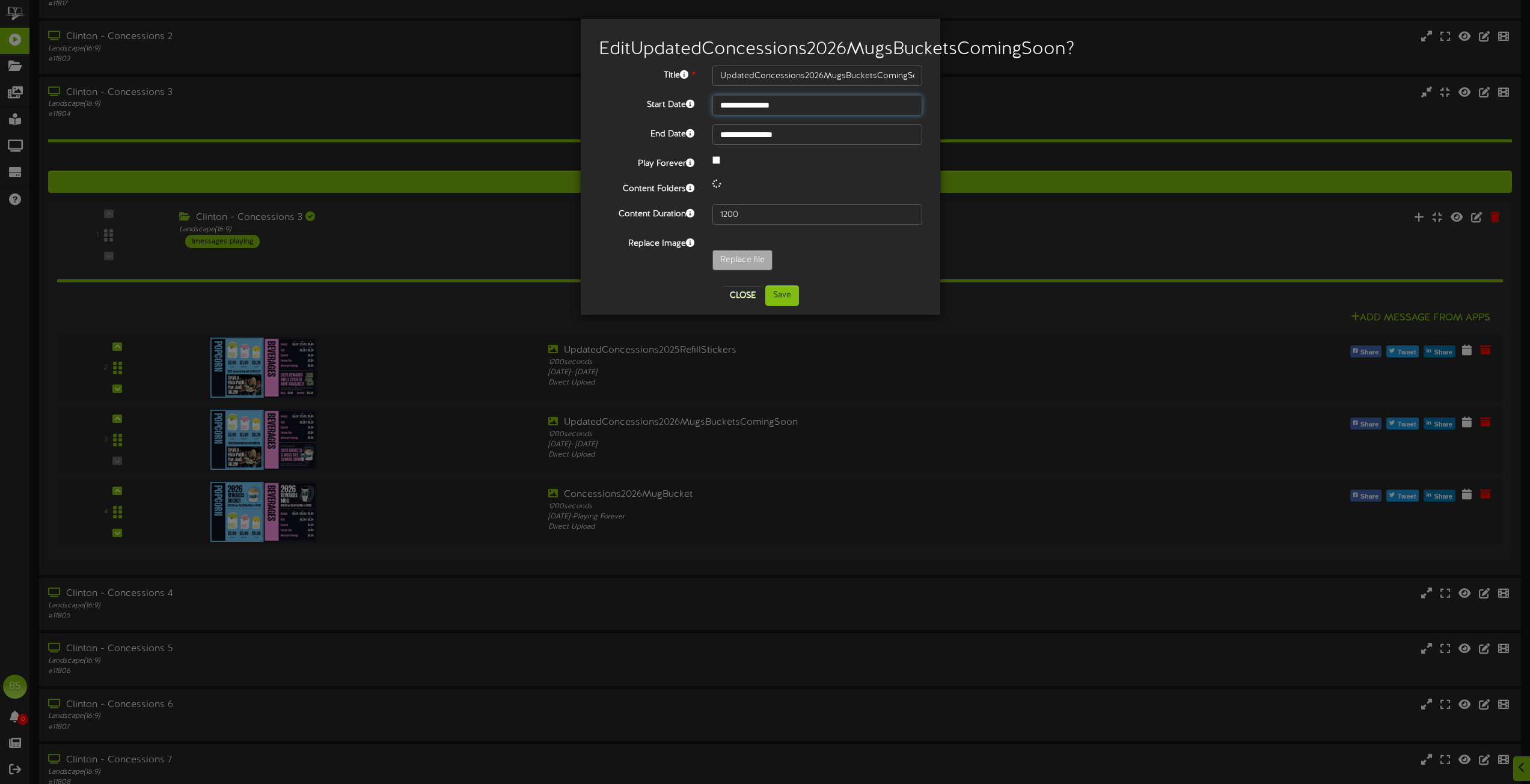
click at [773, 116] on input "**********" at bounding box center [818, 105] width 210 height 21
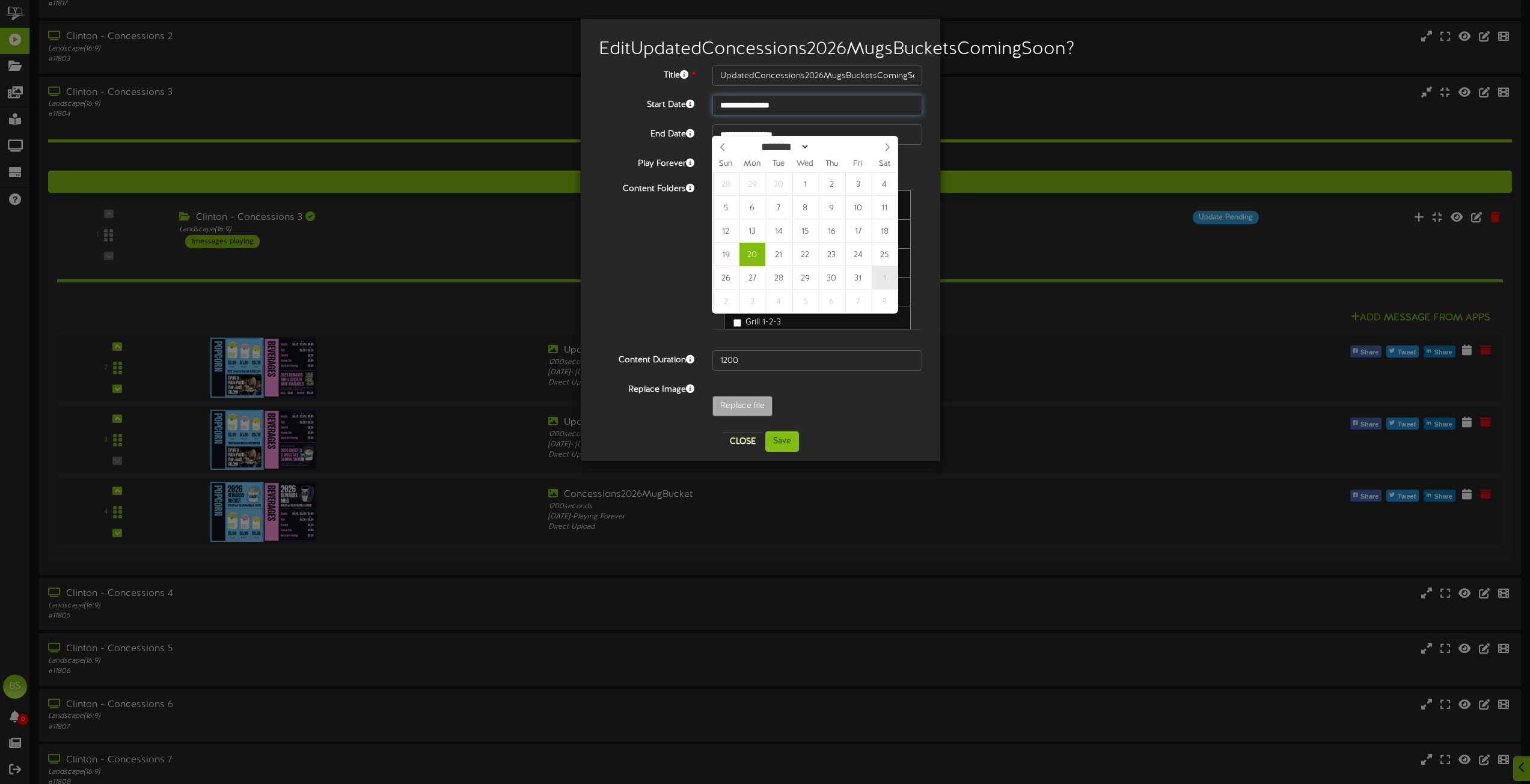
type input "**********"
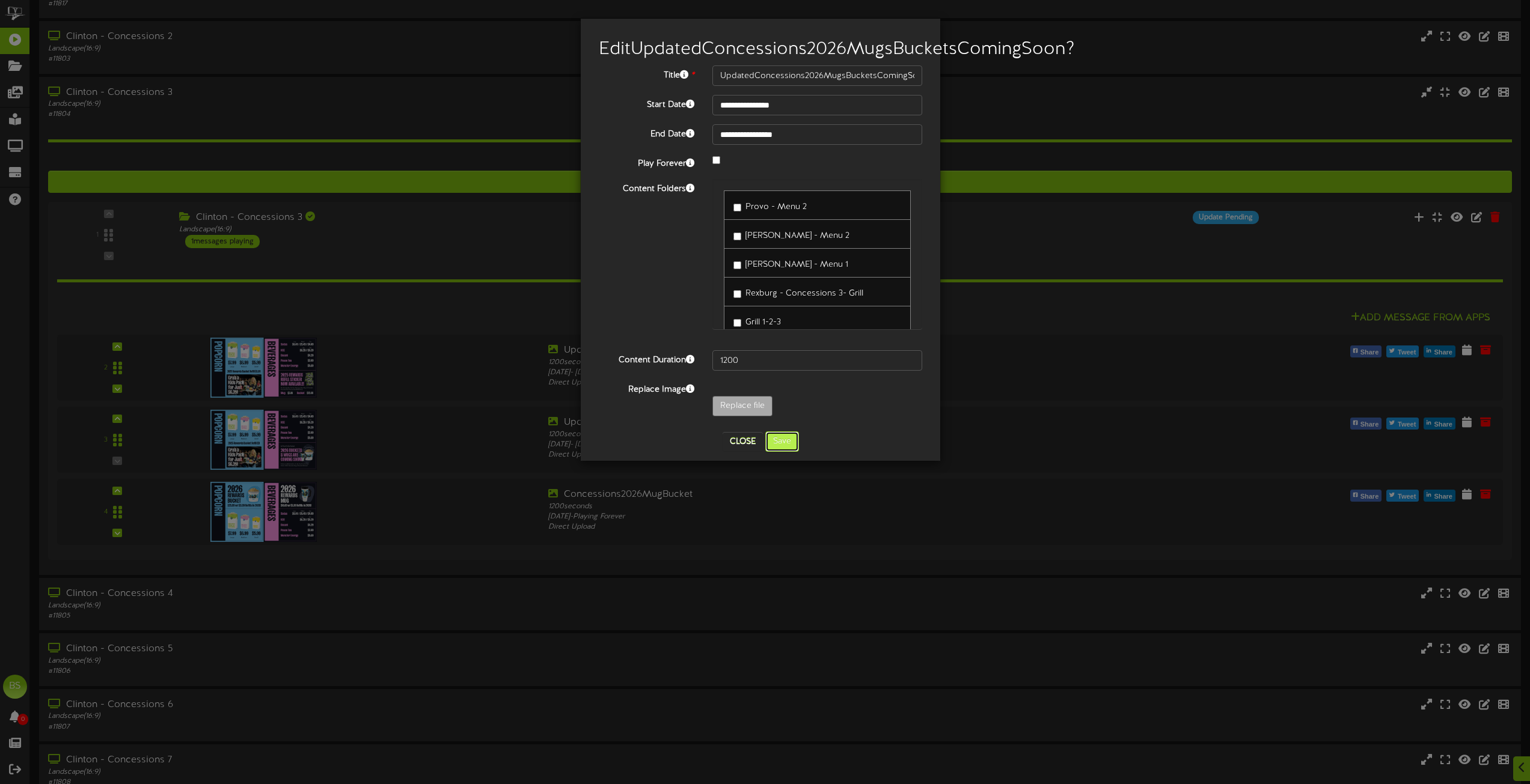
click at [781, 452] on button "Save" at bounding box center [782, 442] width 33 height 21
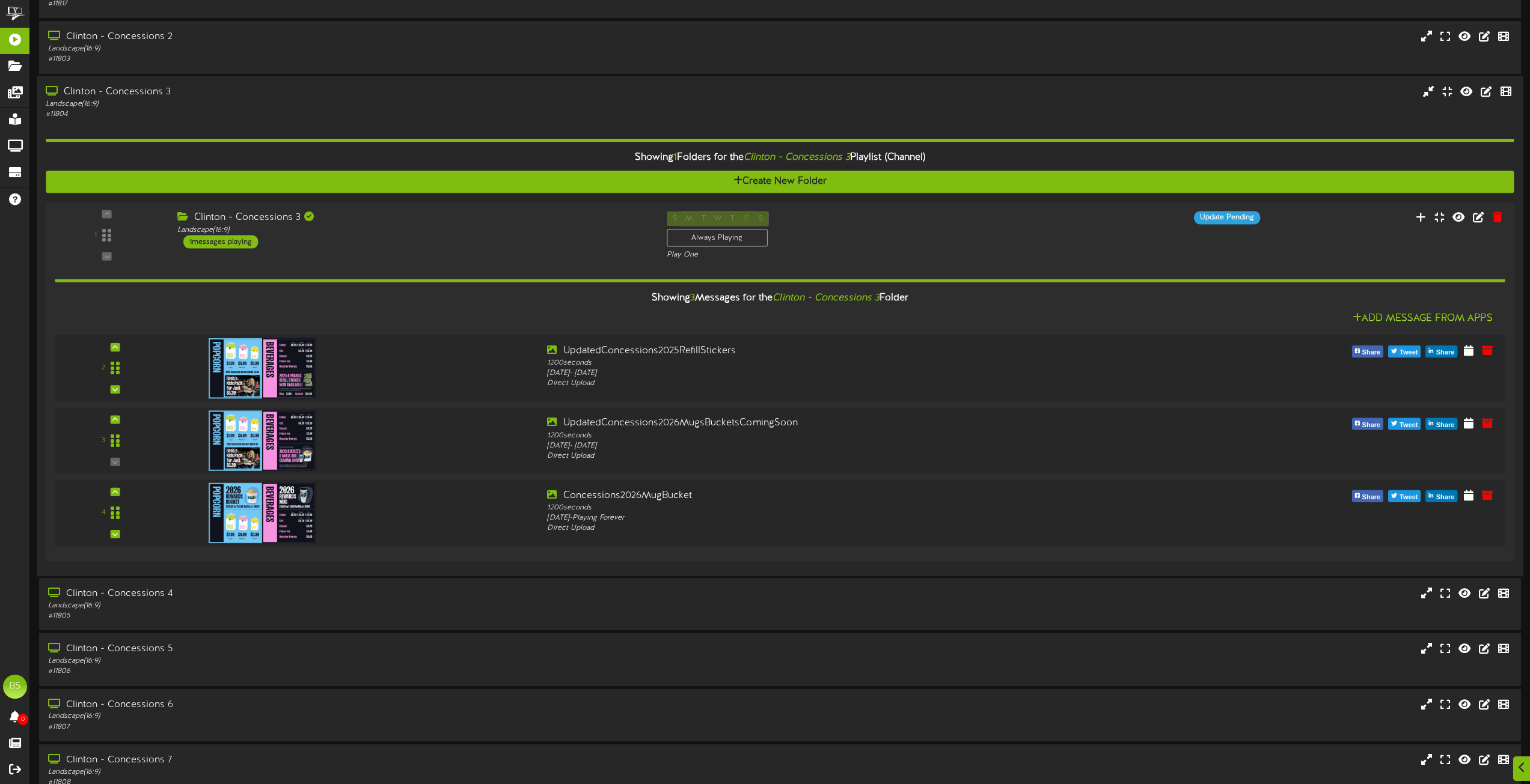
click at [143, 86] on div "Clinton - Concessions 3" at bounding box center [346, 91] width 601 height 14
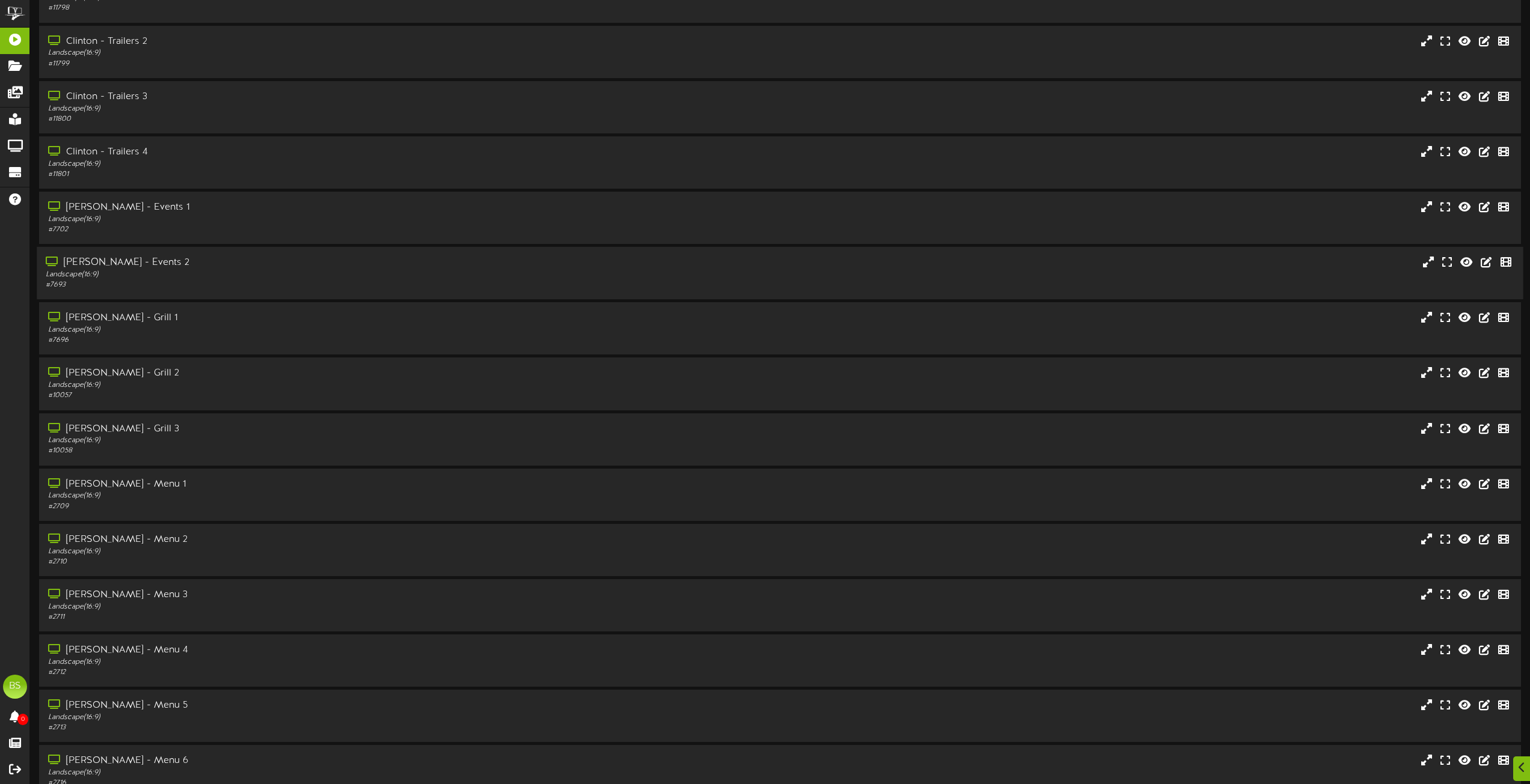
scroll to position [3485, 0]
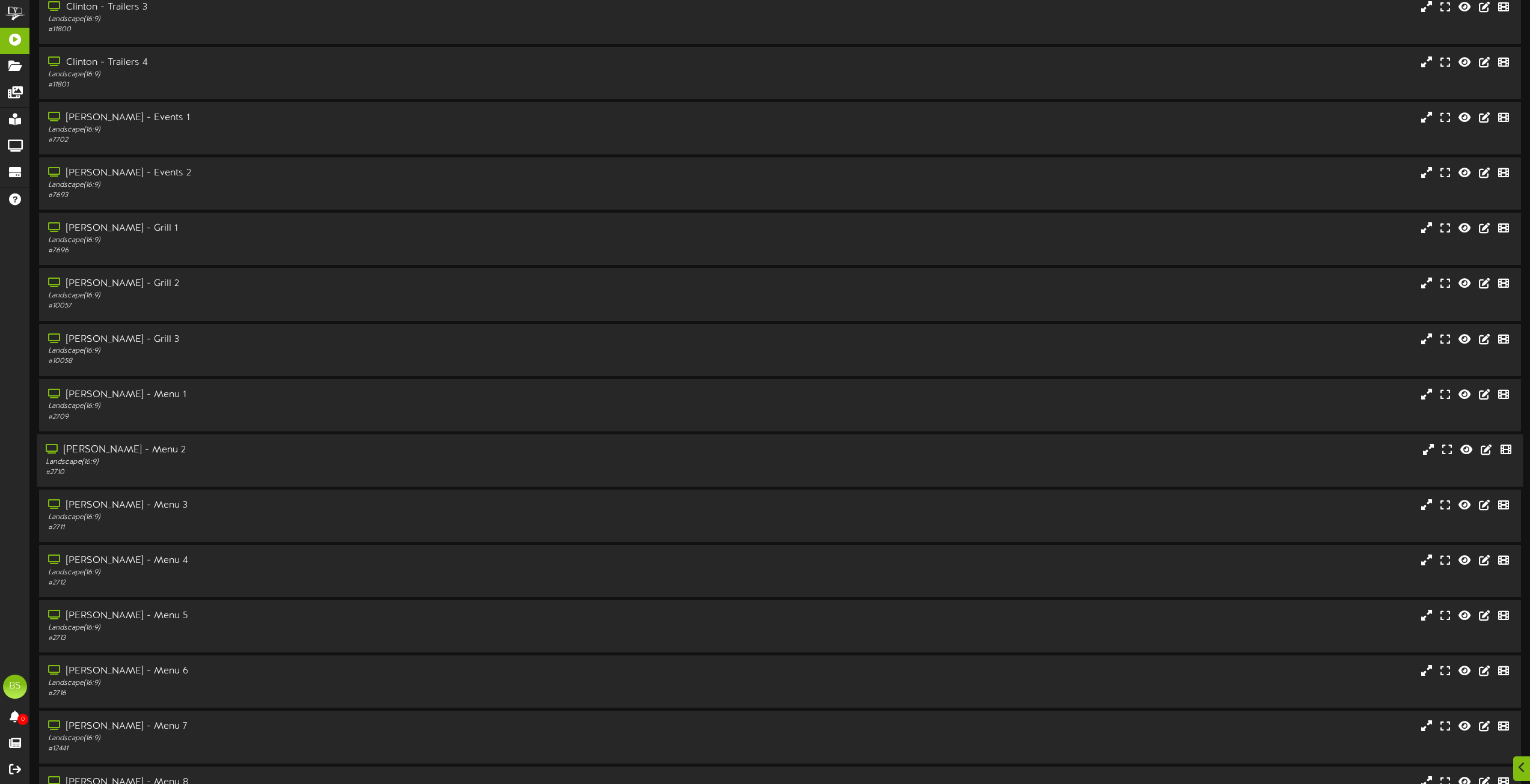
click at [120, 450] on div "[PERSON_NAME] - Menu 2" at bounding box center [346, 450] width 601 height 14
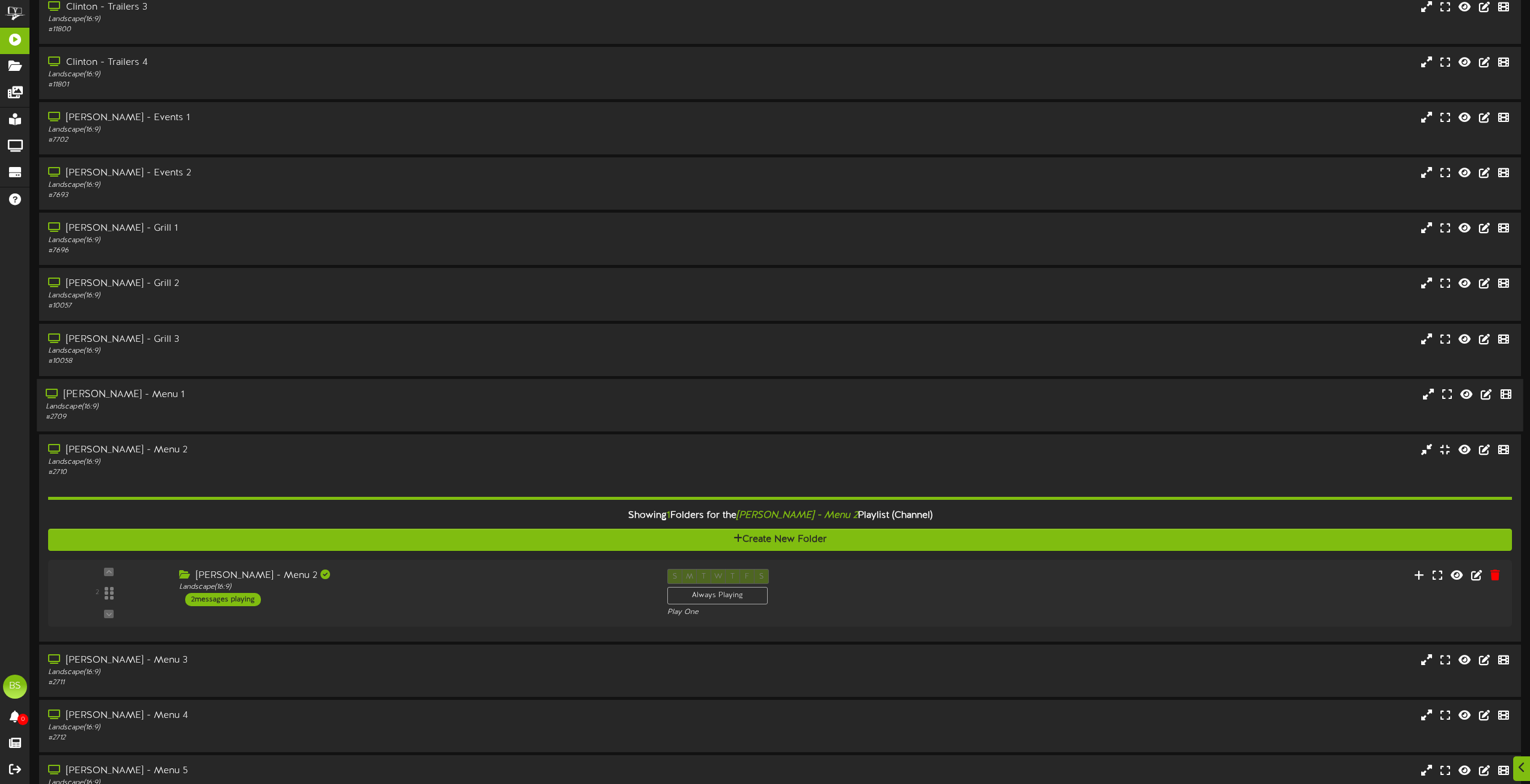
click at [119, 392] on div "[PERSON_NAME] - Menu 1" at bounding box center [346, 395] width 601 height 14
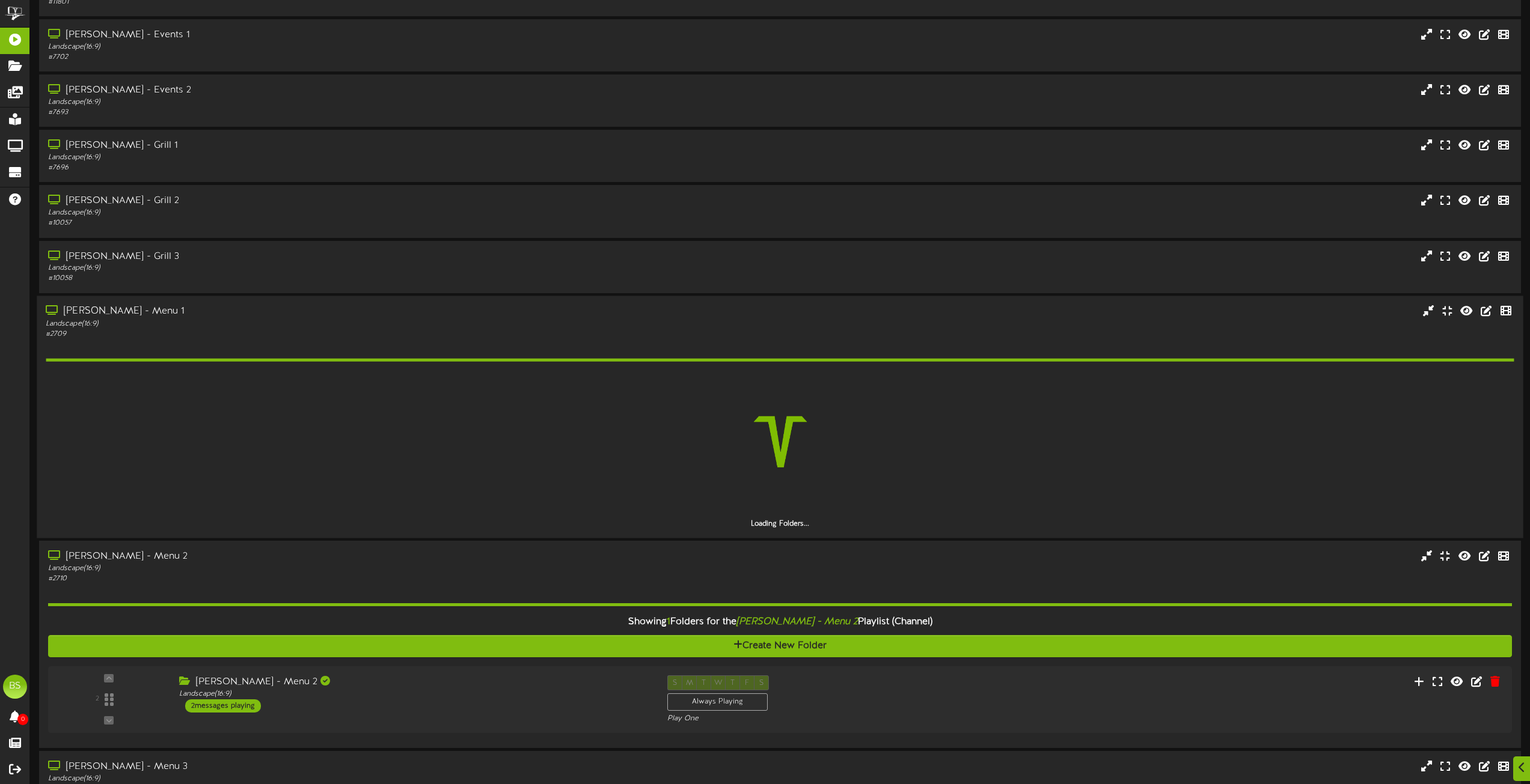
scroll to position [3666, 0]
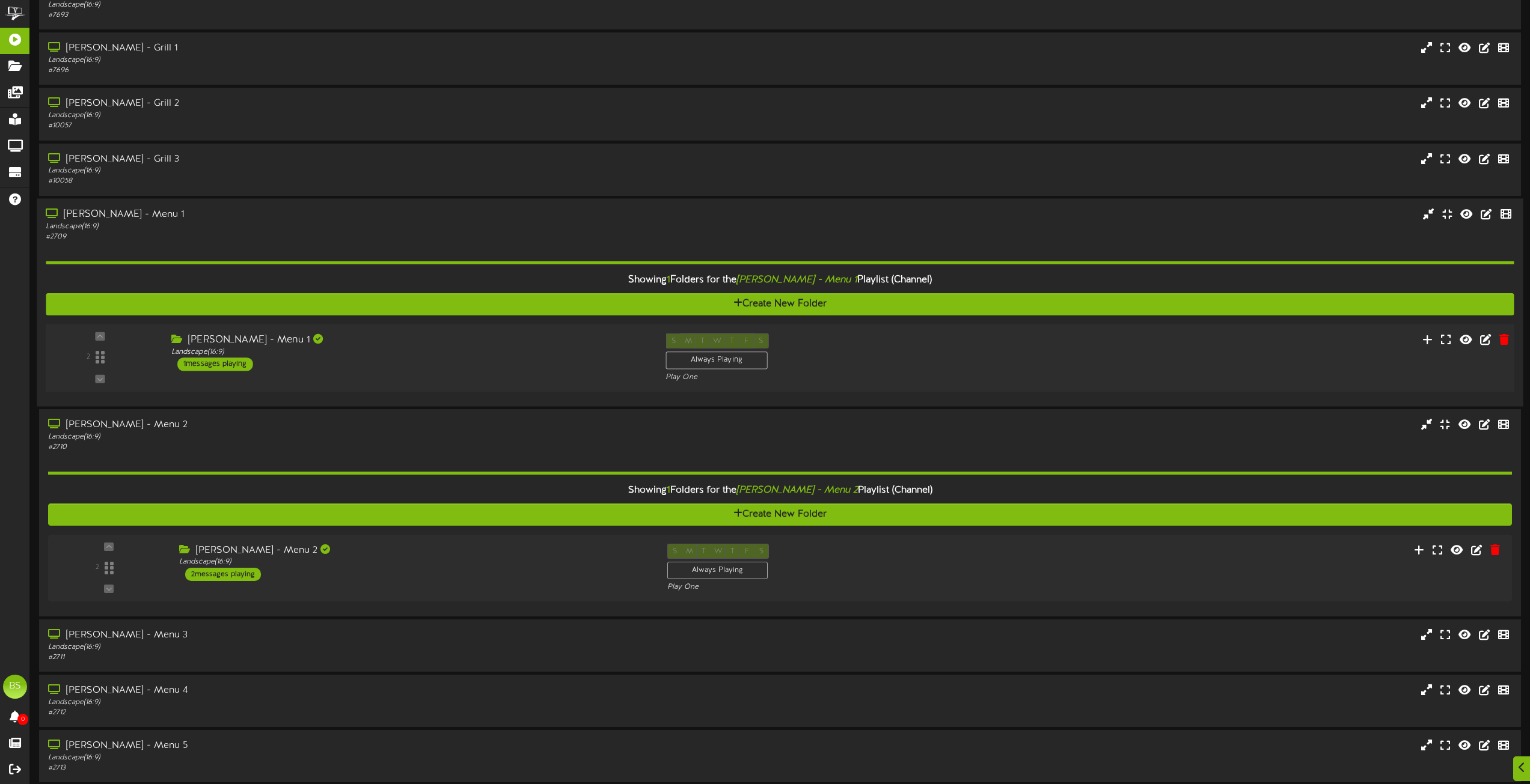
click at [233, 363] on div "1 messages playing" at bounding box center [215, 363] width 76 height 13
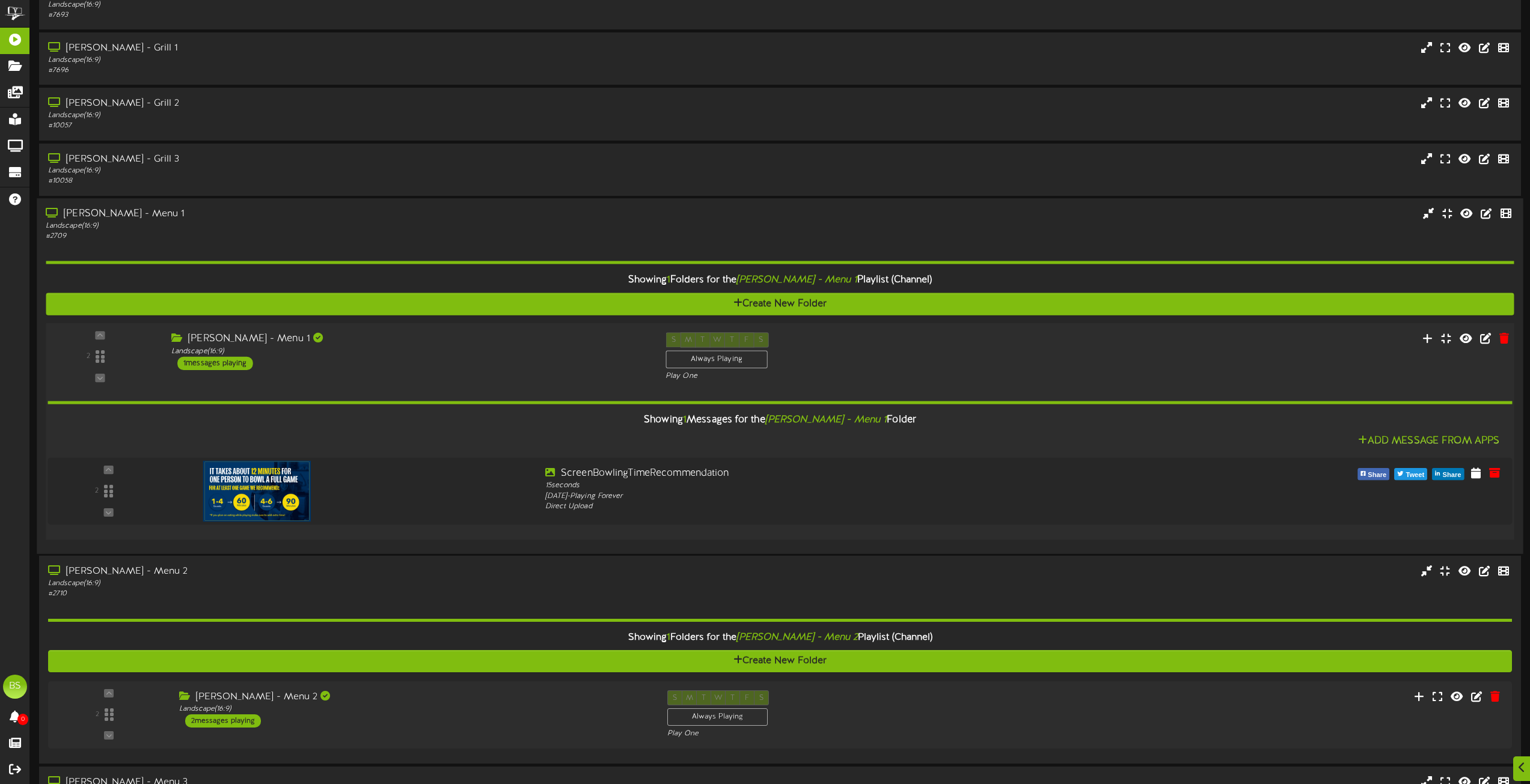
click at [234, 361] on div "1 messages playing" at bounding box center [215, 362] width 76 height 13
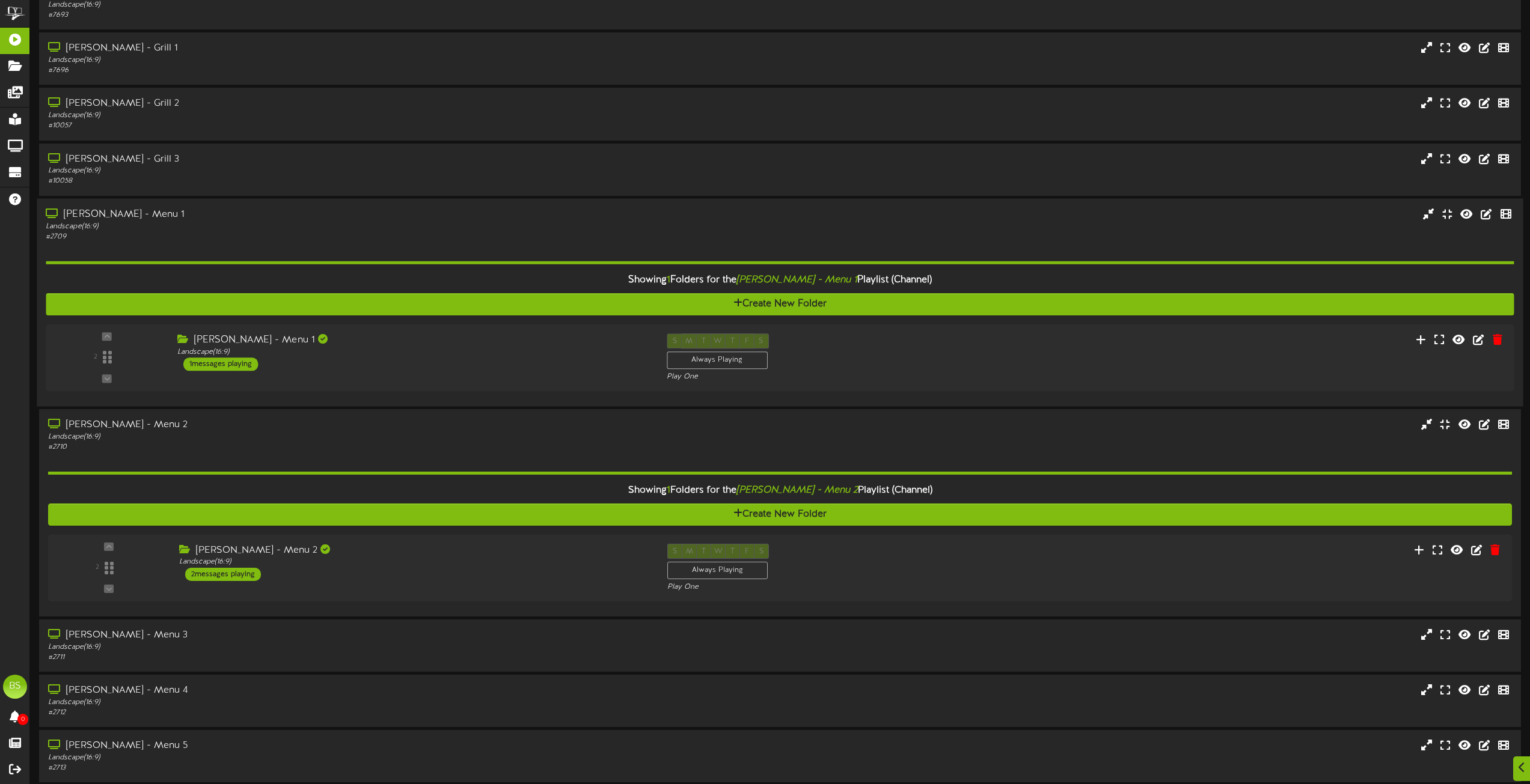
click at [113, 212] on div "[PERSON_NAME] - Menu 1" at bounding box center [346, 214] width 601 height 14
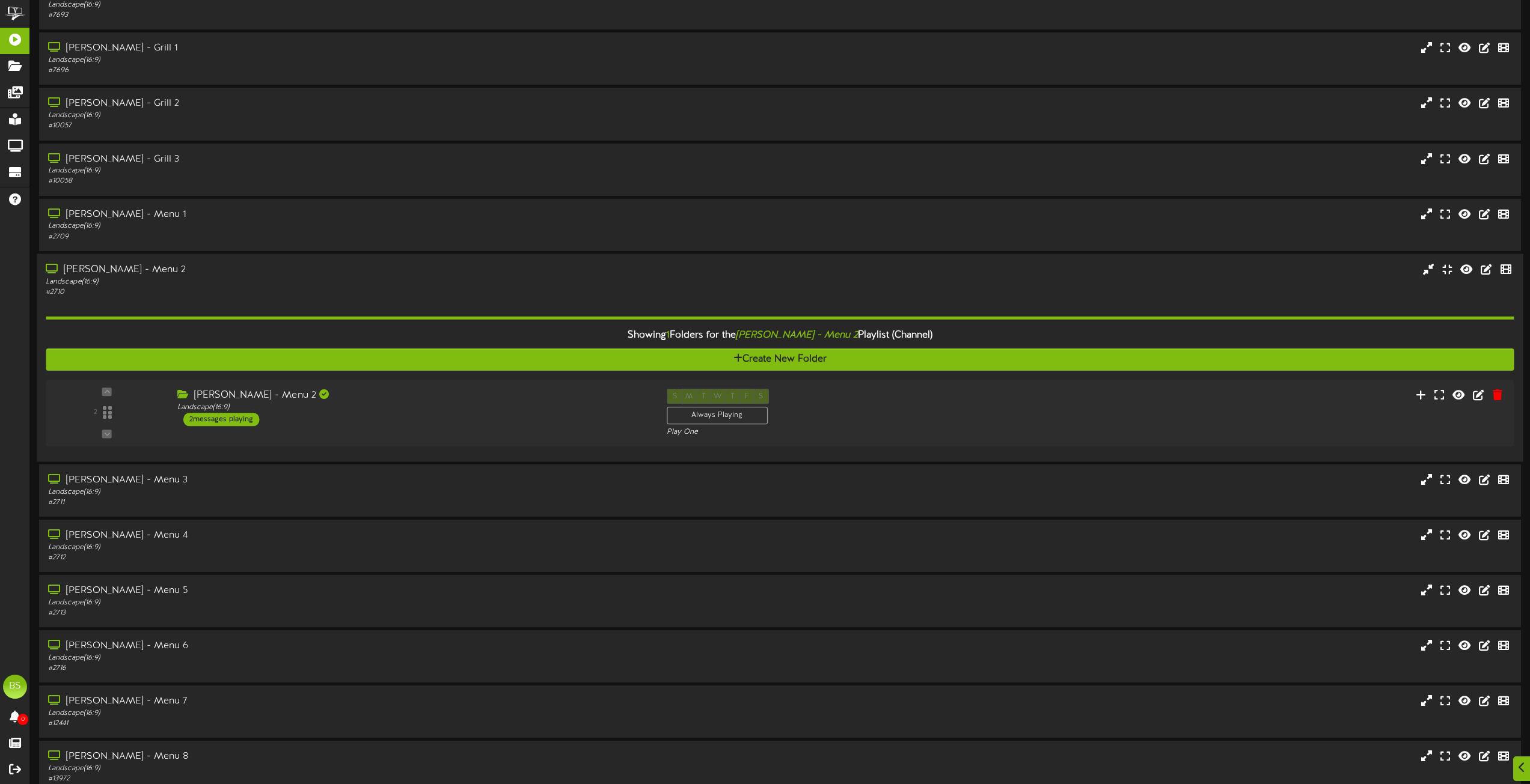
click at [130, 269] on div "[PERSON_NAME] - Menu 2" at bounding box center [346, 270] width 601 height 14
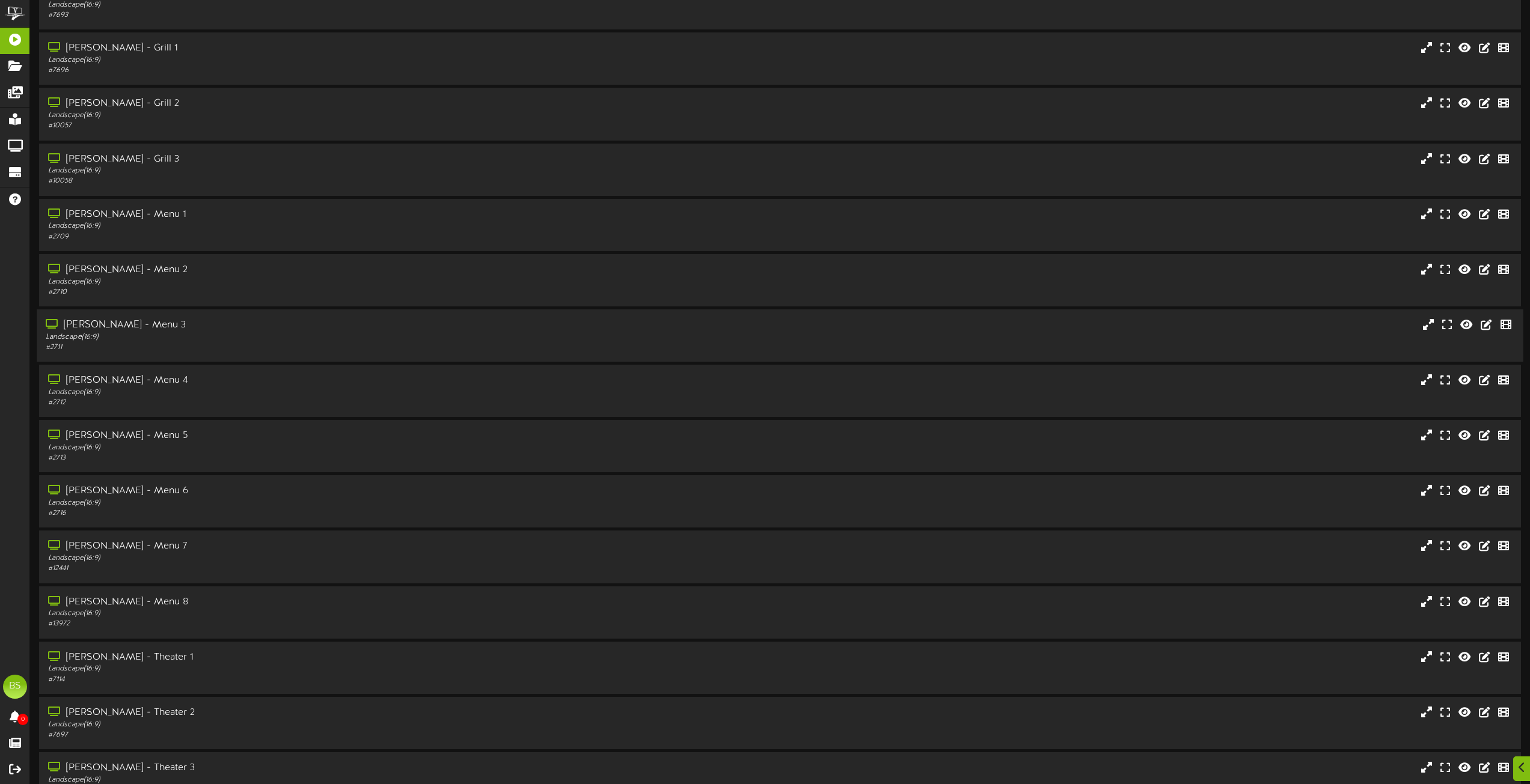
click at [127, 323] on div "[PERSON_NAME] - Menu 3" at bounding box center [346, 326] width 601 height 14
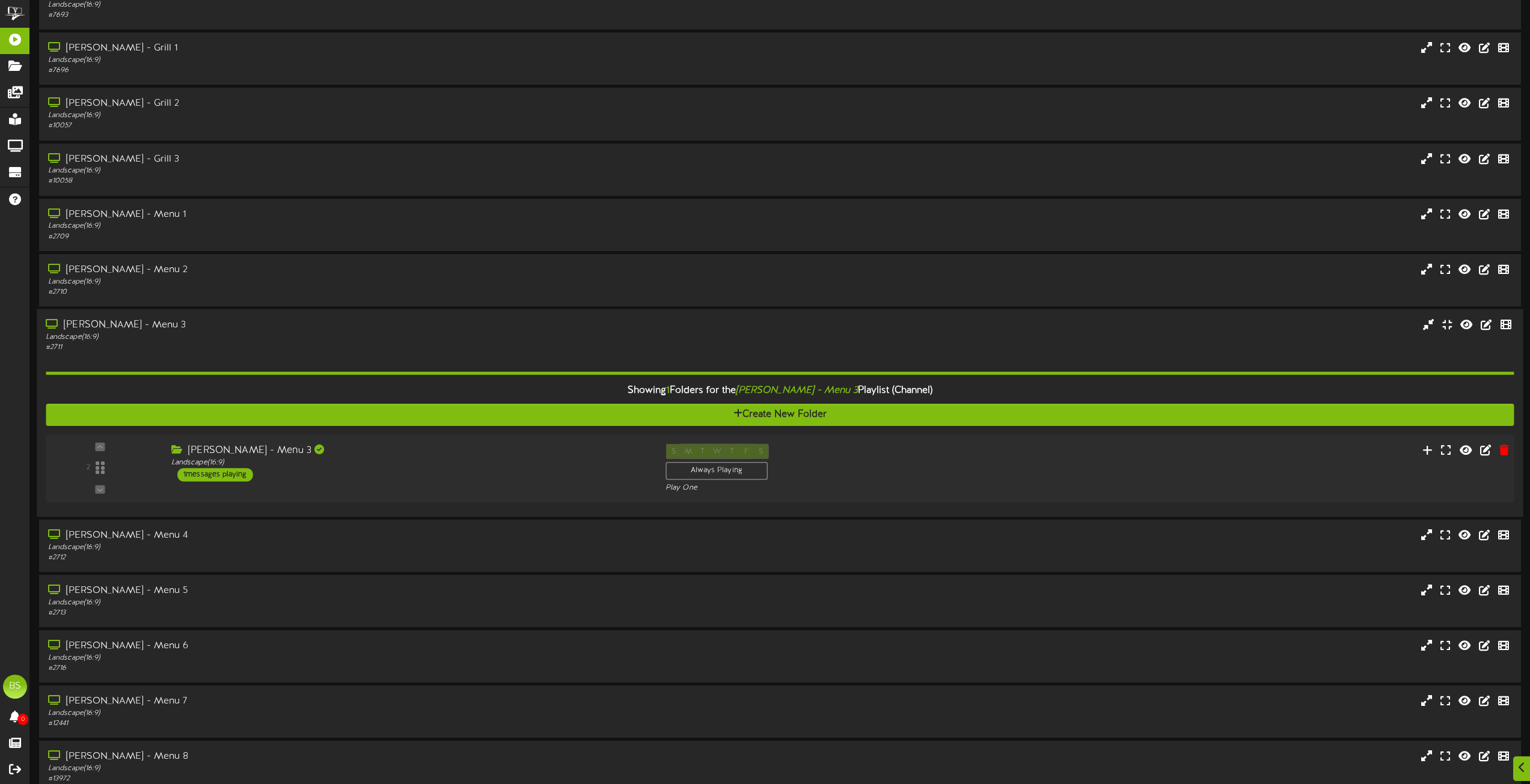
click at [227, 473] on div "1 messages playing" at bounding box center [215, 474] width 76 height 13
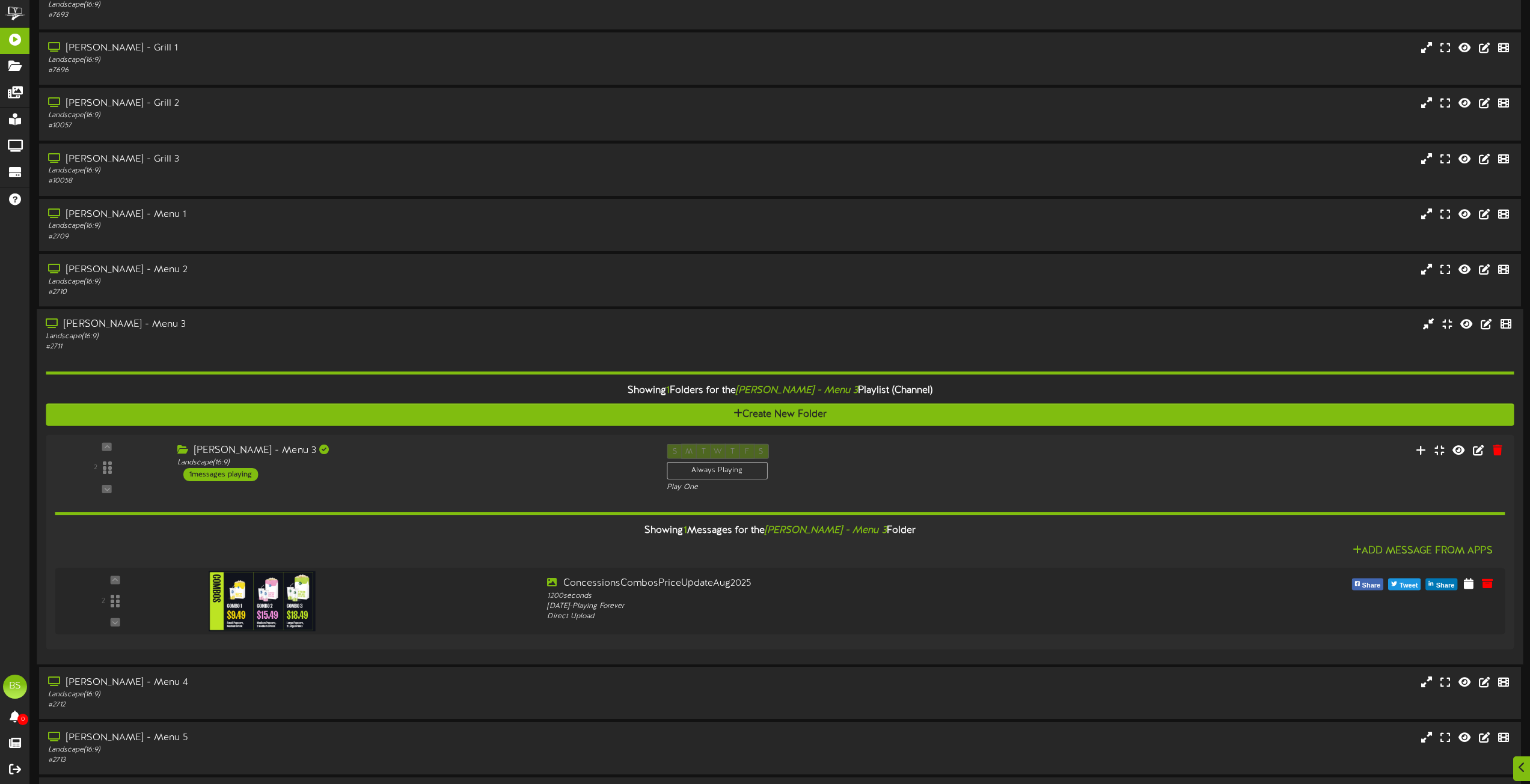
click at [127, 324] on div "[PERSON_NAME] - Menu 3" at bounding box center [346, 325] width 601 height 14
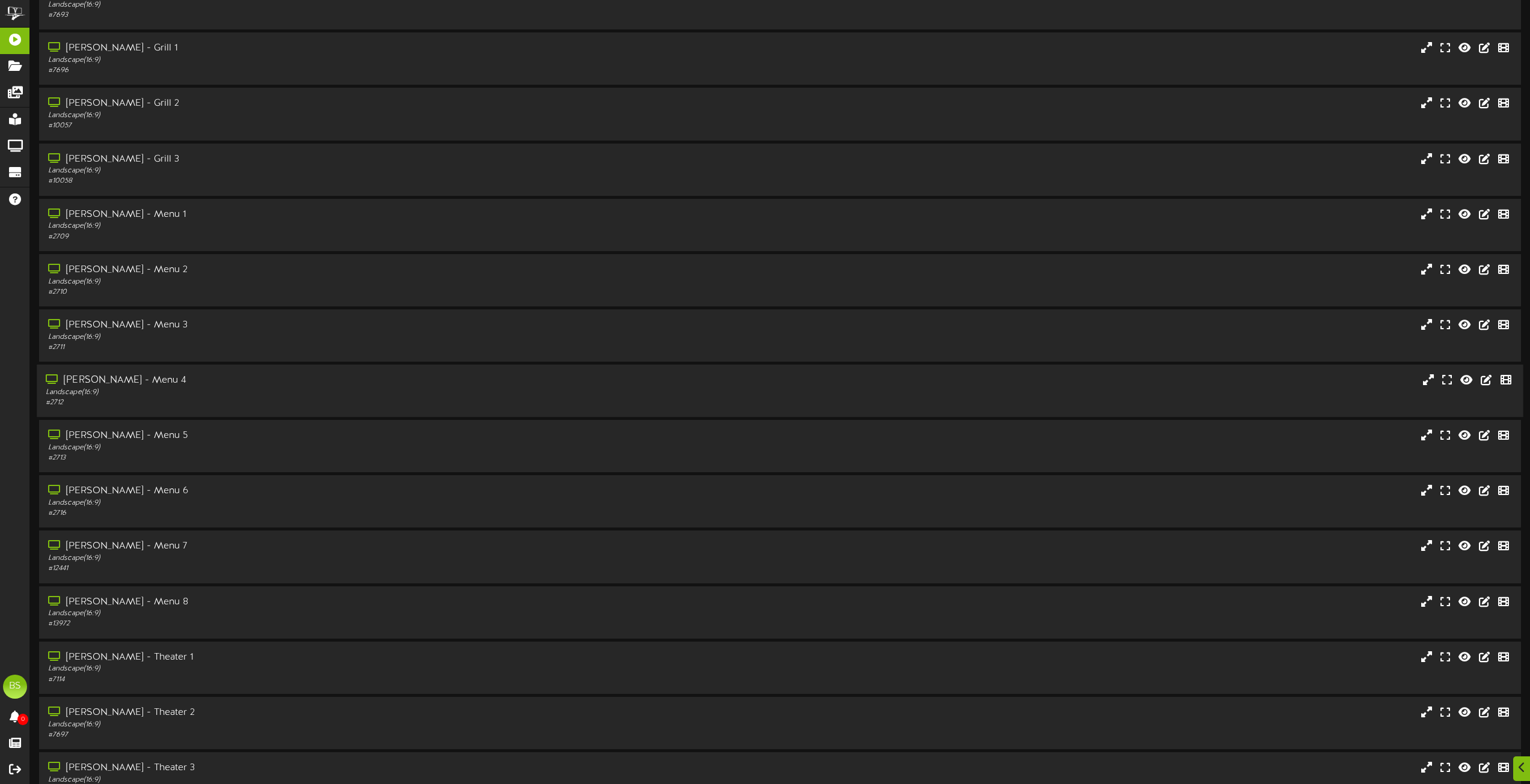
drag, startPoint x: 128, startPoint y: 379, endPoint x: 175, endPoint y: 391, distance: 48.5
click at [130, 379] on div "[PERSON_NAME] - Menu 4" at bounding box center [346, 381] width 601 height 14
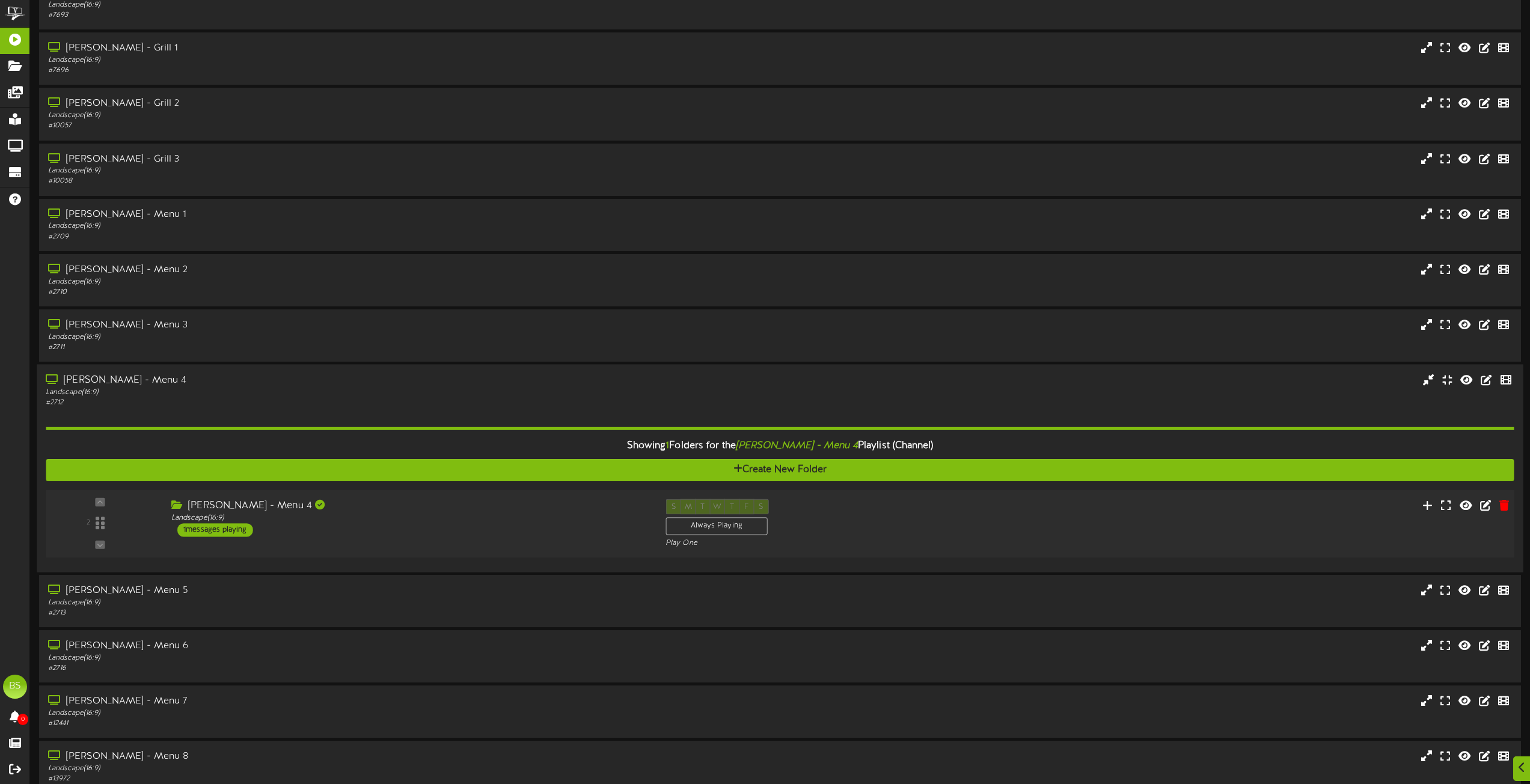
click at [222, 529] on div "1 messages playing" at bounding box center [215, 529] width 76 height 13
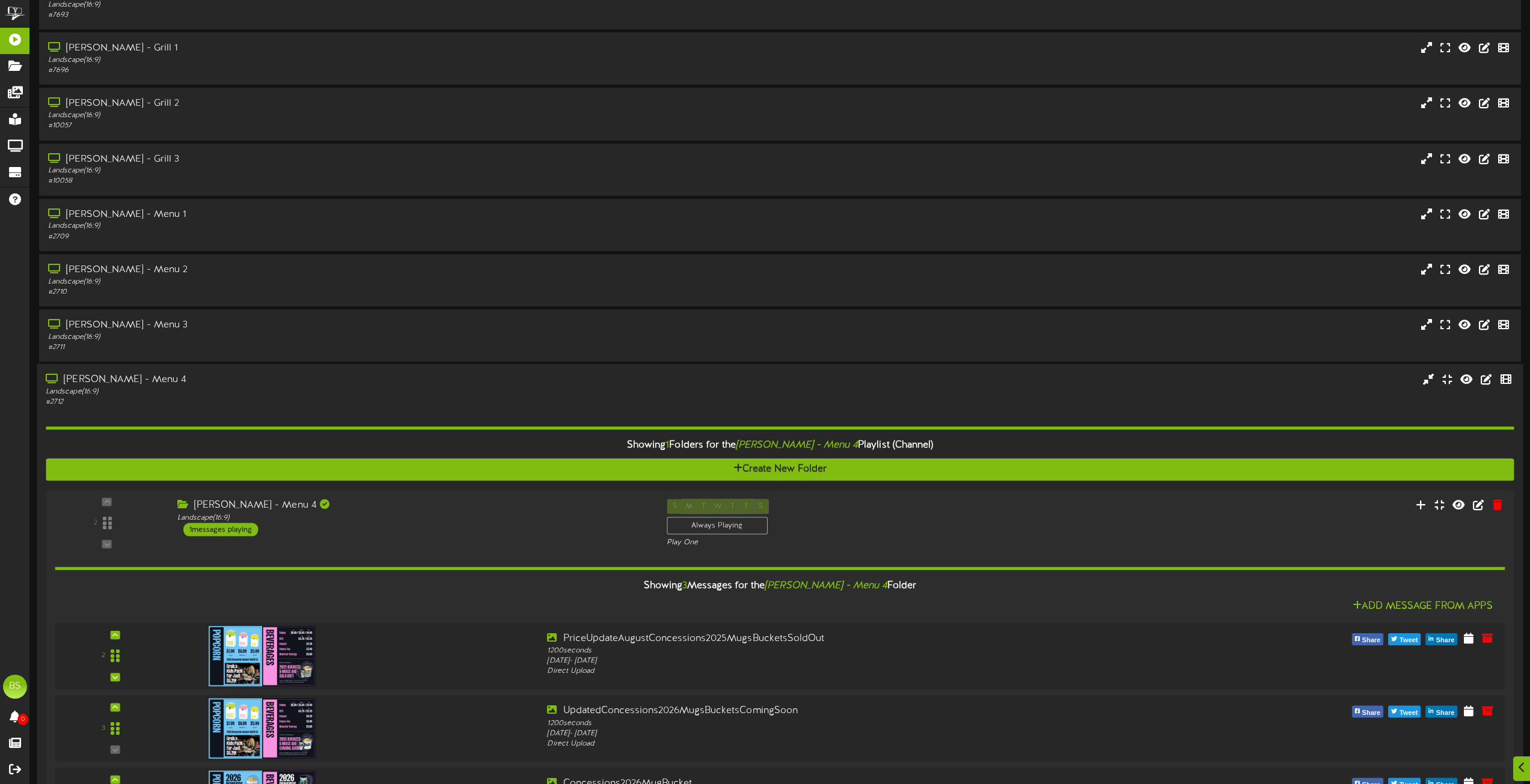
scroll to position [3845, 0]
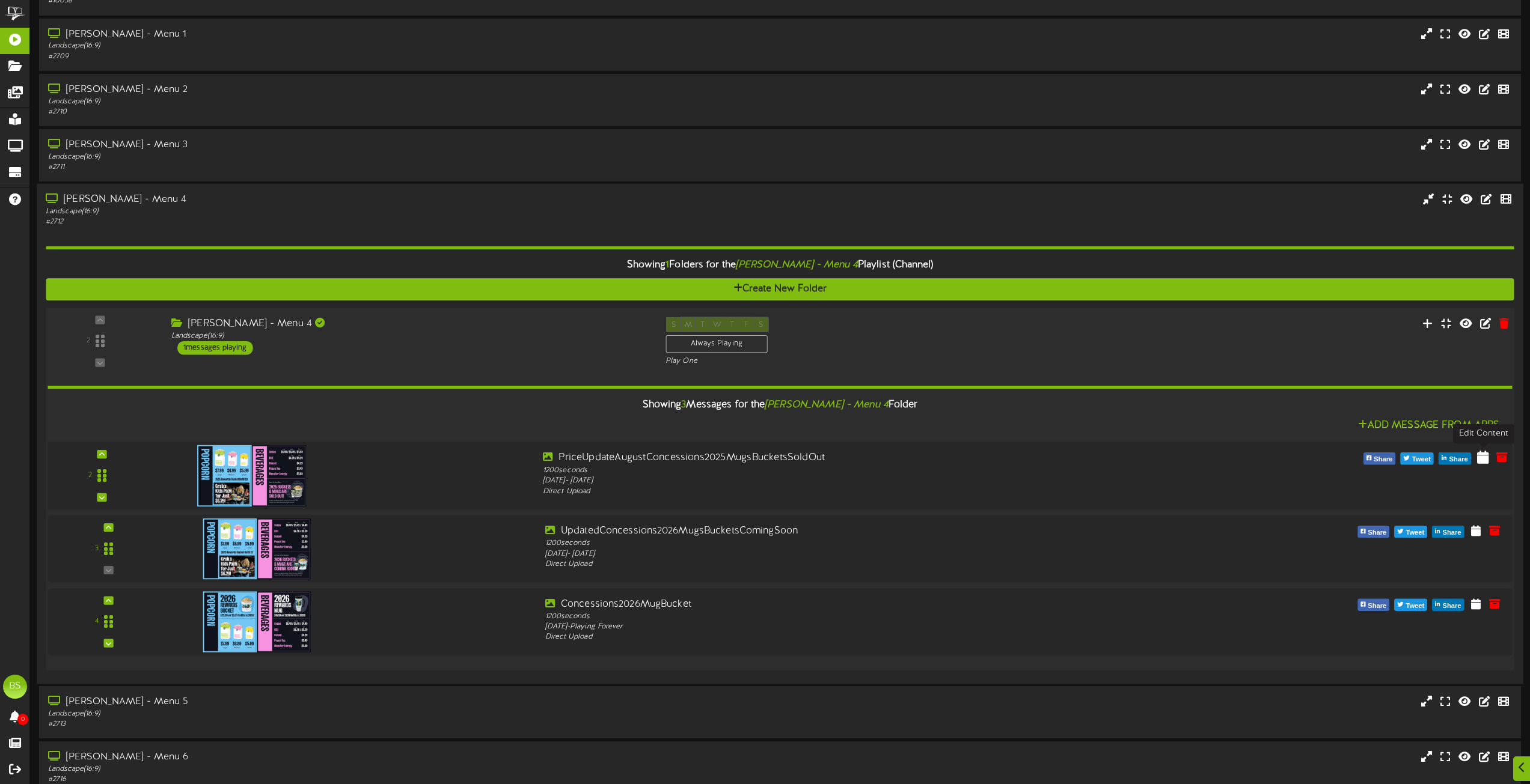
click at [1484, 455] on icon at bounding box center [1483, 456] width 12 height 13
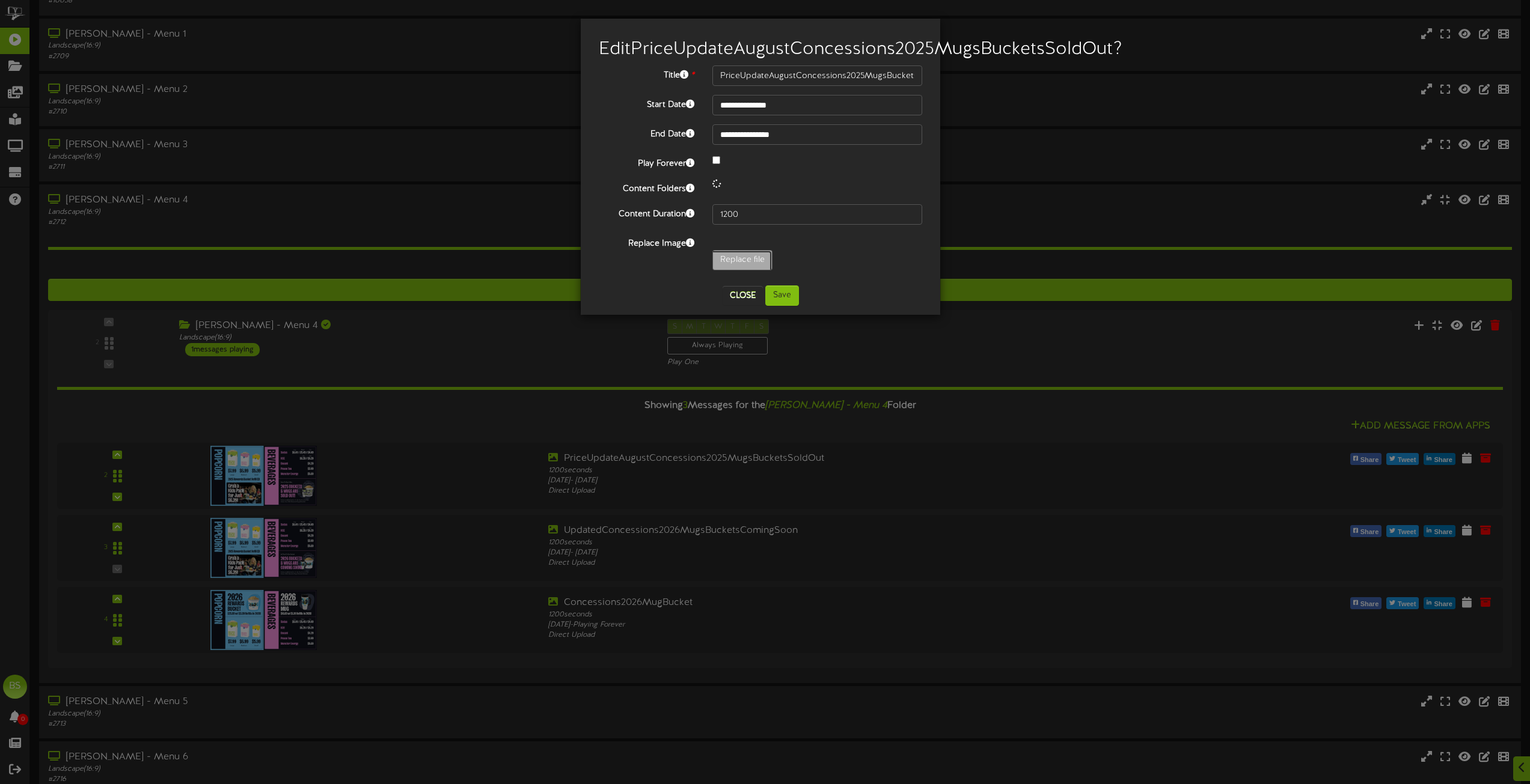
click at [735, 279] on input "Replace file" at bounding box center [118, 293] width 1308 height 86
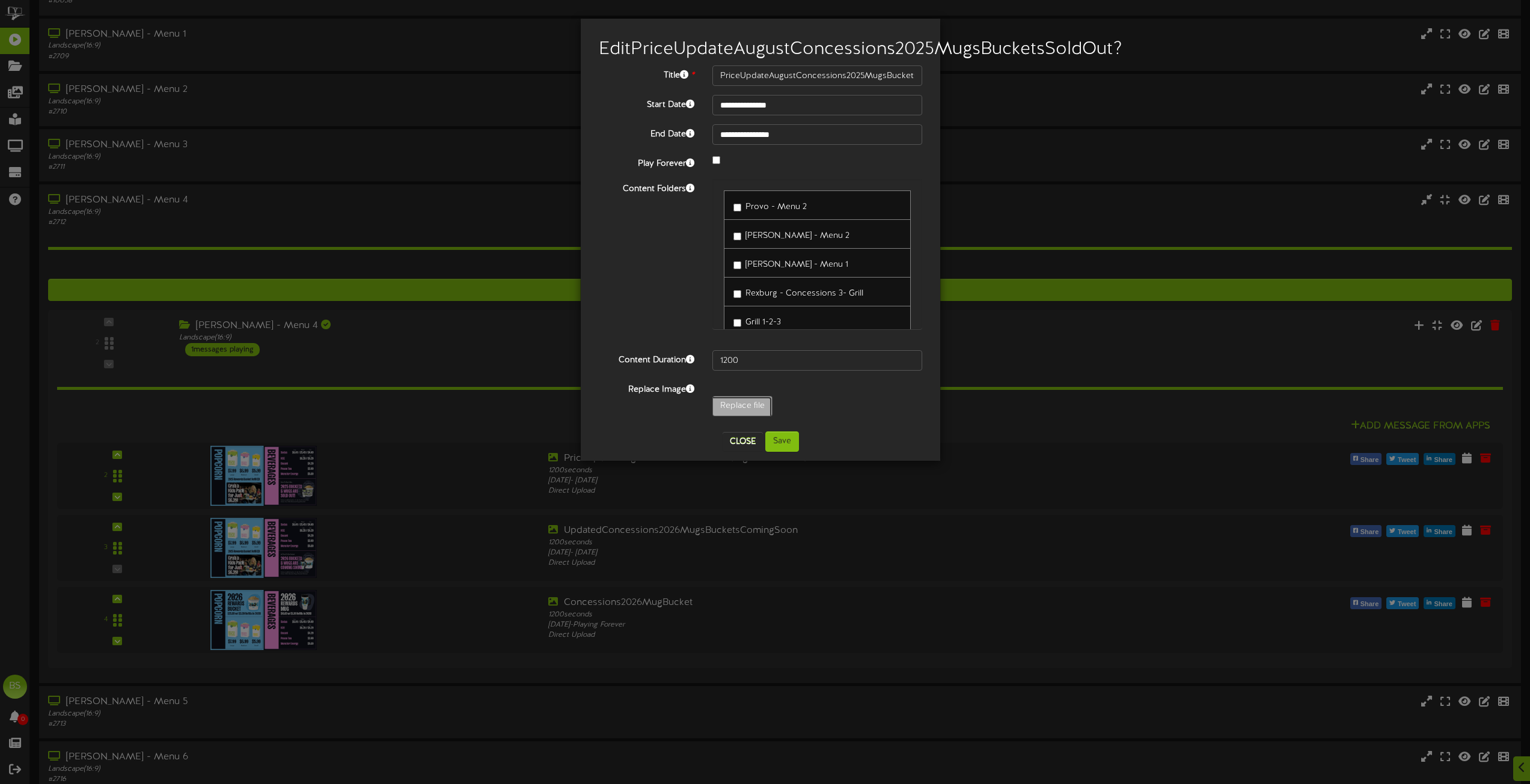
type input "**********"
type input "UpdatedConcessions2025RefillStickers"
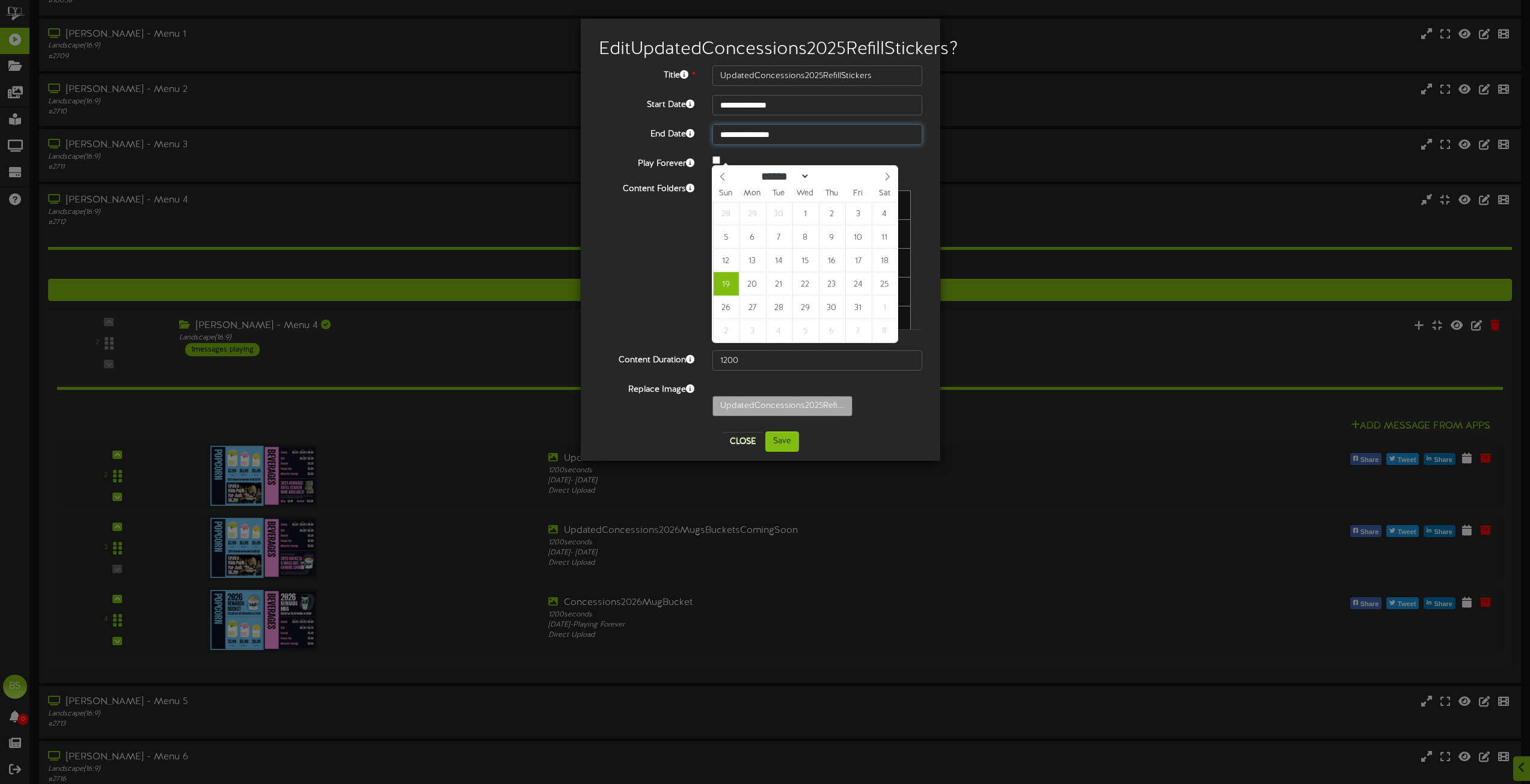
drag, startPoint x: 756, startPoint y: 151, endPoint x: 781, endPoint y: 154, distance: 25.2
click at [759, 145] on input "**********" at bounding box center [818, 134] width 210 height 21
type input "**********"
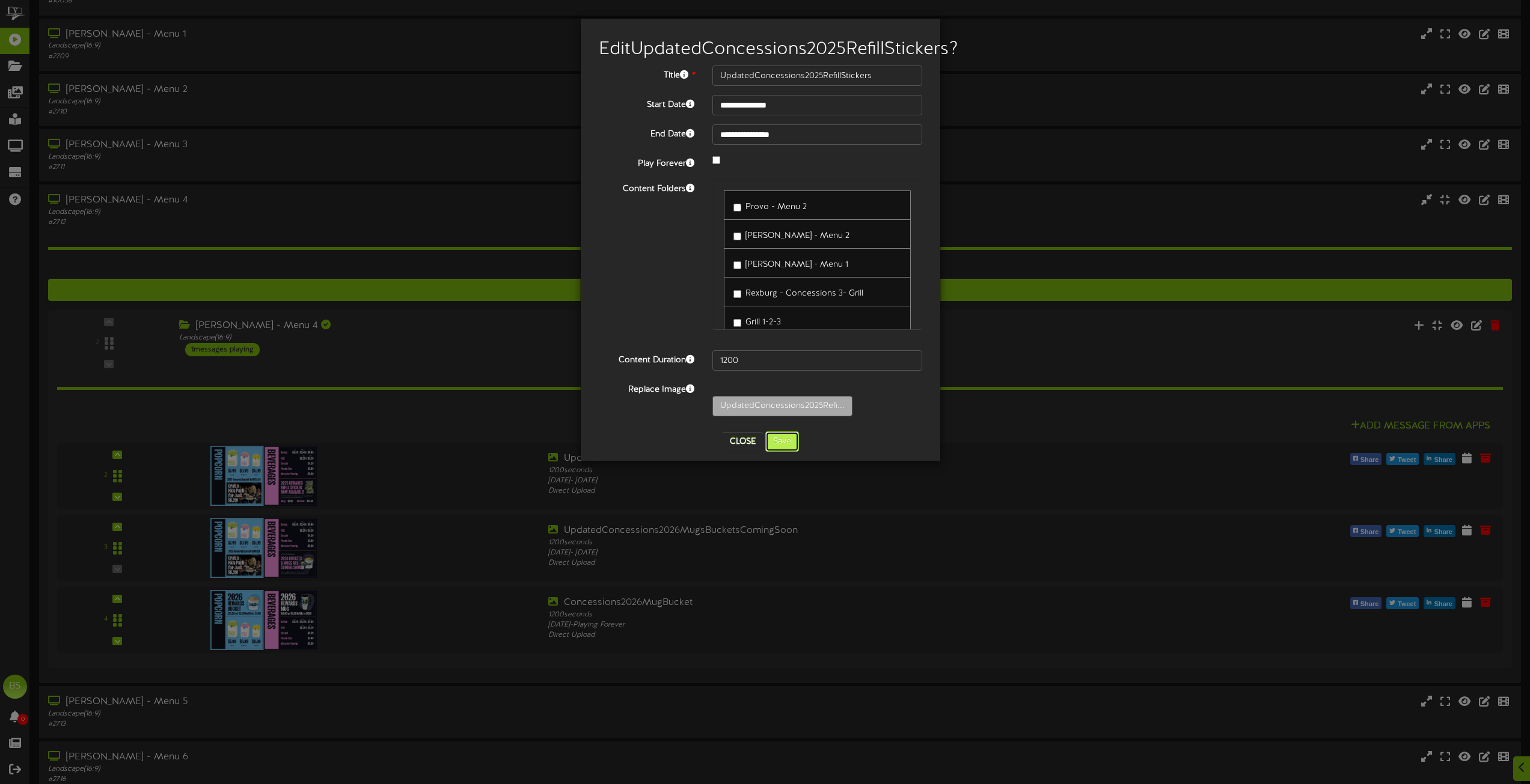
click at [778, 452] on button "Save" at bounding box center [782, 442] width 33 height 21
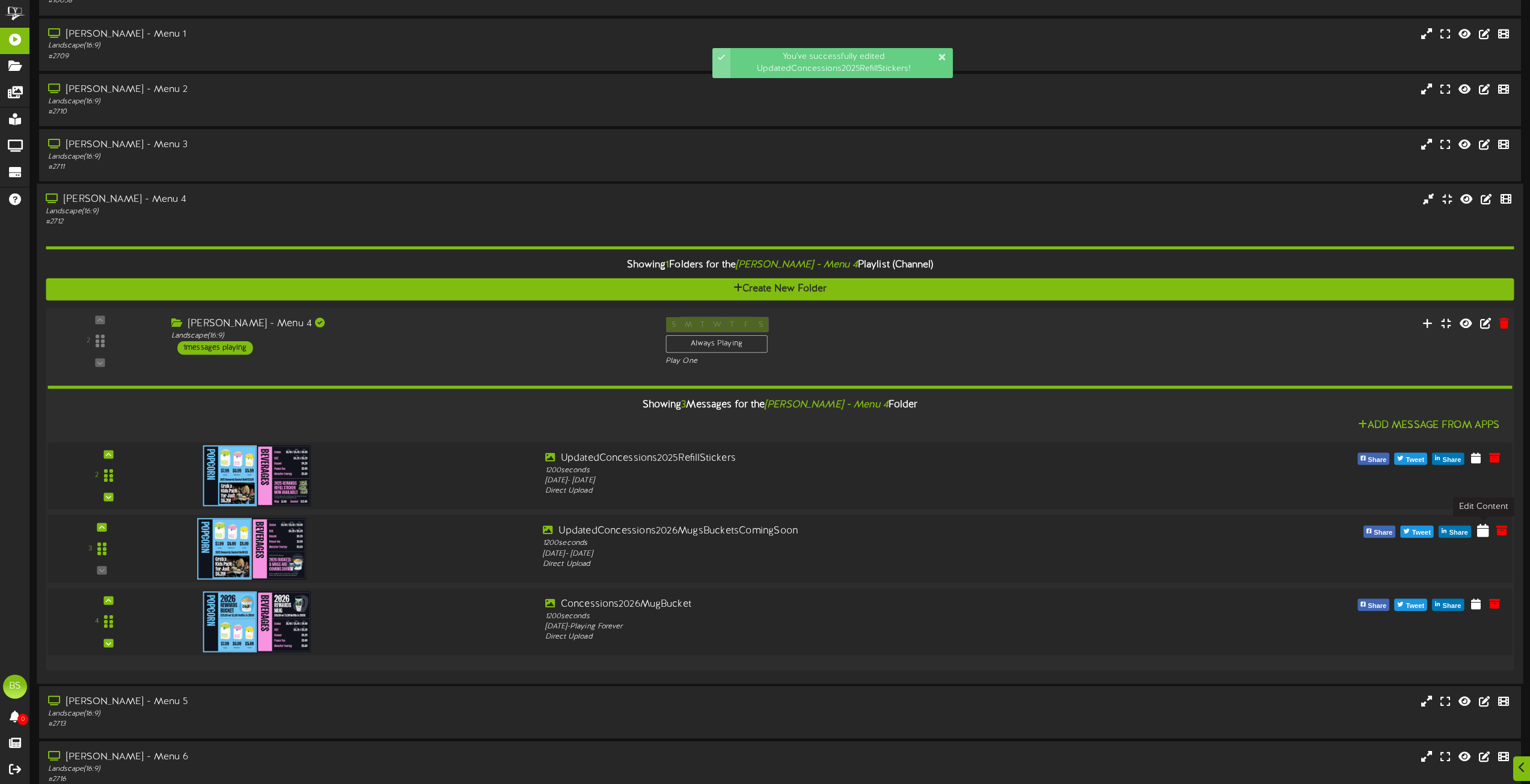
click at [1482, 532] on icon at bounding box center [1483, 529] width 12 height 13
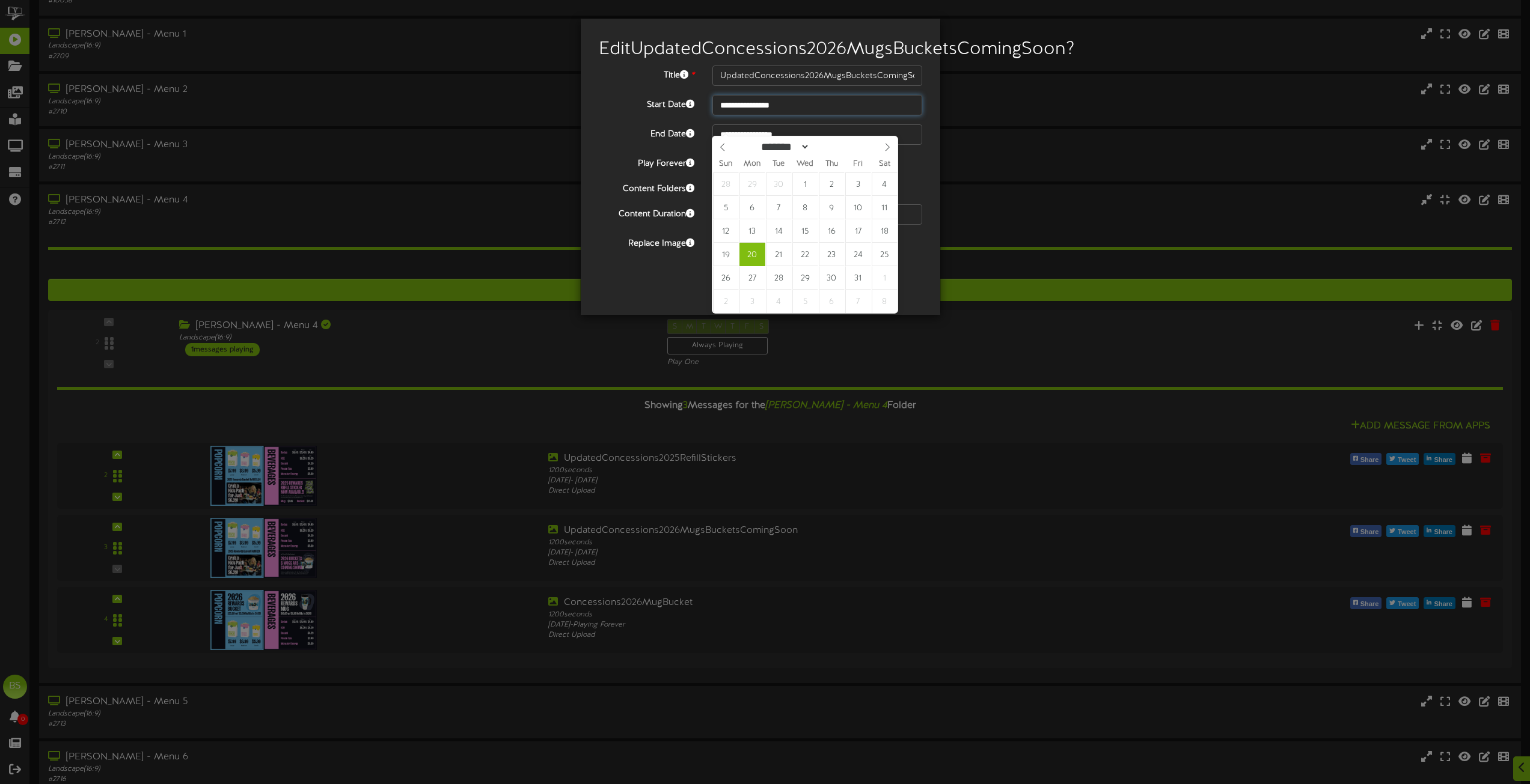
click at [737, 116] on input "**********" at bounding box center [818, 105] width 210 height 21
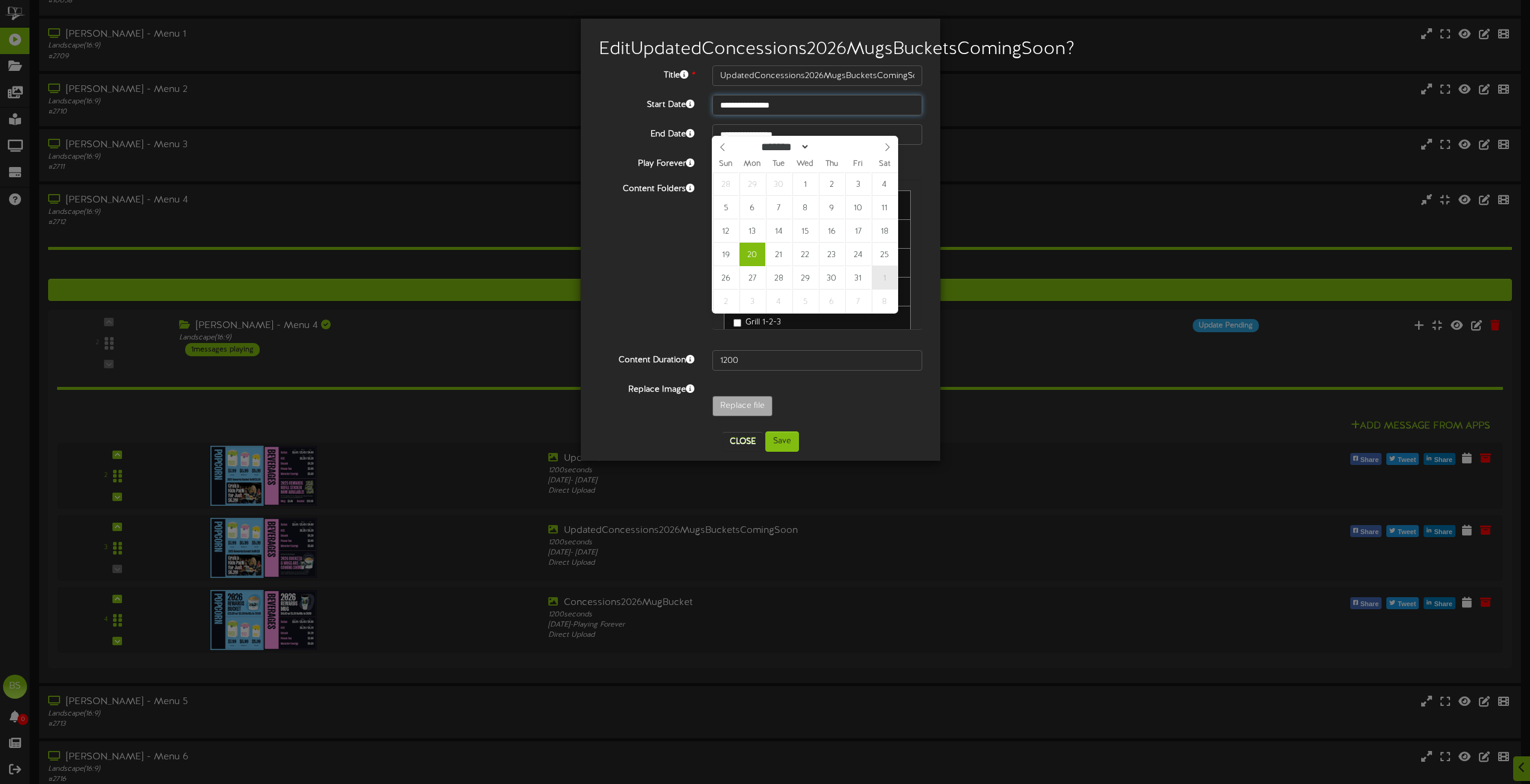
type input "**********"
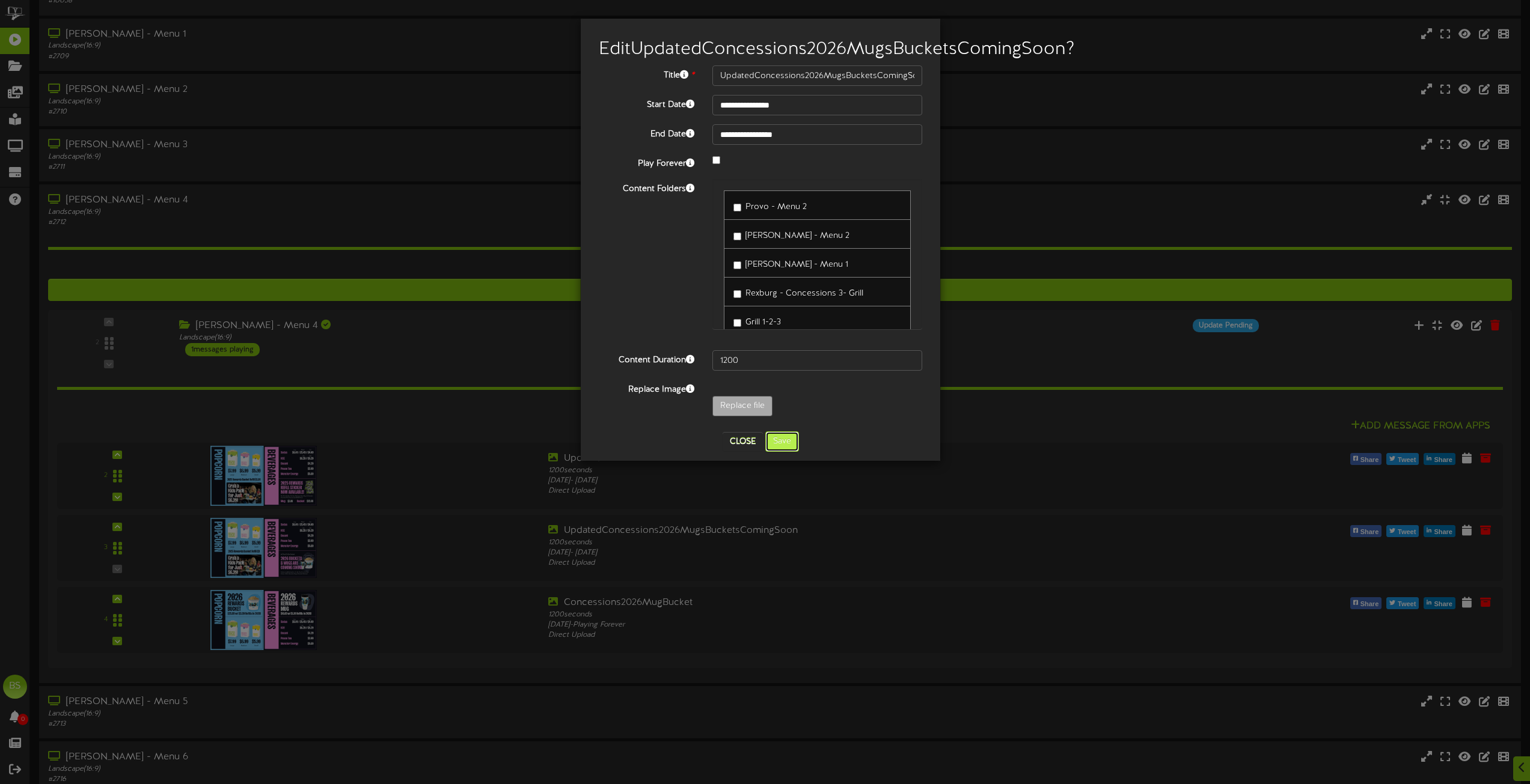
click at [779, 452] on button "Save" at bounding box center [782, 442] width 33 height 21
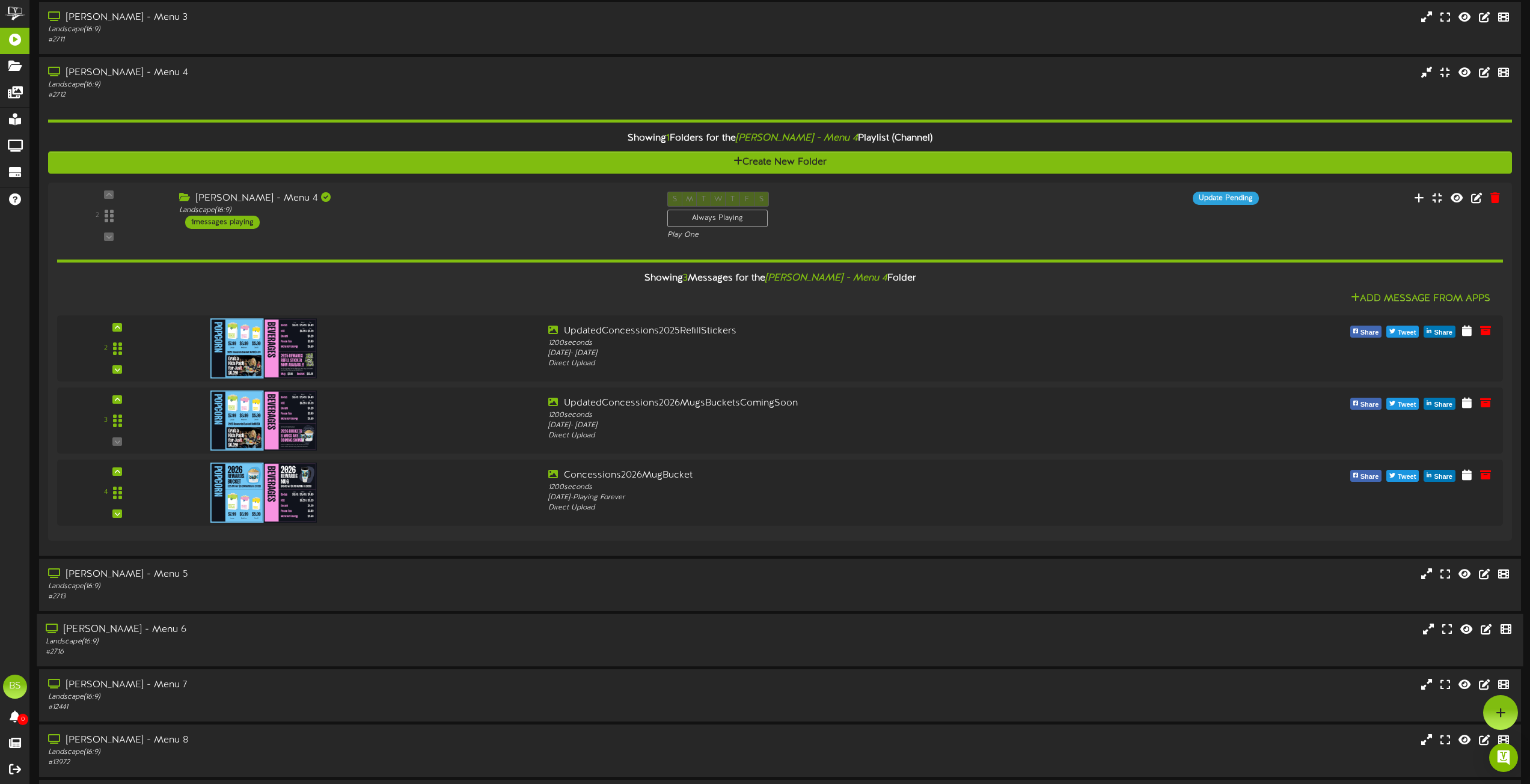
scroll to position [3966, 0]
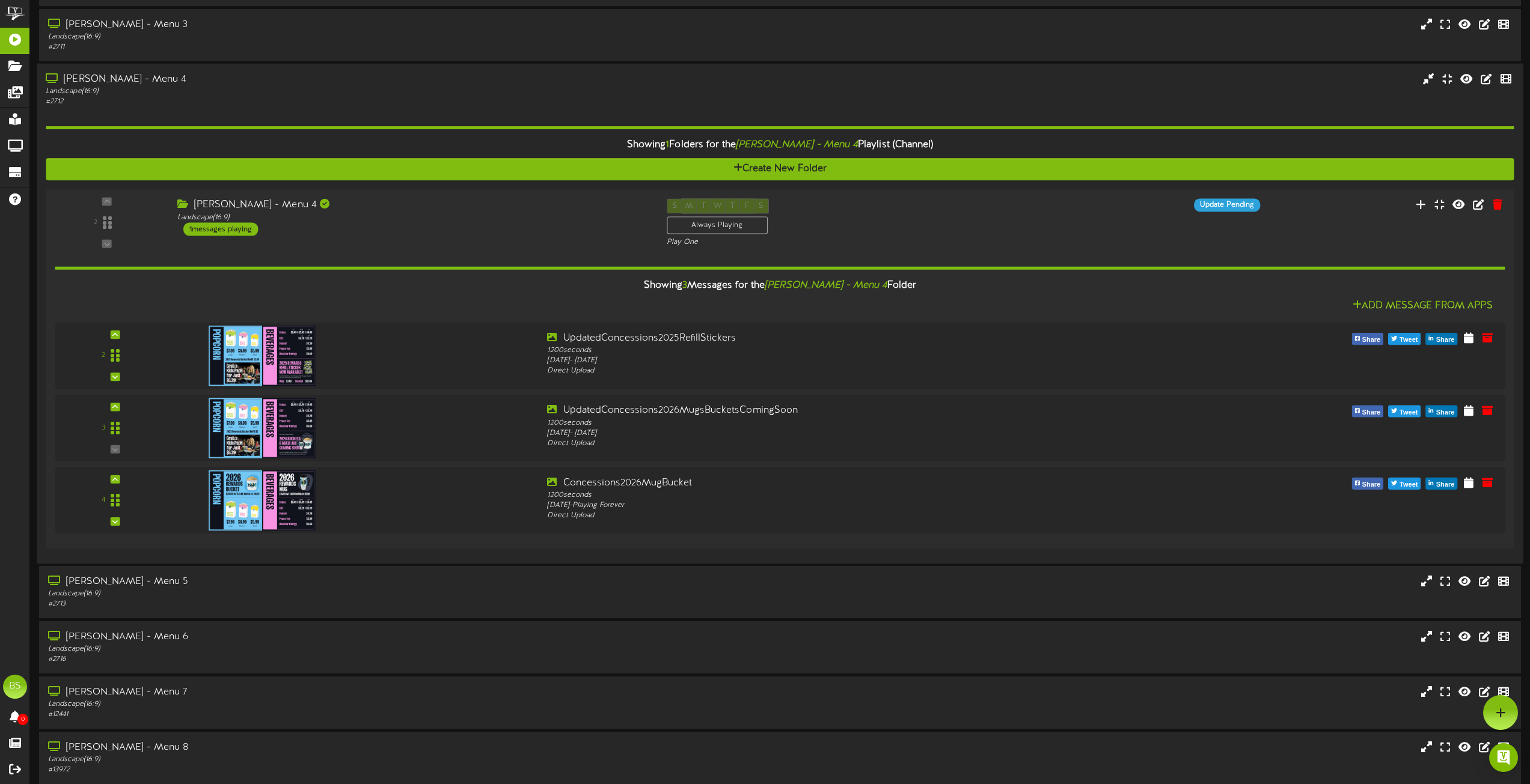
click at [116, 79] on div "[PERSON_NAME] - Menu 4" at bounding box center [346, 79] width 601 height 14
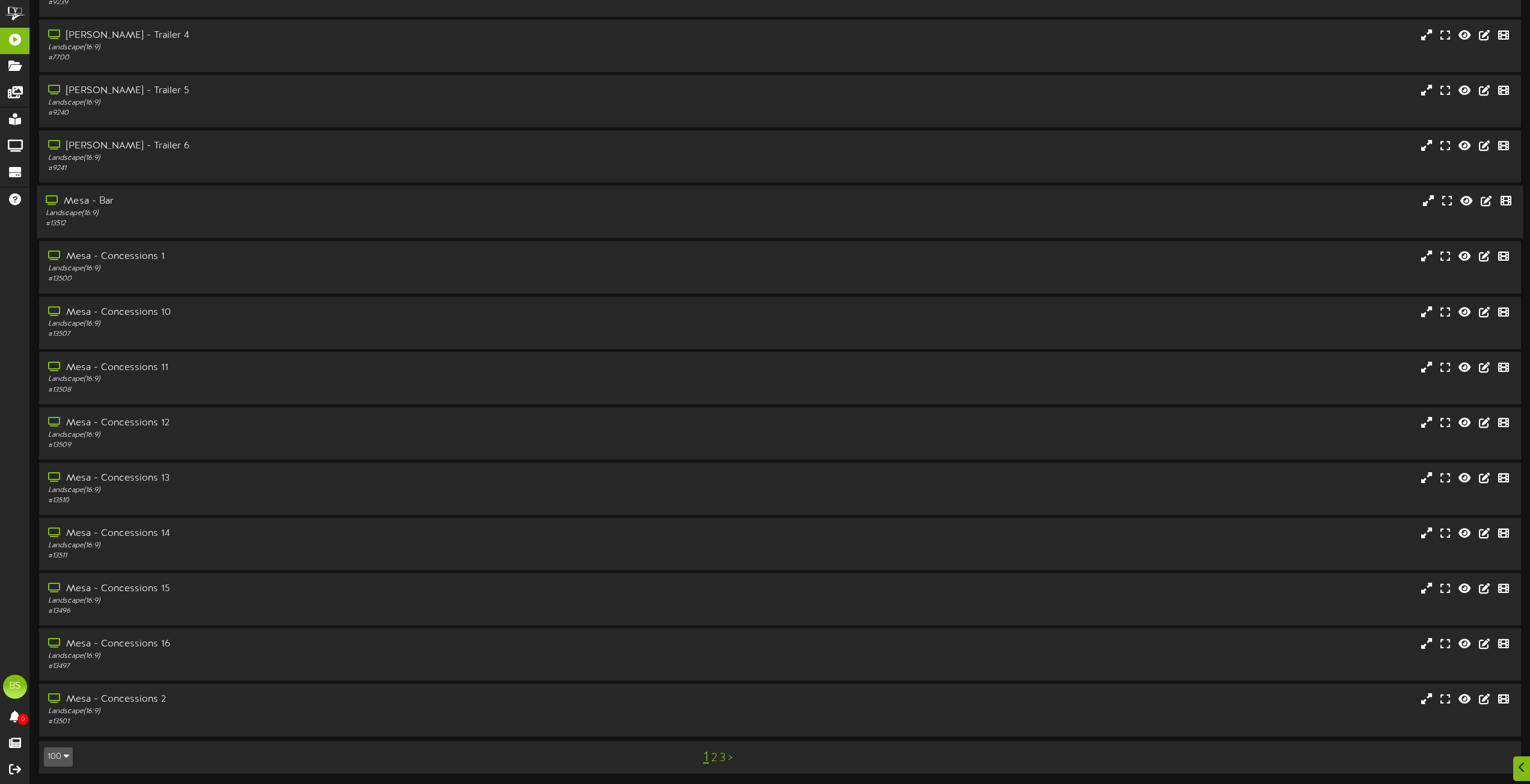
scroll to position [4842, 0]
click at [715, 758] on link "2" at bounding box center [713, 756] width 6 height 13
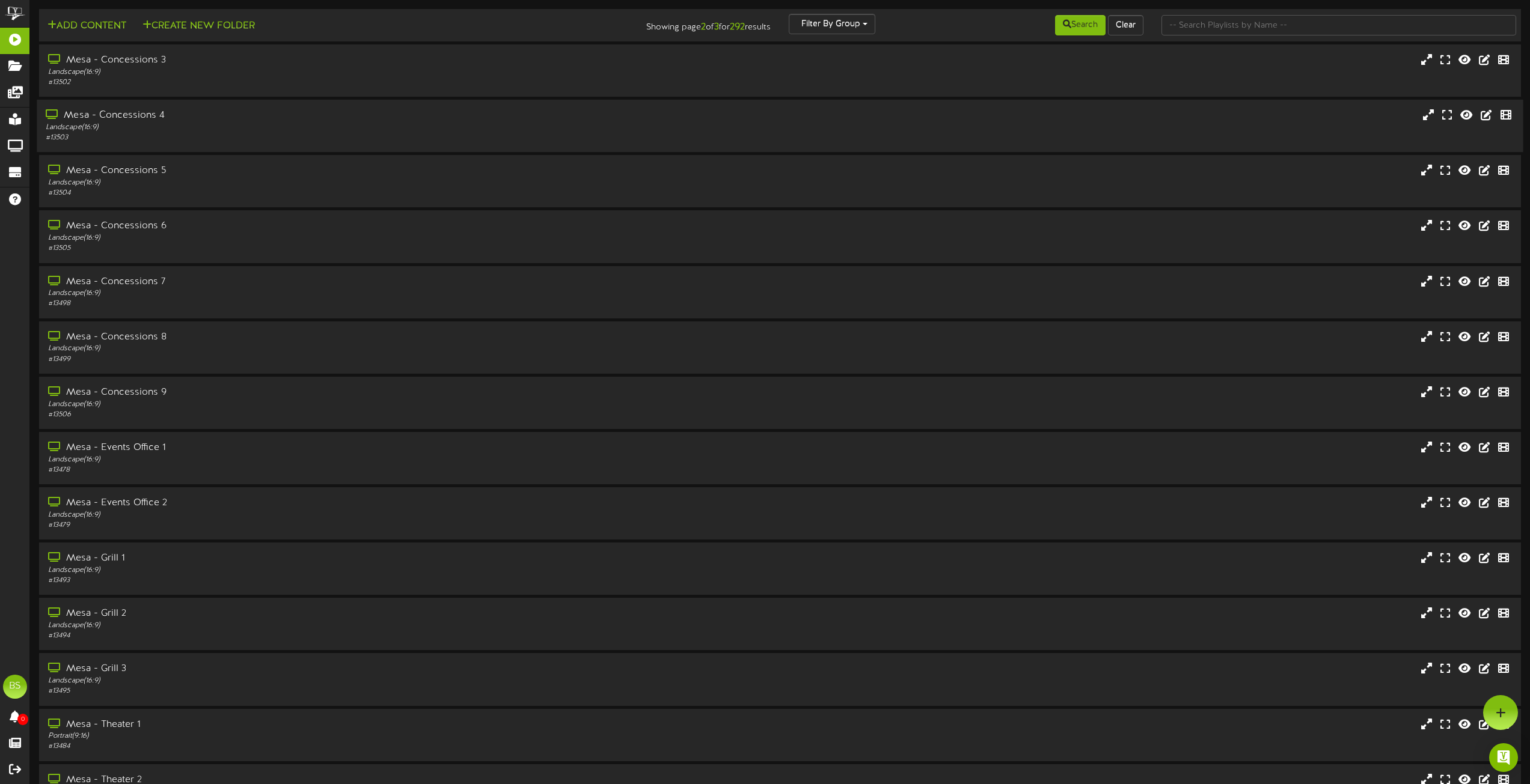
click at [144, 115] on div "Mesa - Concessions 4" at bounding box center [346, 116] width 601 height 14
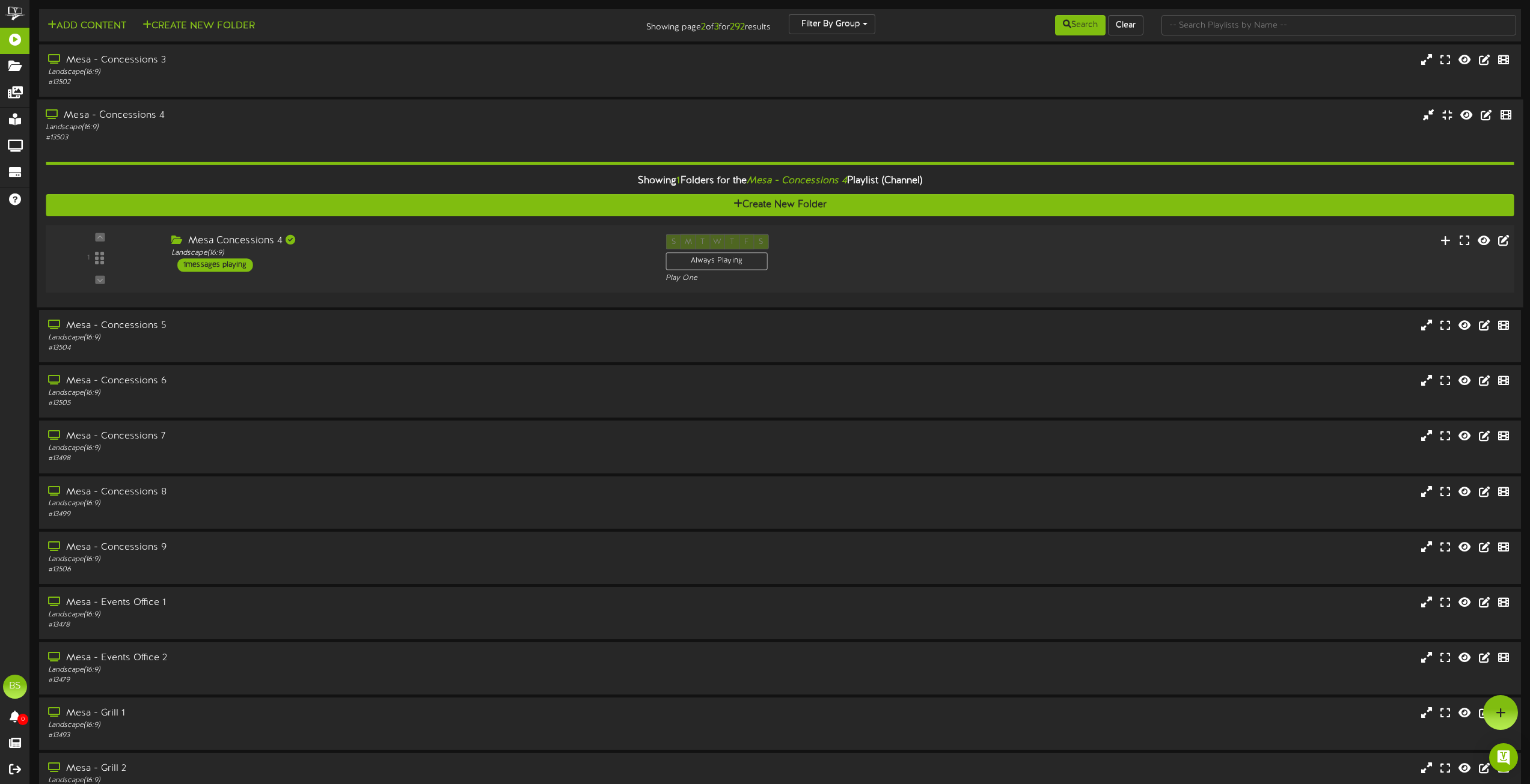
click at [232, 263] on div "1 messages playing" at bounding box center [215, 264] width 76 height 13
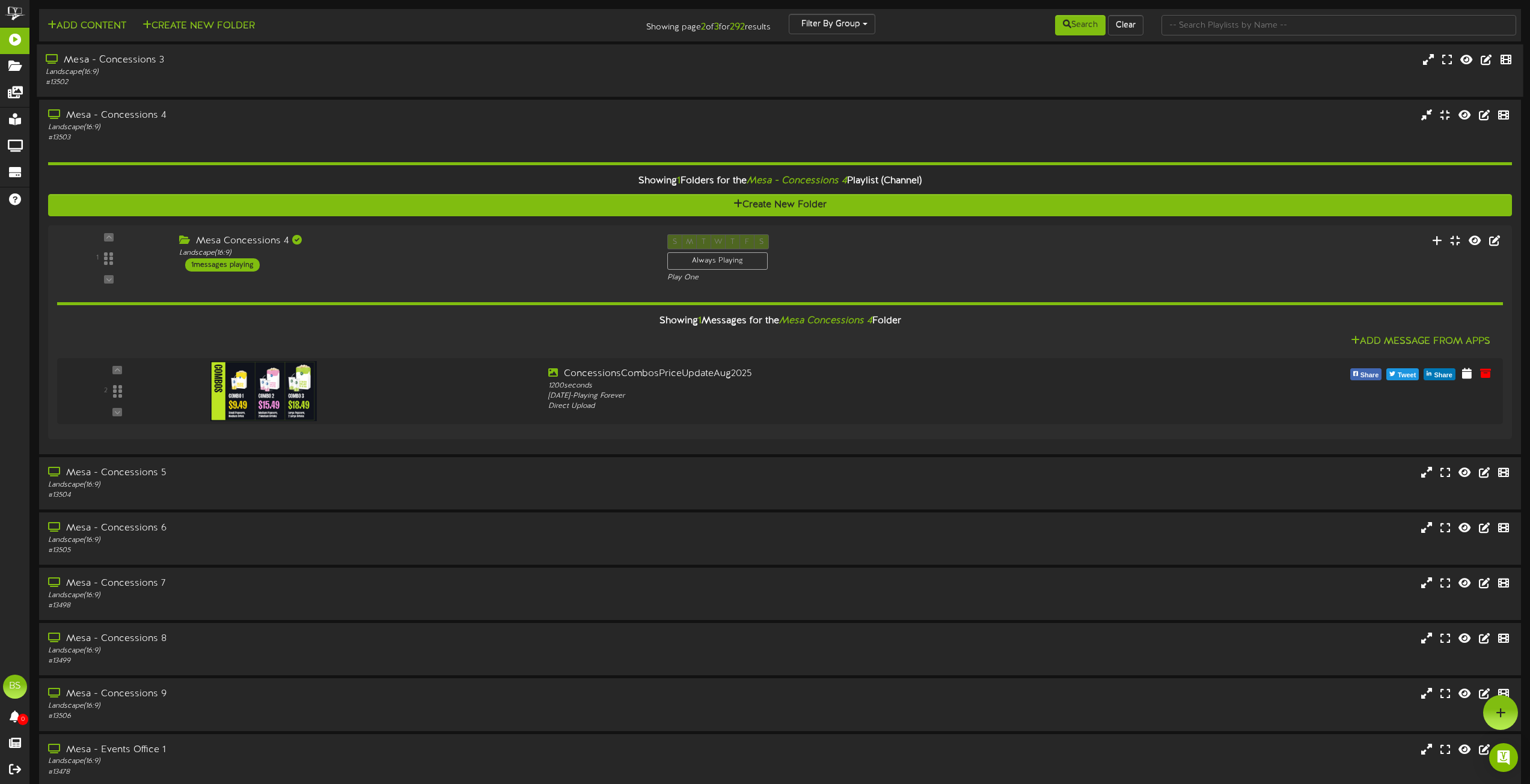
click at [151, 60] on div "Mesa - Concessions 3" at bounding box center [346, 61] width 601 height 14
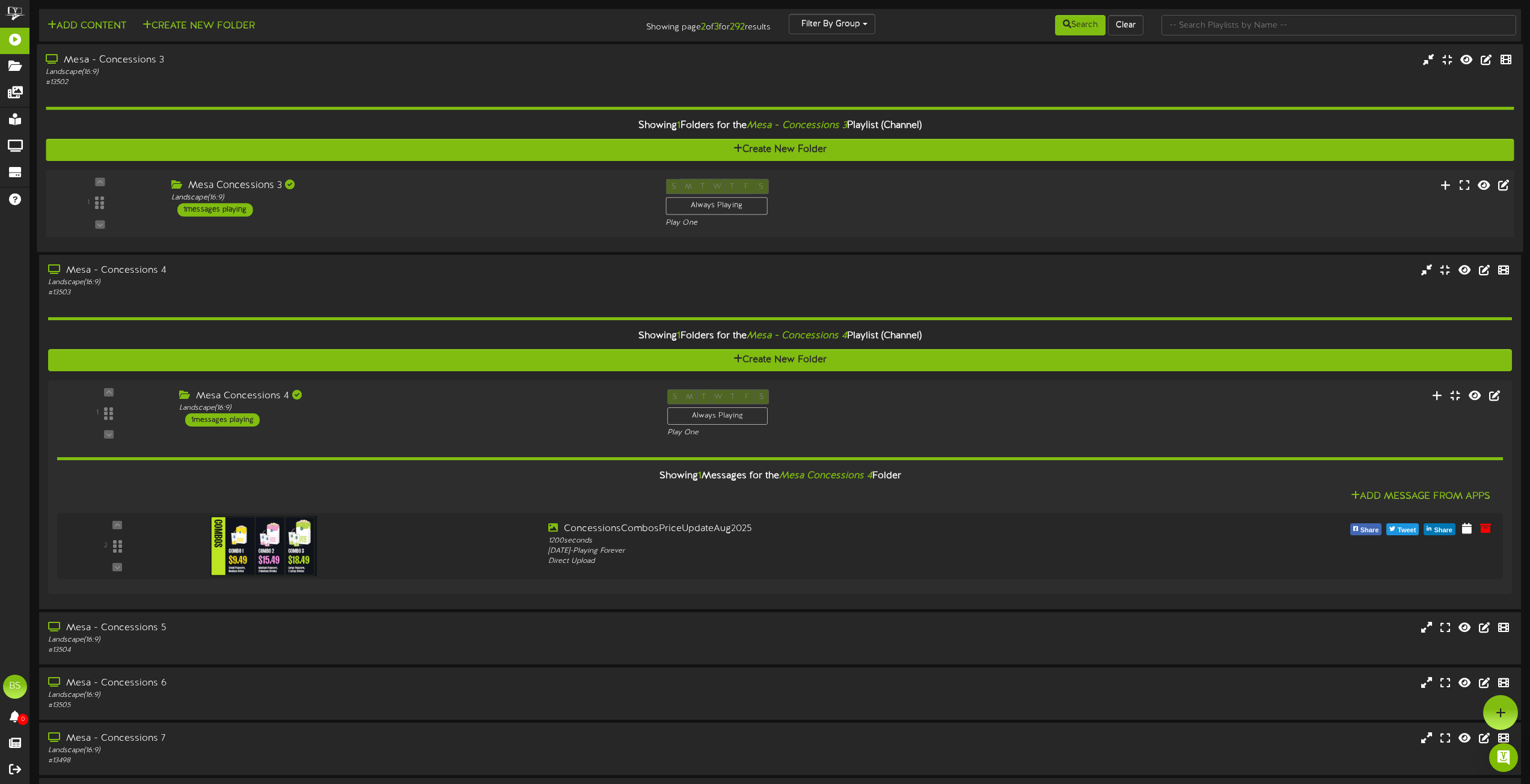
click at [205, 212] on div "1 messages playing" at bounding box center [215, 209] width 76 height 13
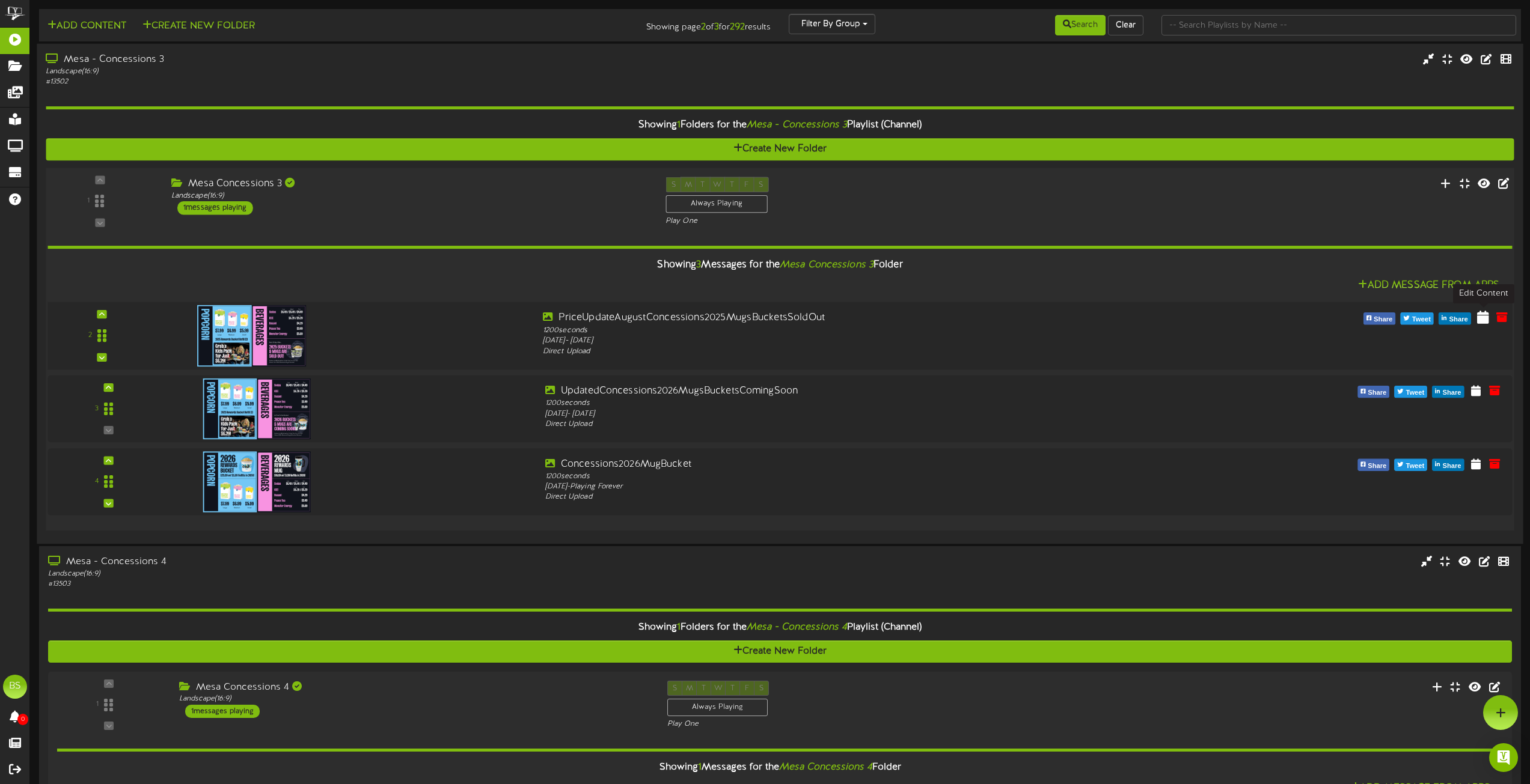
click at [1484, 319] on icon at bounding box center [1483, 316] width 12 height 13
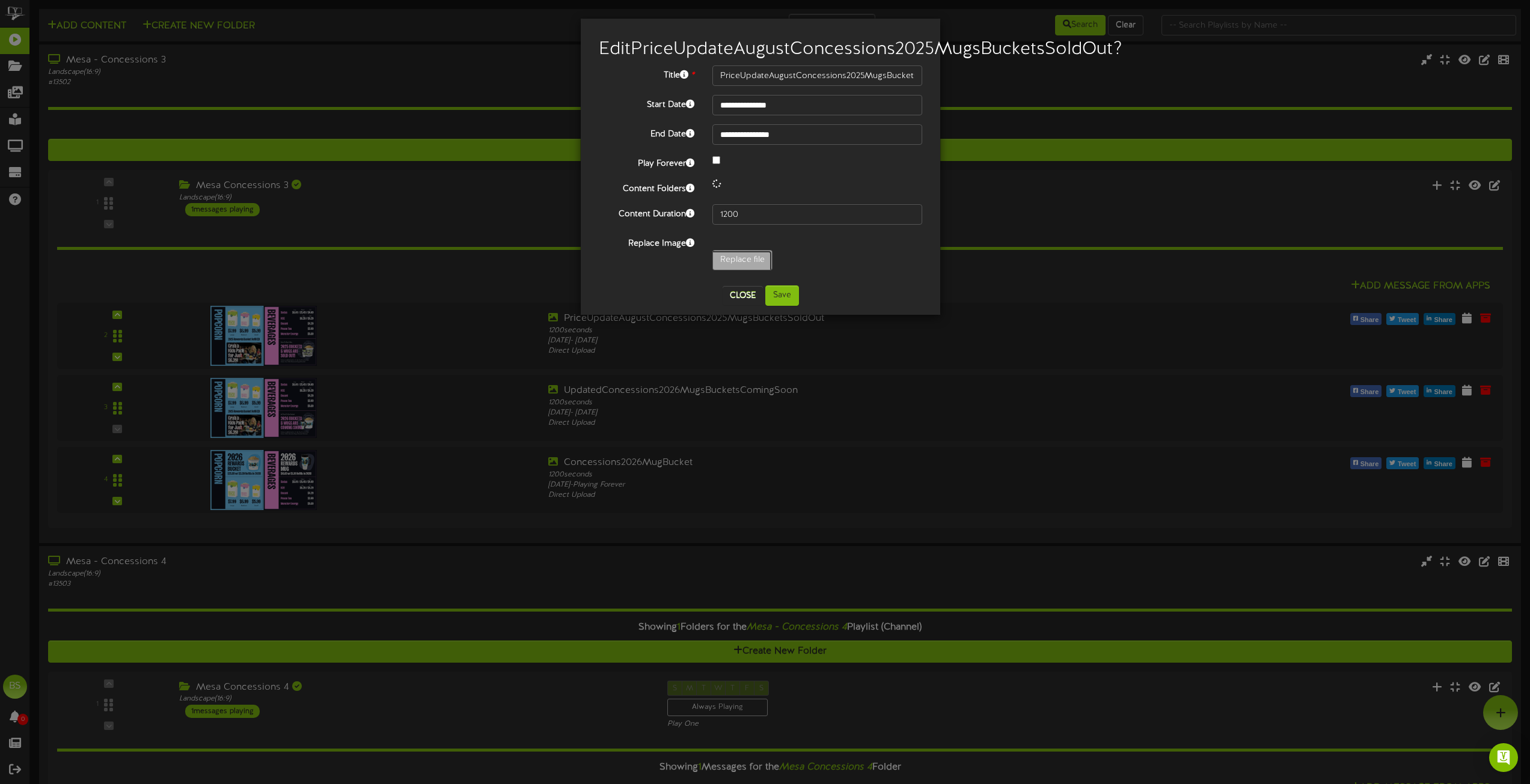
click at [740, 280] on input "Replace file" at bounding box center [118, 293] width 1308 height 86
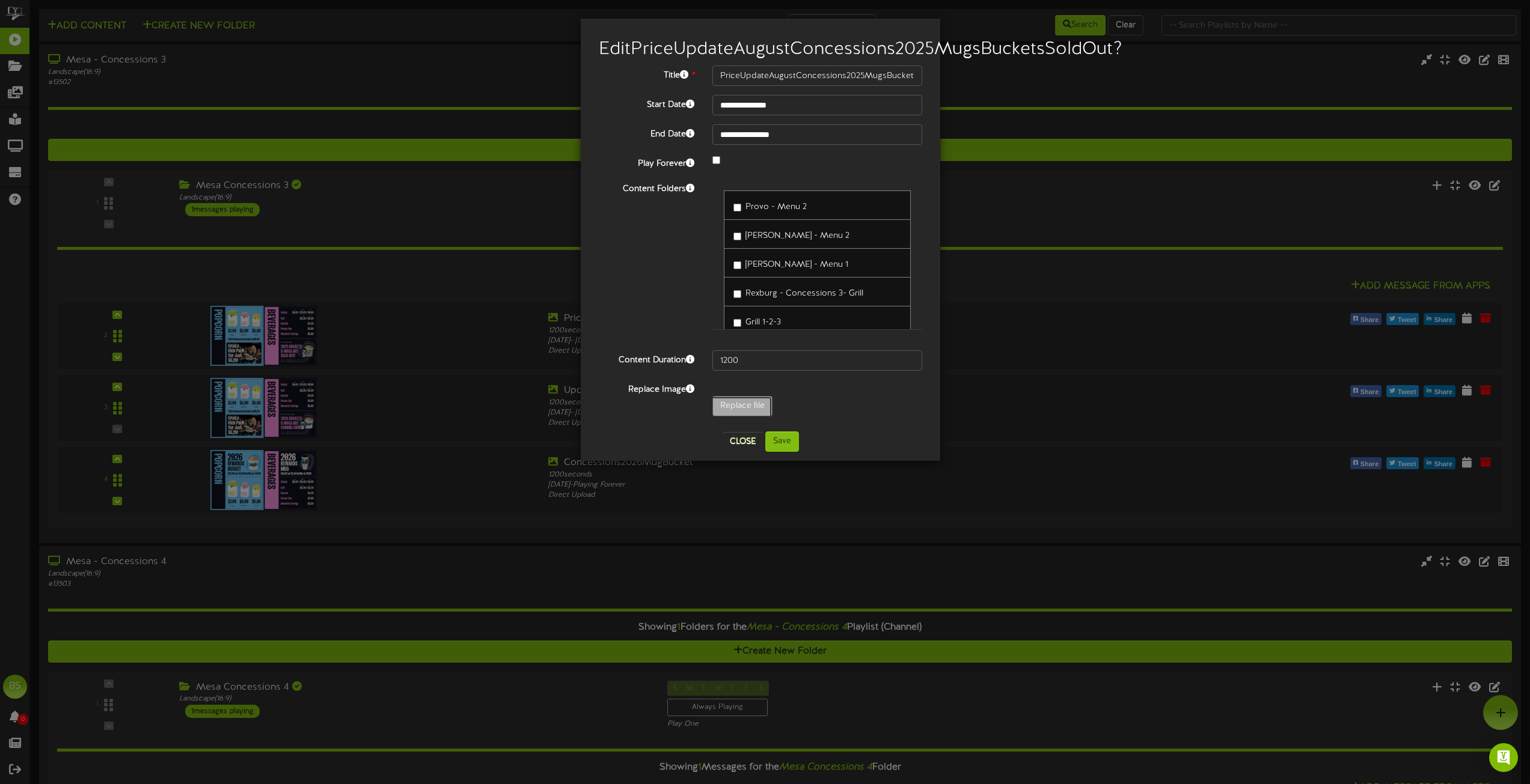
type input "**********"
type input "UpdatedConcessions2025RefillStickers"
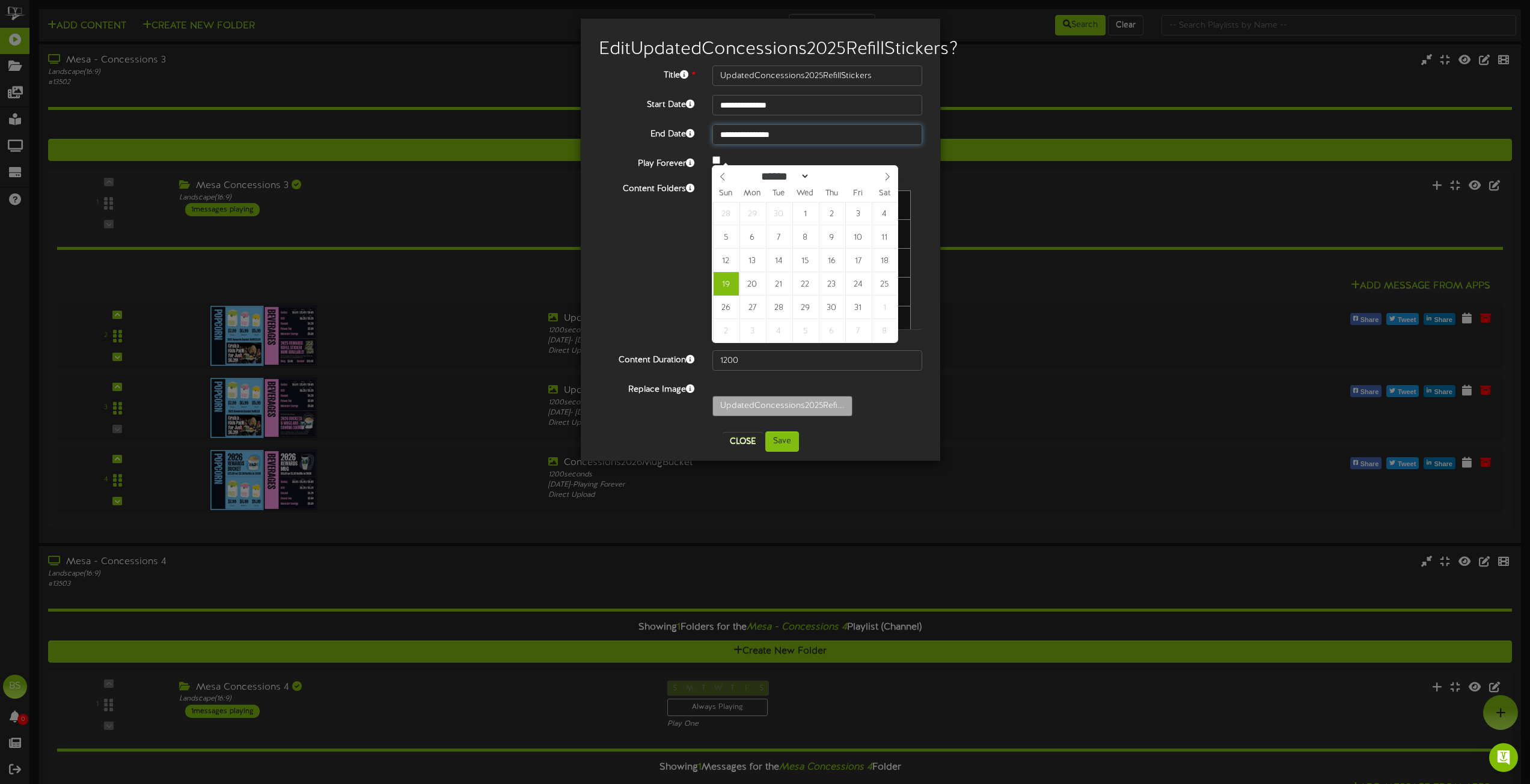
drag, startPoint x: 762, startPoint y: 151, endPoint x: 797, endPoint y: 165, distance: 37.7
click at [763, 145] on input "**********" at bounding box center [818, 134] width 210 height 21
type input "**********"
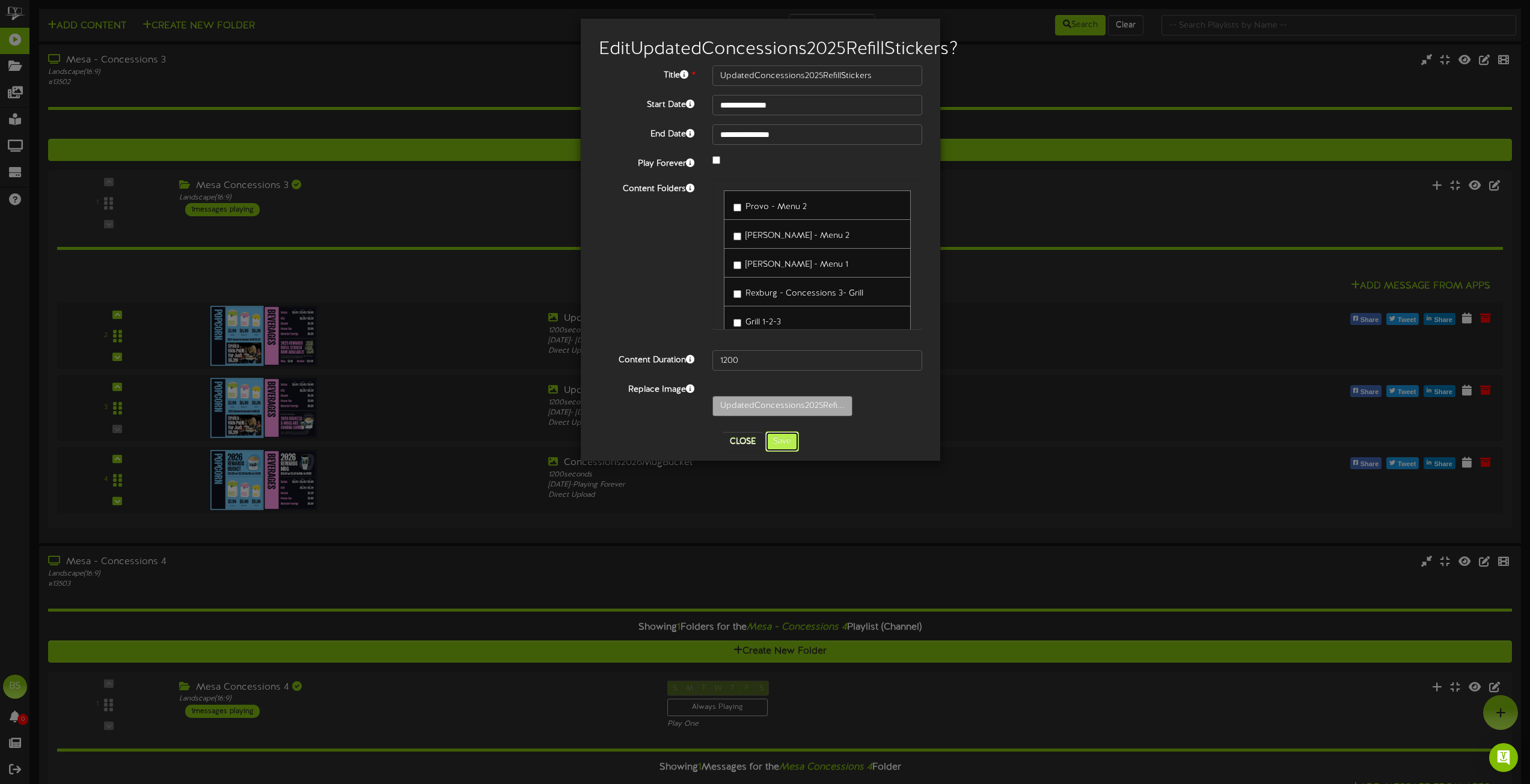
click at [778, 452] on button "Save" at bounding box center [782, 442] width 33 height 21
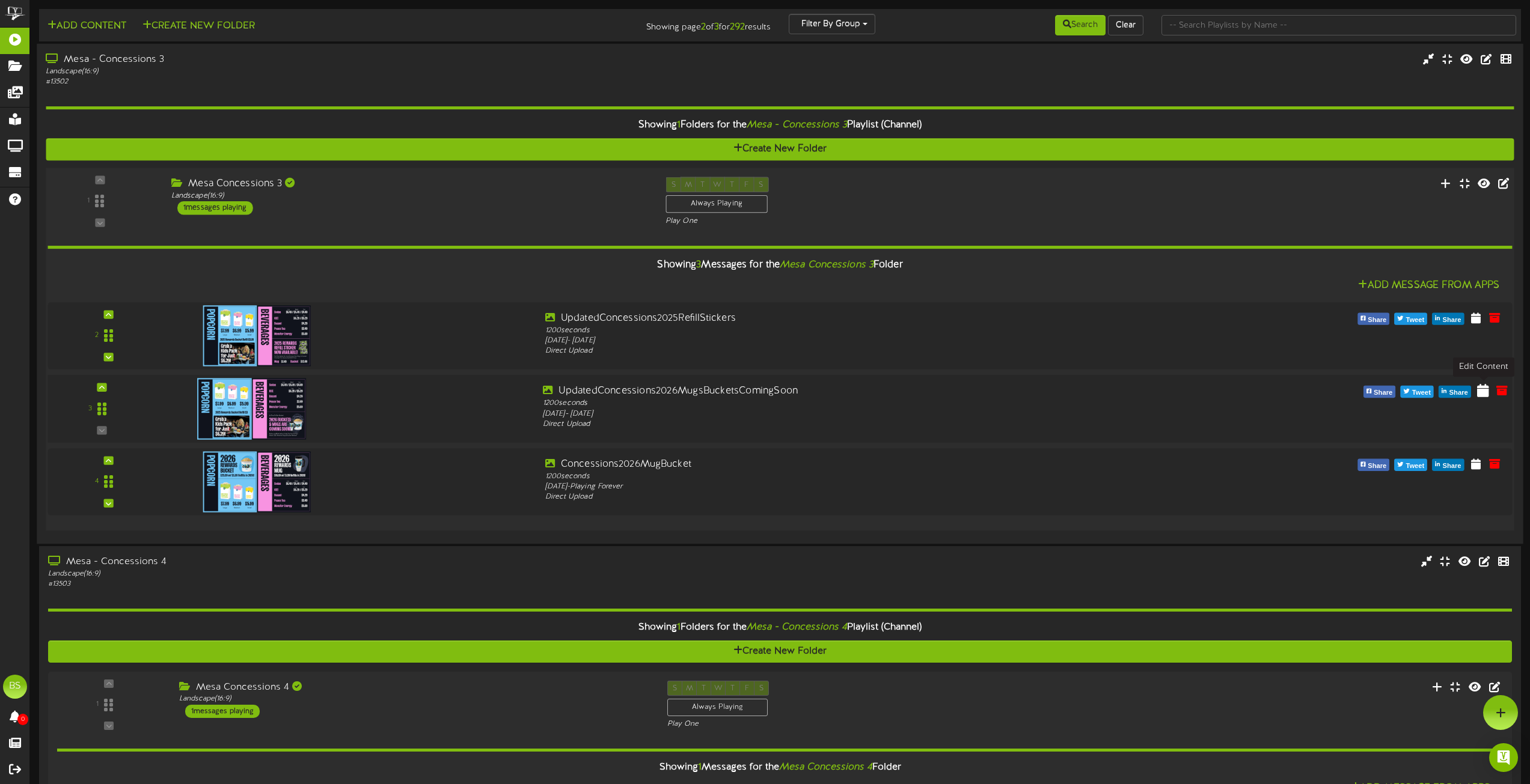
click at [1484, 392] on icon at bounding box center [1483, 390] width 12 height 13
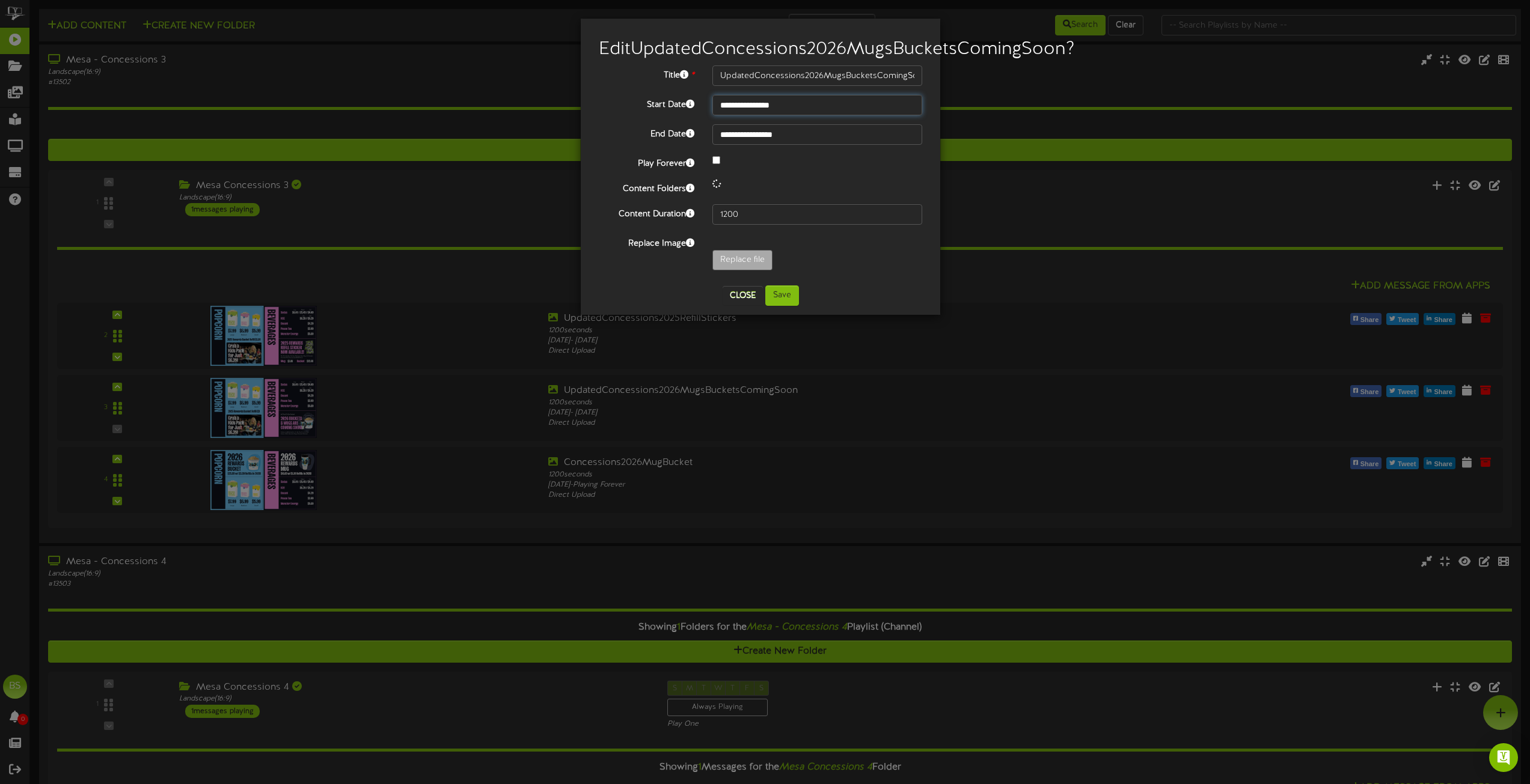
click at [775, 116] on input "**********" at bounding box center [818, 105] width 210 height 21
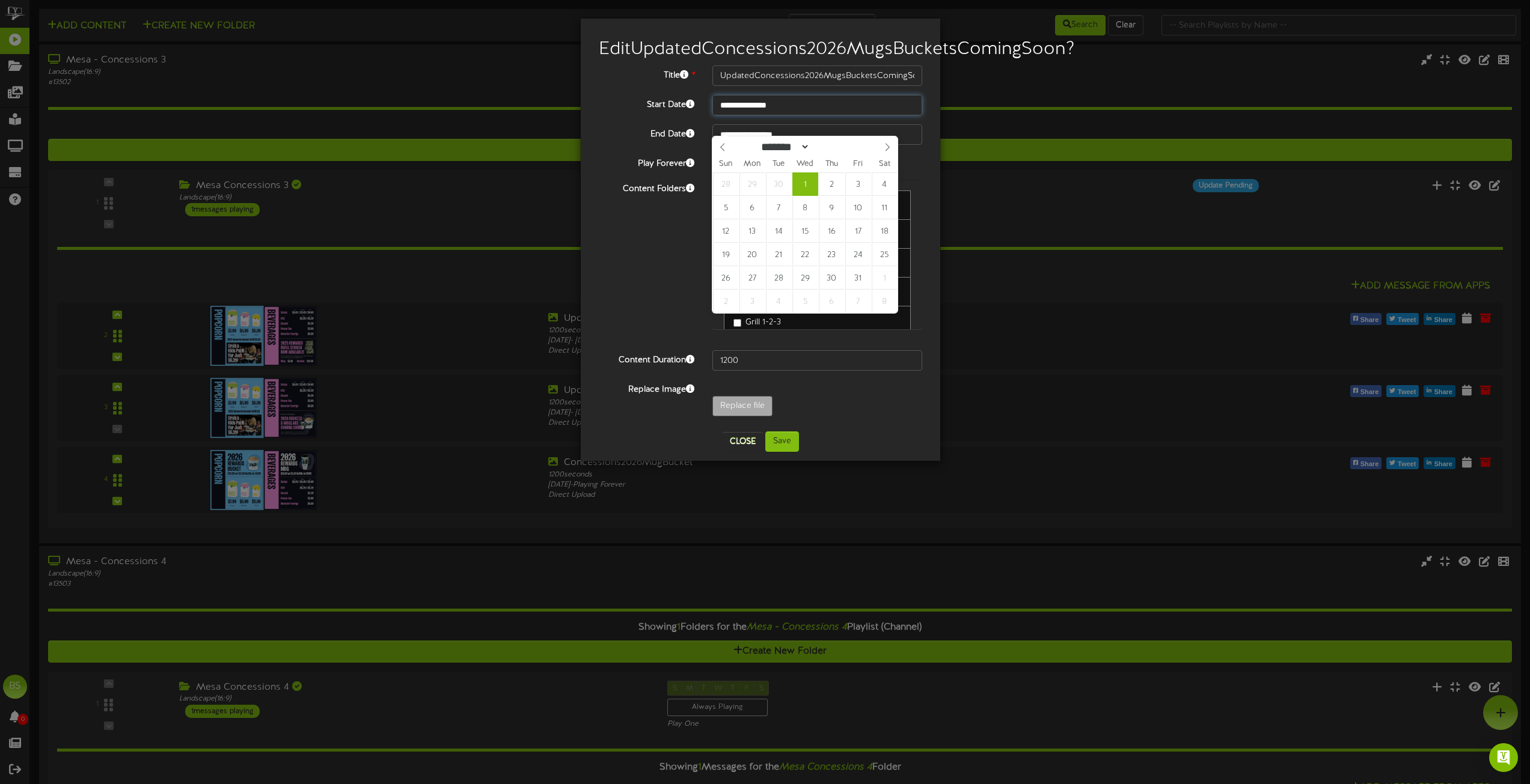
click at [793, 116] on input "**********" at bounding box center [818, 105] width 210 height 21
type input "**********"
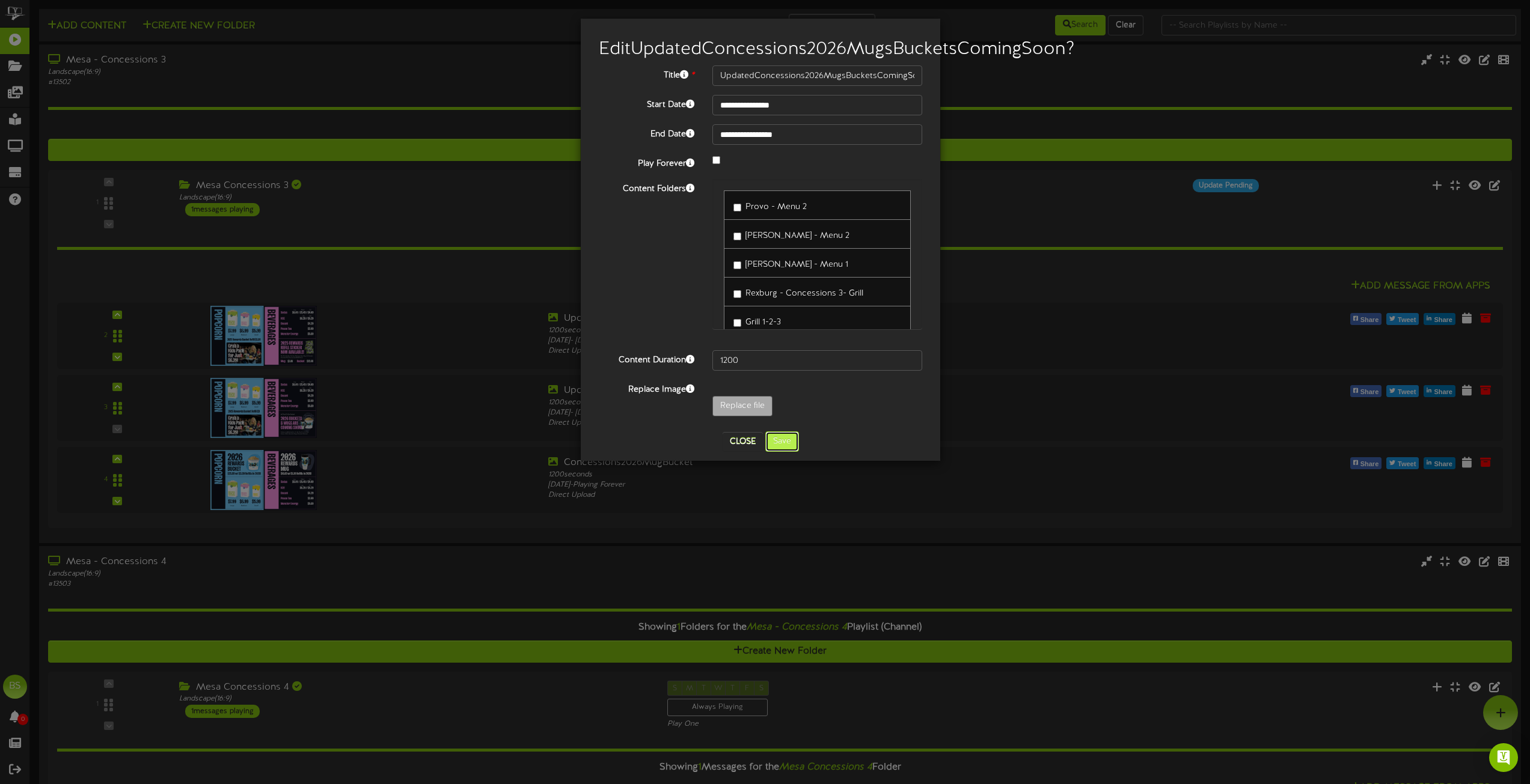
click at [781, 452] on button "Save" at bounding box center [782, 442] width 33 height 21
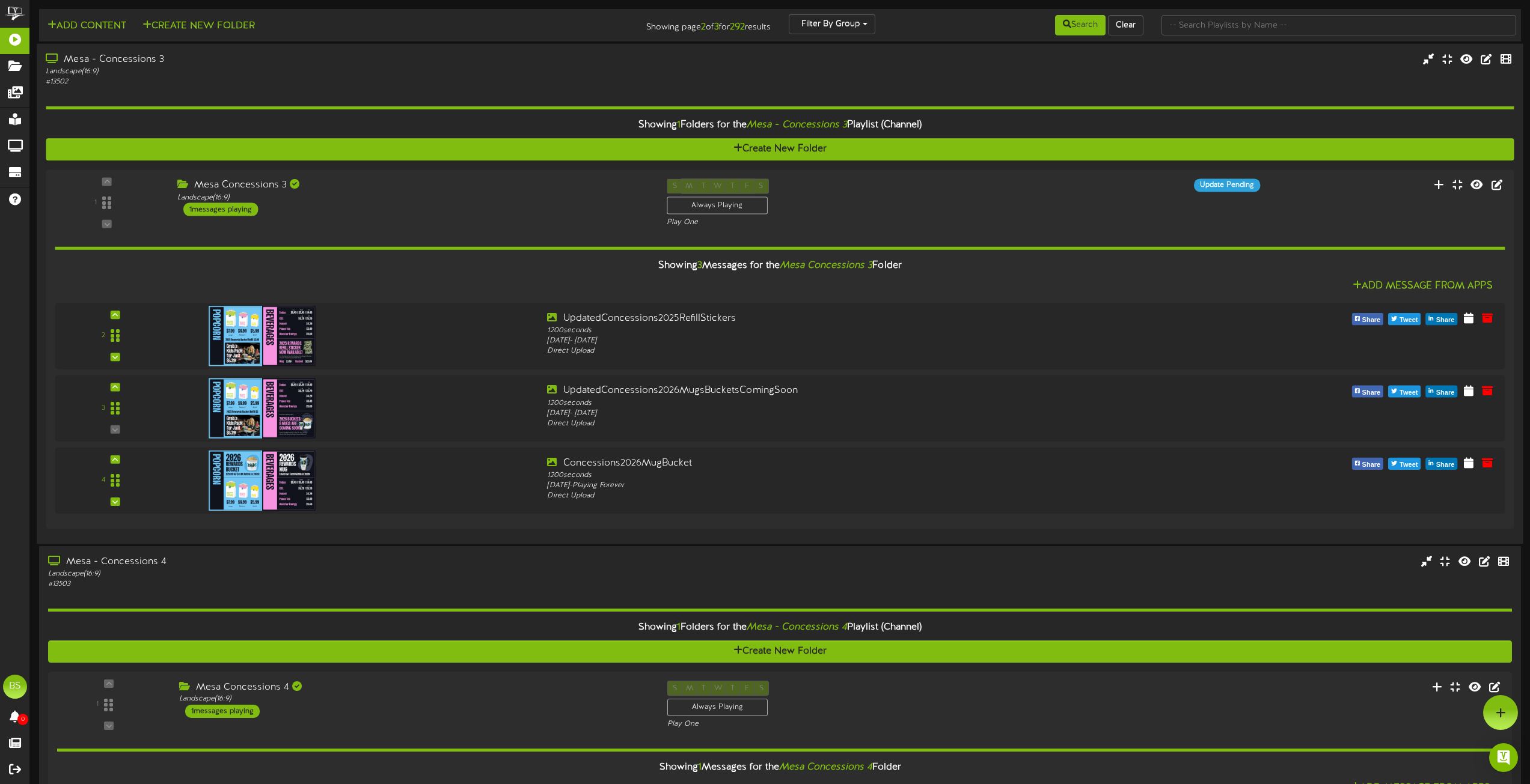
click at [141, 58] on div "Mesa - Concessions 3" at bounding box center [346, 60] width 601 height 14
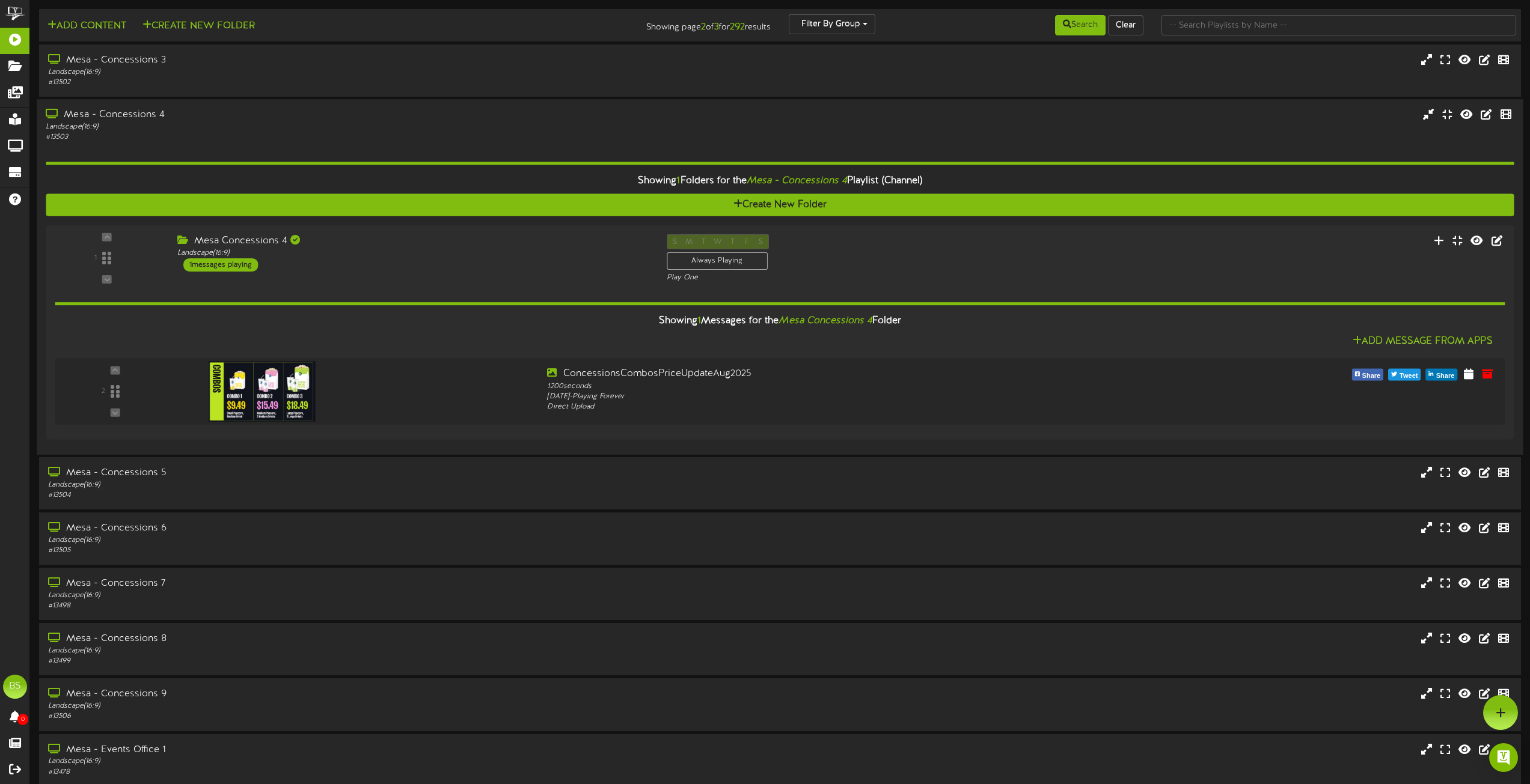
drag, startPoint x: 147, startPoint y: 116, endPoint x: 197, endPoint y: 130, distance: 51.9
click at [146, 116] on div "Mesa - Concessions 4" at bounding box center [346, 115] width 601 height 14
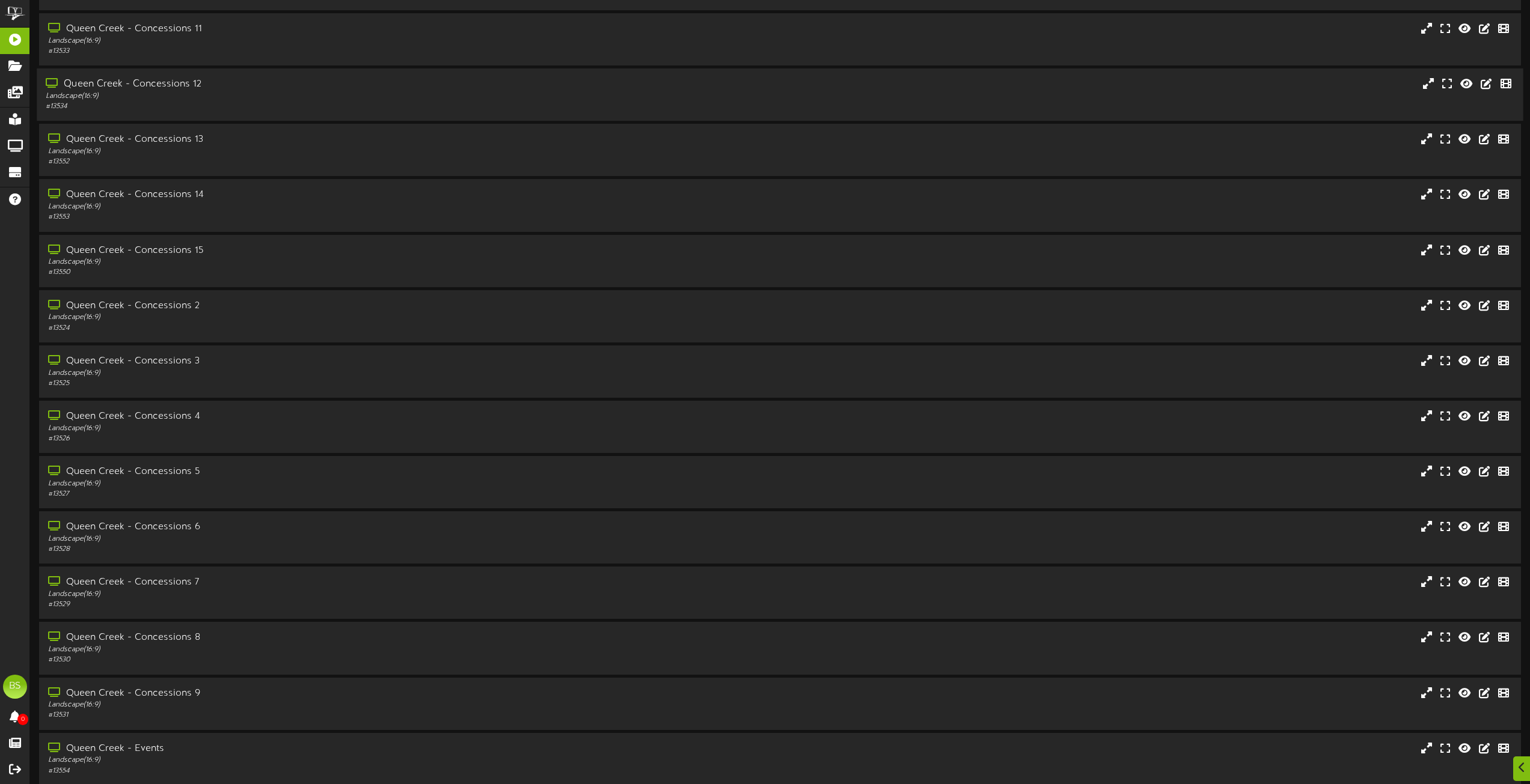
scroll to position [1862, 0]
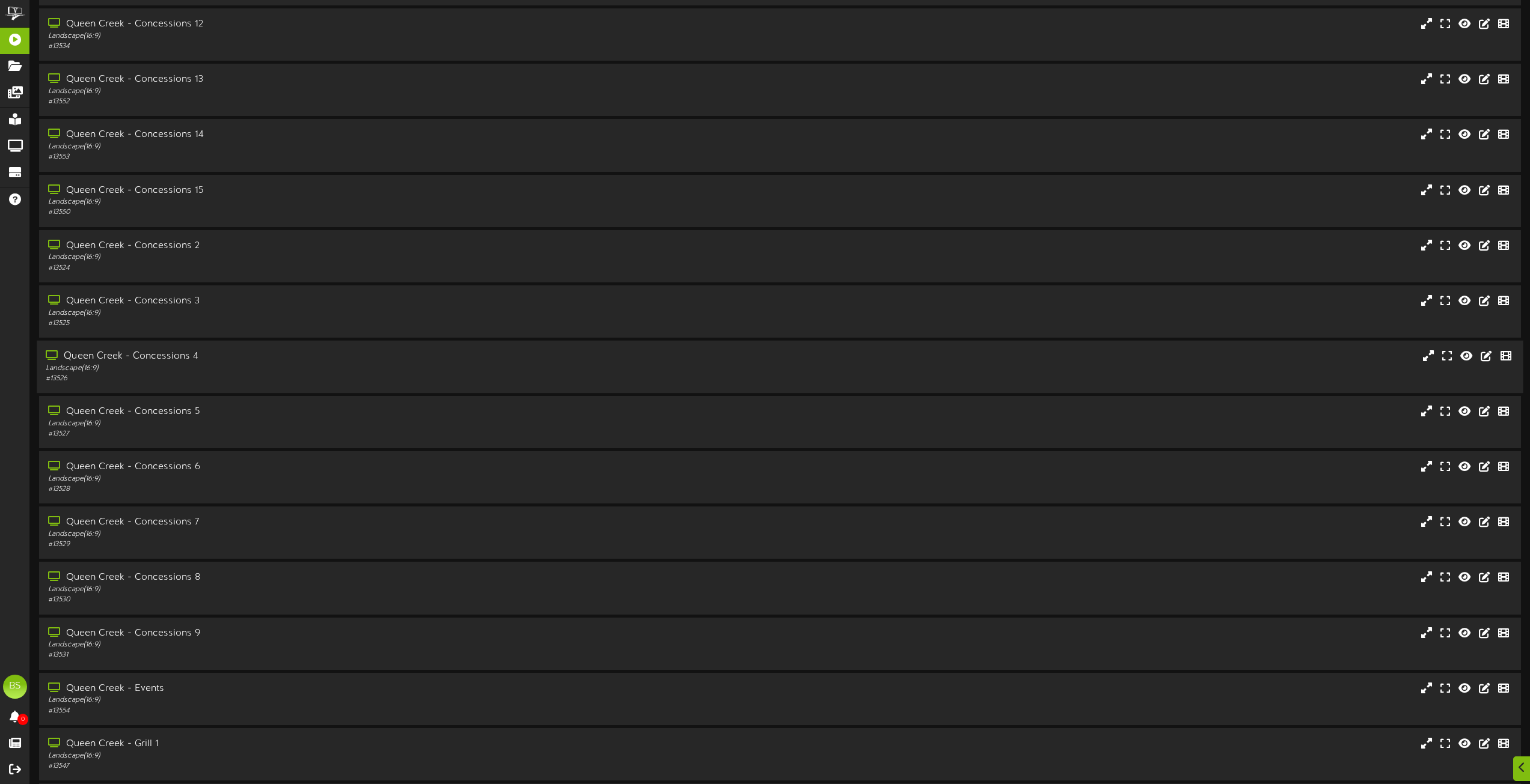
click at [186, 354] on div "Queen Creek - Concessions 4" at bounding box center [346, 356] width 601 height 14
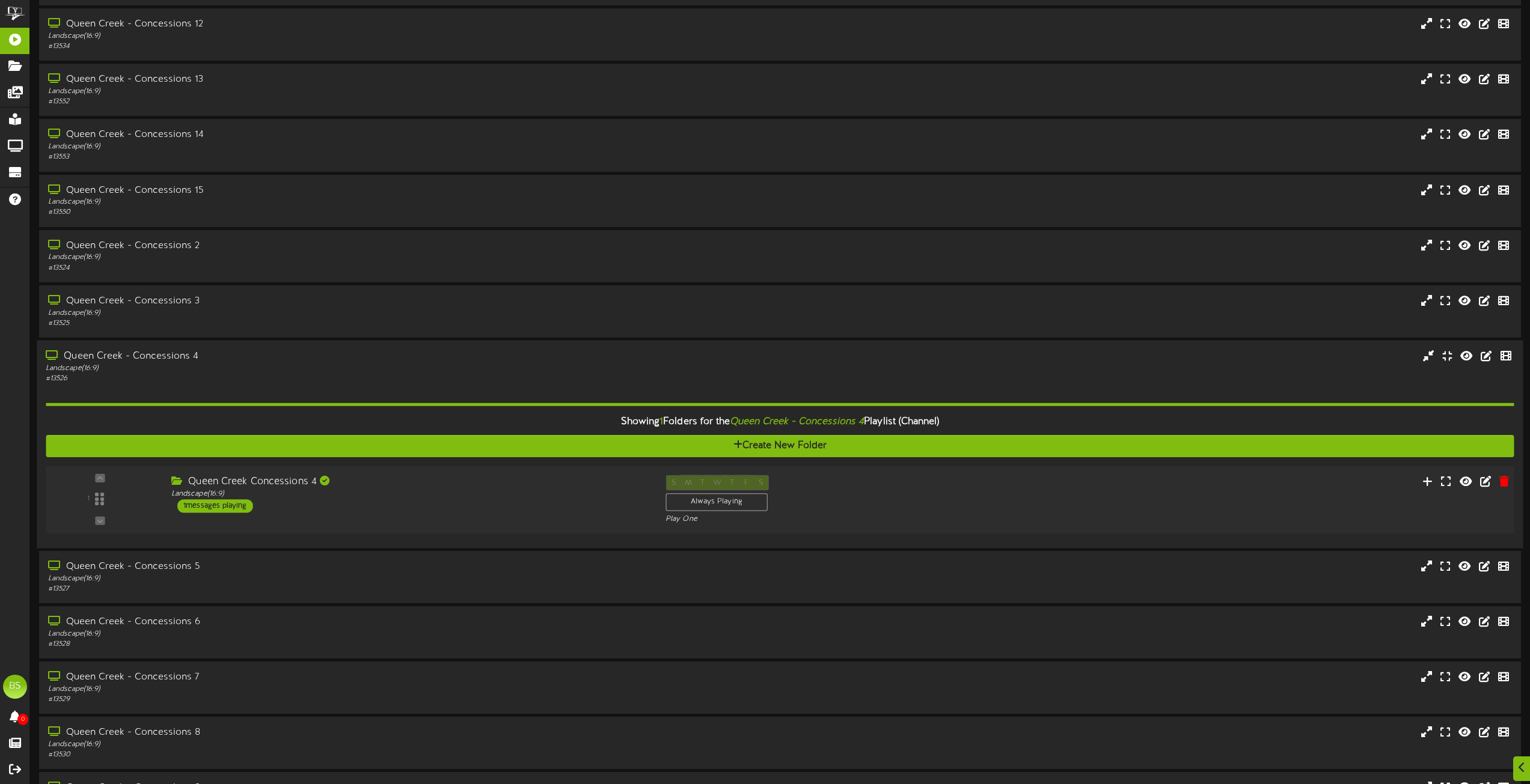
click at [232, 506] on div "1 messages playing" at bounding box center [215, 505] width 76 height 13
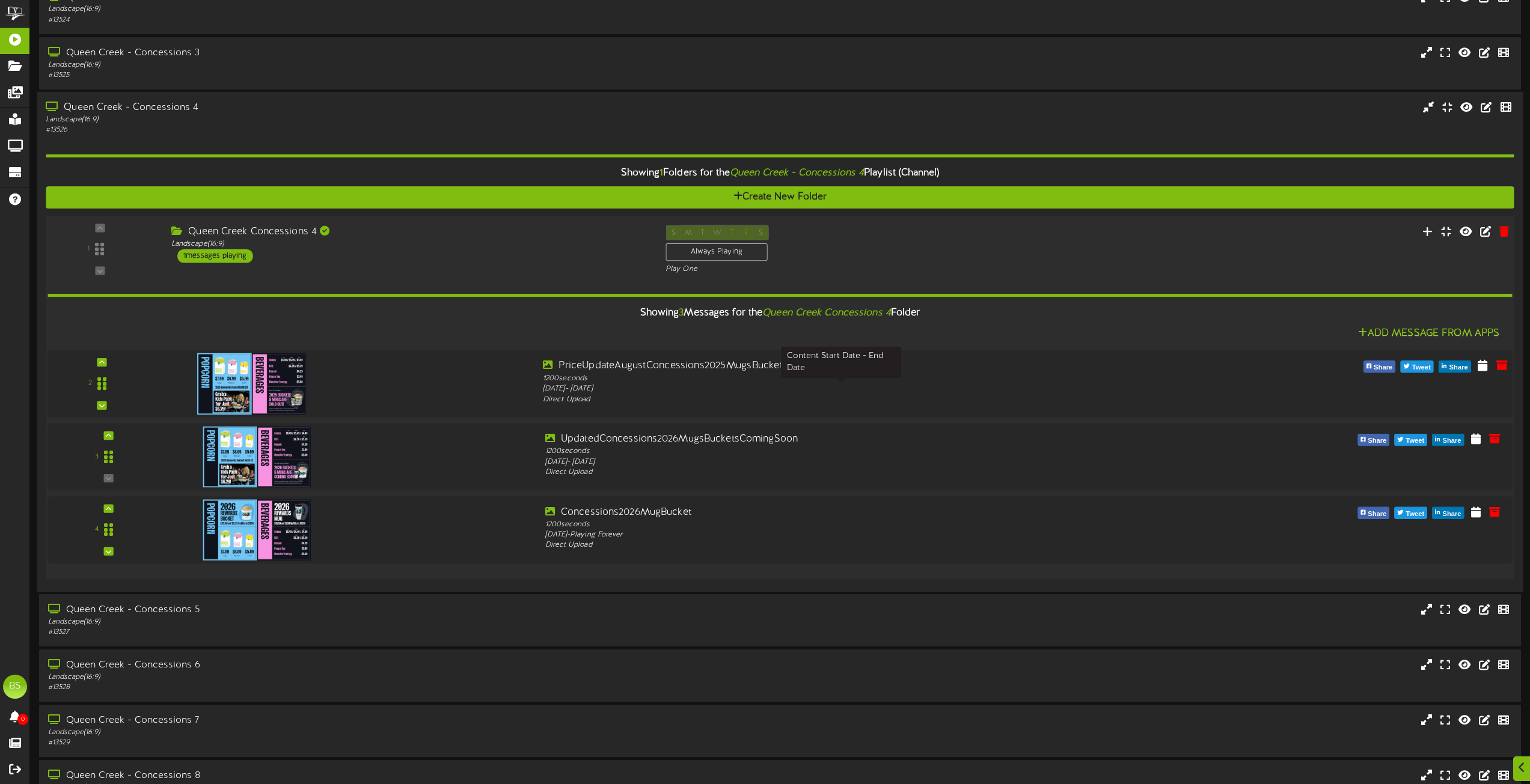
scroll to position [2223, 0]
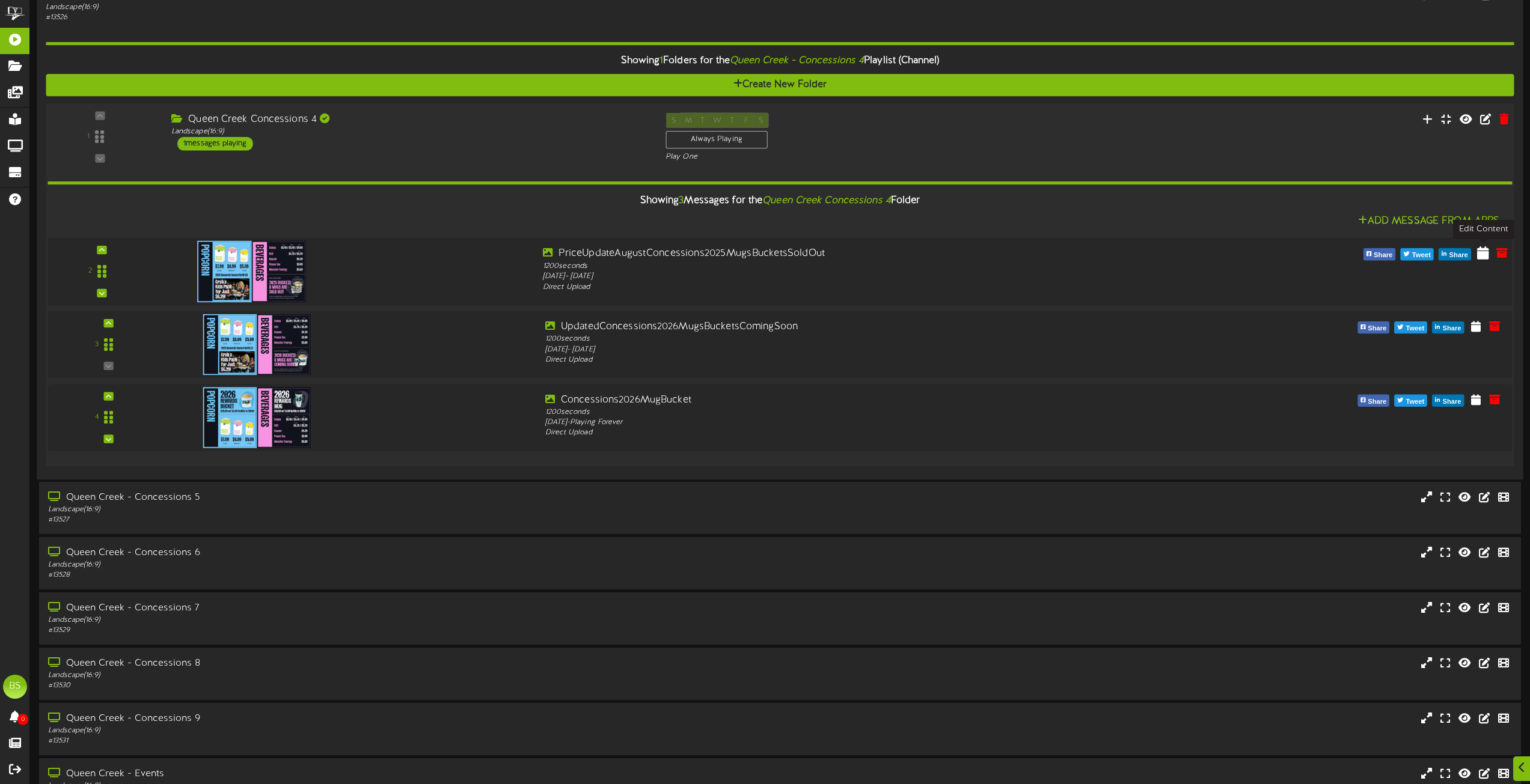
click at [1482, 254] on icon at bounding box center [1483, 251] width 12 height 13
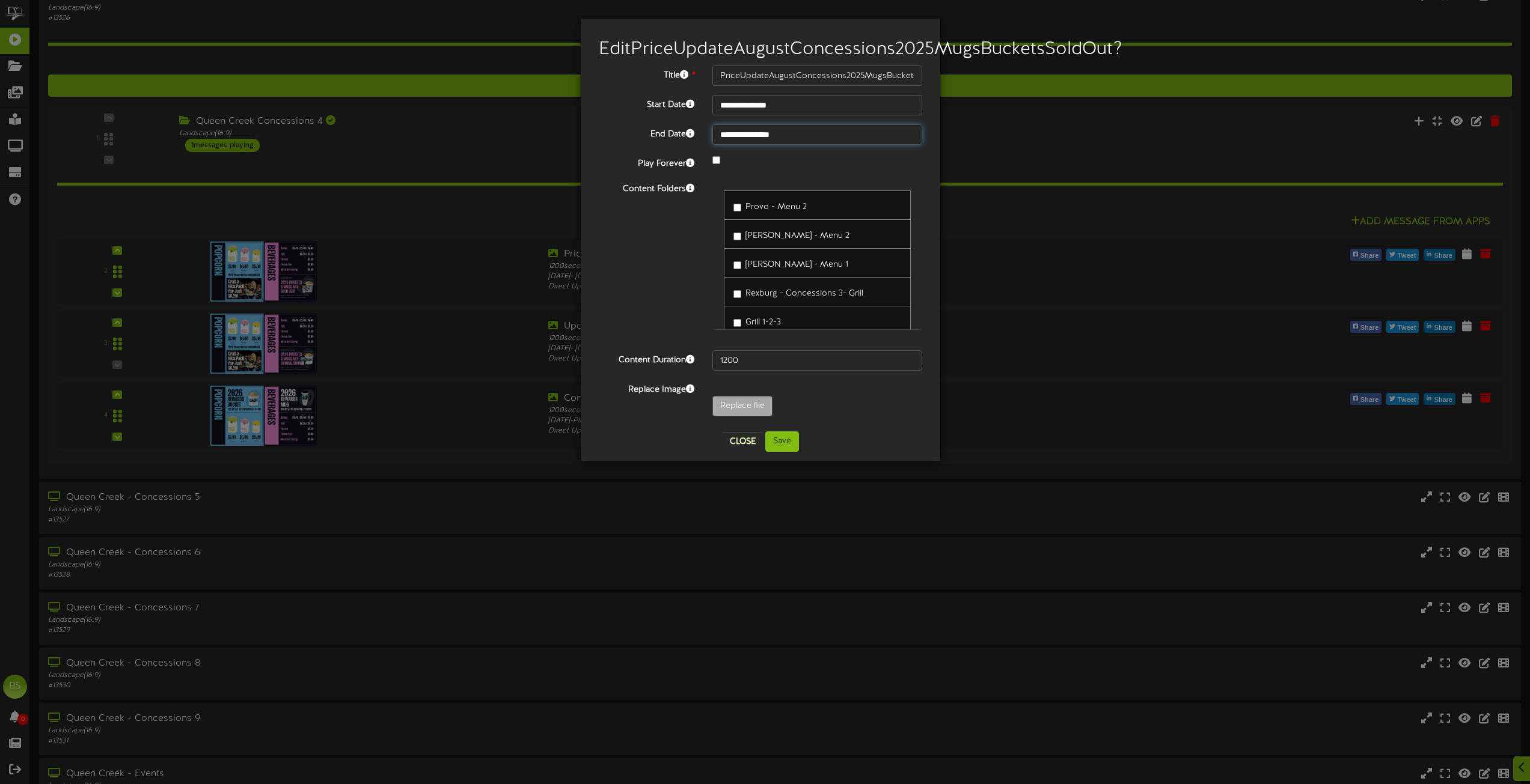
click at [790, 145] on input "**********" at bounding box center [818, 134] width 210 height 21
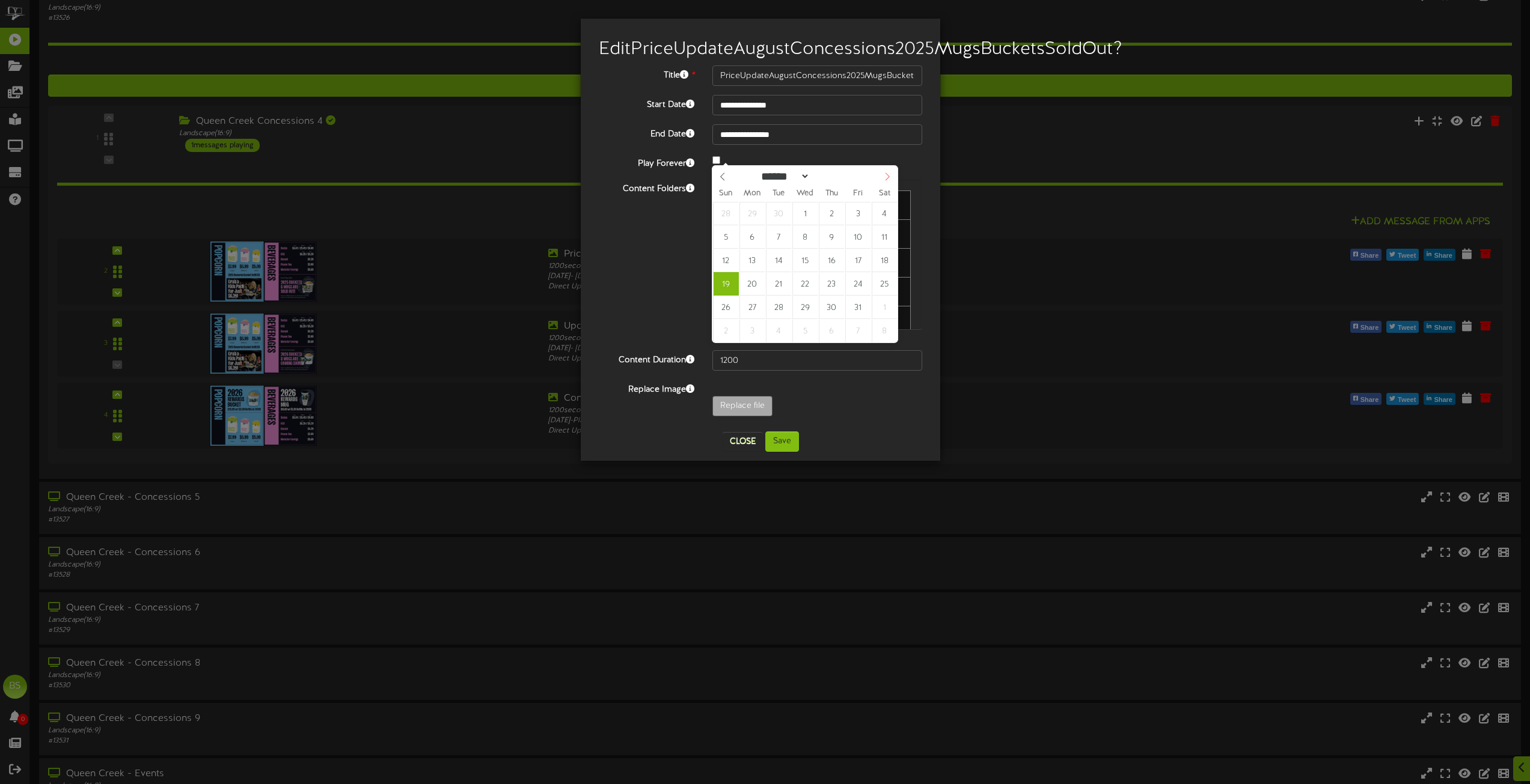
select select "**"
click at [886, 176] on icon at bounding box center [887, 177] width 4 height 8
type input "**********"
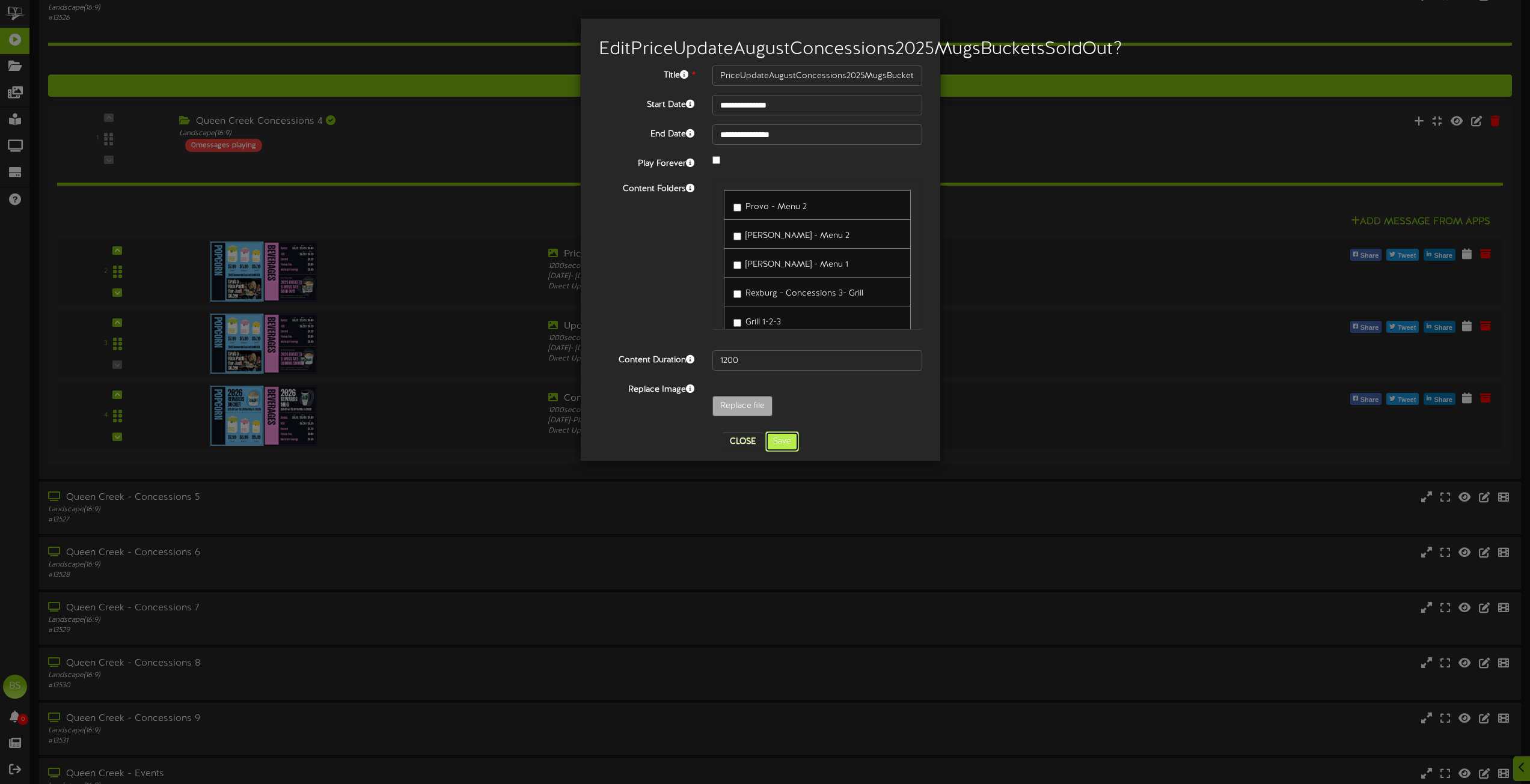
click at [785, 452] on button "Save" at bounding box center [782, 442] width 33 height 21
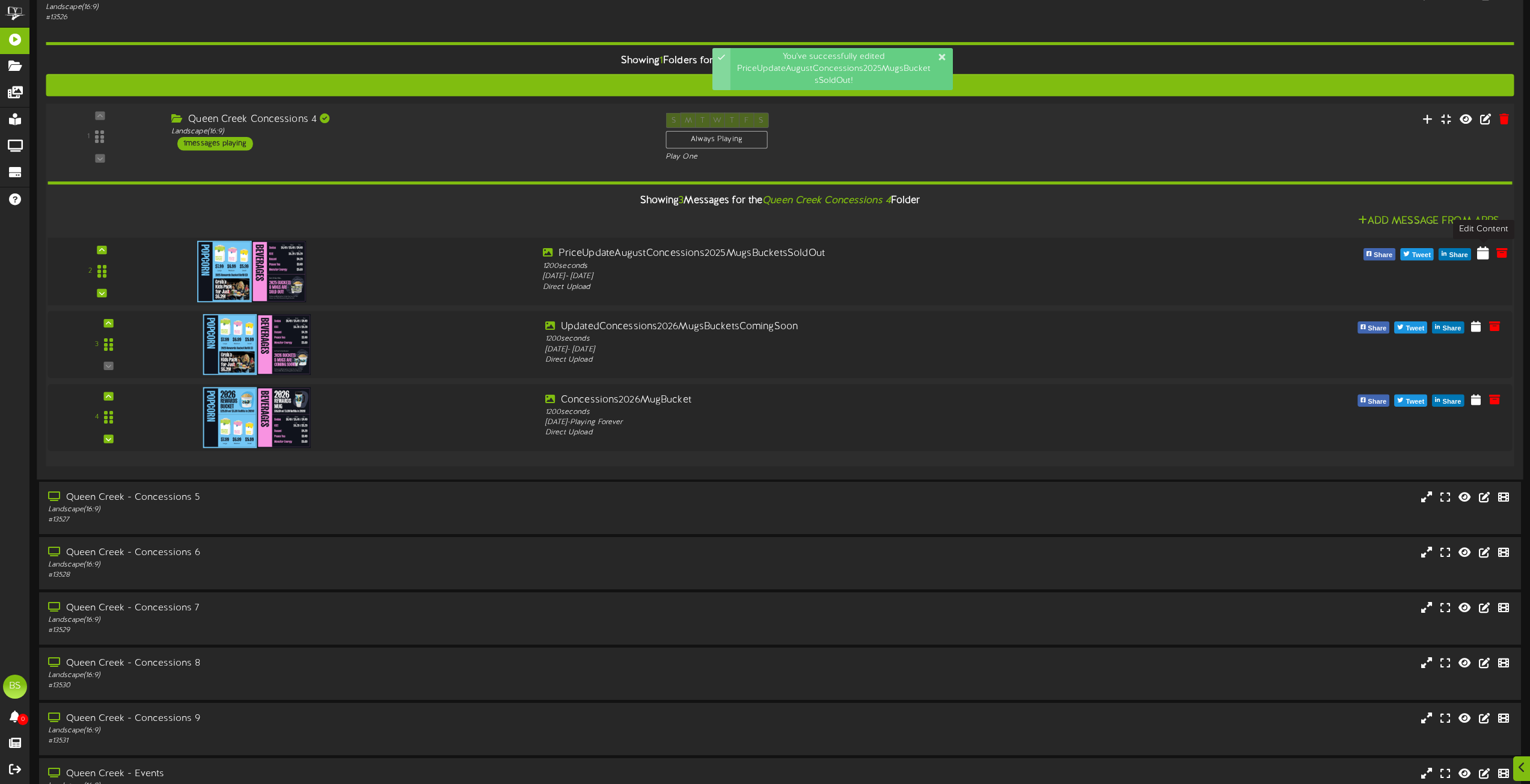
click at [1481, 255] on icon at bounding box center [1483, 251] width 12 height 13
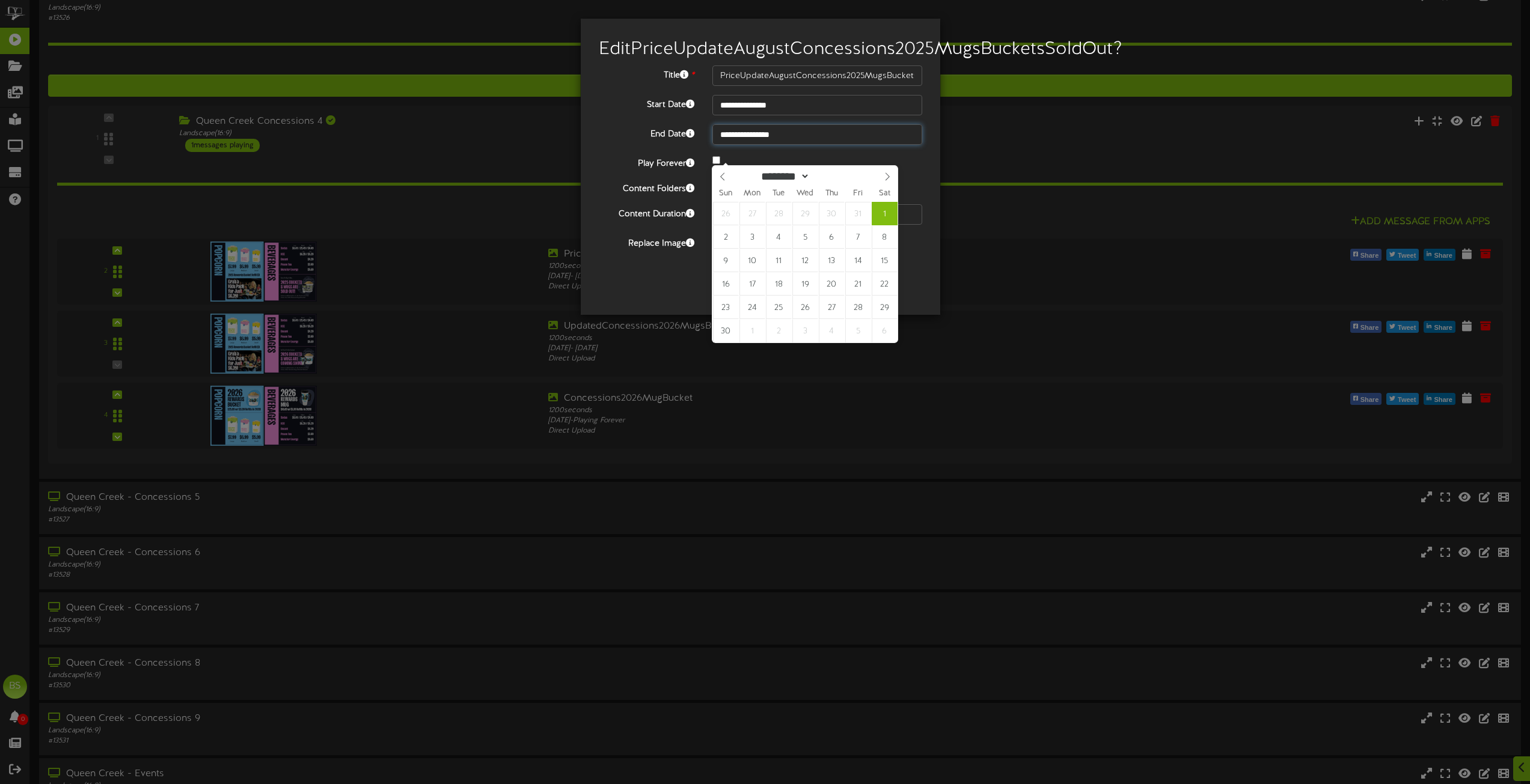
click at [777, 145] on input "**********" at bounding box center [818, 134] width 210 height 21
type input "**********"
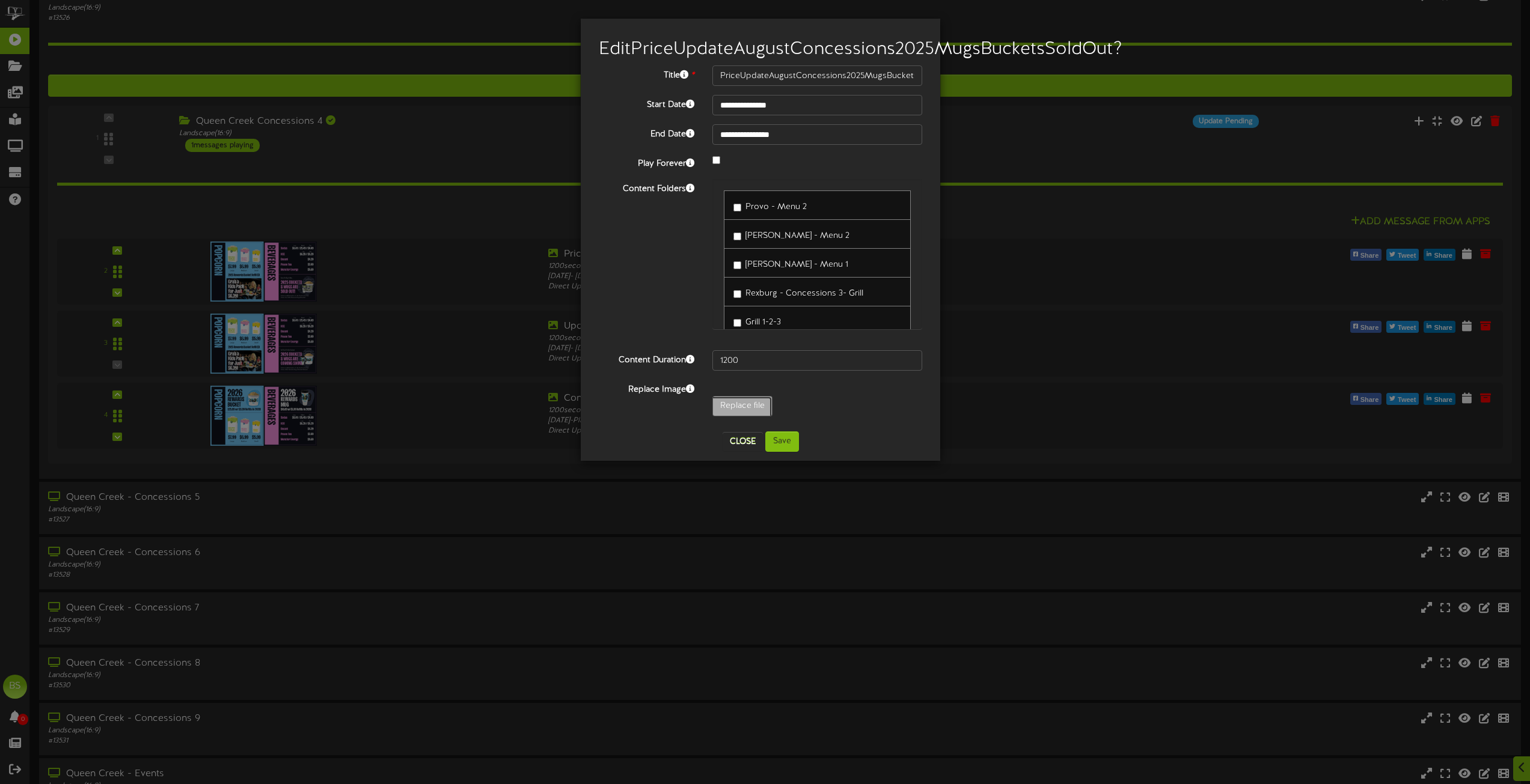
click at [747, 424] on input "Replace file" at bounding box center [118, 440] width 1308 height 86
type input "**********"
type input "UpdatedConcessions2025RefillStickers"
drag, startPoint x: 780, startPoint y: 461, endPoint x: 777, endPoint y: 467, distance: 6.7
click at [777, 452] on button "Save" at bounding box center [782, 442] width 33 height 21
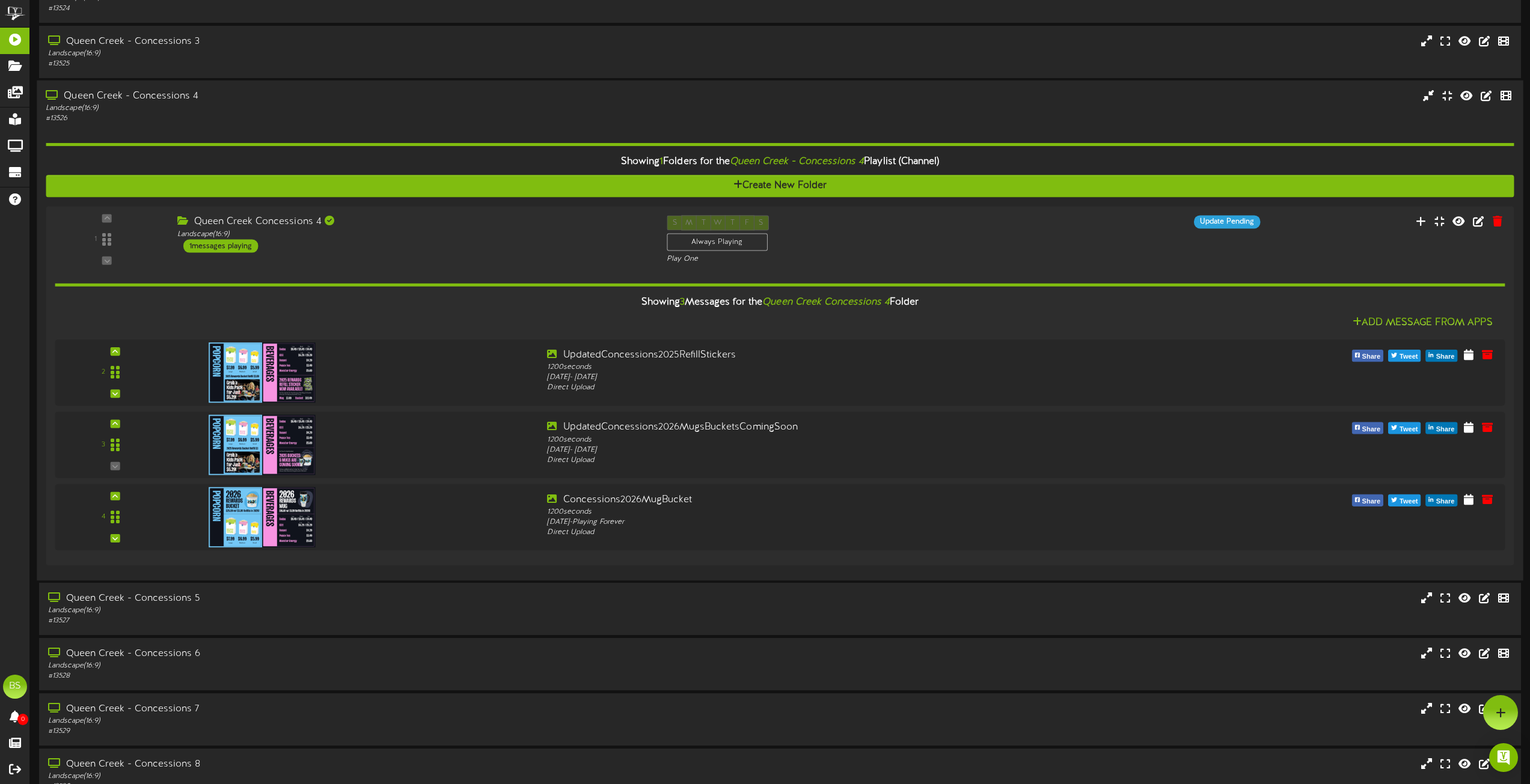
scroll to position [2103, 0]
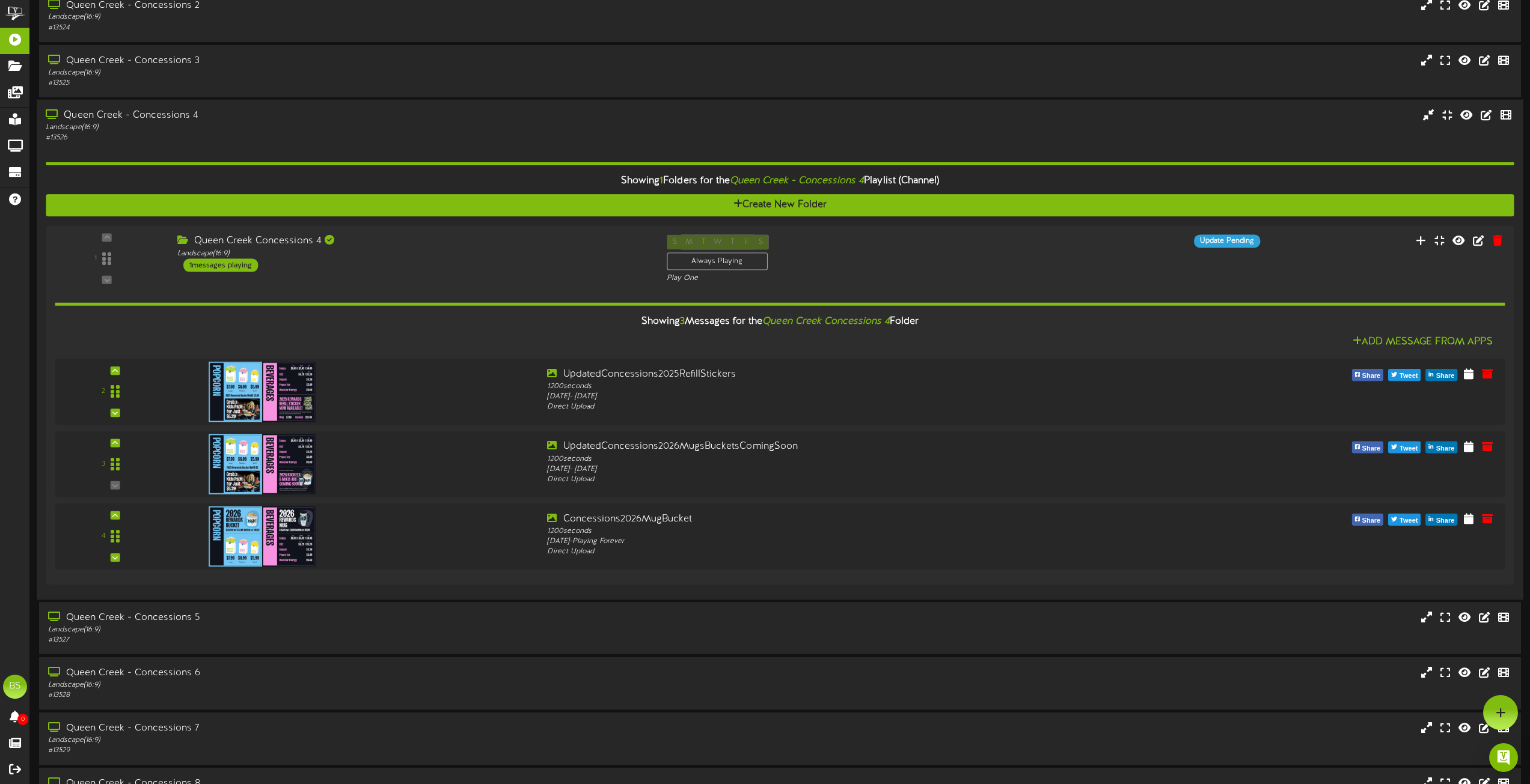
drag, startPoint x: 162, startPoint y: 112, endPoint x: 168, endPoint y: 111, distance: 6.1
click at [162, 112] on div "Queen Creek - Concessions 4" at bounding box center [346, 116] width 601 height 14
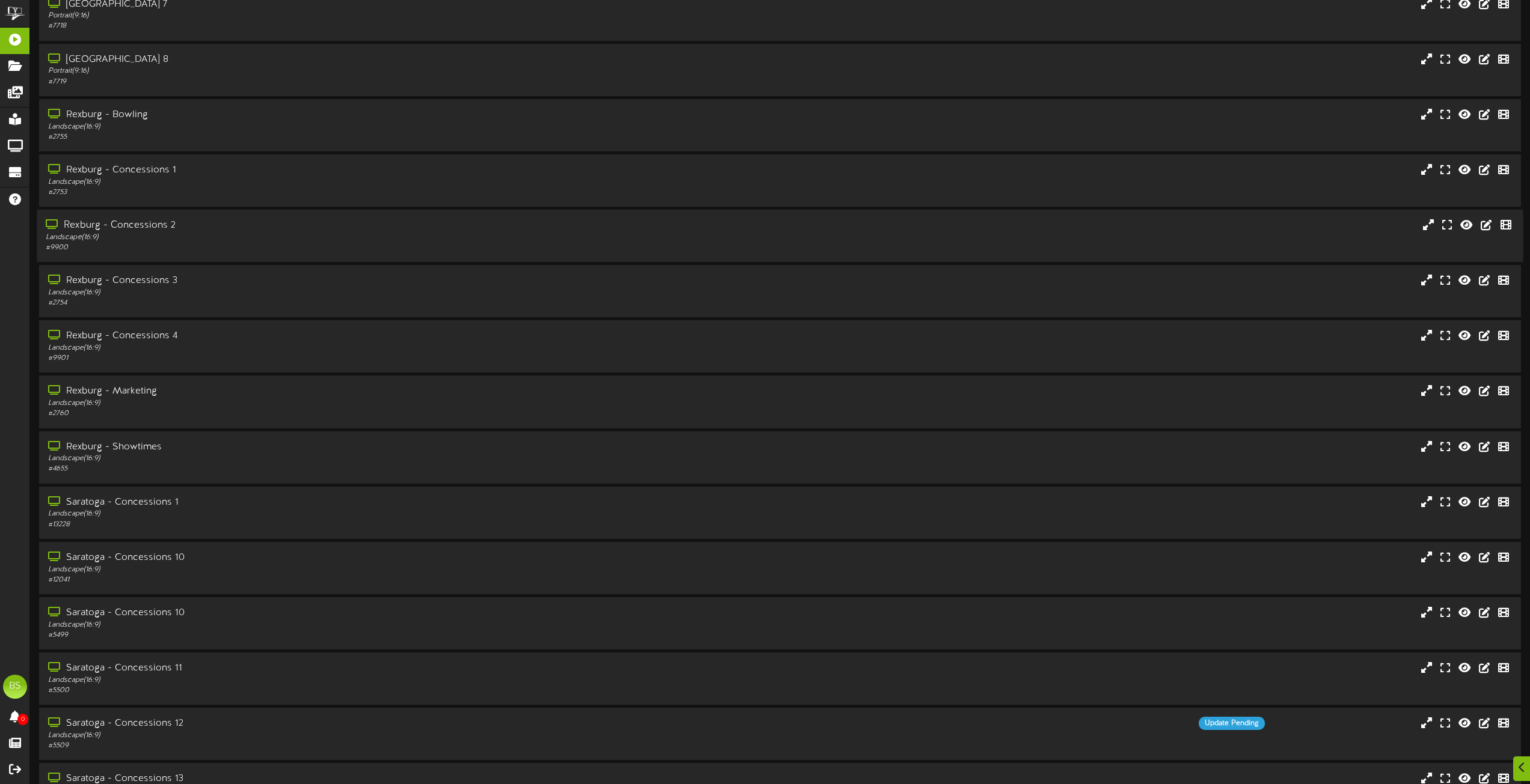
scroll to position [3425, 0]
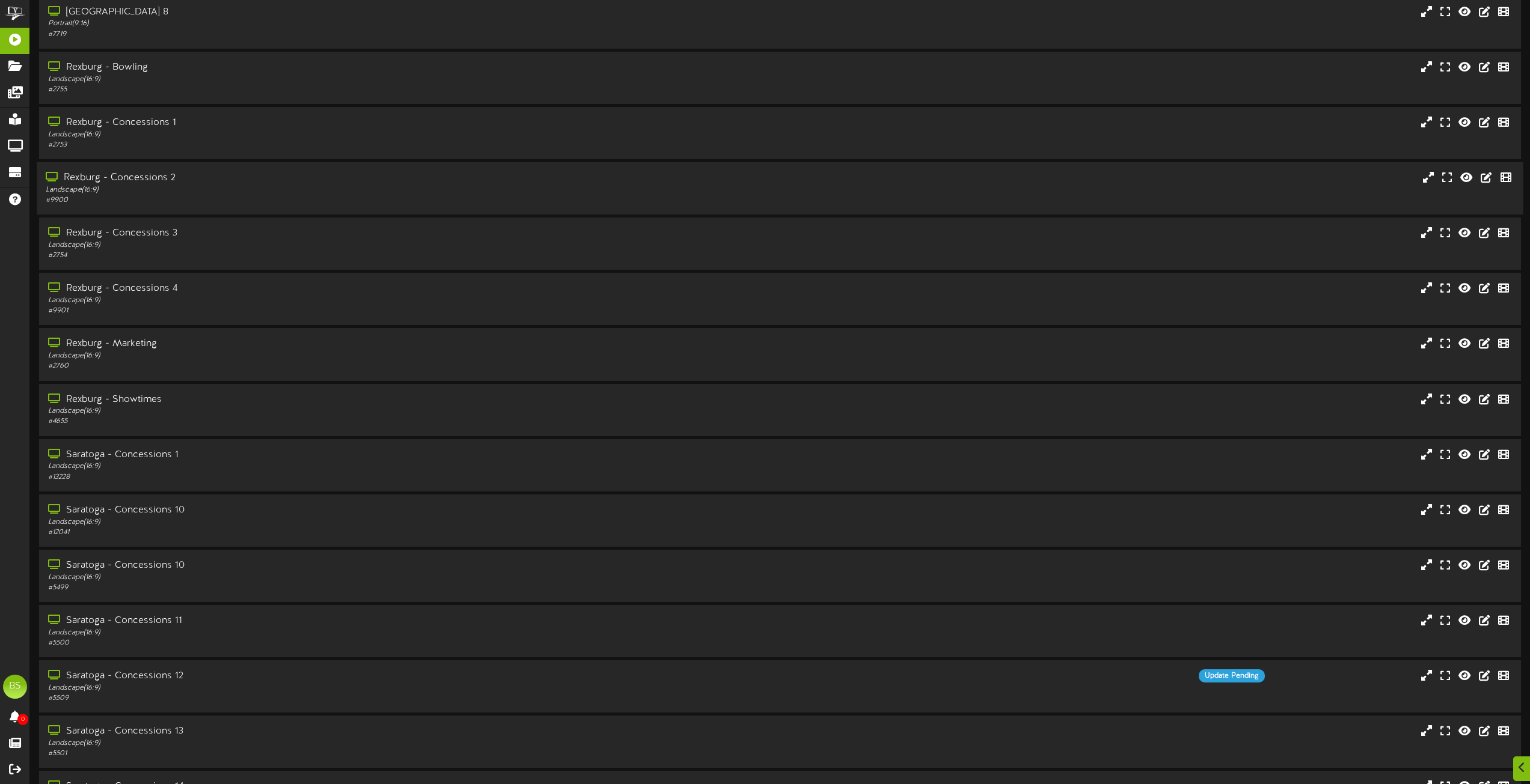
click at [162, 178] on div "Rexburg - Concessions 2" at bounding box center [346, 179] width 601 height 14
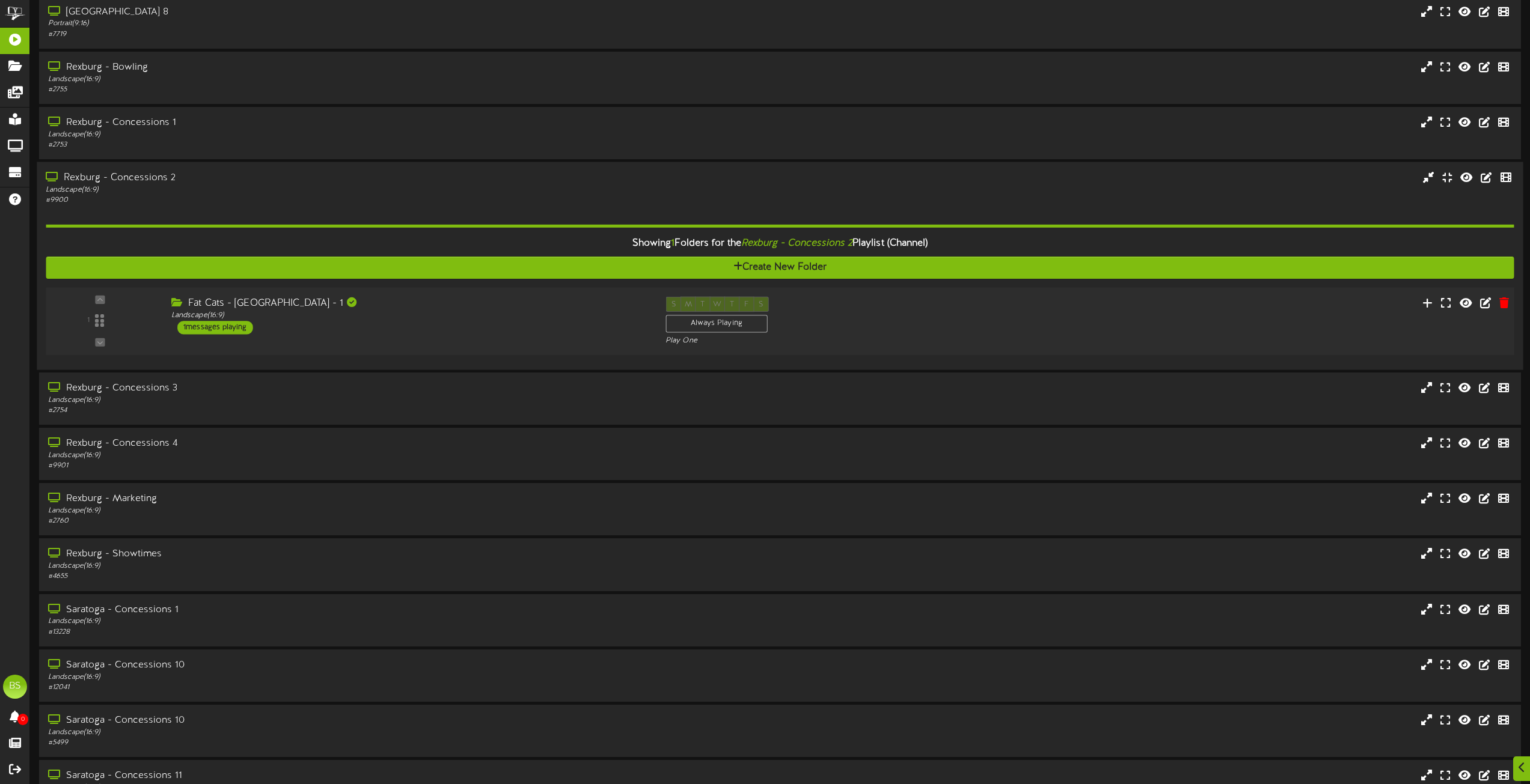
drag, startPoint x: 227, startPoint y: 325, endPoint x: 277, endPoint y: 321, distance: 50.2
click at [228, 325] on div "1 messages playing" at bounding box center [215, 327] width 76 height 13
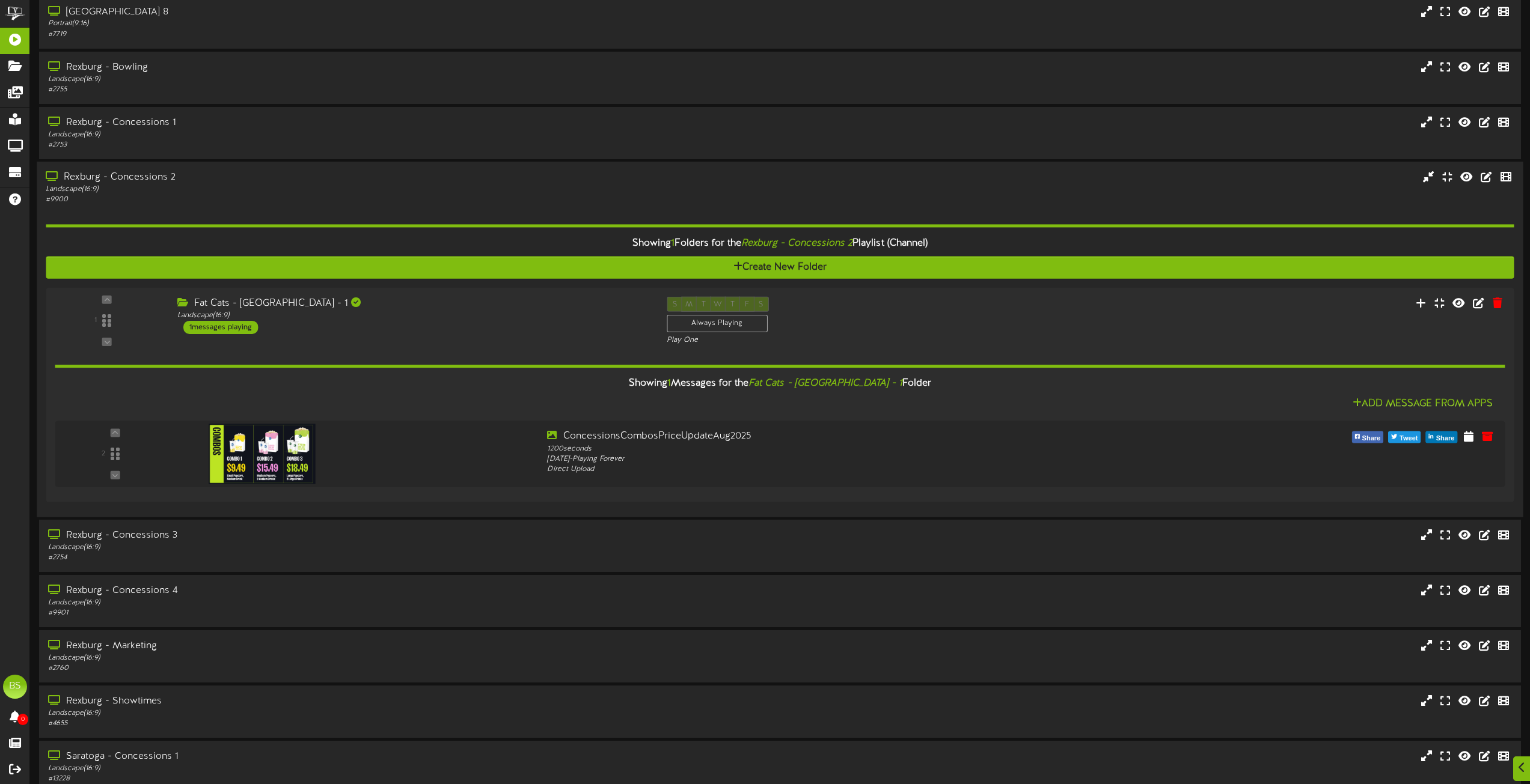
click at [141, 178] on div "Rexburg - Concessions 2" at bounding box center [346, 178] width 601 height 14
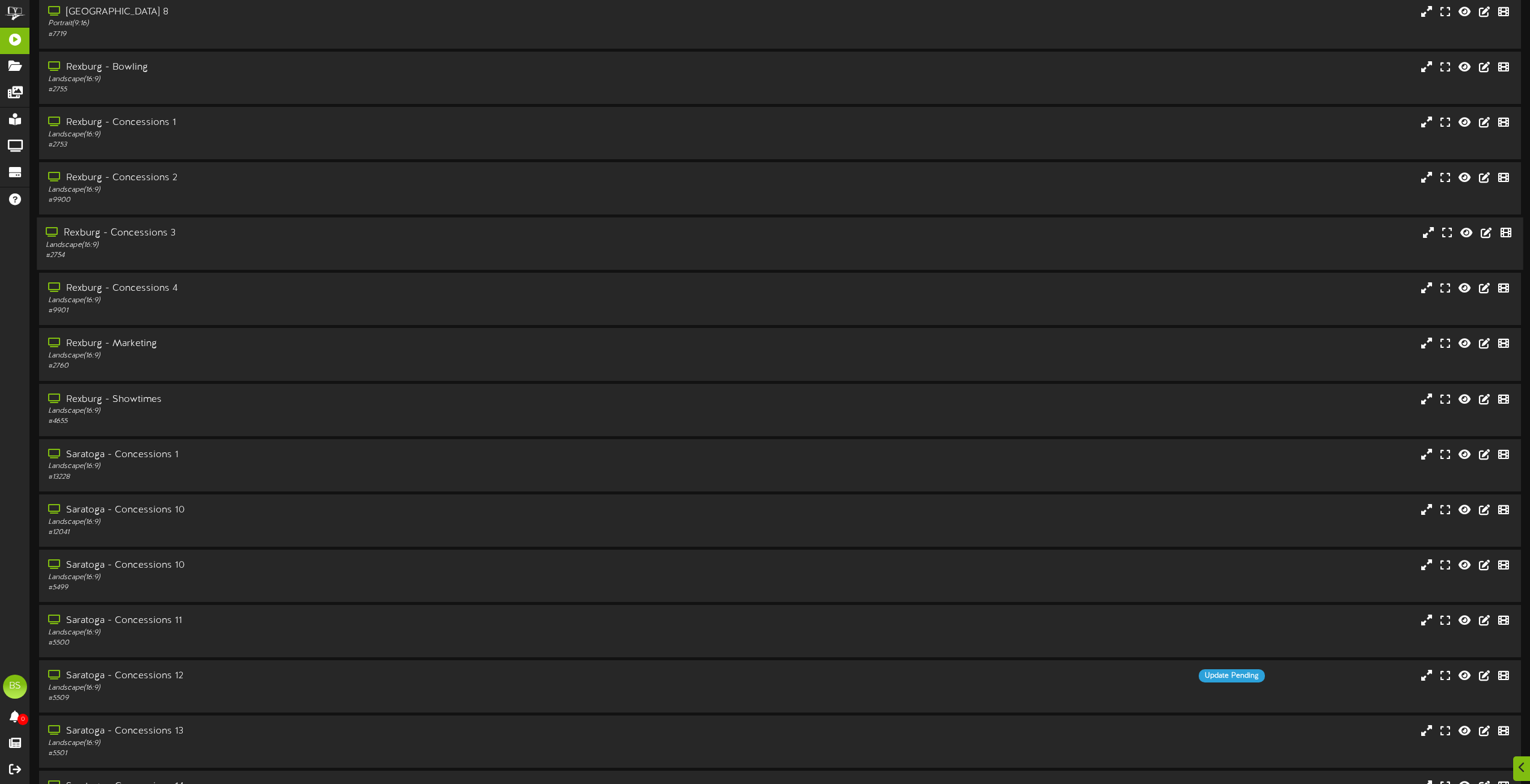
drag, startPoint x: 160, startPoint y: 236, endPoint x: 186, endPoint y: 241, distance: 26.5
click at [161, 236] on div "Rexburg - Concessions 3" at bounding box center [346, 234] width 601 height 14
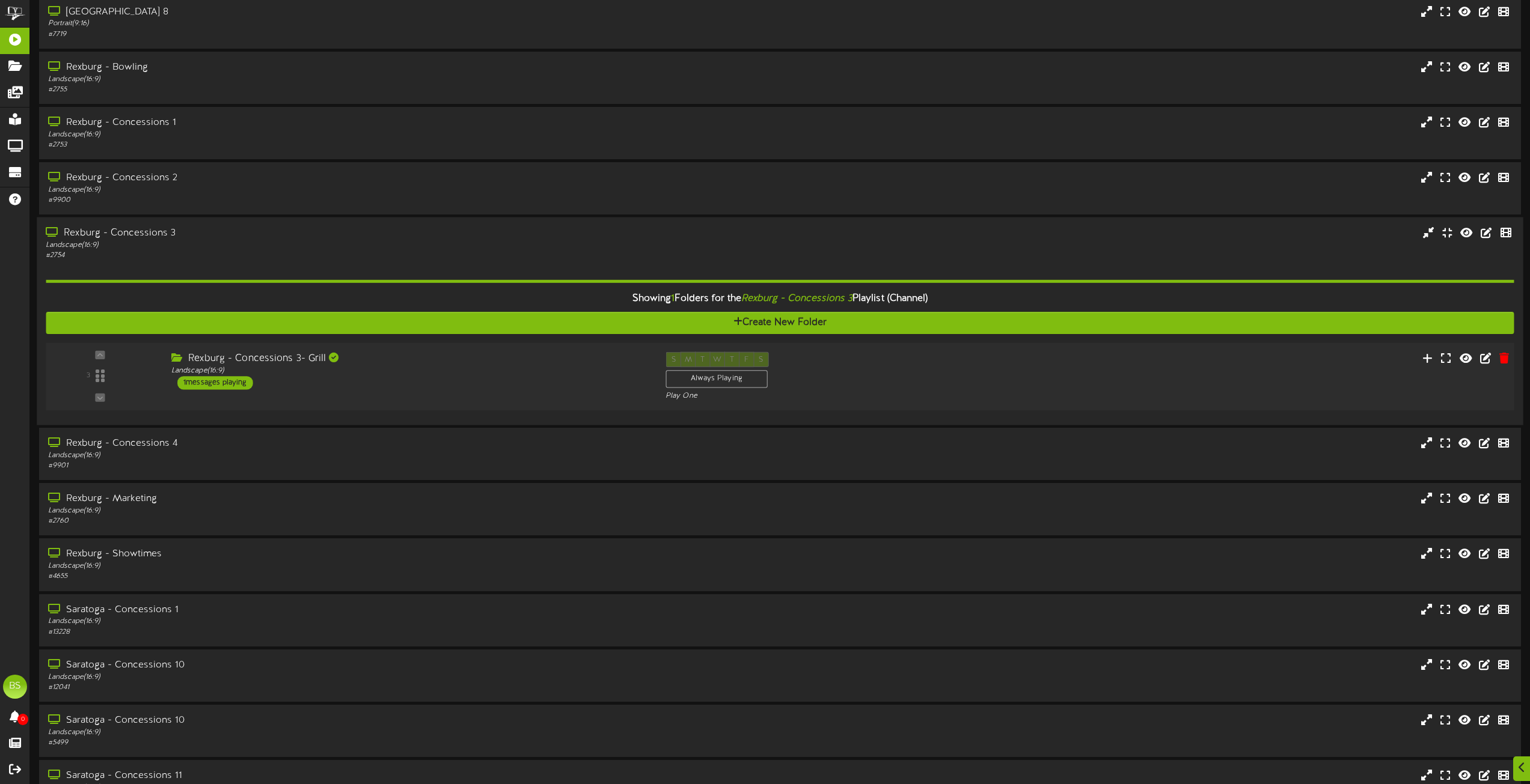
click at [229, 382] on div "1 messages playing" at bounding box center [215, 382] width 76 height 13
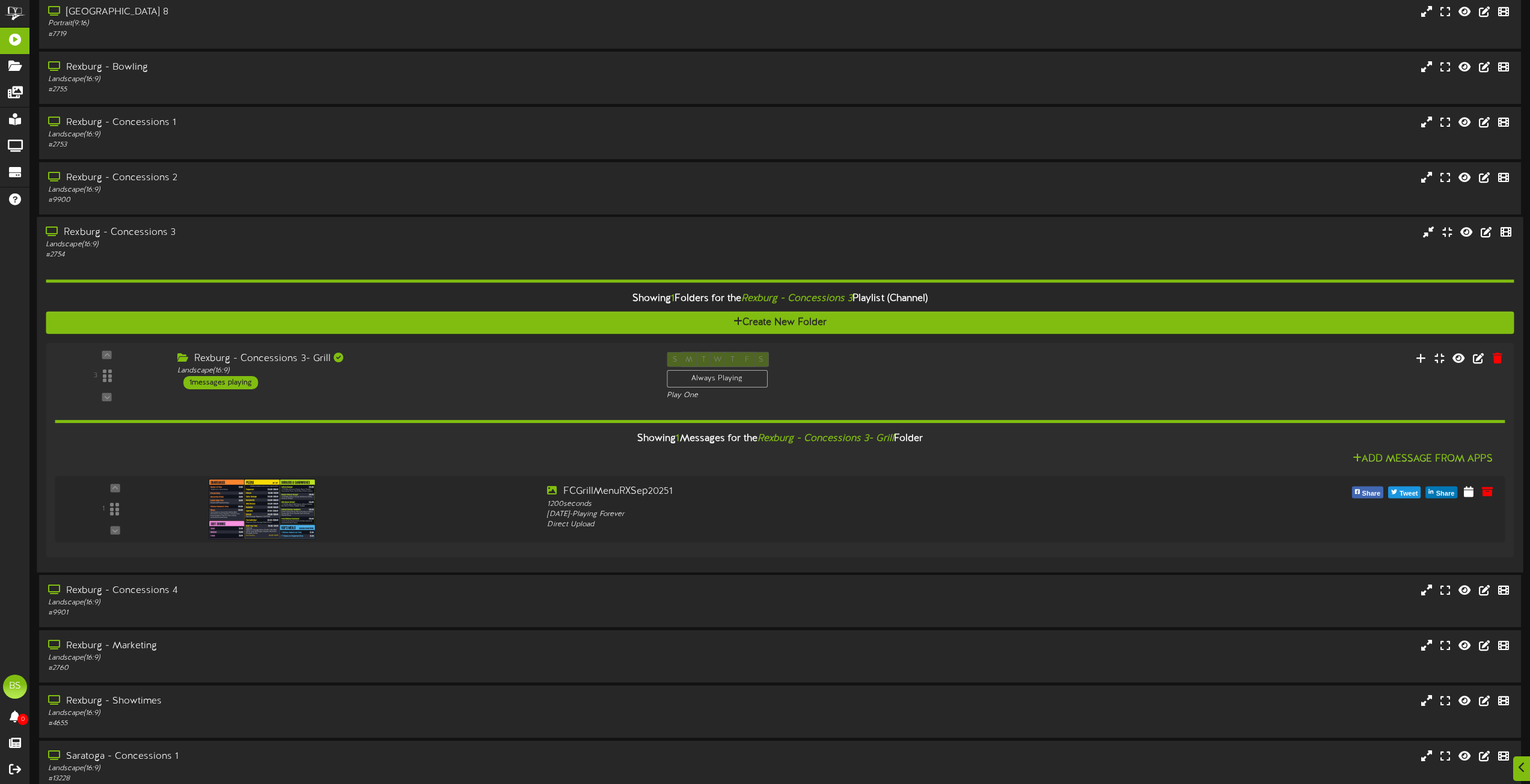
click at [143, 228] on div "Rexburg - Concessions 3" at bounding box center [346, 233] width 601 height 14
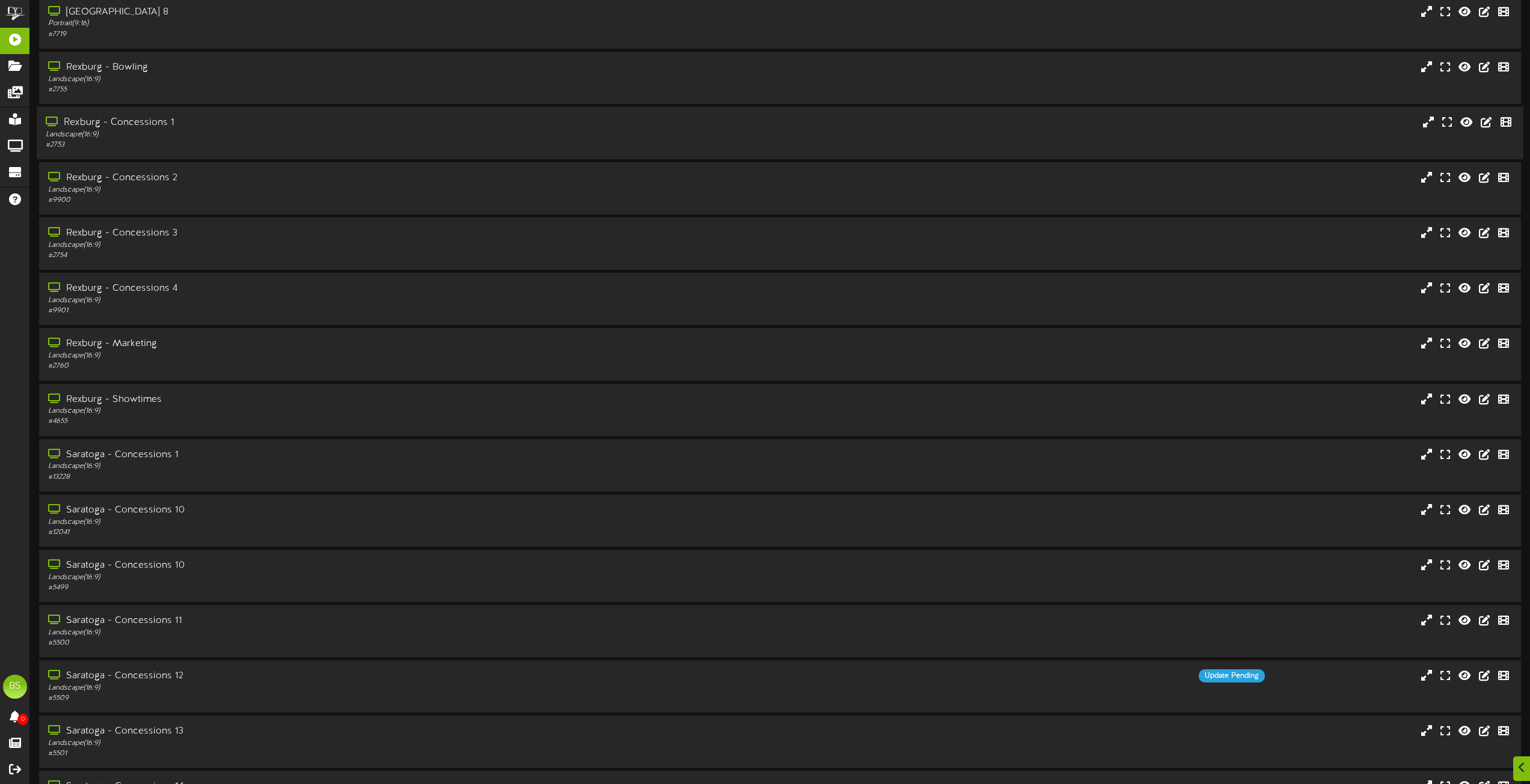
click at [162, 122] on div "Rexburg - Concessions 1" at bounding box center [346, 123] width 601 height 14
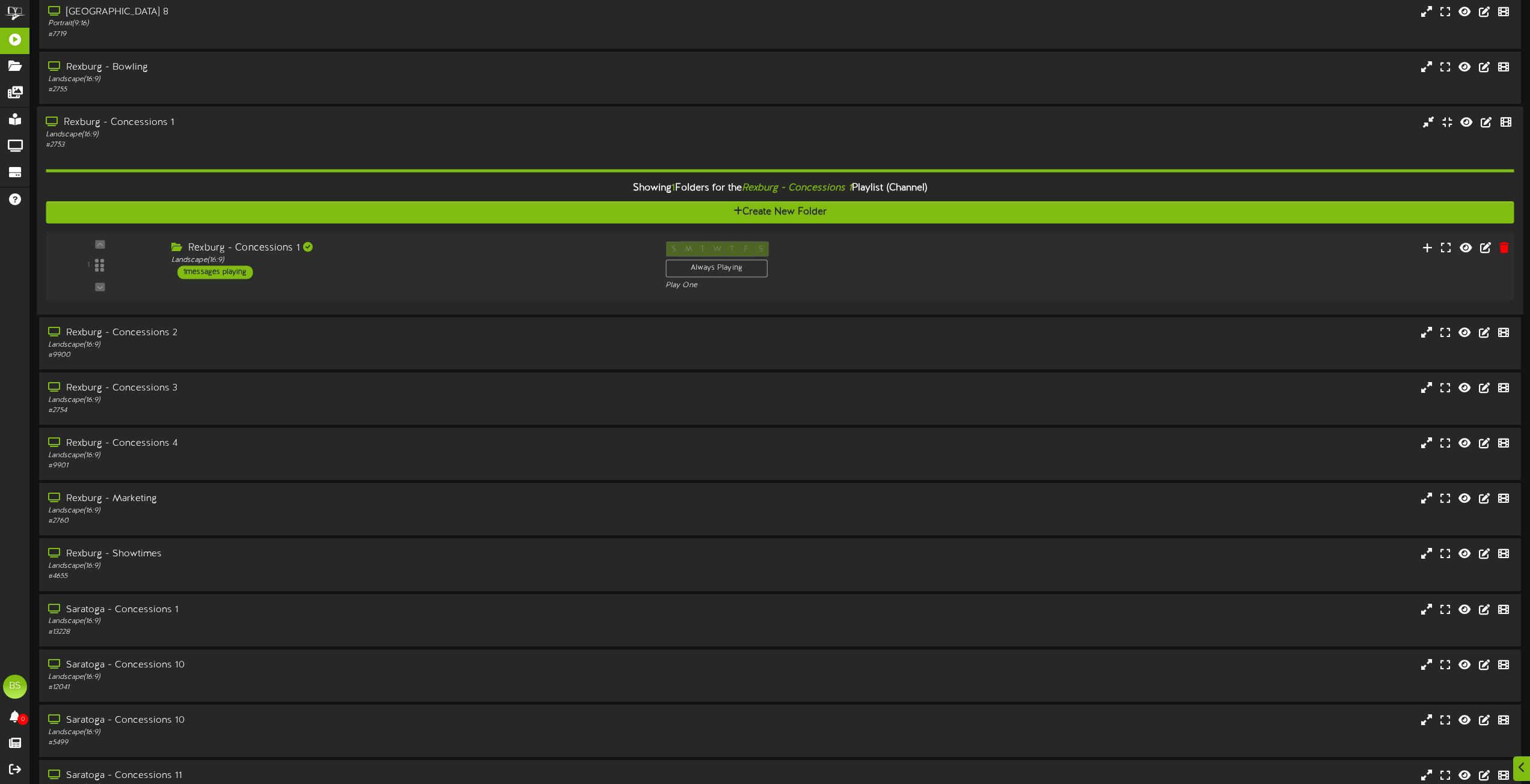
click at [232, 274] on div "1 messages playing" at bounding box center [215, 272] width 76 height 13
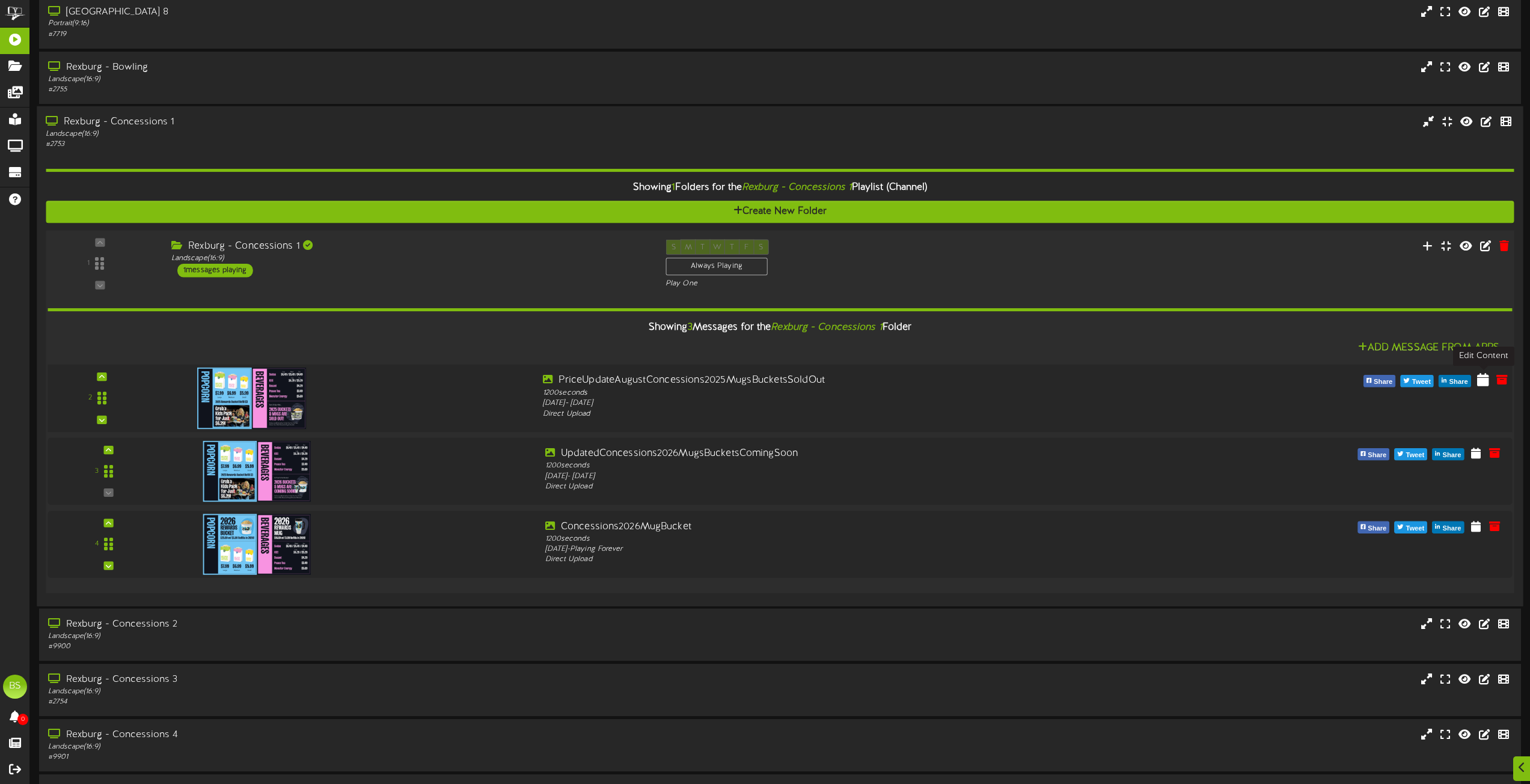
click at [1482, 379] on icon at bounding box center [1483, 379] width 12 height 13
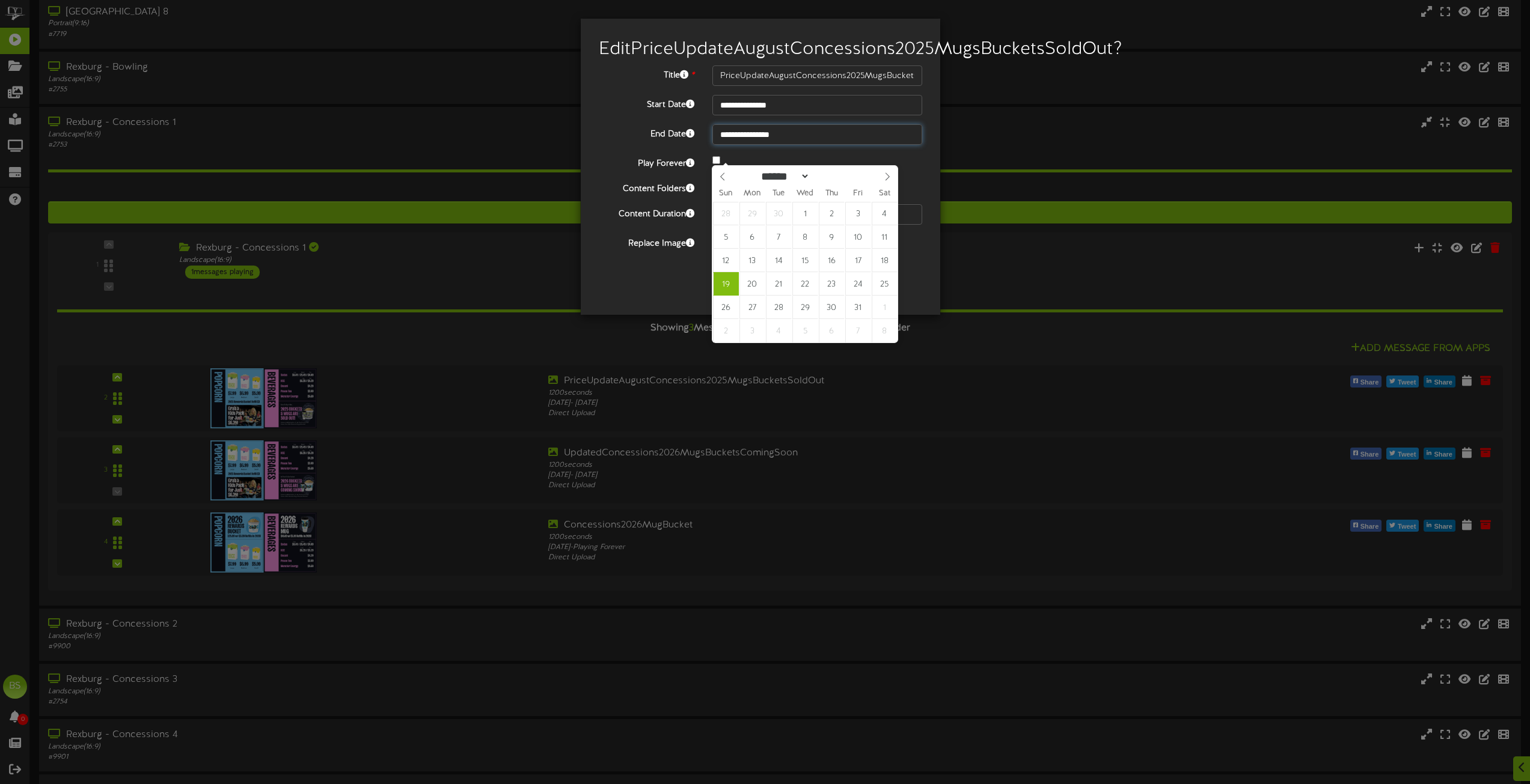
click at [768, 145] on input "**********" at bounding box center [818, 134] width 210 height 21
type input "**********"
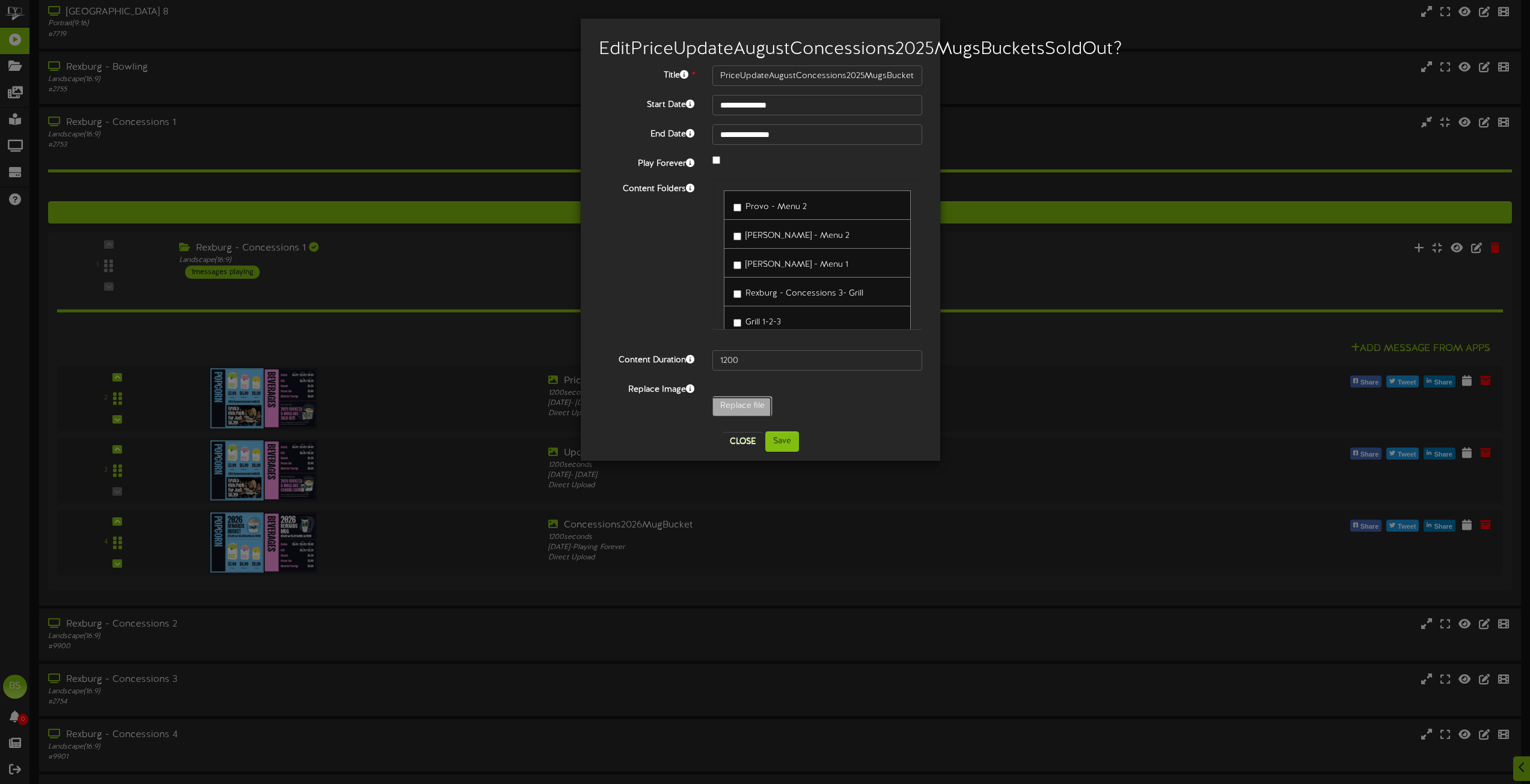
click at [731, 424] on input "Replace file" at bounding box center [118, 440] width 1308 height 86
type input "**********"
type input "UpdatedConcessions2025RefillStickers"
click at [780, 452] on button "Save" at bounding box center [782, 442] width 33 height 21
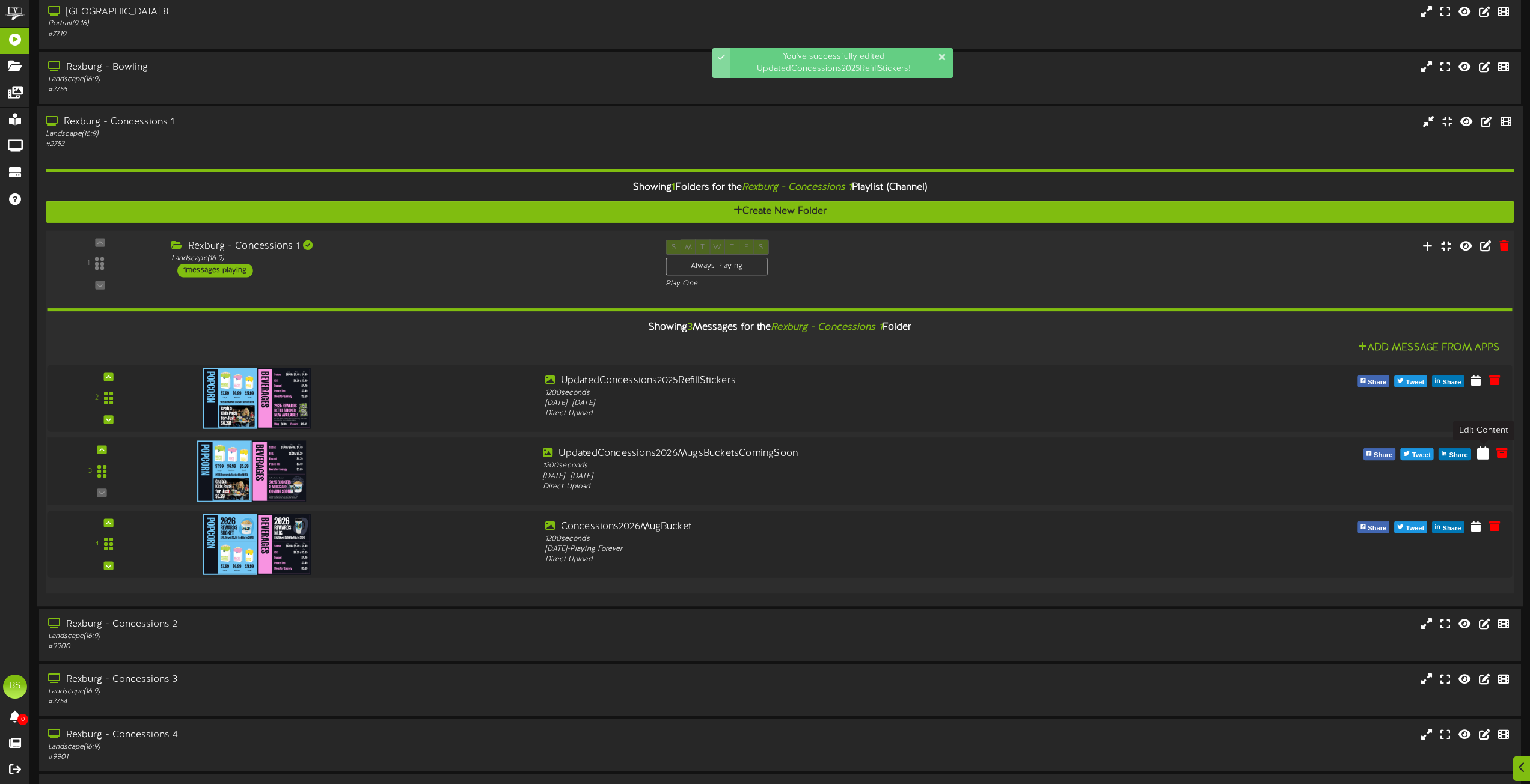
click at [1482, 455] on icon at bounding box center [1483, 451] width 12 height 13
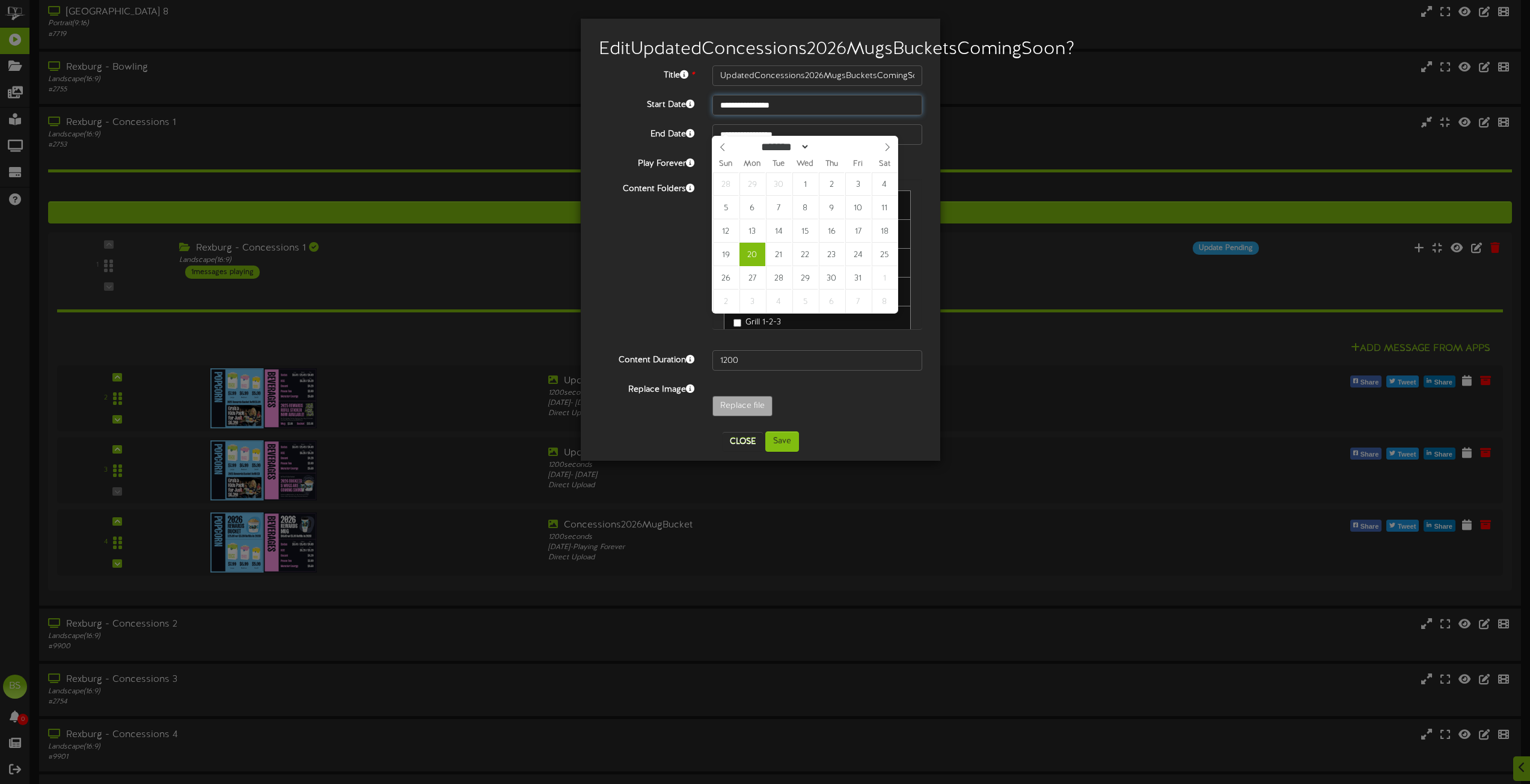
click at [779, 116] on input "**********" at bounding box center [818, 105] width 210 height 21
select select "**"
click at [887, 149] on icon at bounding box center [887, 147] width 9 height 9
type input "**********"
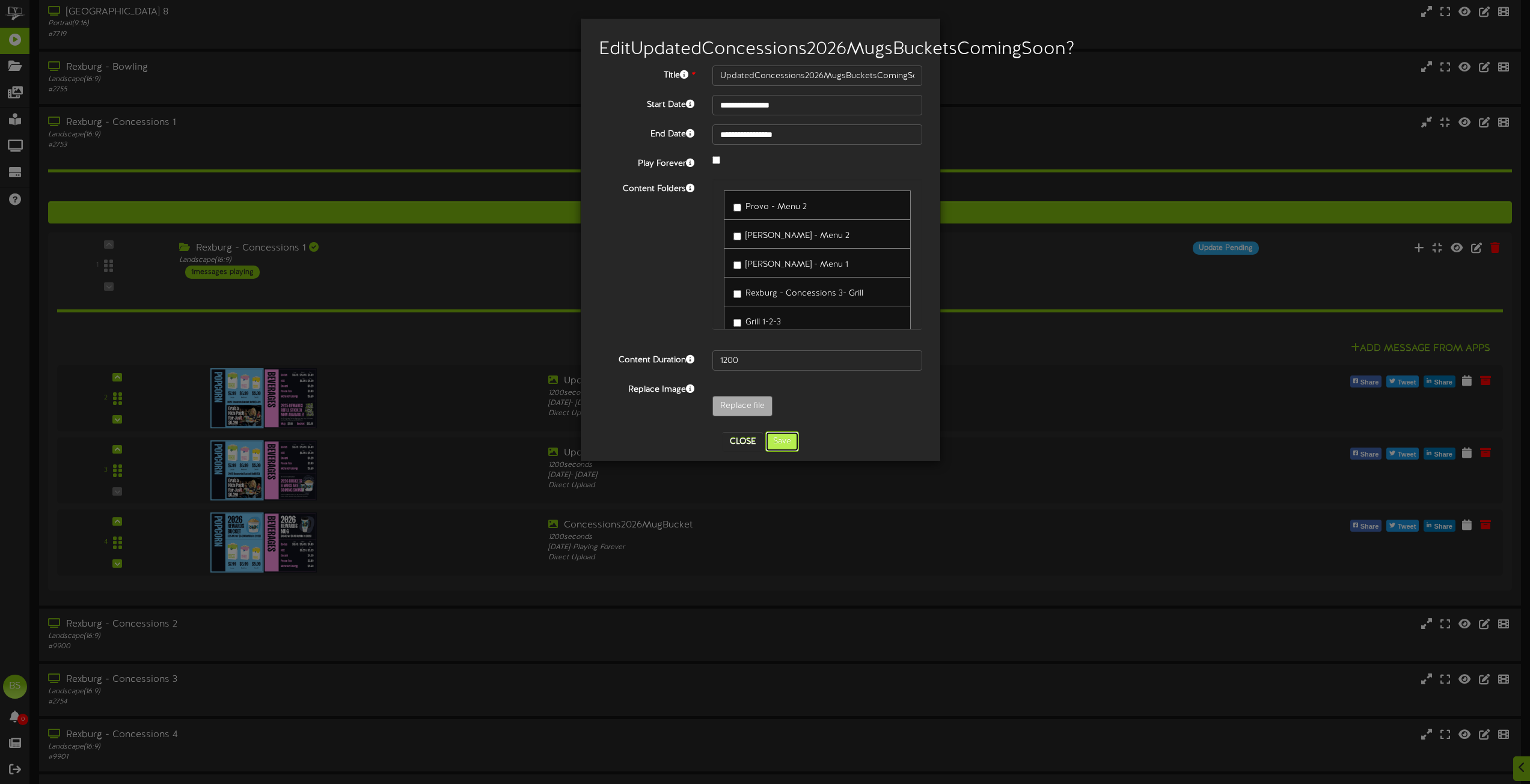
click at [782, 452] on button "Save" at bounding box center [782, 442] width 33 height 21
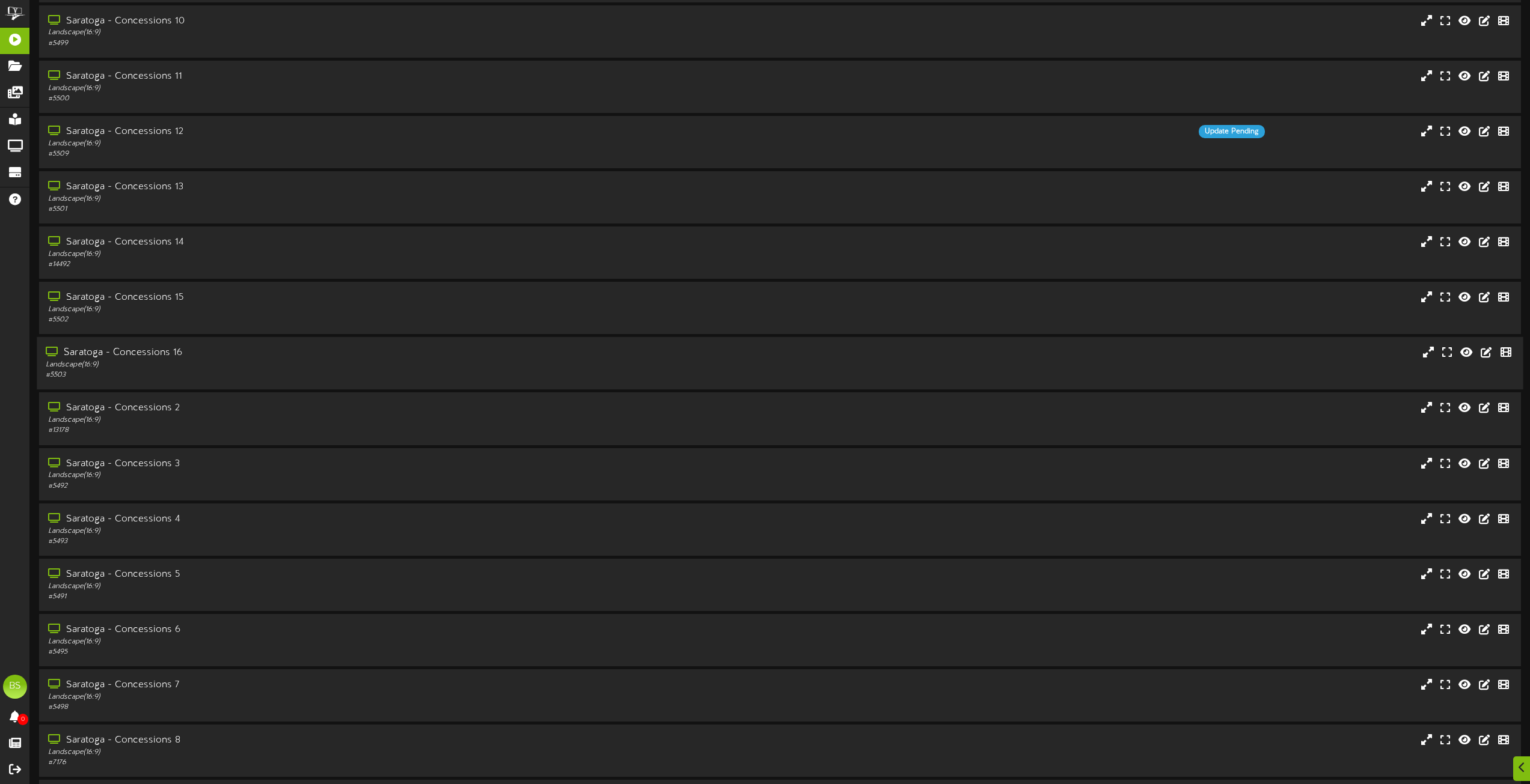
scroll to position [4507, 0]
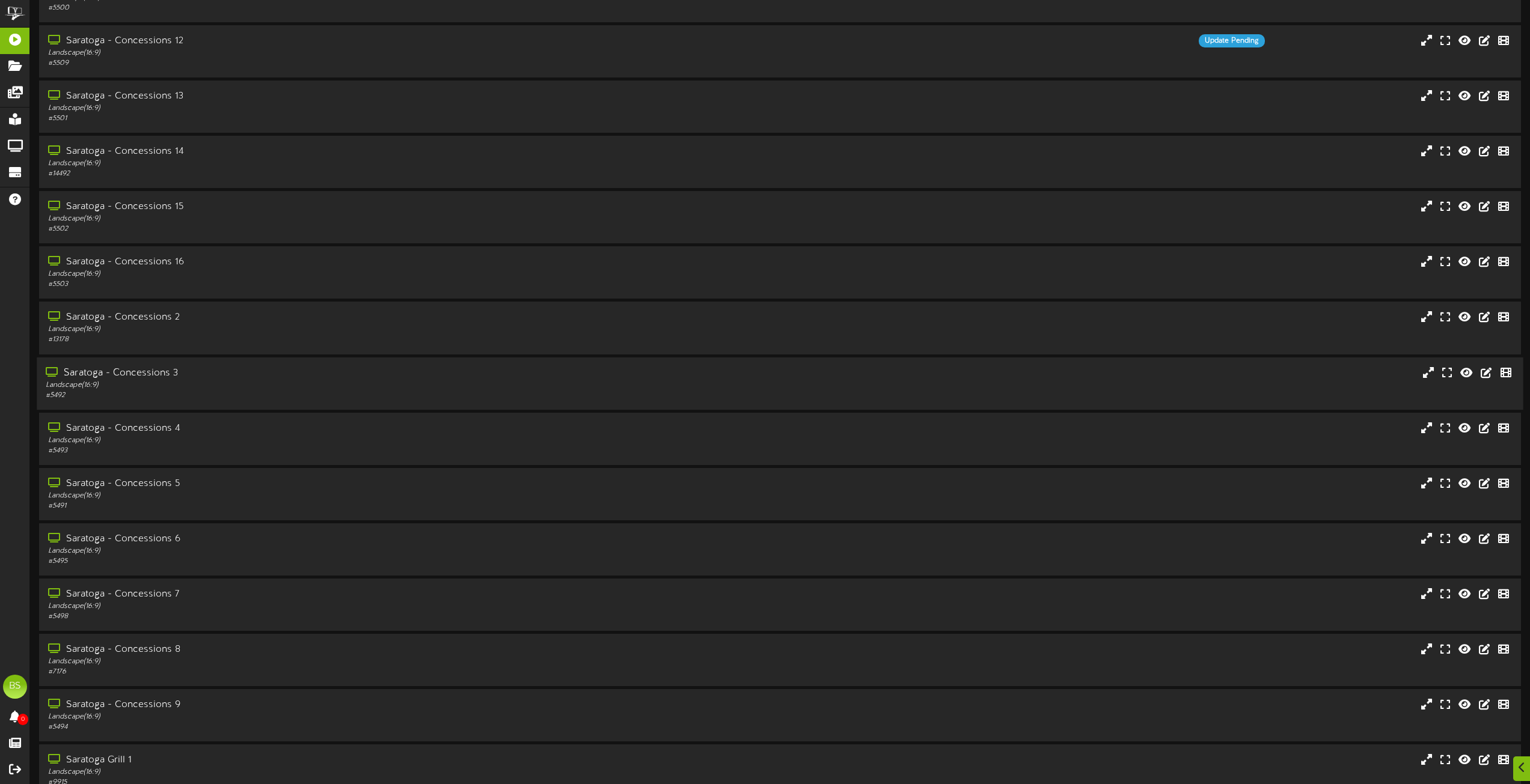
click at [168, 373] on div "Saratoga - Concessions 3" at bounding box center [346, 373] width 601 height 14
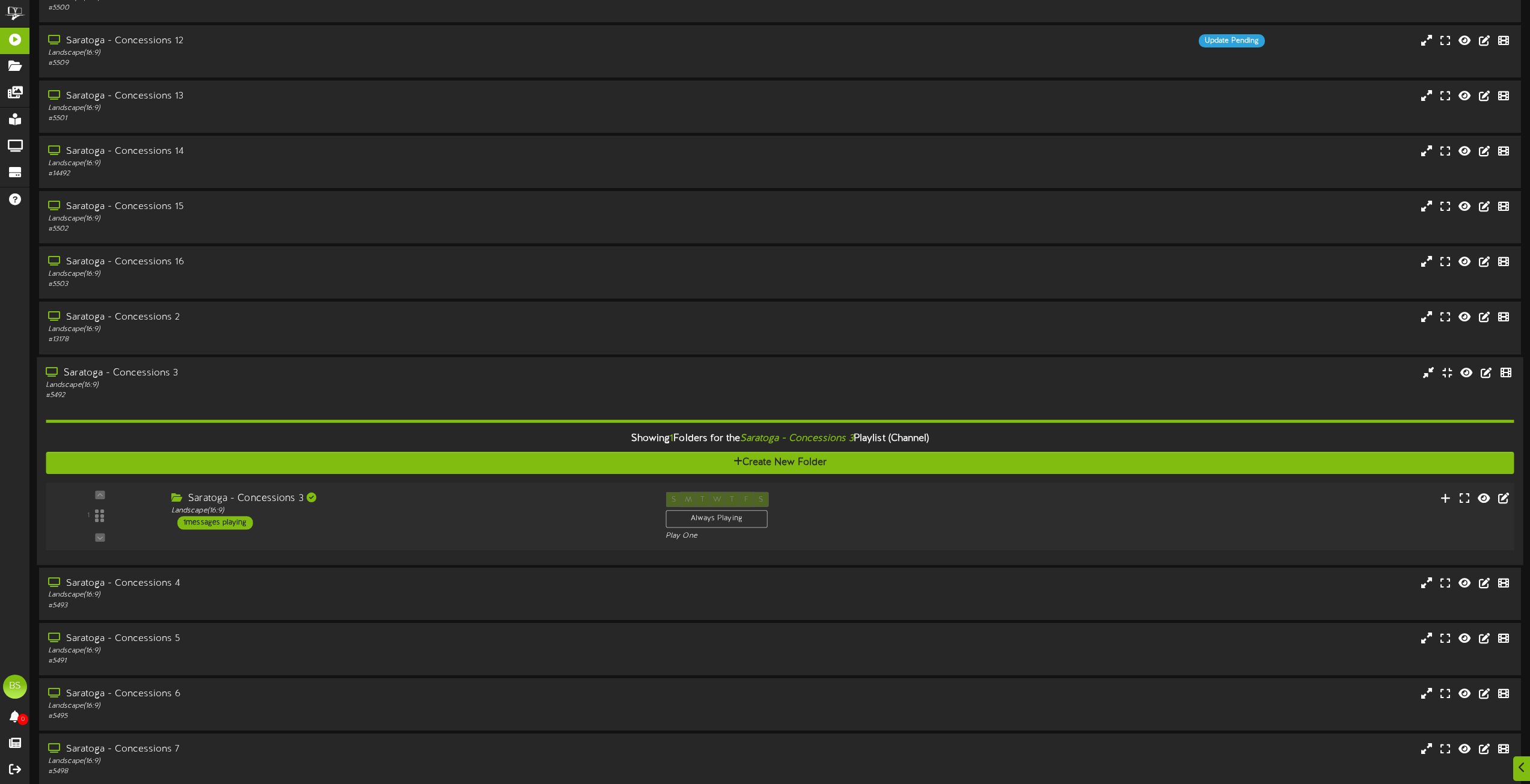
click at [235, 523] on div "1 messages playing" at bounding box center [215, 522] width 76 height 13
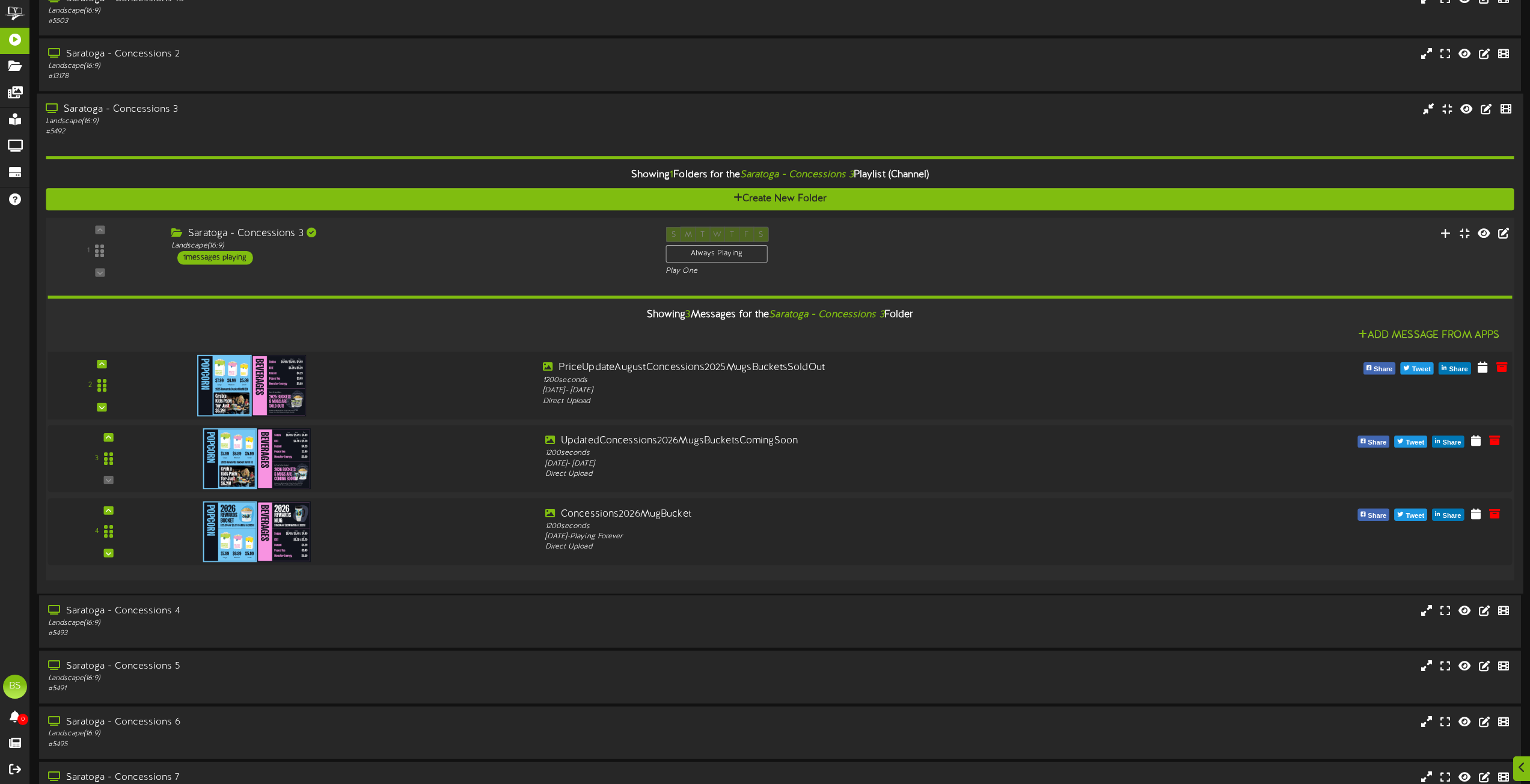
scroll to position [4807, 0]
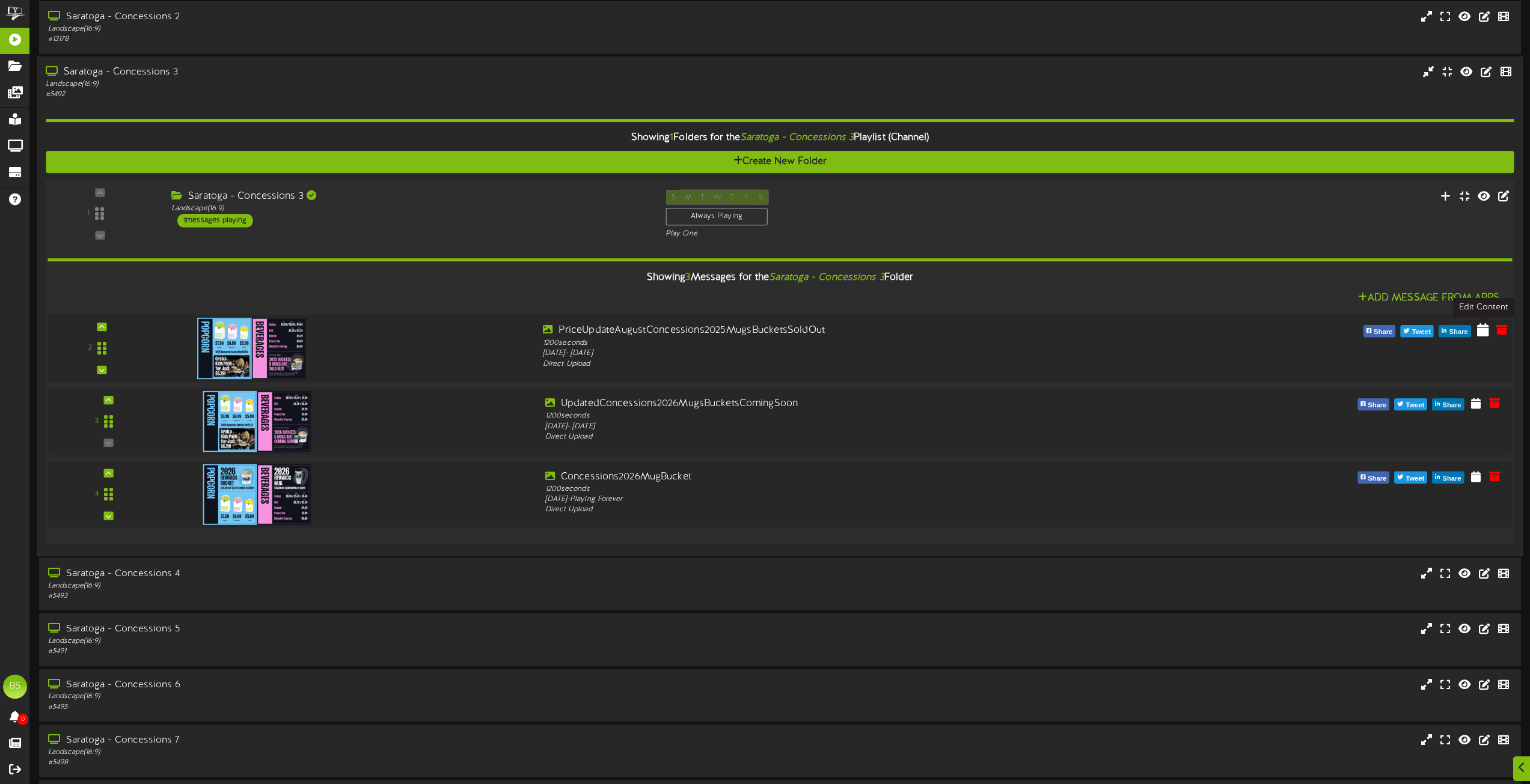
click at [1482, 333] on icon at bounding box center [1483, 329] width 12 height 13
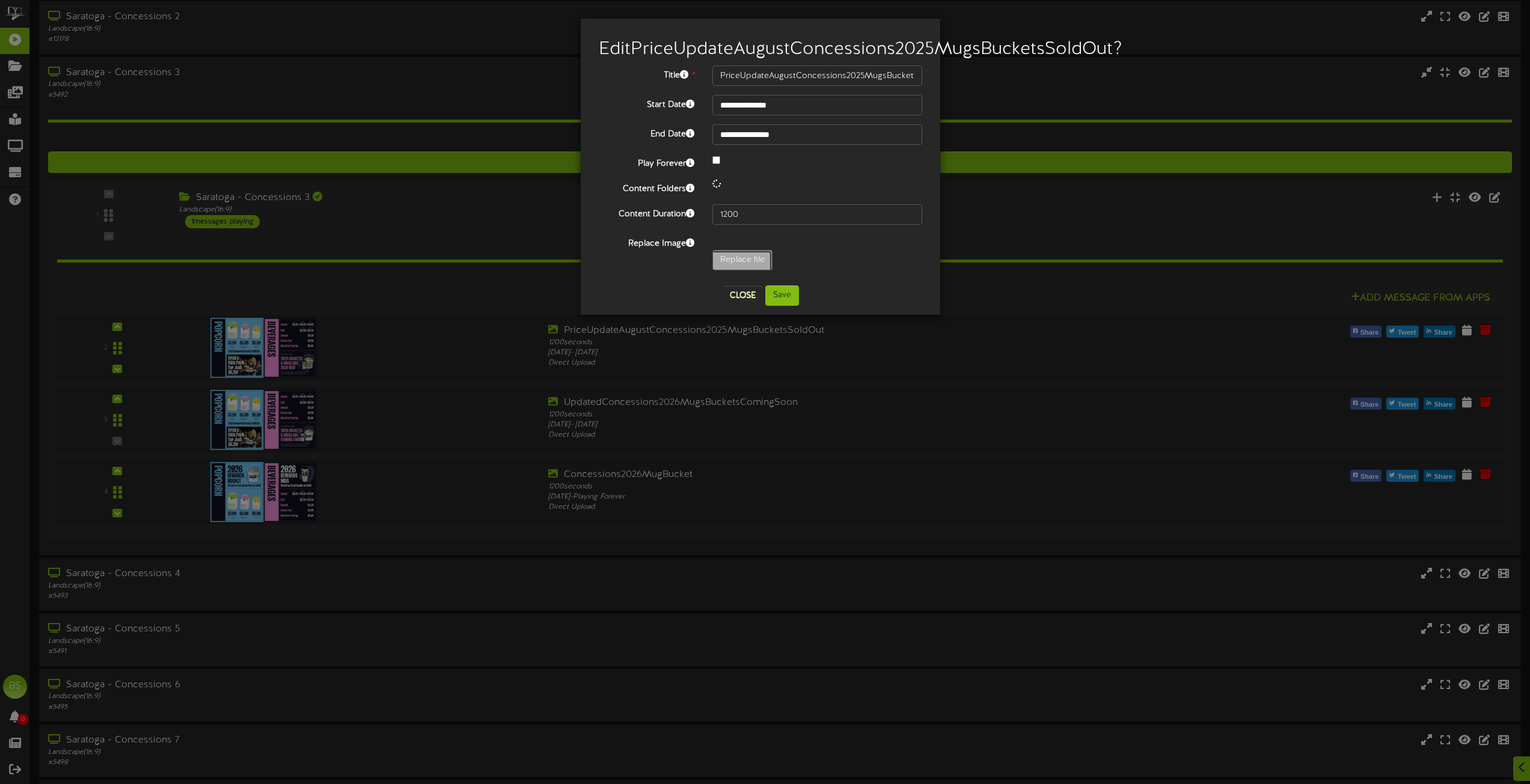
click at [742, 283] on input "Replace file" at bounding box center [118, 293] width 1308 height 86
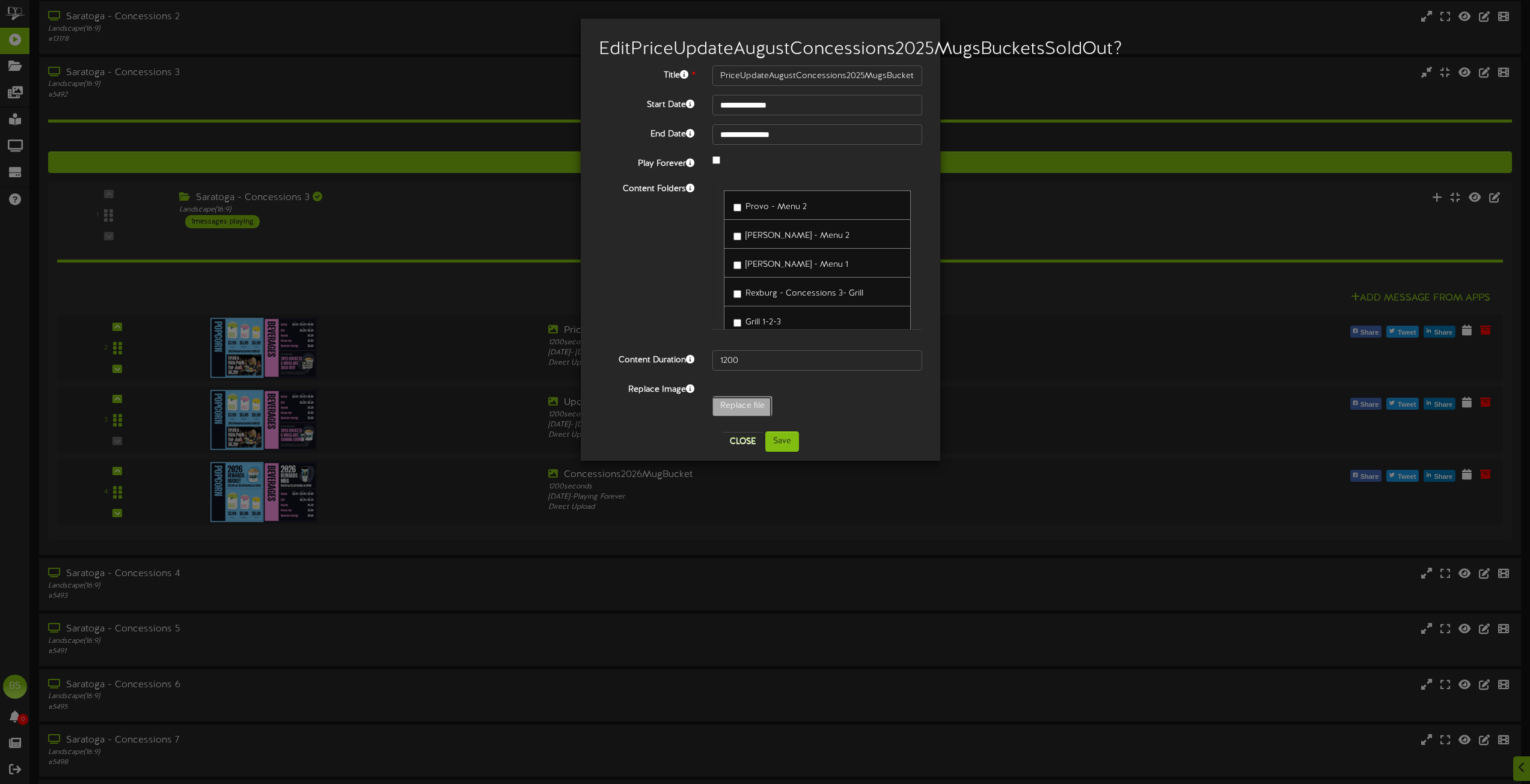
type input "**********"
type input "UpdatedConcessions2025RefillStickers"
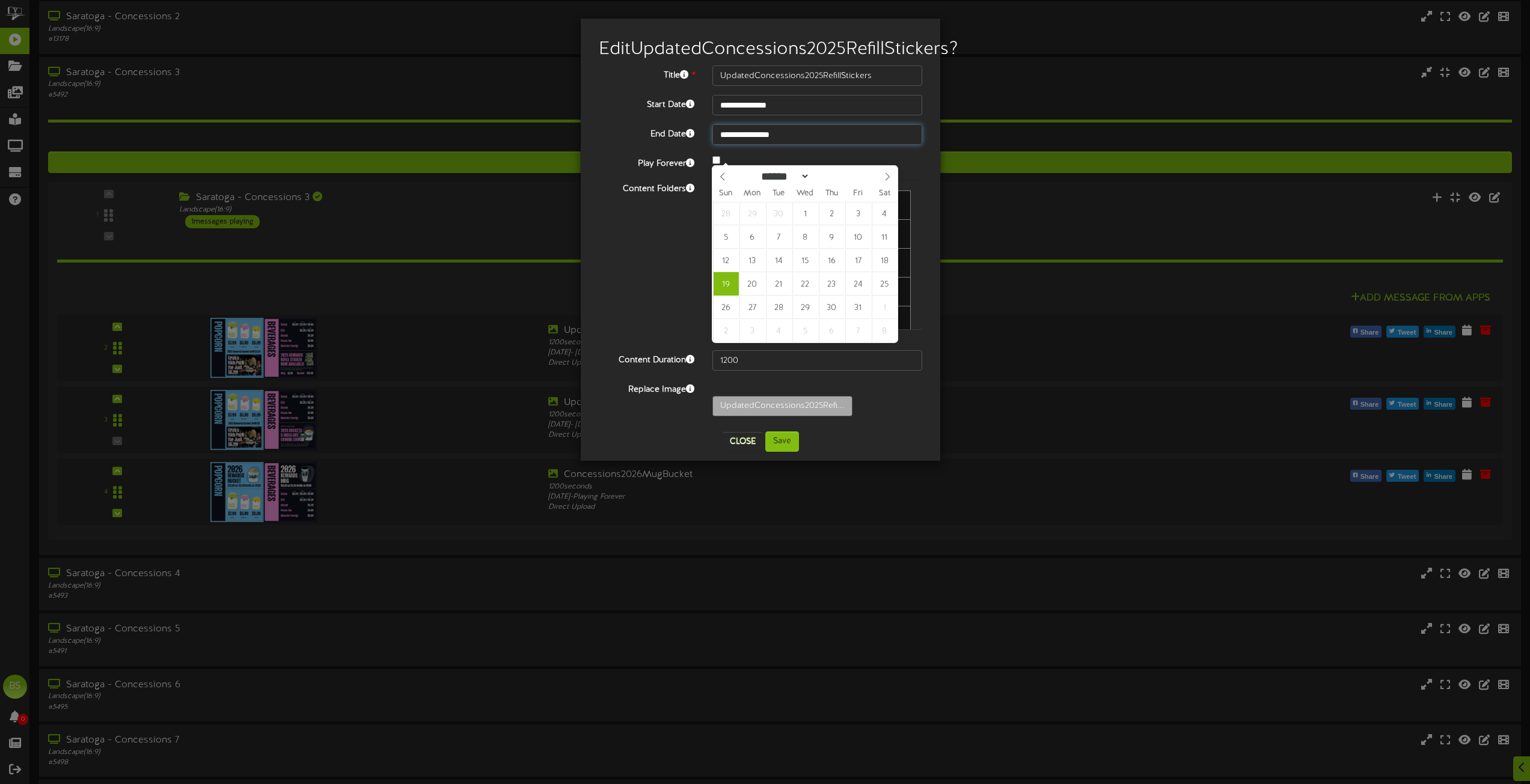
type input "**********"
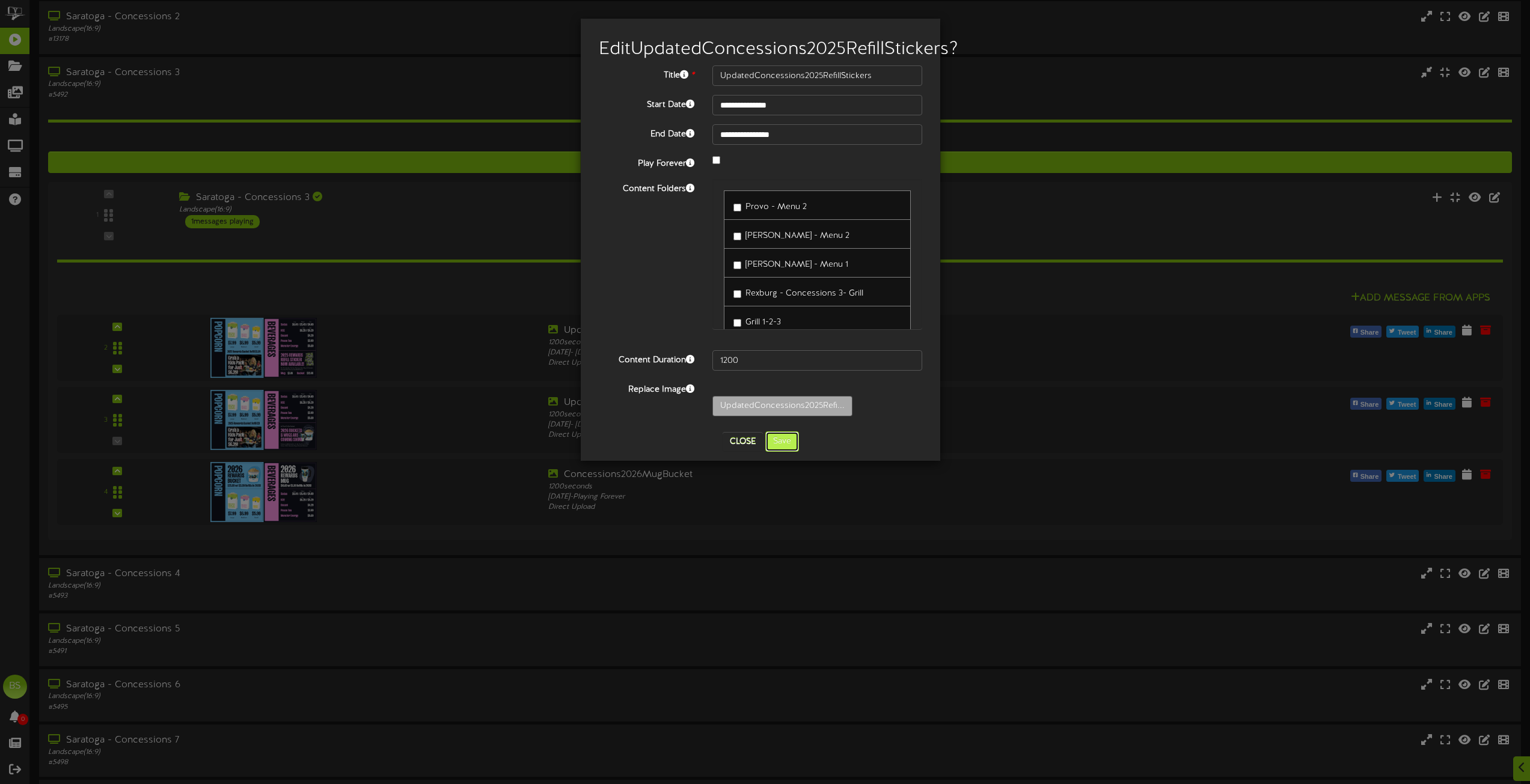
click at [782, 452] on button "Save" at bounding box center [782, 442] width 33 height 21
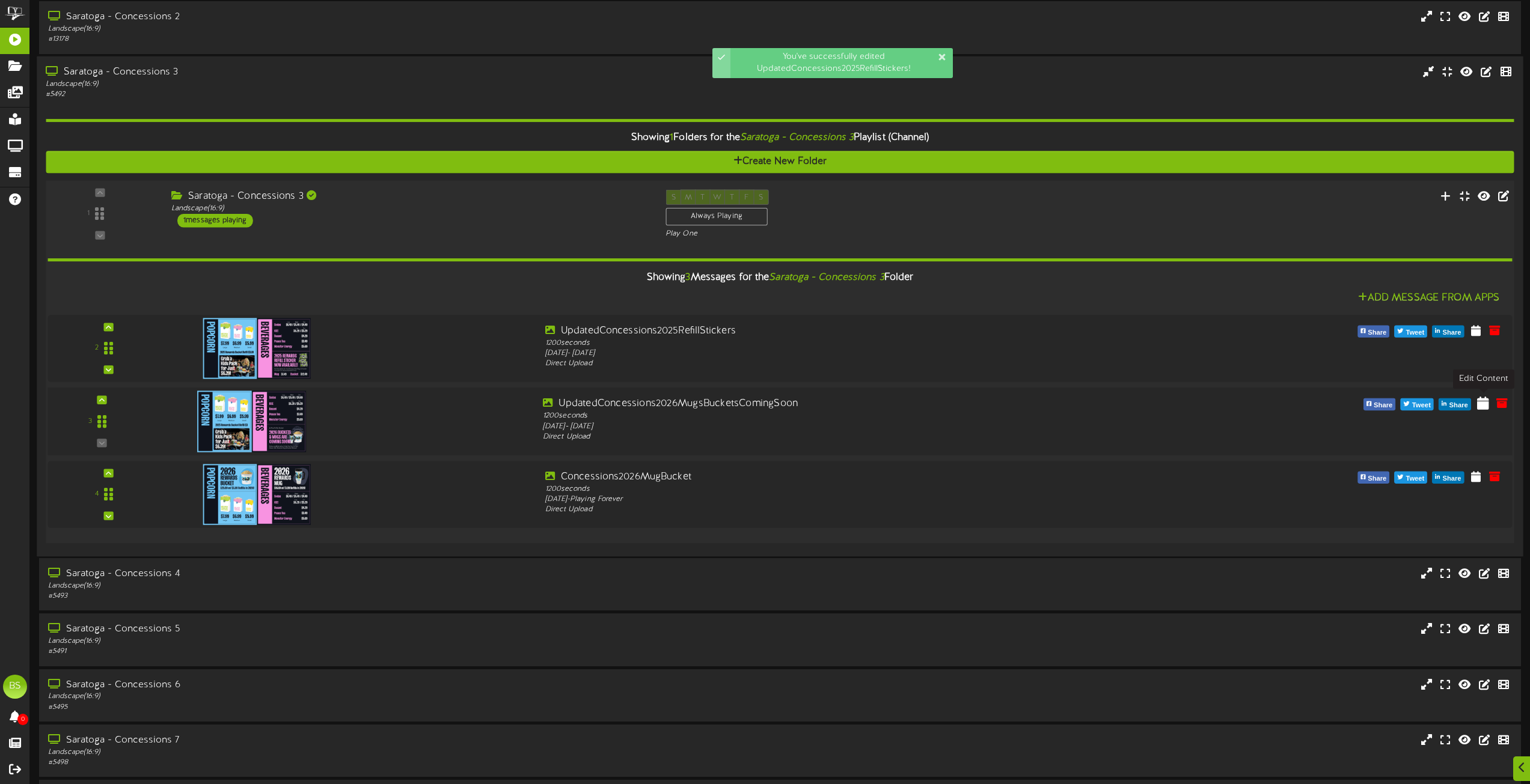
click at [1480, 405] on icon at bounding box center [1483, 402] width 12 height 13
select select "*"
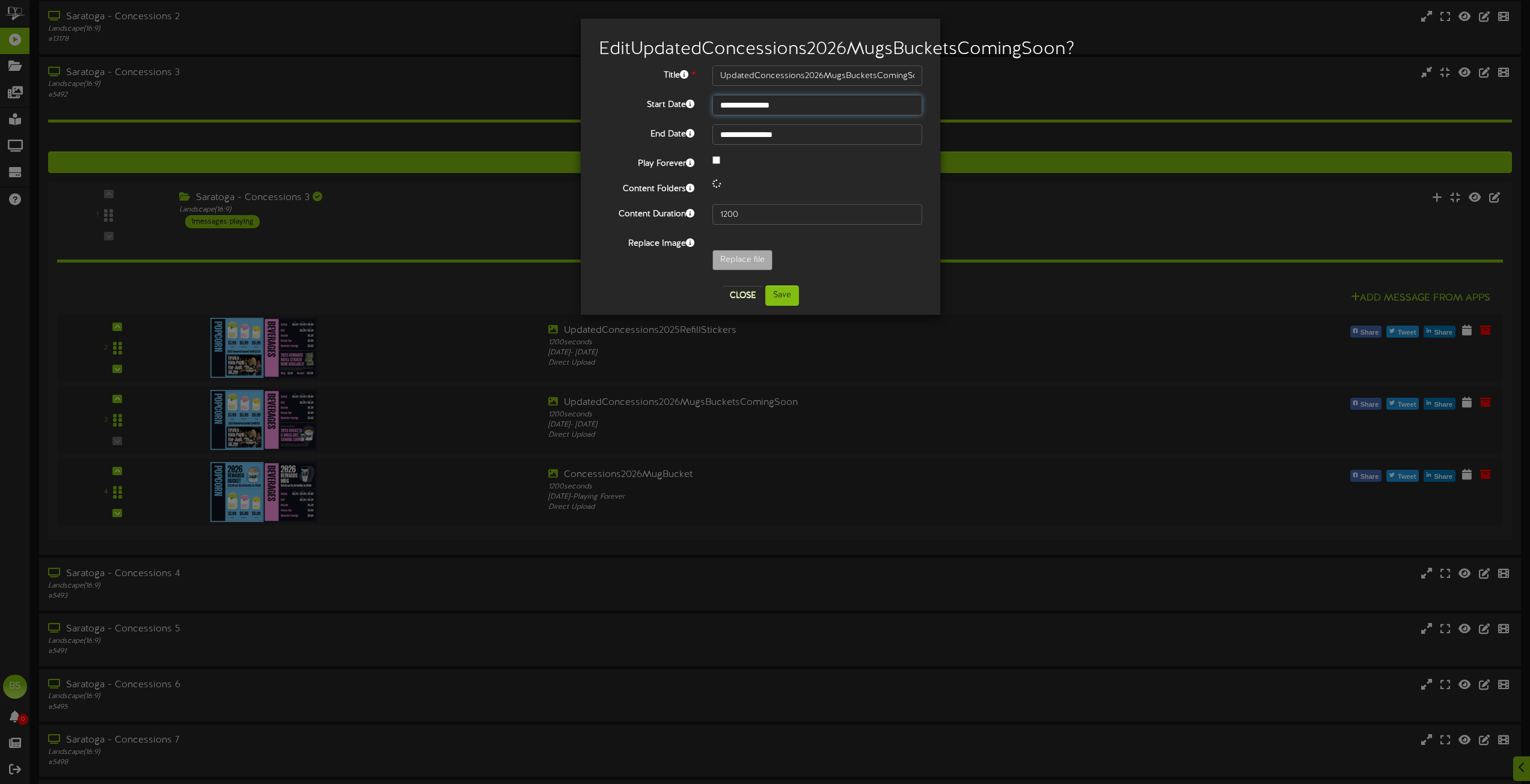
click at [773, 116] on input "**********" at bounding box center [818, 105] width 210 height 21
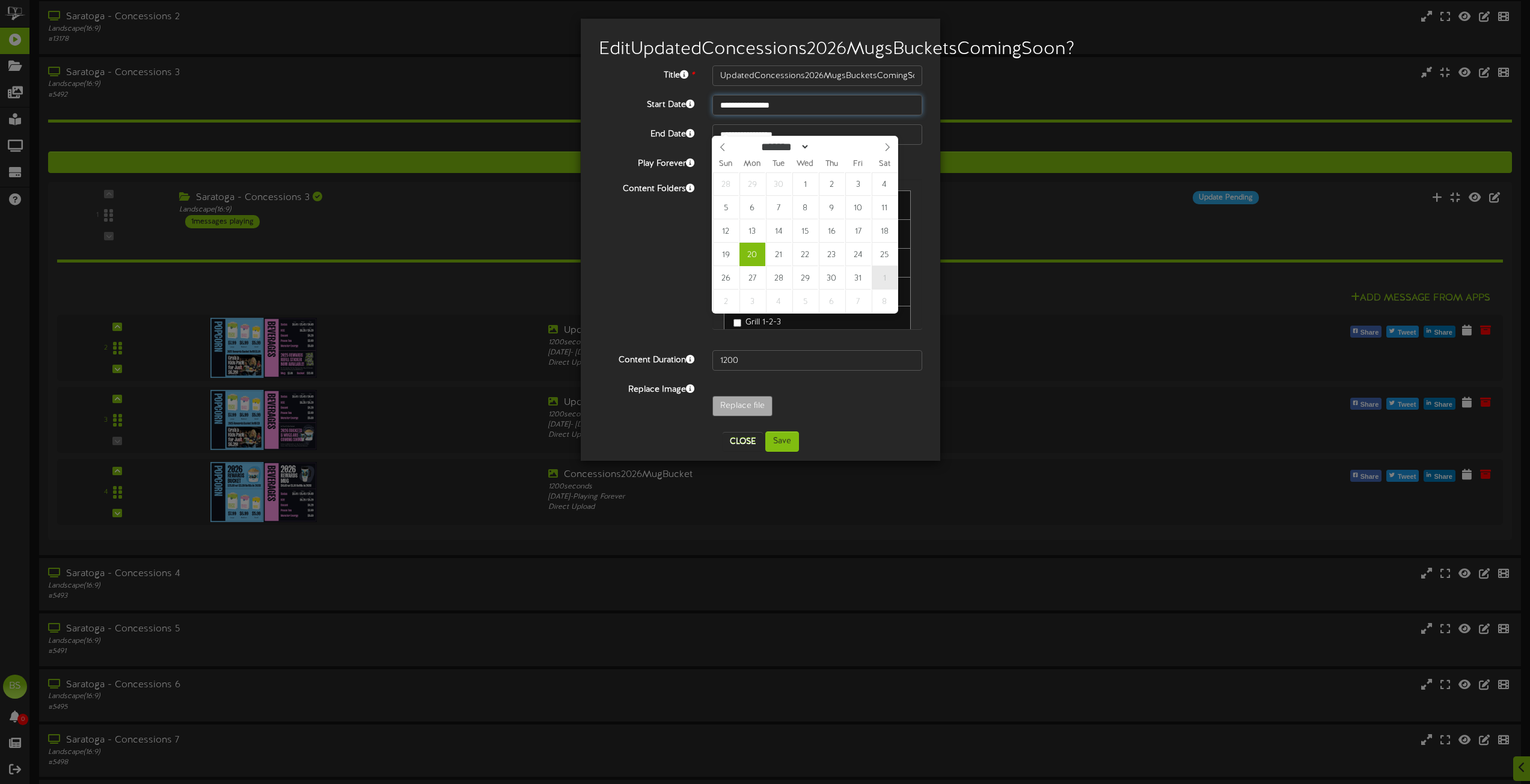
type input "**********"
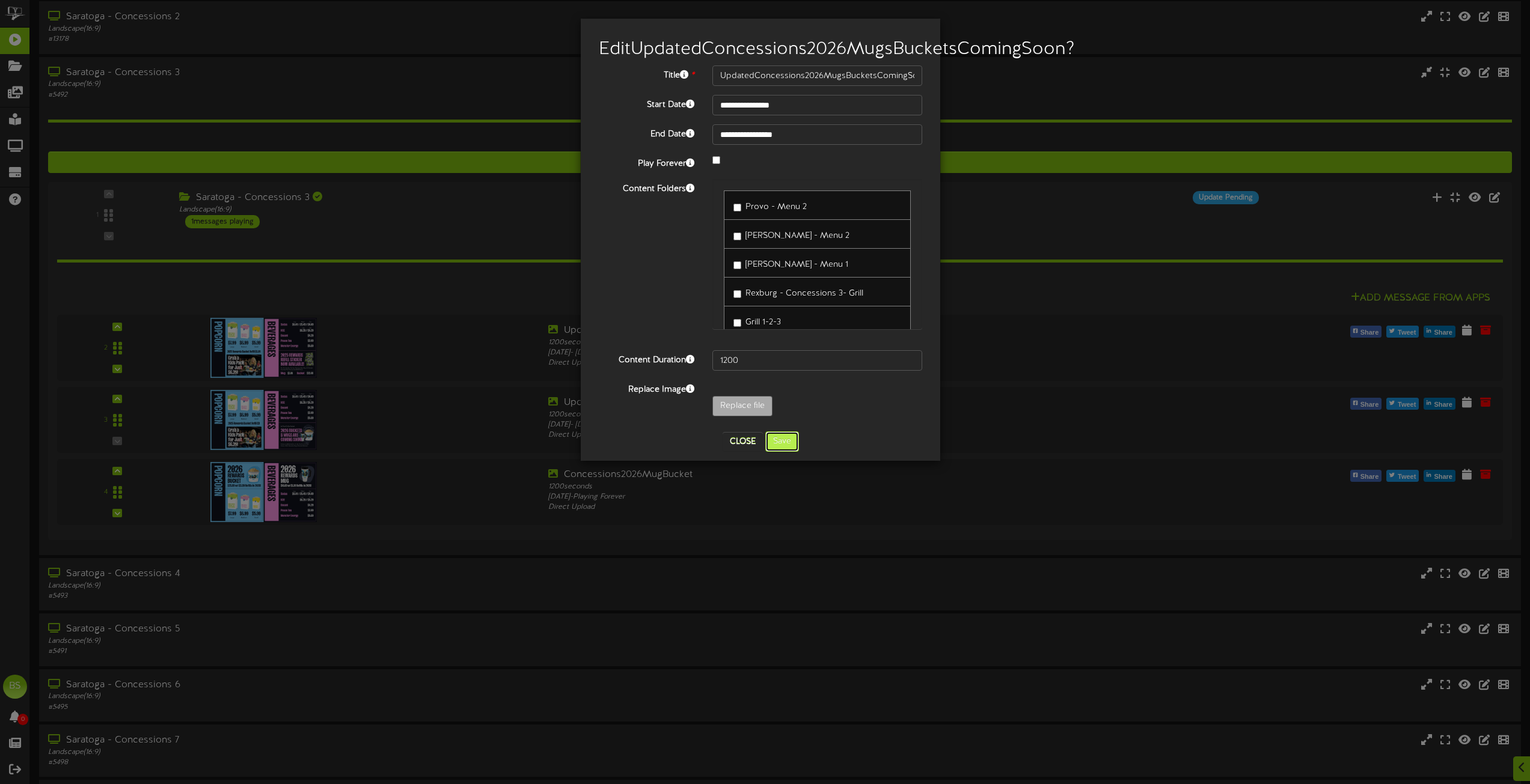
click at [790, 452] on button "Save" at bounding box center [782, 442] width 33 height 21
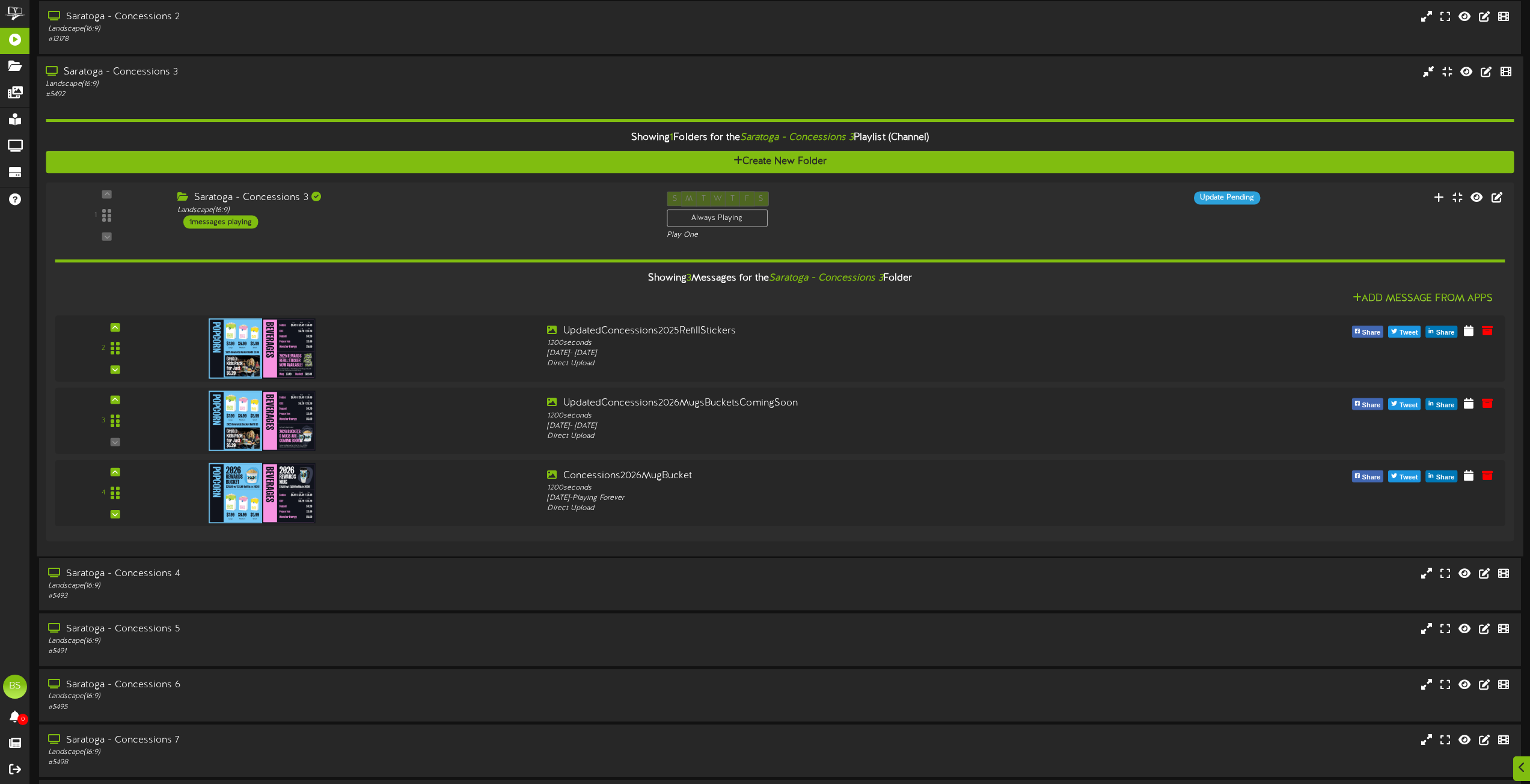
click at [156, 70] on div "Saratoga - Concessions 3" at bounding box center [346, 72] width 601 height 14
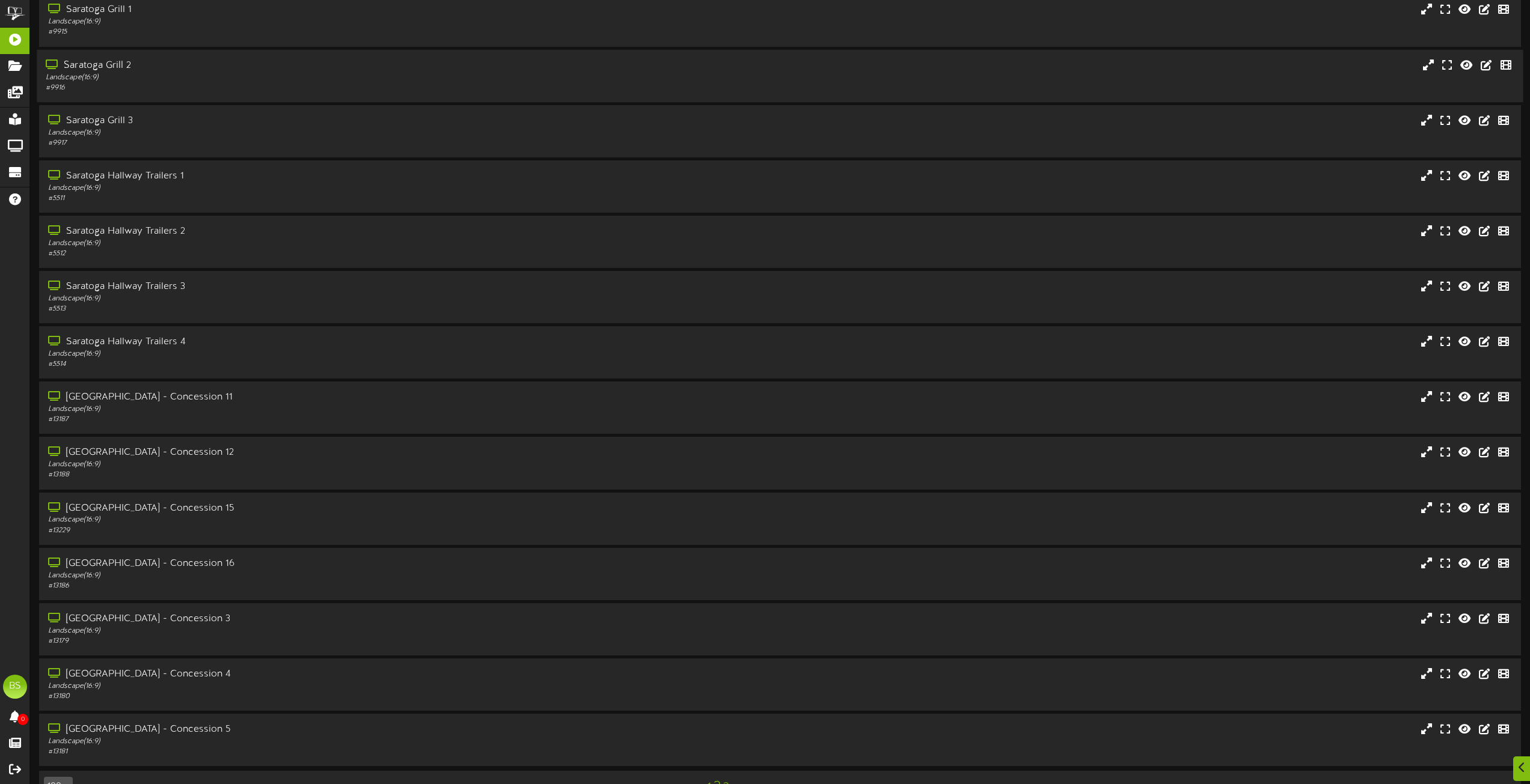
scroll to position [5289, 0]
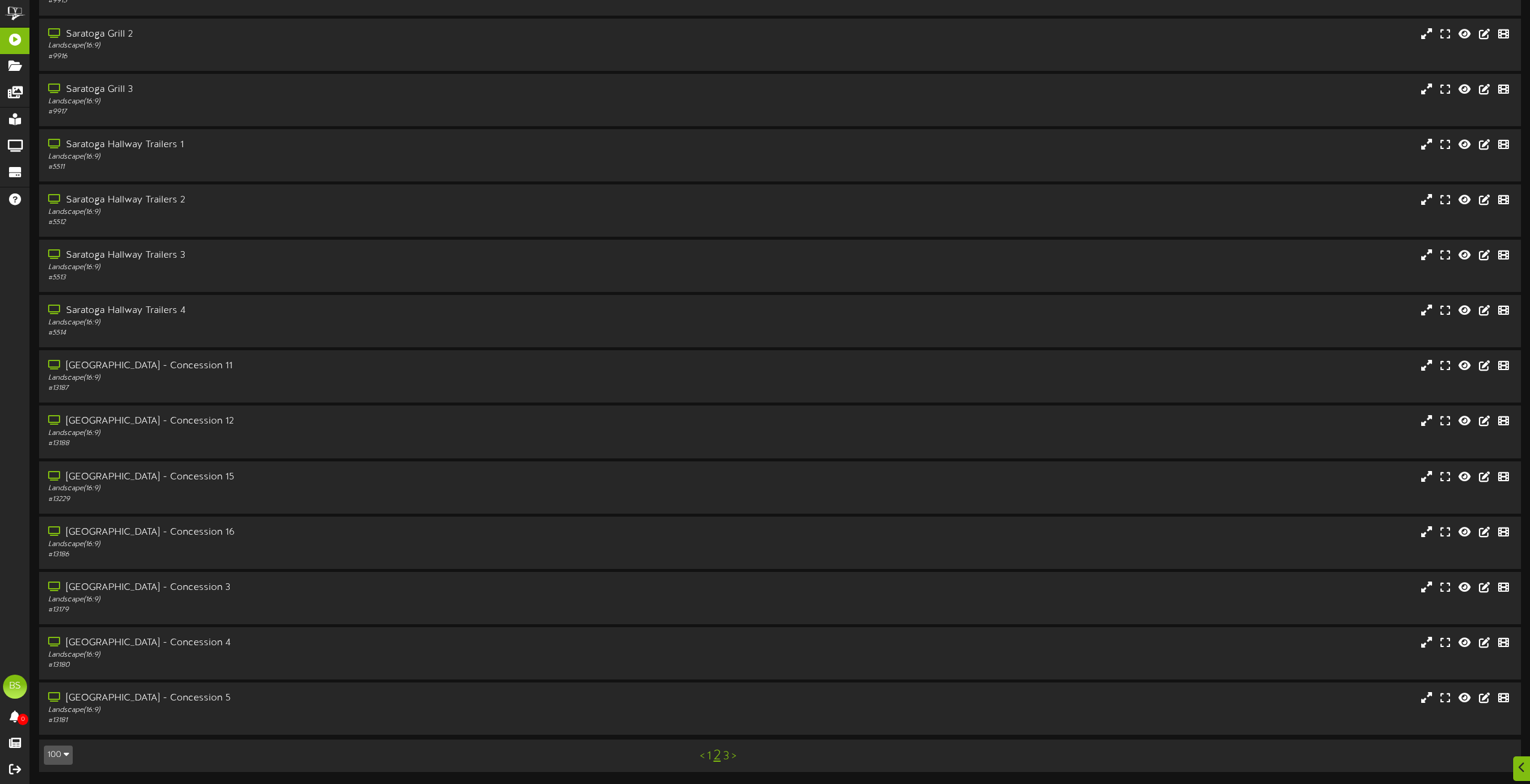
click at [728, 755] on link "3" at bounding box center [726, 756] width 6 height 13
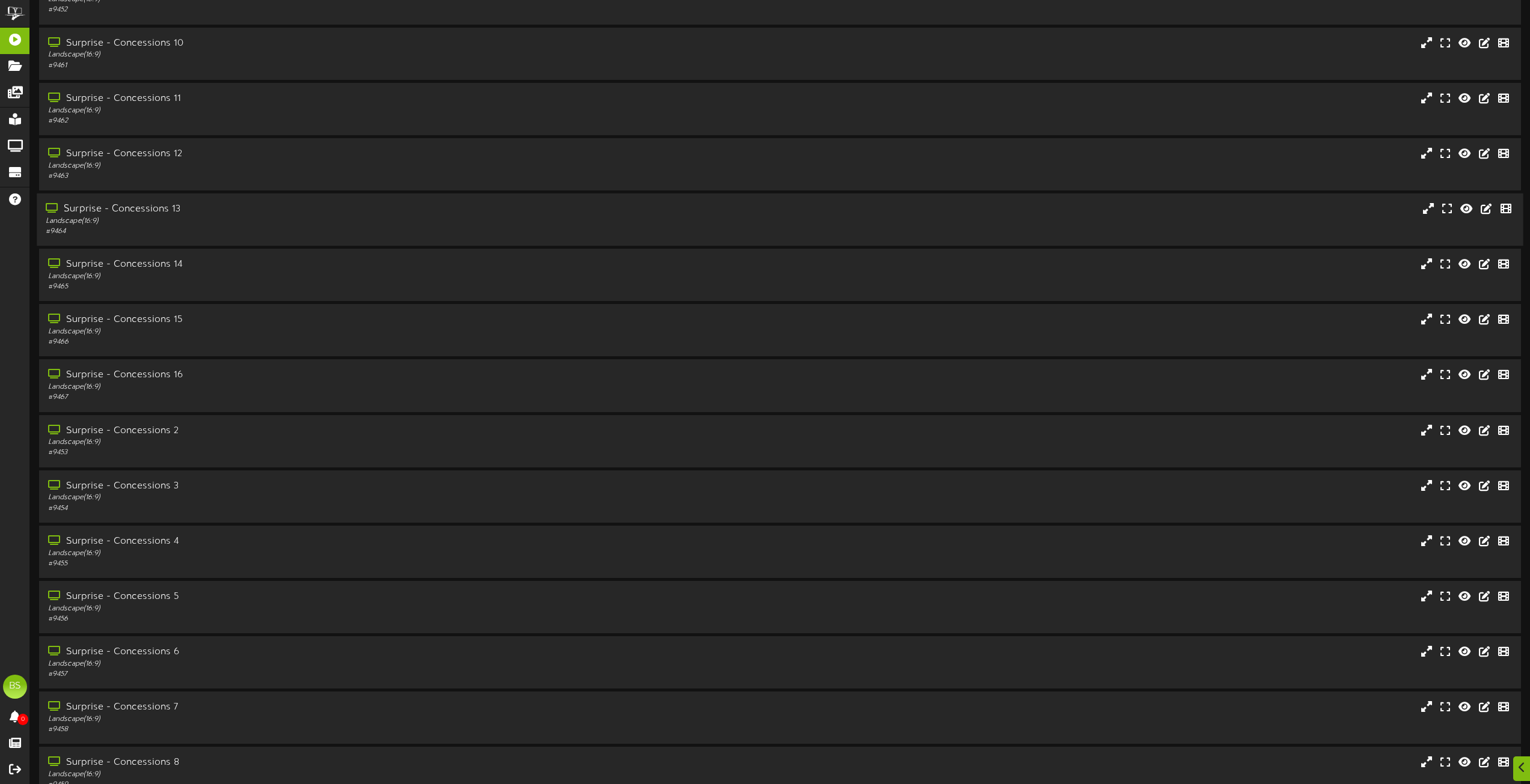
scroll to position [1923, 0]
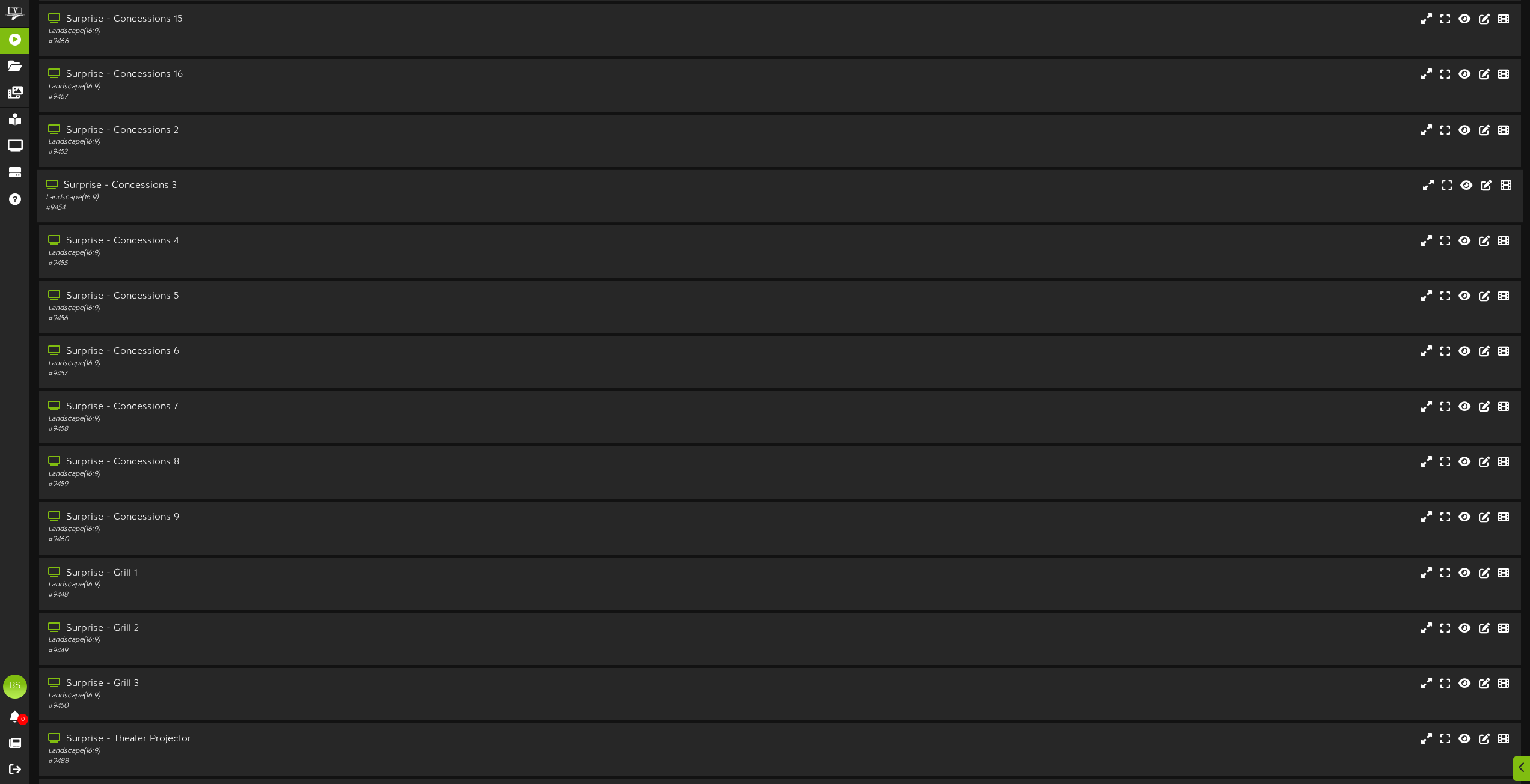
click at [159, 183] on div "Surprise - Concessions 3" at bounding box center [346, 185] width 601 height 14
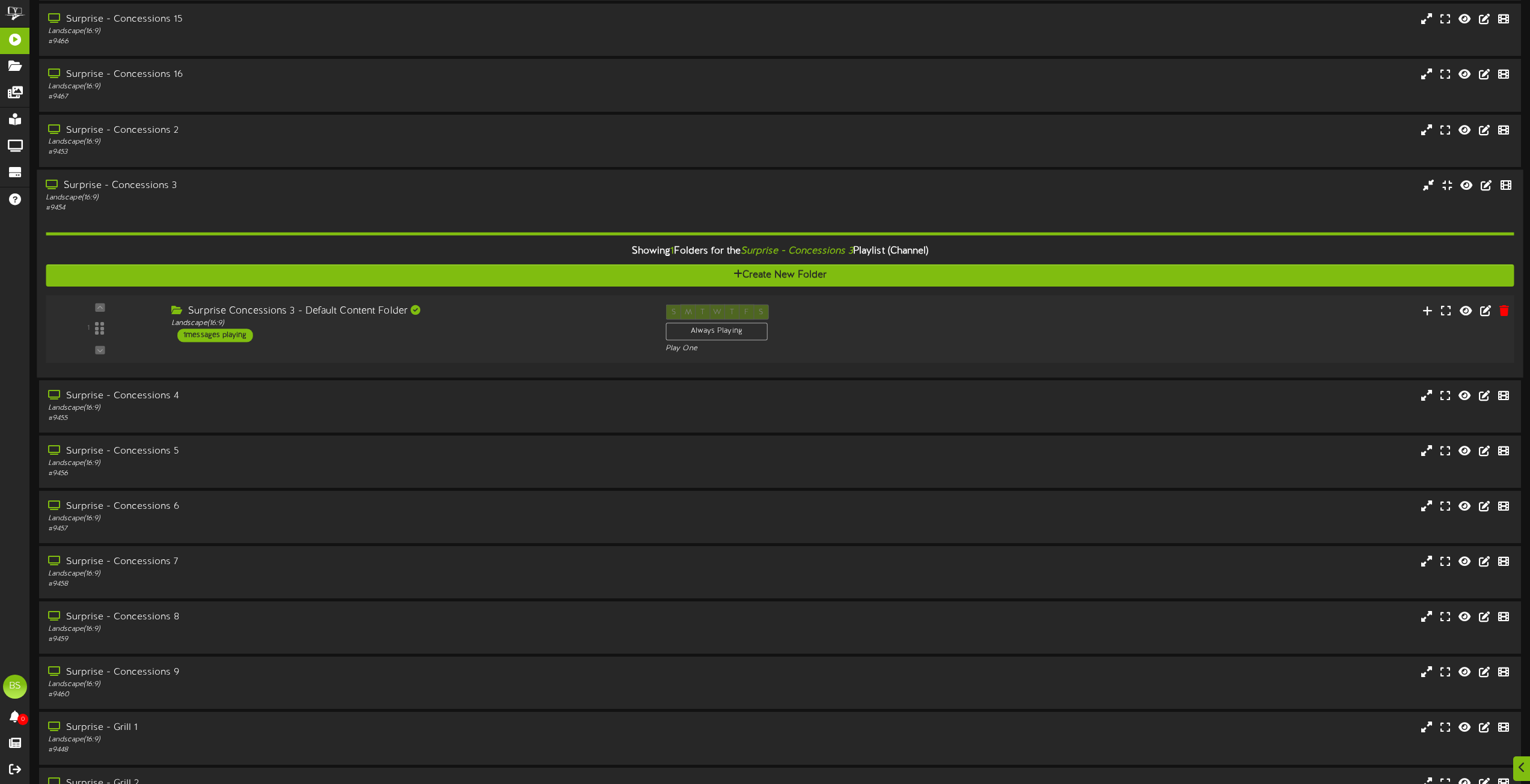
click at [222, 335] on div "1 messages playing" at bounding box center [215, 335] width 76 height 13
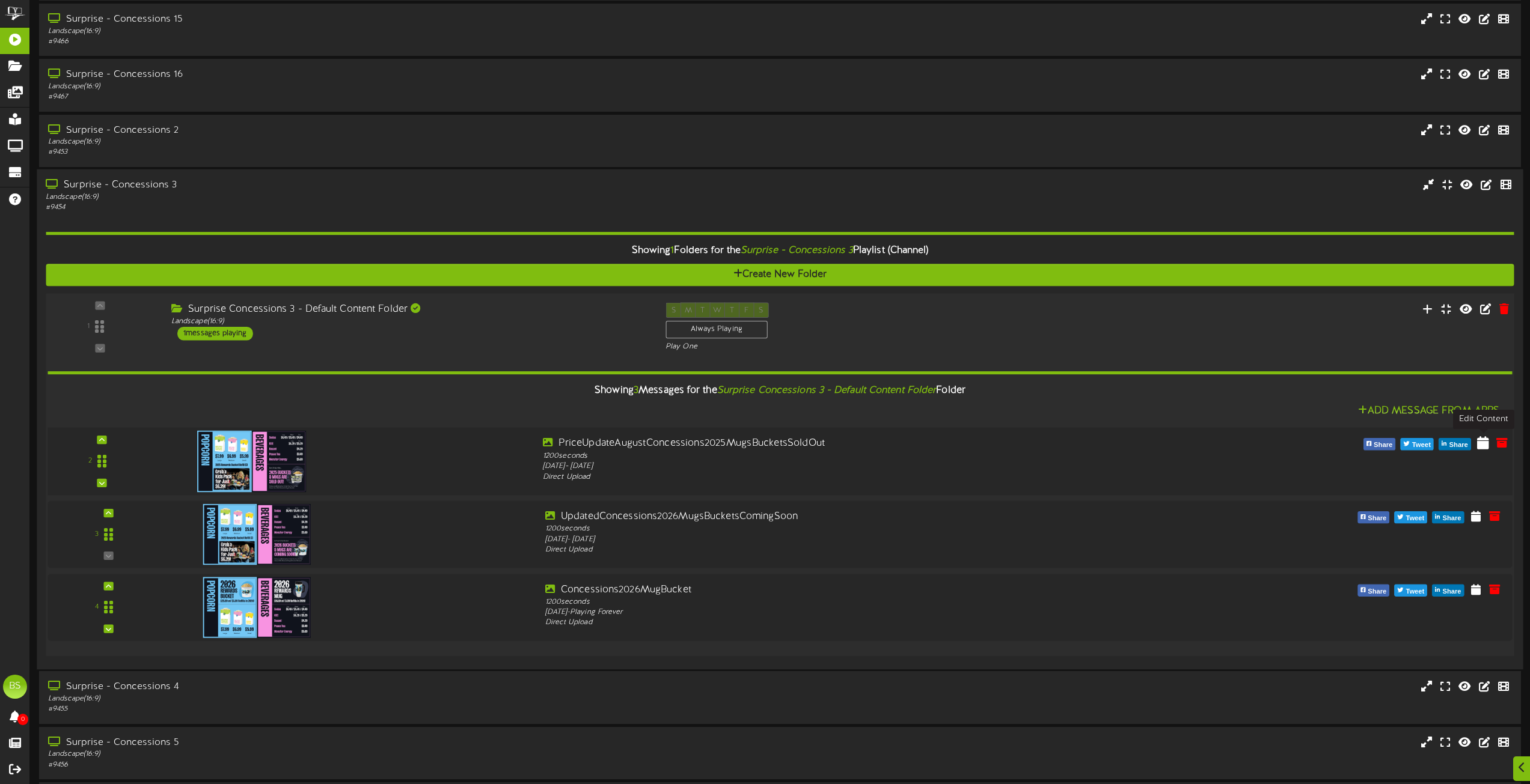
click at [1483, 445] on icon at bounding box center [1483, 442] width 12 height 13
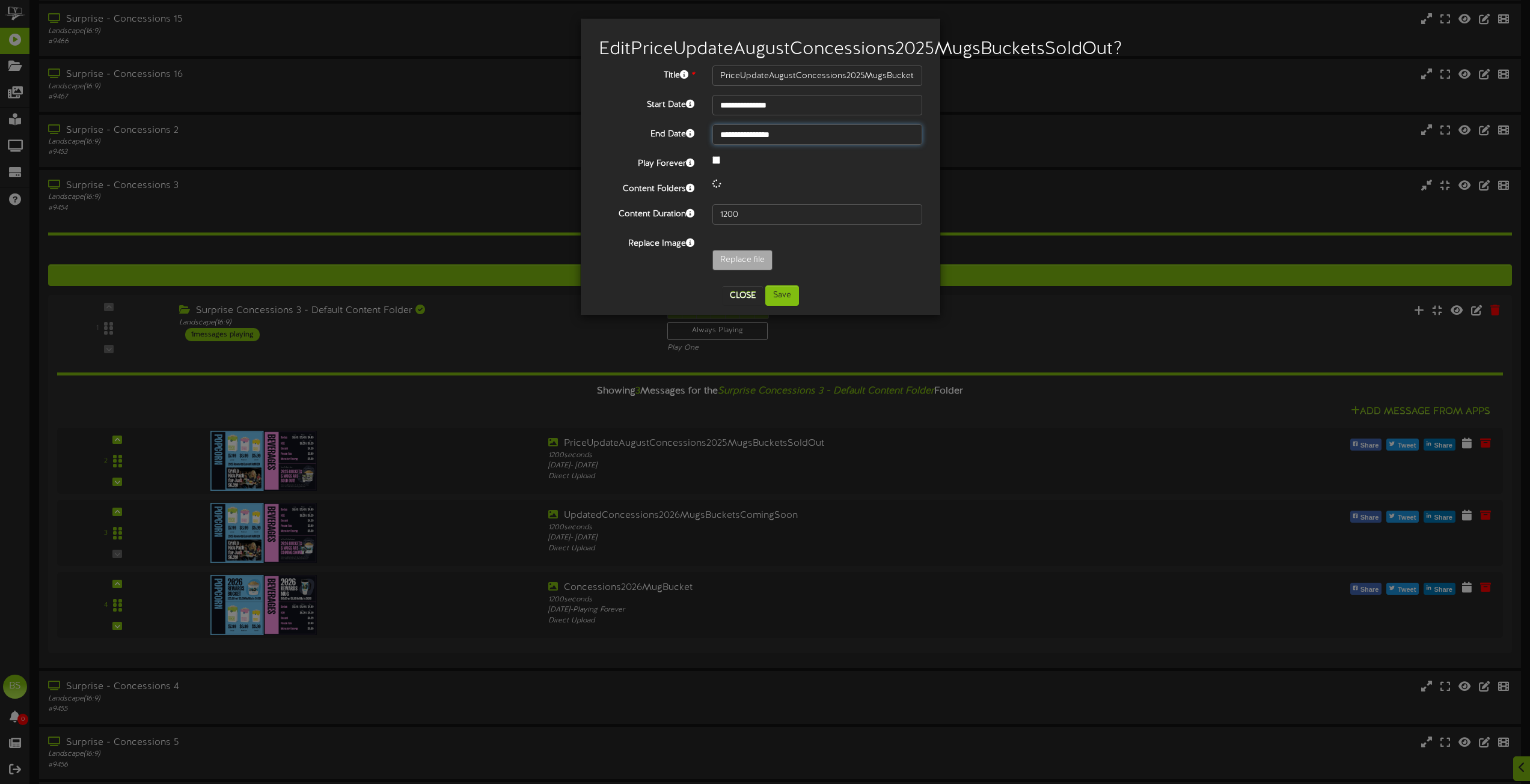
click at [760, 145] on input "**********" at bounding box center [818, 134] width 210 height 21
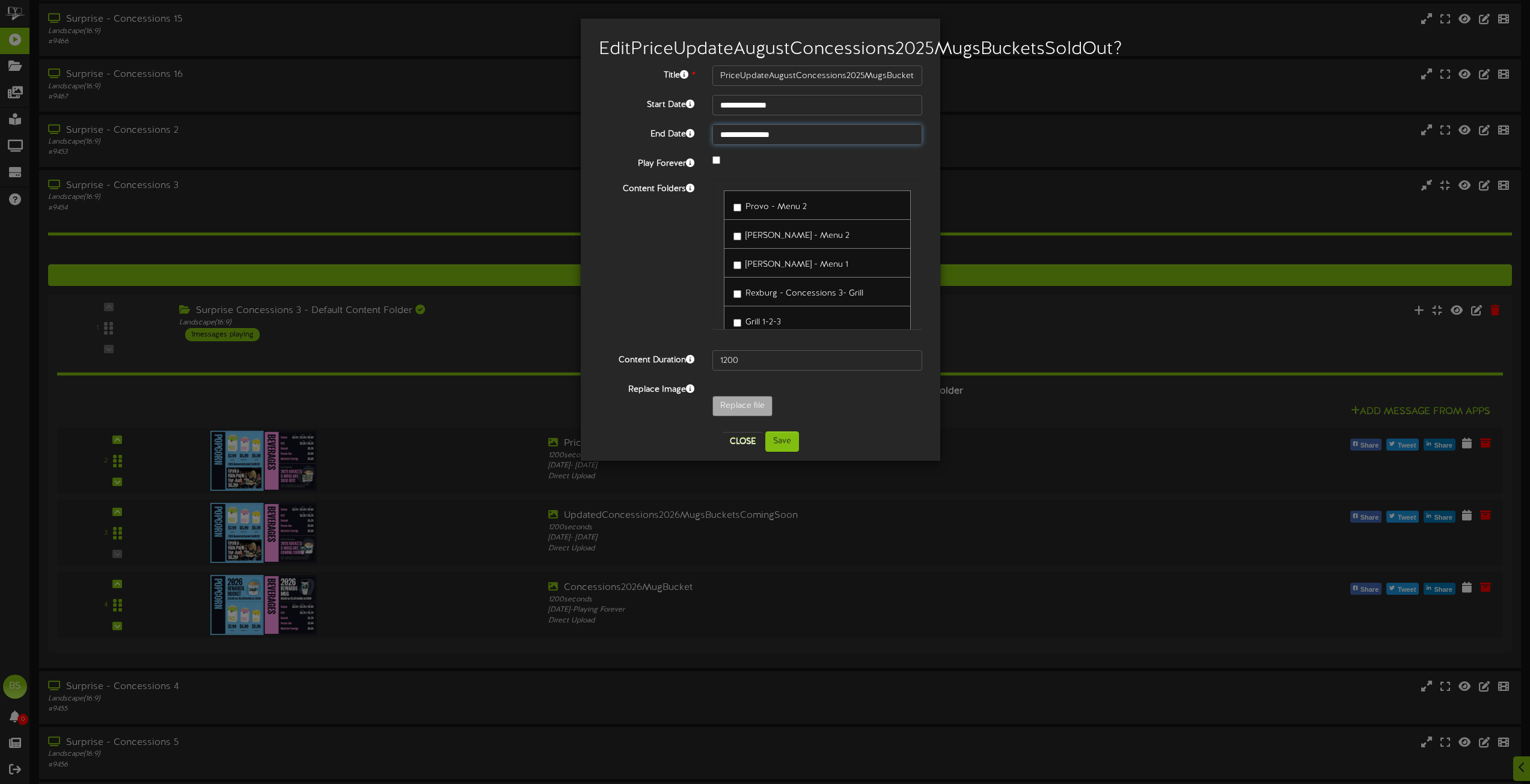
type input "**********"
click at [755, 427] on input "Replace file" at bounding box center [118, 440] width 1308 height 86
type input "**********"
type input "UpdatedConcessions2025RefillStickers"
click at [778, 452] on button "Save" at bounding box center [782, 442] width 33 height 21
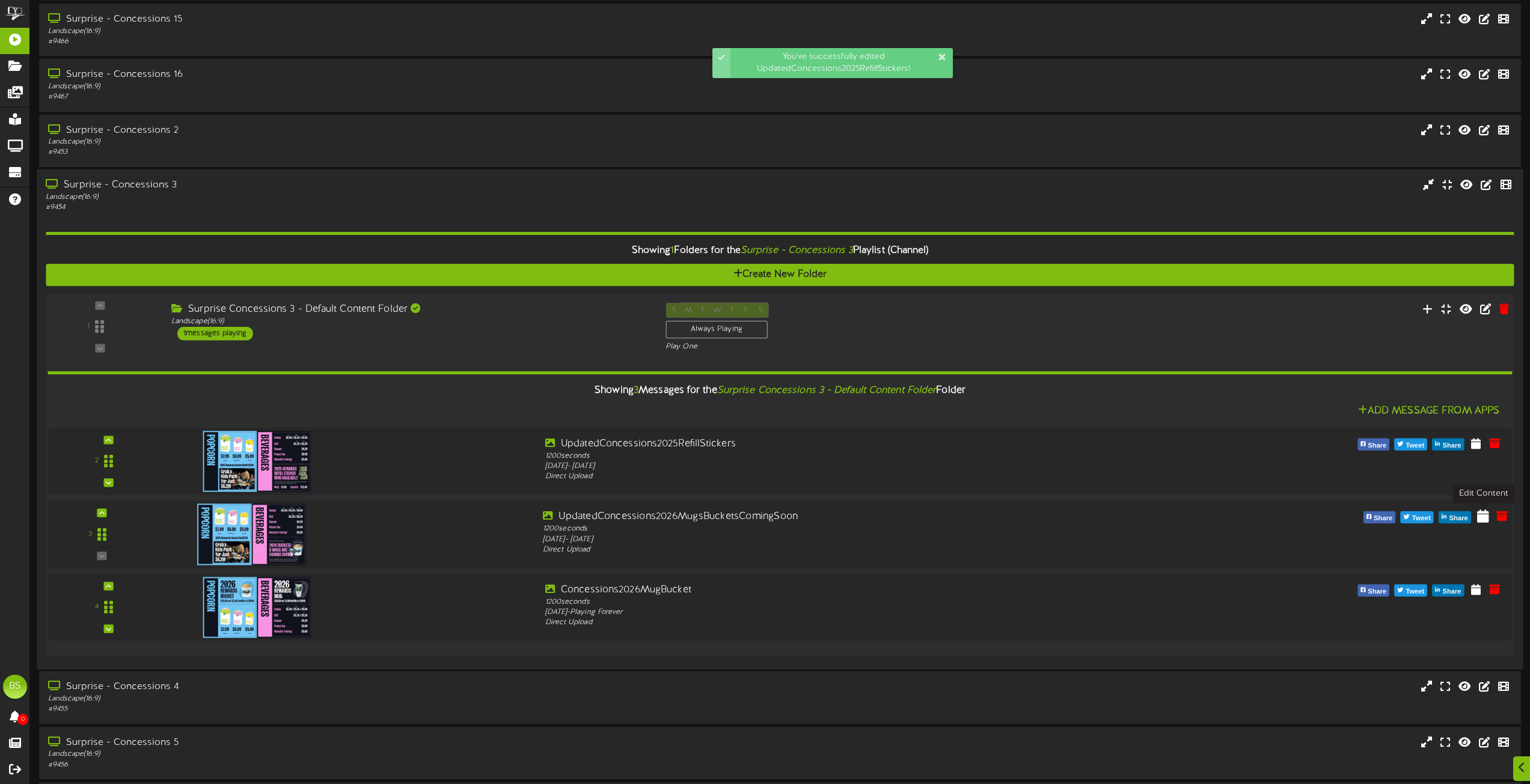
click at [1482, 517] on icon at bounding box center [1483, 515] width 12 height 13
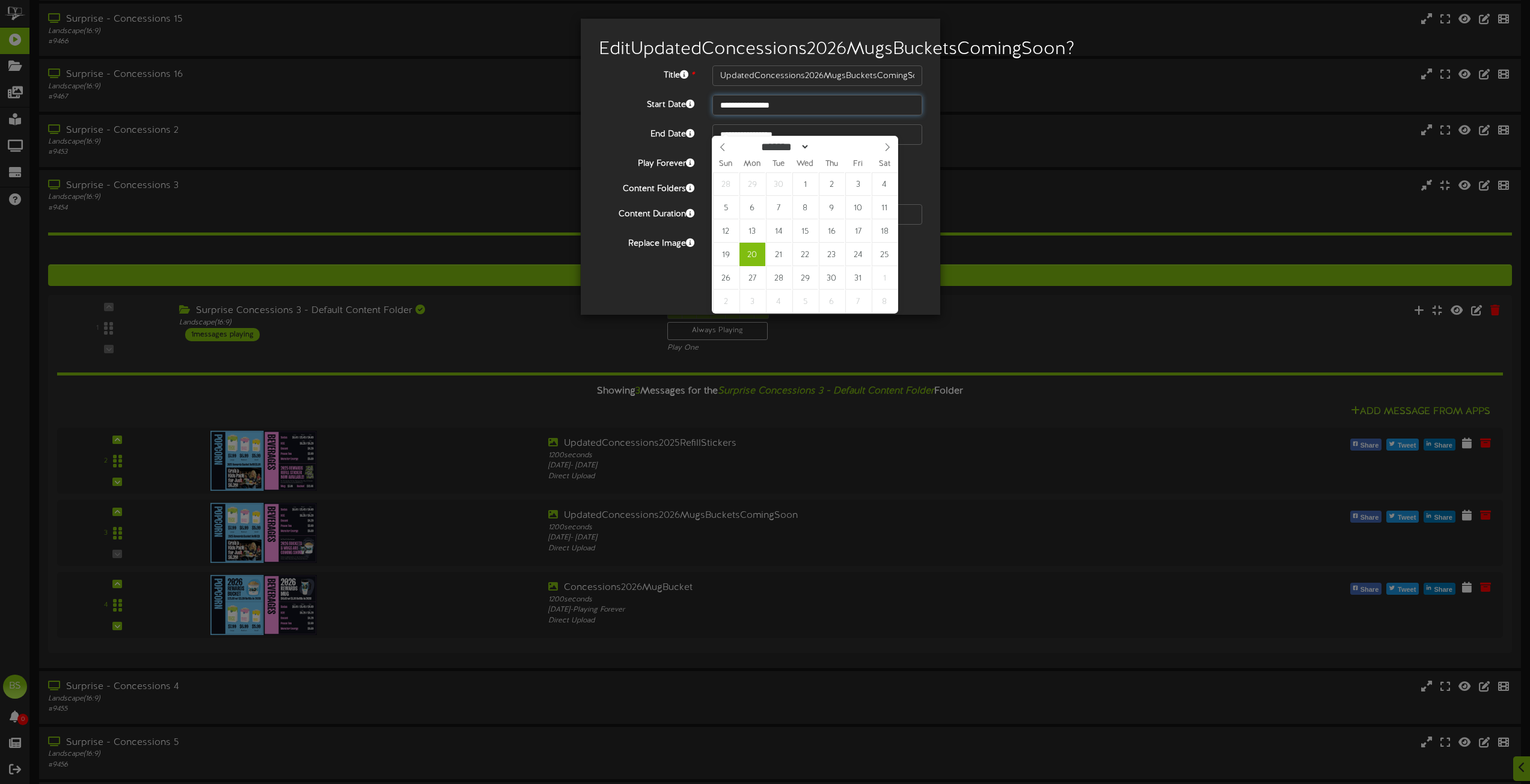
click at [768, 116] on input "**********" at bounding box center [818, 105] width 210 height 21
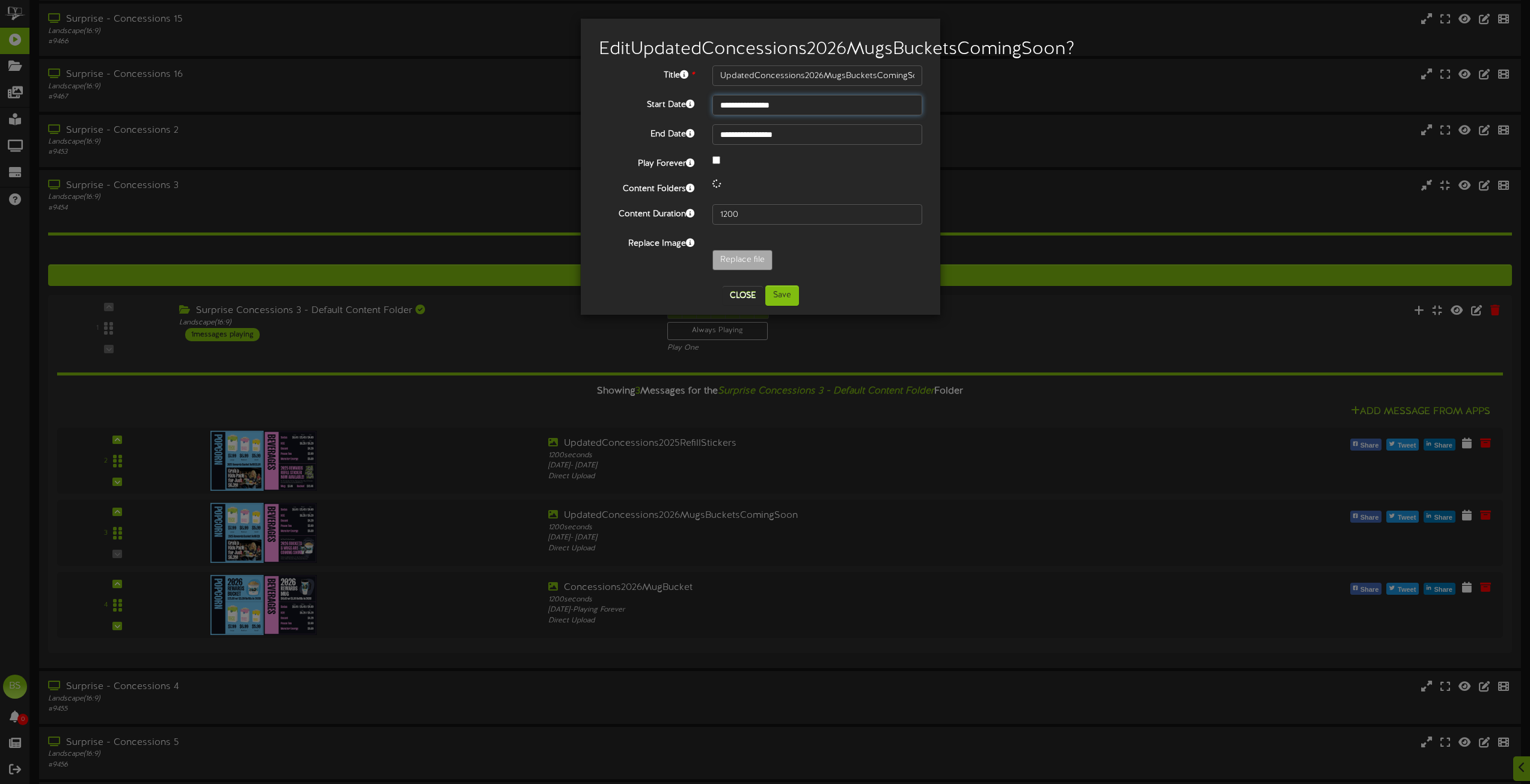
type input "**********"
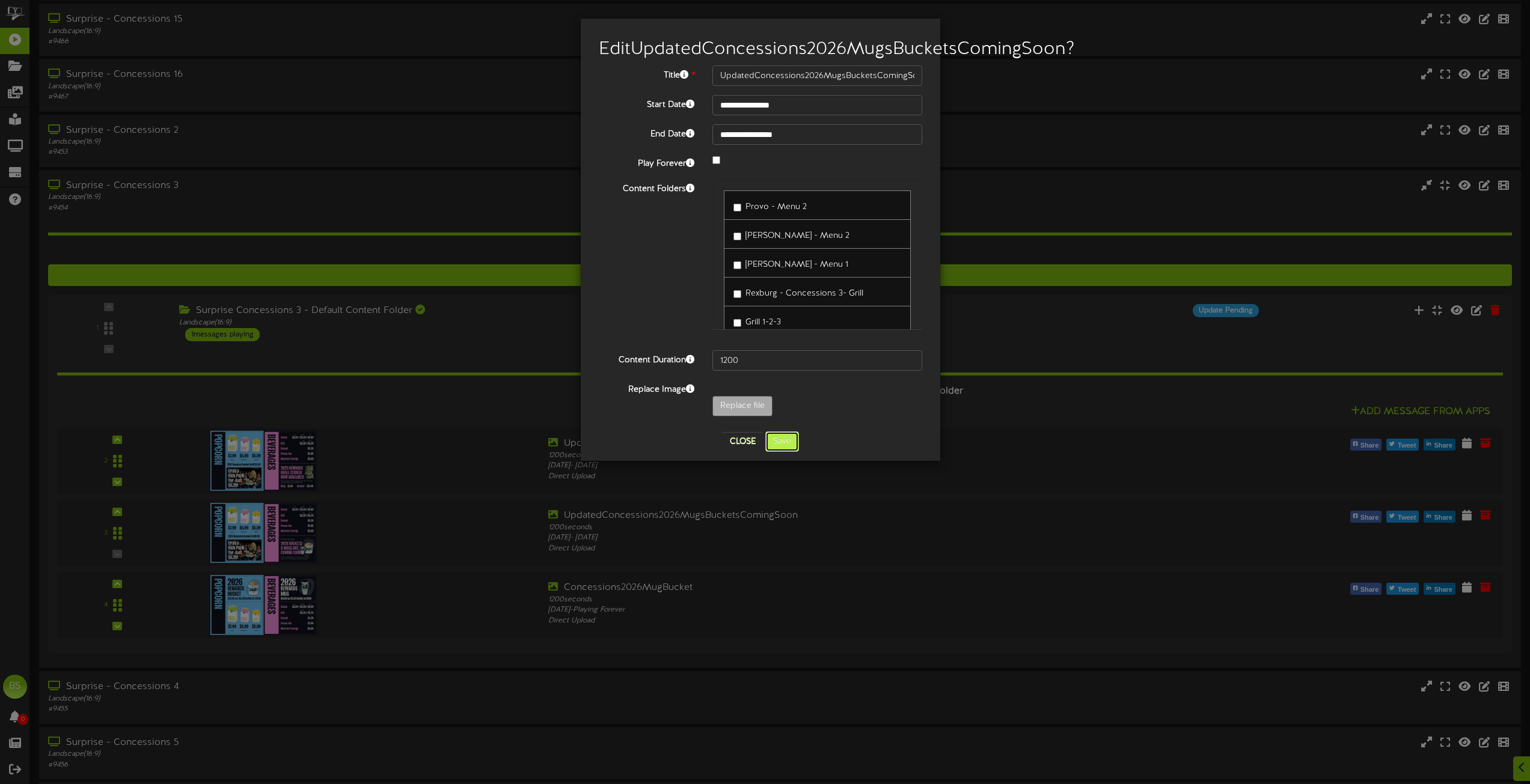
click at [785, 452] on button "Save" at bounding box center [782, 442] width 33 height 21
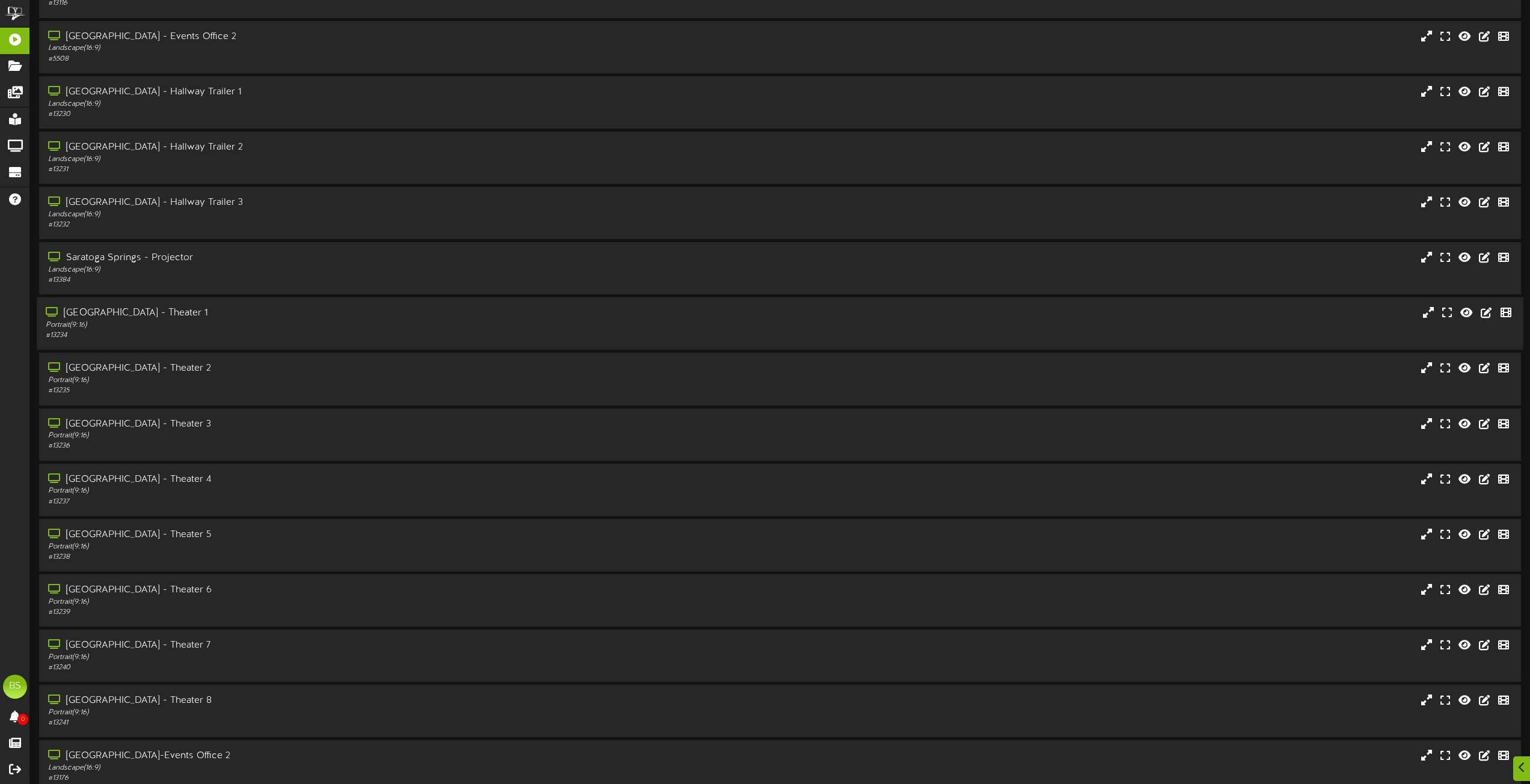
scroll to position [4845, 0]
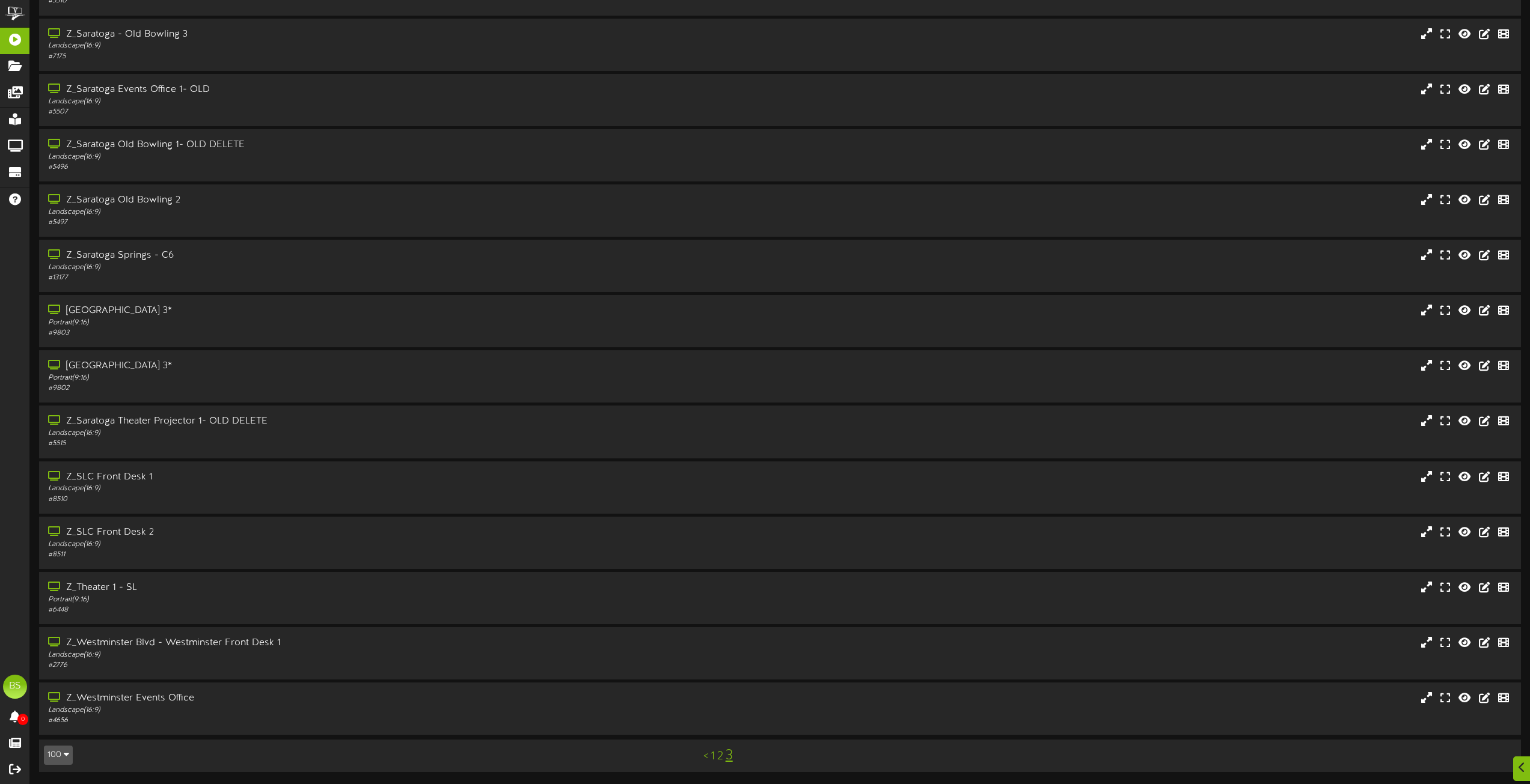
click at [720, 758] on link "2" at bounding box center [720, 756] width 6 height 13
